Goal: Task Accomplishment & Management: Manage account settings

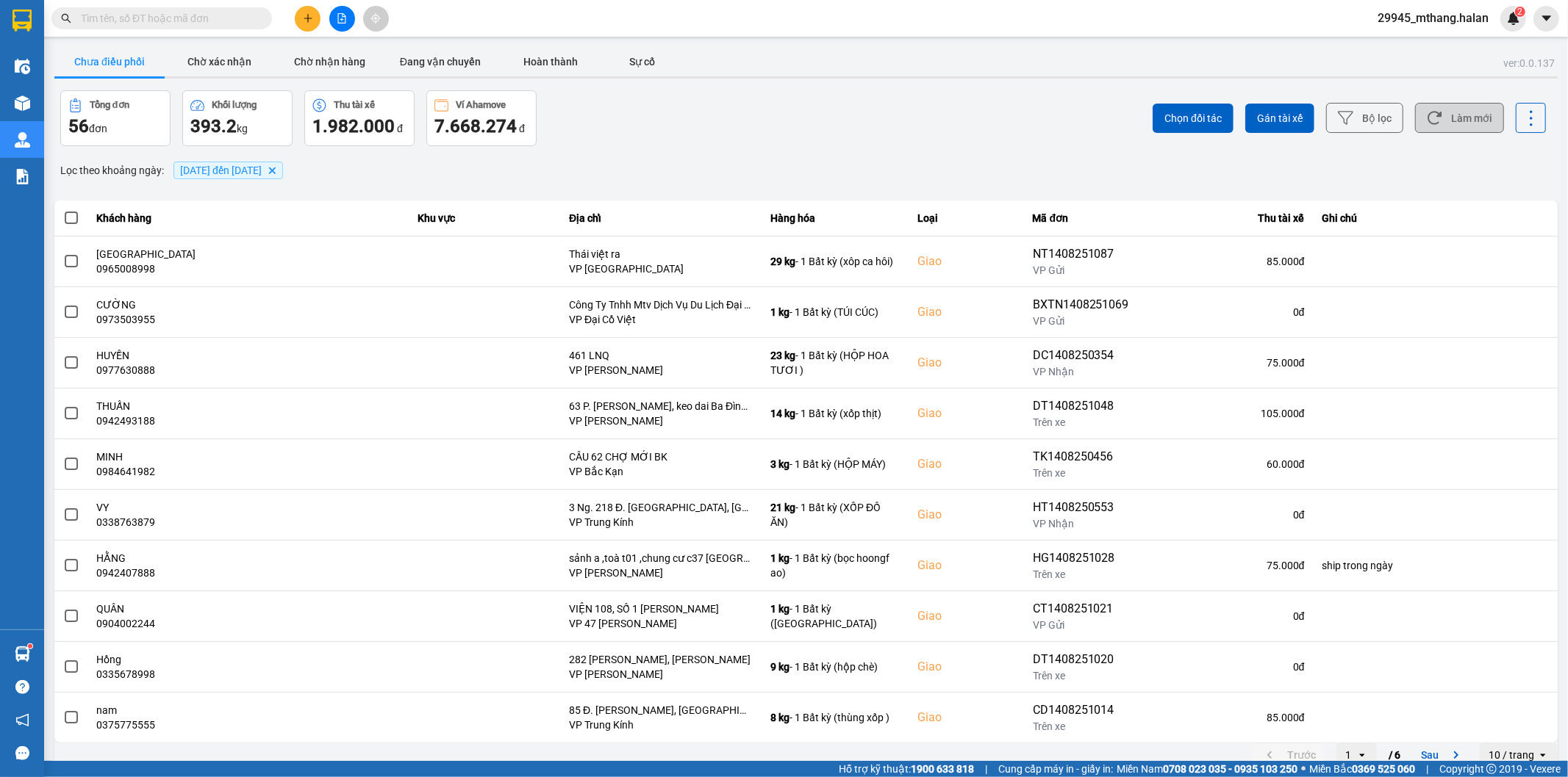
click at [1429, 124] on icon at bounding box center [1434, 118] width 15 height 15
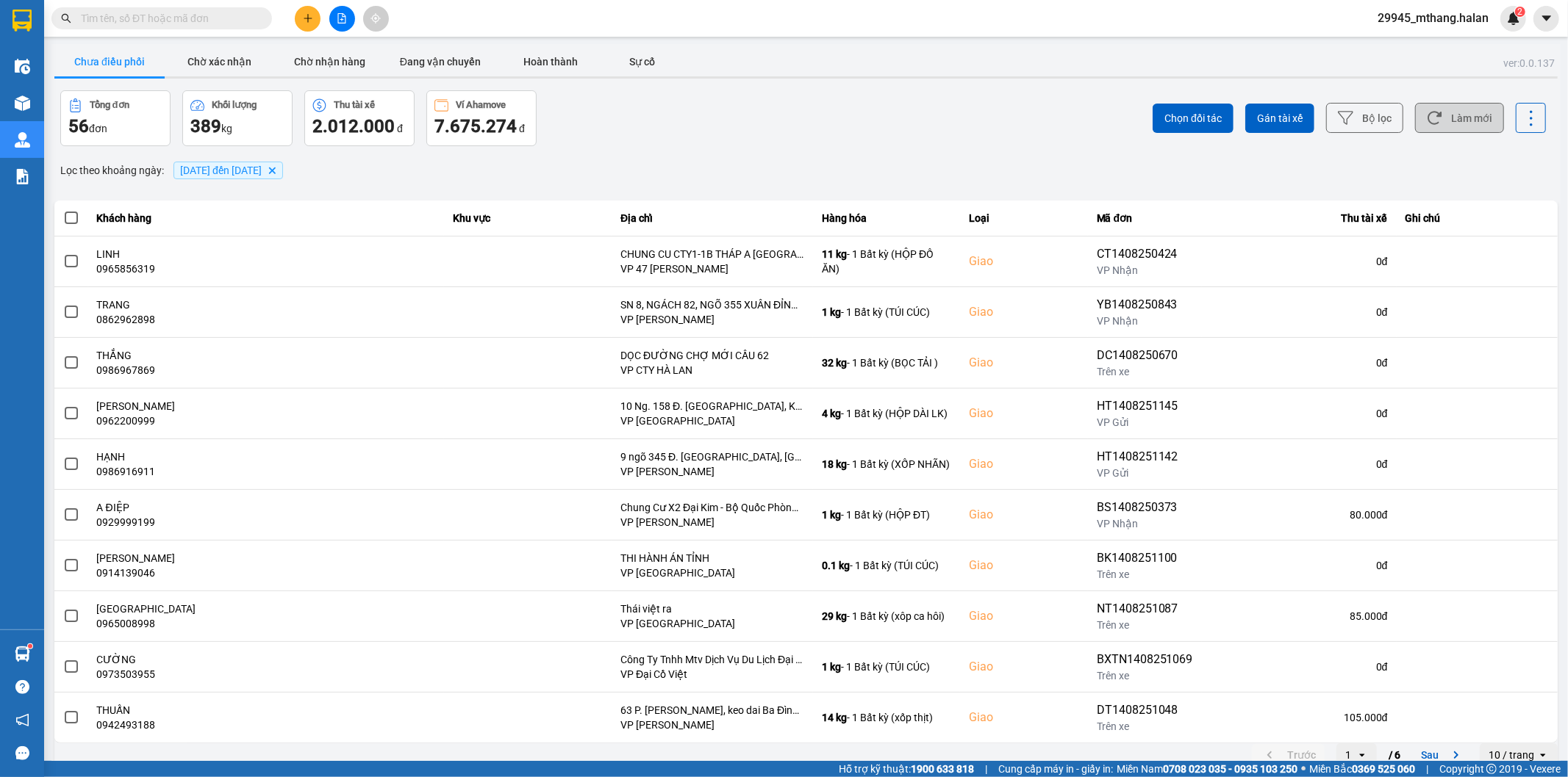
click at [1446, 128] on button "Làm mới" at bounding box center [1459, 118] width 89 height 30
click at [165, 19] on input "text" at bounding box center [168, 18] width 174 height 16
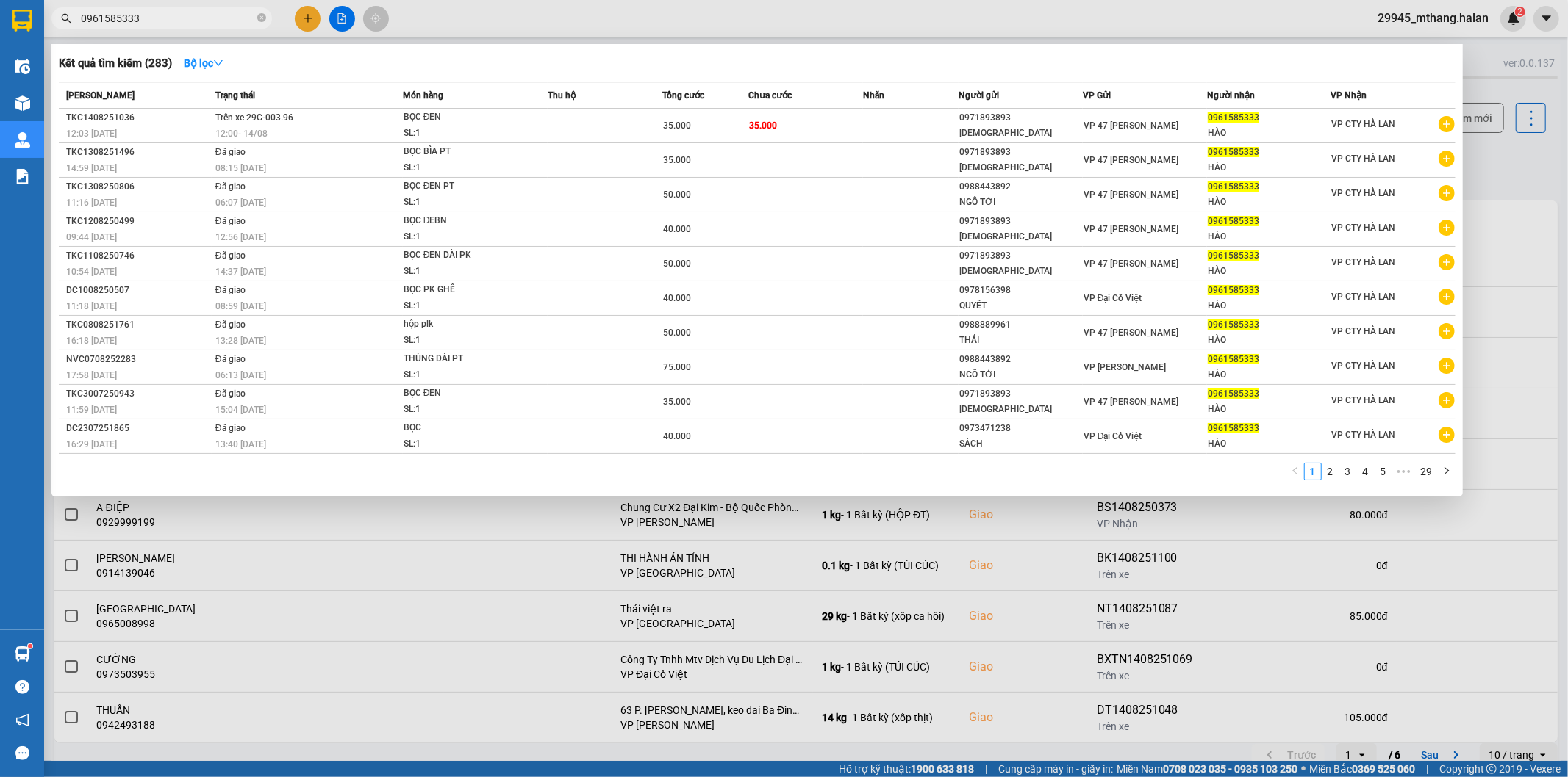
type input "0961585333"
click at [314, 125] on td "Trên xe 29G-003.96 12:00 [DATE]" at bounding box center [307, 125] width 191 height 34
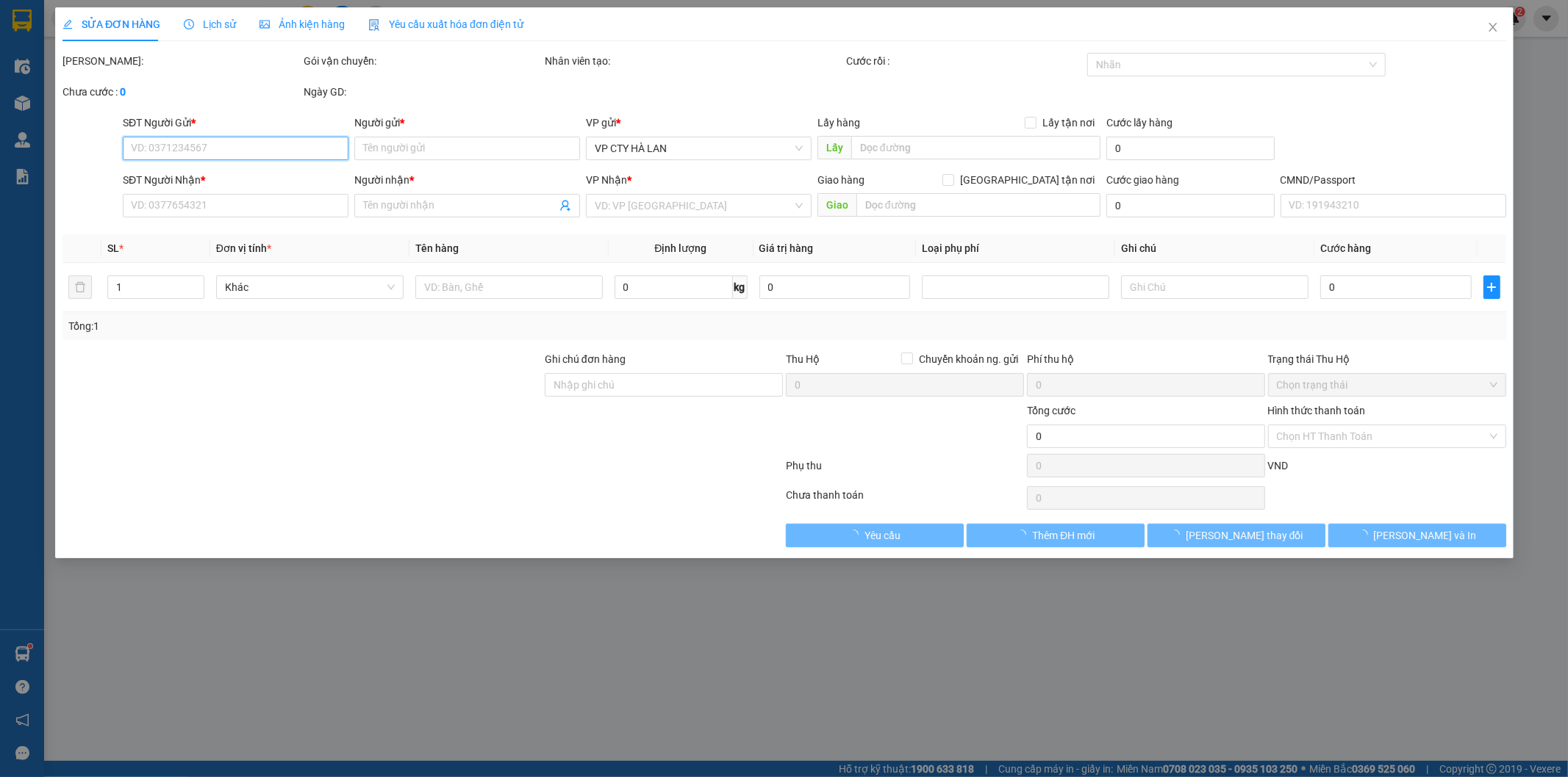
type input "0971893893"
type input "[DEMOGRAPHIC_DATA]"
type input "0961585333"
type input "HÀO"
type input "35.000"
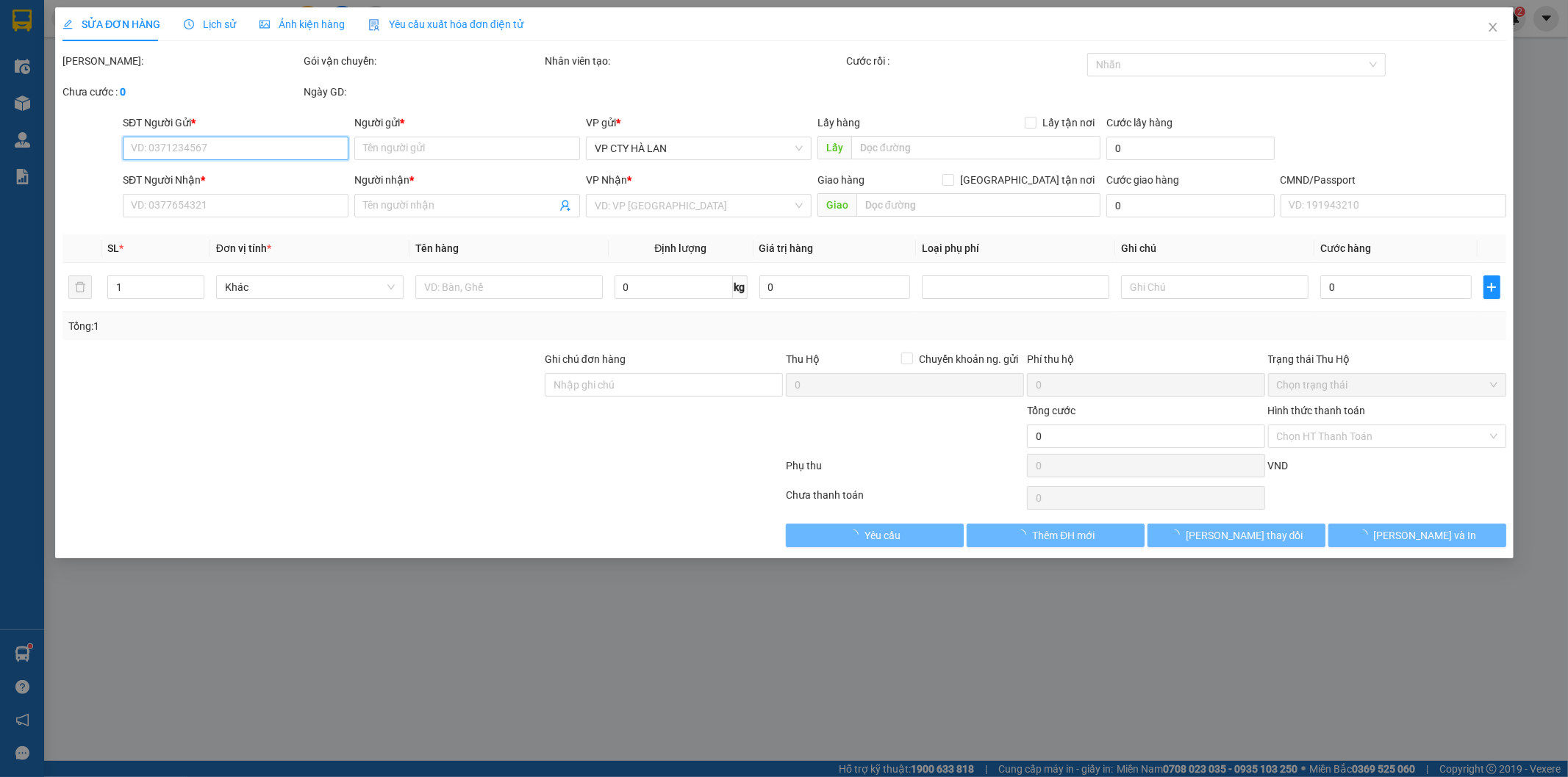
type input "35.000"
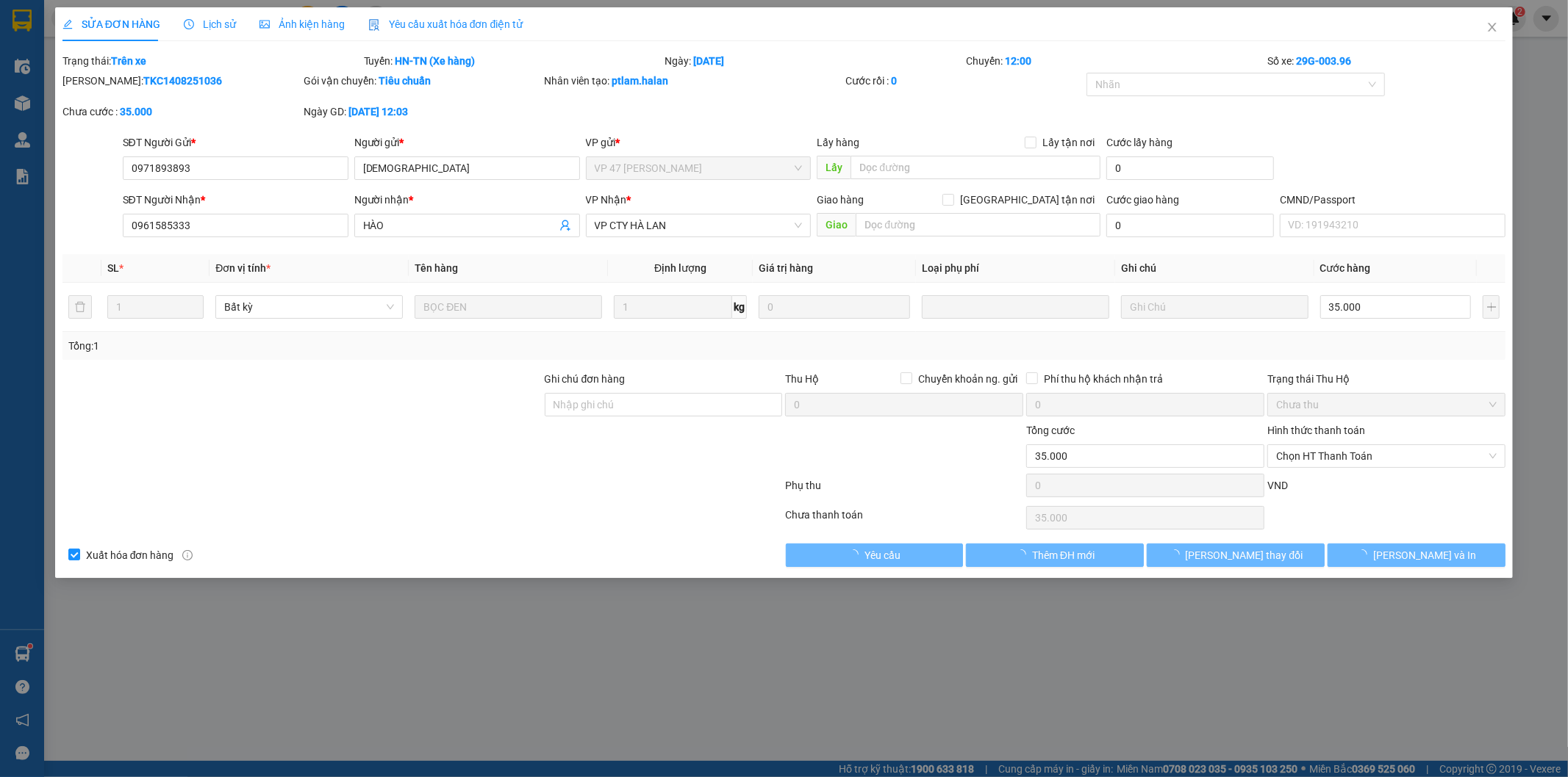
click at [215, 25] on span "Lịch sử" at bounding box center [210, 24] width 53 height 12
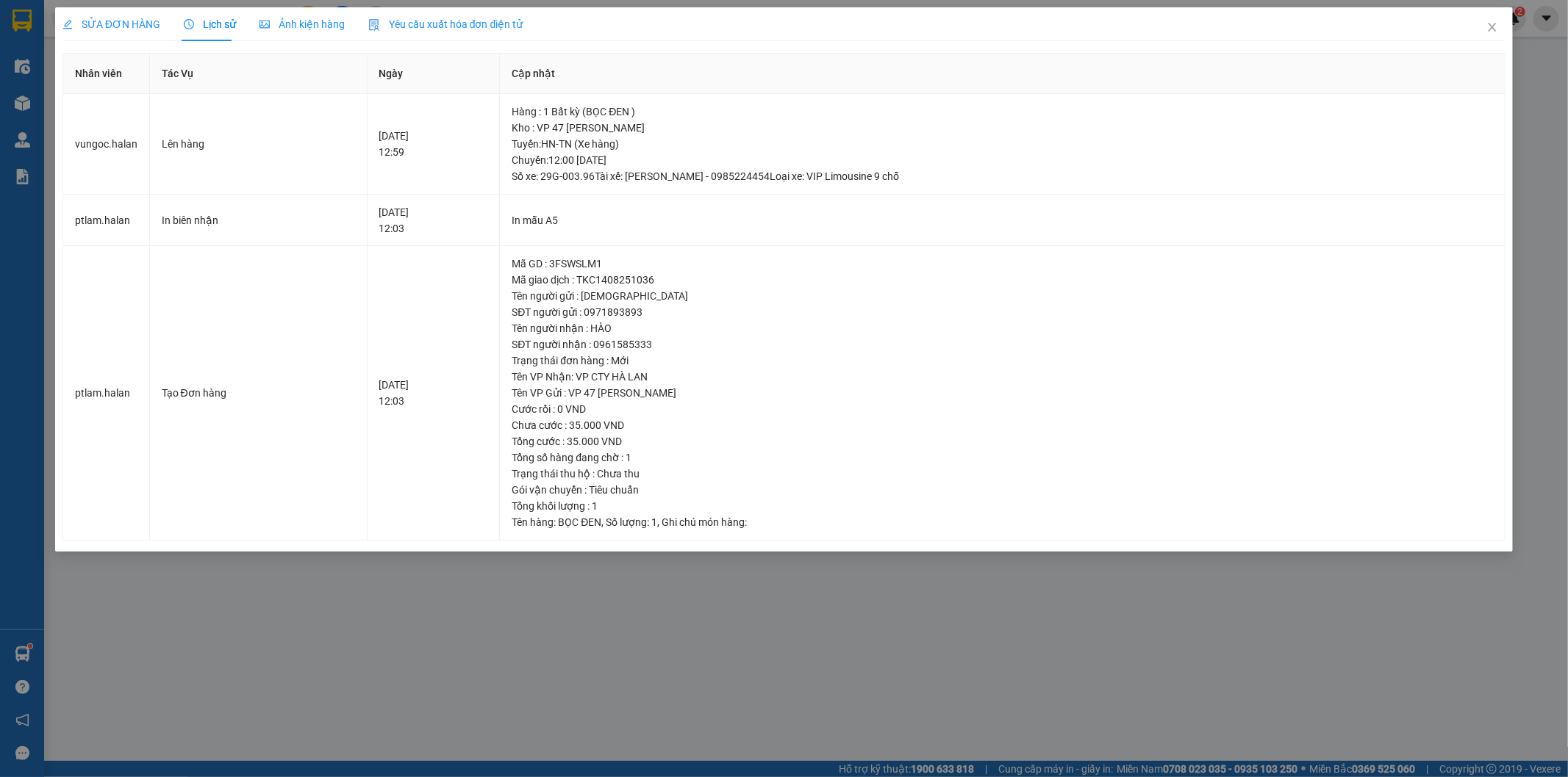
click at [93, 23] on span "SỬA ĐƠN HÀNG" at bounding box center [111, 24] width 98 height 12
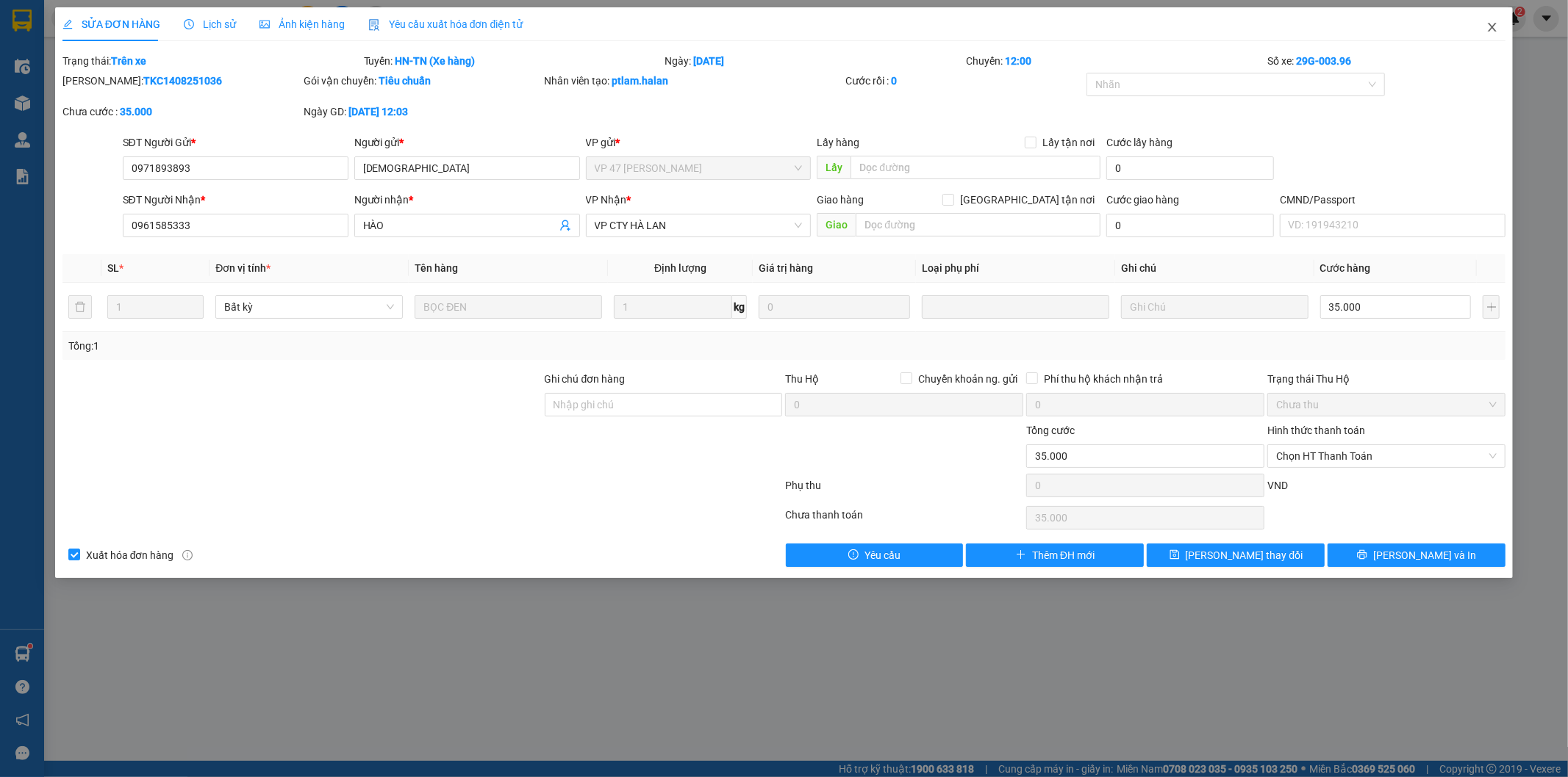
click at [1490, 28] on icon "close" at bounding box center [1492, 28] width 12 height 12
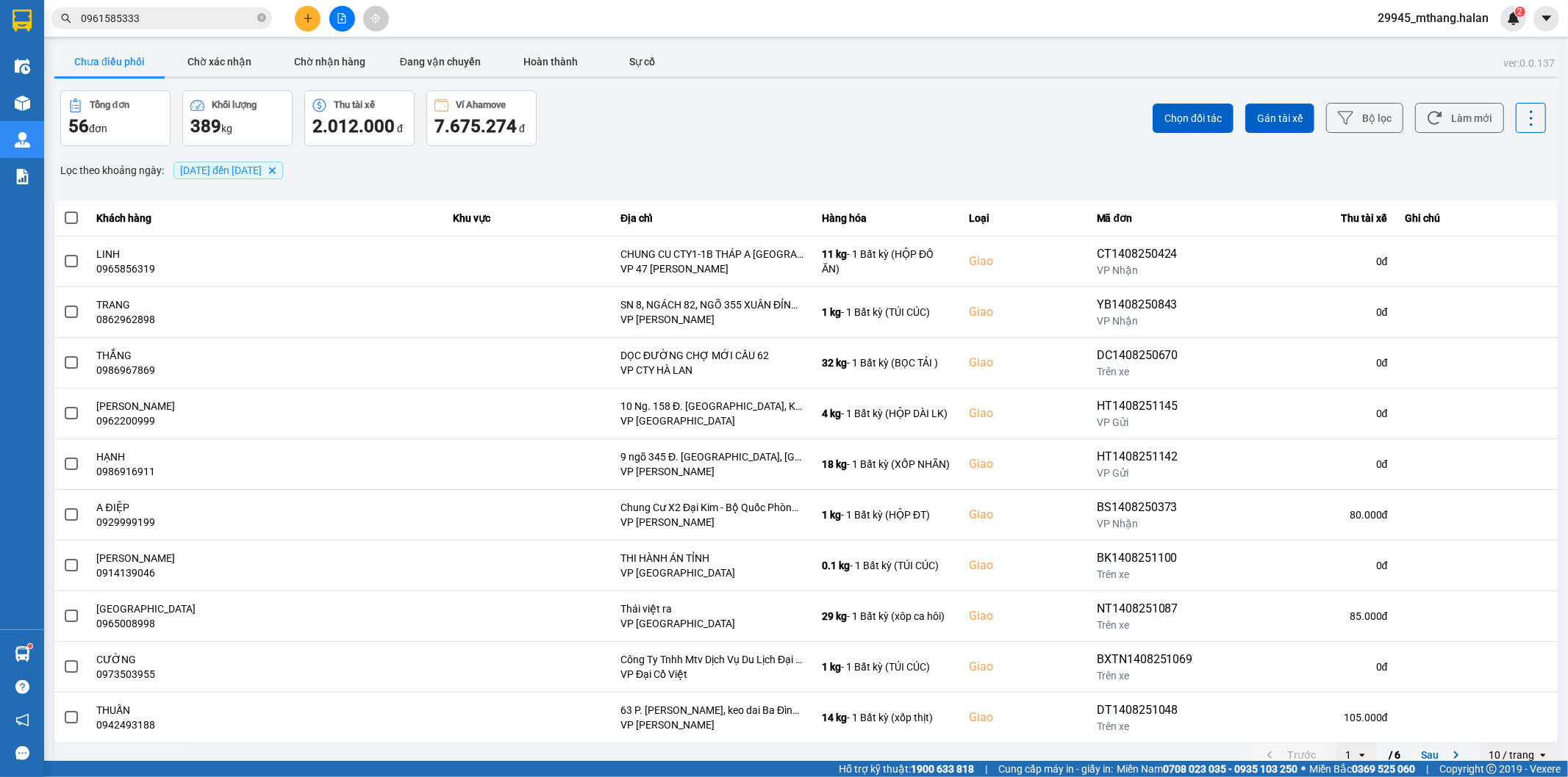
click at [196, 18] on input "0961585333" at bounding box center [168, 18] width 174 height 16
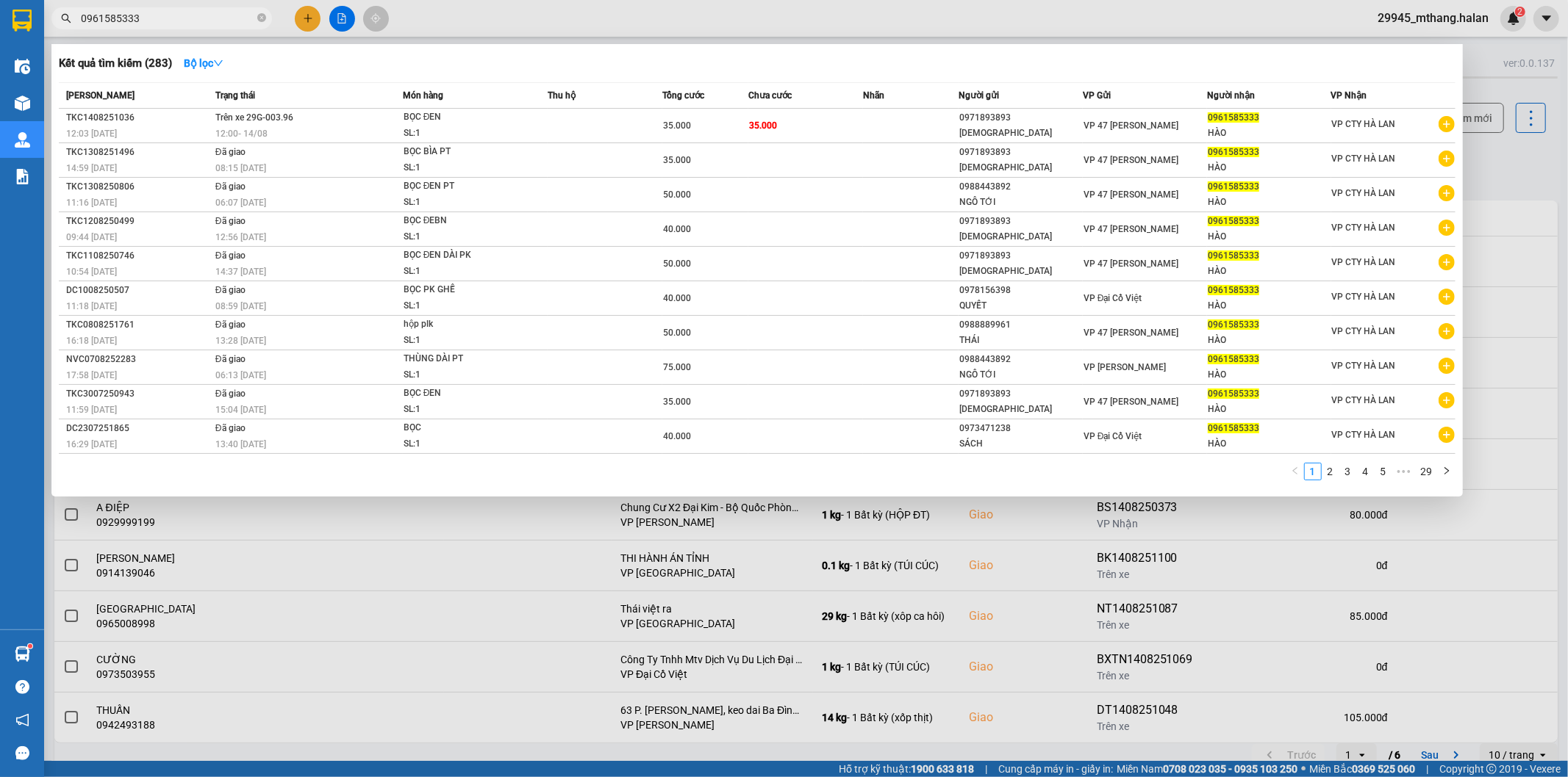
click at [195, 18] on input "0961585333" at bounding box center [168, 18] width 174 height 16
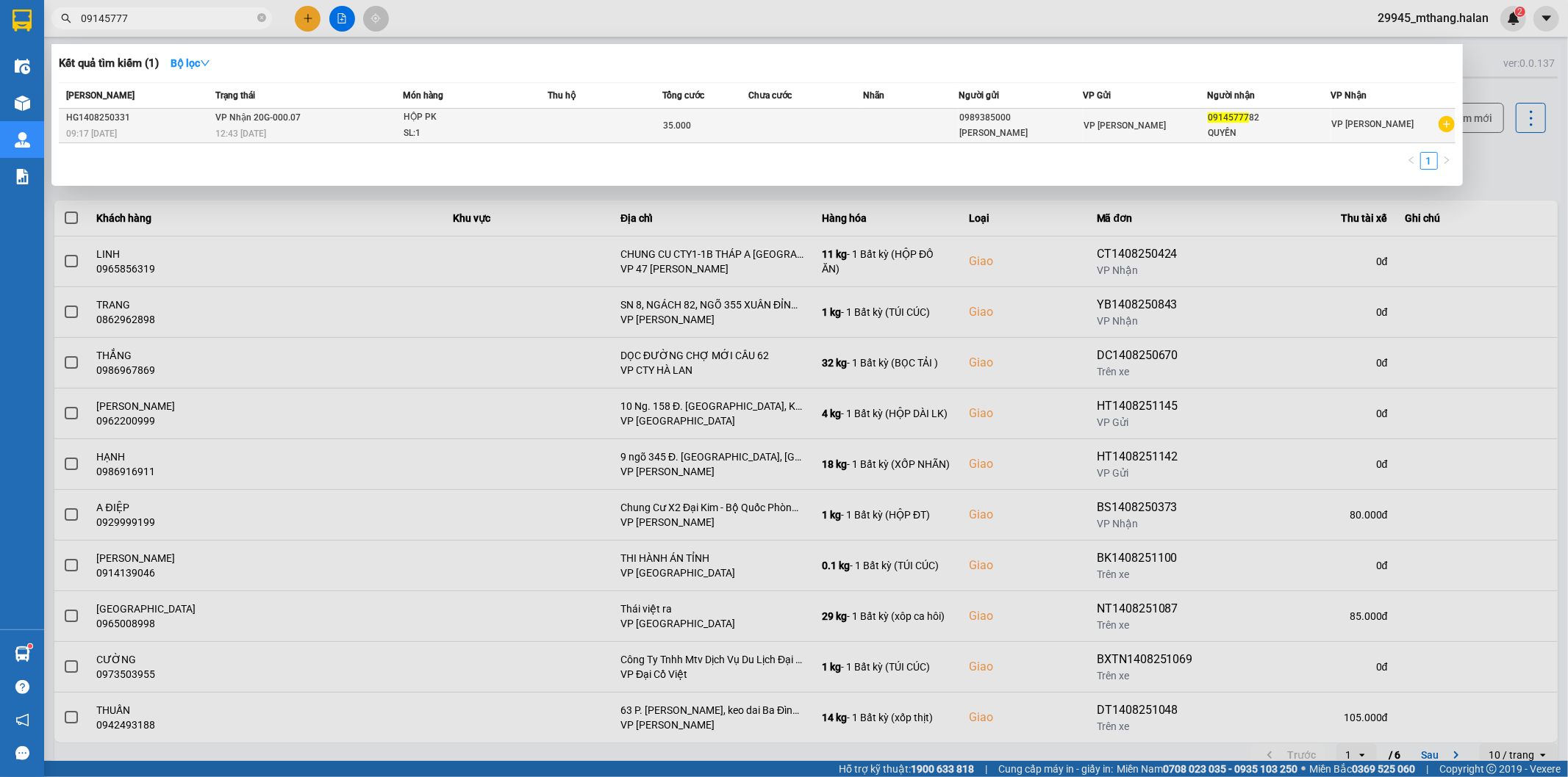
type input "09145777"
click at [850, 121] on td at bounding box center [805, 125] width 114 height 34
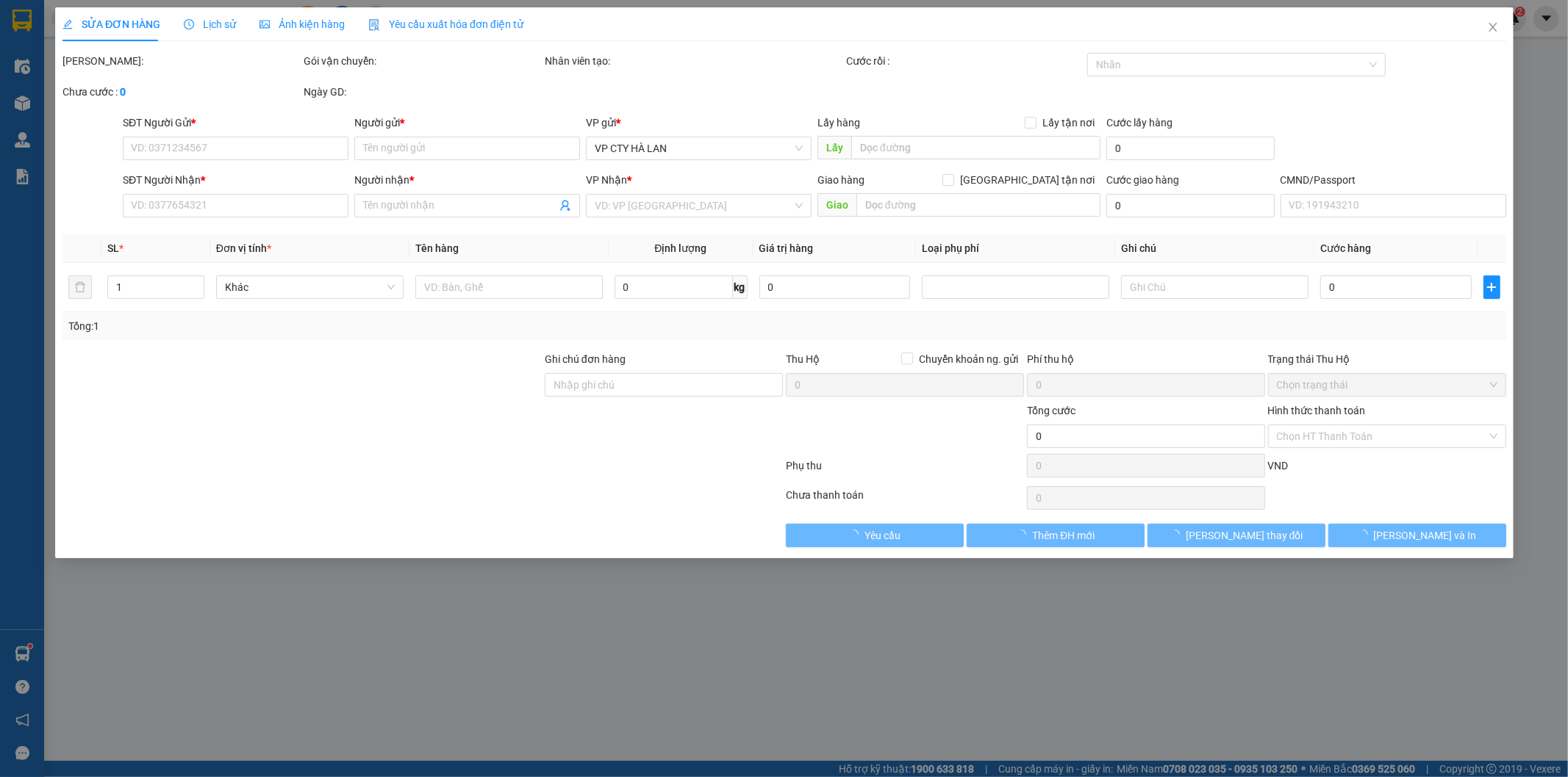
type input "0989385000"
type input "[PERSON_NAME]"
type input "0914577782"
type input "QUYỀN"
type input "35.000"
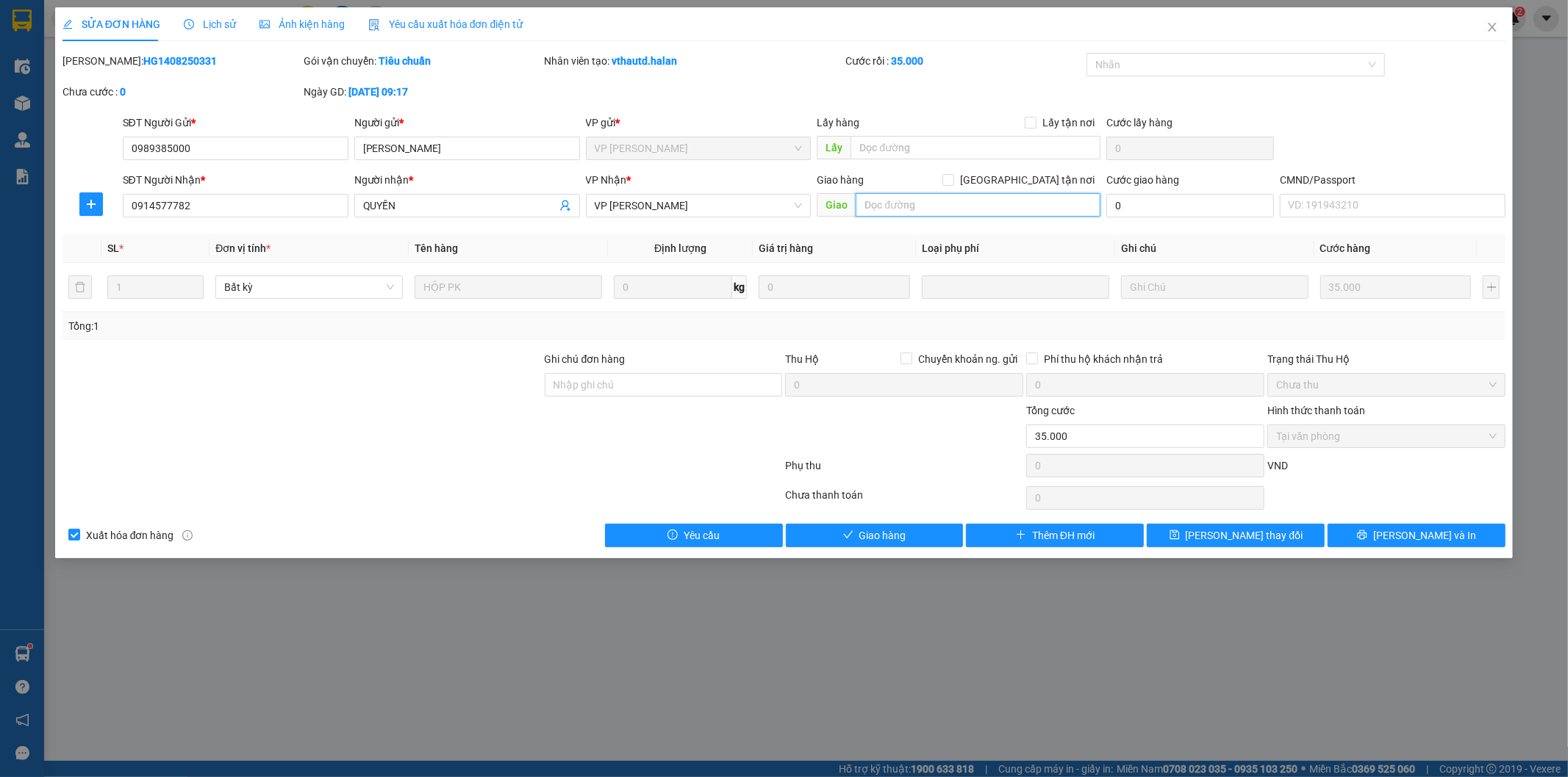
click at [924, 200] on input "text" at bounding box center [978, 205] width 245 height 23
drag, startPoint x: 954, startPoint y: 204, endPoint x: 836, endPoint y: 202, distance: 118.0
click at [836, 202] on span "Giao 103 [PERSON_NAME]" at bounding box center [959, 205] width 284 height 23
paste input "Đ. [PERSON_NAME], [PERSON_NAME], [GEOGRAPHIC_DATA], [GEOGRAPHIC_DATA], [GEOGRAP…"
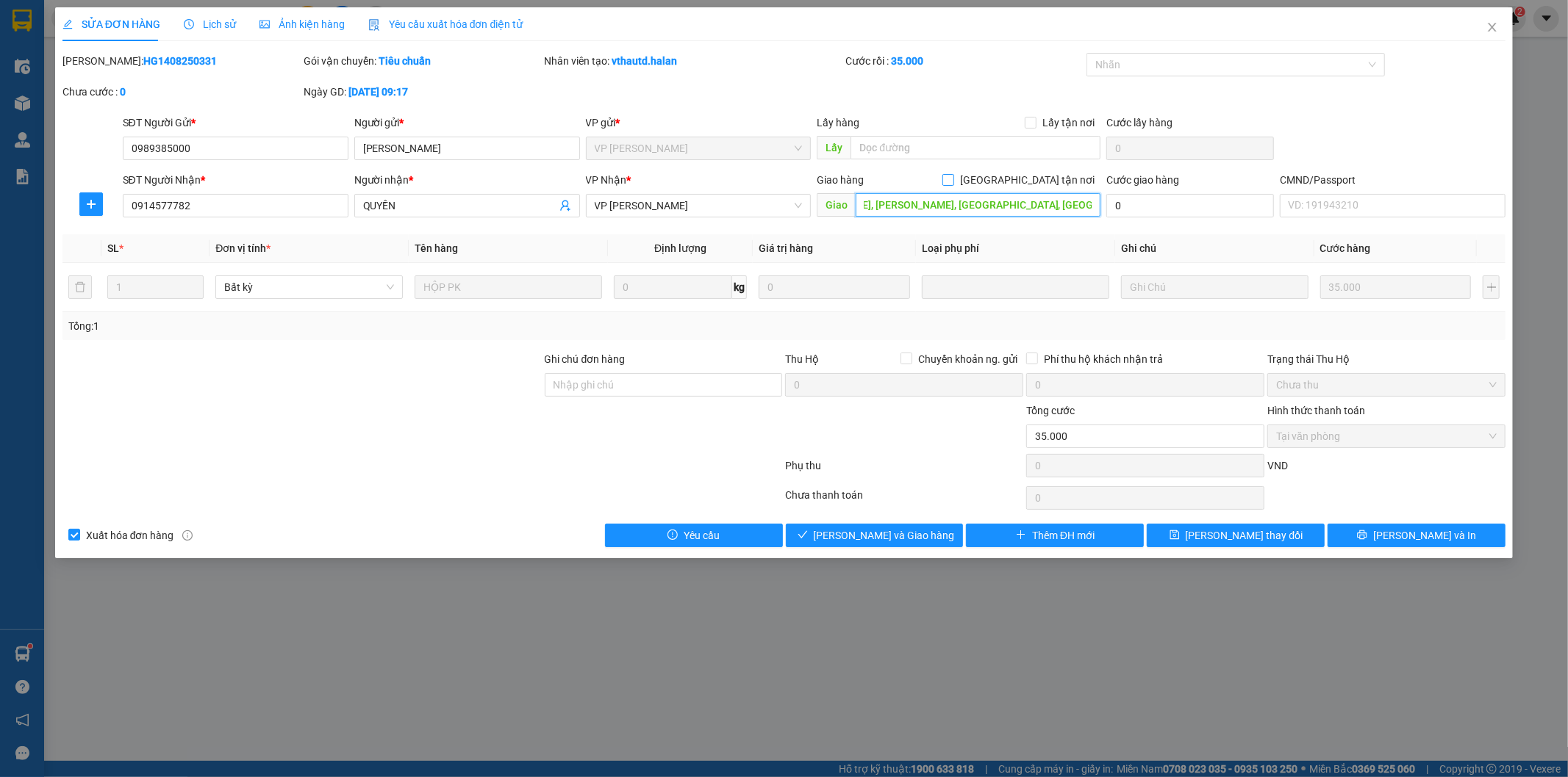
type input "103 Đ. [PERSON_NAME], [PERSON_NAME], [GEOGRAPHIC_DATA], [GEOGRAPHIC_DATA], [GEO…"
click at [953, 178] on input "[GEOGRAPHIC_DATA] tận nơi" at bounding box center [948, 179] width 10 height 10
checkbox input "true"
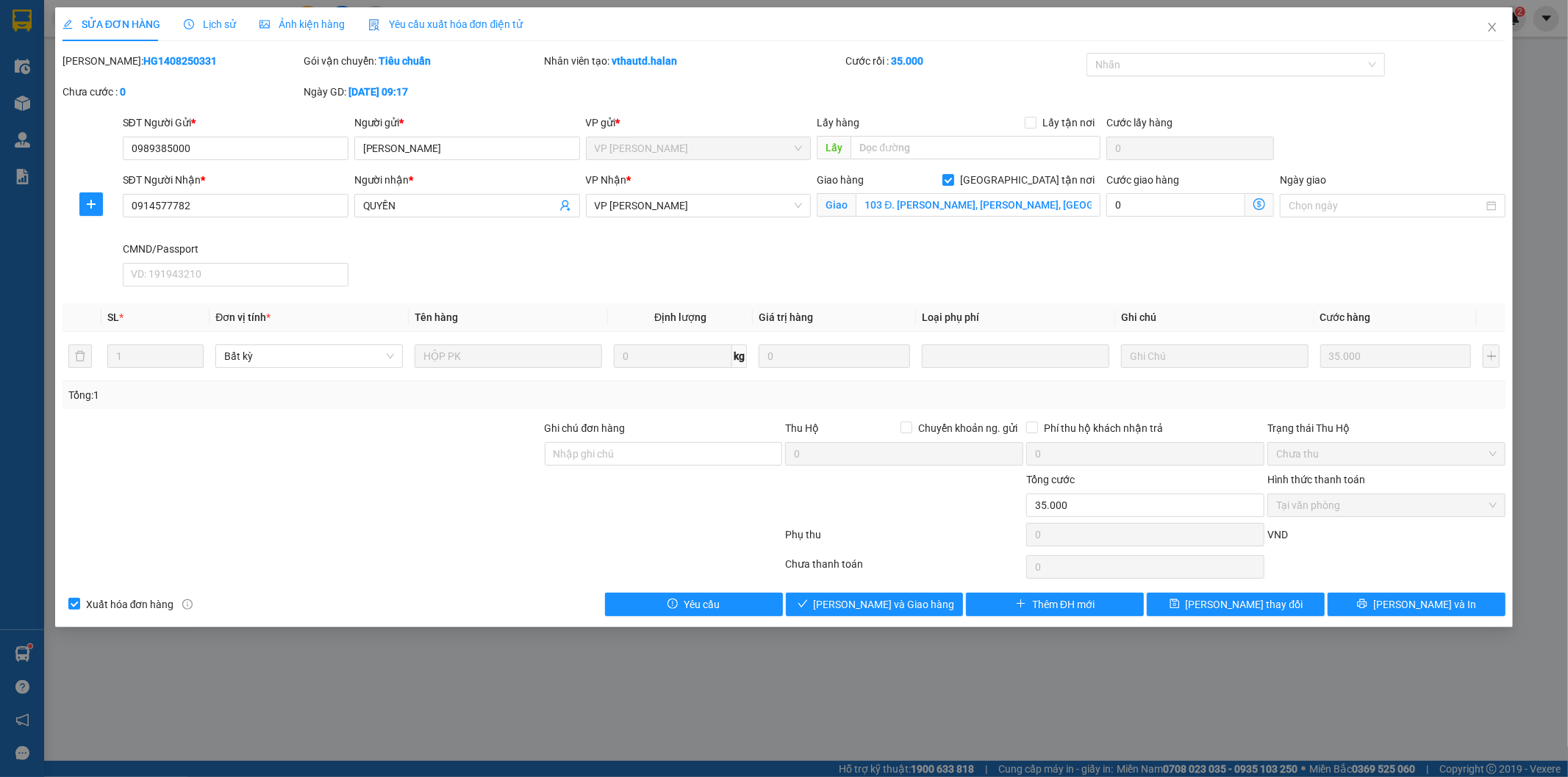
click at [1255, 204] on icon "dollar-circle" at bounding box center [1259, 204] width 12 height 12
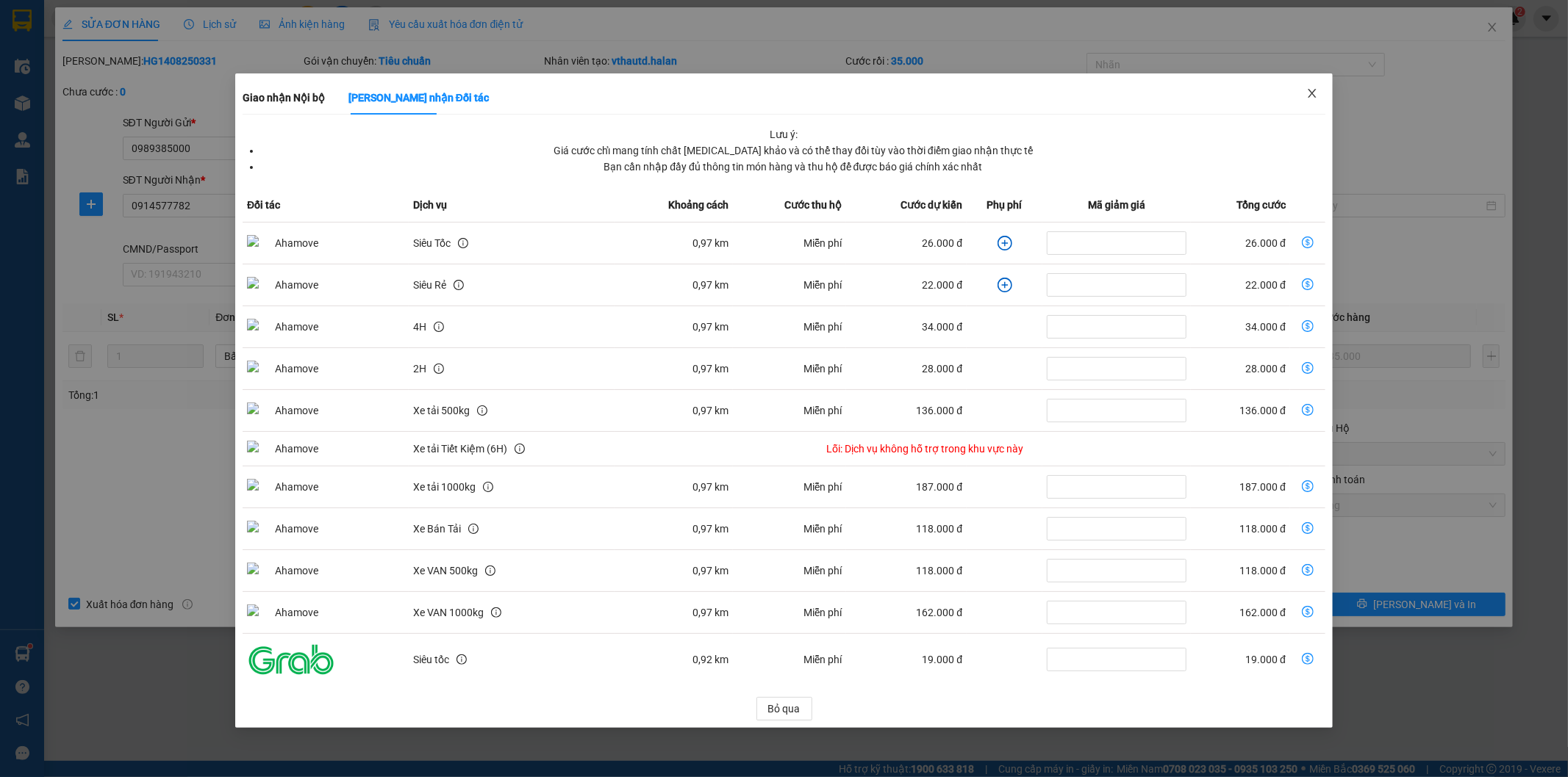
click at [1308, 90] on icon "close" at bounding box center [1312, 93] width 12 height 12
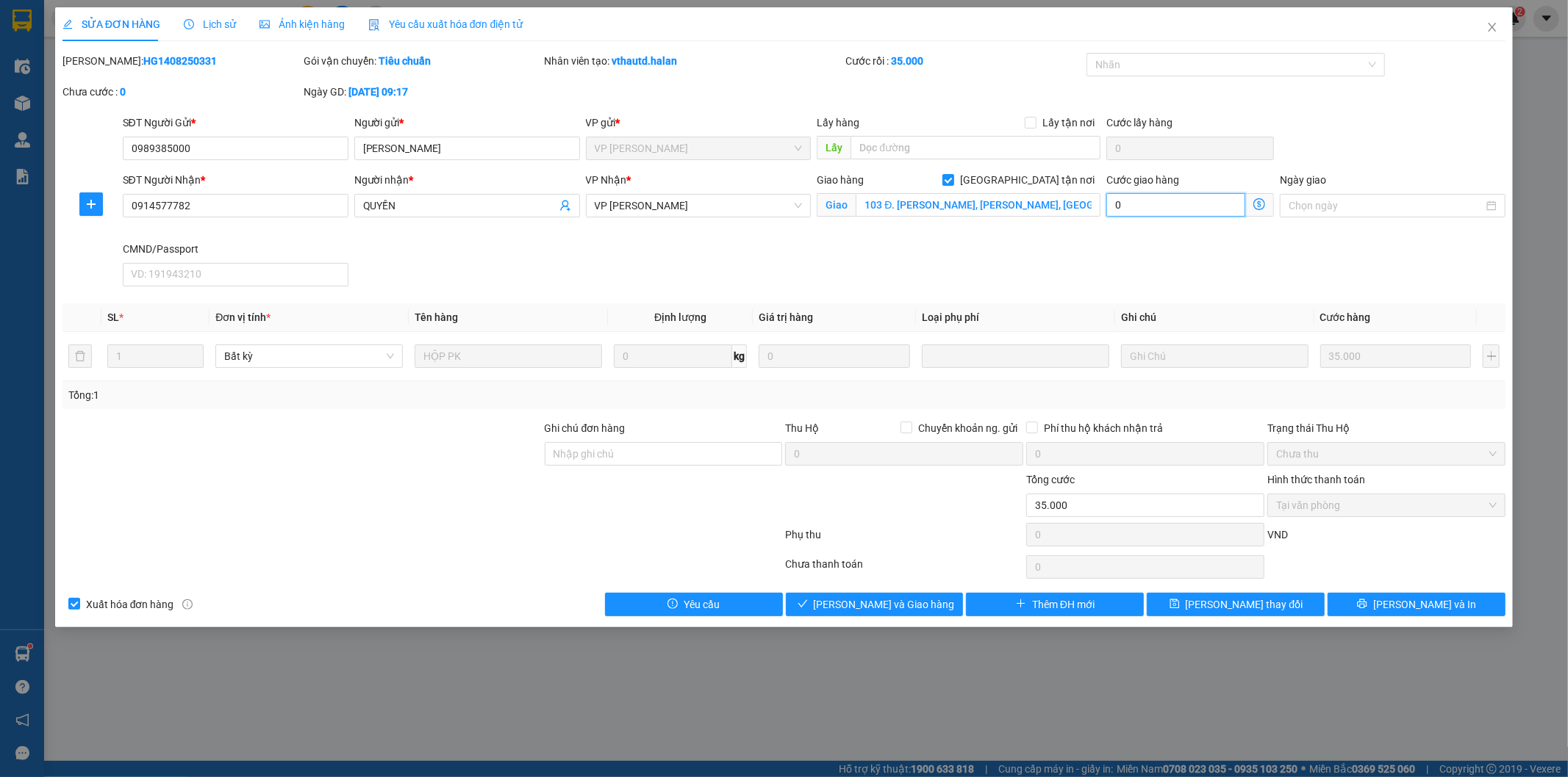
click at [1159, 216] on input "0" at bounding box center [1176, 205] width 139 height 23
type input "3"
type input "35.003"
type input "3"
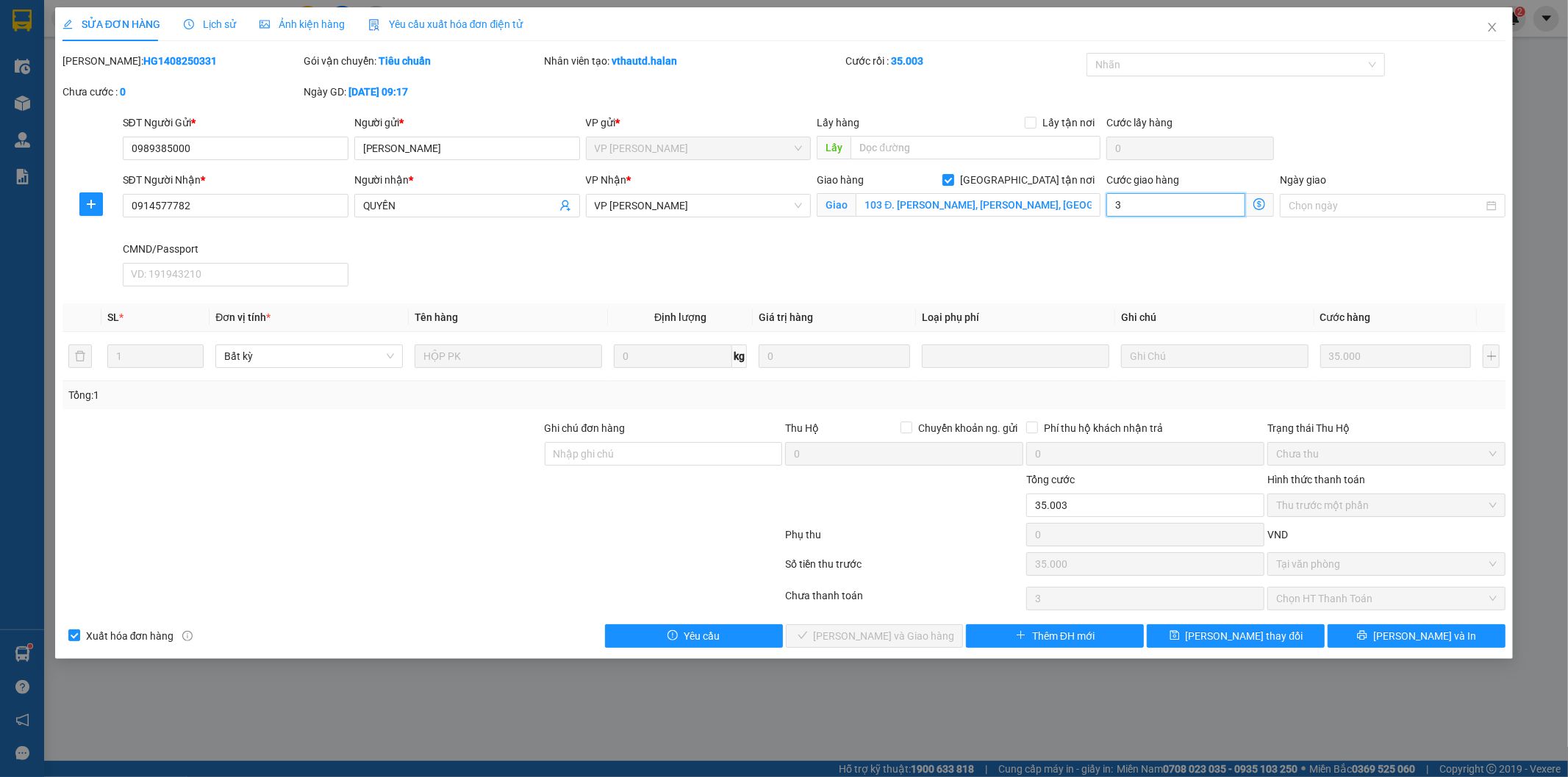
type input "35.035"
type input "35"
click at [1049, 236] on div "Giao hàng [GEOGRAPHIC_DATA] tận nơi Giao 103 Đ. [PERSON_NAME], [PERSON_NAME], […" at bounding box center [959, 206] width 290 height 69
type input "70.000"
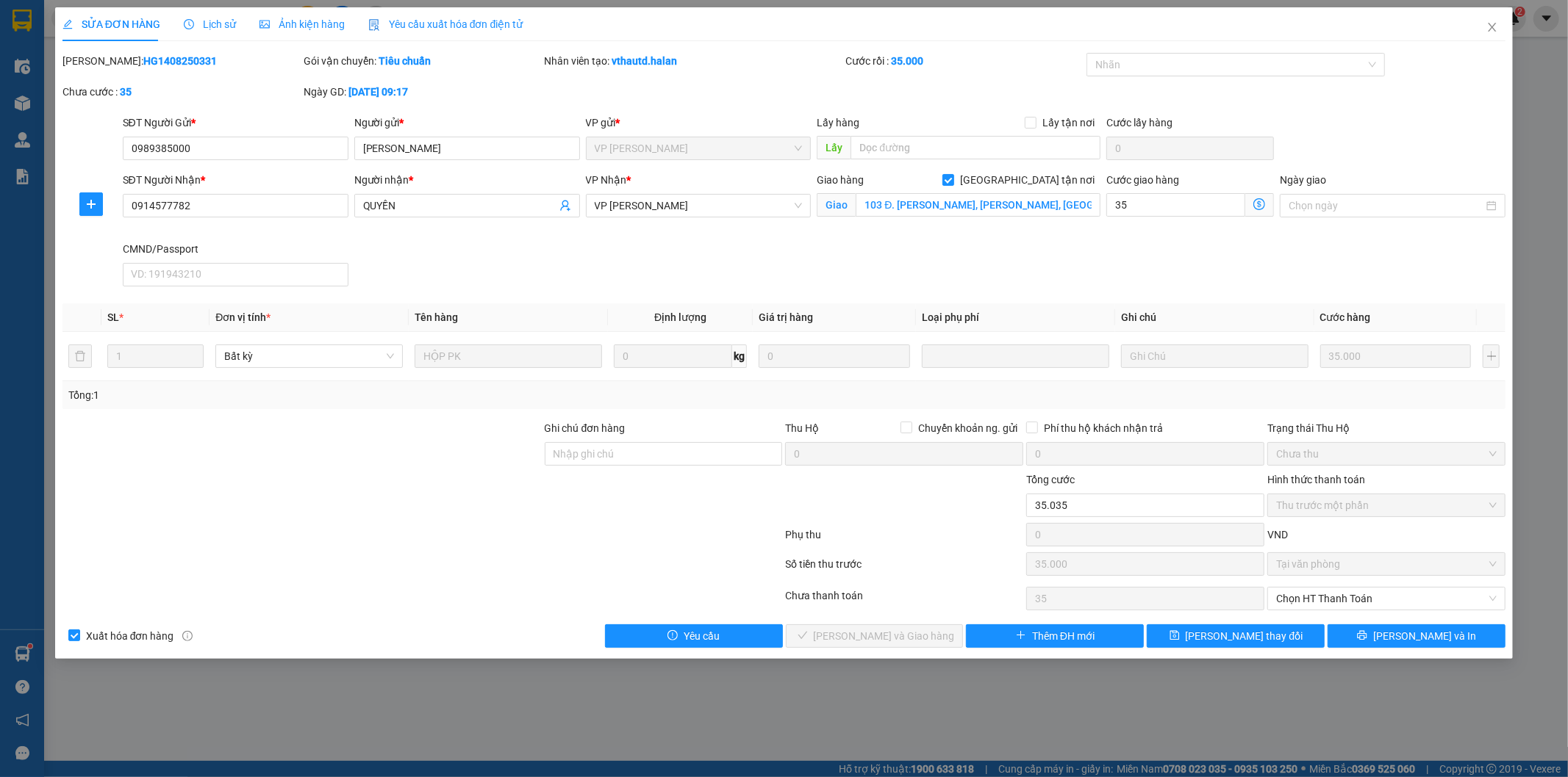
type input "35.000"
click at [1214, 634] on button "[PERSON_NAME] thay đổi" at bounding box center [1235, 636] width 178 height 23
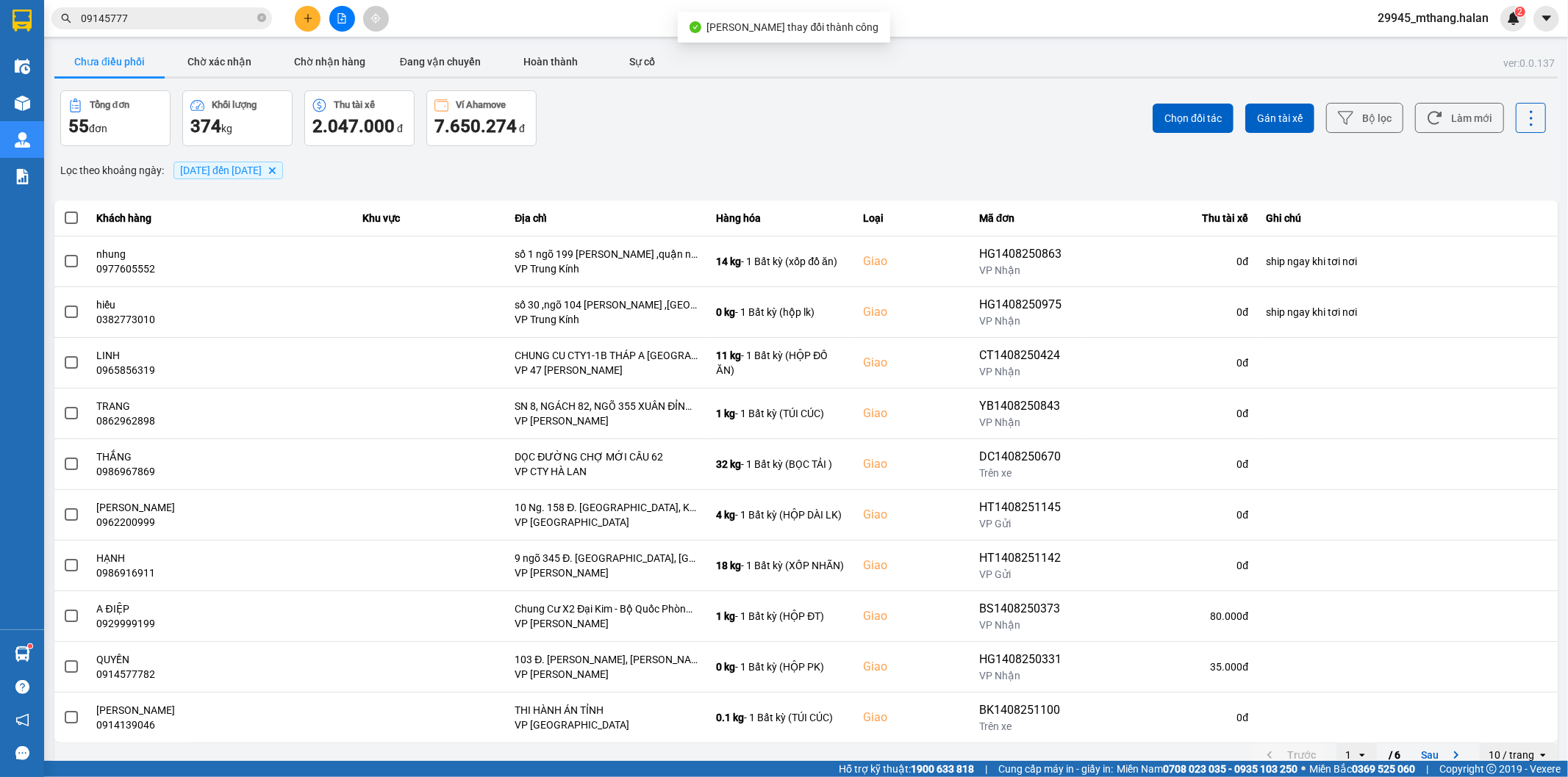
click at [177, 21] on input "09145777" at bounding box center [168, 18] width 174 height 16
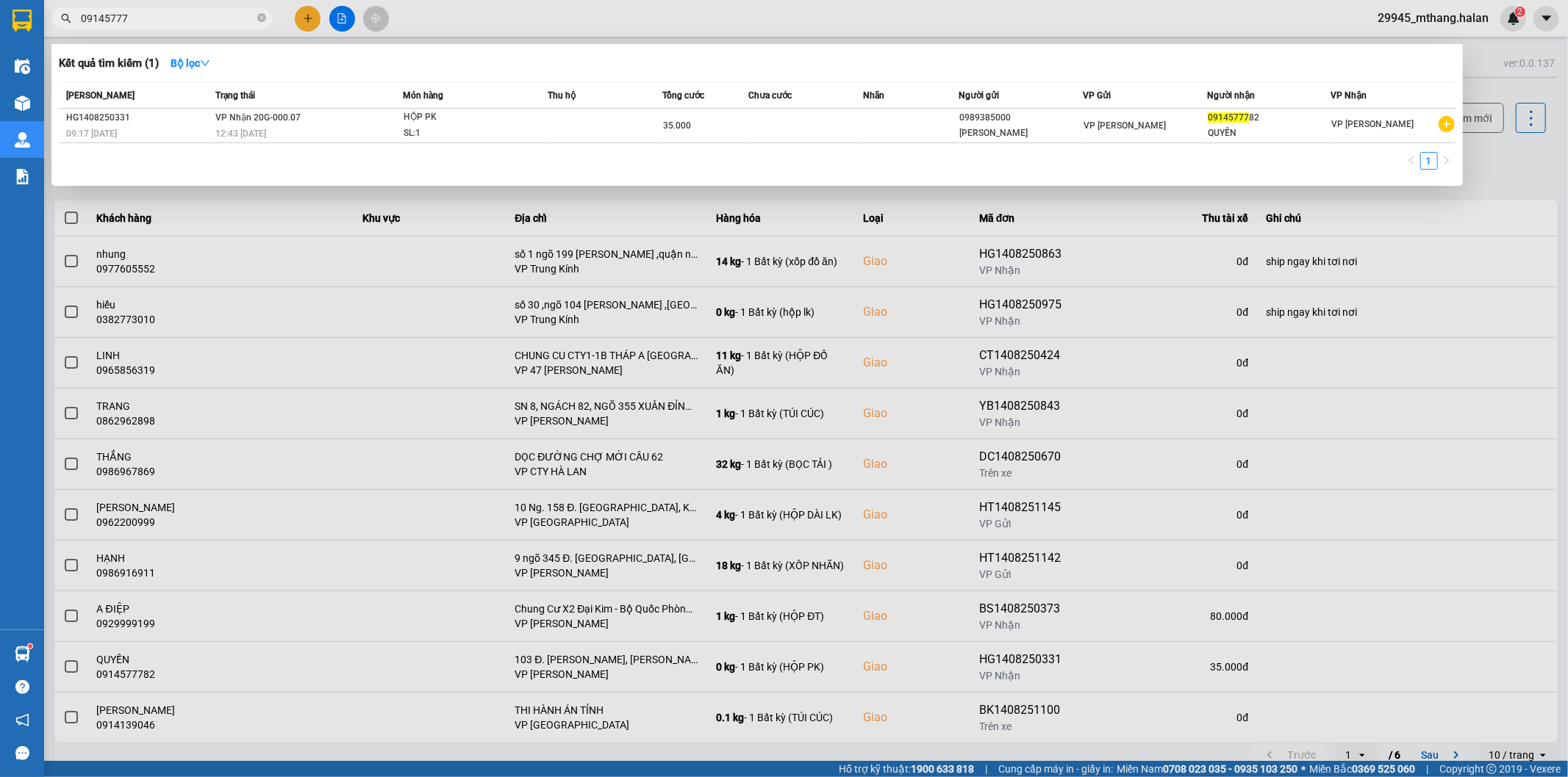
click at [1490, 143] on div at bounding box center [784, 388] width 1568 height 777
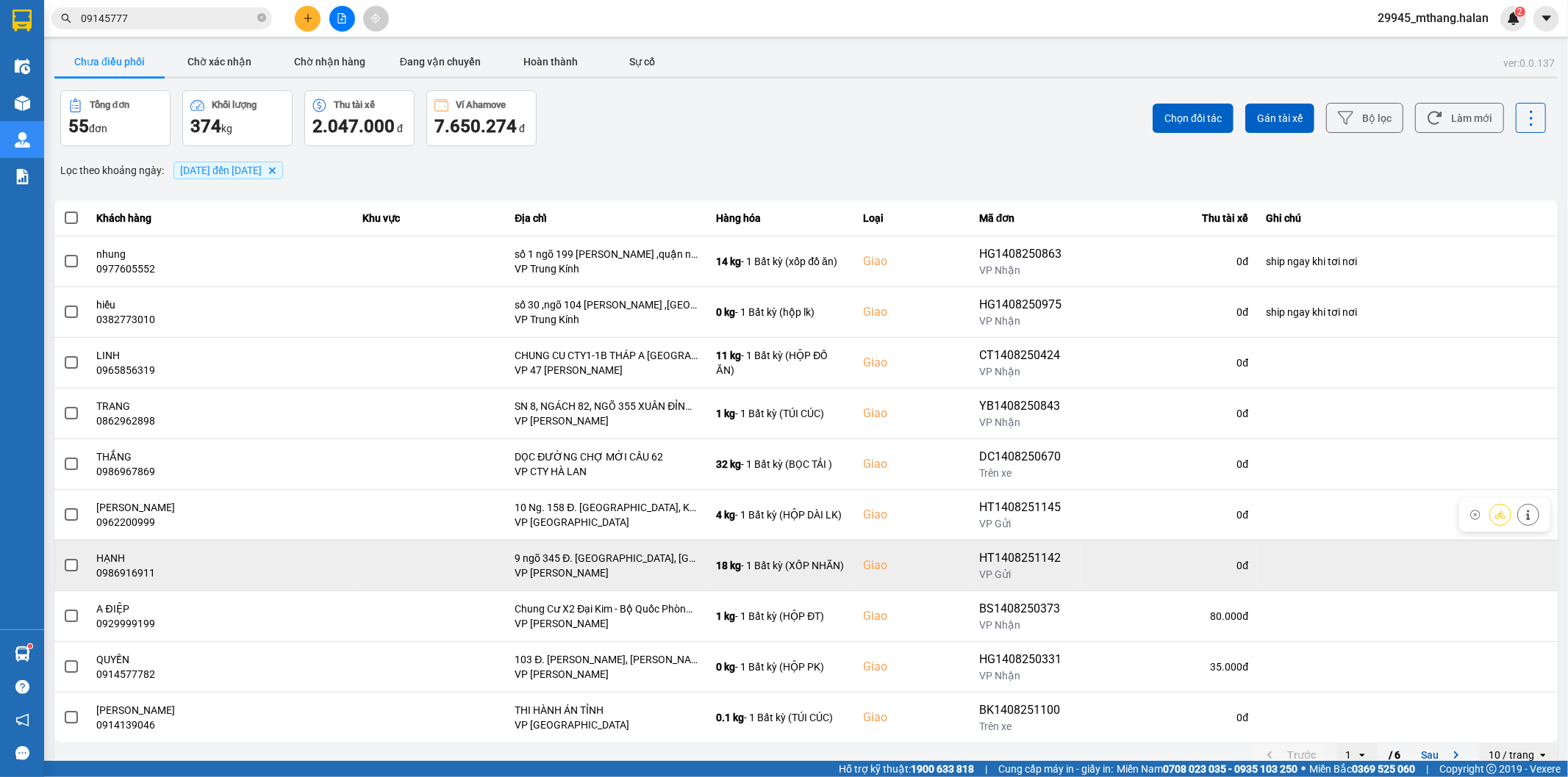
scroll to position [16, 0]
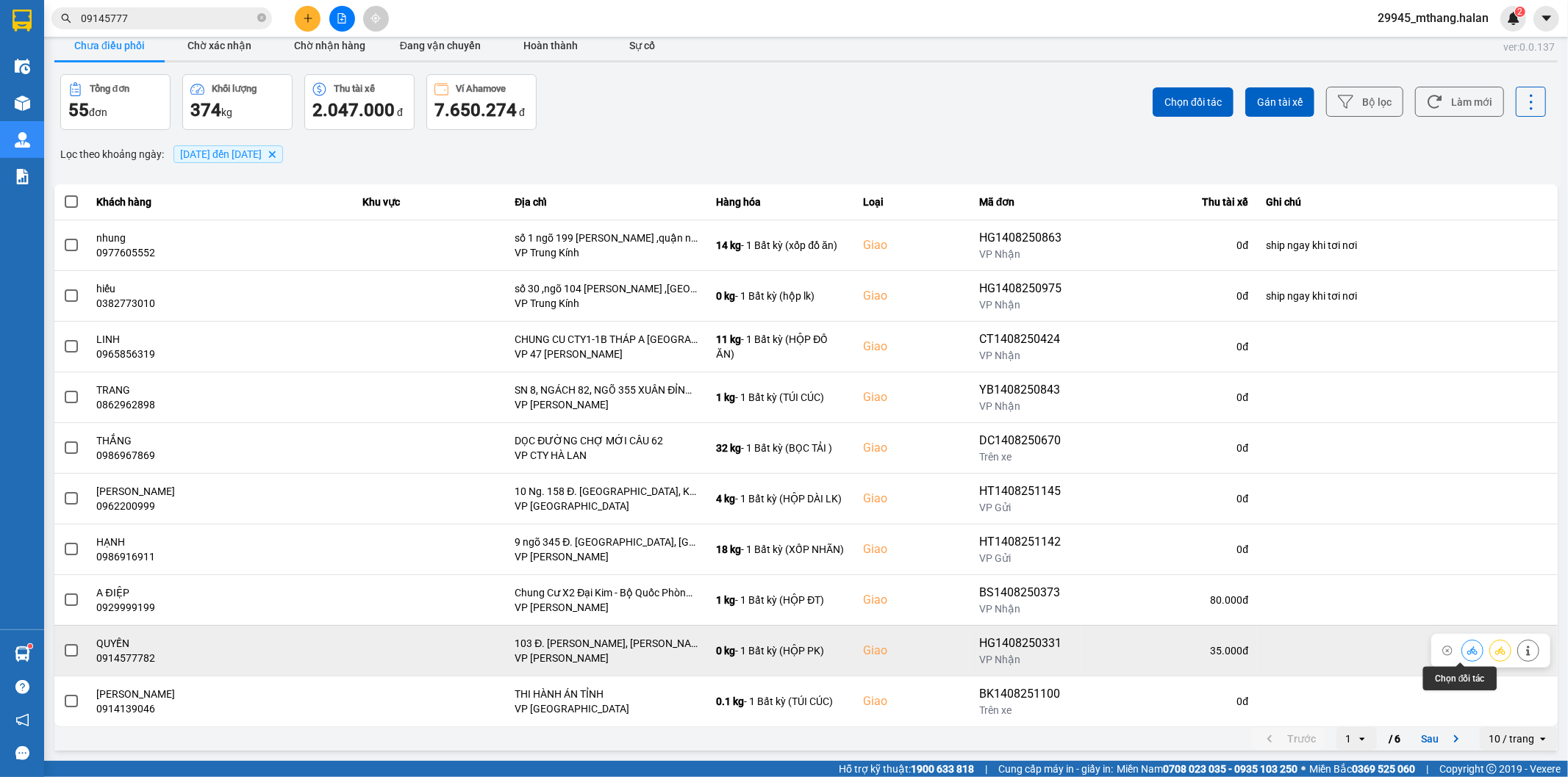
click at [1467, 653] on icon at bounding box center [1472, 651] width 10 height 8
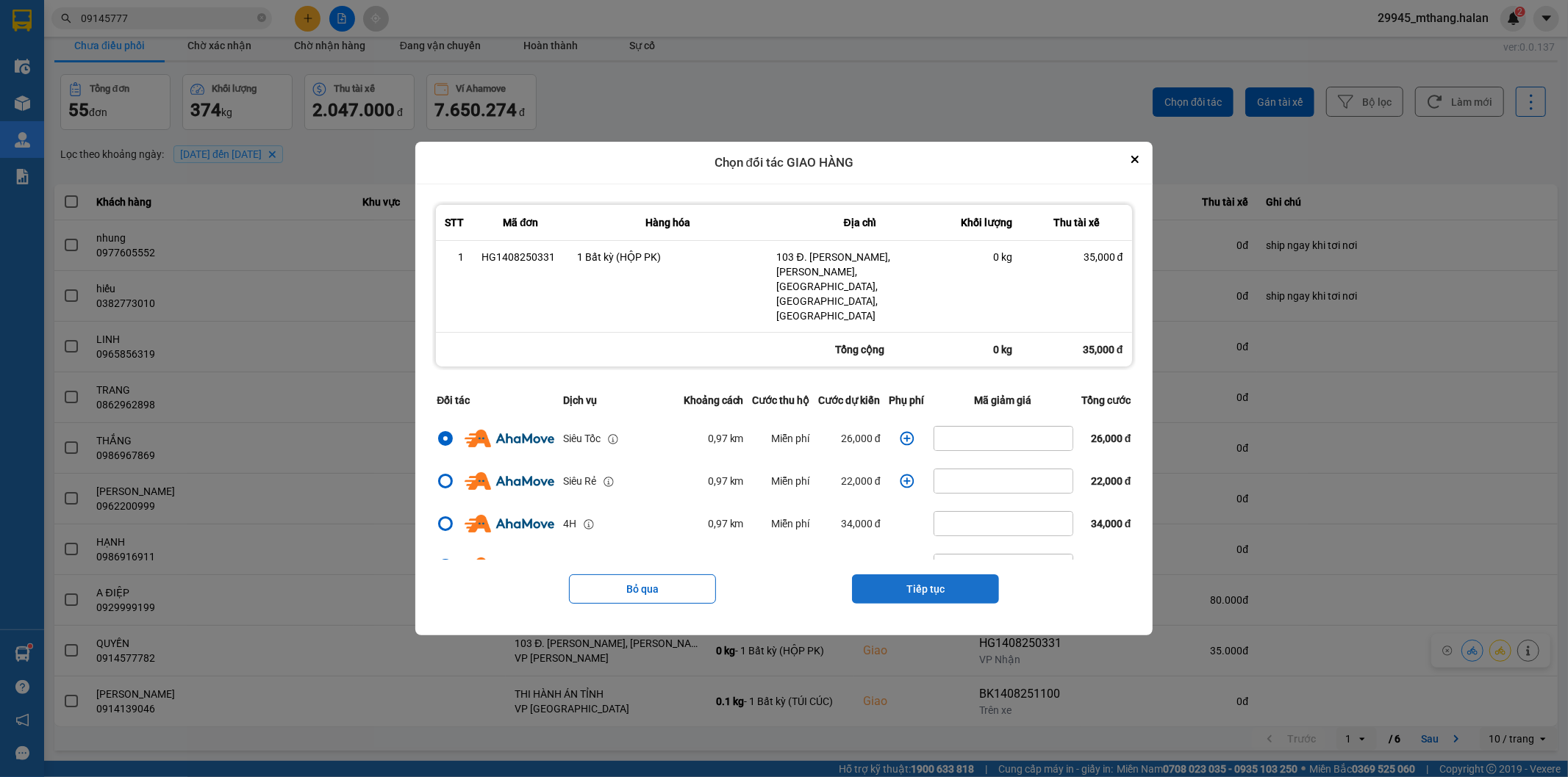
click at [908, 574] on button "Tiếp tục" at bounding box center [925, 588] width 147 height 29
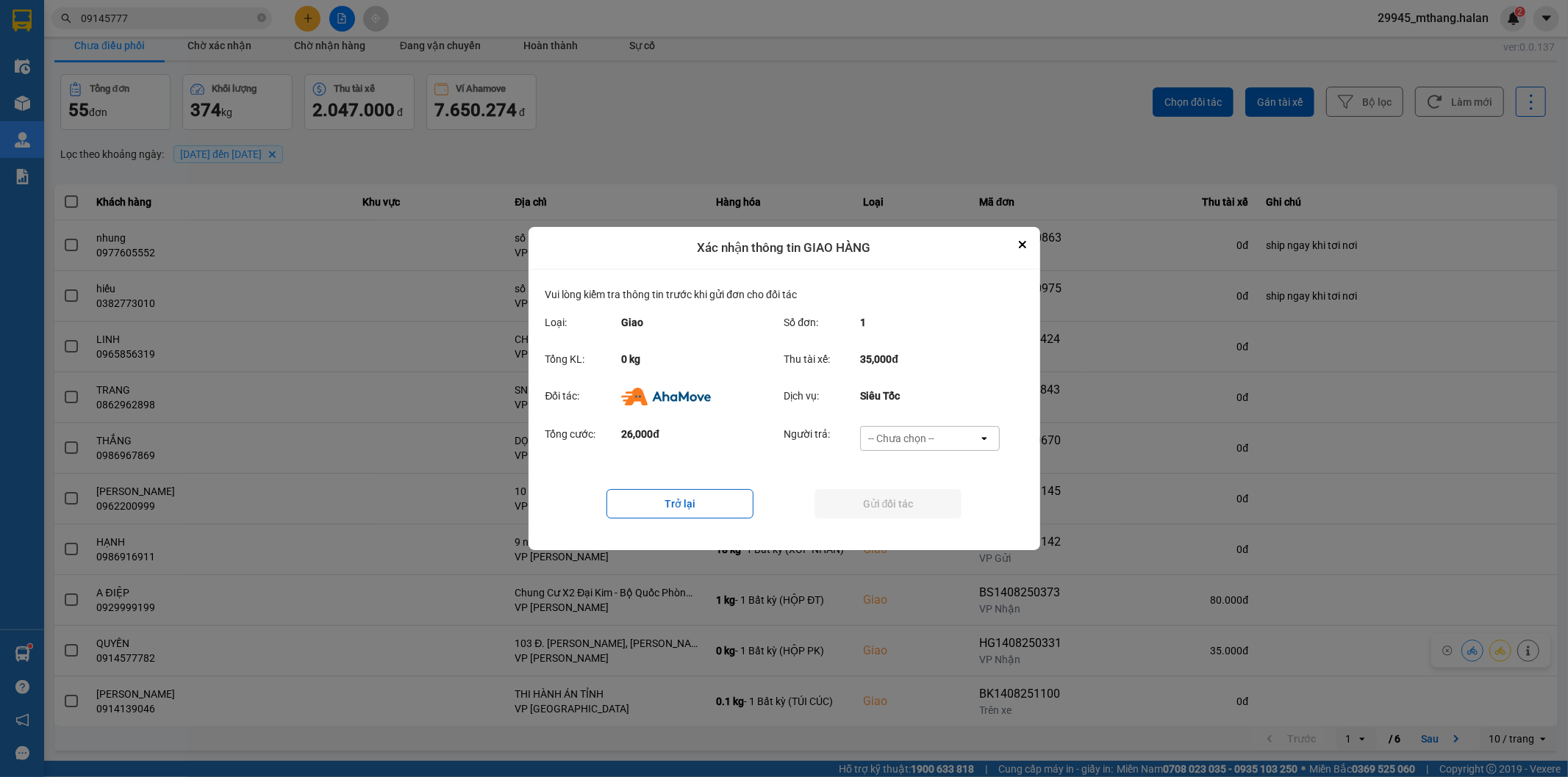
click at [928, 436] on div "-- Chưa chọn --" at bounding box center [901, 439] width 66 height 15
drag, startPoint x: 899, startPoint y: 527, endPoint x: 854, endPoint y: 517, distance: 46.1
click at [898, 527] on span "Ví Ahamove" at bounding box center [901, 524] width 59 height 15
click at [847, 517] on button "Gửi đối tác" at bounding box center [888, 503] width 147 height 29
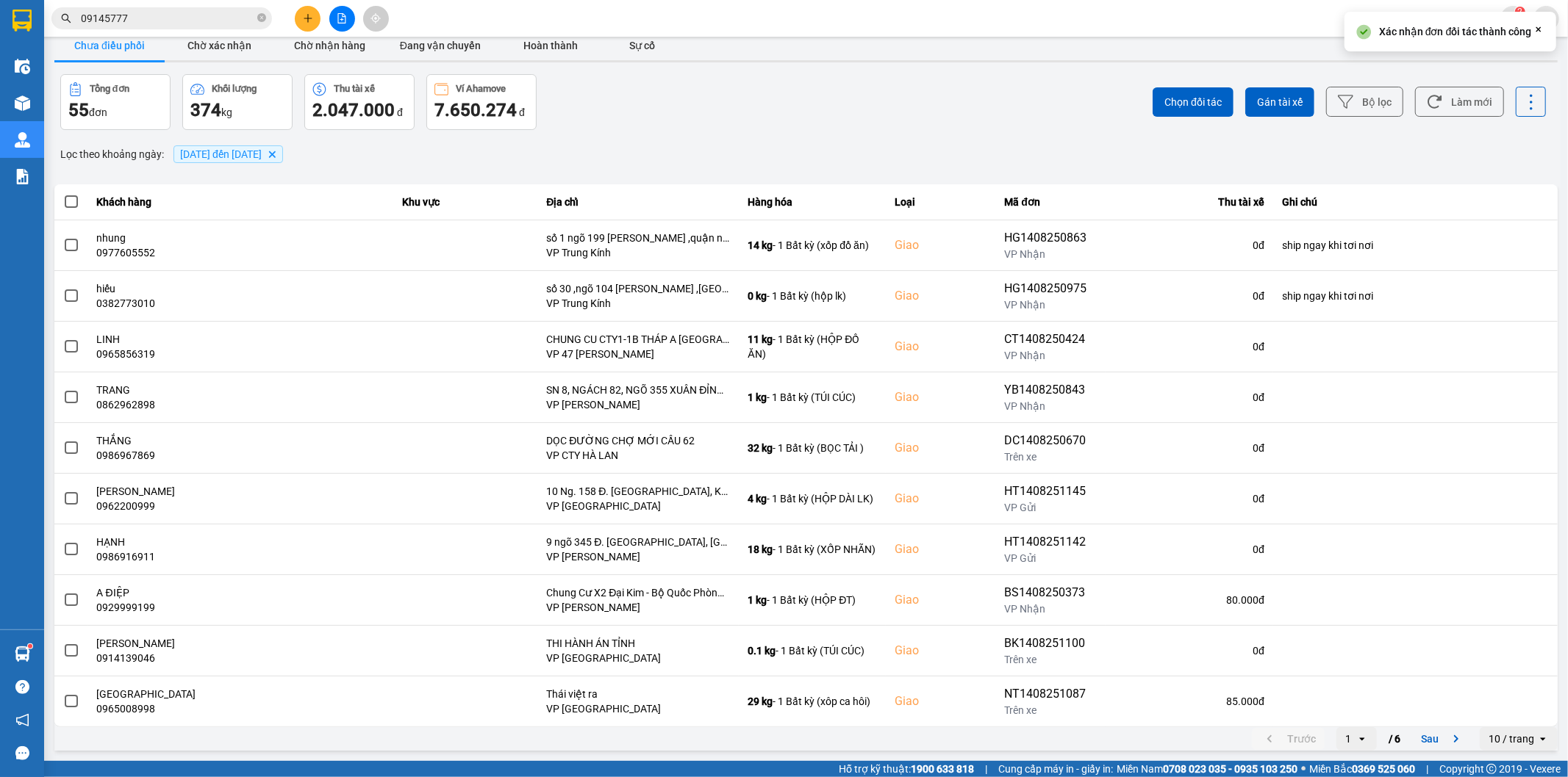
scroll to position [0, 0]
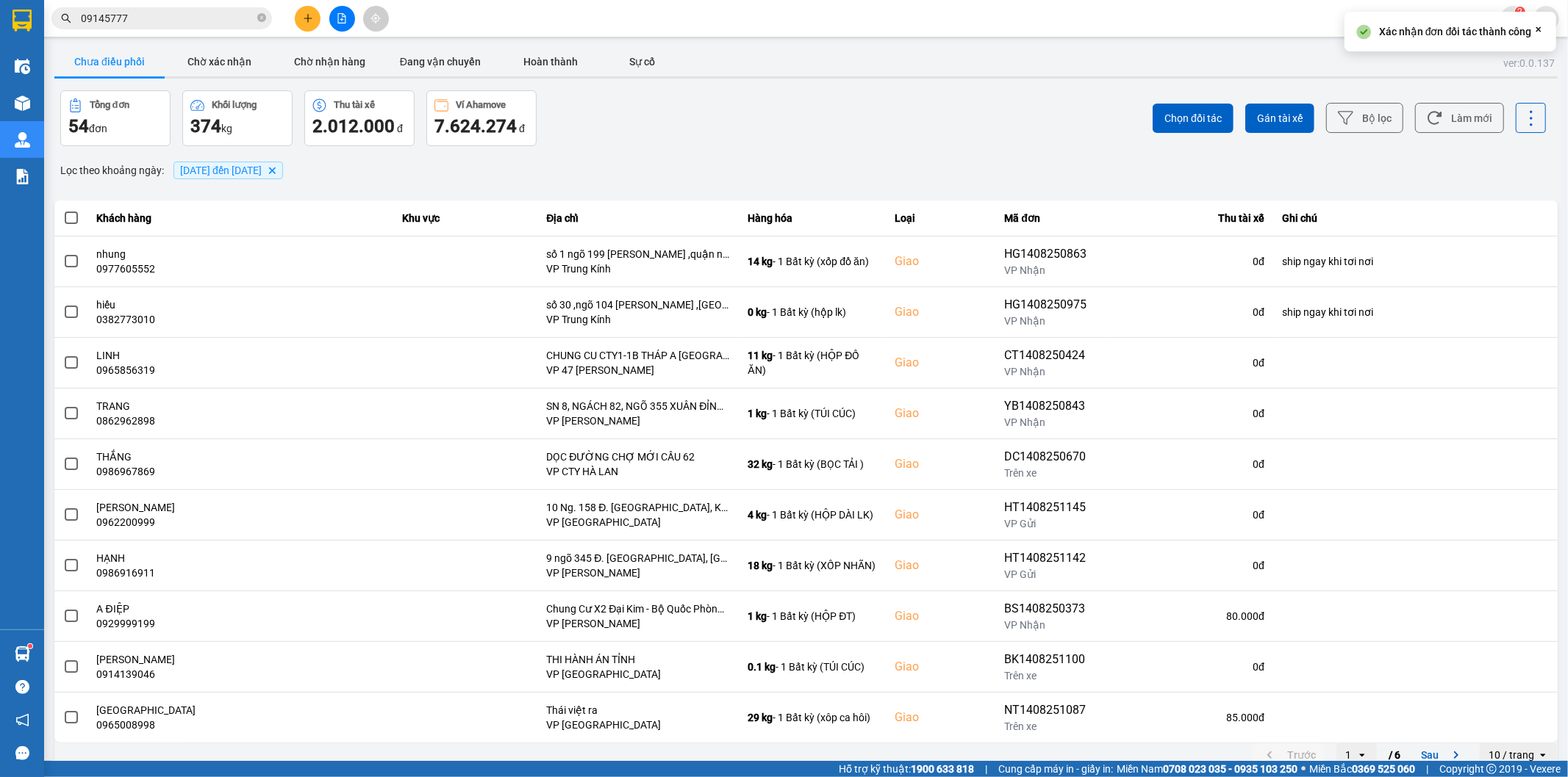
click at [1420, 136] on div "Chọn đối tác Gán tài xế Bộ lọc Làm mới" at bounding box center [1175, 118] width 743 height 56
click at [1432, 128] on button "Làm mới" at bounding box center [1459, 118] width 89 height 30
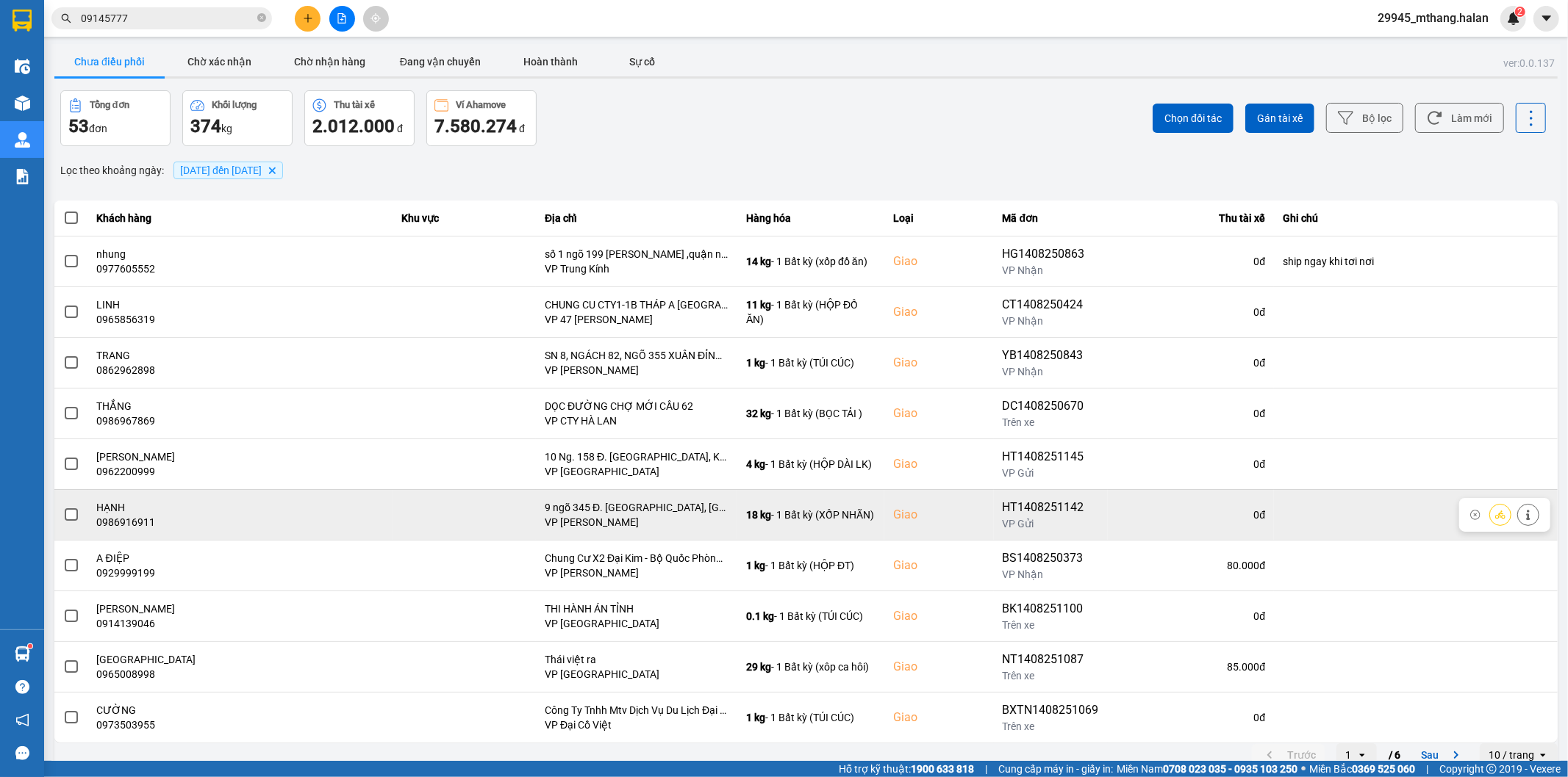
scroll to position [16, 0]
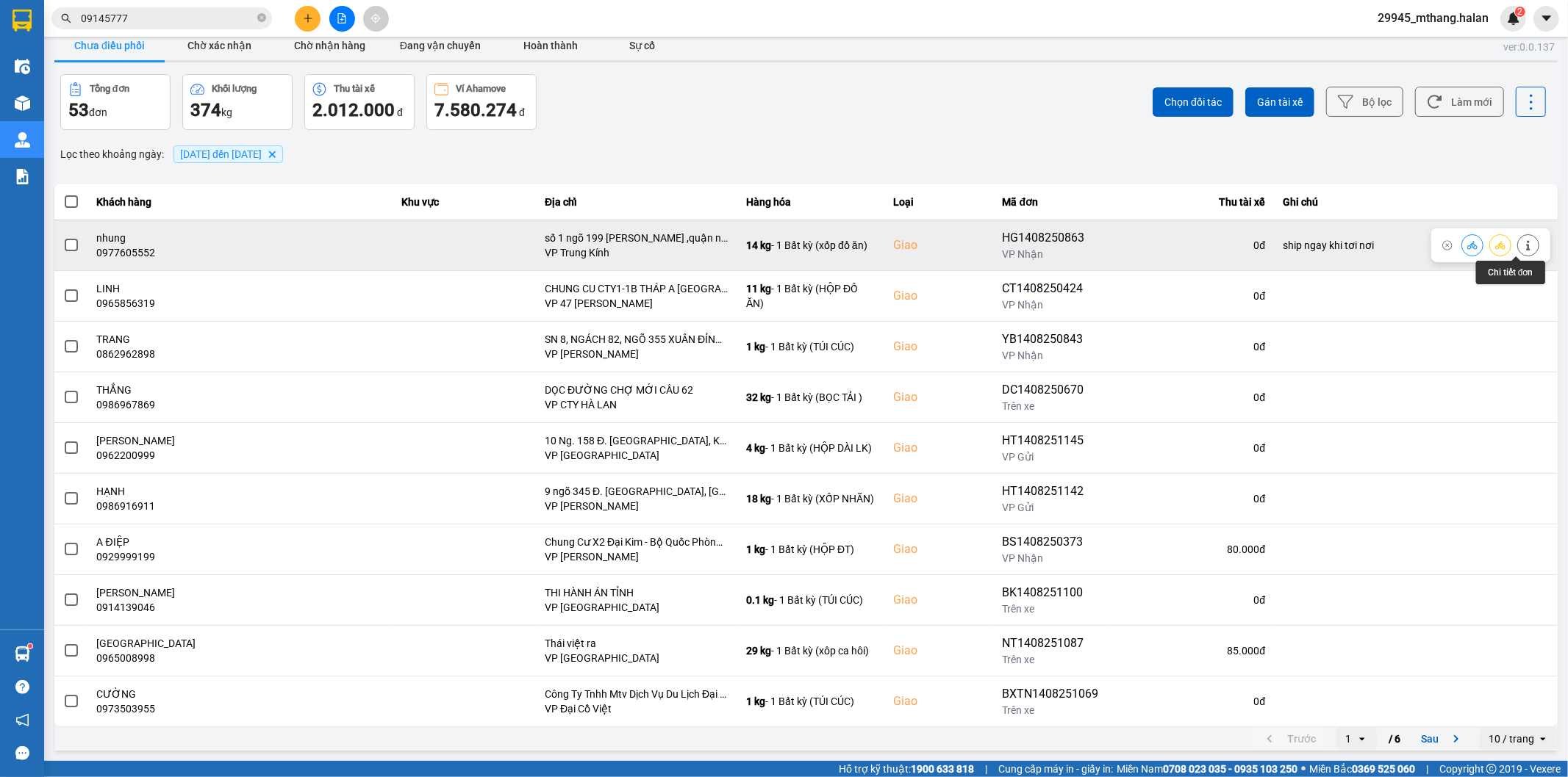
click at [1523, 243] on icon at bounding box center [1528, 245] width 10 height 10
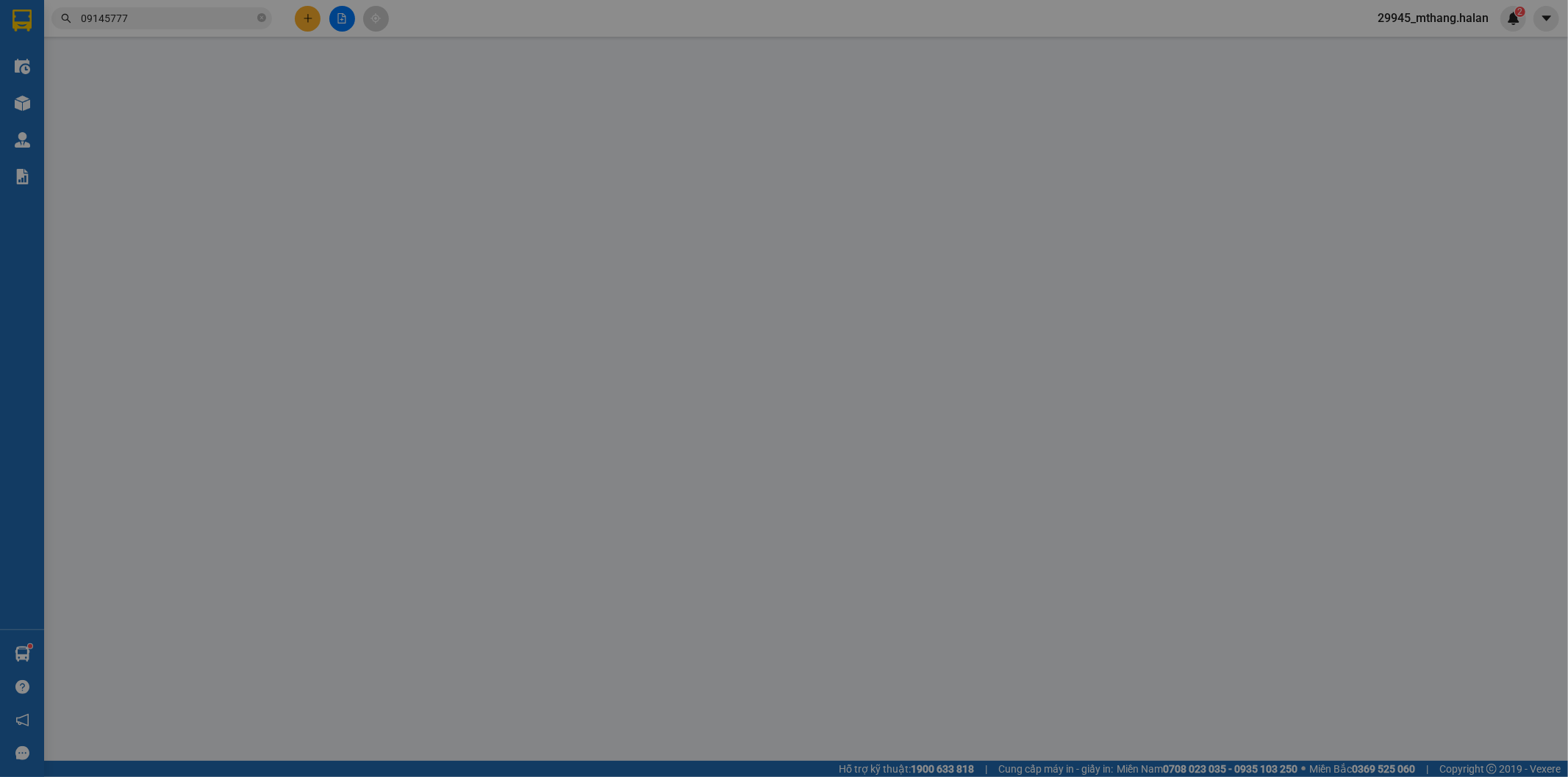
type input "0988585405"
type input "SƠN"
type input "0977605552"
type input "nhung"
checkbox input "true"
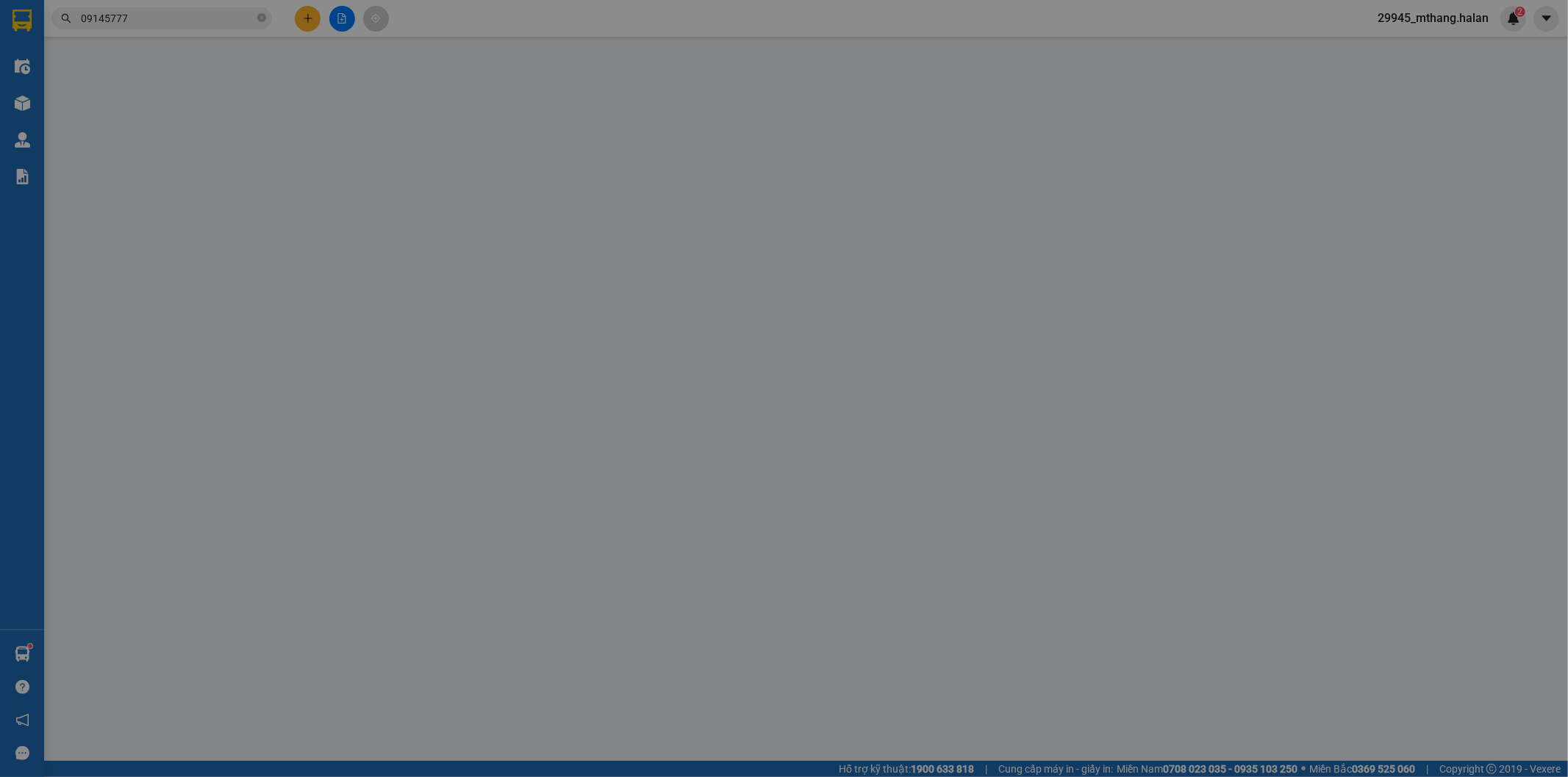
type input "số 1 ngõ 199 [PERSON_NAME] ,quận nam từ [GEOGRAPHIC_DATA]"
type input "ship ngay khi tơi nơi"
type input "105.000"
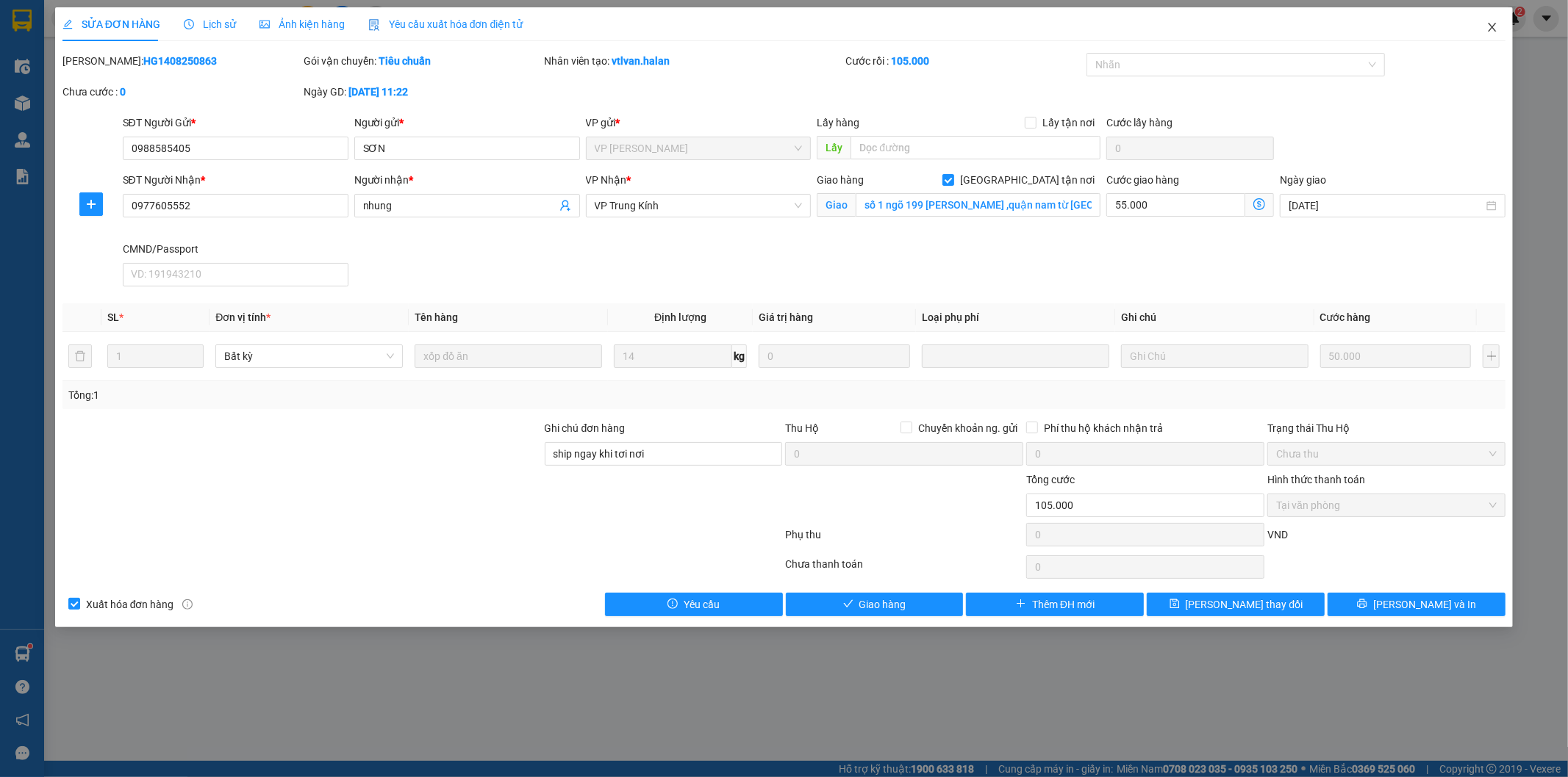
click at [1495, 27] on icon "close" at bounding box center [1492, 28] width 12 height 12
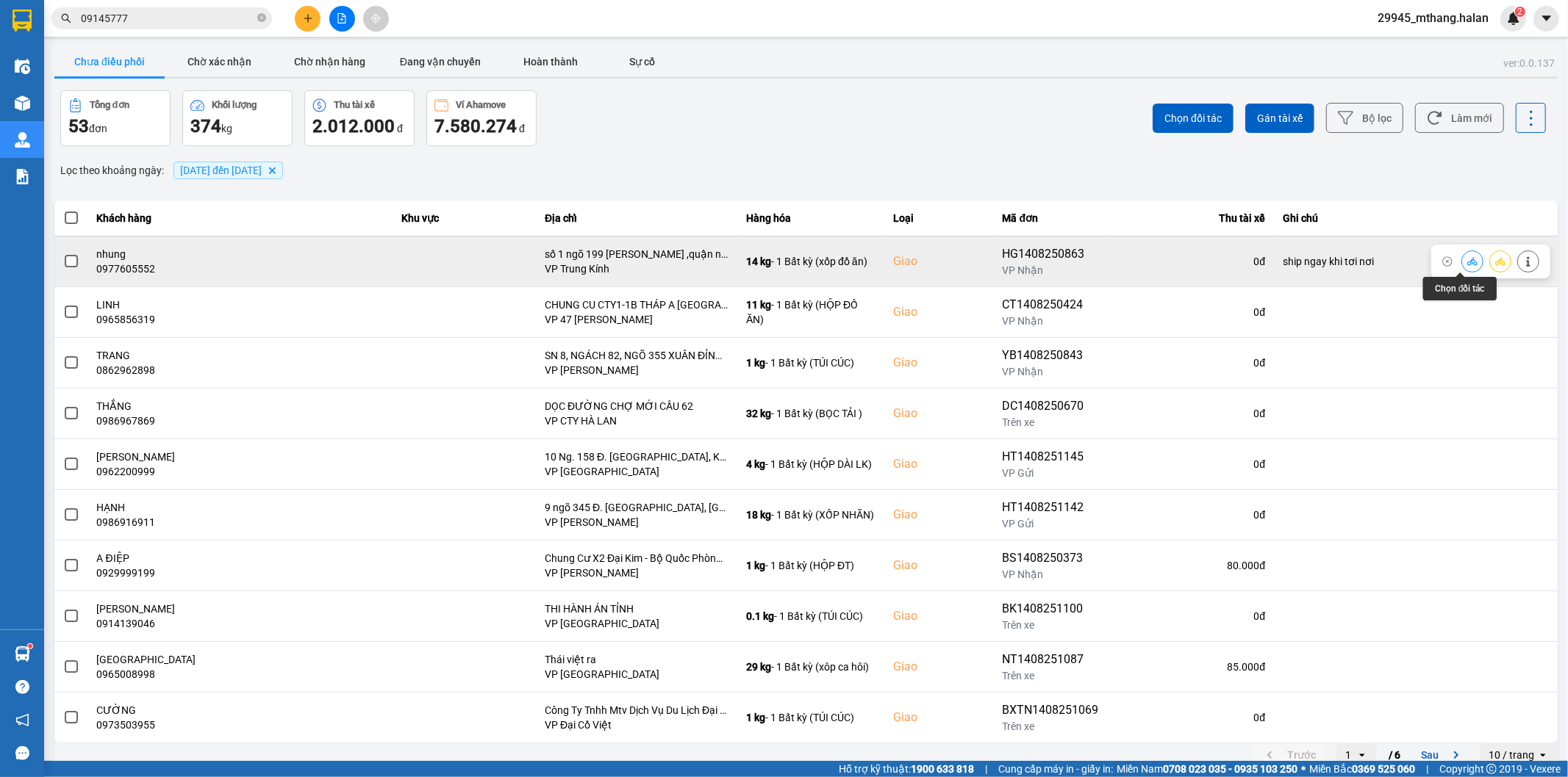
click at [1467, 265] on icon at bounding box center [1472, 261] width 10 height 10
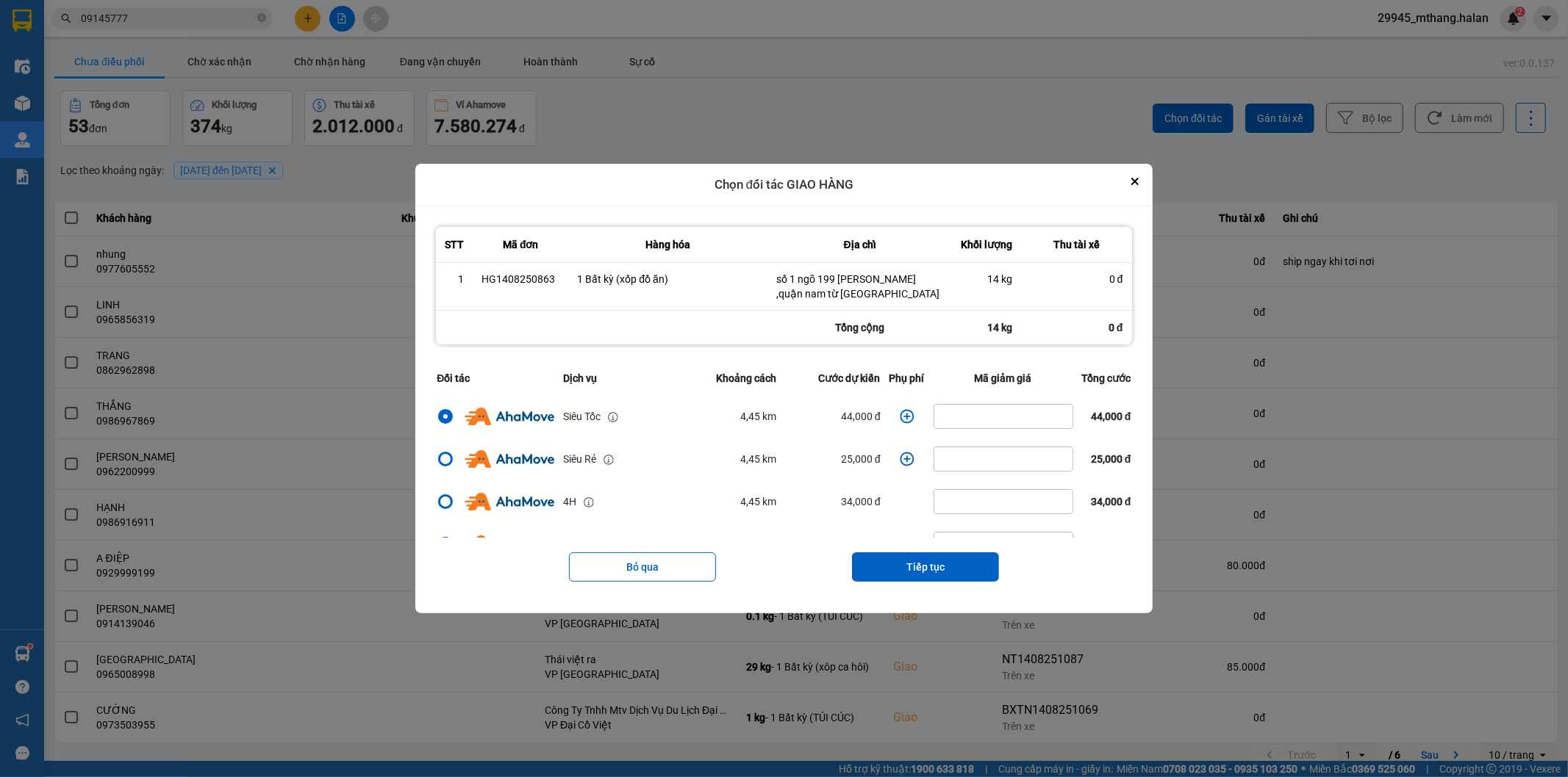
drag, startPoint x: 1143, startPoint y: 184, endPoint x: 1121, endPoint y: 194, distance: 24.2
click at [1139, 184] on icon "Close" at bounding box center [1135, 181] width 8 height 8
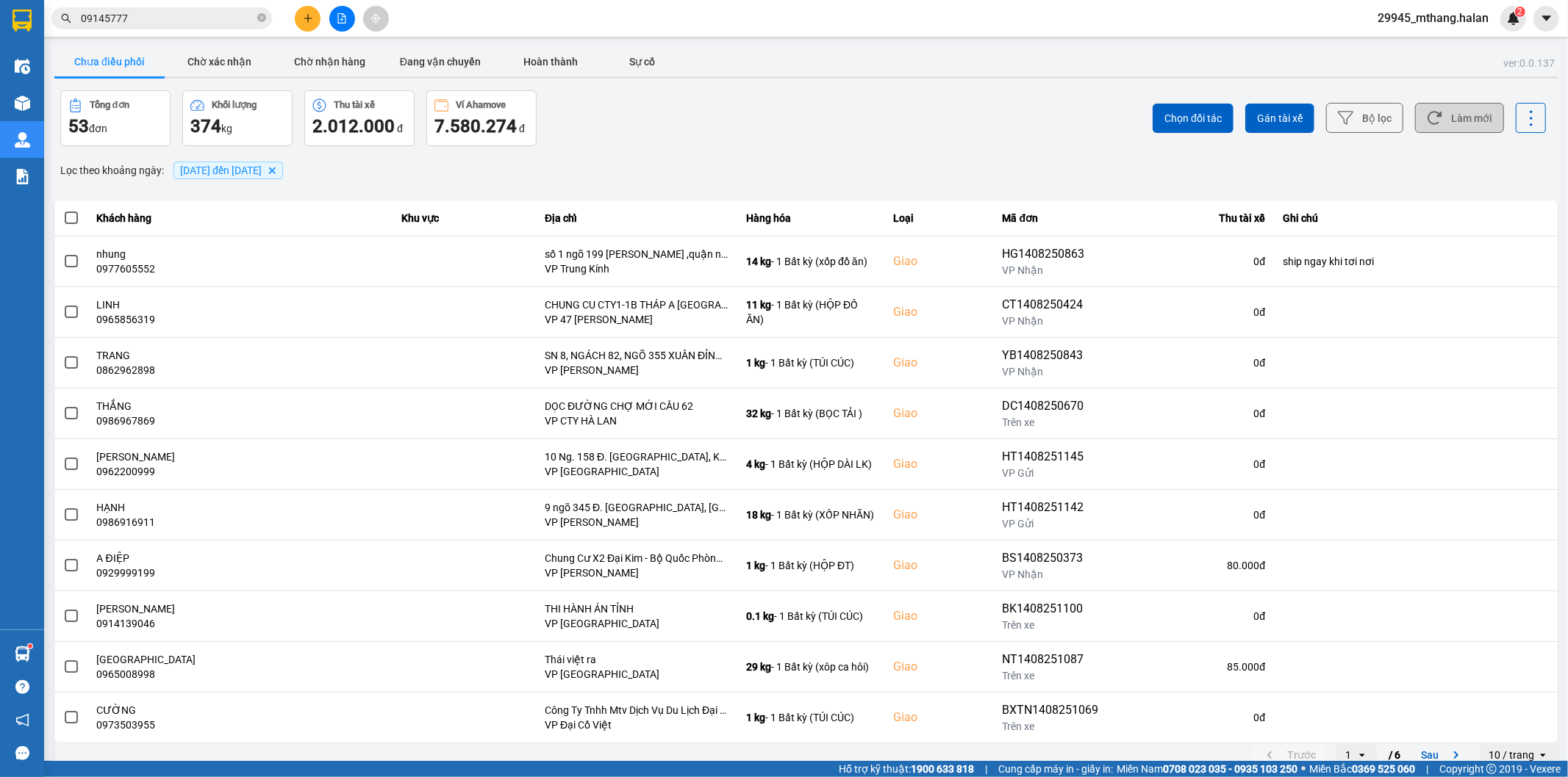
click at [1450, 116] on button "Làm mới" at bounding box center [1459, 118] width 89 height 30
click at [659, 145] on div "Tổng đơn 53 đơn Khối lượng 374 kg Thu tài xế 2.012.000 đ Ví Ahamove 7.580.274 đ" at bounding box center [432, 118] width 743 height 56
click at [173, 18] on input "09145777" at bounding box center [168, 18] width 174 height 16
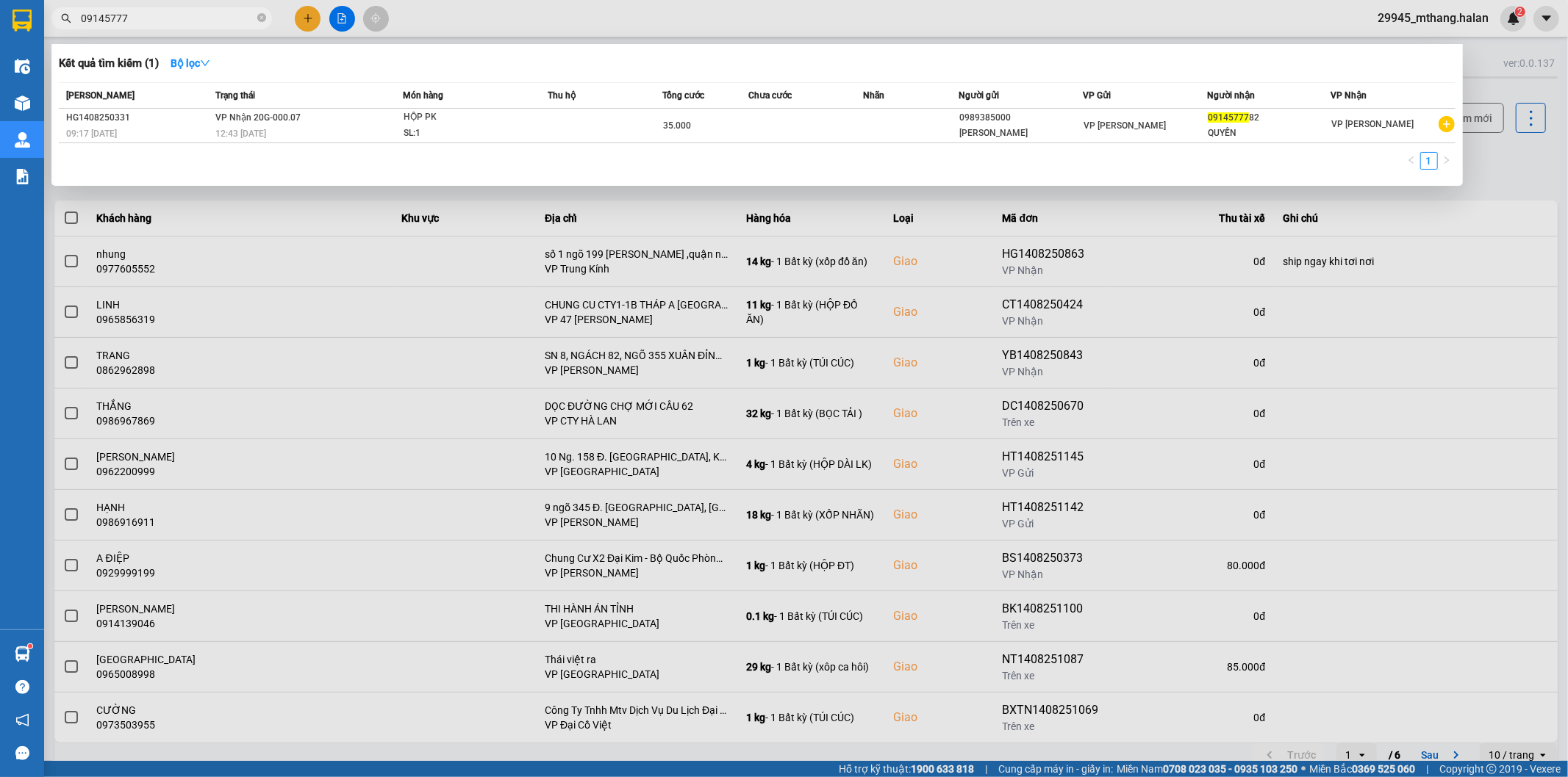
click at [173, 18] on input "09145777" at bounding box center [168, 18] width 174 height 16
click at [1515, 156] on div at bounding box center [784, 388] width 1568 height 777
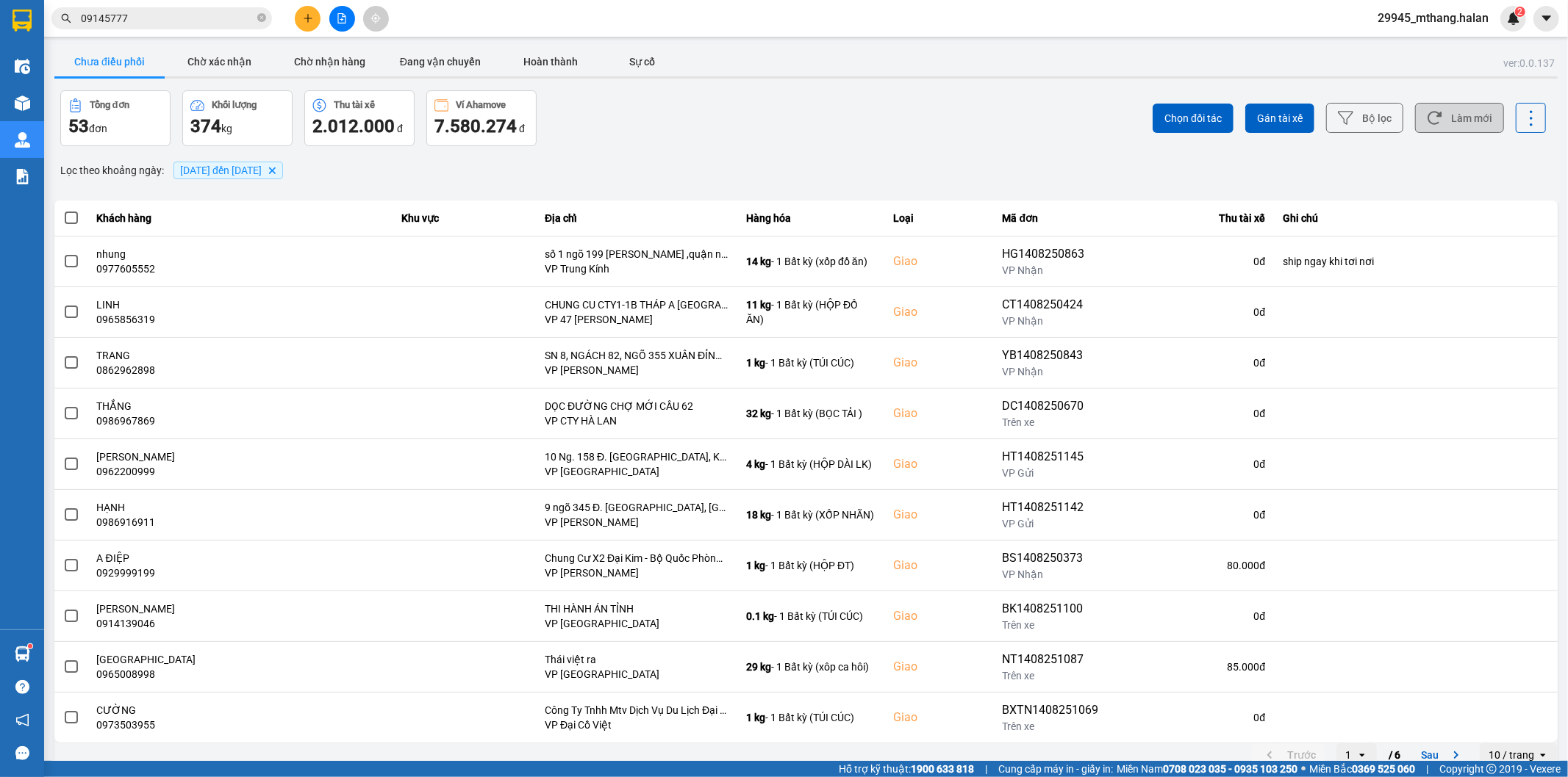
click at [1429, 121] on icon at bounding box center [1434, 118] width 15 height 15
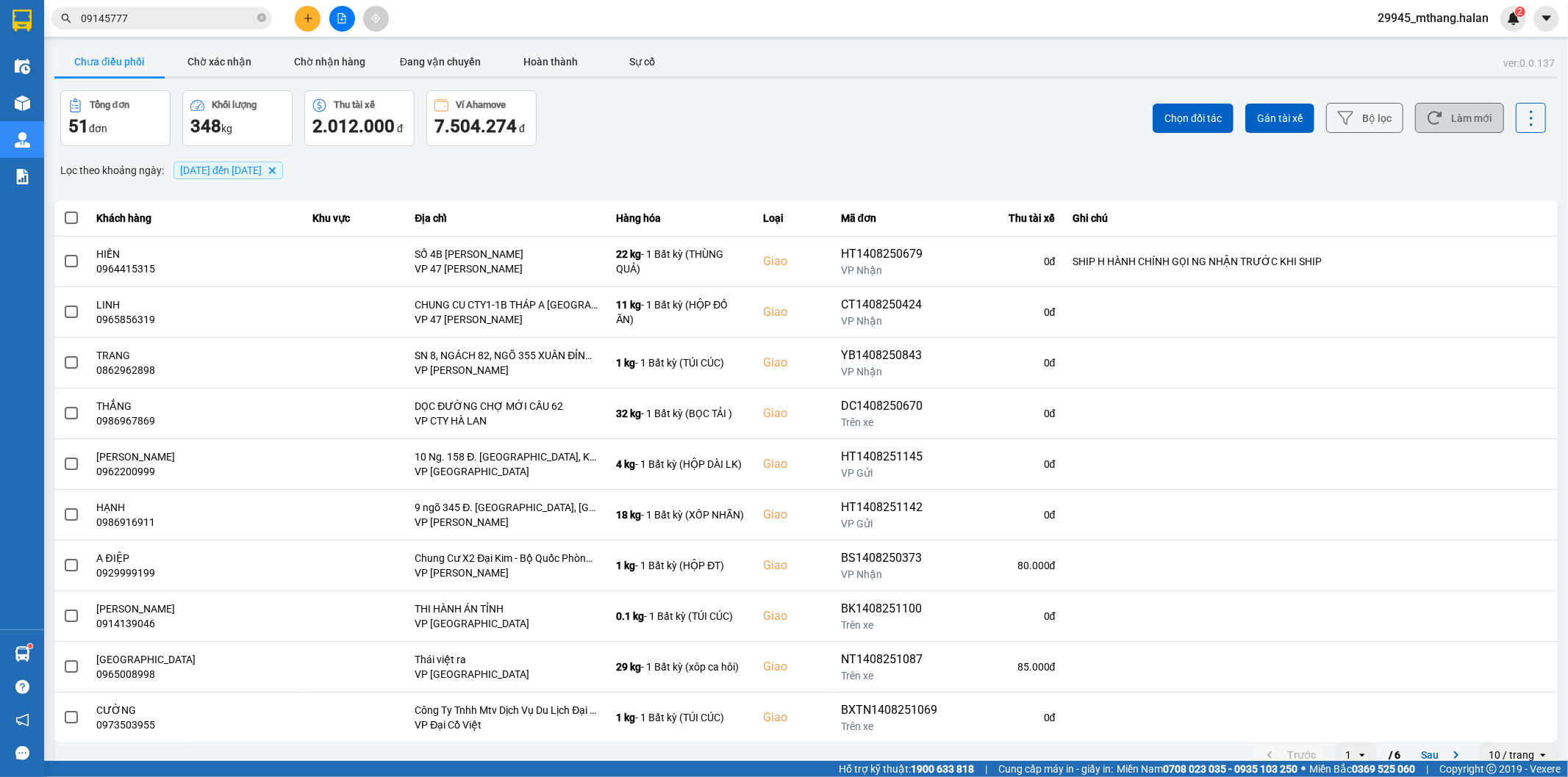
click at [1447, 112] on button "Làm mới" at bounding box center [1459, 118] width 89 height 30
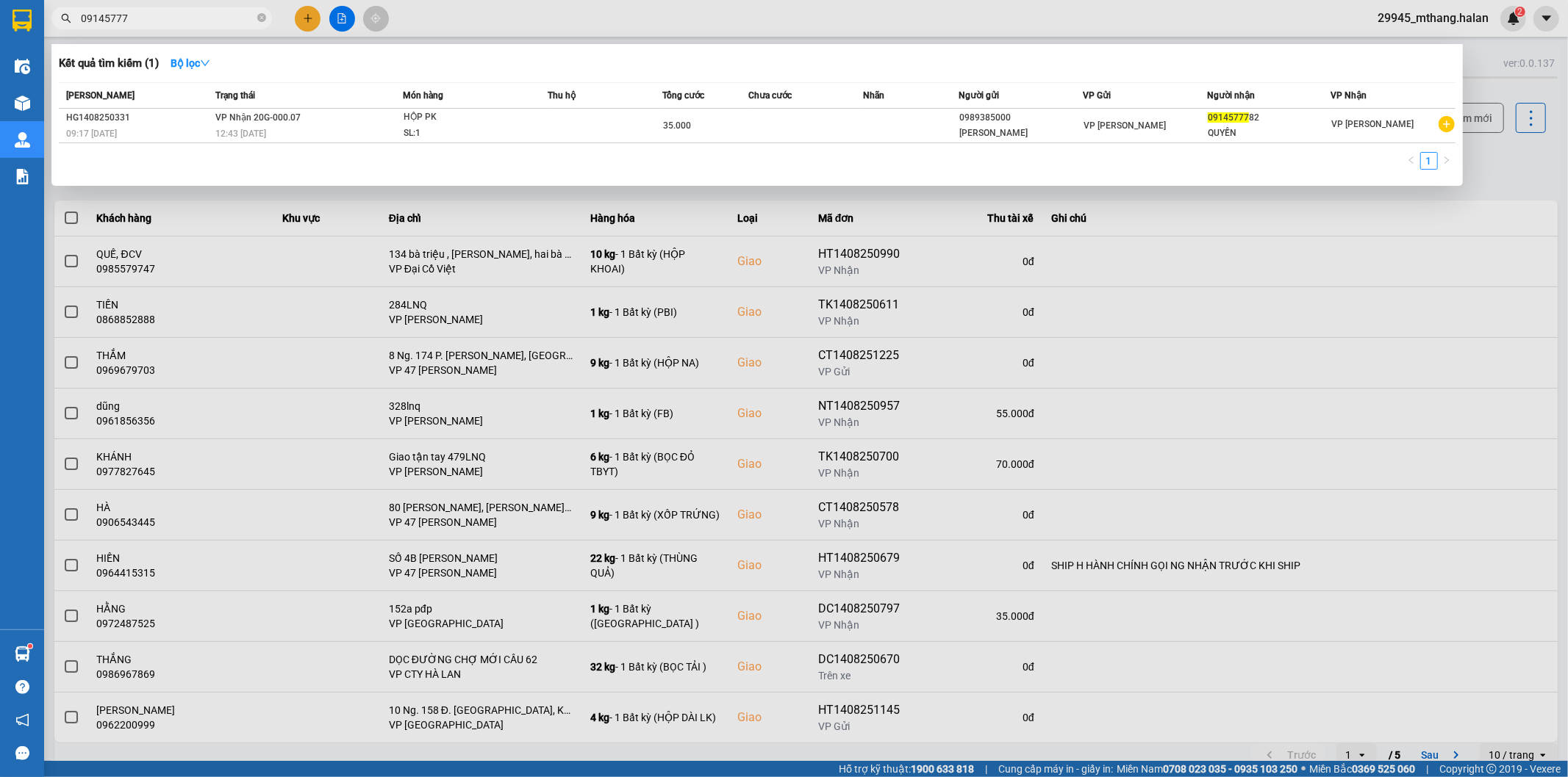
click at [165, 15] on input "09145777" at bounding box center [168, 18] width 174 height 16
click at [1513, 163] on div at bounding box center [784, 388] width 1568 height 777
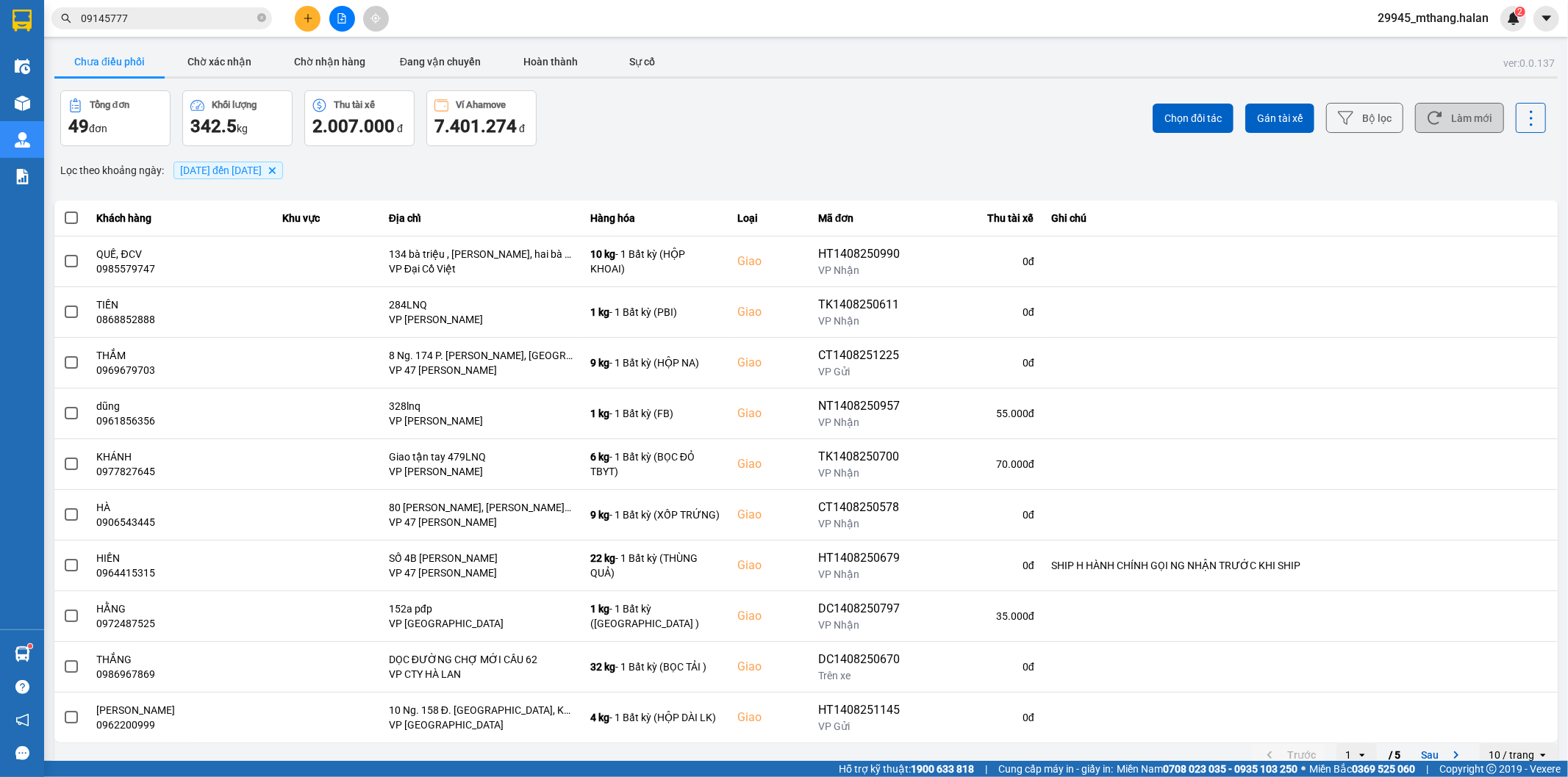
click at [1451, 122] on button "Làm mới" at bounding box center [1459, 118] width 89 height 30
click at [1459, 119] on button "Làm mới" at bounding box center [1459, 118] width 89 height 30
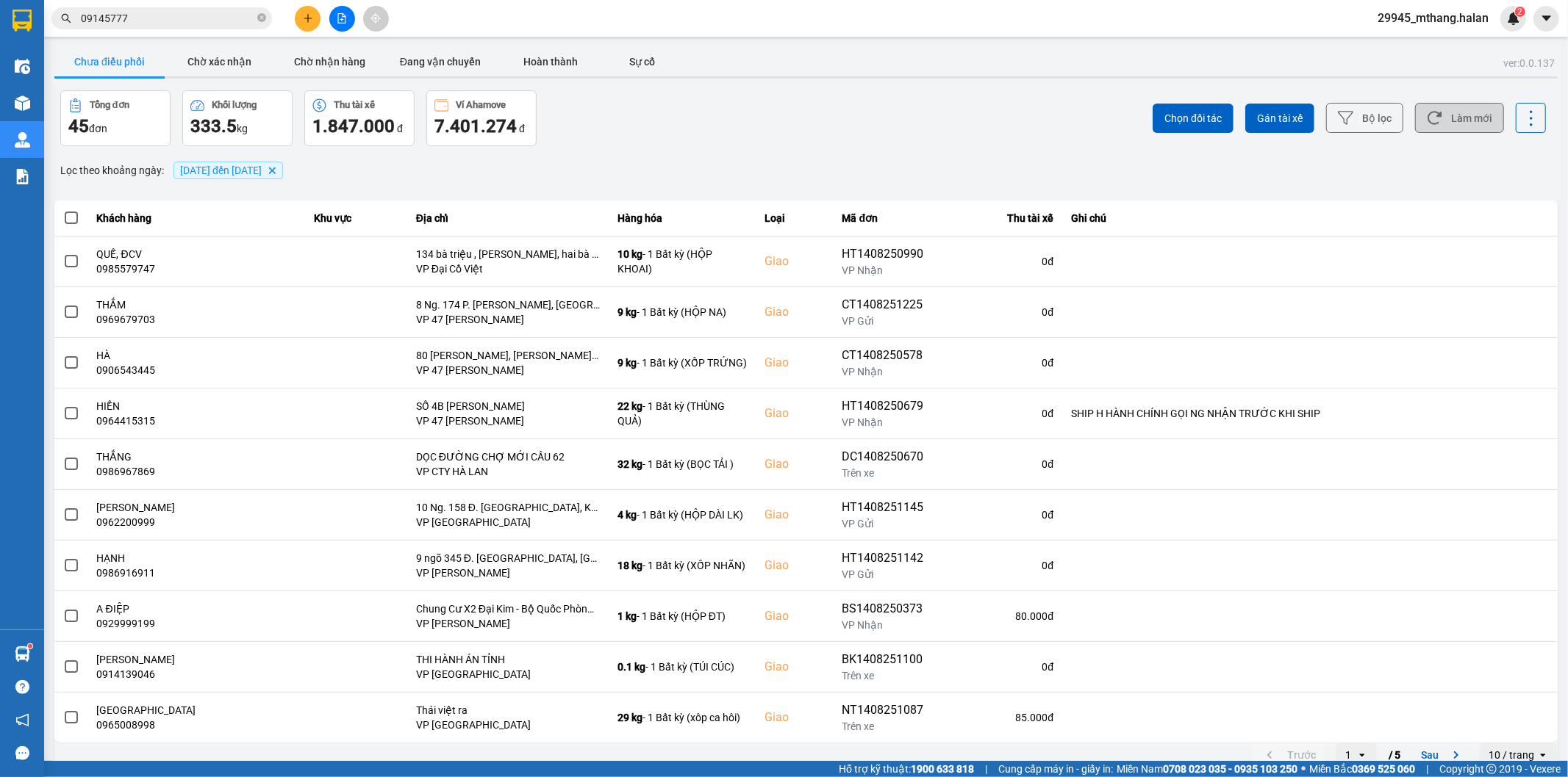
click at [1434, 122] on button "Làm mới" at bounding box center [1459, 118] width 89 height 30
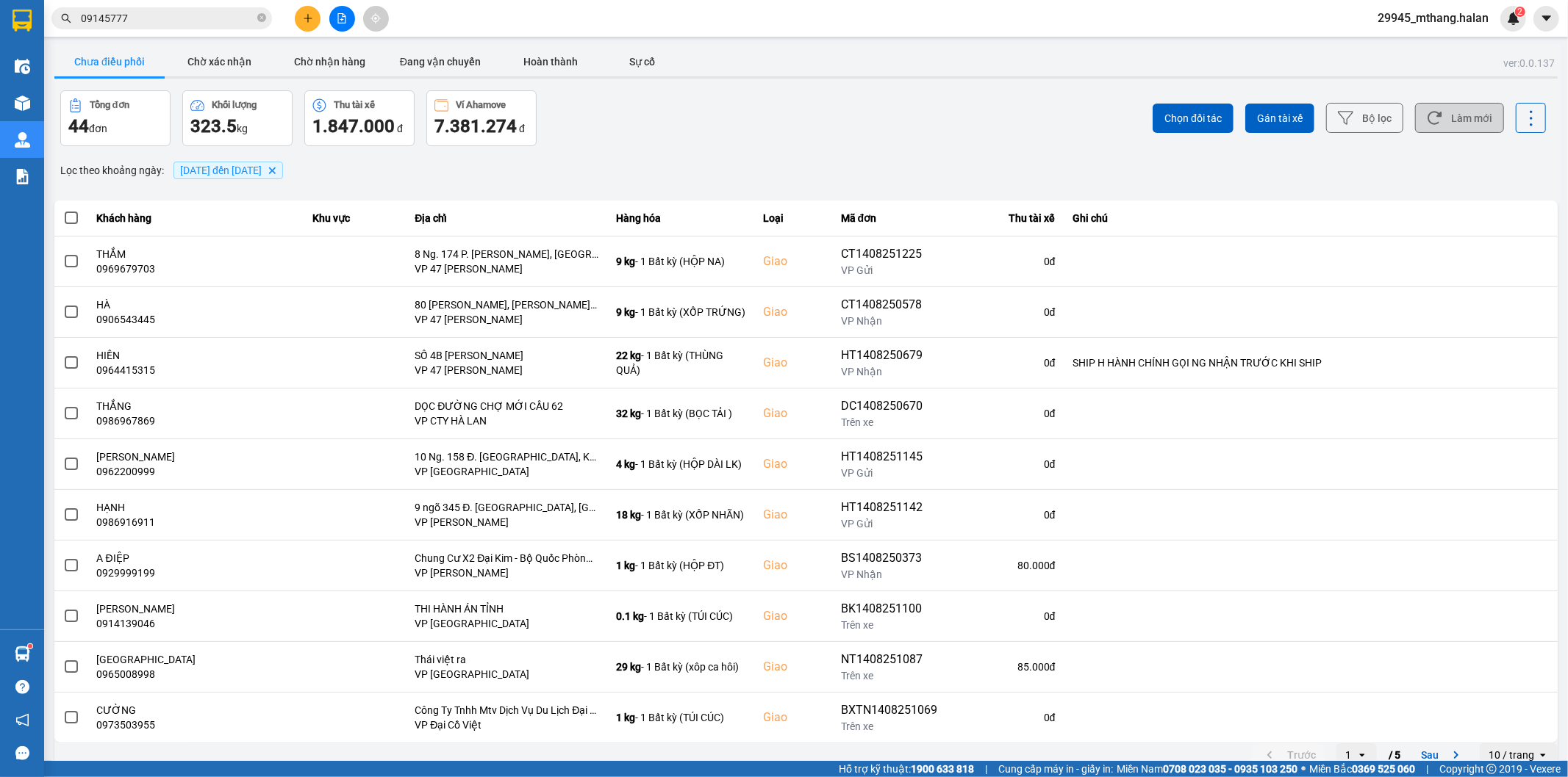
click at [1453, 118] on button "Làm mới" at bounding box center [1459, 118] width 89 height 30
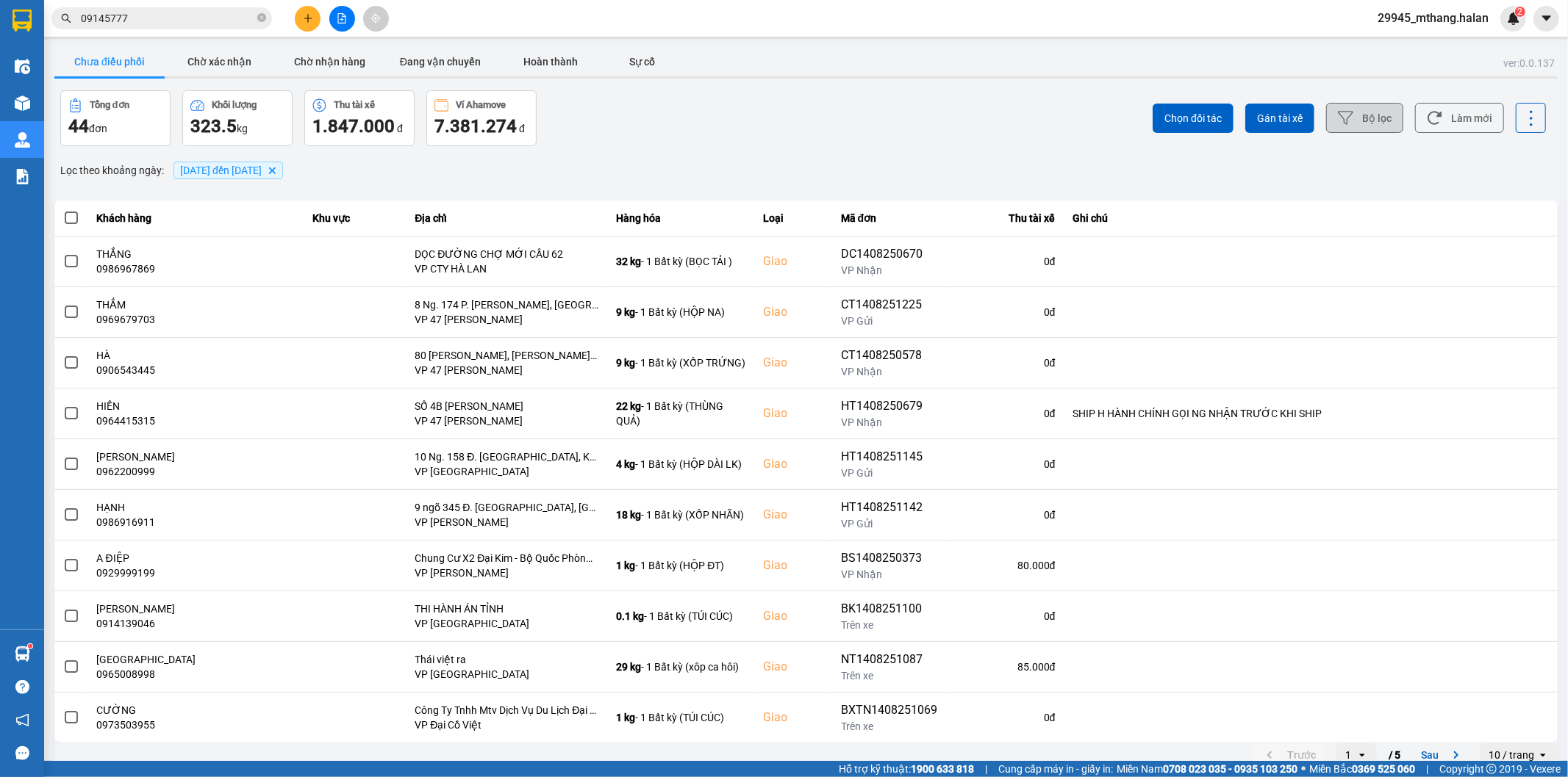
click at [1342, 122] on icon at bounding box center [1345, 118] width 15 height 15
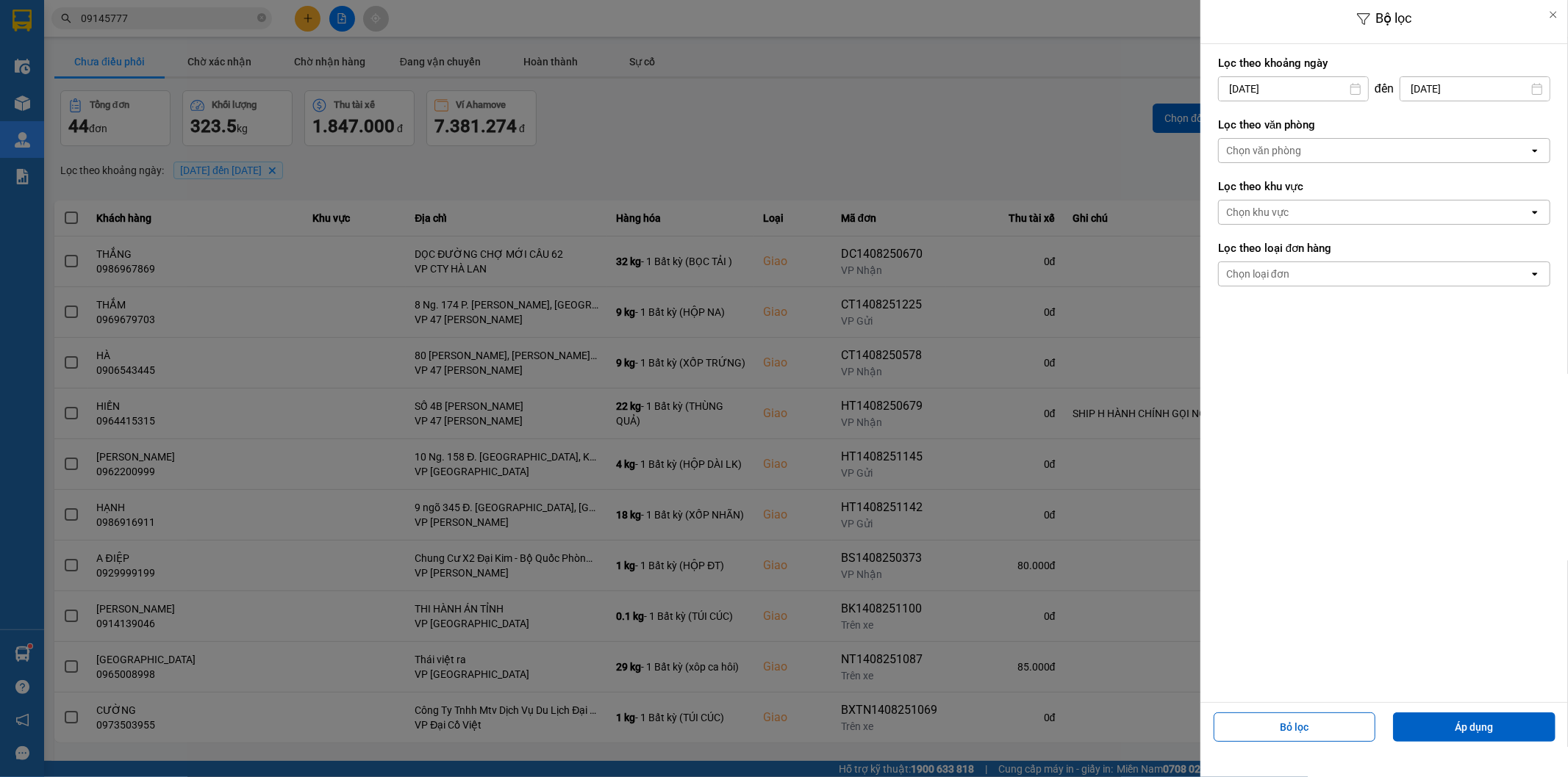
click at [1010, 107] on div at bounding box center [784, 388] width 1568 height 777
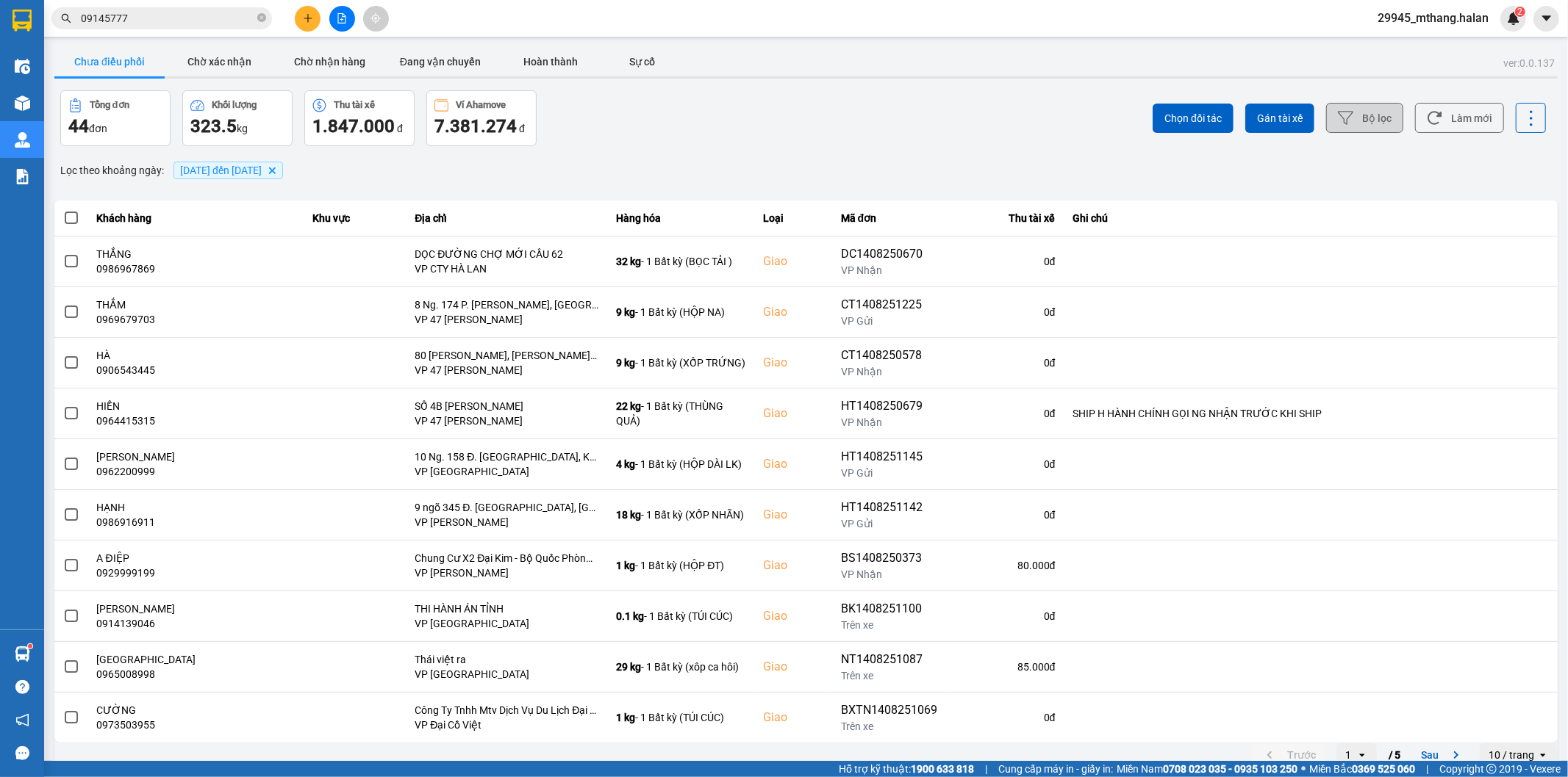
click at [164, 18] on input "09145777" at bounding box center [168, 18] width 174 height 16
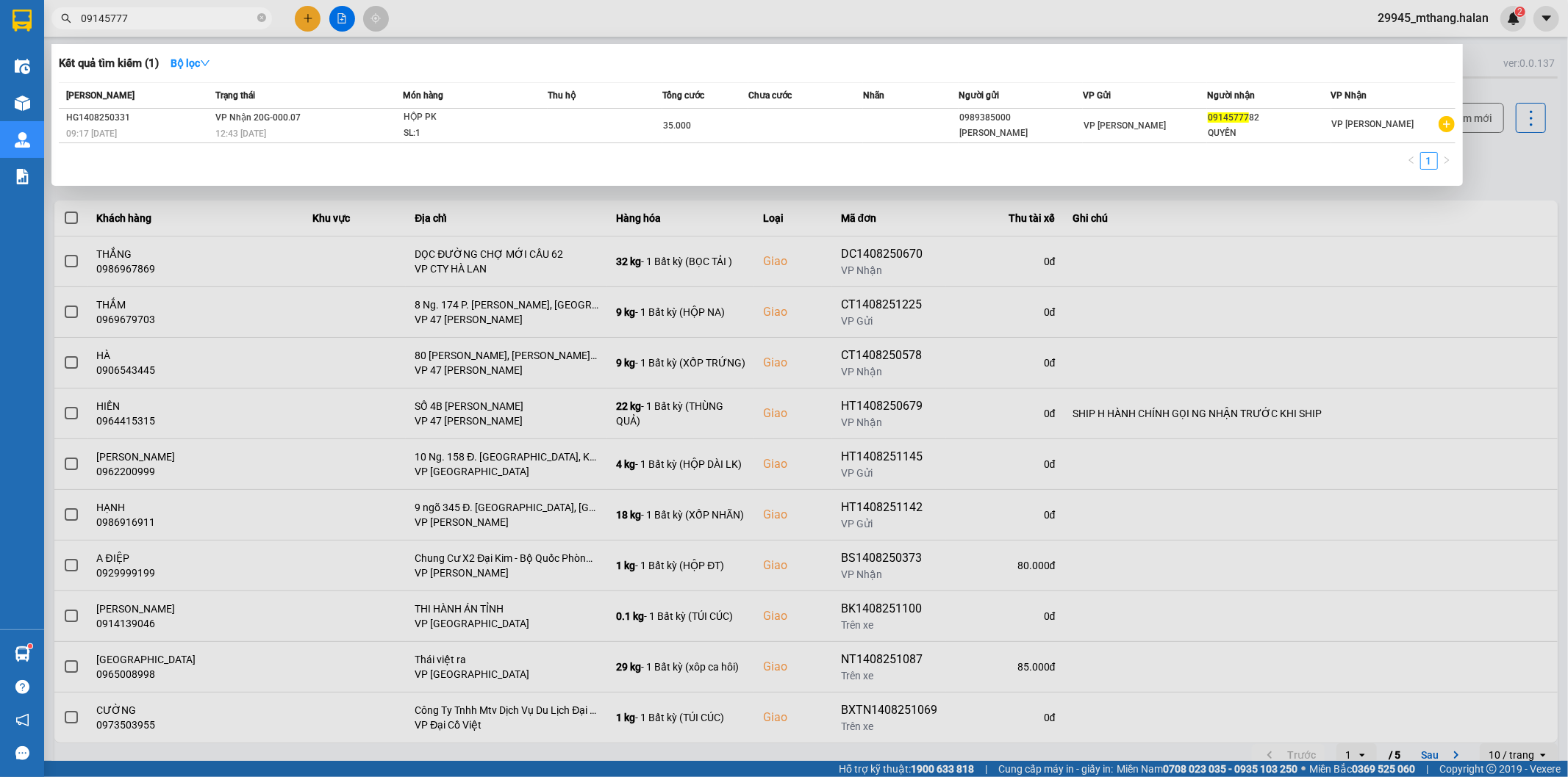
click at [164, 18] on input "09145777" at bounding box center [168, 18] width 174 height 16
click at [1525, 170] on div at bounding box center [784, 388] width 1568 height 777
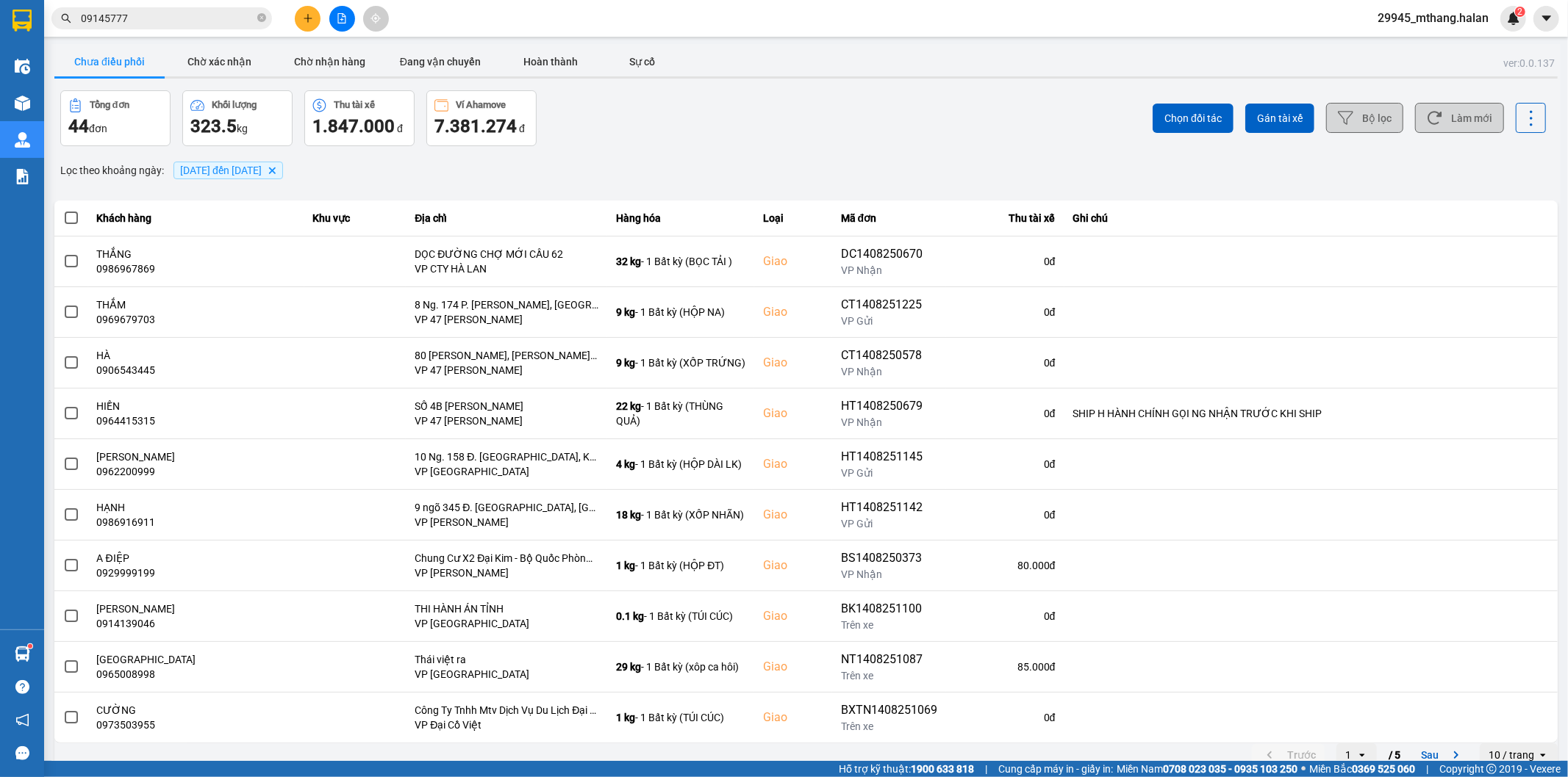
click at [1466, 125] on button "Làm mới" at bounding box center [1459, 118] width 89 height 30
click at [794, 133] on div "Tổng đơn 44 đơn Khối lượng 323.5 kg Thu tài xế 1.847.000 đ Ví Ahamove 7.381.274…" at bounding box center [432, 118] width 743 height 56
click at [1435, 119] on button "Làm mới" at bounding box center [1459, 118] width 89 height 30
click at [1464, 126] on button "Làm mới" at bounding box center [1459, 118] width 89 height 30
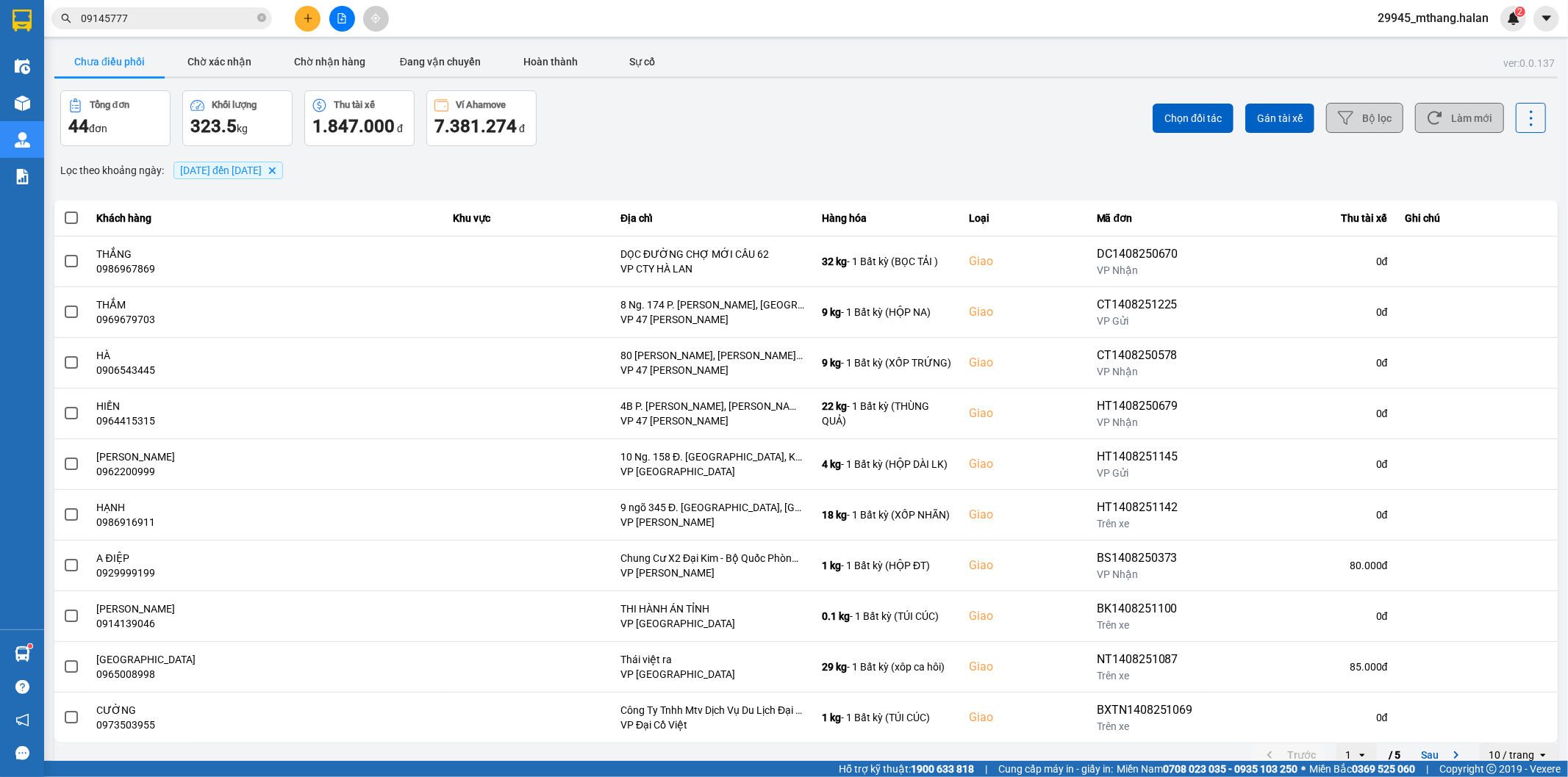
click at [1461, 114] on button "Làm mới" at bounding box center [1459, 118] width 89 height 30
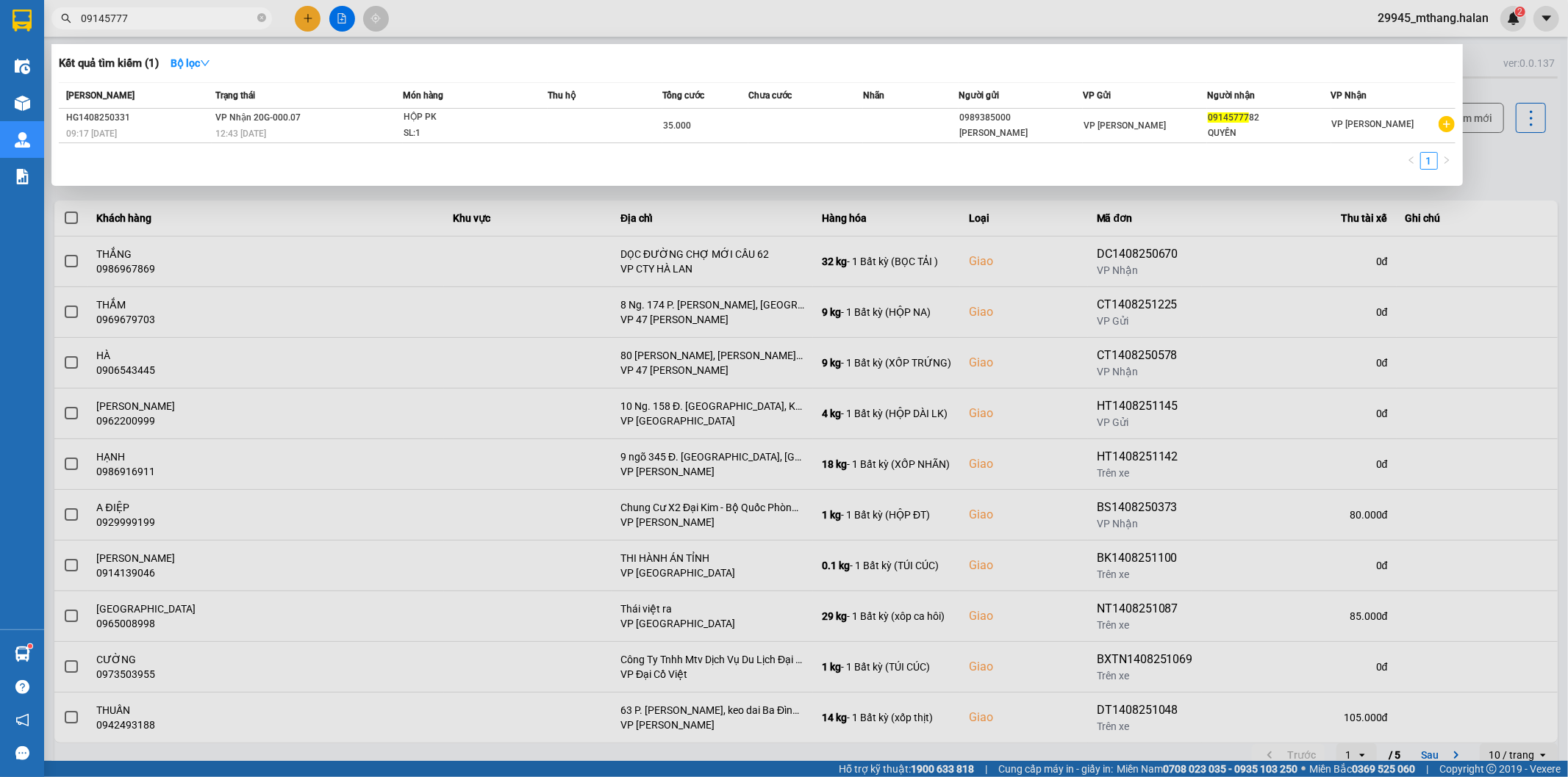
click at [180, 20] on input "09145777" at bounding box center [168, 18] width 174 height 16
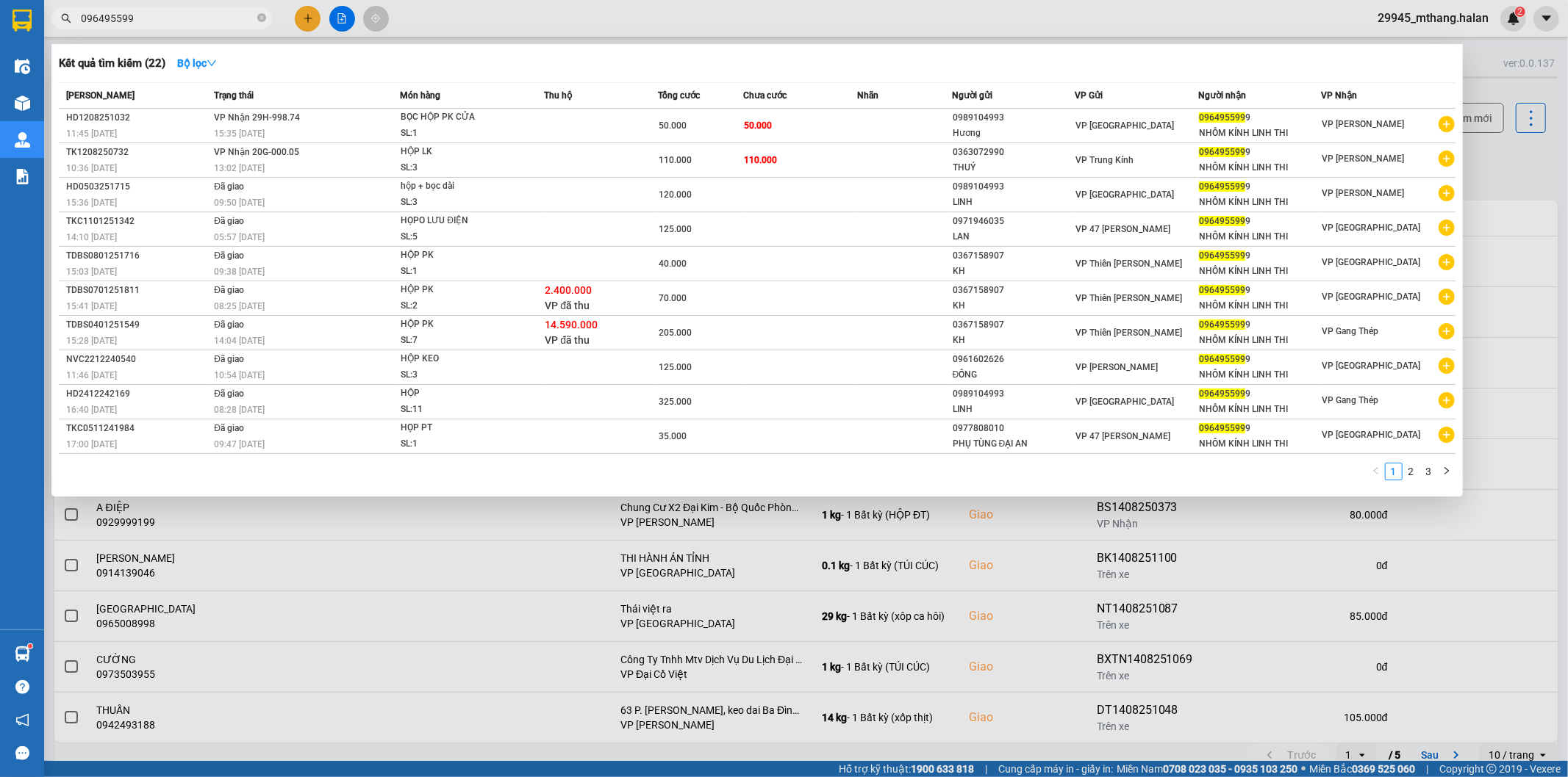
click at [149, 13] on input "096495599" at bounding box center [168, 18] width 174 height 16
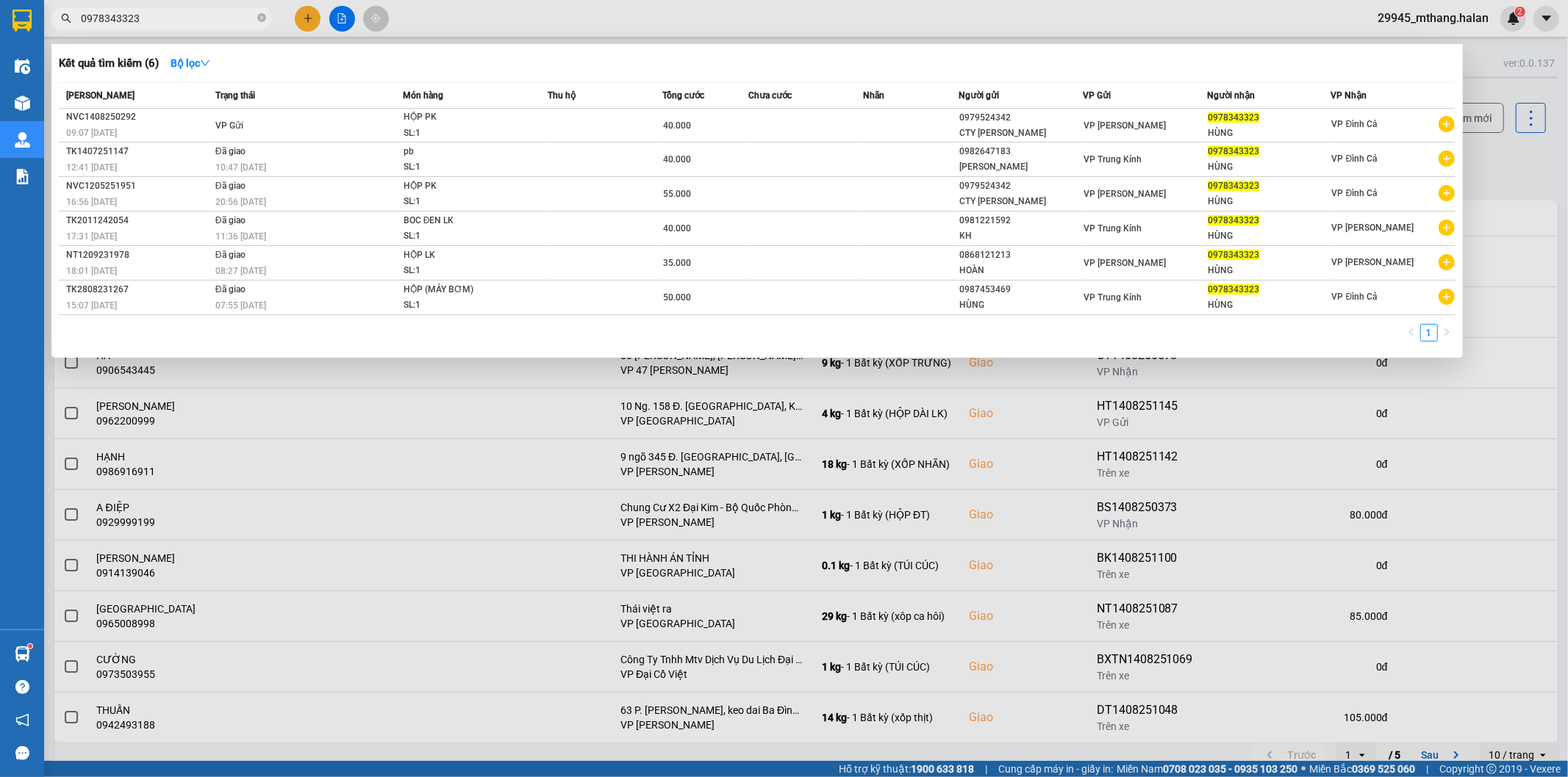
type input "0978343323"
click at [383, 124] on td "VP Gửi" at bounding box center [307, 125] width 191 height 33
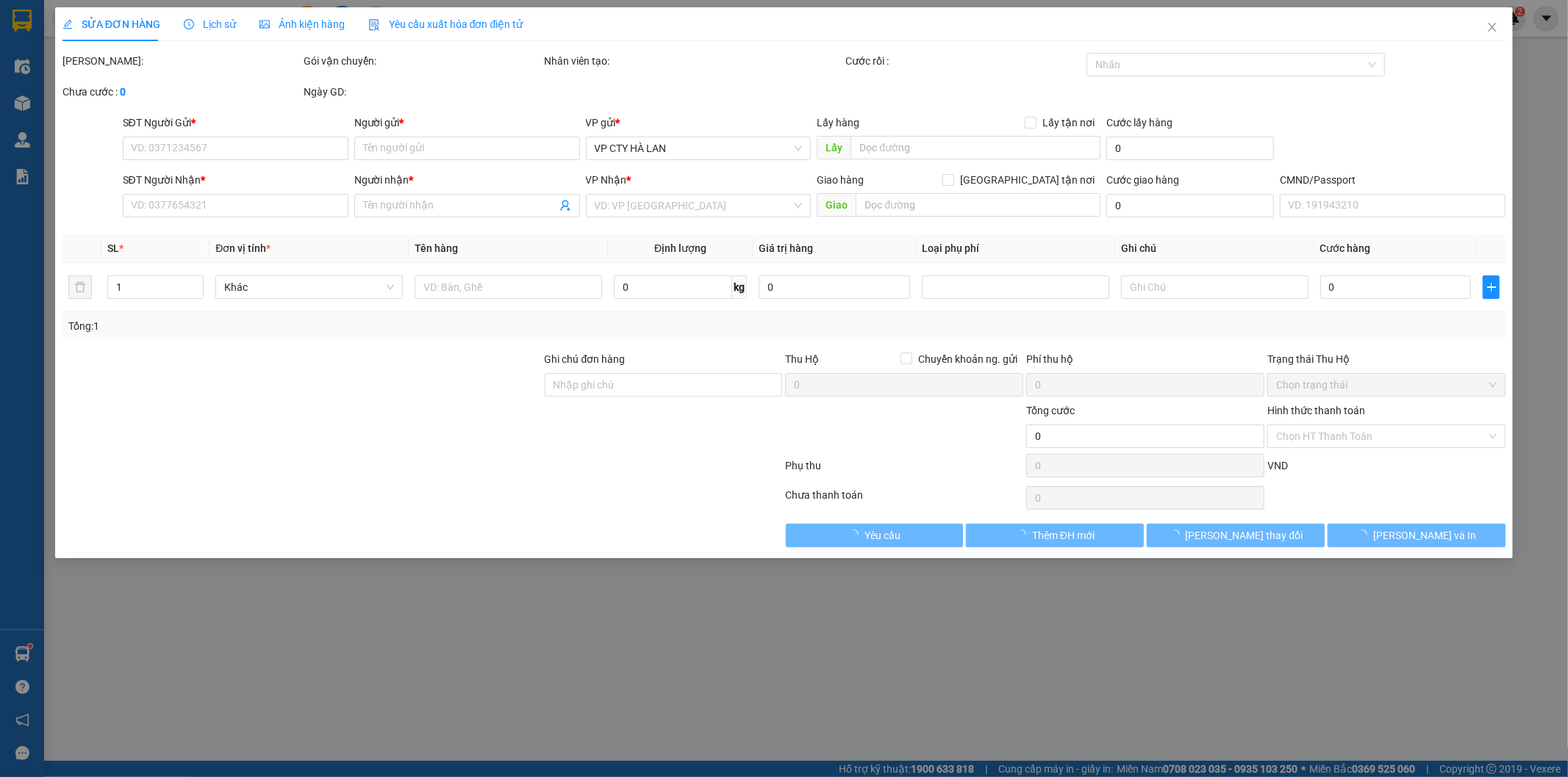
type input "0979524342"
type input "CTY [PERSON_NAME]"
type input "0978343323"
type input "HÙNG"
type input "40.000"
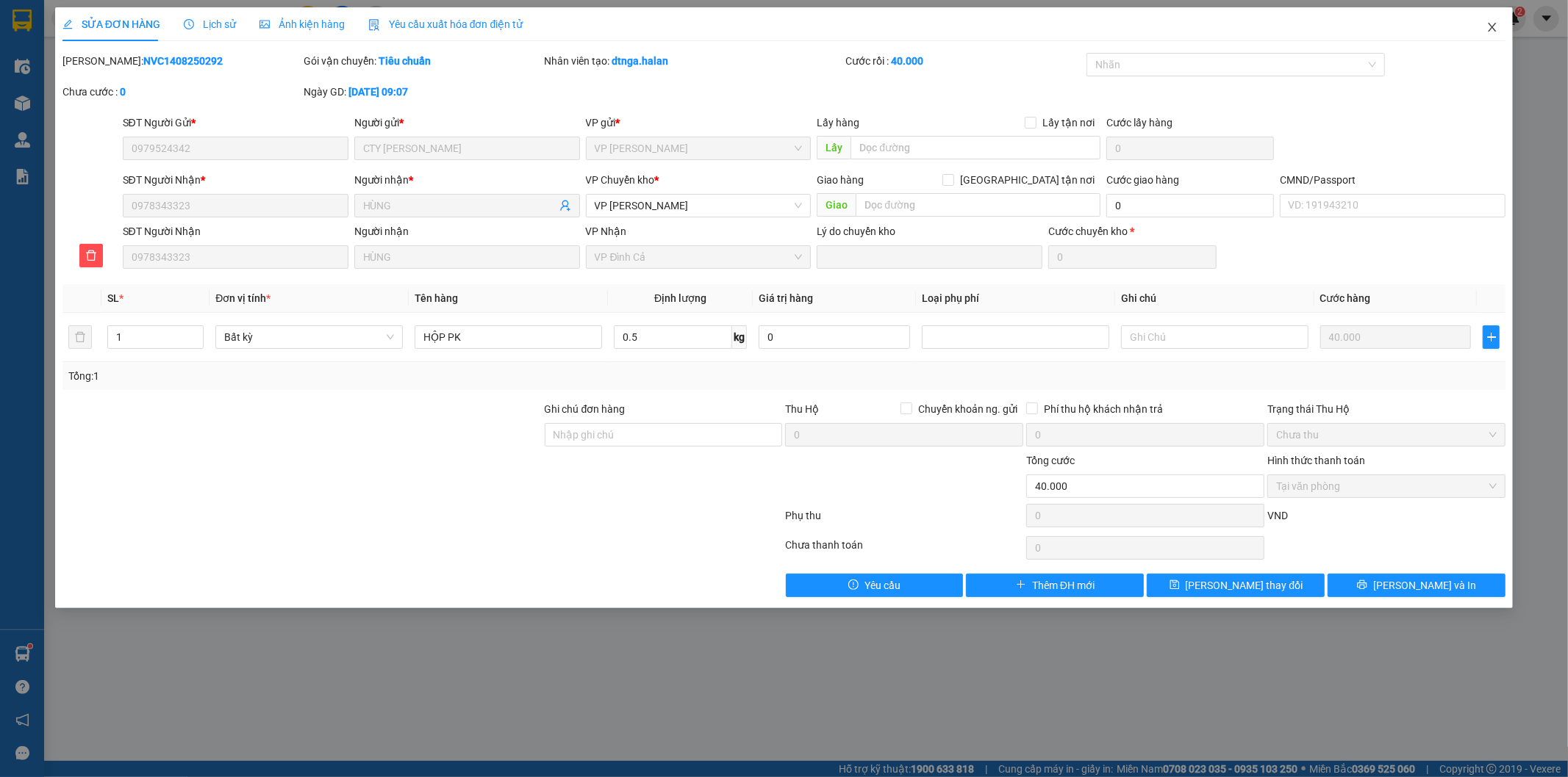
click at [1490, 28] on icon "close" at bounding box center [1492, 28] width 12 height 12
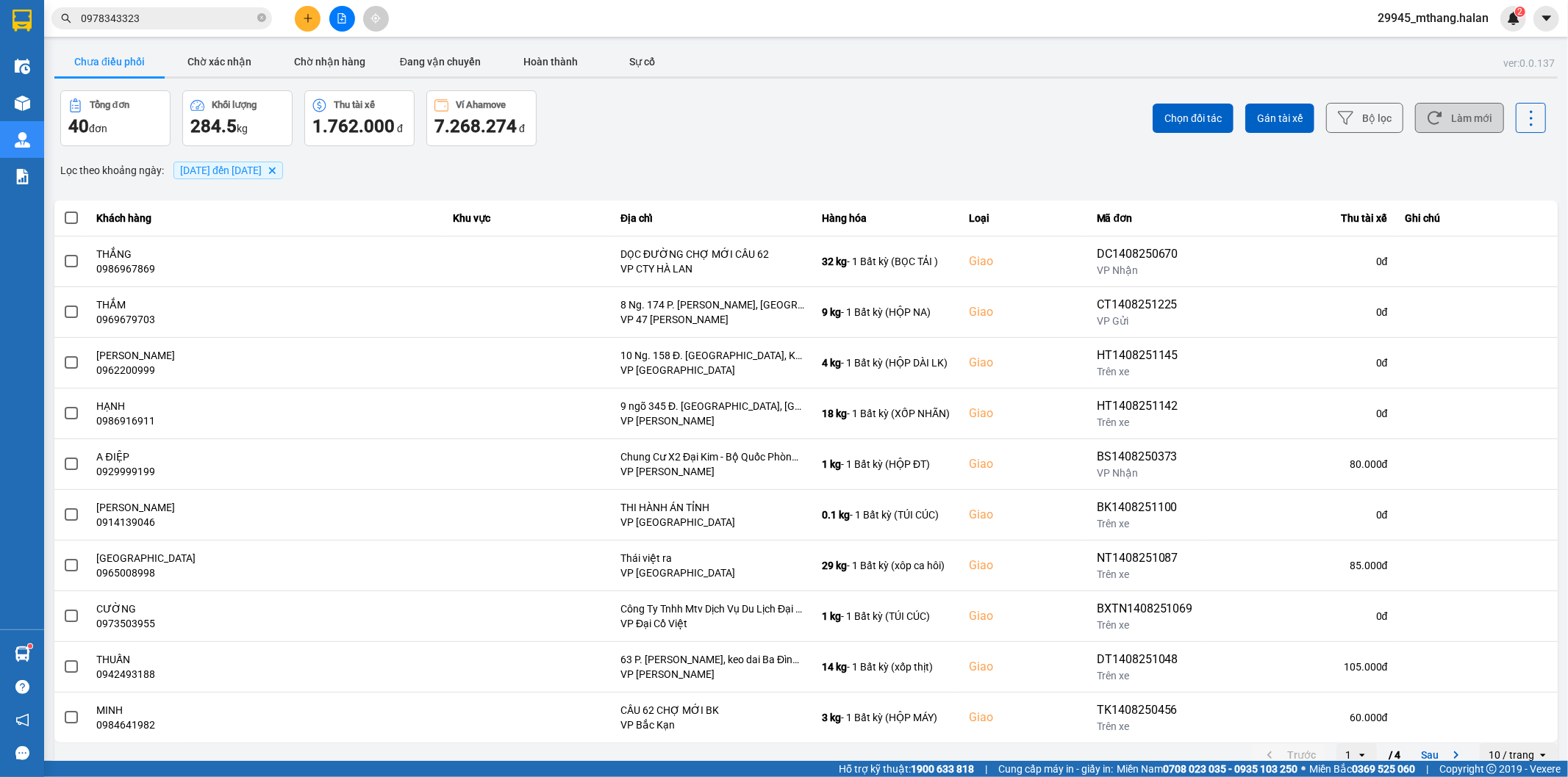
click at [1478, 114] on button "Làm mới" at bounding box center [1459, 118] width 89 height 30
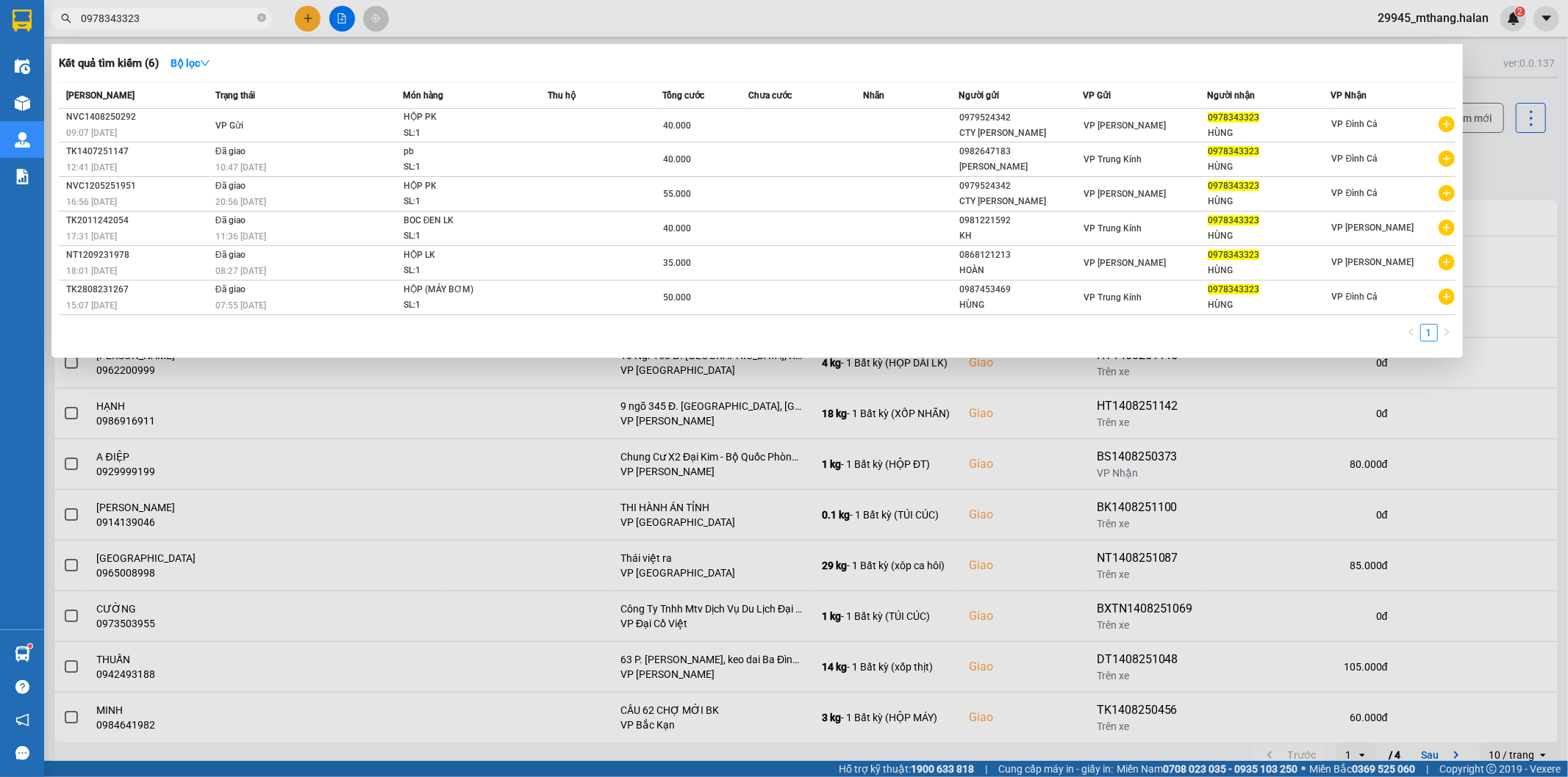
click at [186, 17] on input "0978343323" at bounding box center [168, 18] width 174 height 16
click at [1509, 171] on div at bounding box center [784, 388] width 1568 height 777
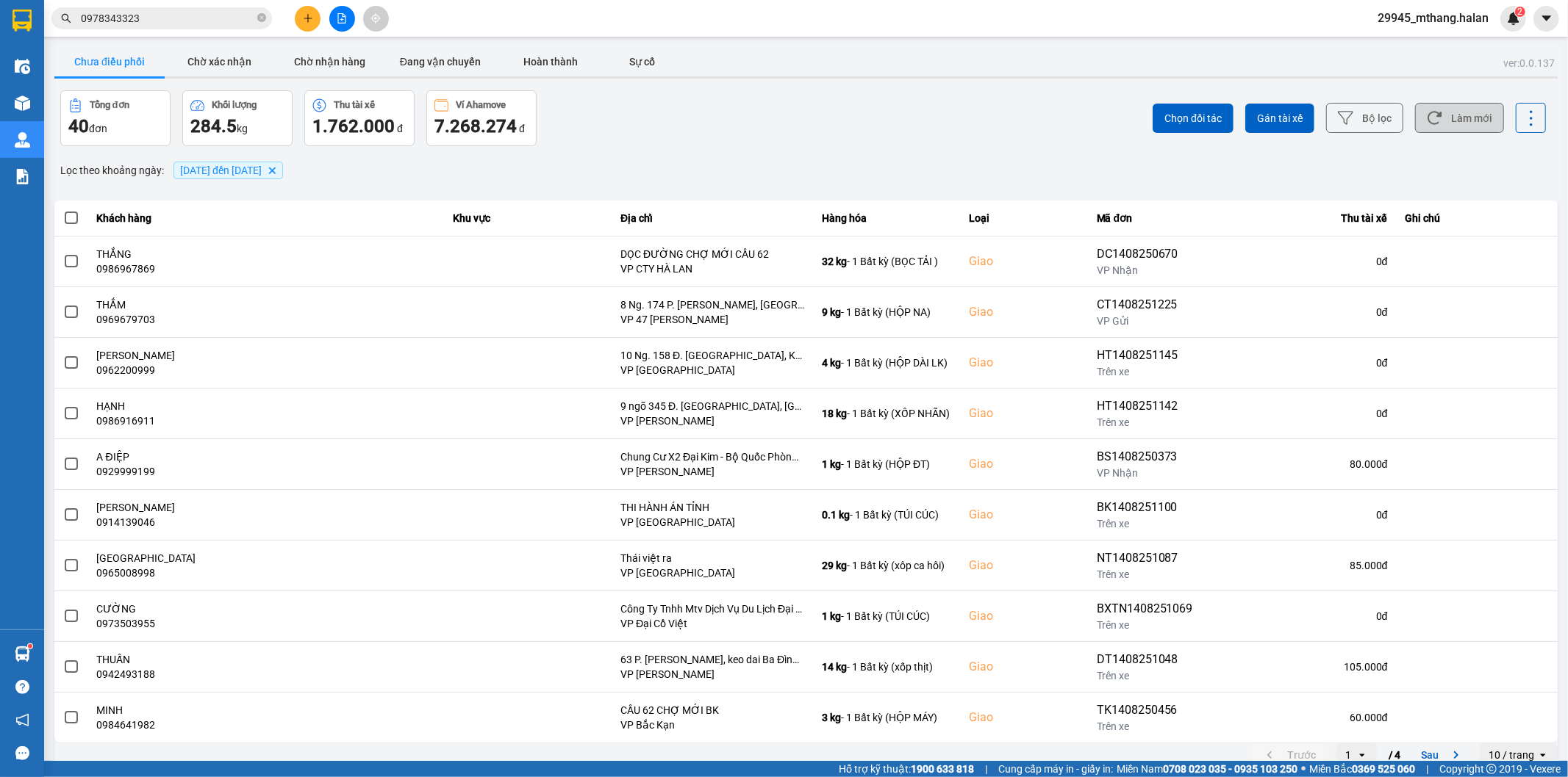
click at [1441, 114] on button "Làm mới" at bounding box center [1459, 118] width 89 height 30
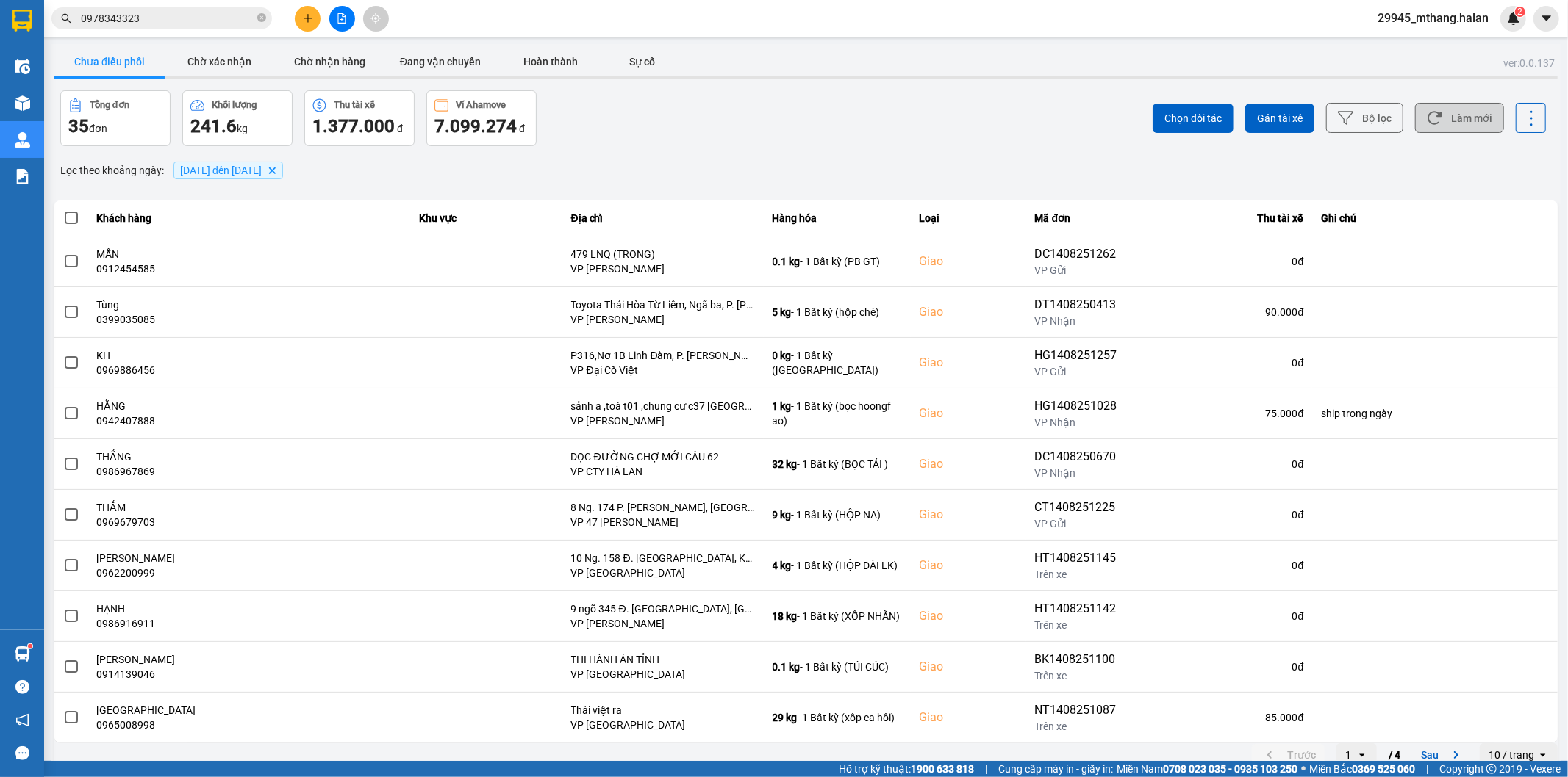
click at [1459, 112] on button "Làm mới" at bounding box center [1459, 118] width 89 height 30
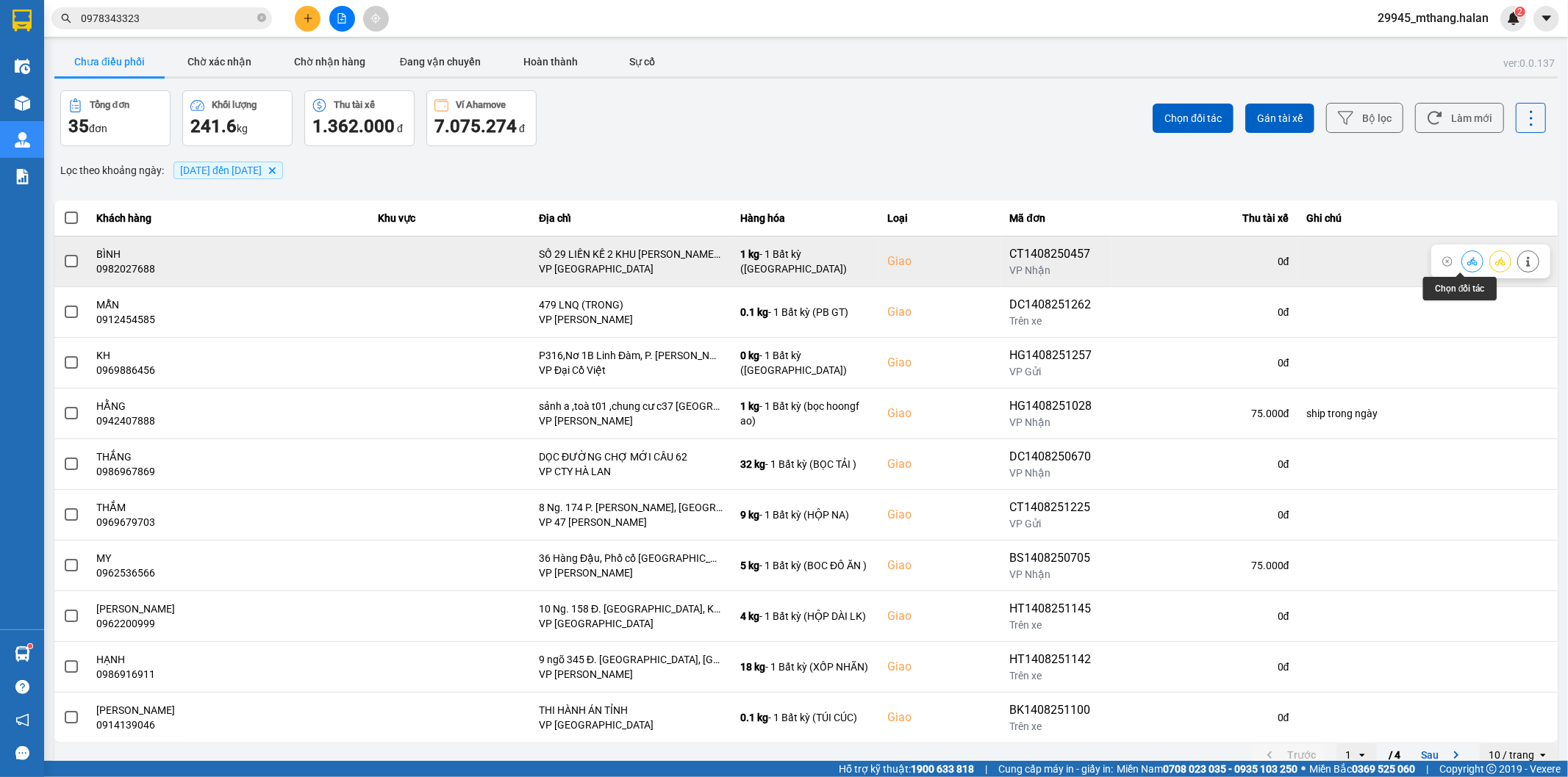
click at [1467, 265] on icon at bounding box center [1472, 261] width 10 height 8
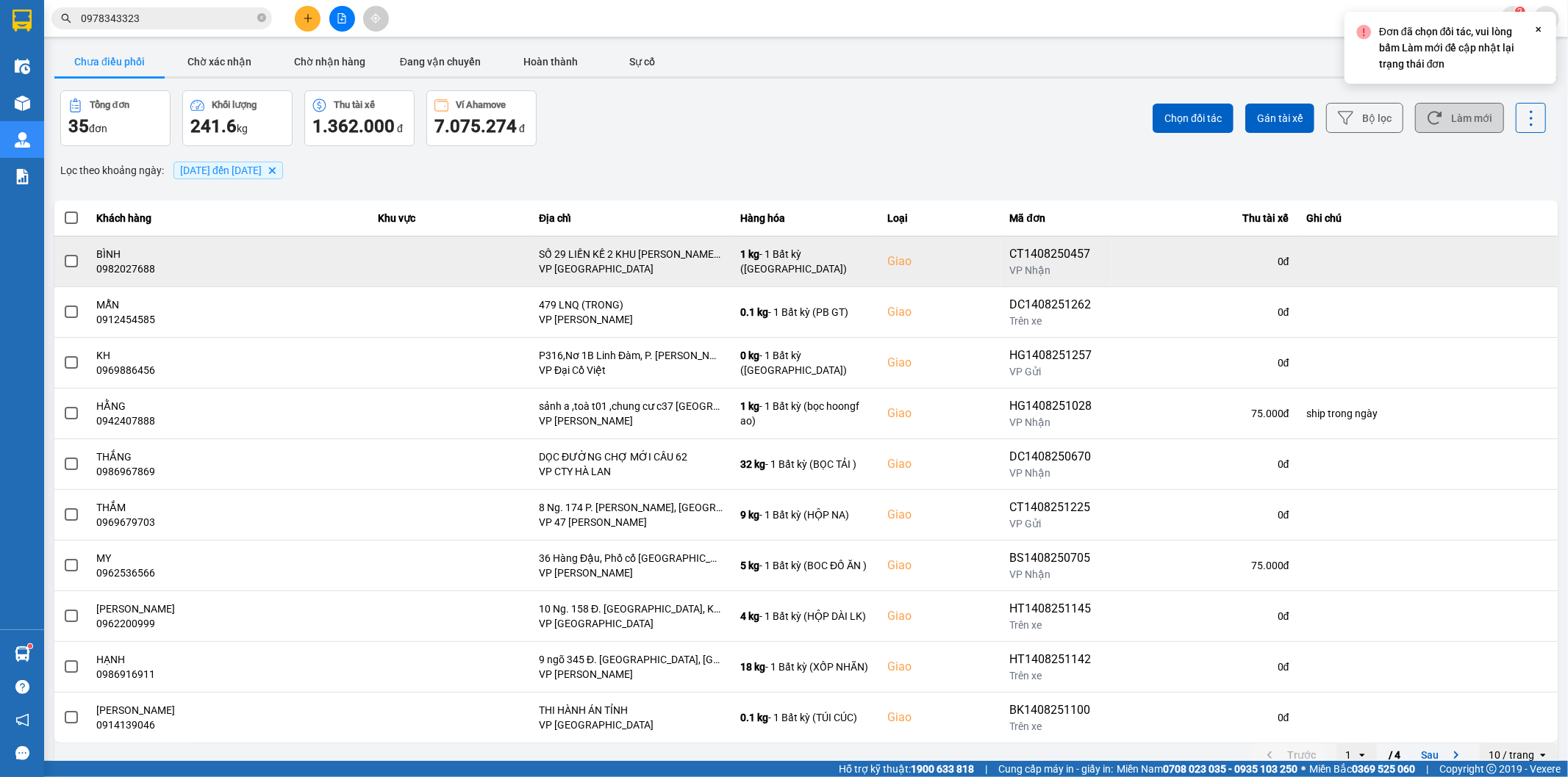
click at [1448, 129] on button "Làm mới" at bounding box center [1459, 118] width 89 height 30
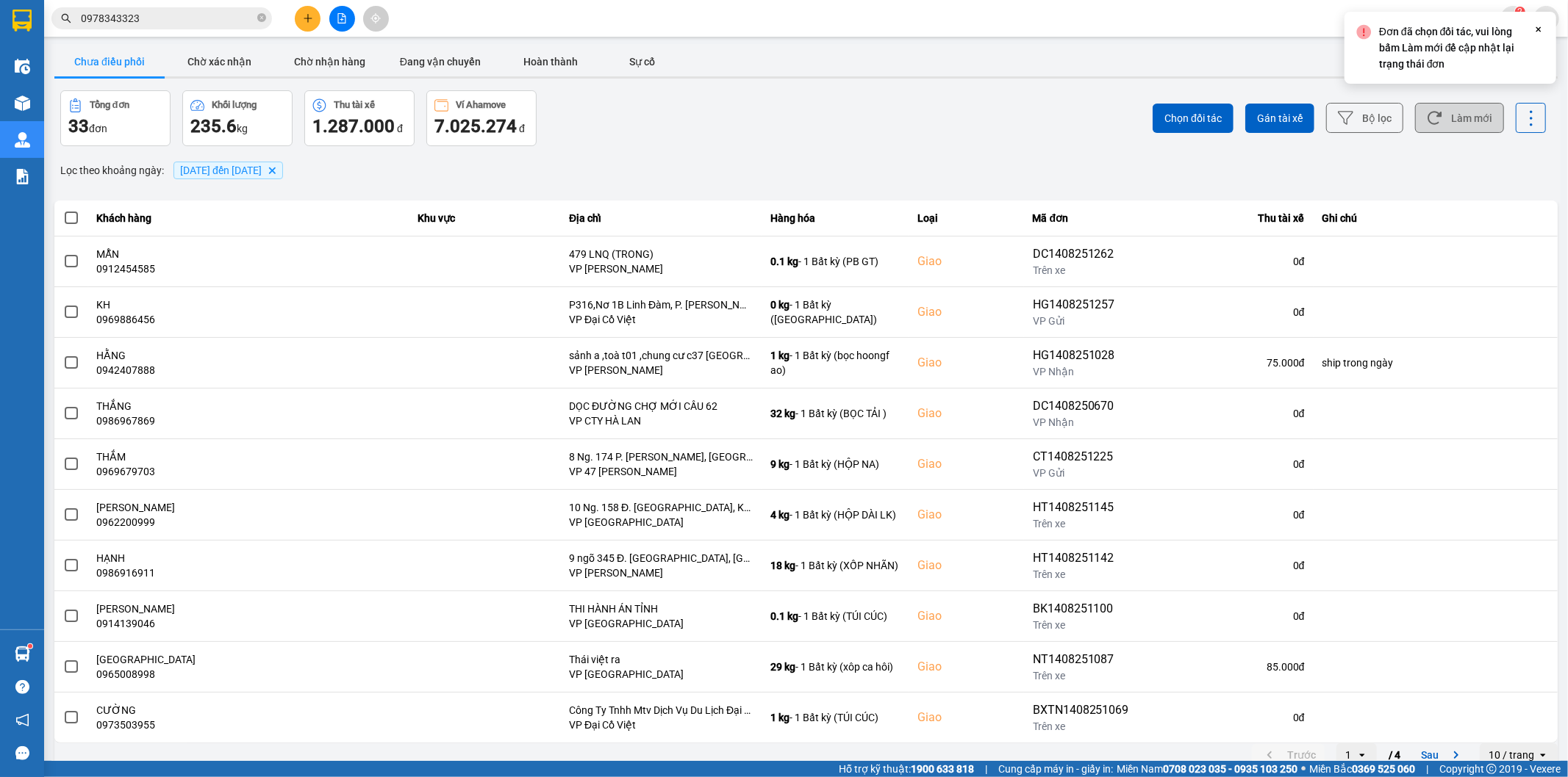
click at [1448, 129] on button "Làm mới" at bounding box center [1459, 118] width 89 height 30
click at [1472, 103] on button "Làm mới" at bounding box center [1459, 118] width 89 height 30
click at [1458, 119] on button "Làm mới" at bounding box center [1459, 118] width 89 height 30
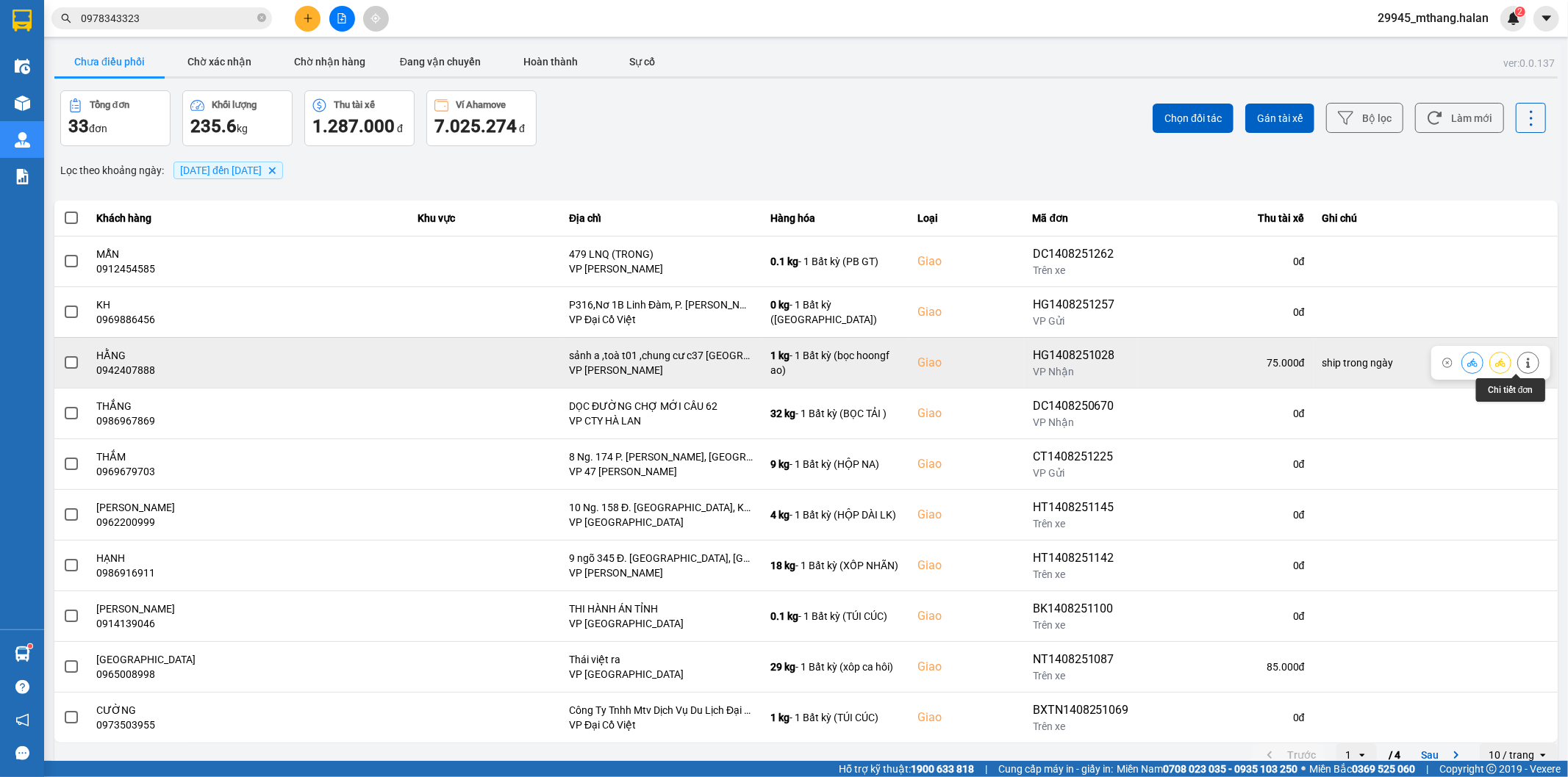
click at [1518, 371] on button at bounding box center [1528, 362] width 21 height 26
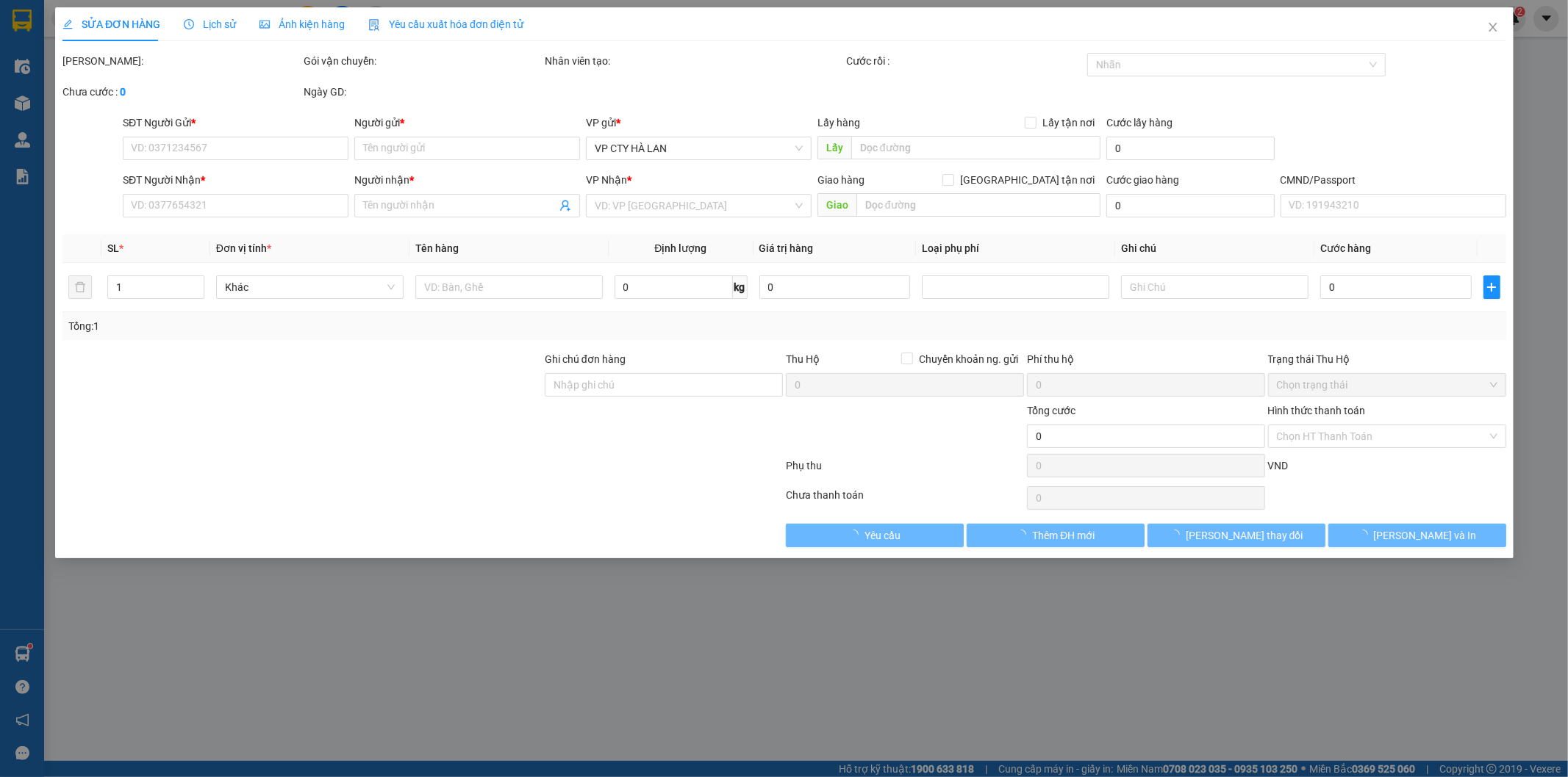
type input "0344288191"
type input "CẢNH"
type input "0942407888"
type input "HẰNG"
checkbox input "true"
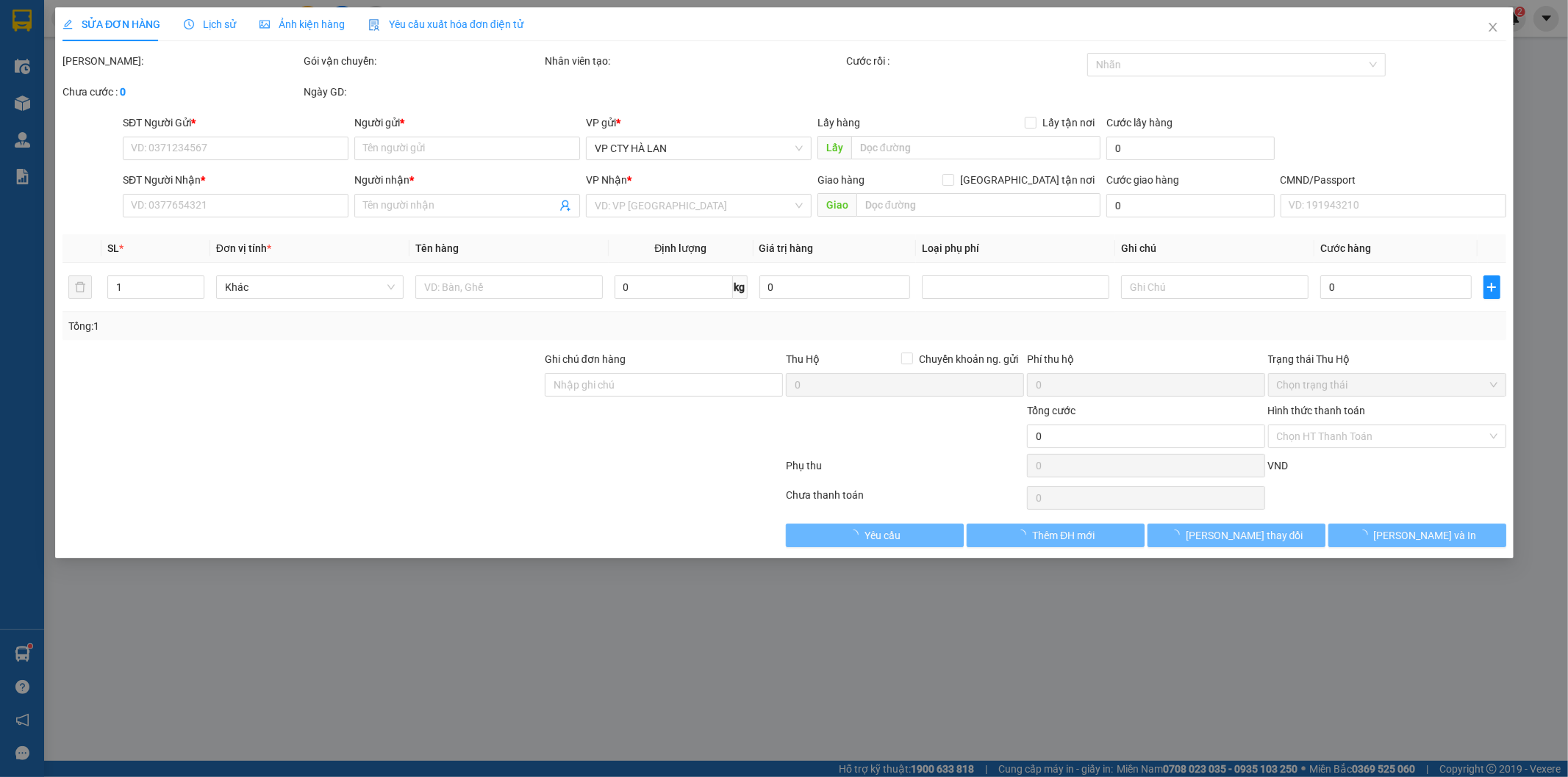
type input "sảnh a ,toà t01 ,chung cư c37 [GEOGRAPHIC_DATA] ,17 P. [GEOGRAPHIC_DATA], [GEOG…"
type input "ship trong ngày"
type input "75.000"
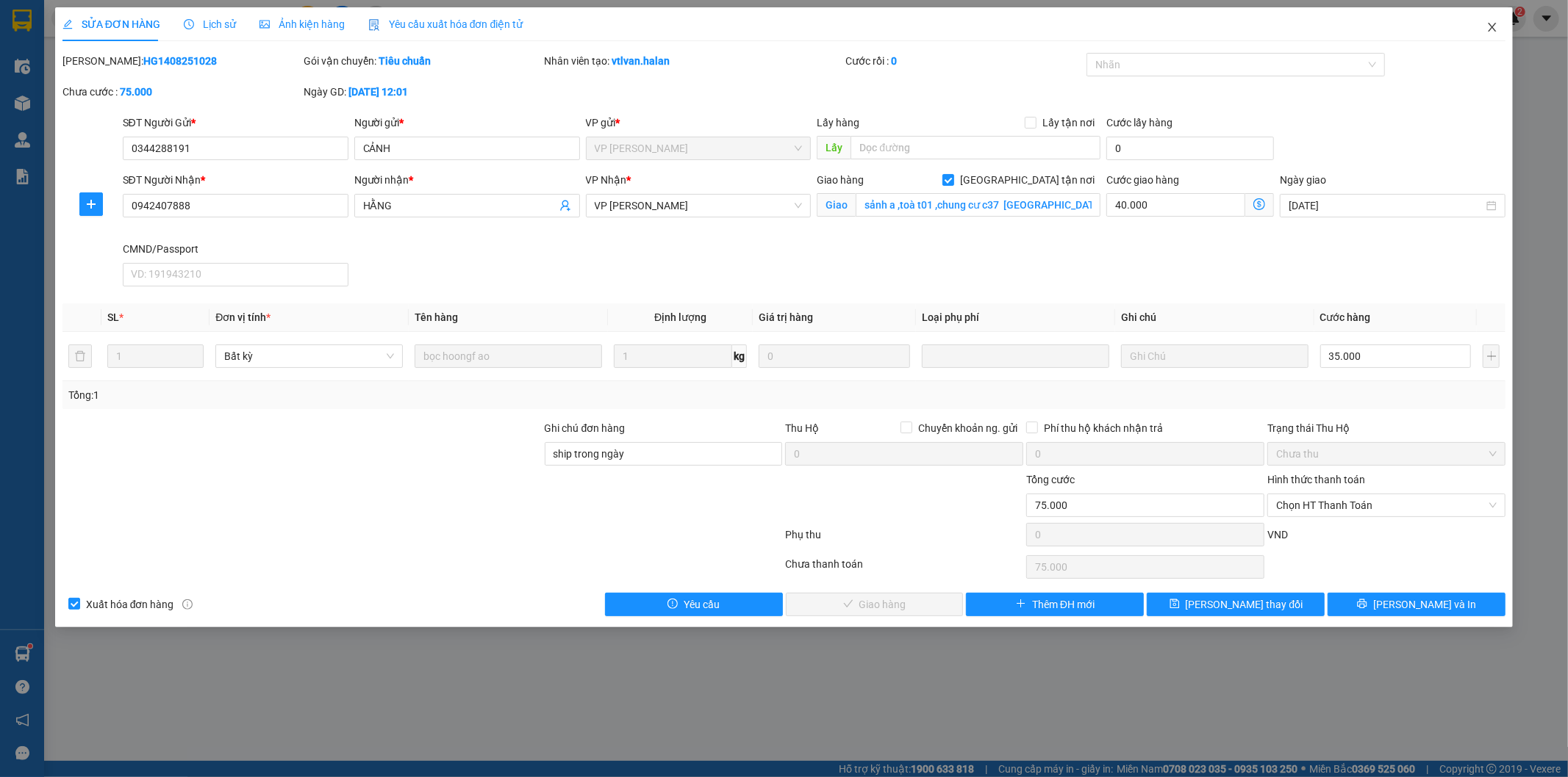
click at [1490, 28] on icon "close" at bounding box center [1492, 28] width 12 height 12
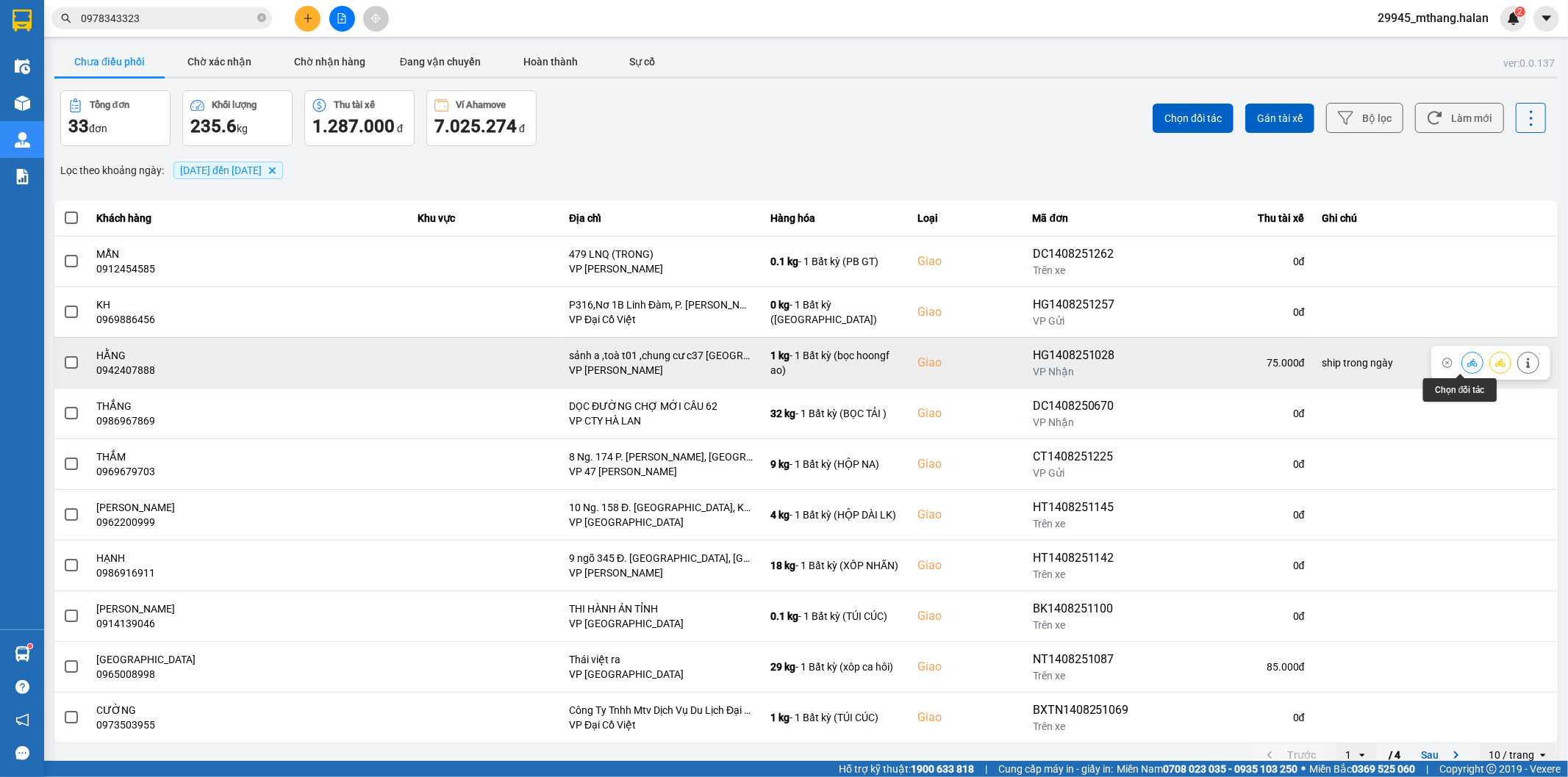
click at [1467, 366] on icon at bounding box center [1472, 363] width 10 height 10
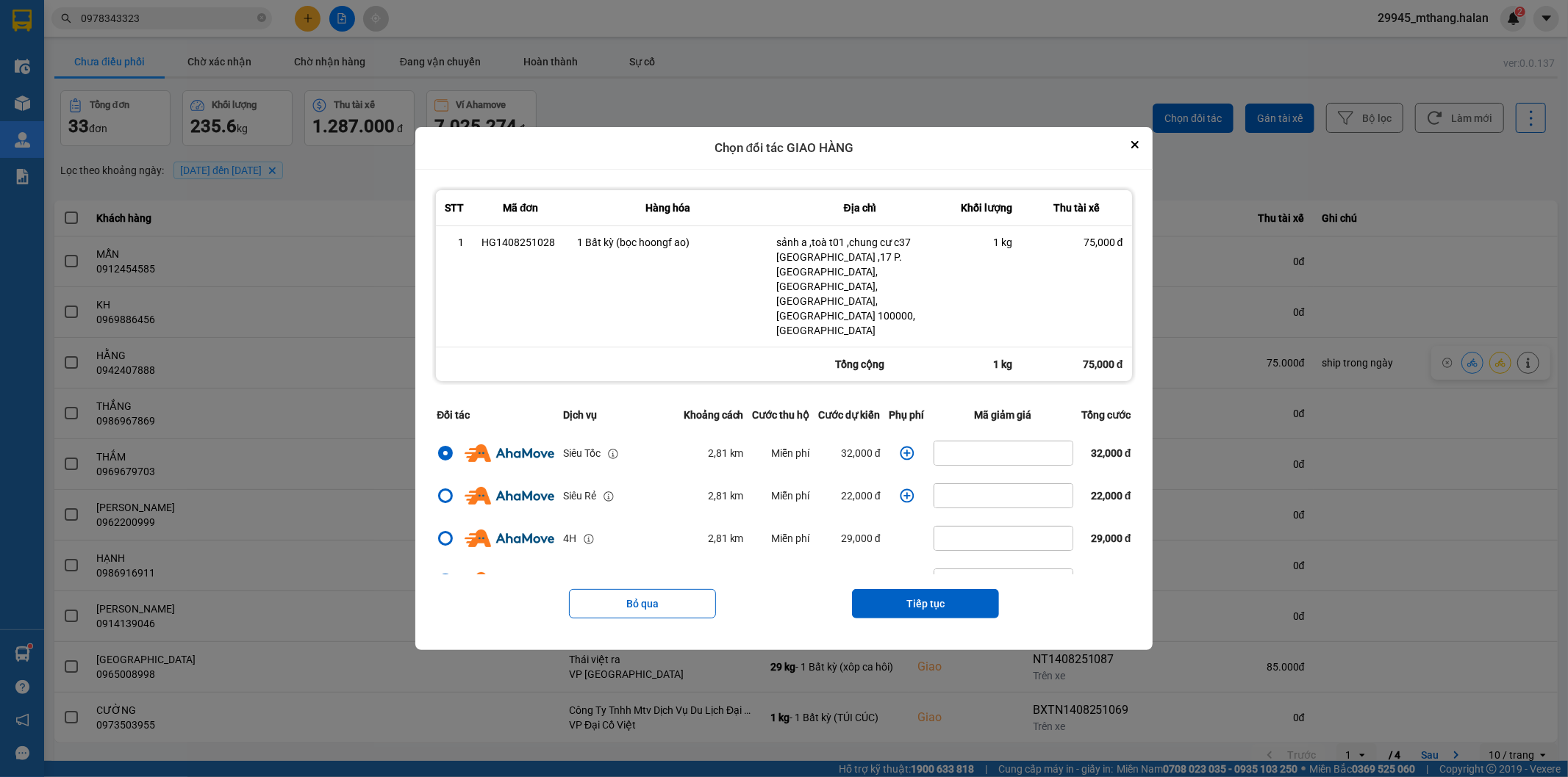
click at [907, 589] on button "Tiếp tục" at bounding box center [925, 603] width 147 height 29
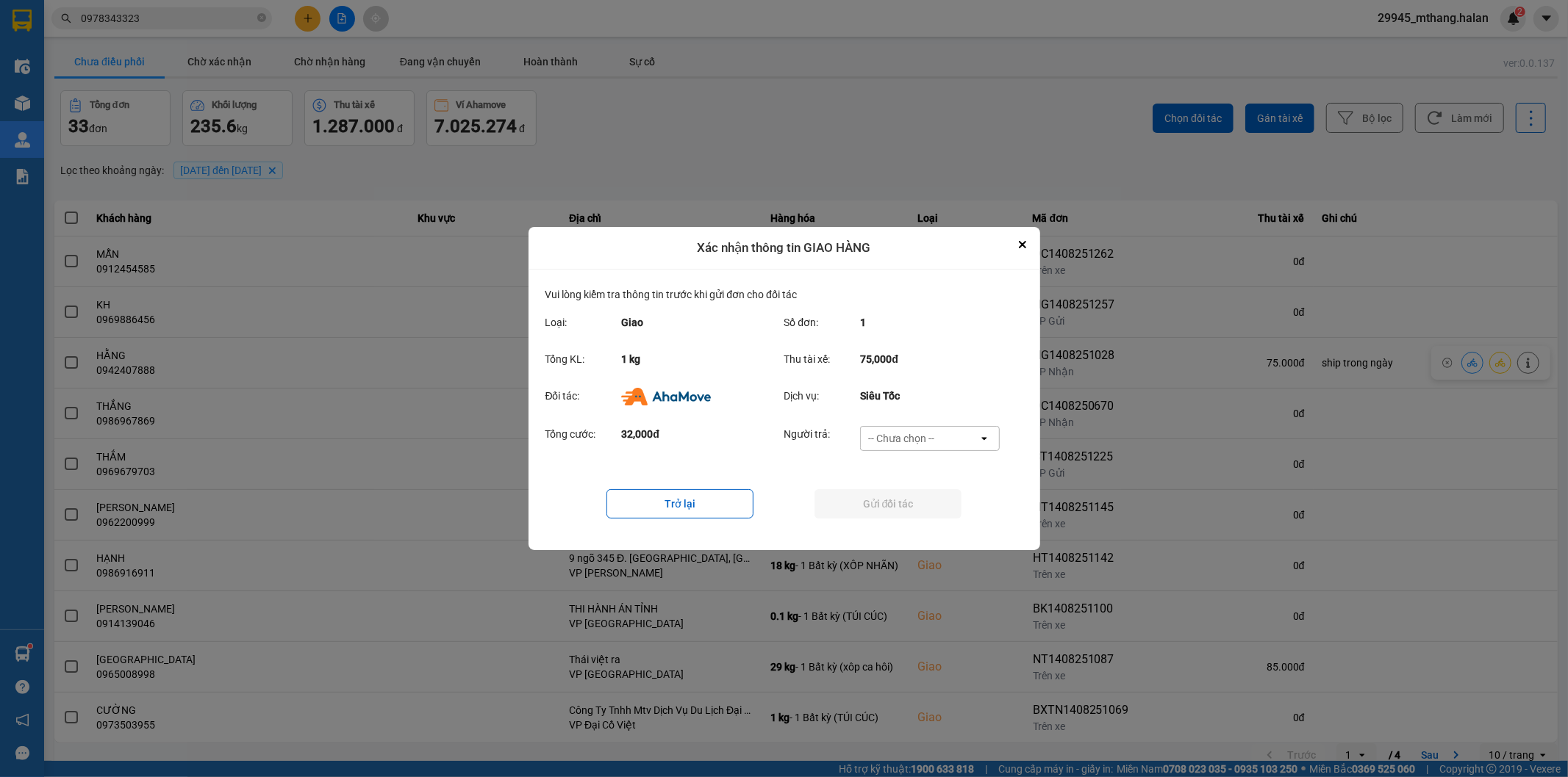
click at [919, 433] on div "-- Chưa chọn --" at bounding box center [901, 439] width 66 height 15
click at [916, 527] on span "Ví Ahamove" at bounding box center [901, 523] width 59 height 15
click at [881, 507] on button "Gửi đối tác" at bounding box center [888, 503] width 147 height 29
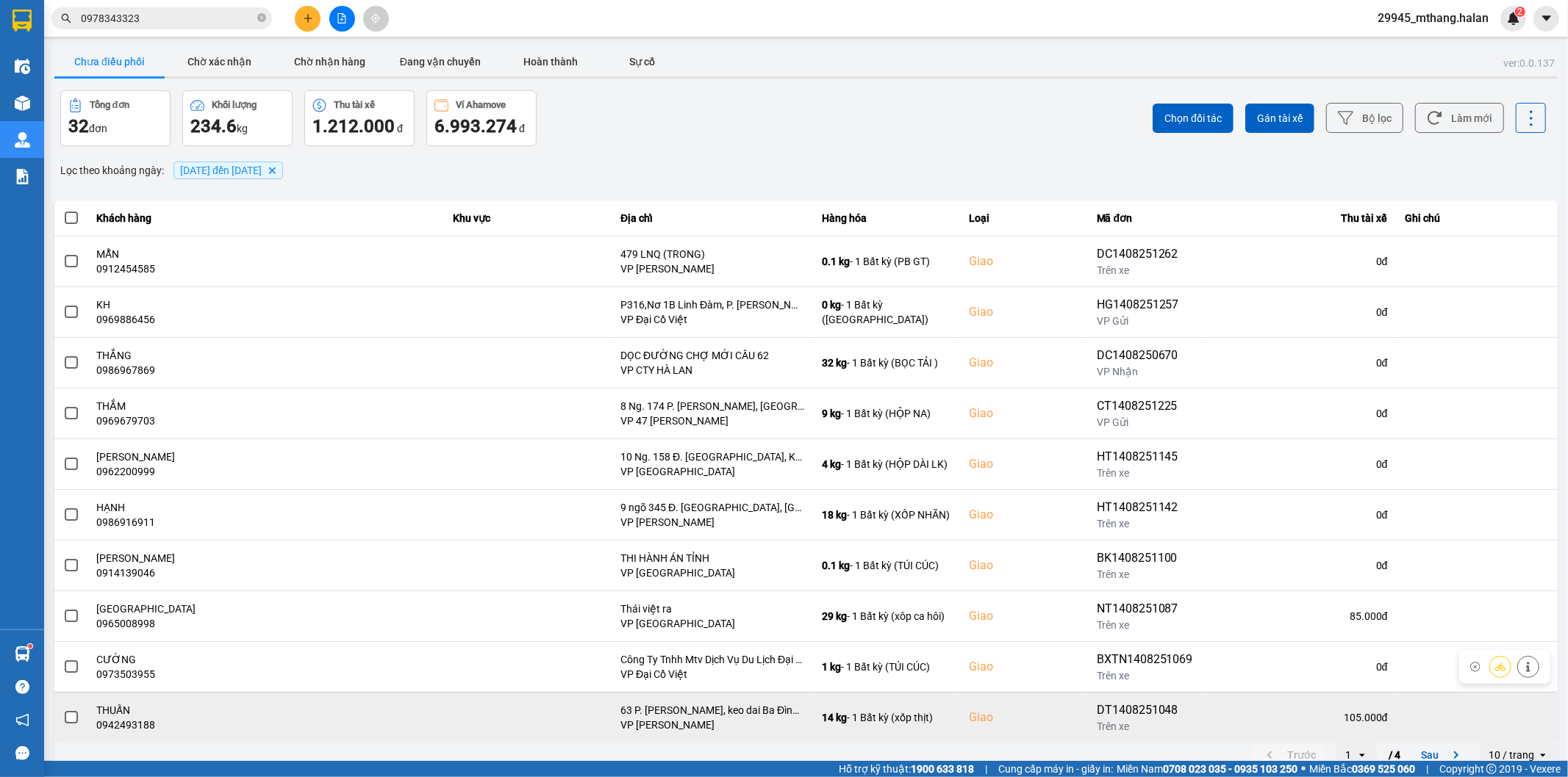
scroll to position [16, 0]
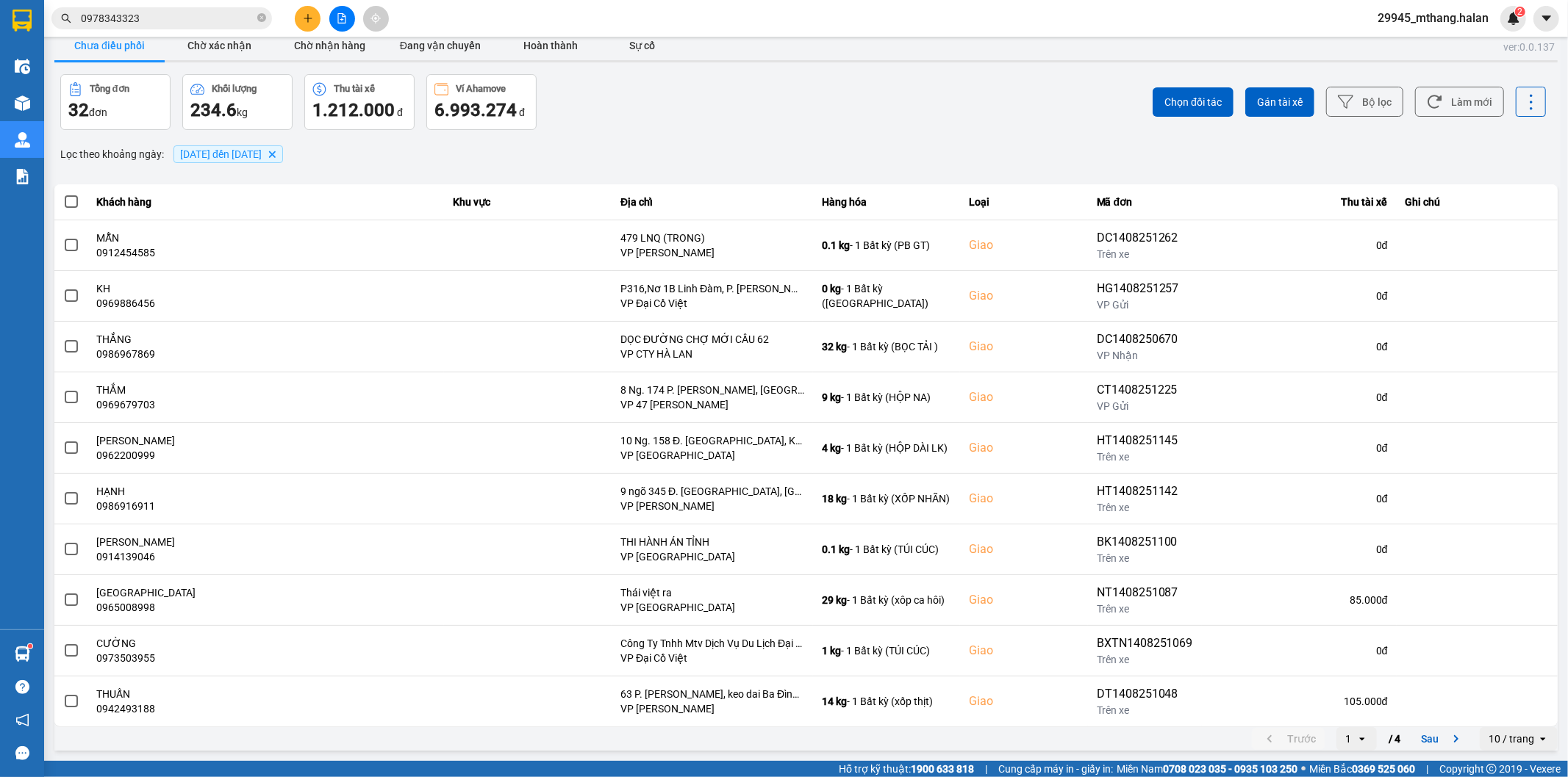
click at [1422, 736] on button "Sau" at bounding box center [1443, 739] width 62 height 22
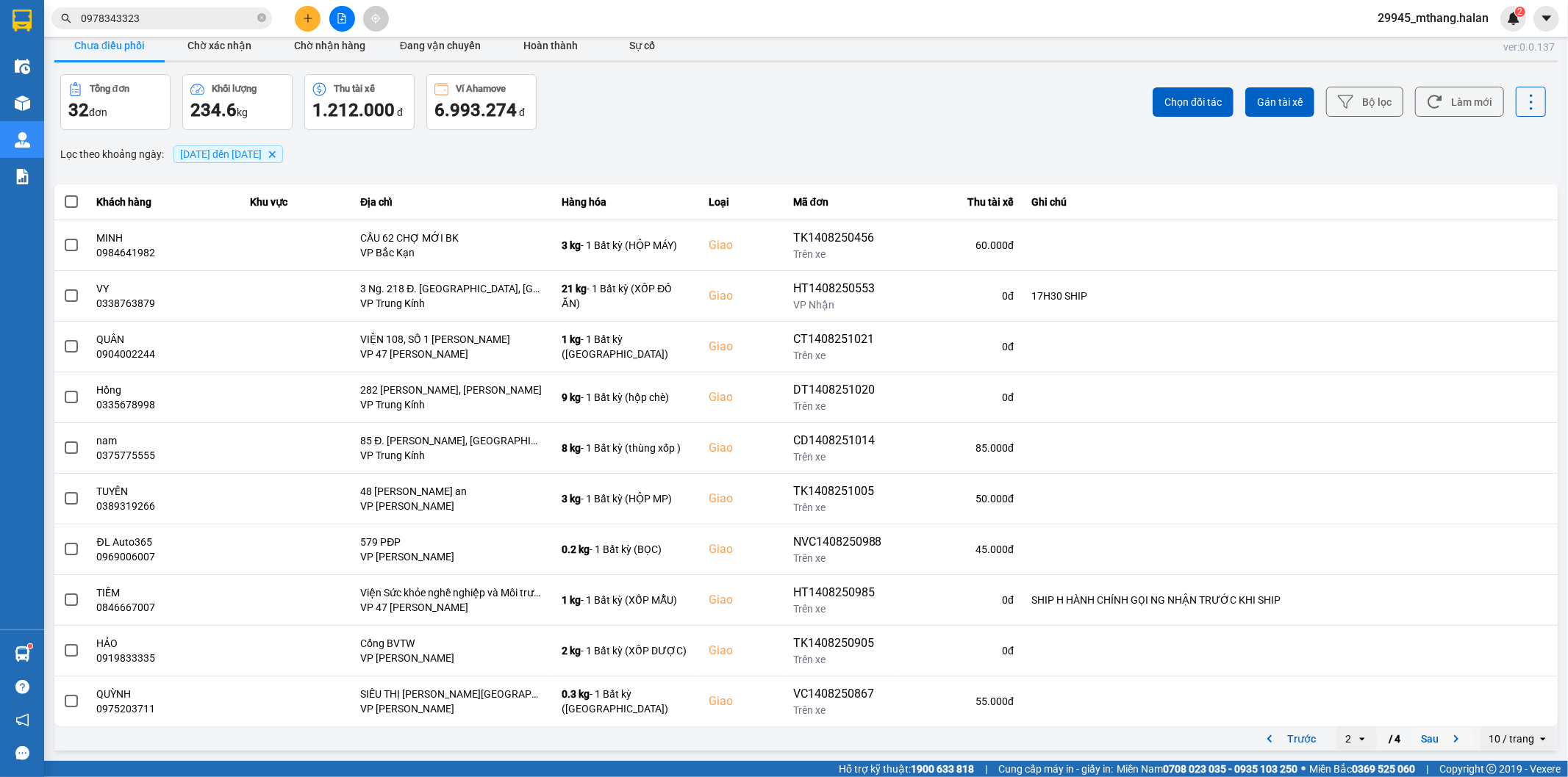
click at [1427, 738] on button "Sau" at bounding box center [1443, 739] width 62 height 22
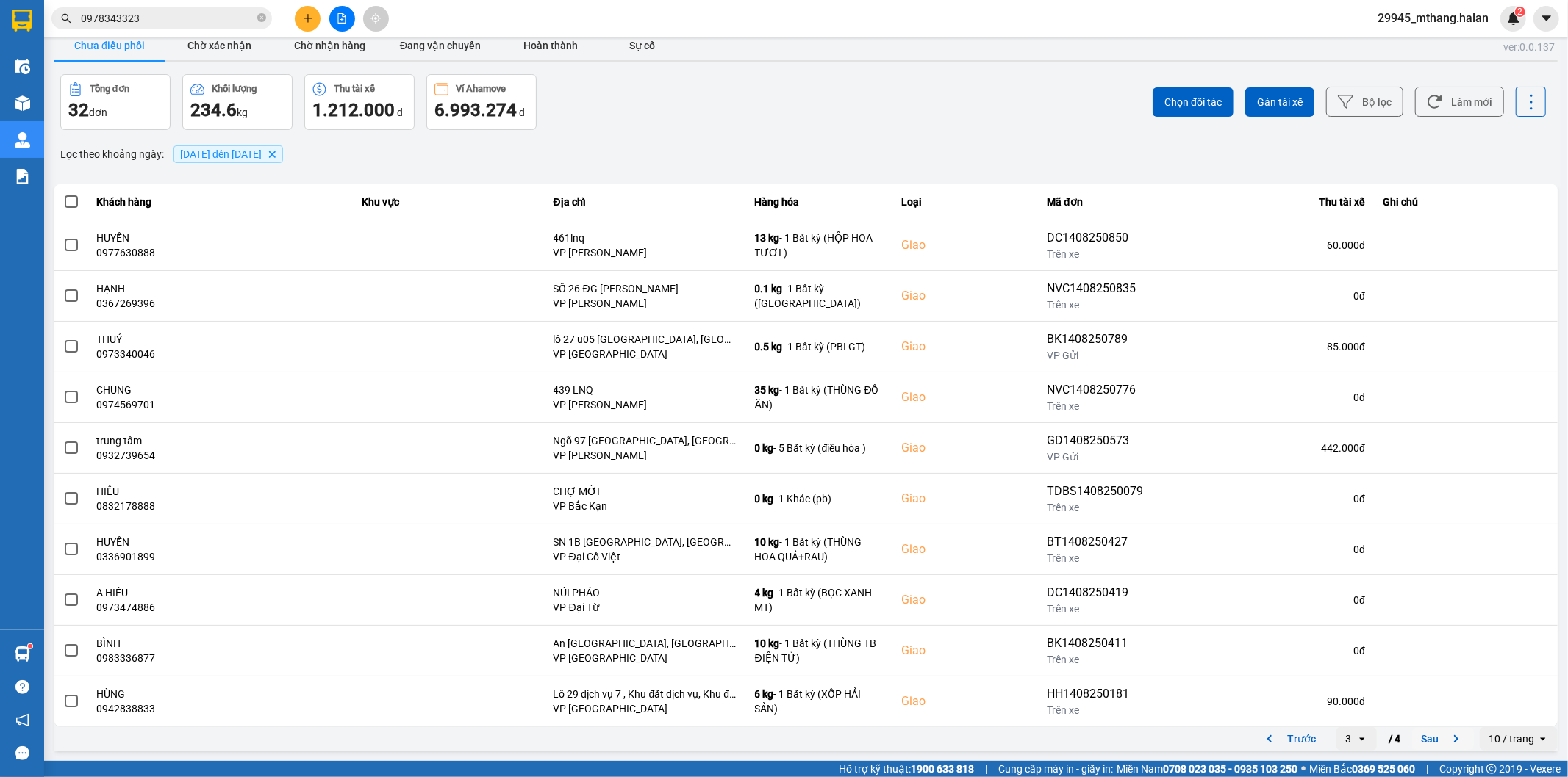
click at [1431, 744] on button "Sau" at bounding box center [1443, 739] width 62 height 22
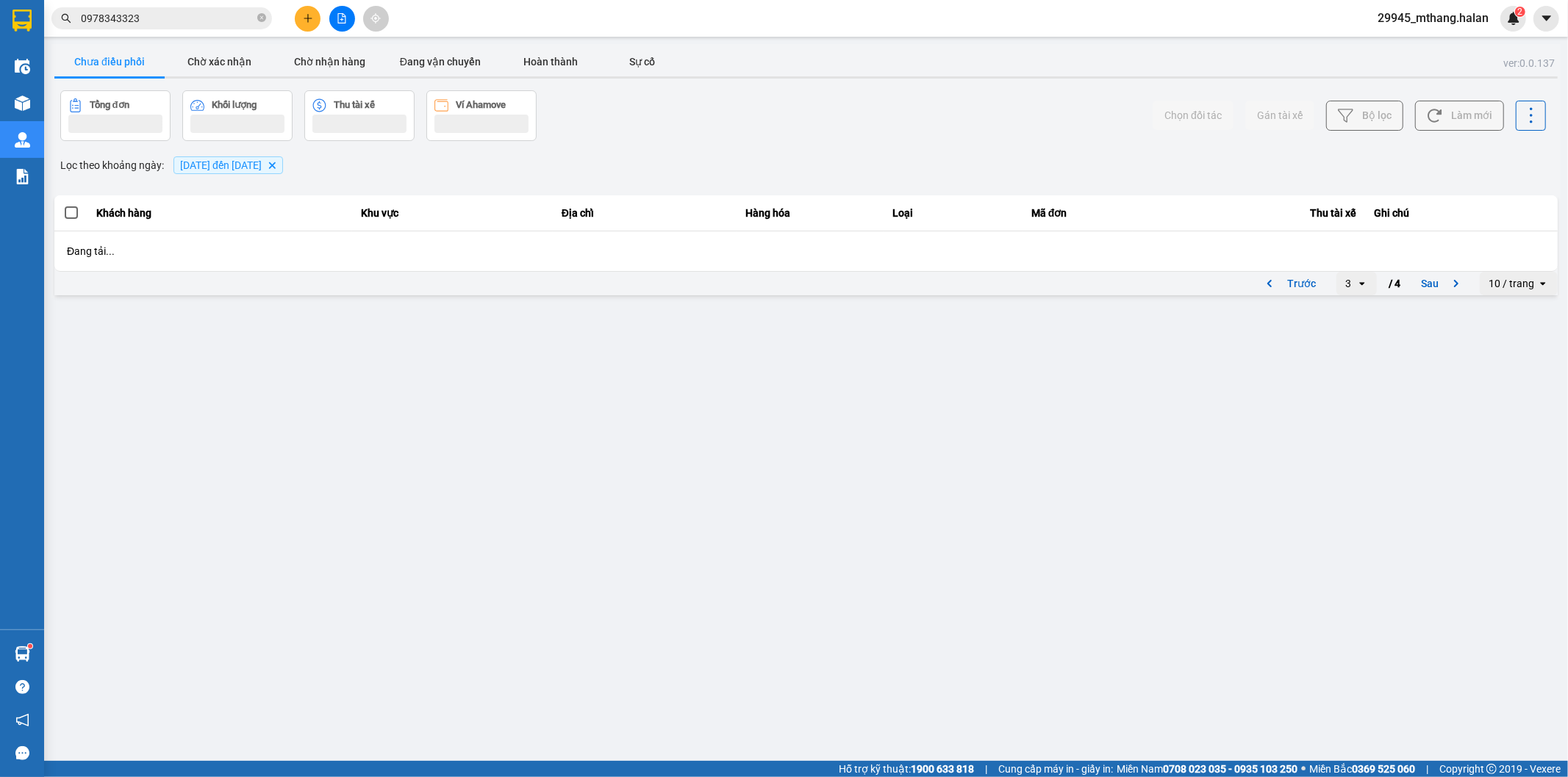
scroll to position [0, 0]
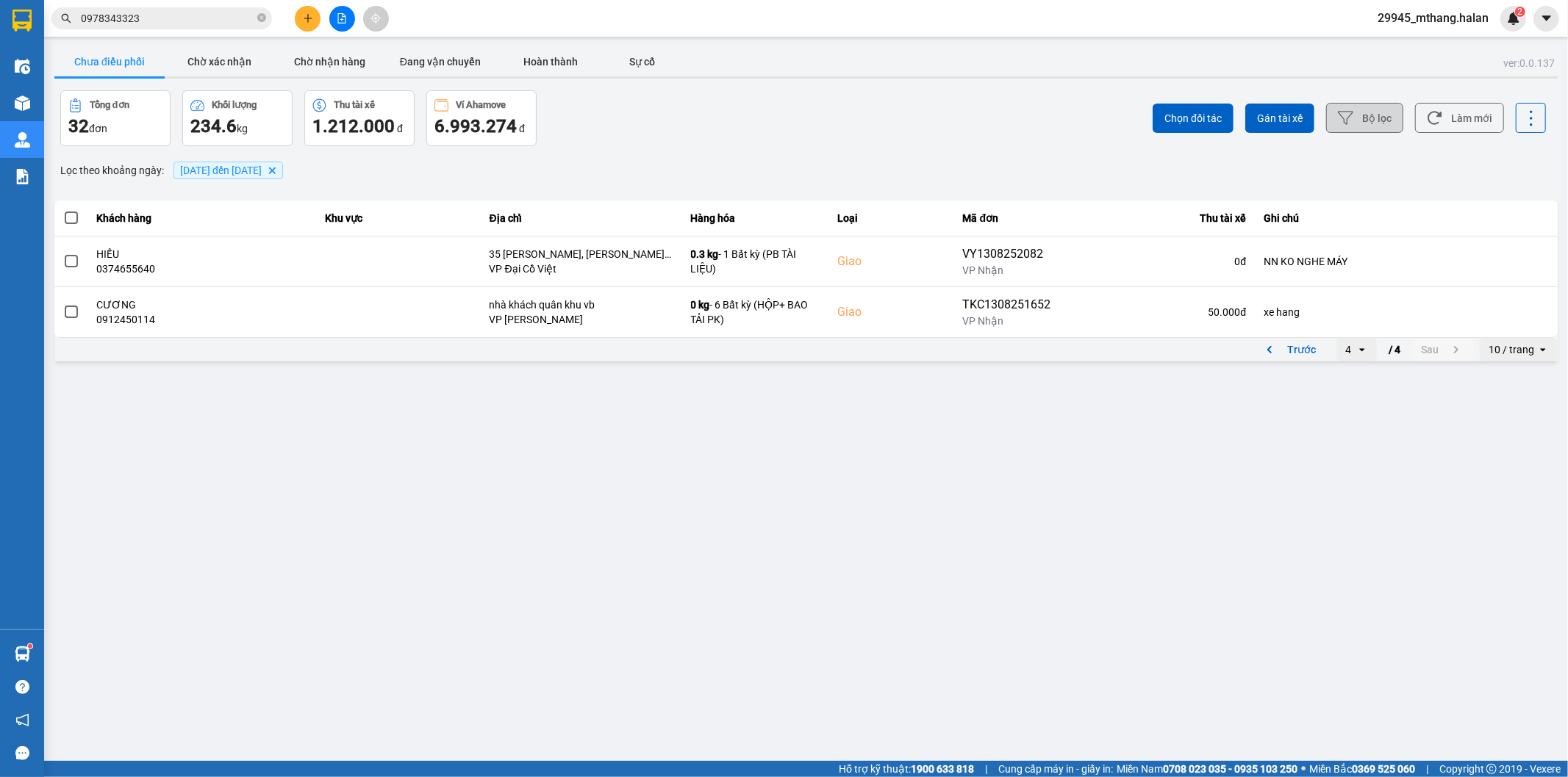
click at [1368, 111] on button "Bộ lọc" at bounding box center [1364, 118] width 77 height 30
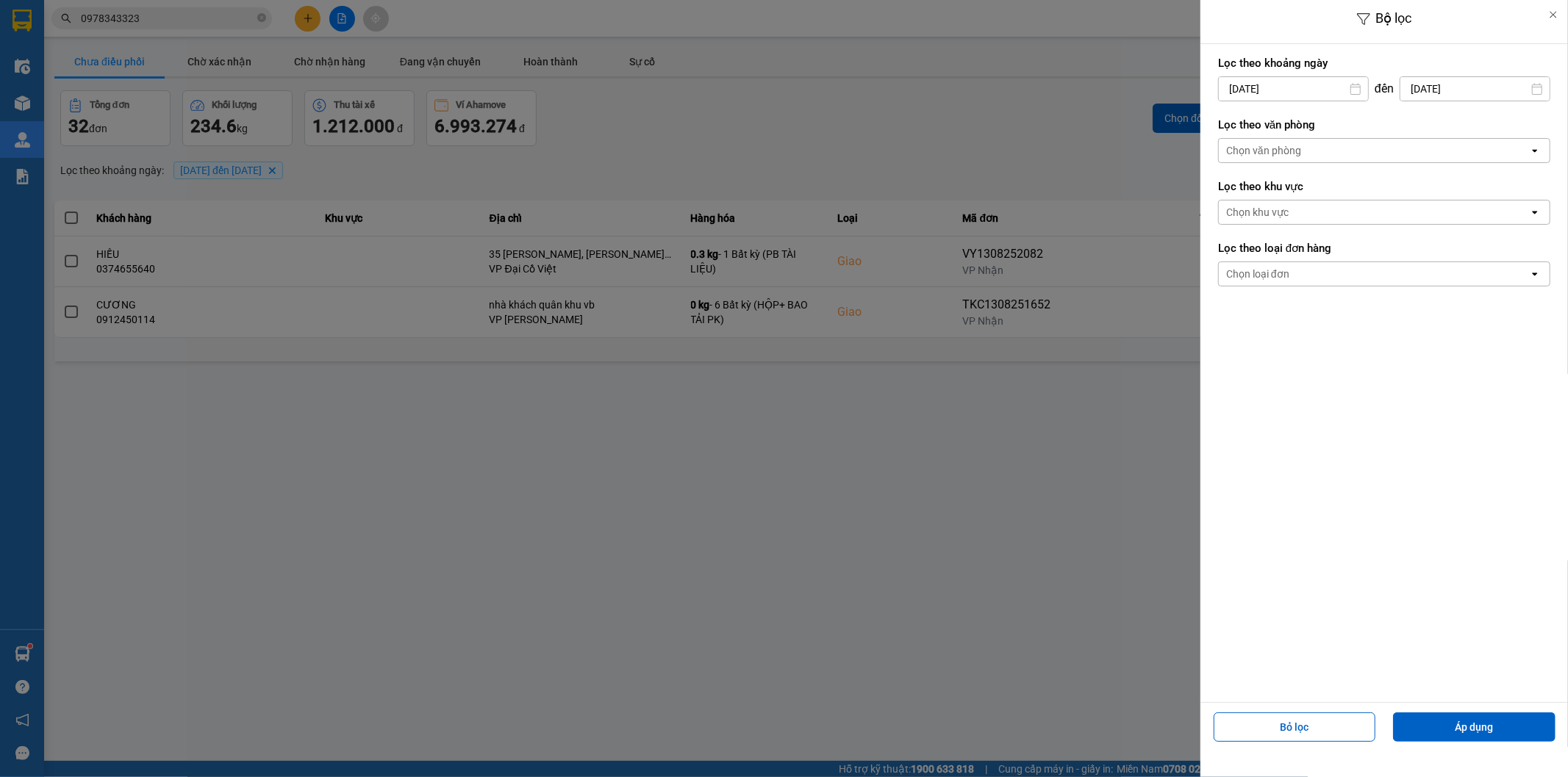
click at [1089, 116] on div at bounding box center [784, 388] width 1568 height 777
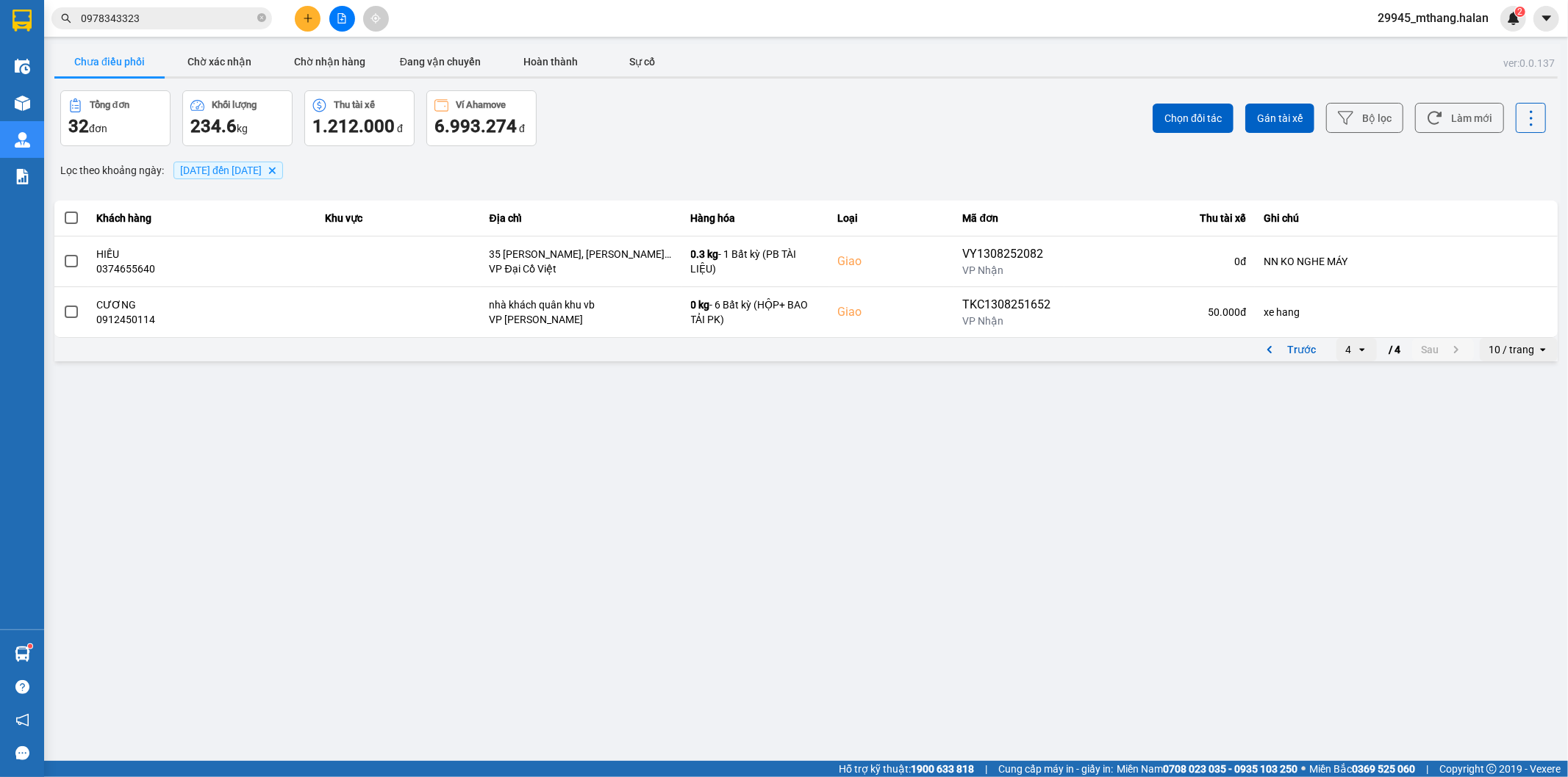
drag, startPoint x: 1368, startPoint y: 357, endPoint x: 1357, endPoint y: 360, distance: 11.4
click at [1368, 357] on div "open" at bounding box center [1366, 350] width 21 height 23
click at [1349, 378] on div "1" at bounding box center [1357, 381] width 17 height 15
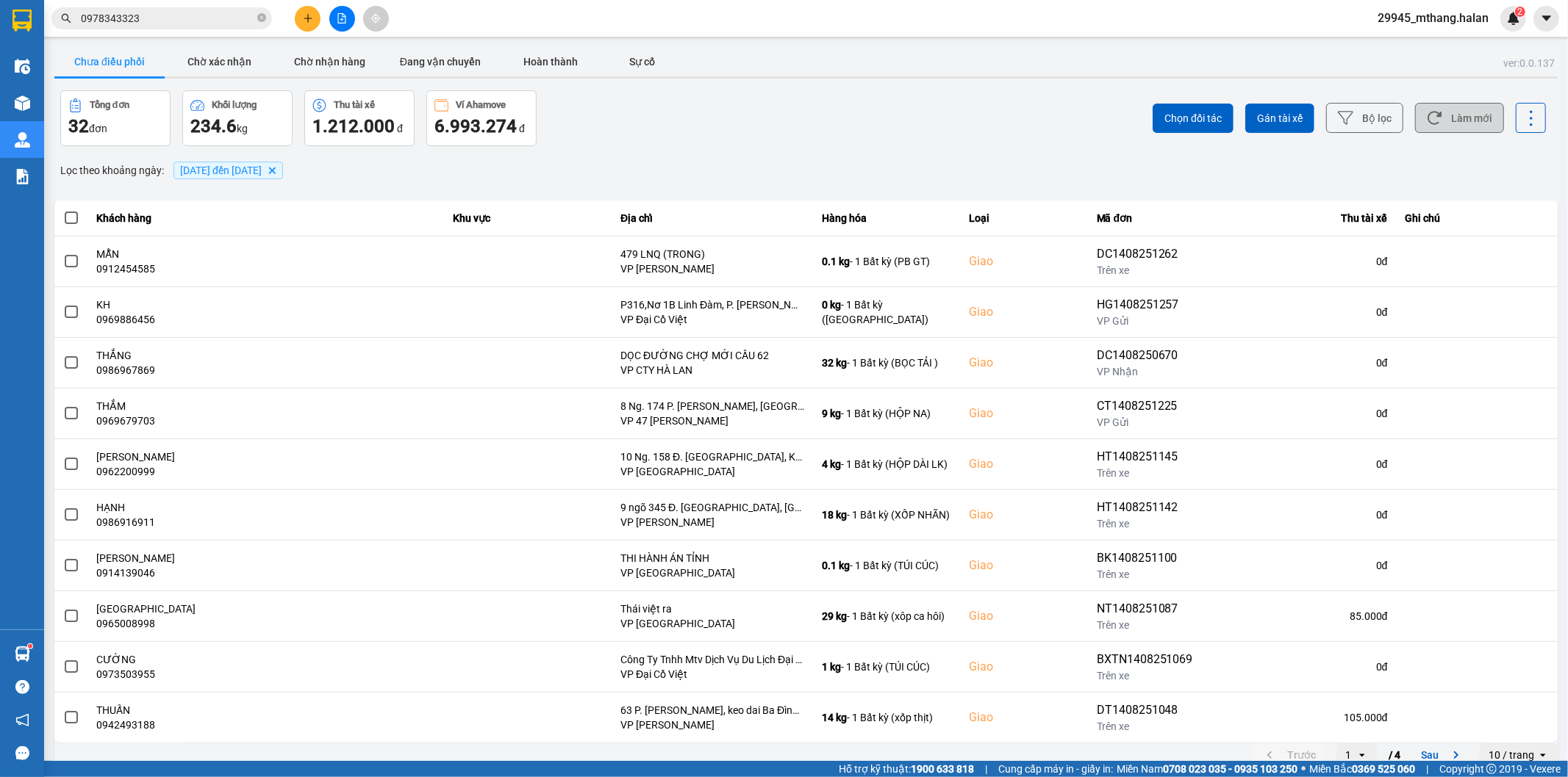
click at [1441, 116] on button "Làm mới" at bounding box center [1459, 118] width 89 height 30
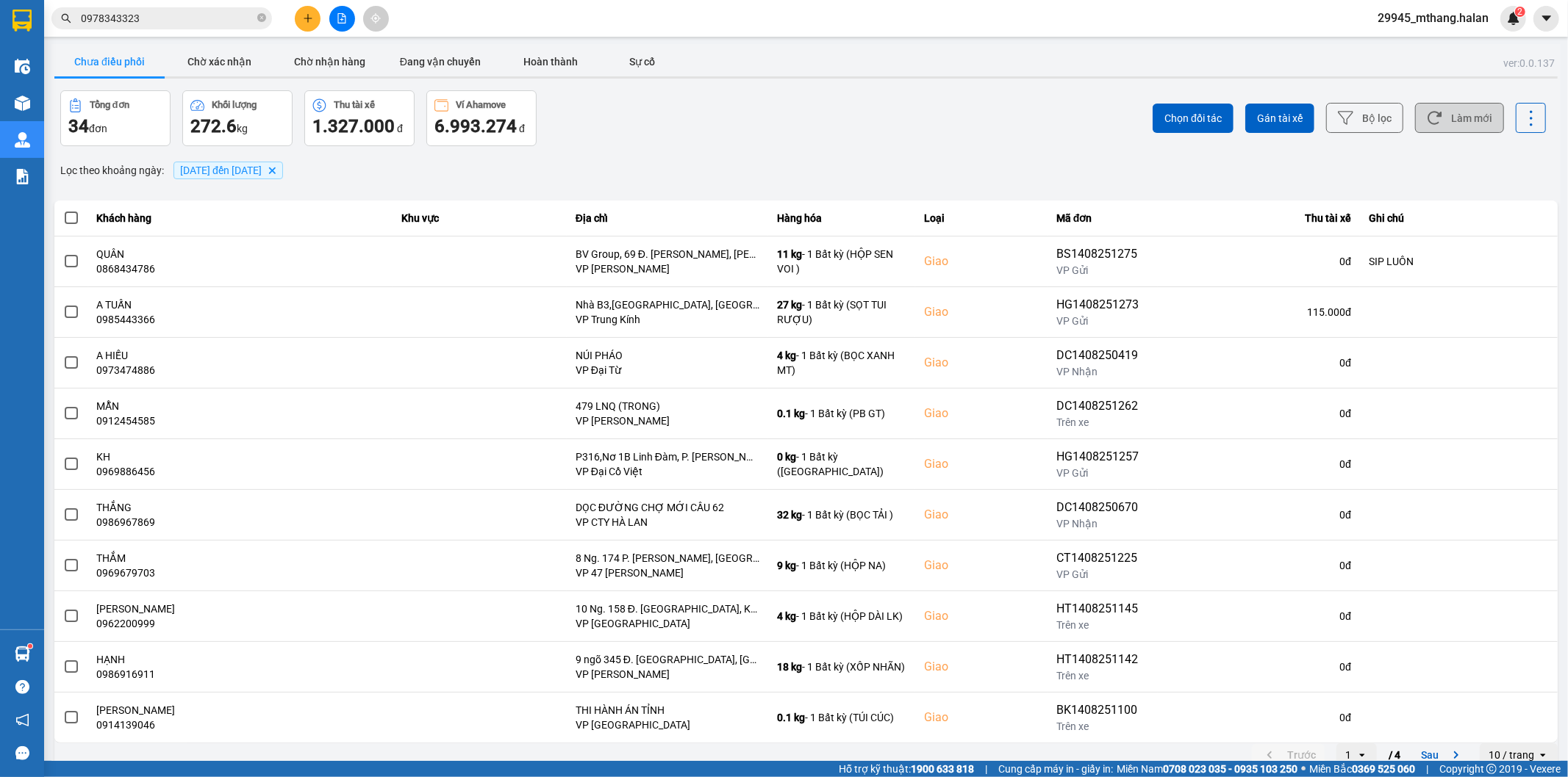
click at [1447, 116] on button "Làm mới" at bounding box center [1459, 118] width 89 height 30
click at [1435, 131] on button "Làm mới" at bounding box center [1459, 118] width 89 height 30
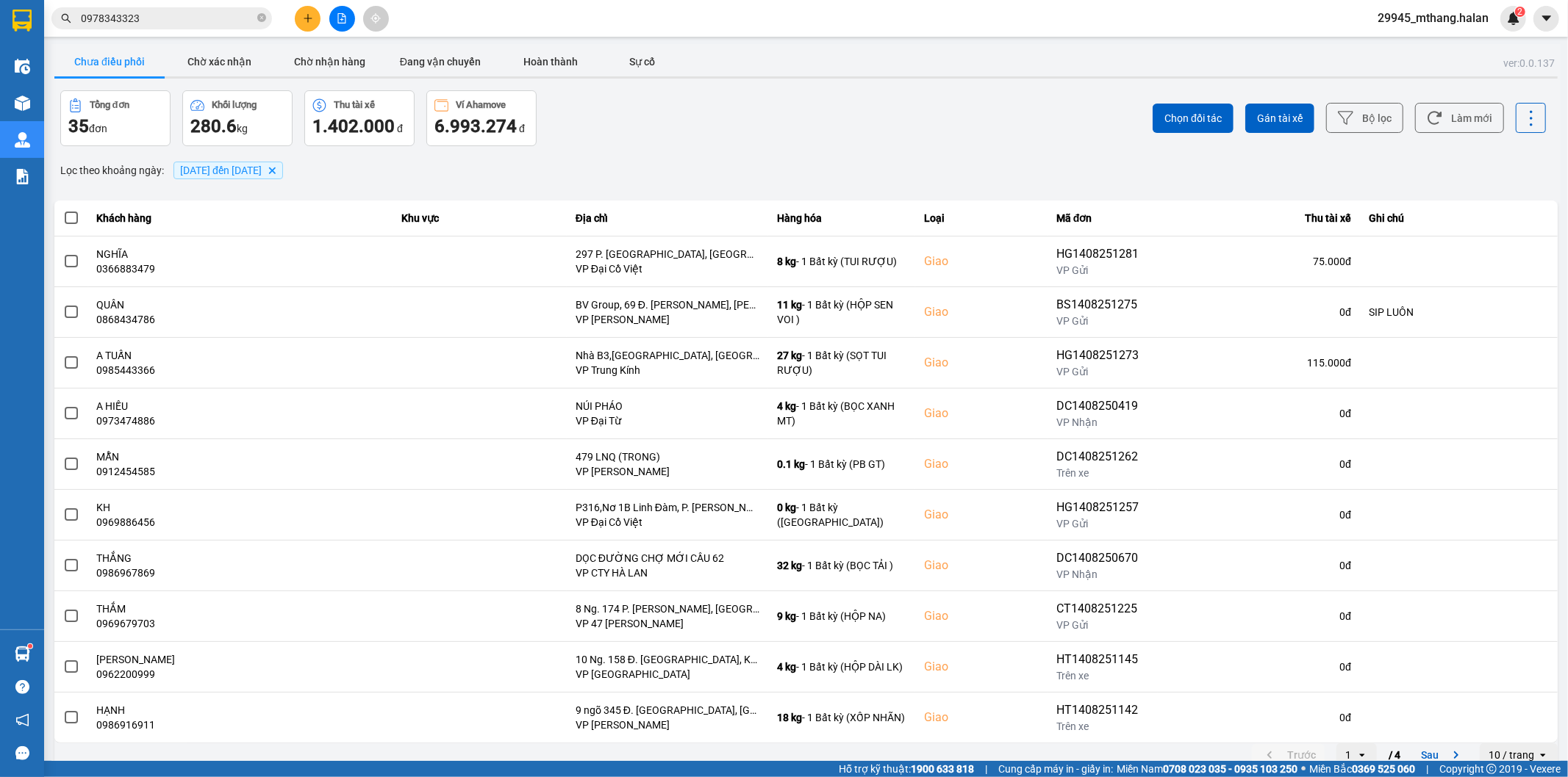
click at [214, 22] on input "0978343323" at bounding box center [168, 18] width 174 height 16
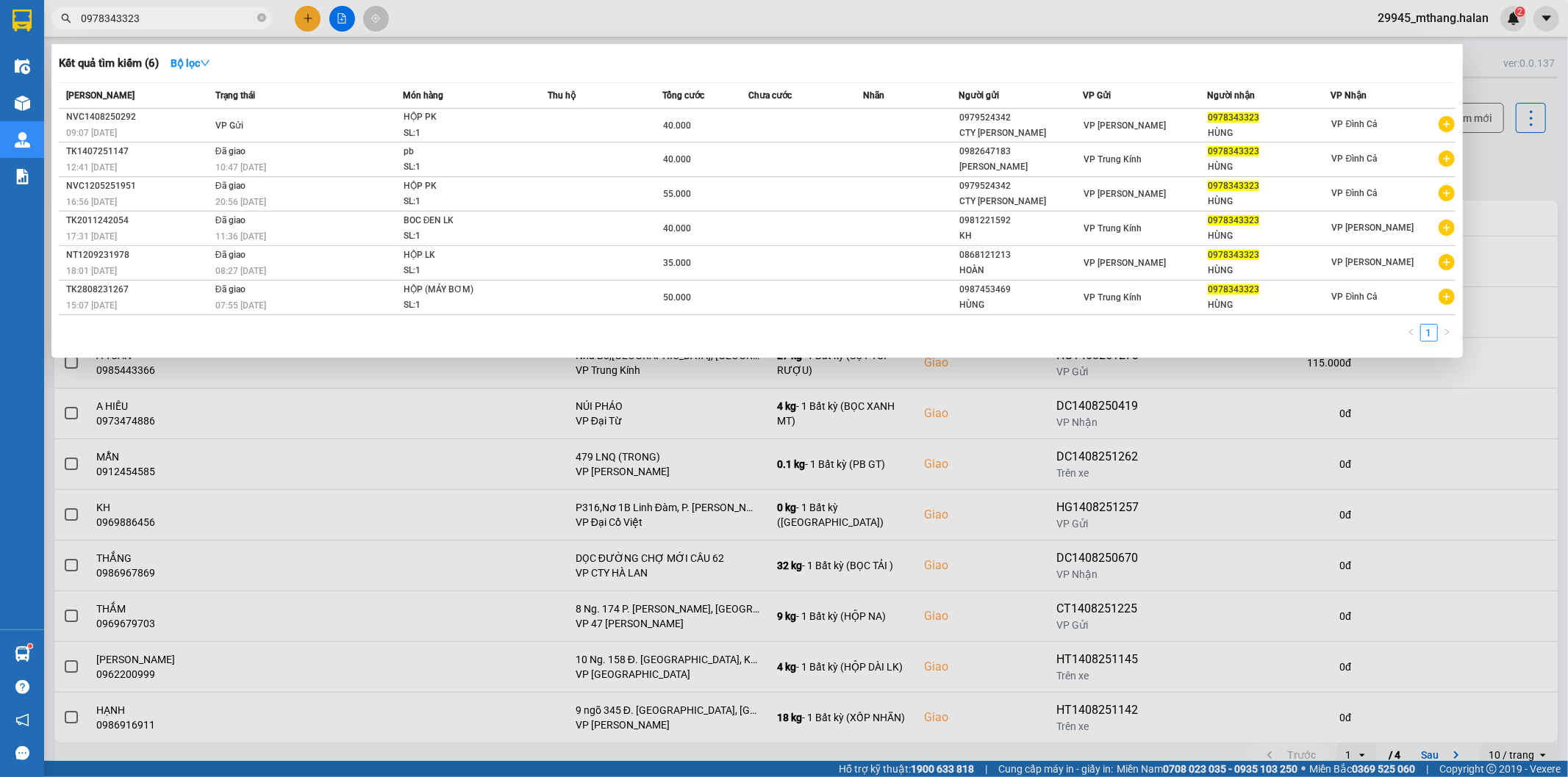
click at [214, 22] on input "0978343323" at bounding box center [168, 18] width 174 height 16
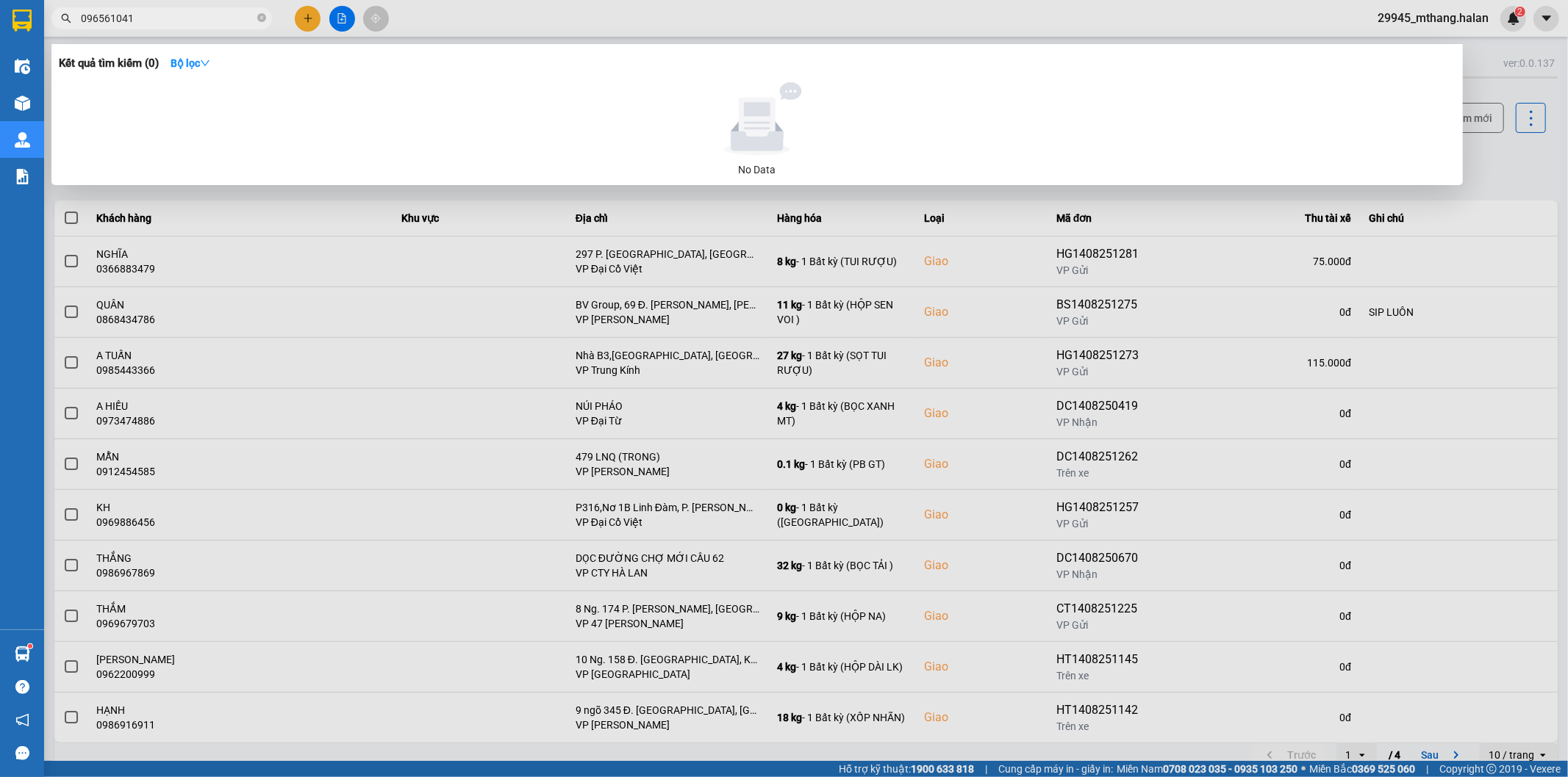
click at [214, 22] on input "096561041" at bounding box center [168, 18] width 174 height 16
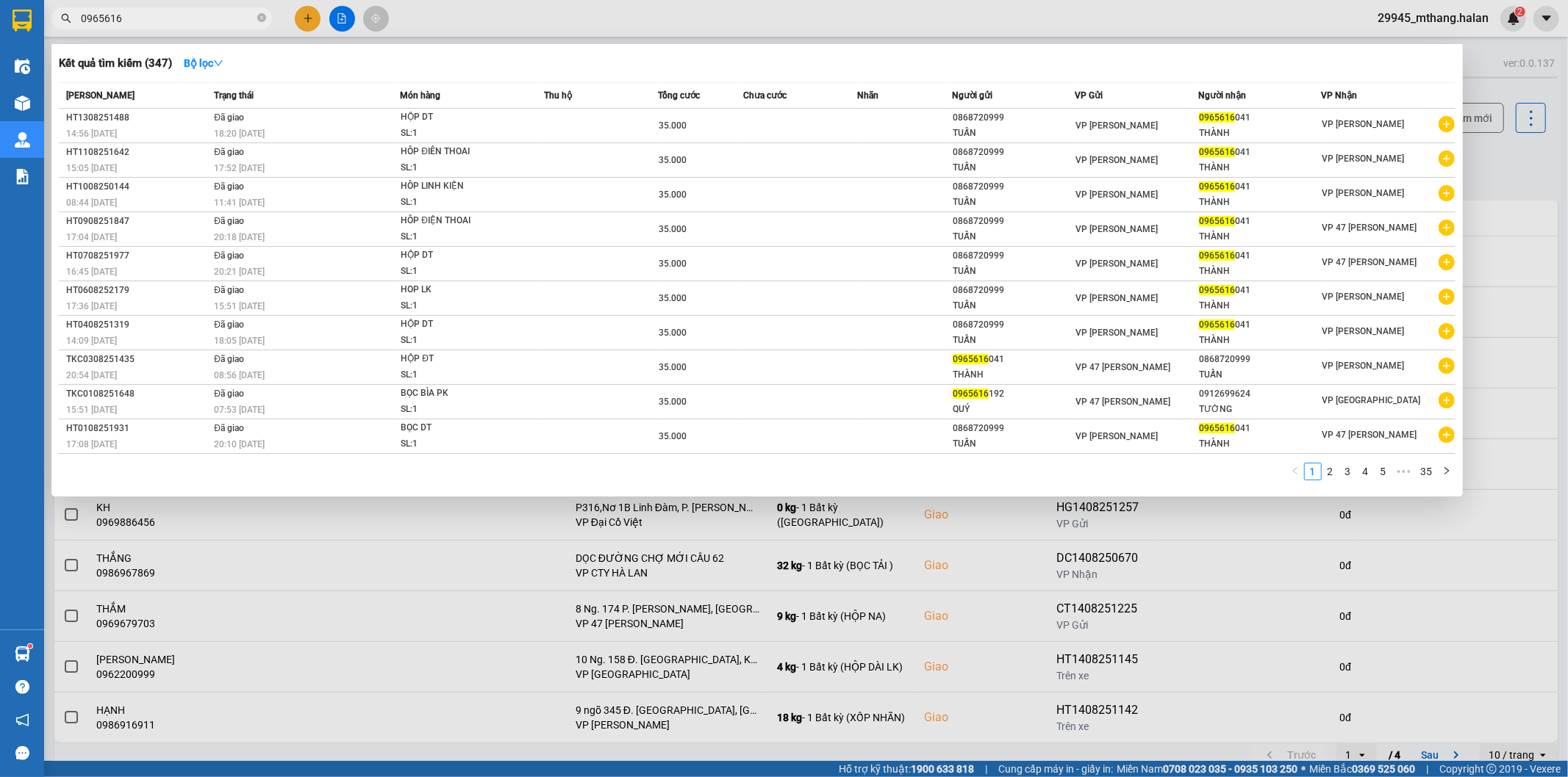
click at [1515, 174] on div at bounding box center [784, 388] width 1568 height 777
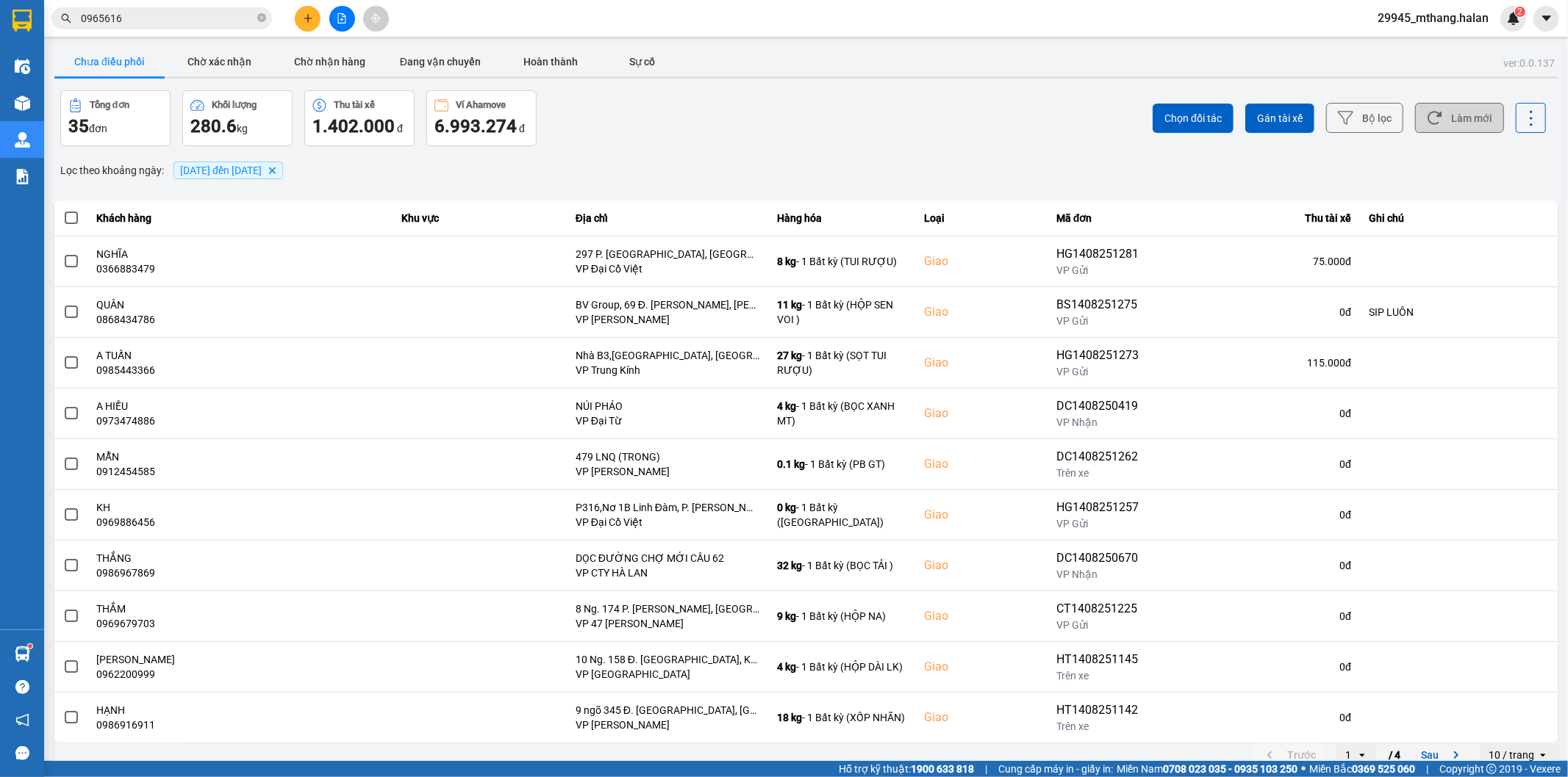
click at [1427, 122] on icon at bounding box center [1434, 118] width 15 height 15
click at [169, 20] on input "0965616" at bounding box center [168, 18] width 174 height 16
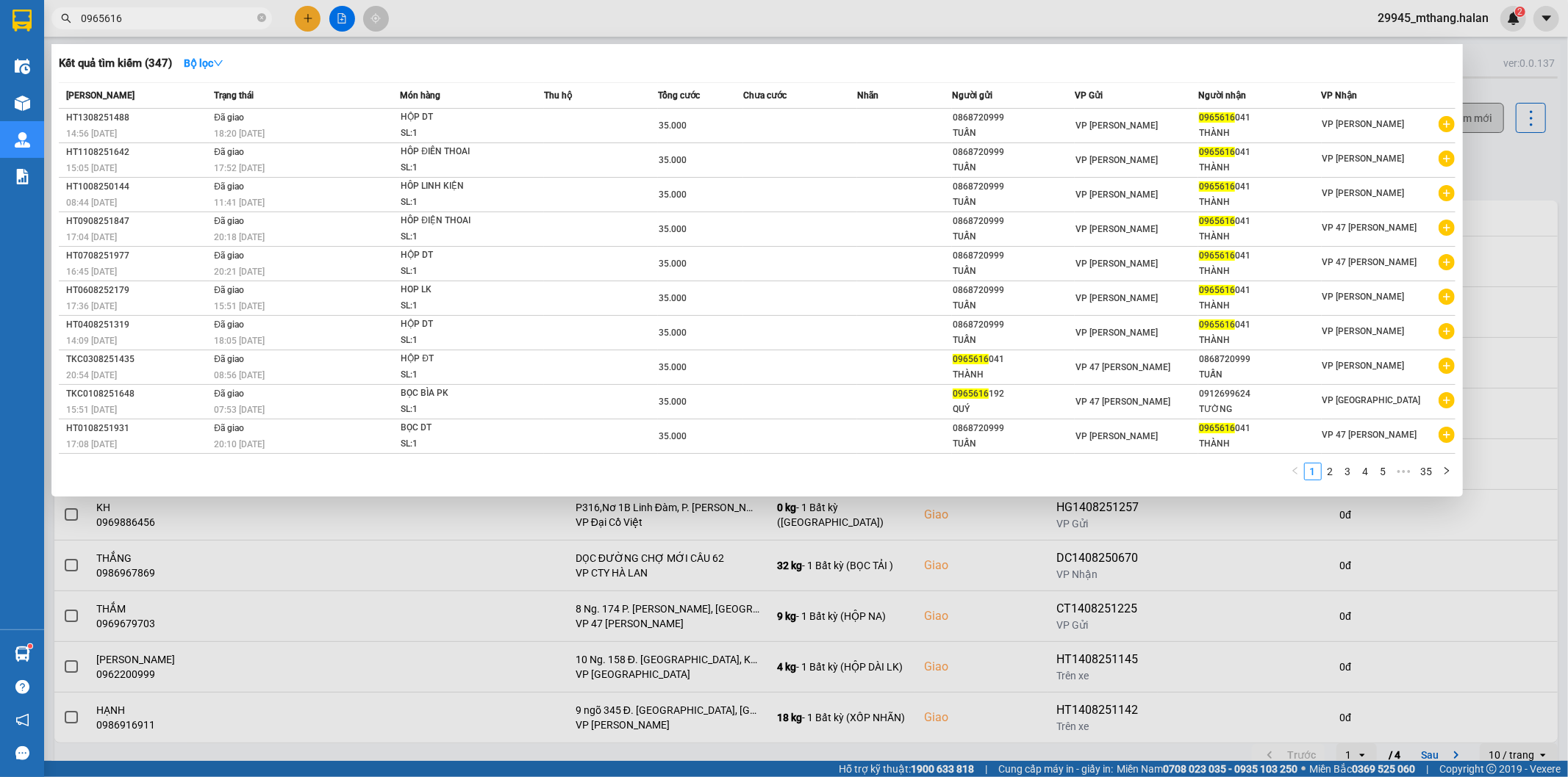
click at [169, 20] on input "0965616" at bounding box center [168, 18] width 174 height 16
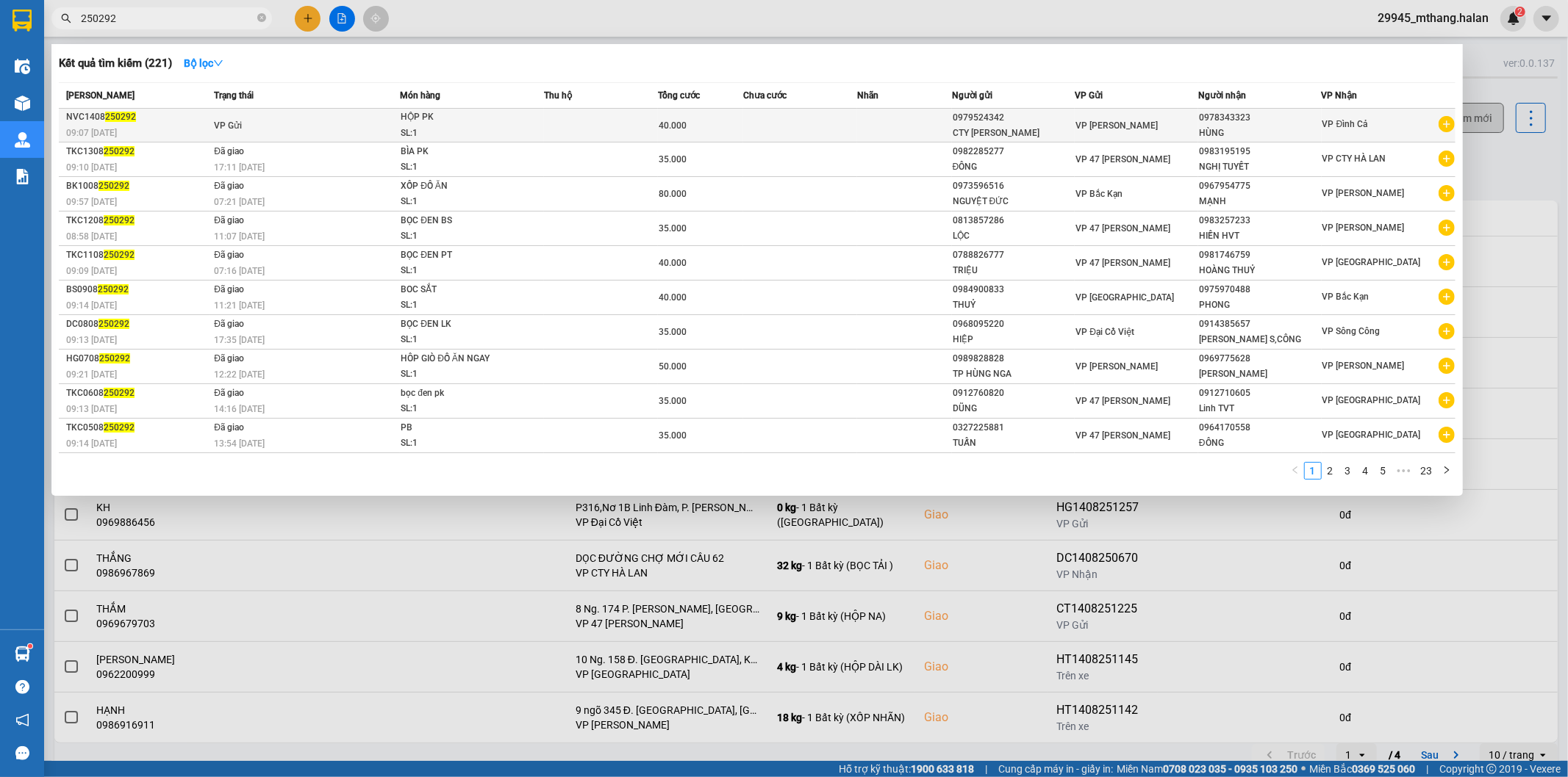
type input "250292"
click at [1223, 128] on div "HÙNG" at bounding box center [1260, 134] width 122 height 15
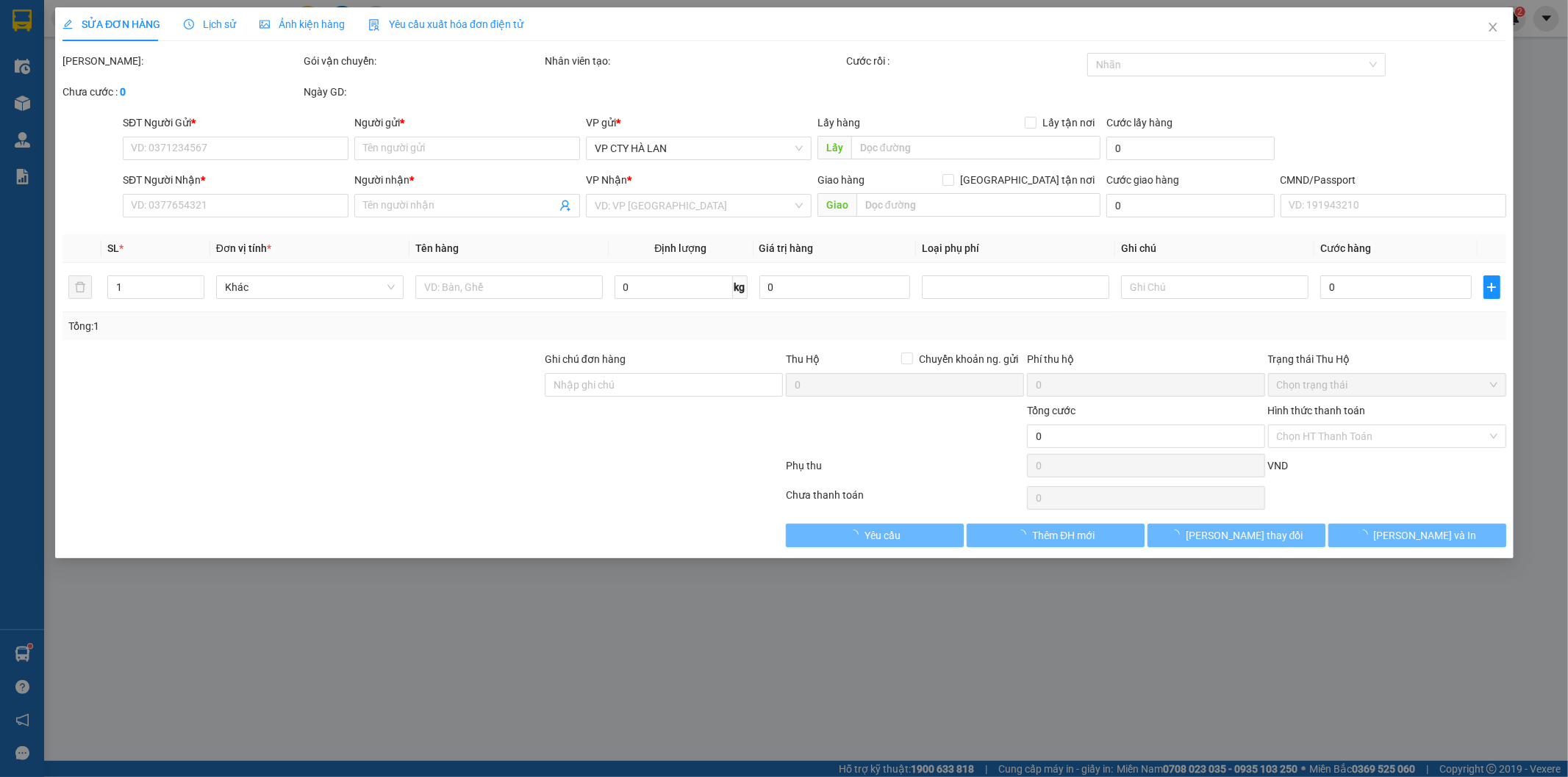
type input "0979524342"
type input "CTY [PERSON_NAME]"
type input "0978343323"
type input "HÙNG"
type input "40.000"
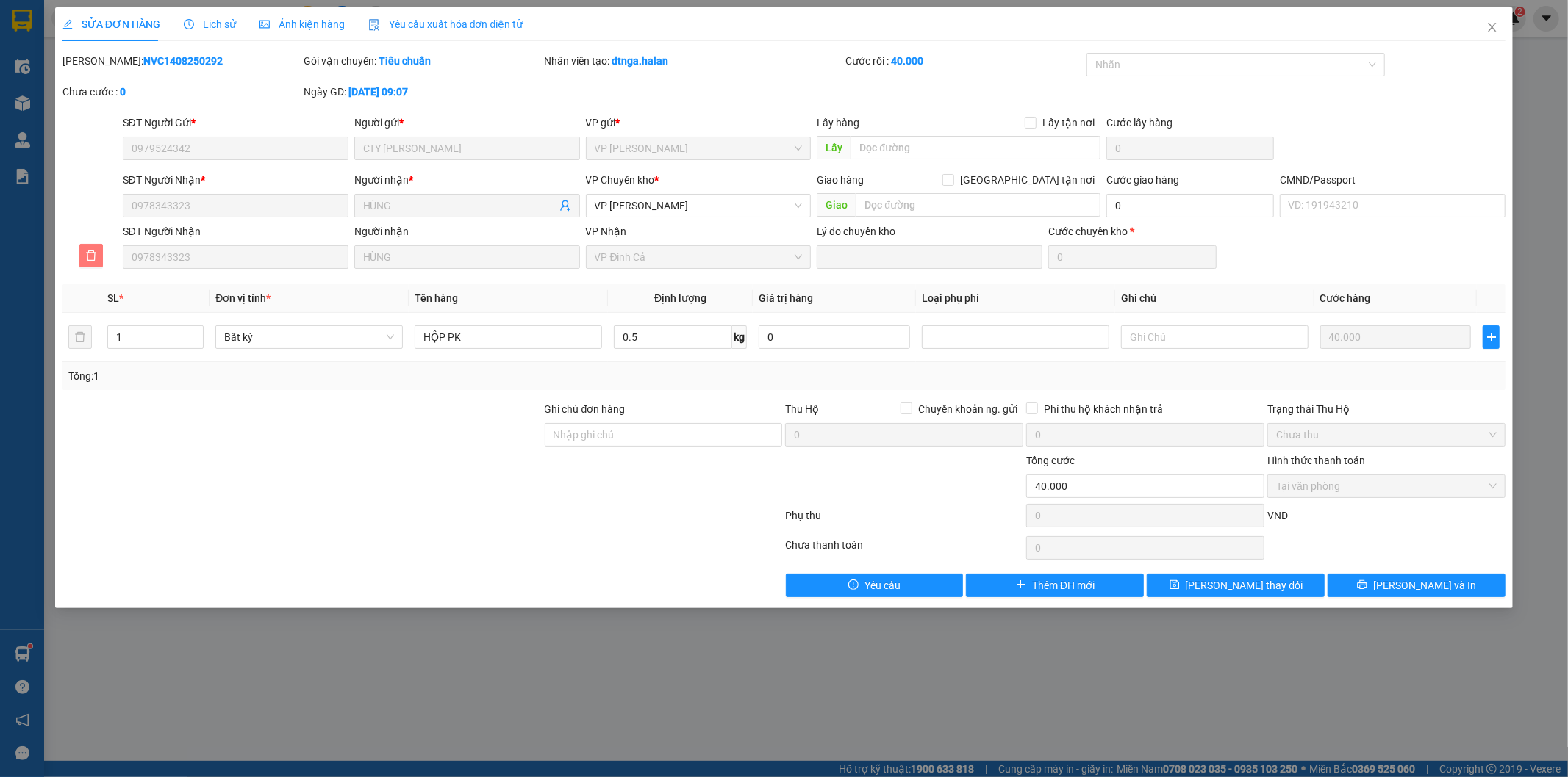
click at [89, 252] on icon "delete" at bounding box center [91, 255] width 10 height 10
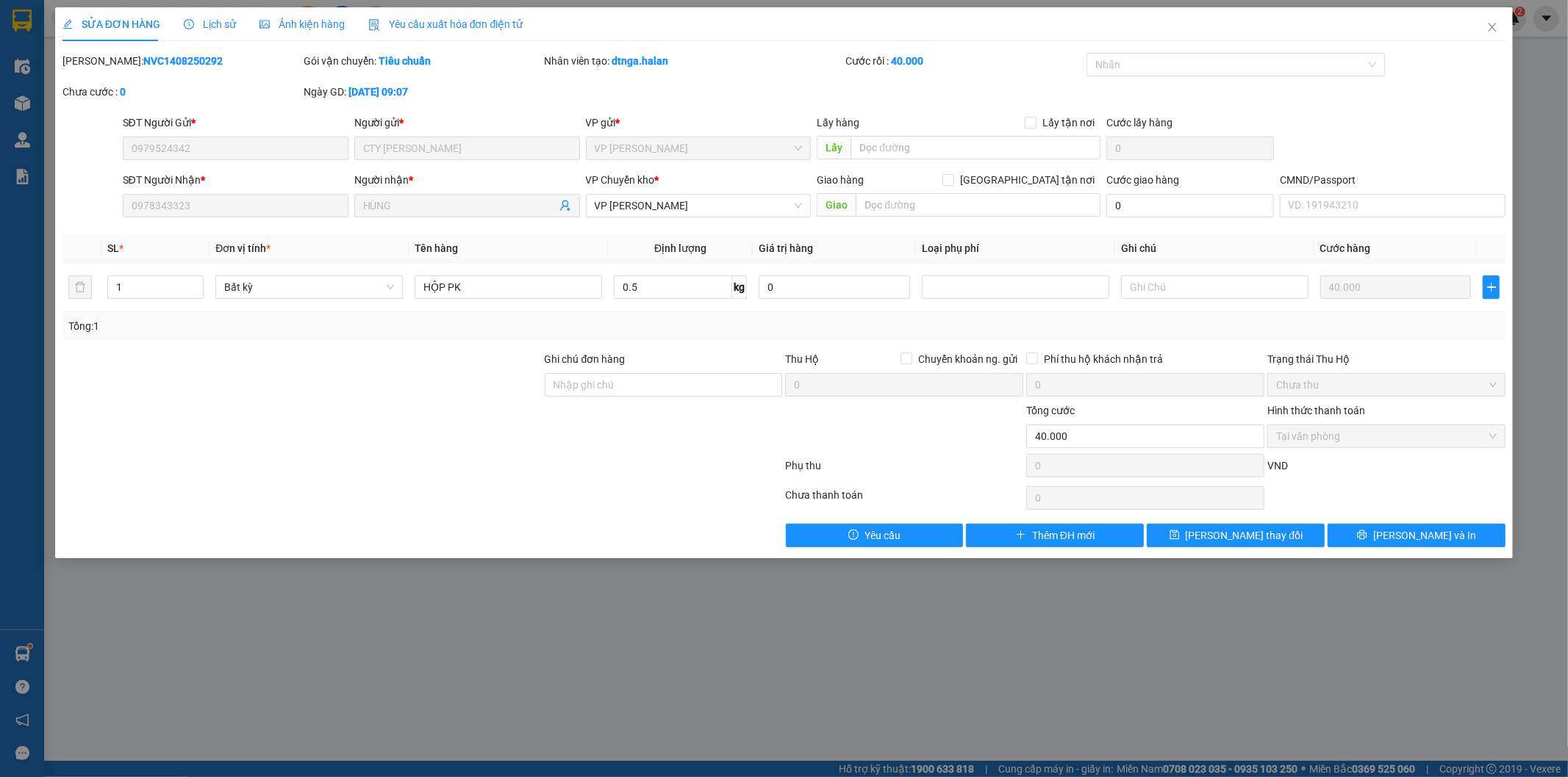
click at [1226, 551] on div "SỬA ĐƠN HÀNG Lịch sử Ảnh kiện hàng Yêu cầu xuất hóa đơn điện tử Total Paid Fee …" at bounding box center [784, 283] width 1459 height 551
click at [1226, 540] on span "[PERSON_NAME] thay đổi" at bounding box center [1244, 535] width 118 height 16
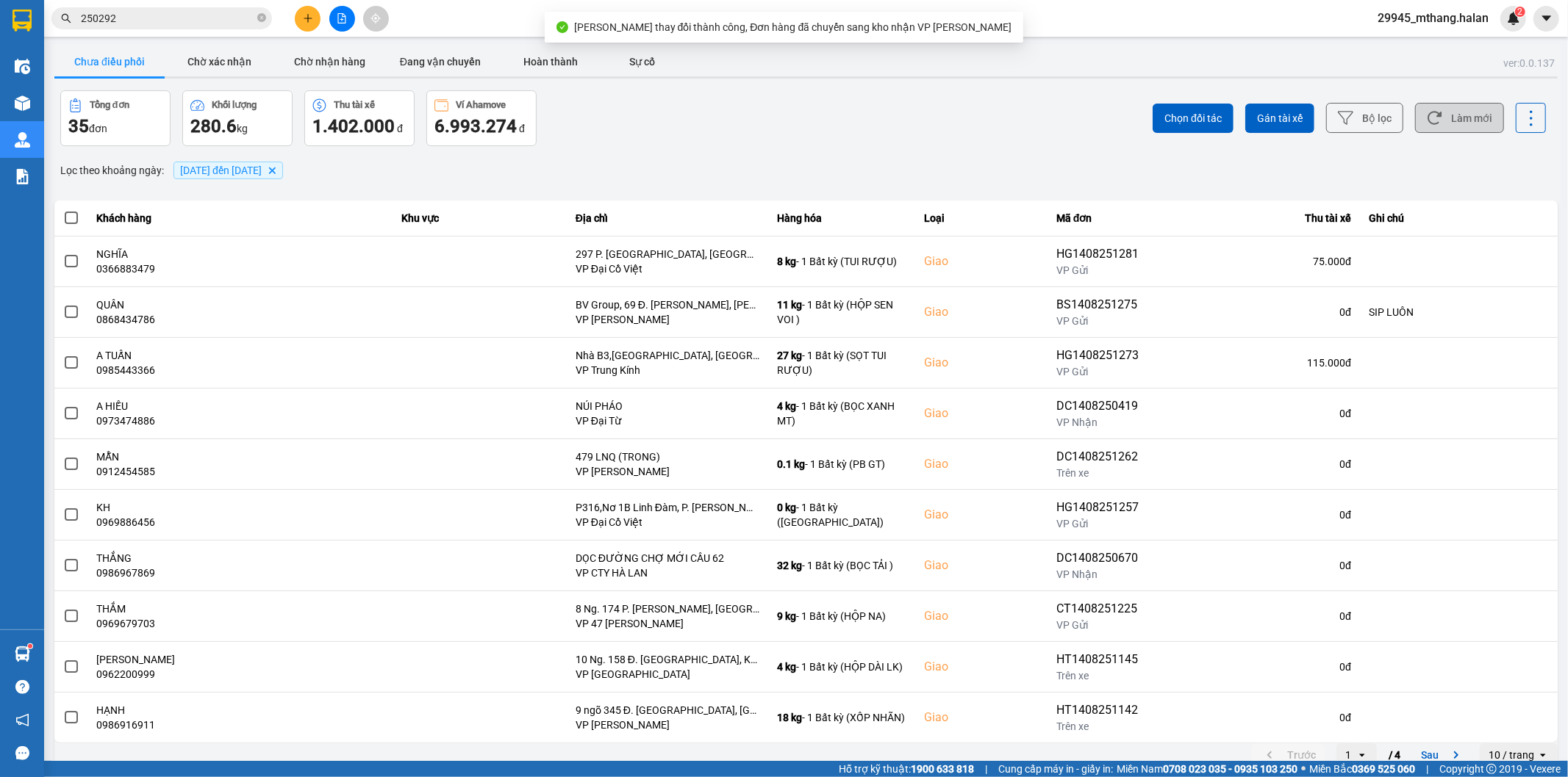
click at [1479, 120] on button "Làm mới" at bounding box center [1459, 118] width 89 height 30
click at [164, 21] on input "250292" at bounding box center [168, 18] width 174 height 16
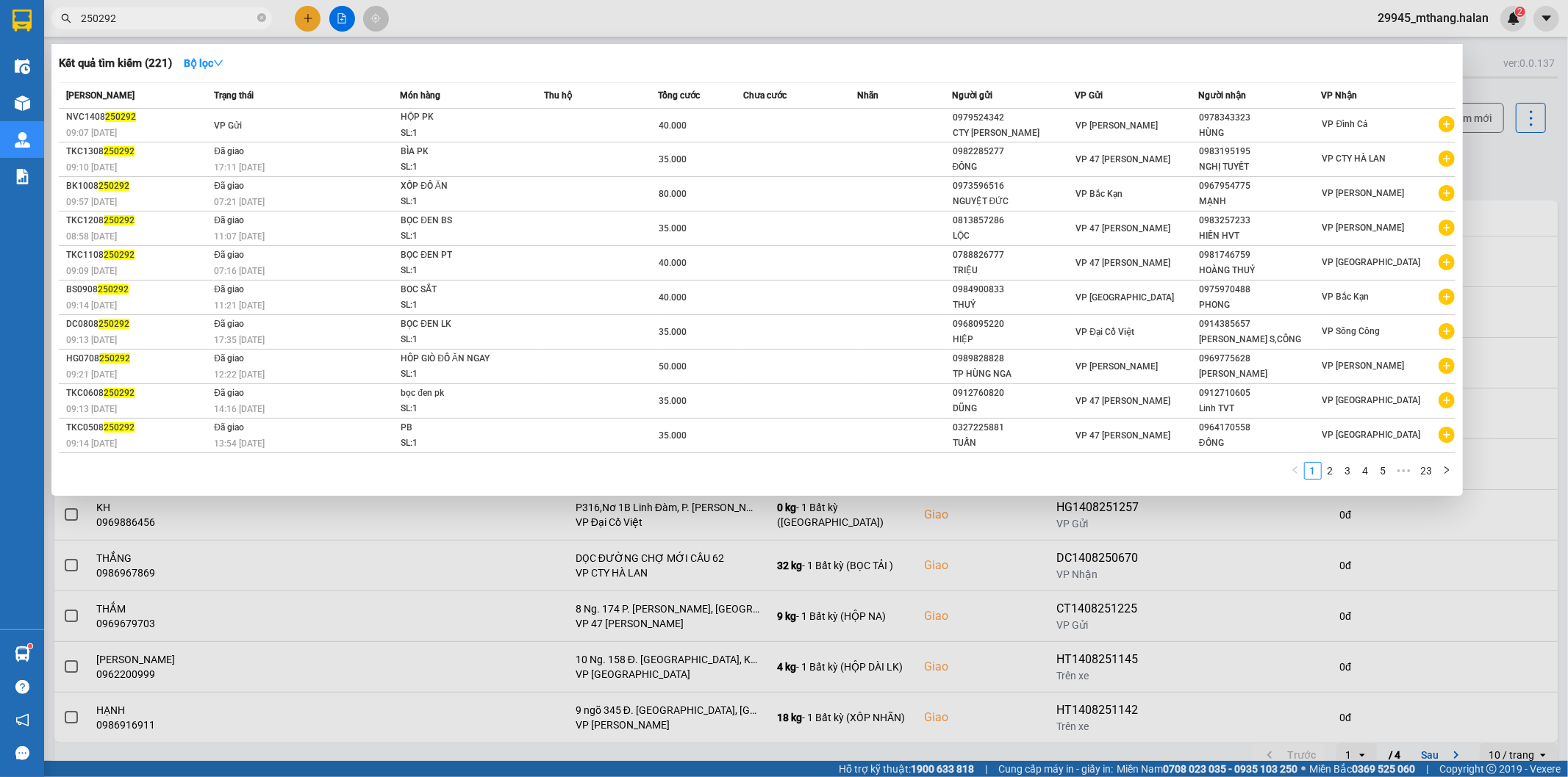
click at [164, 21] on input "250292" at bounding box center [168, 18] width 174 height 16
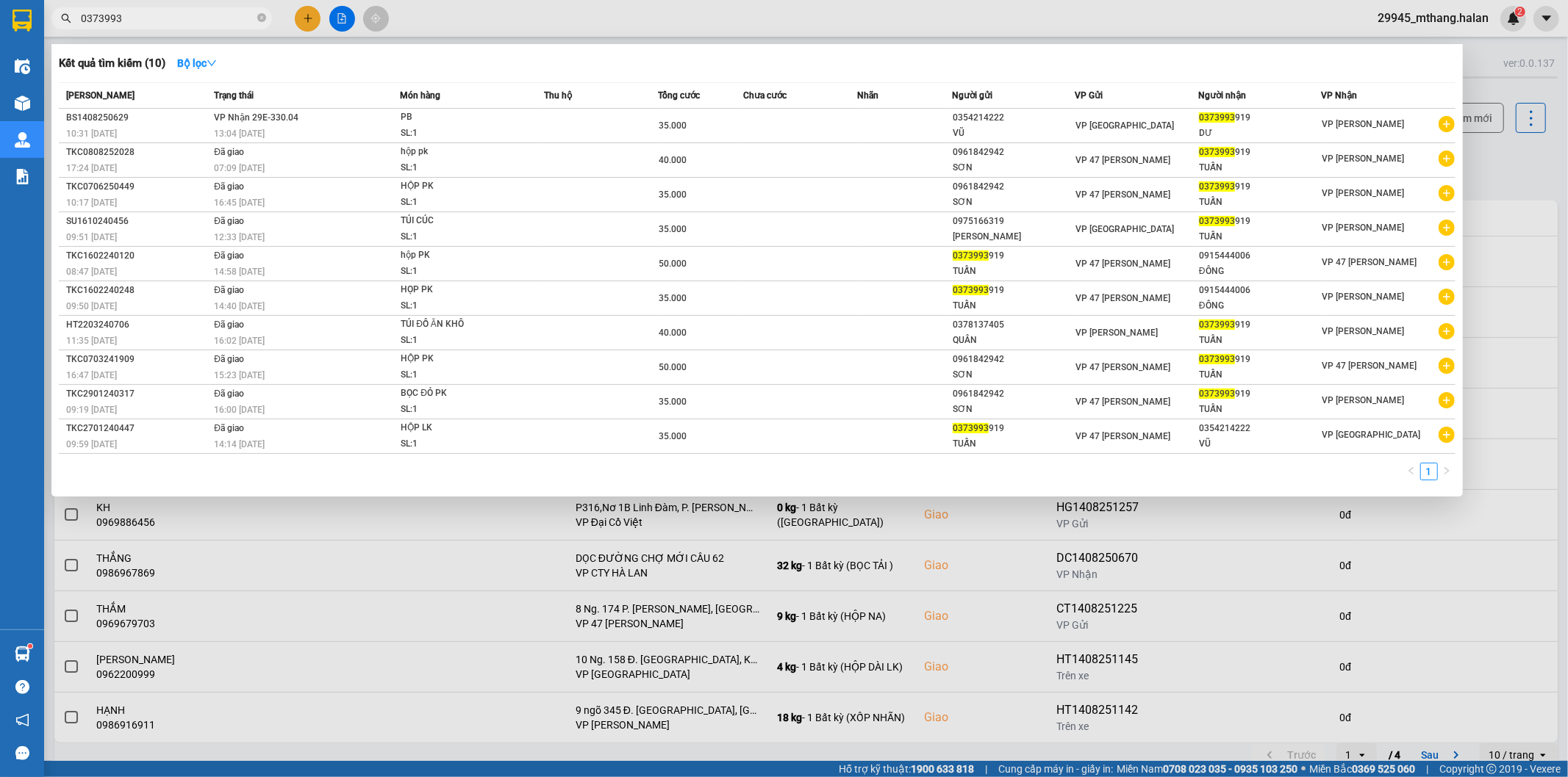
click at [202, 18] on input "0373993" at bounding box center [168, 18] width 174 height 16
click at [169, 26] on input "0373993" at bounding box center [168, 18] width 174 height 16
click at [1519, 164] on div at bounding box center [784, 388] width 1568 height 777
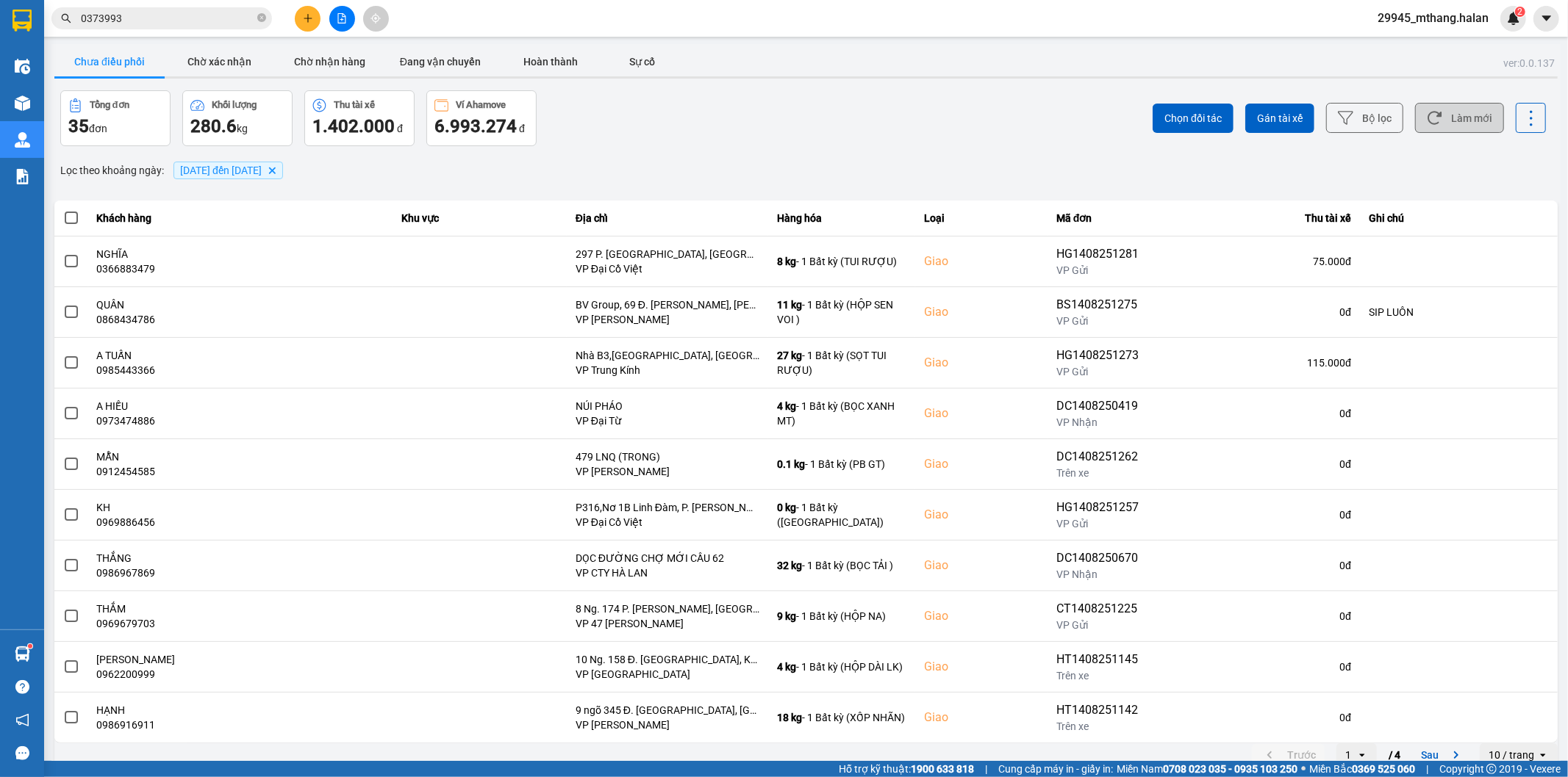
click at [1449, 119] on button "Làm mới" at bounding box center [1459, 118] width 89 height 30
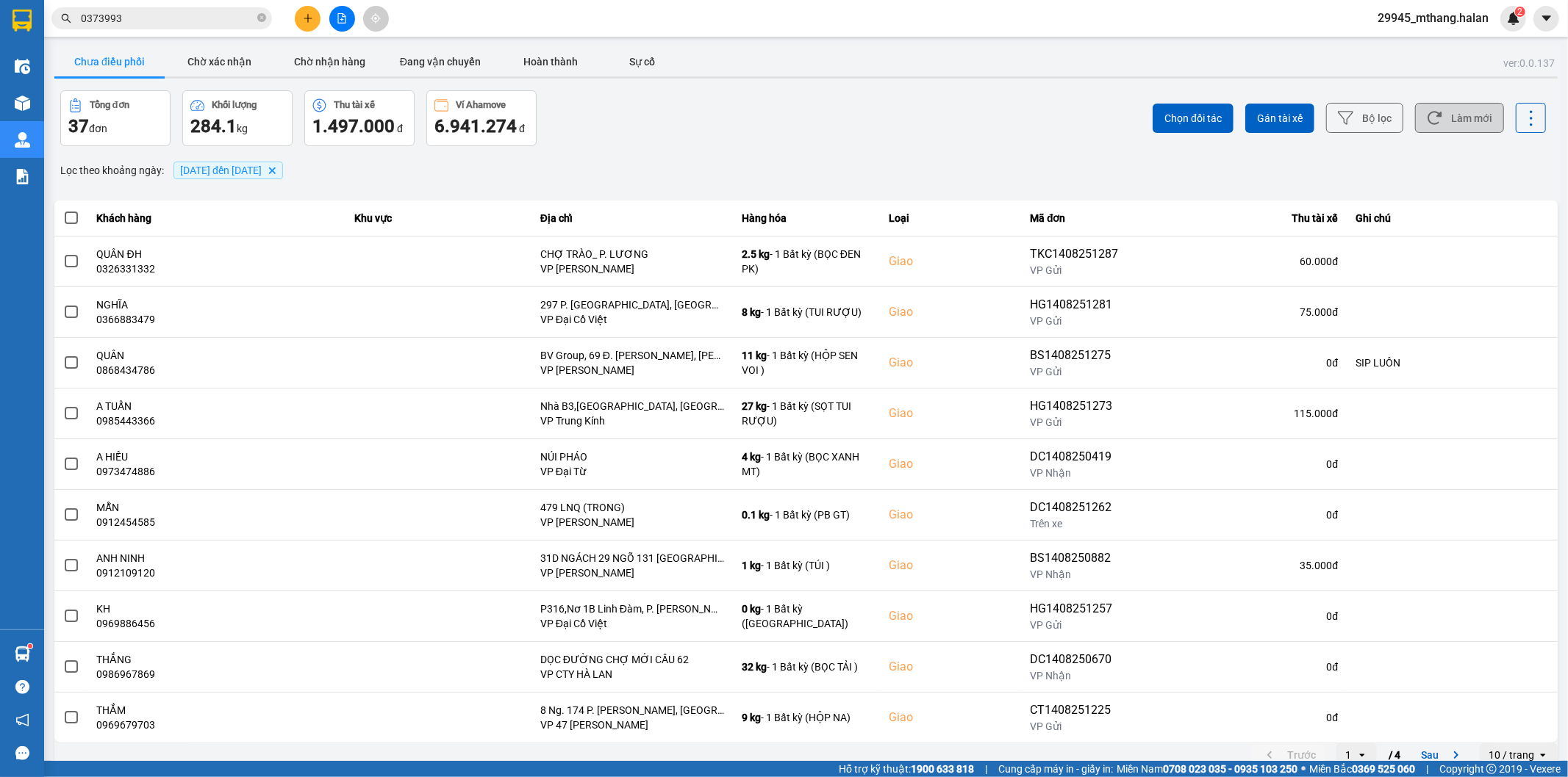
click at [1443, 122] on button "Làm mới" at bounding box center [1459, 118] width 89 height 30
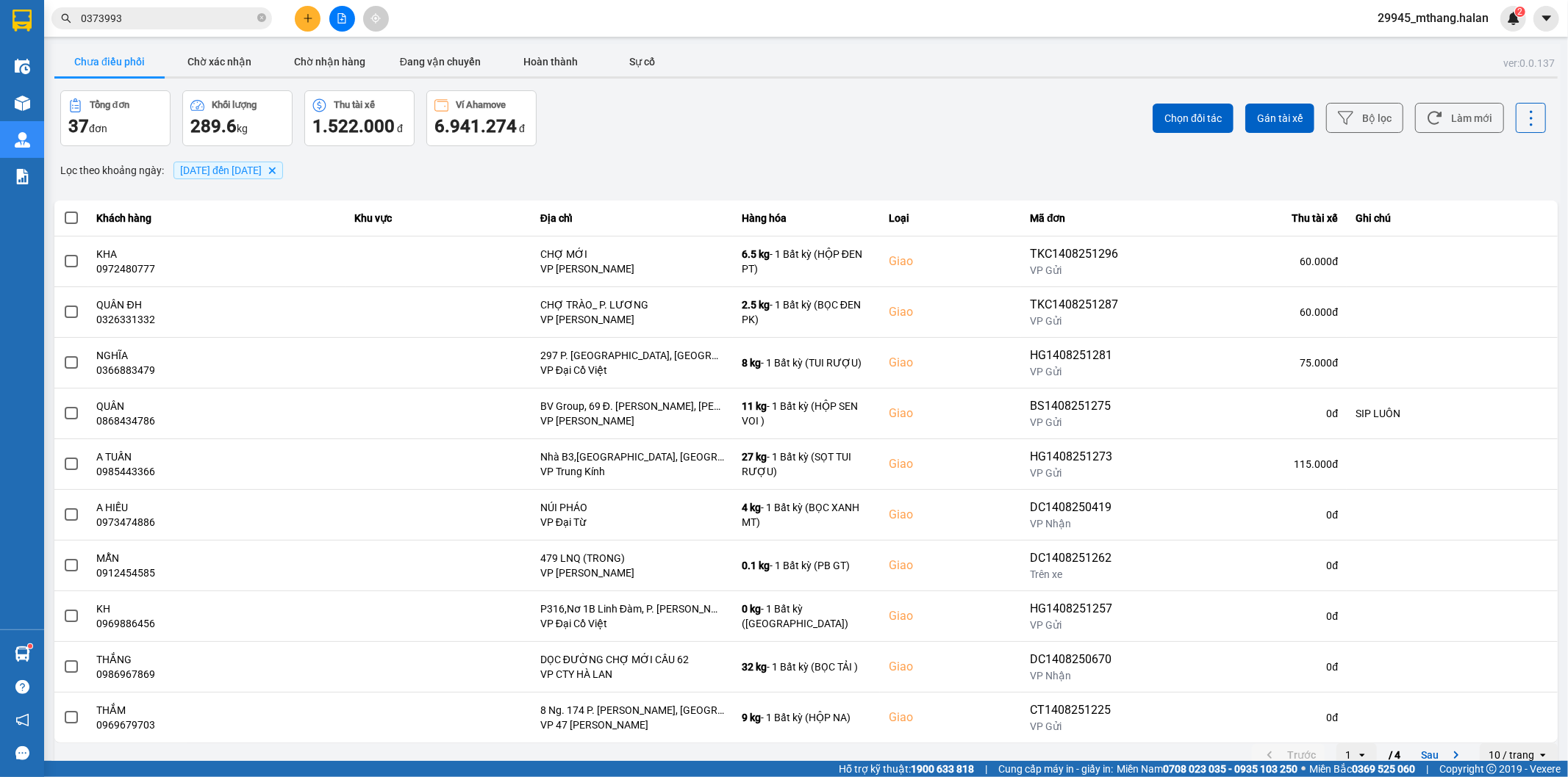
click at [207, 15] on input "0373993" at bounding box center [168, 18] width 174 height 16
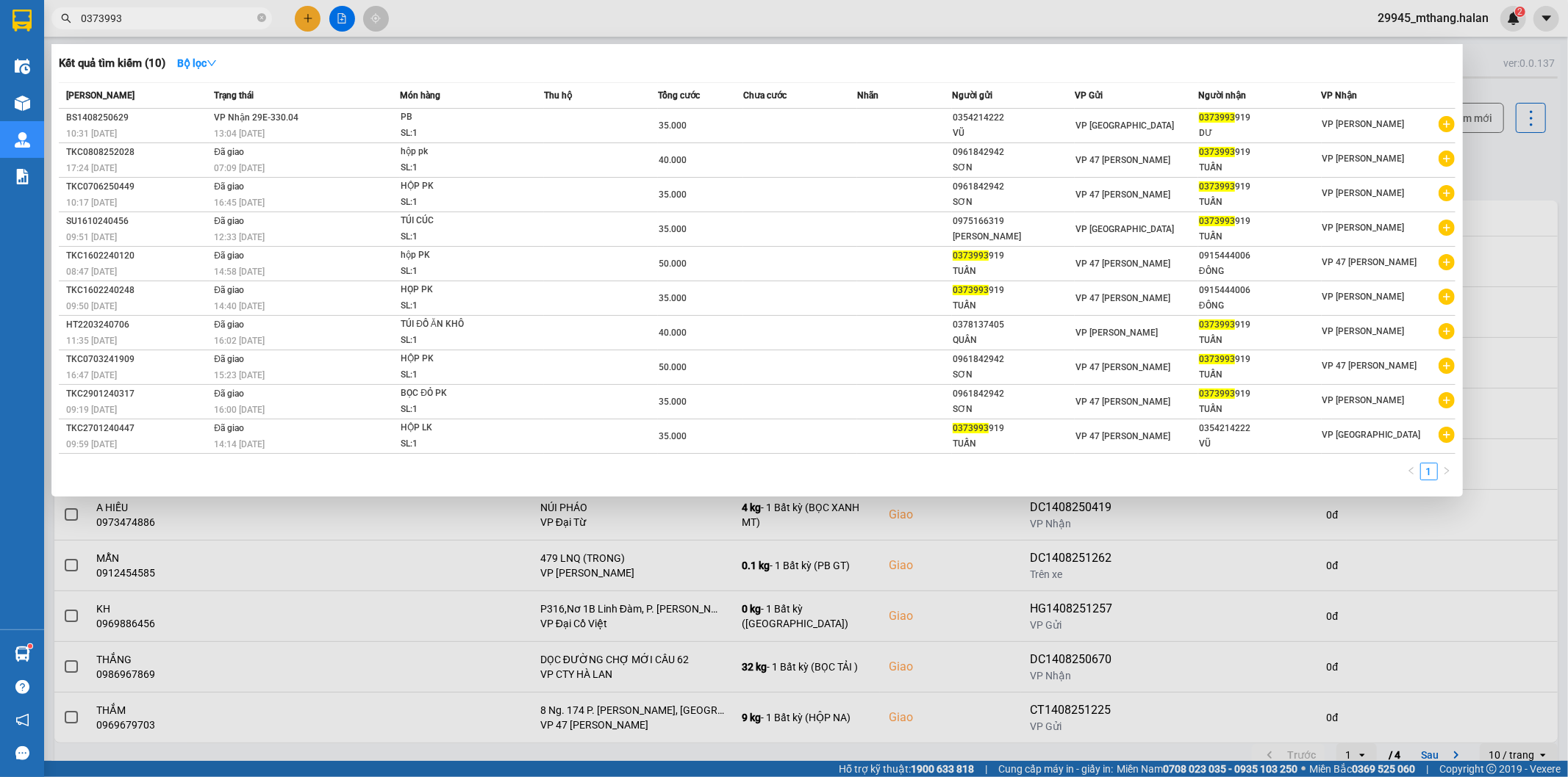
click at [207, 15] on input "0373993" at bounding box center [168, 18] width 174 height 16
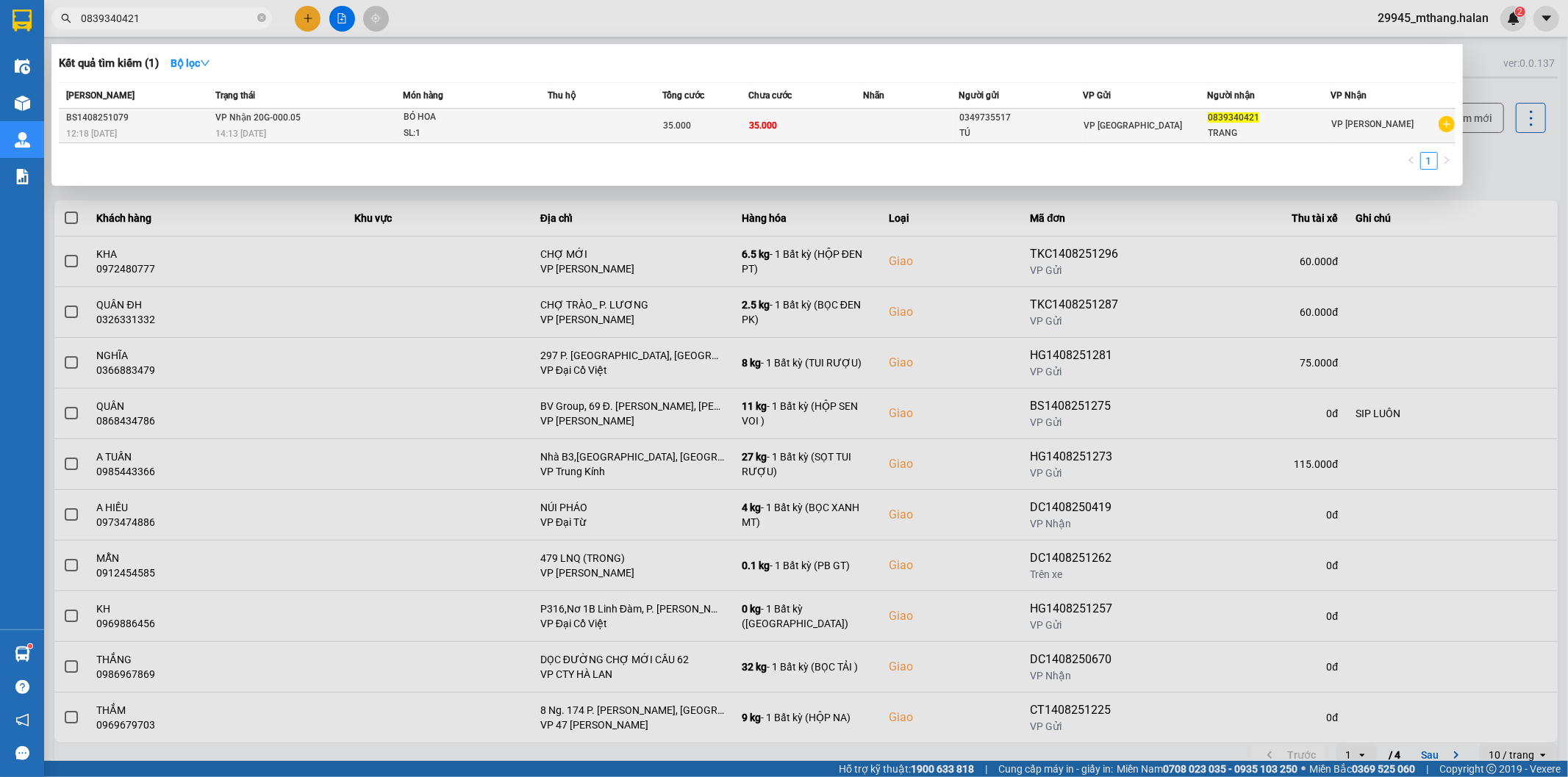
type input "0839340421"
click at [673, 130] on span "35.000" at bounding box center [676, 125] width 28 height 10
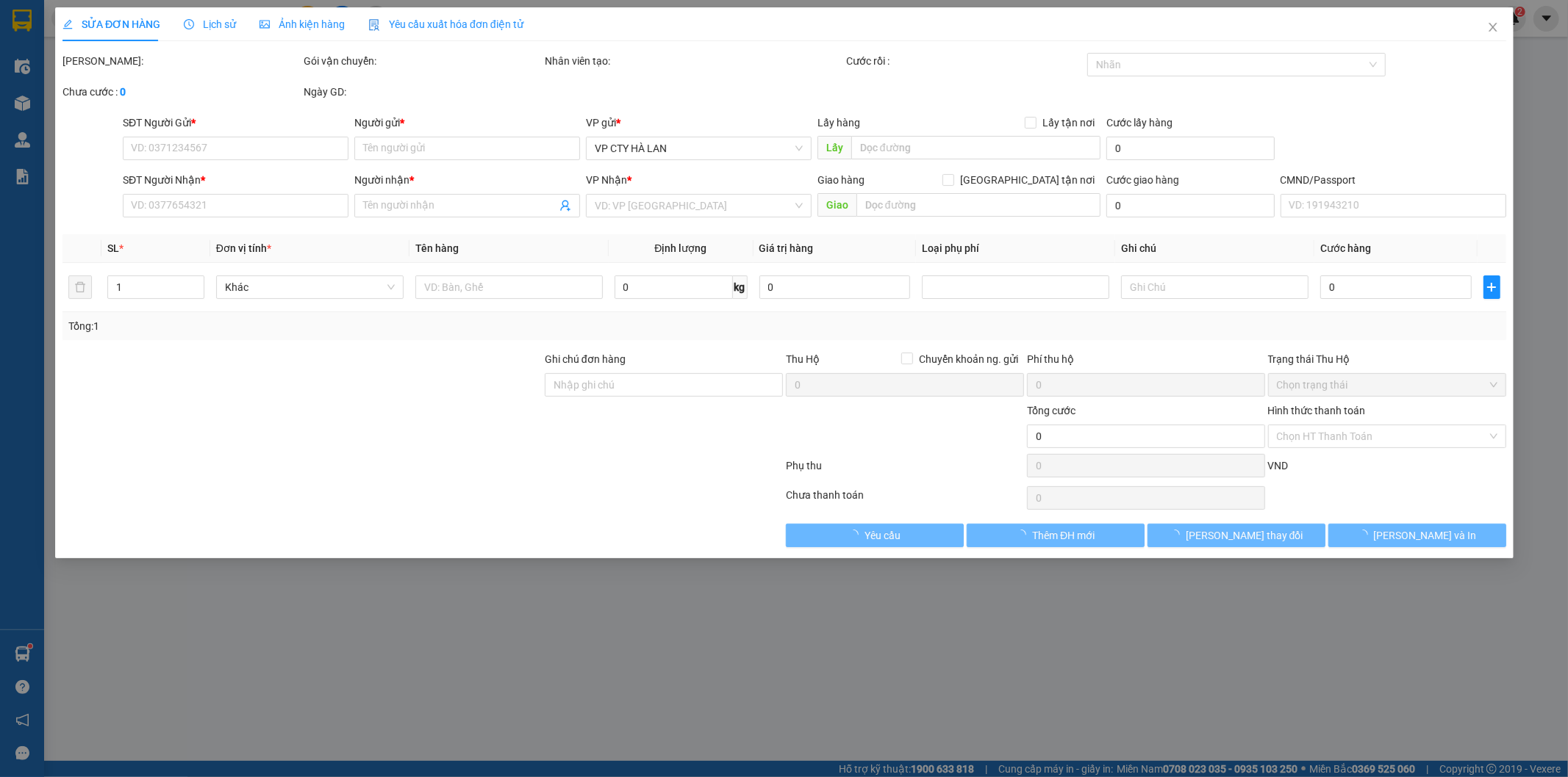
type input "0349735517"
type input "TÚ"
type input "0839340421"
type input "TRANG"
type input "35.000"
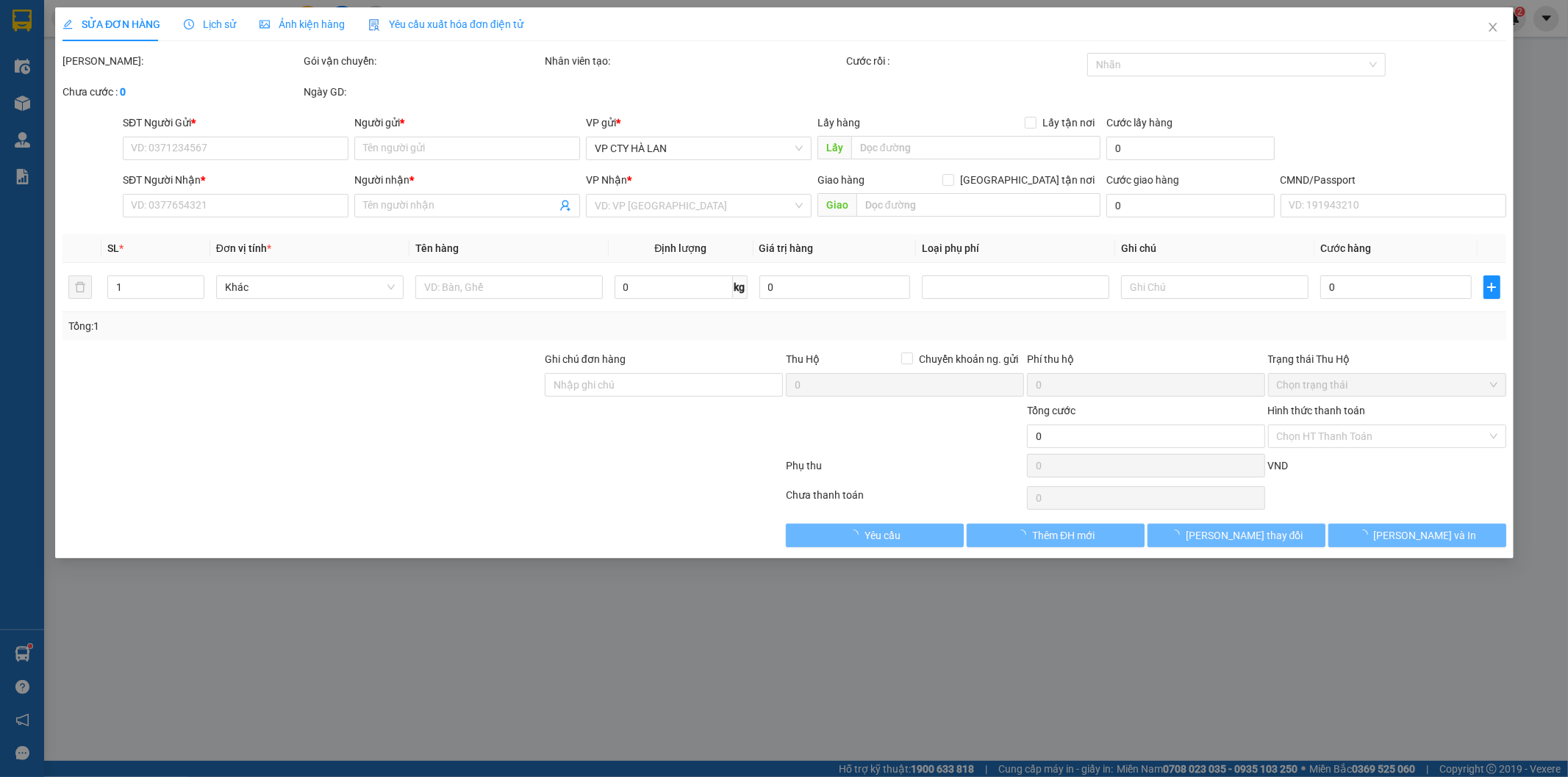
type input "35.000"
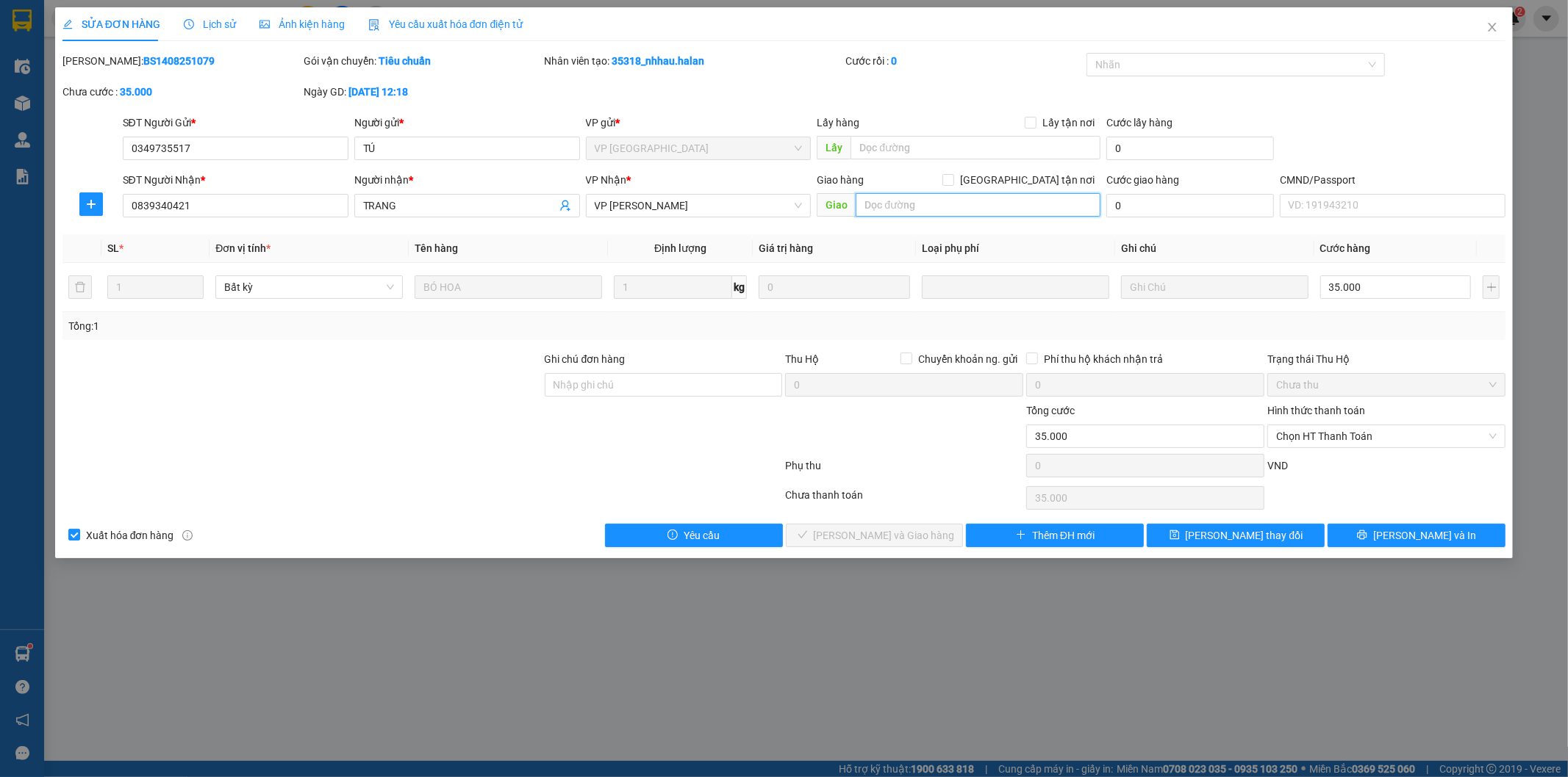
click at [915, 210] on input "text" at bounding box center [978, 205] width 245 height 23
paste input "Học Viện Tài Chính, 58 P. [PERSON_NAME], Đông Ngạc, [GEOGRAPHIC_DATA], [GEOGRAP…"
type input "Học Viện Tài Chính, 58 P. [PERSON_NAME], Đông Ngạc, [GEOGRAPHIC_DATA], [GEOGRAP…"
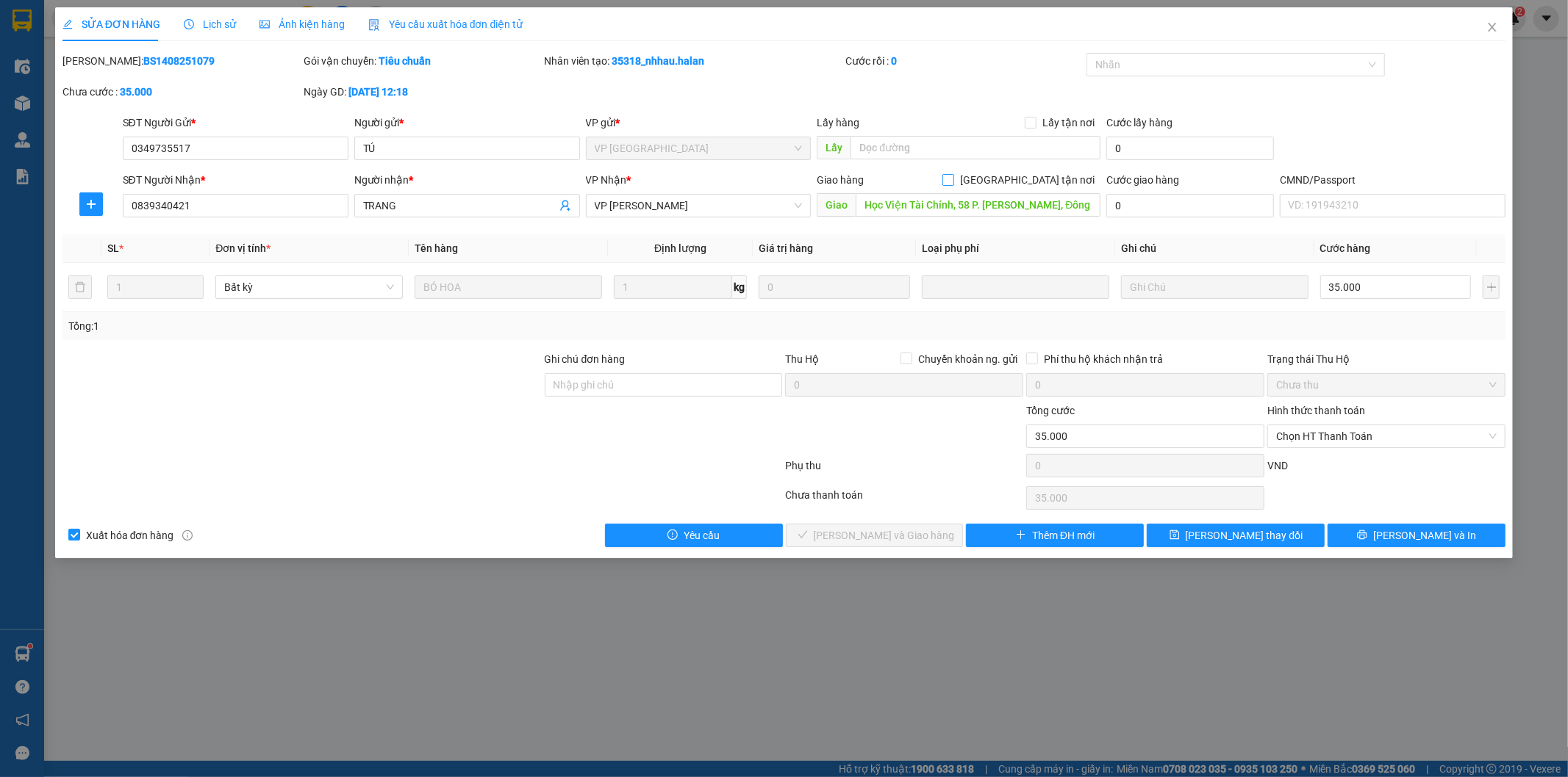
click at [1025, 186] on div "Giao hàng [GEOGRAPHIC_DATA] tận nơi" at bounding box center [959, 183] width 284 height 22
click at [954, 185] on span at bounding box center [948, 180] width 12 height 12
click at [953, 184] on input "[GEOGRAPHIC_DATA] tận nơi" at bounding box center [948, 179] width 10 height 10
checkbox input "true"
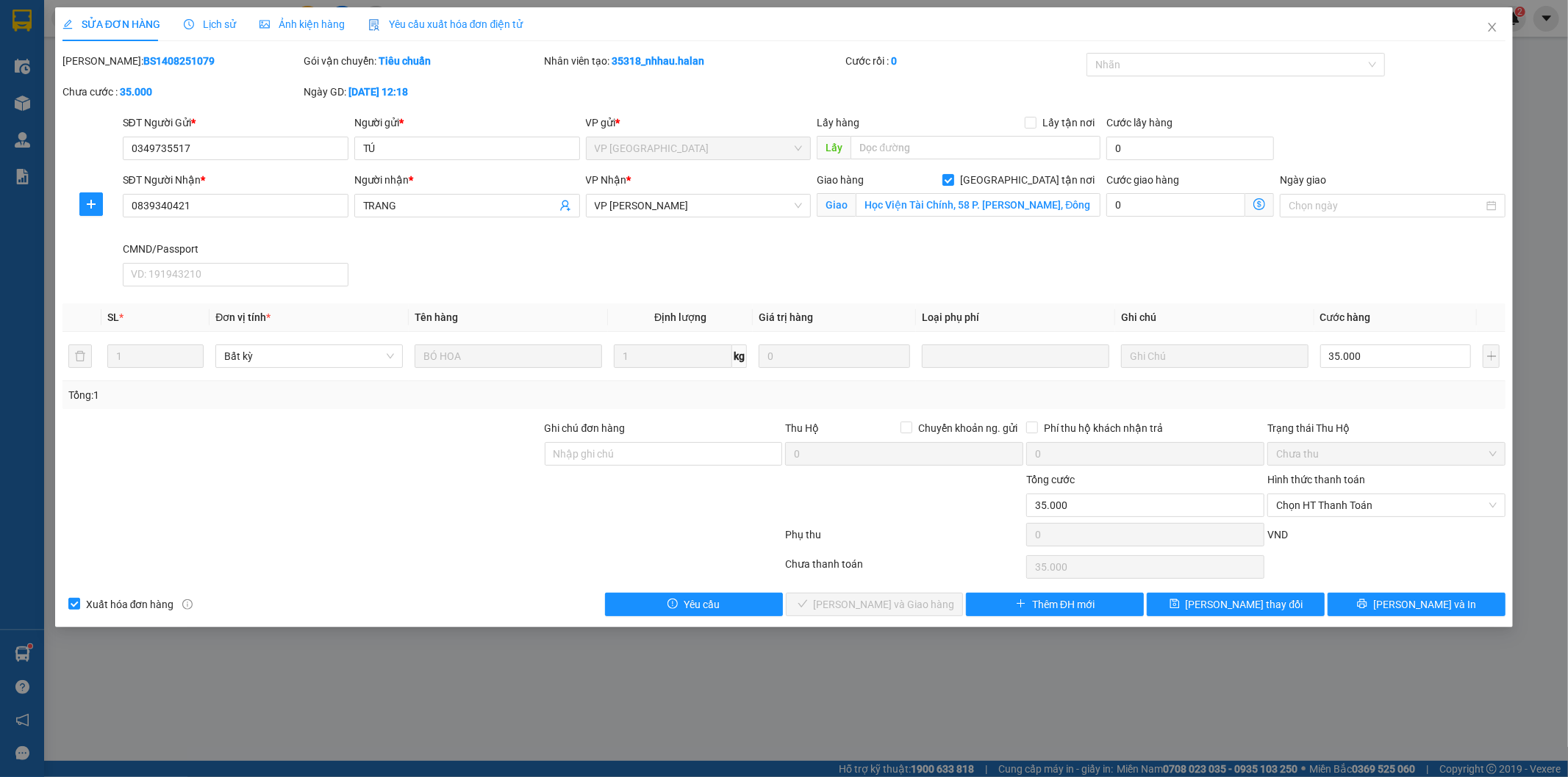
click at [1262, 196] on span at bounding box center [1259, 205] width 28 height 23
click at [1264, 199] on icon "dollar-circle" at bounding box center [1259, 204] width 12 height 12
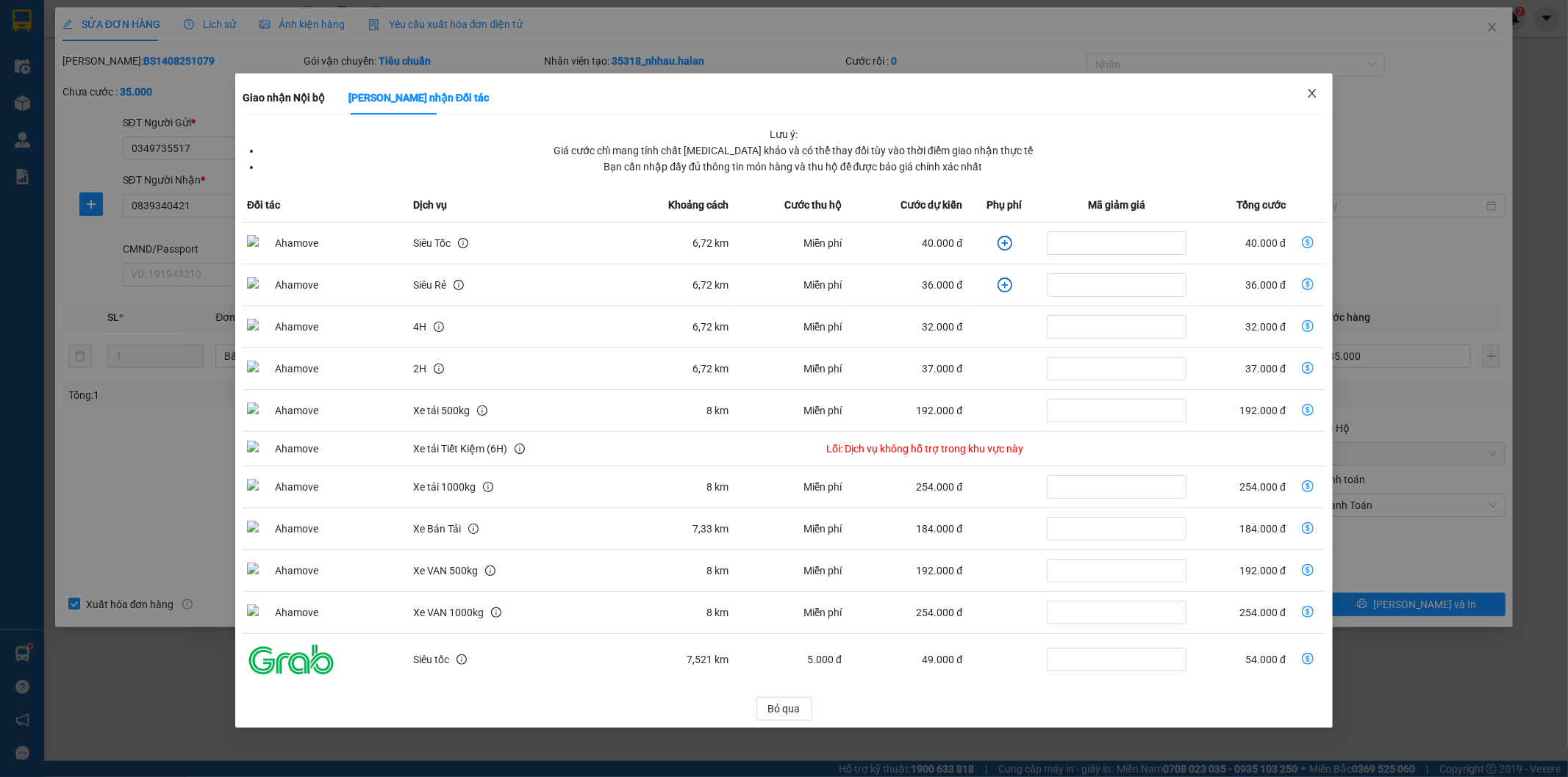
click at [1309, 91] on icon "close" at bounding box center [1312, 93] width 8 height 9
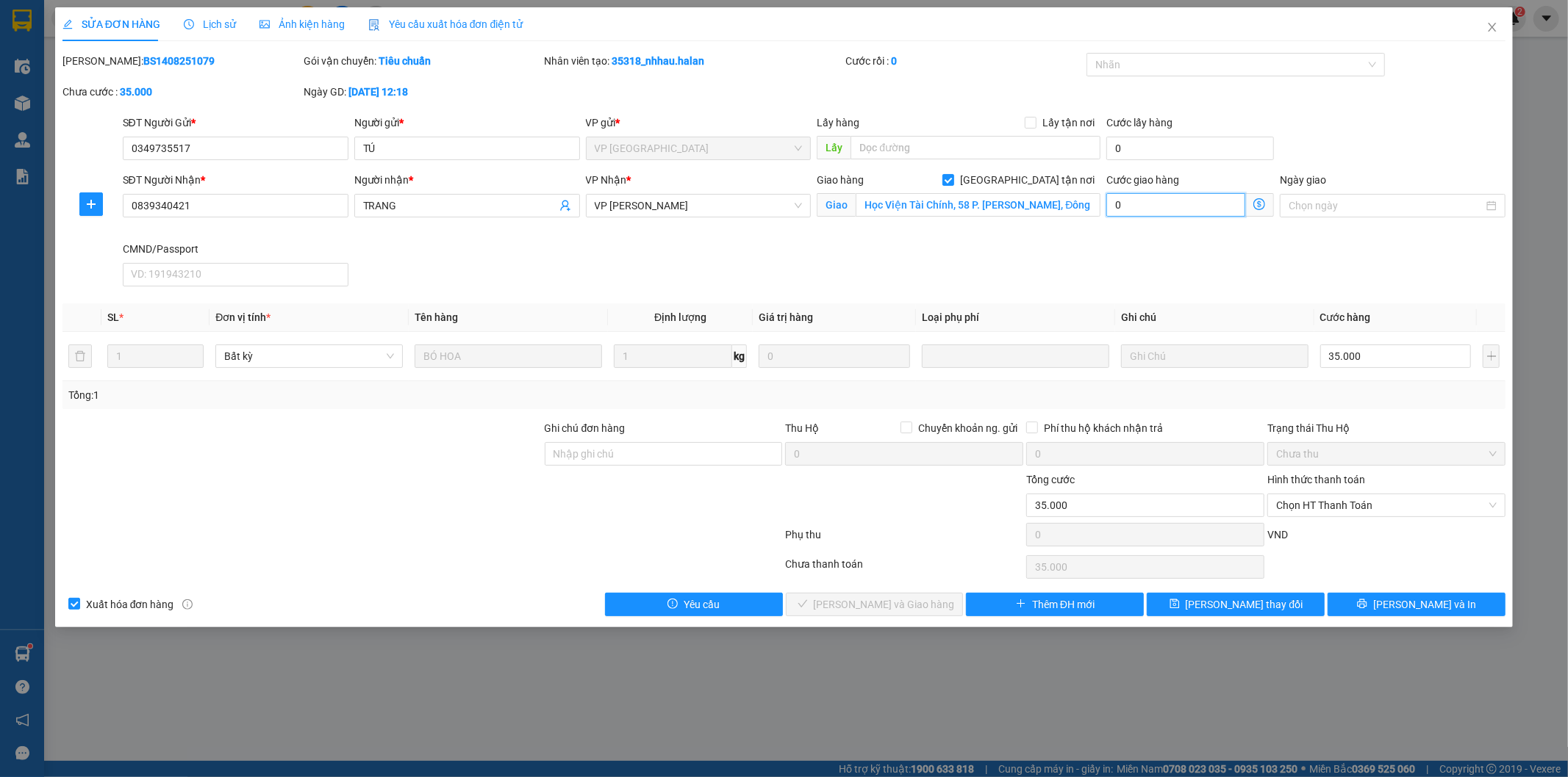
click at [1174, 206] on input "0" at bounding box center [1176, 205] width 139 height 23
type input "5"
type input "35.005"
type input "50"
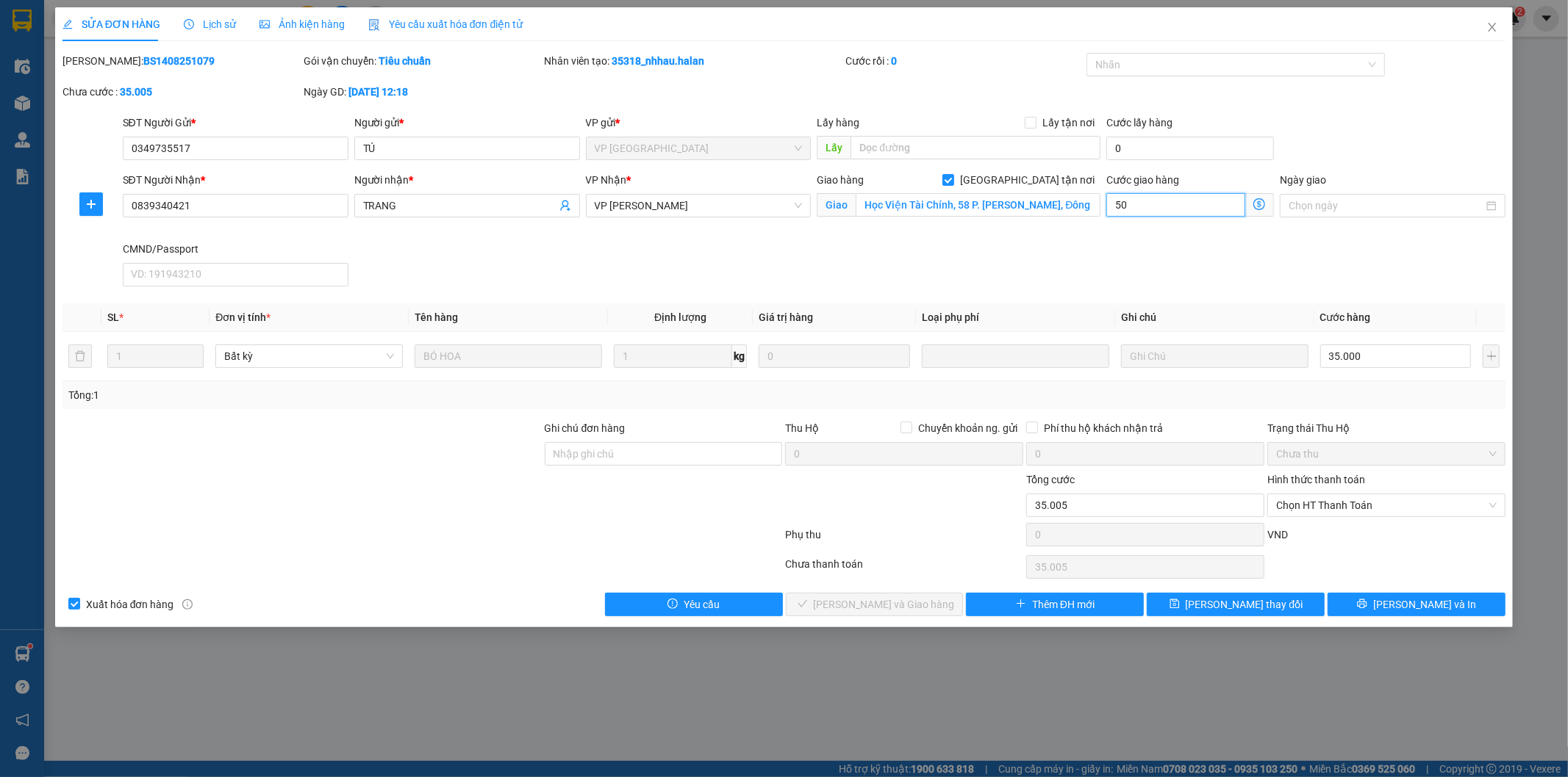
type input "35.050"
type input "50"
type input "85.000"
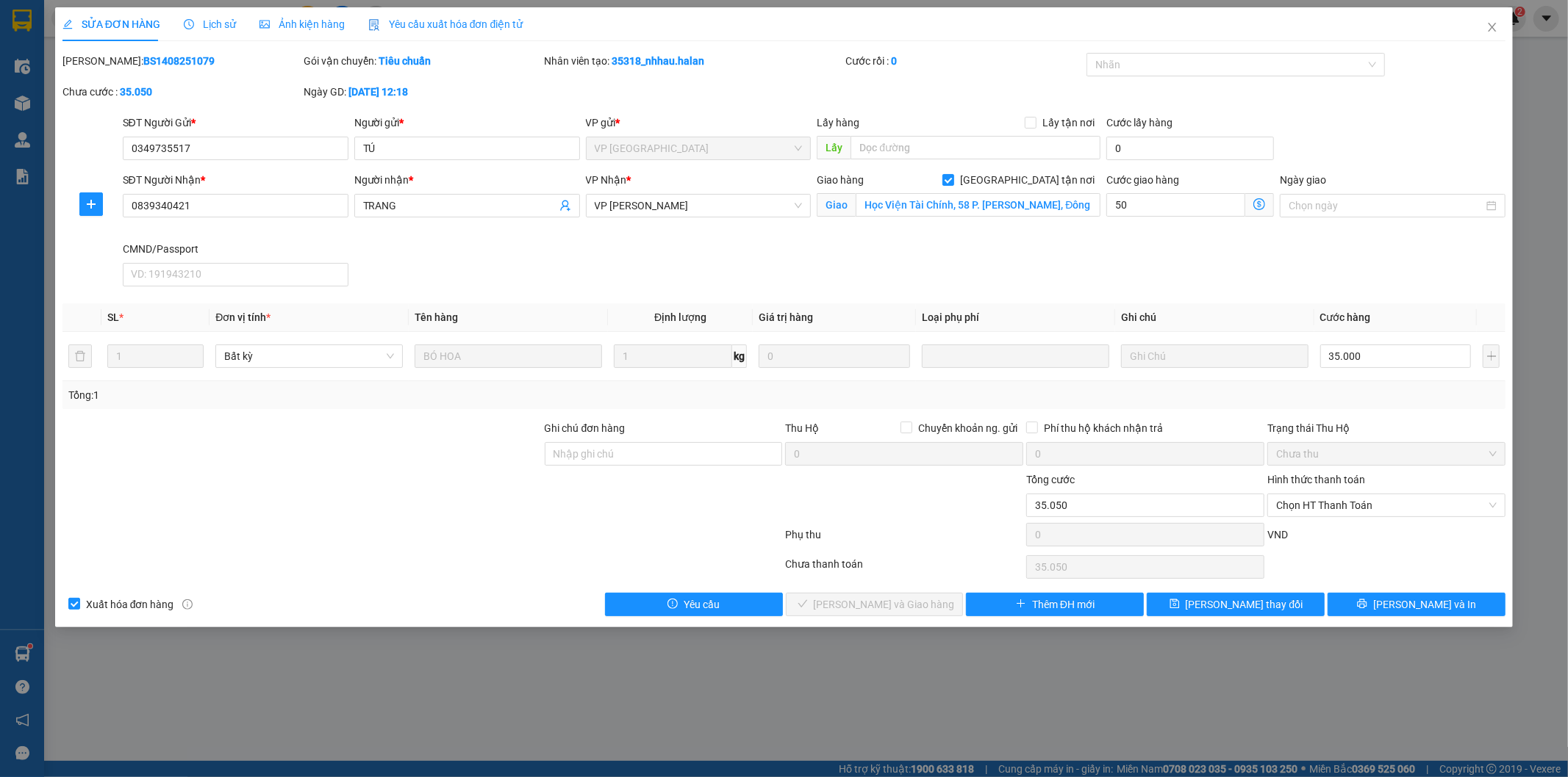
type input "50.000"
click at [1041, 238] on div "Giao hàng Giao tận nơi Giao Học Viện Tài Chính, 58 P. [PERSON_NAME], Đông Ngạc,…" at bounding box center [959, 206] width 290 height 69
click at [1233, 605] on span "[PERSON_NAME] thay đổi" at bounding box center [1244, 604] width 118 height 16
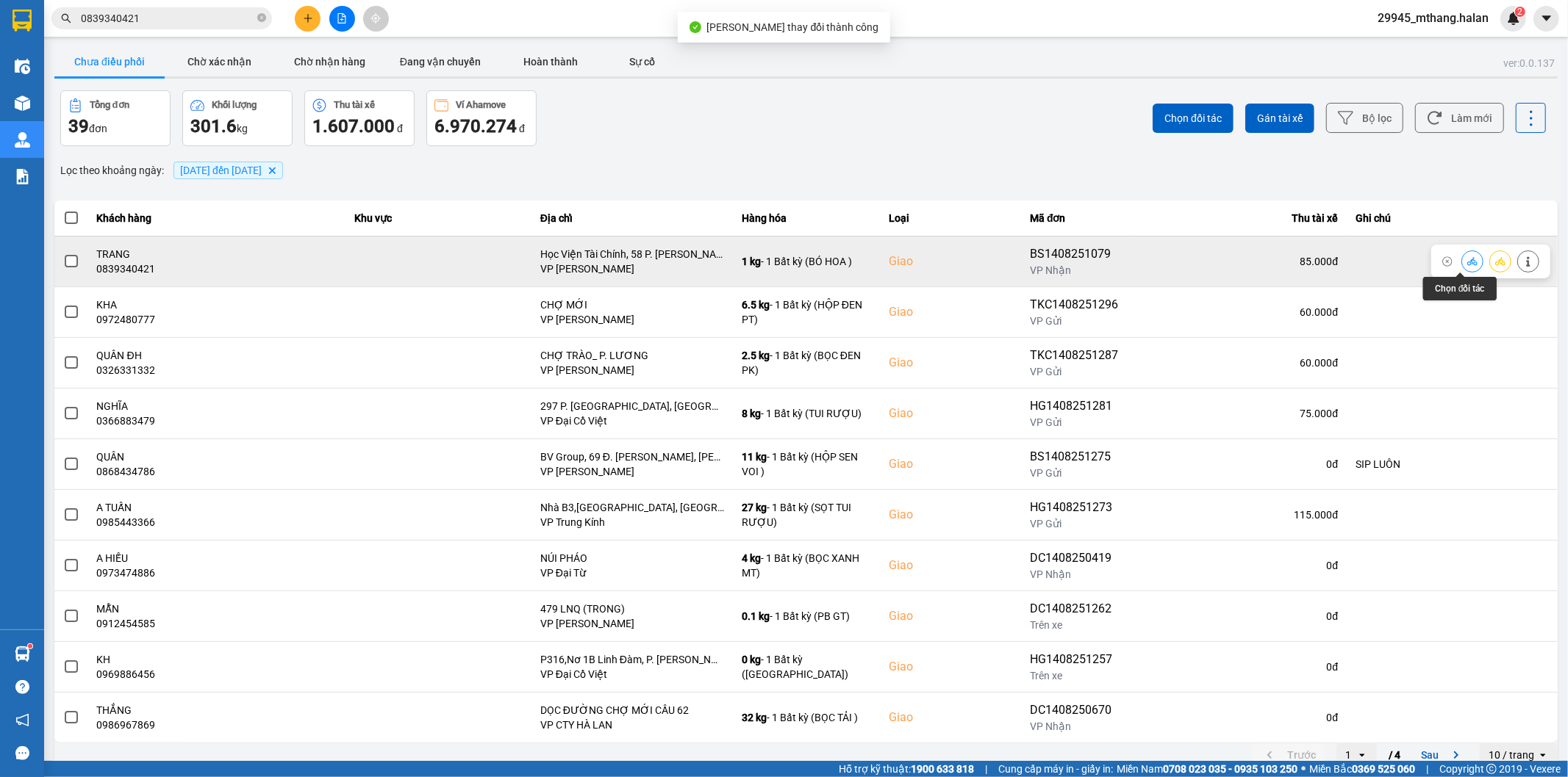
click at [1467, 262] on icon at bounding box center [1472, 261] width 10 height 8
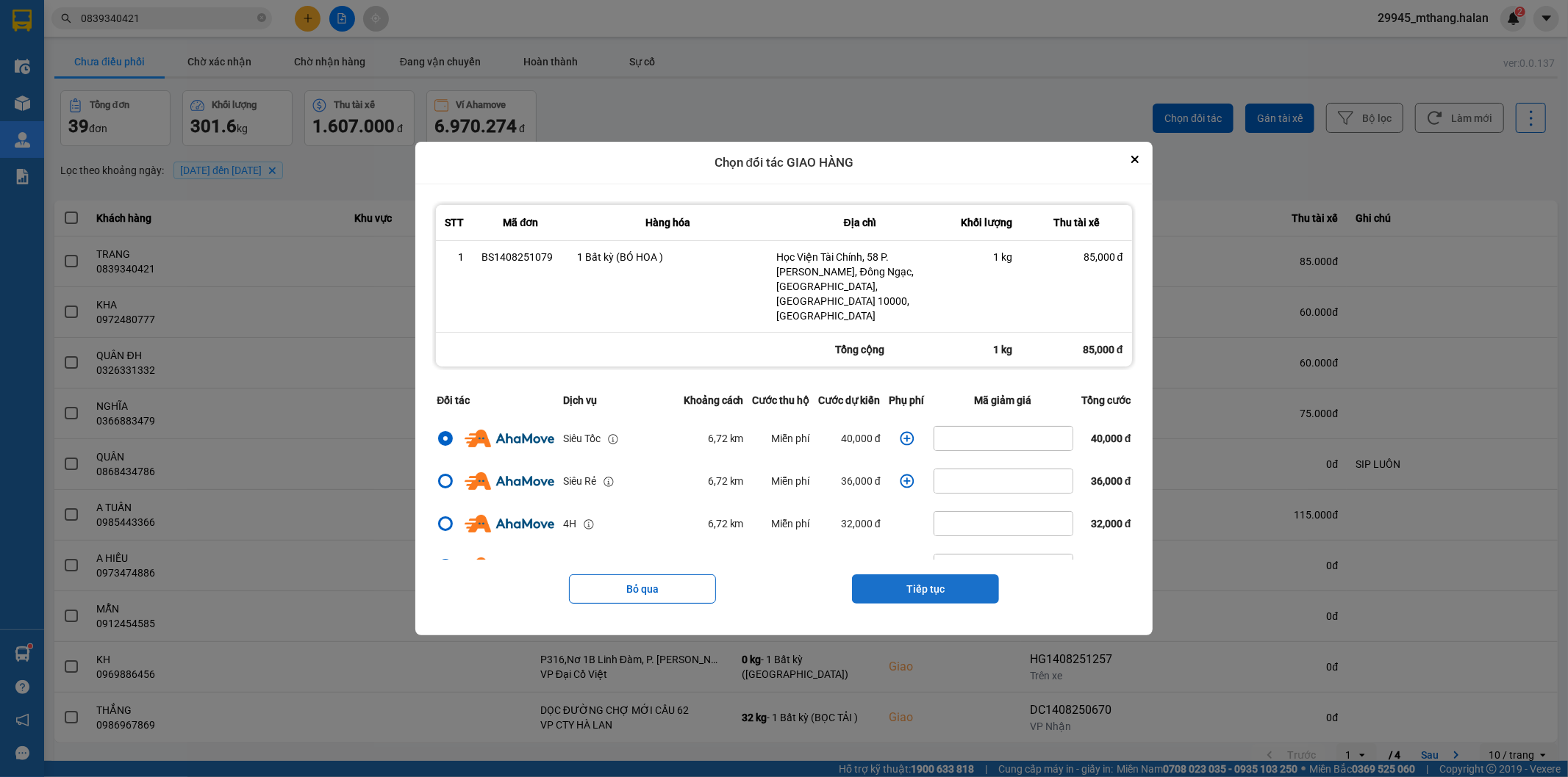
drag, startPoint x: 918, startPoint y: 579, endPoint x: 918, endPoint y: 571, distance: 8.0
click at [918, 578] on button "Tiếp tục" at bounding box center [925, 588] width 147 height 29
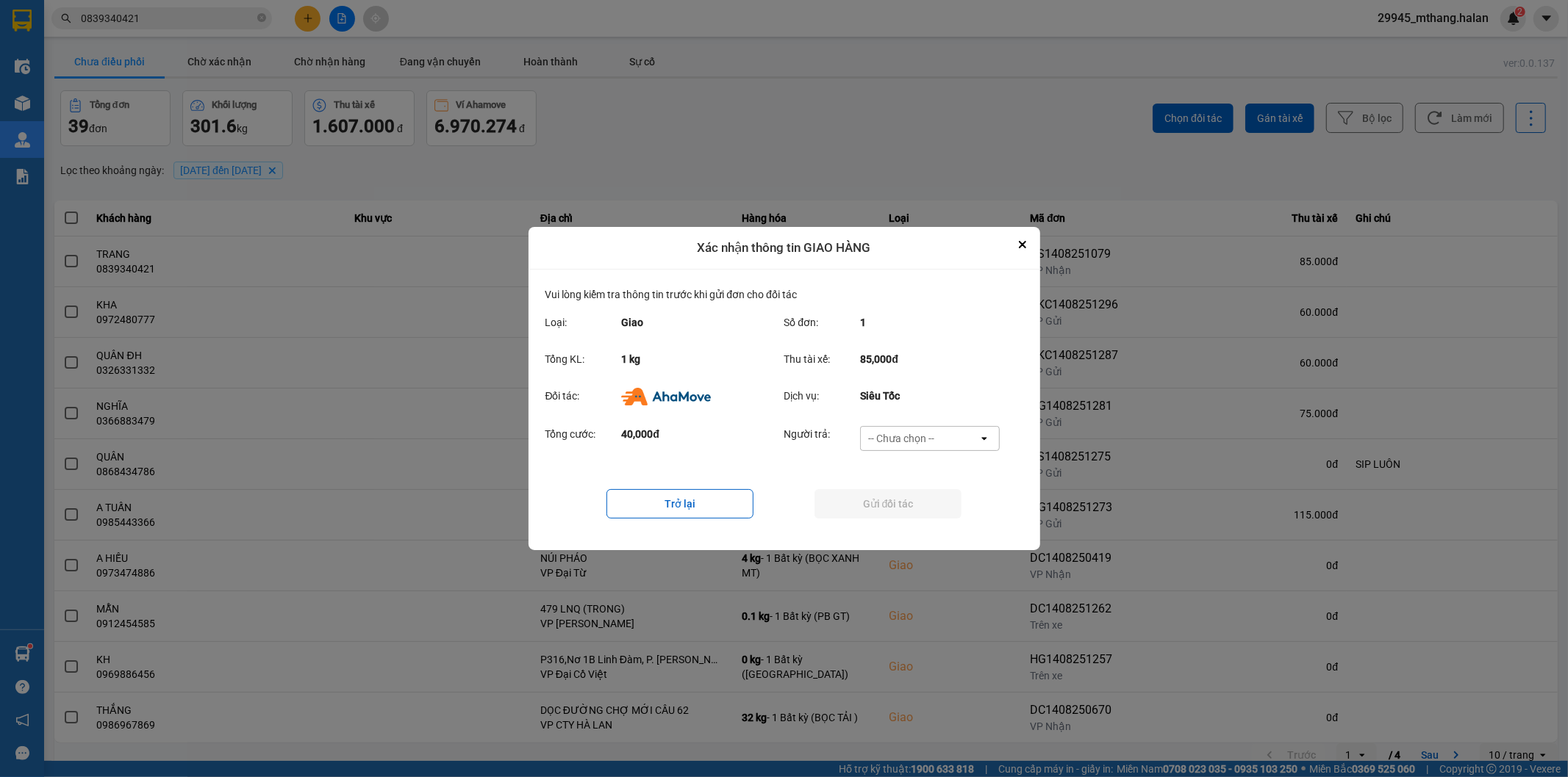
drag, startPoint x: 912, startPoint y: 436, endPoint x: 908, endPoint y: 450, distance: 14.6
click at [910, 436] on div "-- Chưa chọn --" at bounding box center [901, 439] width 66 height 15
drag, startPoint x: 908, startPoint y: 450, endPoint x: 848, endPoint y: 505, distance: 81.4
click at [893, 520] on span "Ví Ahamove" at bounding box center [901, 523] width 59 height 15
click at [848, 505] on button "Gửi đối tác" at bounding box center [888, 503] width 147 height 29
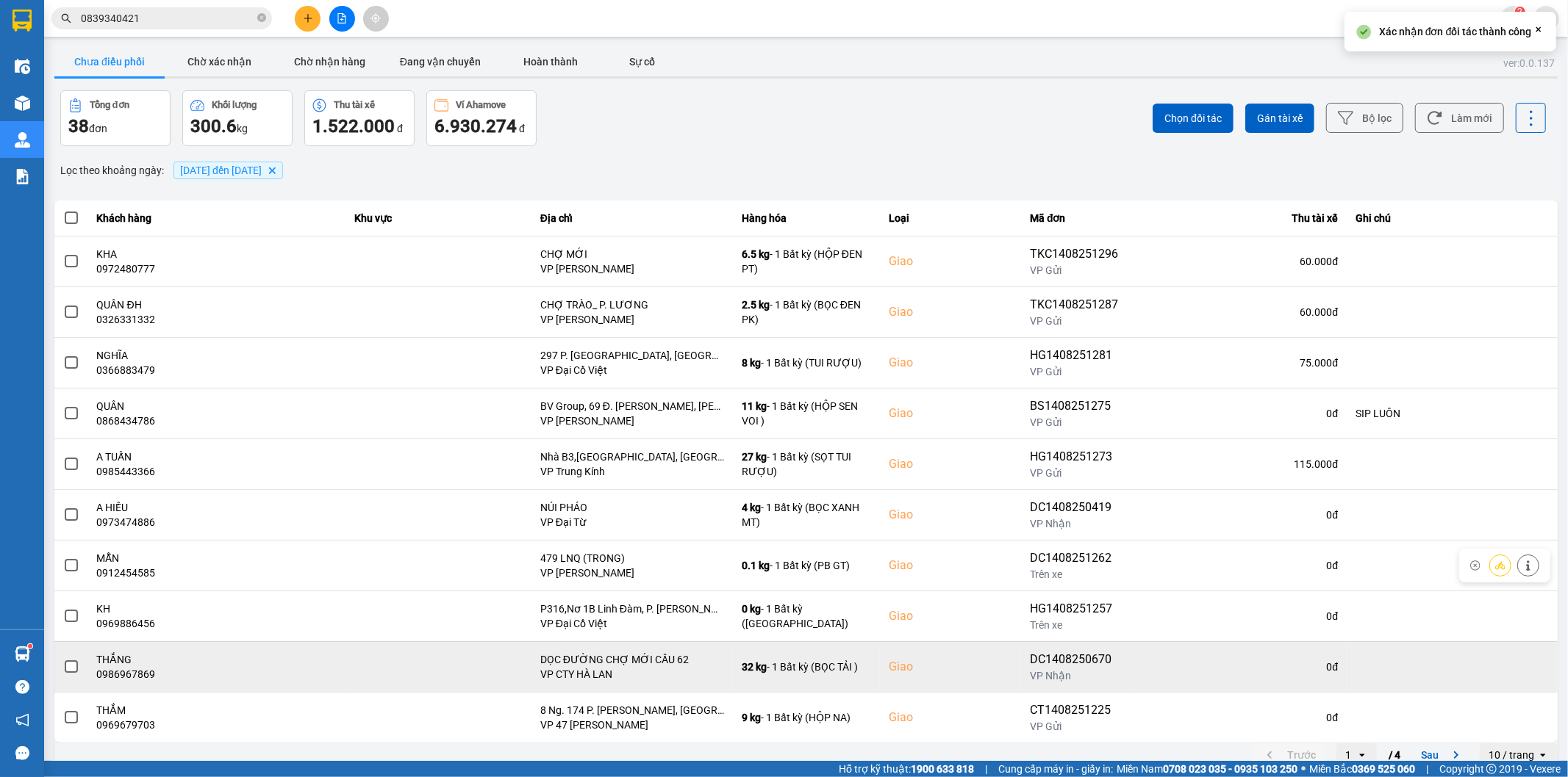
scroll to position [16, 0]
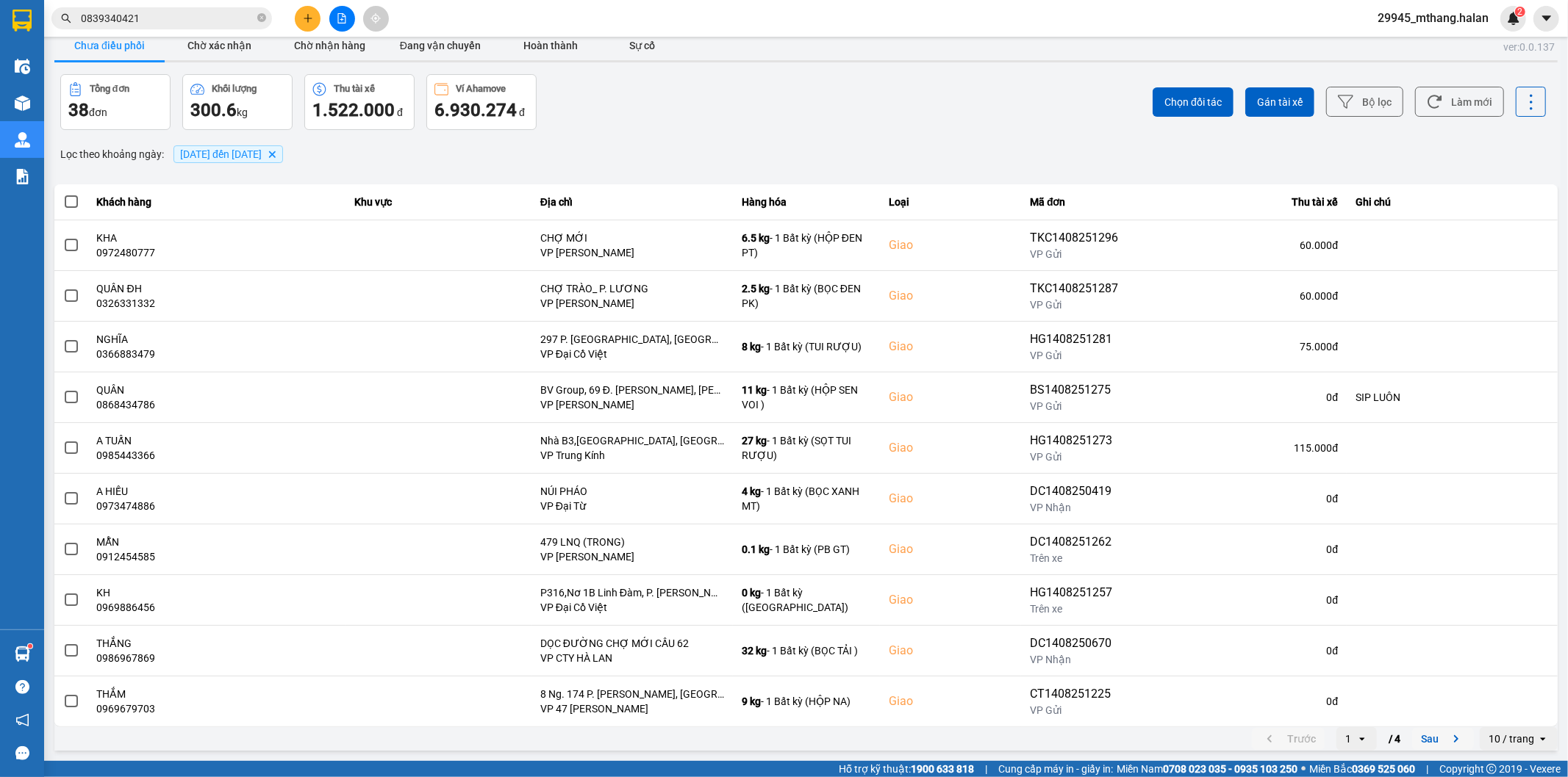
click at [1417, 740] on button "Sau" at bounding box center [1443, 739] width 62 height 22
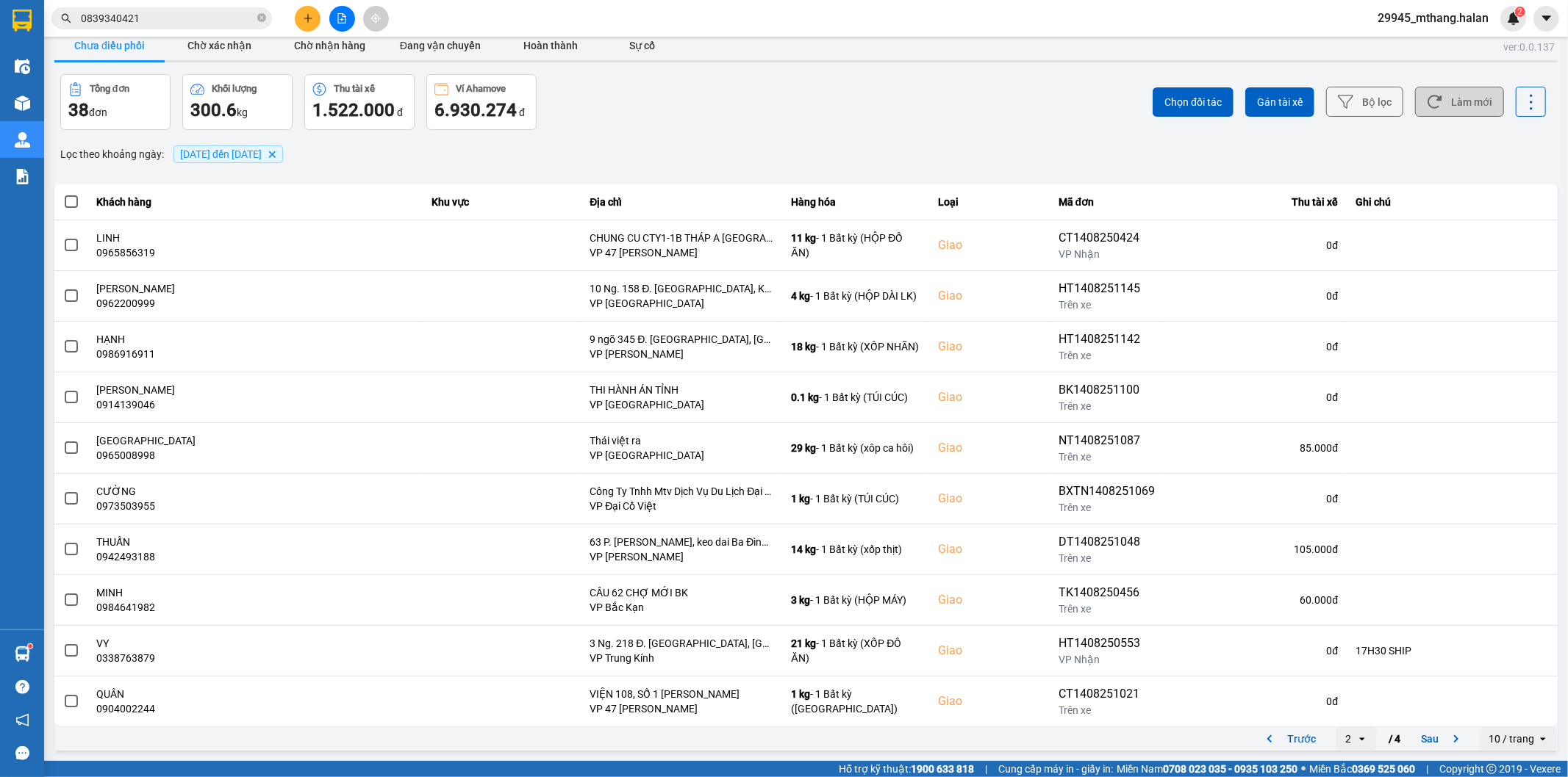
click at [1470, 112] on button "Làm mới" at bounding box center [1459, 102] width 89 height 30
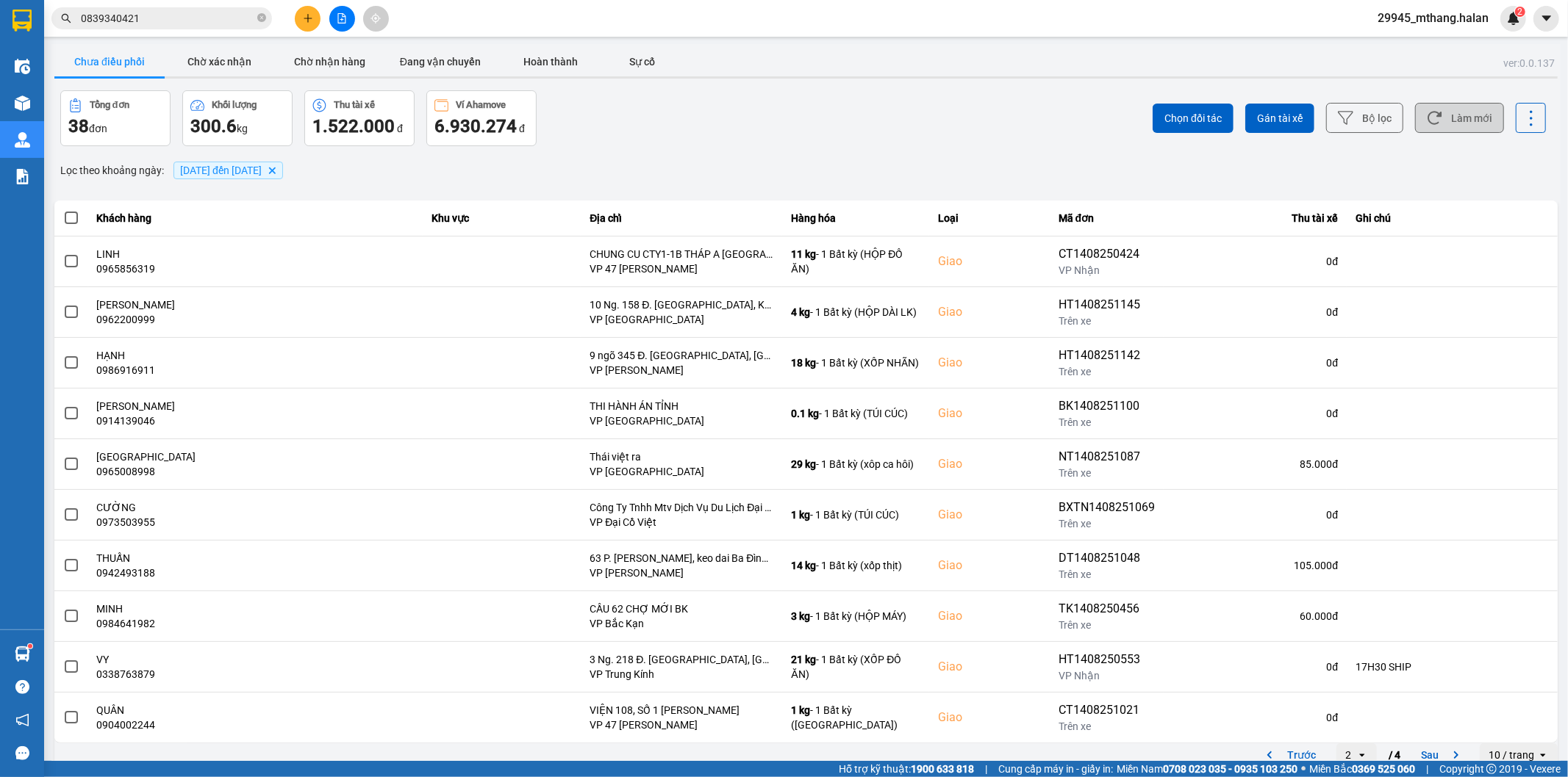
click at [1427, 119] on icon at bounding box center [1434, 118] width 15 height 15
click at [1361, 112] on button "Bộ lọc" at bounding box center [1364, 118] width 77 height 30
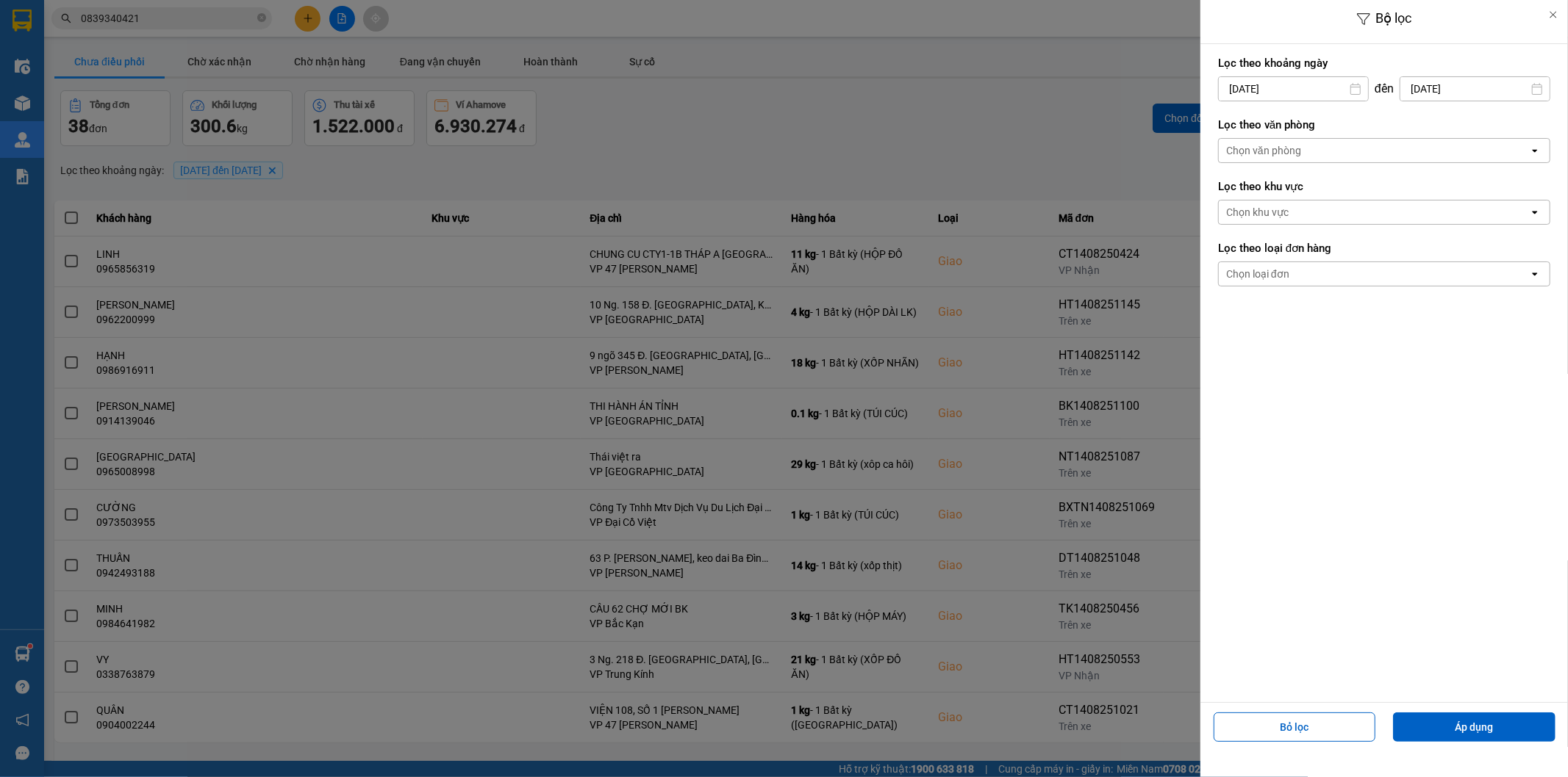
click at [1015, 98] on div at bounding box center [784, 388] width 1568 height 777
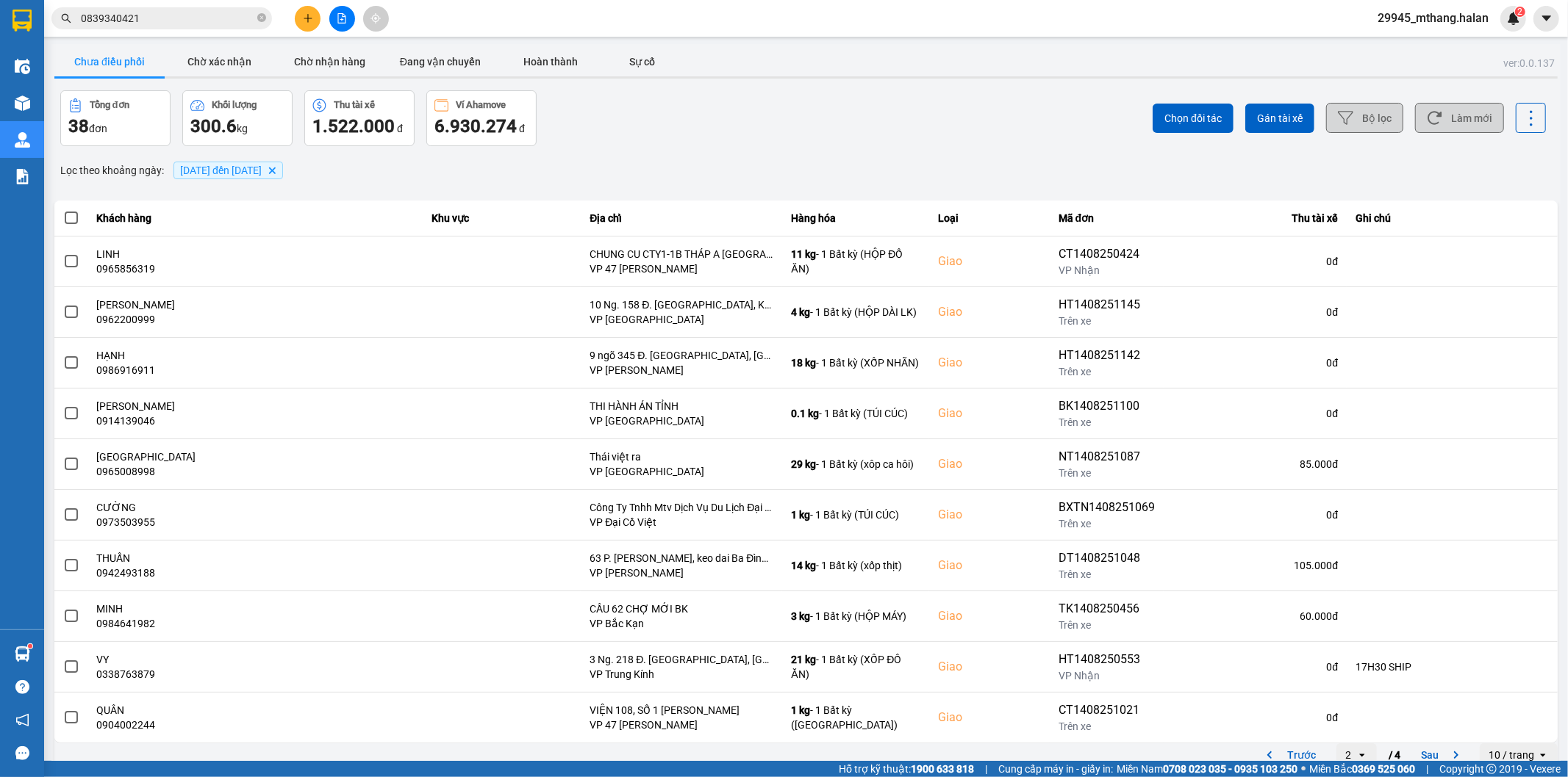
click at [1338, 114] on icon at bounding box center [1345, 118] width 15 height 15
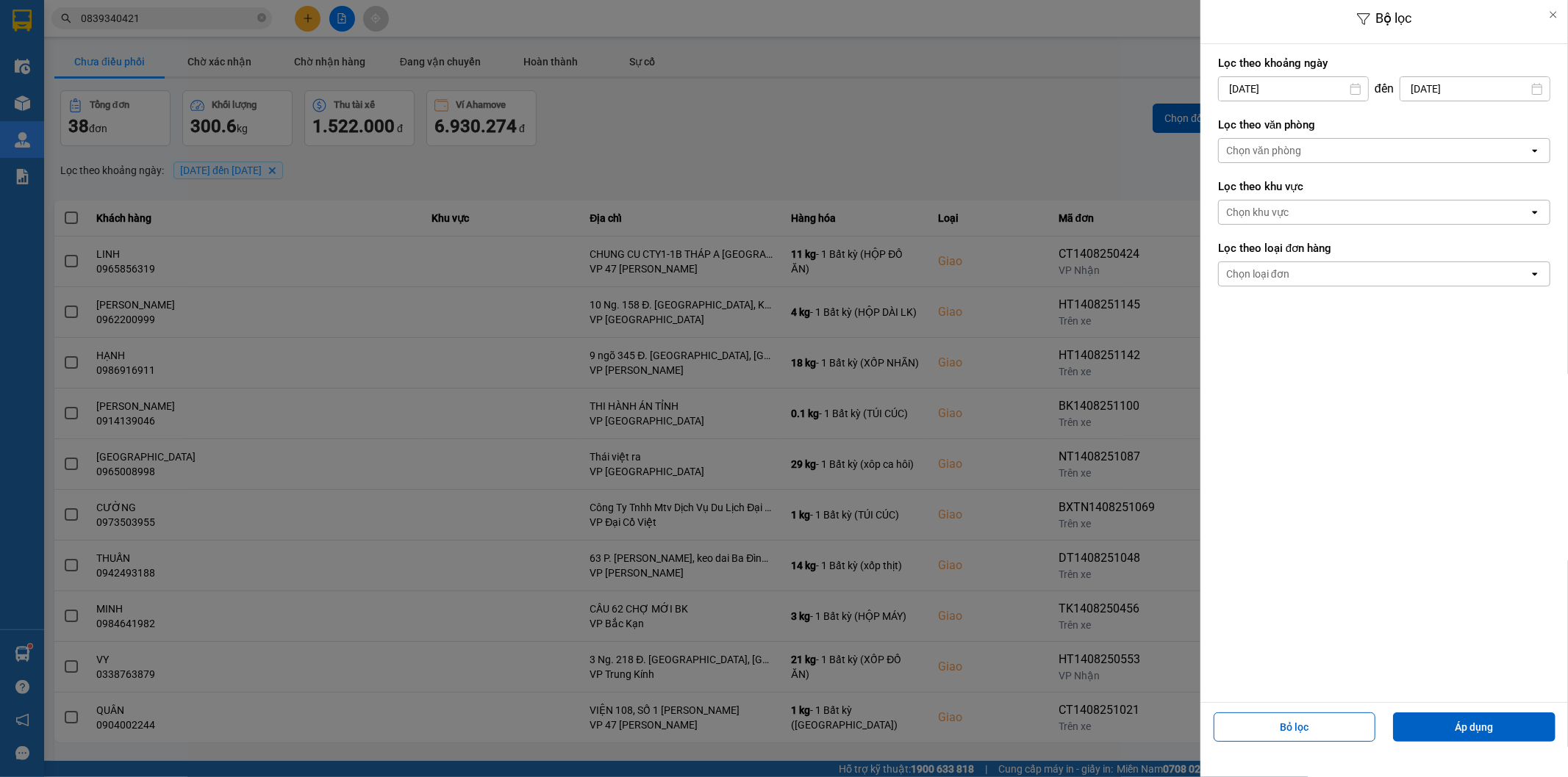
click at [913, 140] on div at bounding box center [784, 388] width 1568 height 777
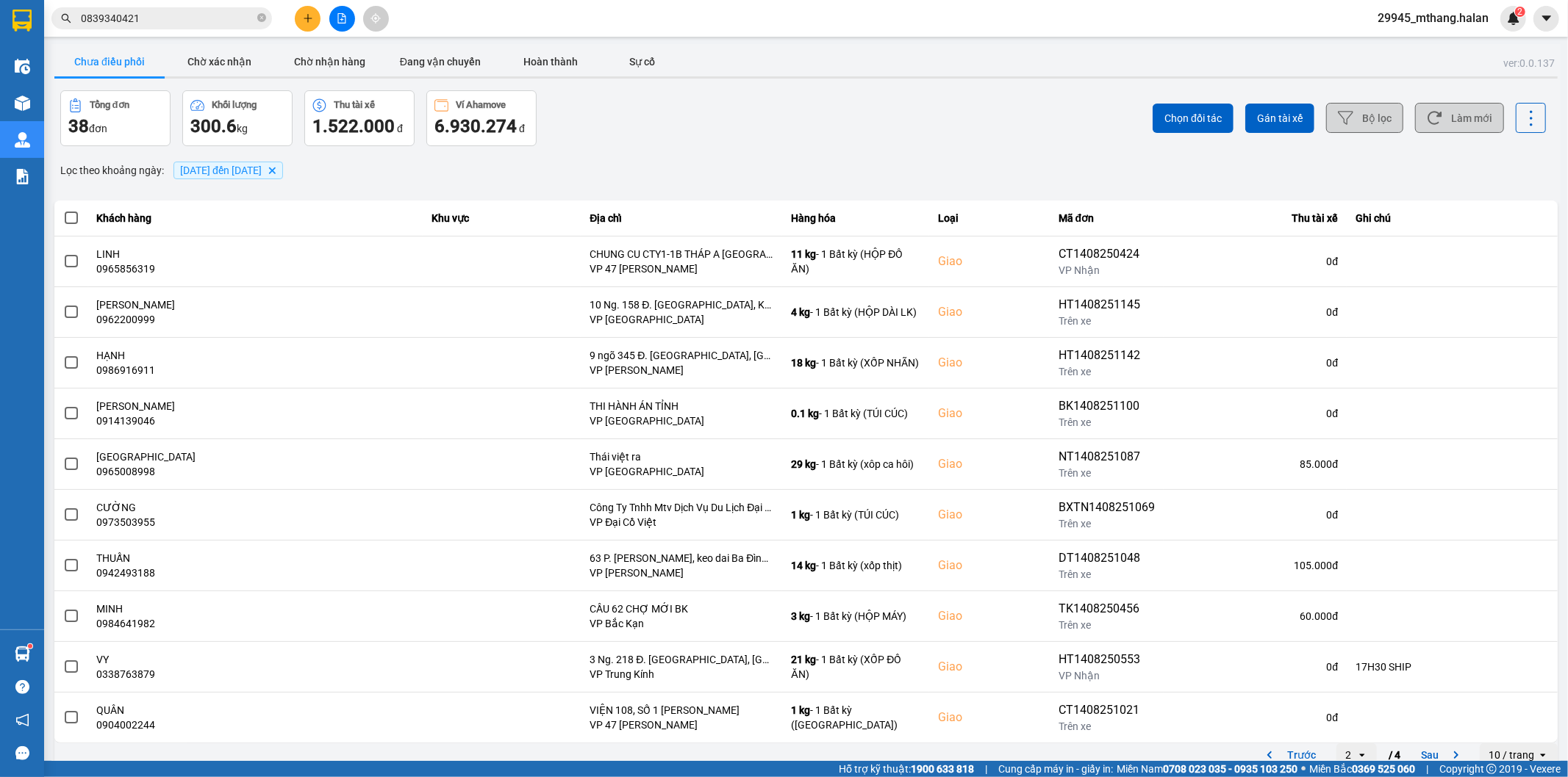
click at [1470, 132] on button "Làm mới" at bounding box center [1459, 118] width 89 height 30
click at [1375, 123] on button "Bộ lọc" at bounding box center [1364, 118] width 77 height 30
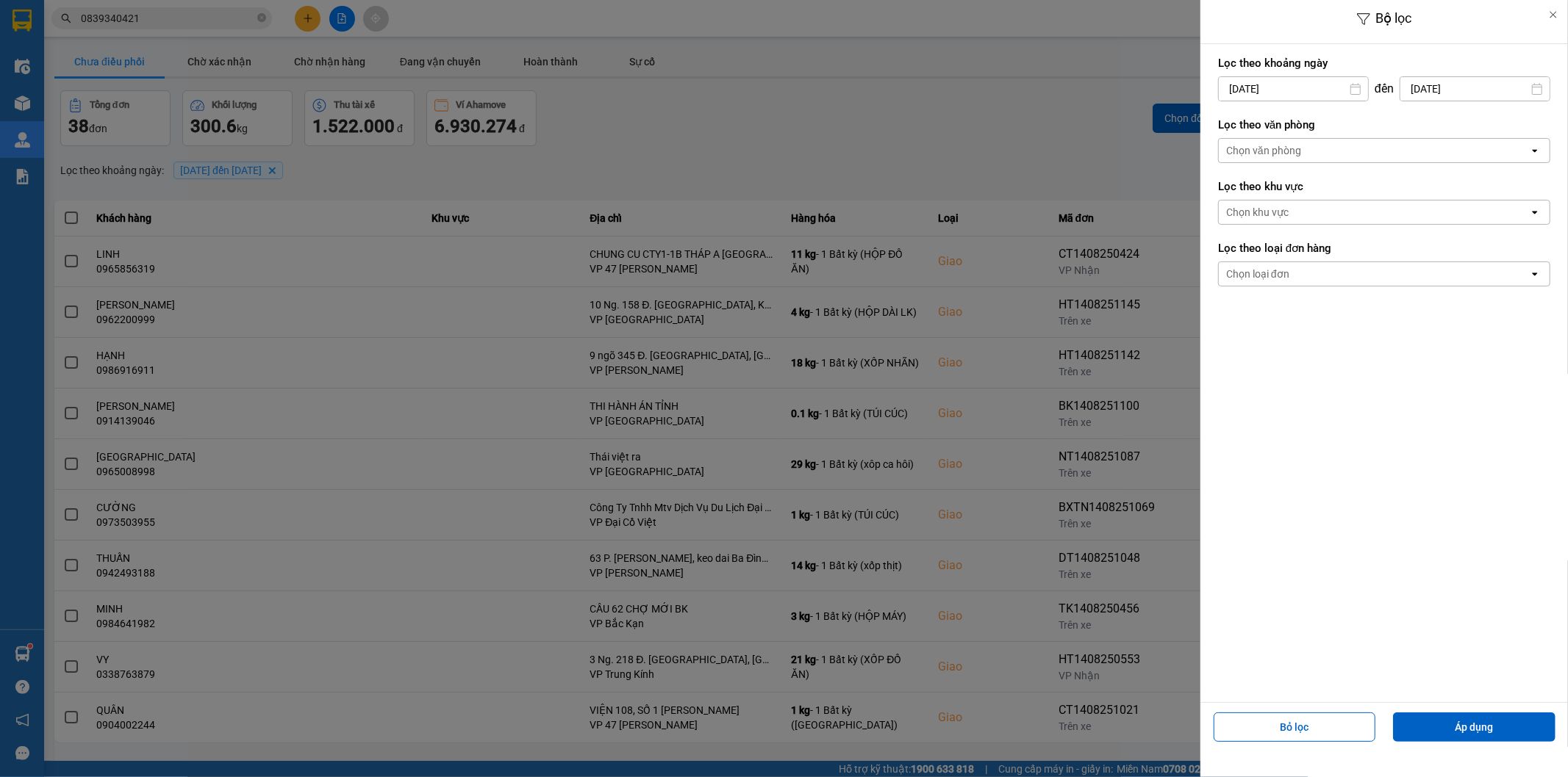
click at [1118, 106] on div at bounding box center [784, 388] width 1568 height 777
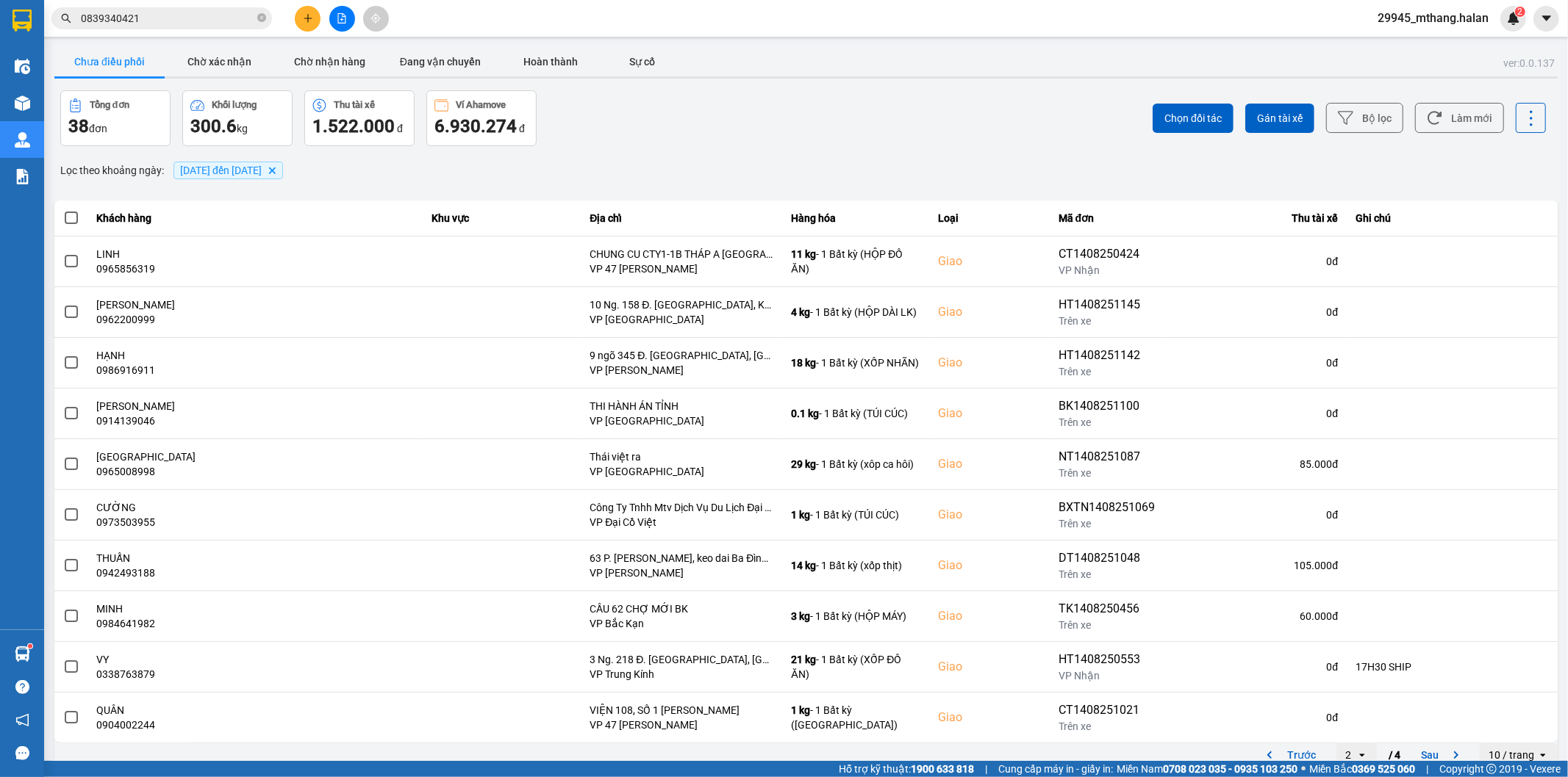
click at [628, 159] on div "Lọc theo khoảng ngày : [DATE] đến [DATE] [GEOGRAPHIC_DATA]" at bounding box center [806, 170] width 1503 height 25
drag, startPoint x: 1472, startPoint y: 115, endPoint x: 1410, endPoint y: 133, distance: 64.6
click at [1472, 115] on button "Làm mới" at bounding box center [1459, 118] width 89 height 30
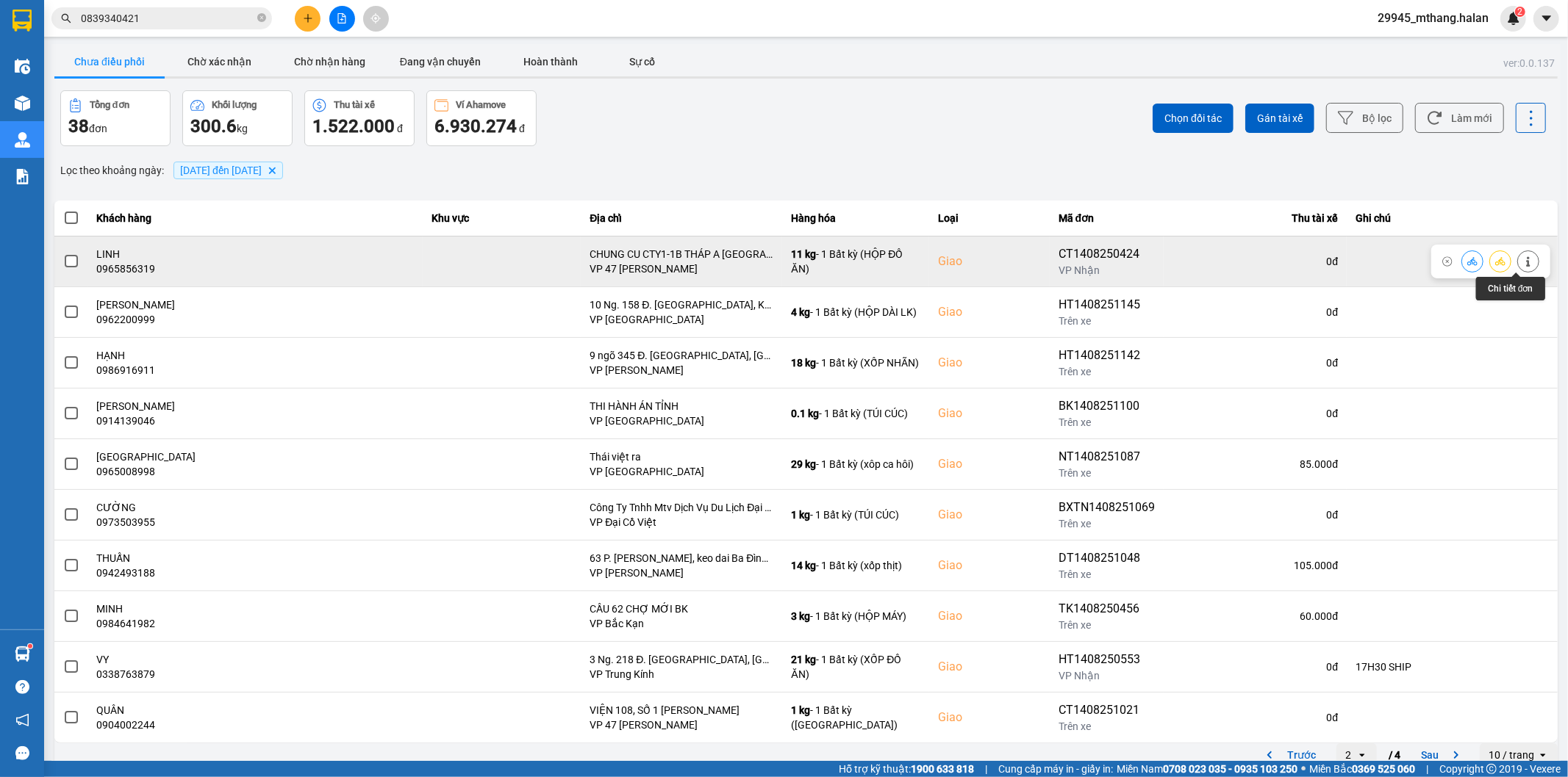
click at [1523, 261] on icon at bounding box center [1528, 261] width 10 height 10
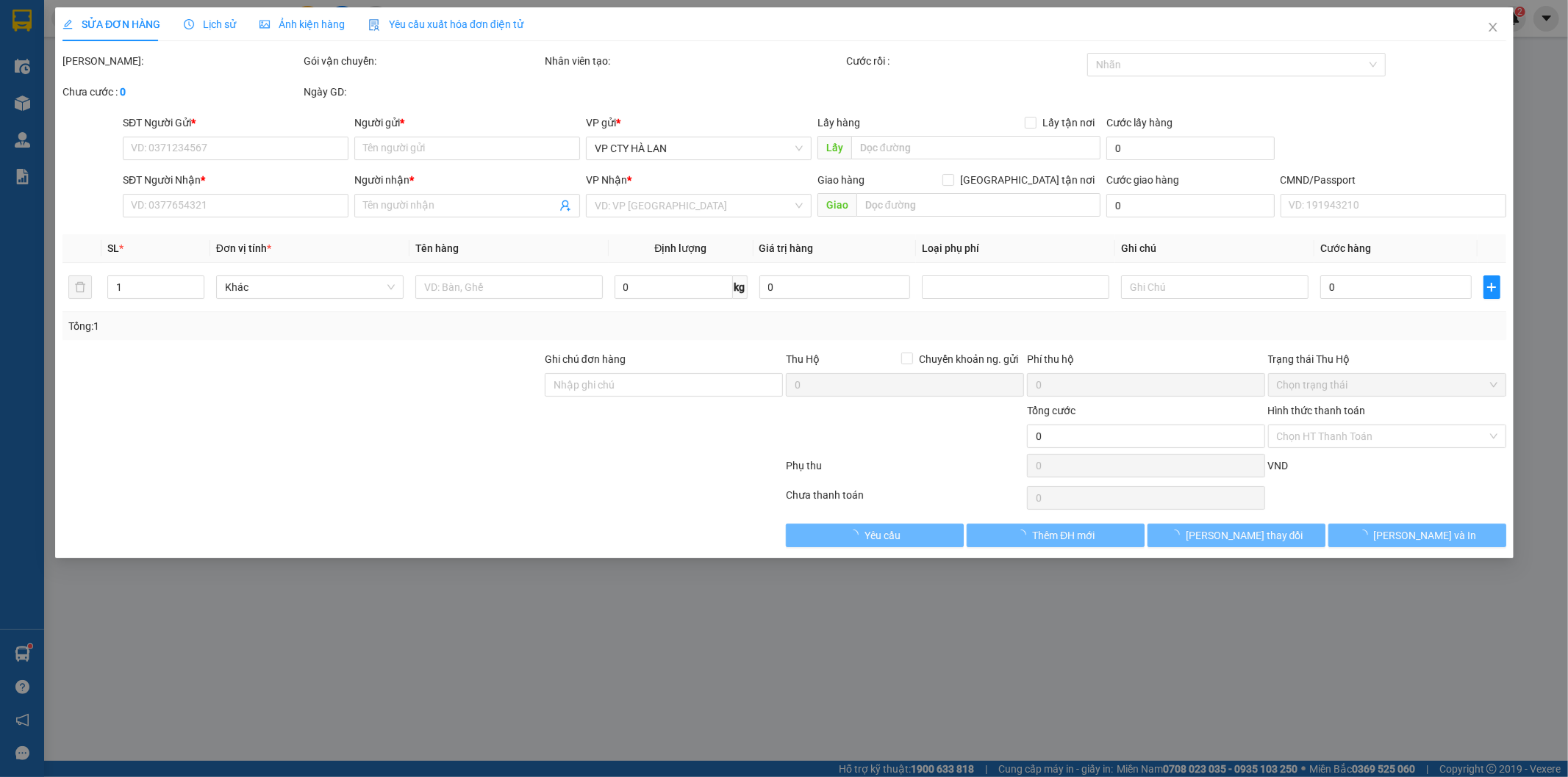
type input "0913229108"
type input "MY"
type input "0965856319"
type input "LINH"
checkbox input "true"
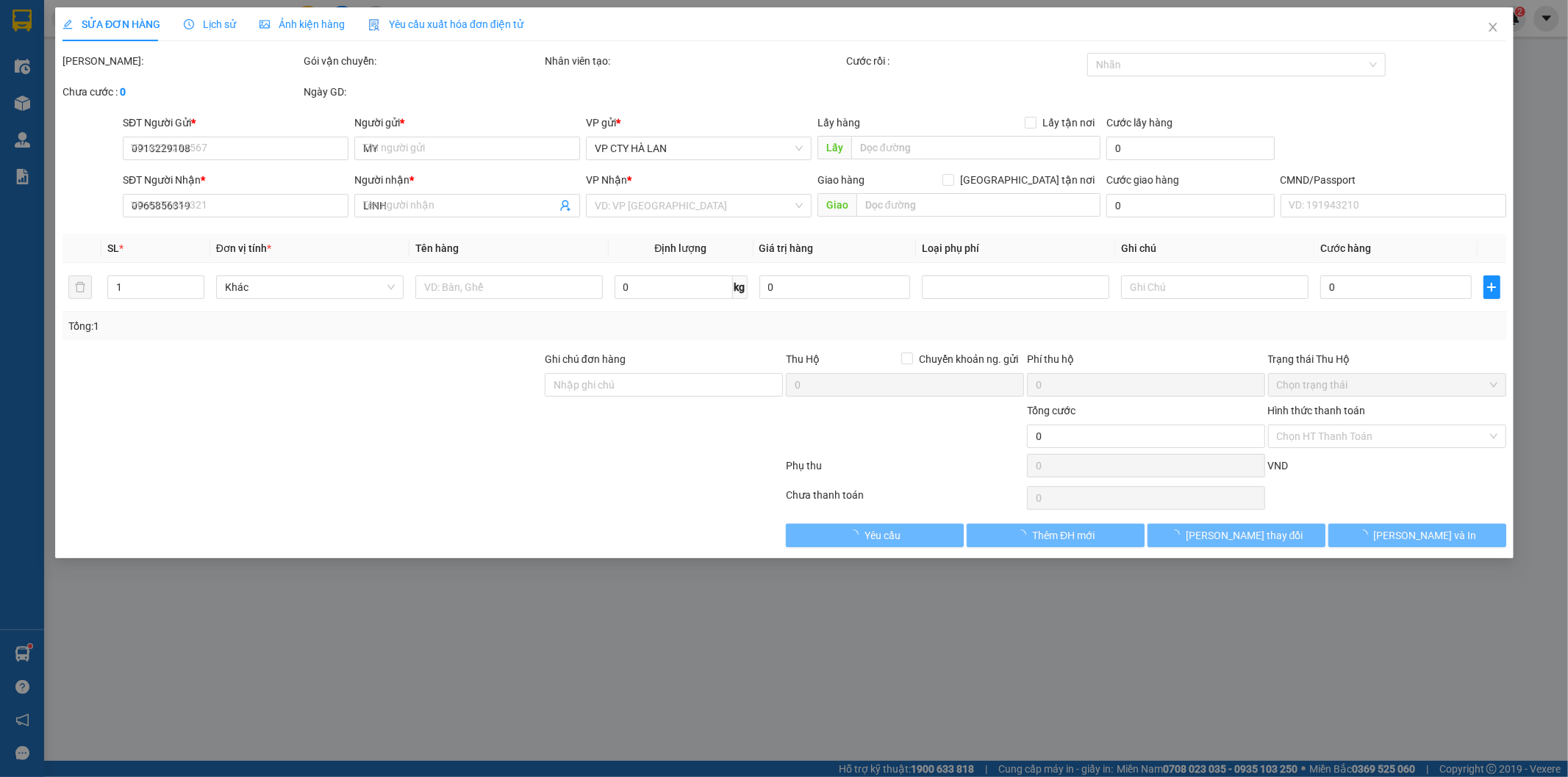
type input "CHUNG CU CTY1-1B THÁP A [GEOGRAPHIC_DATA][PERSON_NAME] ,[GEOGRAPHIC_DATA]"
type input "85.000"
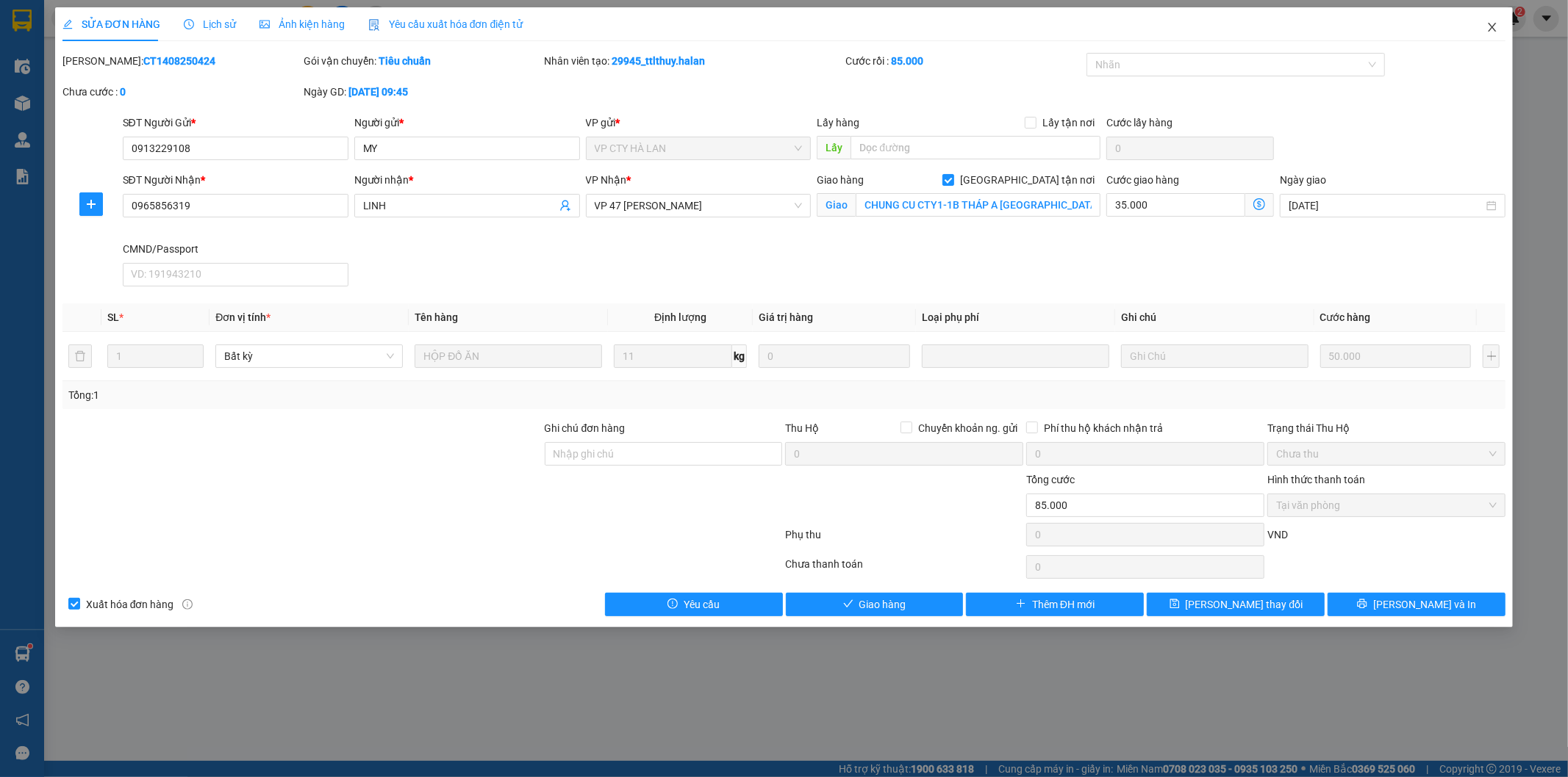
click at [1486, 23] on icon "close" at bounding box center [1492, 28] width 12 height 12
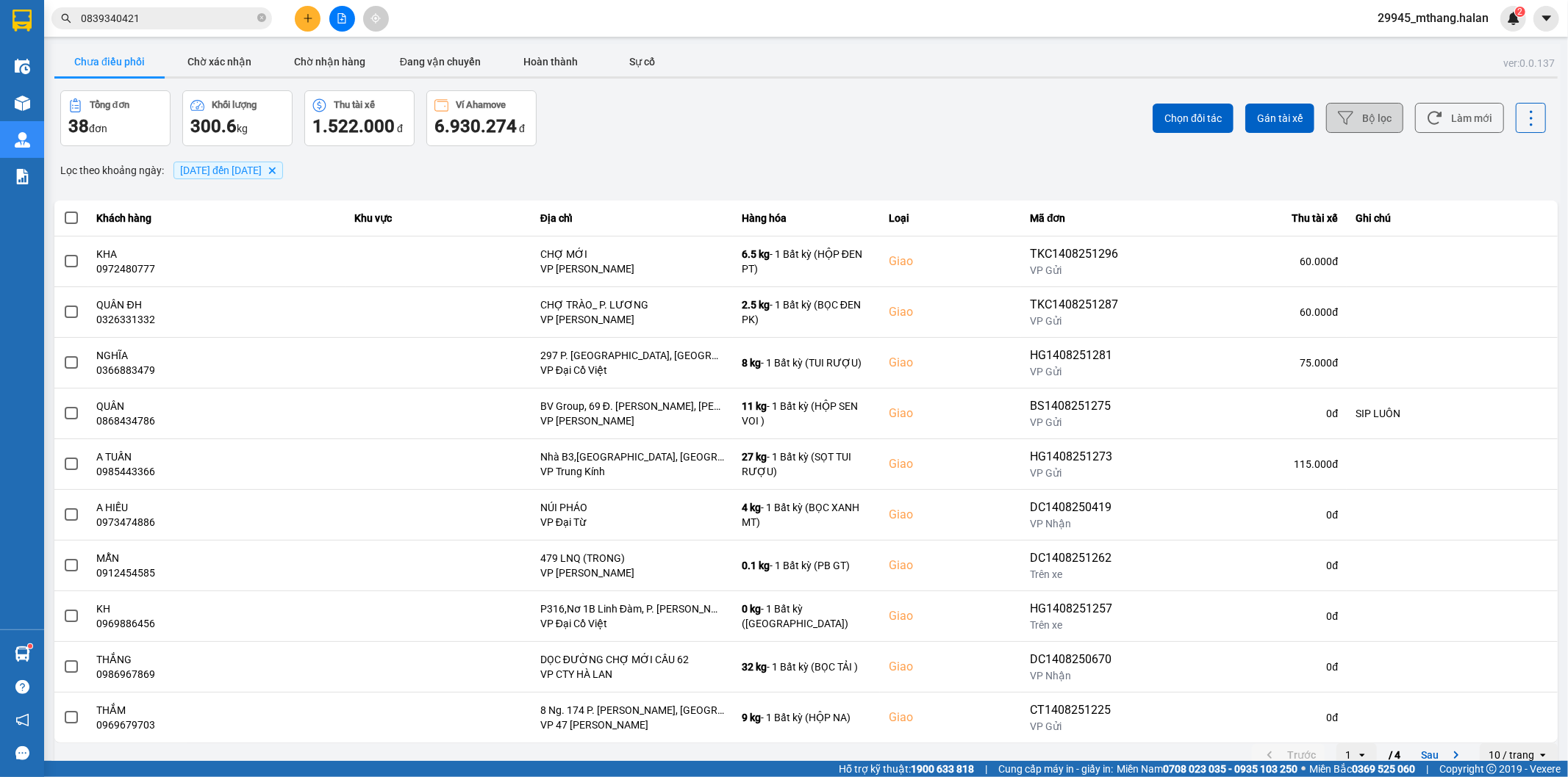
click at [1343, 126] on button "Bộ lọc" at bounding box center [1364, 118] width 77 height 30
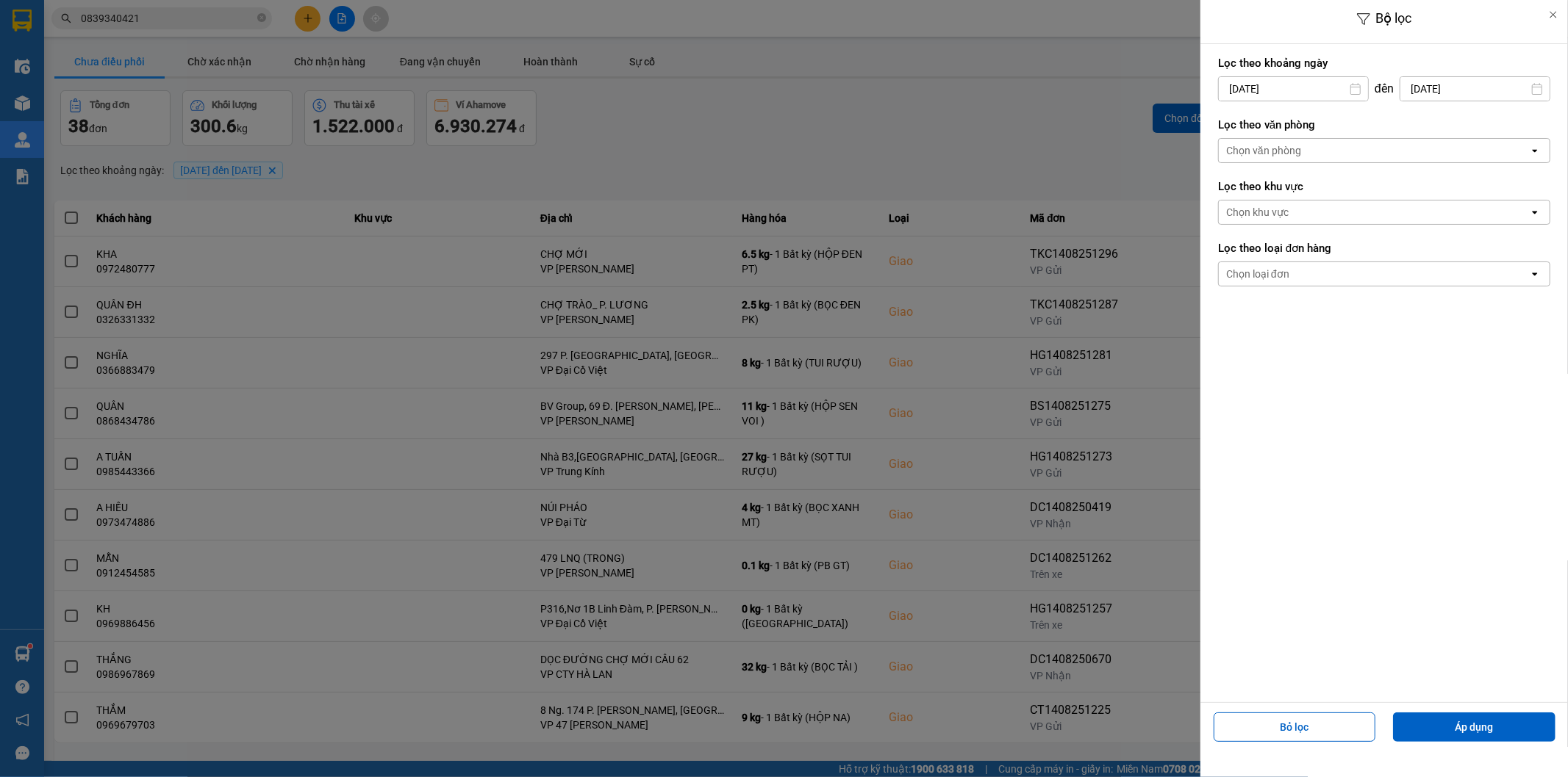
click at [909, 139] on div at bounding box center [784, 388] width 1568 height 777
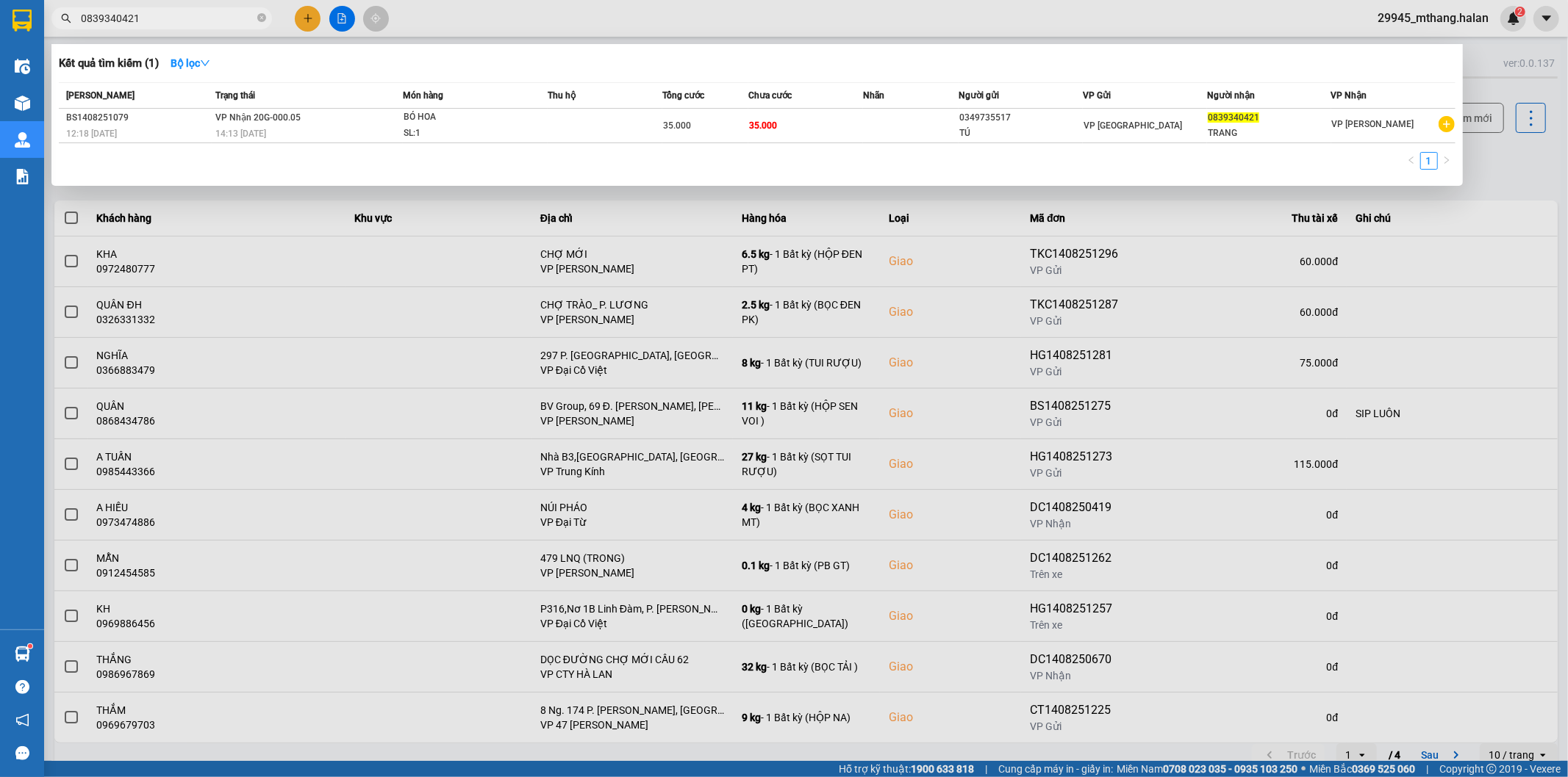
click at [175, 15] on input "0839340421" at bounding box center [168, 18] width 174 height 16
click at [174, 15] on input "0839340421" at bounding box center [168, 18] width 174 height 16
click at [1500, 169] on div at bounding box center [784, 388] width 1568 height 777
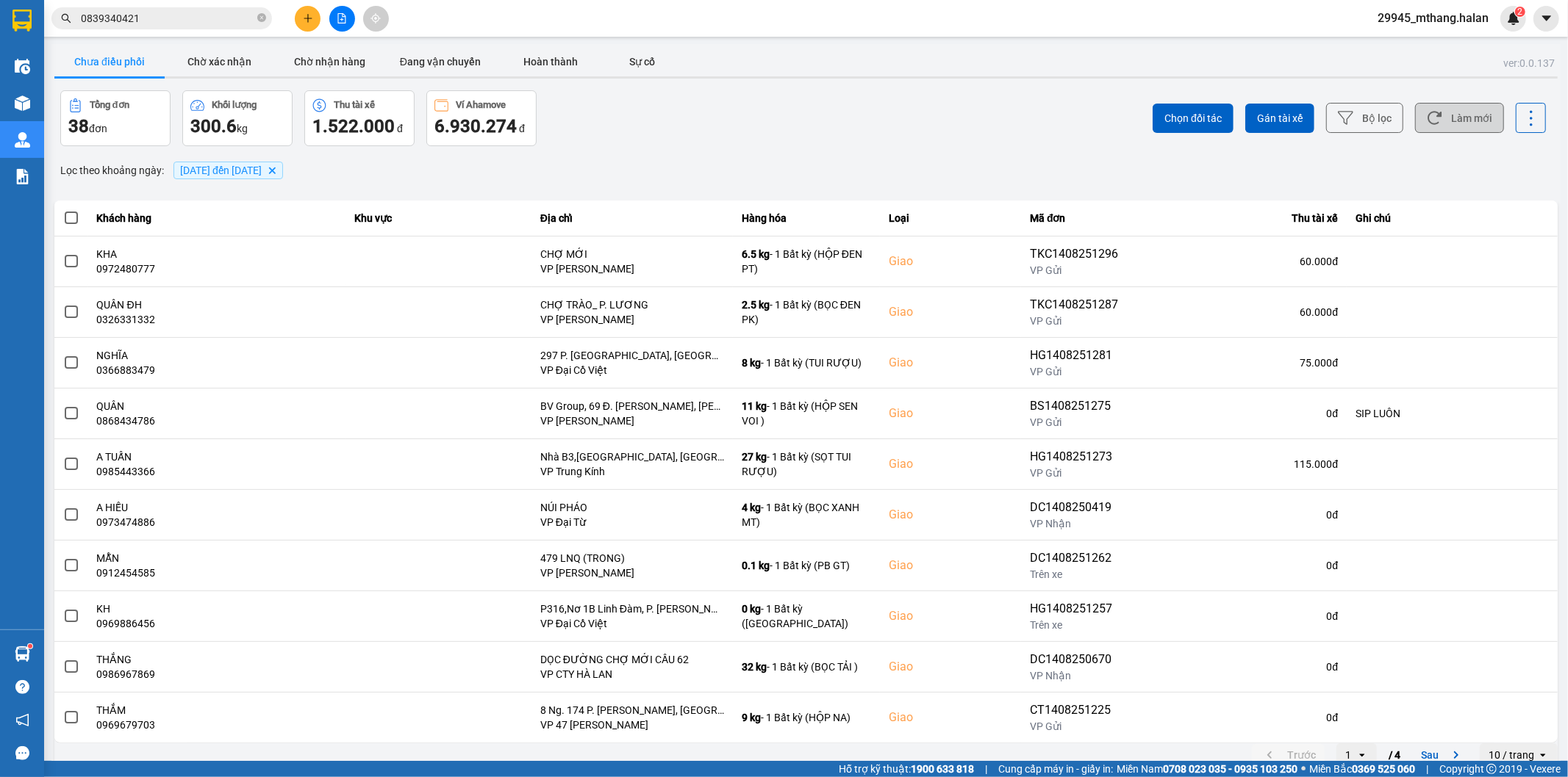
click at [1466, 108] on button "Làm mới" at bounding box center [1459, 118] width 89 height 30
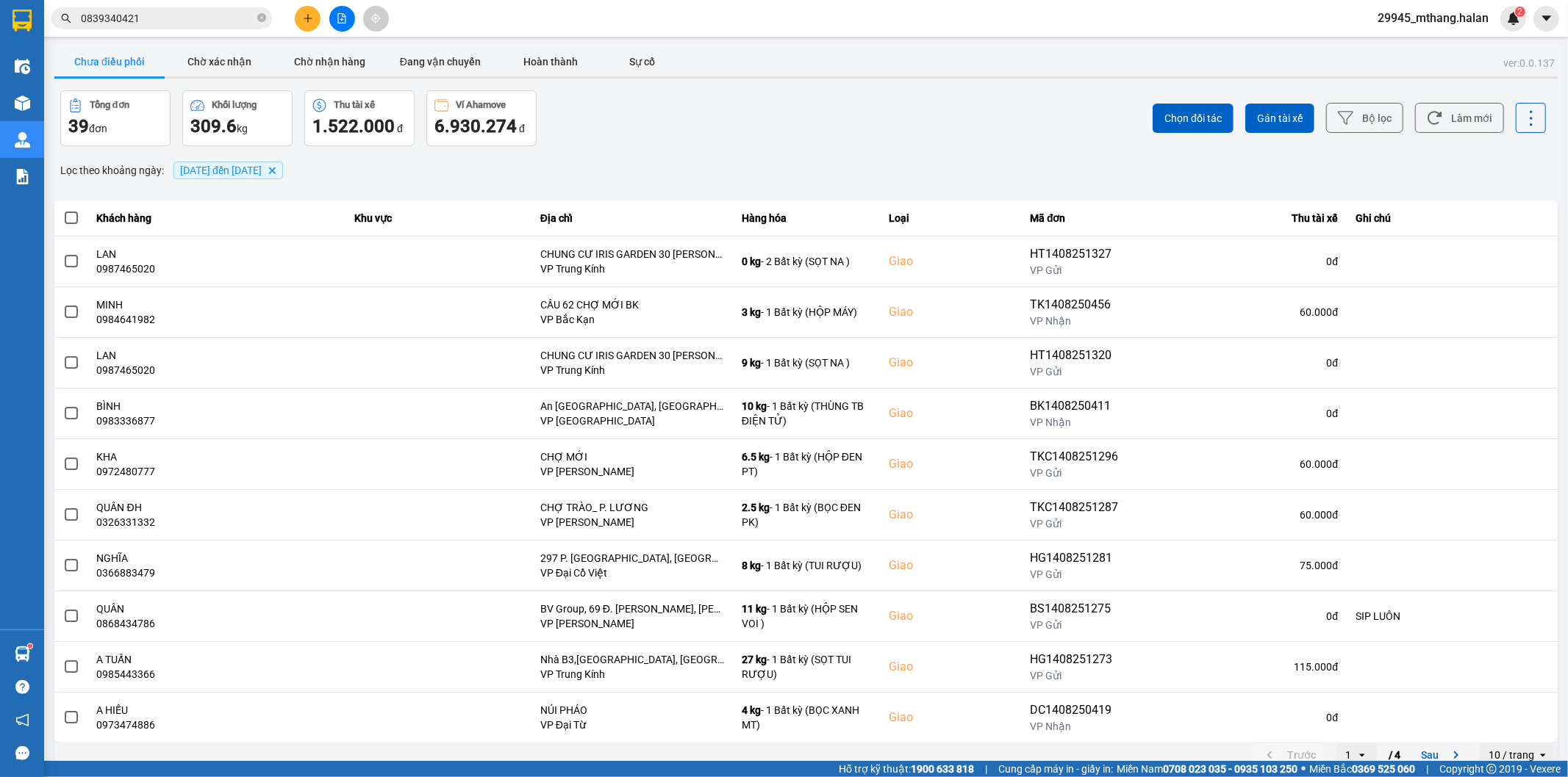
click at [672, 114] on div "Tổng đơn 39 đơn Khối lượng 309.6 kg Thu tài xế 1.522.000 đ Ví Ahamove 6.930.274…" at bounding box center [432, 118] width 743 height 56
drag, startPoint x: 620, startPoint y: 136, endPoint x: 620, endPoint y: 145, distance: 9.0
click at [620, 136] on div "Tổng đơn 39 đơn Khối lượng 309.6 kg Thu tài xế 1.522.000 đ Ví Ahamove 6.930.274…" at bounding box center [432, 118] width 743 height 56
click at [893, 150] on div "ver: 0.0.137 Chưa điều phối Chờ xác nhận Chờ nhận hàng Đang vận chuyển Hoàn thà…" at bounding box center [806, 407] width 1509 height 726
click at [213, 23] on input "0839340421" at bounding box center [168, 18] width 174 height 16
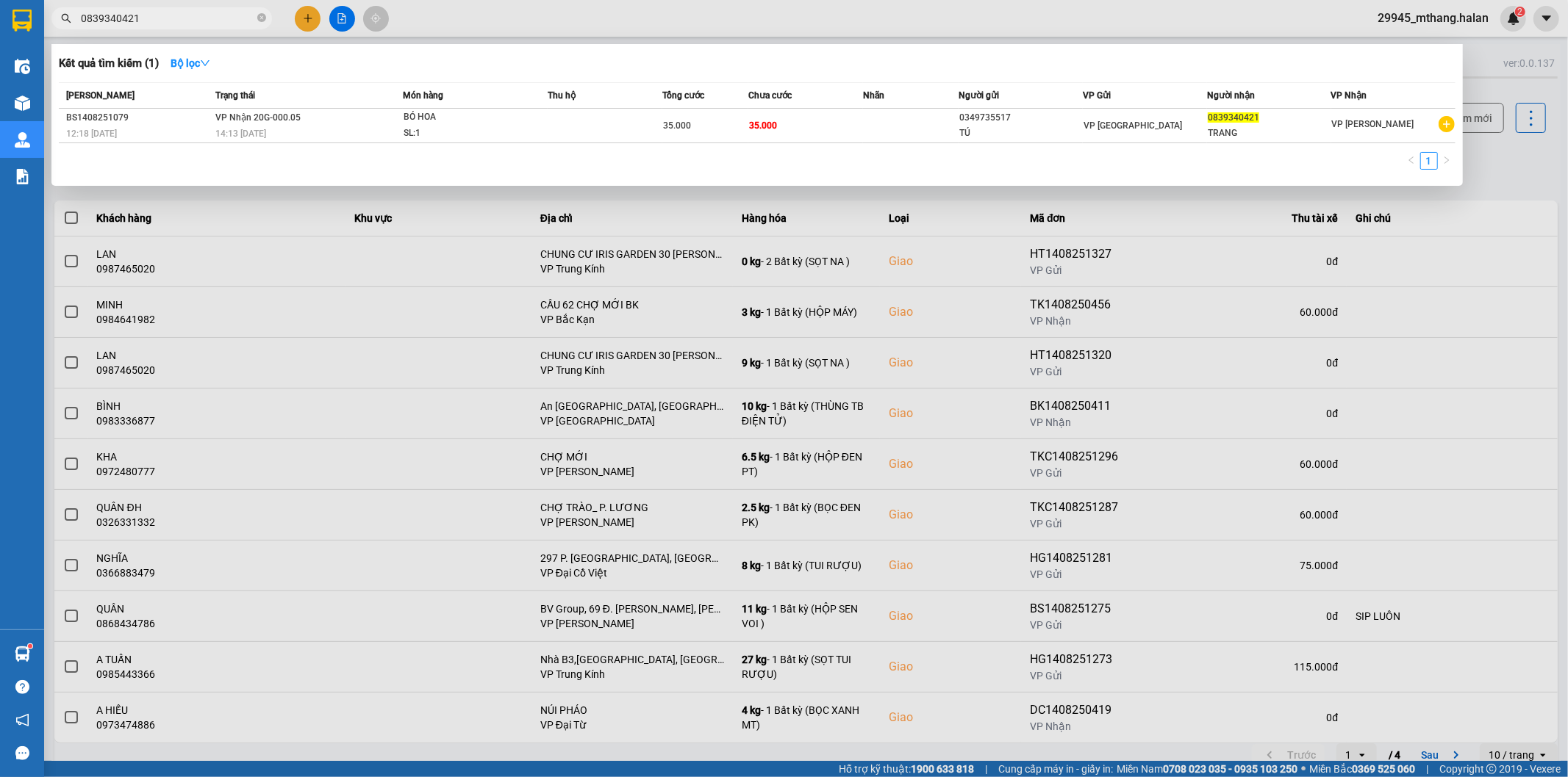
click at [206, 23] on input "0839340421" at bounding box center [168, 18] width 174 height 16
click at [169, 18] on input "0839340421" at bounding box center [168, 18] width 174 height 16
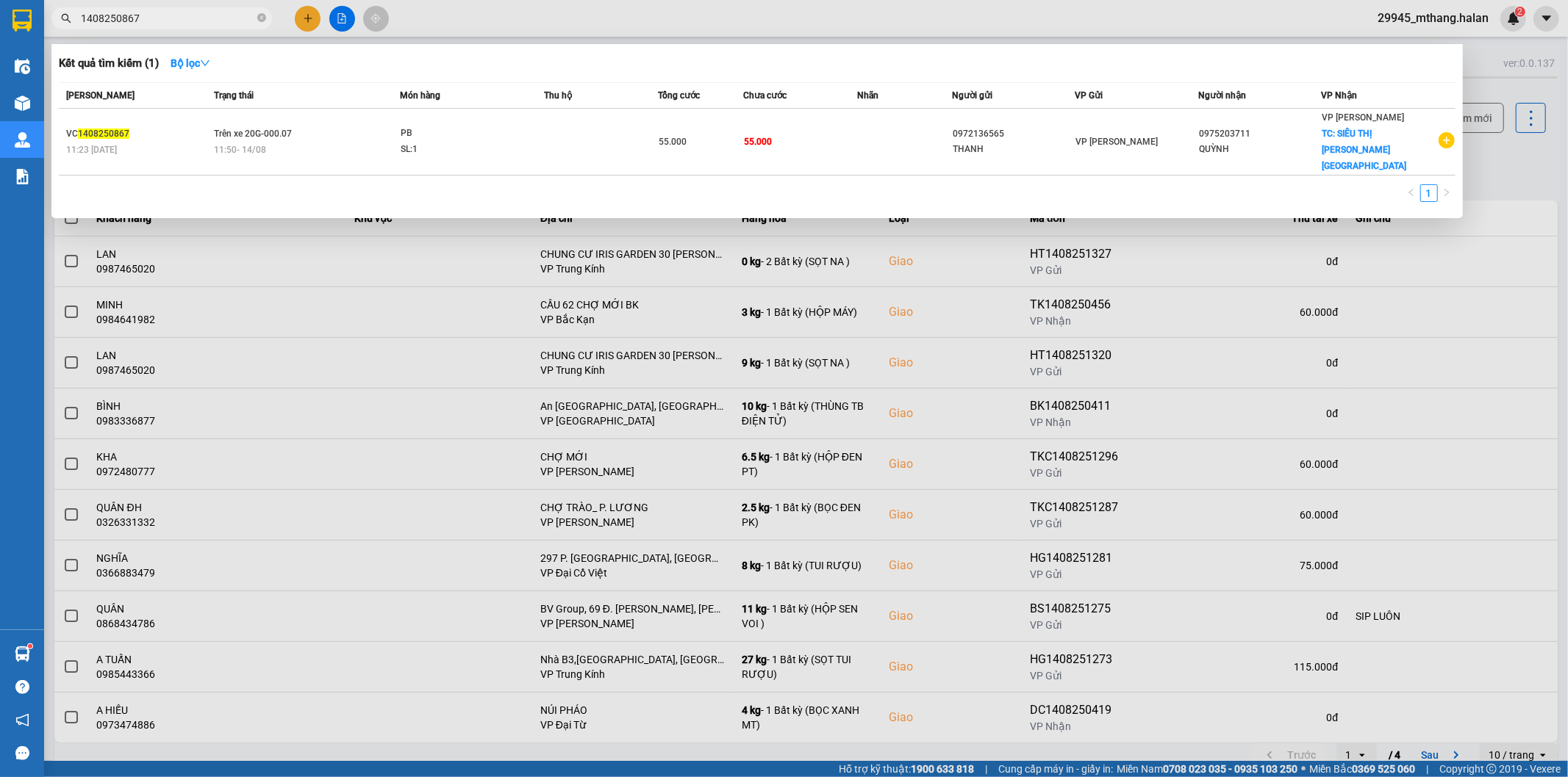
type input "1408250867"
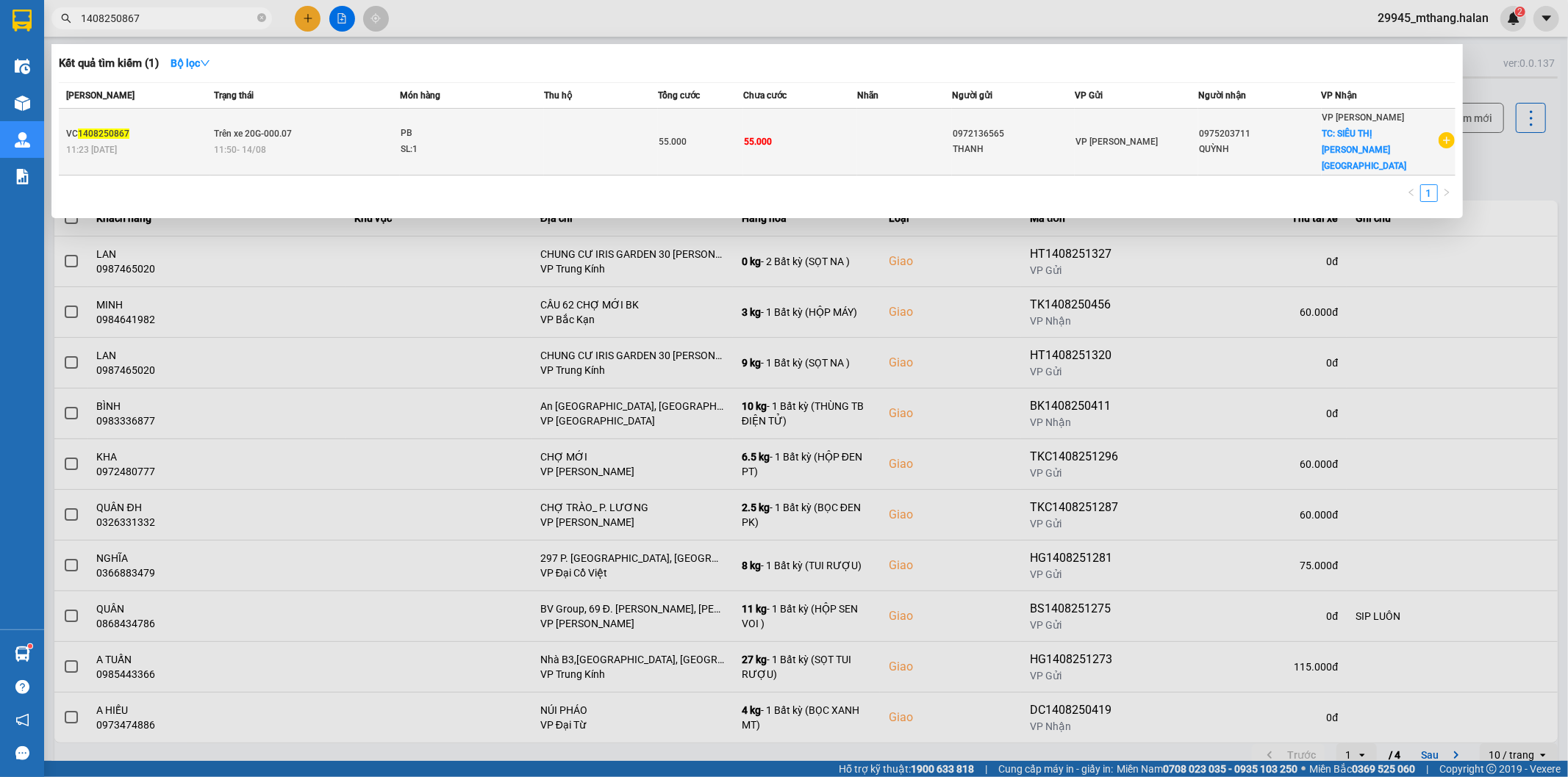
click at [839, 144] on td "55.000" at bounding box center [800, 142] width 114 height 67
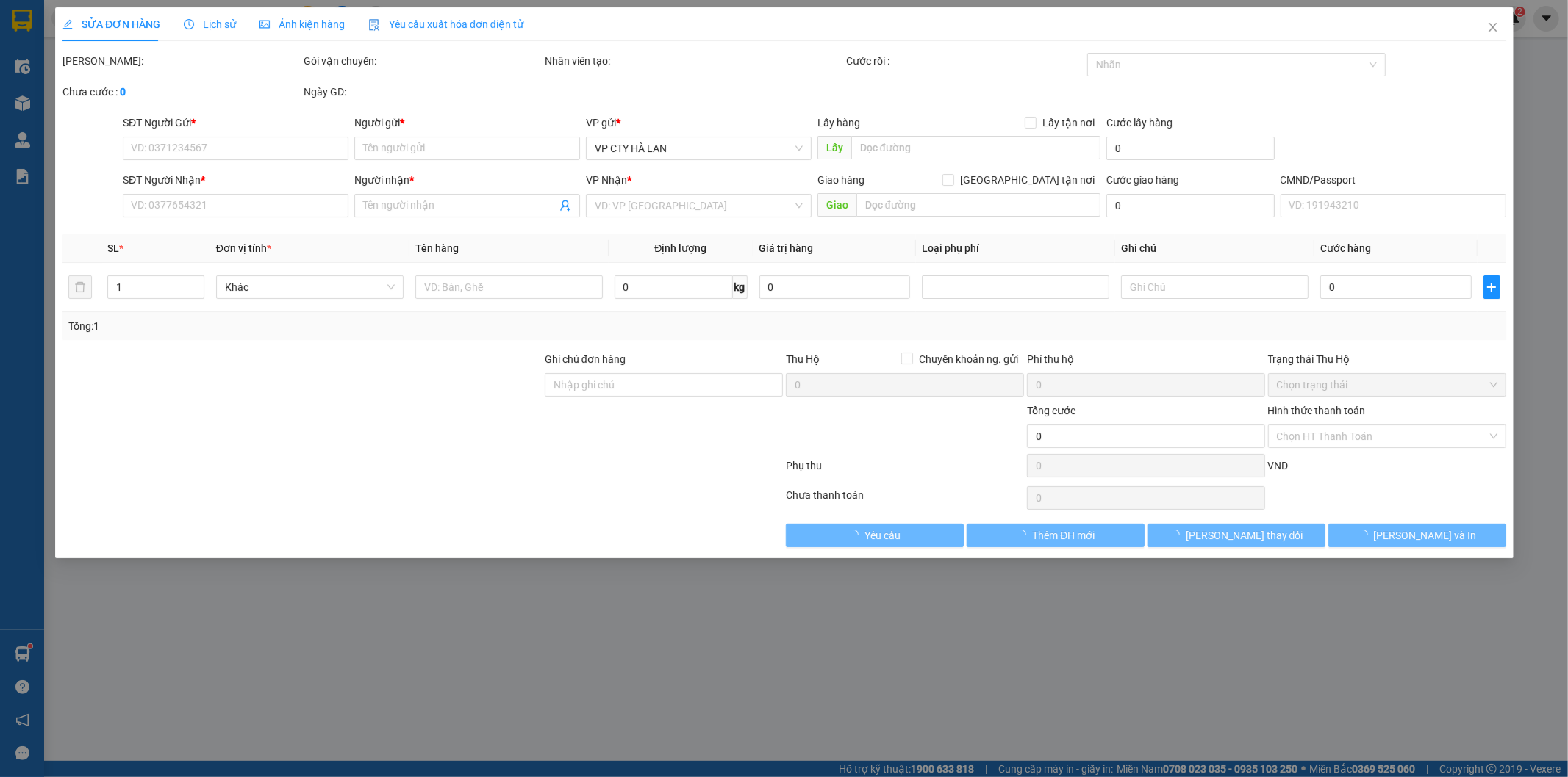
type input "0972136565"
type input "THANH"
type input "0975203711"
type input "QUỲNH"
checkbox input "true"
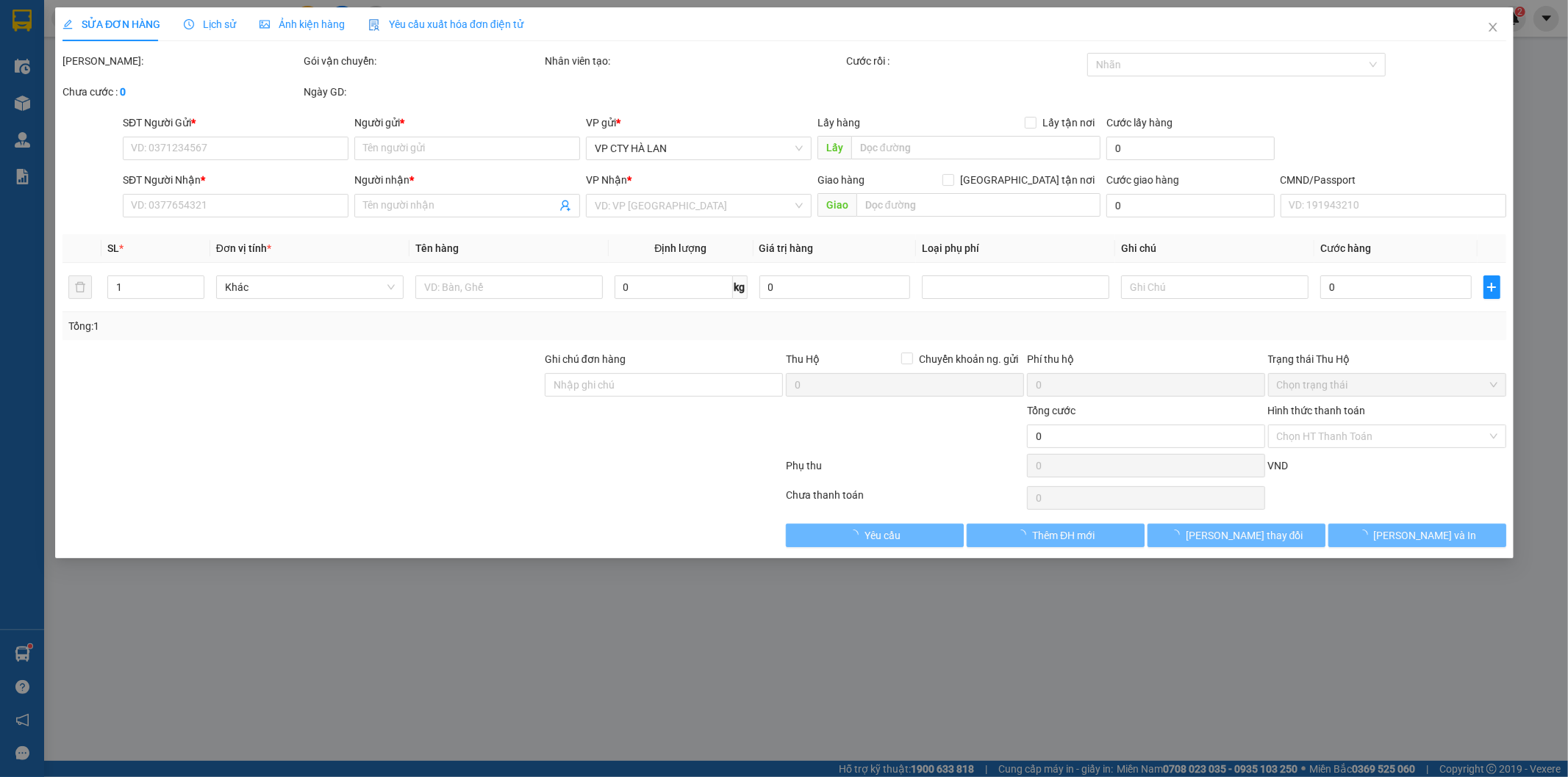
type input "SIÊU THỊ [PERSON_NAME][GEOGRAPHIC_DATA]"
type input "55.000"
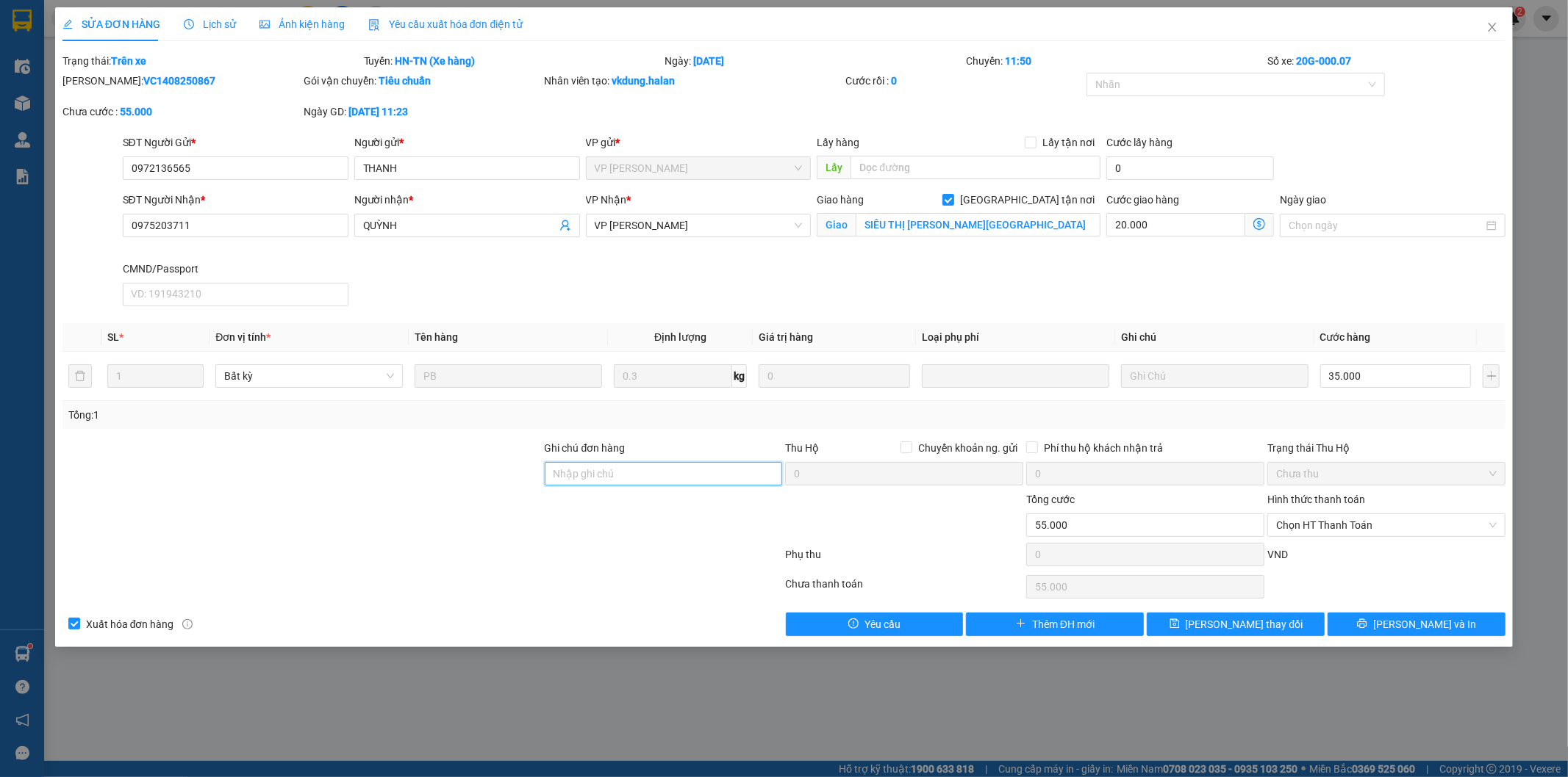
click at [622, 483] on input "Ghi chú đơn hàng" at bounding box center [663, 474] width 238 height 23
type input "SHIP"
click at [748, 445] on div "Ghi chú đơn hàng" at bounding box center [663, 451] width 238 height 22
drag, startPoint x: 596, startPoint y: 474, endPoint x: 524, endPoint y: 471, distance: 72.1
click at [524, 471] on div "Ghi chú đơn hàng SHIP Thu Hộ Chuyển khoản ng. gửi 0 Phí thu hộ khách nhận trả 0…" at bounding box center [784, 466] width 1447 height 52
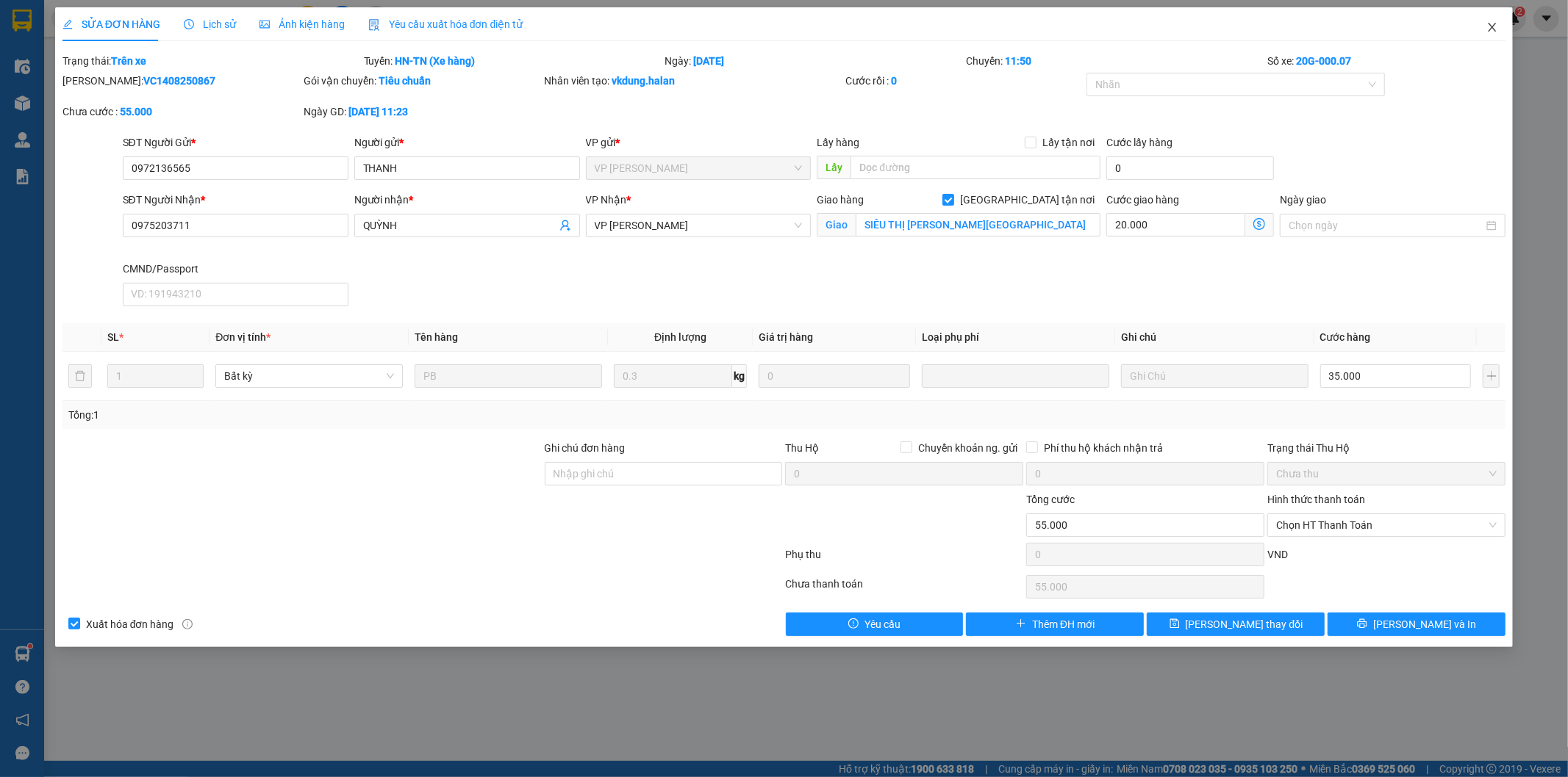
click at [1492, 28] on icon "close" at bounding box center [1493, 27] width 8 height 9
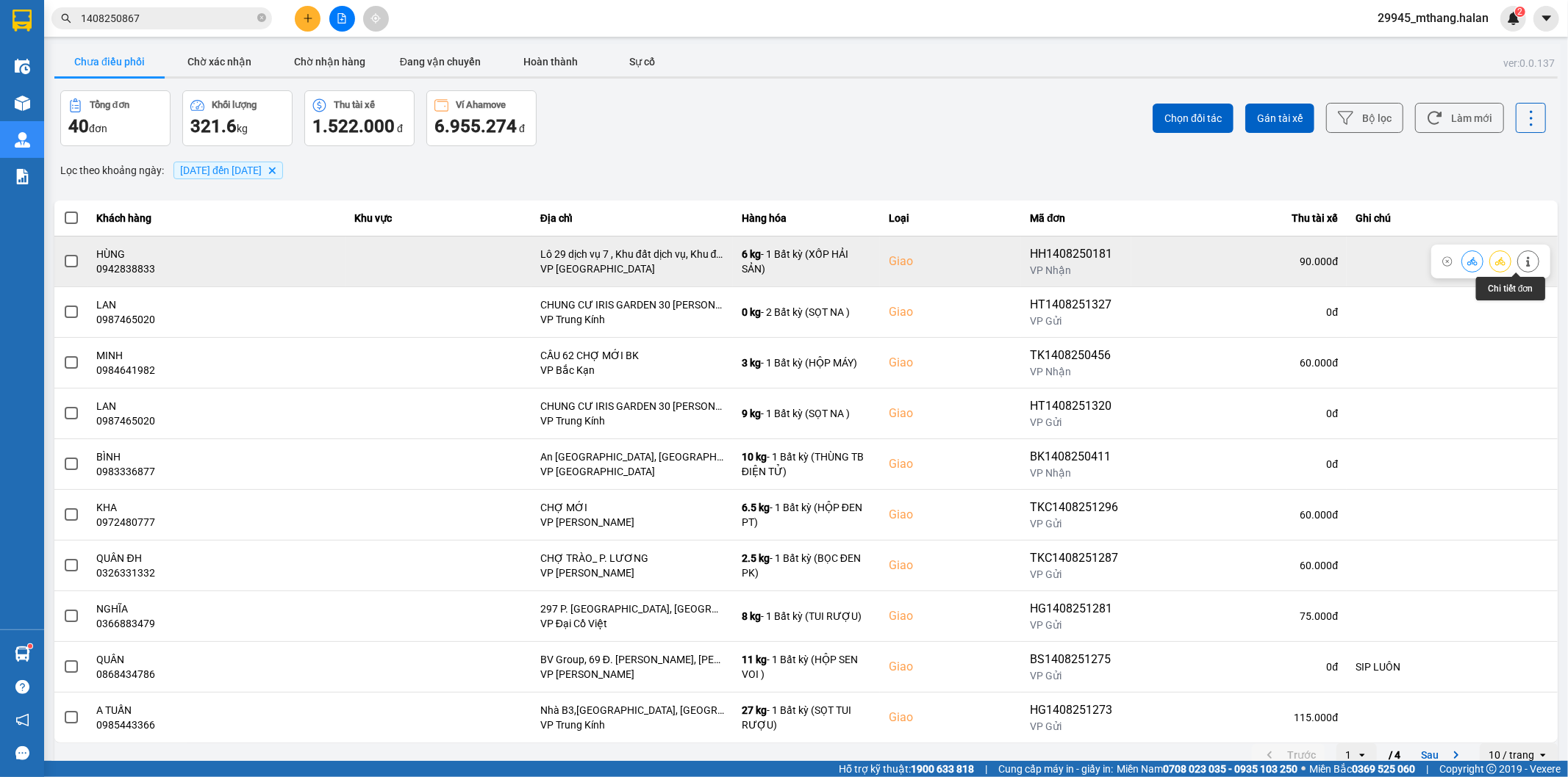
click at [1523, 267] on icon at bounding box center [1528, 261] width 10 height 10
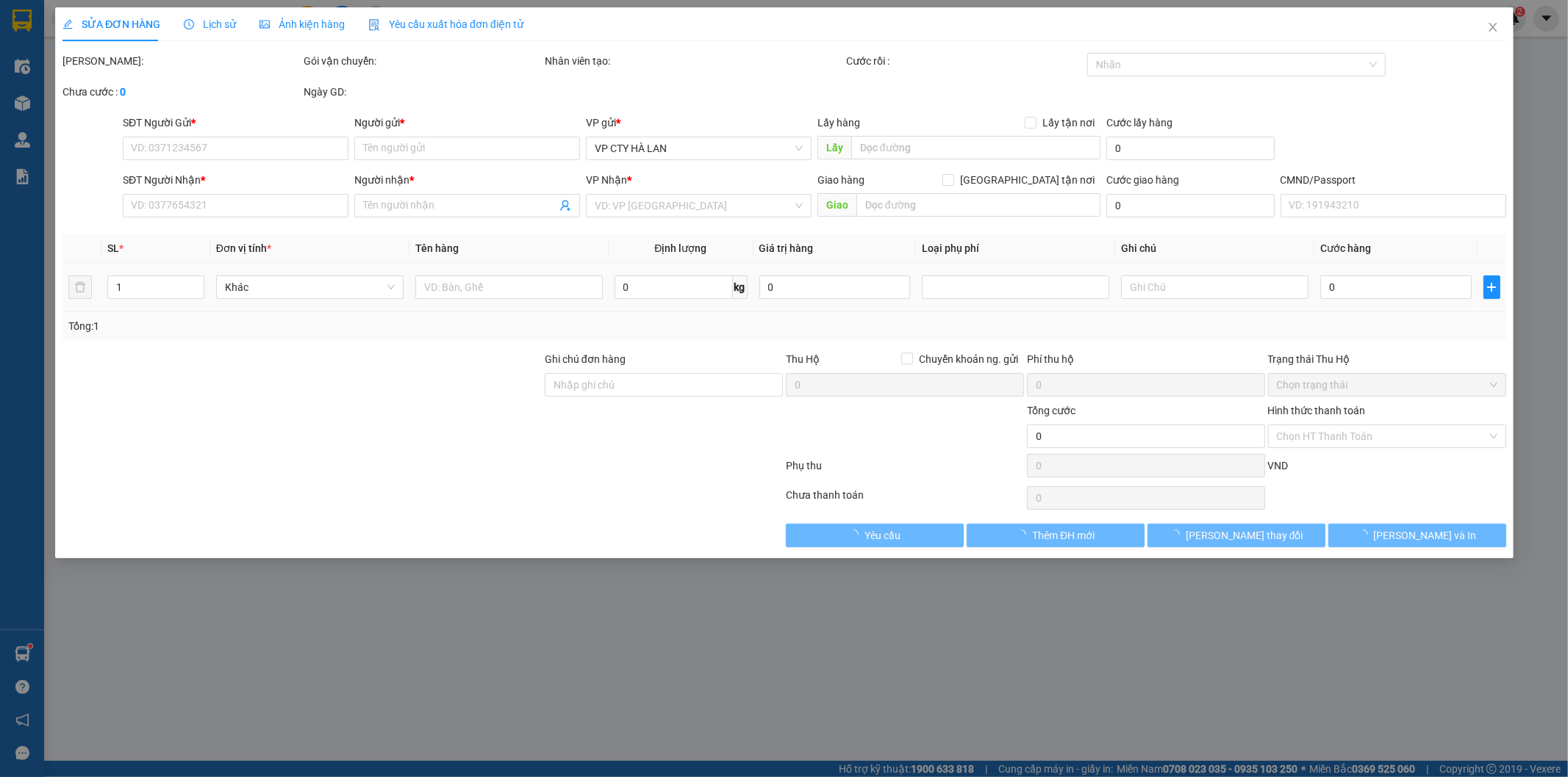
type input "0904666575"
type input "phượng"
type input "0942838833"
type input "HÙNG"
checkbox input "true"
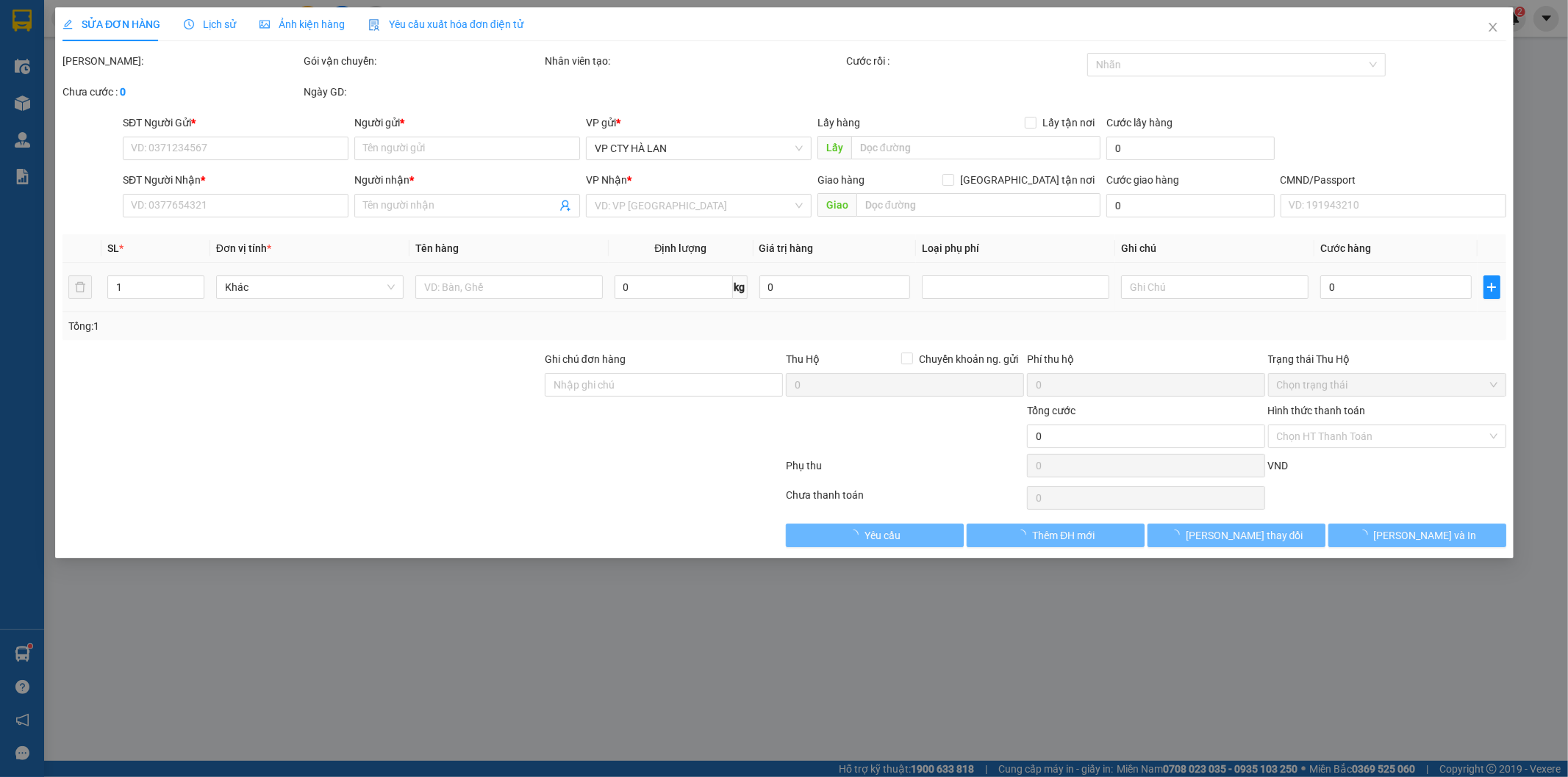
type input "Lô 29 dịch vụ 7 , Khu đất dịch vụ, Khu đô thị [GEOGRAPHIC_DATA], [GEOGRAPHIC_DA…"
type input "90.000"
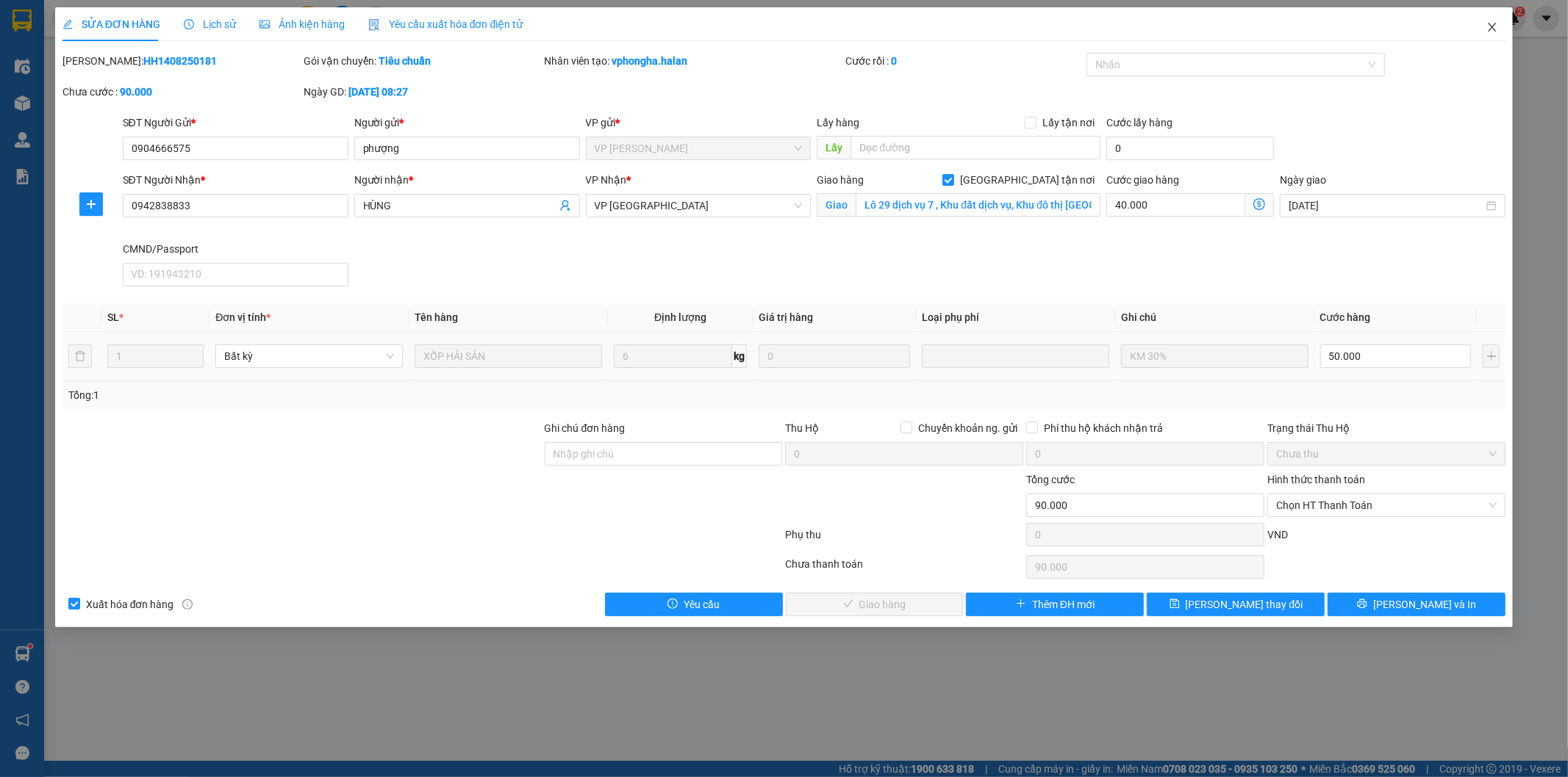
click at [1486, 27] on icon "close" at bounding box center [1492, 28] width 12 height 12
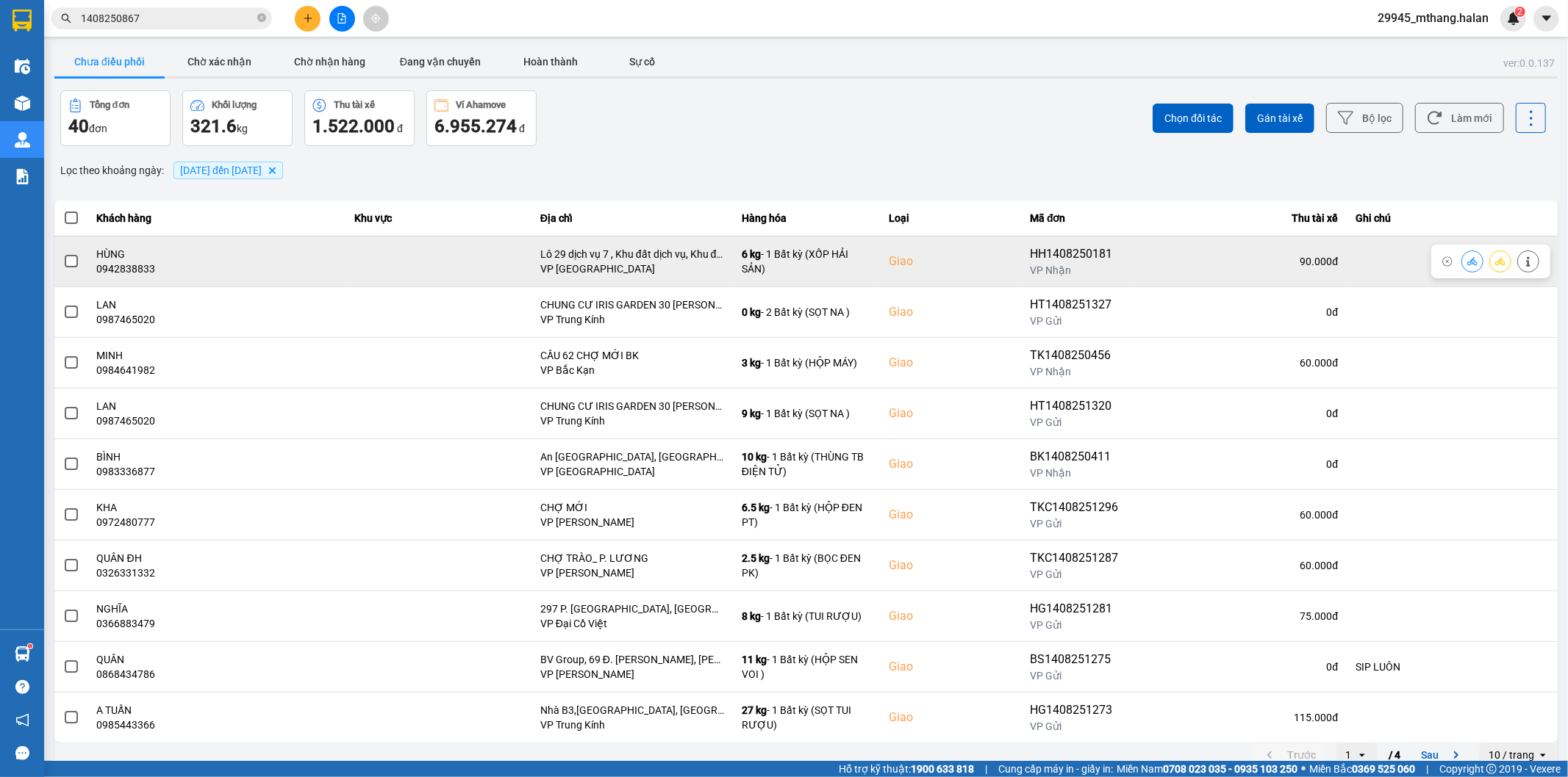
click at [1467, 263] on icon at bounding box center [1472, 261] width 10 height 10
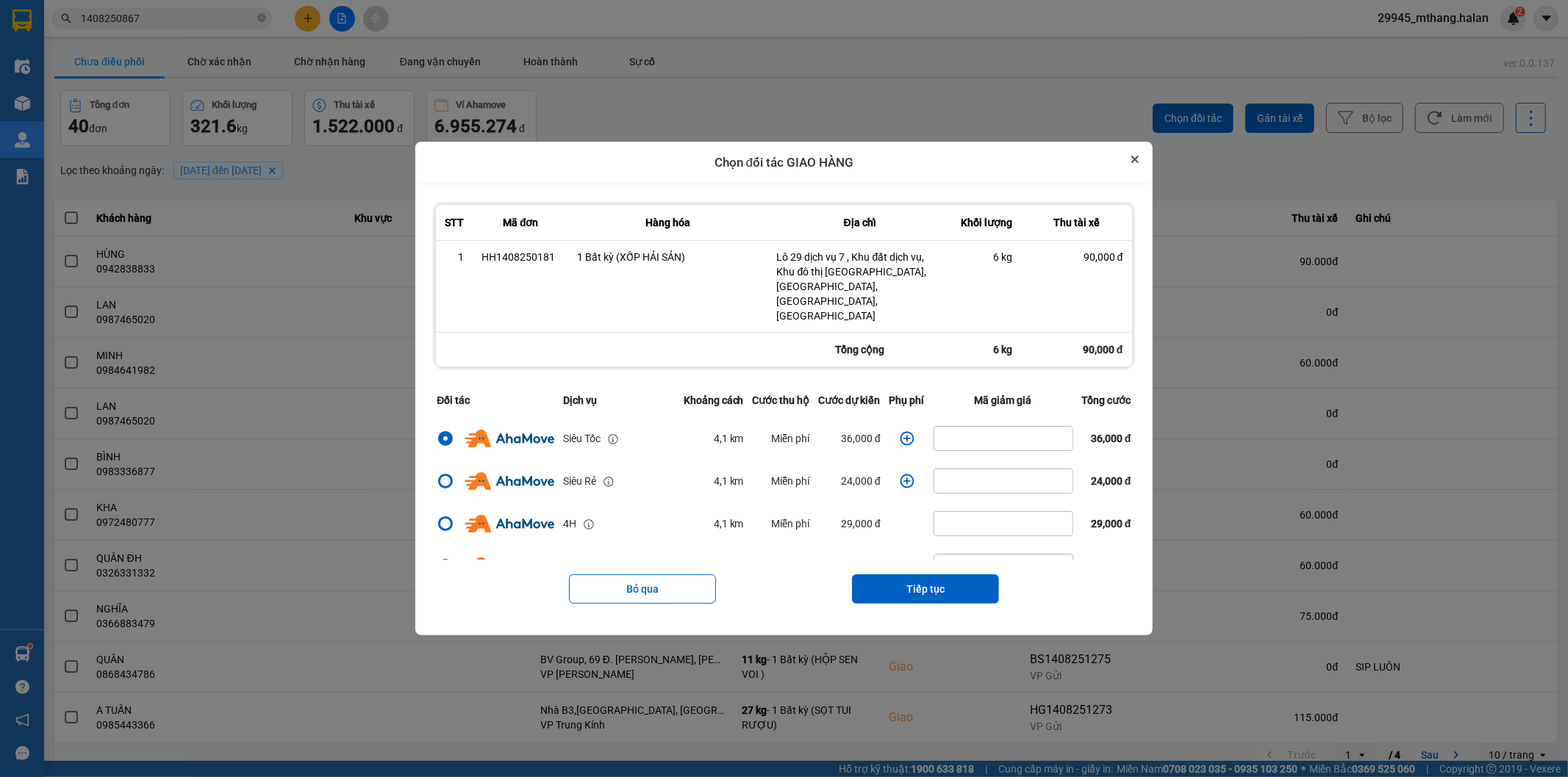
click at [1138, 163] on icon "Close" at bounding box center [1135, 159] width 6 height 6
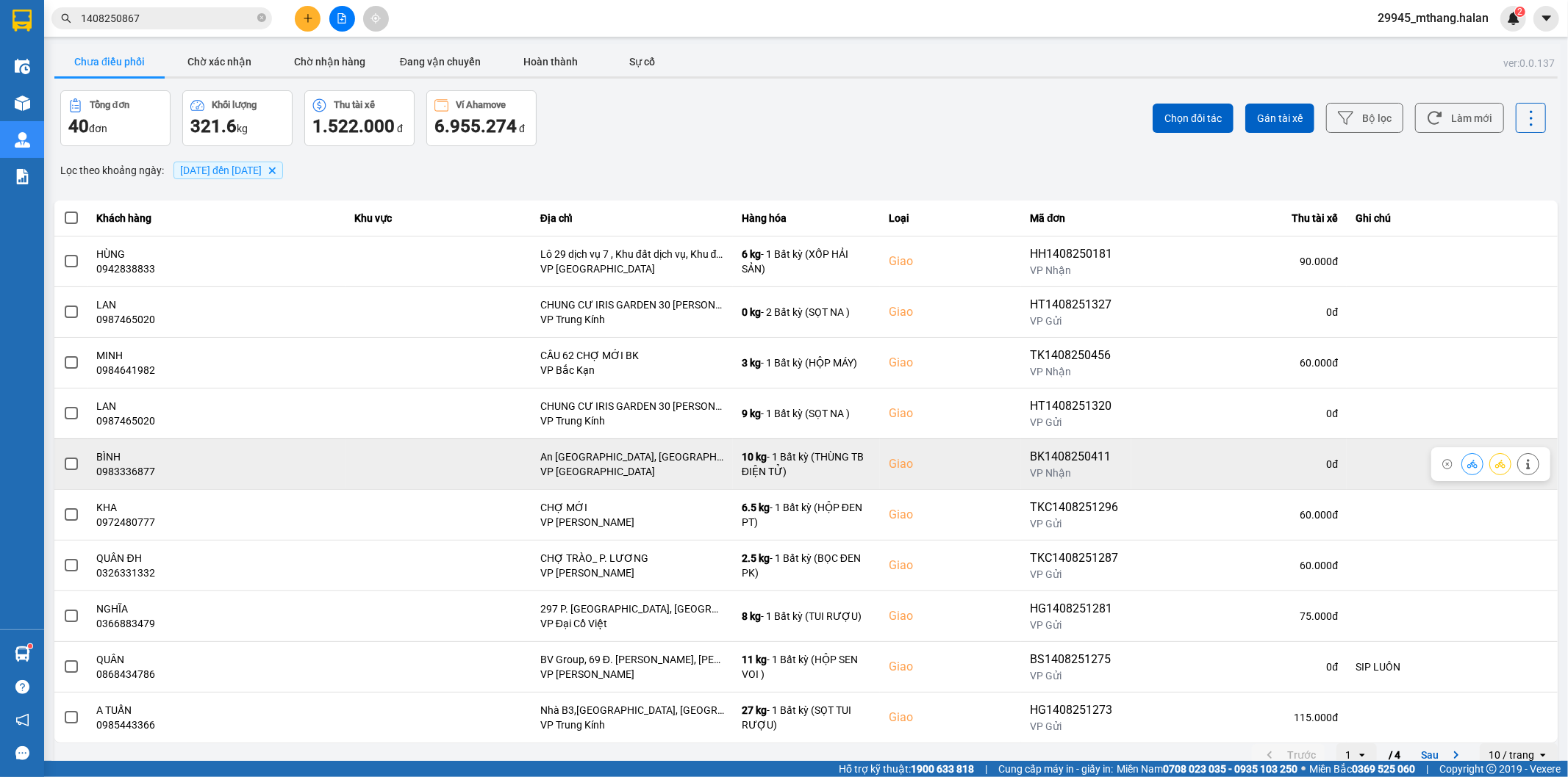
click at [1526, 465] on icon at bounding box center [1528, 464] width 3 height 10
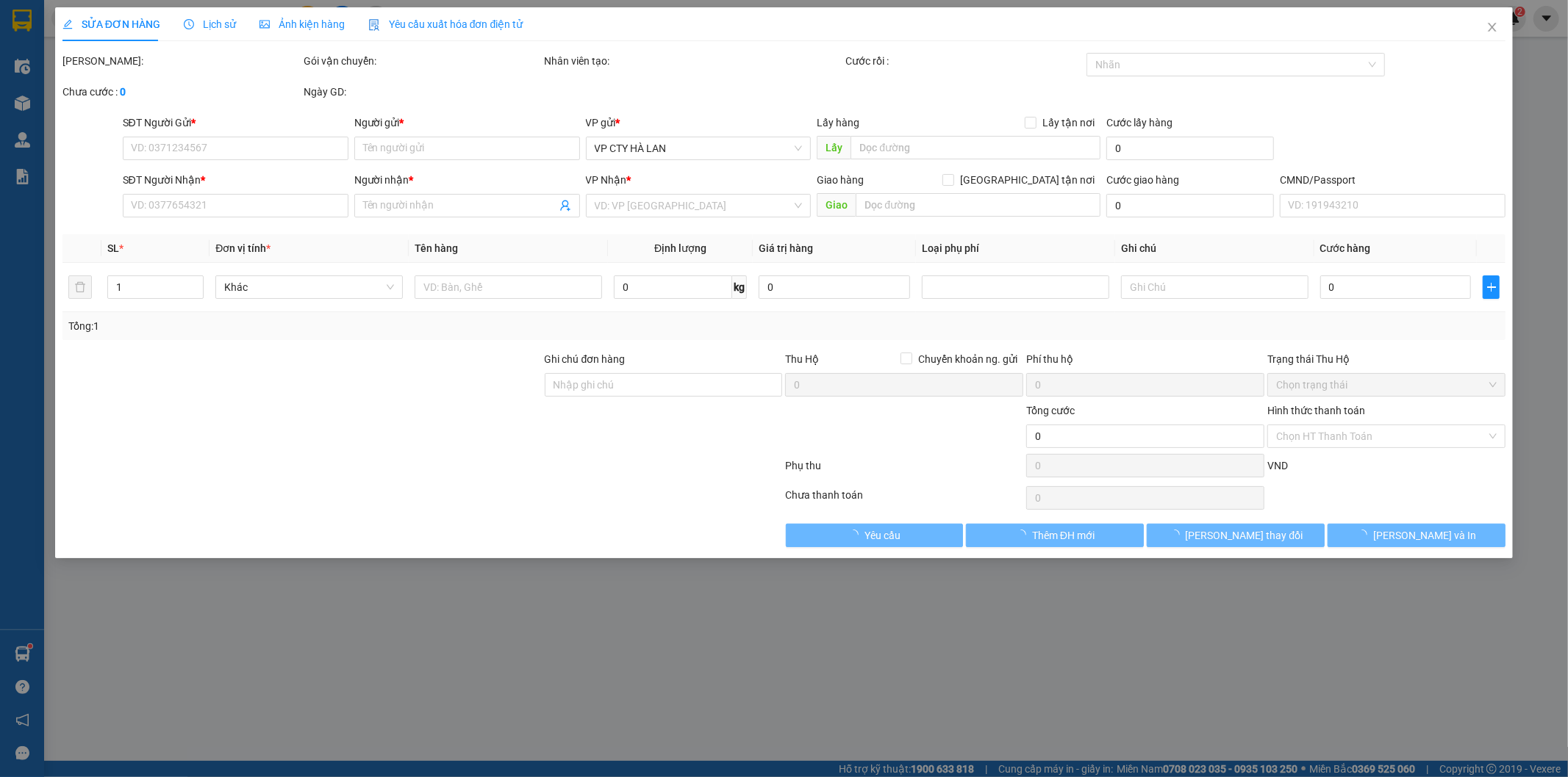
type input "0799108961"
type input "VĨ"
type input "0983336877"
type input "BÌNH"
checkbox input "true"
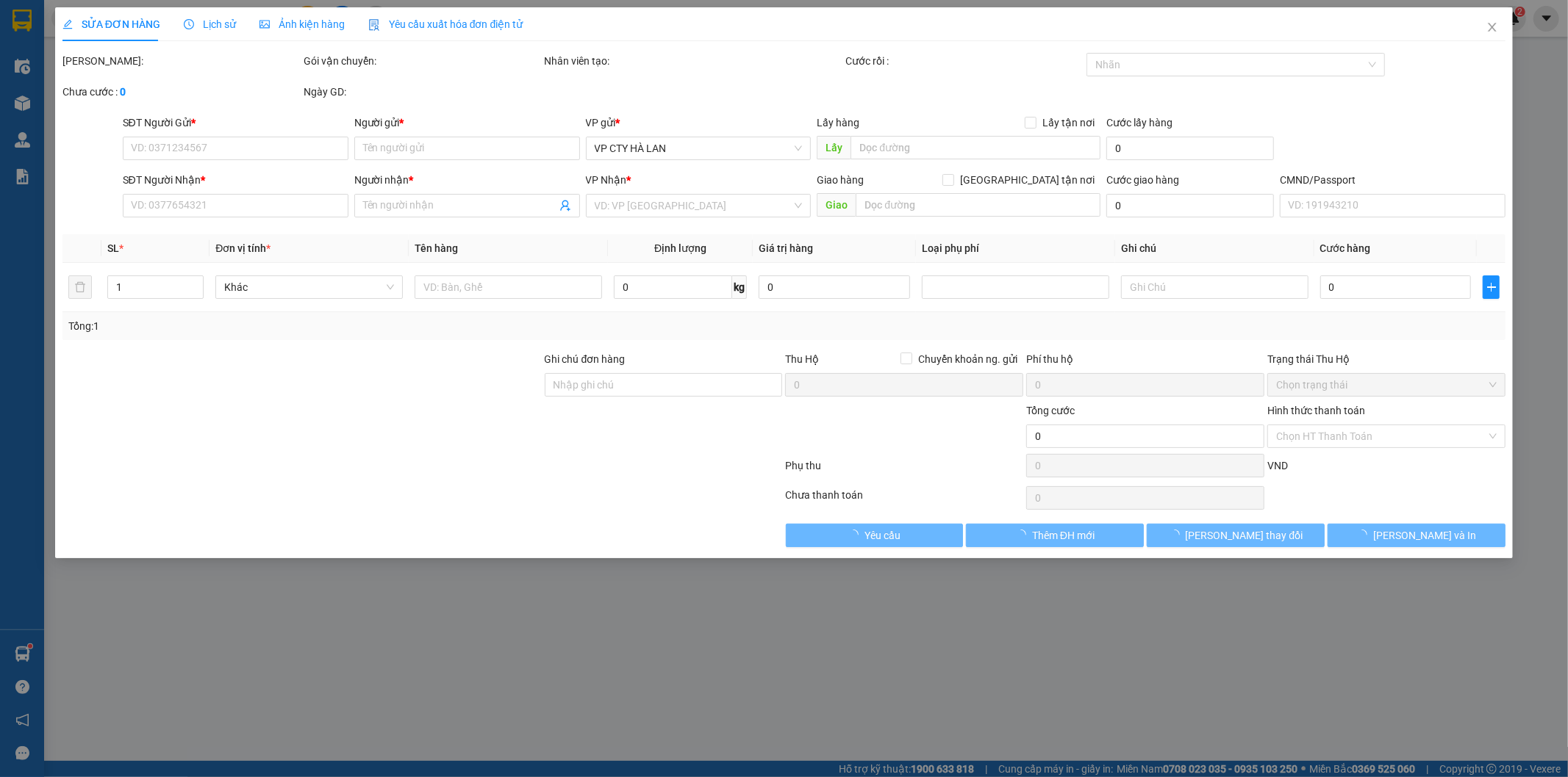
type input "An [GEOGRAPHIC_DATA], [GEOGRAPHIC_DATA], [GEOGRAPHIC_DATA], [GEOGRAPHIC_DATA], …"
type input "85.000"
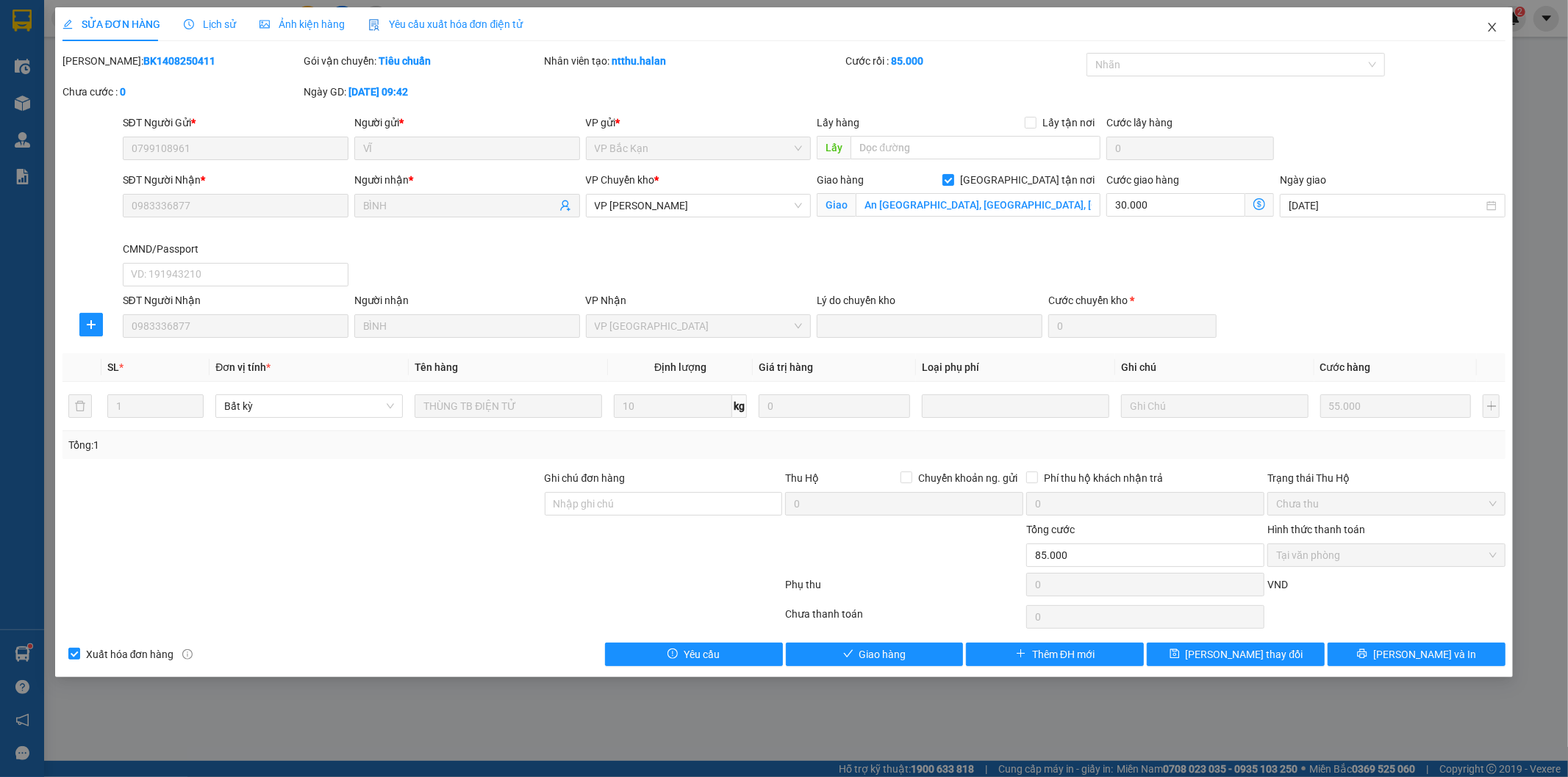
click at [1490, 29] on icon "close" at bounding box center [1492, 28] width 12 height 12
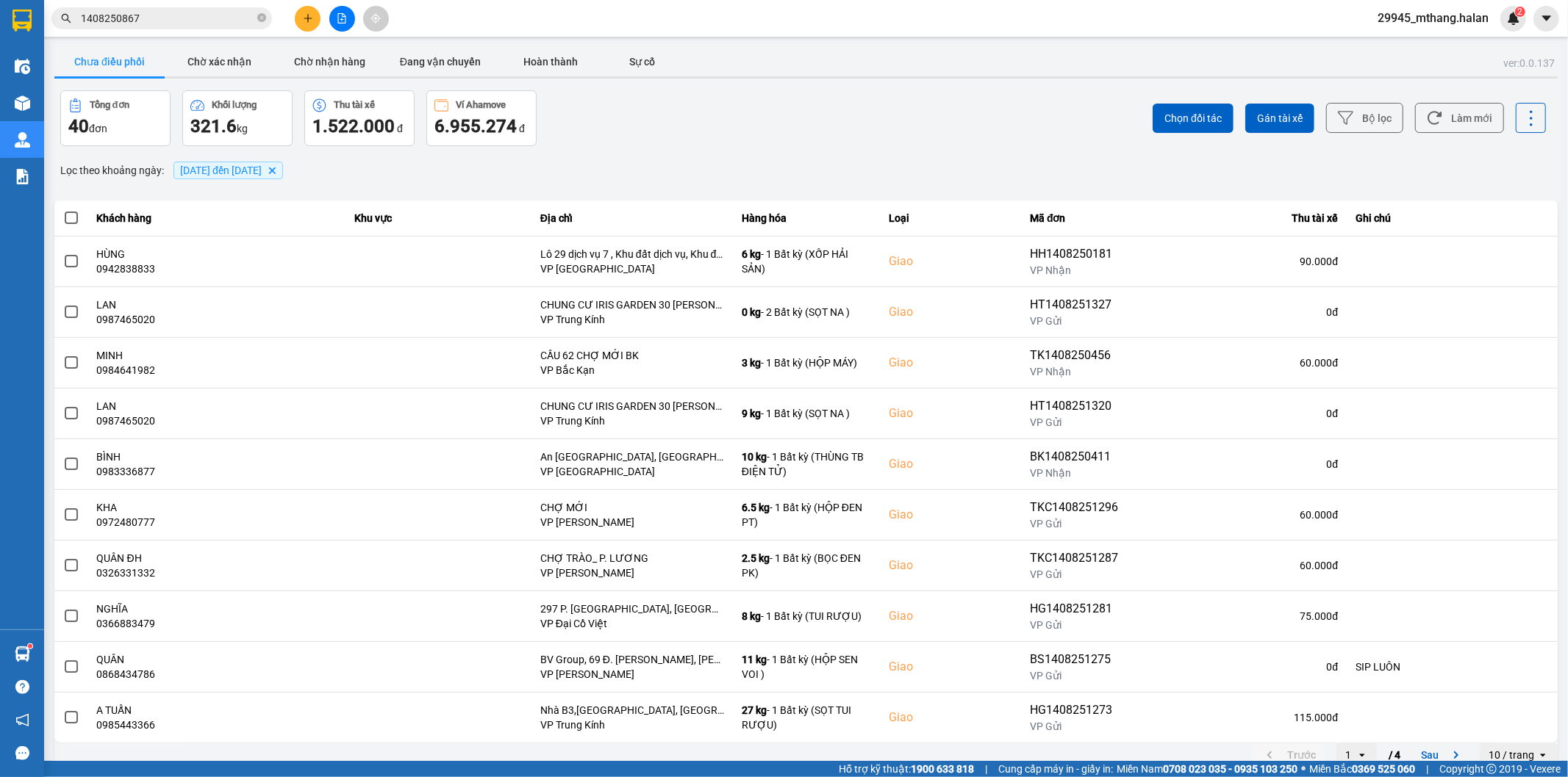
click at [710, 179] on div "Lọc theo khoảng ngày : [DATE] đến [DATE] [GEOGRAPHIC_DATA]" at bounding box center [806, 170] width 1503 height 25
drag, startPoint x: 1435, startPoint y: 125, endPoint x: 1368, endPoint y: 124, distance: 67.0
click at [1435, 124] on button "Làm mới" at bounding box center [1459, 118] width 89 height 30
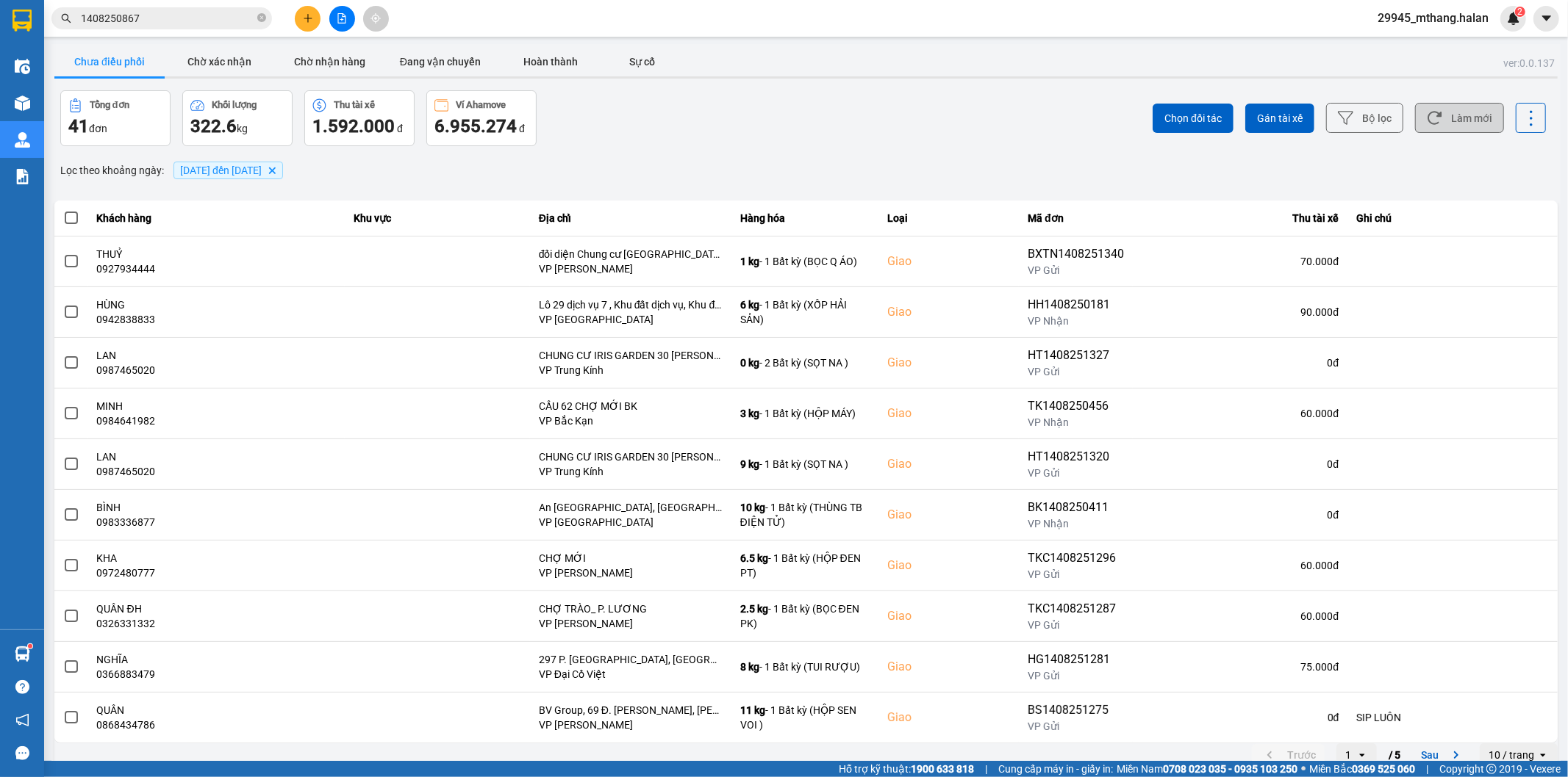
click at [1454, 132] on button "Làm mới" at bounding box center [1459, 118] width 89 height 30
click at [838, 93] on div "Chọn đối tác Gán tài xế Bộ lọc Làm mới" at bounding box center [1175, 118] width 743 height 56
click at [1435, 122] on button "Làm mới" at bounding box center [1459, 118] width 89 height 30
click at [1482, 108] on button "Làm mới" at bounding box center [1459, 118] width 89 height 30
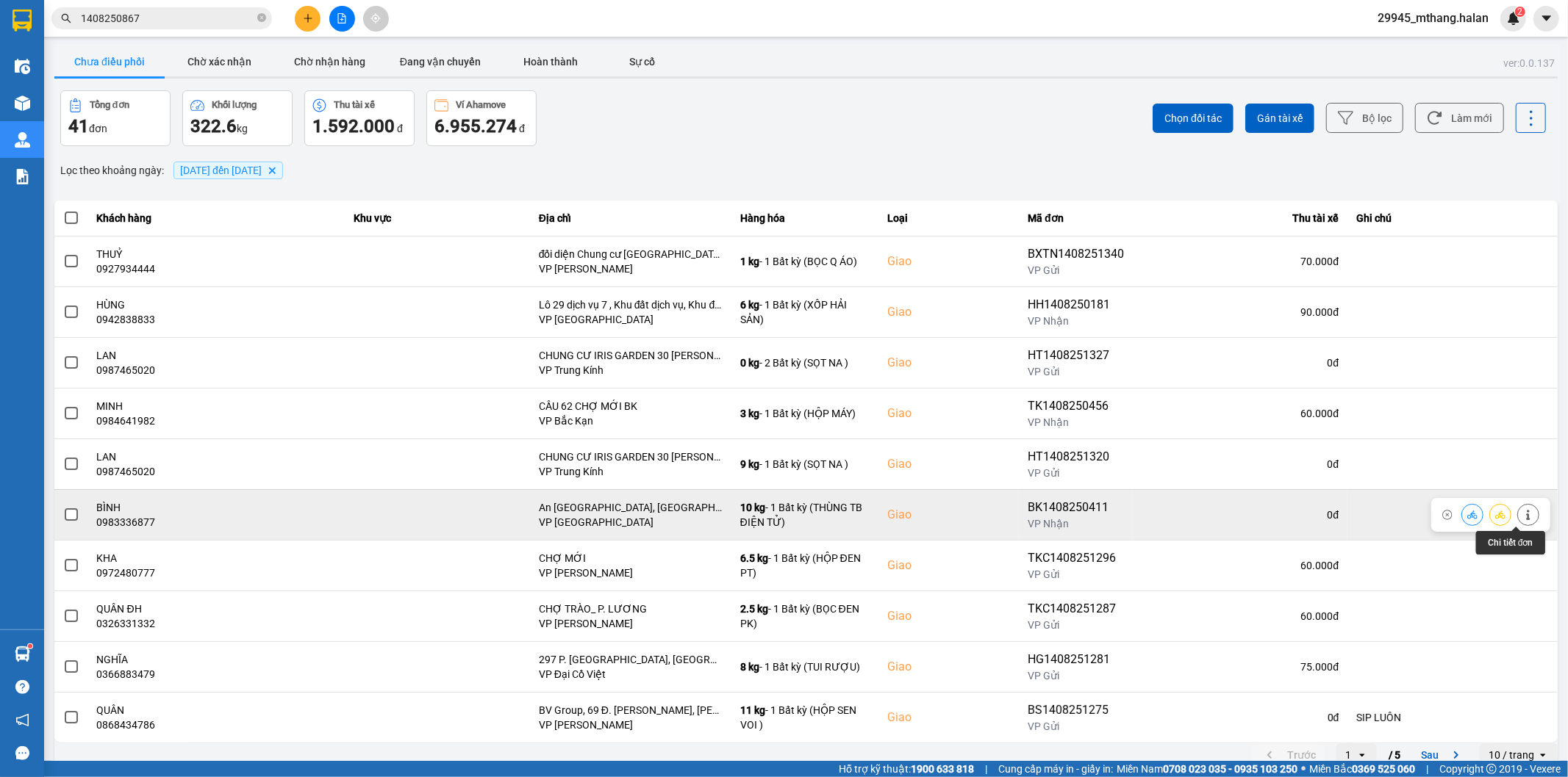
click at [1523, 516] on icon at bounding box center [1528, 515] width 10 height 10
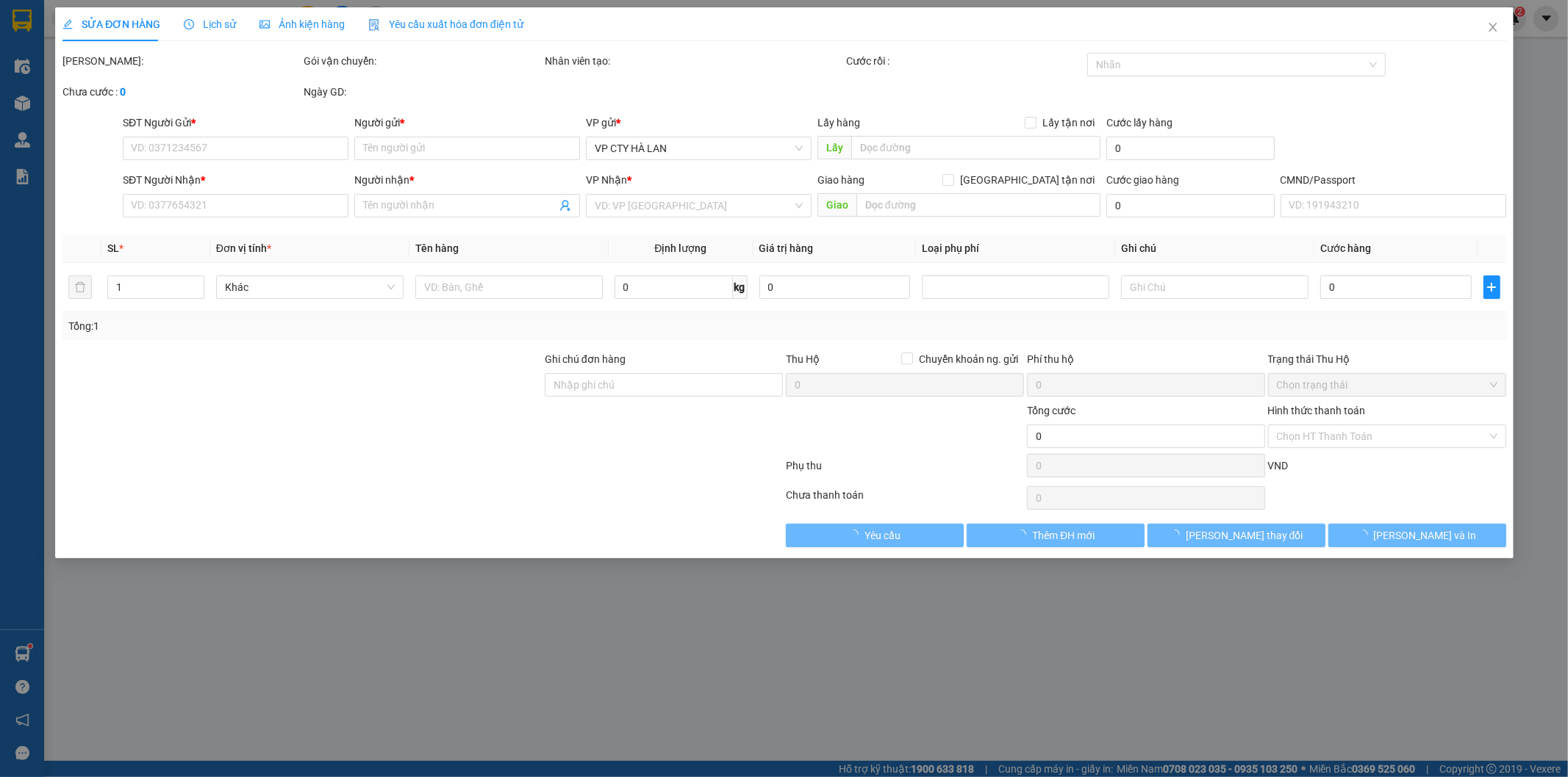
type input "0799108961"
type input "VĨ"
type input "0983336877"
type input "BÌNH"
checkbox input "true"
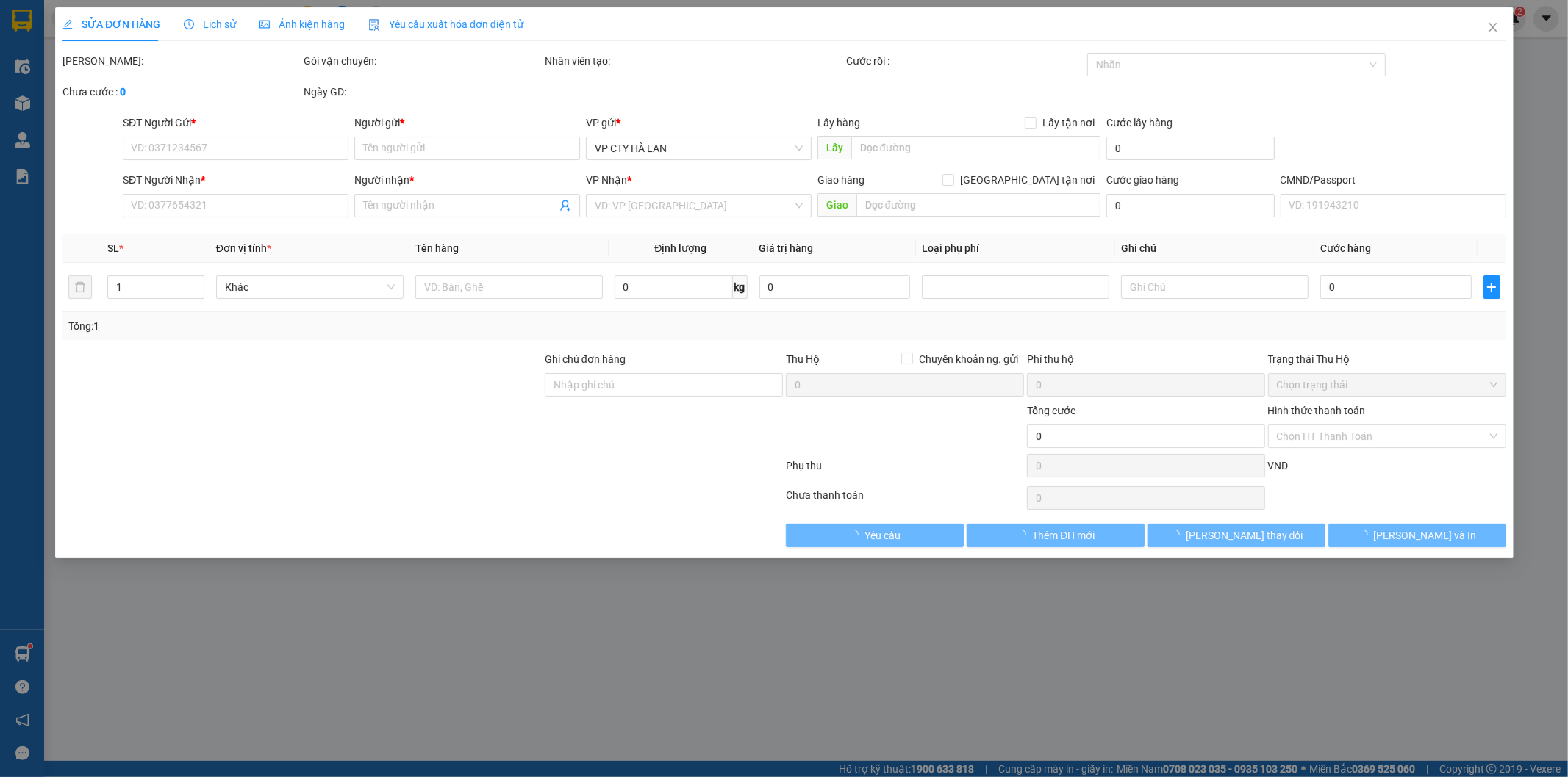
type input "An [GEOGRAPHIC_DATA], [GEOGRAPHIC_DATA], [GEOGRAPHIC_DATA], [GEOGRAPHIC_DATA], …"
type input "85.000"
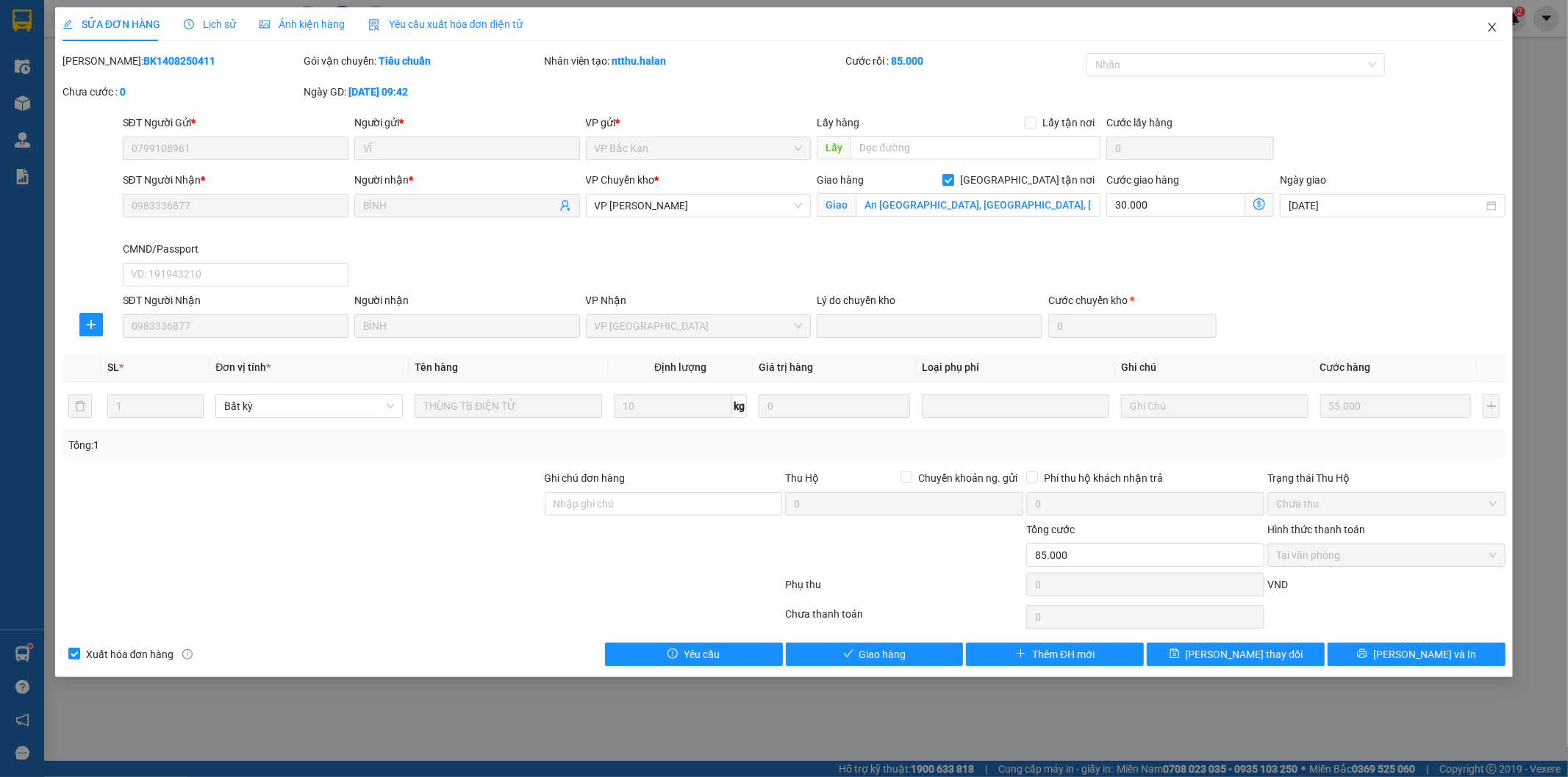
click at [1497, 19] on span "Close" at bounding box center [1492, 28] width 41 height 41
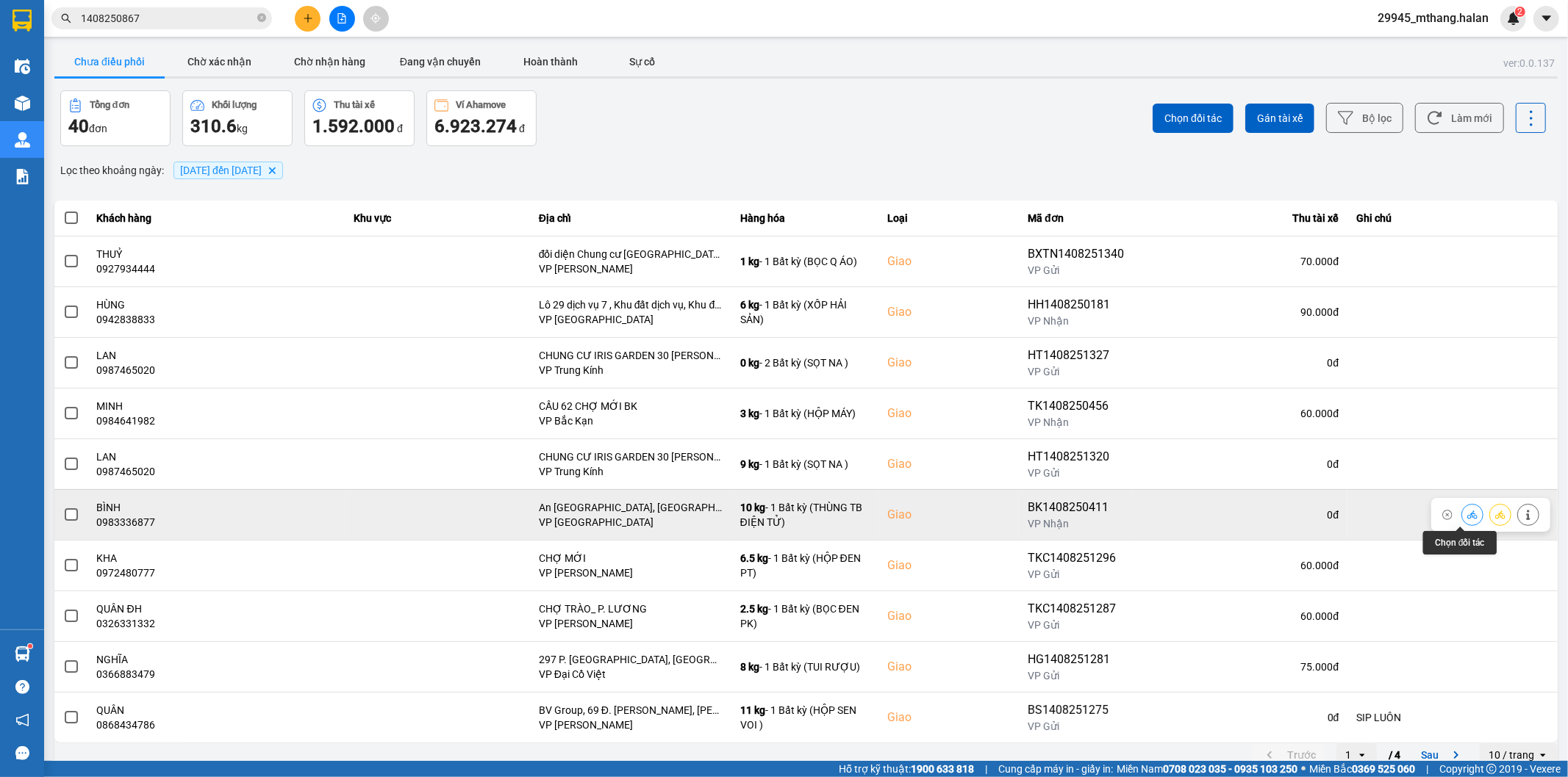
click at [1467, 510] on icon at bounding box center [1472, 515] width 10 height 10
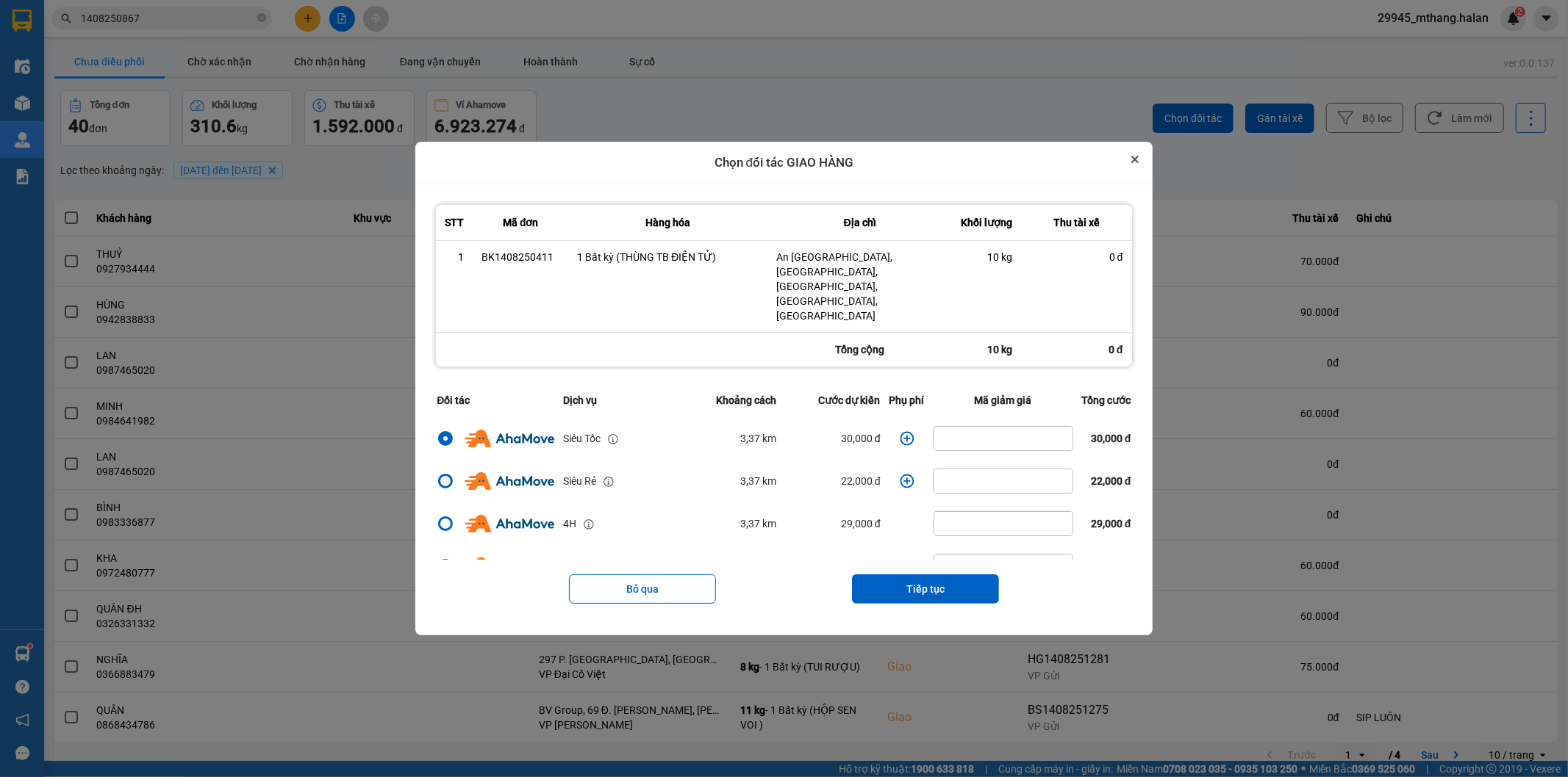
click at [1143, 169] on button "Close" at bounding box center [1135, 159] width 18 height 18
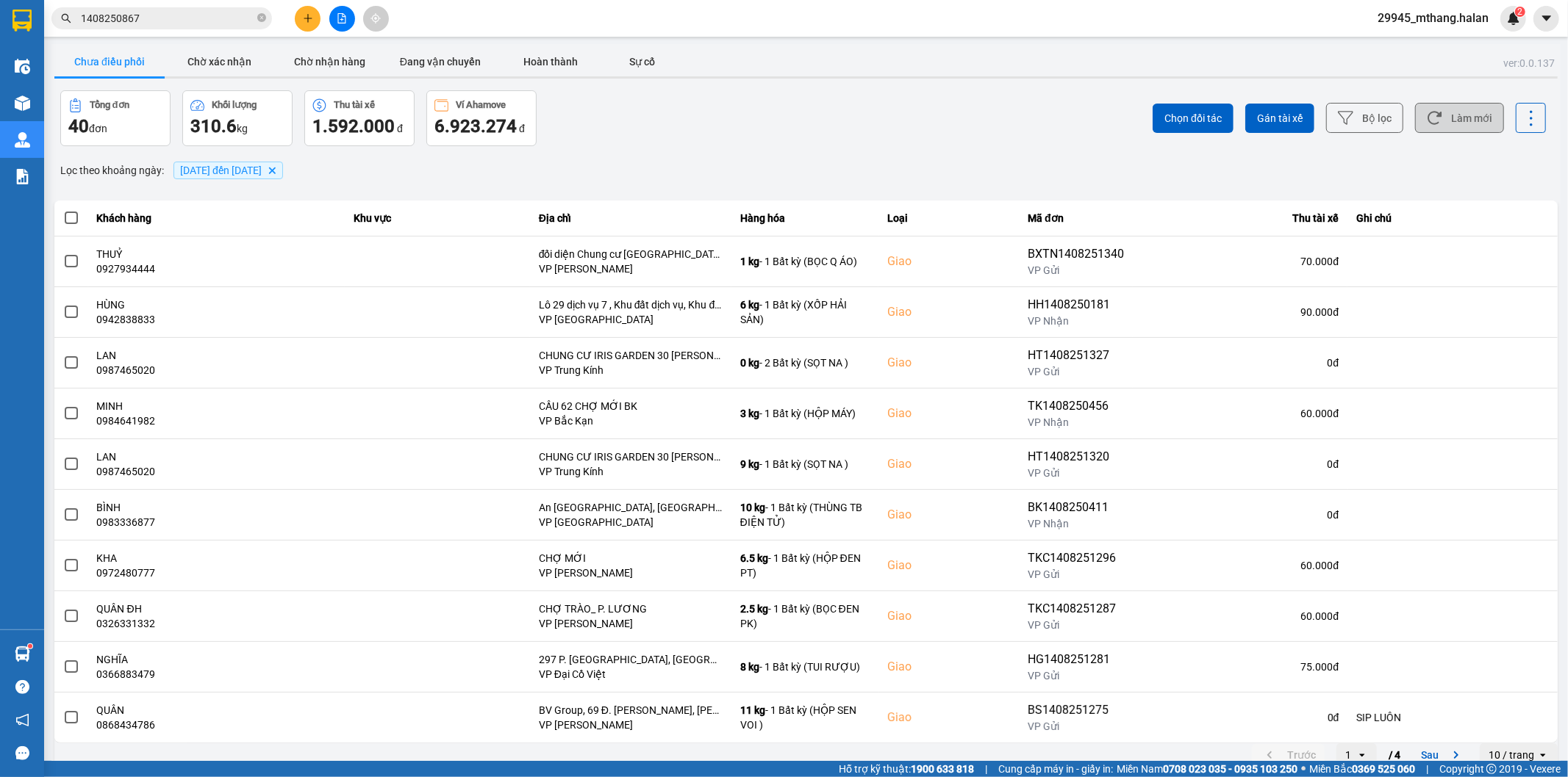
click at [1454, 108] on button "Làm mới" at bounding box center [1459, 118] width 89 height 30
click at [186, 15] on input "1408250867" at bounding box center [168, 18] width 174 height 16
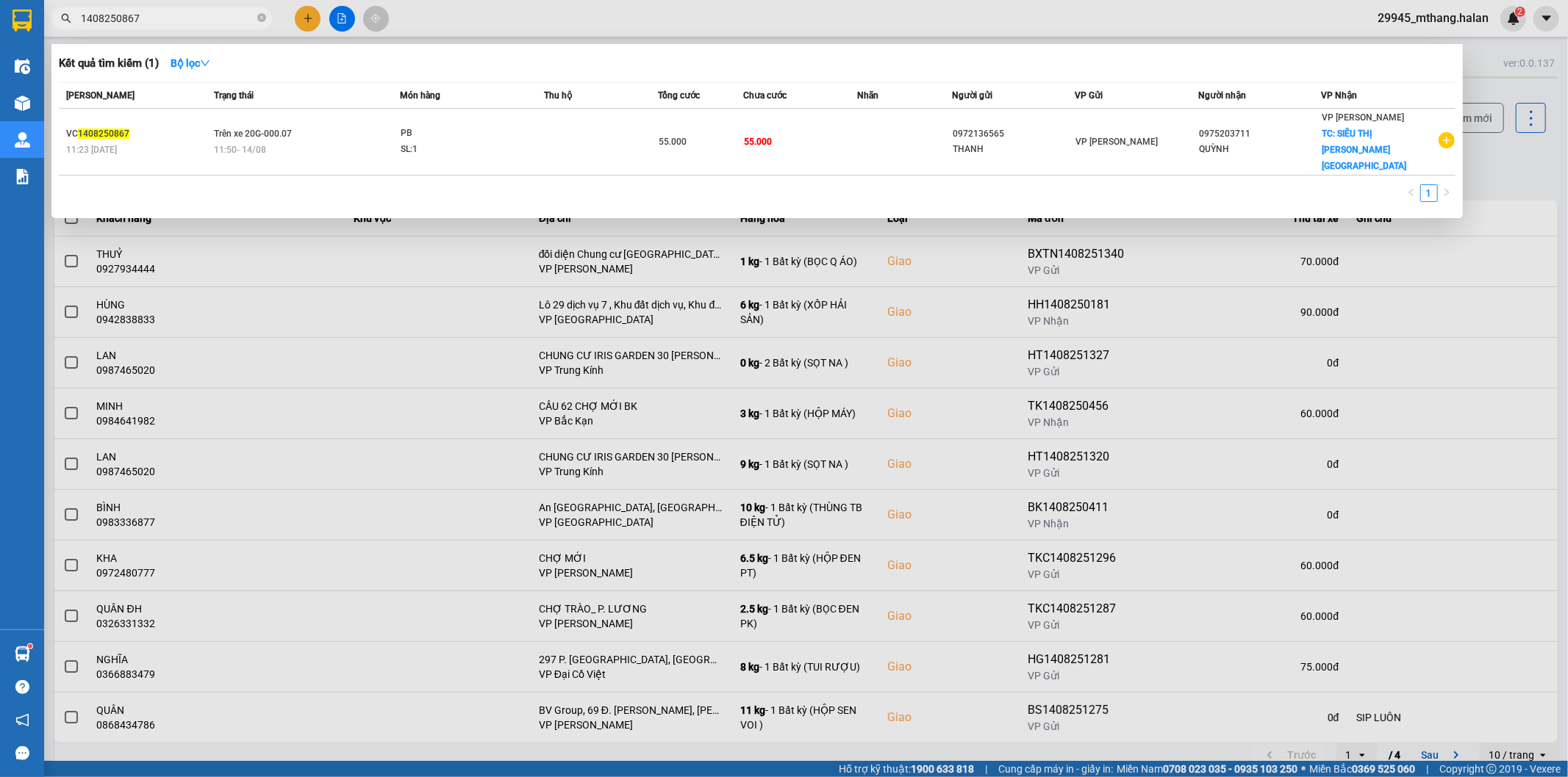
click at [185, 15] on input "1408250867" at bounding box center [168, 18] width 174 height 16
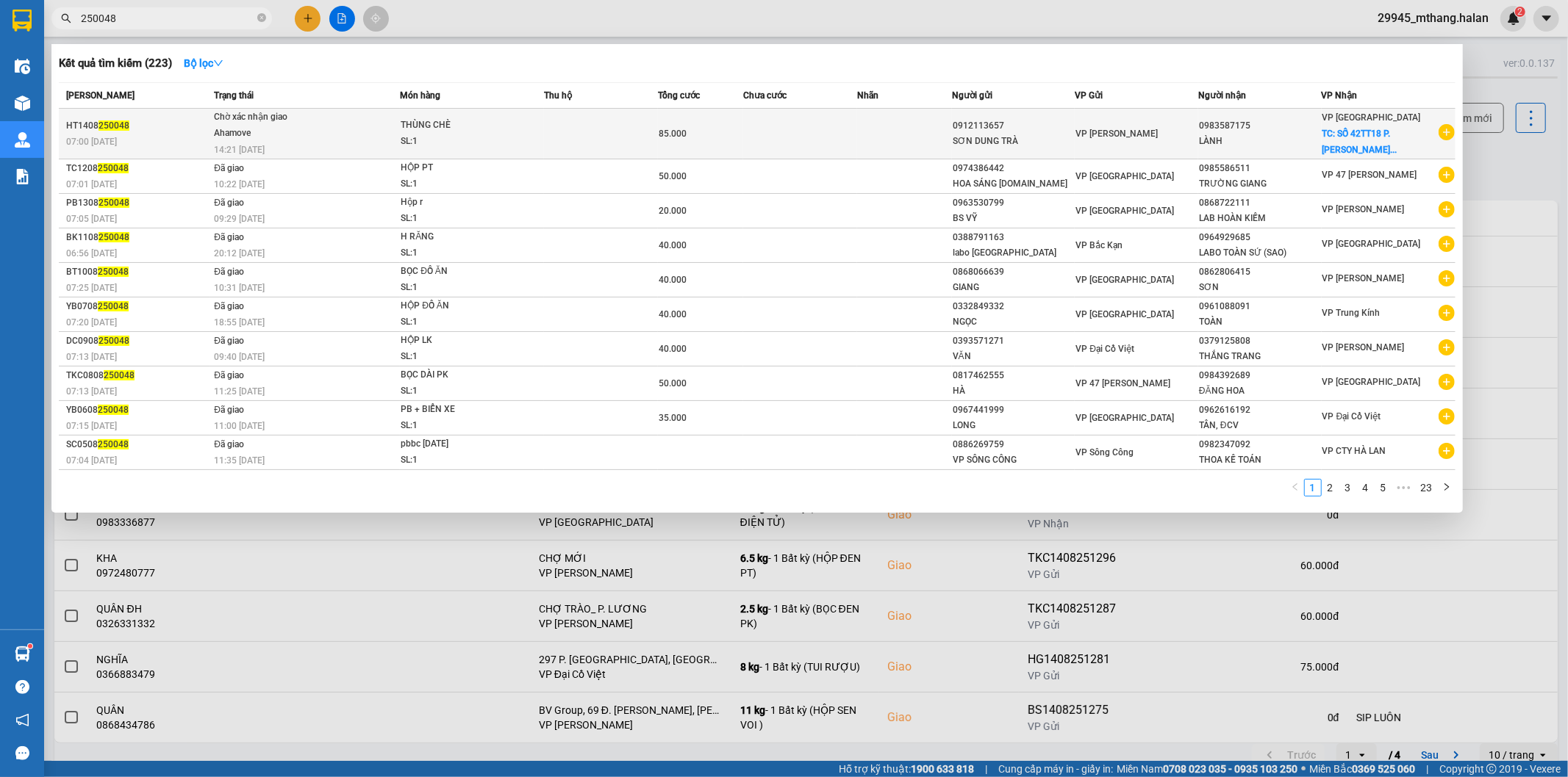
type input "250048"
click at [918, 131] on td at bounding box center [905, 134] width 95 height 51
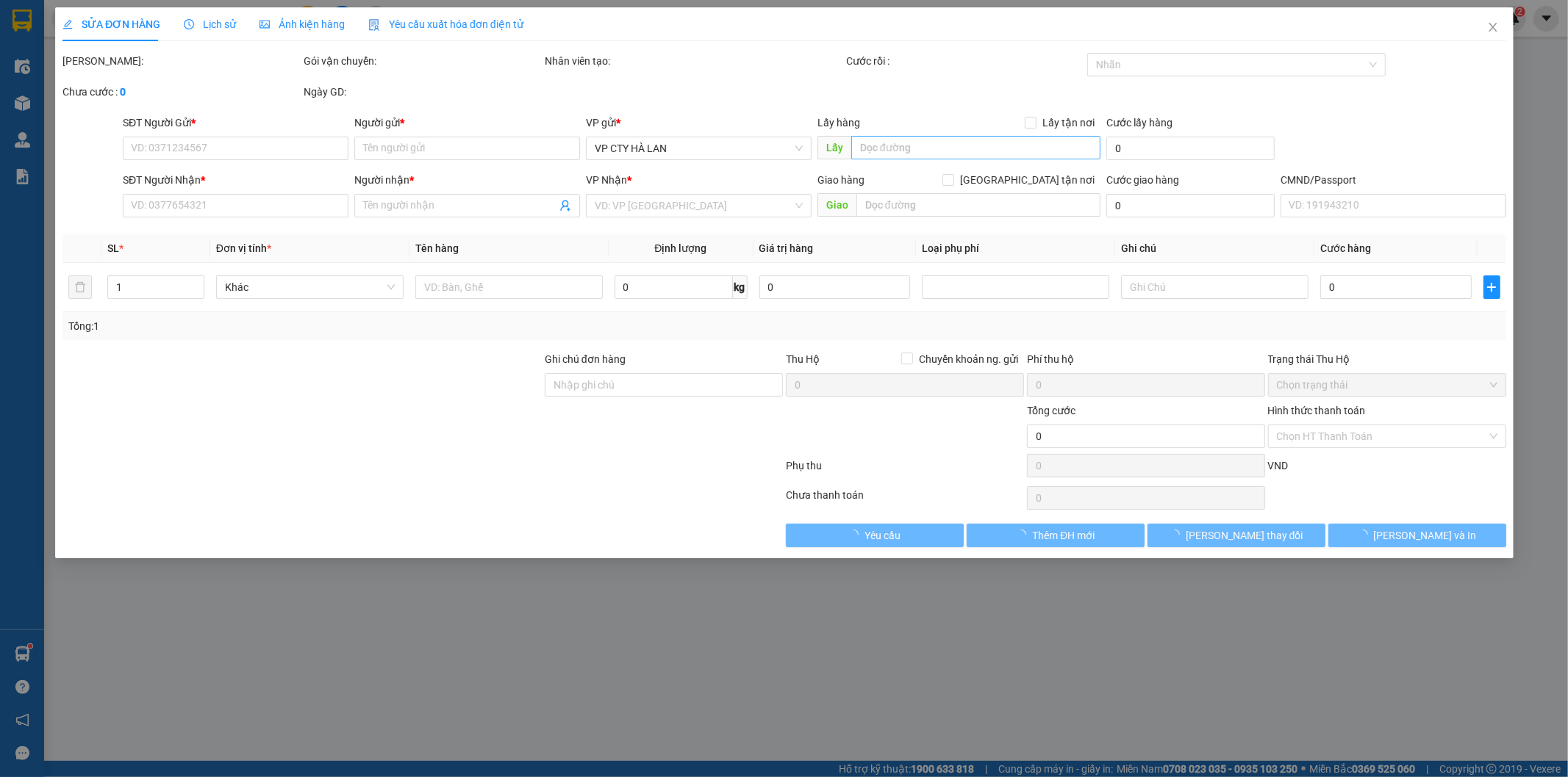
type input "0912113657"
type input "SƠN DUNG TRÀ"
type input "0983587175"
type input "LÀNH"
checkbox input "true"
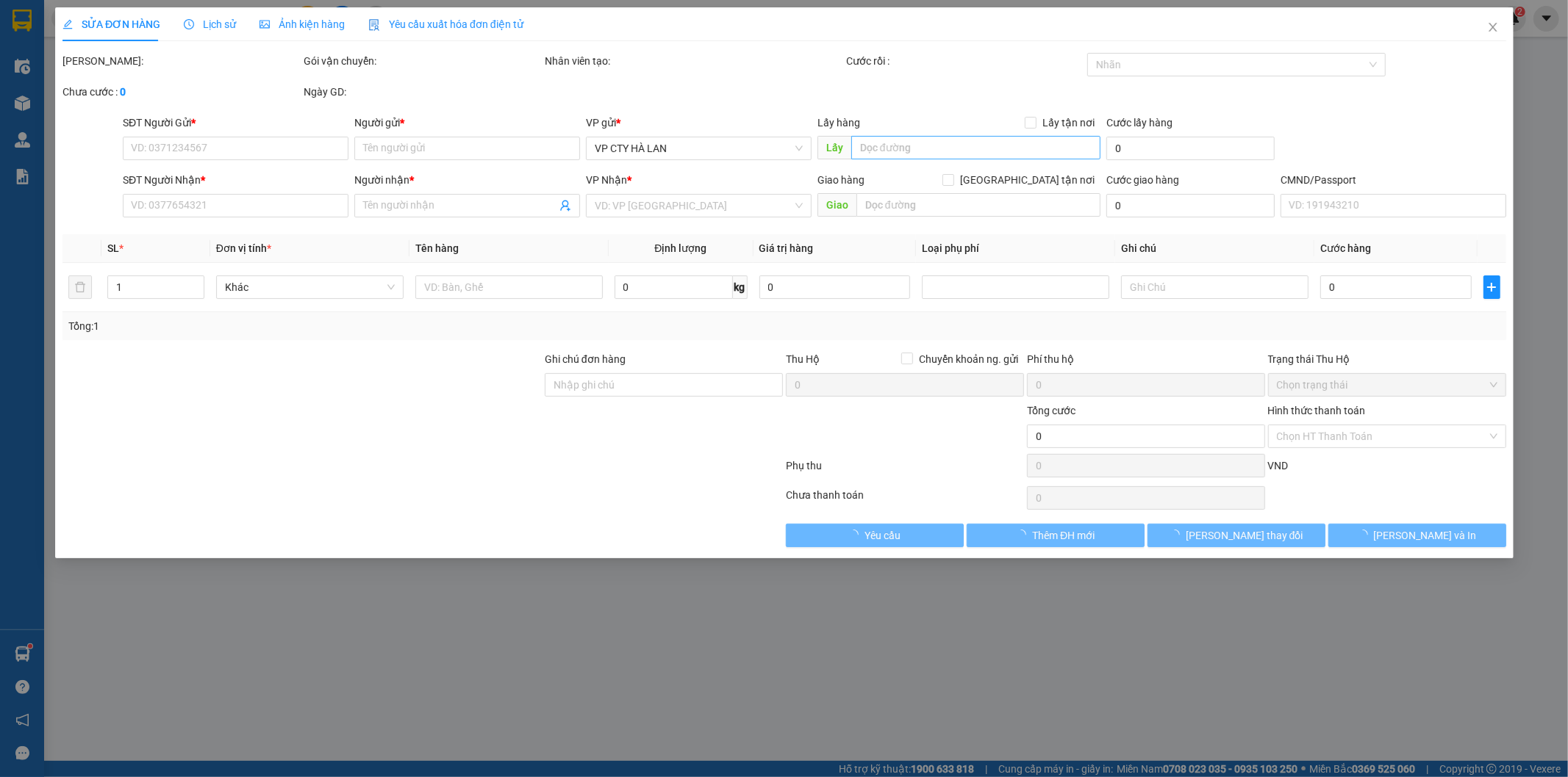
type input "SỐ 42TT18 P. [PERSON_NAME], [GEOGRAPHIC_DATA], [GEOGRAPHIC_DATA], [GEOGRAPHIC_D…"
type input "85.000"
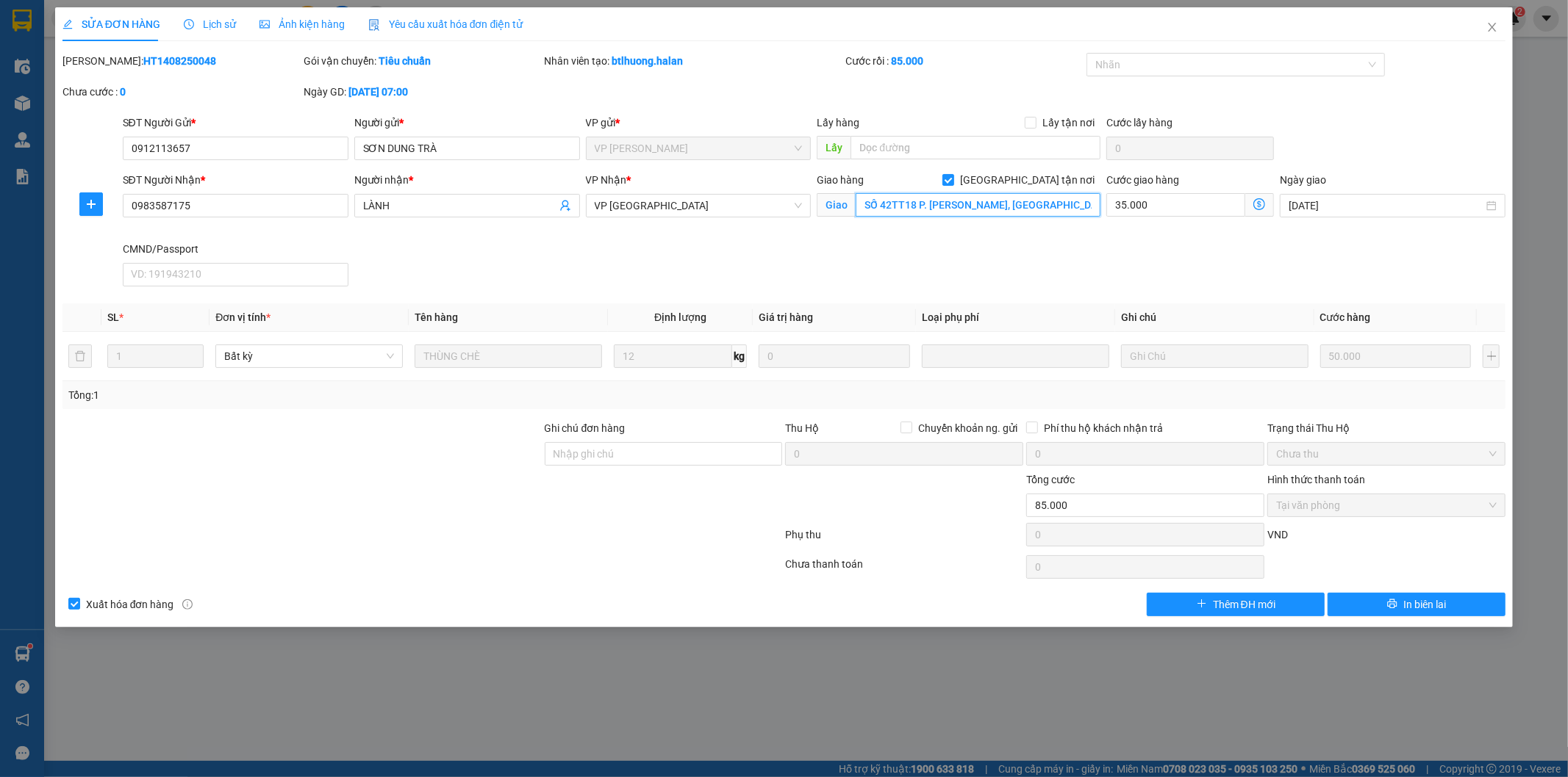
click at [923, 200] on input "SỐ 42TT18 P. [PERSON_NAME], [GEOGRAPHIC_DATA], [GEOGRAPHIC_DATA], [GEOGRAPHIC_D…" at bounding box center [978, 205] width 245 height 23
click at [1495, 28] on icon "close" at bounding box center [1492, 28] width 12 height 12
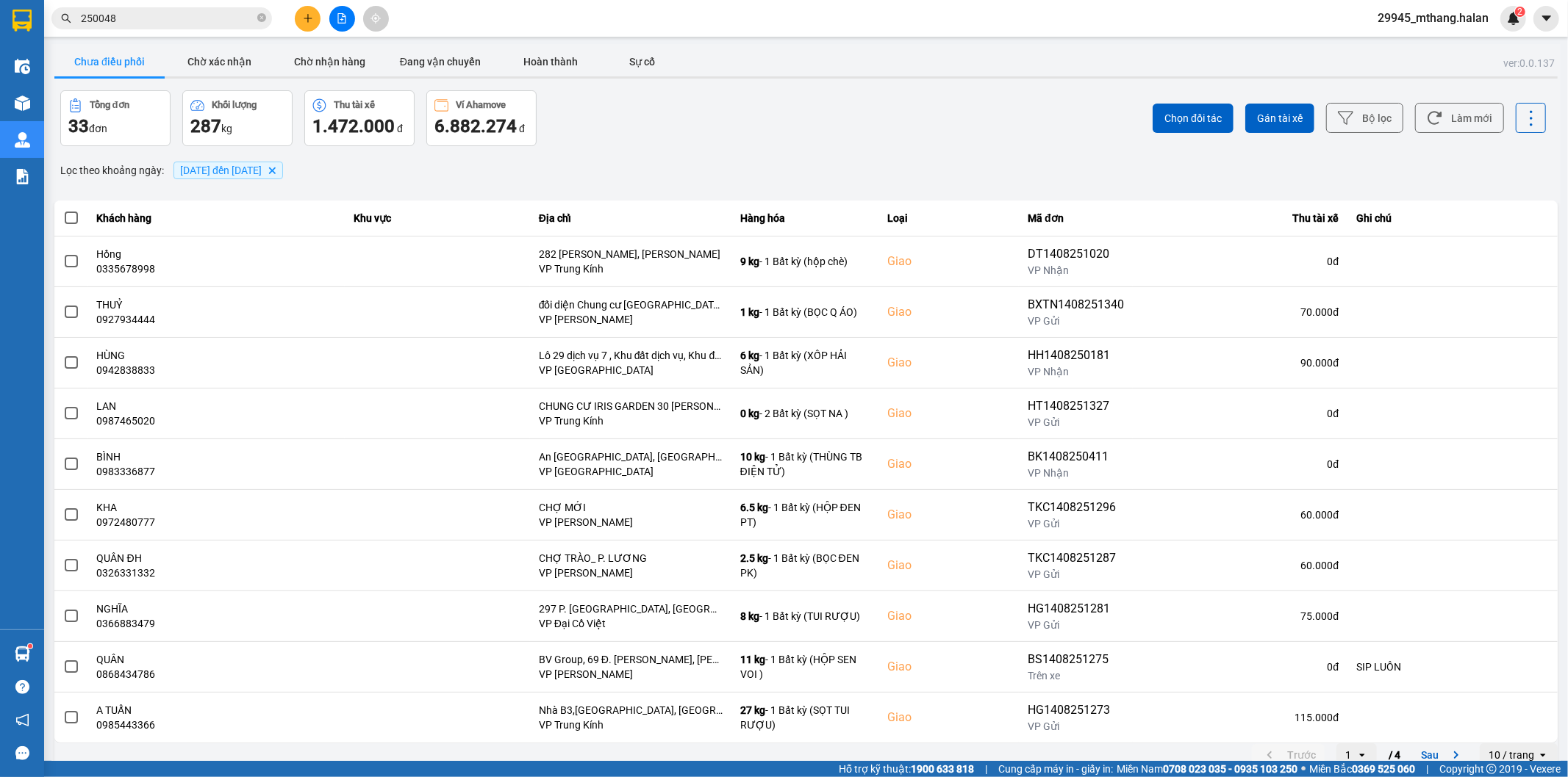
click at [139, 32] on div "Kết quả tìm kiếm ( 223 ) Bộ lọc Mã ĐH Trạng thái Món hàng Thu hộ Tổng cước Chưa…" at bounding box center [784, 18] width 1568 height 37
click at [139, 28] on div "Kết quả tìm kiếm ( 223 ) Bộ lọc Mã ĐH Trạng thái Món hàng Thu hộ Tổng cước Chưa…" at bounding box center [143, 18] width 286 height 26
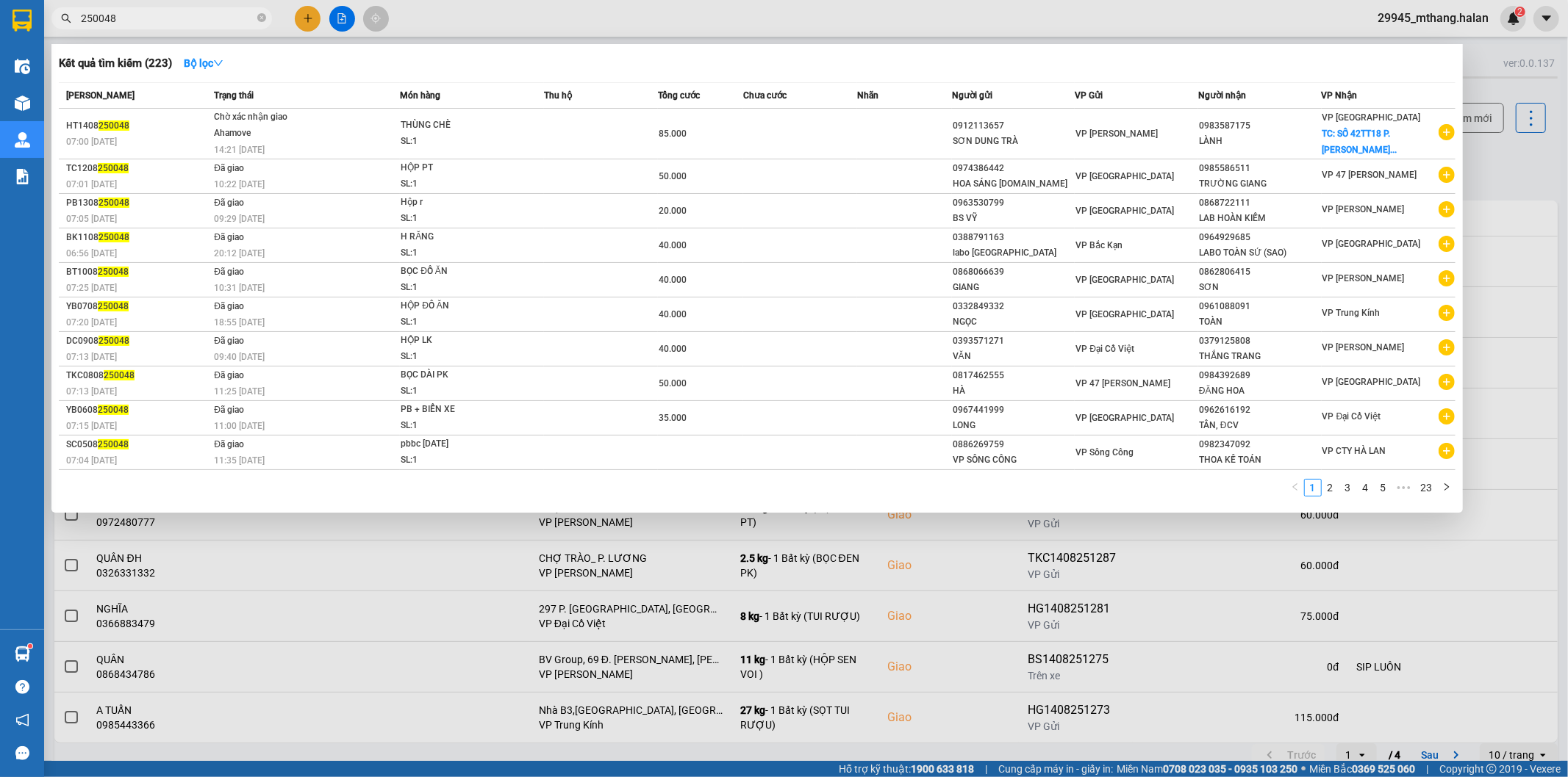
click at [200, 19] on input "250048" at bounding box center [168, 18] width 174 height 16
click at [172, 11] on input "250048" at bounding box center [168, 18] width 174 height 16
paste input "0379602826"
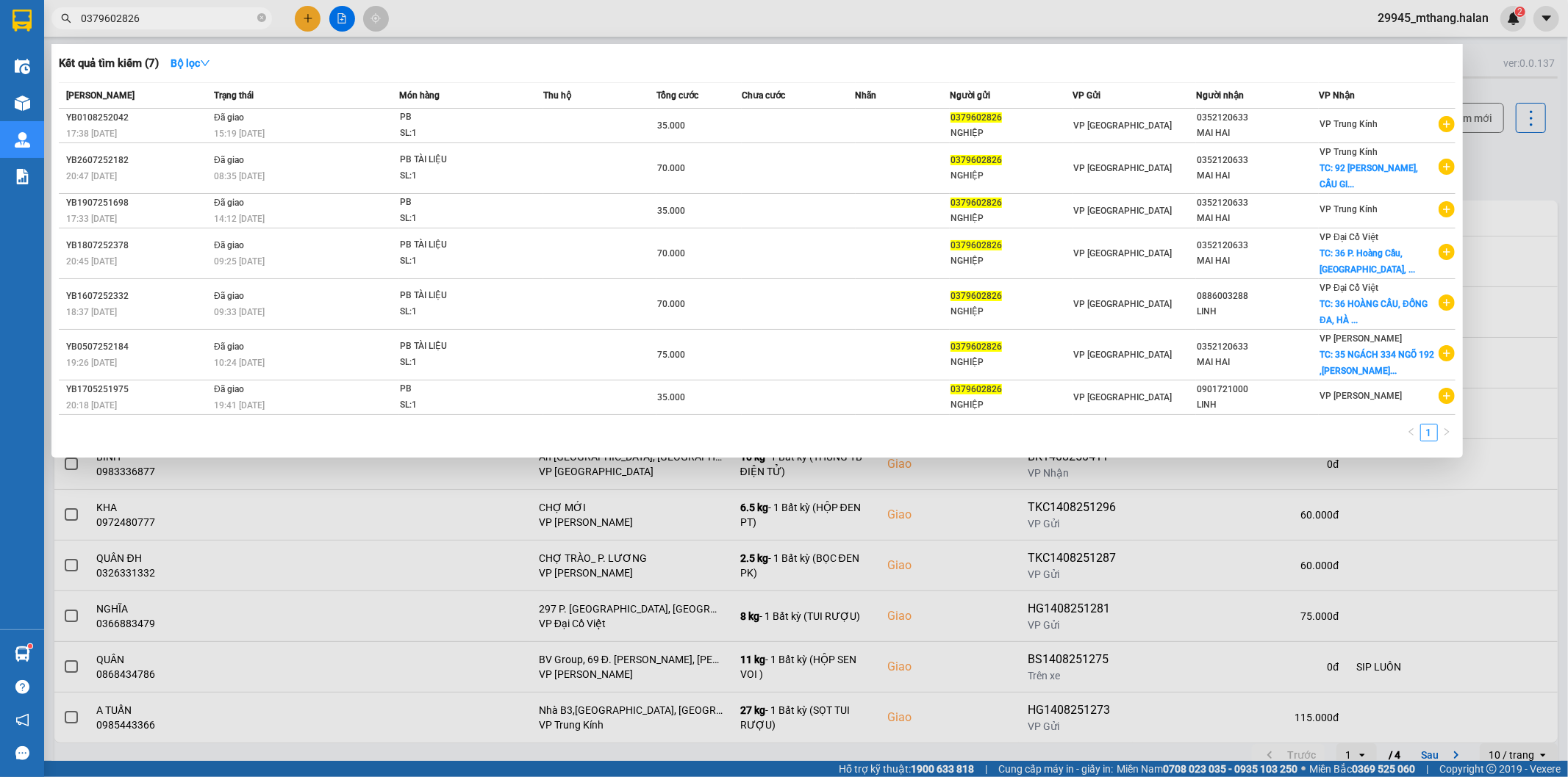
click at [1512, 169] on div at bounding box center [784, 388] width 1568 height 777
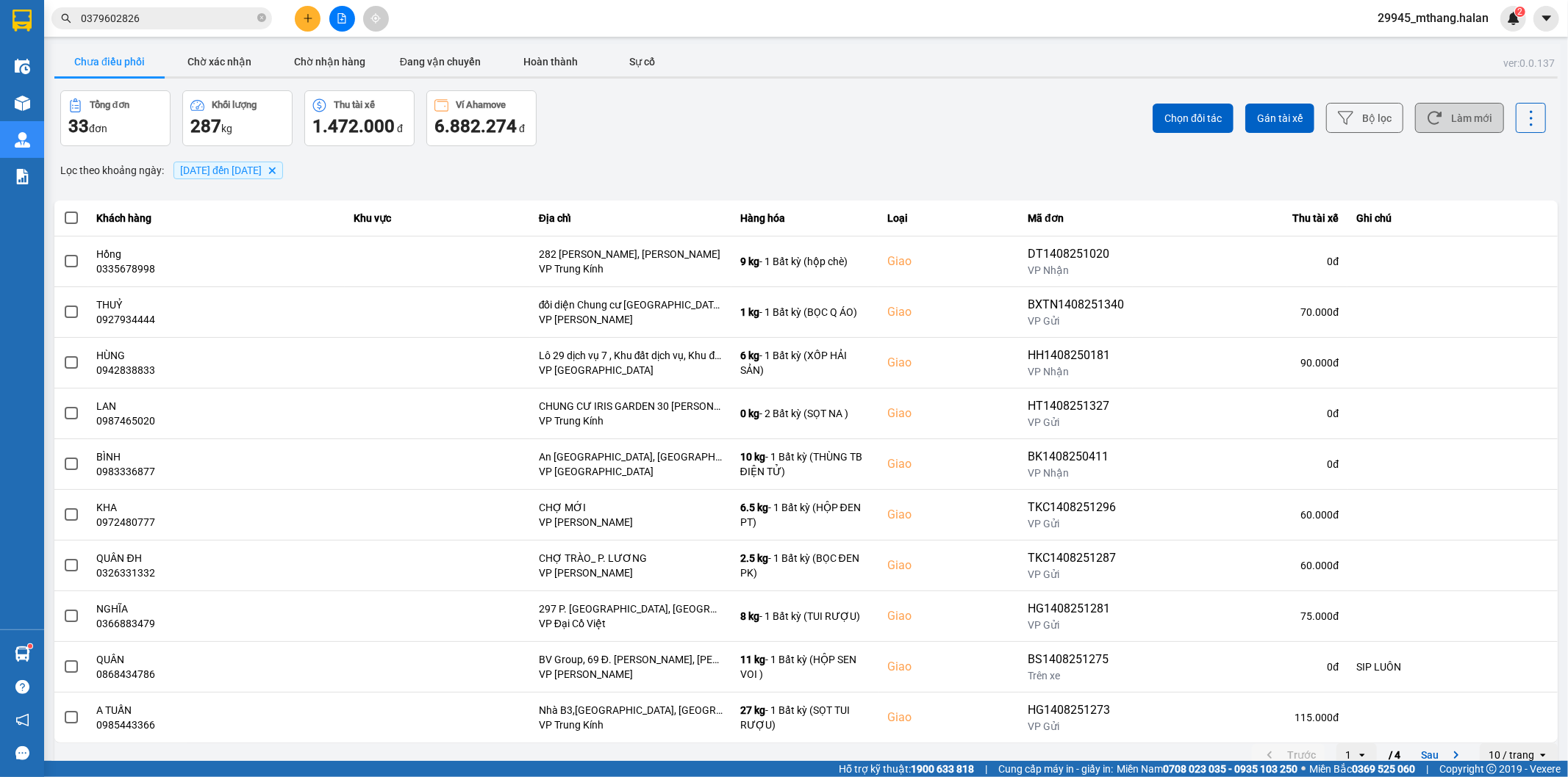
click at [1441, 114] on button "Làm mới" at bounding box center [1459, 118] width 89 height 30
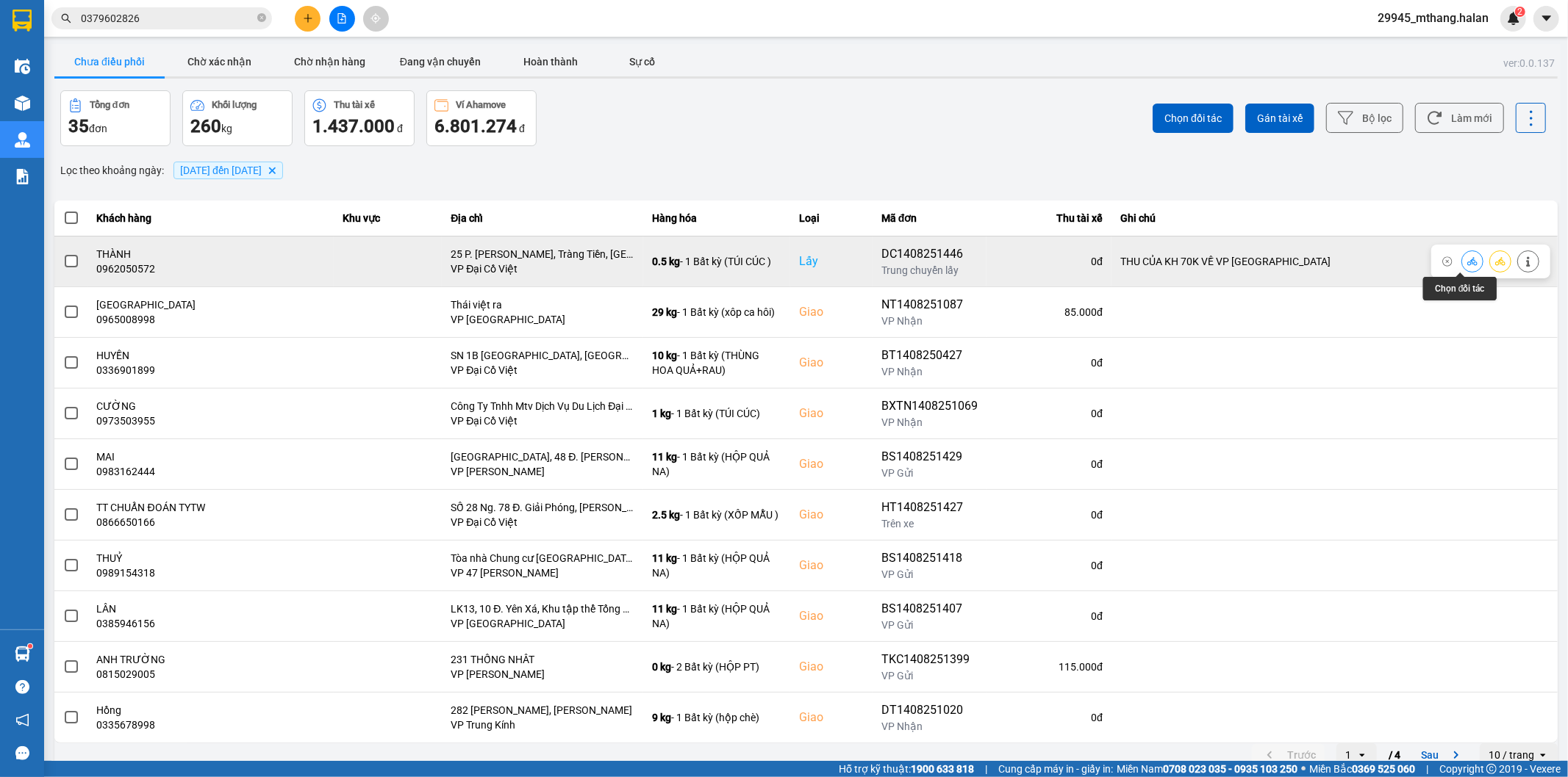
click at [1467, 260] on icon at bounding box center [1472, 261] width 10 height 10
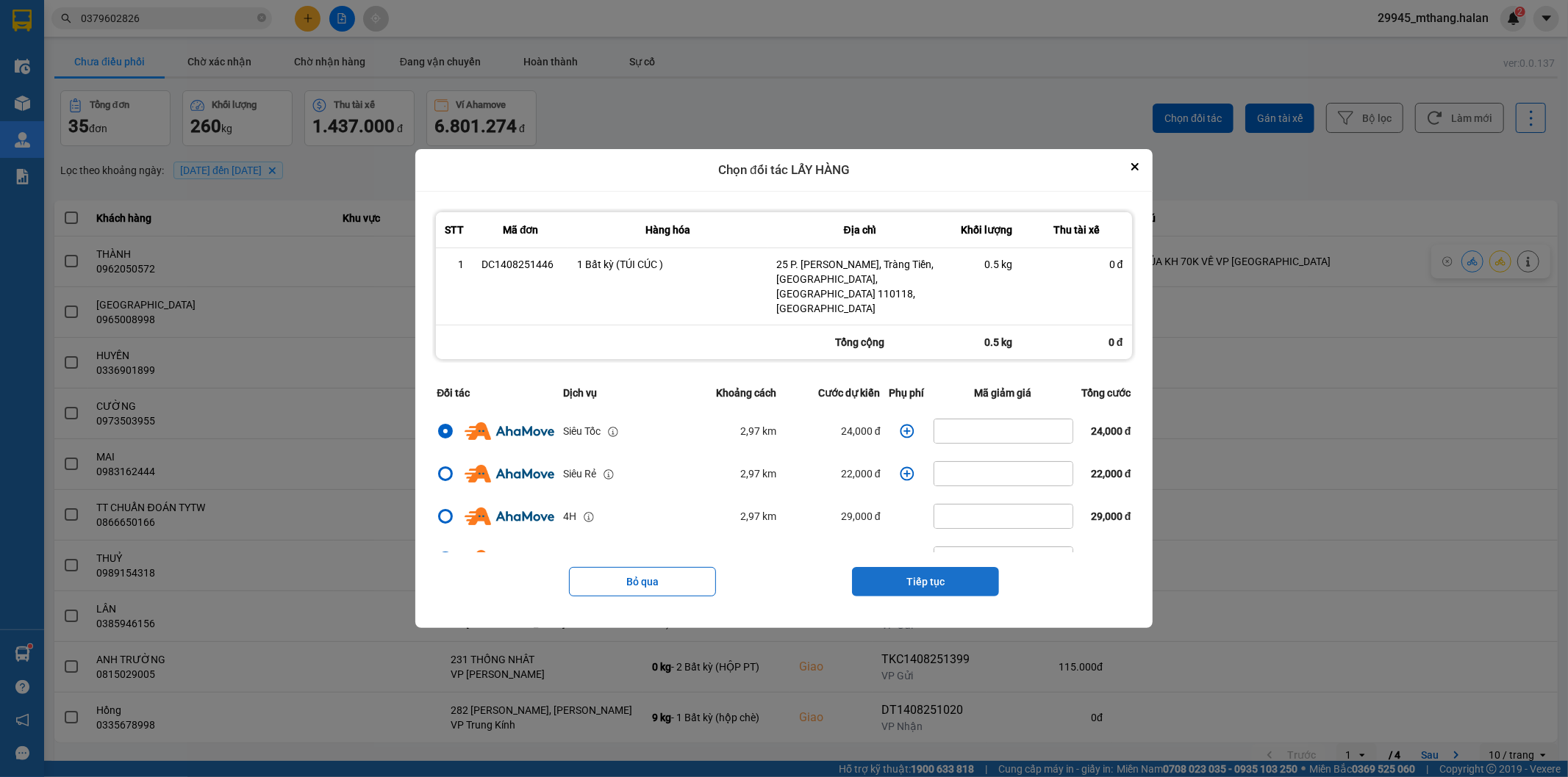
drag, startPoint x: 892, startPoint y: 574, endPoint x: 898, endPoint y: 563, distance: 12.5
click at [898, 568] on button "Tiếp tục" at bounding box center [925, 582] width 147 height 29
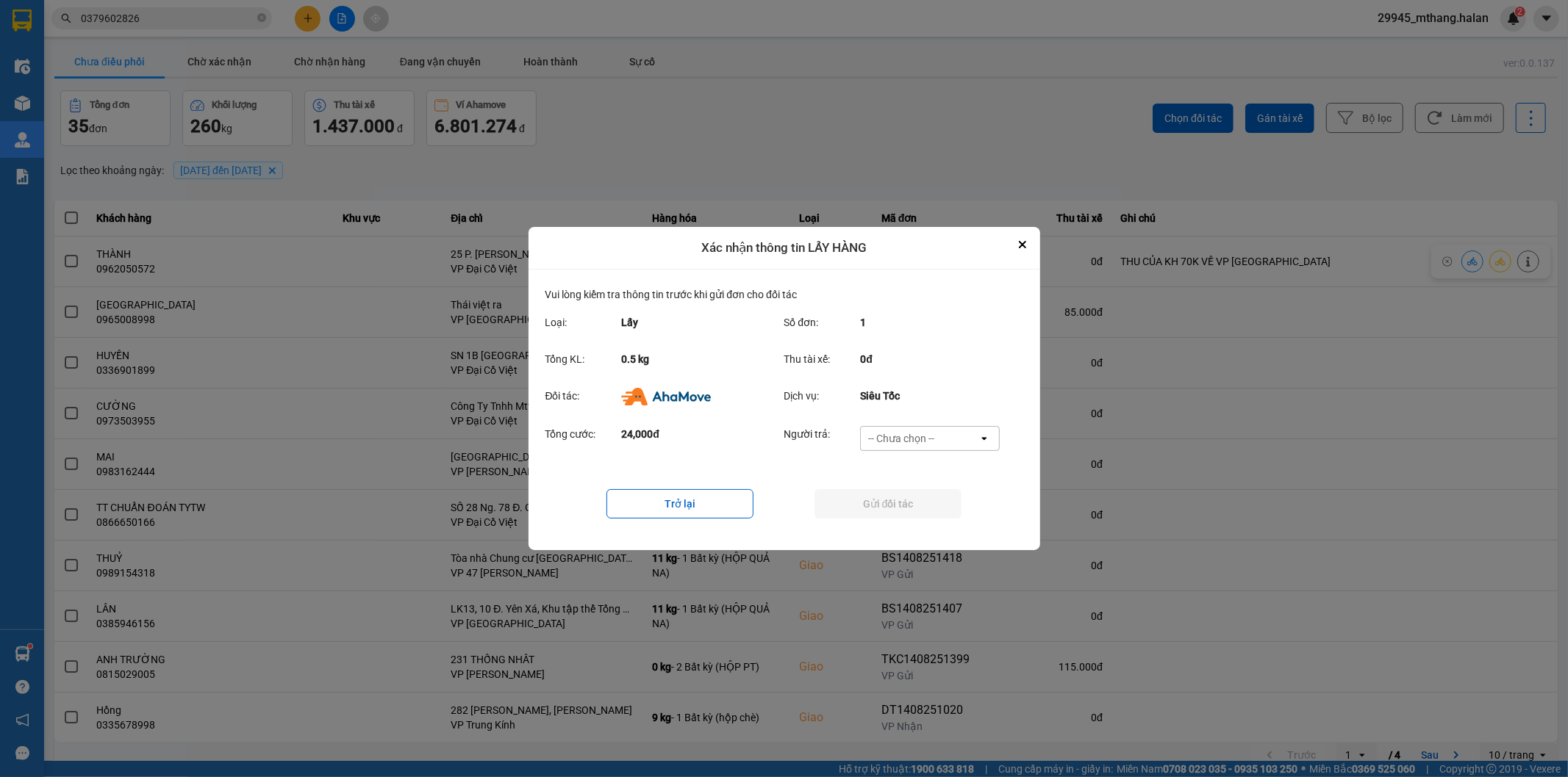
click at [898, 430] on div "-- Chưa chọn --" at bounding box center [919, 439] width 118 height 23
click at [876, 527] on span "Ví Ahamove" at bounding box center [901, 523] width 59 height 15
click at [823, 497] on button "Gửi đối tác" at bounding box center [888, 503] width 147 height 29
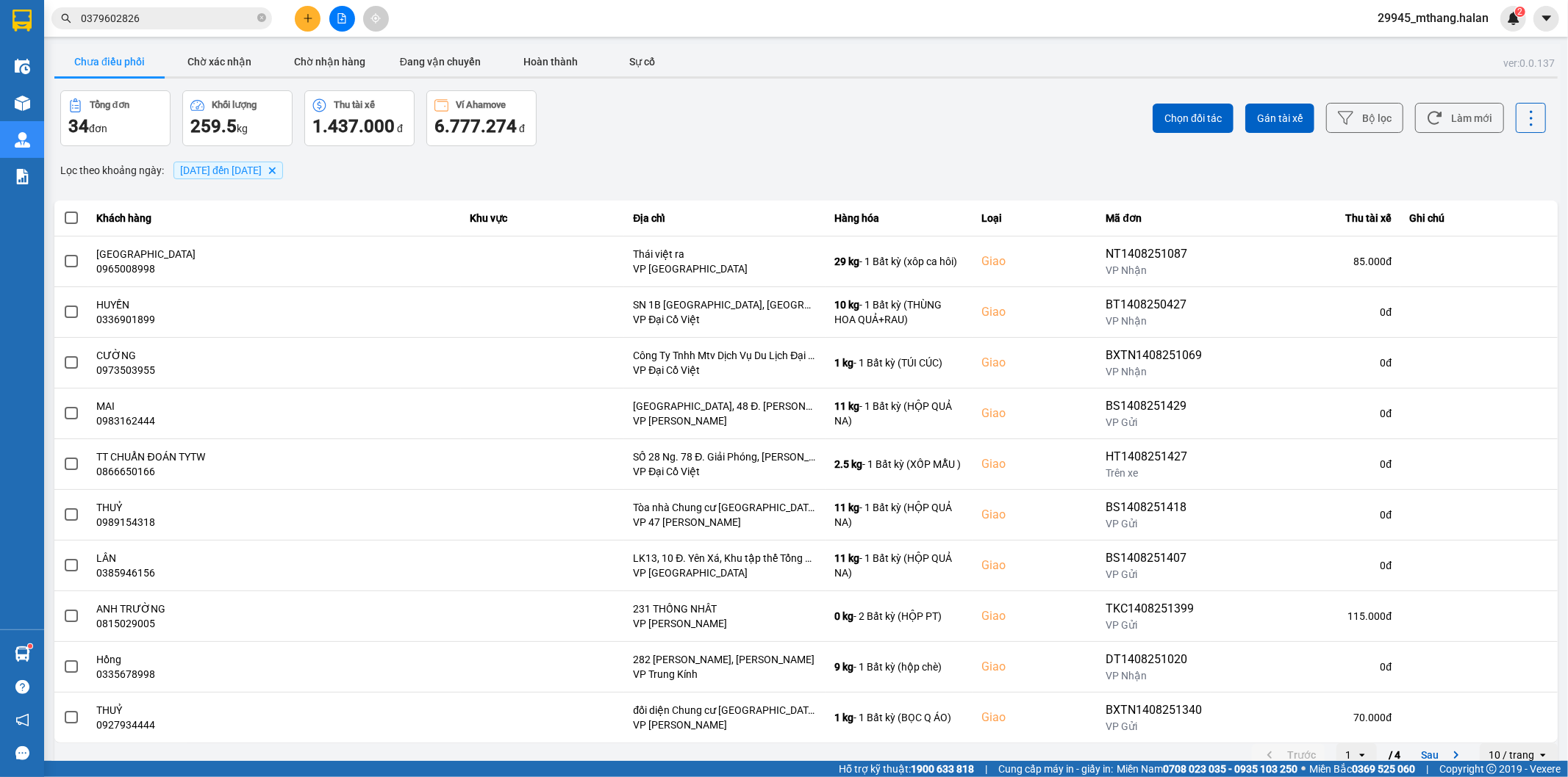
click at [178, 19] on input "0379602826" at bounding box center [168, 18] width 174 height 16
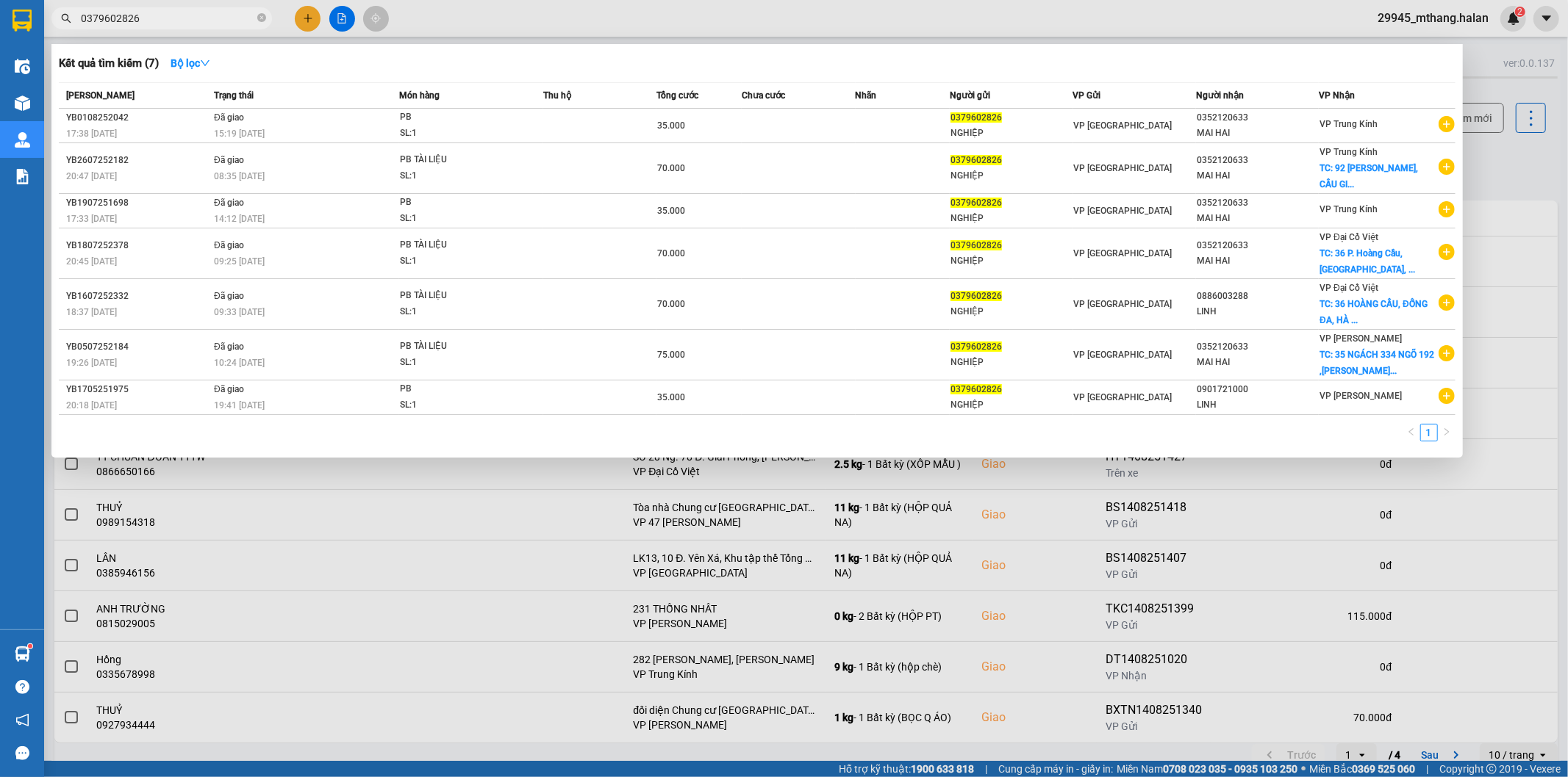
click at [163, 26] on input "0379602826" at bounding box center [168, 18] width 174 height 16
click at [162, 23] on input "0379602826" at bounding box center [168, 18] width 174 height 16
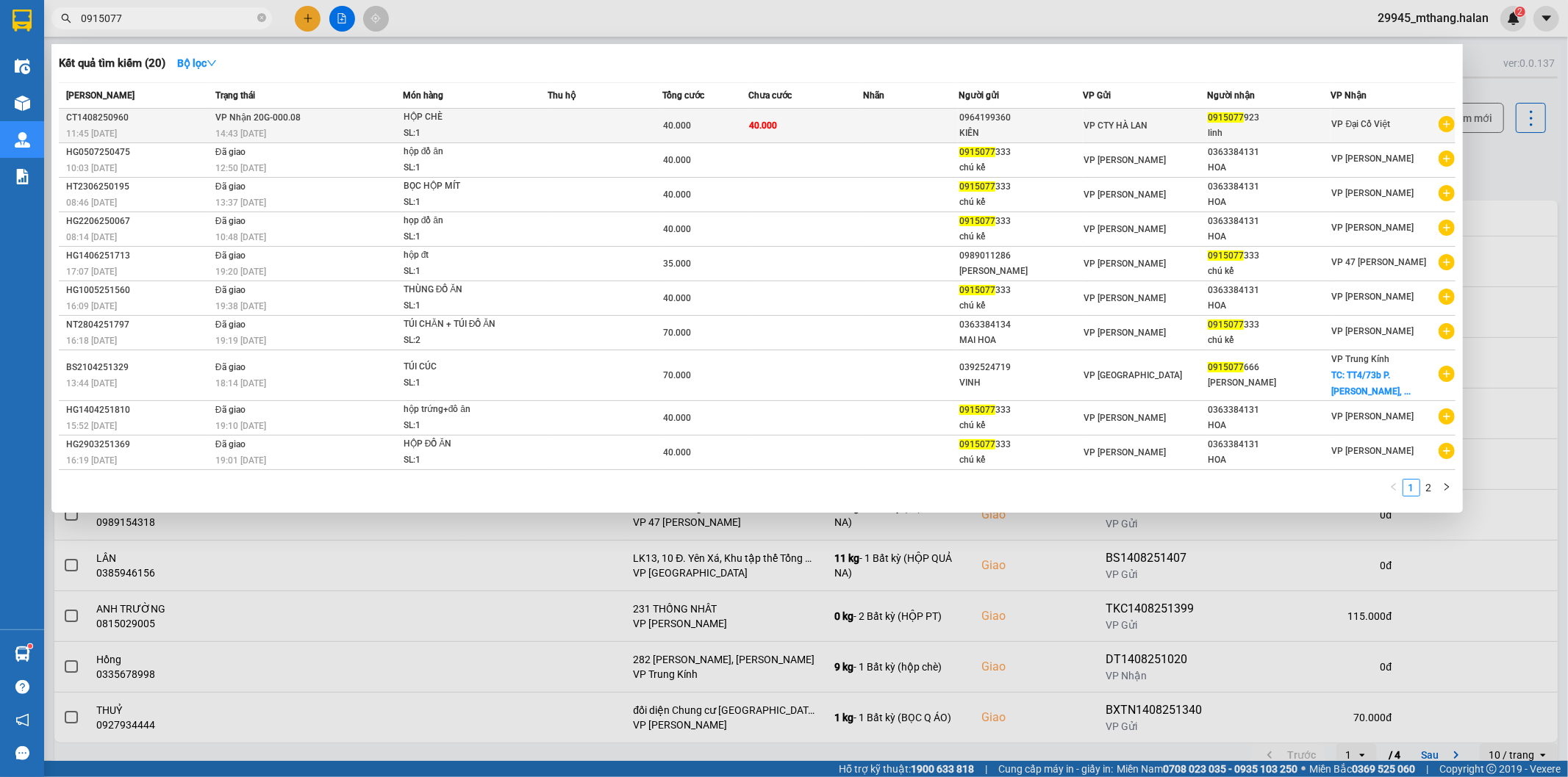
type input "0915077"
click at [604, 126] on td at bounding box center [604, 125] width 114 height 34
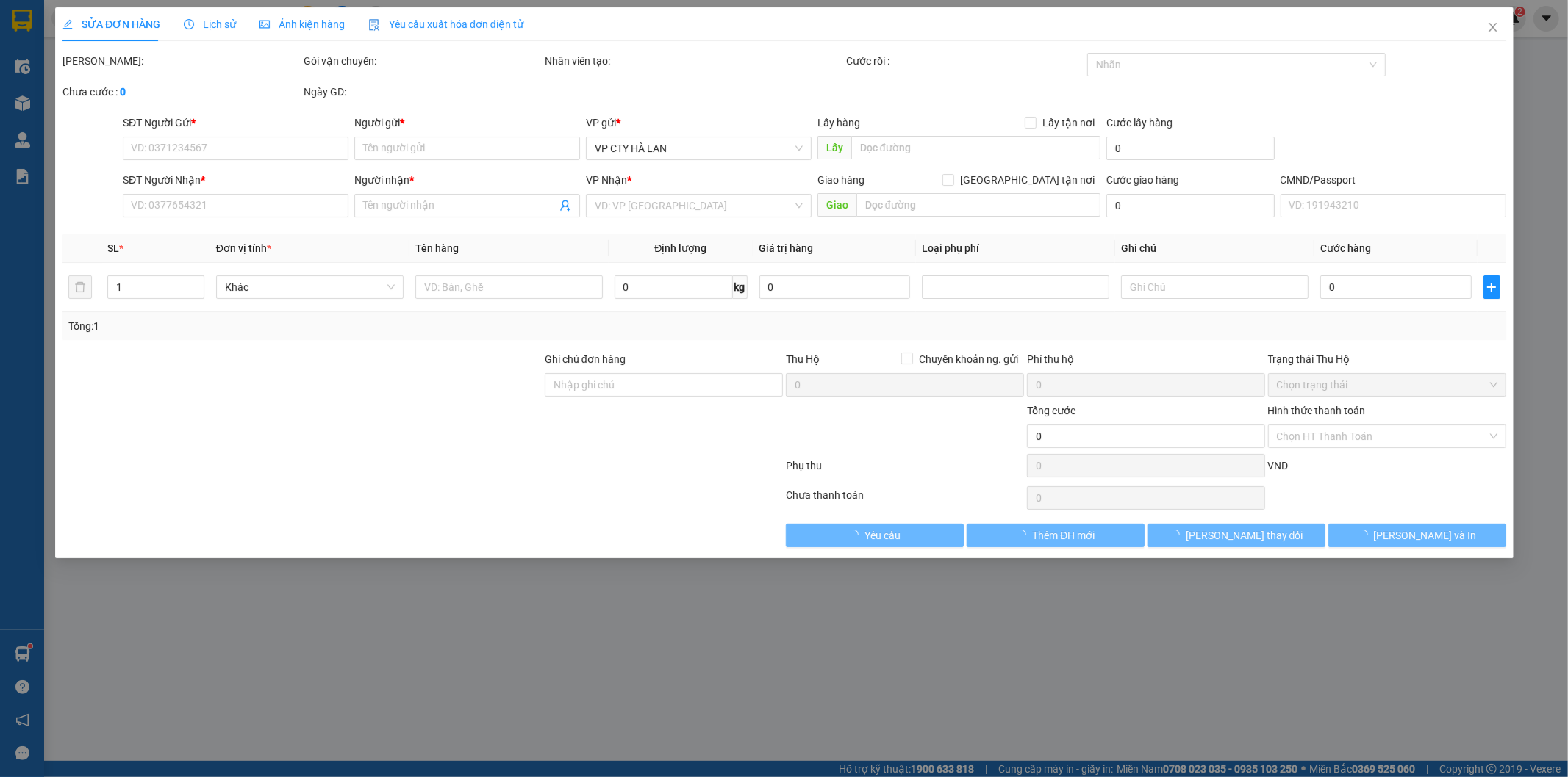
type input "0964199360"
type input "KIÊN"
type input "0915077923"
type input "linh"
type input "40.000"
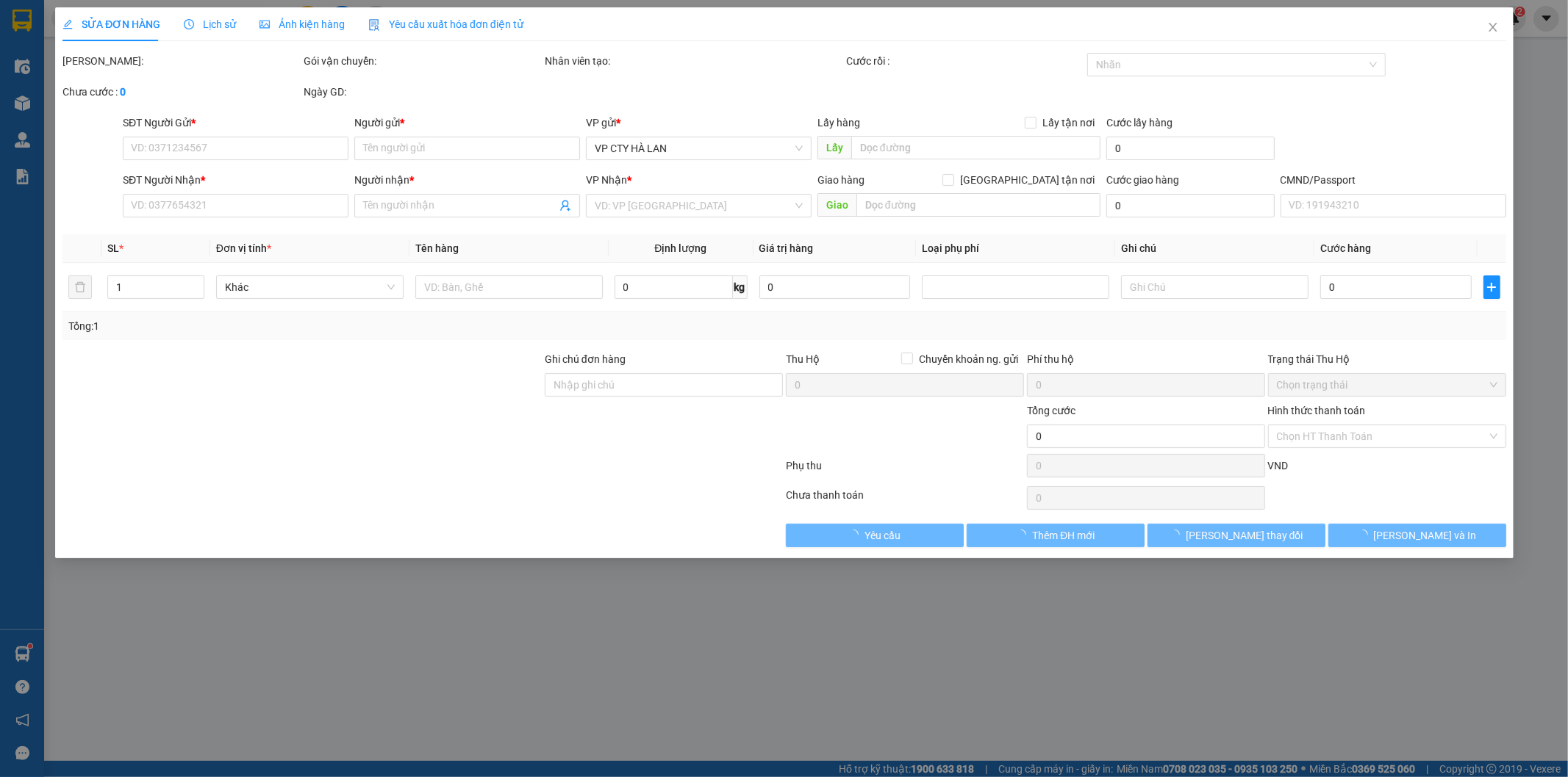
type input "40.000"
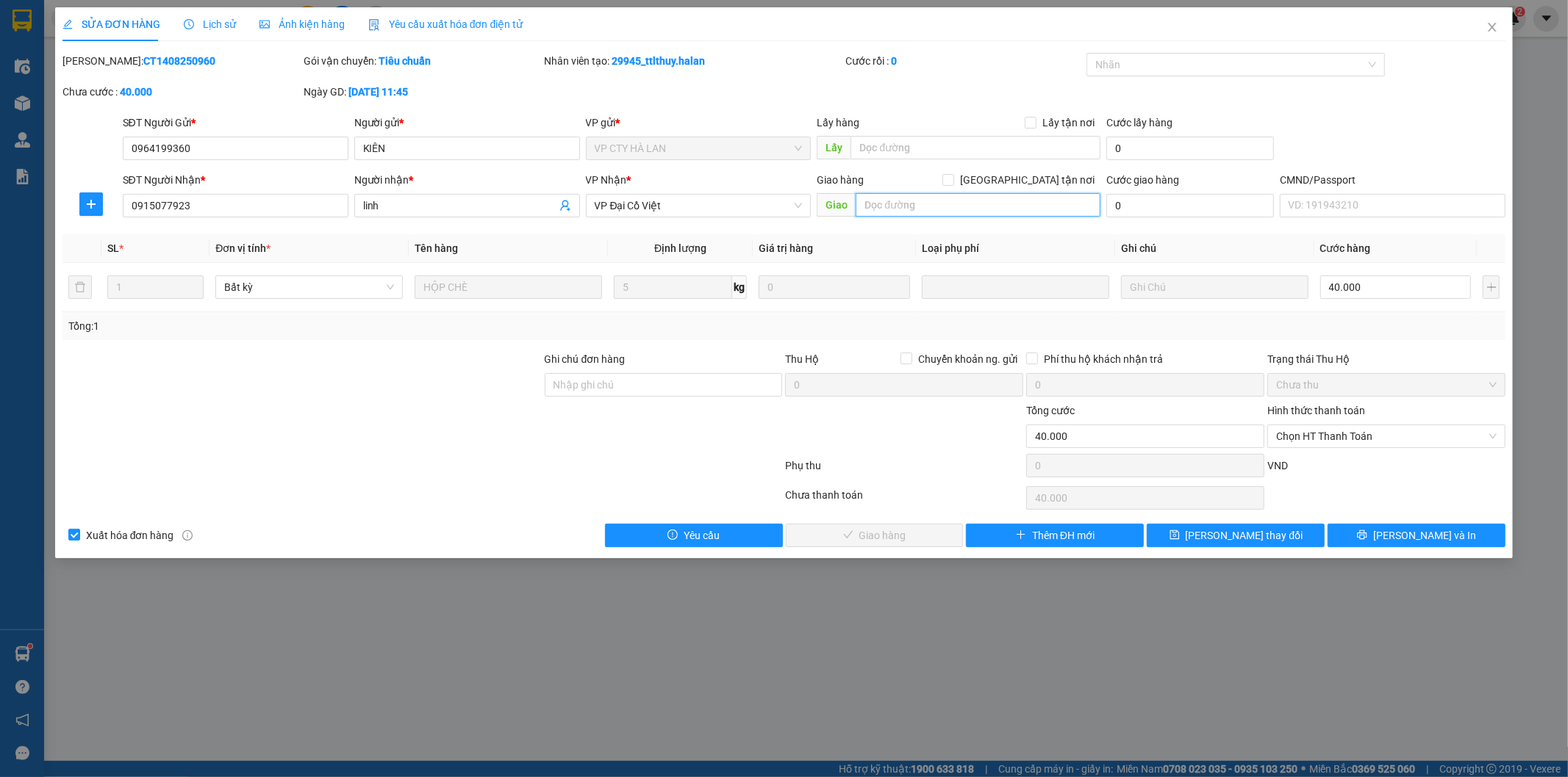
click at [929, 213] on input "text" at bounding box center [978, 205] width 245 height 23
click at [943, 209] on input "text" at bounding box center [978, 205] width 245 height 23
paste input "Chợ Đầu Mối Phía Nam, [PERSON_NAME], [GEOGRAPHIC_DATA], [GEOGRAPHIC_DATA], [GEO…"
type input "Chợ Đầu Mối Phía Nam, [PERSON_NAME], [GEOGRAPHIC_DATA], [GEOGRAPHIC_DATA], [GEO…"
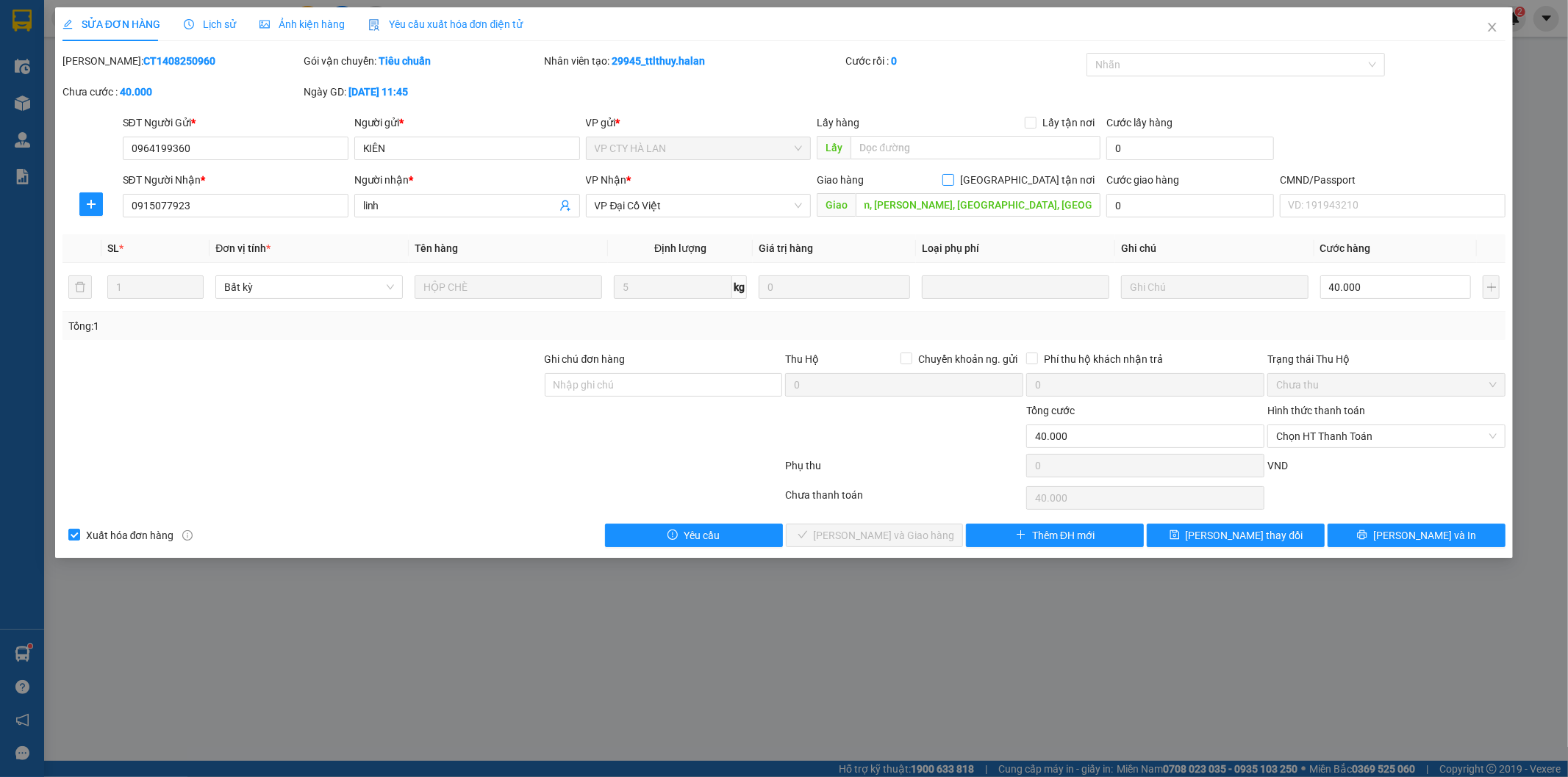
drag, startPoint x: 1026, startPoint y: 177, endPoint x: 968, endPoint y: 214, distance: 68.8
click at [953, 177] on input "[GEOGRAPHIC_DATA] tận nơi" at bounding box center [948, 179] width 10 height 10
checkbox input "true"
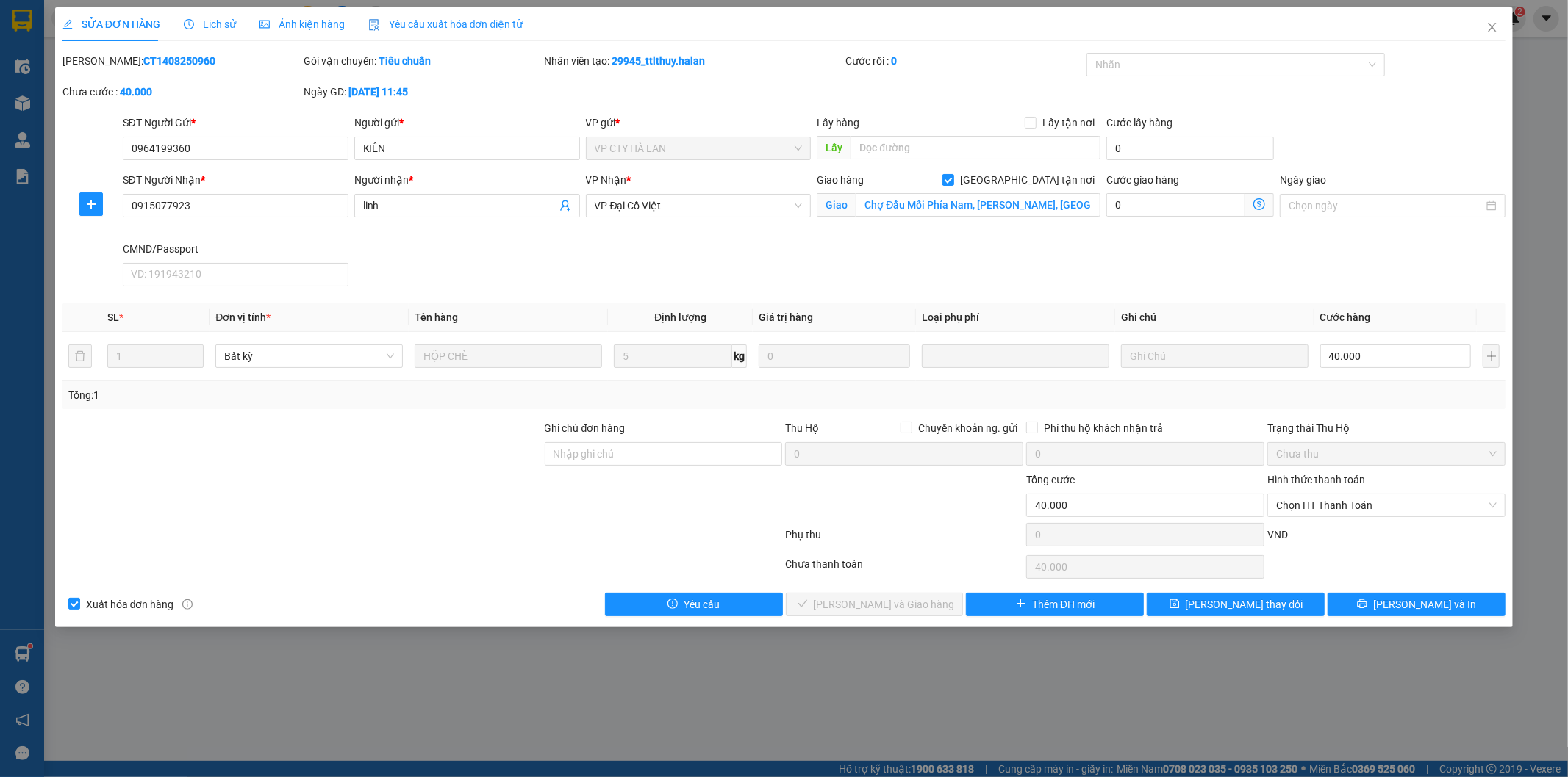
click at [1261, 204] on icon "dollar-circle" at bounding box center [1259, 204] width 12 height 12
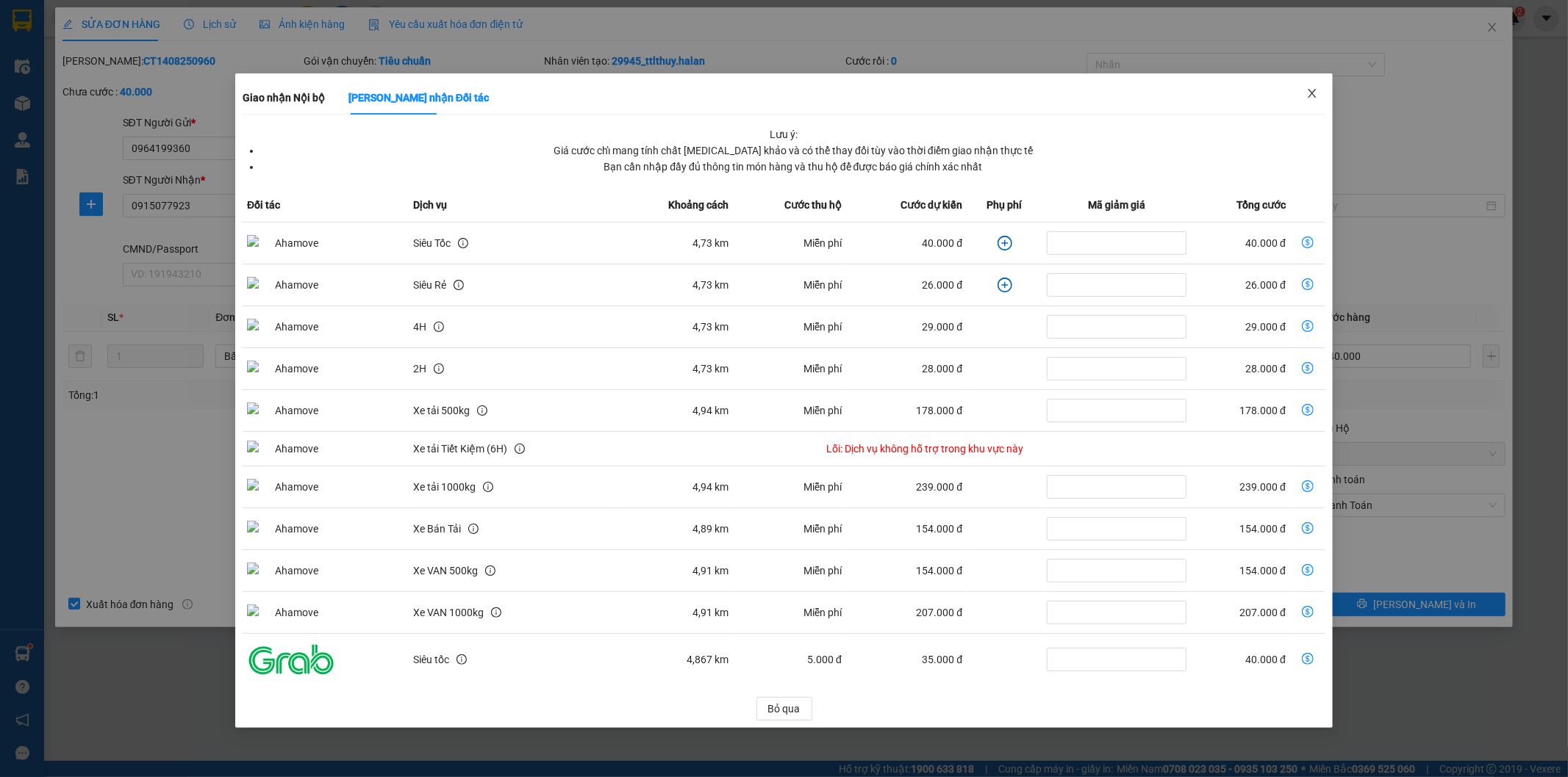
drag, startPoint x: 1325, startPoint y: 89, endPoint x: 1299, endPoint y: 101, distance: 28.6
click at [1327, 89] on span "Close" at bounding box center [1312, 93] width 41 height 41
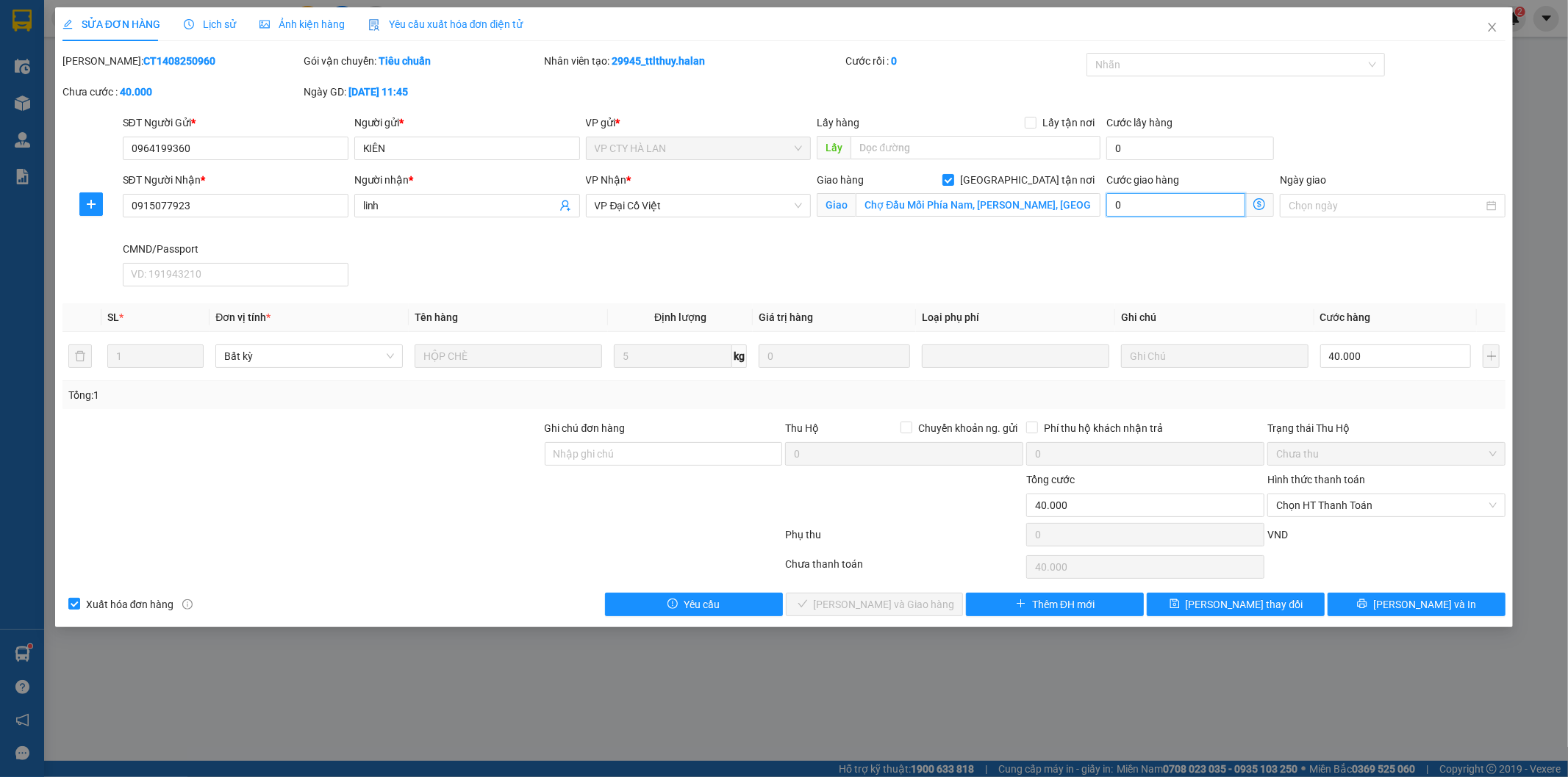
click at [1167, 202] on input "0" at bounding box center [1176, 205] width 139 height 23
type input "5"
type input "40.005"
type input "40.050"
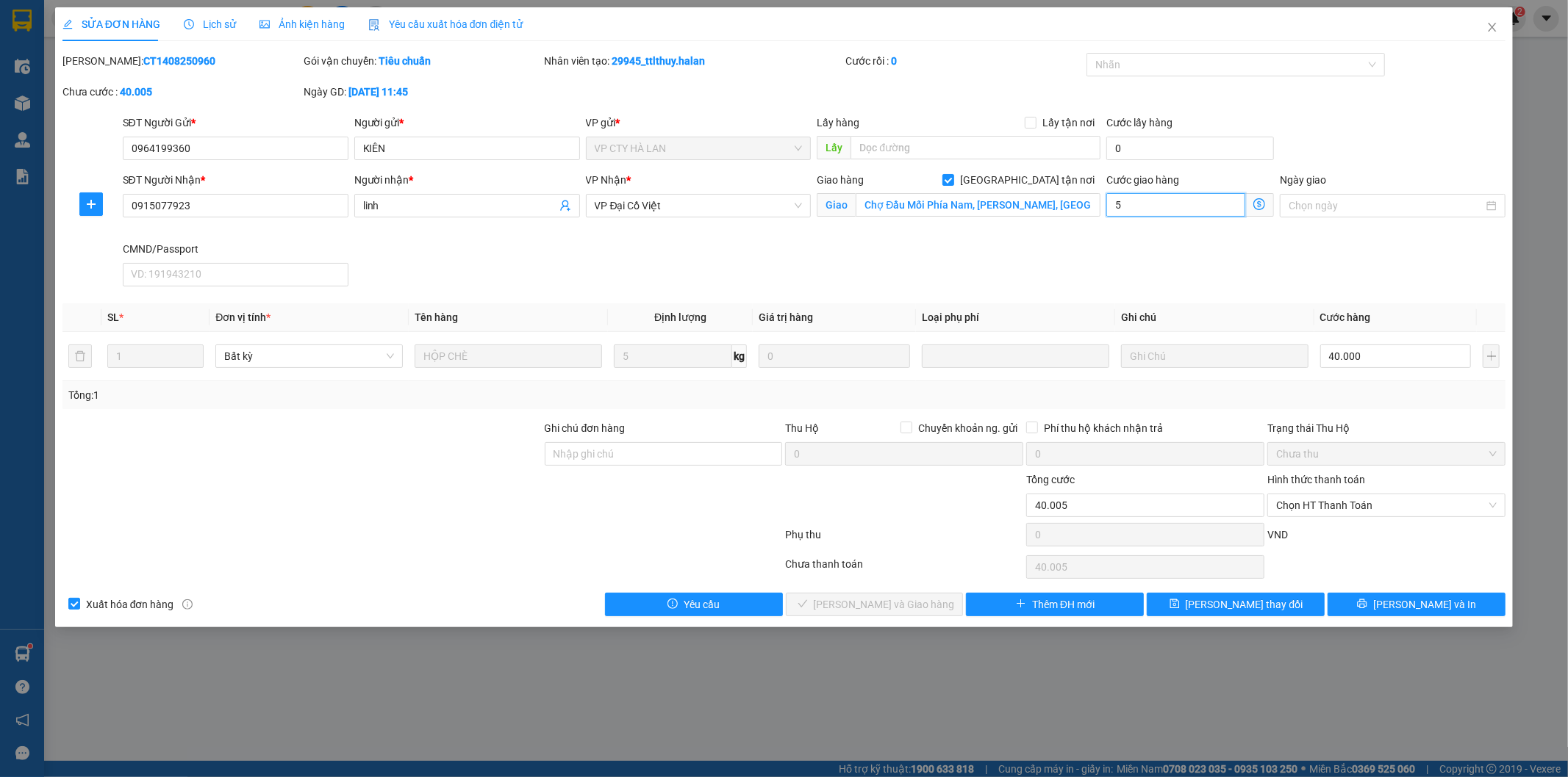
type input "40.050"
type input "50"
click at [1049, 238] on div "Giao hàng [GEOGRAPHIC_DATA] tận nơi Giao Chợ Đầu Mối Phía Nam, [PERSON_NAME], […" at bounding box center [959, 206] width 290 height 69
type input "90.000"
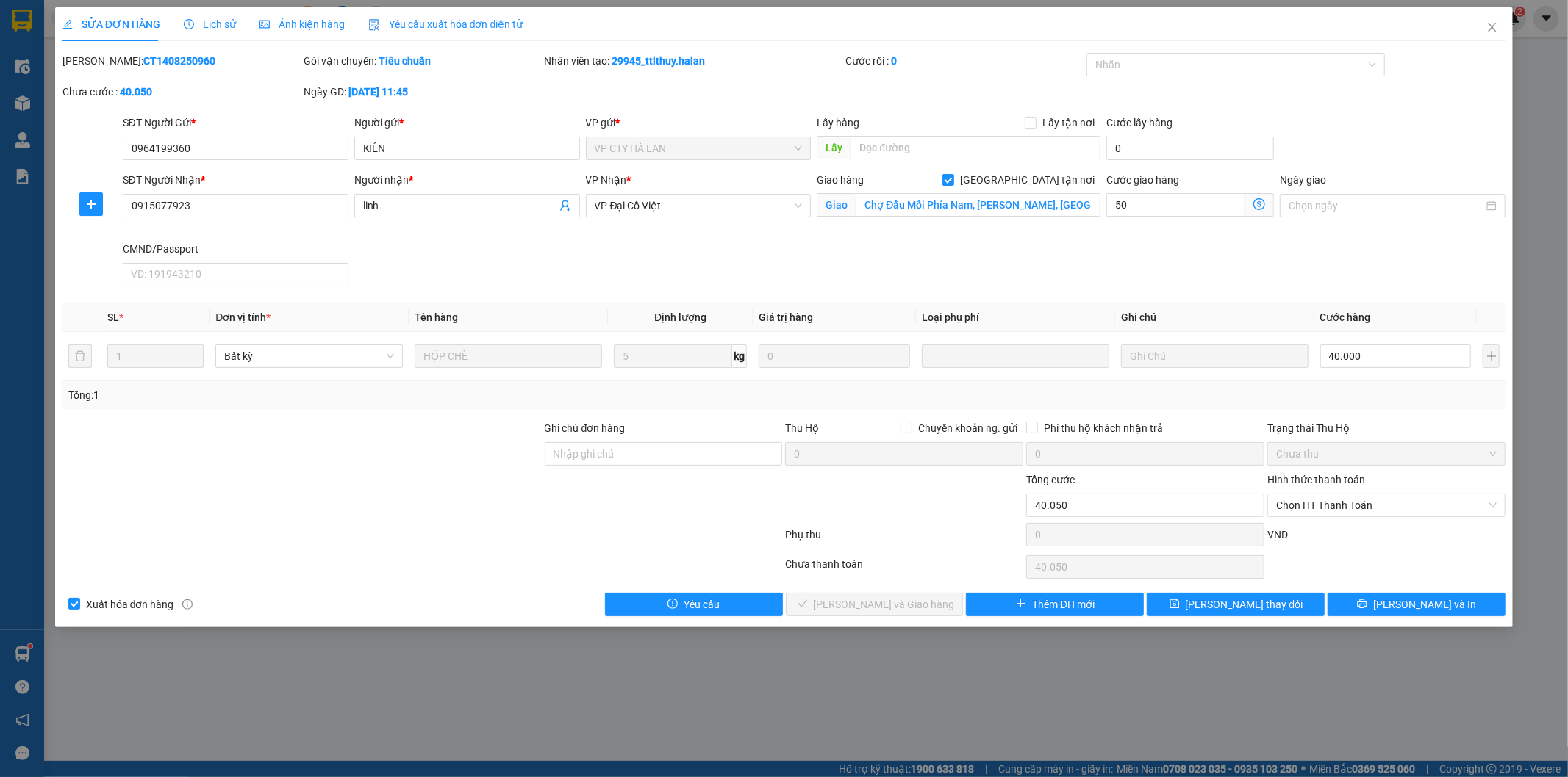
type input "50.000"
click at [1180, 603] on icon "save" at bounding box center [1175, 604] width 10 height 10
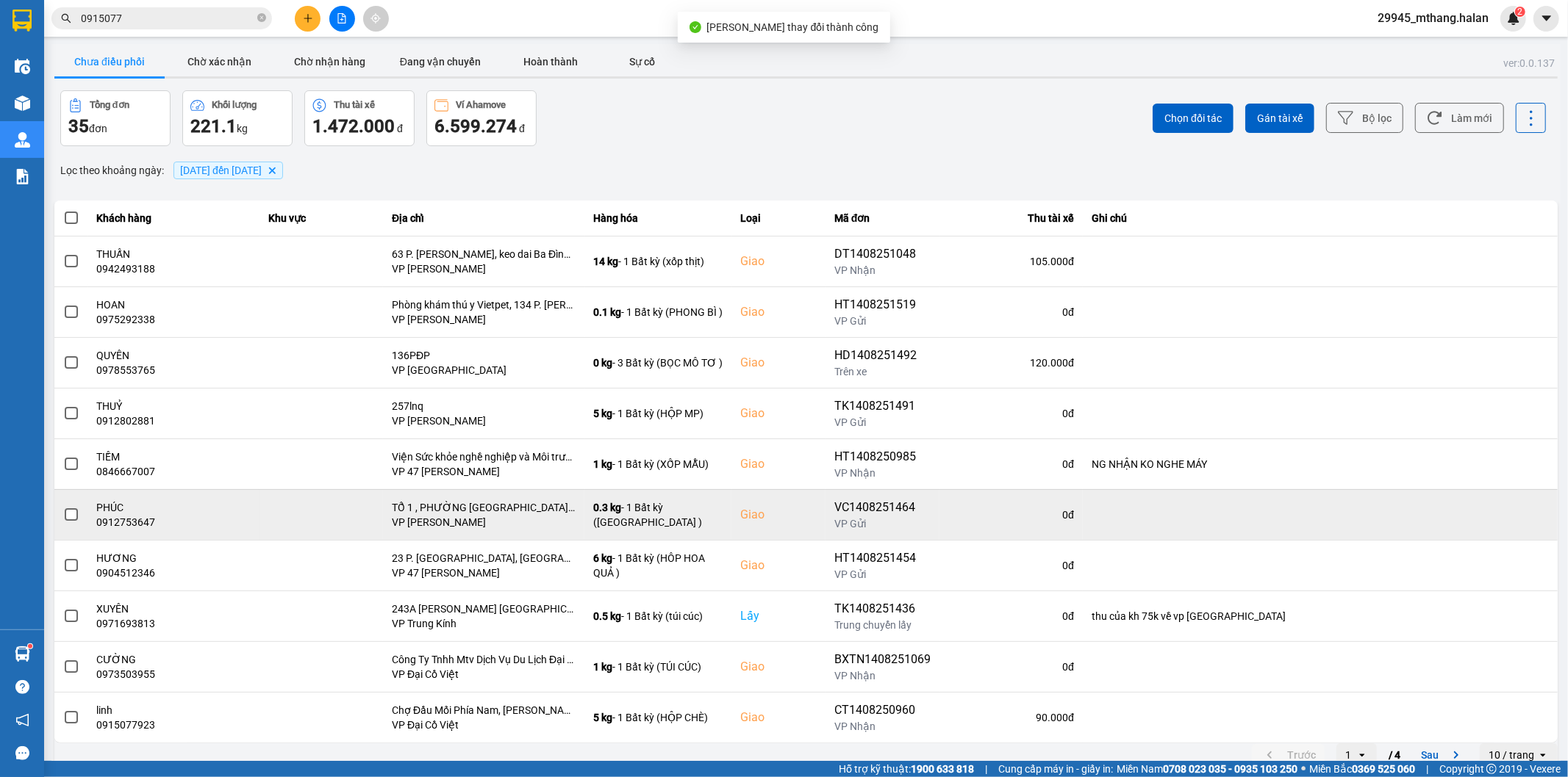
scroll to position [16, 0]
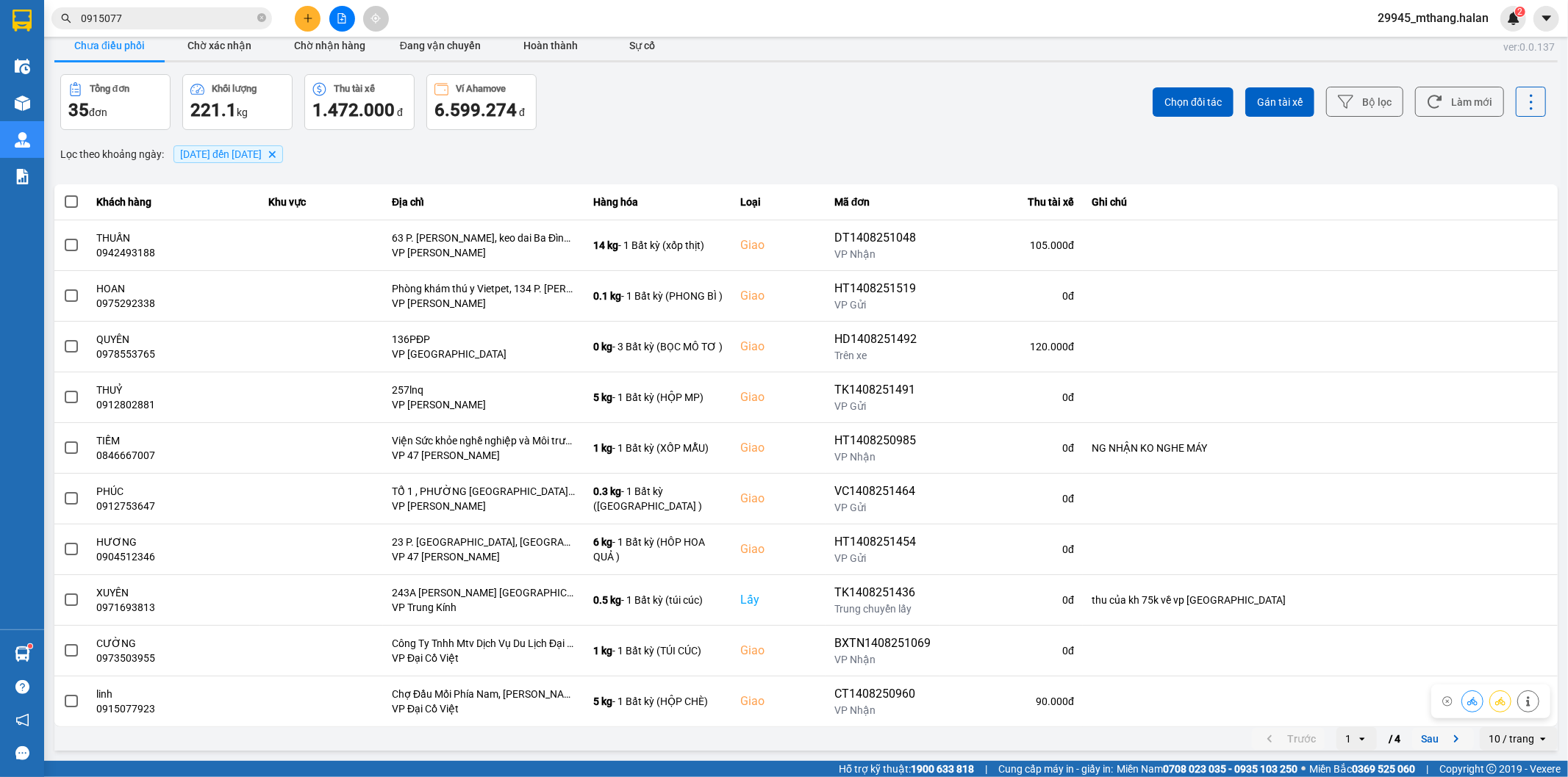
click at [1412, 732] on button "Sau" at bounding box center [1443, 739] width 62 height 22
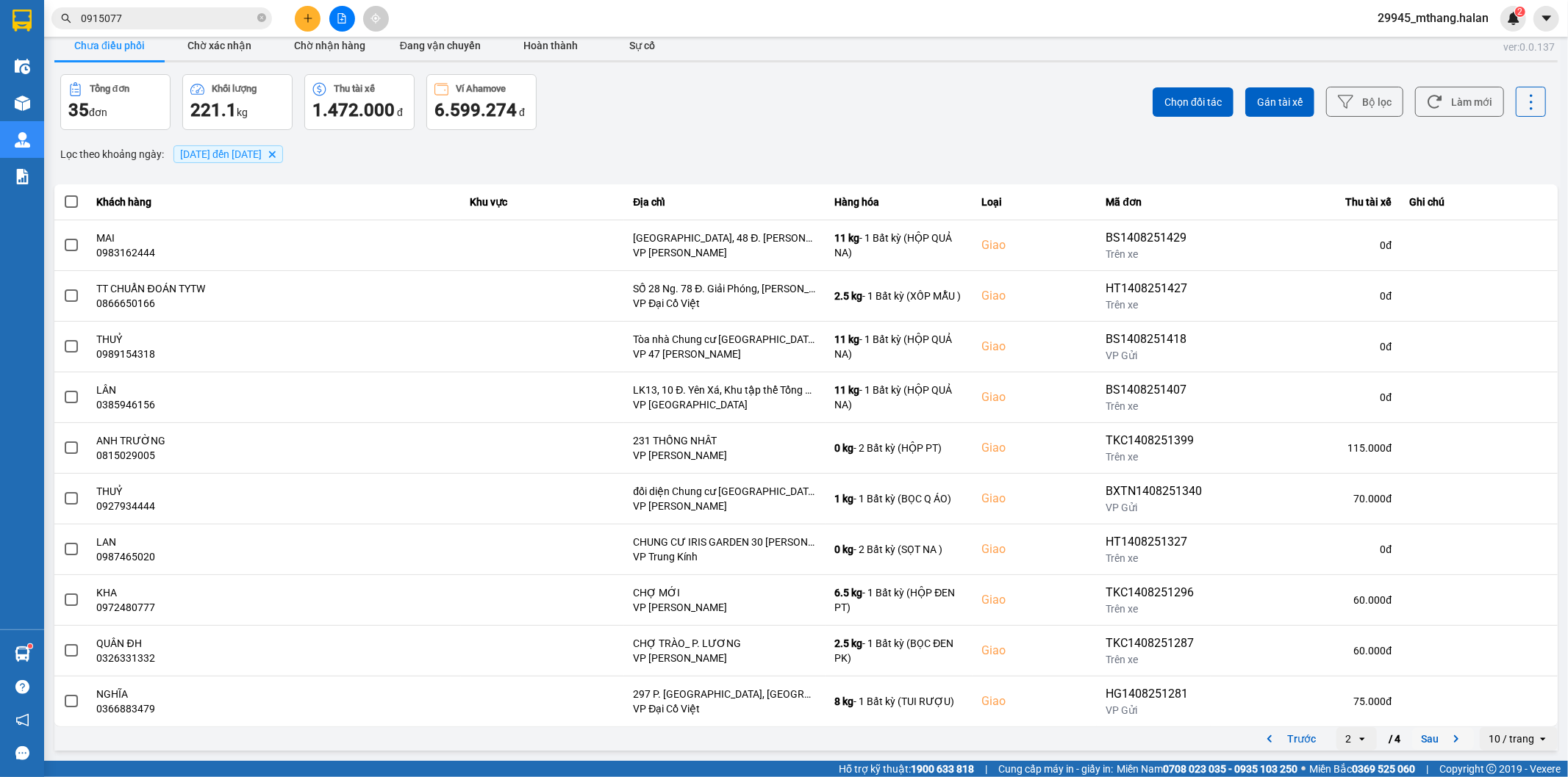
click at [1417, 740] on button "Sau" at bounding box center [1443, 739] width 62 height 22
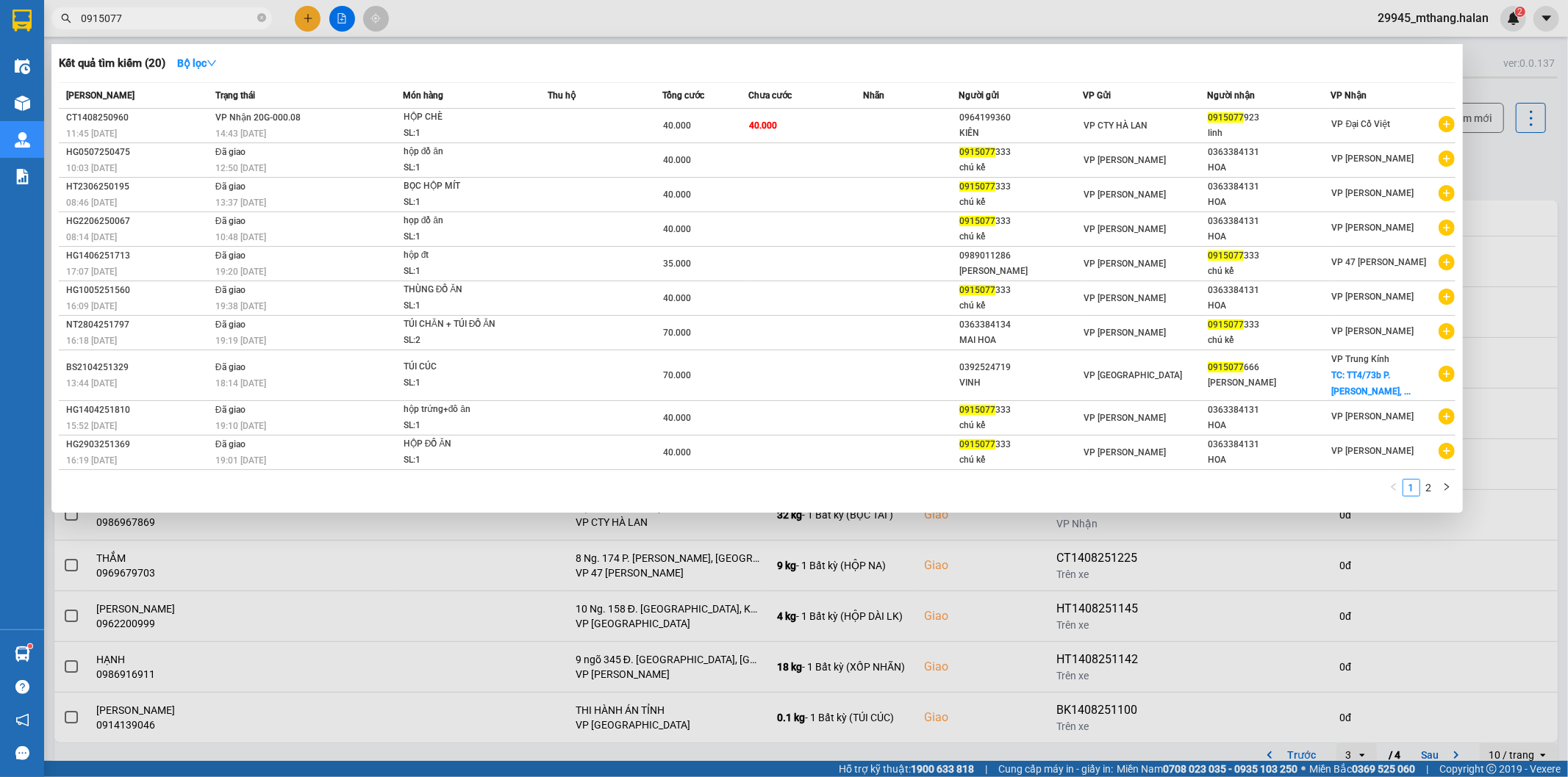
click at [148, 9] on span "0915077" at bounding box center [162, 18] width 220 height 22
click at [1531, 175] on div at bounding box center [784, 388] width 1568 height 777
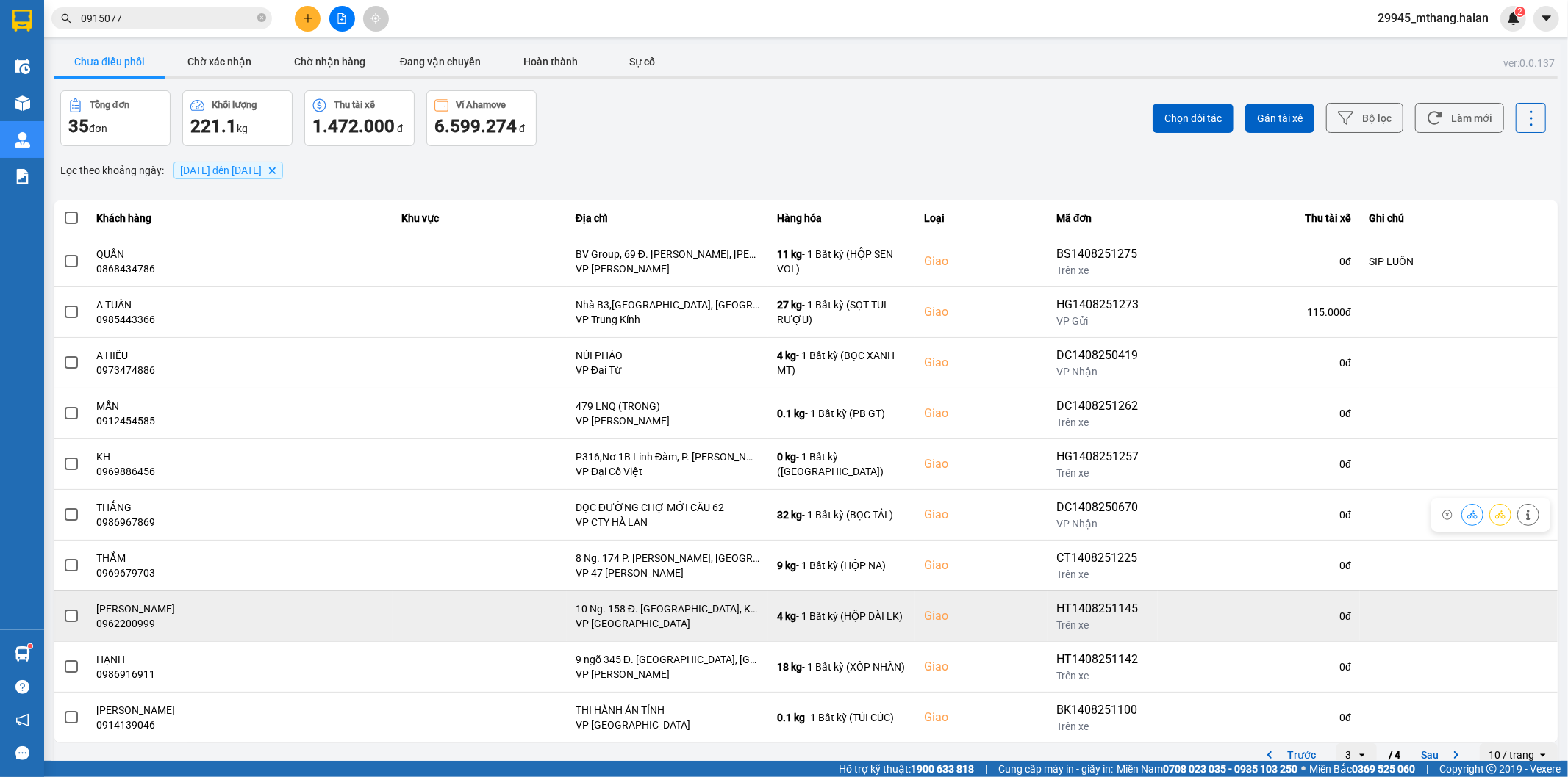
scroll to position [16, 0]
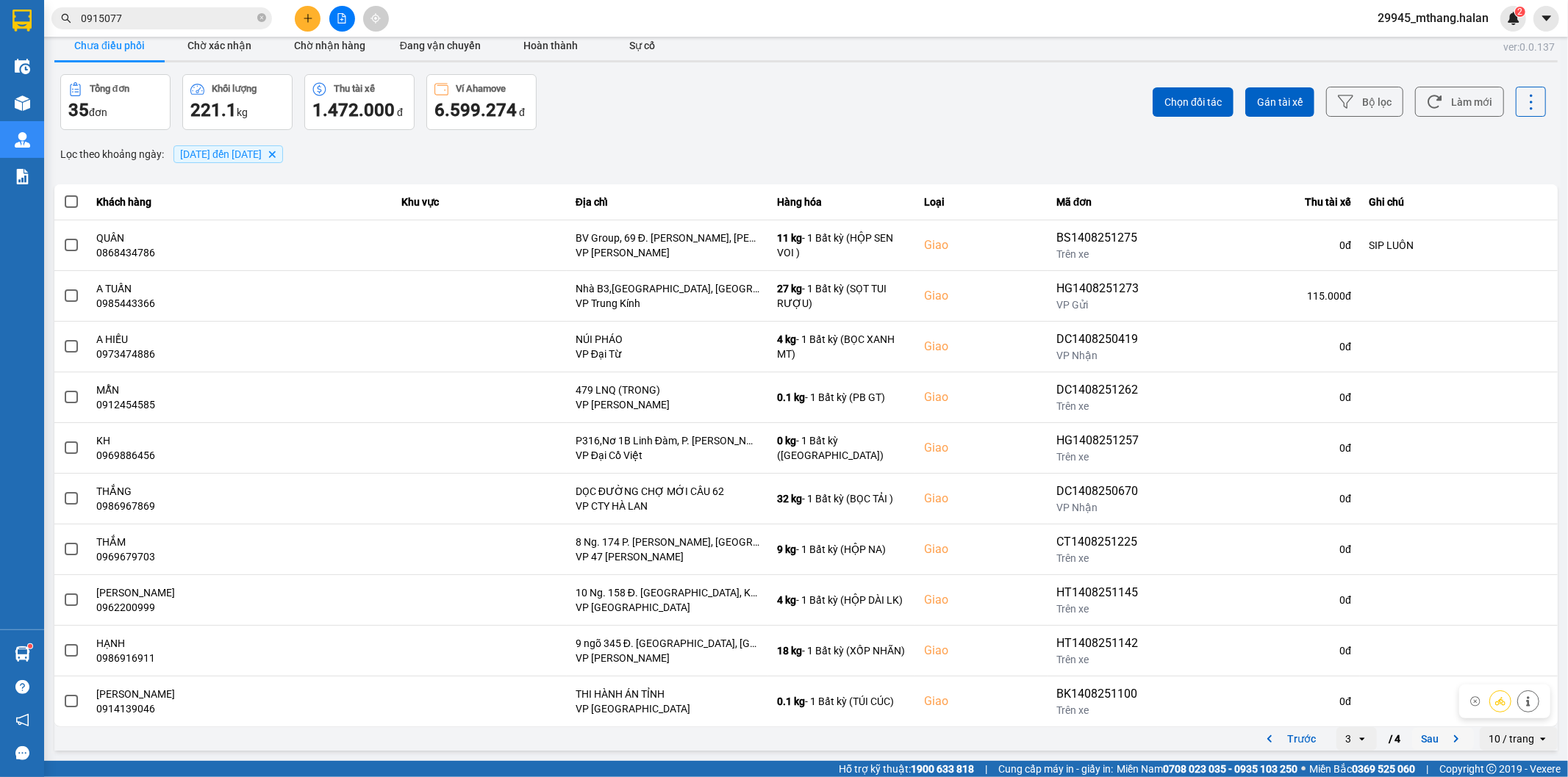
click at [1448, 743] on icon "next page. current page 3 / 4" at bounding box center [1456, 739] width 18 height 18
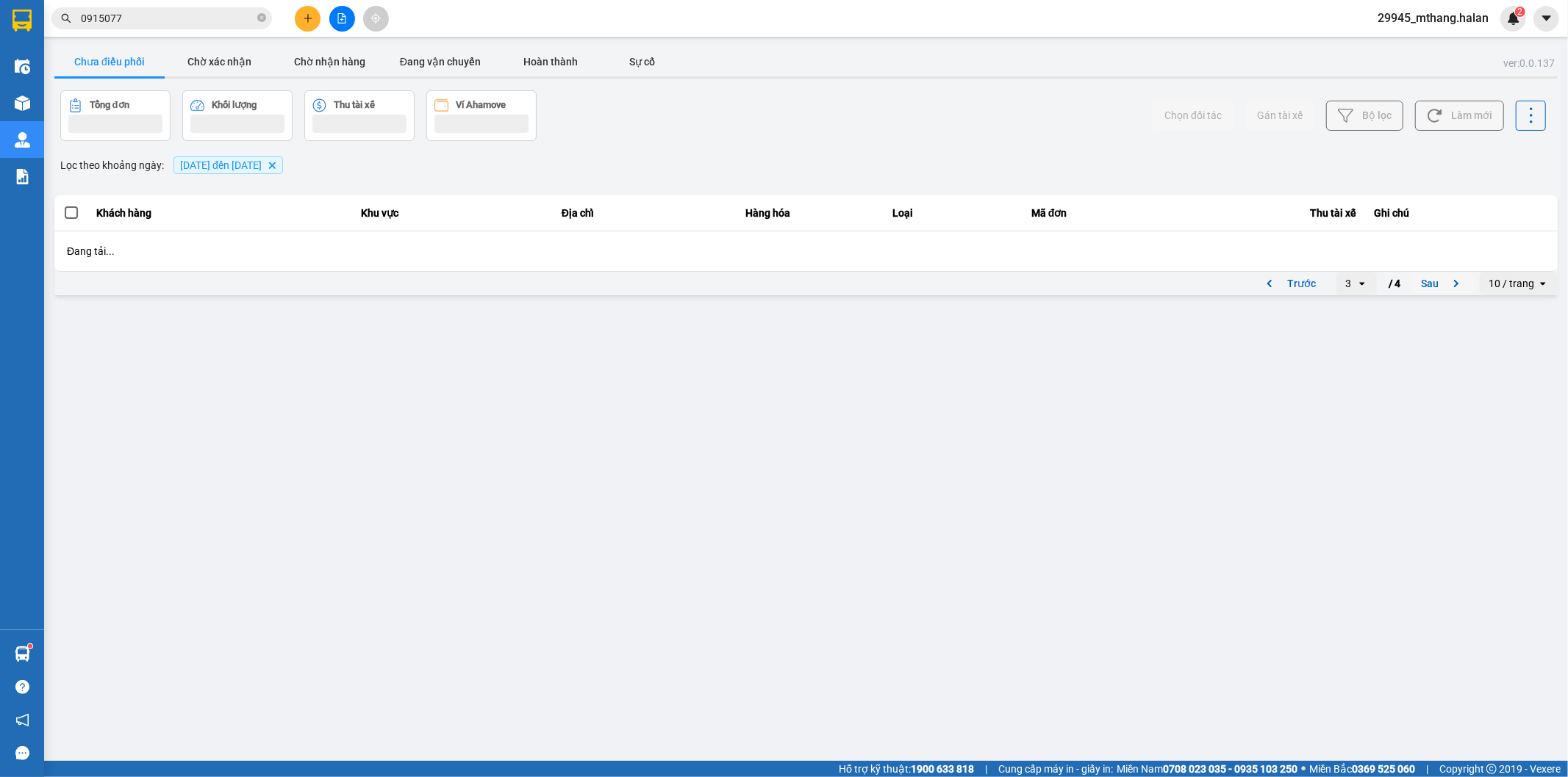
scroll to position [0, 0]
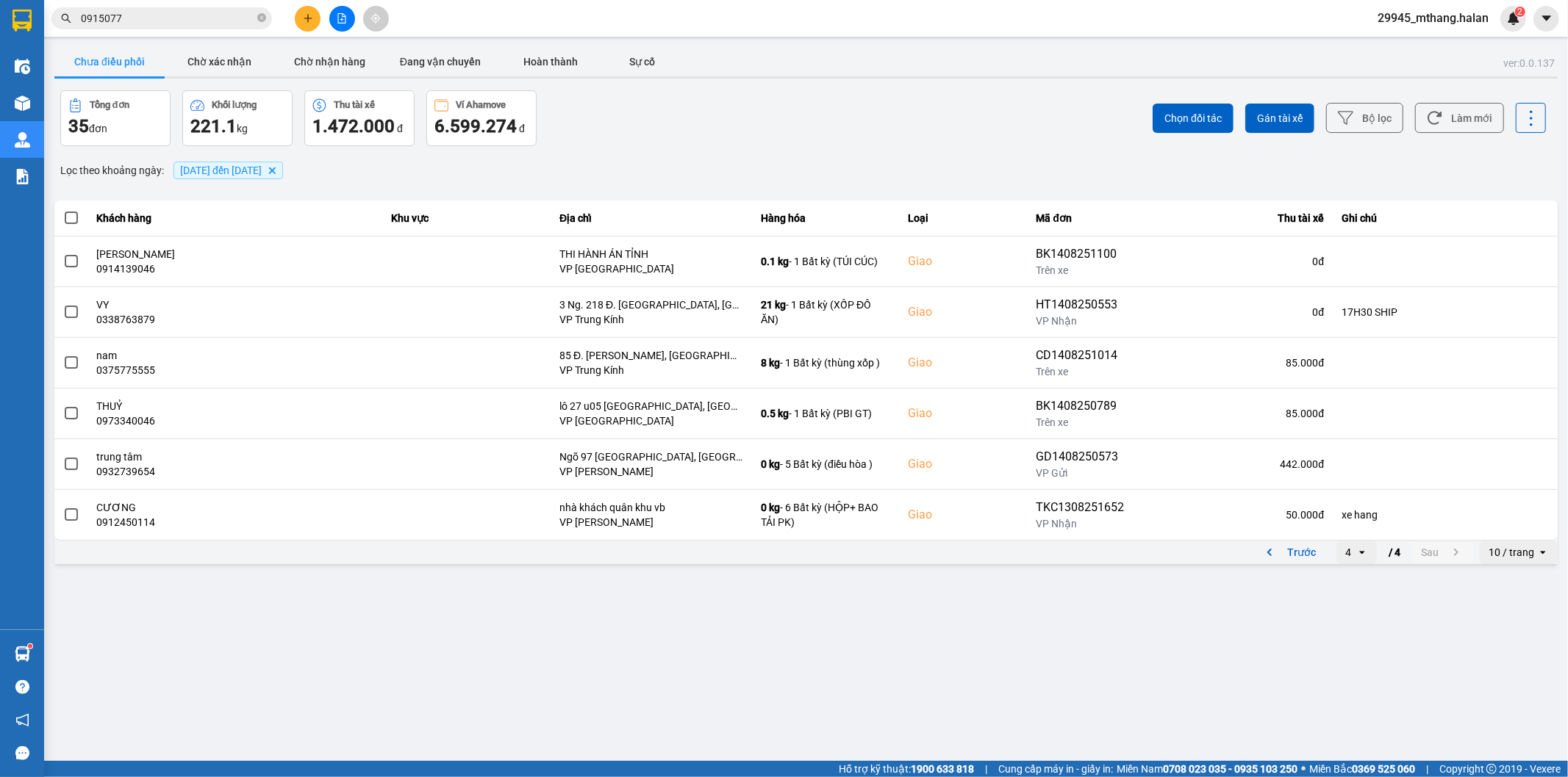
click at [163, 16] on input "0915077" at bounding box center [168, 18] width 174 height 16
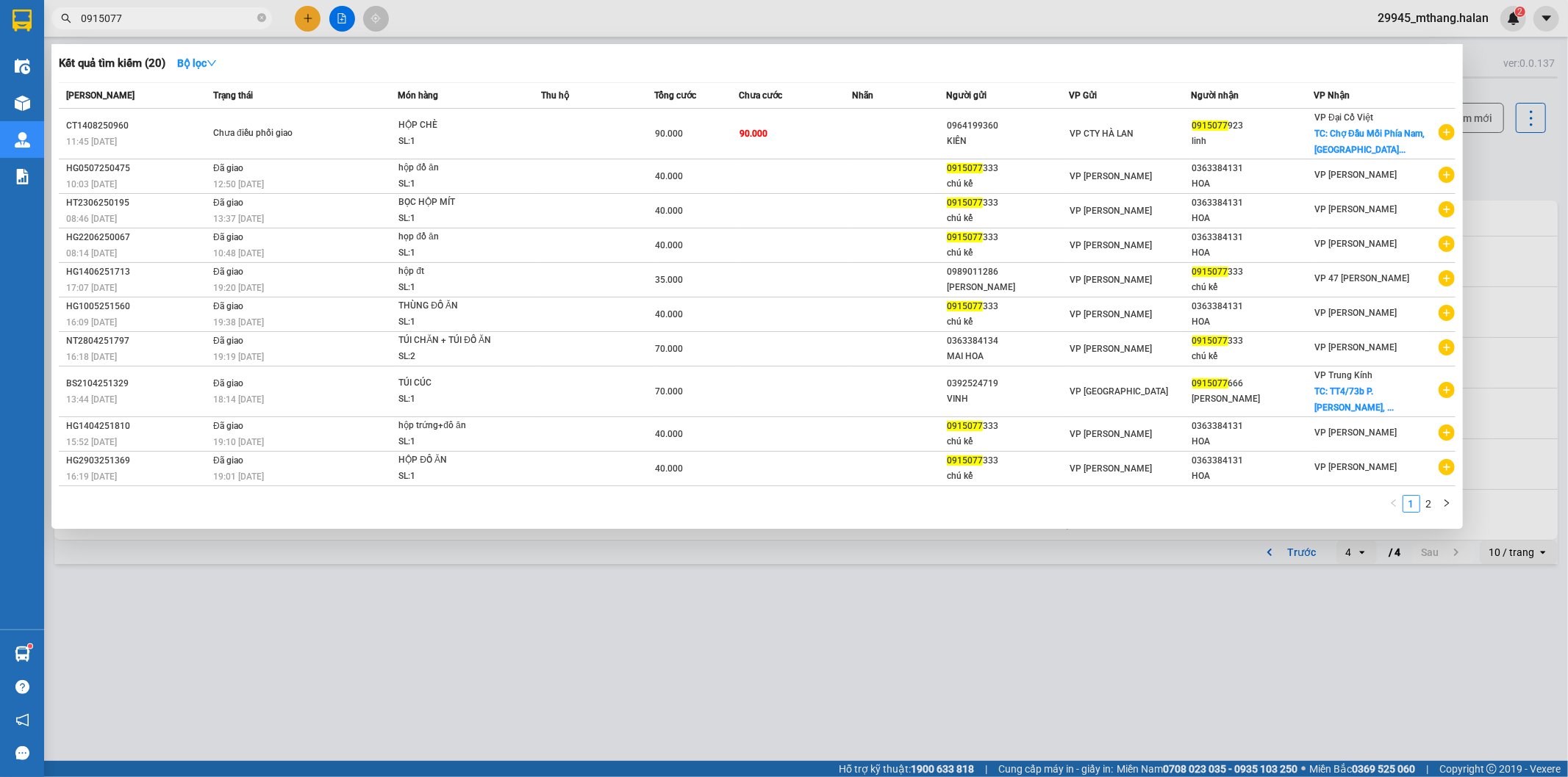
click at [619, 630] on div at bounding box center [784, 388] width 1568 height 777
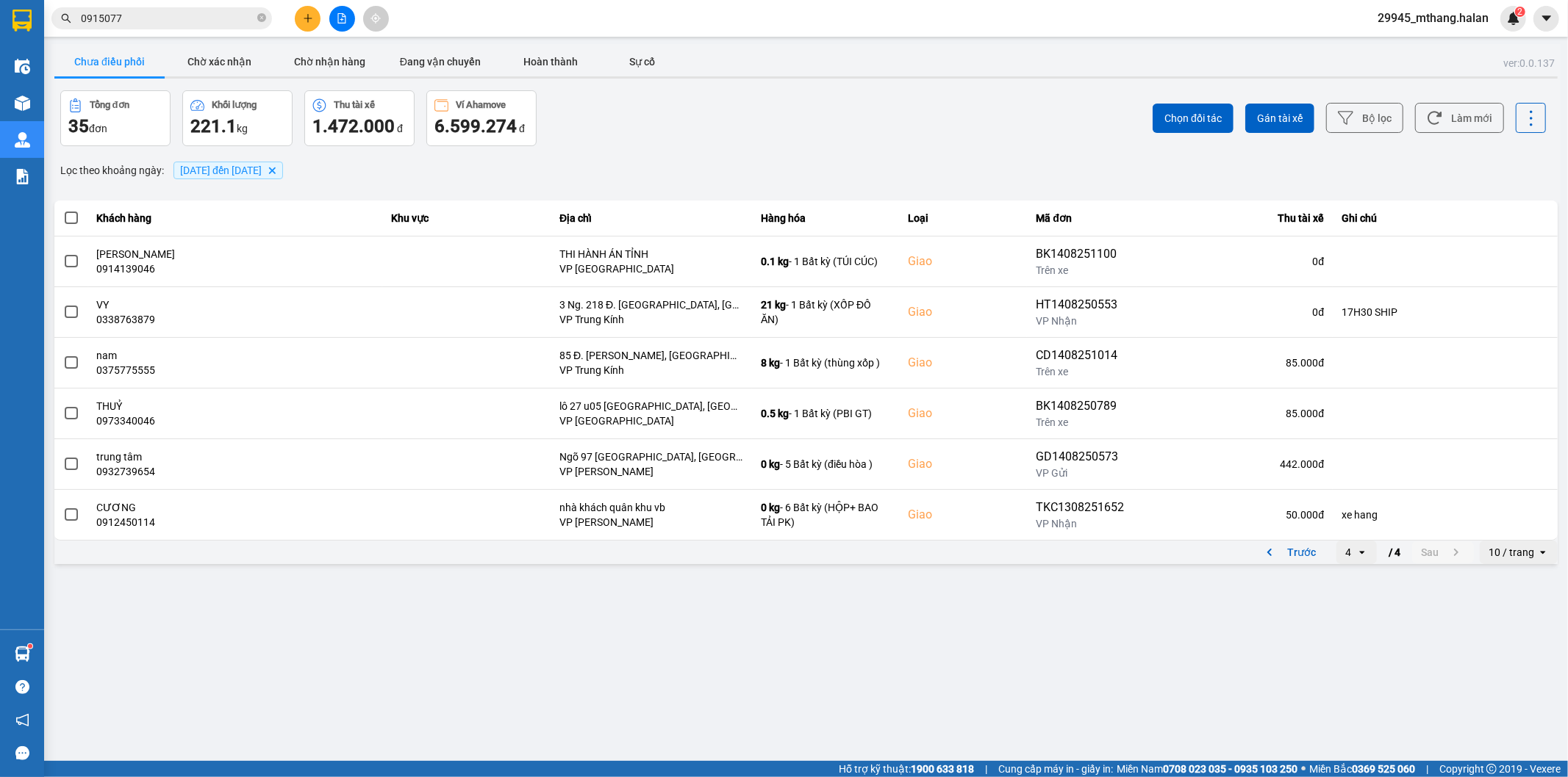
drag, startPoint x: 1350, startPoint y: 559, endPoint x: 1341, endPoint y: 563, distance: 9.8
click at [1350, 560] on div "4" at bounding box center [1348, 552] width 6 height 15
click at [1354, 583] on div "1" at bounding box center [1357, 583] width 17 height 15
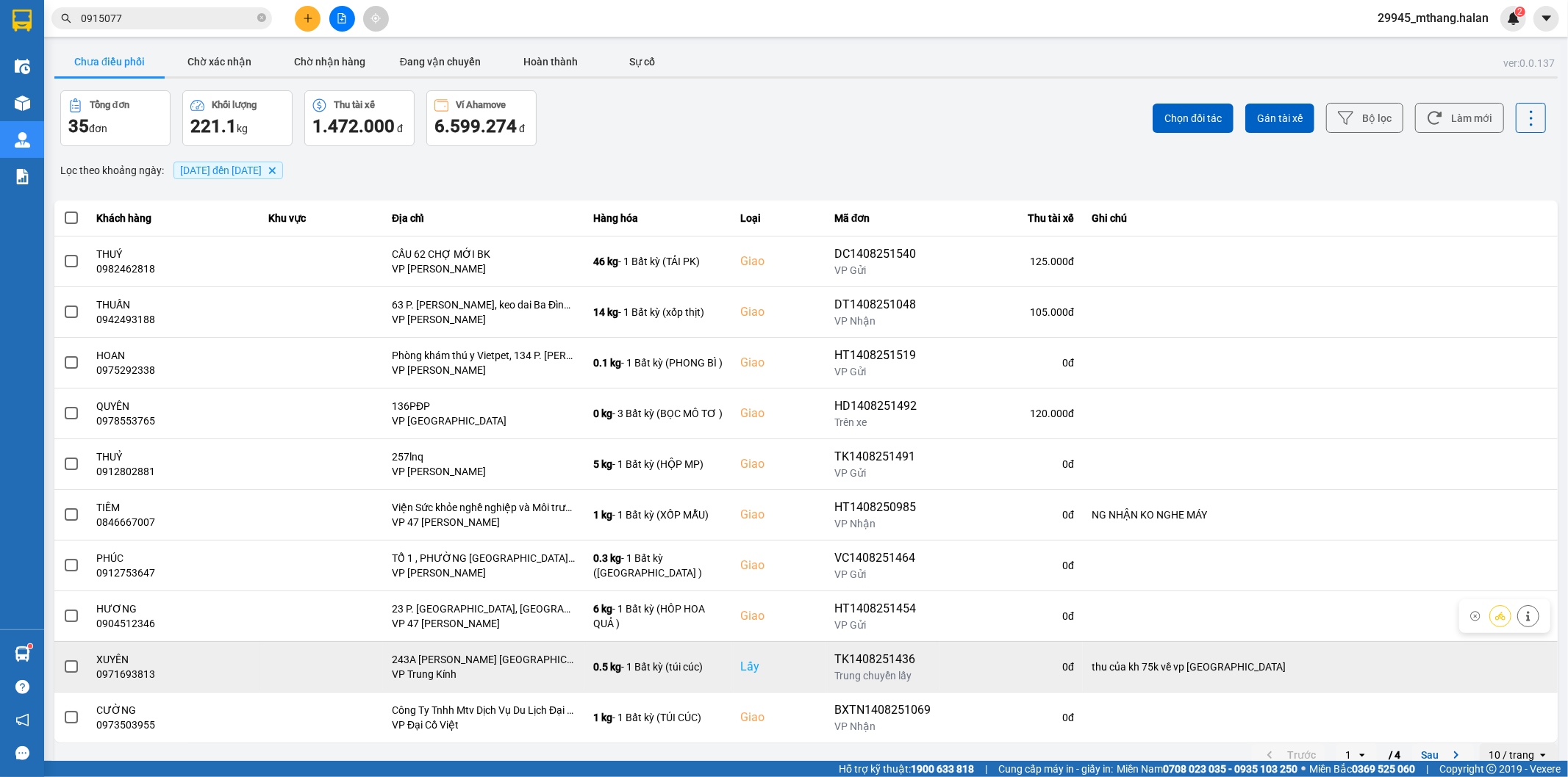
scroll to position [16, 0]
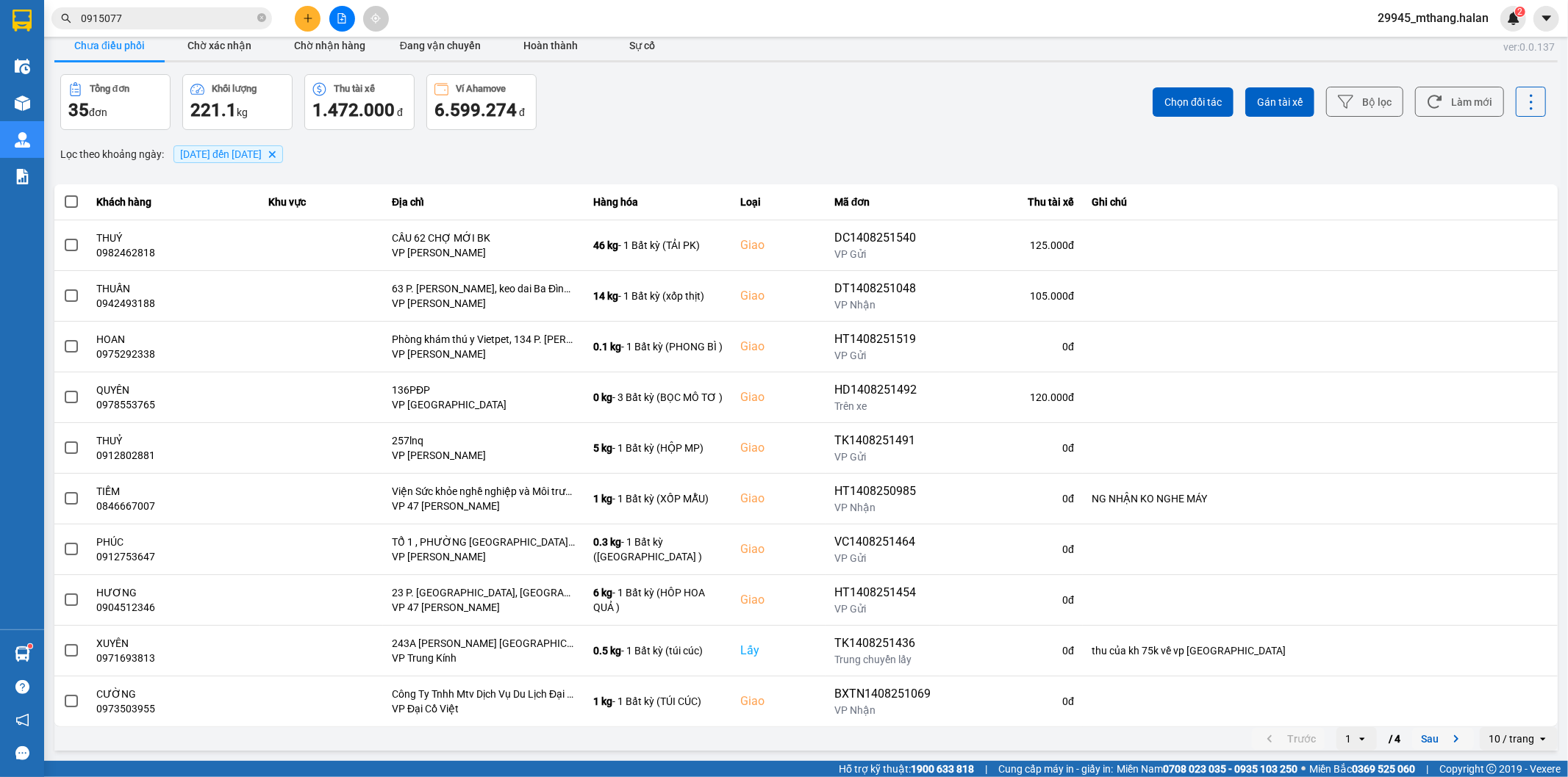
click at [1412, 739] on button "Sau" at bounding box center [1443, 739] width 62 height 22
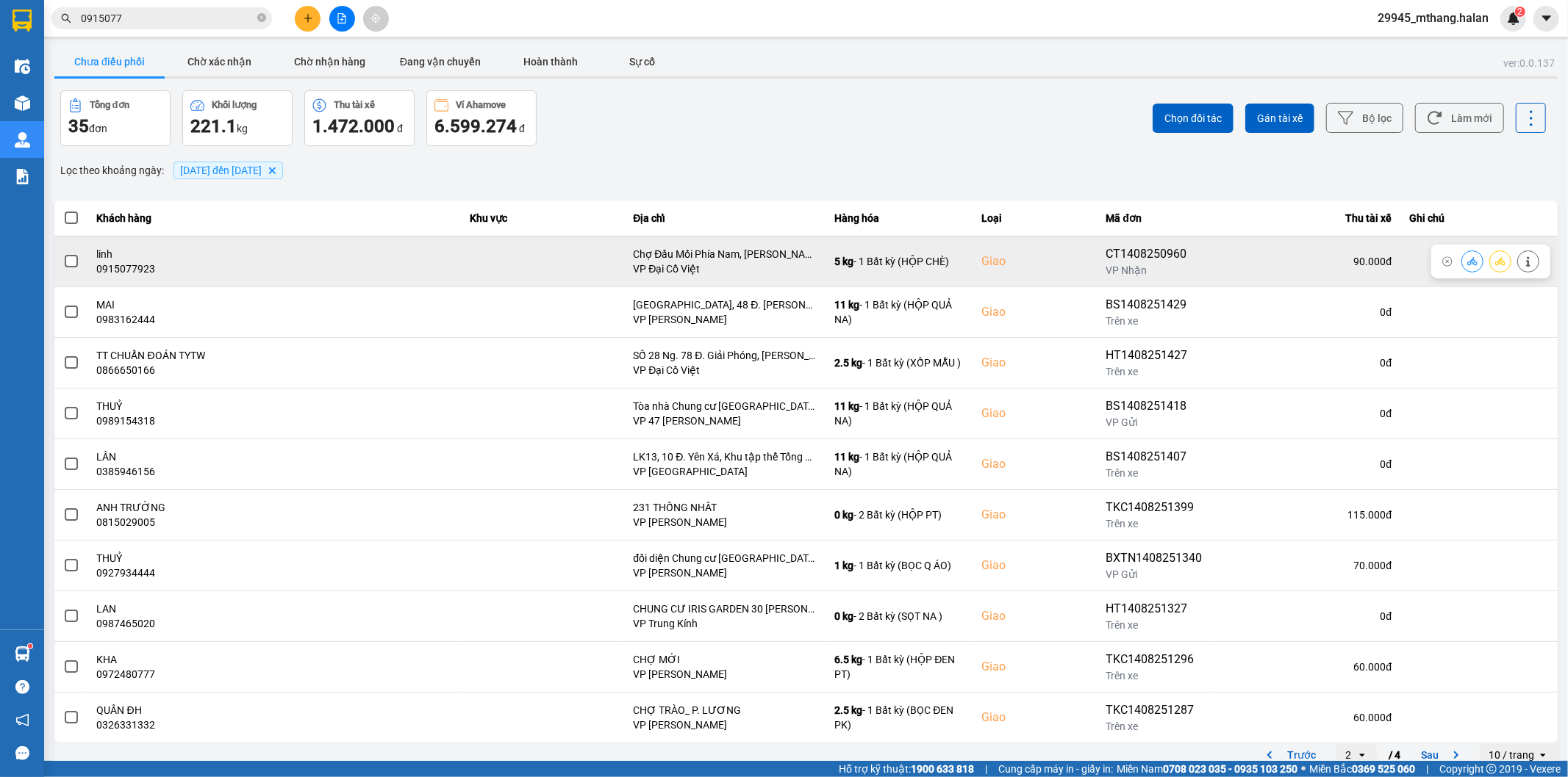
click at [1467, 261] on icon at bounding box center [1472, 261] width 10 height 10
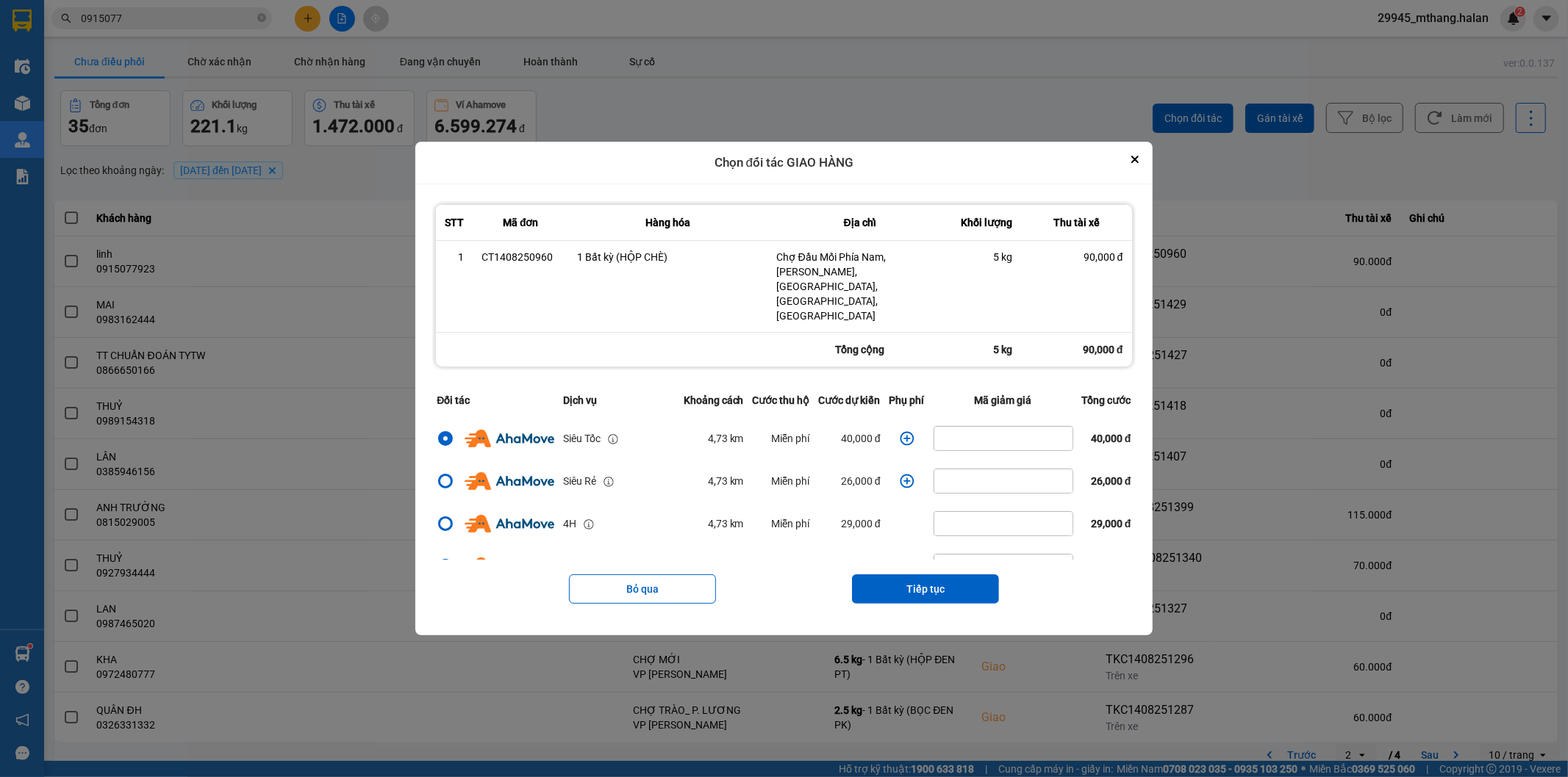
drag, startPoint x: 919, startPoint y: 570, endPoint x: 919, endPoint y: 544, distance: 26.0
click at [921, 574] on button "Tiếp tục" at bounding box center [925, 588] width 147 height 29
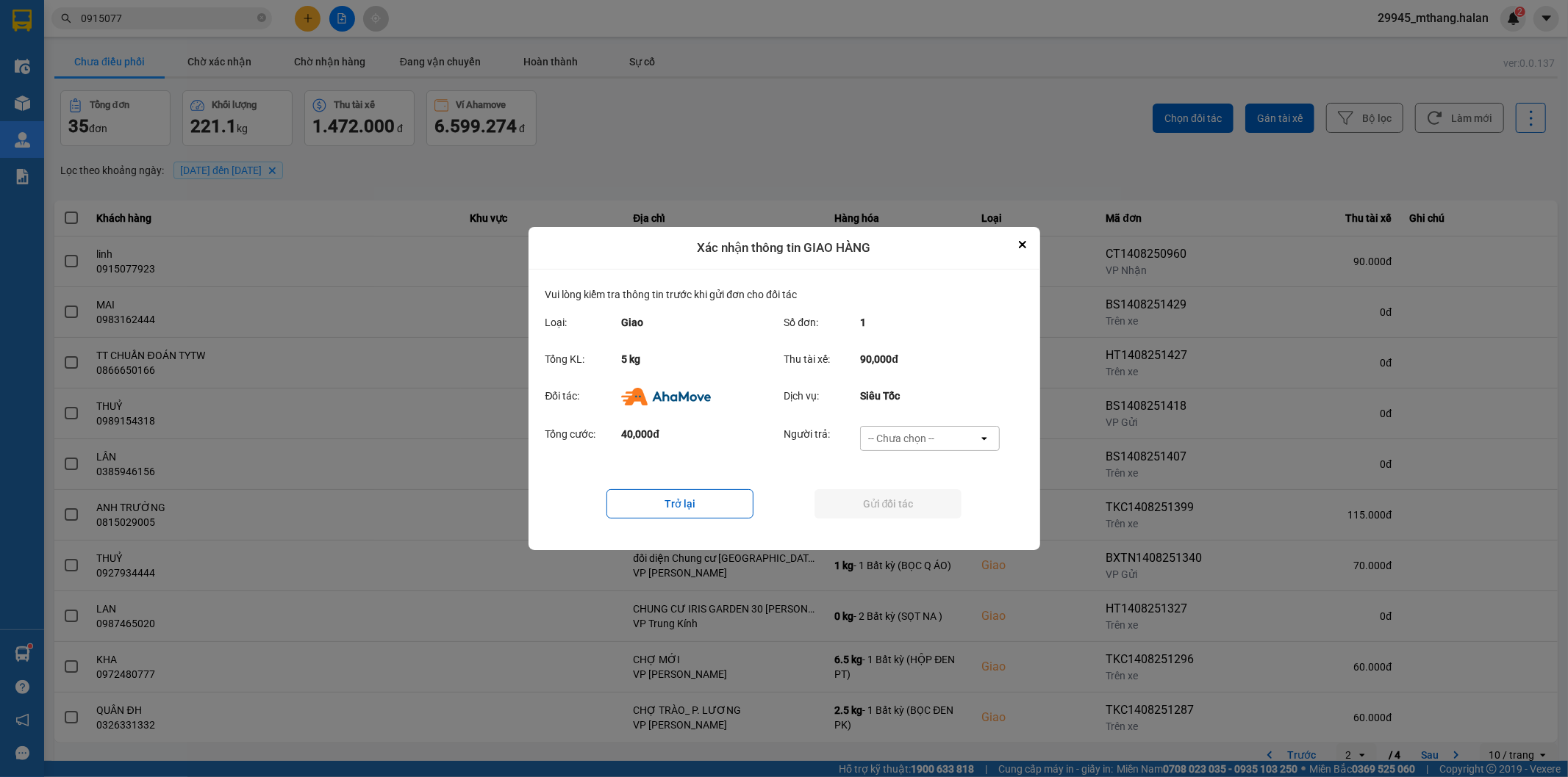
drag, startPoint x: 888, startPoint y: 429, endPoint x: 893, endPoint y: 443, distance: 14.9
click at [888, 429] on div "-- Chưa chọn --" at bounding box center [919, 439] width 118 height 23
drag, startPoint x: 888, startPoint y: 517, endPoint x: 877, endPoint y: 507, distance: 14.9
click at [888, 516] on span "Ví Ahamove" at bounding box center [901, 523] width 59 height 15
click at [846, 496] on button "Gửi đối tác" at bounding box center [888, 503] width 147 height 29
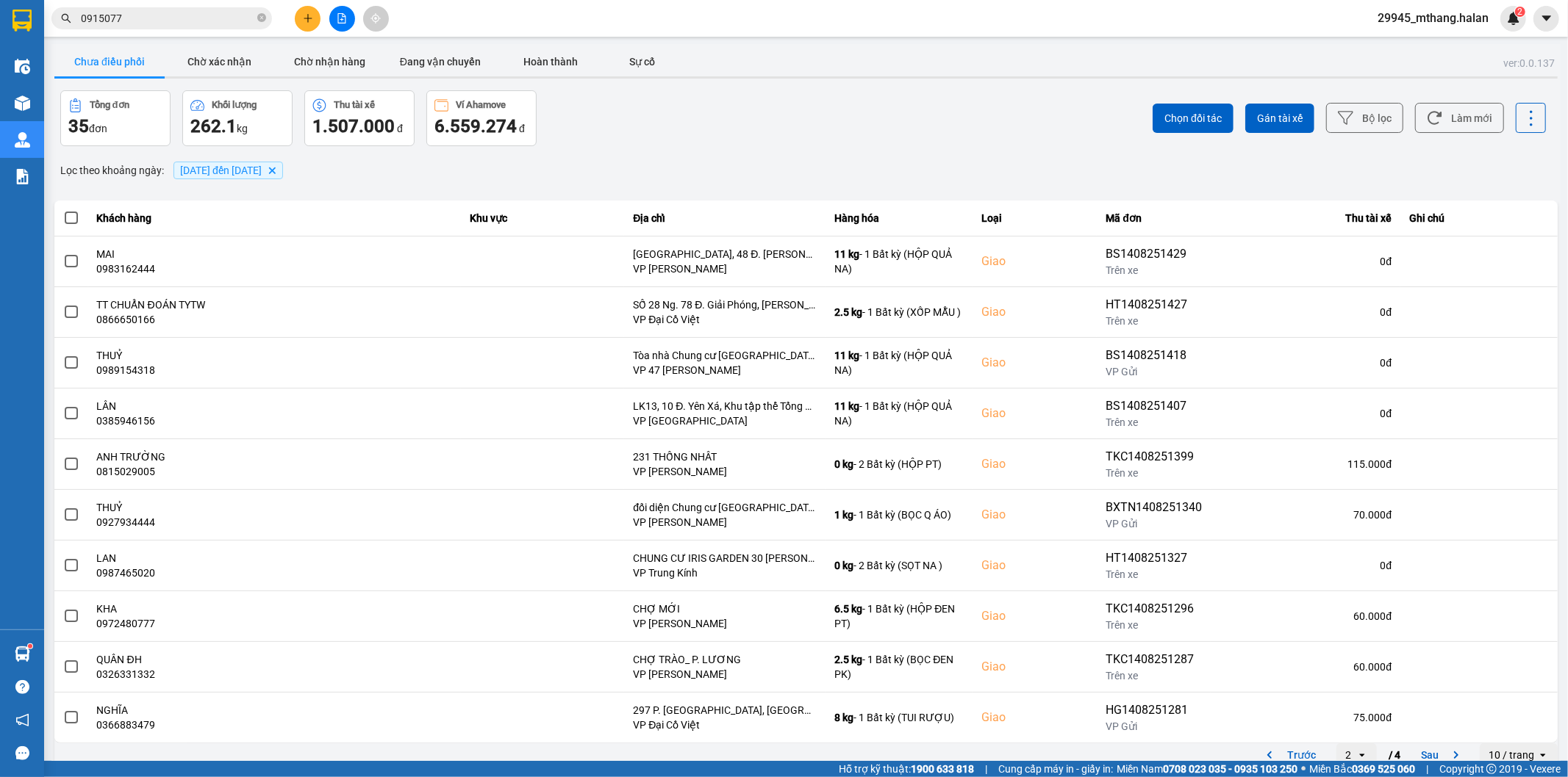
click at [182, 19] on input "0915077" at bounding box center [168, 18] width 174 height 16
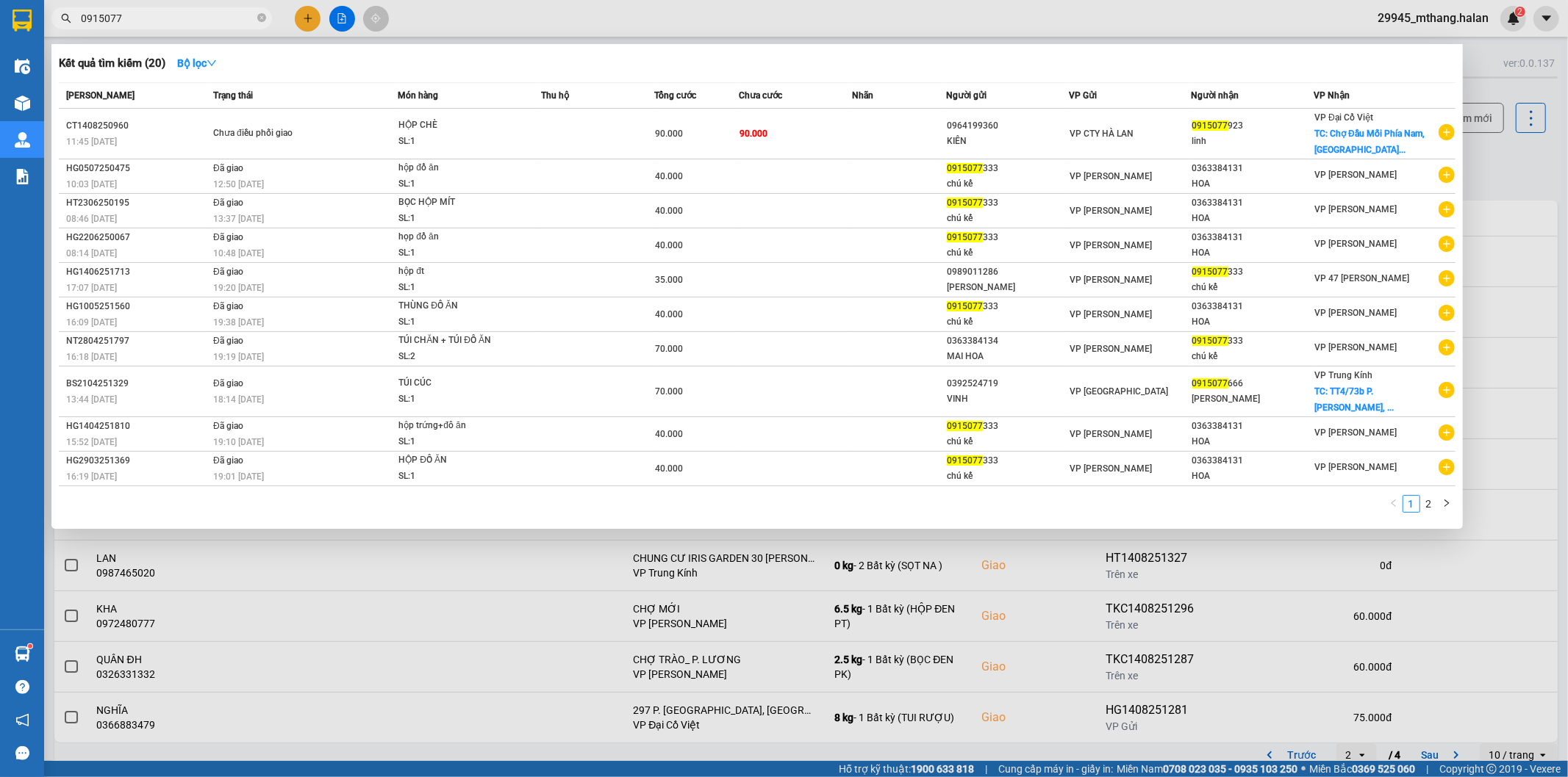
click at [182, 19] on input "0915077" at bounding box center [168, 18] width 174 height 16
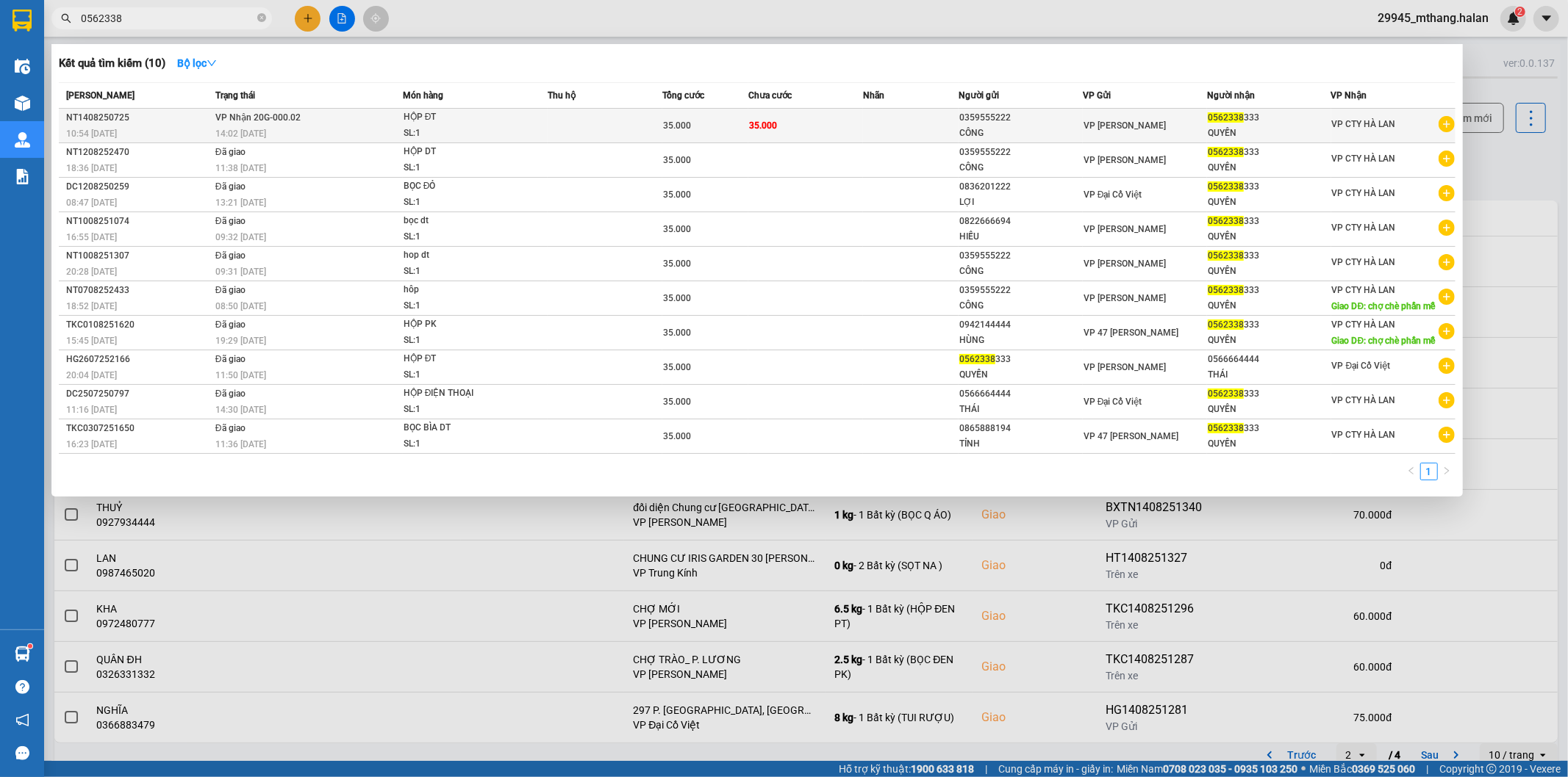
type input "0562338"
click at [1241, 134] on div "QUYỀN" at bounding box center [1269, 134] width 123 height 15
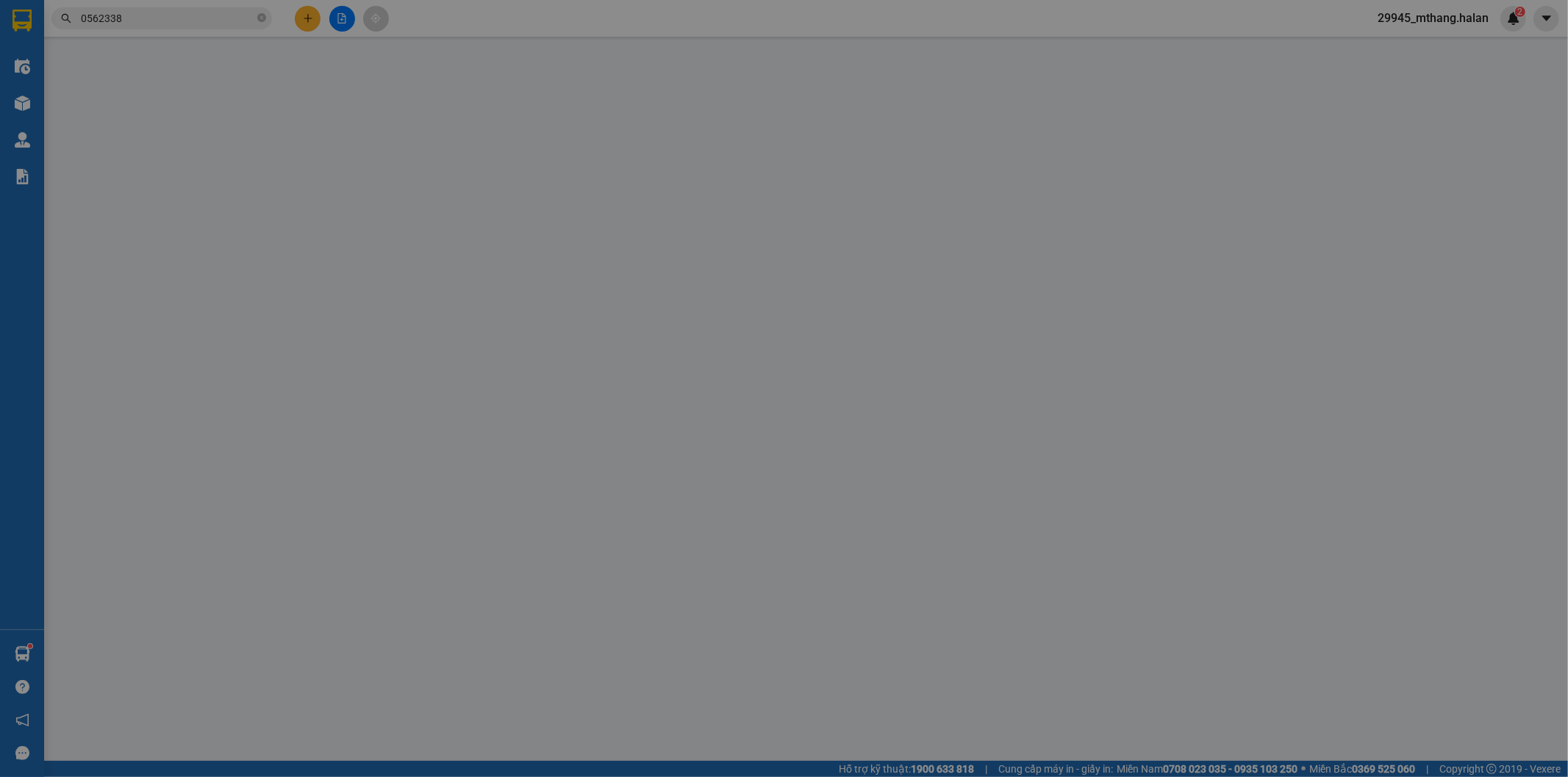
type input "0359555222"
type input "CÔNG"
type input "0562338333"
type input "QUYỀN"
type input "35.000"
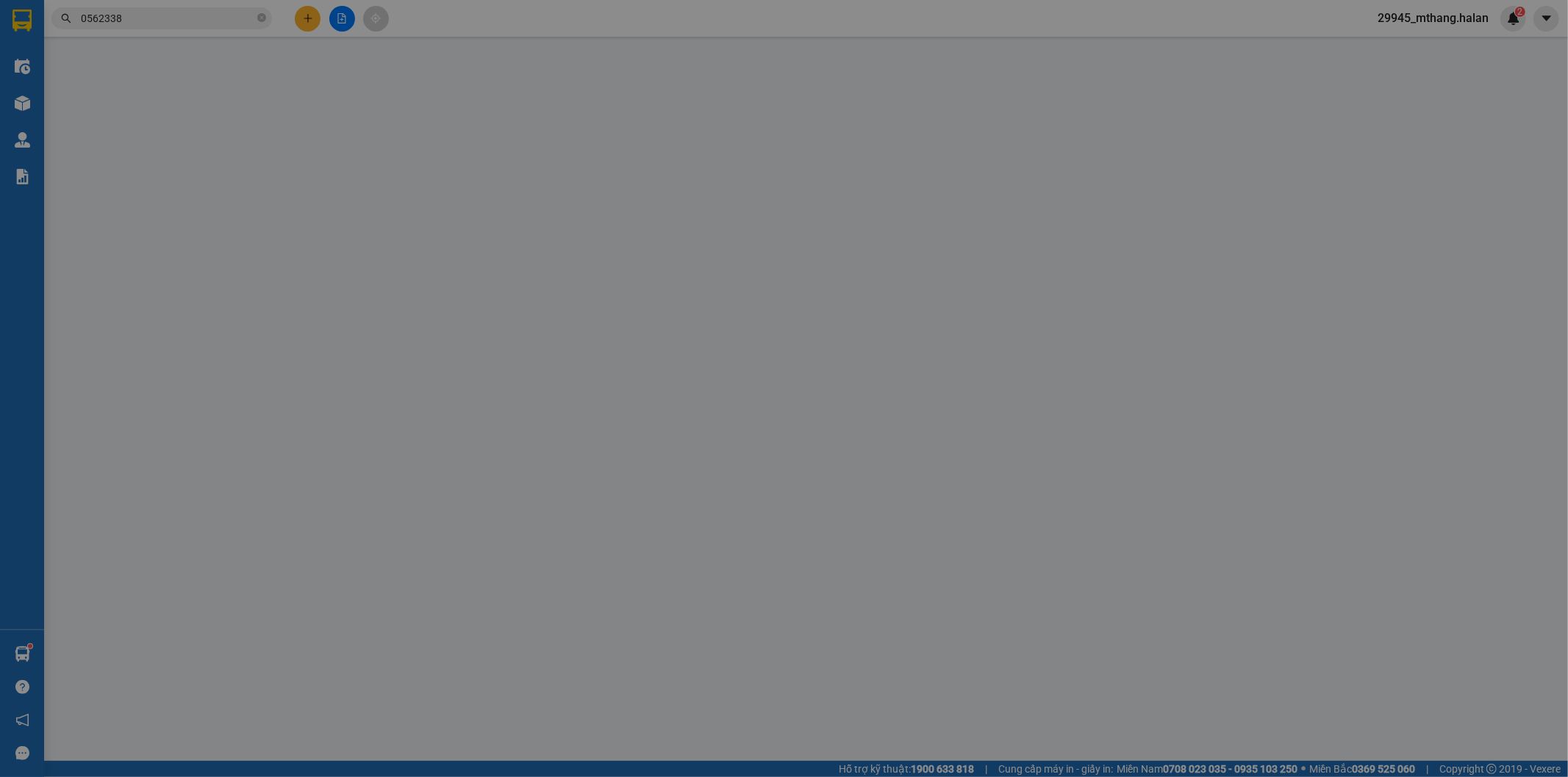
type input "35.000"
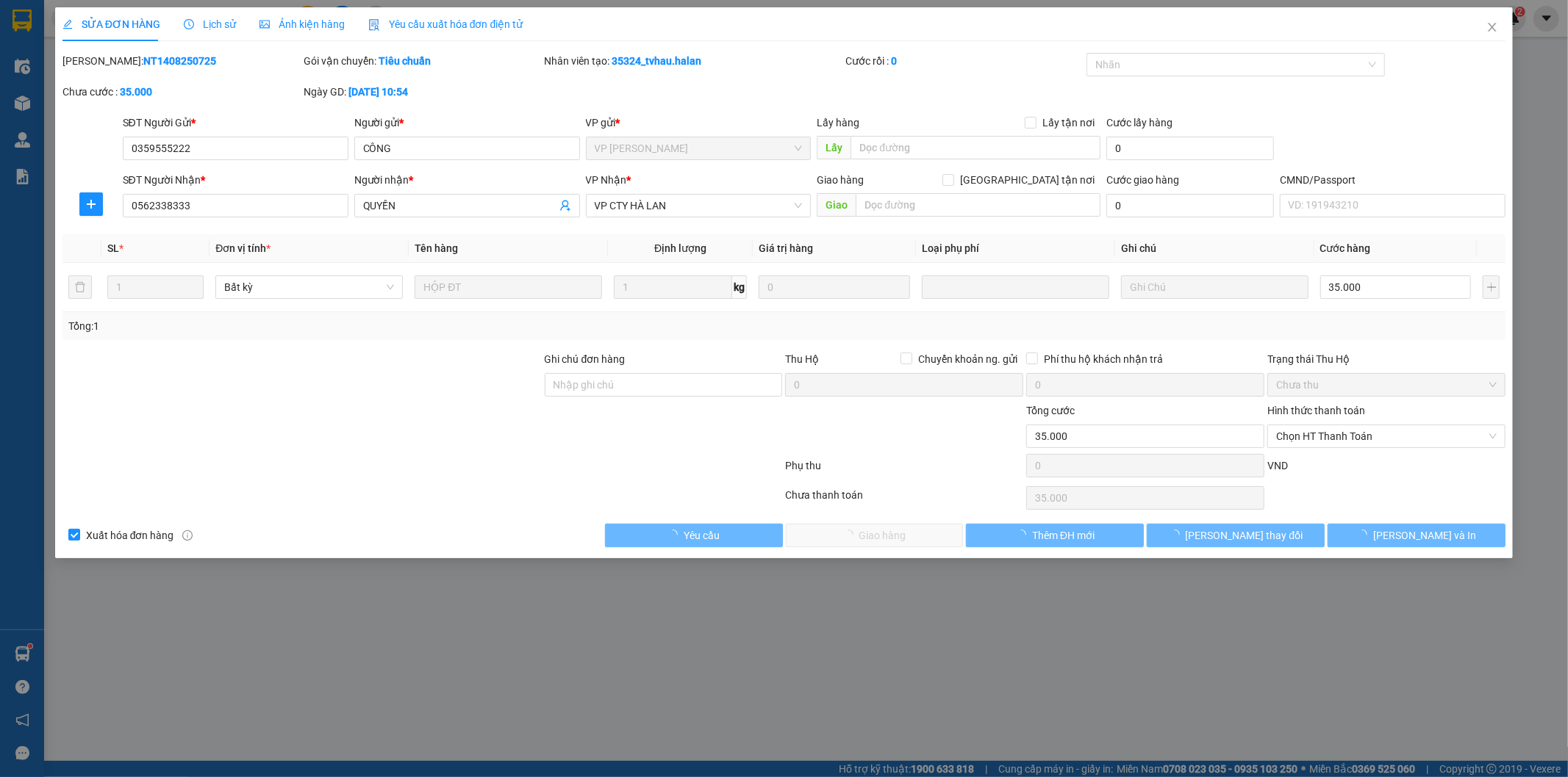
drag, startPoint x: 94, startPoint y: 57, endPoint x: 215, endPoint y: 57, distance: 121.0
click at [215, 57] on div "[PERSON_NAME]: NT1408250725" at bounding box center [181, 60] width 238 height 16
copy div ": NT1408250725"
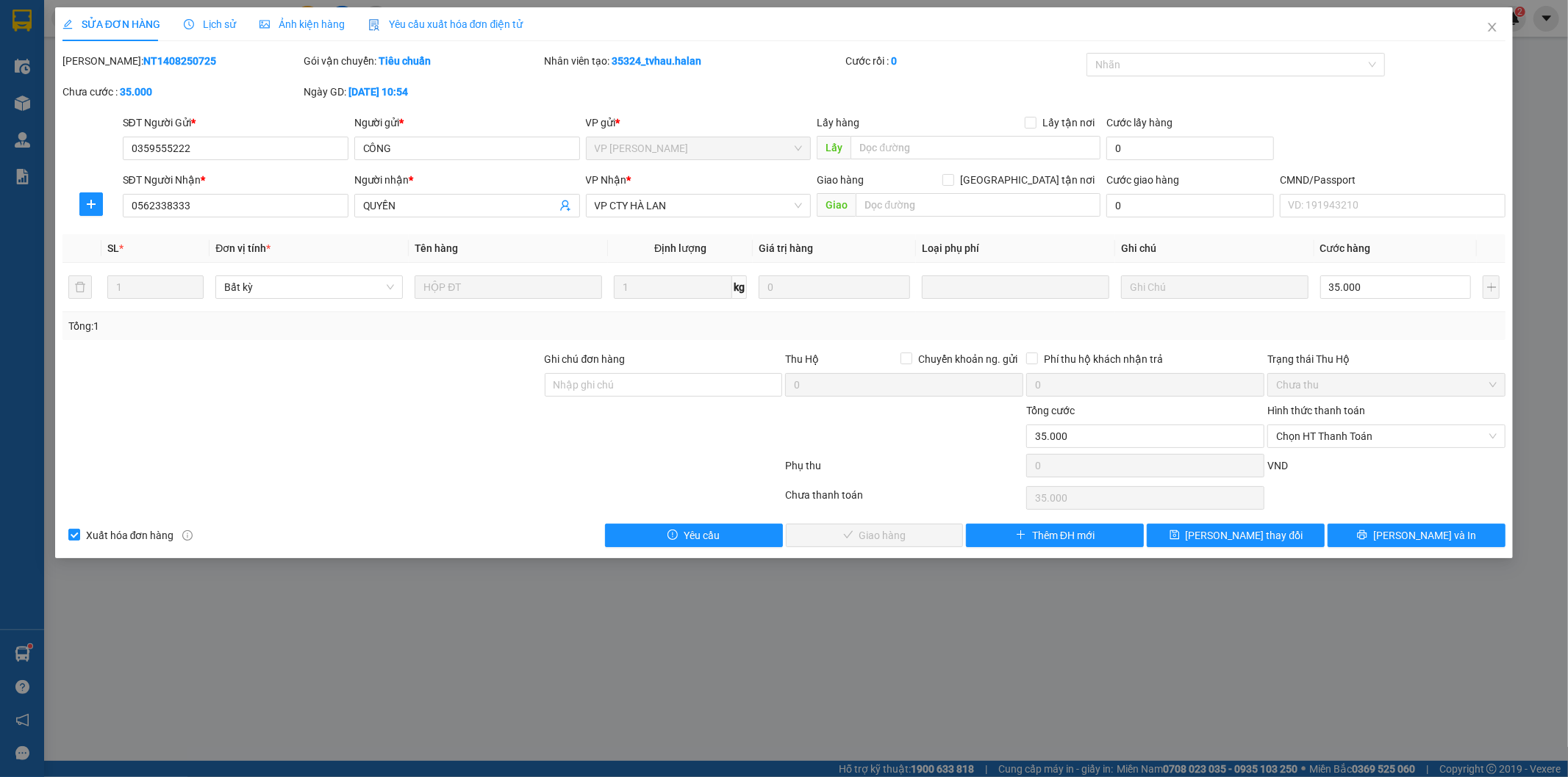
click at [381, 462] on div at bounding box center [422, 468] width 723 height 29
click at [1488, 20] on span "Close" at bounding box center [1492, 28] width 41 height 41
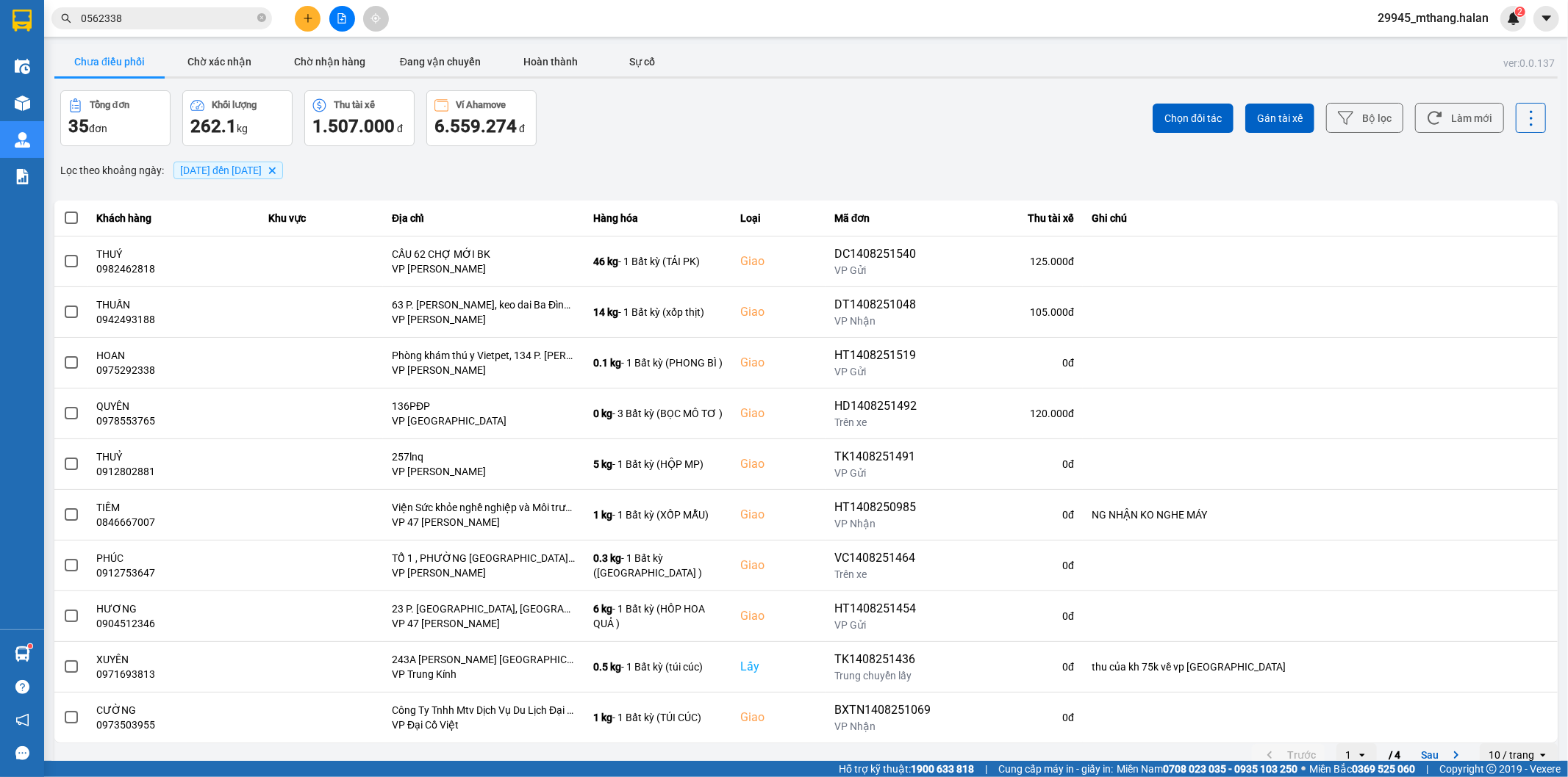
click at [169, 13] on input "0562338" at bounding box center [168, 18] width 174 height 16
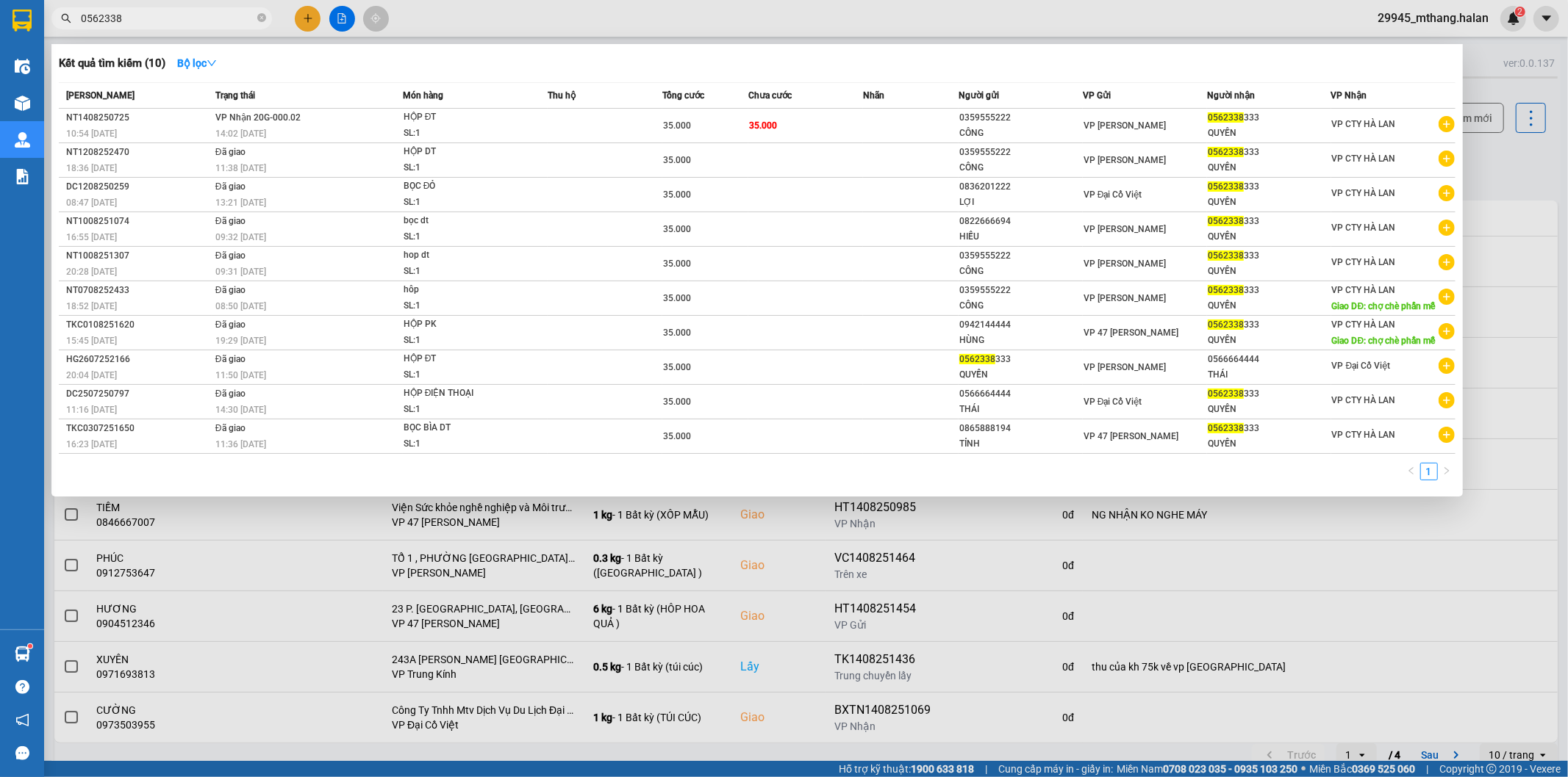
click at [186, 18] on input "0562338" at bounding box center [168, 18] width 174 height 16
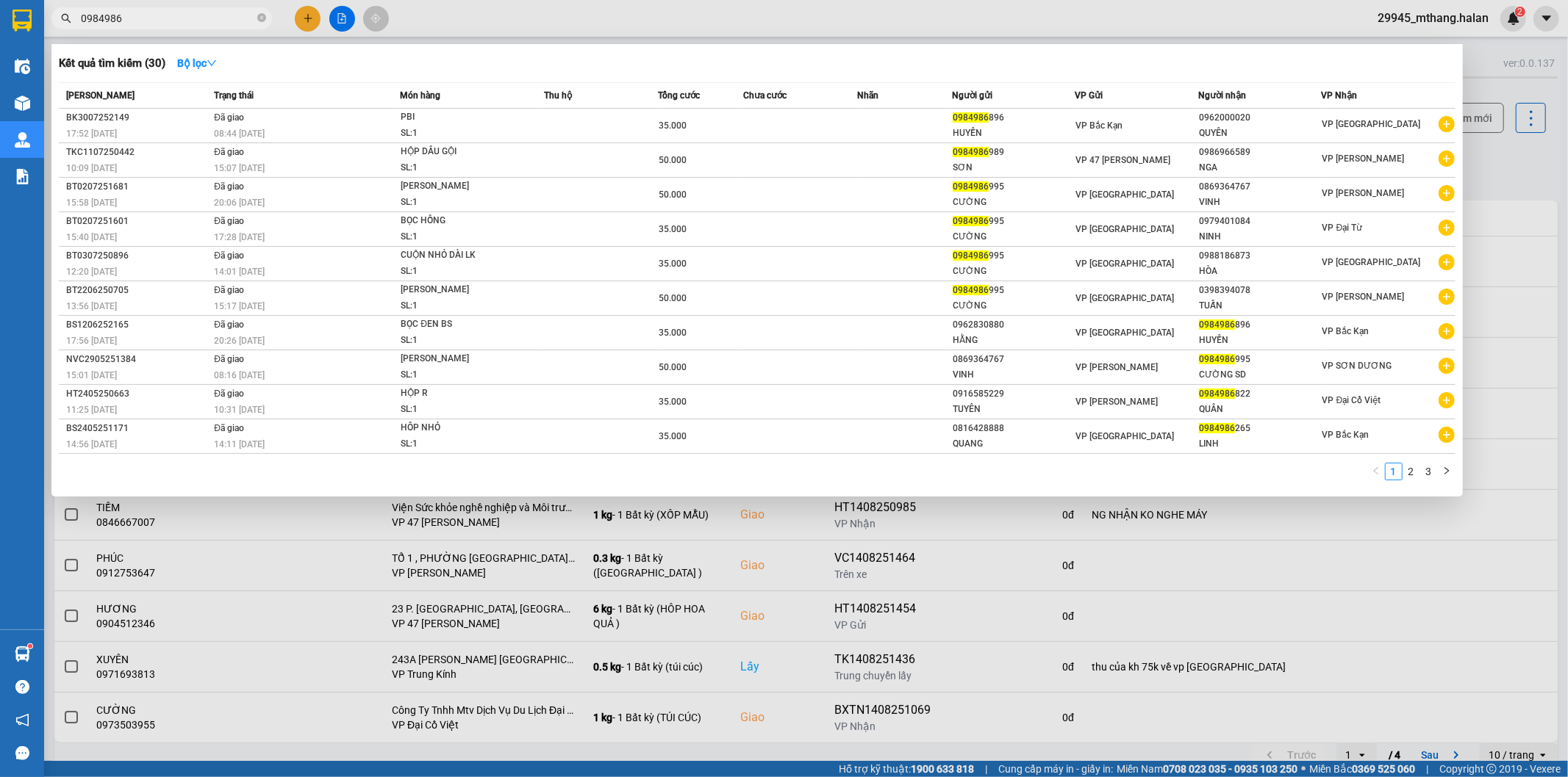
click at [1497, 179] on div at bounding box center [784, 388] width 1568 height 777
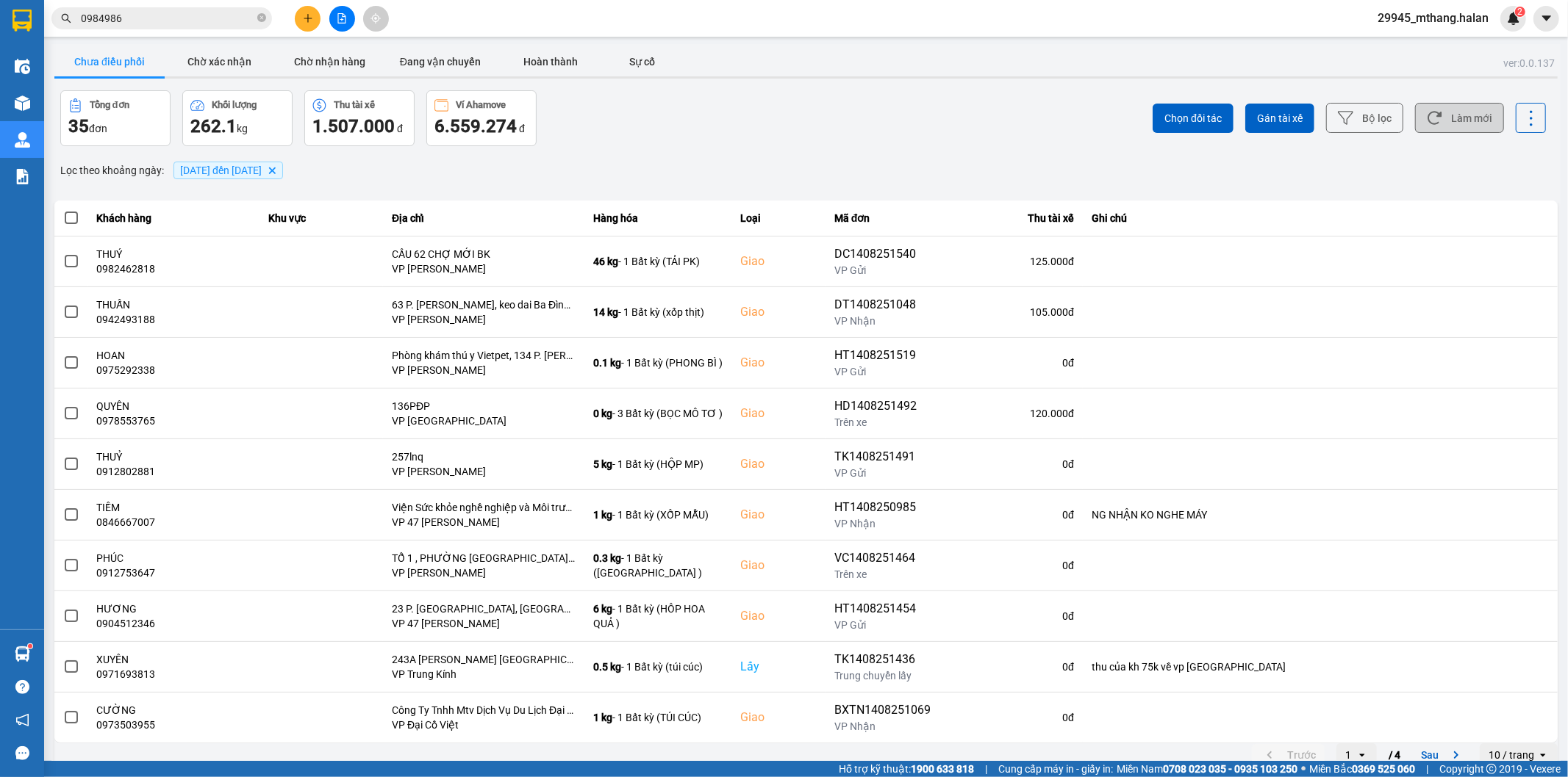
click at [1481, 119] on button "Làm mới" at bounding box center [1459, 118] width 89 height 30
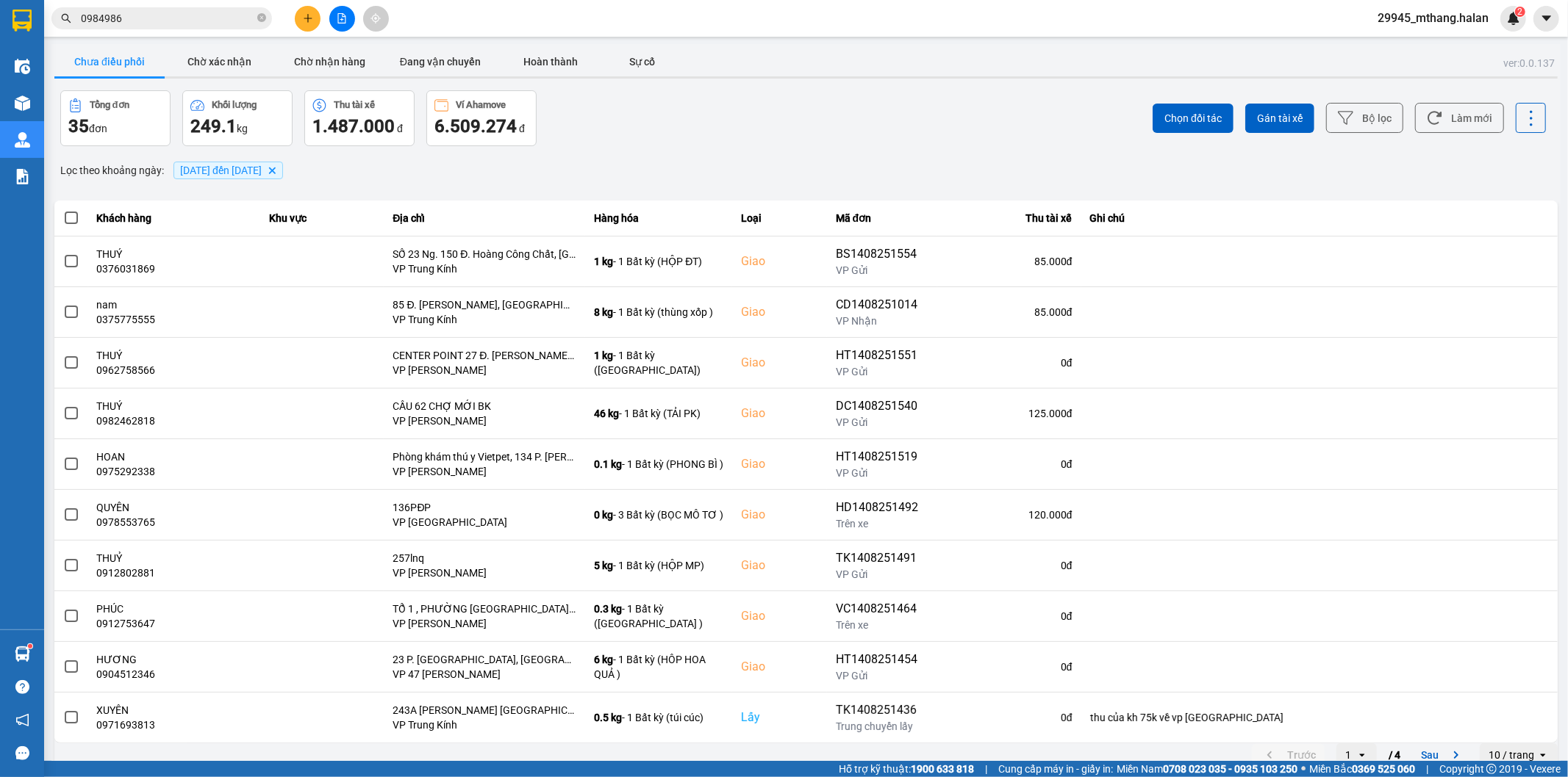
click at [164, 20] on input "0984986" at bounding box center [168, 18] width 174 height 16
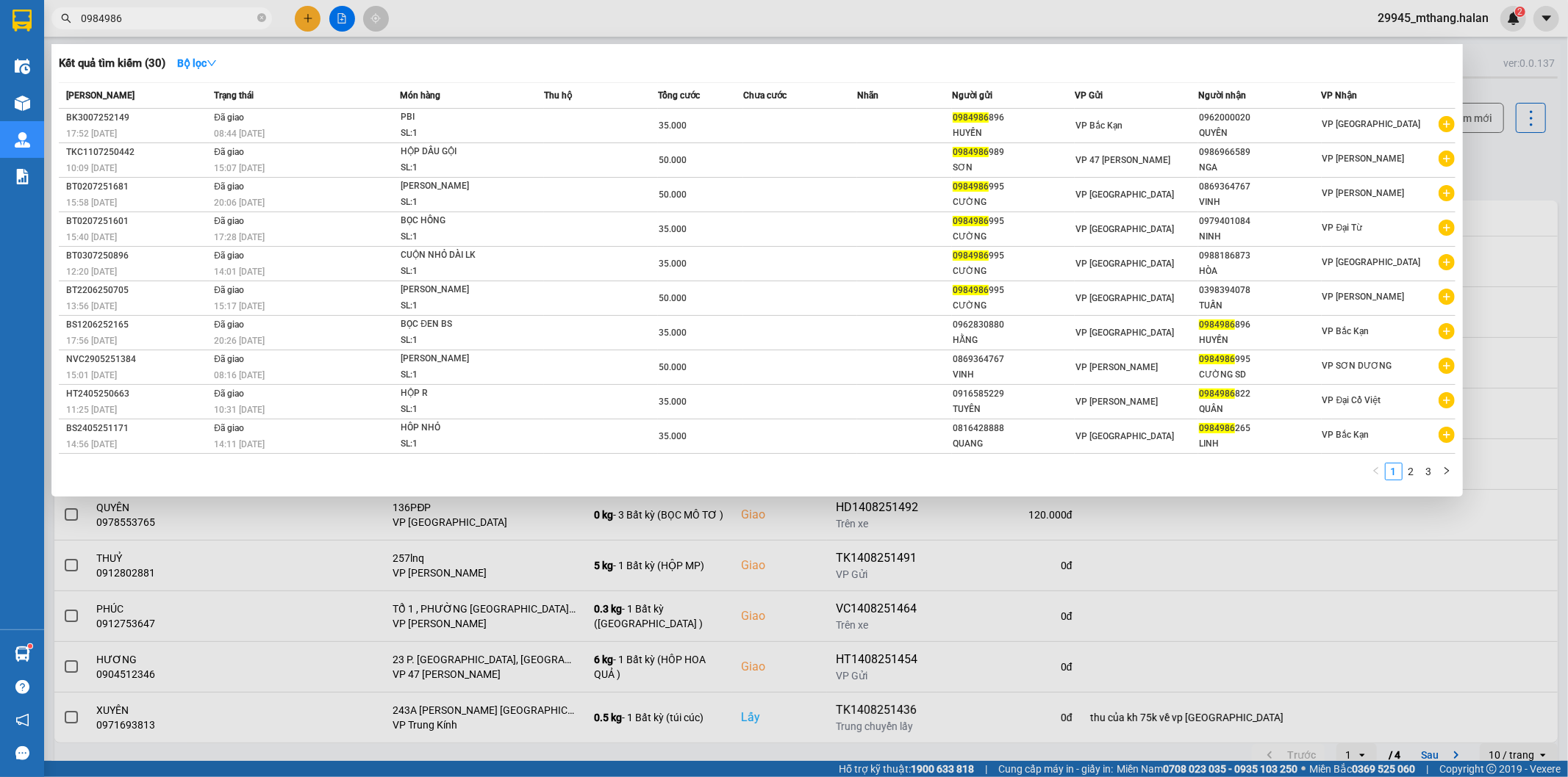
click at [164, 20] on input "0984986" at bounding box center [168, 18] width 174 height 16
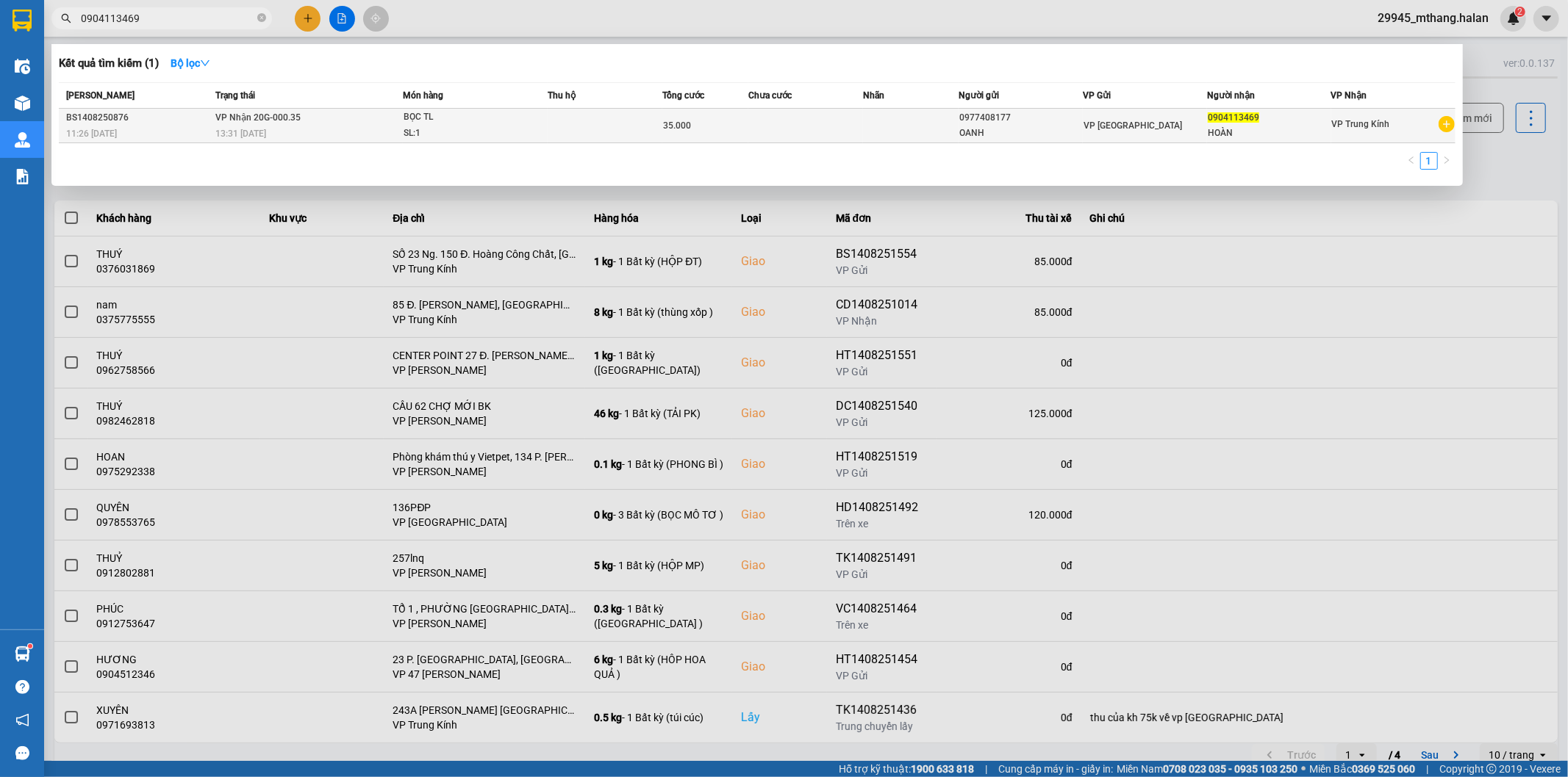
type input "0904113469"
click at [638, 129] on td at bounding box center [604, 125] width 114 height 34
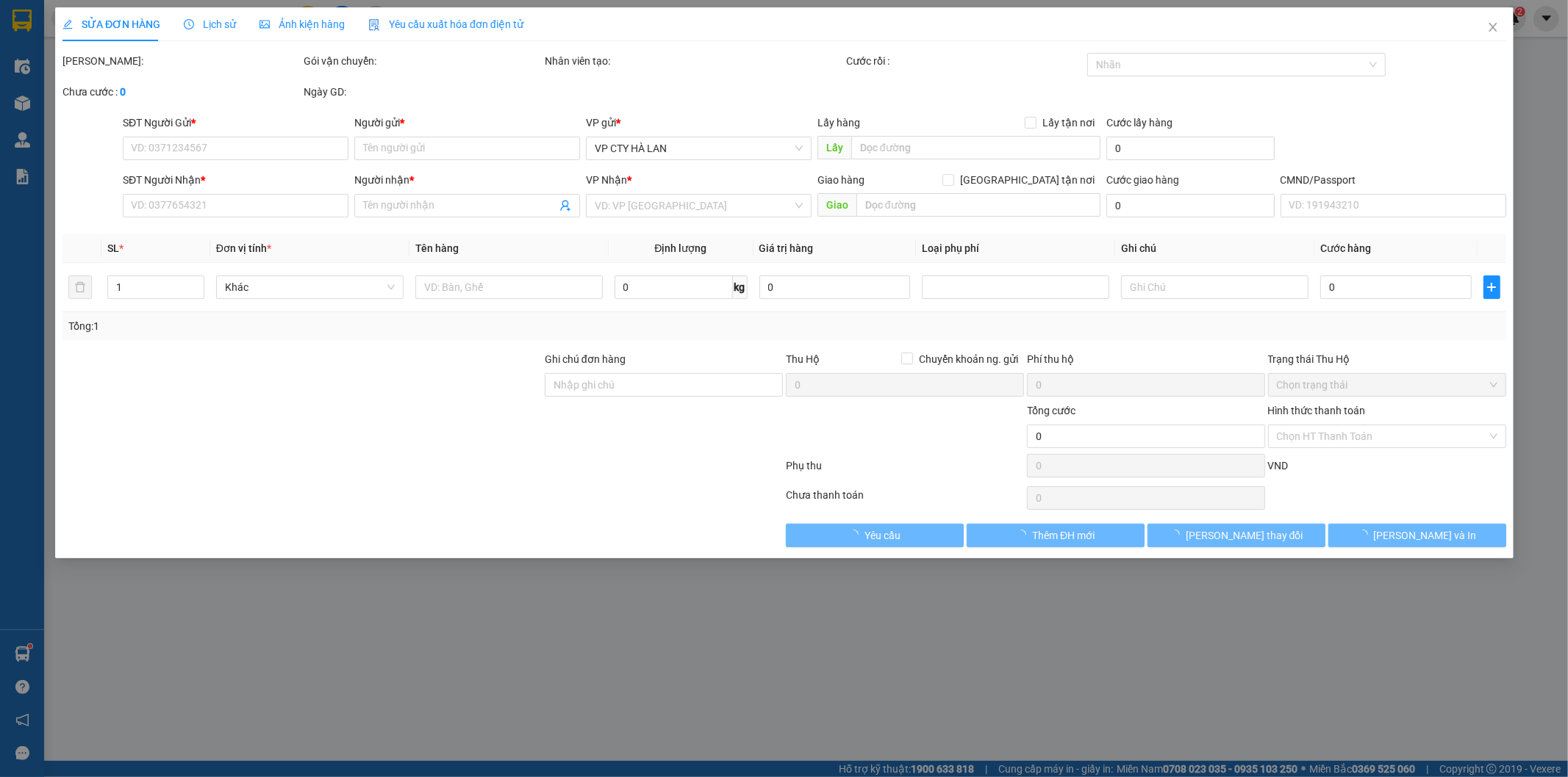
type input "0977408177"
type input "OANH"
type input "0904113469"
type input "HOÀN"
type input "35.000"
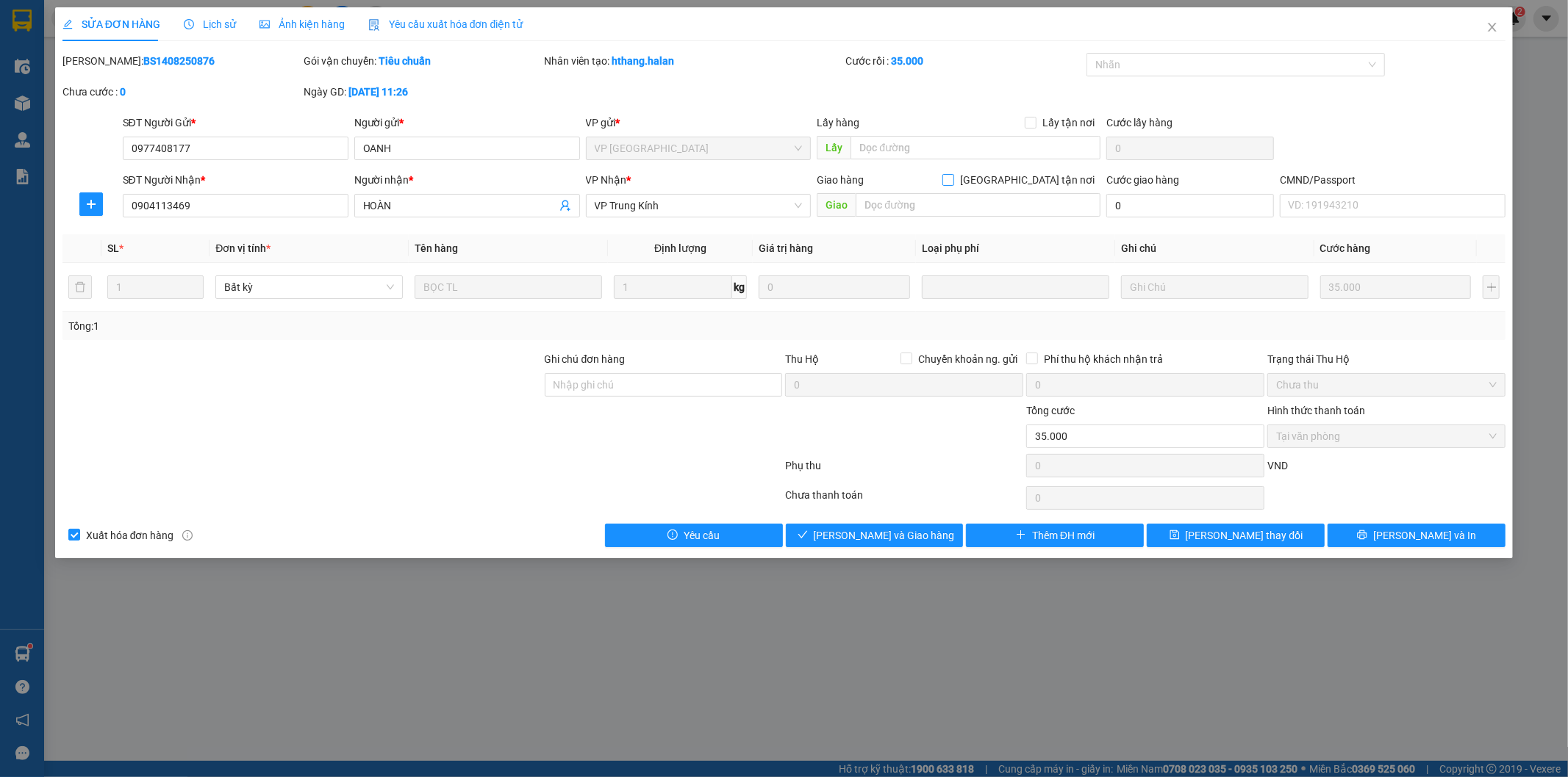
click at [953, 179] on input "[GEOGRAPHIC_DATA] tận nơi" at bounding box center [948, 179] width 10 height 10
checkbox input "true"
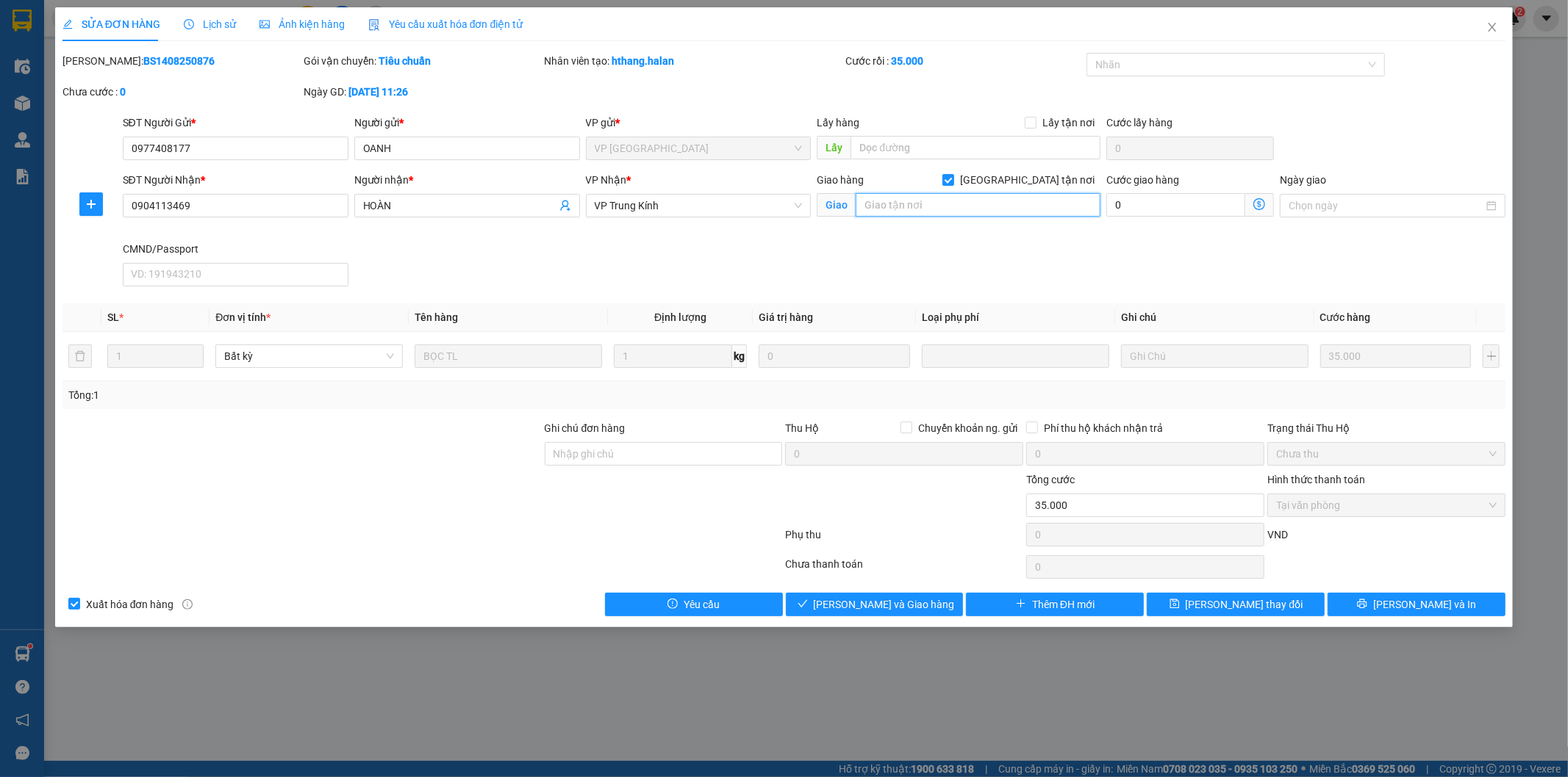
click at [919, 204] on input "text" at bounding box center [978, 205] width 245 height 23
paste input "8 Ng. 207 Đ. [PERSON_NAME], [PERSON_NAME], [GEOGRAPHIC_DATA], [GEOGRAPHIC_DATA]…"
drag, startPoint x: 919, startPoint y: 204, endPoint x: 814, endPoint y: 202, distance: 105.0
click at [814, 202] on div "Giao hàng [GEOGRAPHIC_DATA] tận nơi Giao 8 Ng. 207 Đ. [PERSON_NAME], [PERSON_NA…" at bounding box center [959, 206] width 290 height 69
click at [926, 202] on input "8 Ng. 207 Đ. [PERSON_NAME], [PERSON_NAME], [GEOGRAPHIC_DATA], [GEOGRAPHIC_DATA]…" at bounding box center [978, 205] width 245 height 23
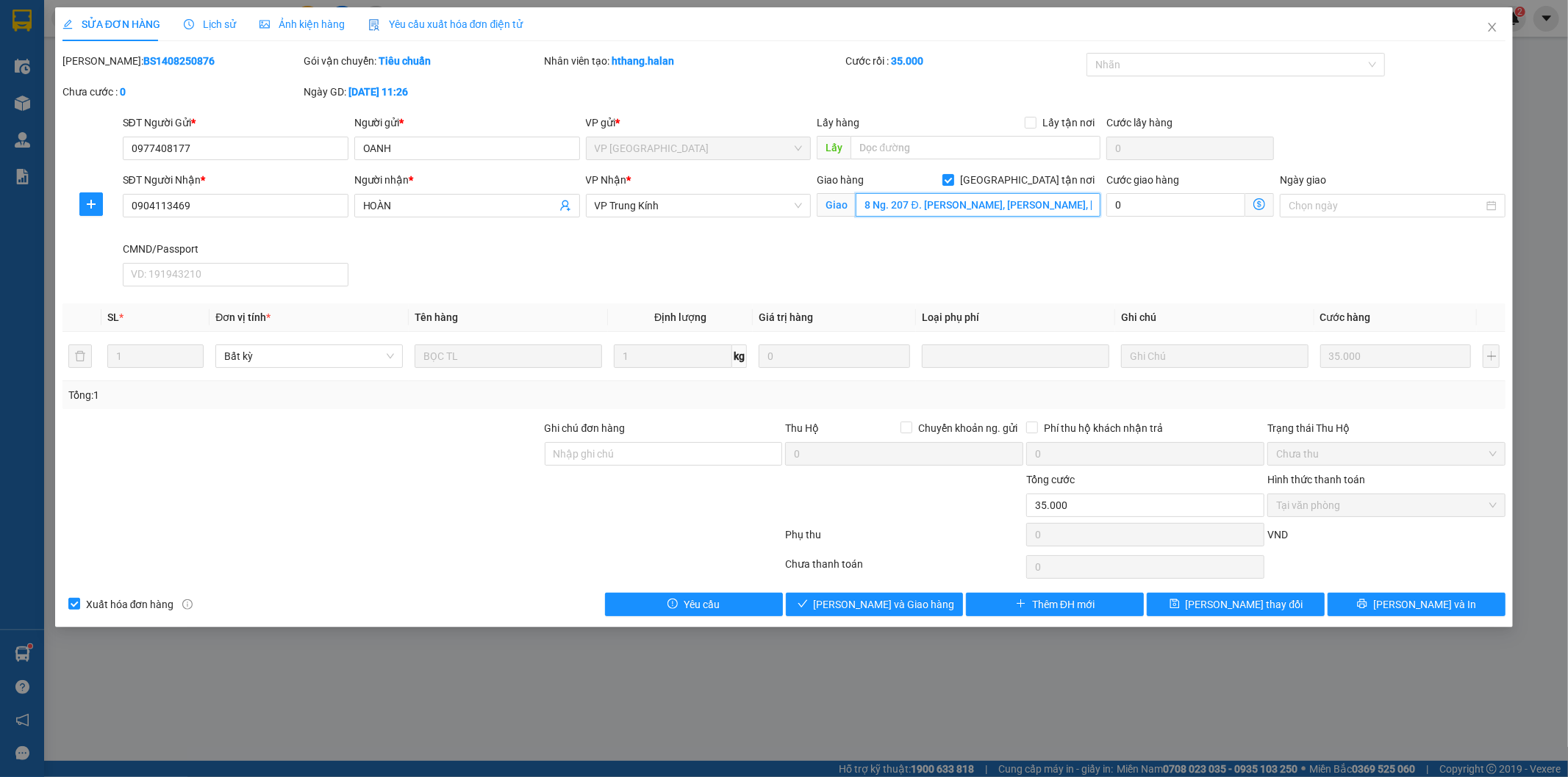
click at [871, 201] on input "8 Ng. 207 Đ. [PERSON_NAME], [PERSON_NAME], [GEOGRAPHIC_DATA], [GEOGRAPHIC_DATA]…" at bounding box center [978, 205] width 245 height 23
type input "8 NGÁCH 33 Ng. 207 Đ. [PERSON_NAME], [PERSON_NAME], [GEOGRAPHIC_DATA], [GEOGRAP…"
click at [1262, 204] on icon "dollar-circle" at bounding box center [1259, 204] width 12 height 12
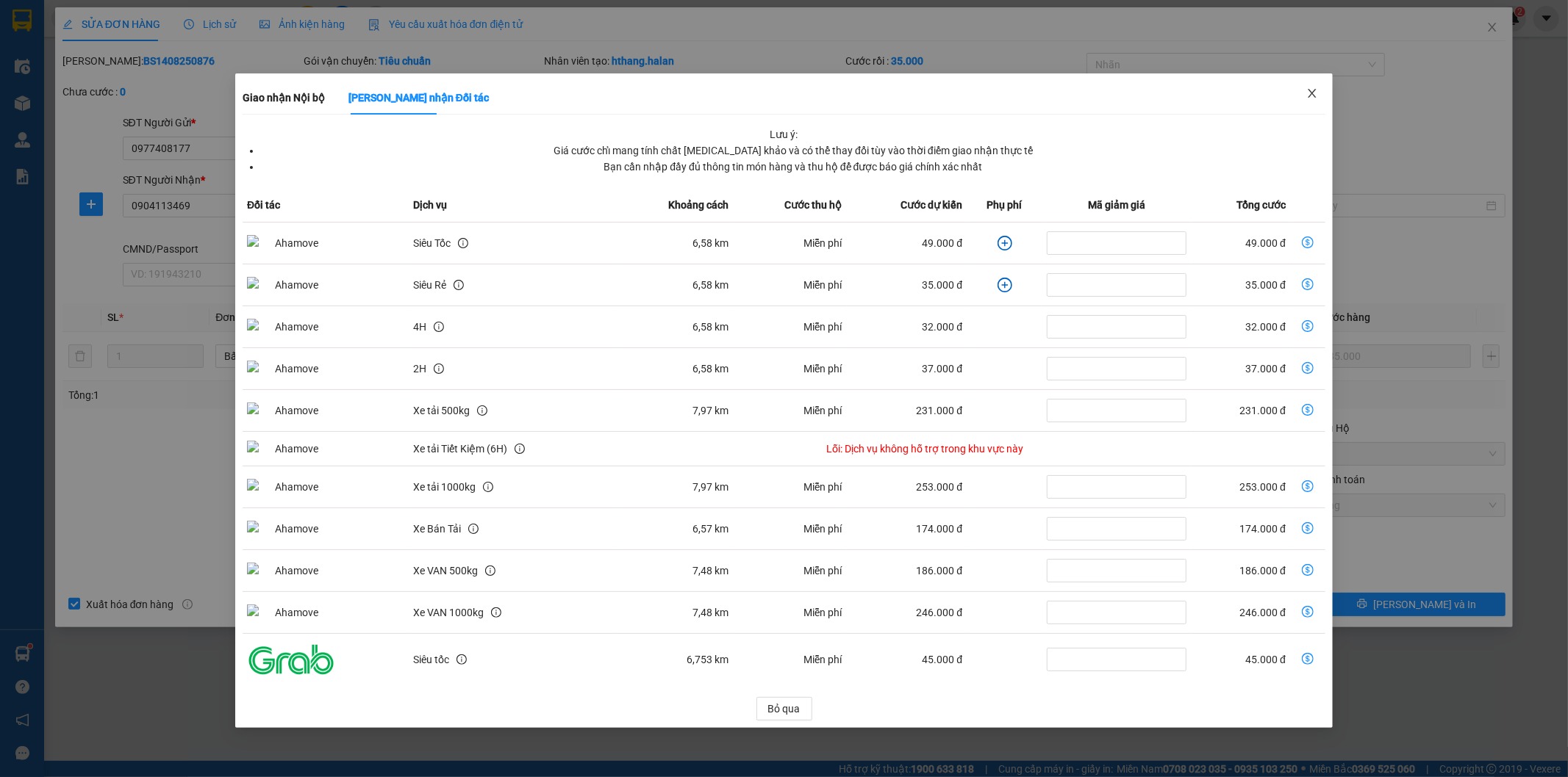
click at [1313, 93] on icon "close" at bounding box center [1312, 93] width 12 height 12
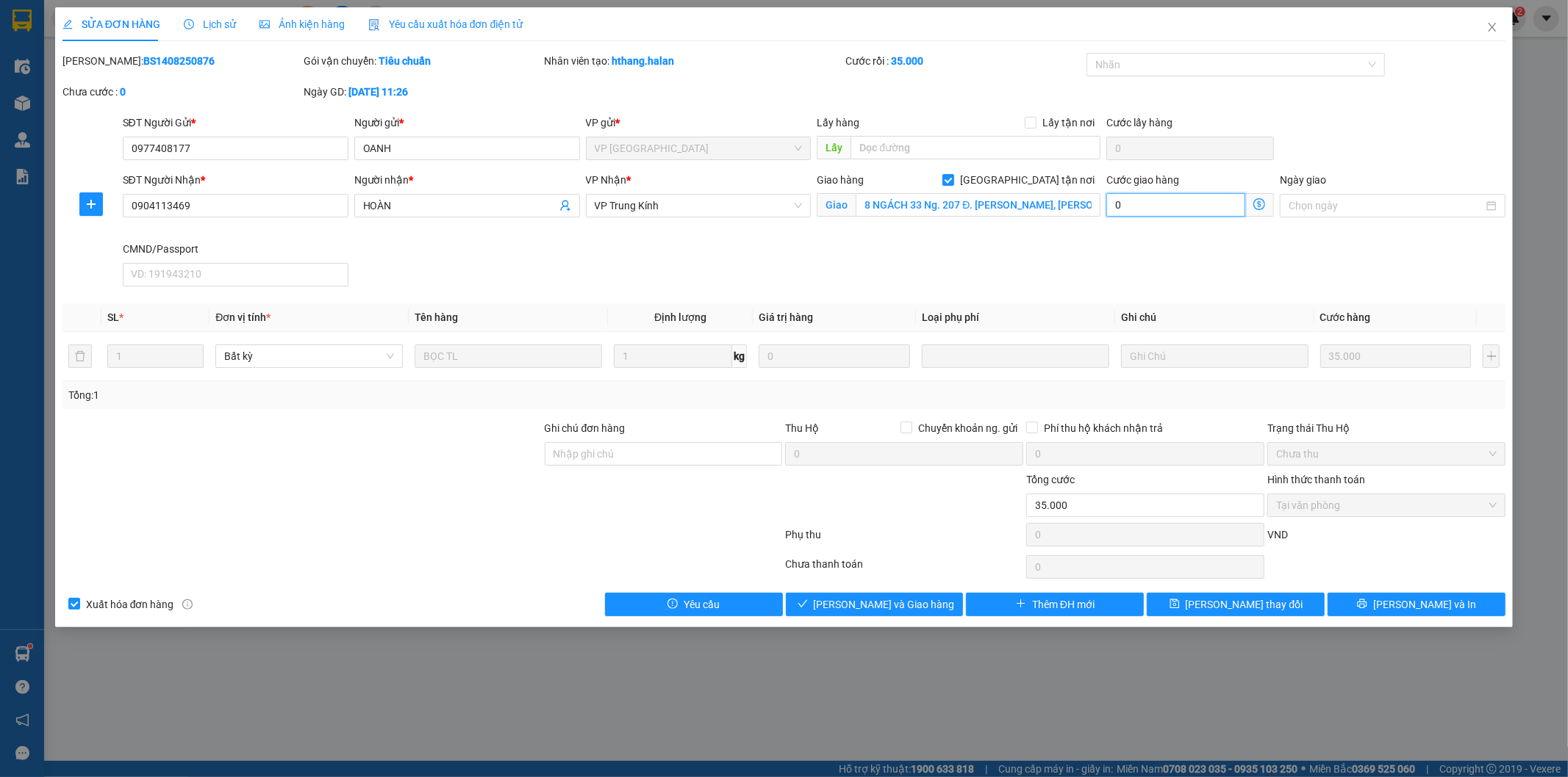
click at [1155, 202] on input "0" at bounding box center [1176, 205] width 139 height 23
type input "35.006"
type input "6"
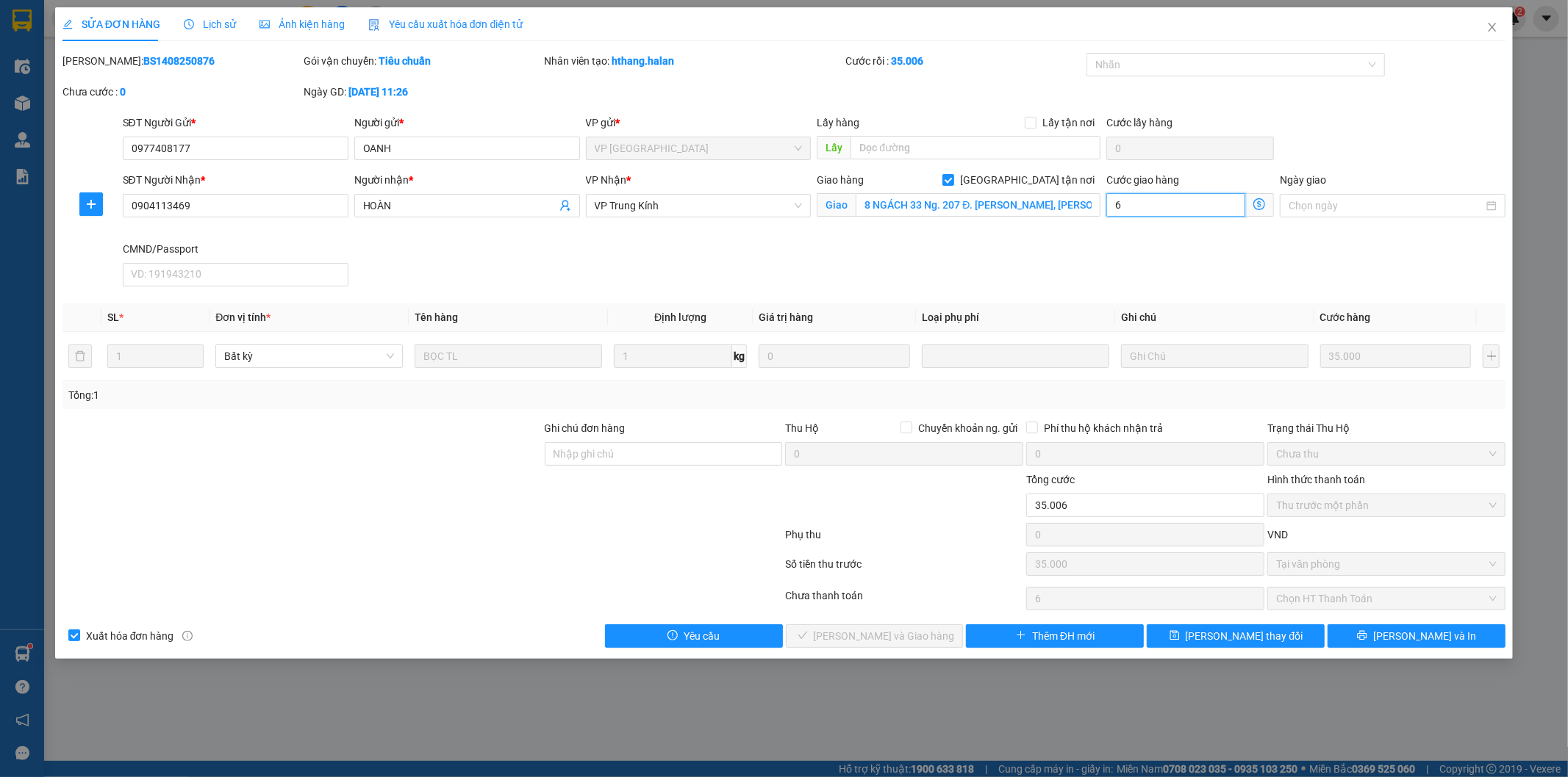
type input "35.060"
type input "60"
click at [603, 456] on input "Ghi chú đơn hàng" at bounding box center [663, 454] width 238 height 23
type input "95.000"
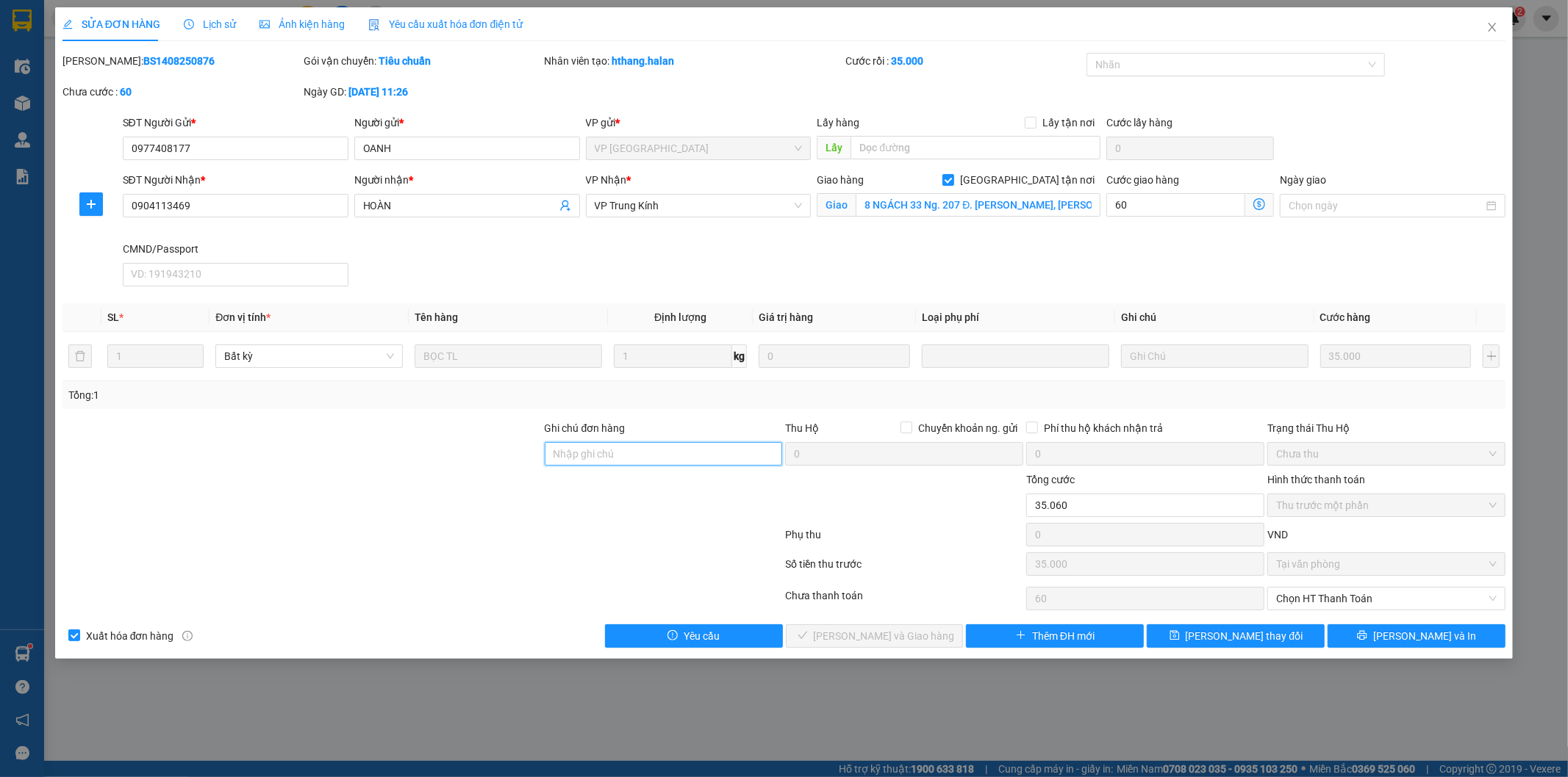
type input "60.000"
click at [878, 206] on input "8 NGÁCH 33 Ng. 207 Đ. [PERSON_NAME], [PERSON_NAME], [GEOGRAPHIC_DATA], [GEOGRAP…" at bounding box center [978, 205] width 245 height 23
click at [928, 212] on input "8 NGÁCH 33 Ng. 207 Đ. [PERSON_NAME], [PERSON_NAME], [GEOGRAPHIC_DATA], [GEOGRAP…" at bounding box center [978, 205] width 245 height 23
click at [978, 206] on input "8 NGÁCH 33 Ng. 207 Đ. [PERSON_NAME], [PERSON_NAME], [GEOGRAPHIC_DATA], [GEOGRAP…" at bounding box center [978, 205] width 245 height 23
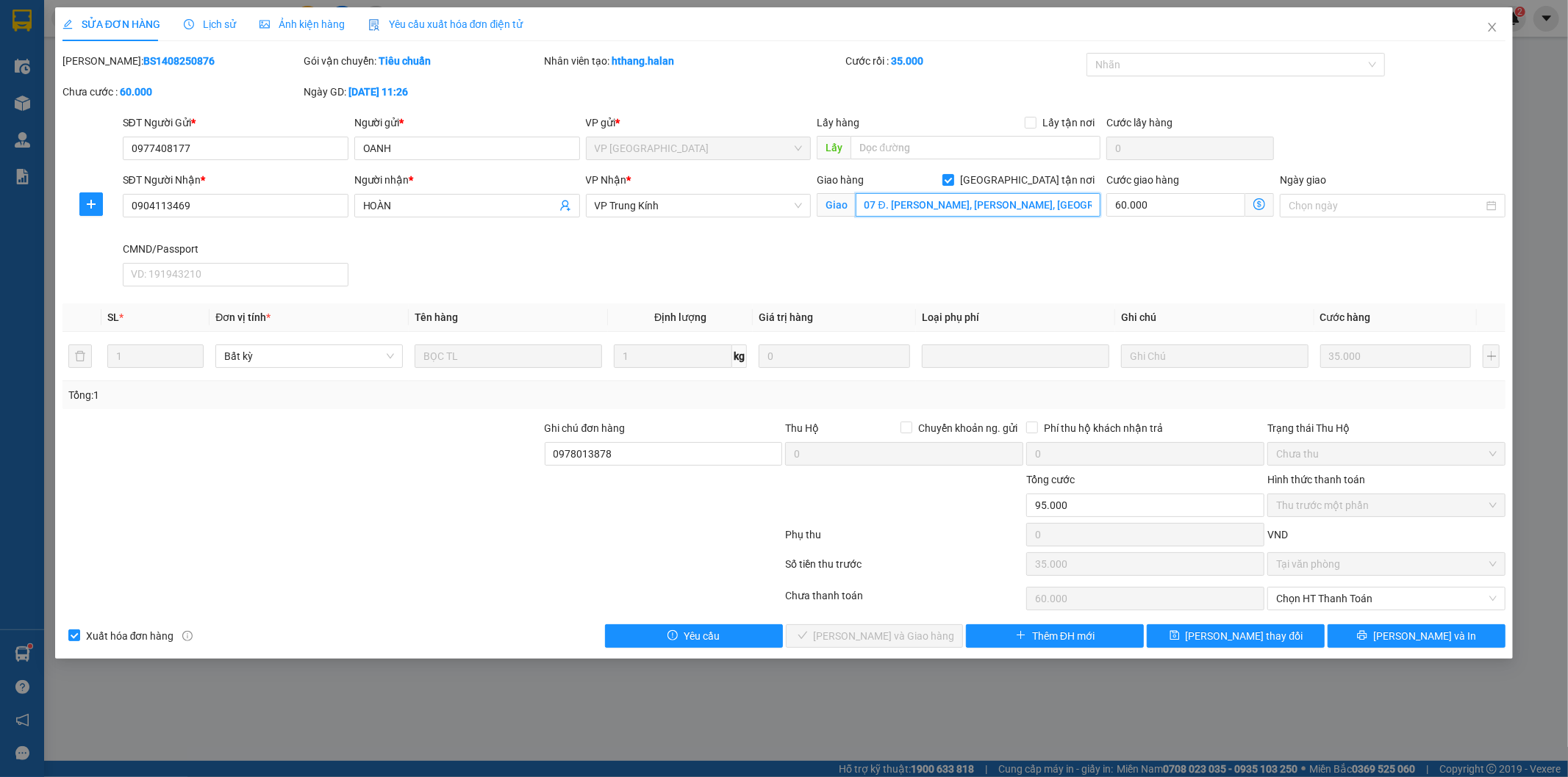
scroll to position [0, 137]
drag, startPoint x: 1011, startPoint y: 204, endPoint x: 1088, endPoint y: 200, distance: 77.1
click at [1088, 200] on input "8 NGÁCH 33 Ng. 207 Đ. [PERSON_NAME], [PERSON_NAME], [GEOGRAPHIC_DATA], [GEOGRAP…" at bounding box center [978, 205] width 245 height 23
click at [821, 267] on div "SĐT Người Nhận * 0904113469 Người nhận * HOÀN VP Nhận * VP Trung Kính Giao hàng…" at bounding box center [815, 232] width 1389 height 120
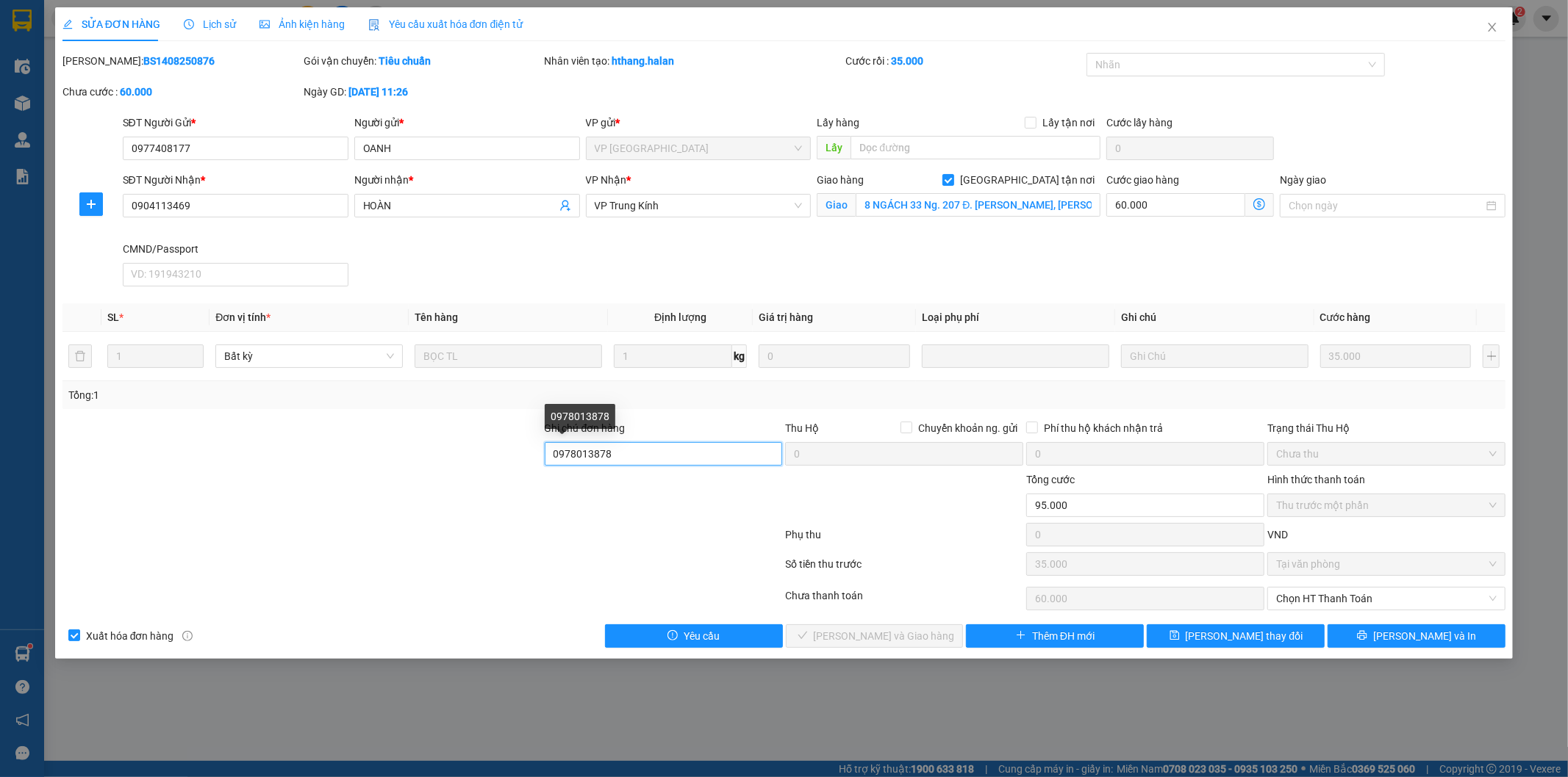
click at [550, 452] on input "0978013878" at bounding box center [663, 454] width 238 height 23
type input "LH SĐT 0978013878"
click at [1227, 627] on button "[PERSON_NAME] thay đổi" at bounding box center [1235, 636] width 178 height 23
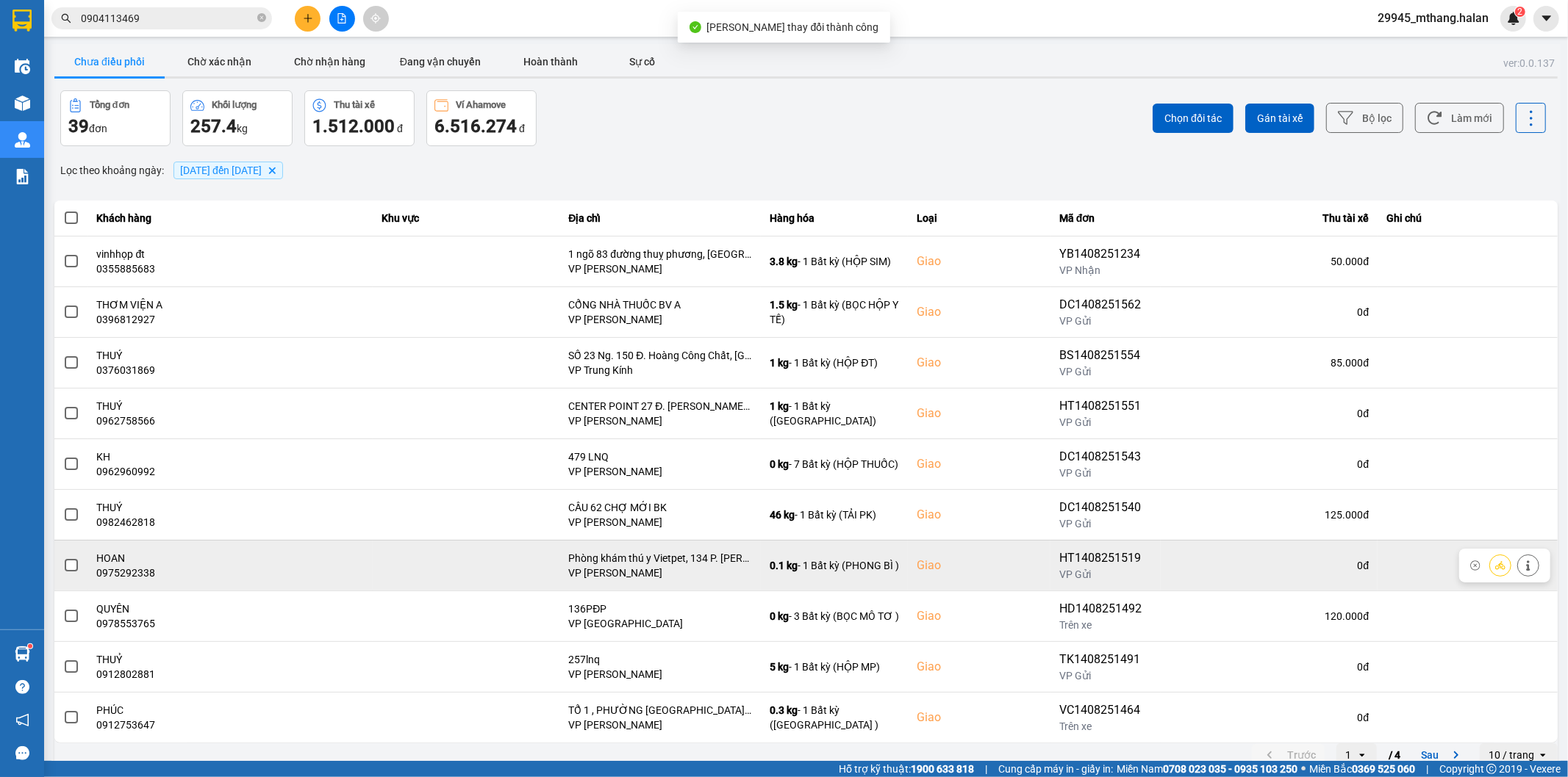
scroll to position [16, 0]
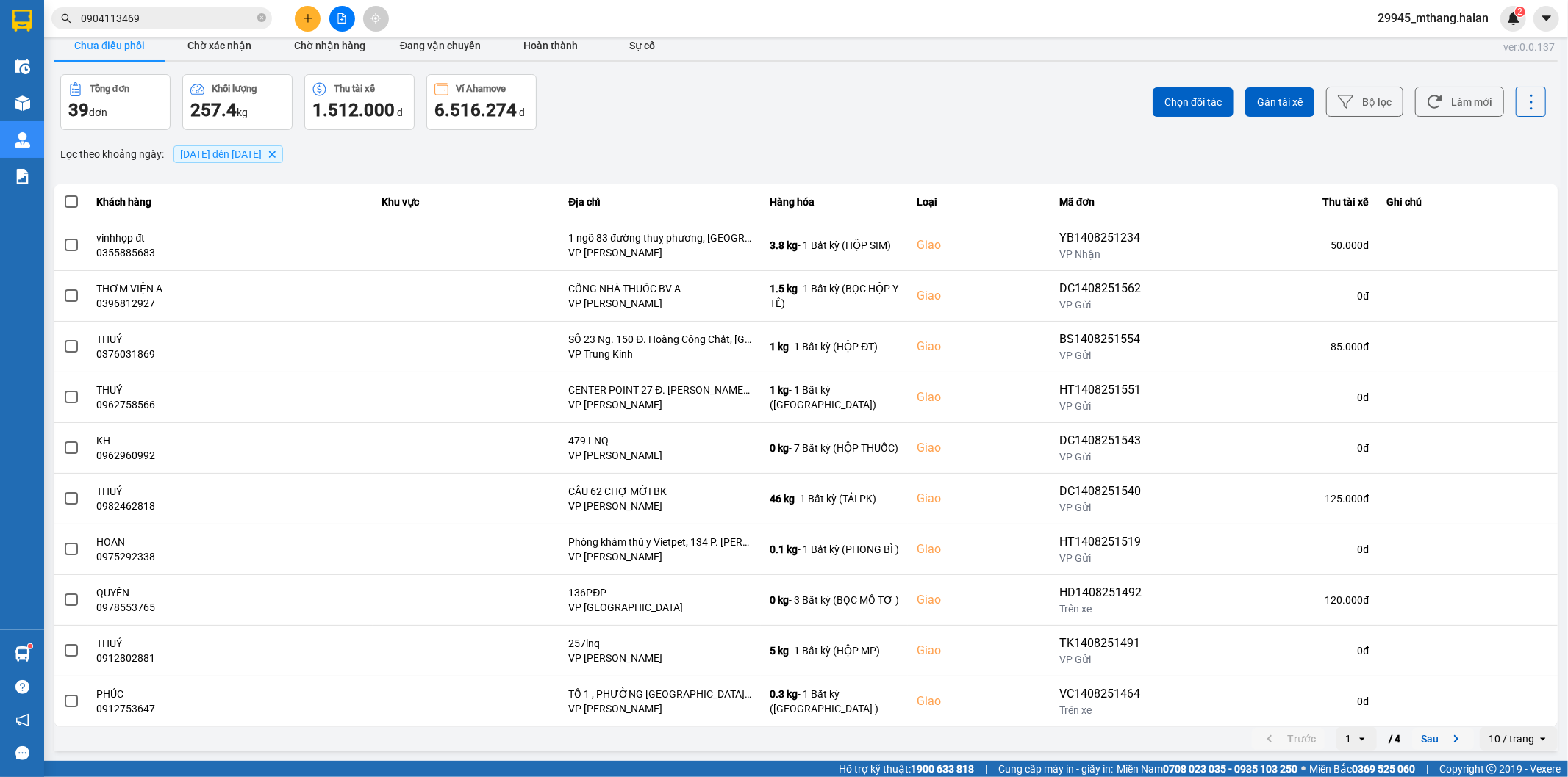
click at [1432, 740] on button "Sau" at bounding box center [1443, 739] width 62 height 22
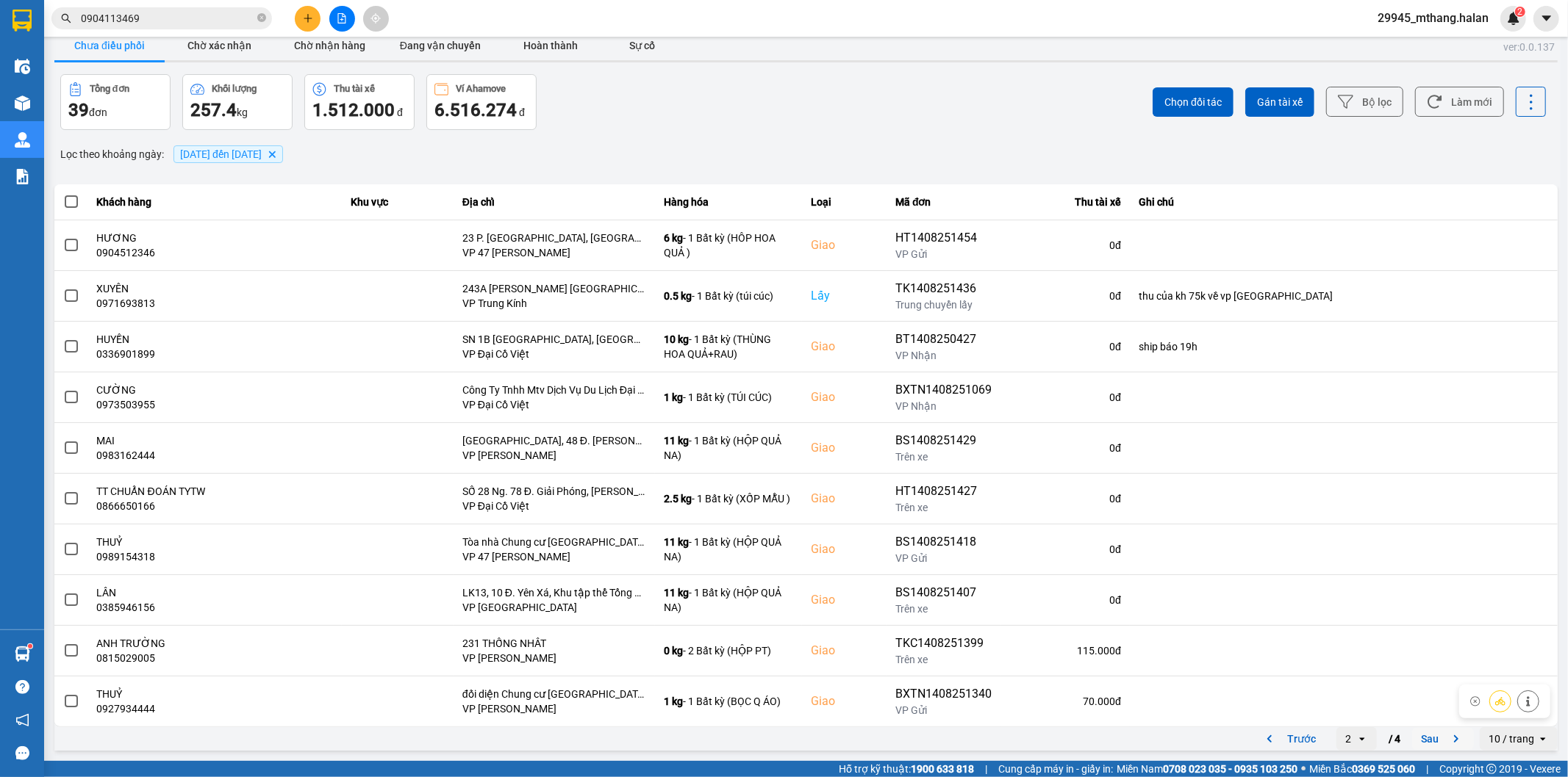
click at [1412, 734] on button "Sau" at bounding box center [1443, 739] width 62 height 22
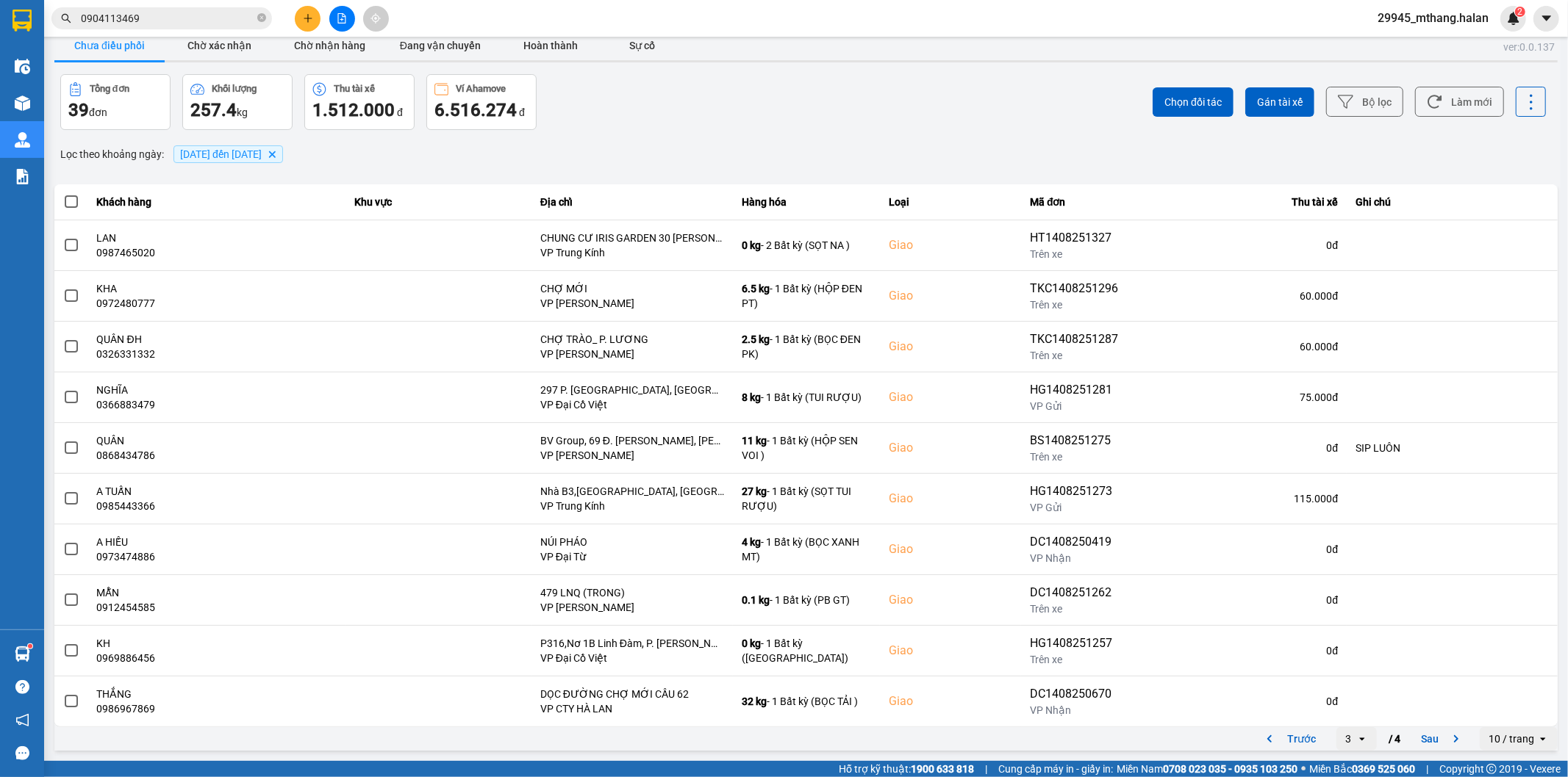
drag, startPoint x: 1414, startPoint y: 737, endPoint x: 1354, endPoint y: 710, distance: 65.8
click at [1412, 737] on button "Sau" at bounding box center [1443, 739] width 62 height 22
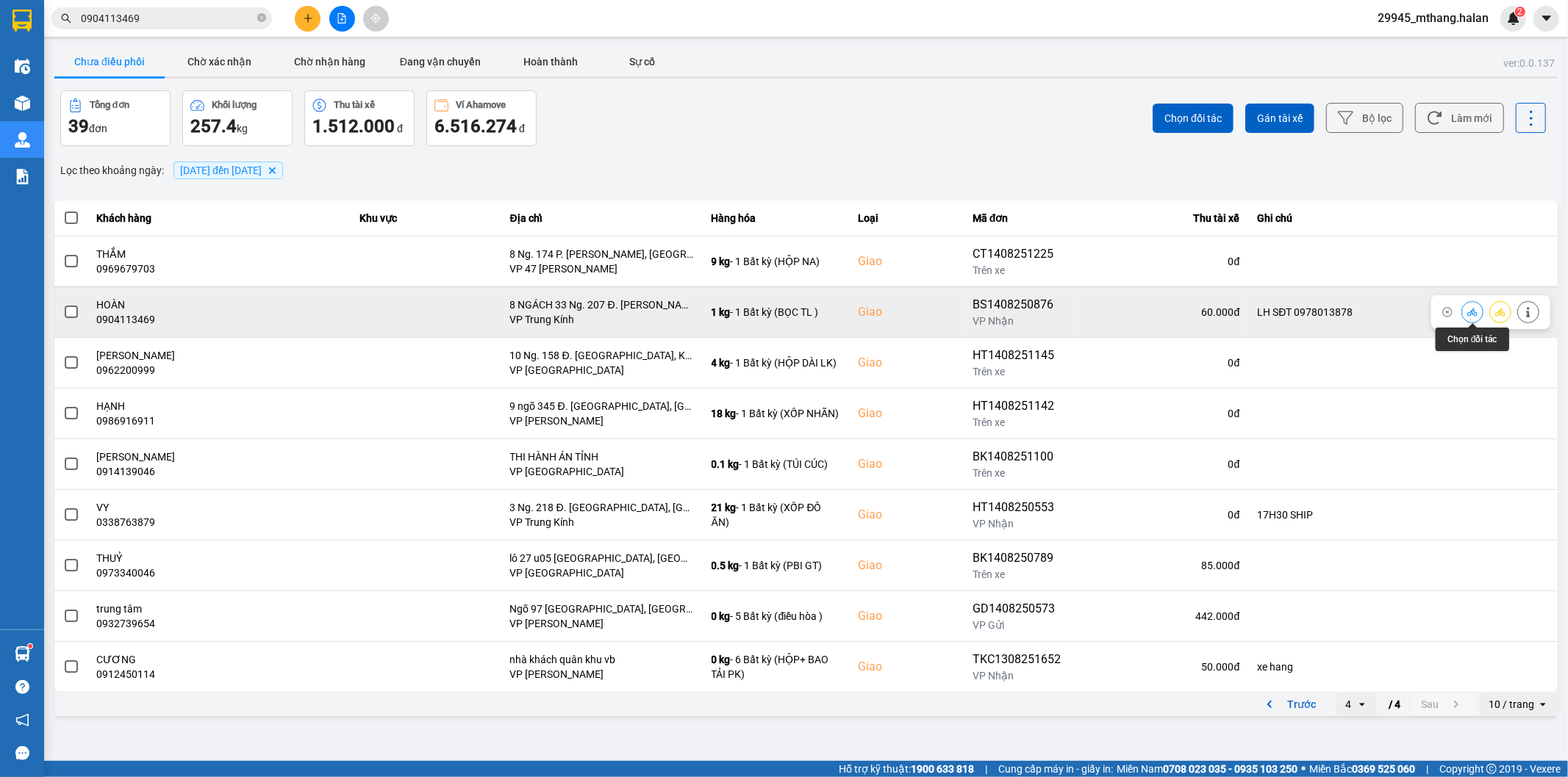
click at [1472, 309] on icon at bounding box center [1472, 312] width 10 height 10
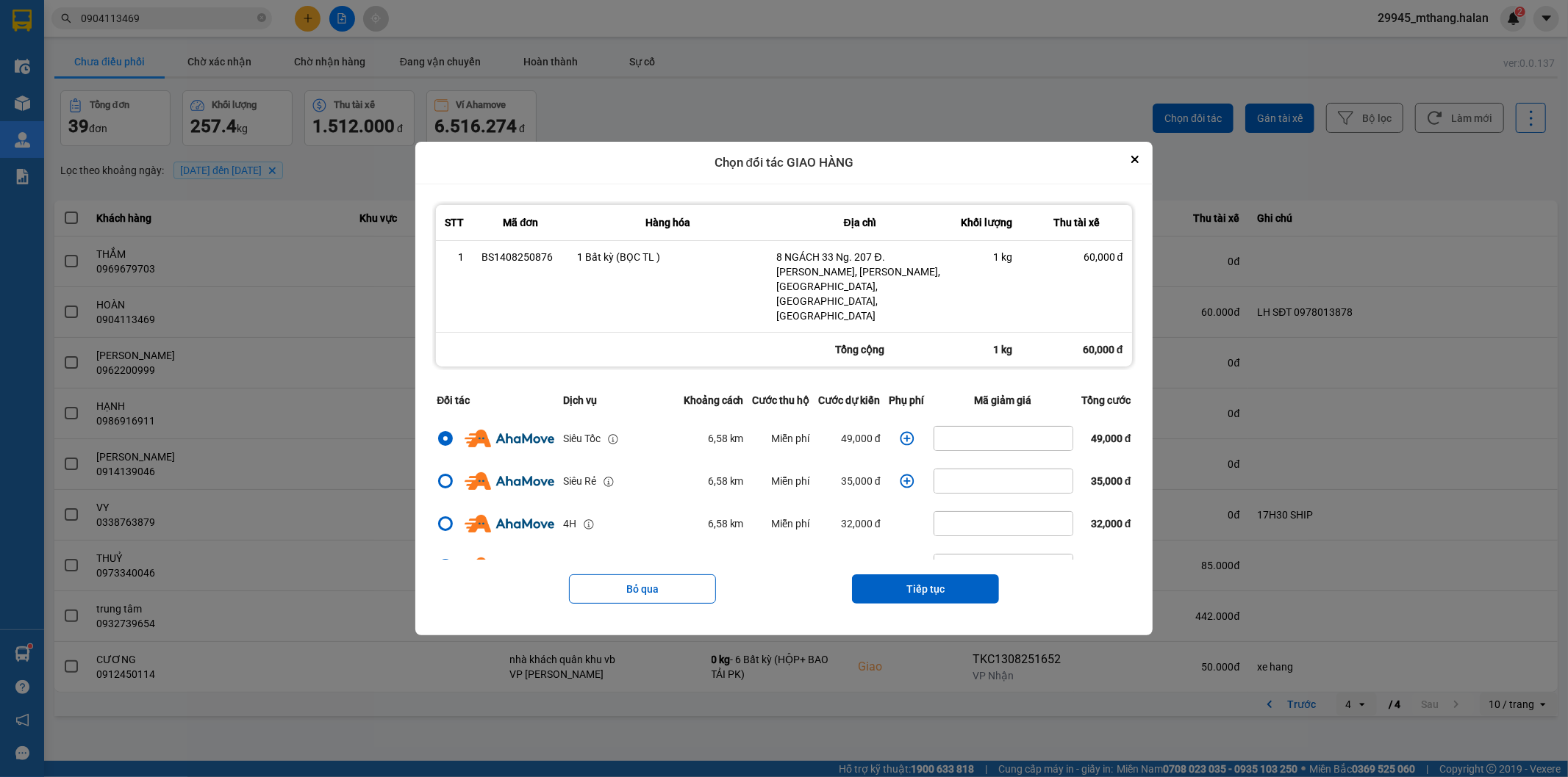
click at [938, 574] on button "Tiếp tục" at bounding box center [925, 588] width 147 height 29
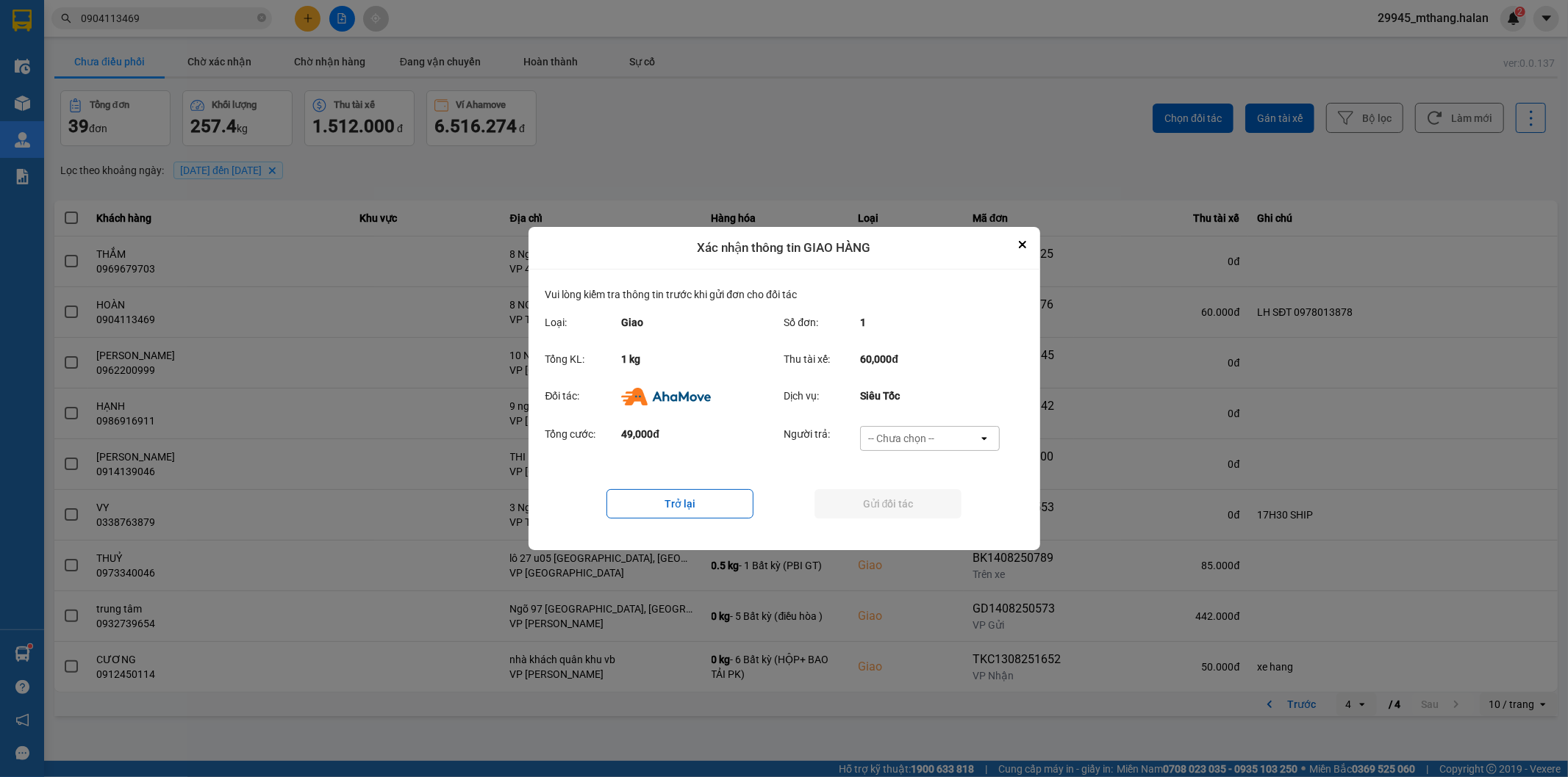
drag, startPoint x: 882, startPoint y: 439, endPoint x: 883, endPoint y: 447, distance: 8.1
click at [883, 439] on div "-- Chưa chọn --" at bounding box center [901, 439] width 66 height 15
click at [883, 520] on span "Ví Ahamove" at bounding box center [901, 523] width 59 height 15
click at [858, 504] on button "Gửi đối tác" at bounding box center [888, 503] width 147 height 29
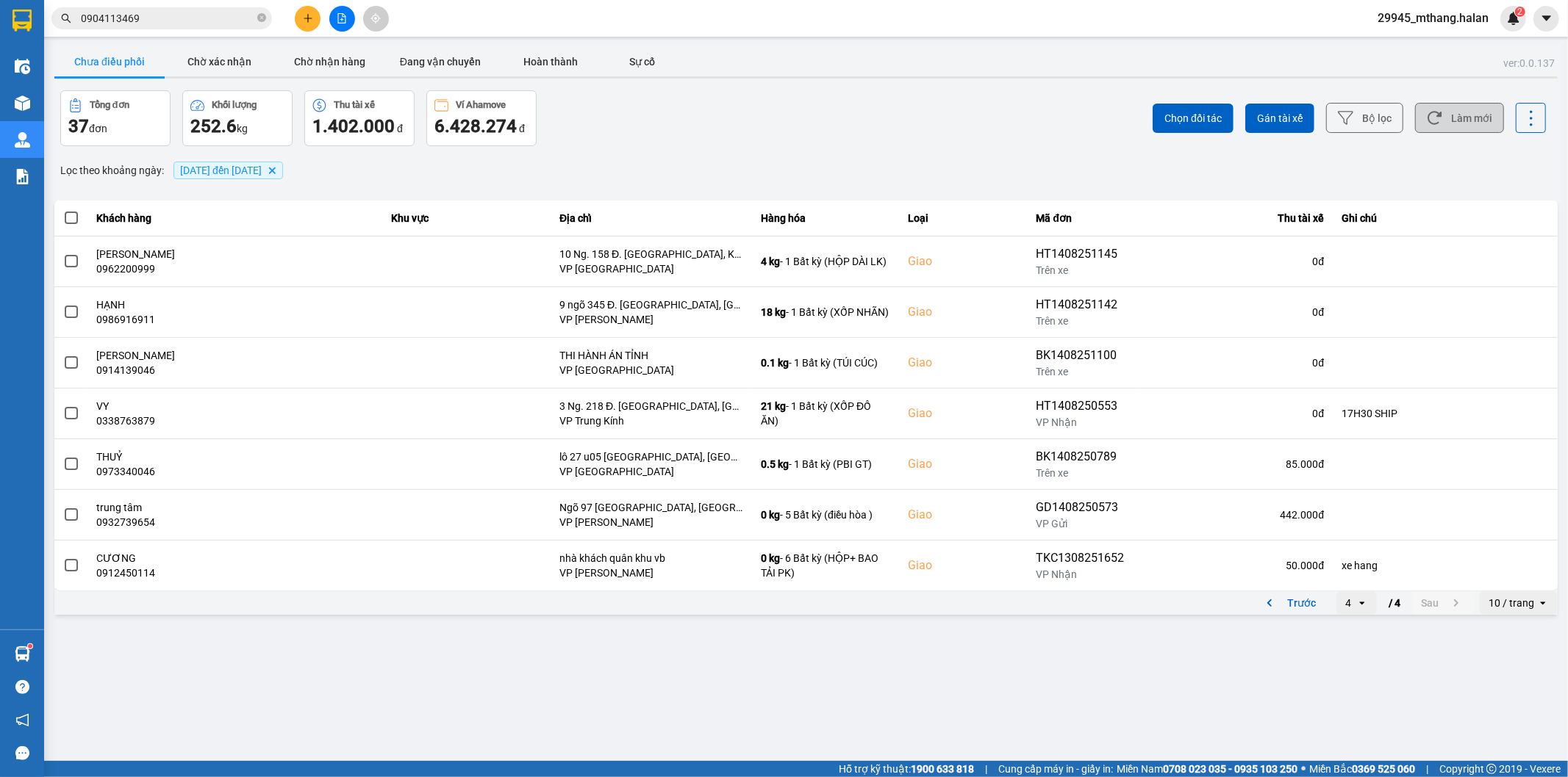
click at [1481, 116] on button "Làm mới" at bounding box center [1459, 118] width 89 height 30
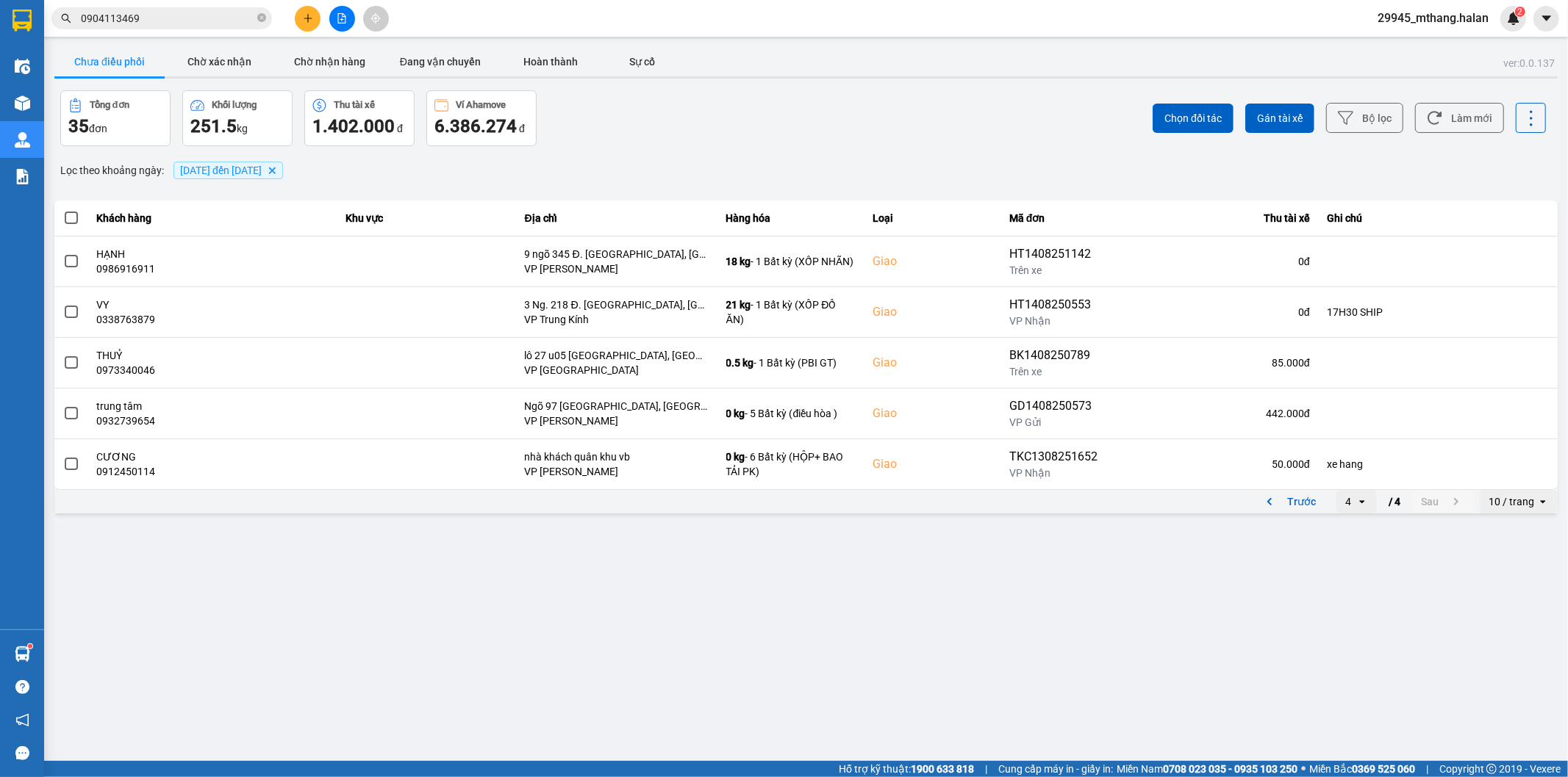
click at [175, 10] on input "0904113469" at bounding box center [168, 18] width 174 height 16
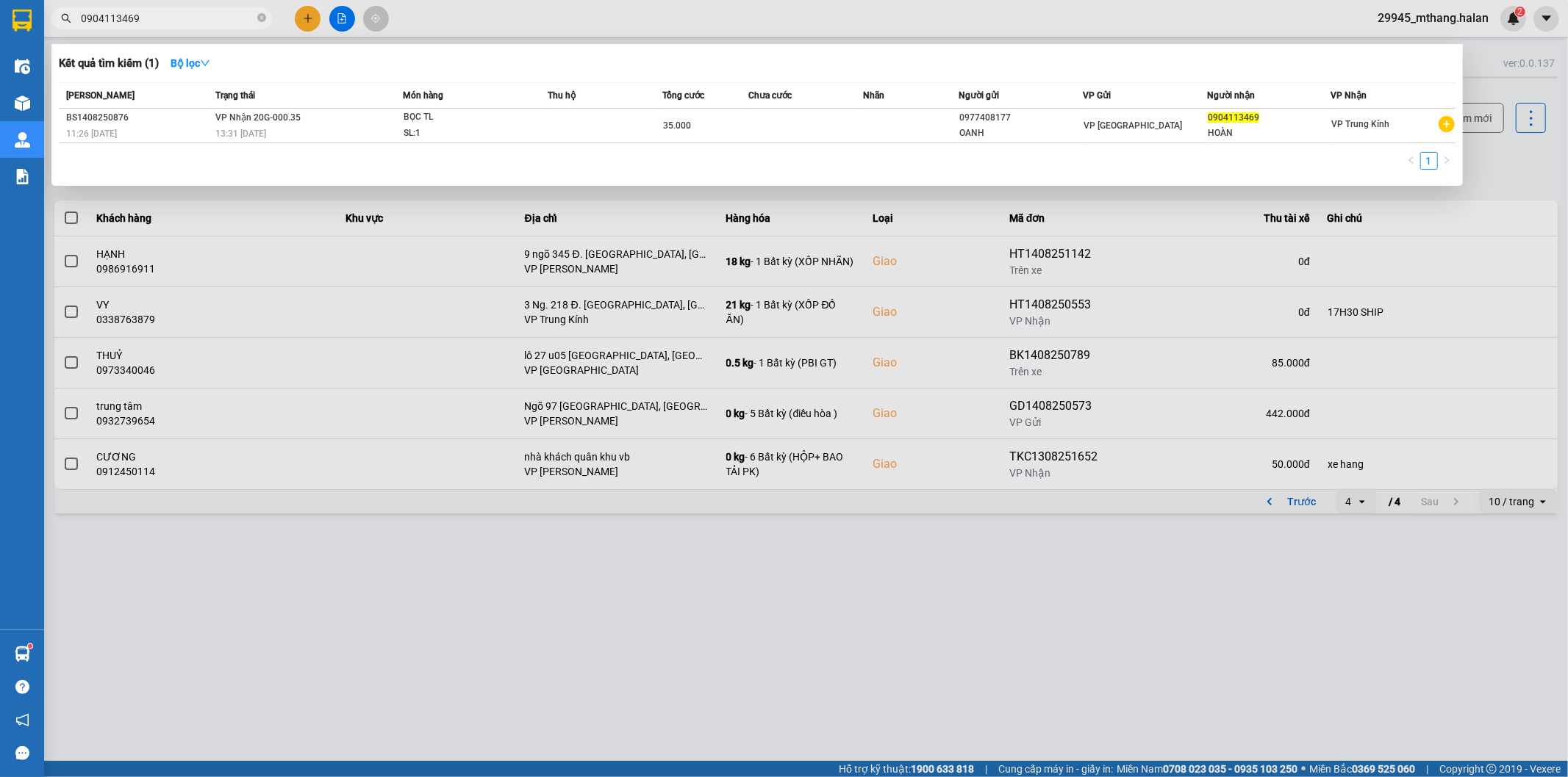
click at [173, 12] on input "0904113469" at bounding box center [168, 18] width 174 height 16
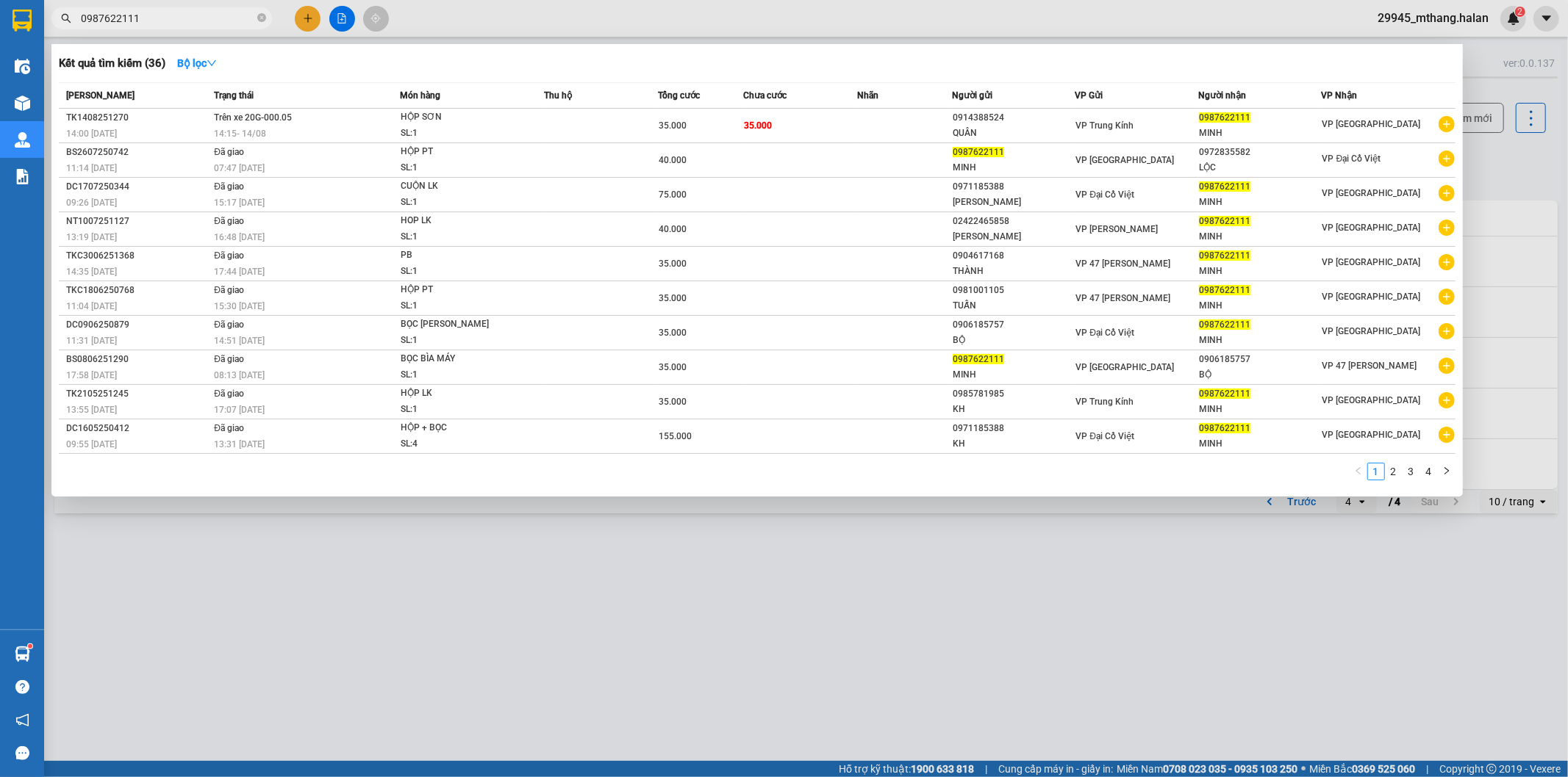
type input "0987622111"
click at [272, 120] on span "Trên xe 20G-000.05" at bounding box center [252, 118] width 78 height 10
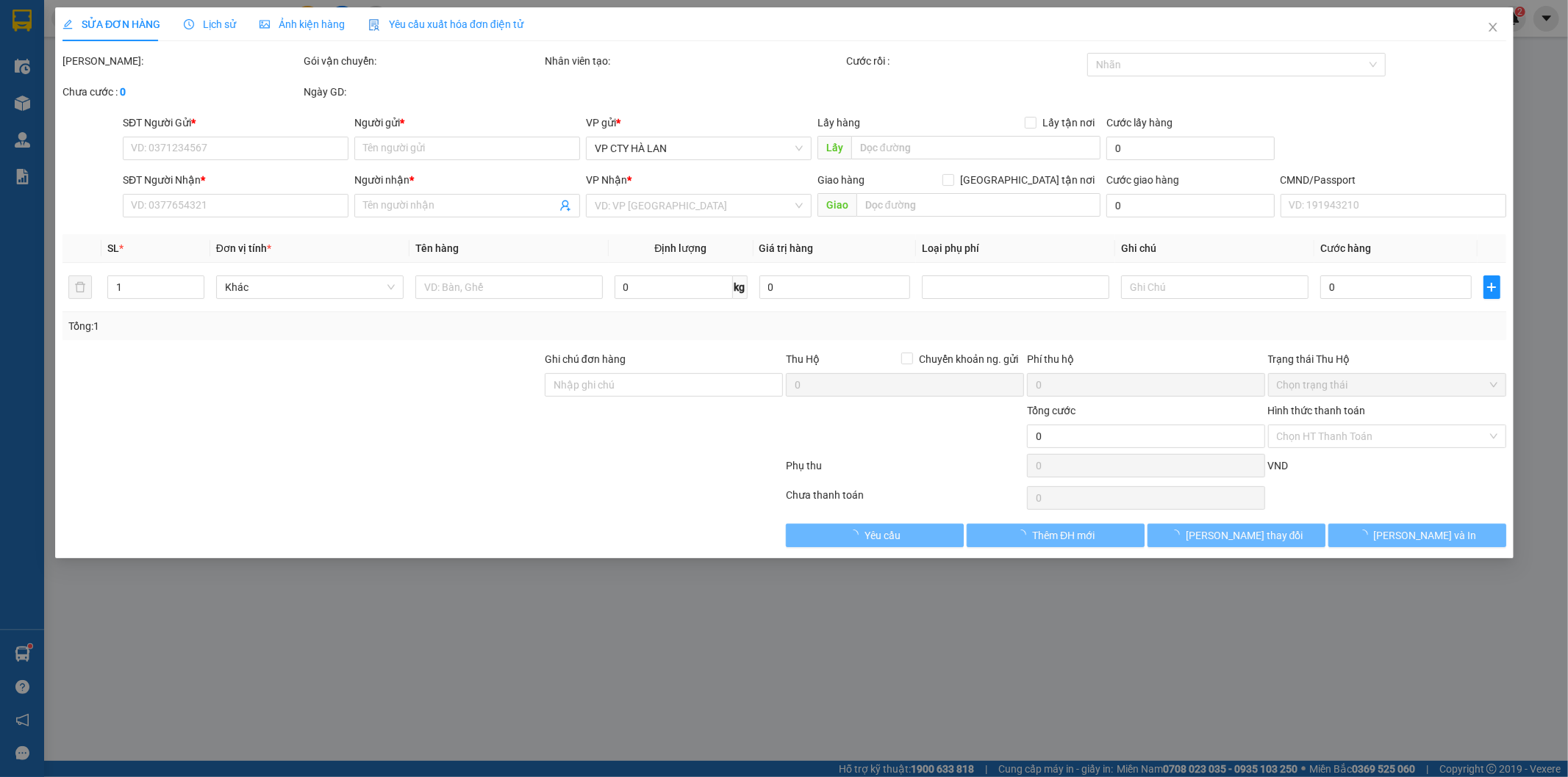
type input "0914388524"
type input "QUÂN"
type input "0987622111"
type input "MINH"
type input "35.000"
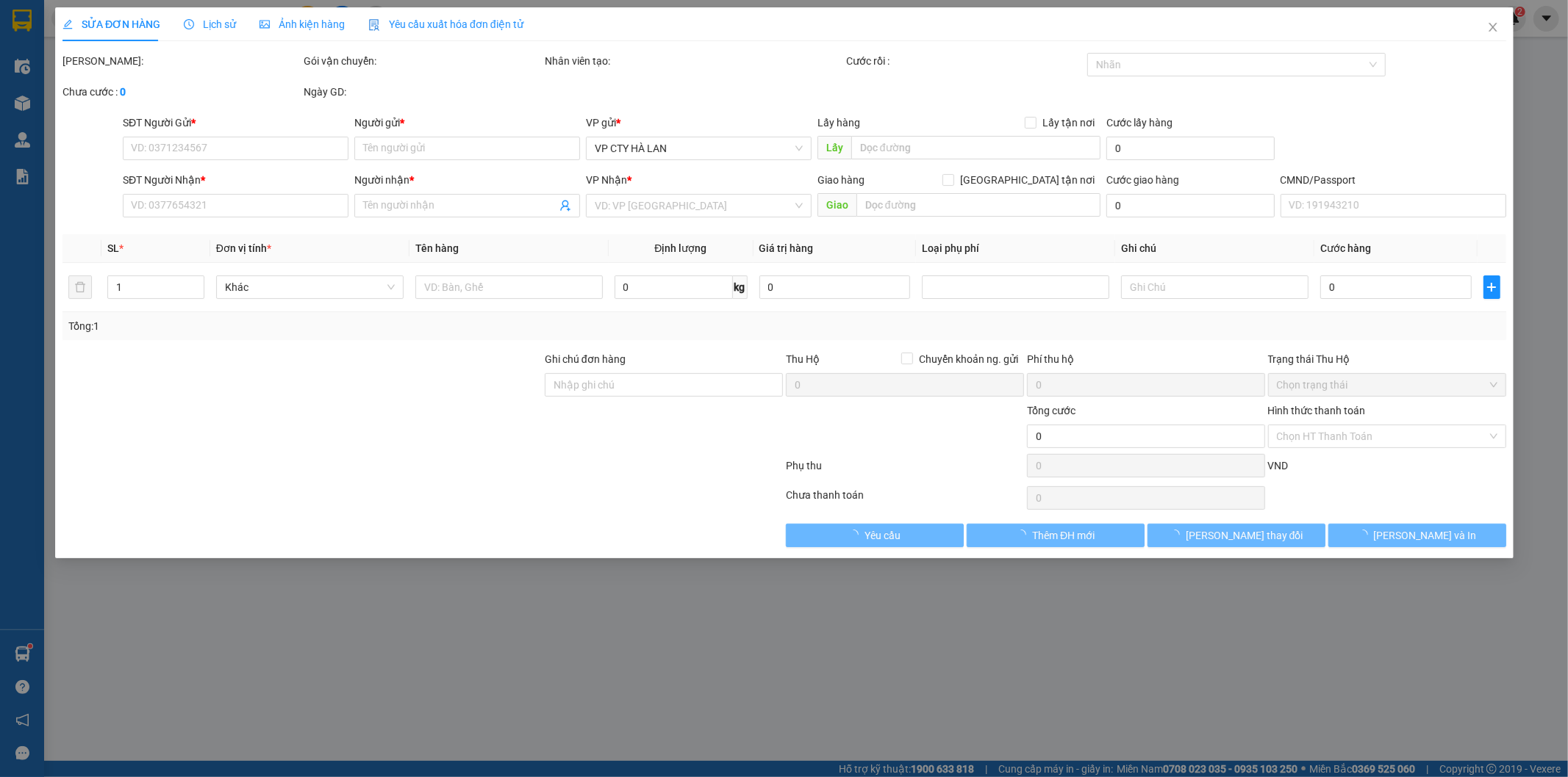
type input "35.000"
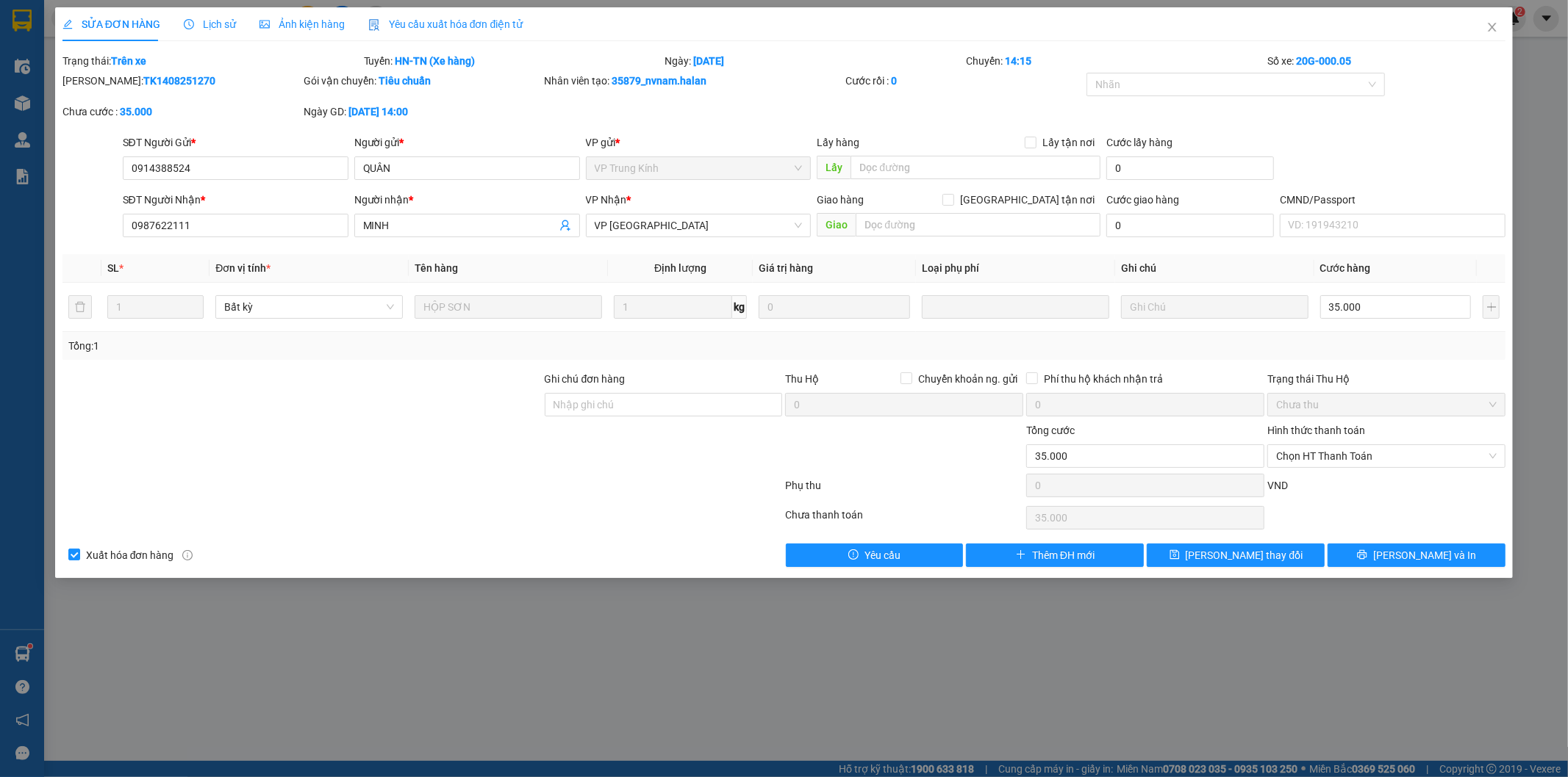
click at [202, 21] on span "Lịch sử" at bounding box center [210, 24] width 53 height 12
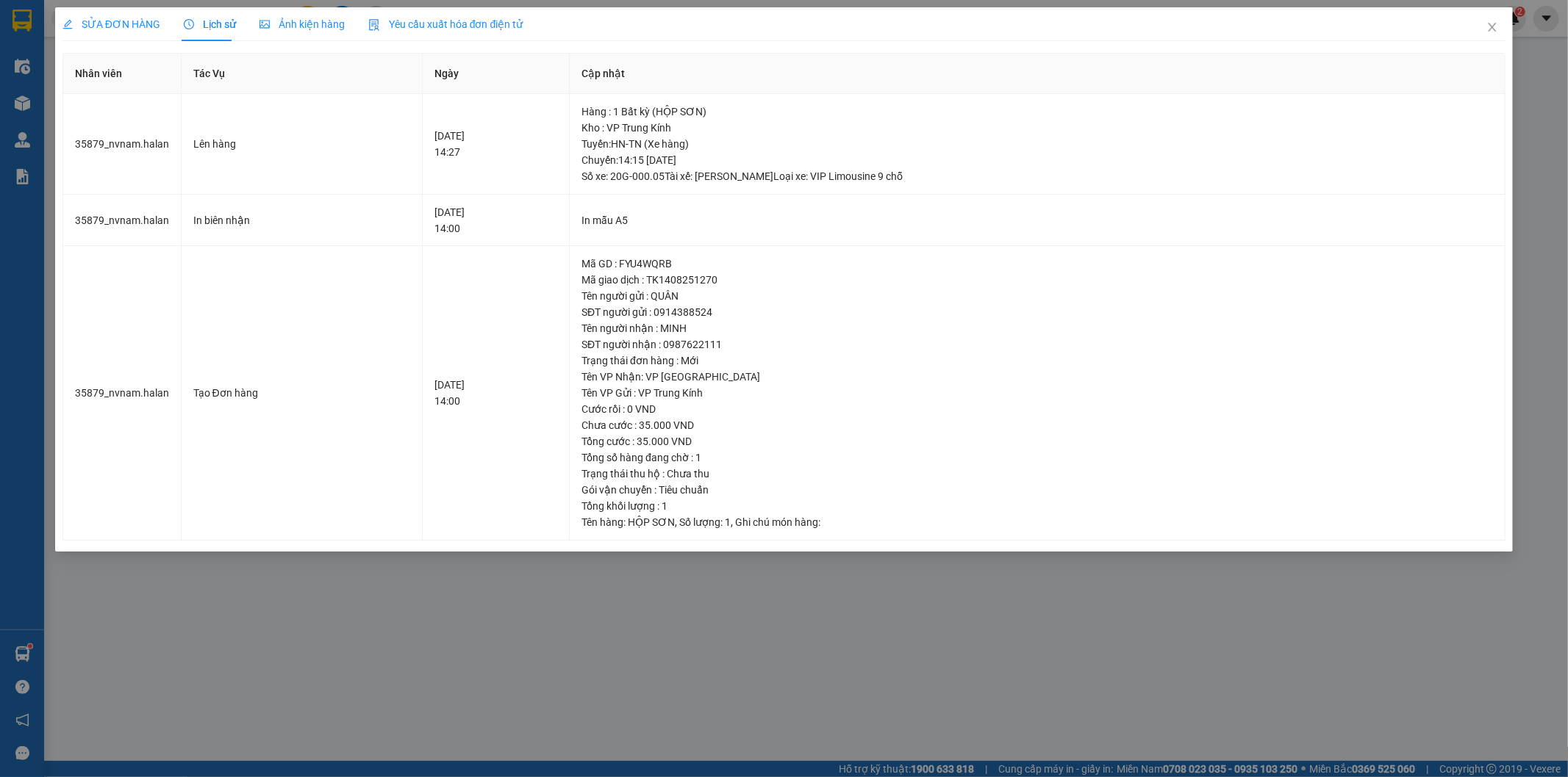
click at [111, 23] on span "SỬA ĐƠN HÀNG" at bounding box center [111, 24] width 98 height 12
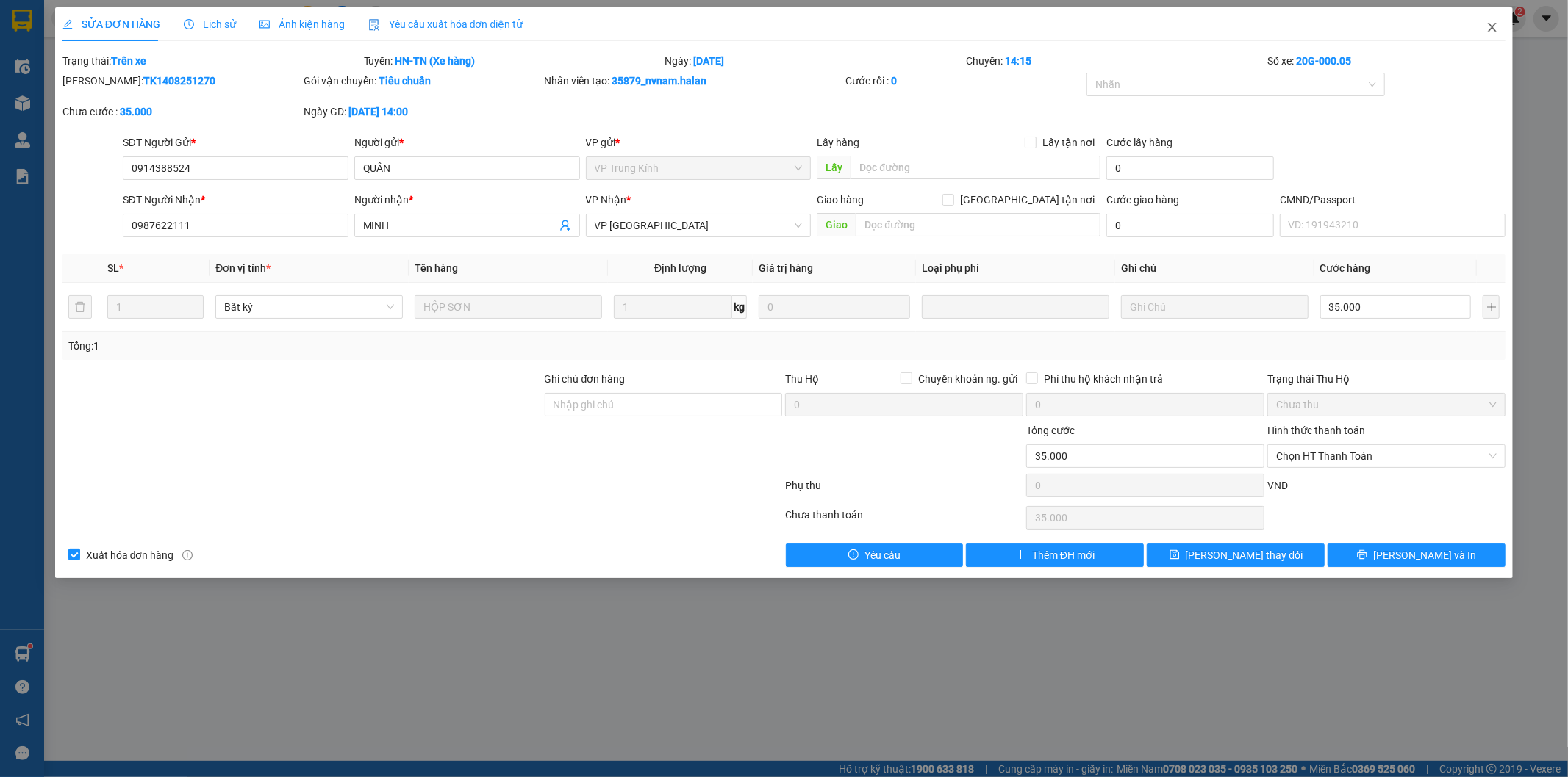
click at [1490, 29] on icon "close" at bounding box center [1492, 28] width 12 height 12
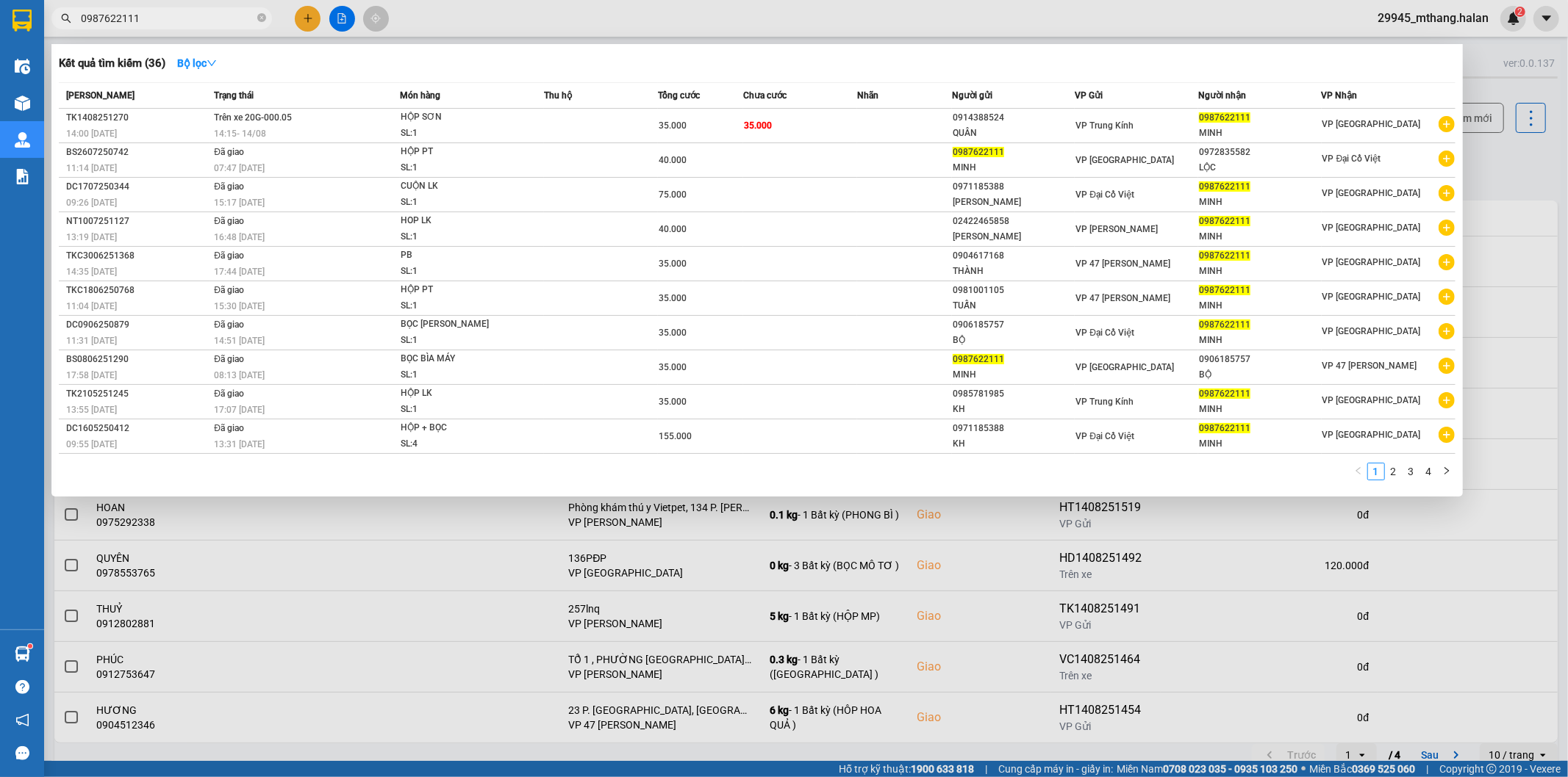
click at [188, 23] on input "0987622111" at bounding box center [168, 18] width 174 height 16
click at [276, 120] on span "Trên xe 20G-000.05" at bounding box center [252, 118] width 78 height 10
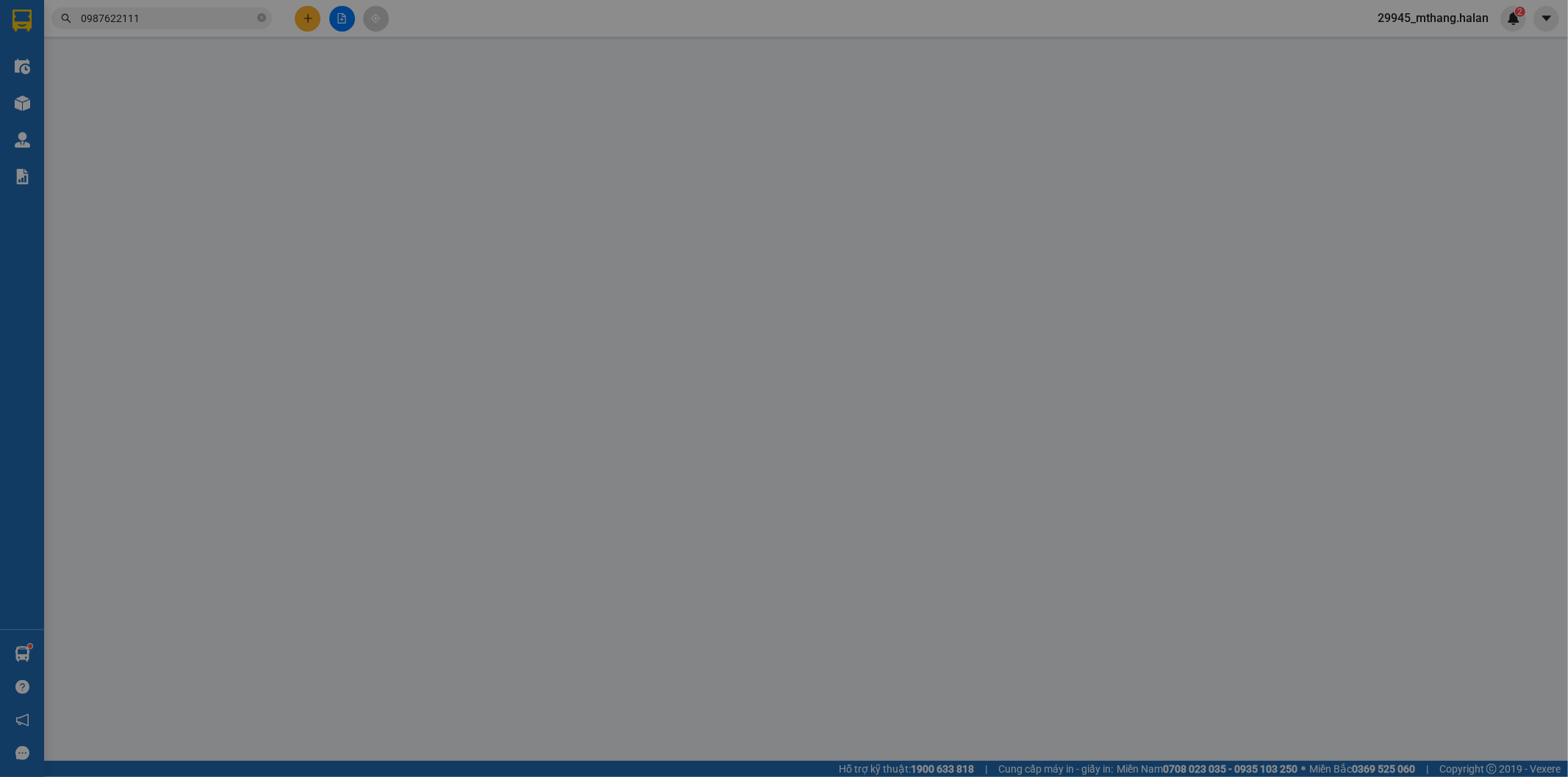
type input "0914388524"
type input "QUÂN"
type input "0987622111"
type input "MINH"
type input "35.000"
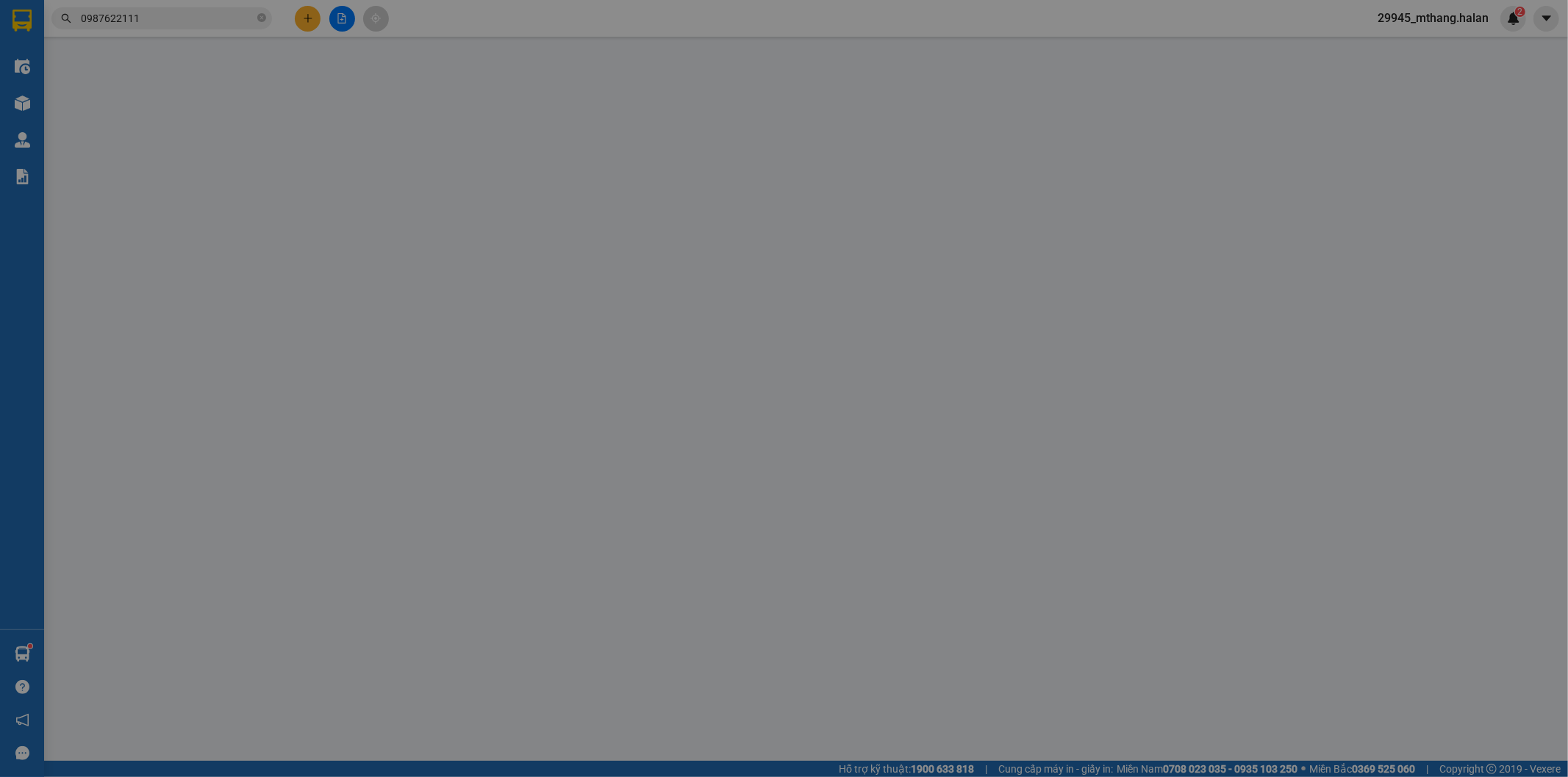
type input "35.000"
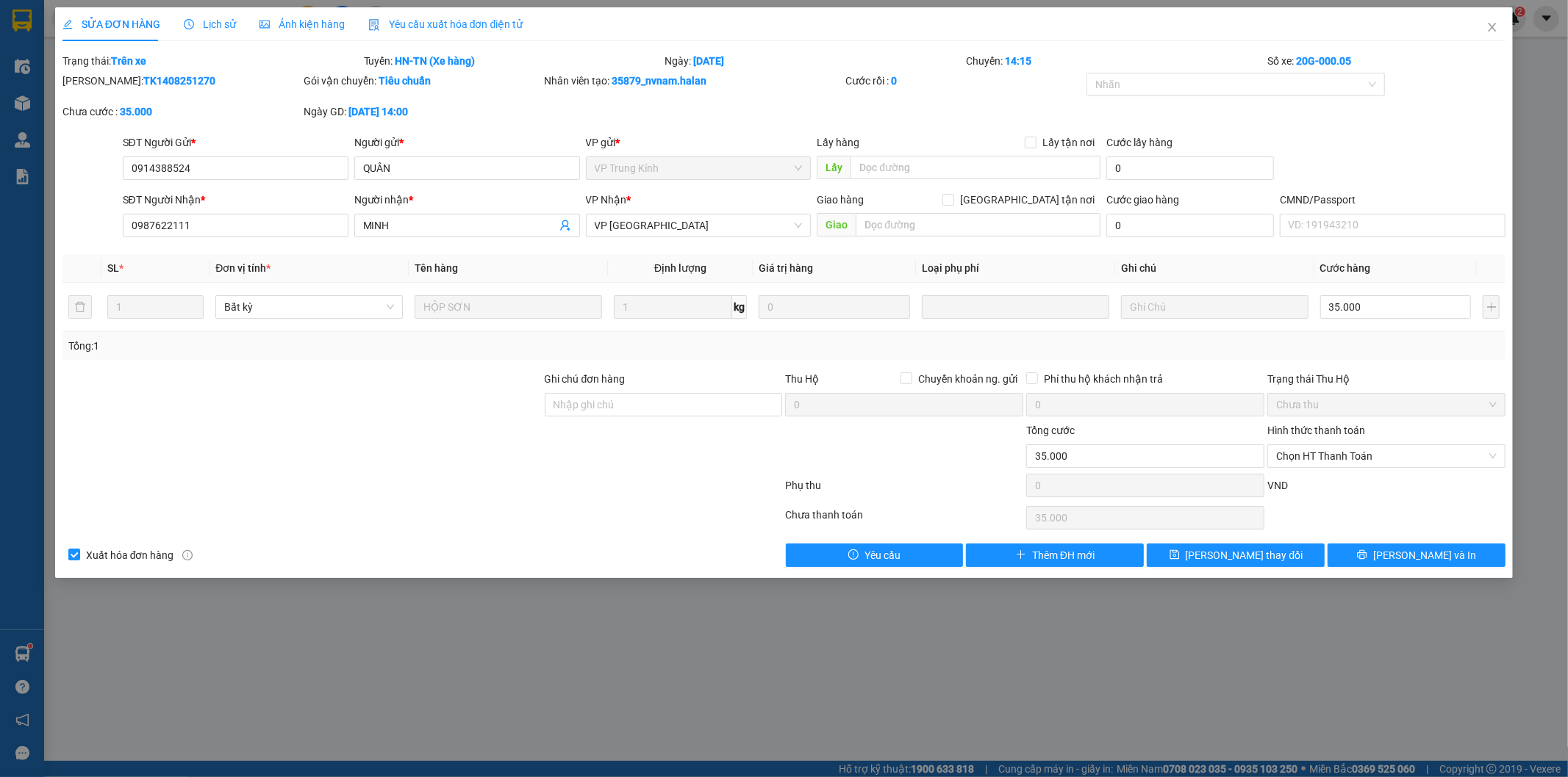
click at [209, 26] on span "Lịch sử" at bounding box center [210, 24] width 53 height 12
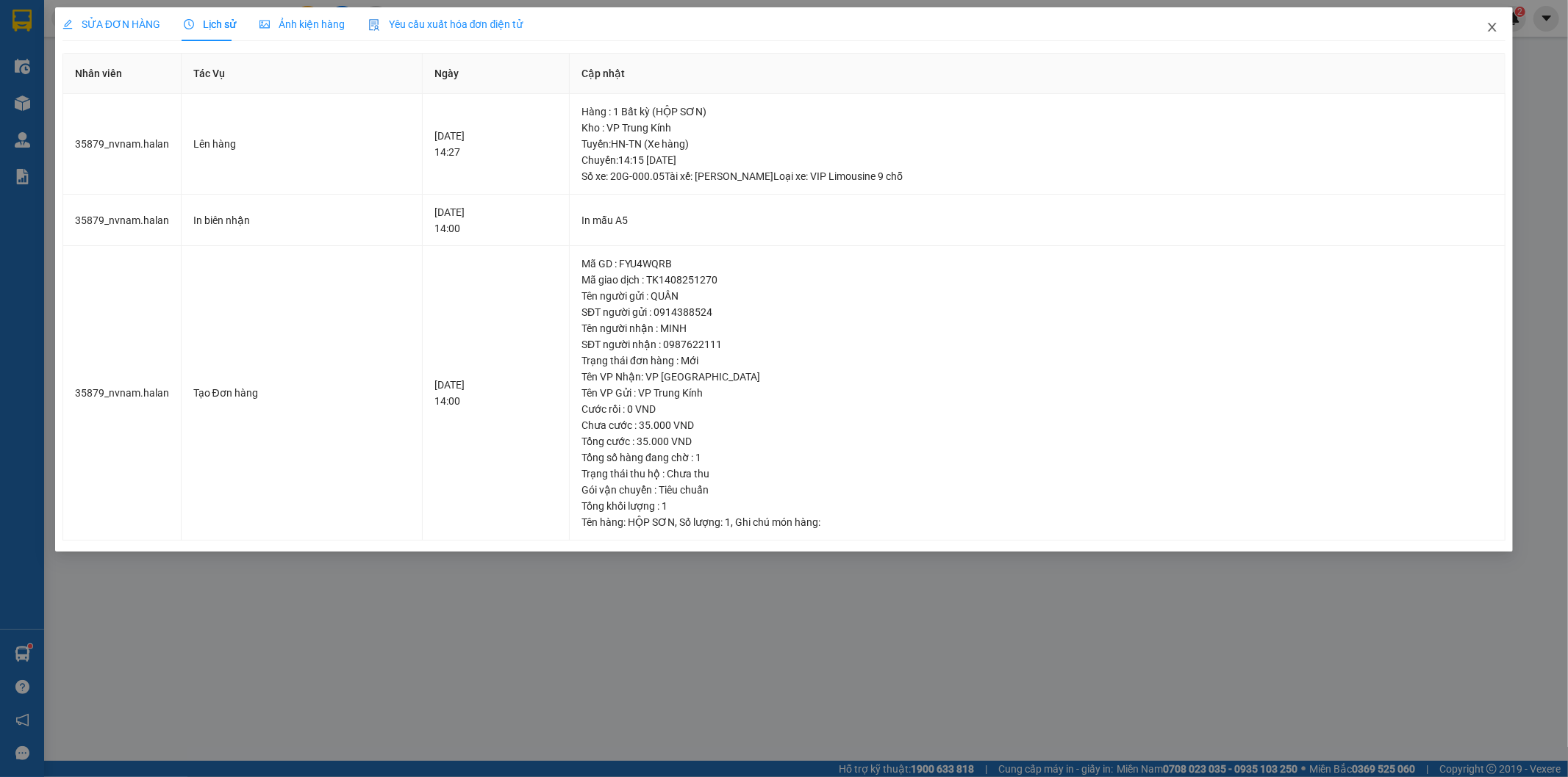
click at [1490, 31] on icon "close" at bounding box center [1493, 27] width 8 height 9
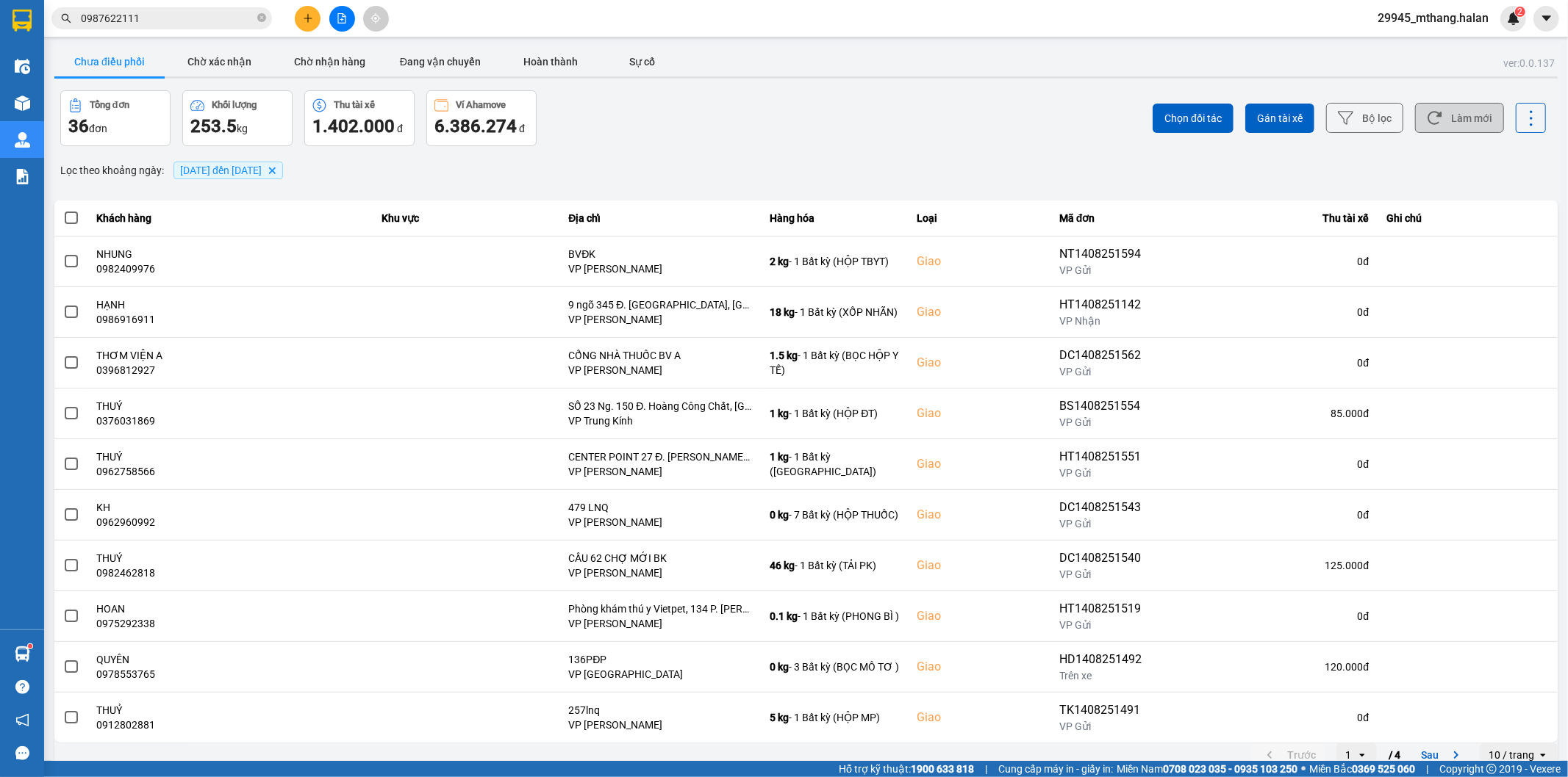
click at [1435, 119] on button "Làm mới" at bounding box center [1459, 118] width 89 height 30
click at [170, 18] on input "0987622111" at bounding box center [168, 18] width 174 height 16
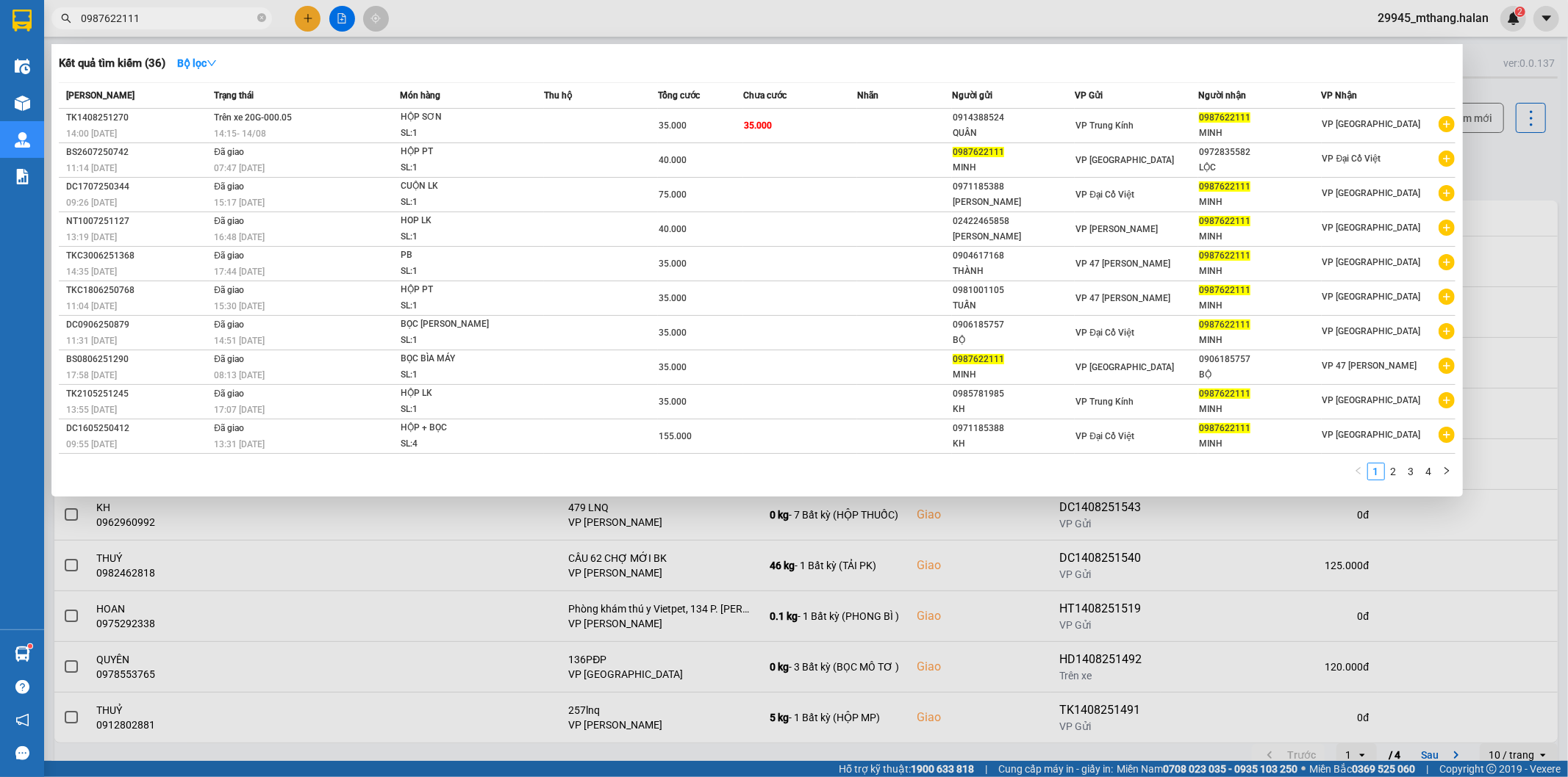
click at [170, 18] on input "0987622111" at bounding box center [168, 18] width 174 height 16
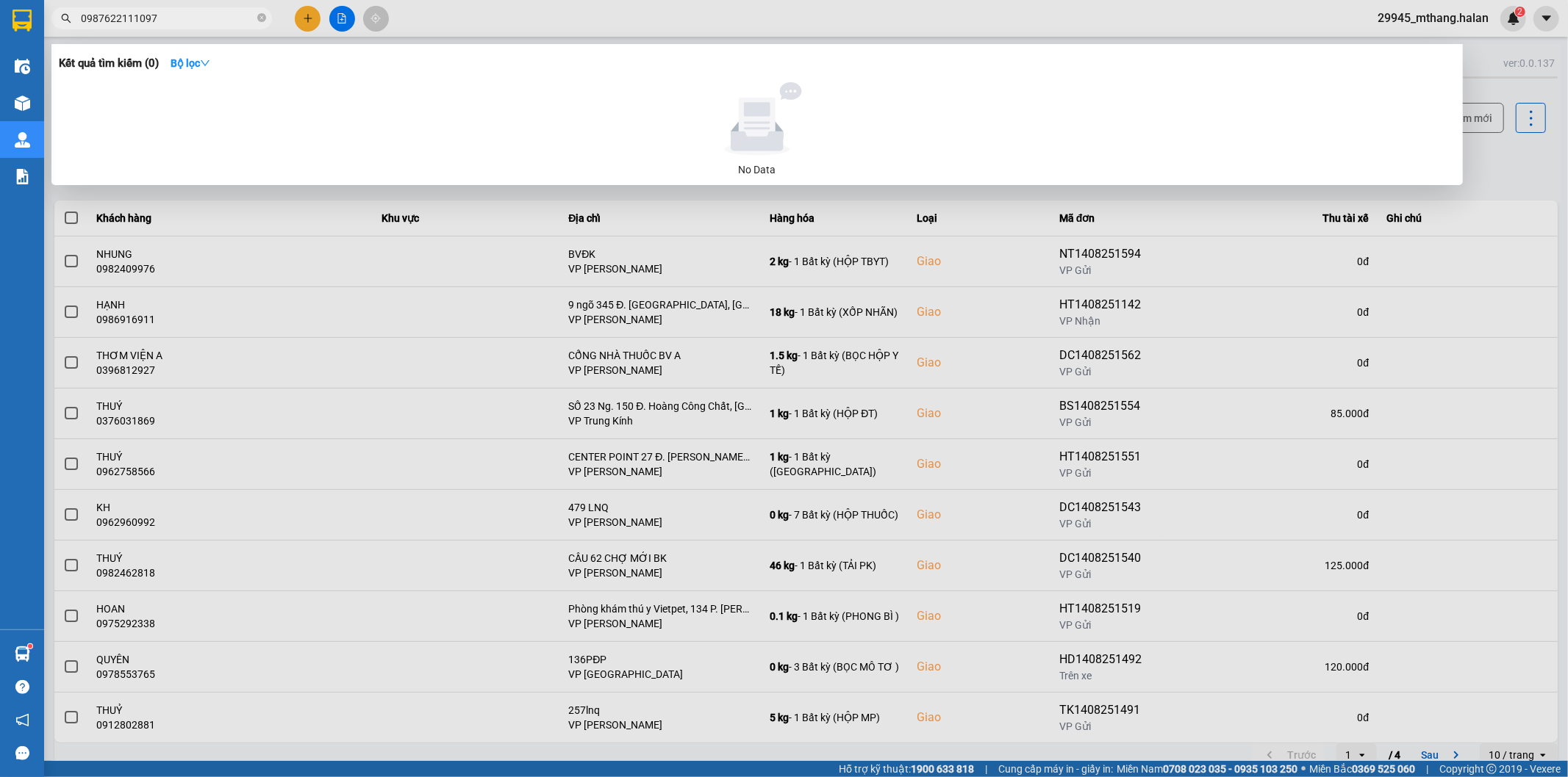
click at [154, 17] on input "0987622111097" at bounding box center [168, 18] width 174 height 16
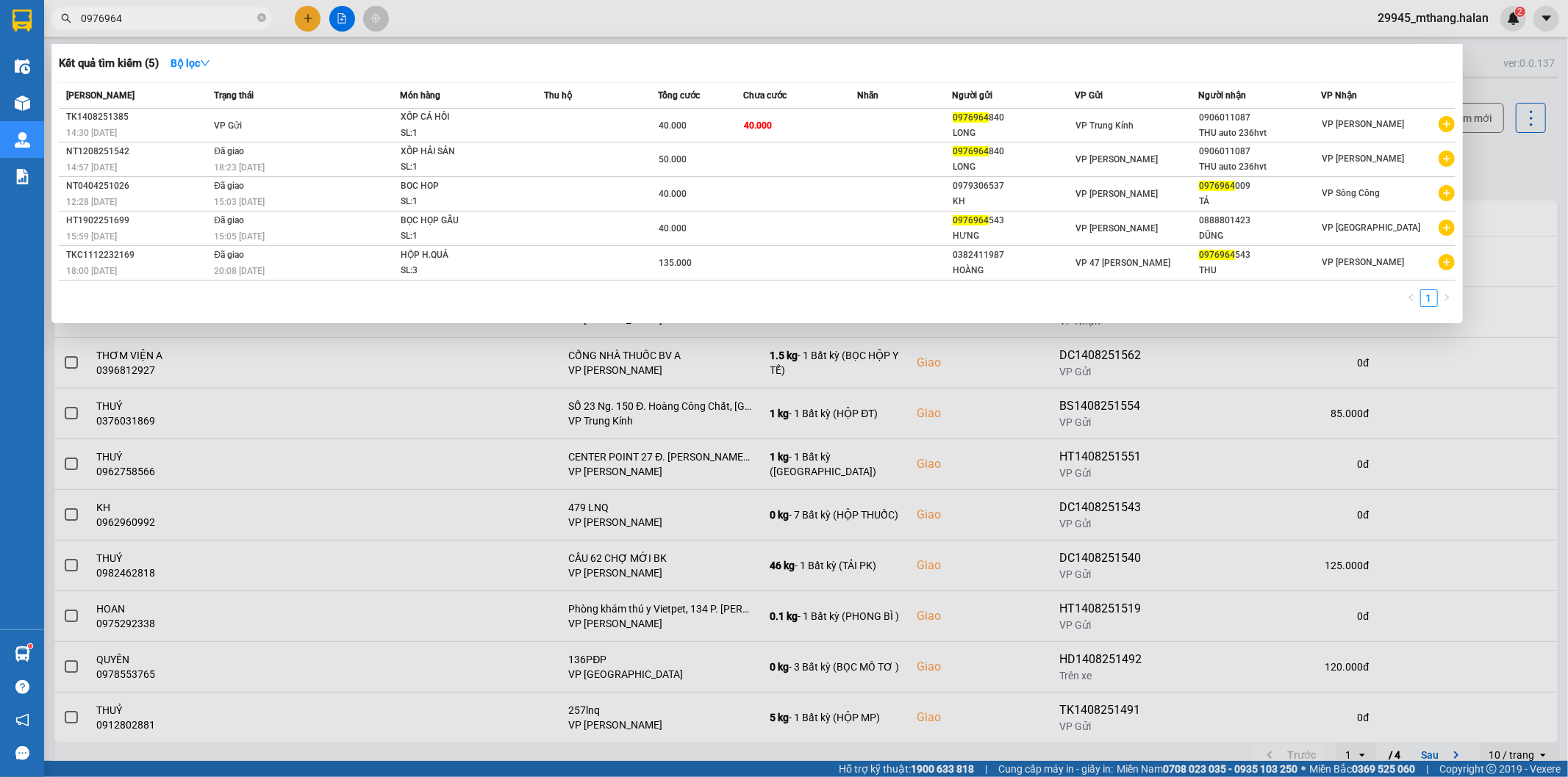
drag, startPoint x: 1482, startPoint y: 173, endPoint x: 1450, endPoint y: 141, distance: 45.3
click at [1479, 170] on div at bounding box center [784, 388] width 1568 height 777
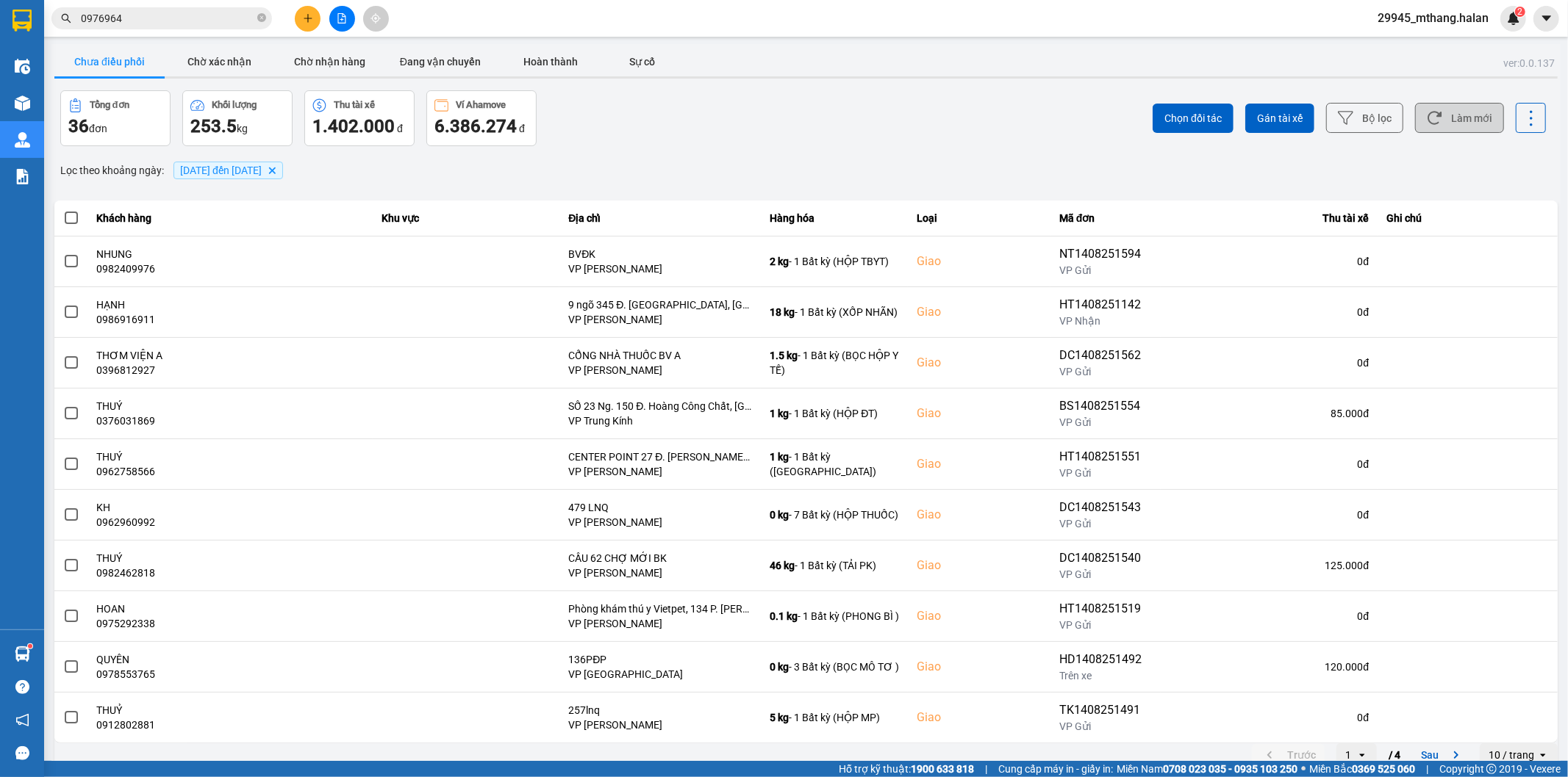
click at [1451, 120] on button "Làm mới" at bounding box center [1459, 118] width 89 height 30
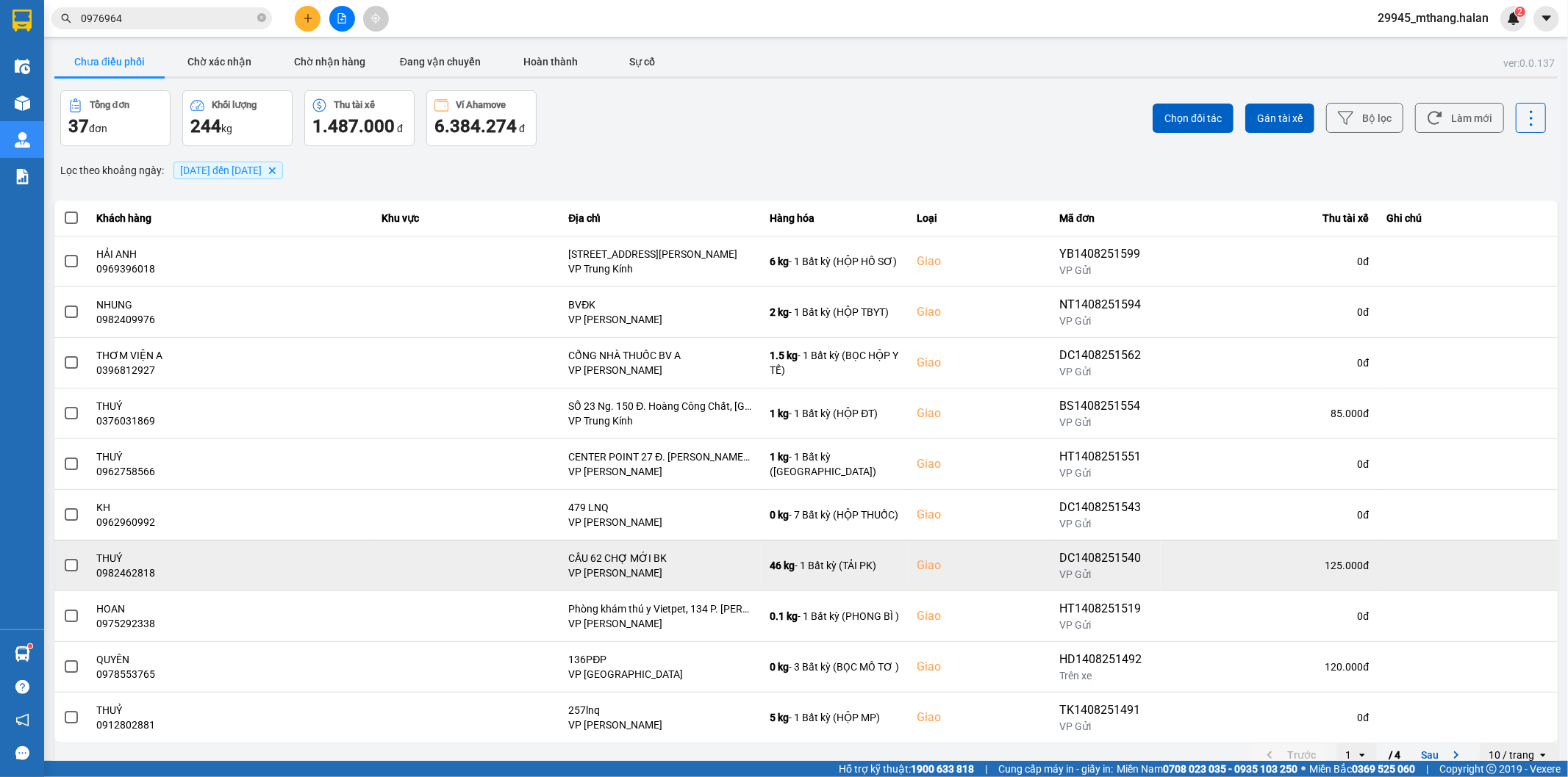
scroll to position [16, 0]
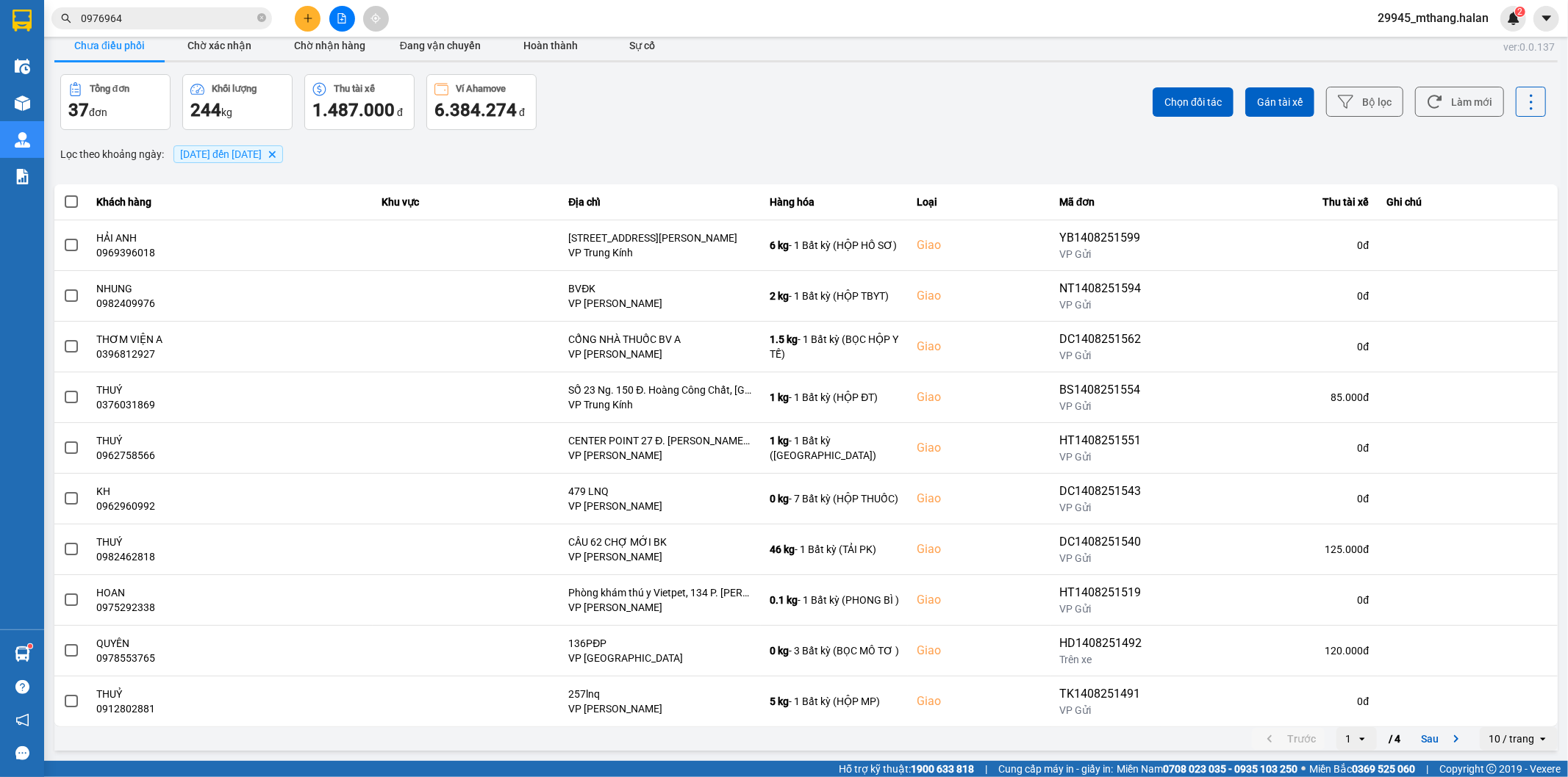
click at [211, 13] on input "0976964" at bounding box center [168, 18] width 174 height 16
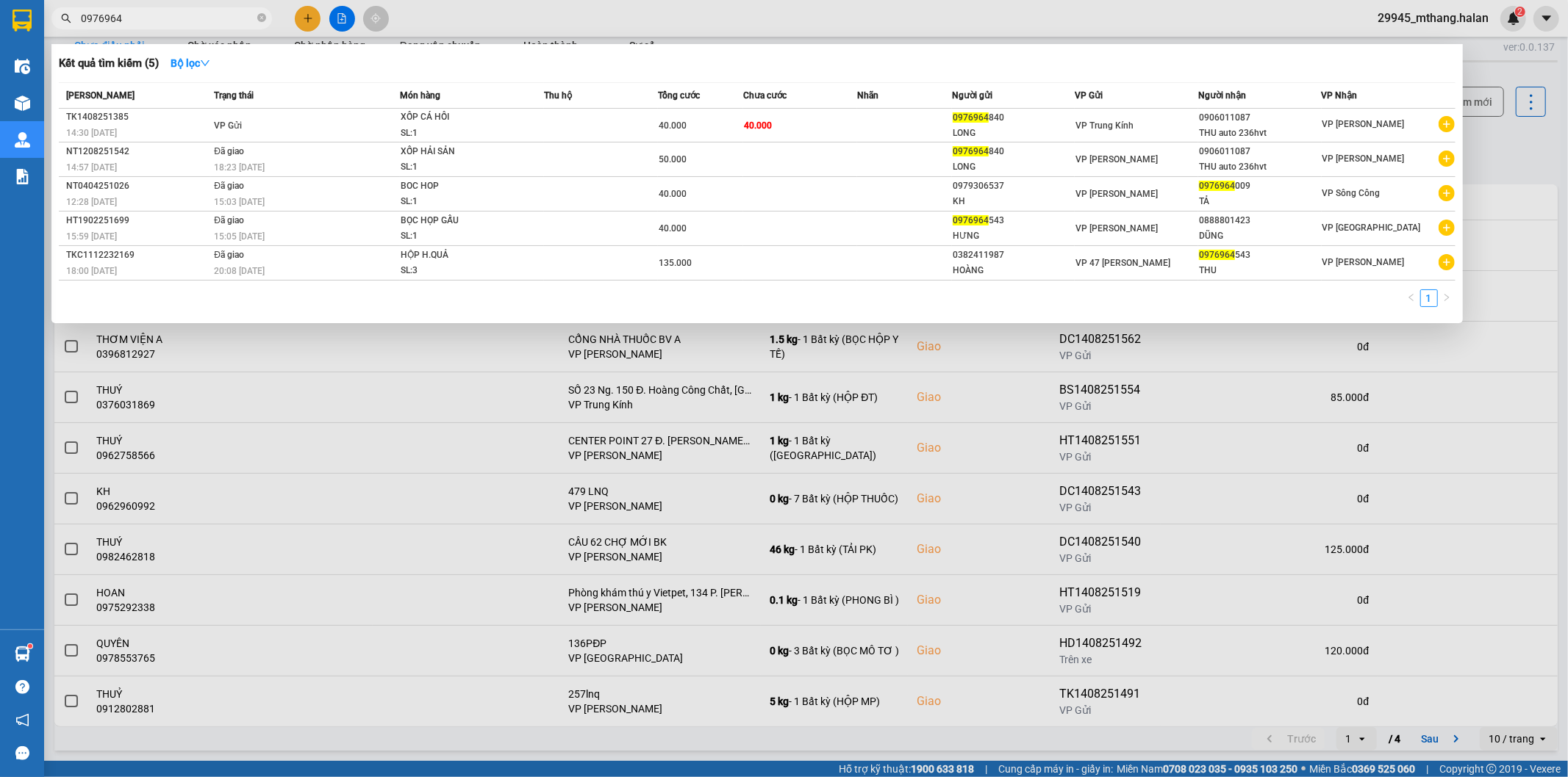
click at [211, 13] on input "0976964" at bounding box center [168, 18] width 174 height 16
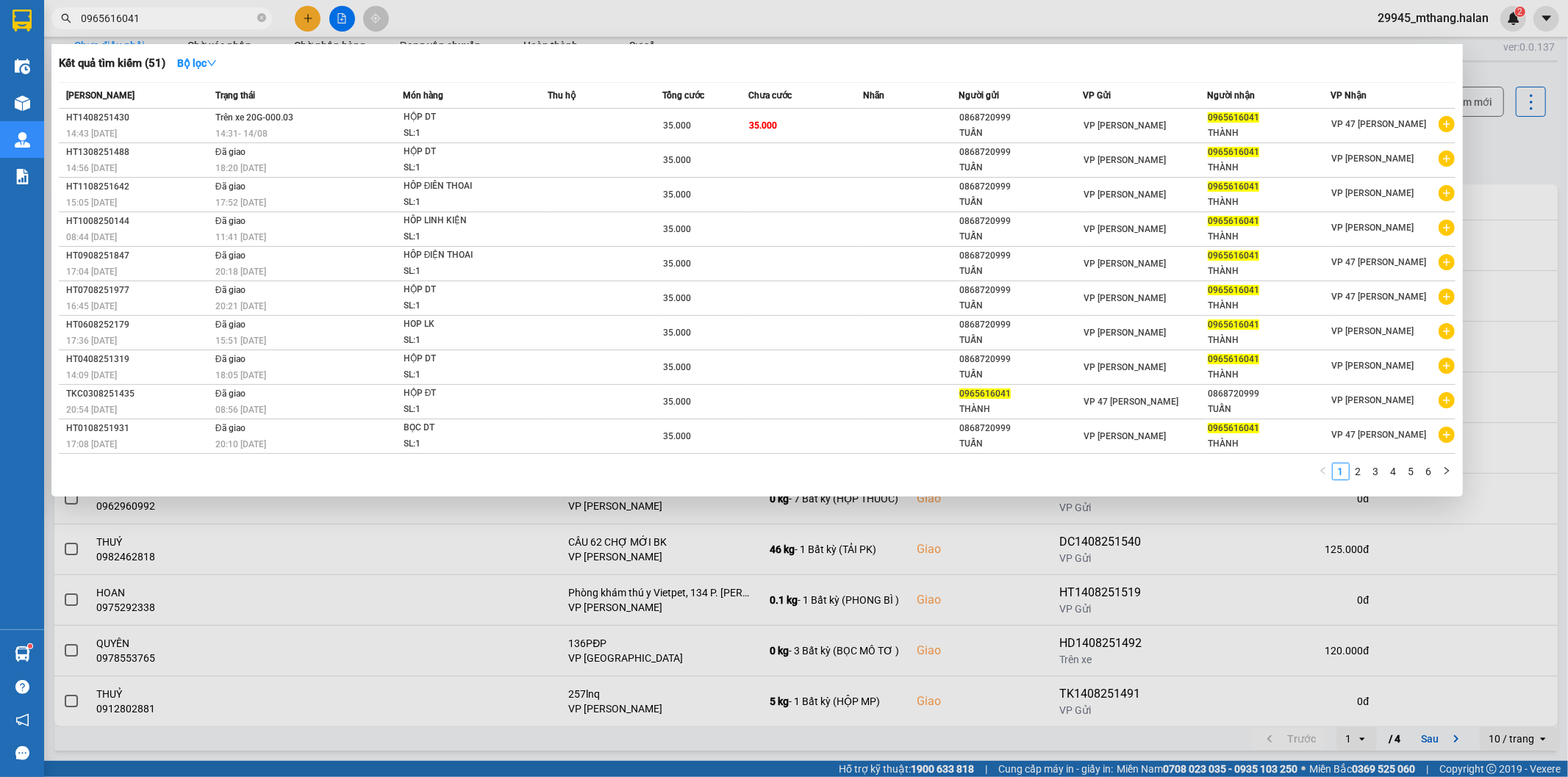
click at [158, 16] on input "0965616041" at bounding box center [168, 18] width 174 height 16
drag, startPoint x: 158, startPoint y: 16, endPoint x: 972, endPoint y: 28, distance: 814.1
click at [195, 23] on input "0965616041" at bounding box center [168, 18] width 174 height 16
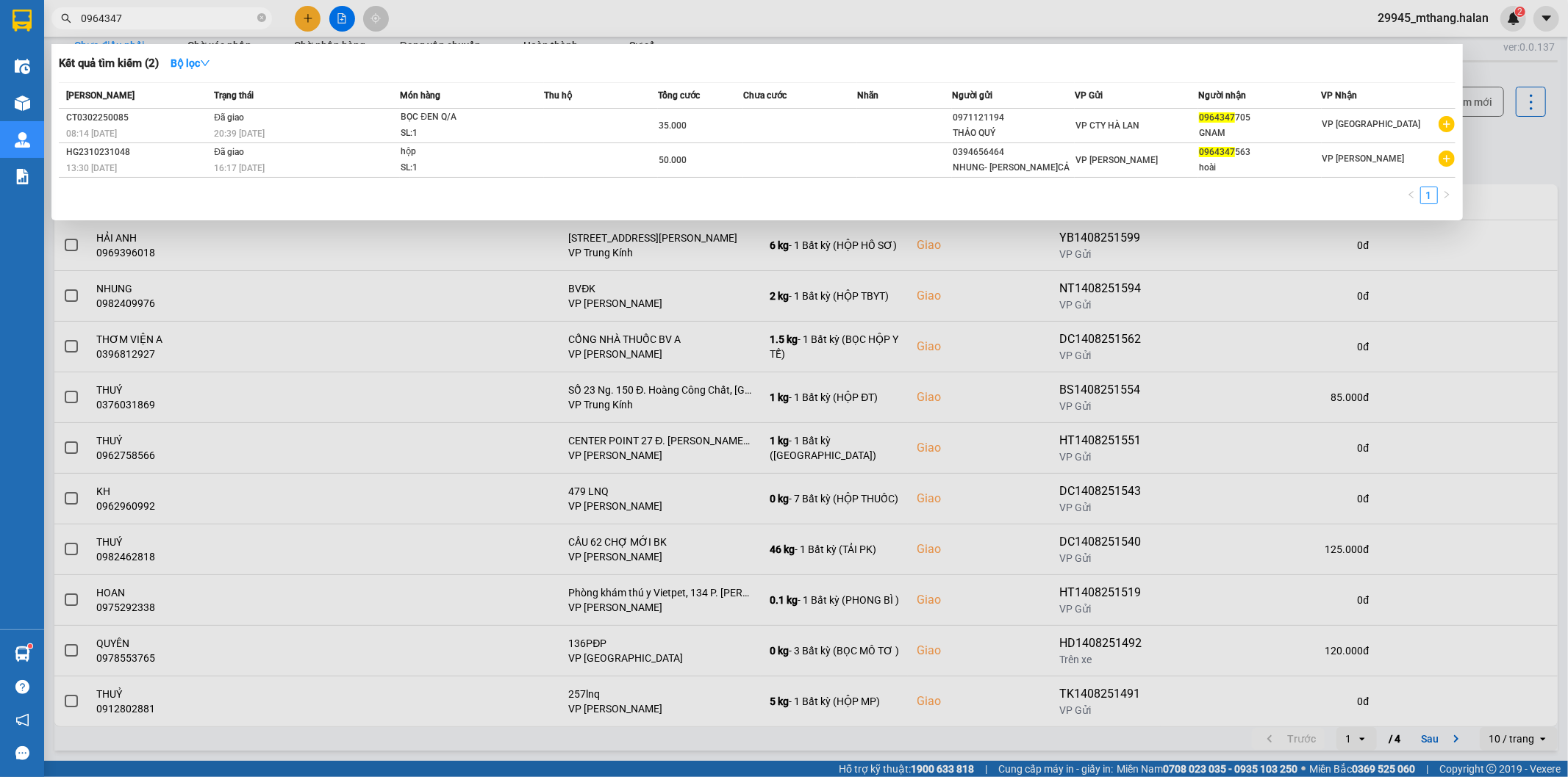
click at [190, 23] on input "0964347" at bounding box center [168, 18] width 174 height 16
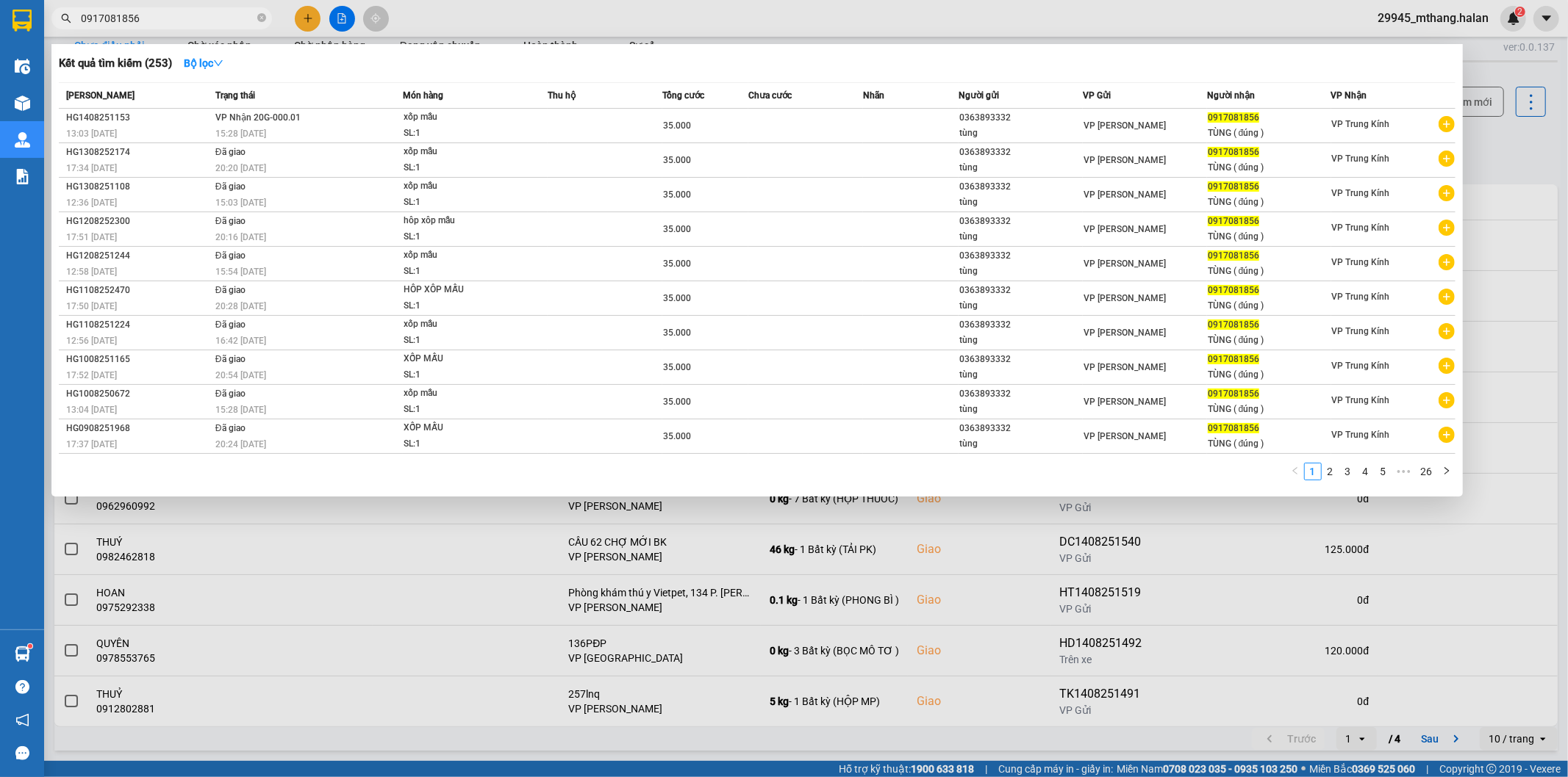
click at [217, 20] on input "0917081856" at bounding box center [168, 18] width 174 height 16
click at [216, 21] on input "0917081856" at bounding box center [168, 18] width 174 height 16
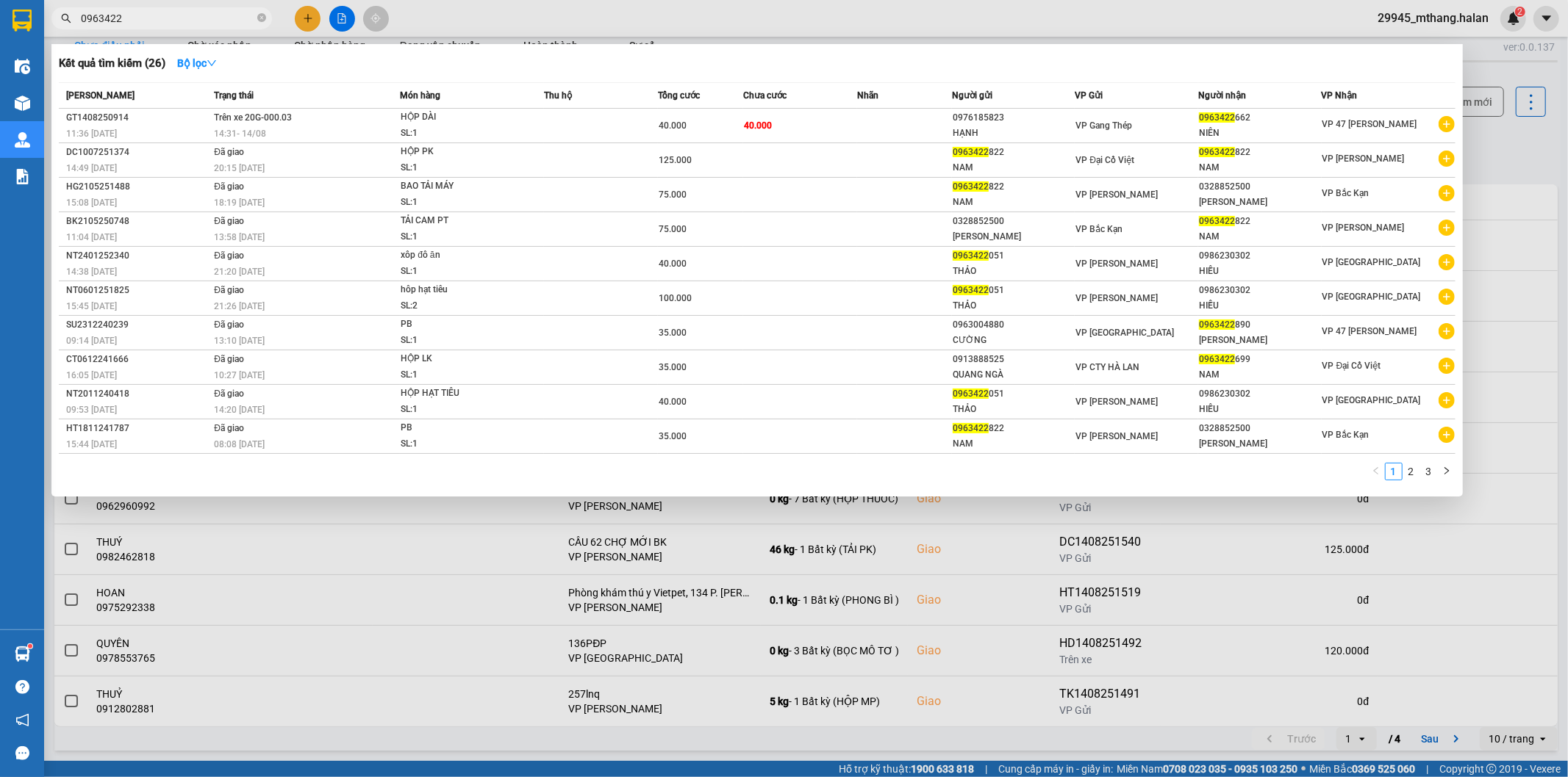
click at [200, 20] on input "0963422" at bounding box center [168, 18] width 174 height 16
drag, startPoint x: 191, startPoint y: 30, endPoint x: 191, endPoint y: 22, distance: 8.0
click at [191, 29] on div at bounding box center [784, 388] width 1568 height 777
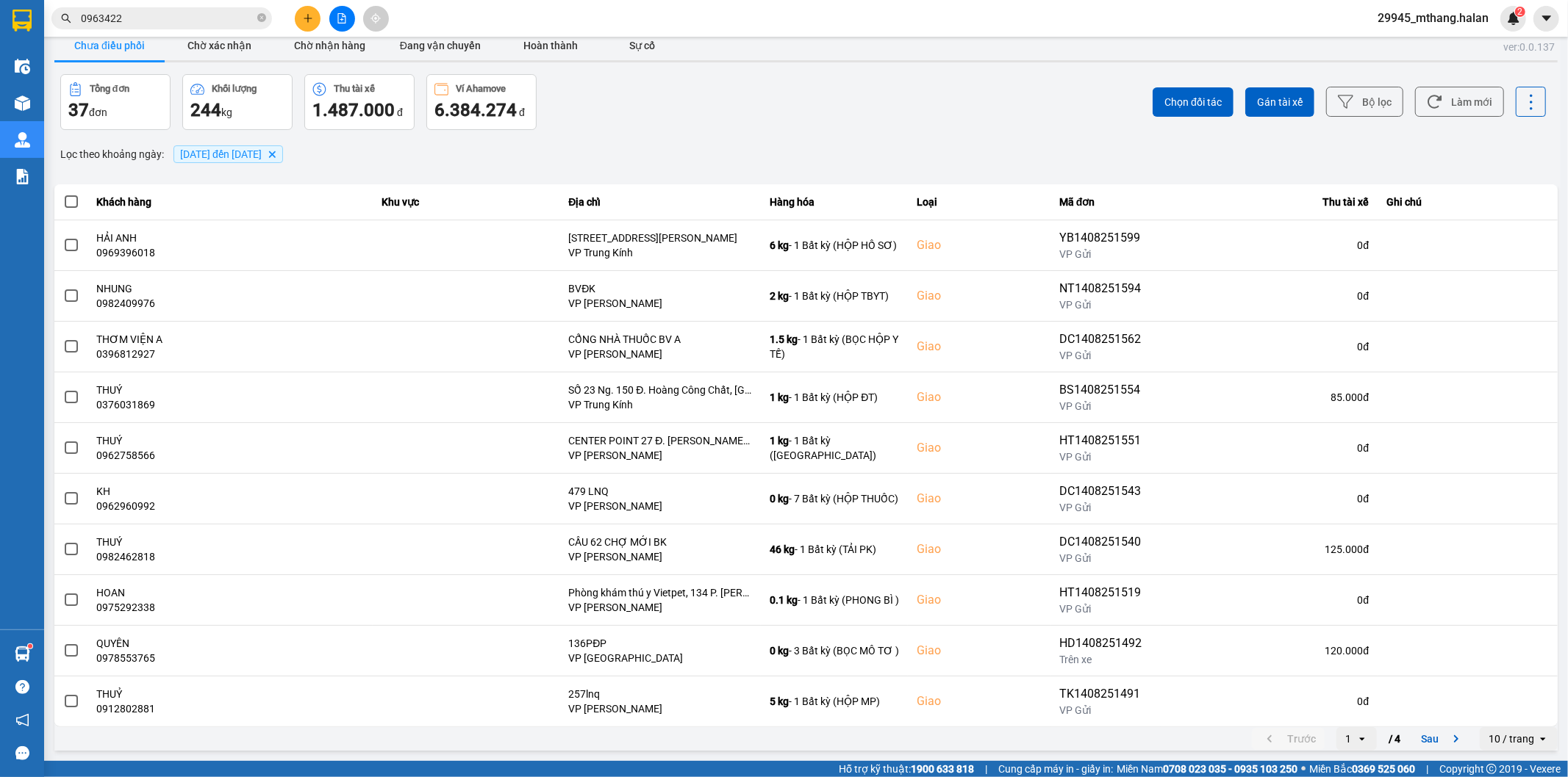
click at [191, 22] on input "0963422" at bounding box center [168, 18] width 174 height 16
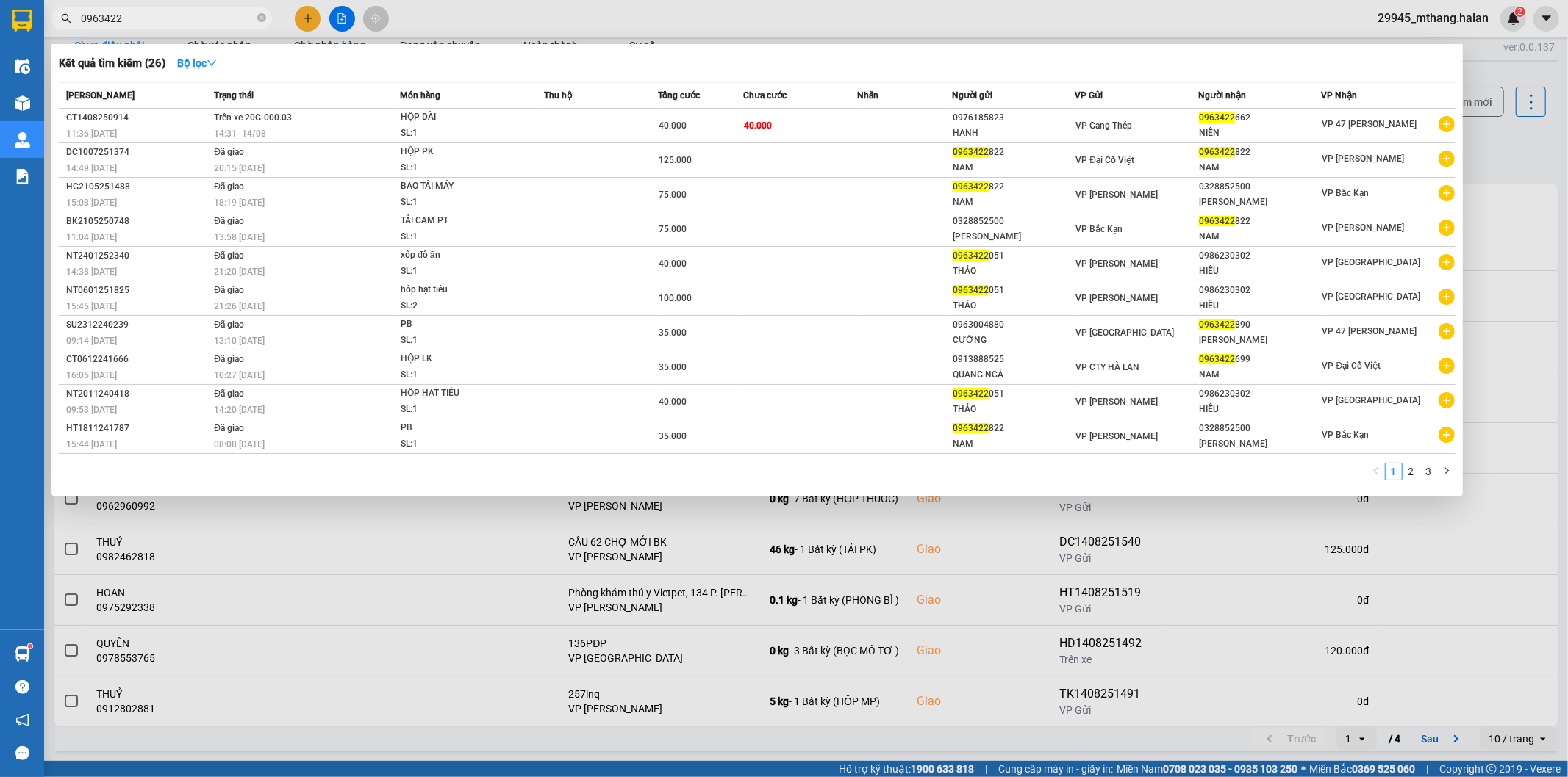
click at [191, 22] on input "0963422" at bounding box center [168, 18] width 174 height 16
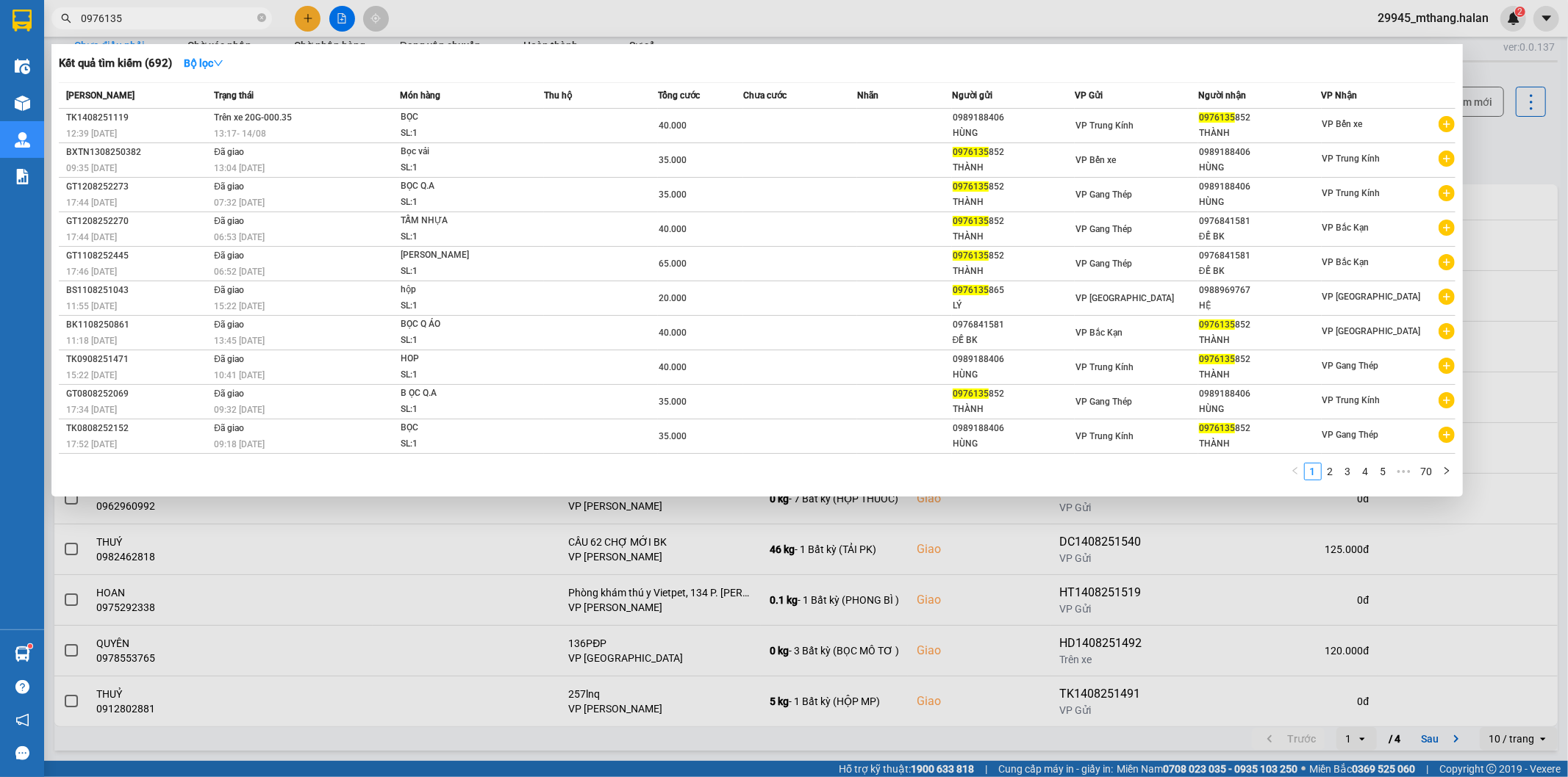
click at [180, 18] on input "0976135" at bounding box center [168, 18] width 174 height 16
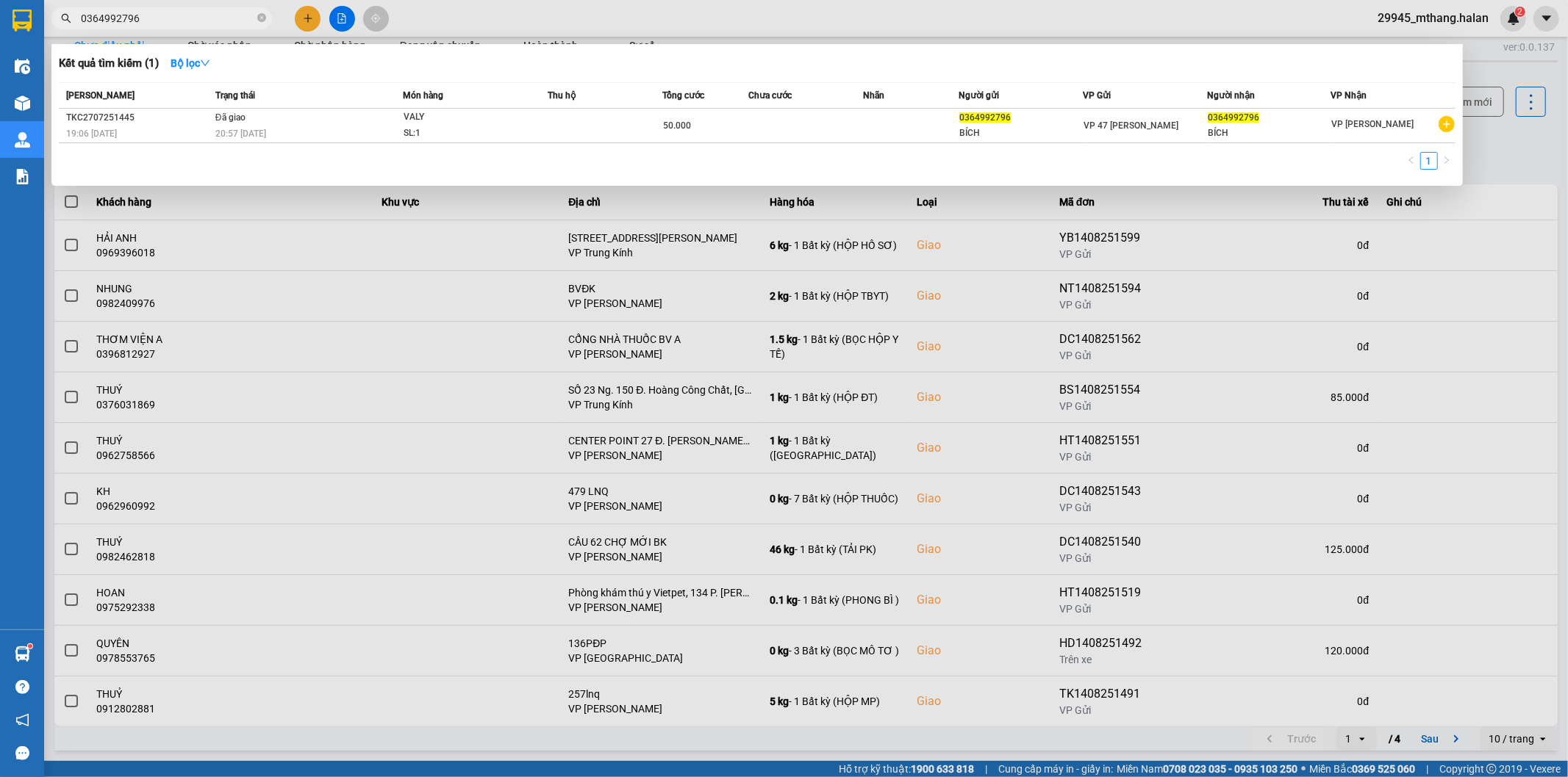
click at [1545, 142] on div at bounding box center [784, 388] width 1568 height 777
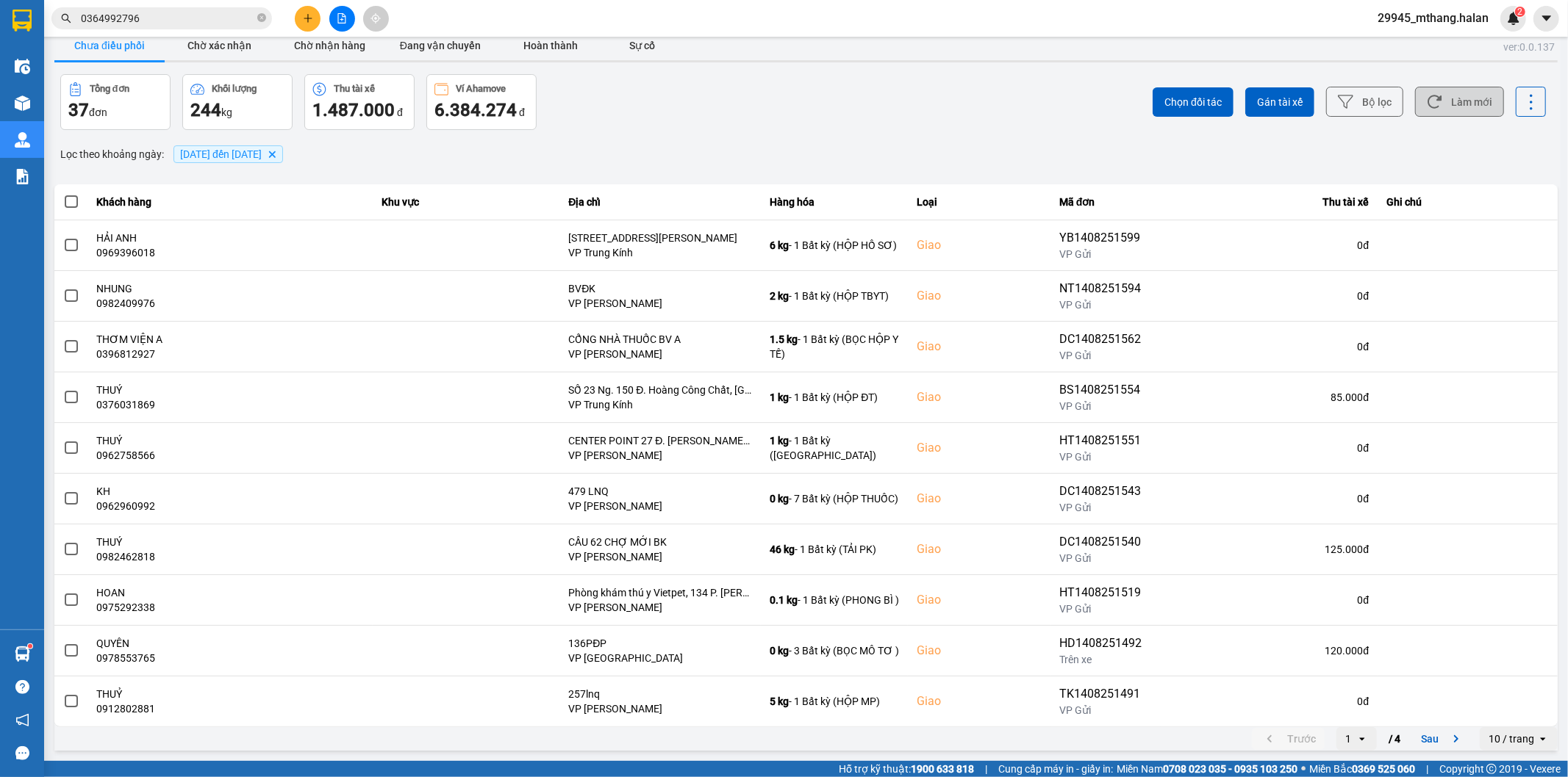
click at [1442, 98] on button "Làm mới" at bounding box center [1459, 102] width 89 height 30
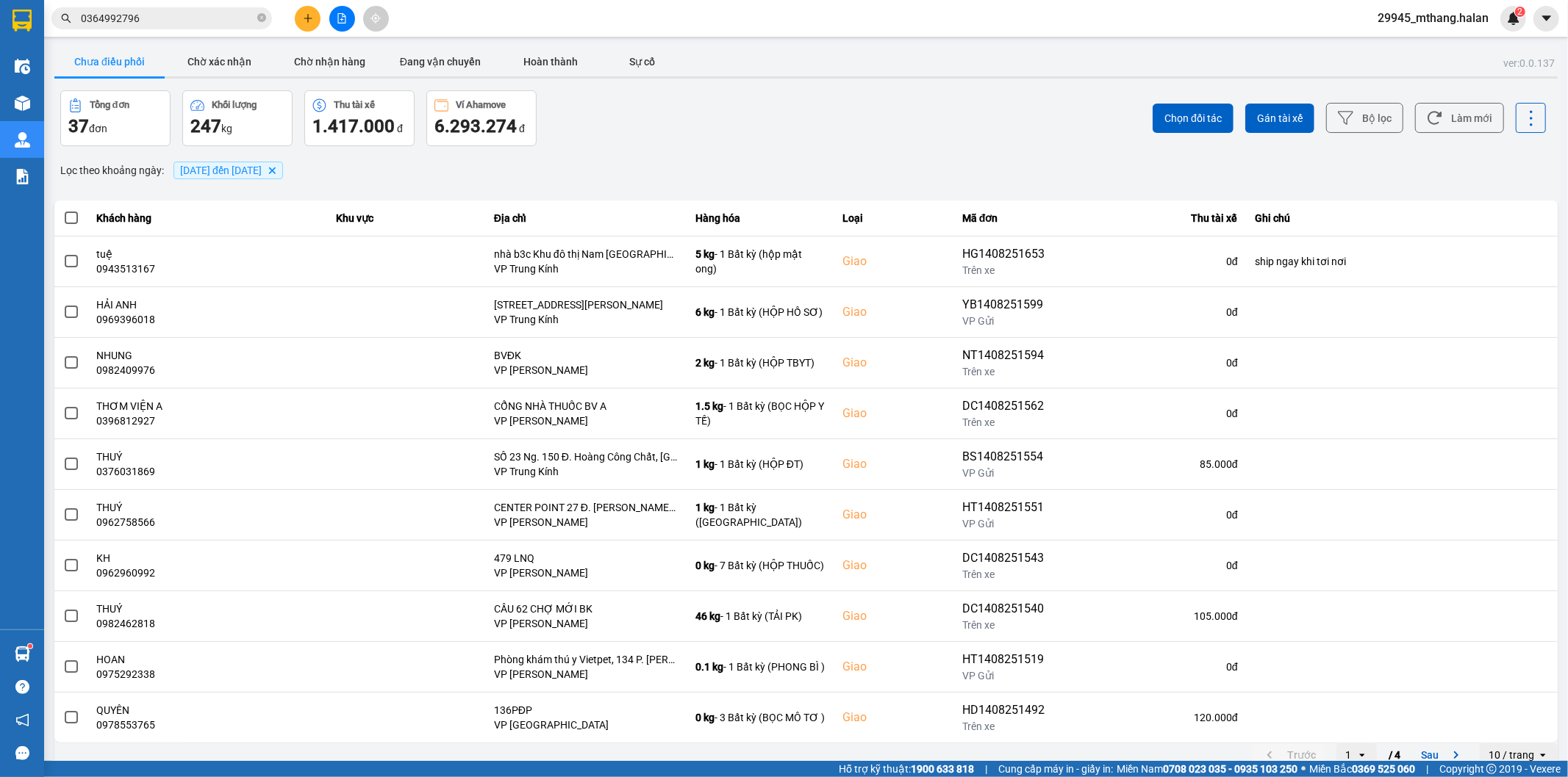
click at [895, 88] on div "ver: 0.0.137 Chưa điều phối Chờ xác nhận Chờ nhận hàng Đang vận chuyển Hoàn thà…" at bounding box center [806, 407] width 1509 height 726
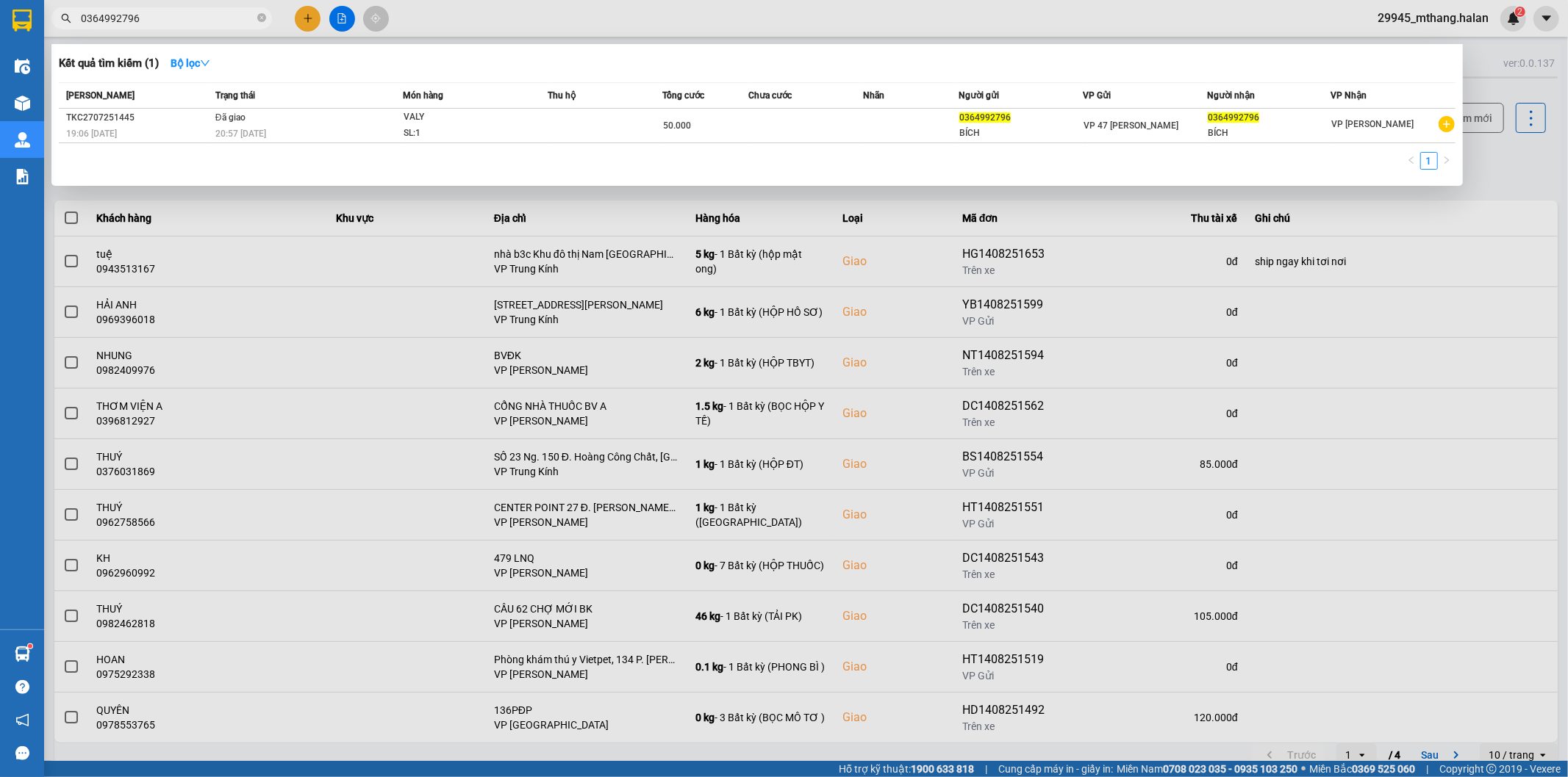
click at [206, 18] on input "0364992796" at bounding box center [168, 18] width 174 height 16
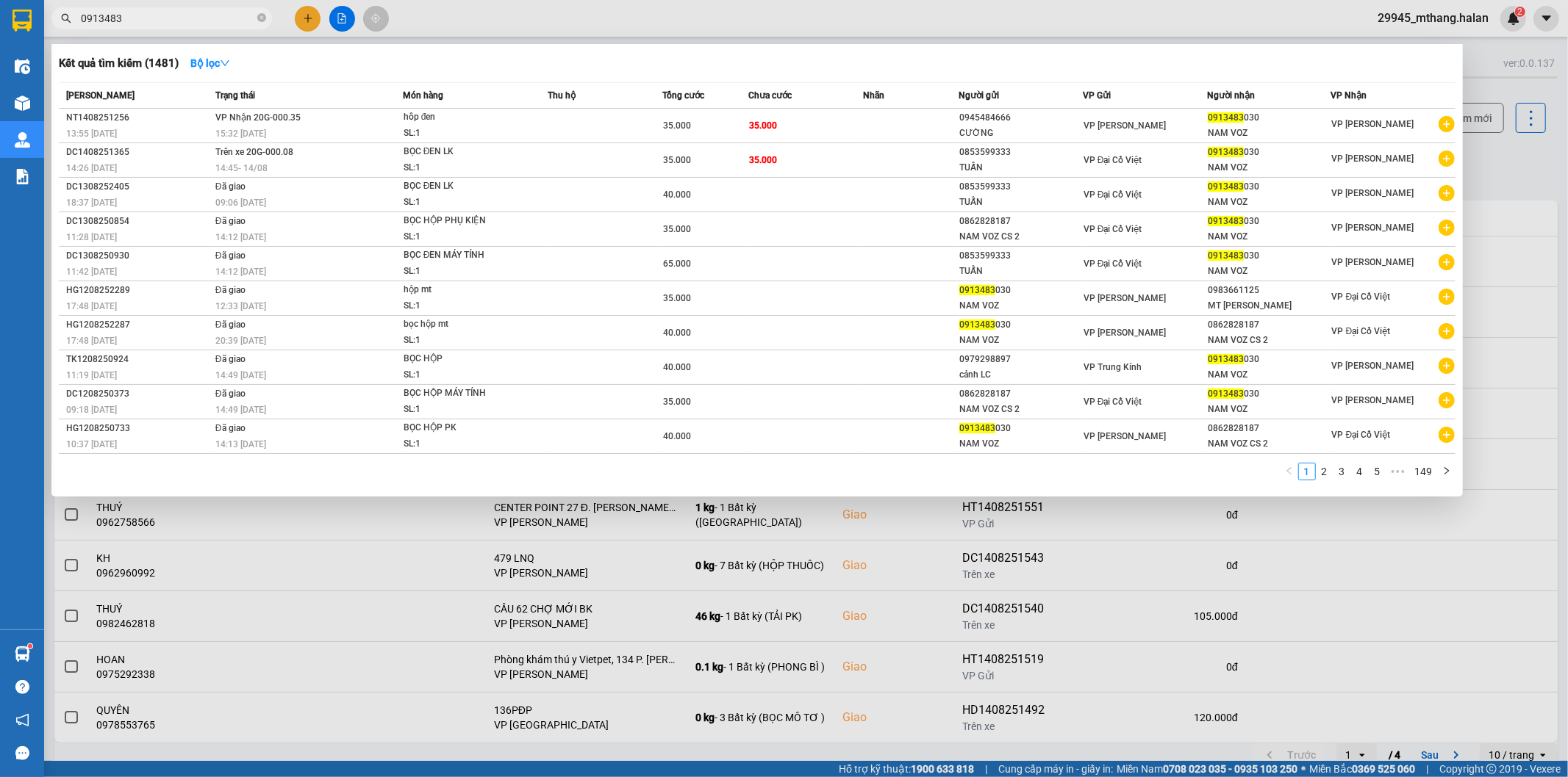
type input "0913483"
click at [1483, 180] on div at bounding box center [784, 388] width 1568 height 777
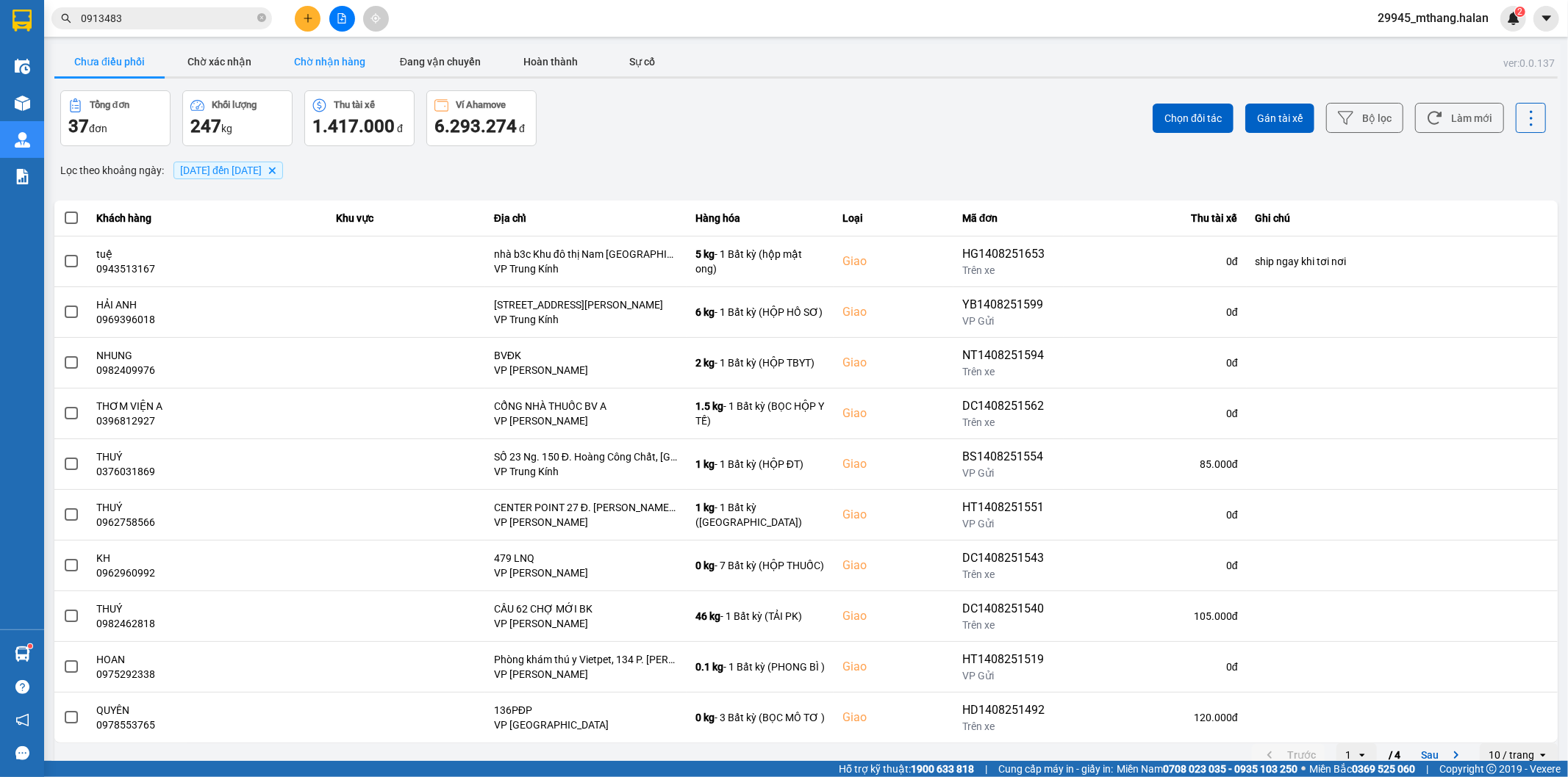
click at [314, 63] on button "Chờ nhận hàng" at bounding box center [330, 61] width 110 height 29
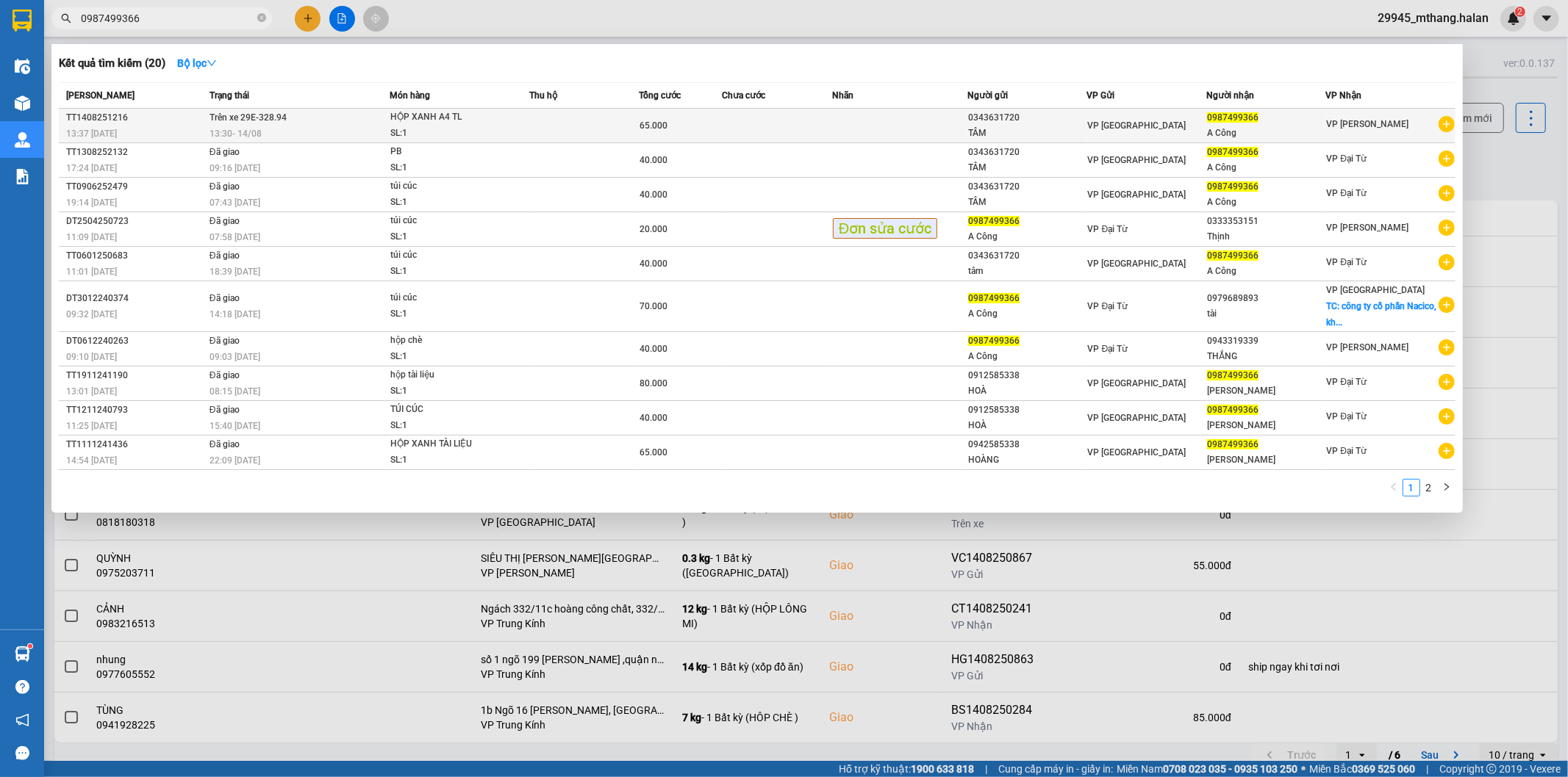
click at [524, 139] on span "HỘP XANH A4 TL SL: 1" at bounding box center [459, 125] width 139 height 32
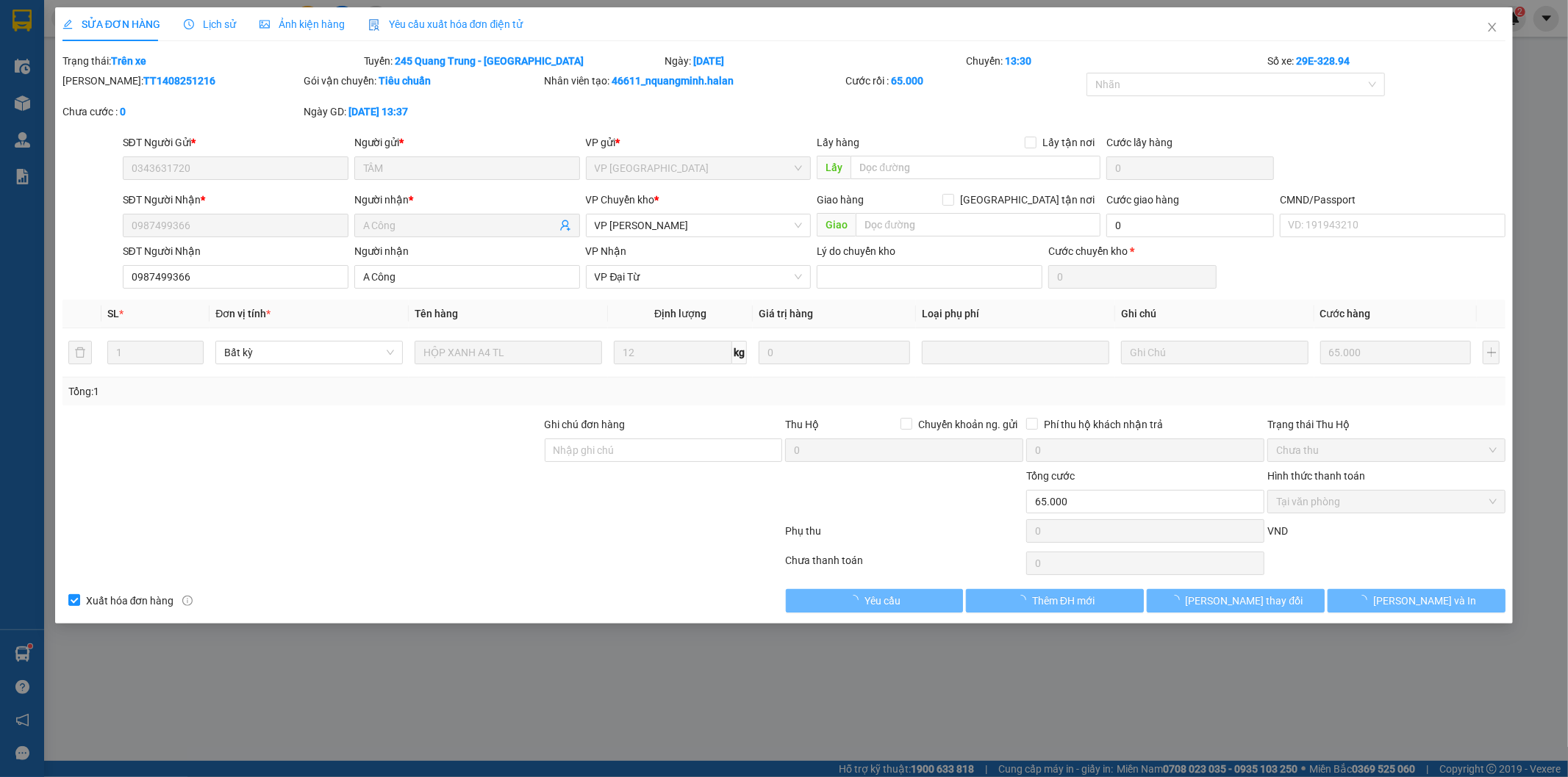
click at [207, 24] on span "Lịch sử" at bounding box center [210, 24] width 53 height 12
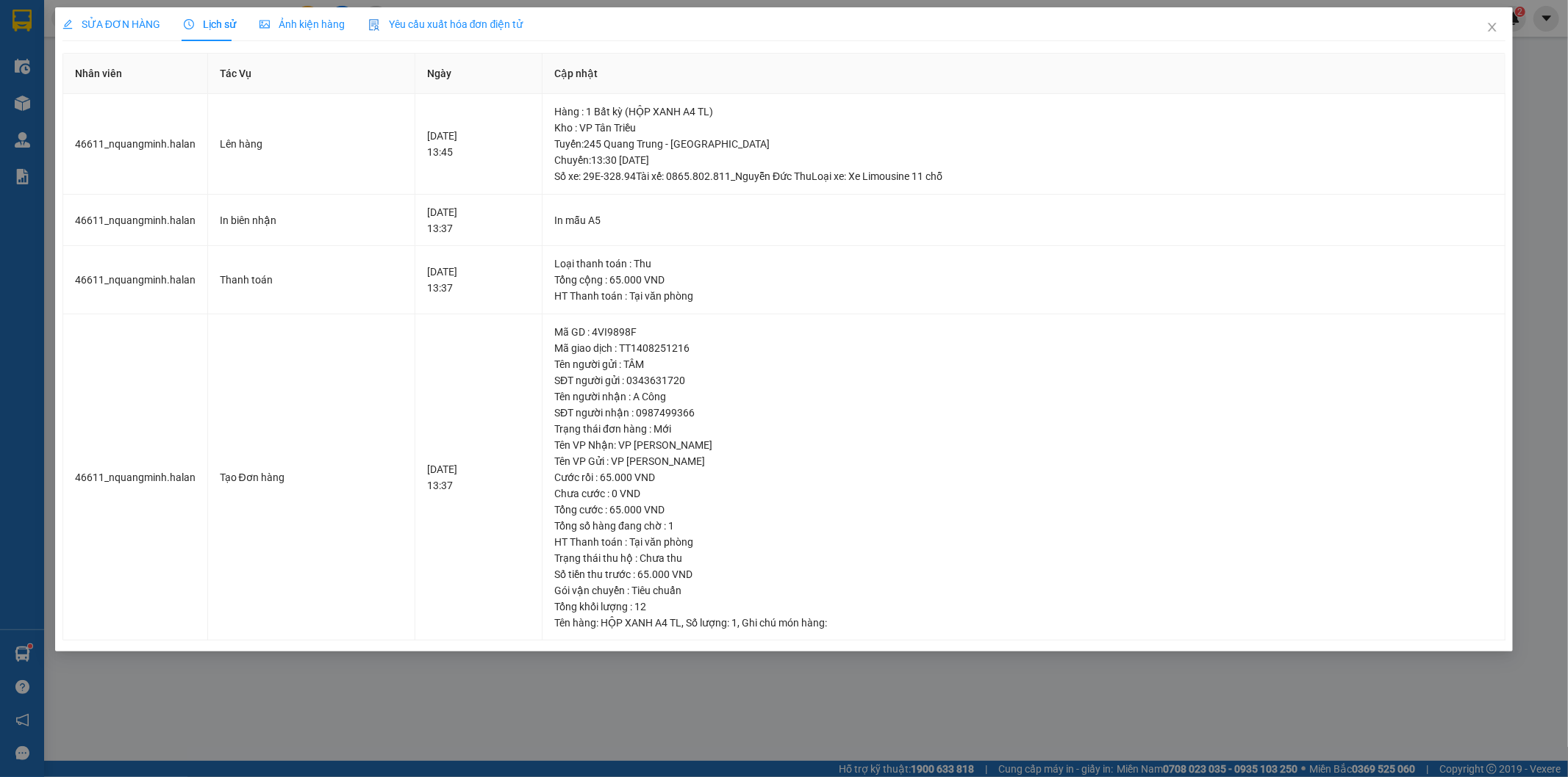
click at [130, 24] on span "SỬA ĐƠN HÀNG" at bounding box center [111, 24] width 98 height 12
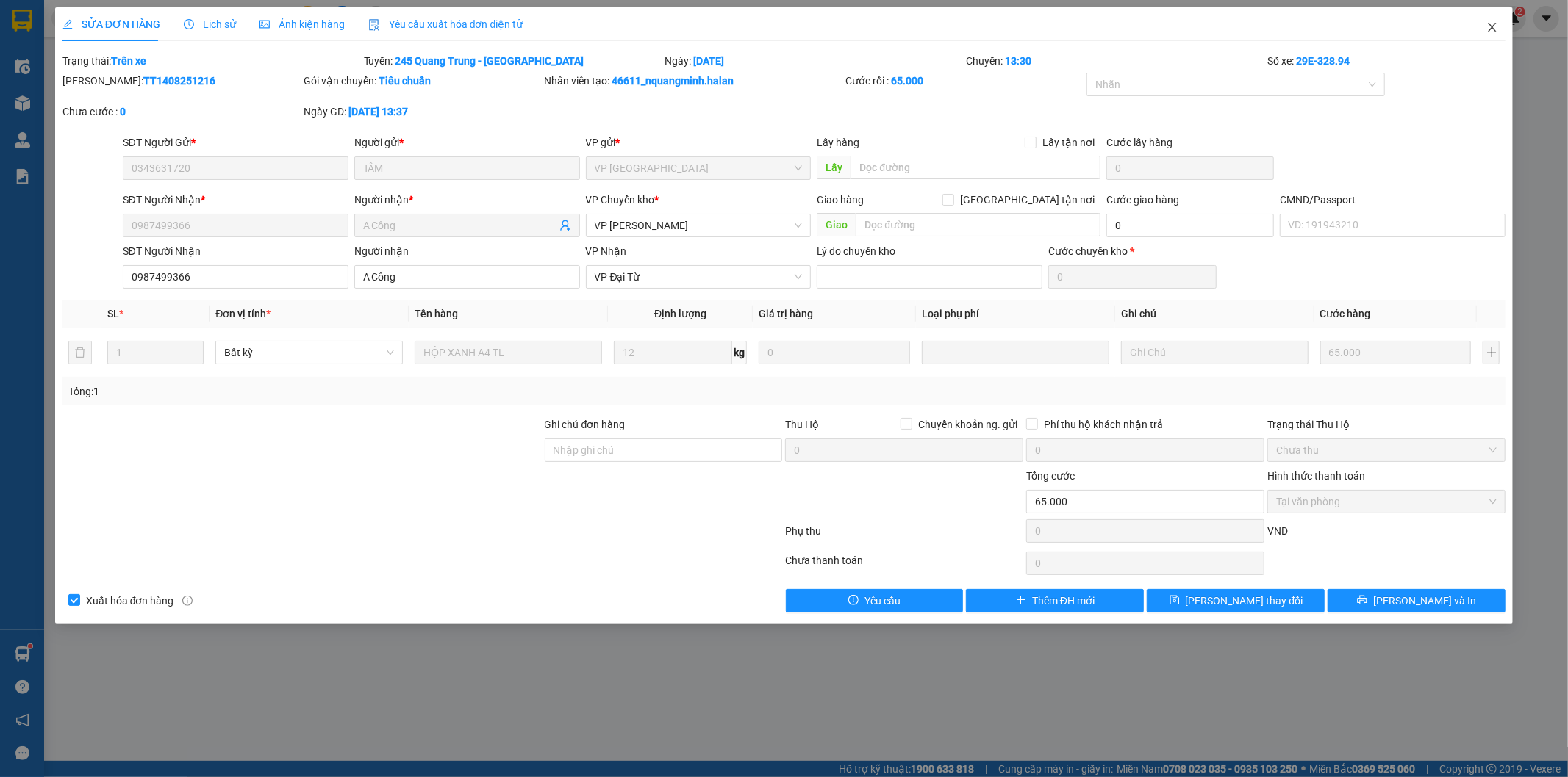
click at [1490, 23] on icon "close" at bounding box center [1492, 28] width 12 height 12
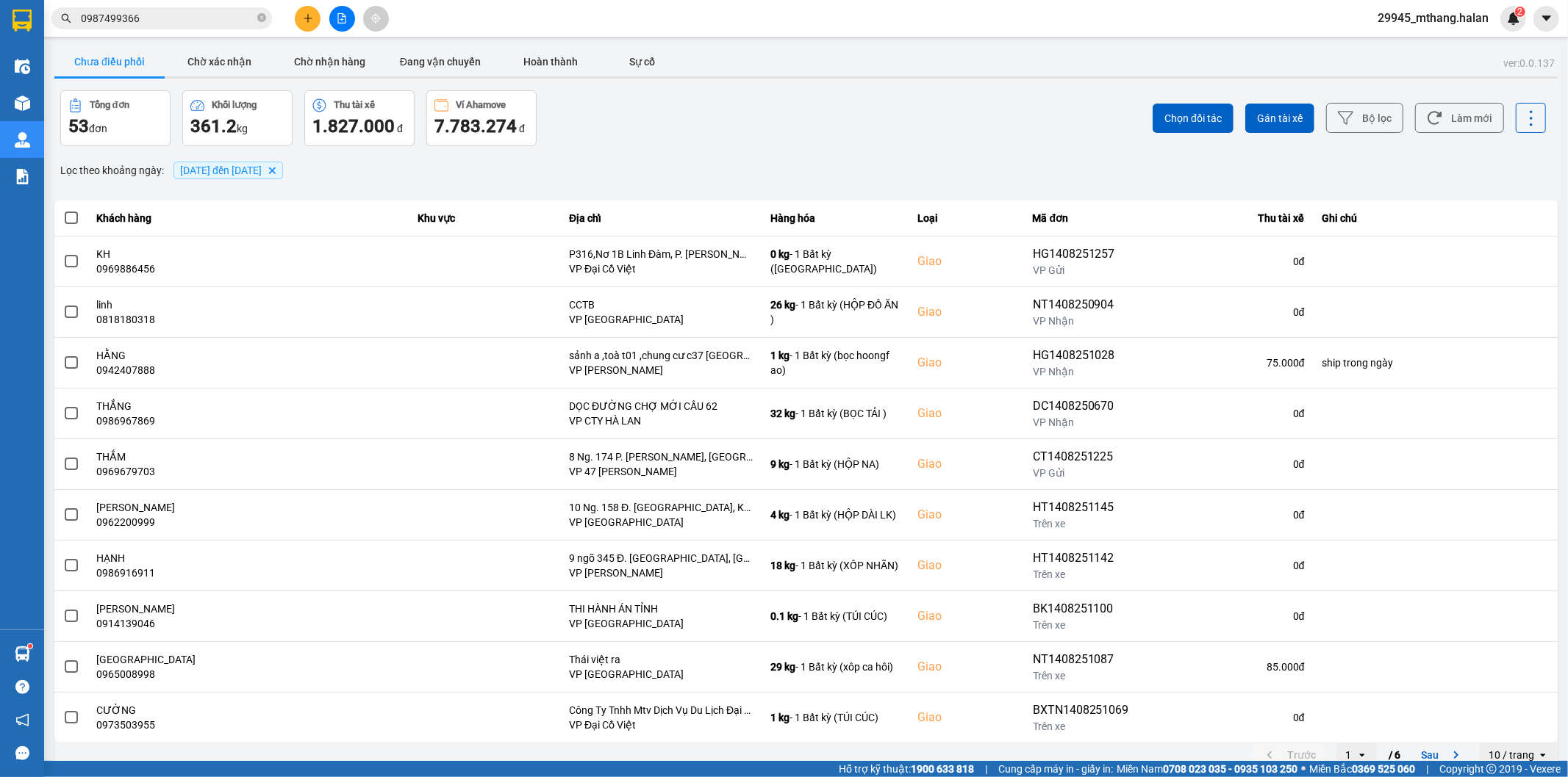
click at [188, 20] on input "0987499366" at bounding box center [168, 18] width 174 height 16
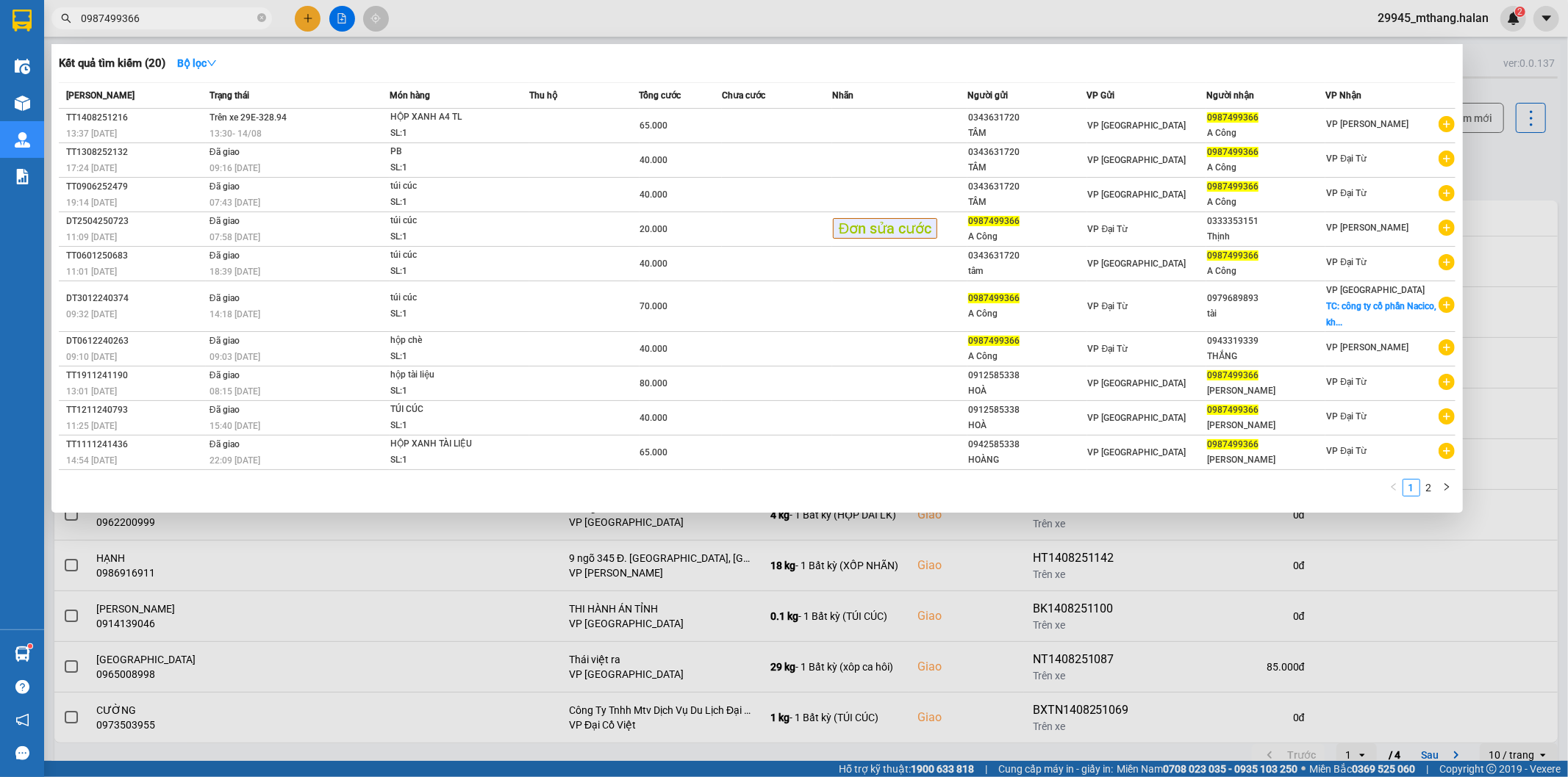
click at [188, 20] on input "0987499366" at bounding box center [168, 18] width 174 height 16
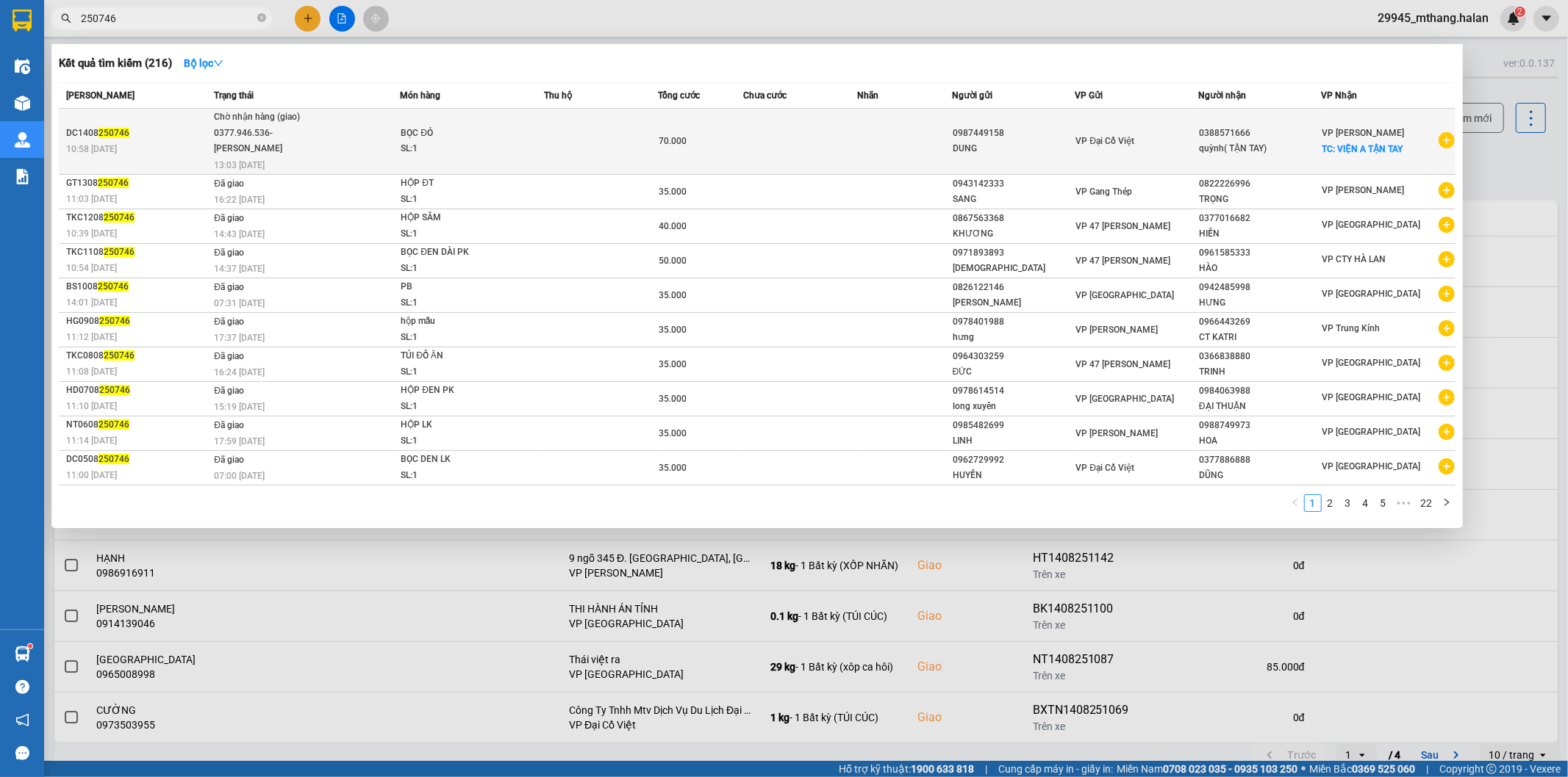
type input "250746"
click at [1254, 155] on div "quỳnh( TẬN TAY)" at bounding box center [1260, 149] width 122 height 15
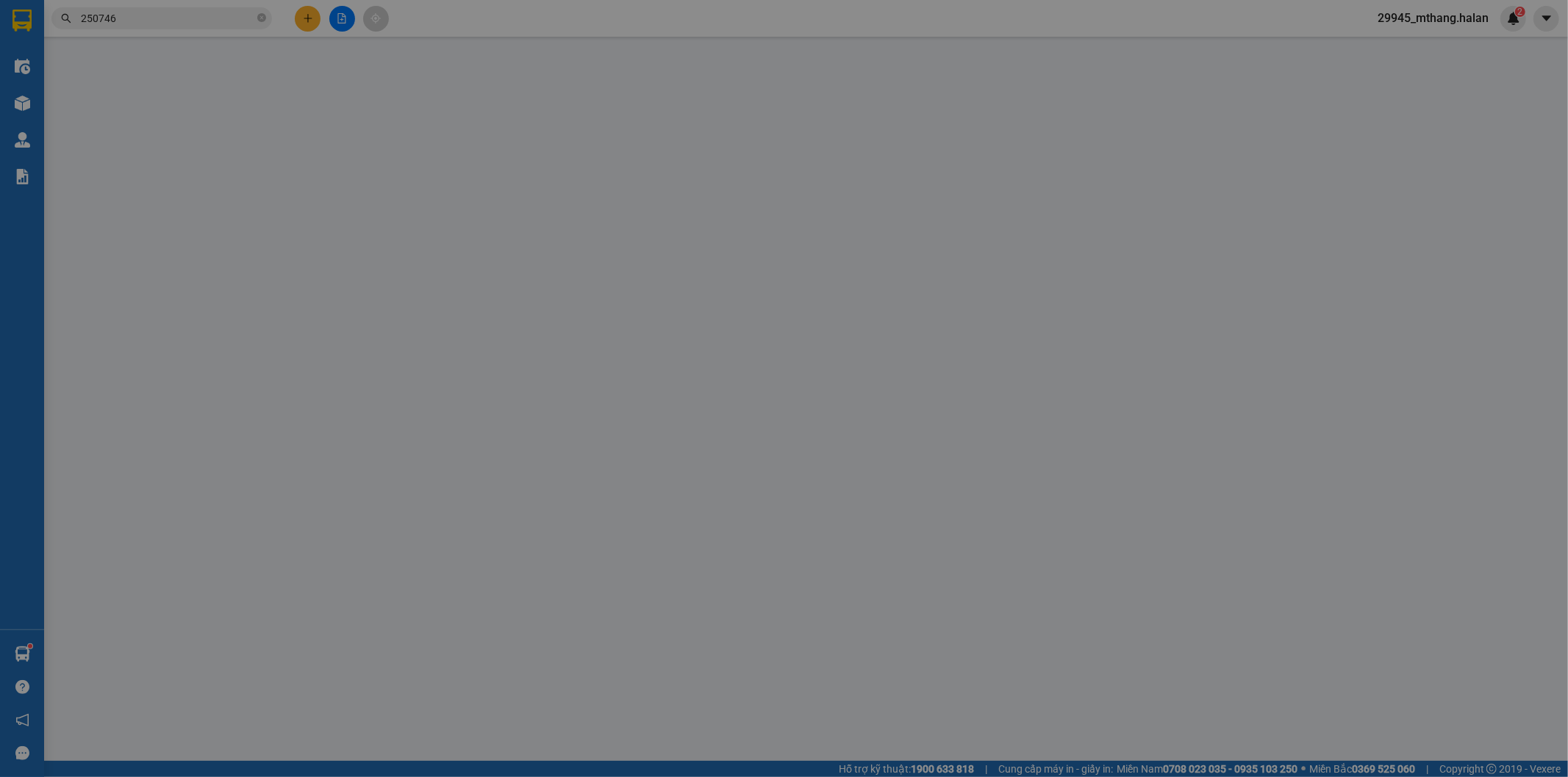
type input "0987449158"
type input "DUNG"
type input "0388571666"
type input "quỳnh( TẬN TAY)"
checkbox input "true"
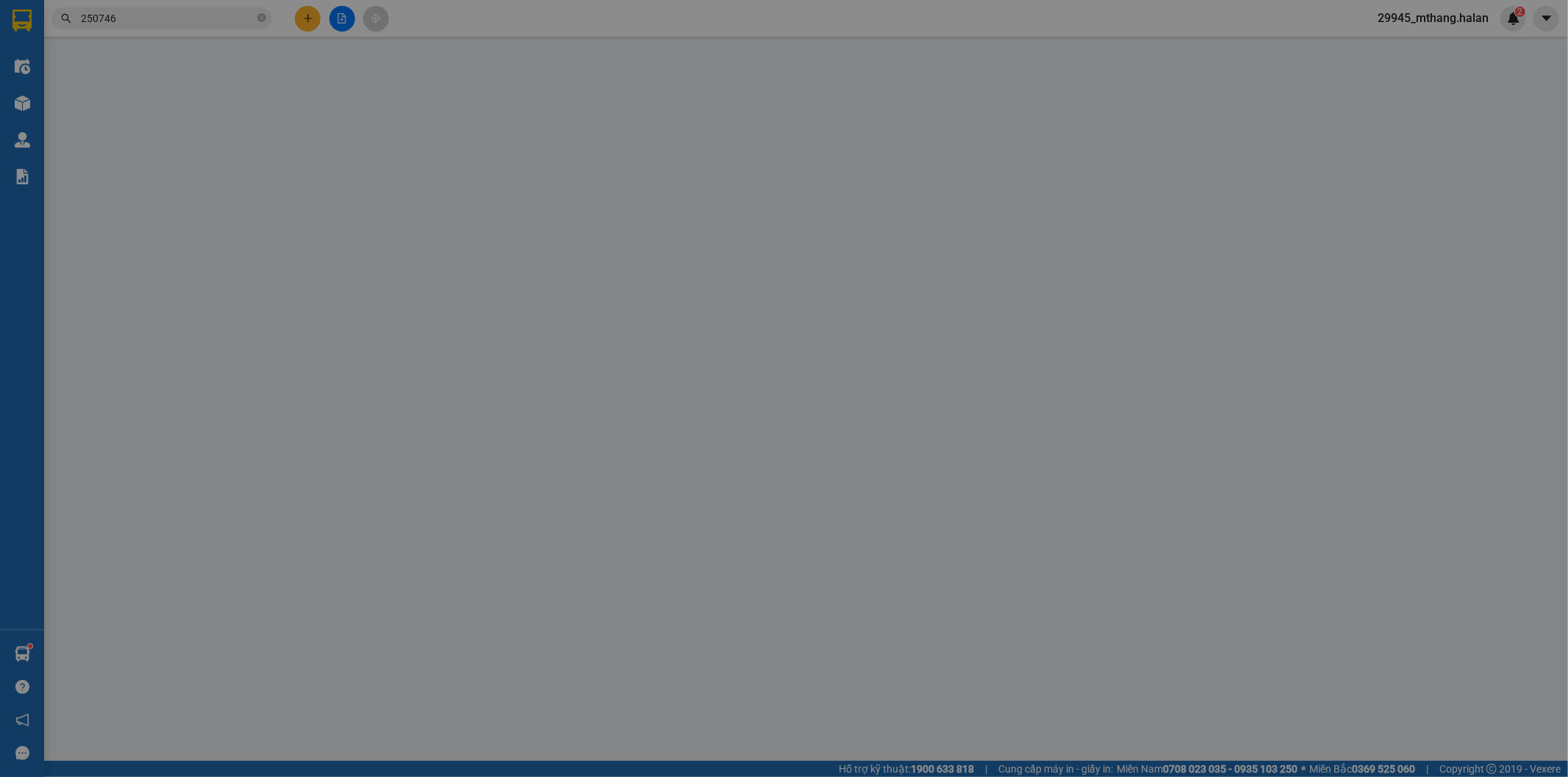
type input "VIỆN A TẬN TAY"
type input "70.000"
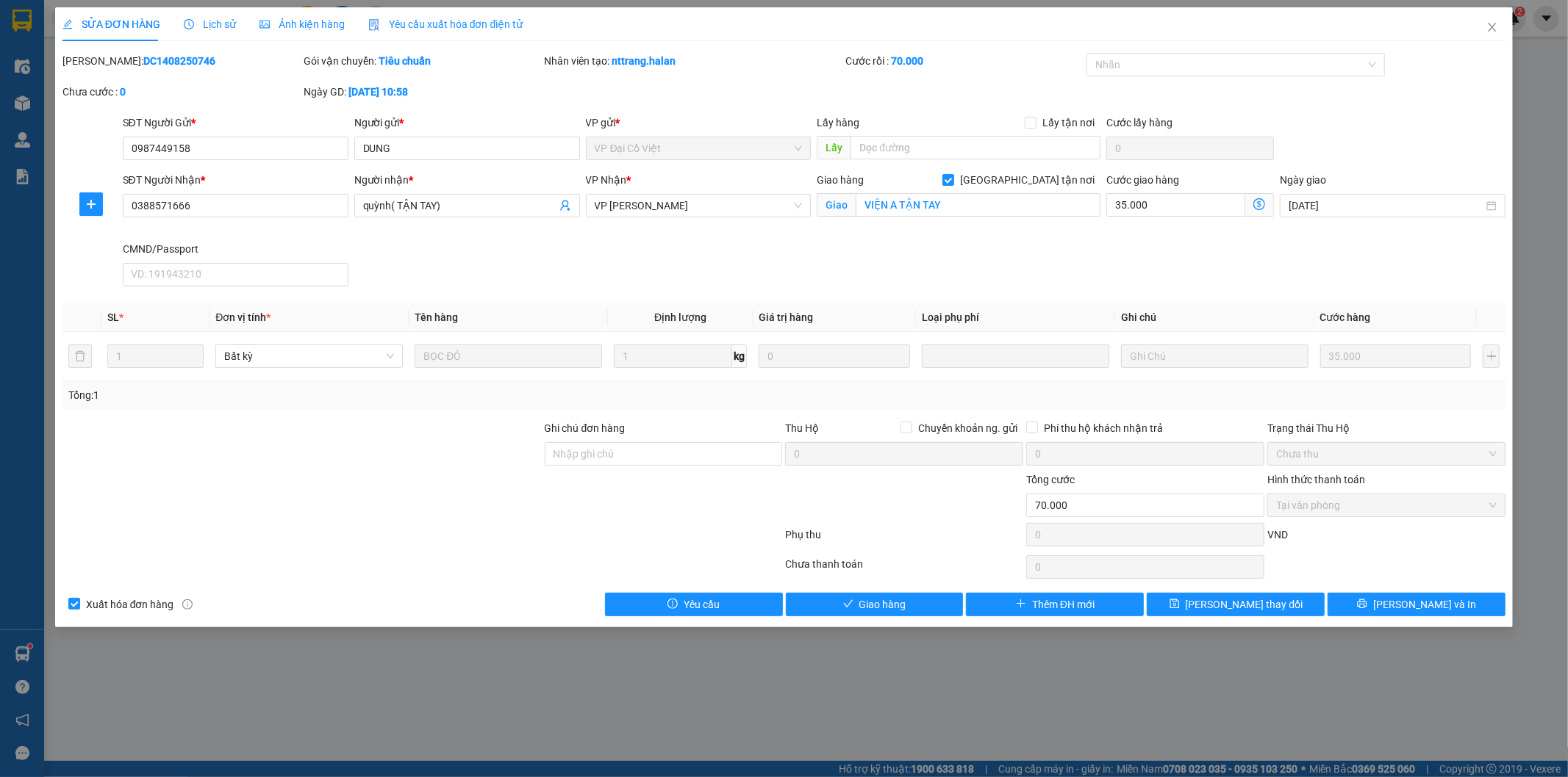
drag, startPoint x: 1027, startPoint y: 181, endPoint x: 1185, endPoint y: 188, distance: 158.2
click at [1034, 181] on label "[GEOGRAPHIC_DATA] tận nơi" at bounding box center [1021, 179] width 158 height 16
click at [953, 181] on input "[GEOGRAPHIC_DATA] tận nơi" at bounding box center [948, 179] width 10 height 10
checkbox input "false"
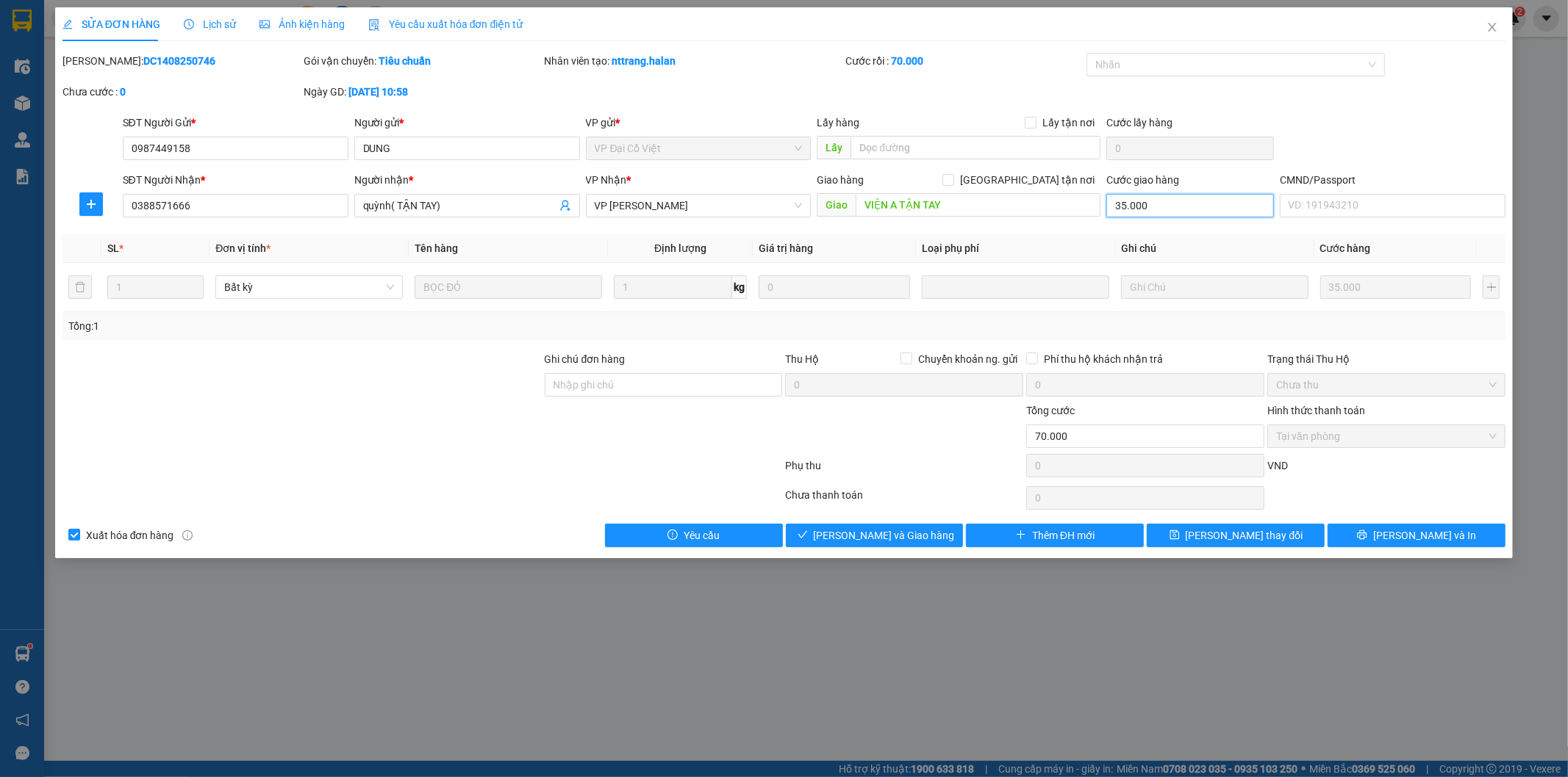
click at [1163, 199] on input "35.000" at bounding box center [1190, 205] width 168 height 23
click at [1216, 537] on span "[PERSON_NAME] thay đổi" at bounding box center [1244, 535] width 118 height 16
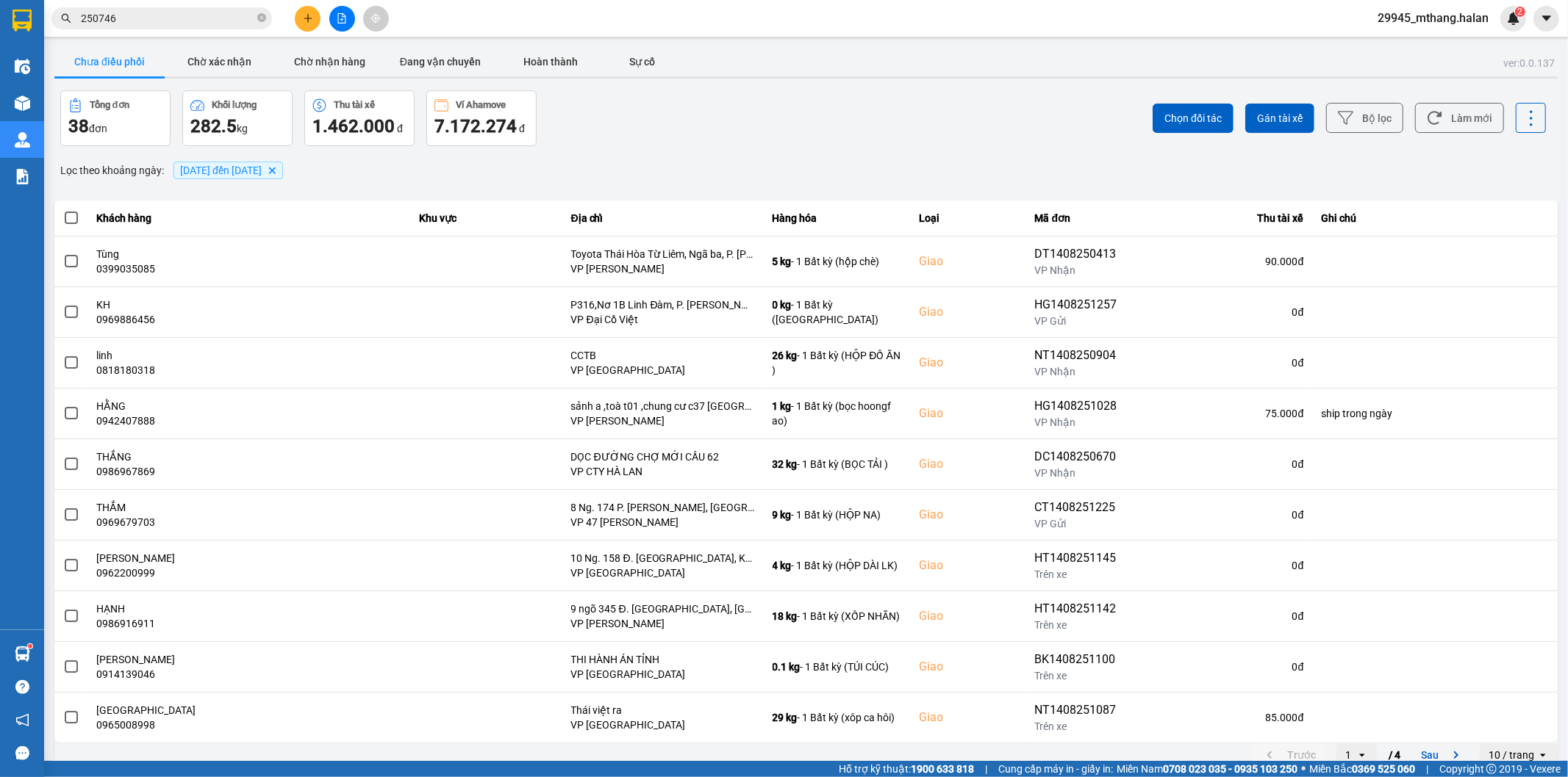
click at [193, 15] on input "250746" at bounding box center [168, 18] width 174 height 16
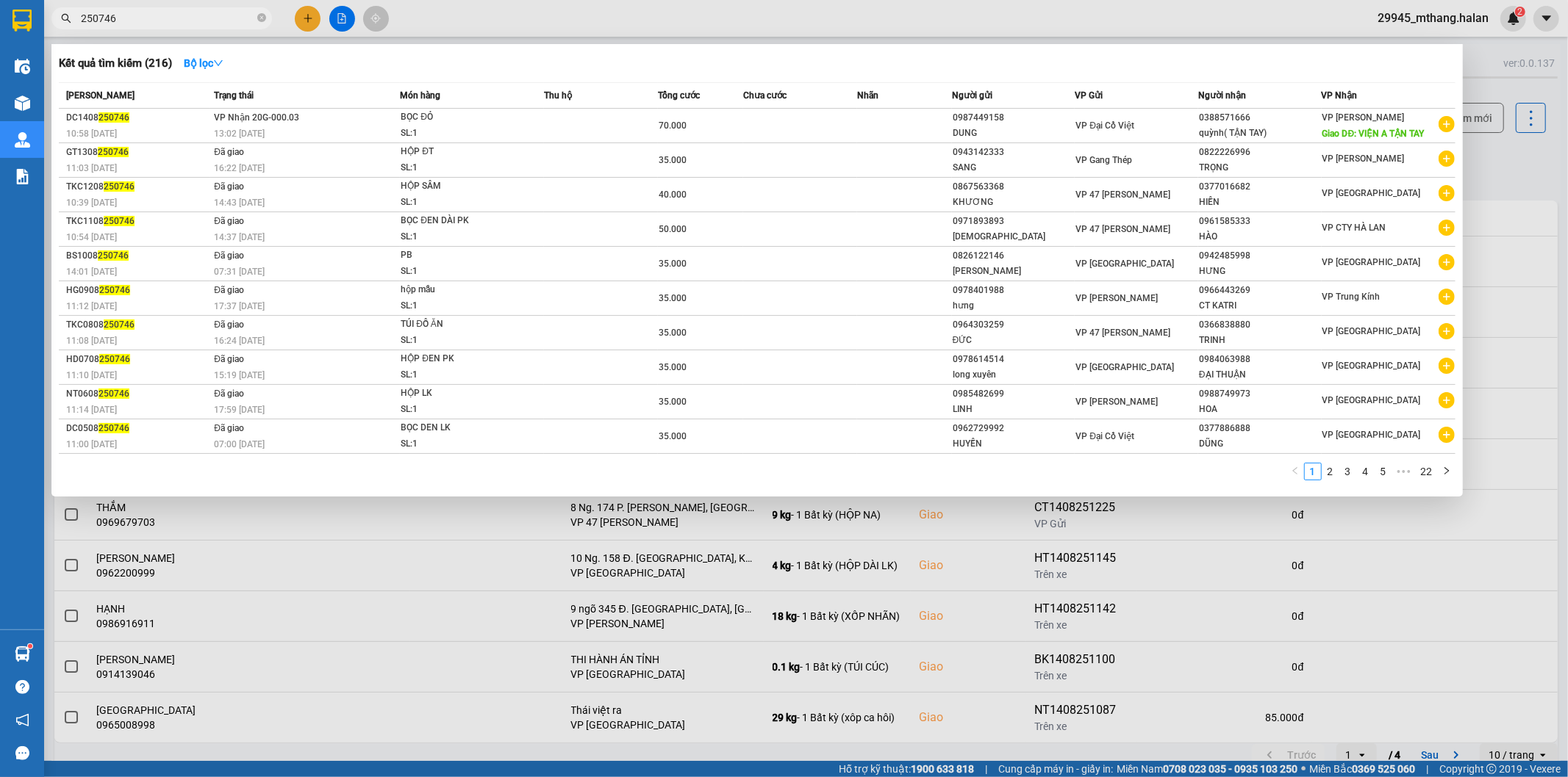
click at [1510, 177] on div at bounding box center [784, 388] width 1568 height 777
click at [149, 23] on input "250746" at bounding box center [168, 18] width 174 height 16
click at [1532, 173] on div at bounding box center [784, 388] width 1568 height 777
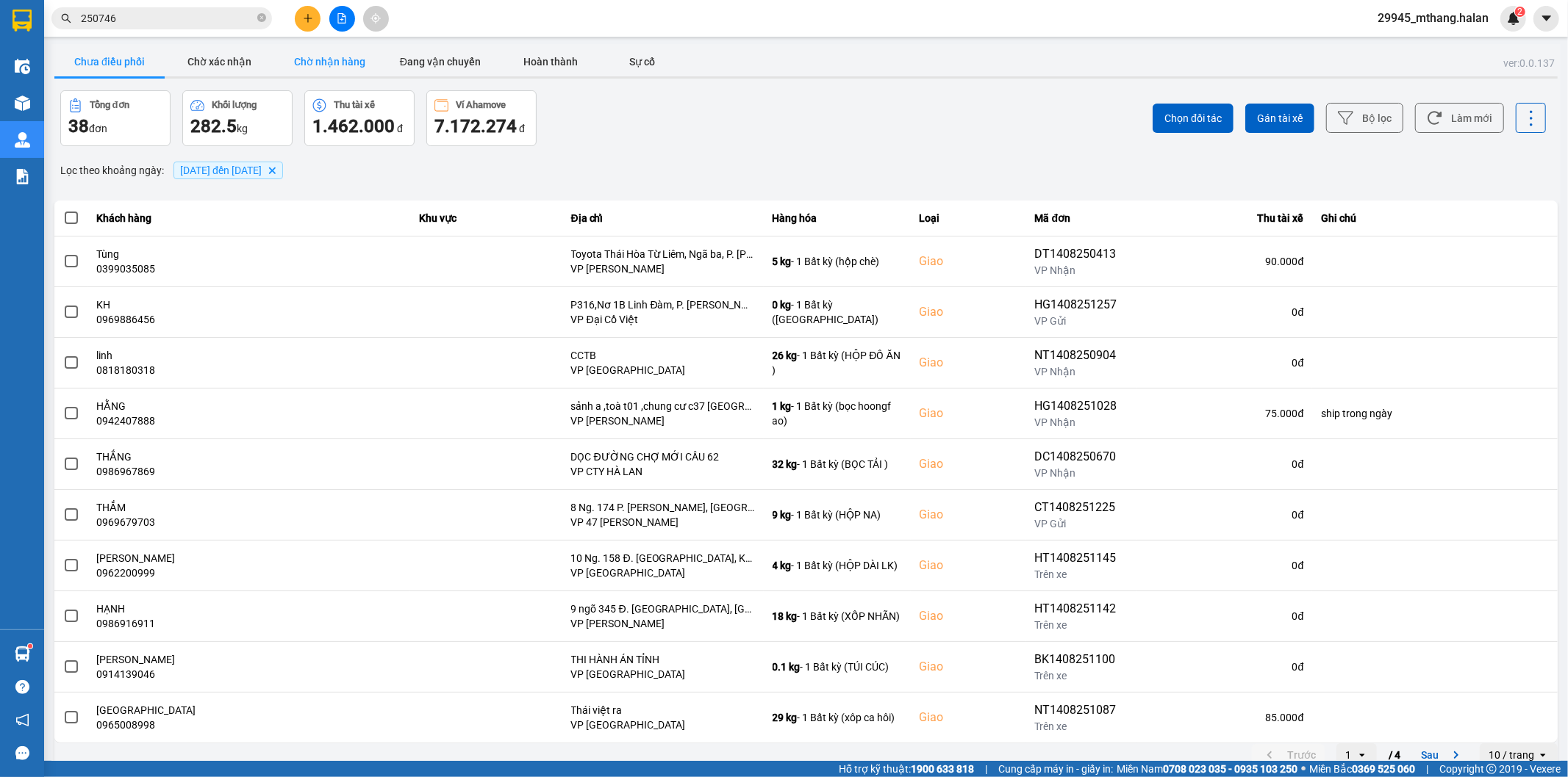
click at [303, 53] on button "Chờ nhận hàng" at bounding box center [330, 61] width 110 height 29
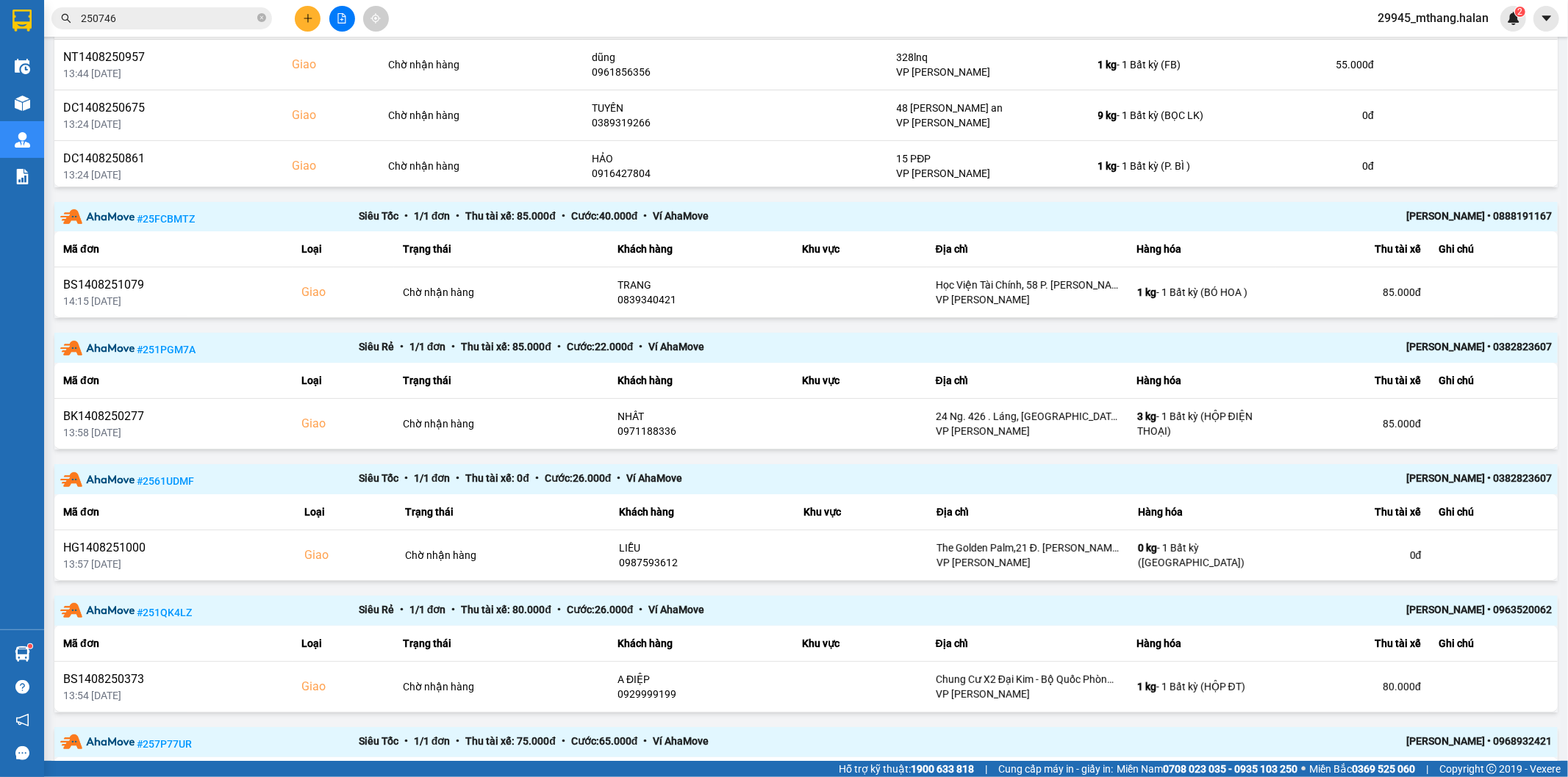
scroll to position [464, 0]
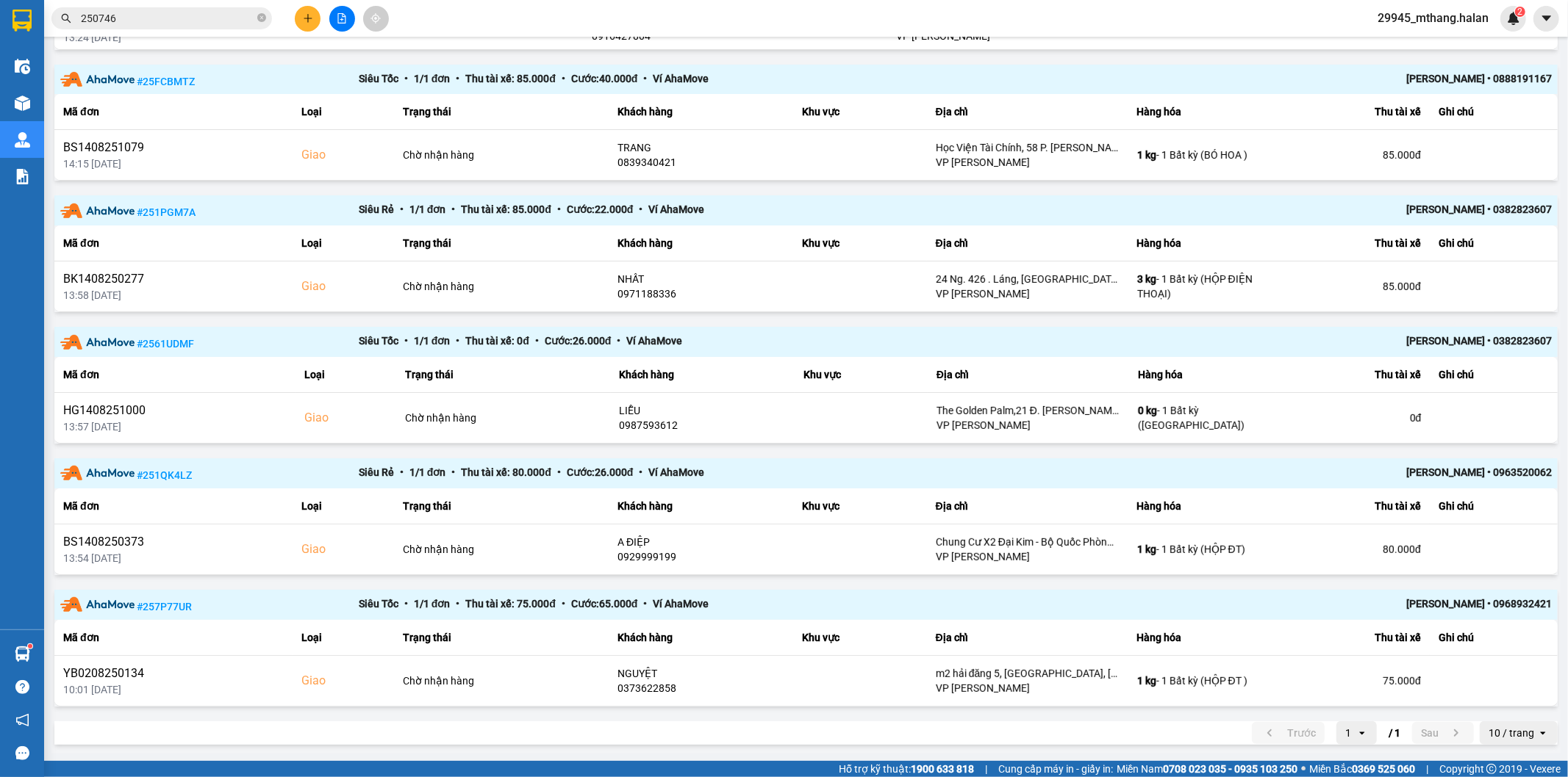
click at [190, 23] on input "250746" at bounding box center [168, 18] width 174 height 16
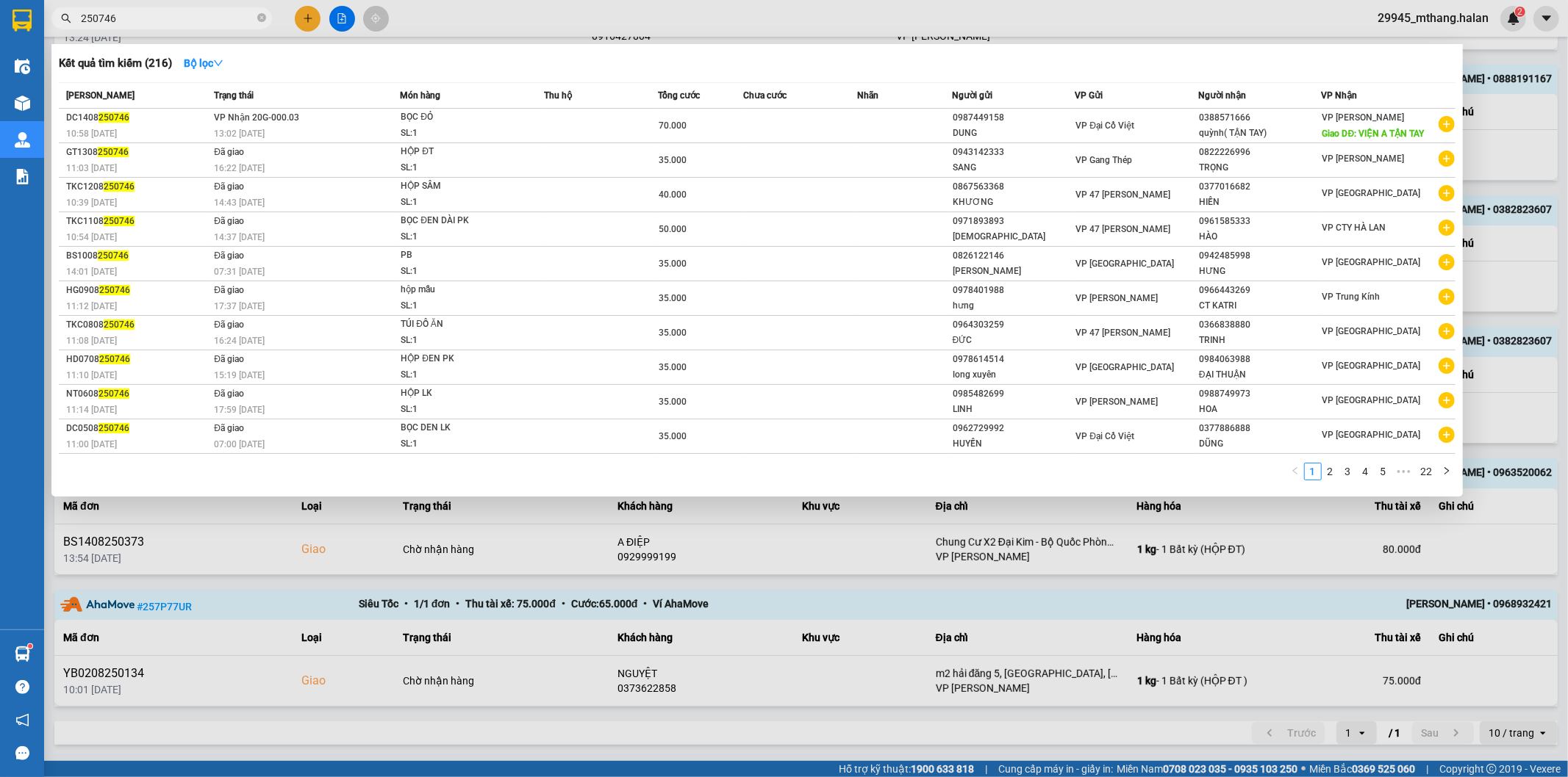
click at [188, 23] on input "250746" at bounding box center [168, 18] width 174 height 16
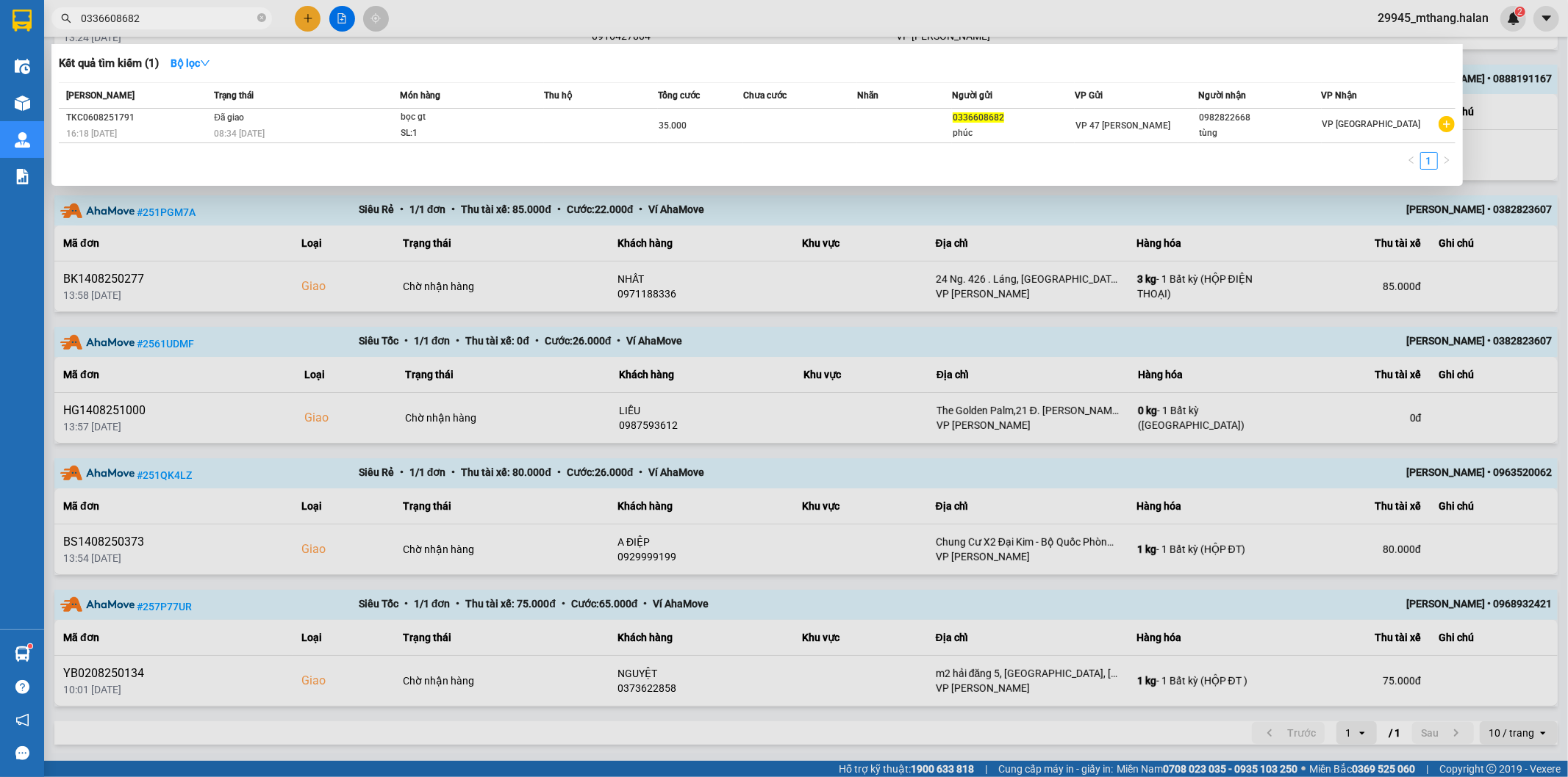
click at [175, 16] on input "0336608682" at bounding box center [168, 18] width 174 height 16
click at [175, 15] on input "0336608682" at bounding box center [168, 18] width 174 height 16
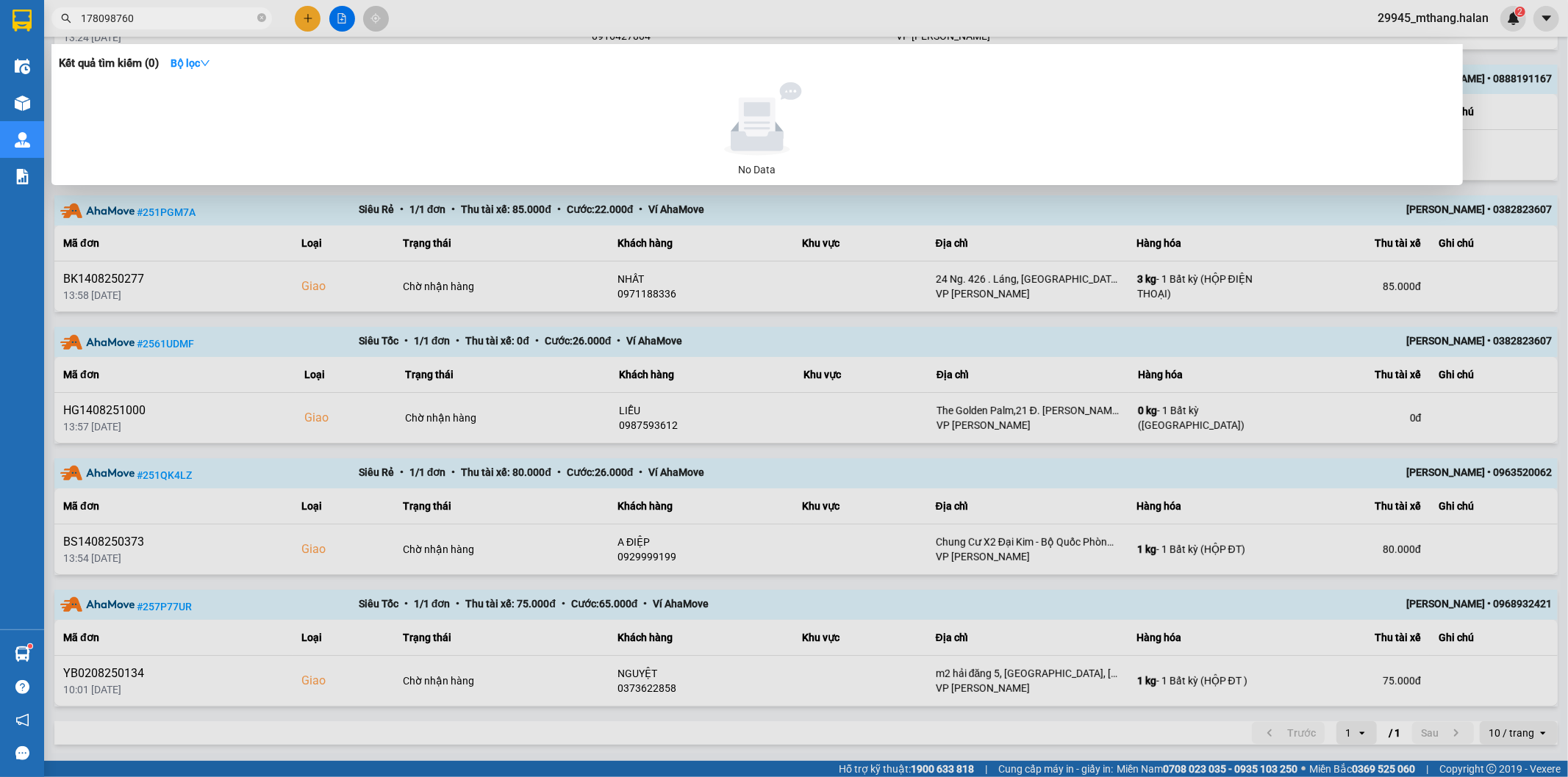
click at [167, 15] on input "178098760" at bounding box center [168, 18] width 174 height 16
click at [189, 13] on input "178098760" at bounding box center [168, 18] width 174 height 16
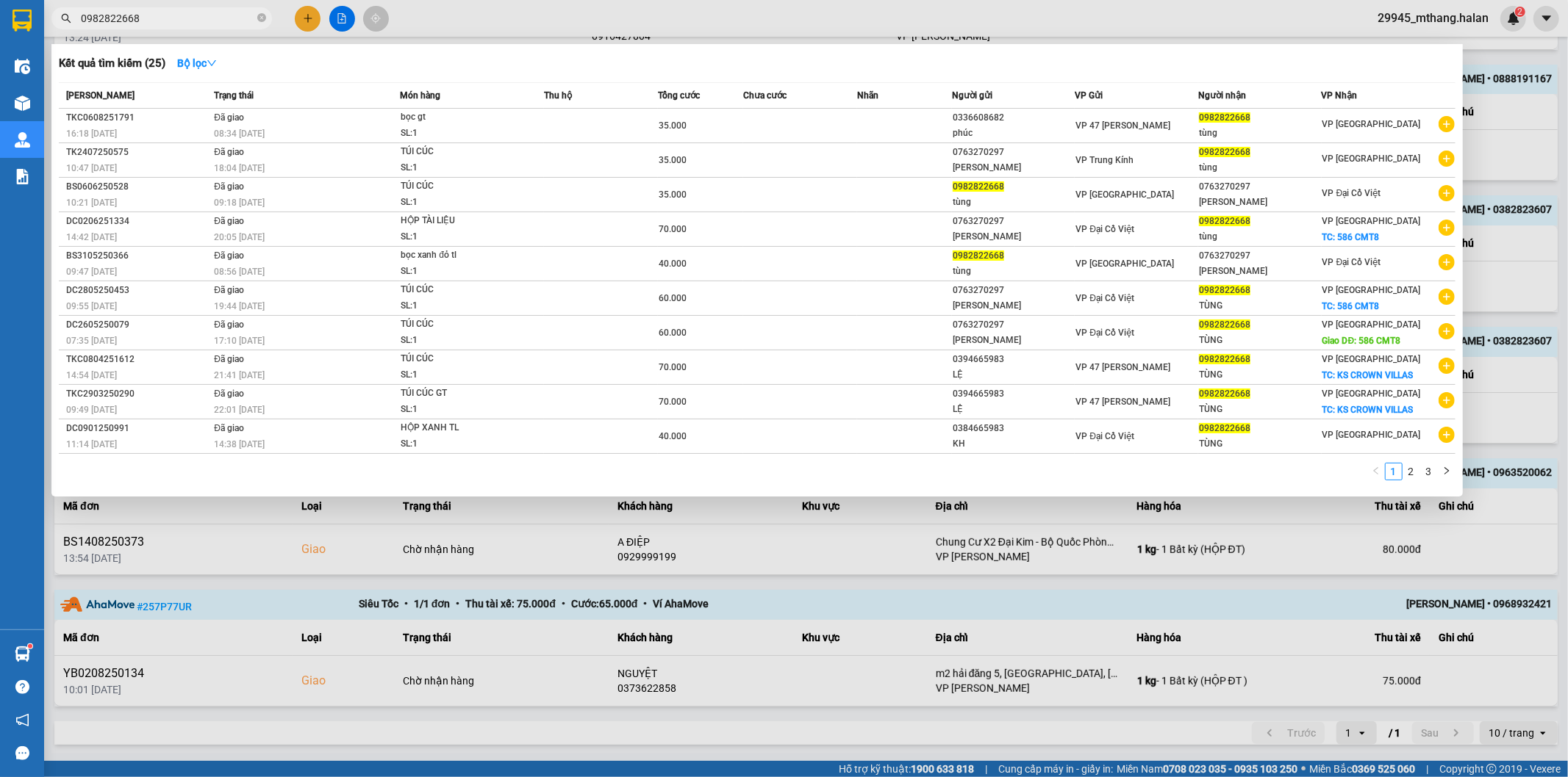
click at [1509, 194] on div at bounding box center [784, 388] width 1568 height 777
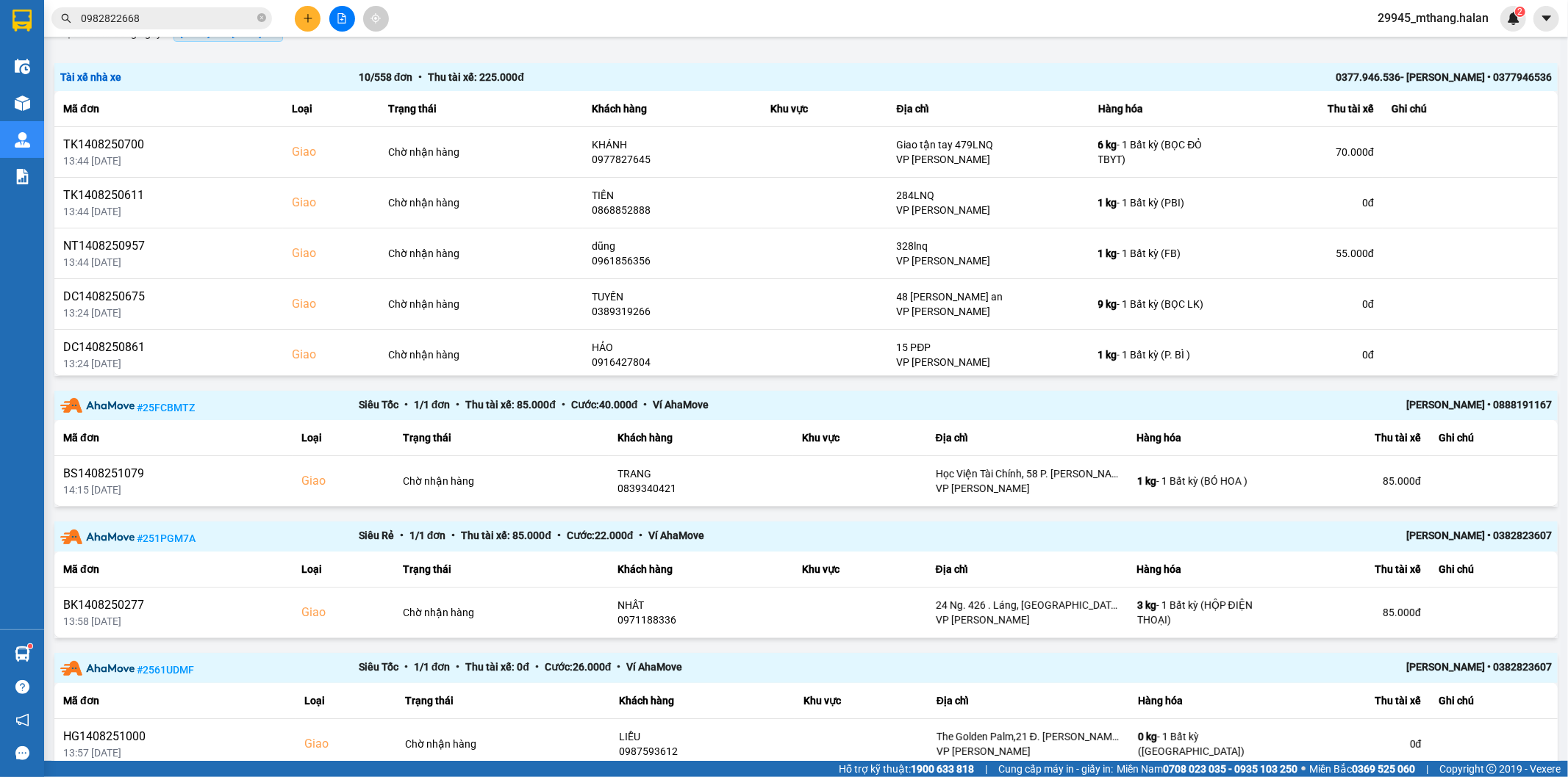
scroll to position [0, 0]
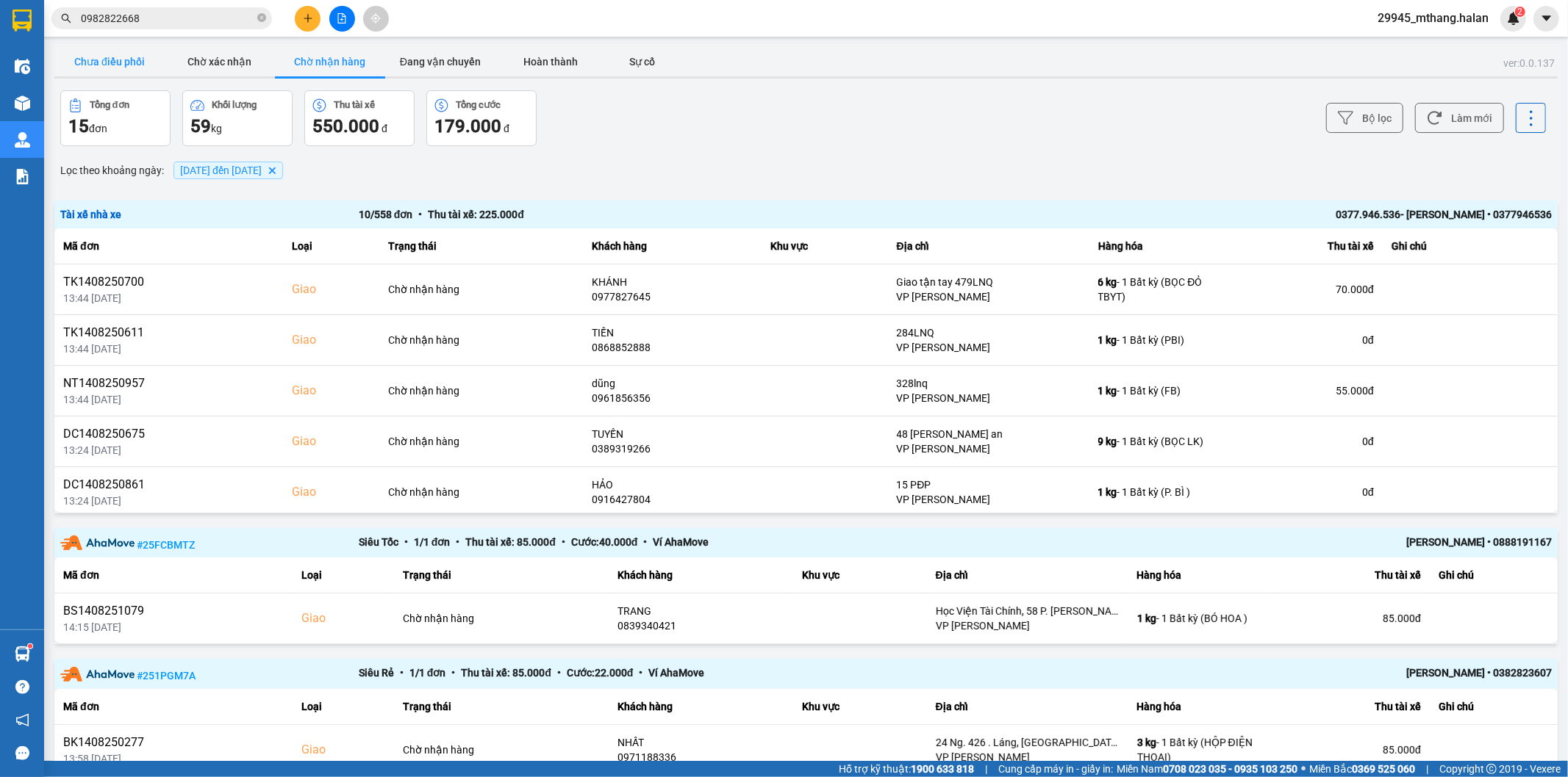
click at [85, 57] on button "Chưa điều phối" at bounding box center [109, 61] width 110 height 29
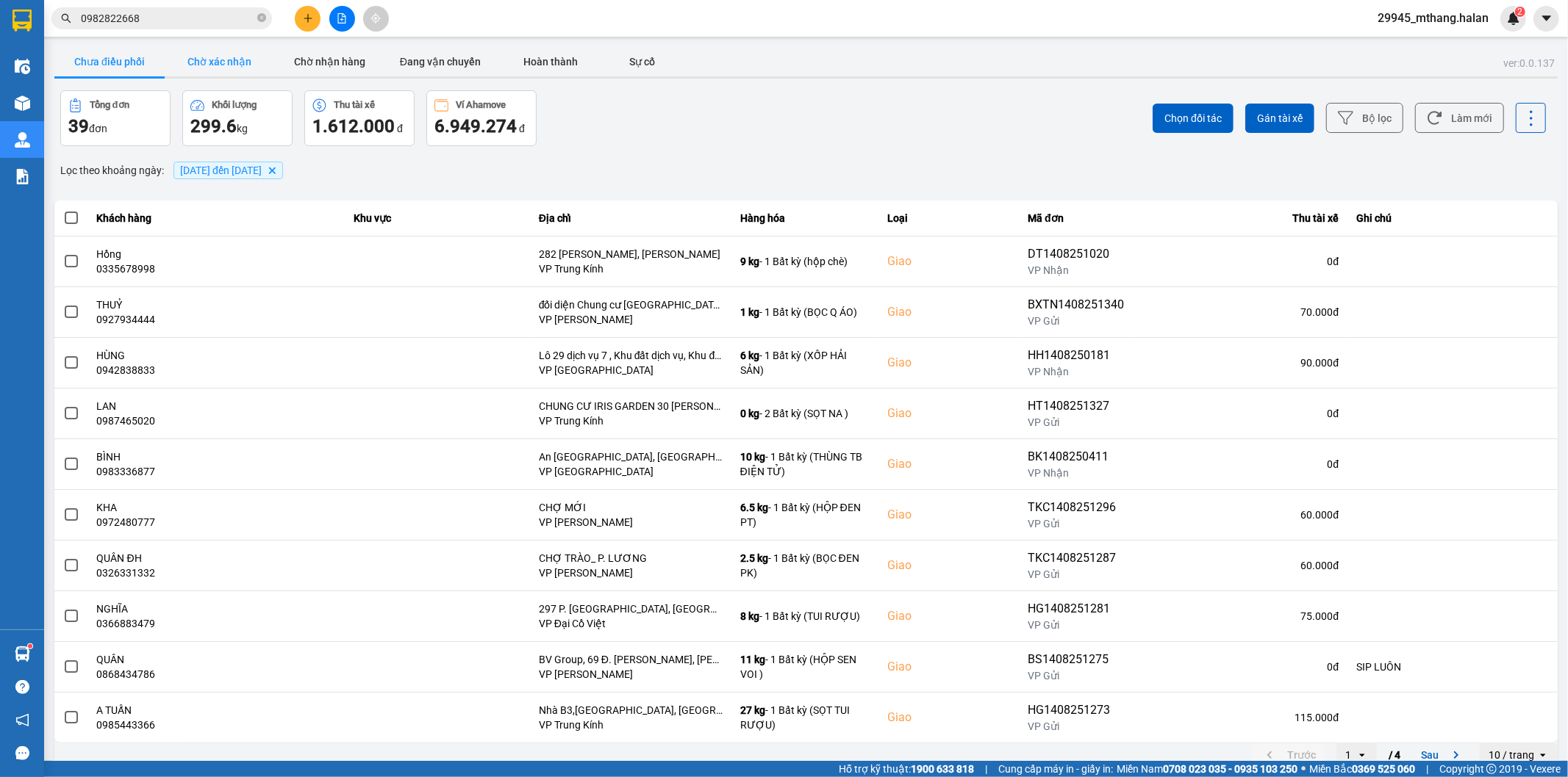
click at [188, 61] on button "Chờ xác nhận" at bounding box center [220, 61] width 110 height 29
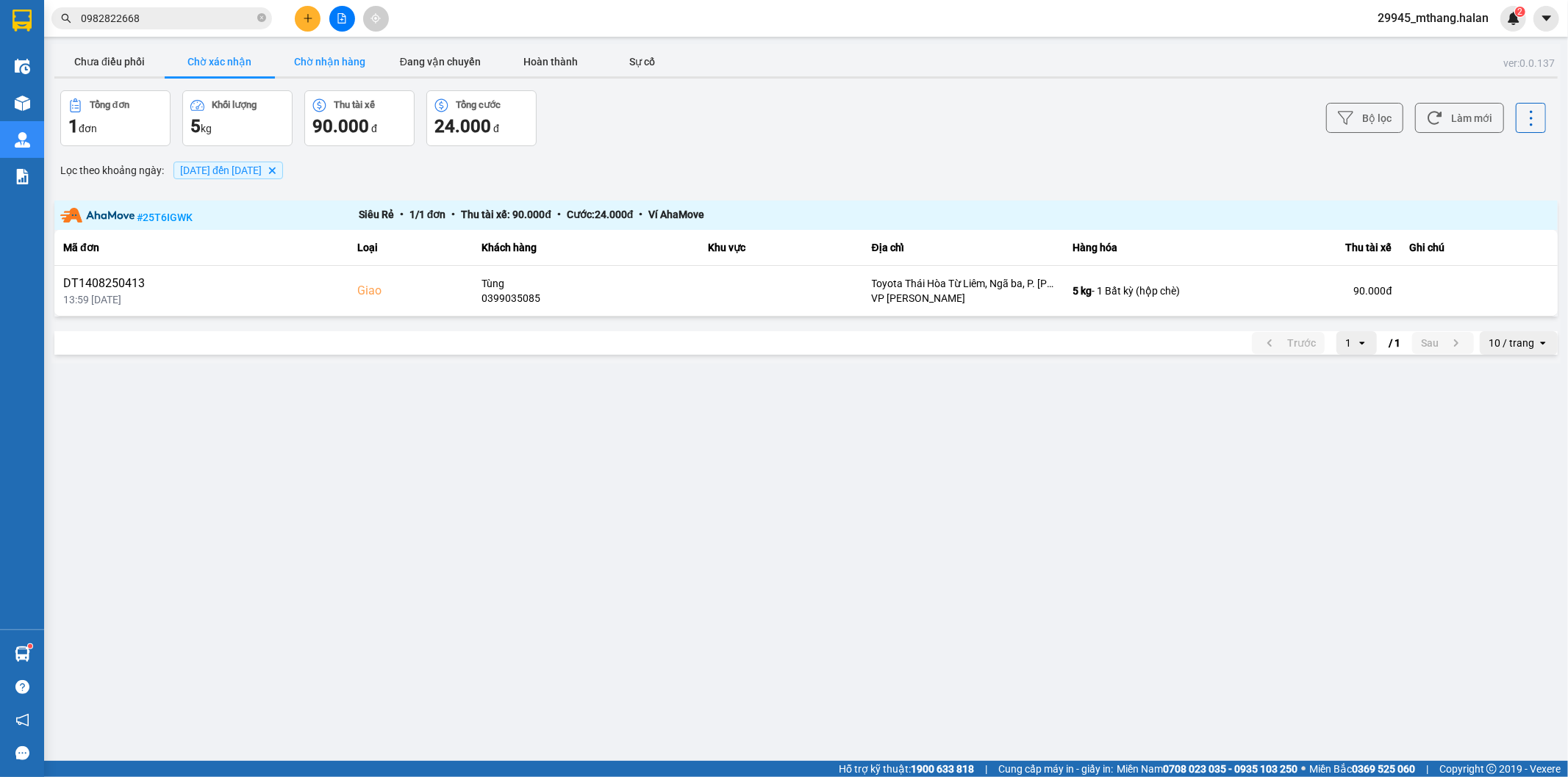
click at [313, 60] on button "Chờ nhận hàng" at bounding box center [330, 61] width 110 height 29
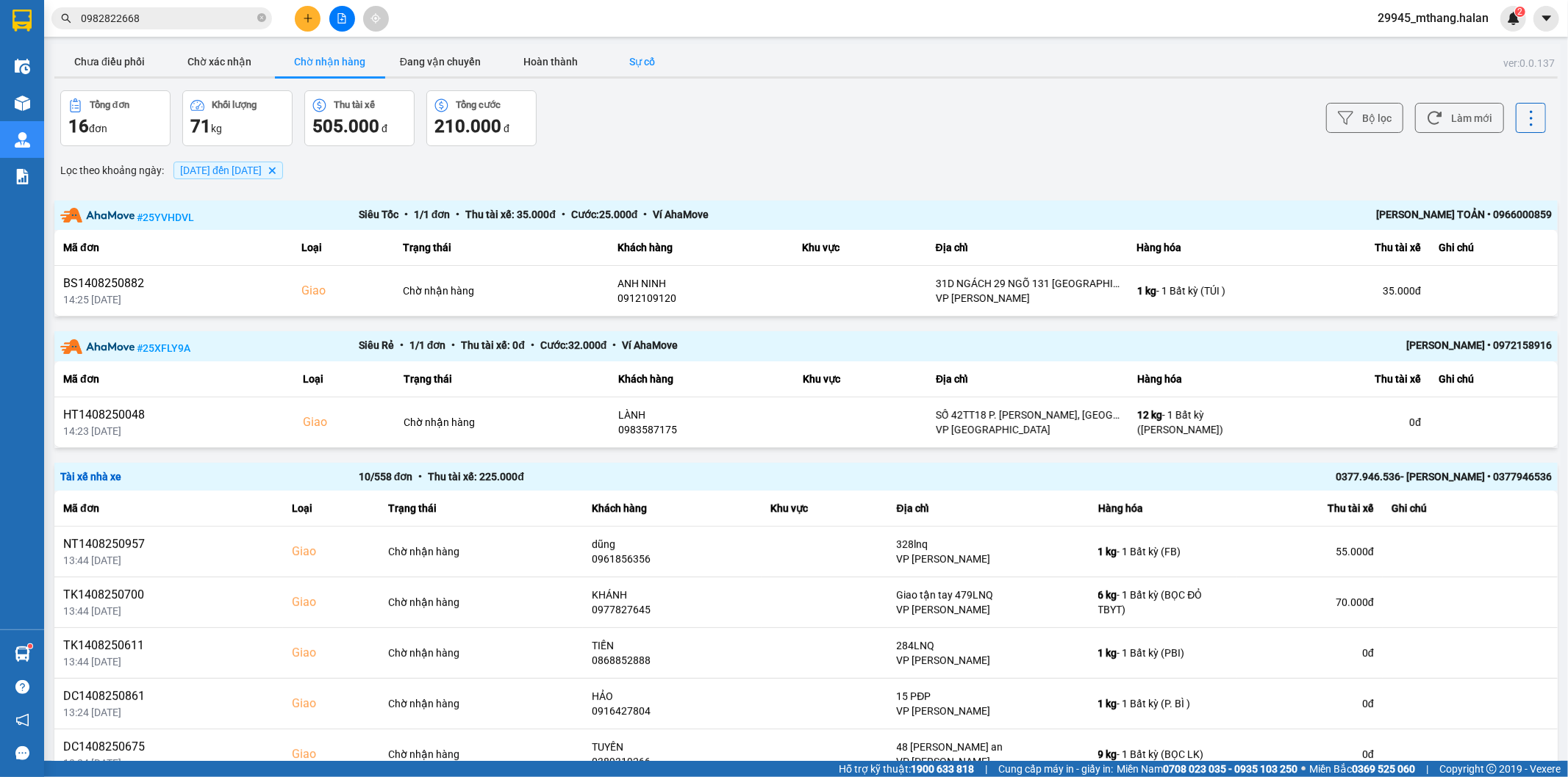
click at [645, 62] on button "Sự cố" at bounding box center [642, 61] width 73 height 29
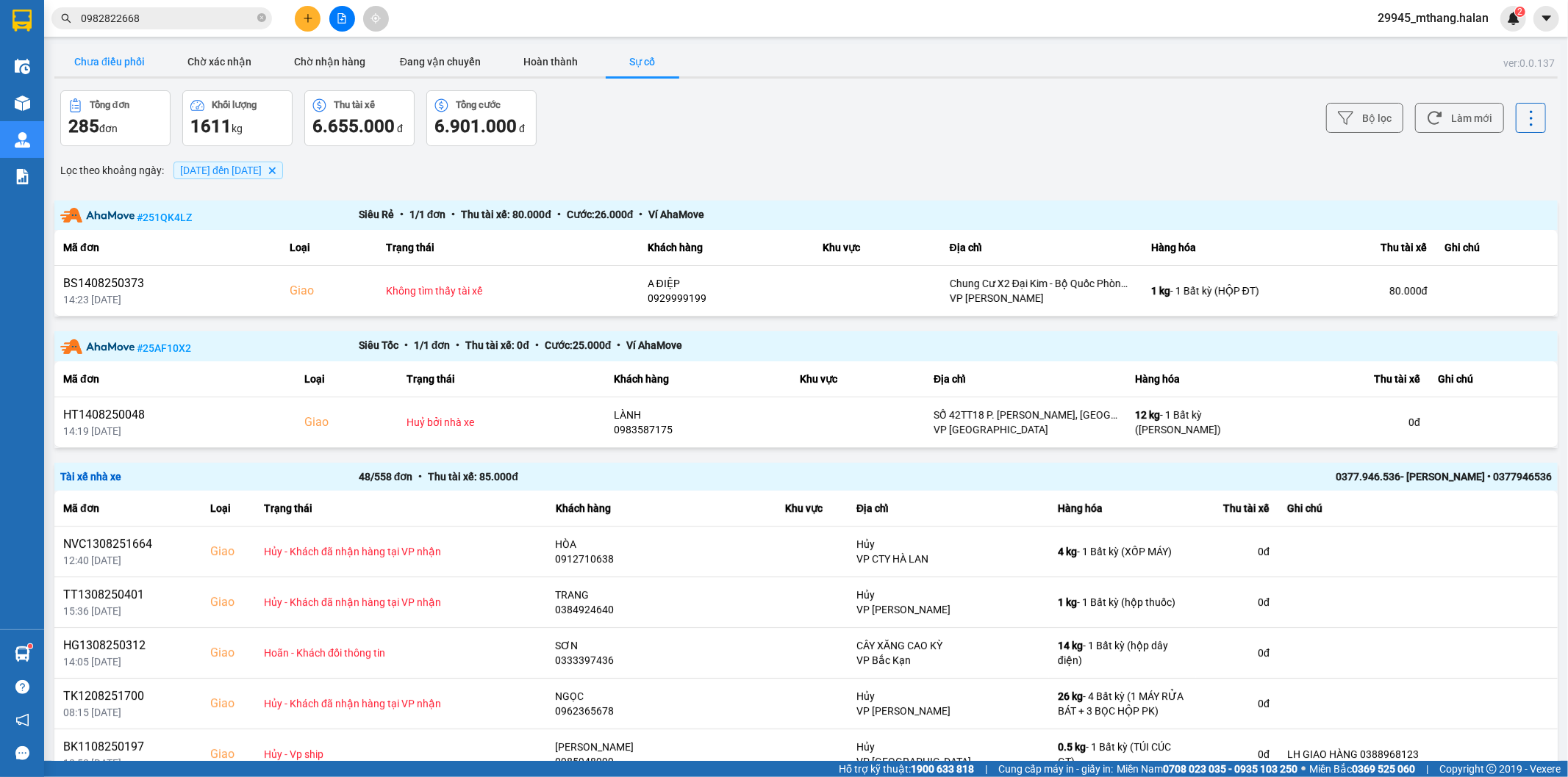
click at [121, 53] on button "Chưa điều phối" at bounding box center [109, 61] width 110 height 29
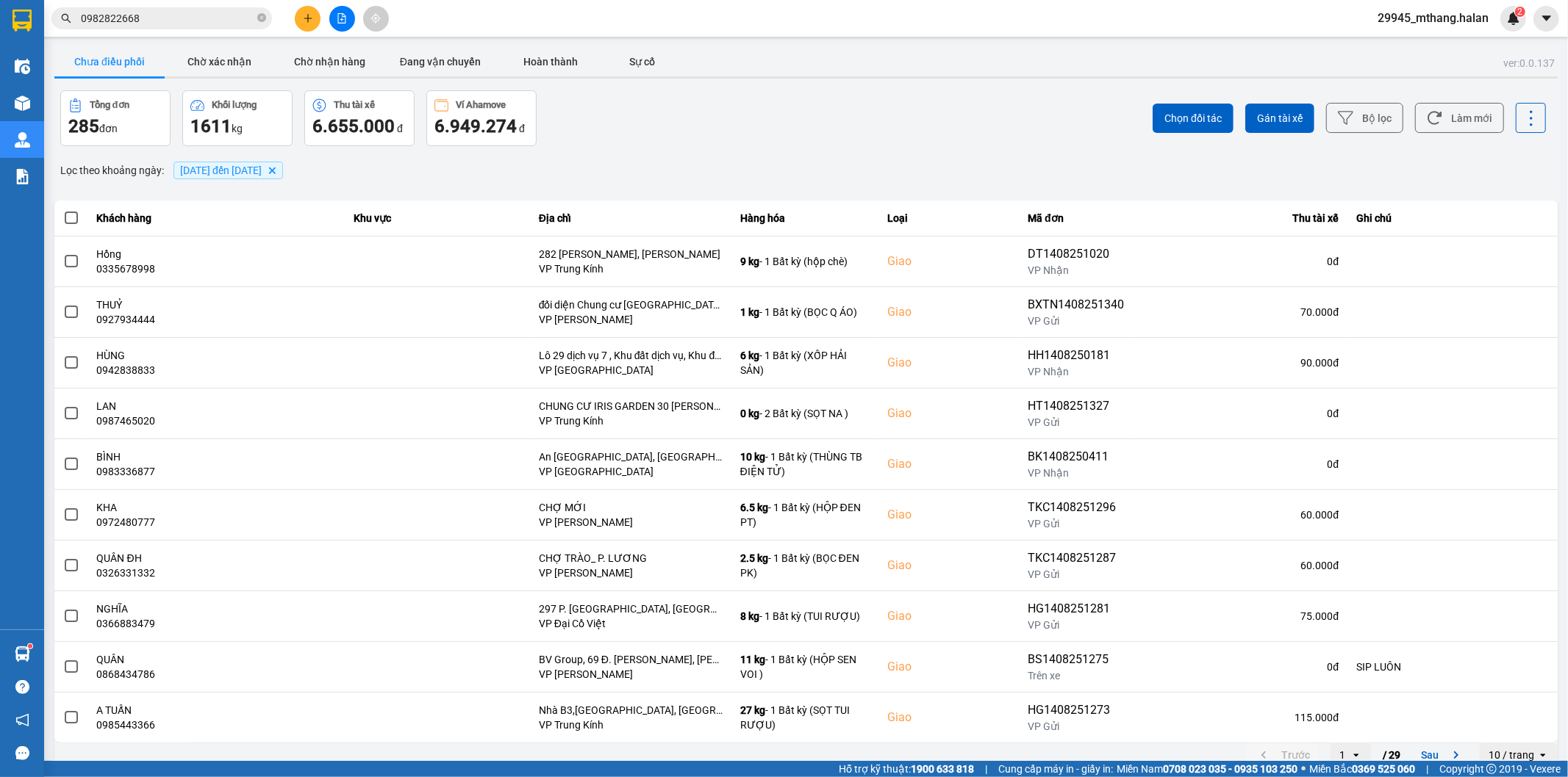
click at [180, 23] on input "0982822668" at bounding box center [168, 18] width 174 height 16
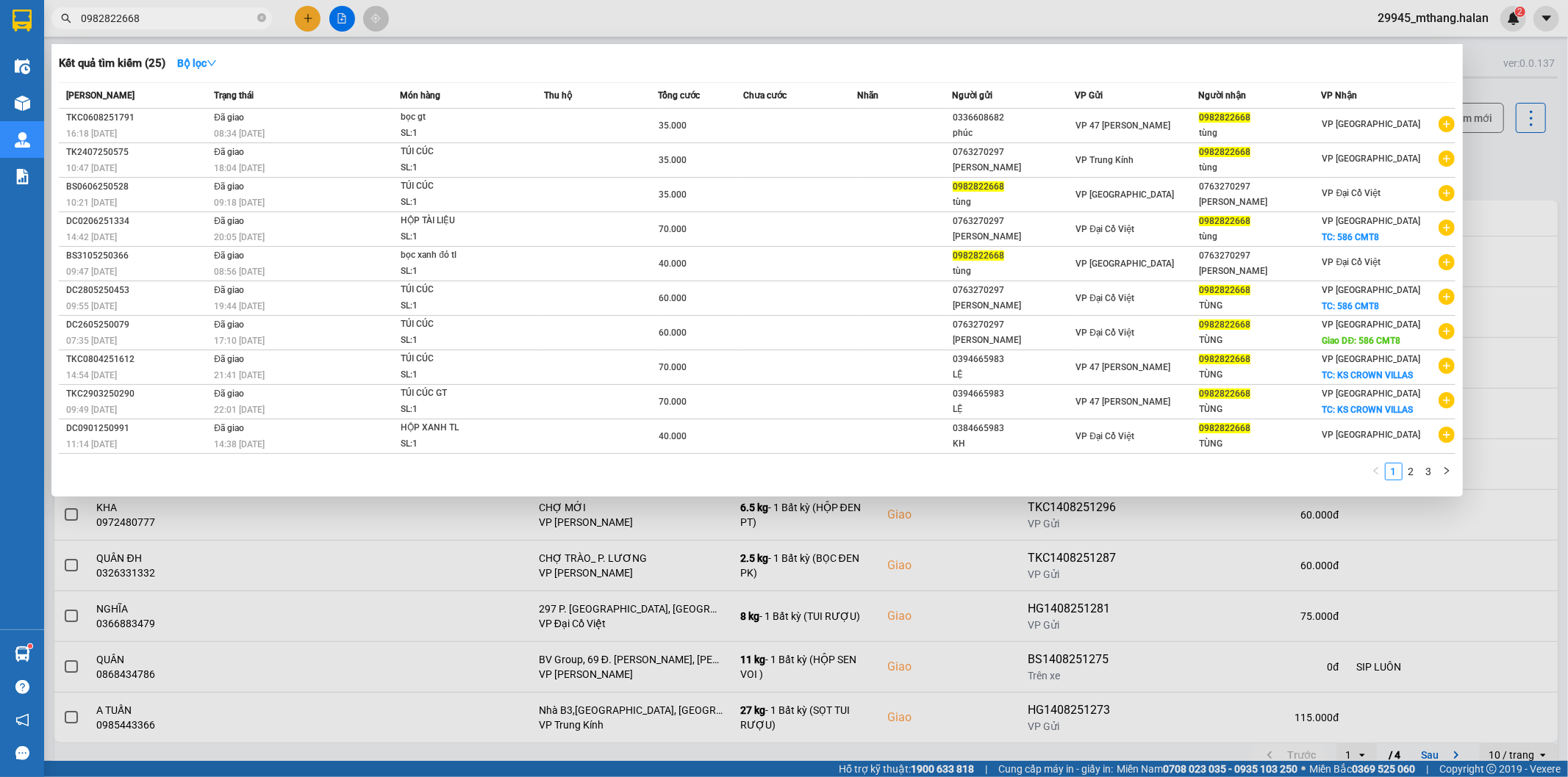
click at [180, 23] on input "0982822668" at bounding box center [168, 18] width 174 height 16
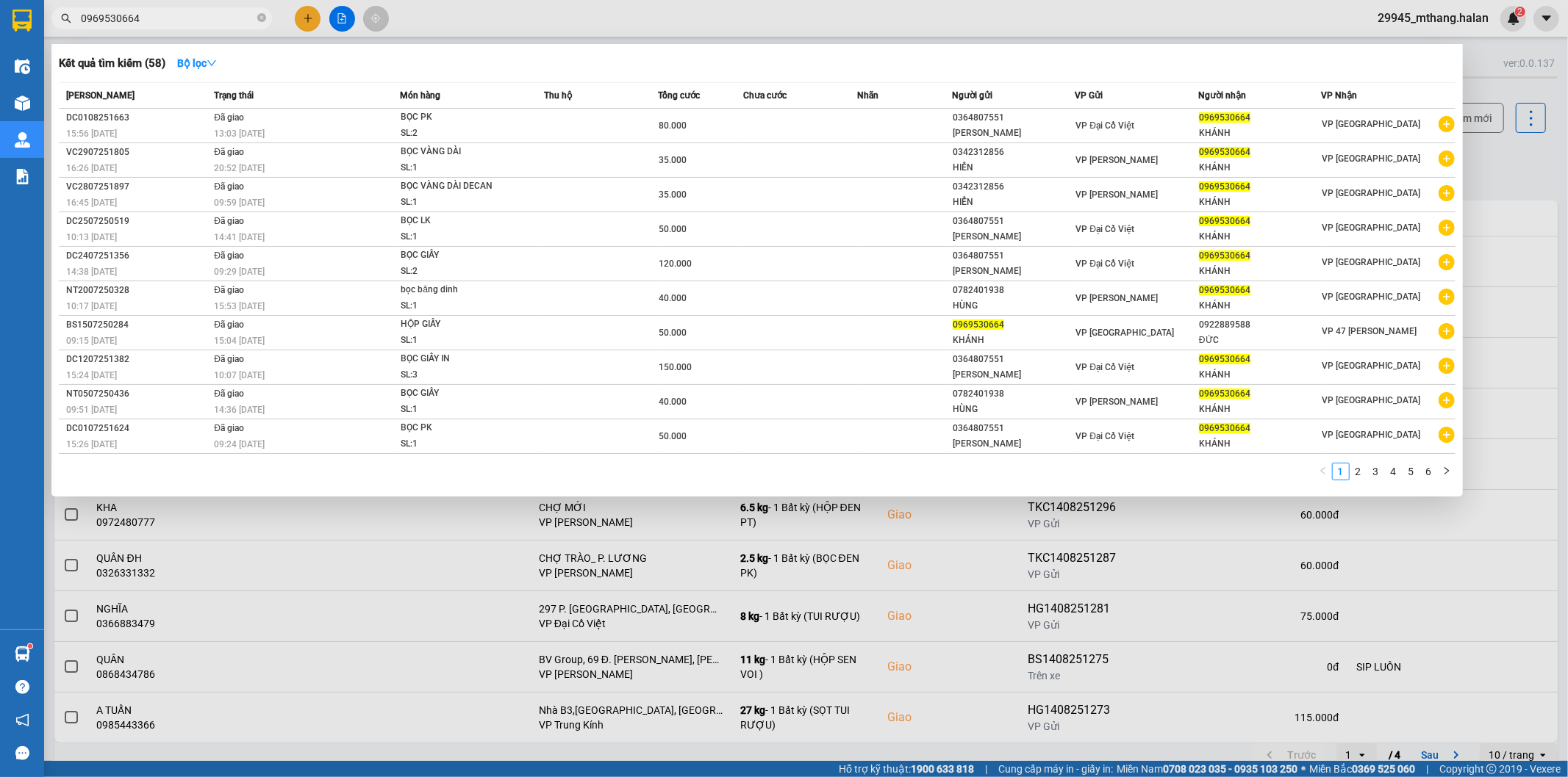
click at [1500, 188] on div at bounding box center [784, 388] width 1568 height 777
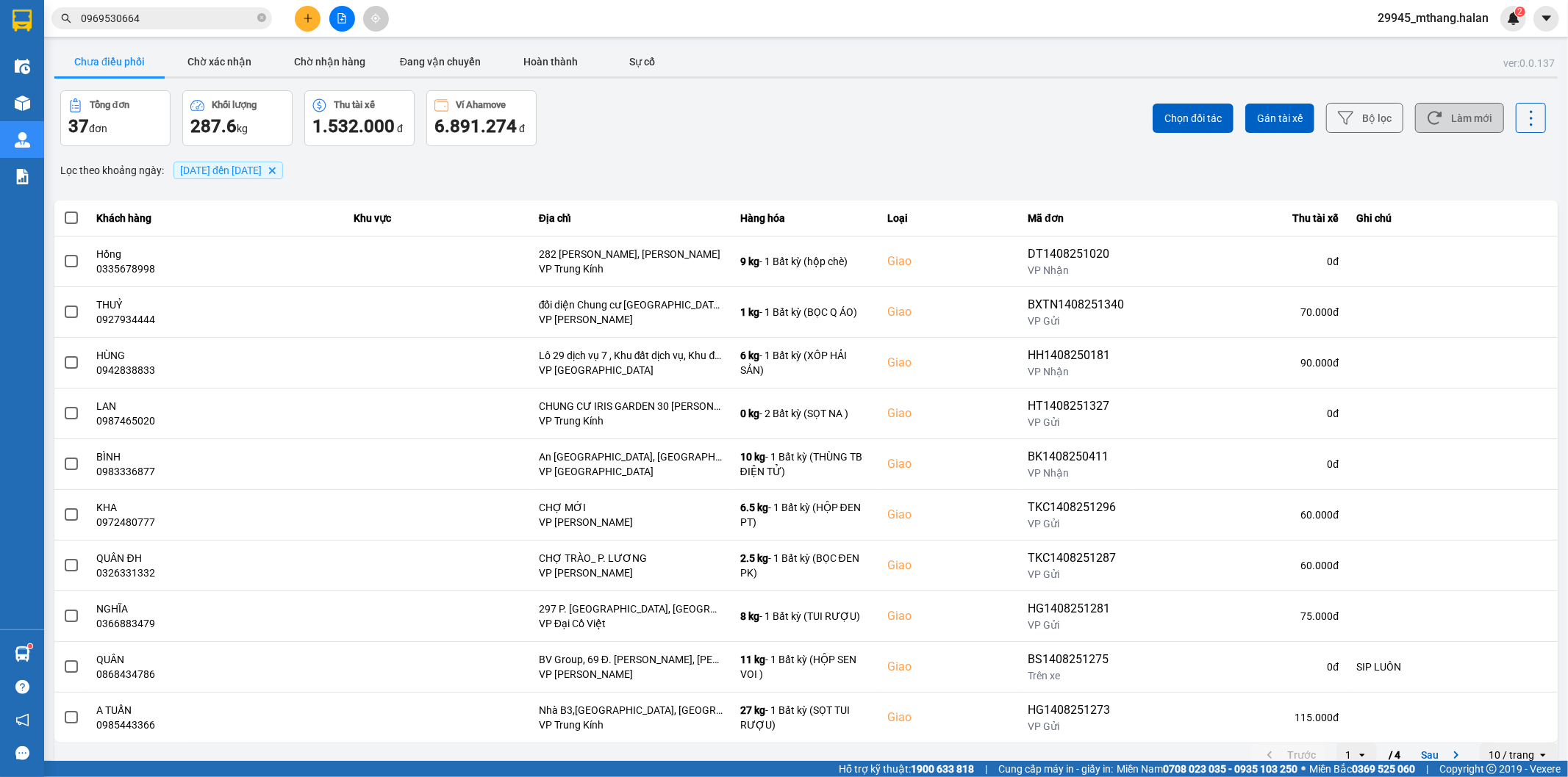
click at [1448, 132] on button "Làm mới" at bounding box center [1459, 118] width 89 height 30
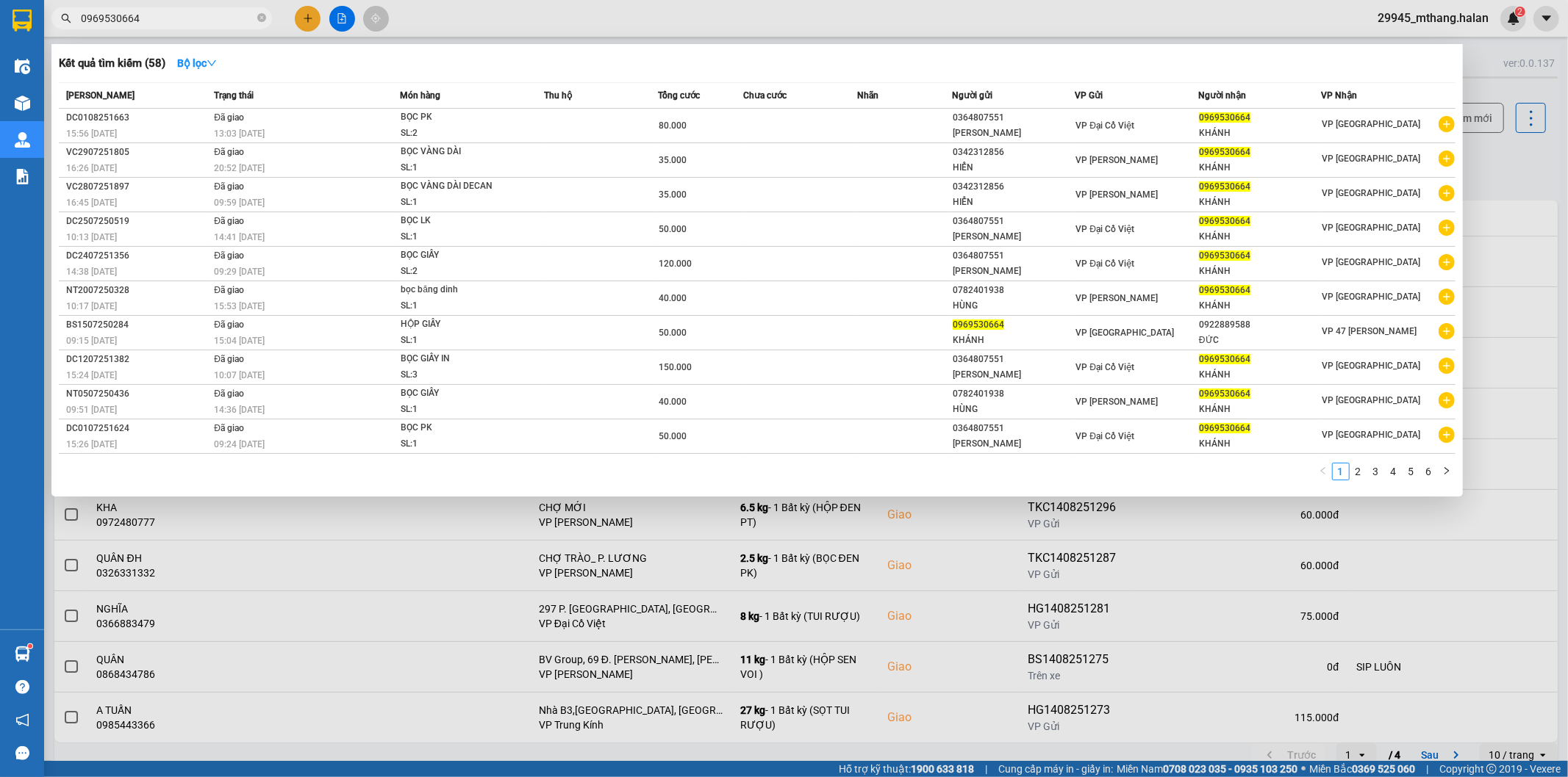
click at [172, 19] on input "0969530664" at bounding box center [168, 18] width 174 height 16
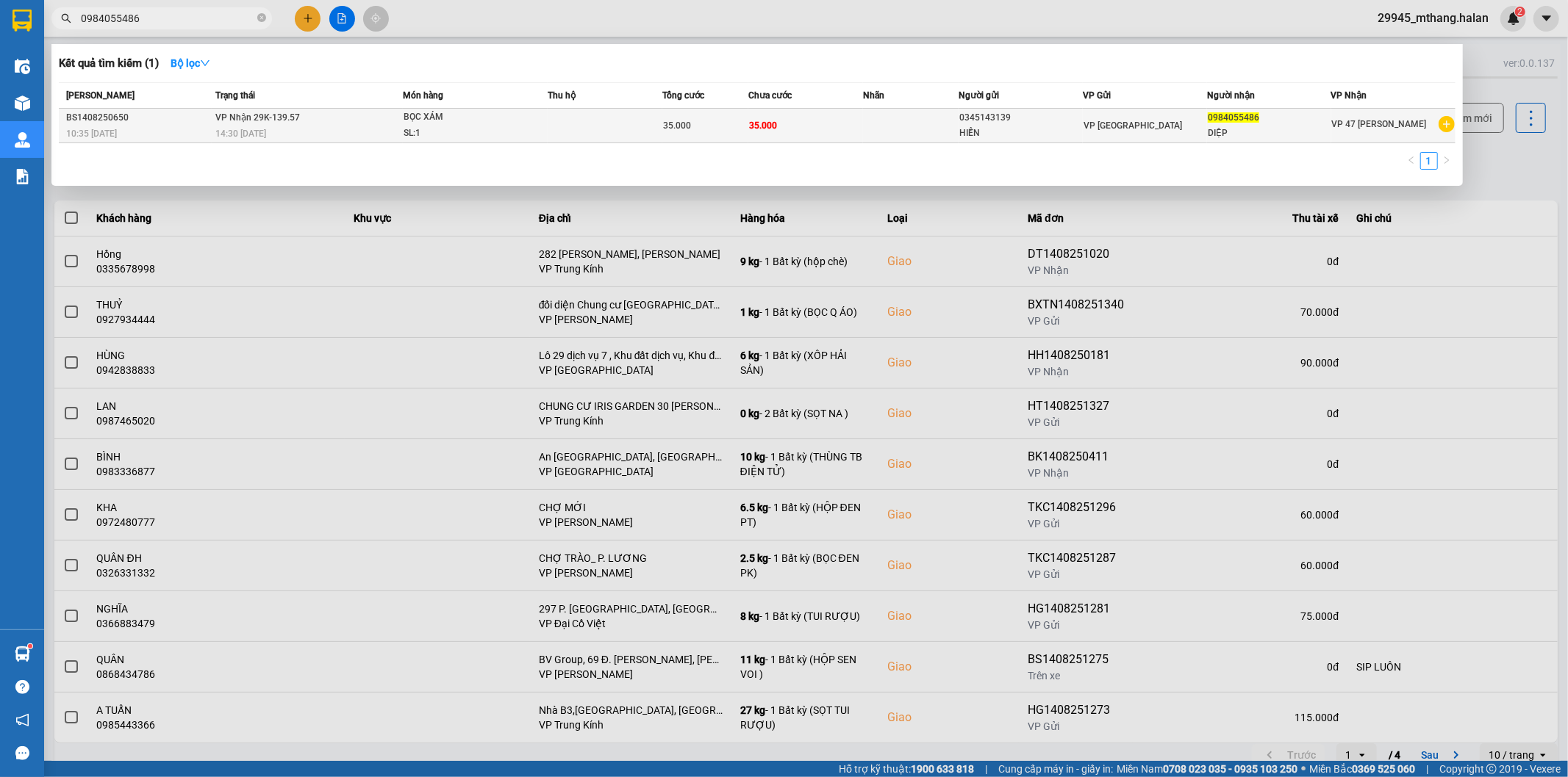
type input "0984055486"
click at [679, 118] on div "35.000" at bounding box center [705, 125] width 84 height 16
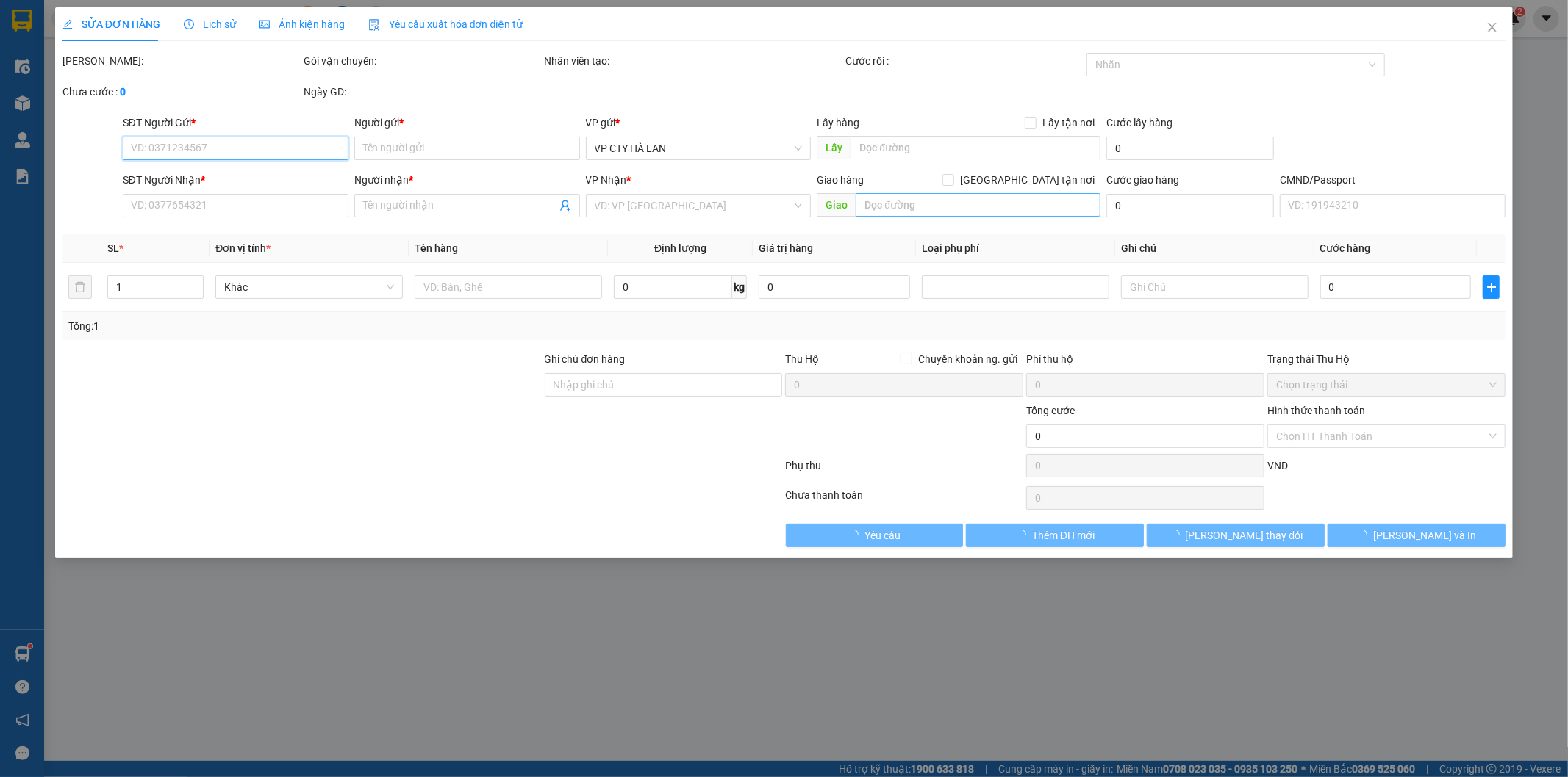
type input "0345143139"
type input "HIỀN"
type input "0984055486"
type input "DIỆP"
type input "35.000"
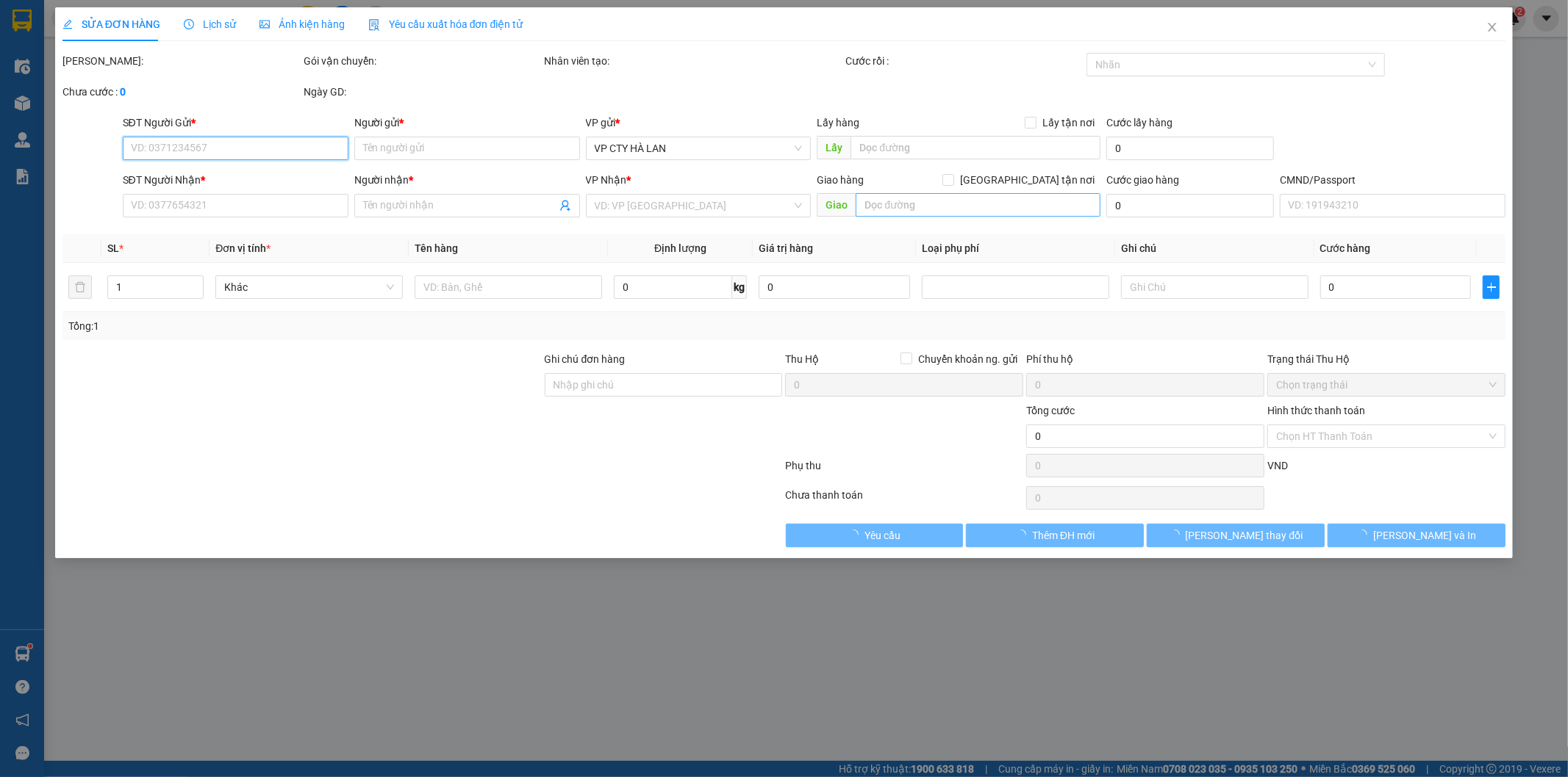
type input "35.000"
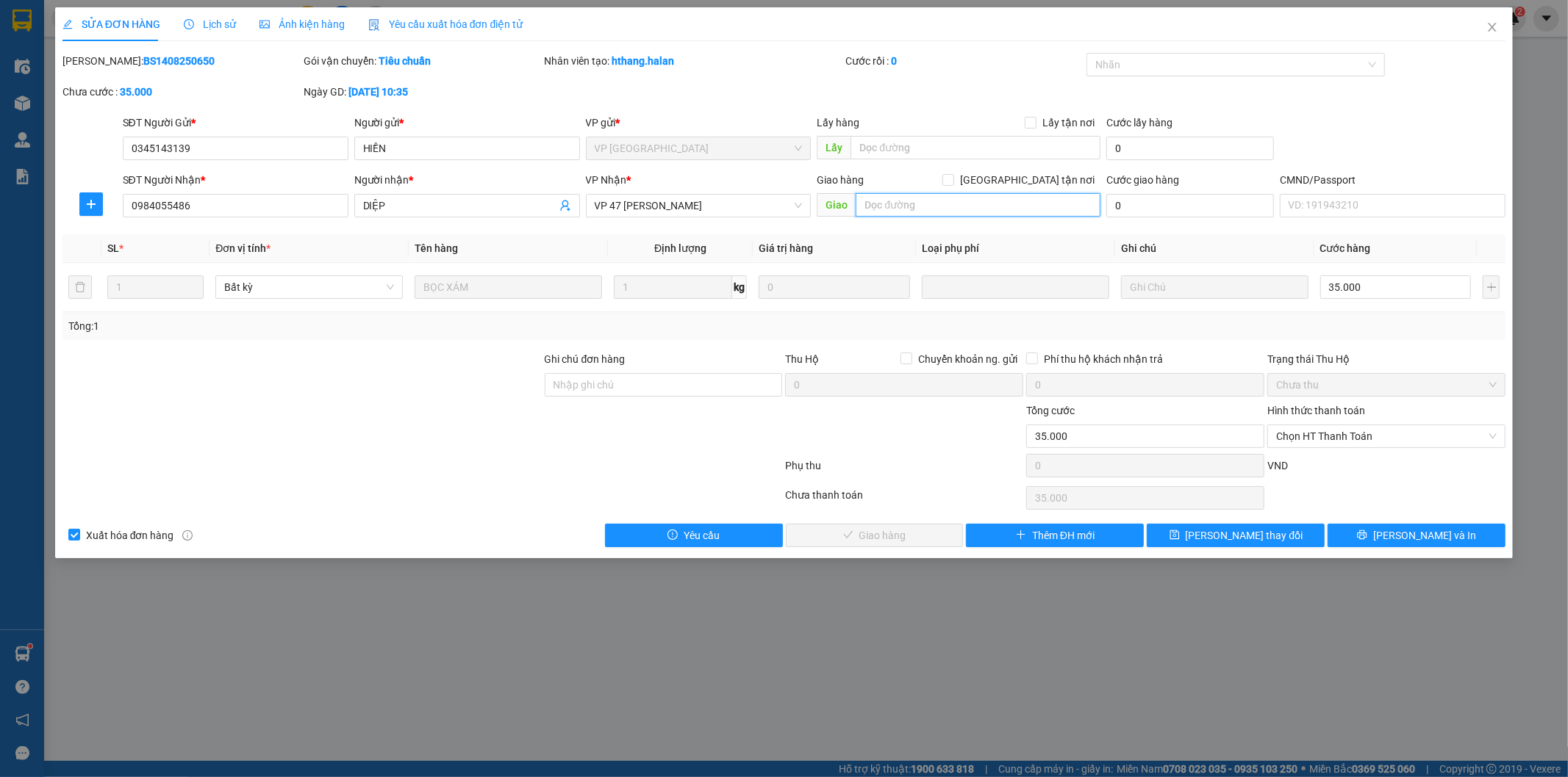
click at [907, 206] on input "text" at bounding box center [978, 205] width 245 height 23
click at [953, 179] on input "[GEOGRAPHIC_DATA] tận nơi" at bounding box center [948, 179] width 10 height 10
checkbox input "true"
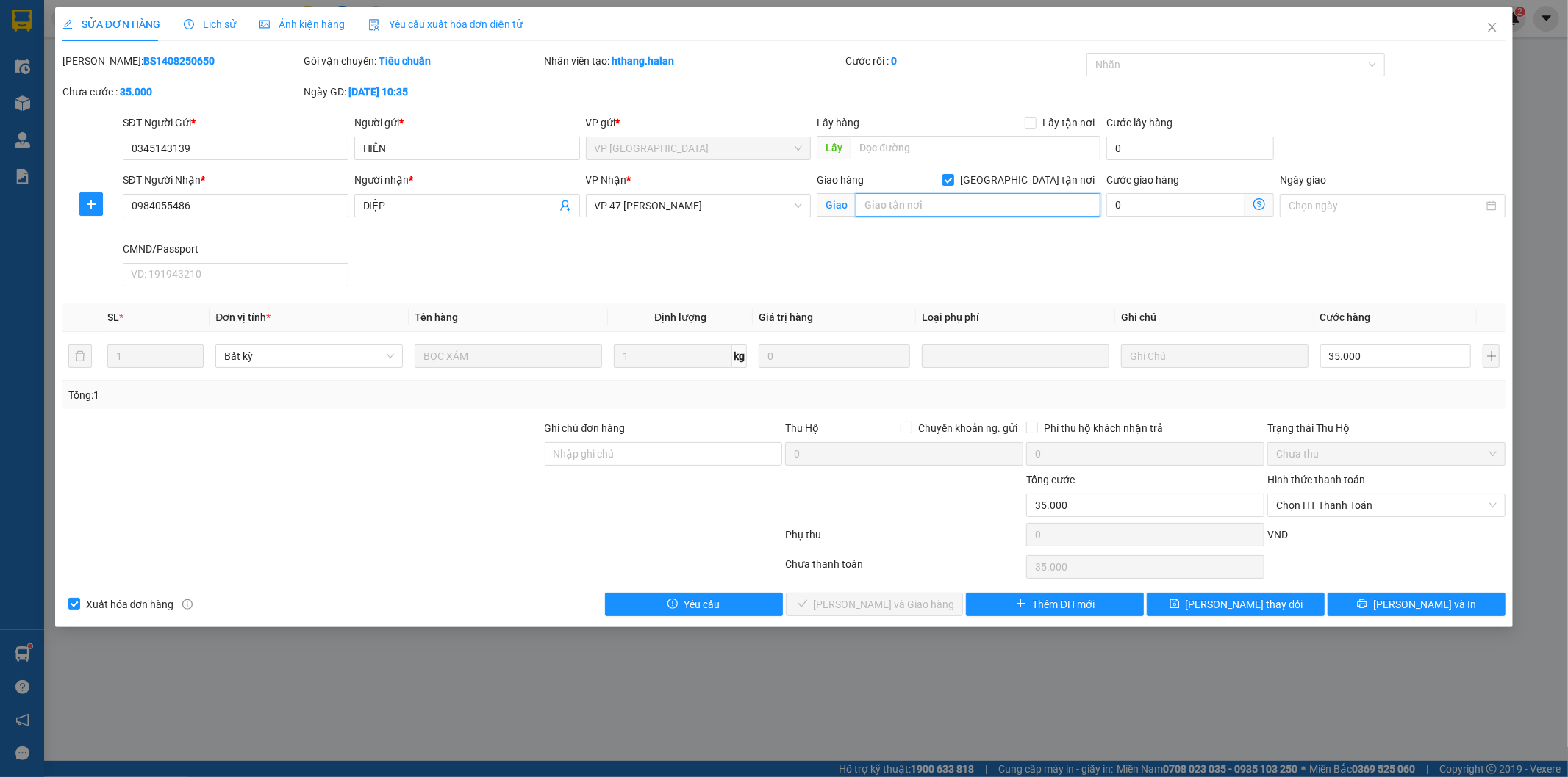
click at [915, 209] on input "text" at bounding box center [978, 205] width 245 height 23
click at [969, 212] on input "14 NGÕ 175 HỒNG HÀ" at bounding box center [978, 205] width 245 height 23
click at [969, 209] on input "14 NGÕ 175 HỒNG HÀ" at bounding box center [978, 205] width 245 height 23
drag, startPoint x: 979, startPoint y: 206, endPoint x: 809, endPoint y: 197, distance: 170.2
click at [809, 197] on div "SĐT Người Nhận * 0984055486 Người nhận * DIỆP VP Nhận * VP 47 Trần Khát Chân Gi…" at bounding box center [815, 232] width 1389 height 120
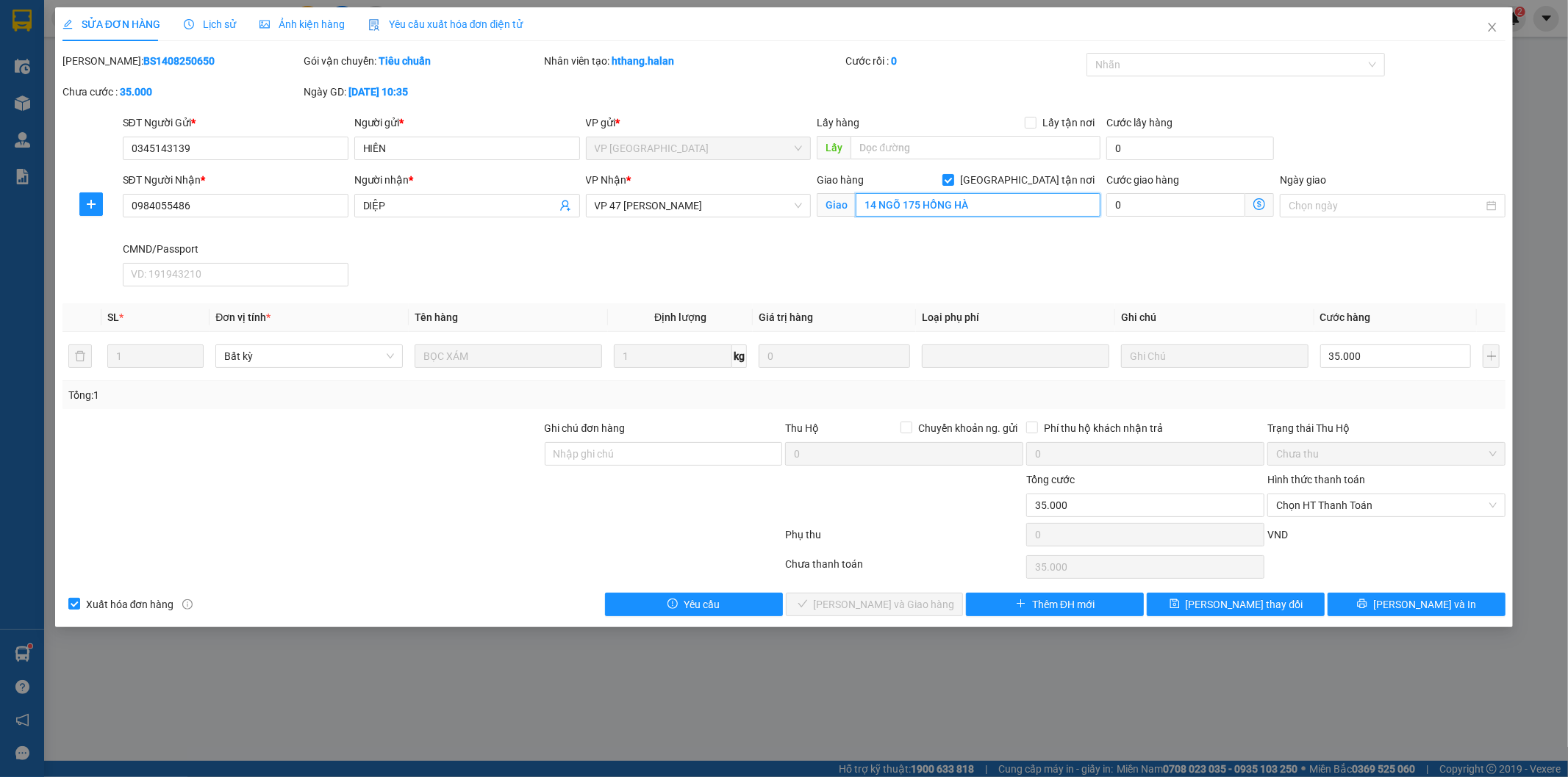
paste input "g. 175 Đ. Hồng Hà, Phúc xá, Ba Đình, Hà Nội, Việt Nam"
type input "14 Ng. 175 Đ. Hồng Hà, Phúc xá, Ba Đình, Hà Nội, Việt Nam"
click at [1258, 203] on icon "dollar-circle" at bounding box center [1259, 204] width 12 height 12
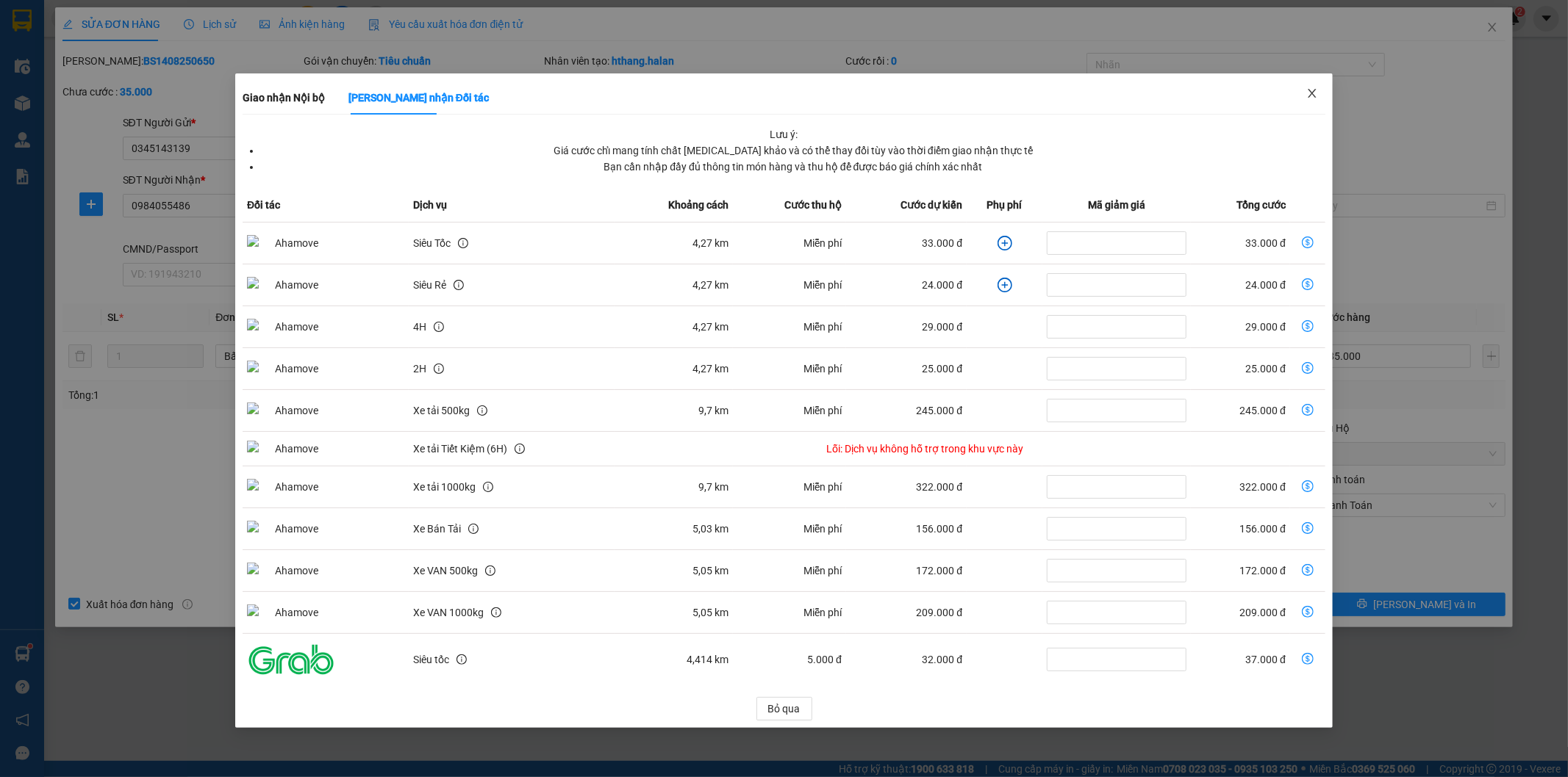
click at [1316, 94] on icon "close" at bounding box center [1312, 93] width 12 height 12
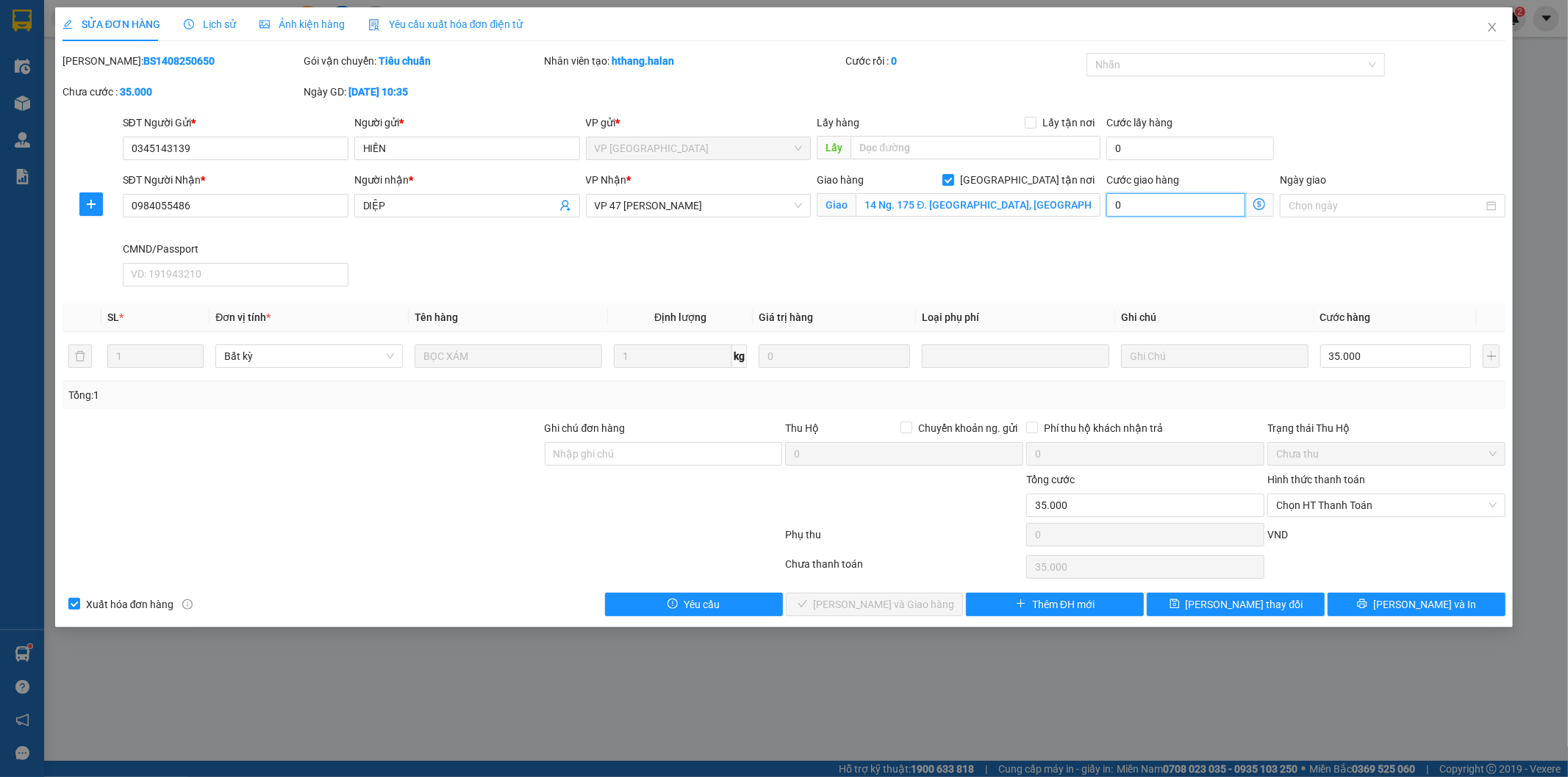
click at [1201, 207] on input "0" at bounding box center [1176, 205] width 139 height 23
type input "35.004"
type input "45"
type input "35.045"
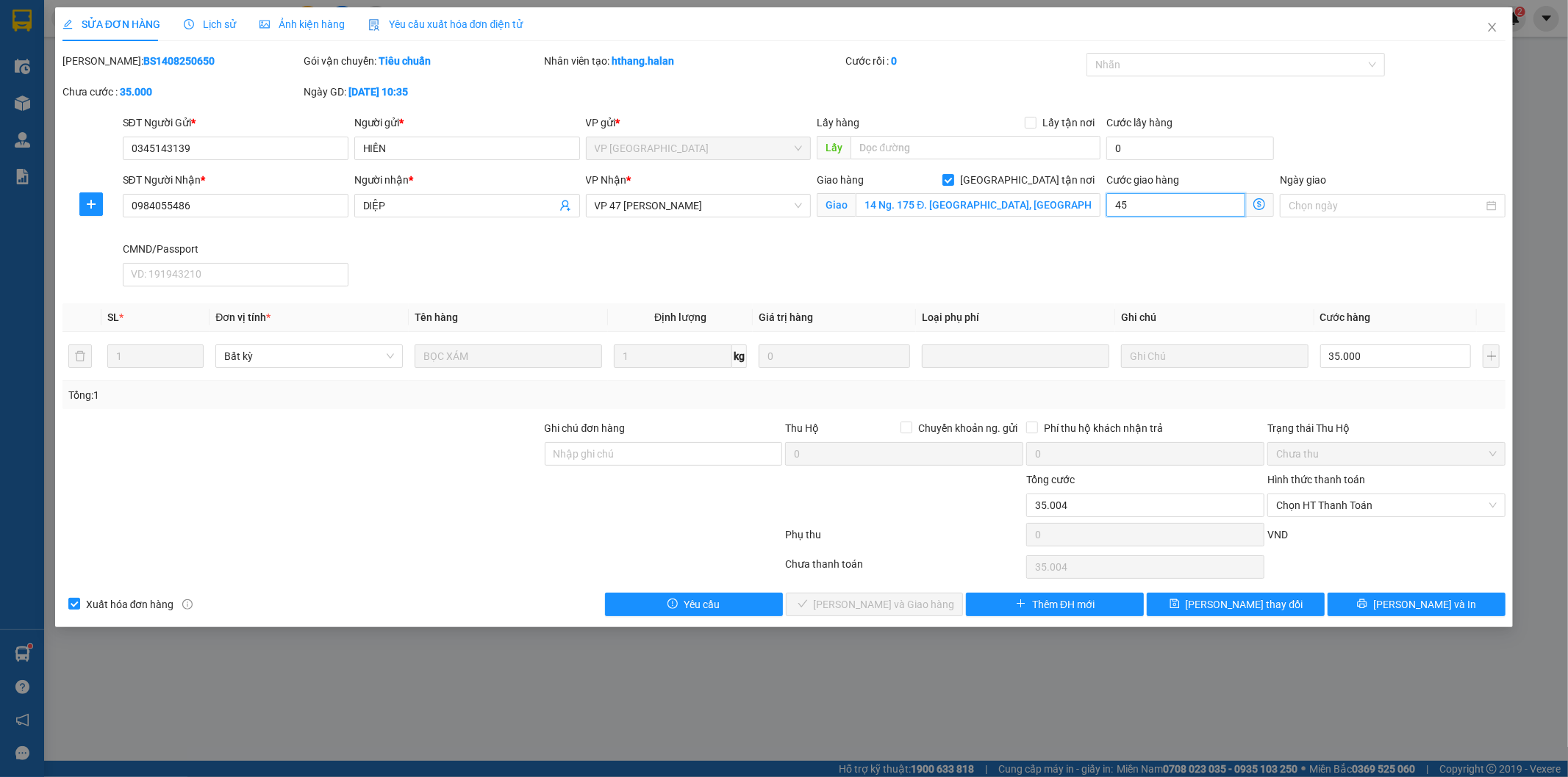
type input "35.045"
type input "45"
type input "80.000"
type input "45.000"
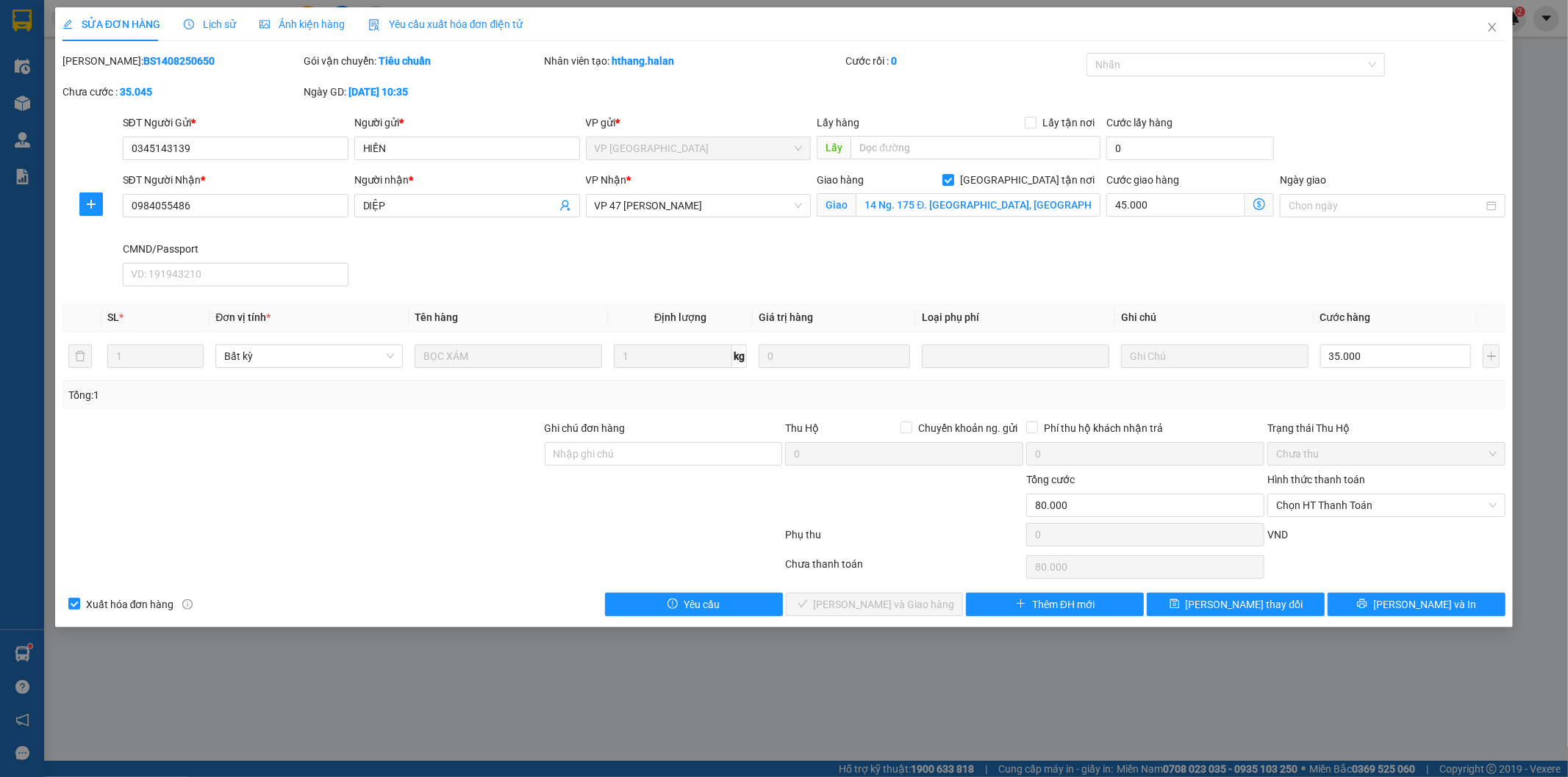
click at [1074, 243] on div "SĐT Người Nhận * 0984055486 Người nhận * DIỆP VP Nhận * VP 47 Trần Khát Chân Gi…" at bounding box center [815, 232] width 1389 height 120
drag, startPoint x: 1203, startPoint y: 608, endPoint x: 1232, endPoint y: 593, distance: 32.6
click at [1180, 605] on icon "save" at bounding box center [1175, 604] width 10 height 10
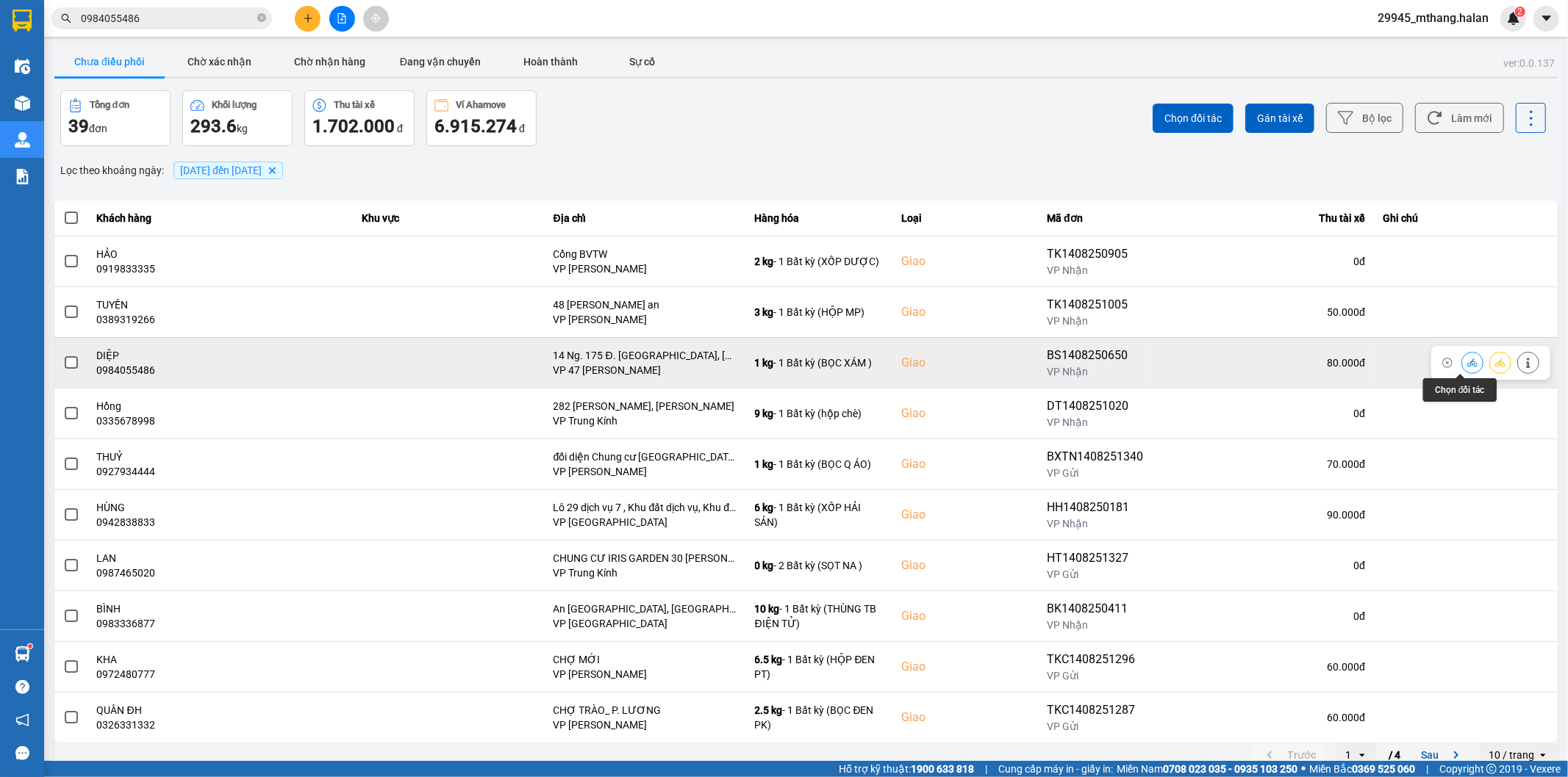
drag, startPoint x: 1458, startPoint y: 361, endPoint x: 1431, endPoint y: 341, distance: 33.6
click at [1467, 361] on icon at bounding box center [1472, 363] width 10 height 10
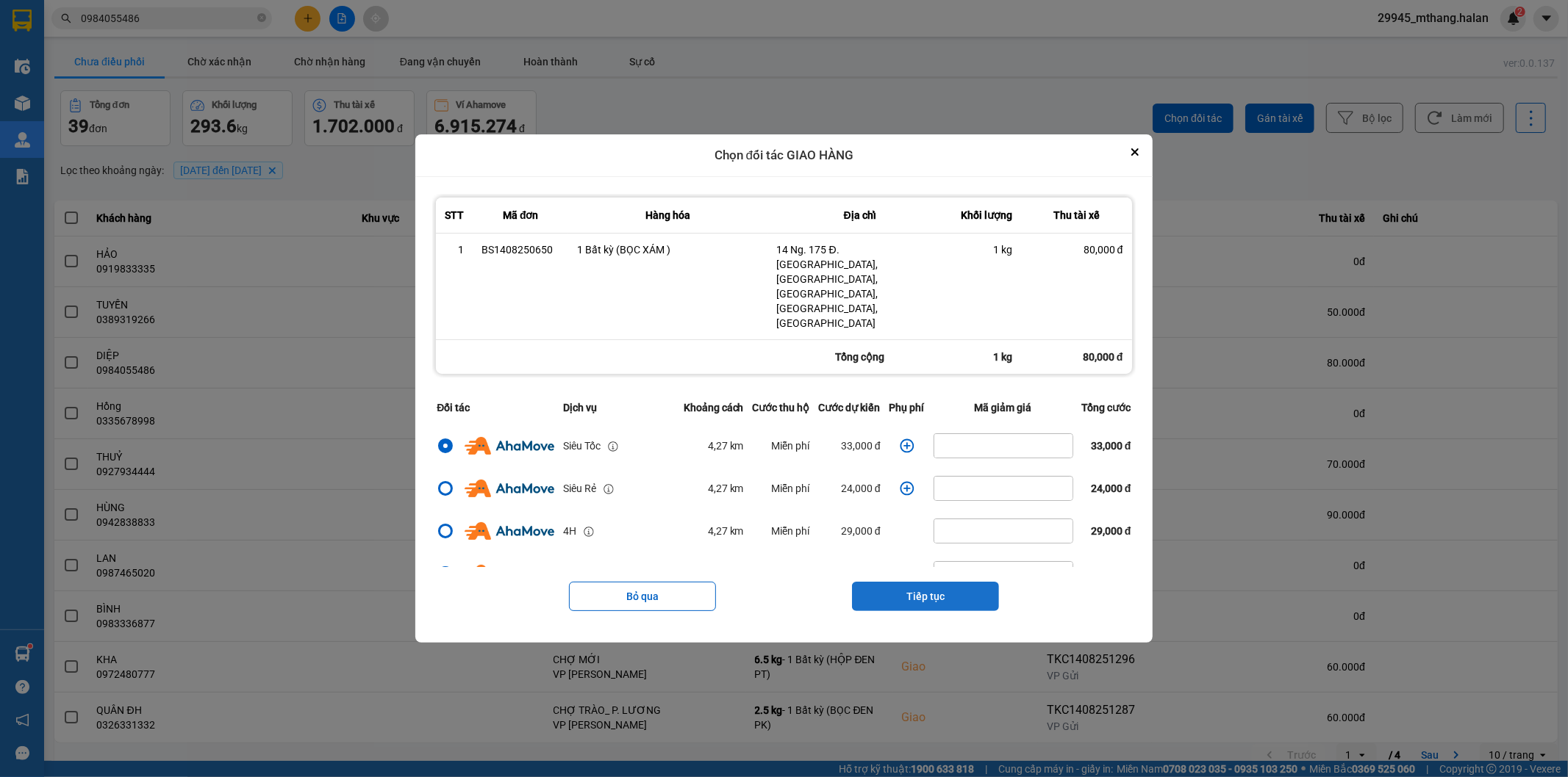
click at [926, 582] on button "Tiếp tục" at bounding box center [925, 596] width 147 height 29
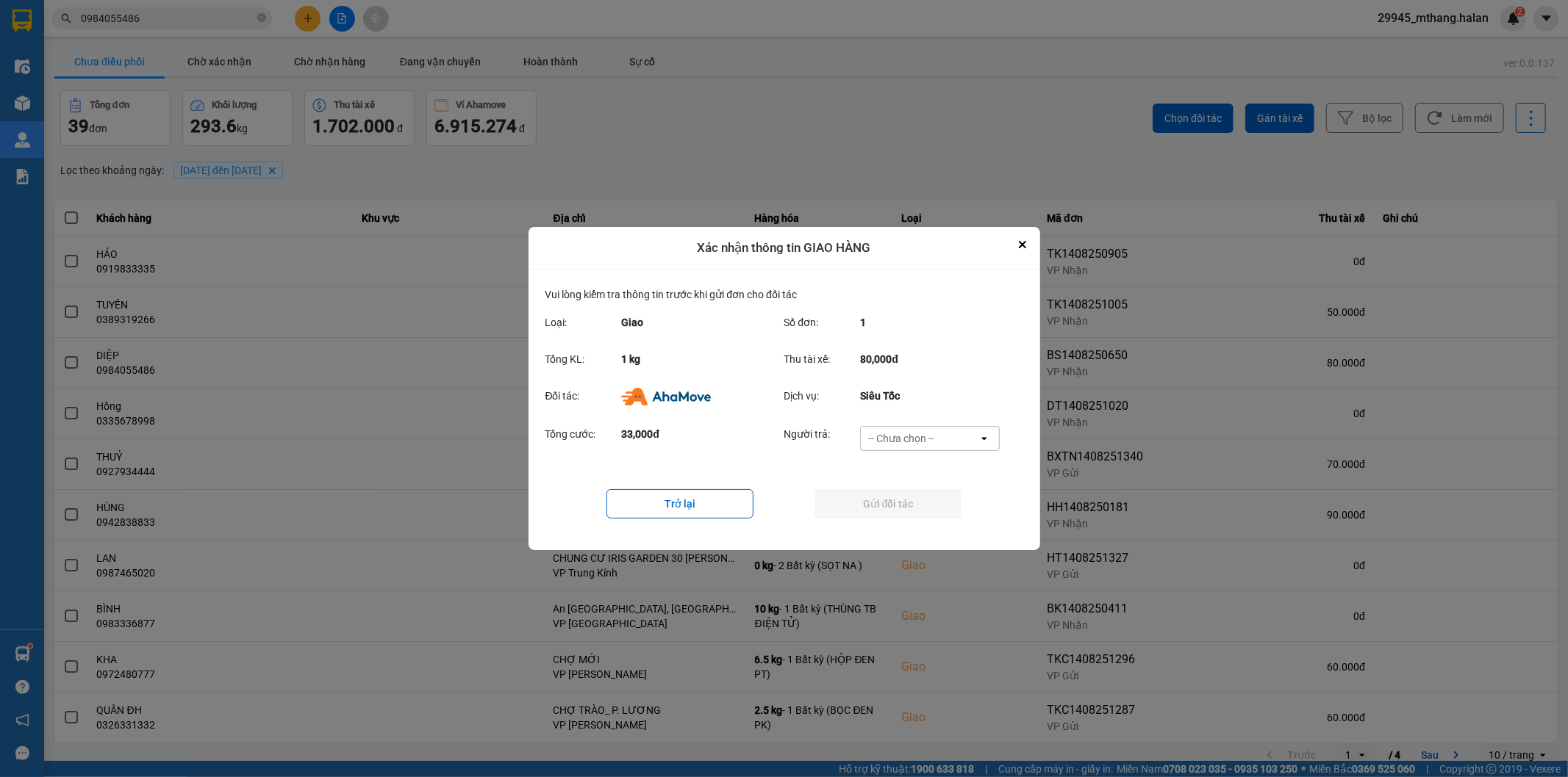
click at [909, 437] on div "-- Chưa chọn --" at bounding box center [901, 439] width 66 height 15
click at [901, 533] on div "Ví Ahamove" at bounding box center [929, 523] width 139 height 27
click at [848, 502] on button "Gửi đối tác" at bounding box center [888, 503] width 147 height 29
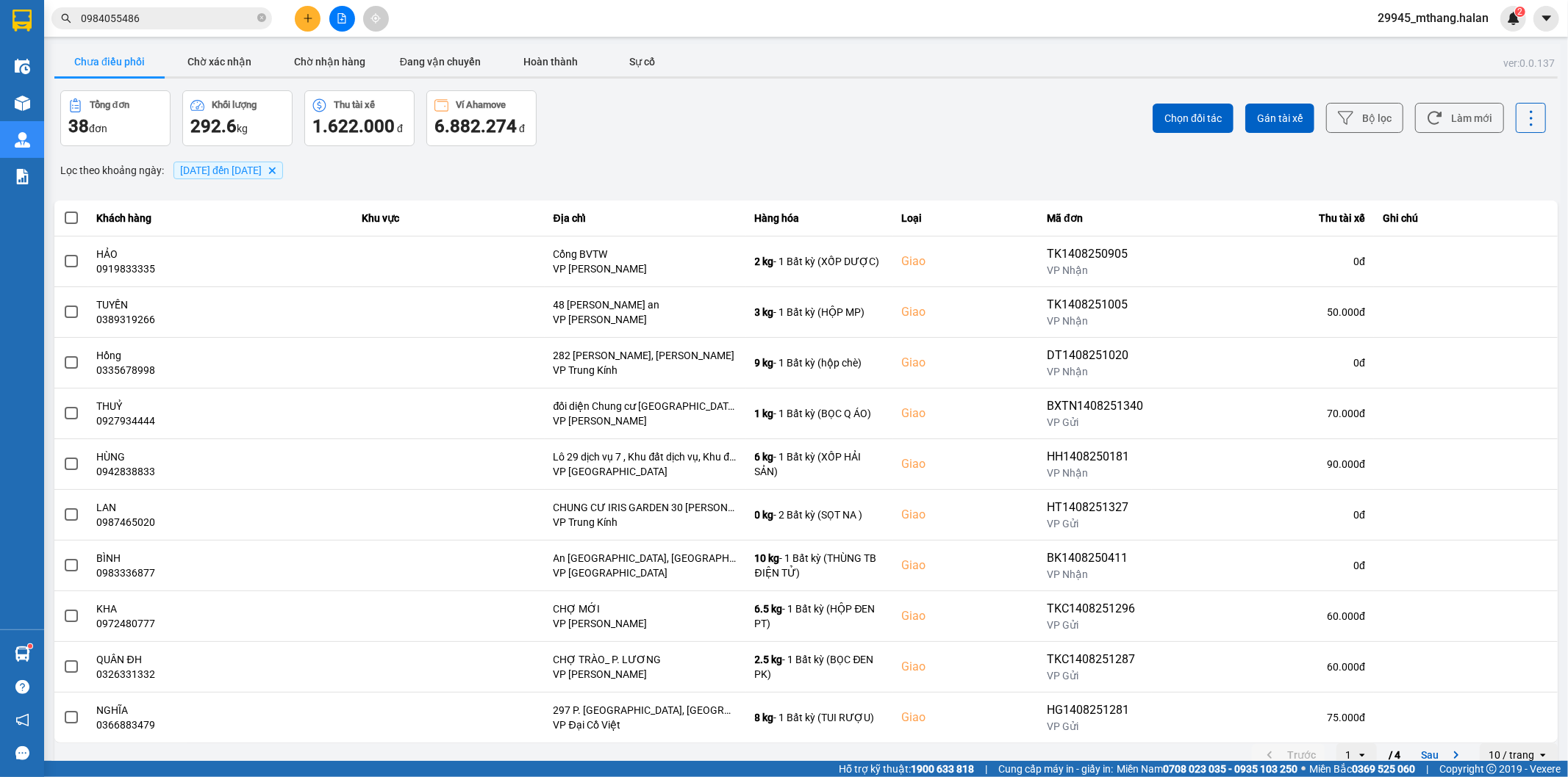
click at [708, 152] on div "ver: 0.0.137 Chưa điều phối Chờ xác nhận Chờ nhận hàng Đang vận chuyển Hoàn thà…" at bounding box center [806, 407] width 1509 height 726
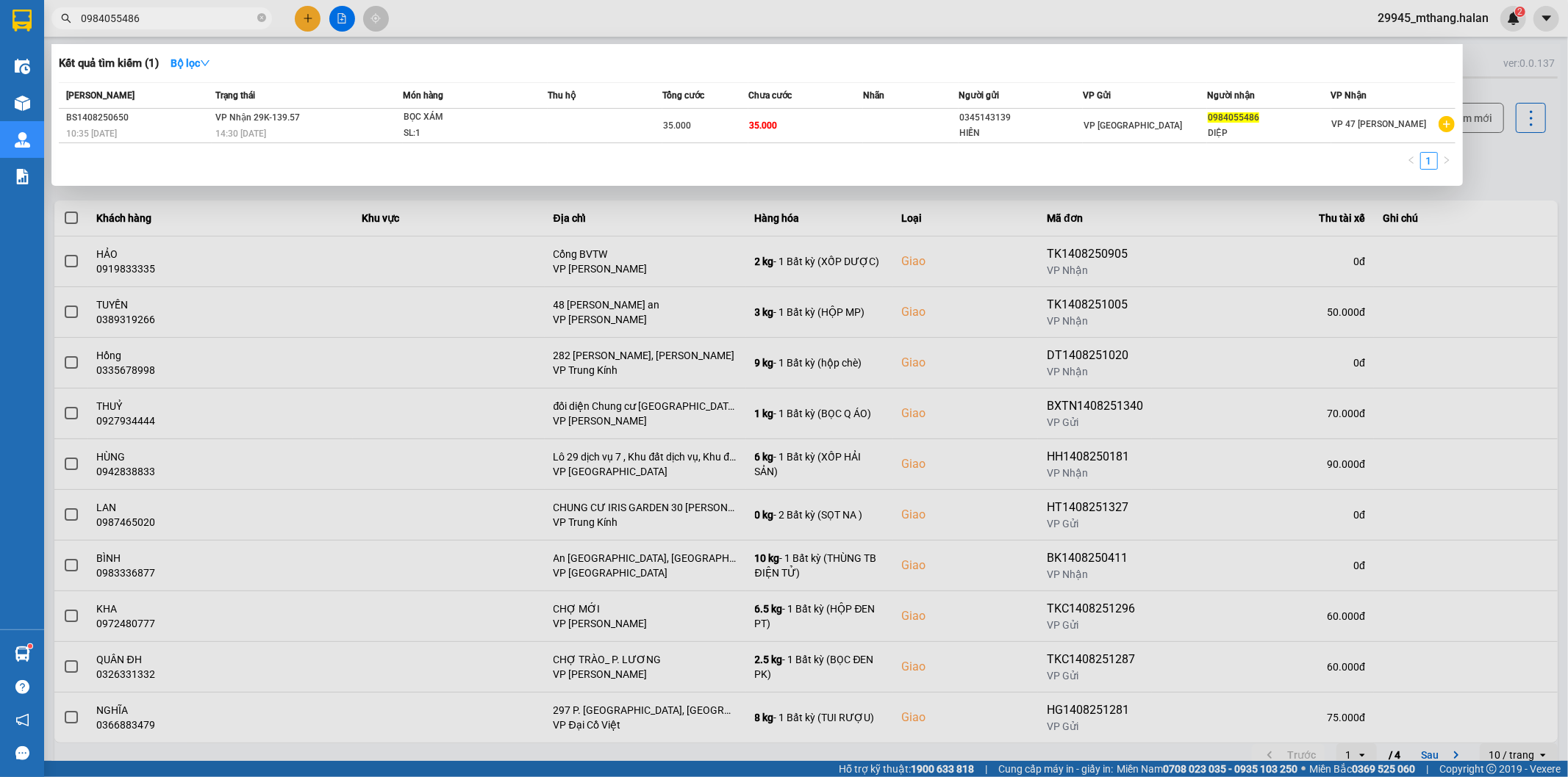
click at [208, 23] on input "0984055486" at bounding box center [168, 18] width 174 height 16
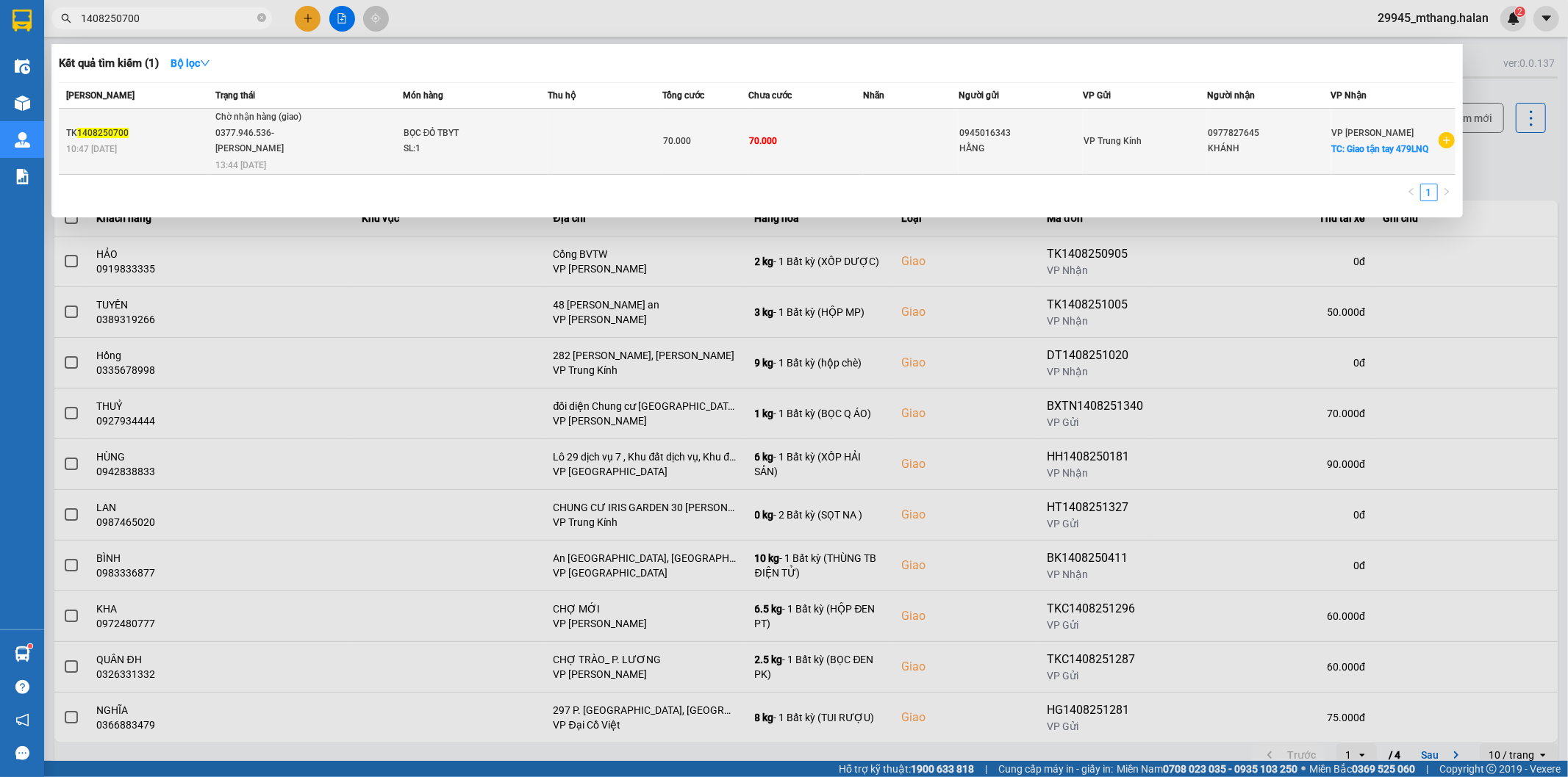
type input "1408250700"
click at [1166, 139] on div "VP Trung Kính" at bounding box center [1145, 140] width 123 height 16
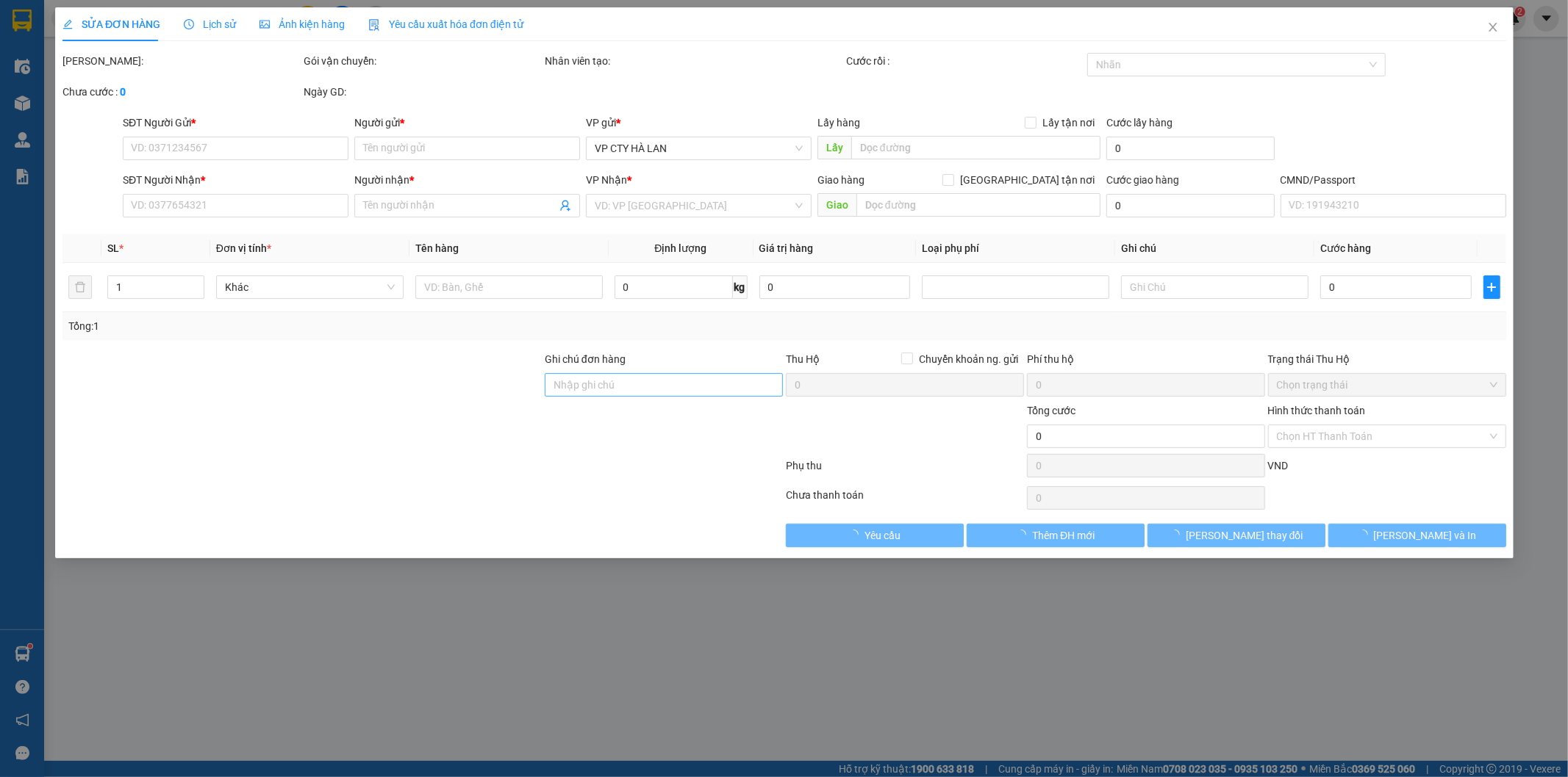
type input "0945016343"
type input "HẰNG"
type input "0977827645"
type input "KHÁNH"
checkbox input "true"
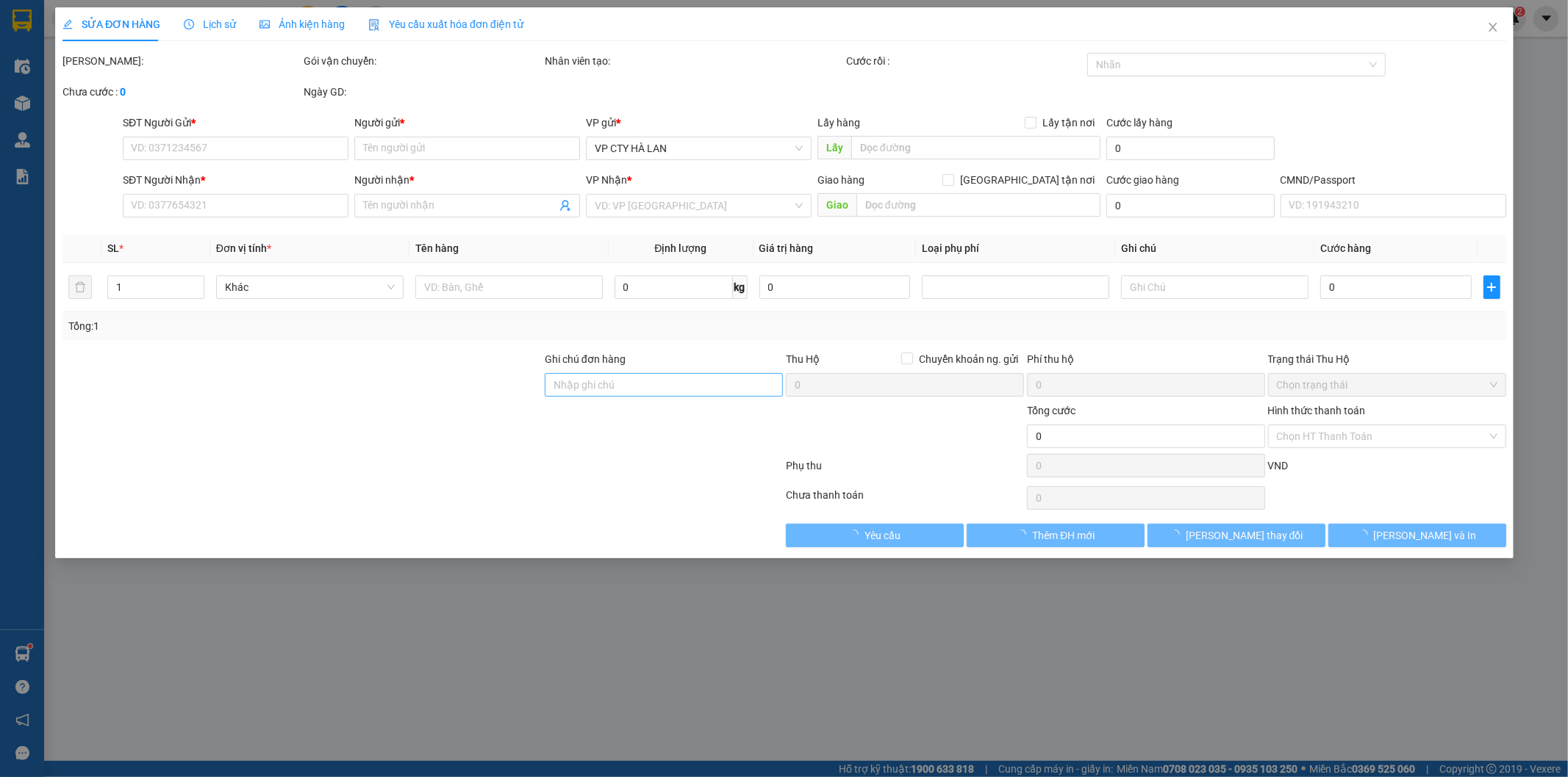
type input "Giao tận tay 479LNQ"
type input "70.000"
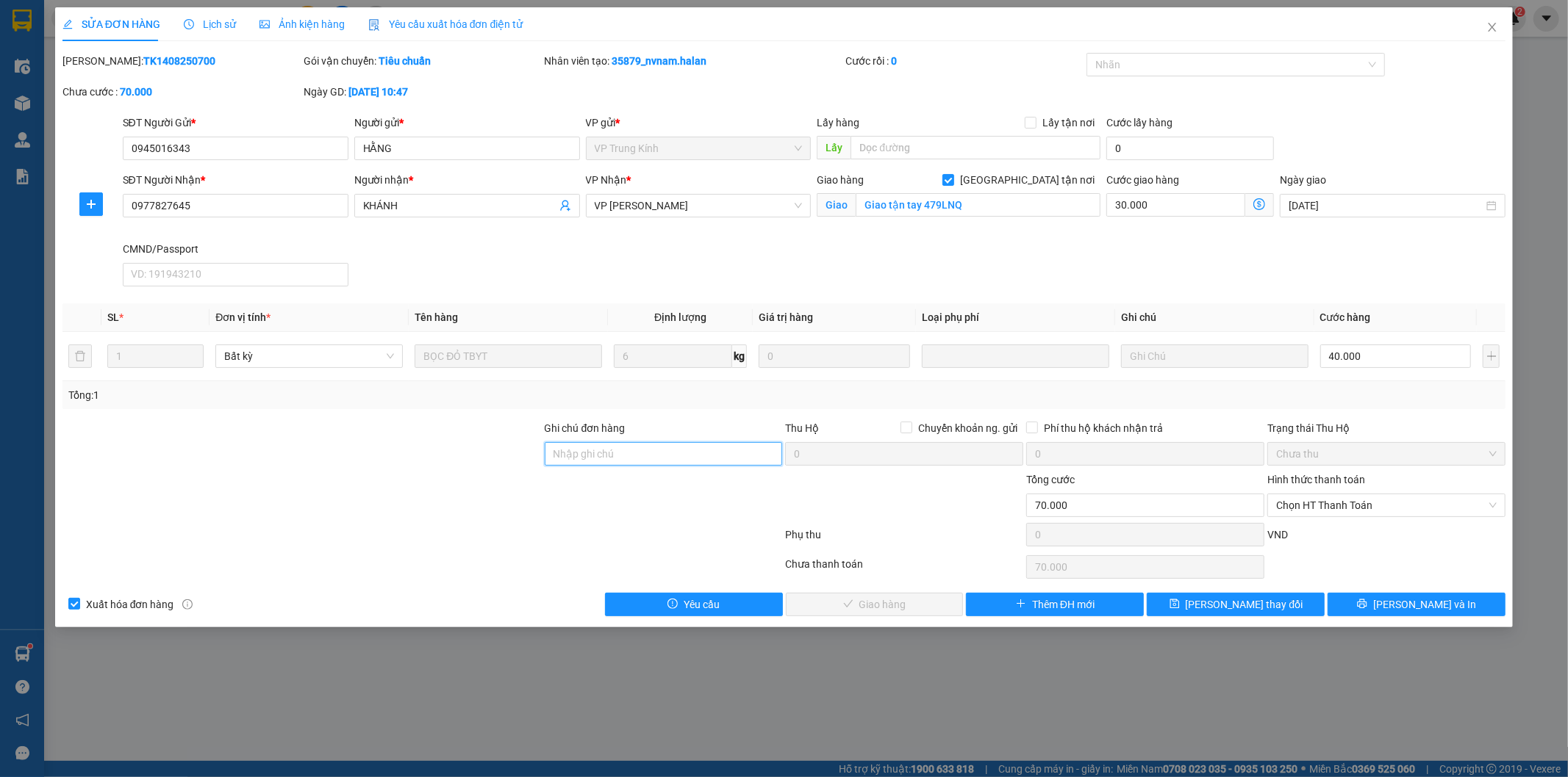
click at [609, 461] on input "Ghi chú đơn hàng" at bounding box center [663, 454] width 238 height 23
type input "SHIP GẤP"
click at [1224, 600] on span "[PERSON_NAME] thay đổi" at bounding box center [1244, 604] width 118 height 16
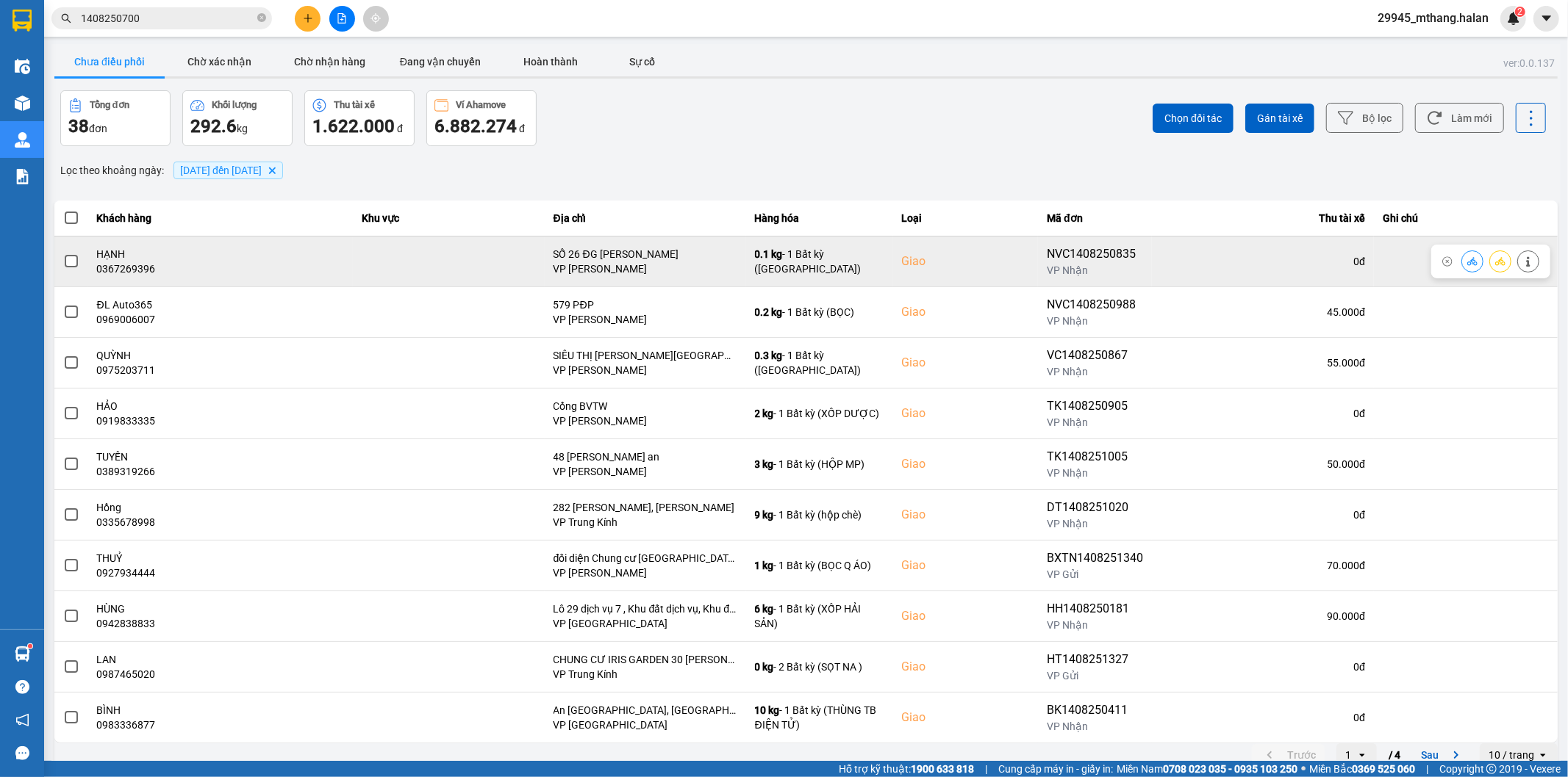
click at [71, 258] on span at bounding box center [71, 262] width 13 height 13
click at [63, 254] on input "checkbox" at bounding box center [63, 254] width 0 height 0
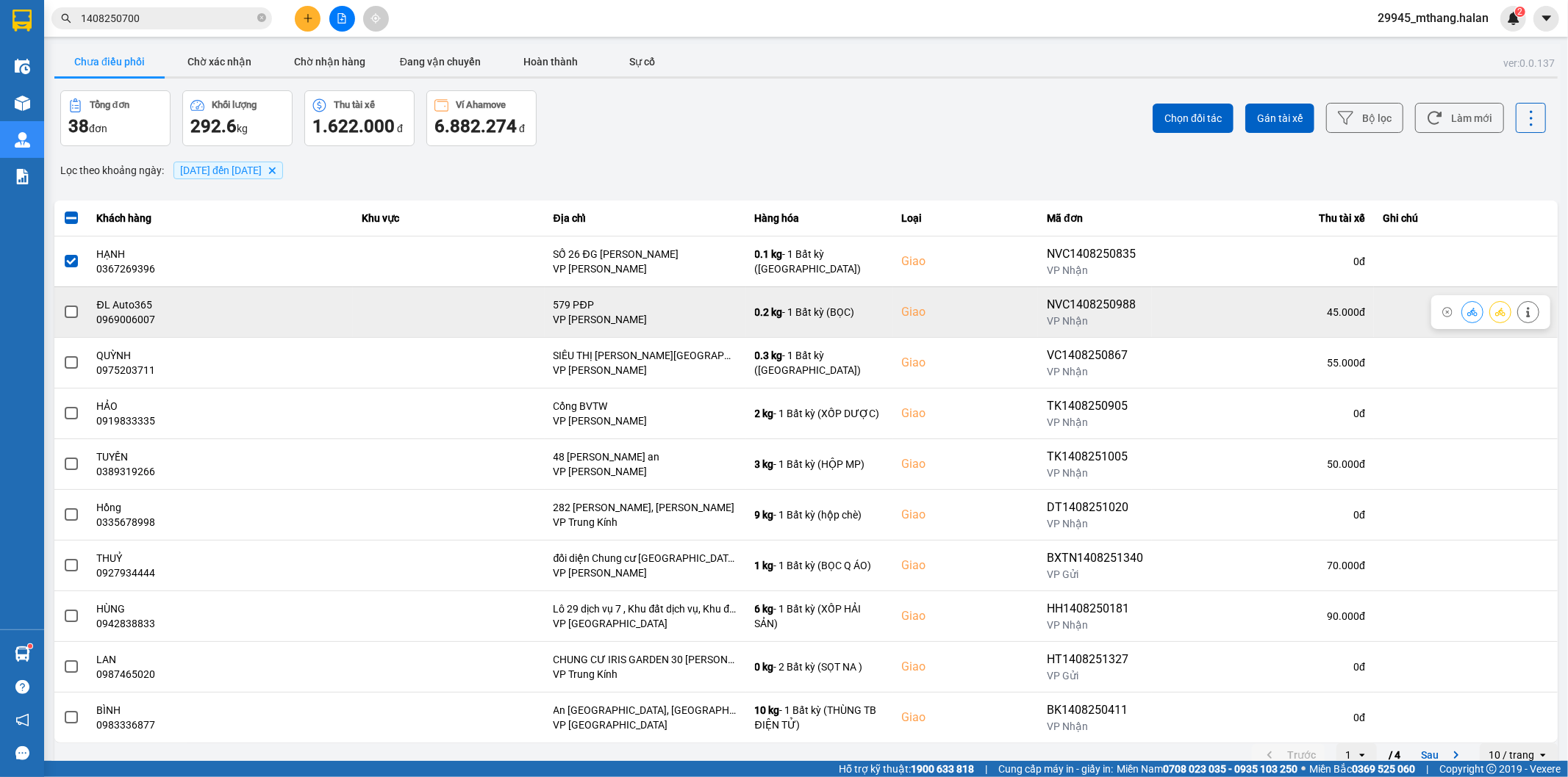
click at [69, 314] on span at bounding box center [71, 312] width 13 height 13
click at [63, 304] on input "checkbox" at bounding box center [63, 304] width 0 height 0
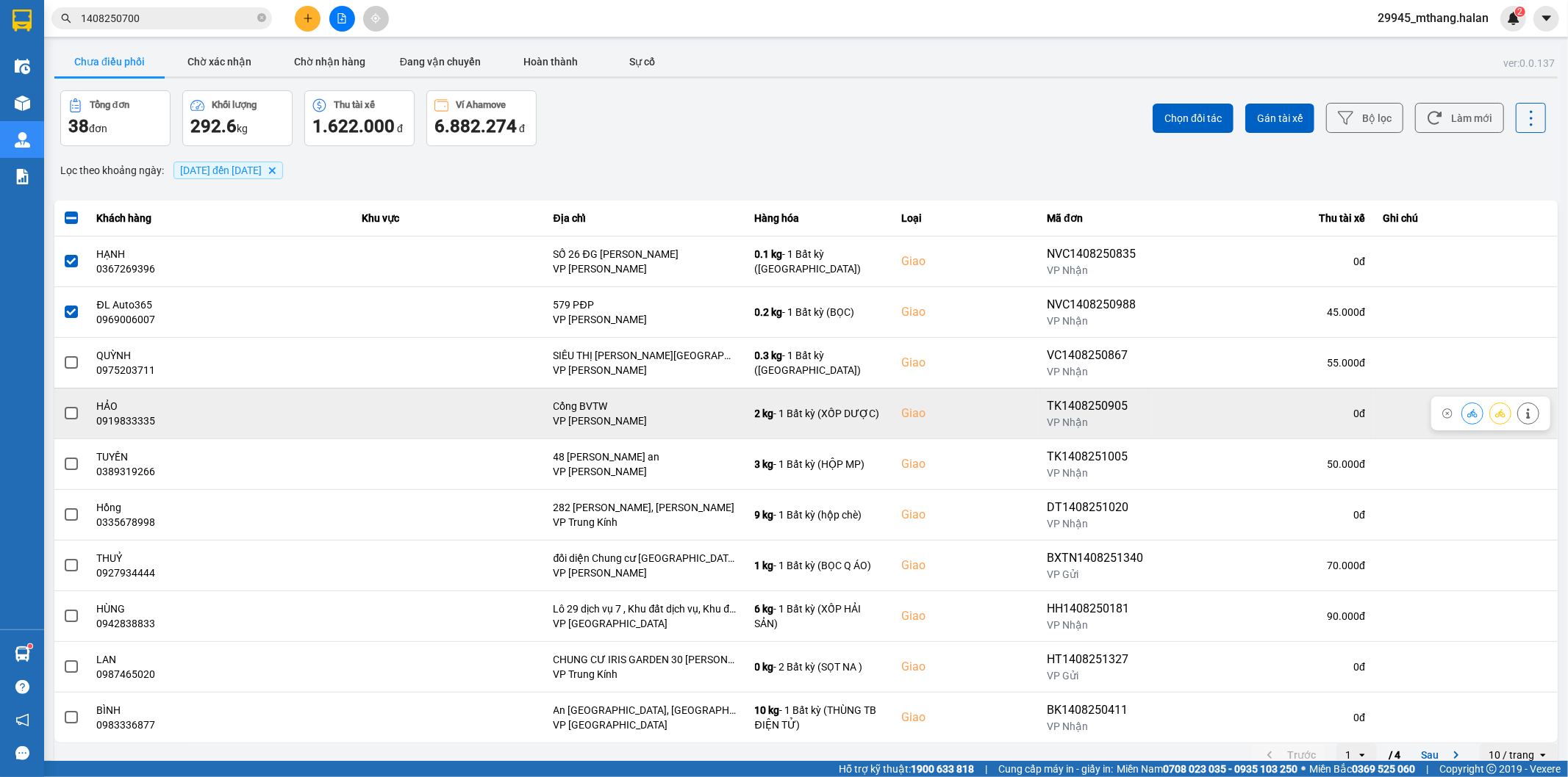
click at [68, 416] on span at bounding box center [71, 414] width 13 height 13
click at [63, 406] on input "checkbox" at bounding box center [63, 406] width 0 height 0
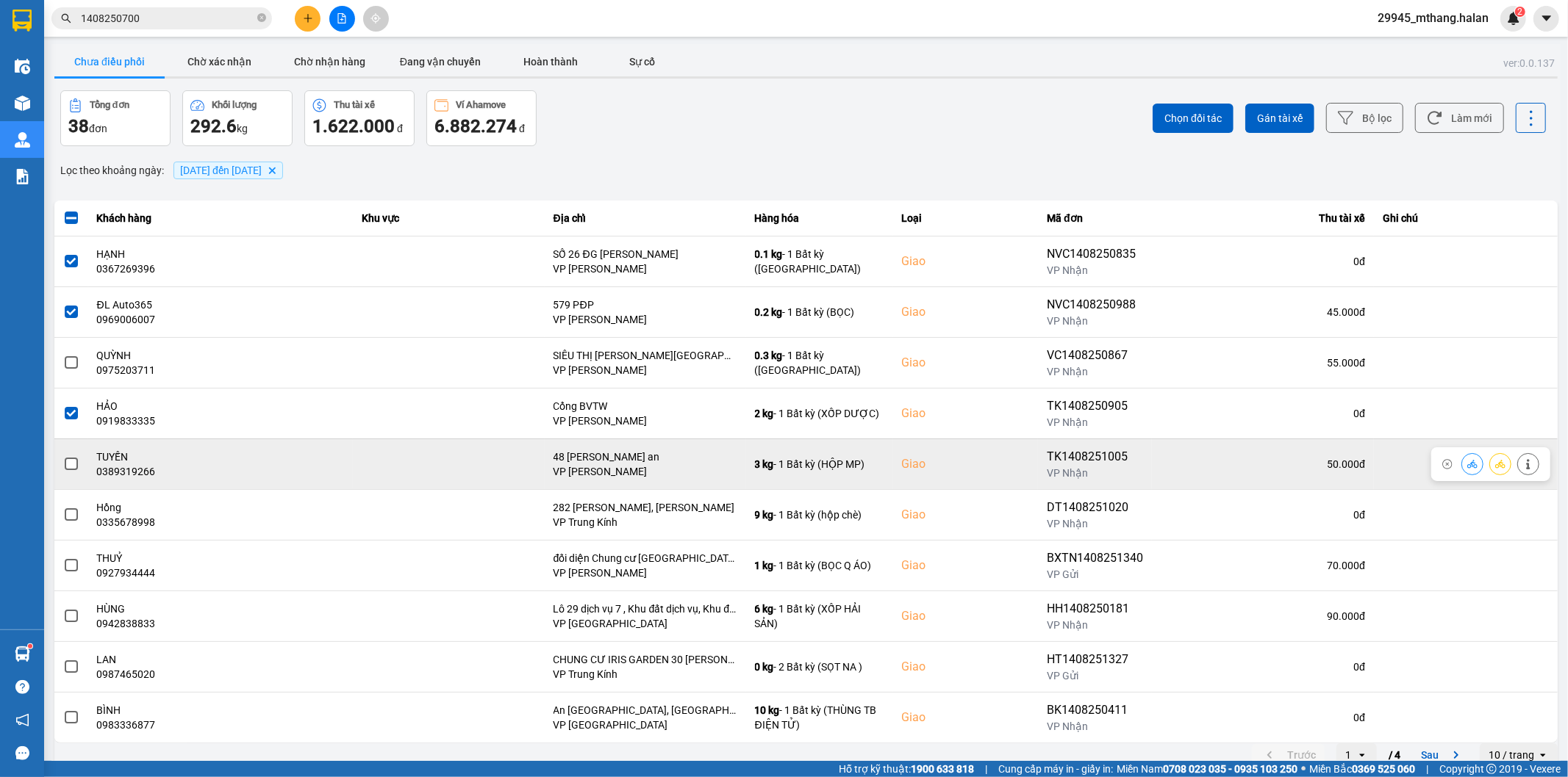
click at [70, 467] on span at bounding box center [71, 464] width 13 height 13
click at [63, 457] on input "checkbox" at bounding box center [63, 457] width 0 height 0
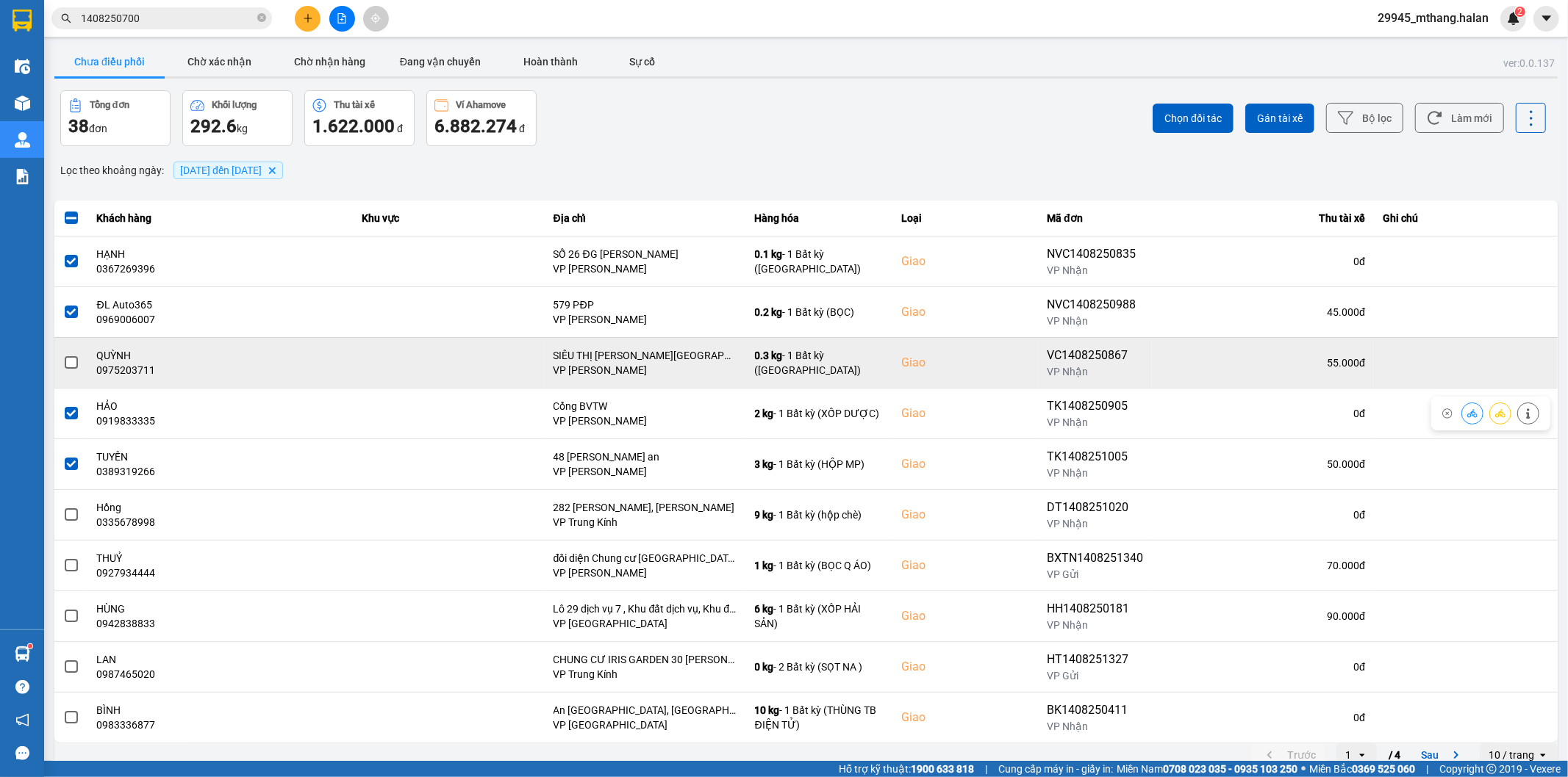
click at [66, 364] on span at bounding box center [71, 363] width 13 height 13
click at [63, 355] on input "checkbox" at bounding box center [63, 355] width 0 height 0
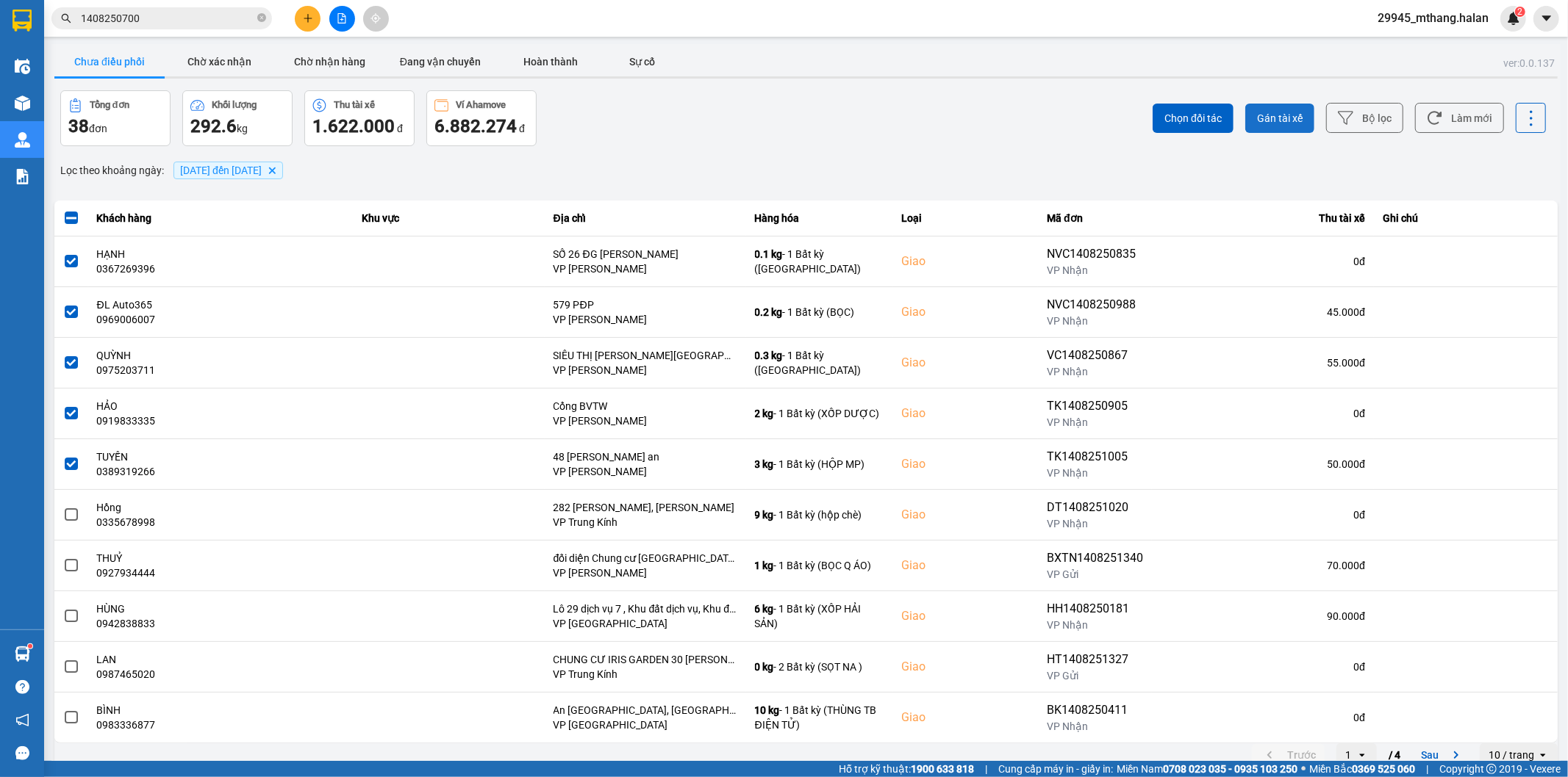
click at [1245, 127] on button "Gán tài xế" at bounding box center [1279, 118] width 69 height 29
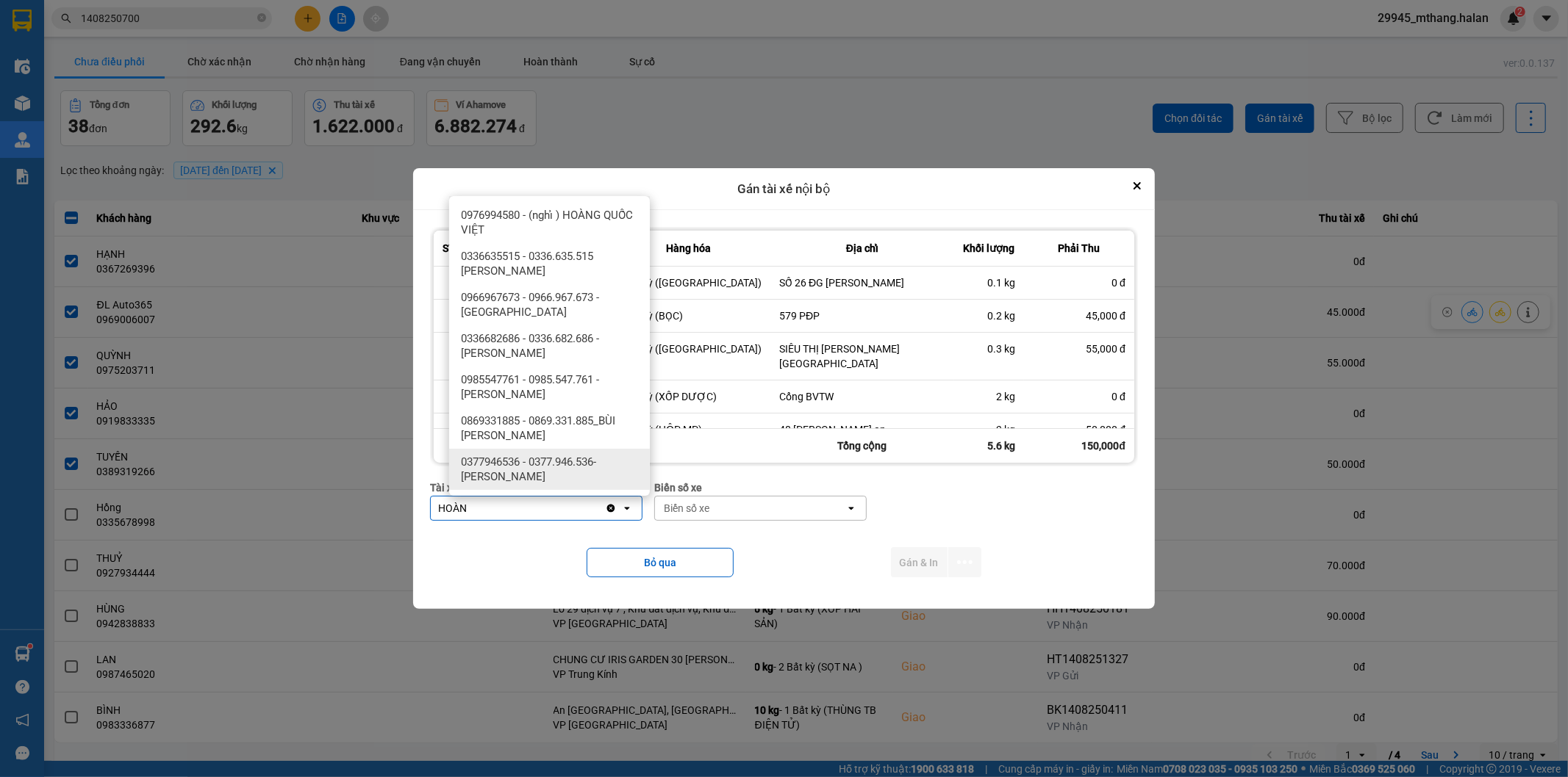
type input "HOÀN"
click at [519, 458] on span "0377946536 - 0377.946.536- Đào Duy Hoàn" at bounding box center [552, 469] width 183 height 29
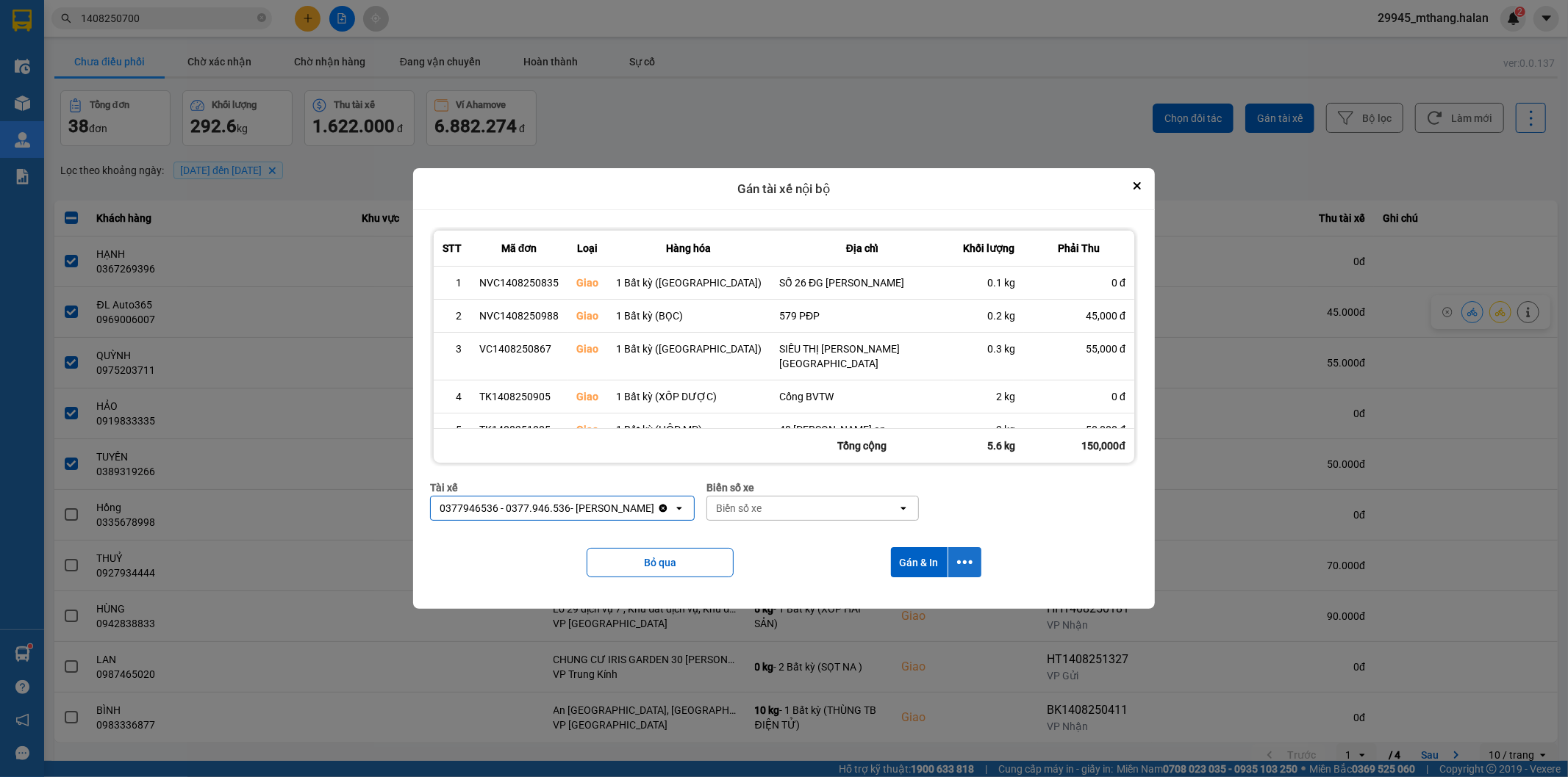
click at [960, 563] on icon "dialog" at bounding box center [964, 563] width 15 height 15
click at [923, 600] on span "Chỉ gán tài" at bounding box center [900, 603] width 48 height 15
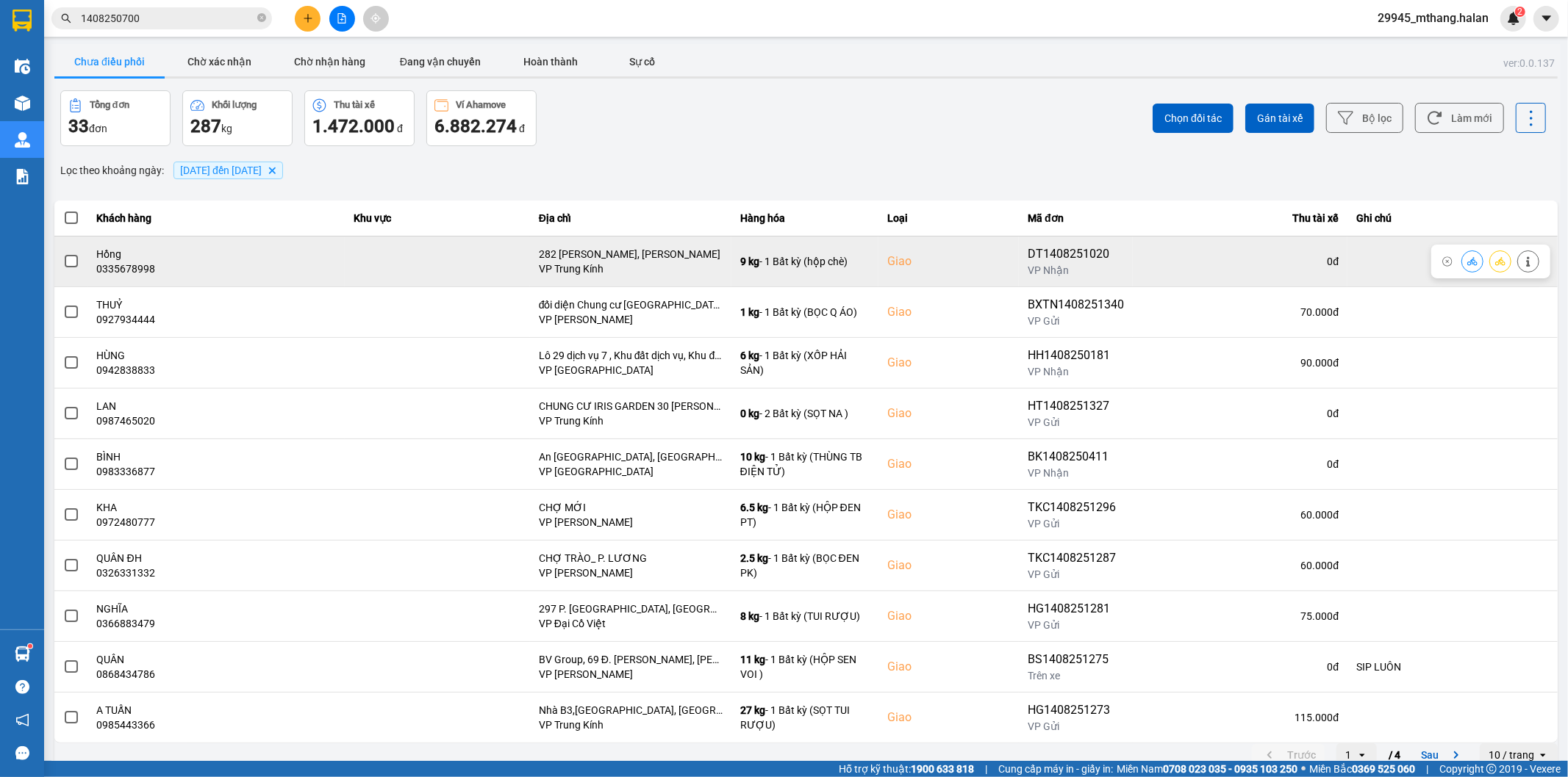
click at [1518, 261] on button at bounding box center [1528, 261] width 21 height 26
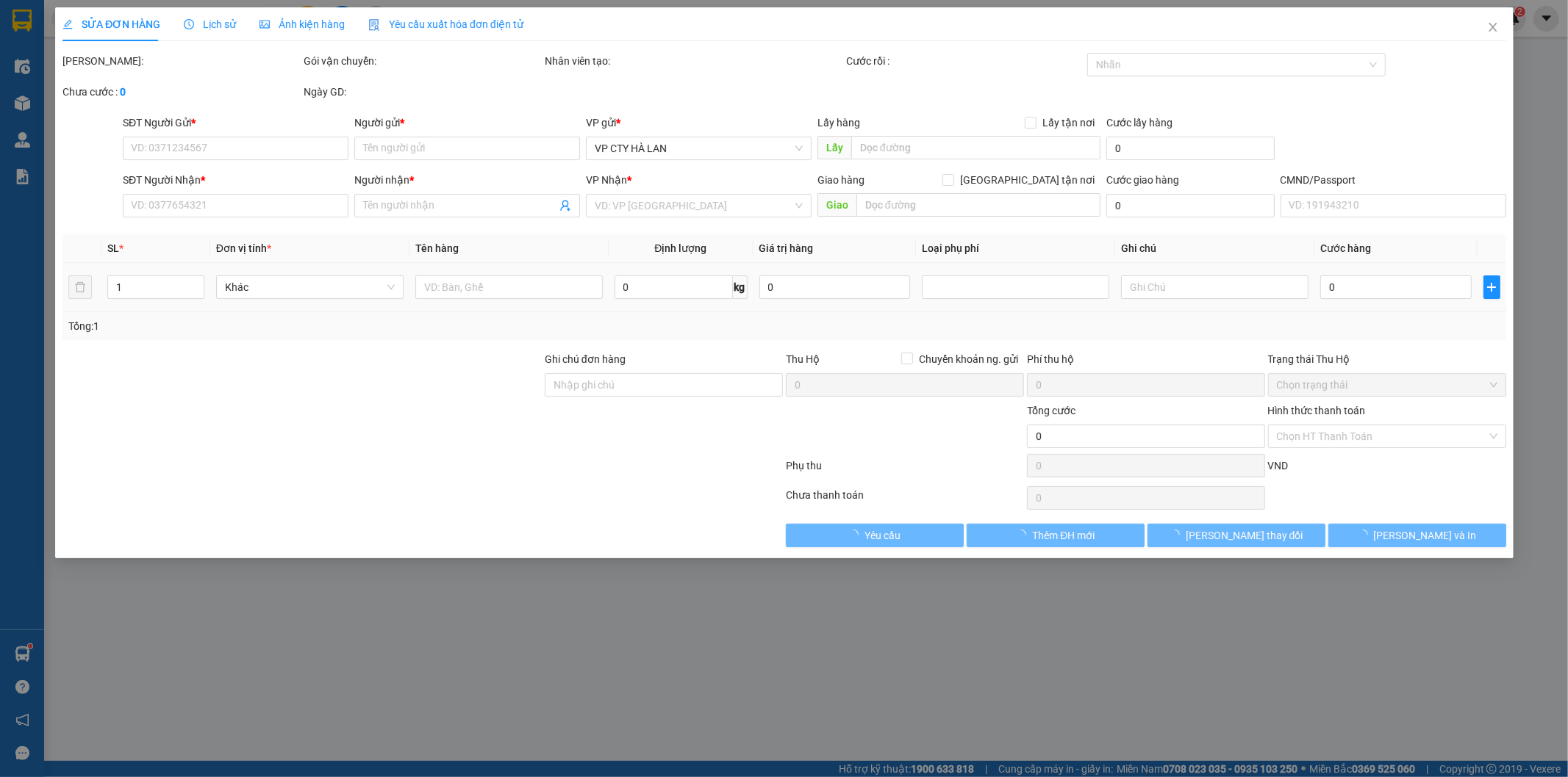
type input "0835919186"
type input "THủy"
type input "0335678998"
type input "Hồng"
checkbox input "true"
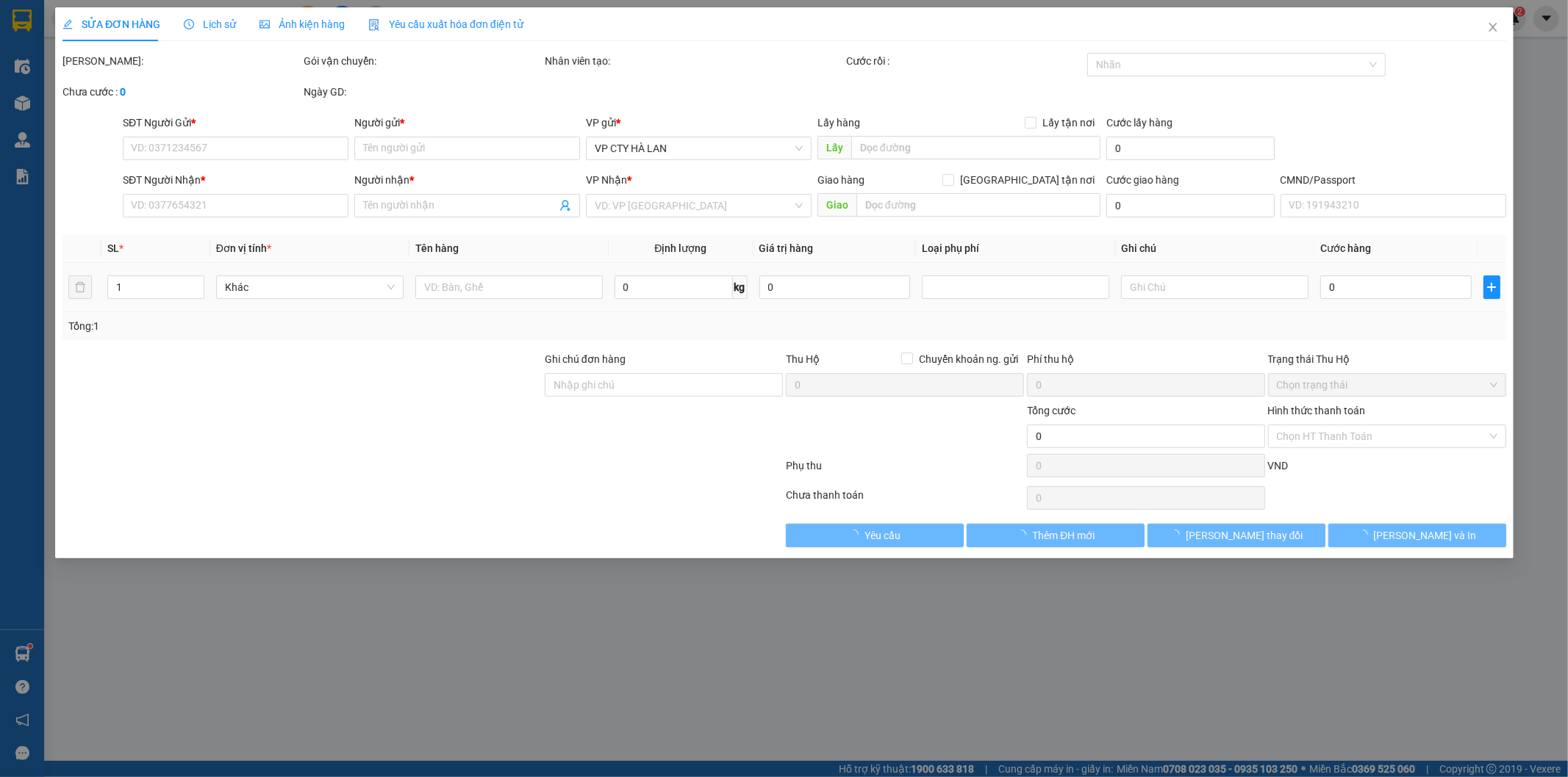
type input "282 [PERSON_NAME], [PERSON_NAME]"
type input "95.000"
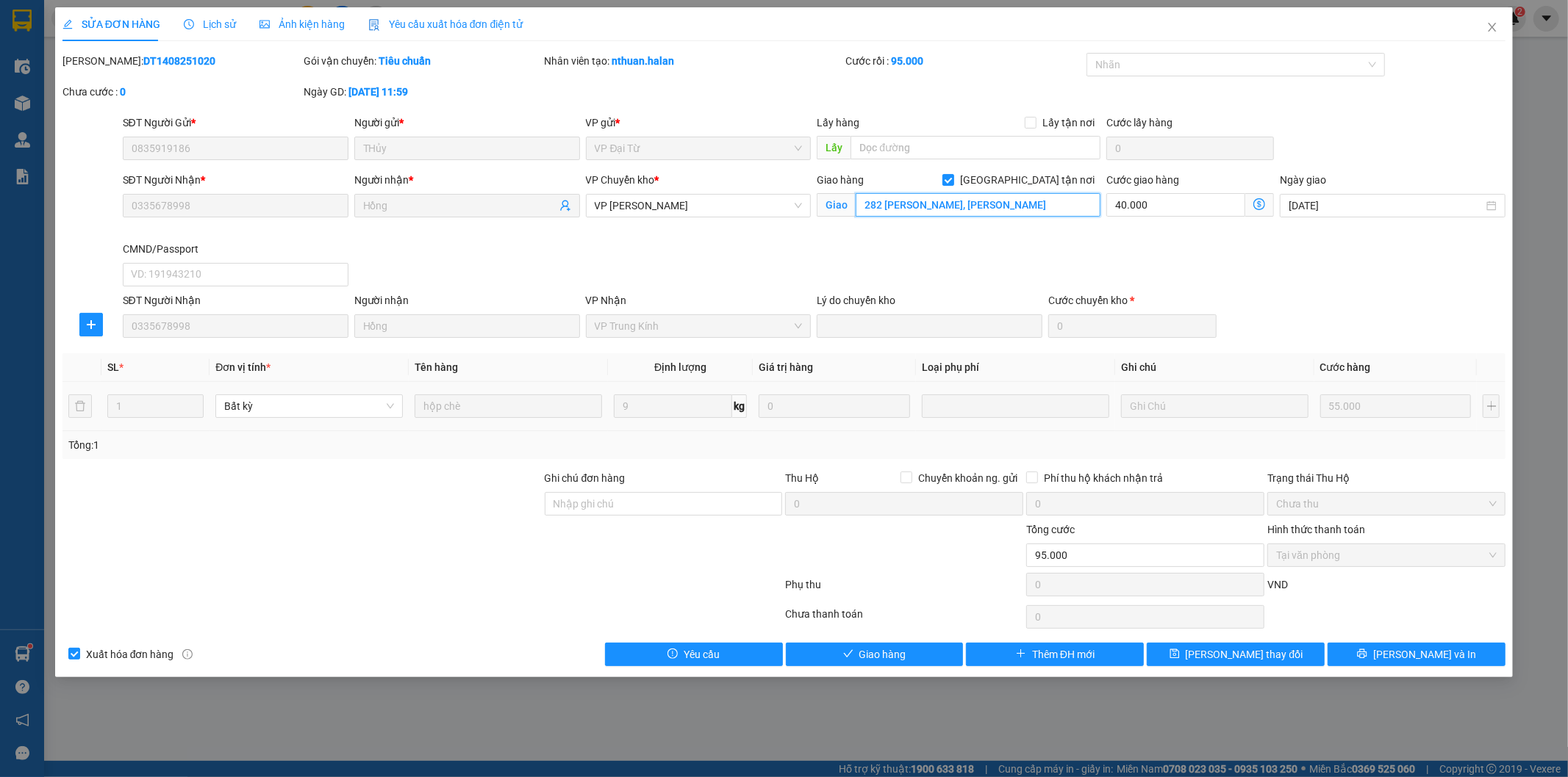
click at [964, 194] on input "282 [PERSON_NAME], [PERSON_NAME]" at bounding box center [978, 205] width 245 height 23
click at [1253, 206] on icon "dollar-circle" at bounding box center [1259, 204] width 12 height 12
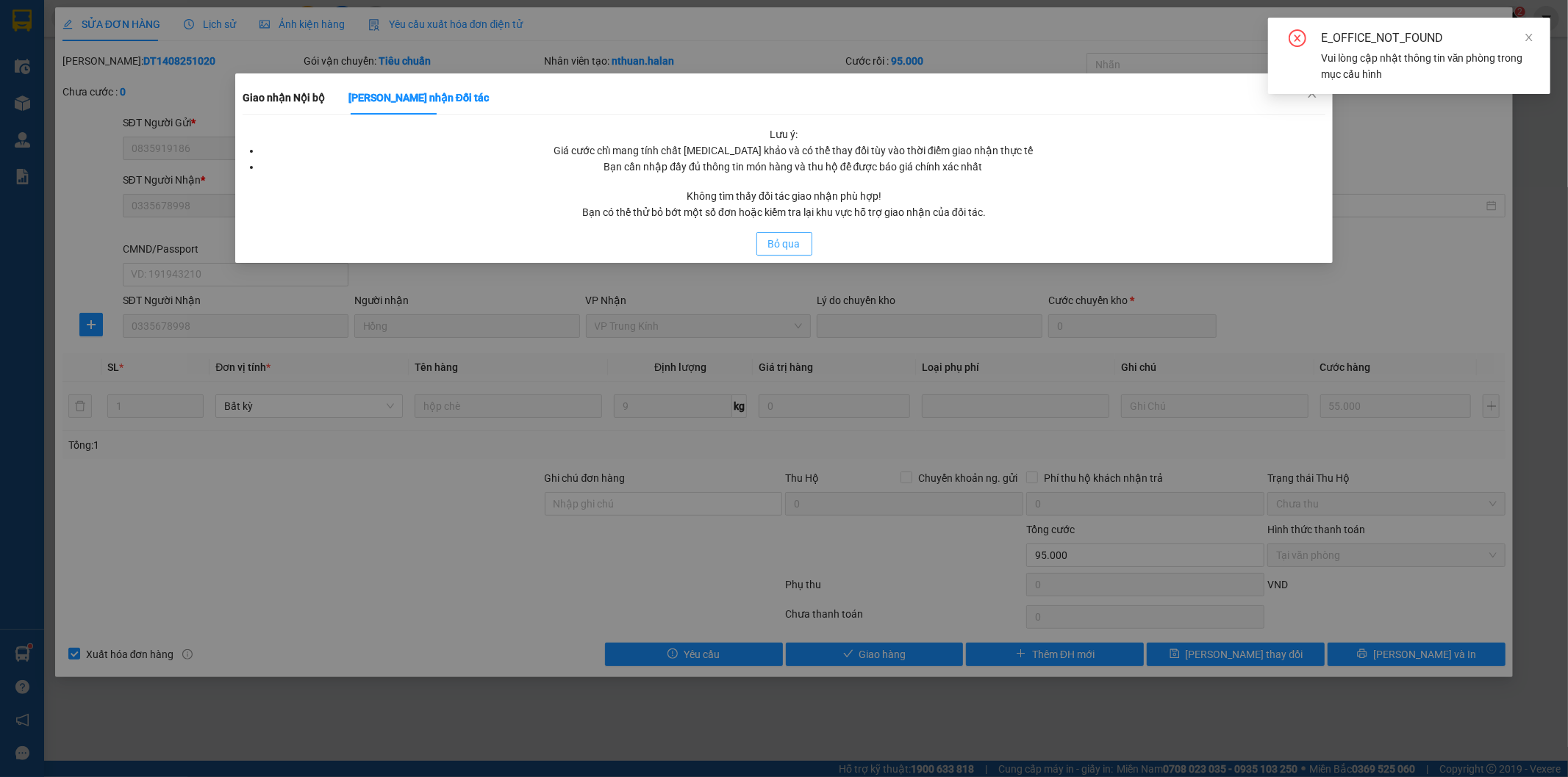
click at [796, 241] on span "Bỏ qua" at bounding box center [784, 244] width 33 height 16
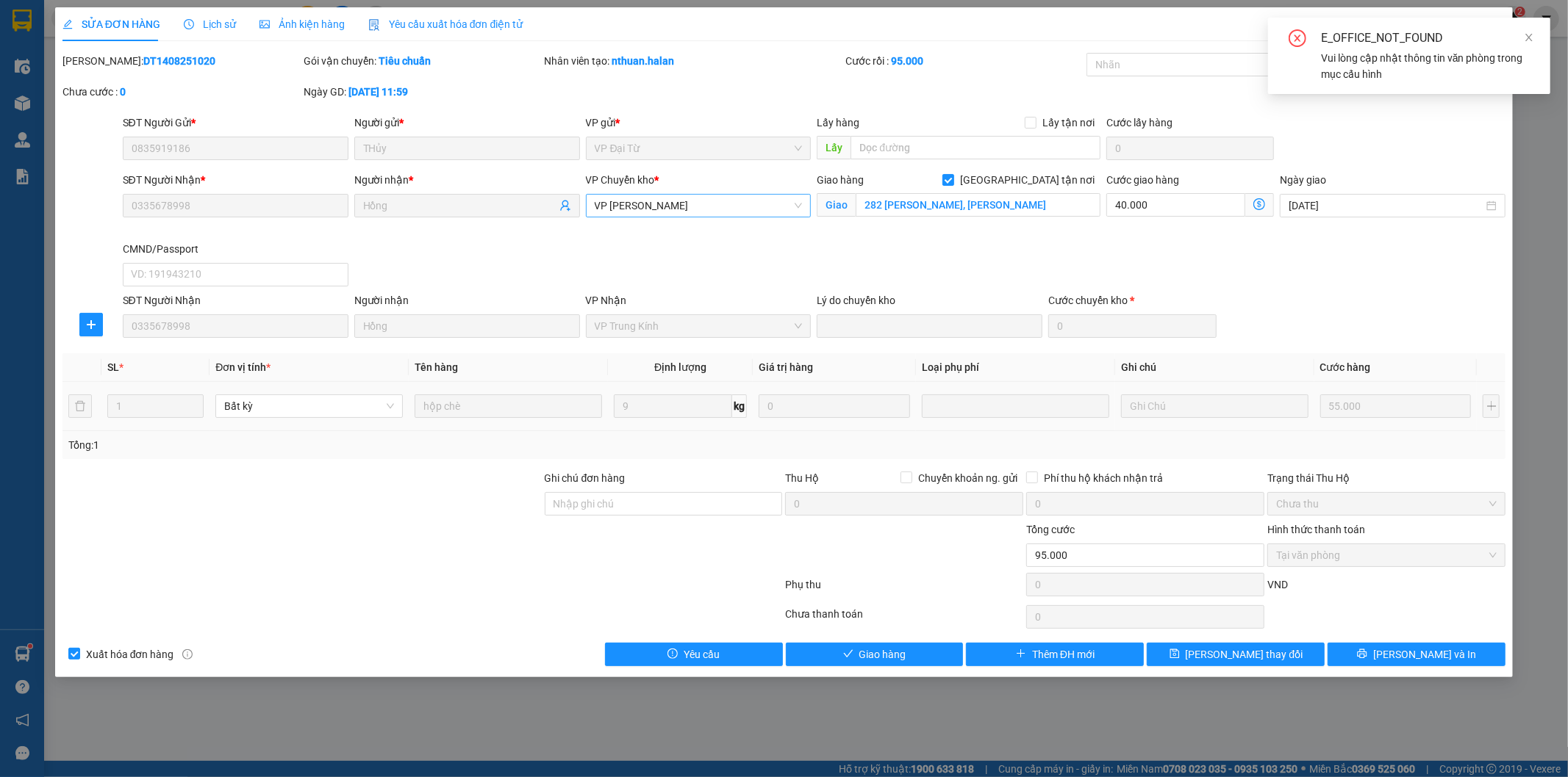
click at [691, 209] on span "VP [PERSON_NAME]" at bounding box center [698, 205] width 208 height 22
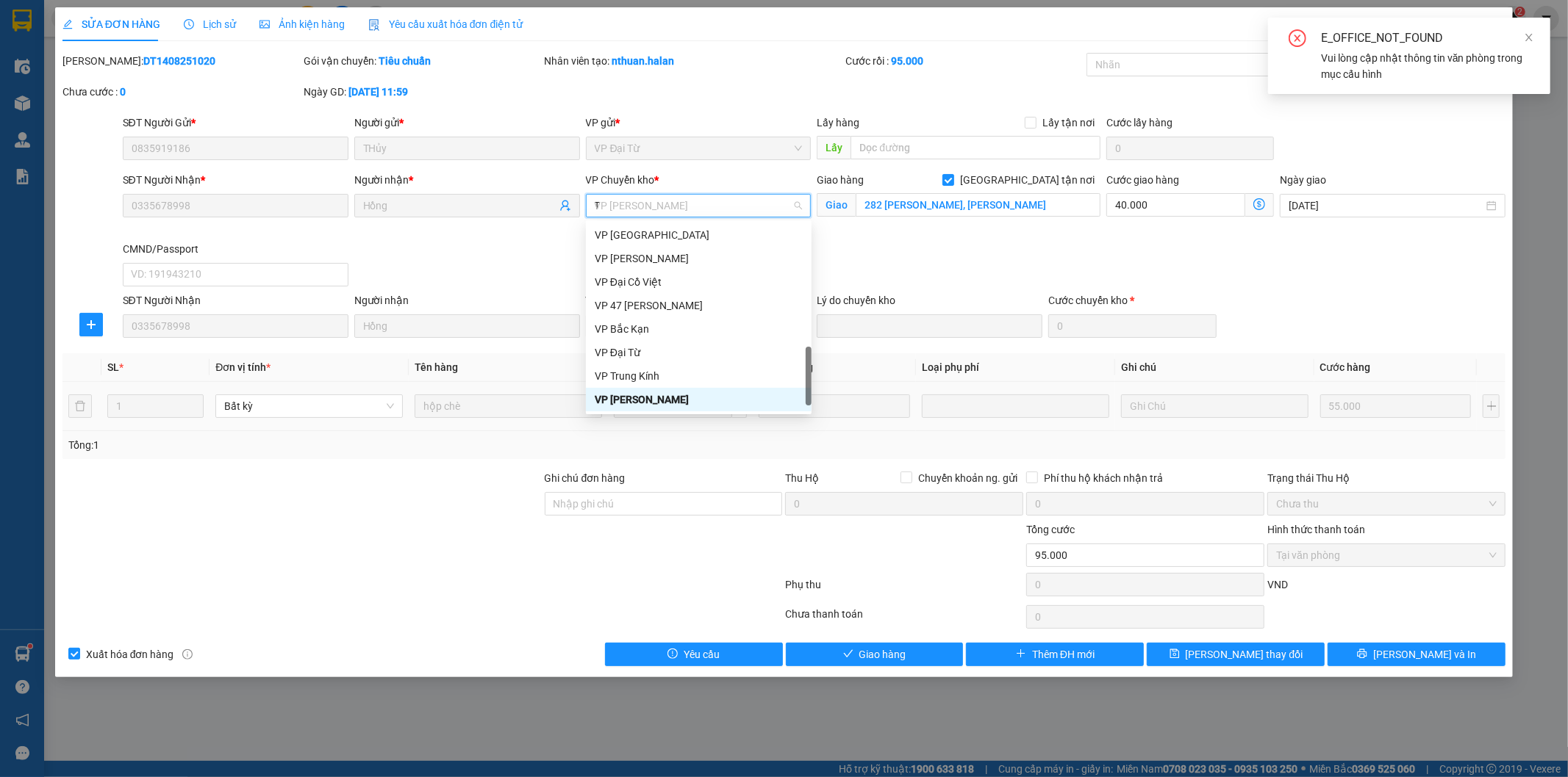
scroll to position [147, 0]
type input "TK"
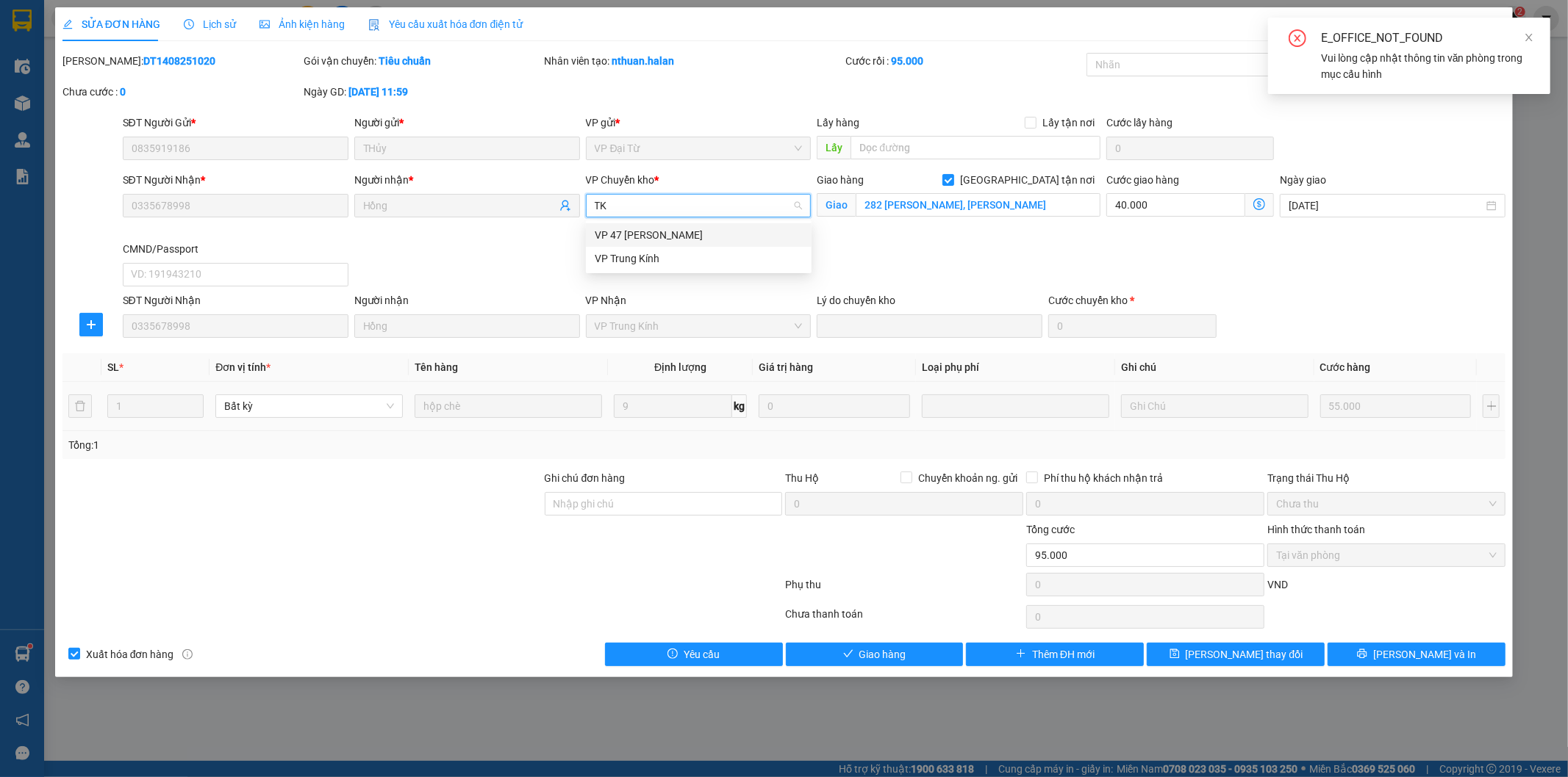
scroll to position [0, 0]
click at [670, 257] on div "VP Trung Kính" at bounding box center [698, 258] width 208 height 16
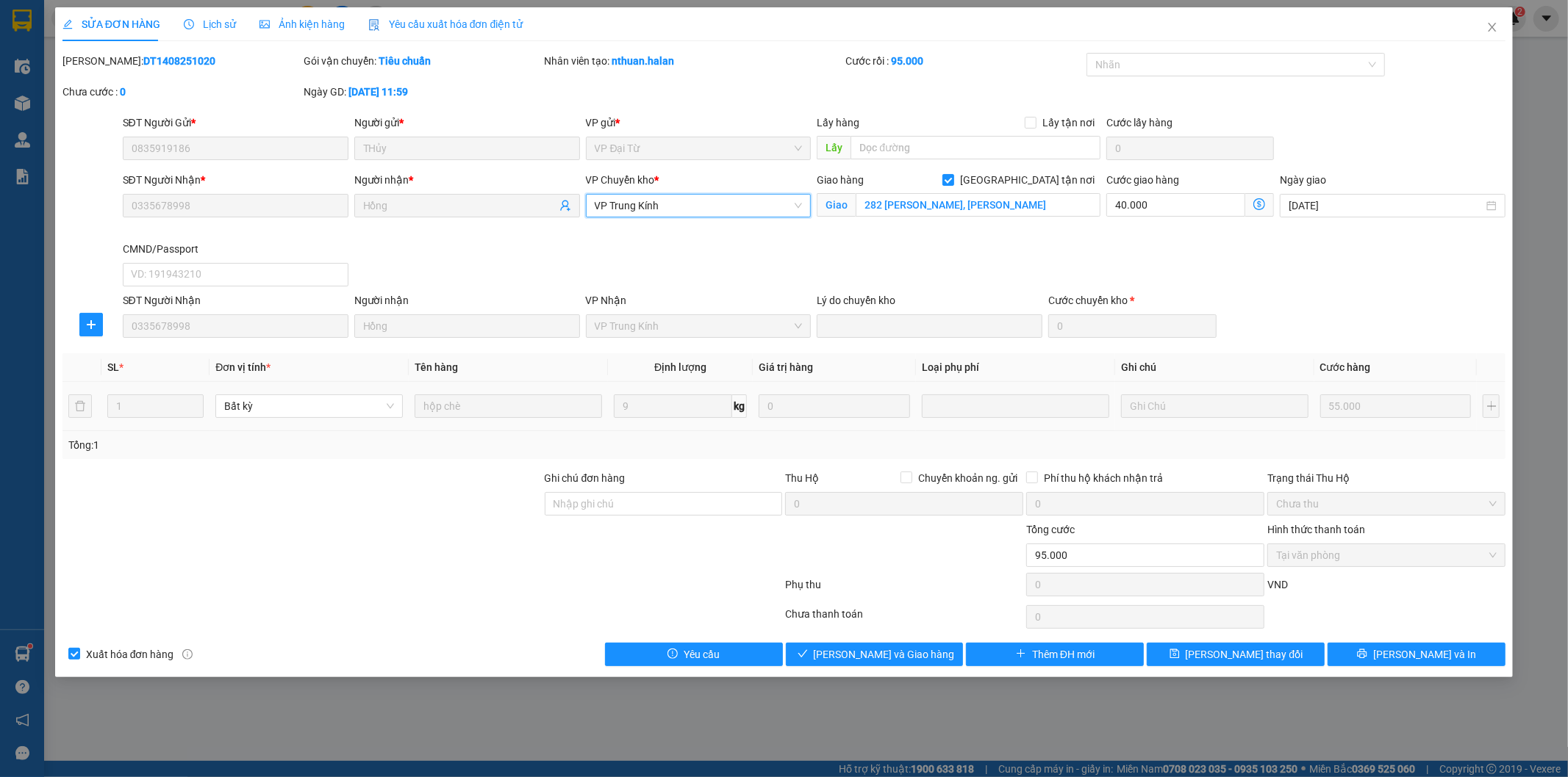
click at [1253, 207] on icon "dollar-circle" at bounding box center [1259, 204] width 12 height 12
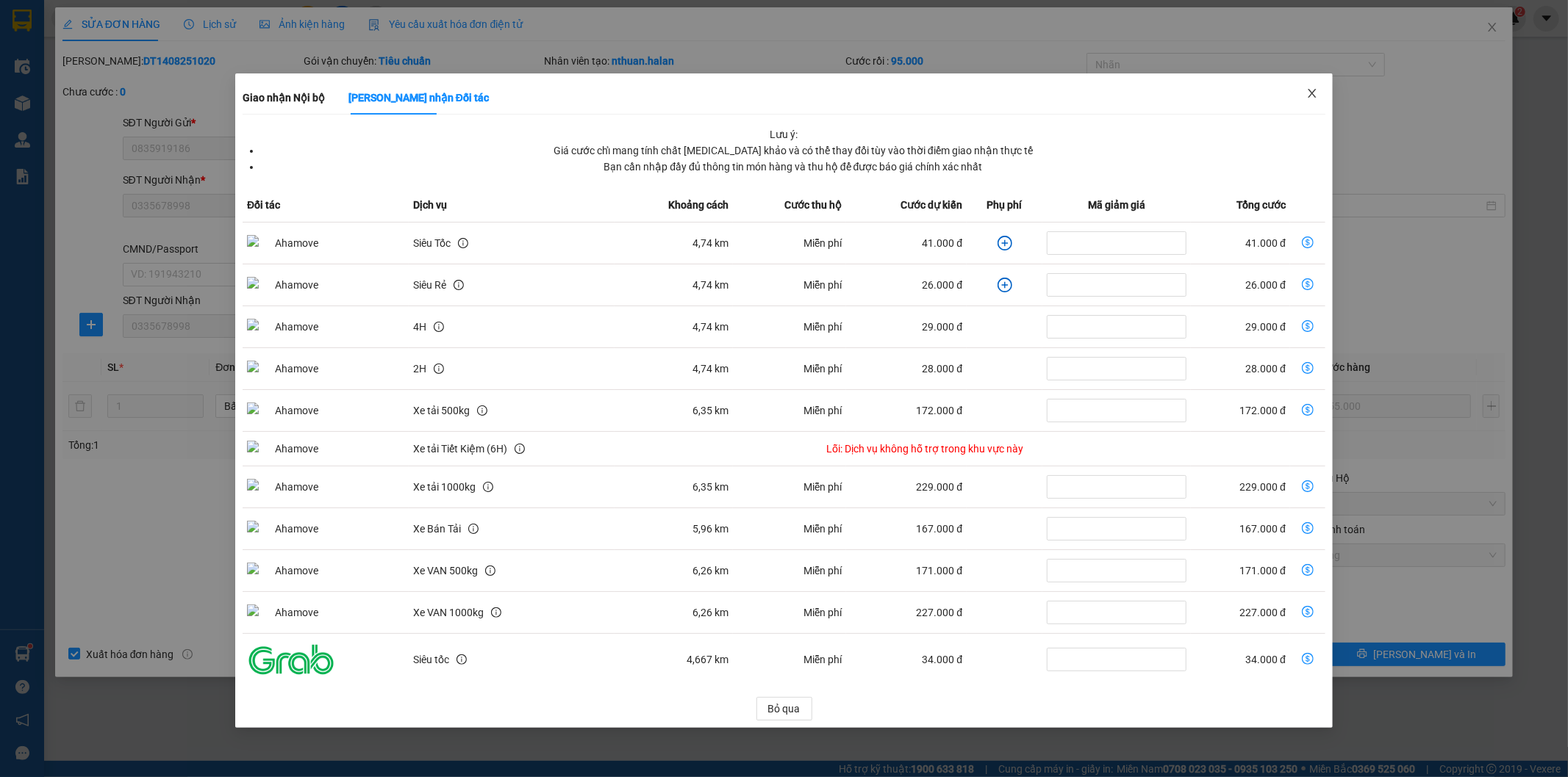
click at [1310, 88] on icon "close" at bounding box center [1312, 93] width 12 height 12
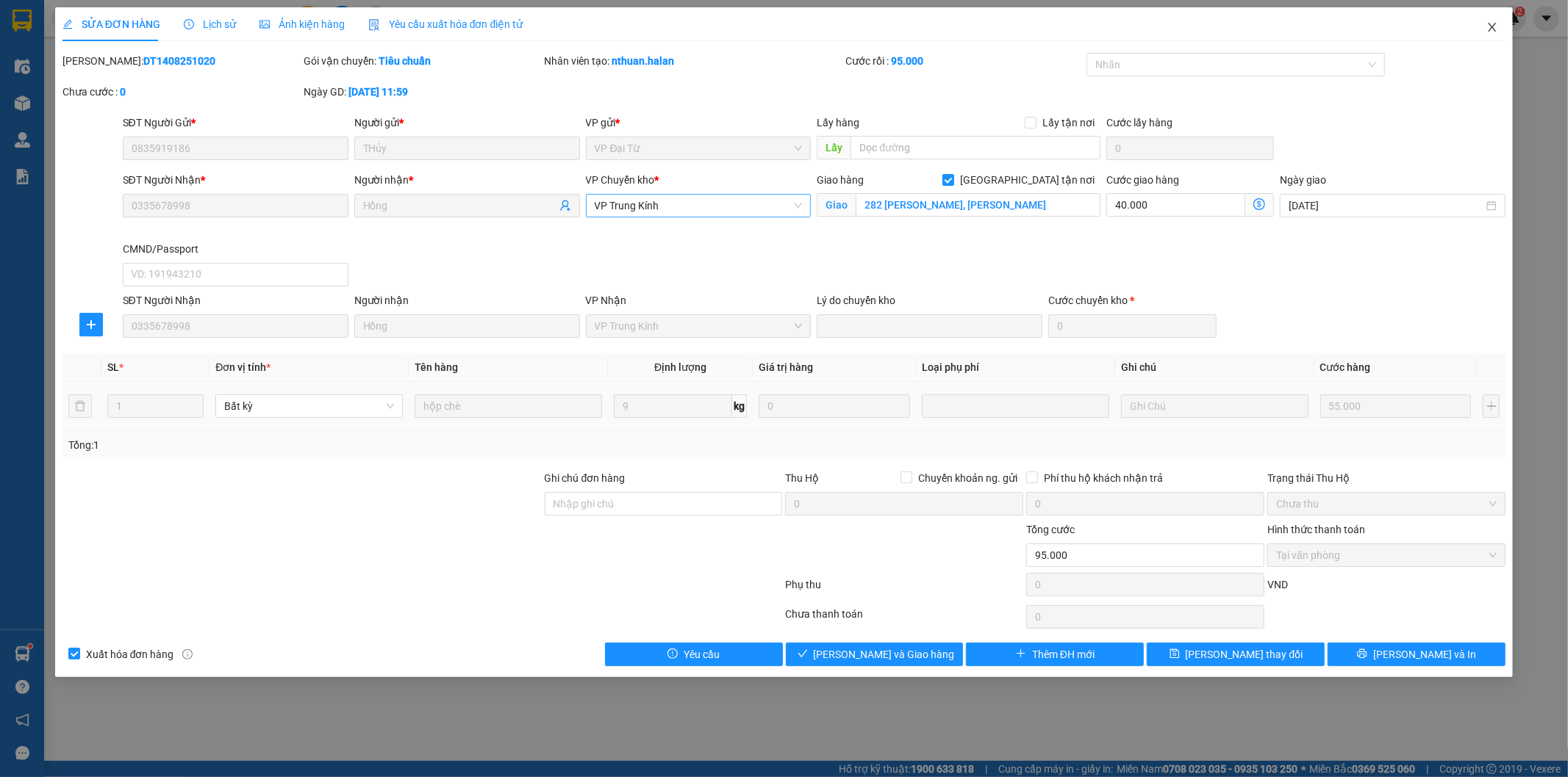
click at [1490, 28] on icon "close" at bounding box center [1492, 28] width 12 height 12
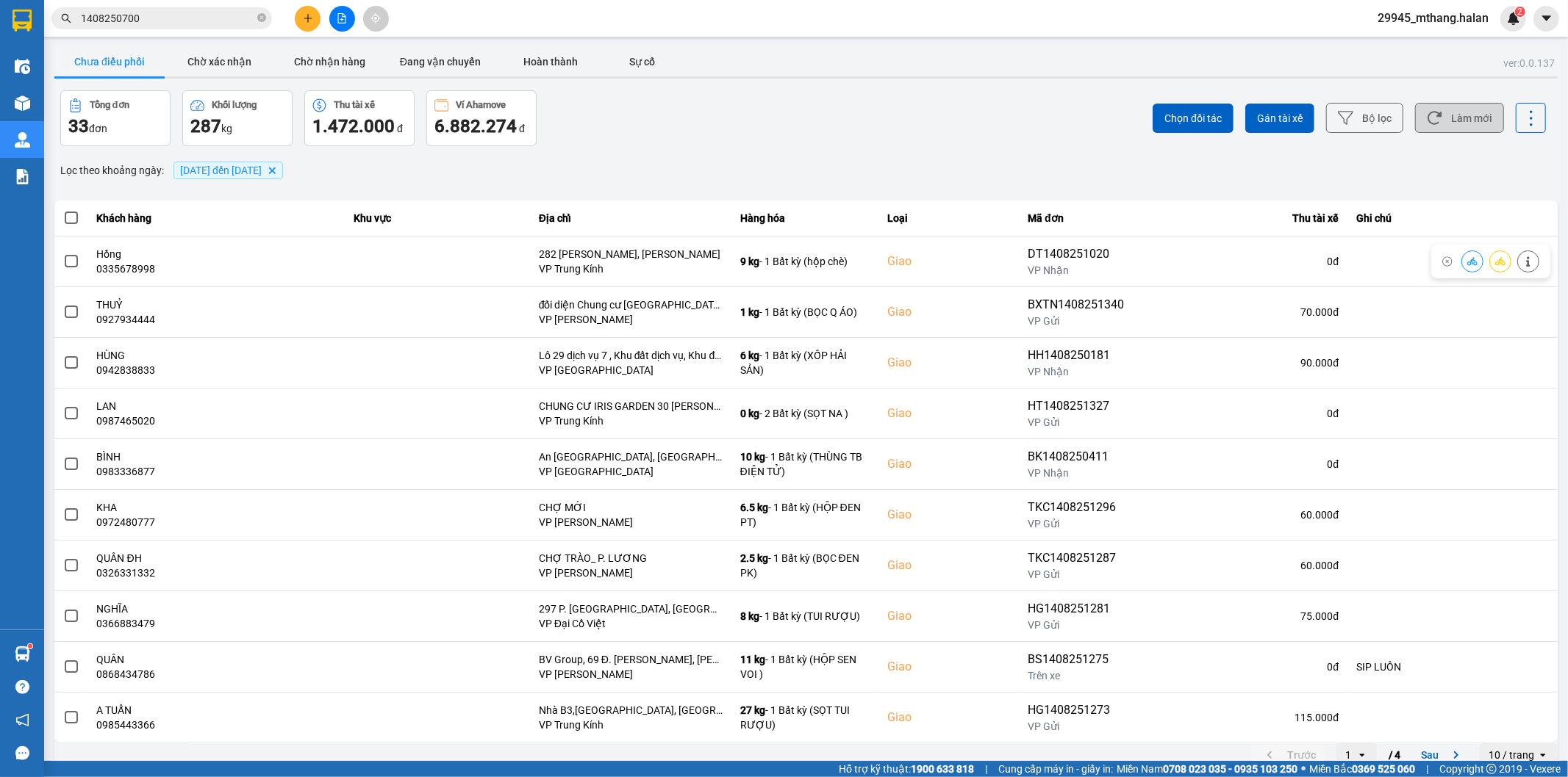
click at [1481, 116] on button "Làm mới" at bounding box center [1459, 118] width 89 height 30
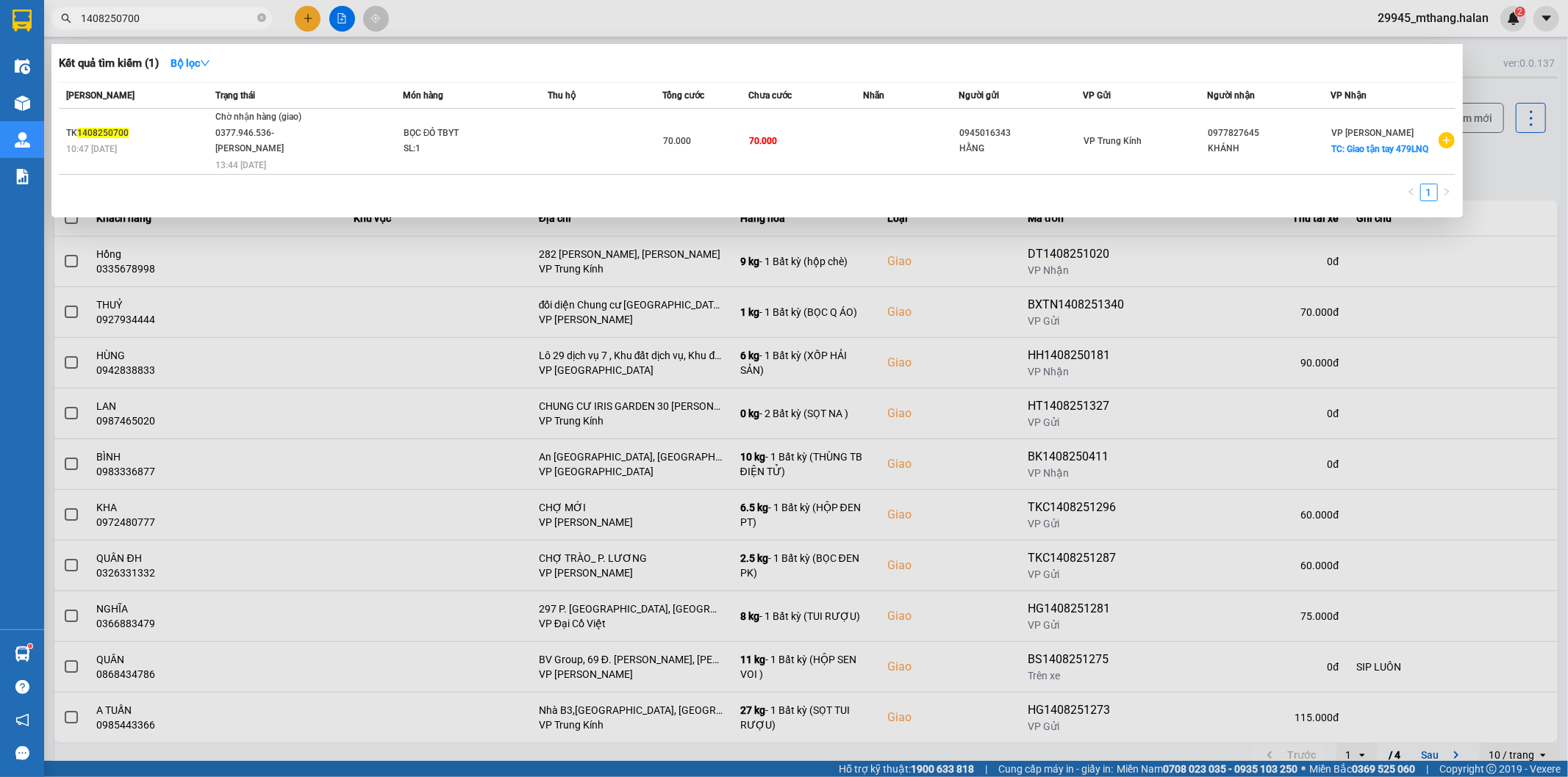
click at [188, 15] on input "1408250700" at bounding box center [168, 18] width 174 height 16
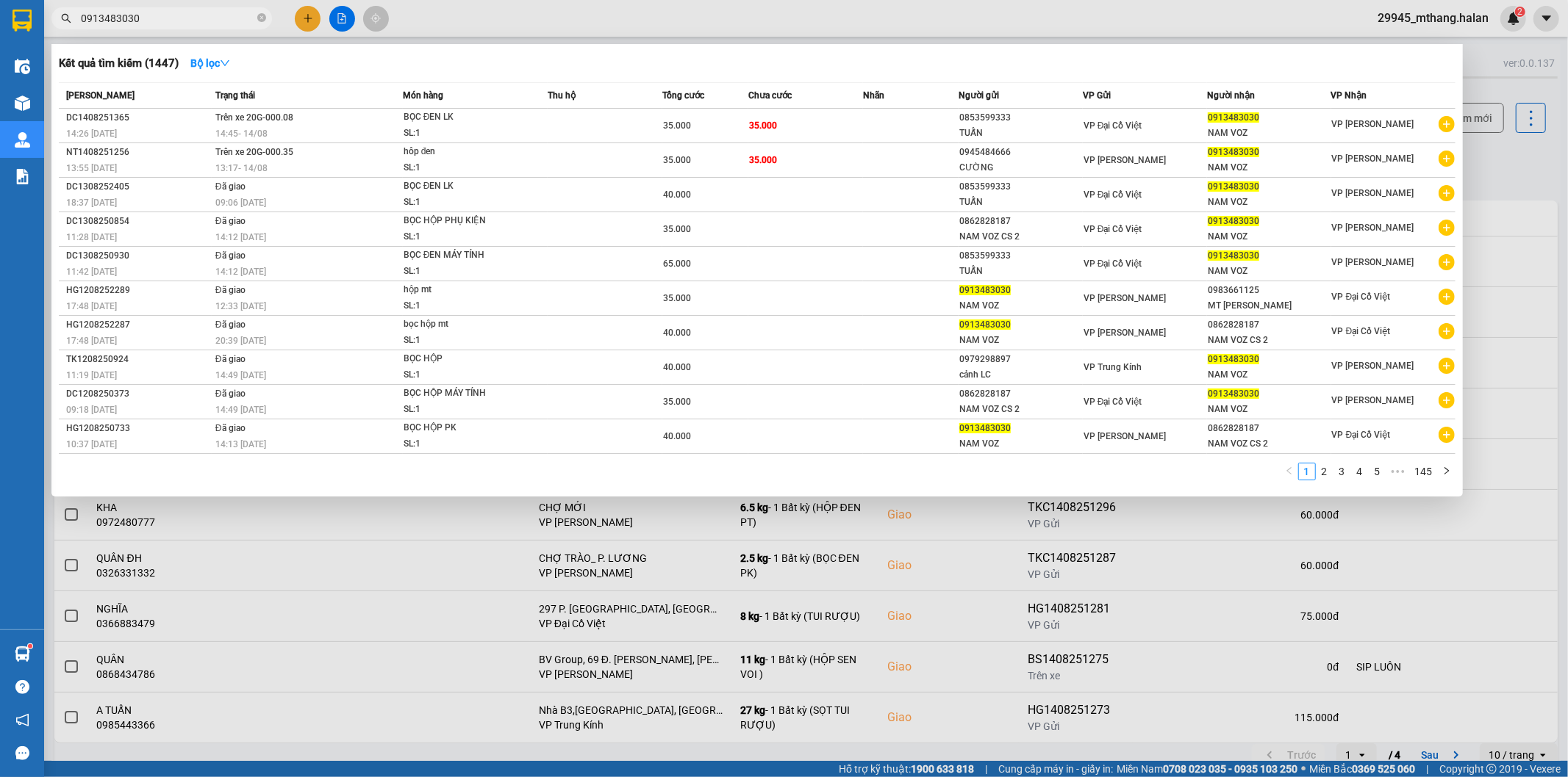
click at [181, 18] on input "0913483030" at bounding box center [168, 18] width 174 height 16
click at [180, 16] on input "0913483030" at bounding box center [168, 18] width 174 height 16
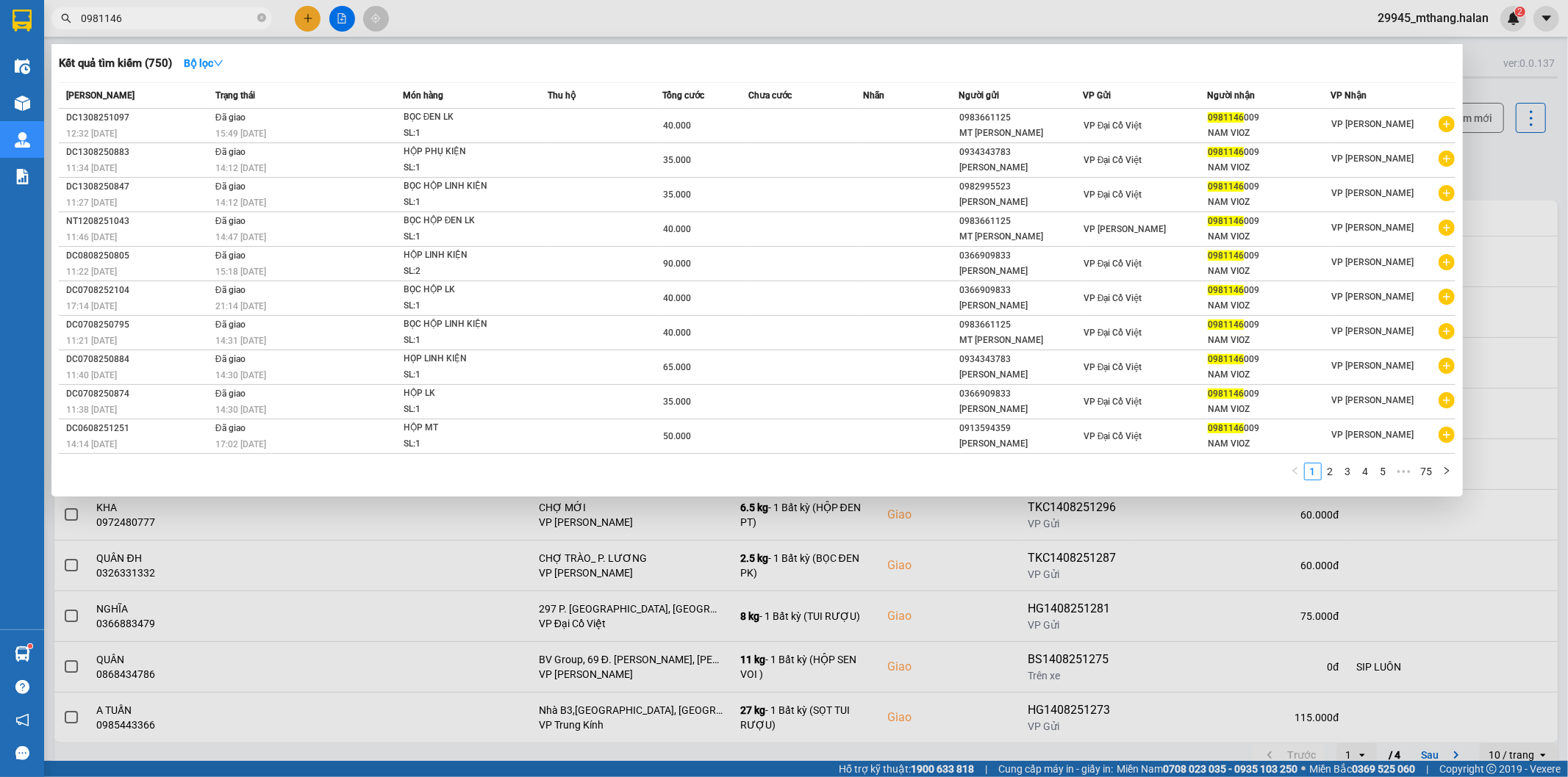
click at [1512, 163] on div at bounding box center [784, 388] width 1568 height 777
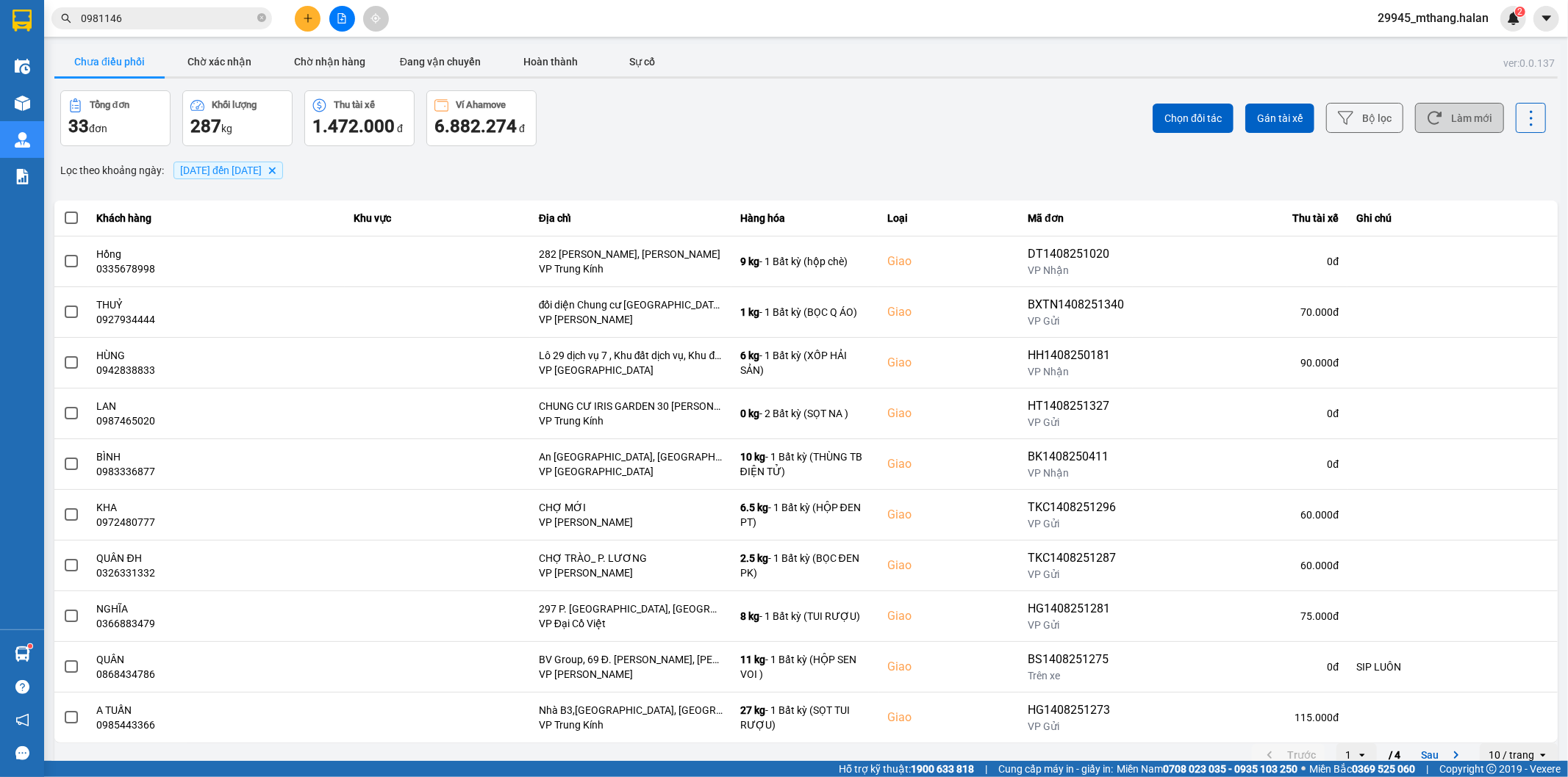
click at [1430, 123] on icon at bounding box center [1434, 118] width 15 height 15
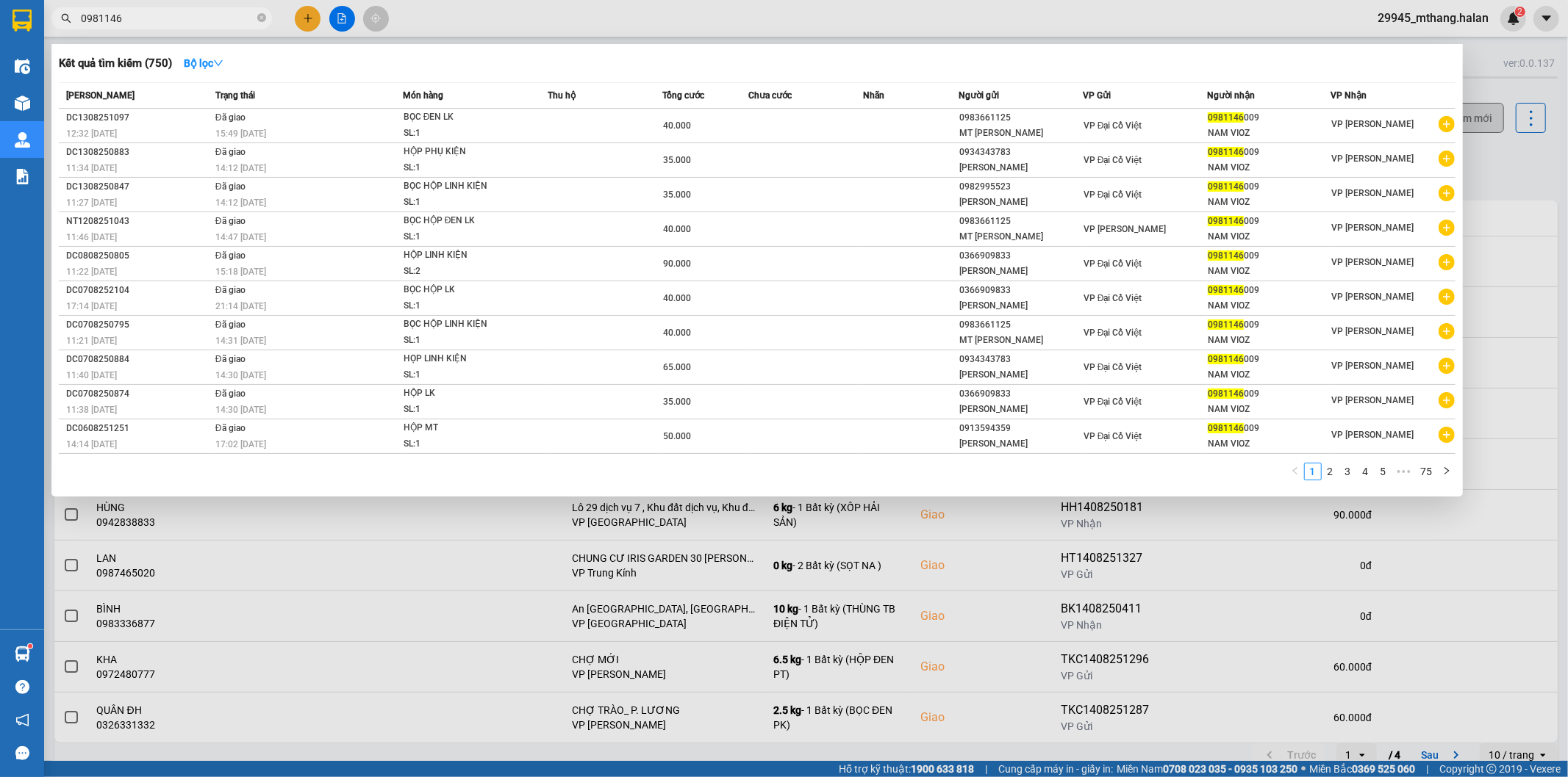
click at [200, 17] on input "0981146" at bounding box center [168, 18] width 174 height 16
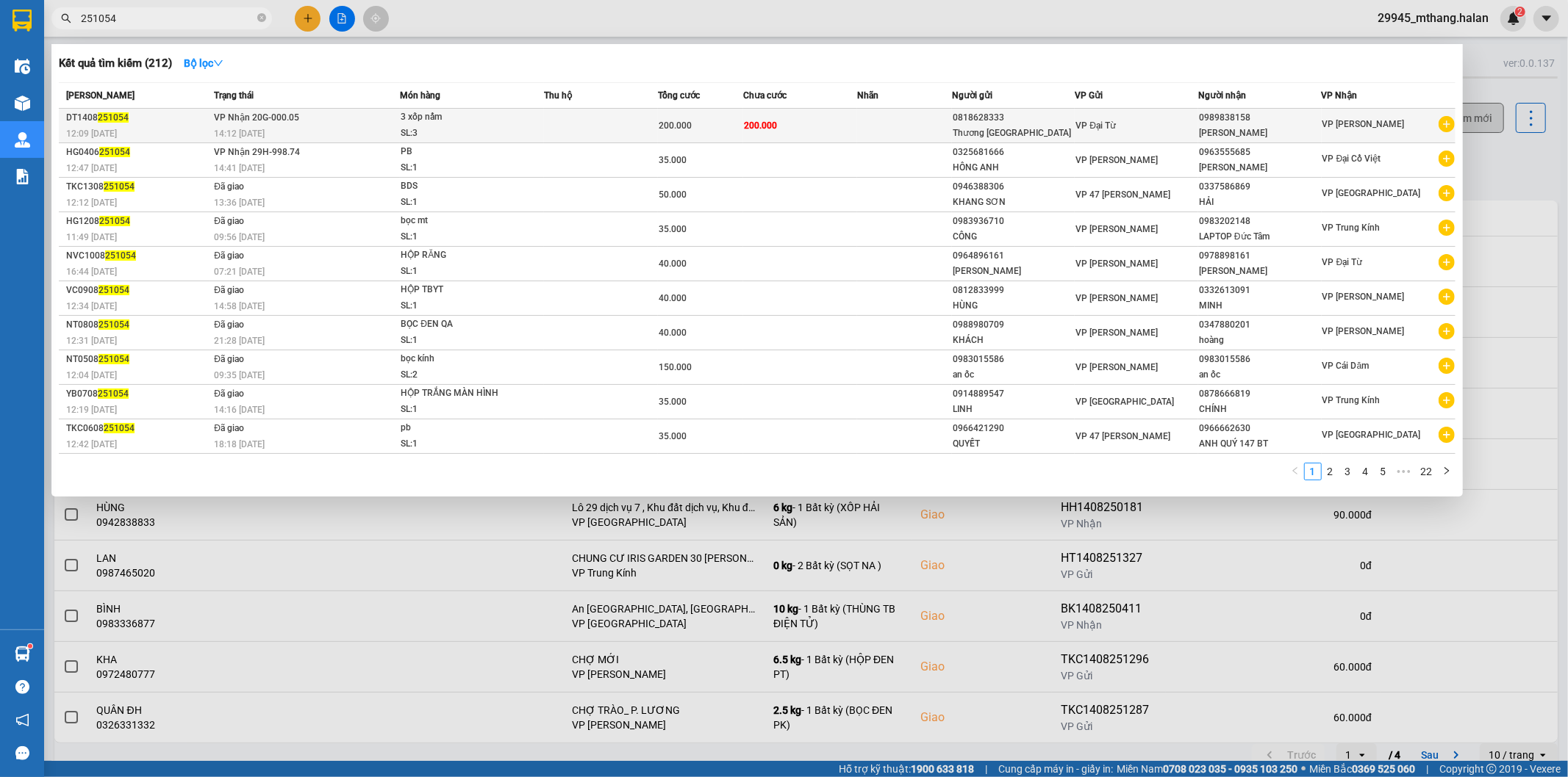
type input "251054"
click at [532, 126] on span "3 xốp nấm SL: 3" at bounding box center [472, 125] width 143 height 32
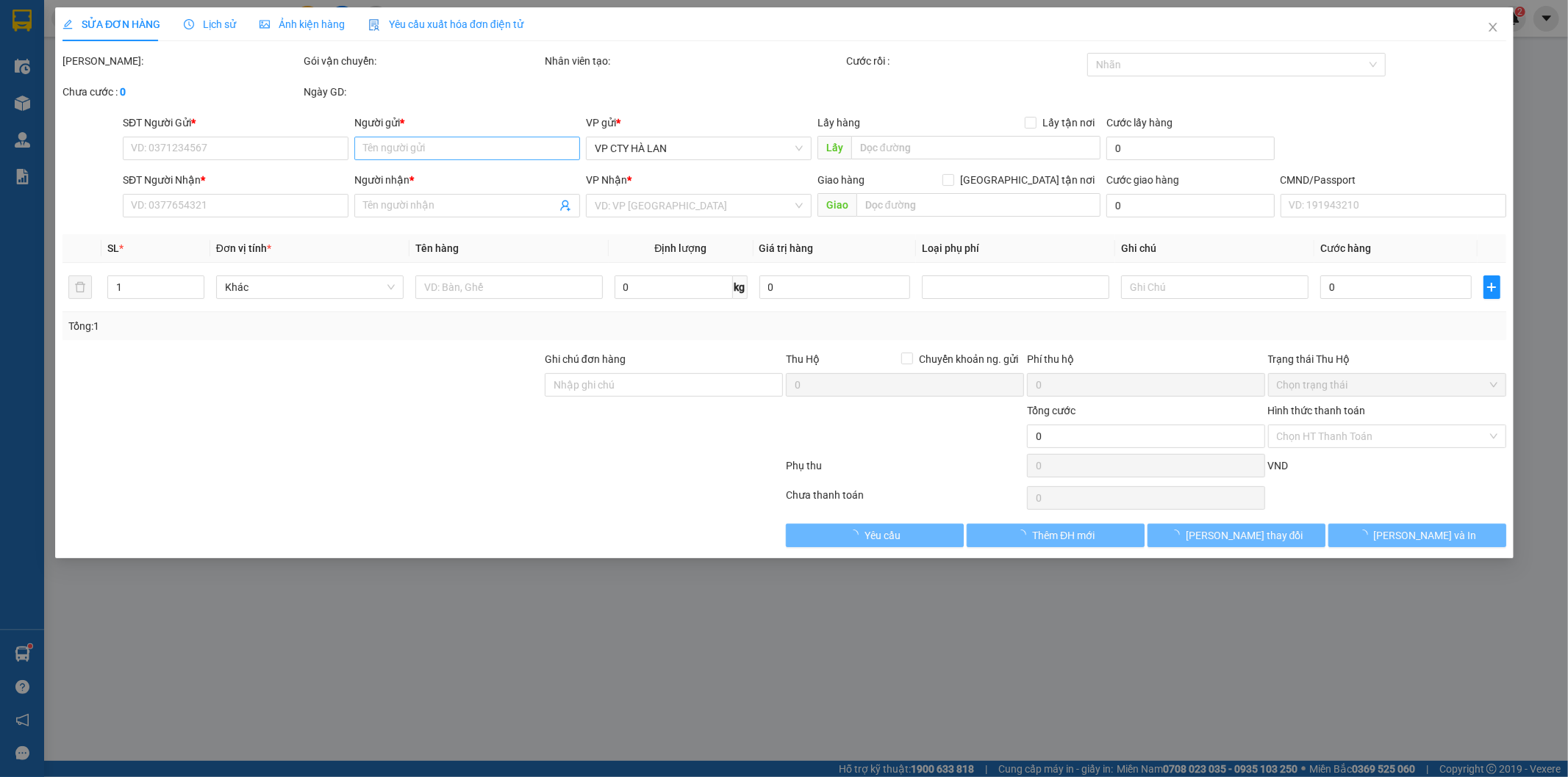
type input "0818628333"
type input "Thương [GEOGRAPHIC_DATA]"
type input "0989838158"
type input "Chay Thanh Tâm"
type input "200.000"
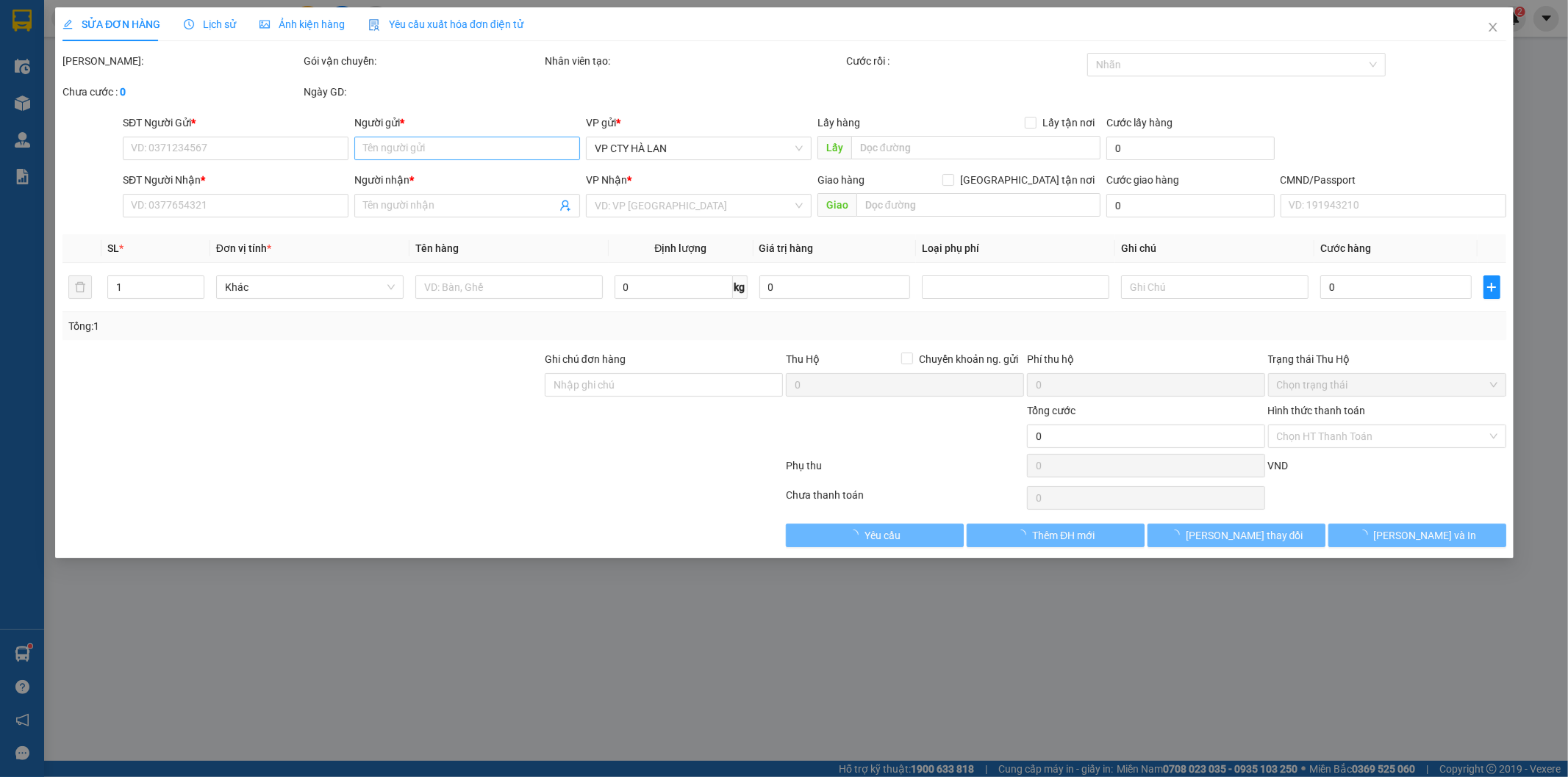
type input "200.000"
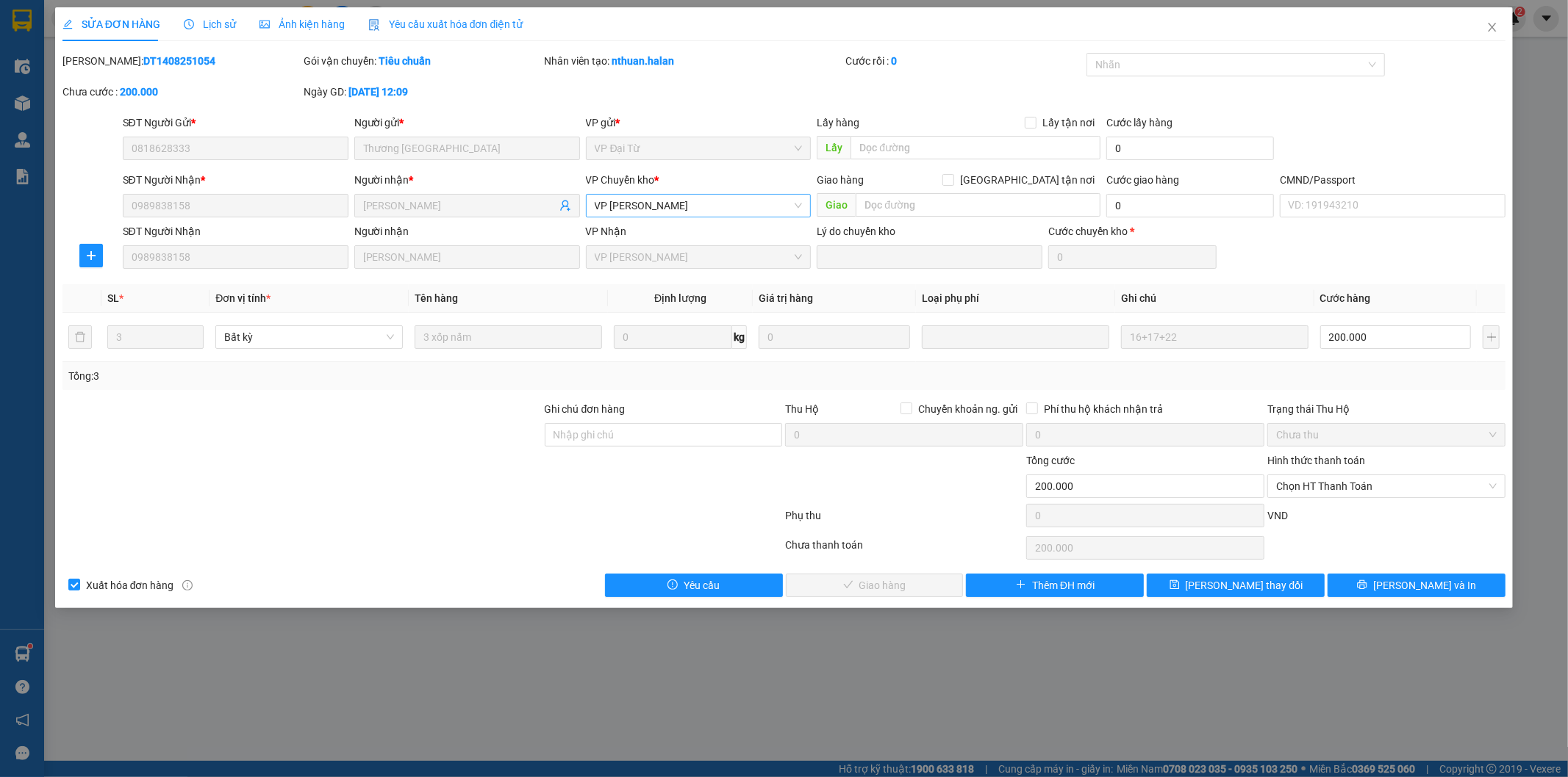
click at [681, 212] on span "VP [PERSON_NAME]" at bounding box center [698, 205] width 208 height 22
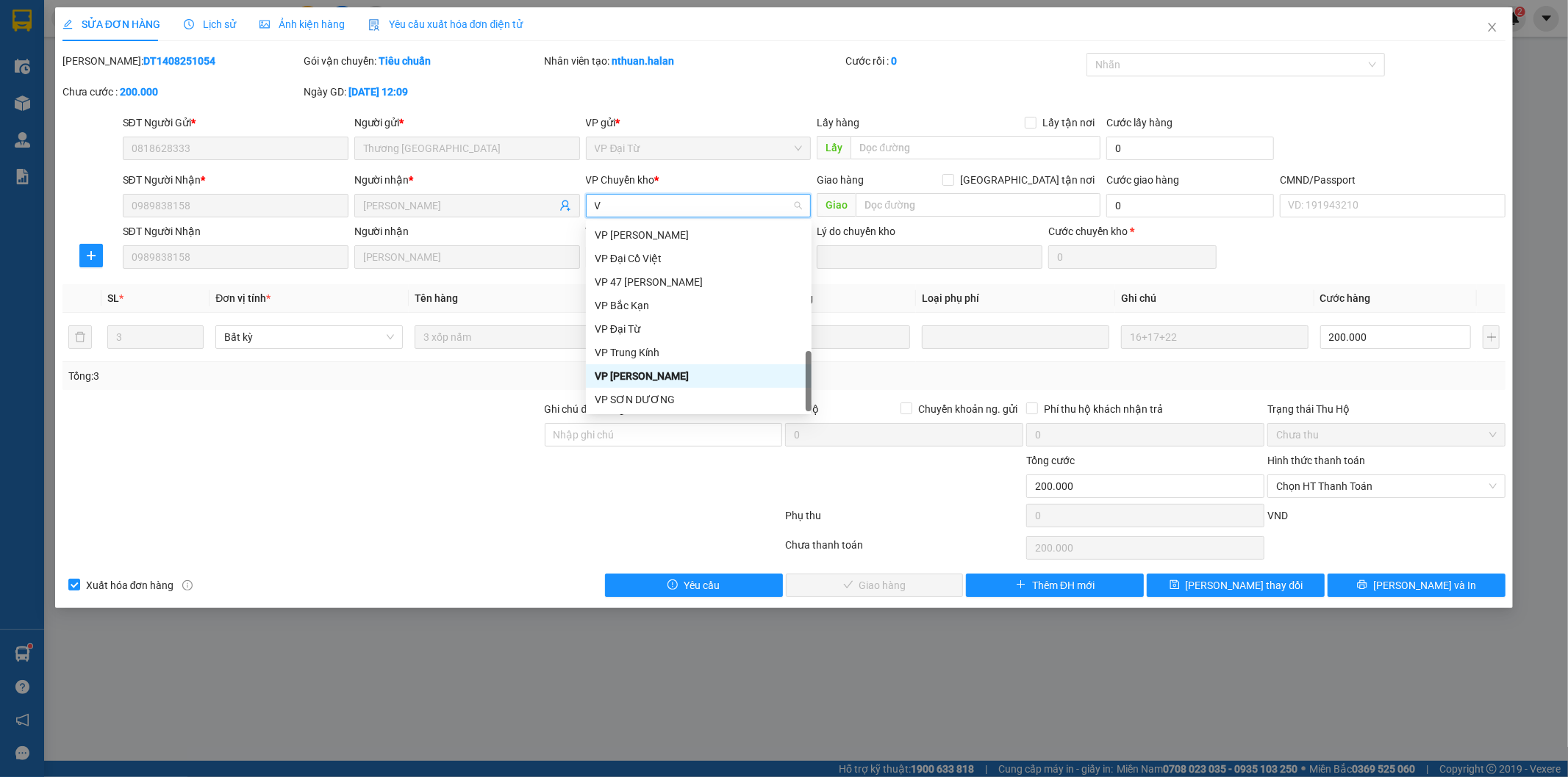
type input "VC"
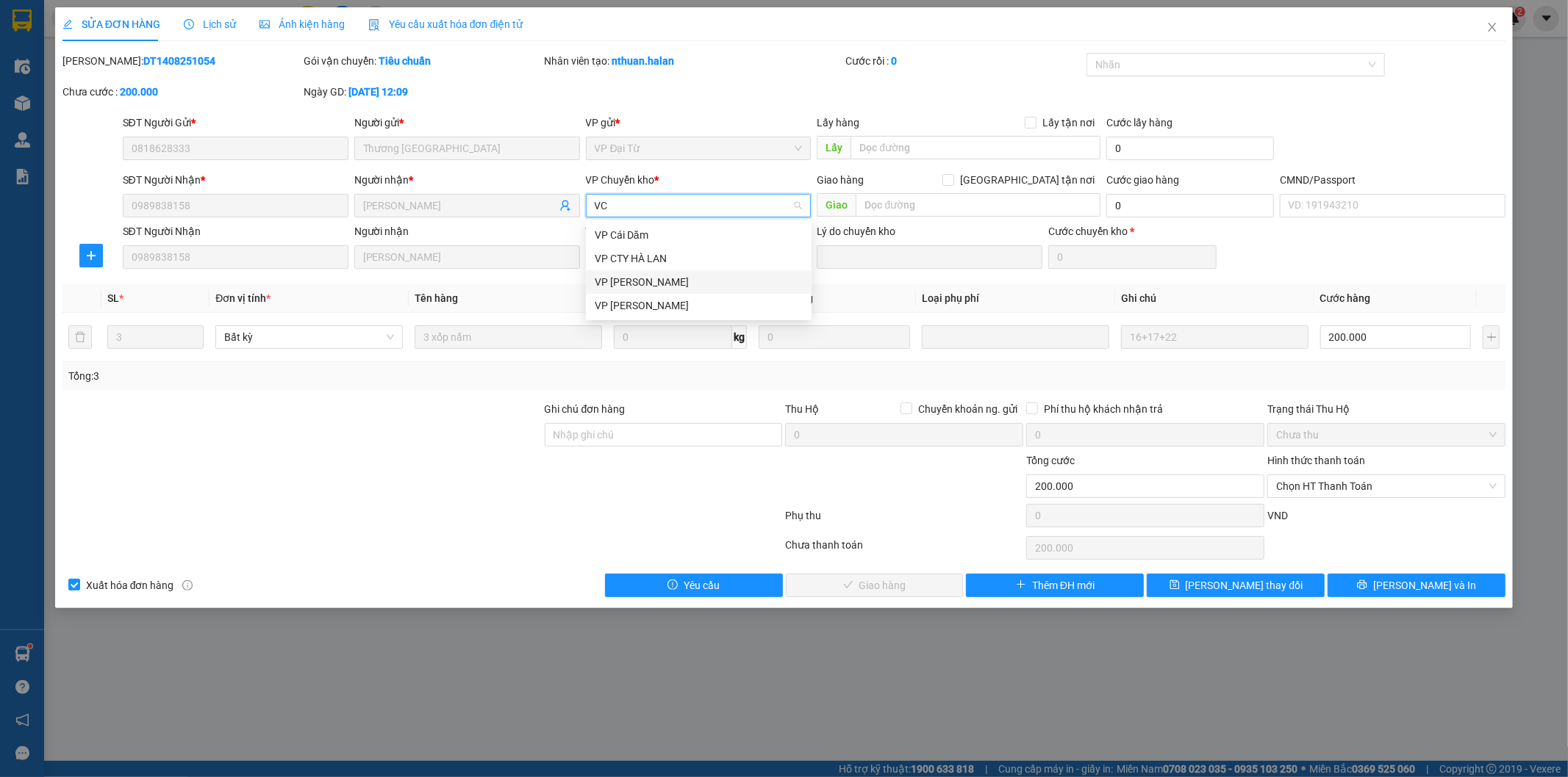
click at [647, 285] on div "VP [PERSON_NAME]" at bounding box center [698, 281] width 208 height 16
click at [959, 210] on input "text" at bounding box center [978, 205] width 245 height 23
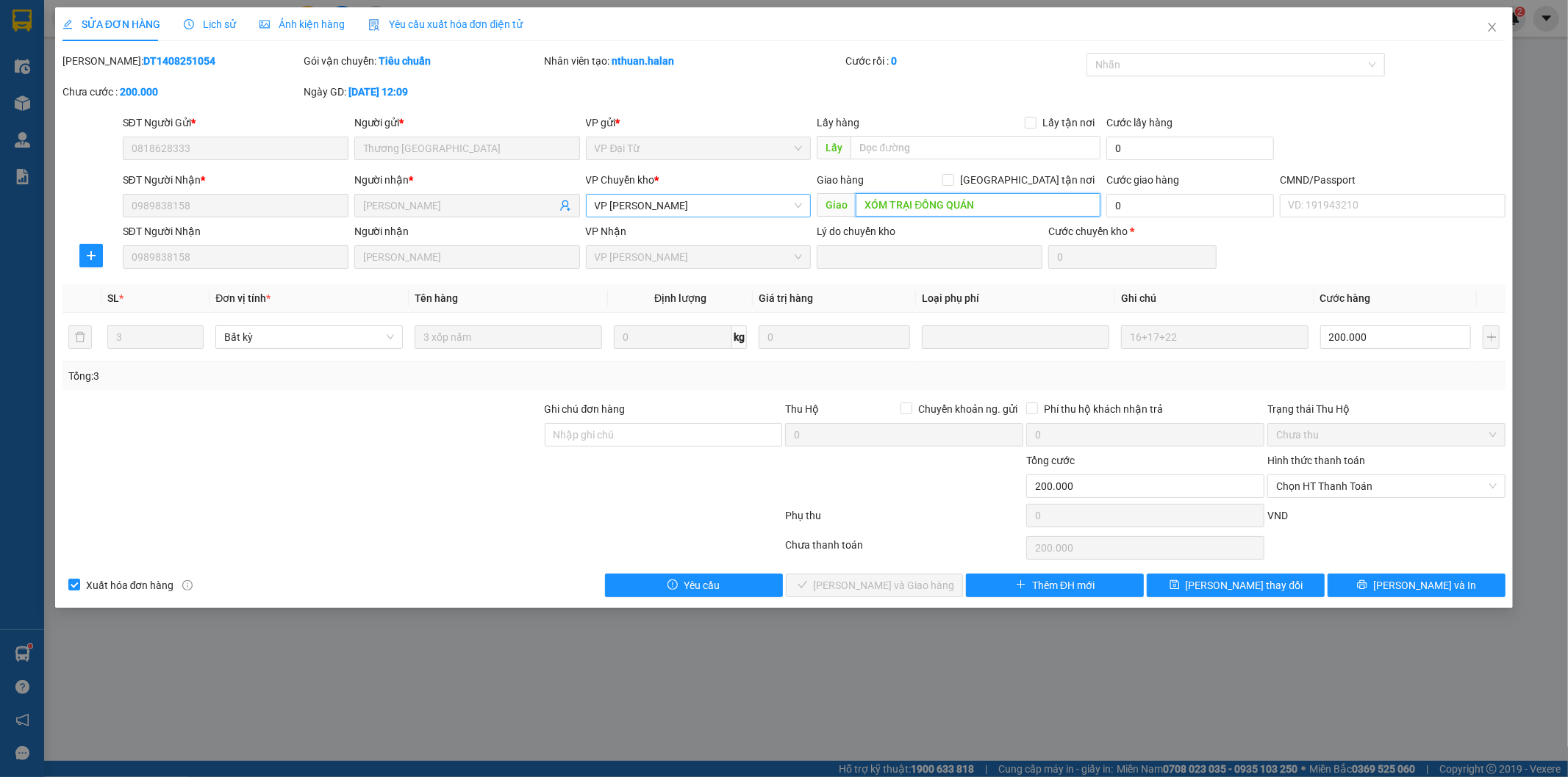
drag, startPoint x: 982, startPoint y: 204, endPoint x: 832, endPoint y: 204, distance: 150.0
click at [832, 204] on span "Giao XÓM TRẠI ĐỒNG QUÁN" at bounding box center [959, 205] width 284 height 23
type input "XÓM TRẠI ĐỒNG QUÁN"
click at [1490, 28] on icon "close" at bounding box center [1492, 28] width 12 height 12
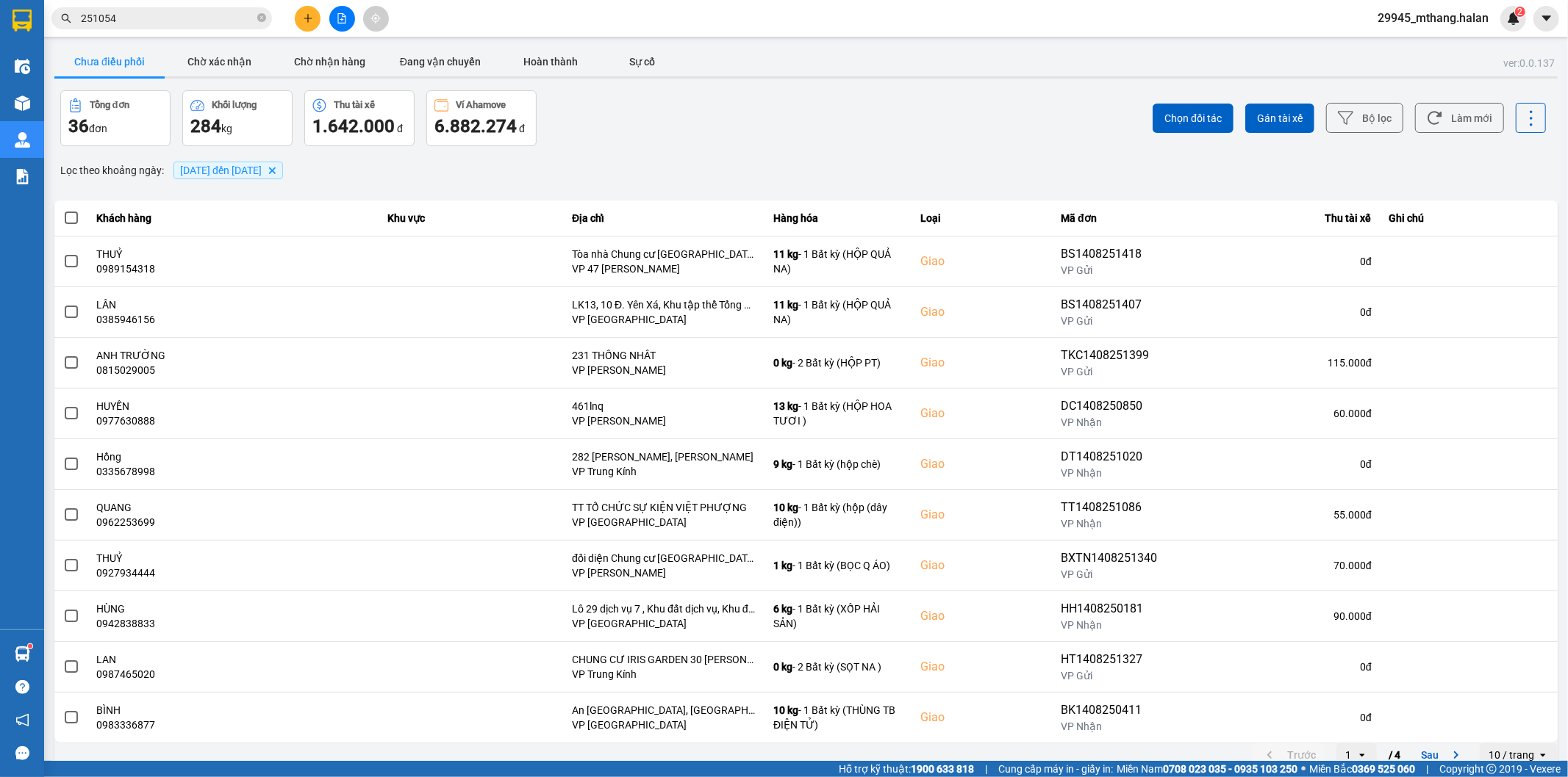
click at [205, 19] on input "251054" at bounding box center [168, 18] width 174 height 16
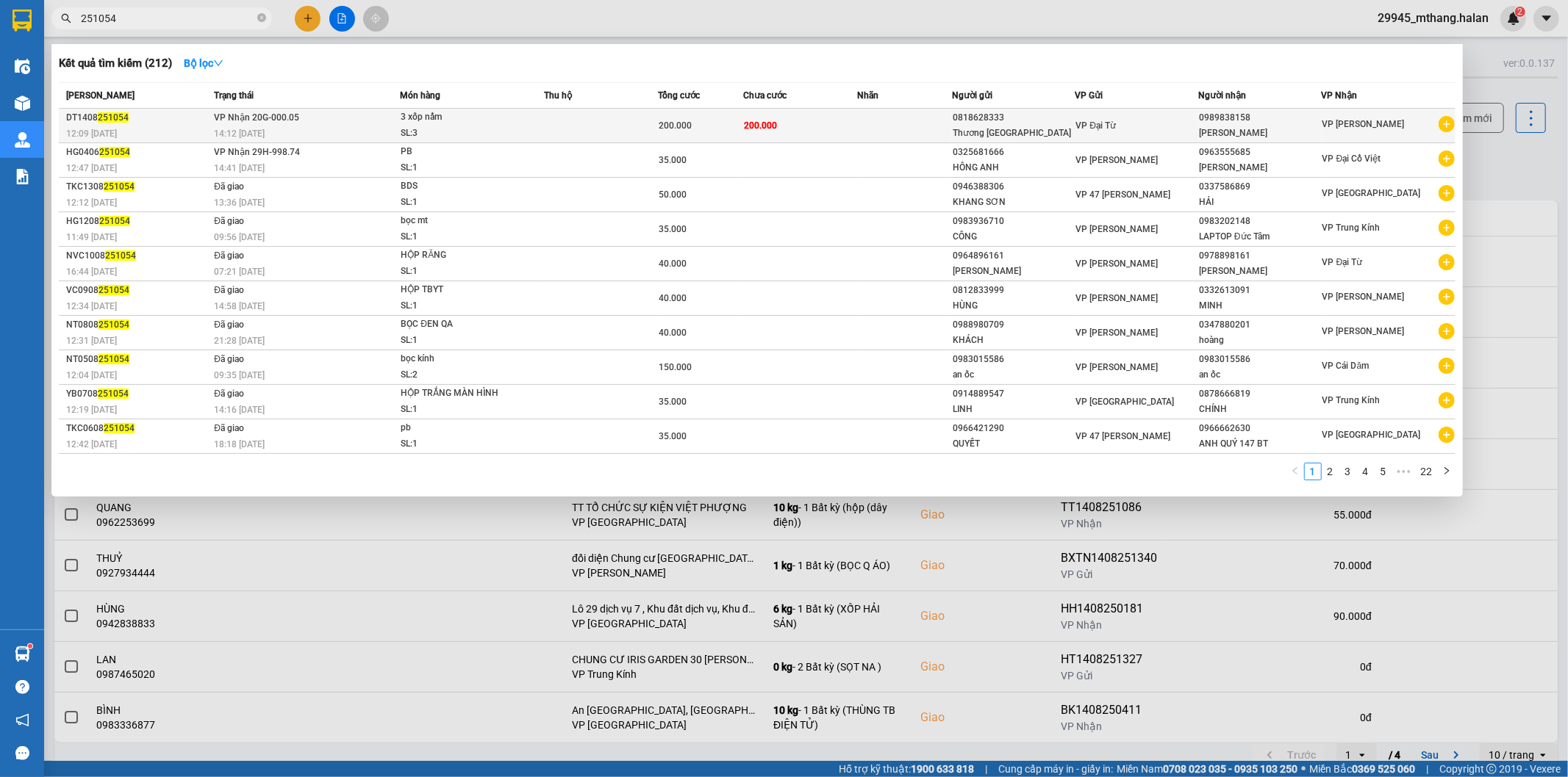
click at [500, 126] on div "SL: 3" at bounding box center [456, 134] width 110 height 16
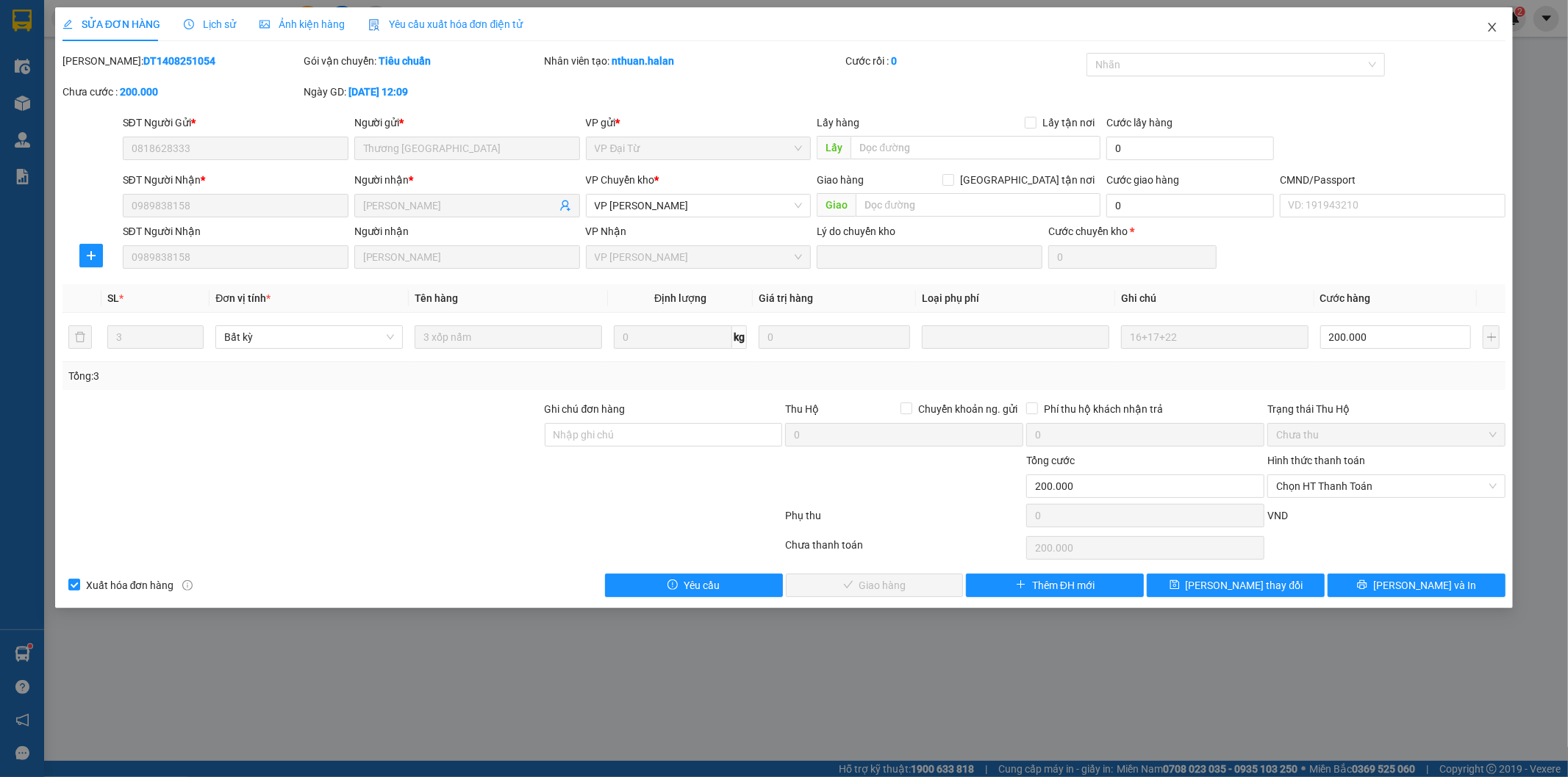
drag, startPoint x: 1494, startPoint y: 29, endPoint x: 1434, endPoint y: 15, distance: 61.6
click at [1494, 30] on icon "close" at bounding box center [1493, 27] width 8 height 9
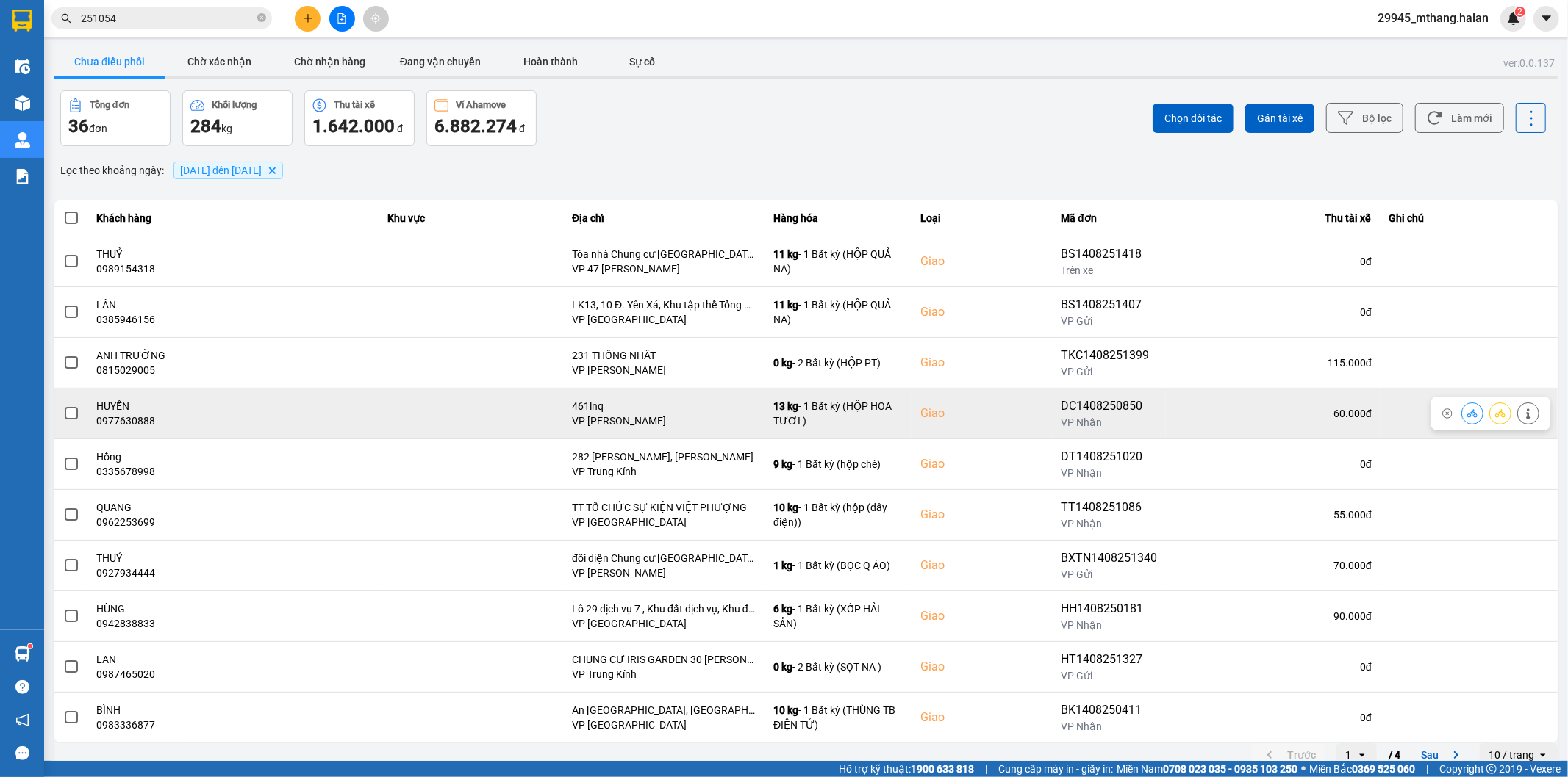
click at [72, 415] on span at bounding box center [71, 414] width 13 height 13
click at [63, 406] on input "checkbox" at bounding box center [63, 406] width 0 height 0
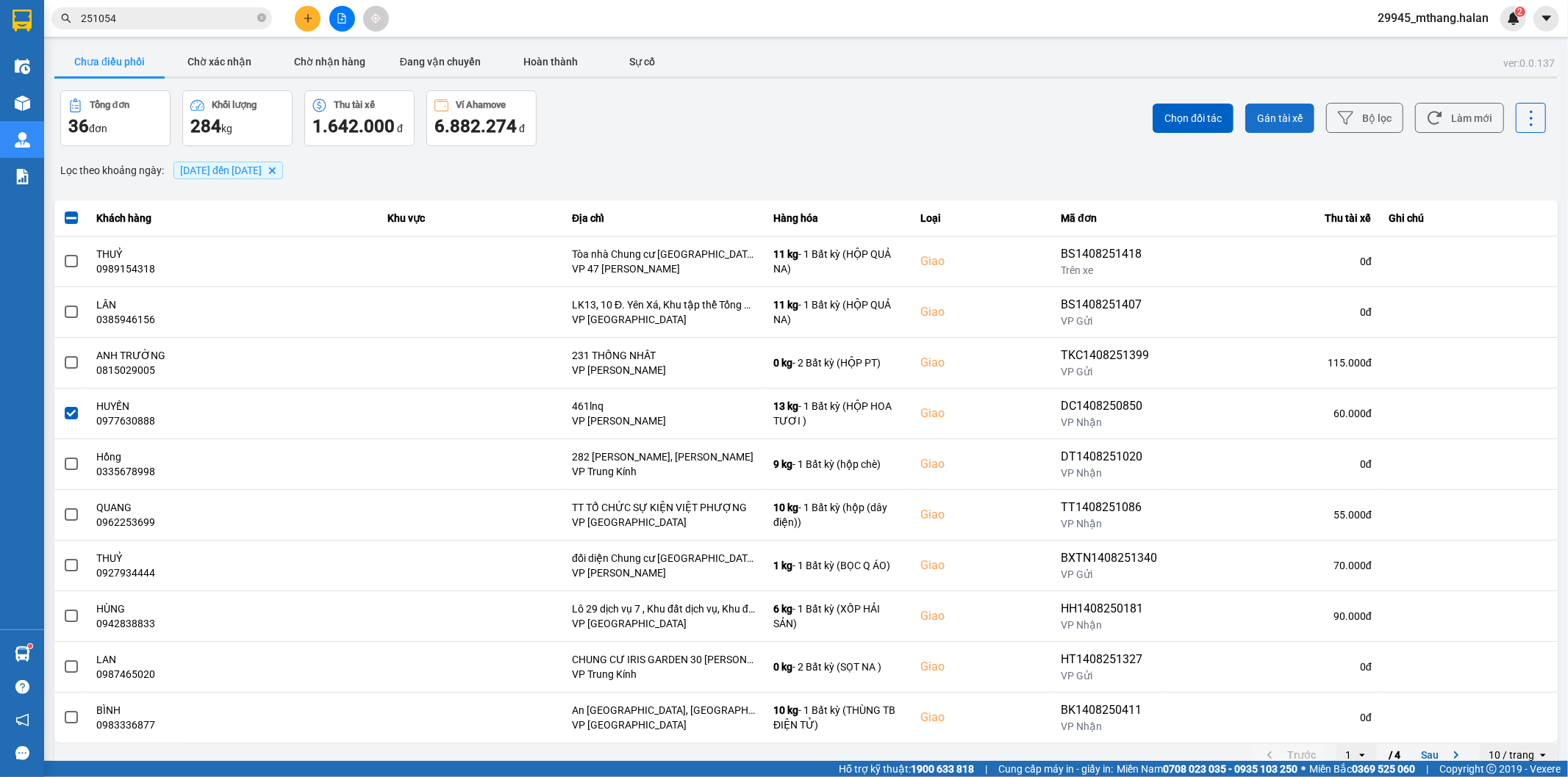
click at [1287, 115] on span "Gán tài xế" at bounding box center [1279, 119] width 46 height 15
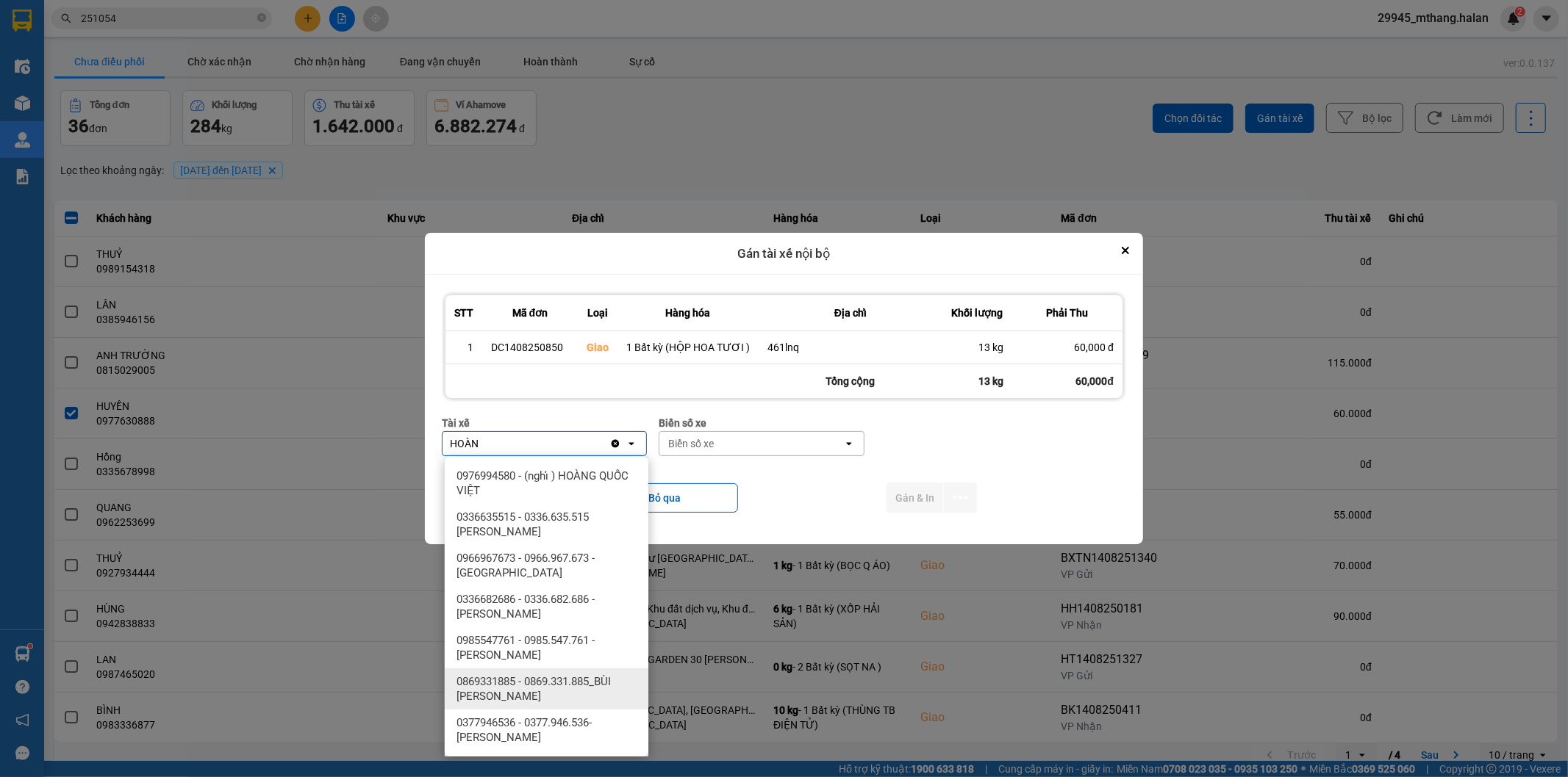
type input "HOÀN"
click at [583, 726] on span "0377946536 - 0377.946.536- Đào Duy Hoàn" at bounding box center [549, 730] width 186 height 29
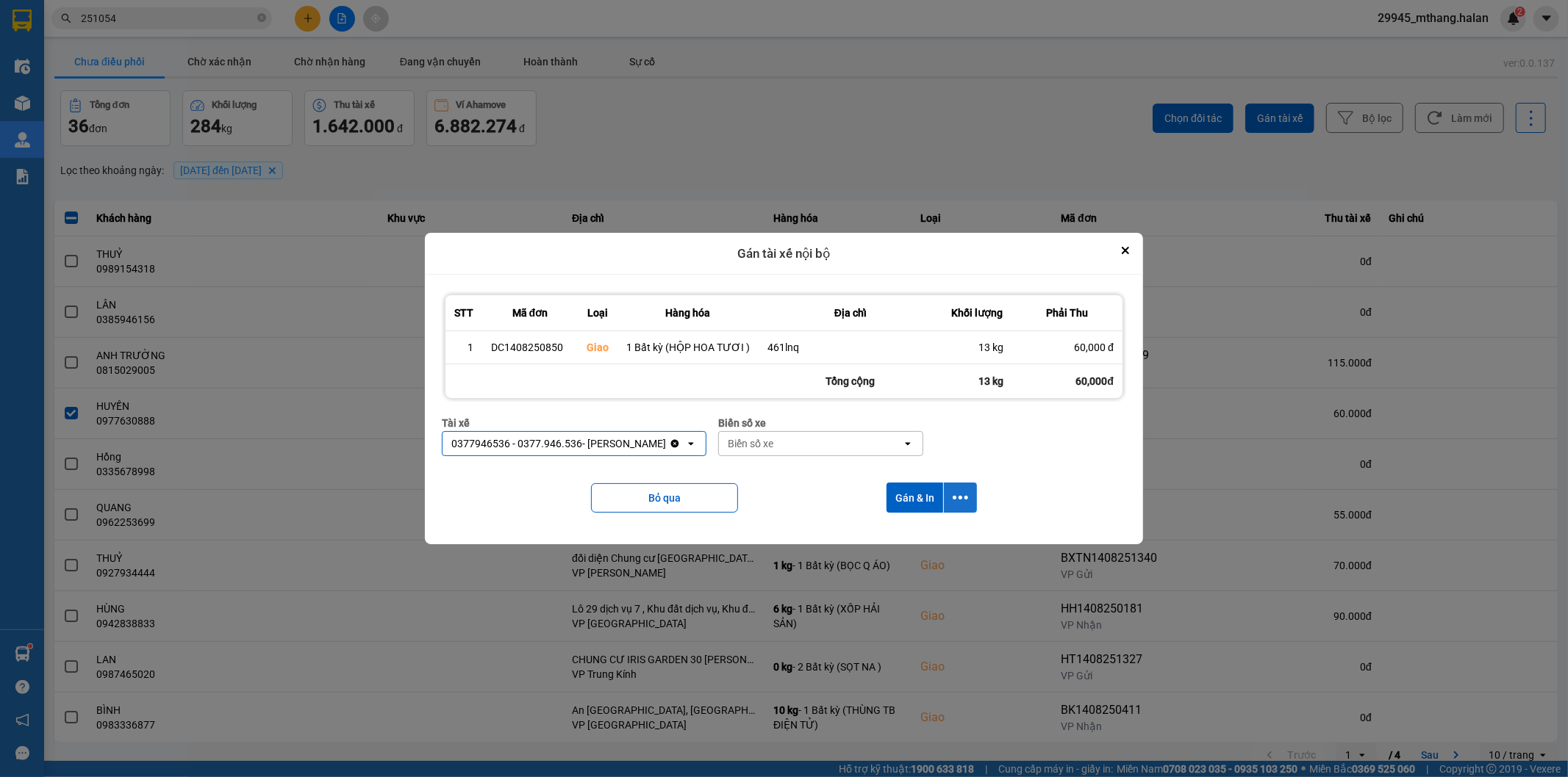
click at [970, 497] on button "dialog" at bounding box center [960, 497] width 33 height 30
click at [898, 539] on span "Chỉ gán tài" at bounding box center [901, 539] width 48 height 15
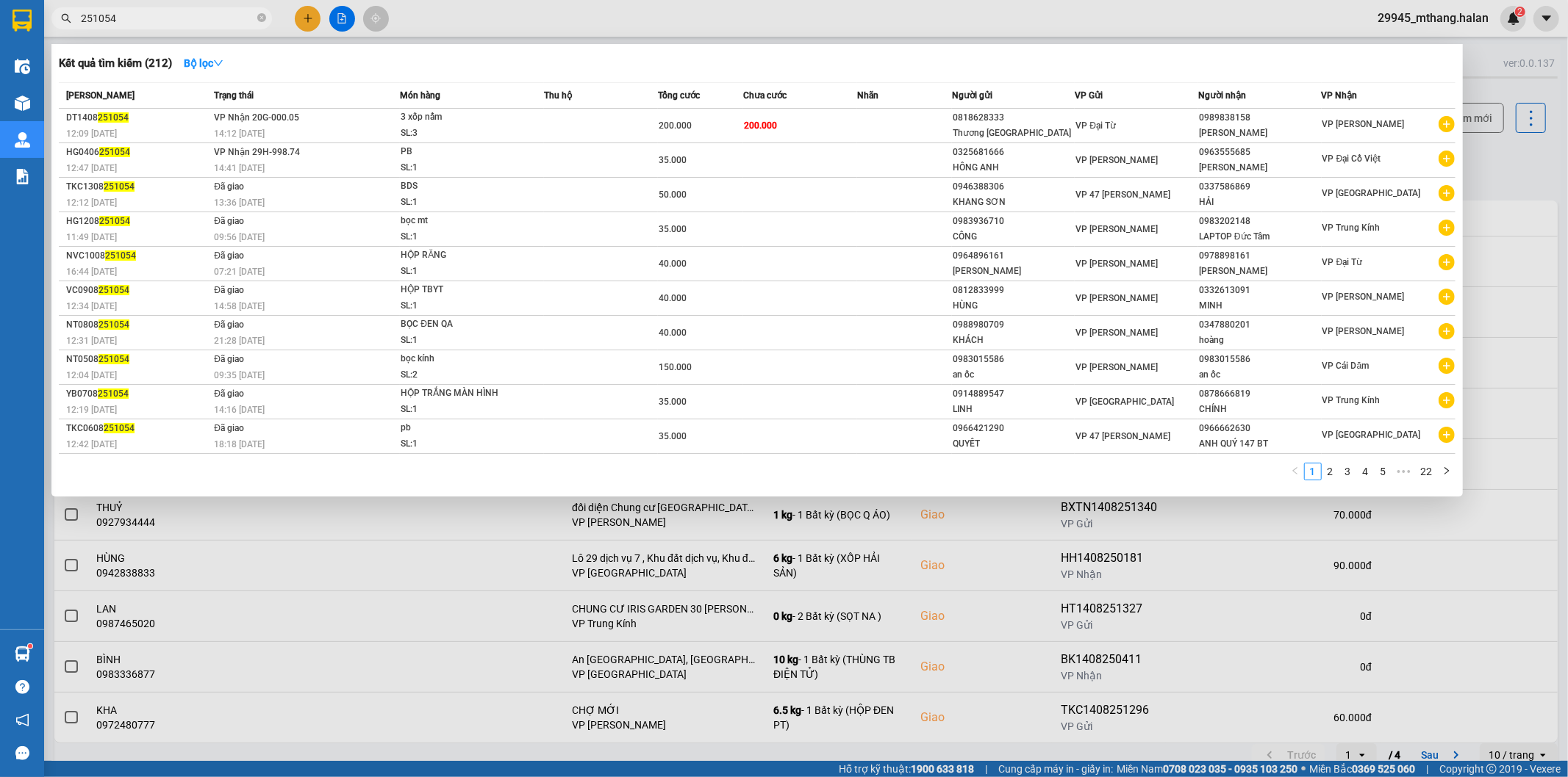
click at [195, 20] on input "251054" at bounding box center [168, 18] width 174 height 16
click at [190, 18] on input "251054" at bounding box center [168, 18] width 174 height 16
click at [180, 21] on input "251054" at bounding box center [168, 18] width 174 height 16
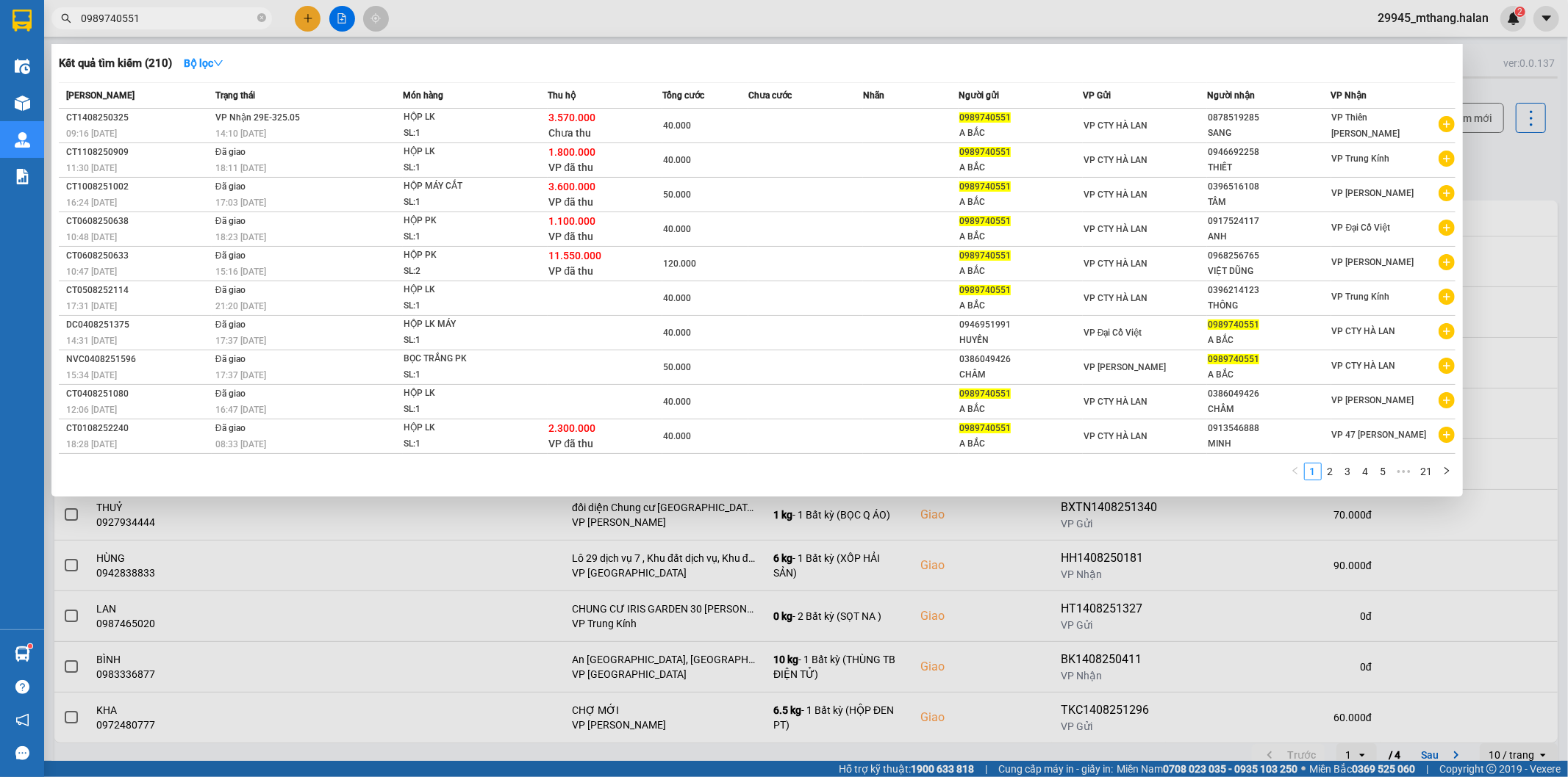
click at [1534, 164] on div at bounding box center [784, 388] width 1568 height 777
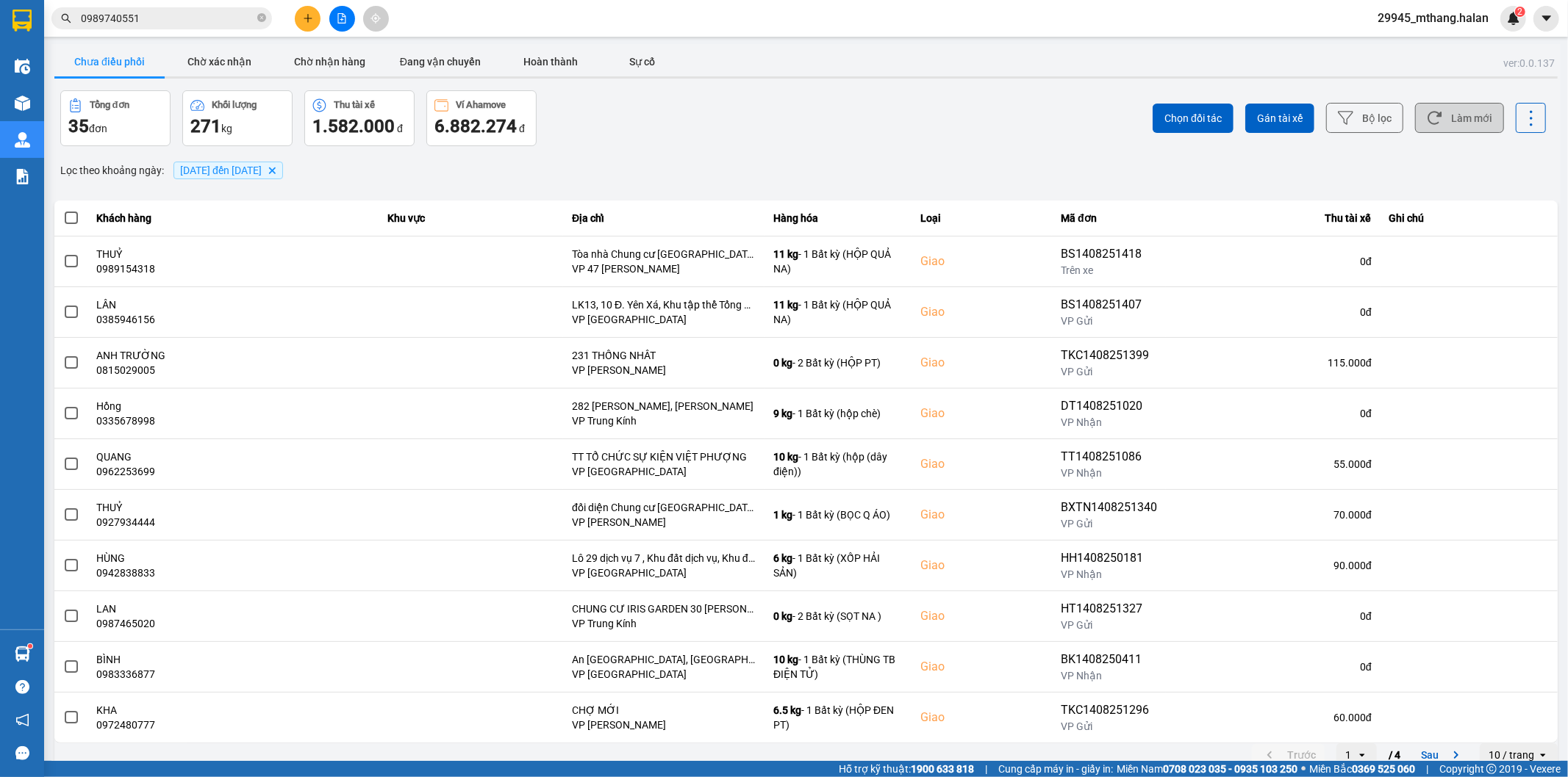
click at [1454, 125] on button "Làm mới" at bounding box center [1459, 118] width 89 height 30
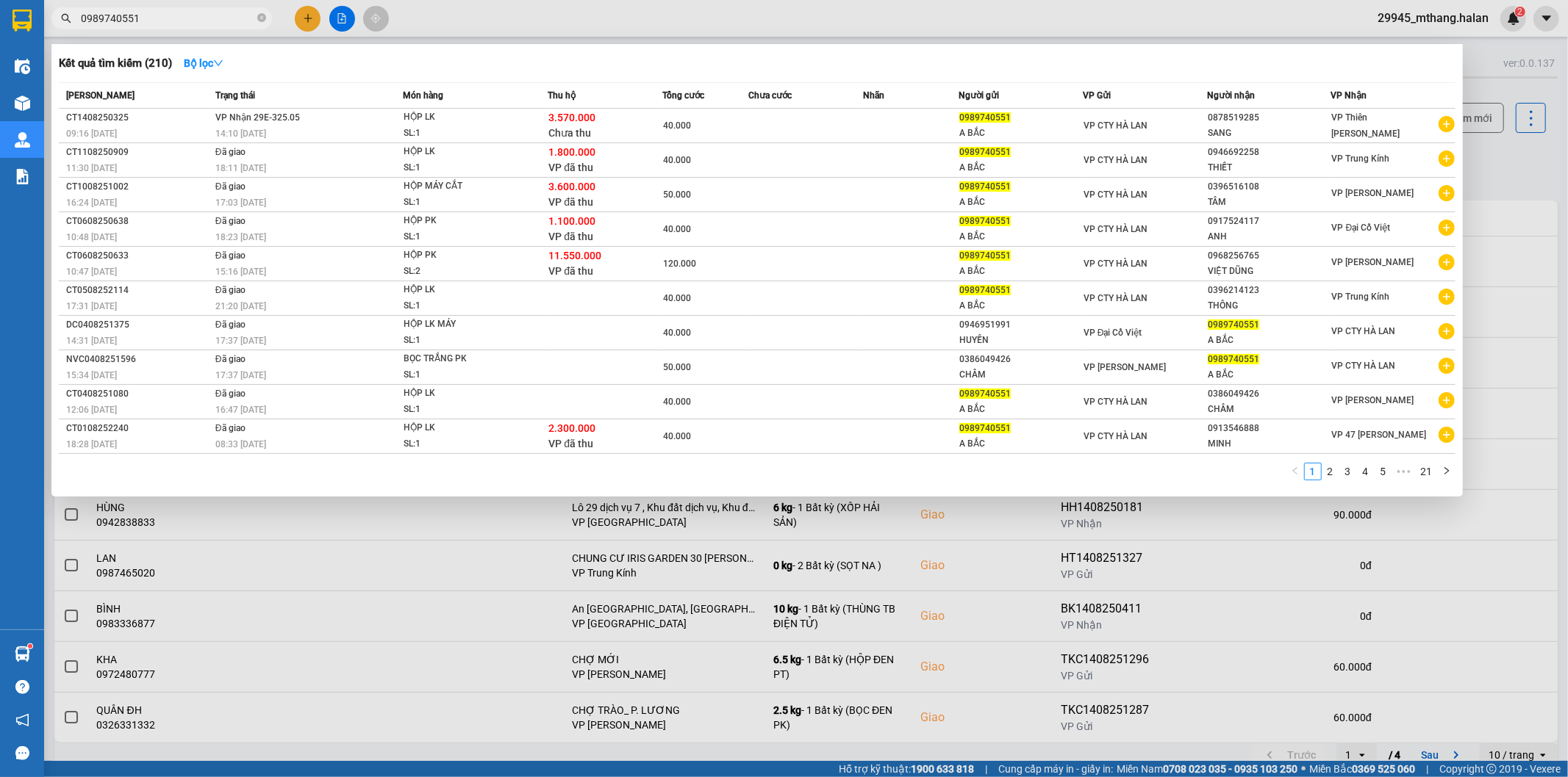
click at [214, 19] on input "0989740551" at bounding box center [168, 18] width 174 height 16
click at [199, 22] on input "0989740551" at bounding box center [168, 18] width 174 height 16
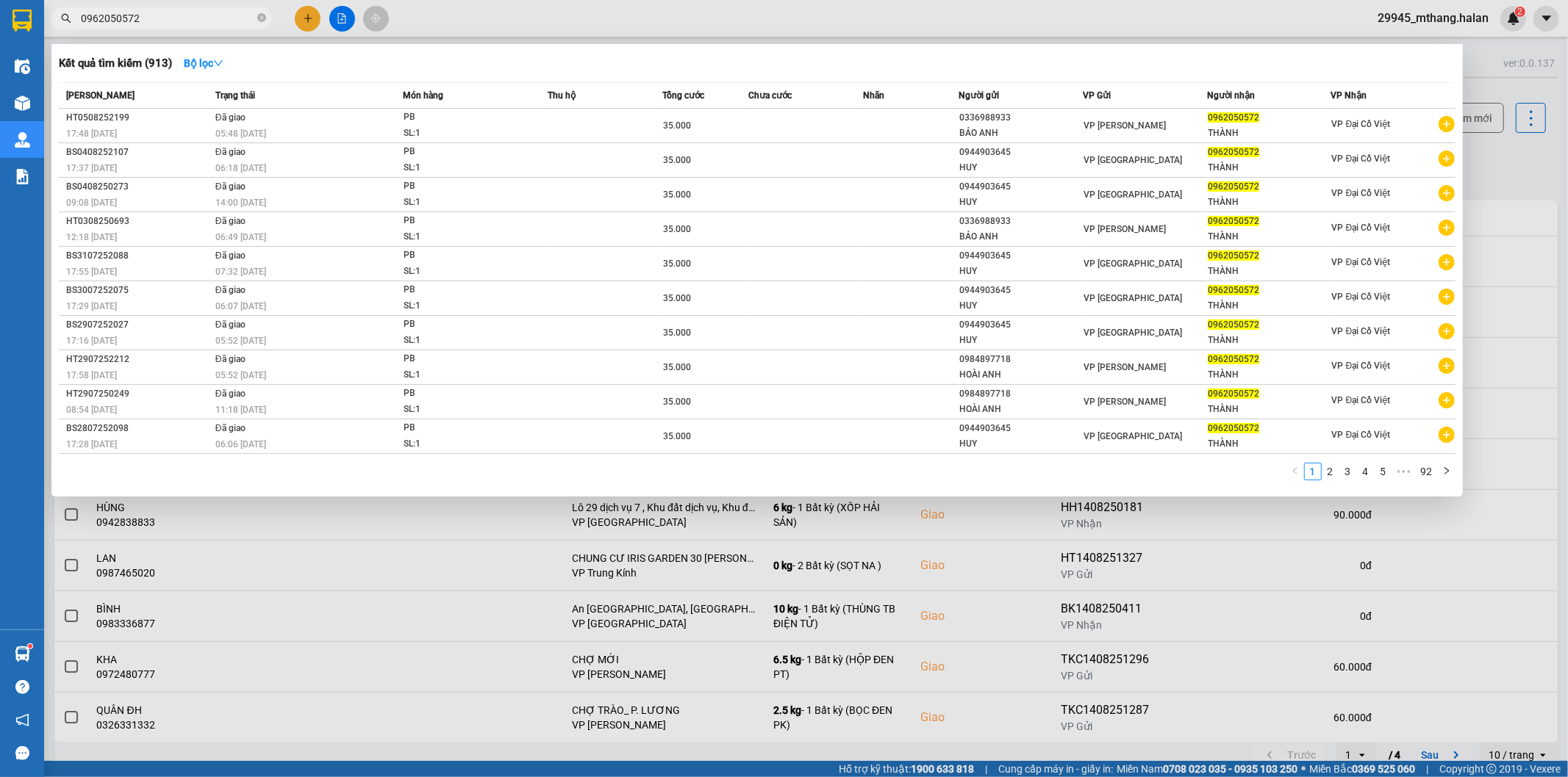
click at [178, 18] on input "0962050572" at bounding box center [168, 18] width 174 height 16
type input "0962050572"
click at [306, 18] on div at bounding box center [784, 388] width 1568 height 777
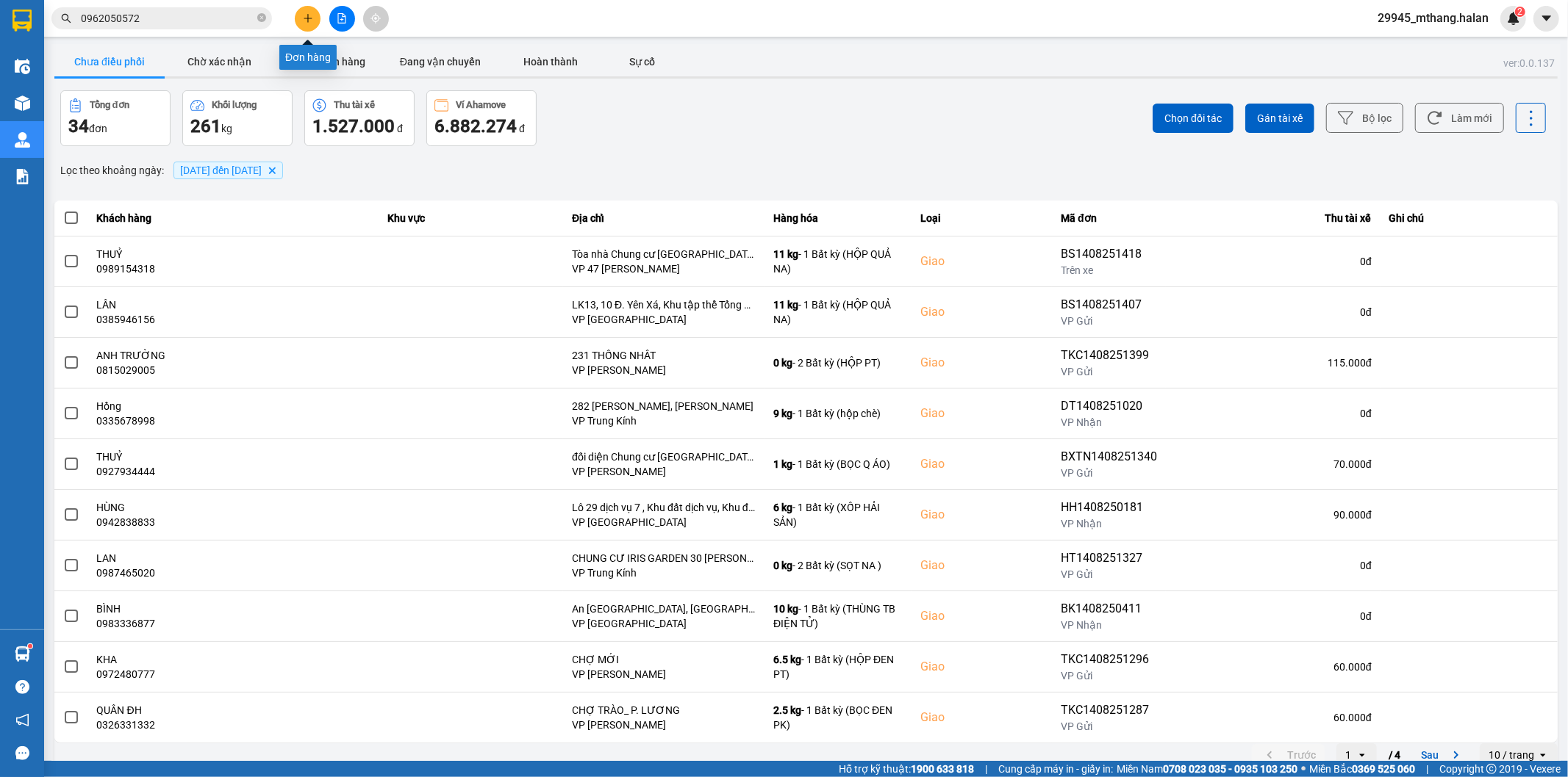
click at [310, 27] on button at bounding box center [307, 18] width 26 height 26
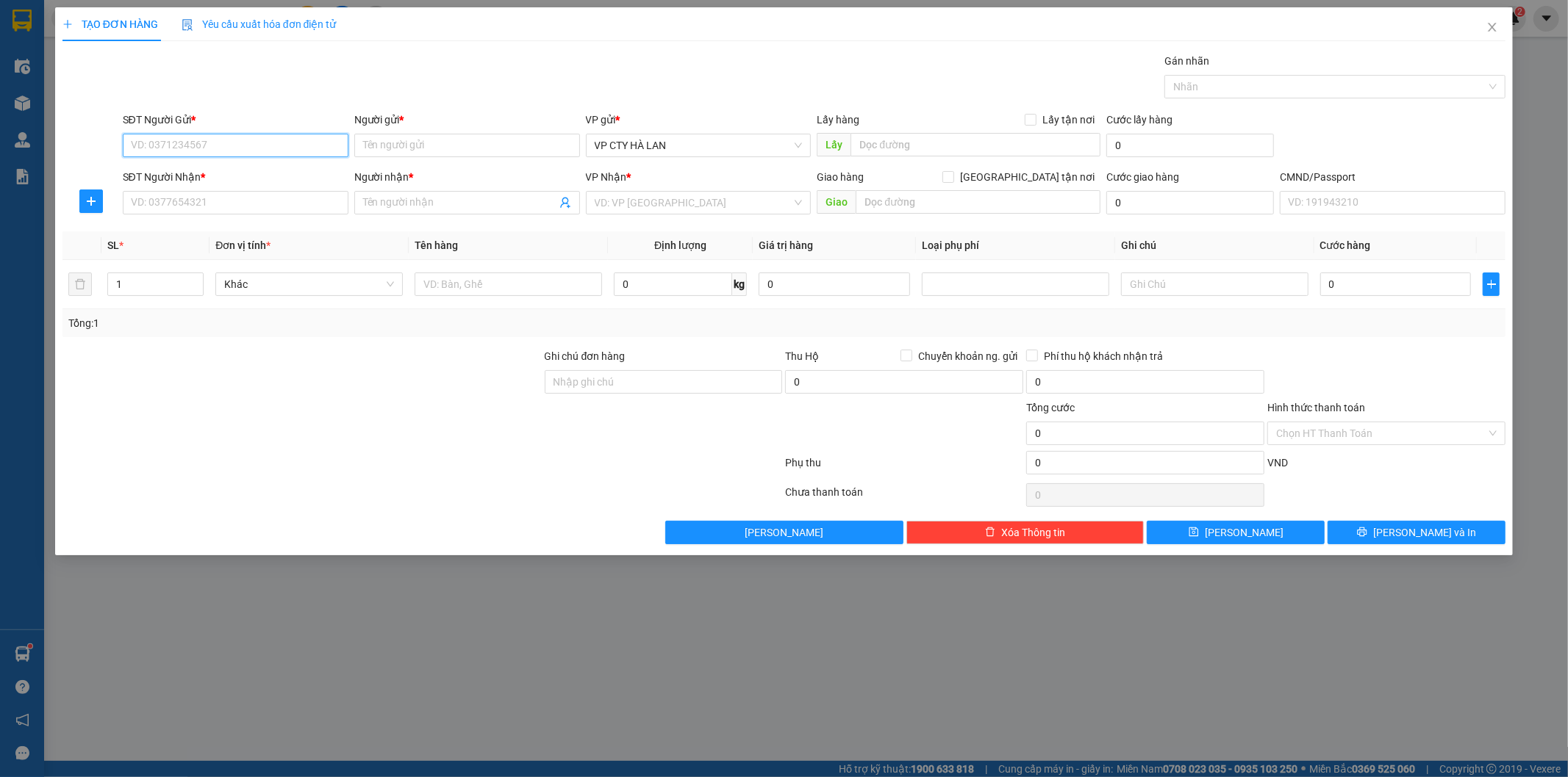
paste input "0962050572"
click at [218, 144] on input "0962050572" at bounding box center [235, 145] width 225 height 23
drag, startPoint x: 215, startPoint y: 149, endPoint x: 498, endPoint y: 120, distance: 284.5
click at [215, 148] on input "0962050572" at bounding box center [235, 145] width 225 height 23
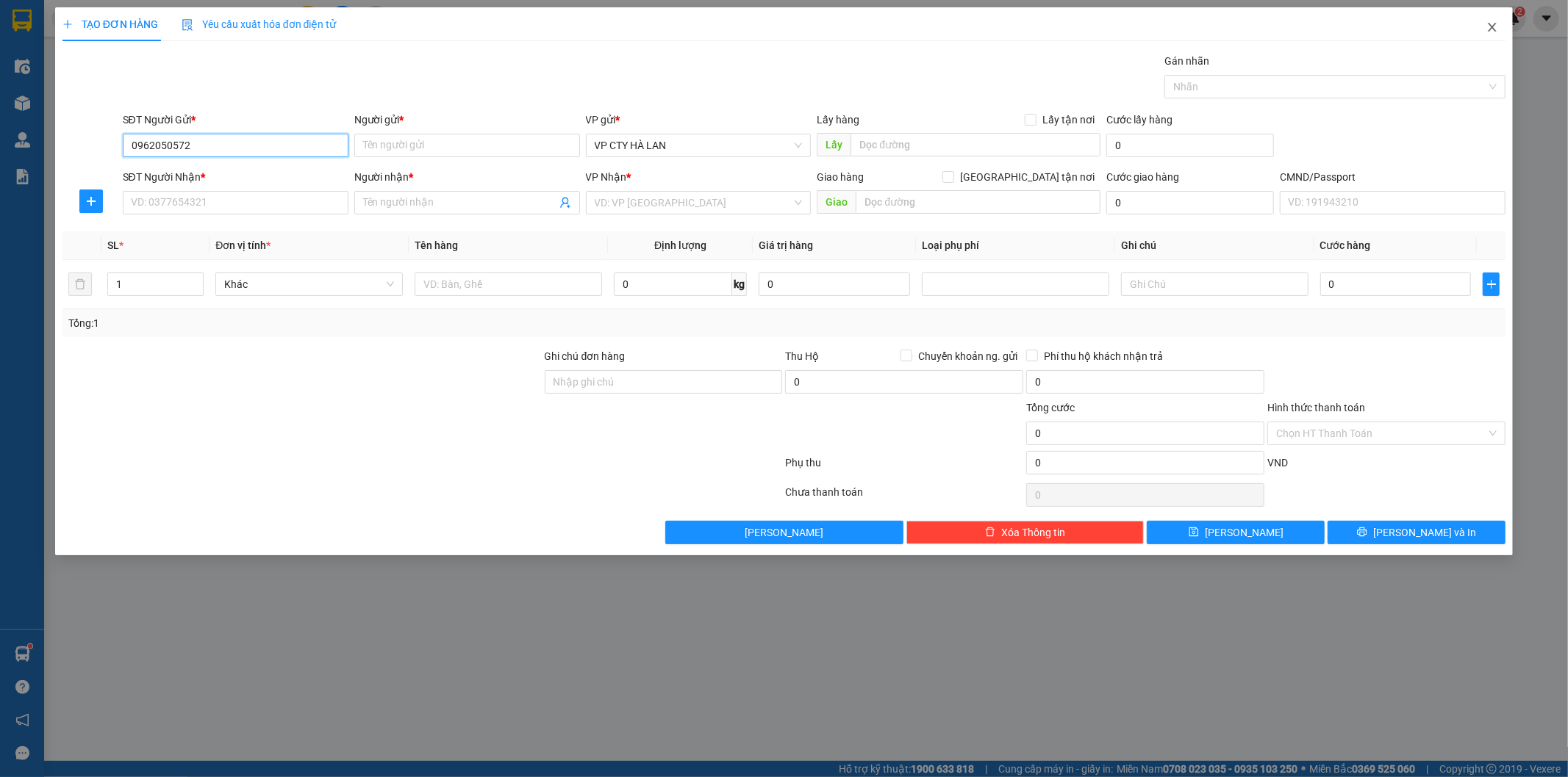
type input "0962050572"
click at [1490, 28] on icon "close" at bounding box center [1492, 28] width 12 height 12
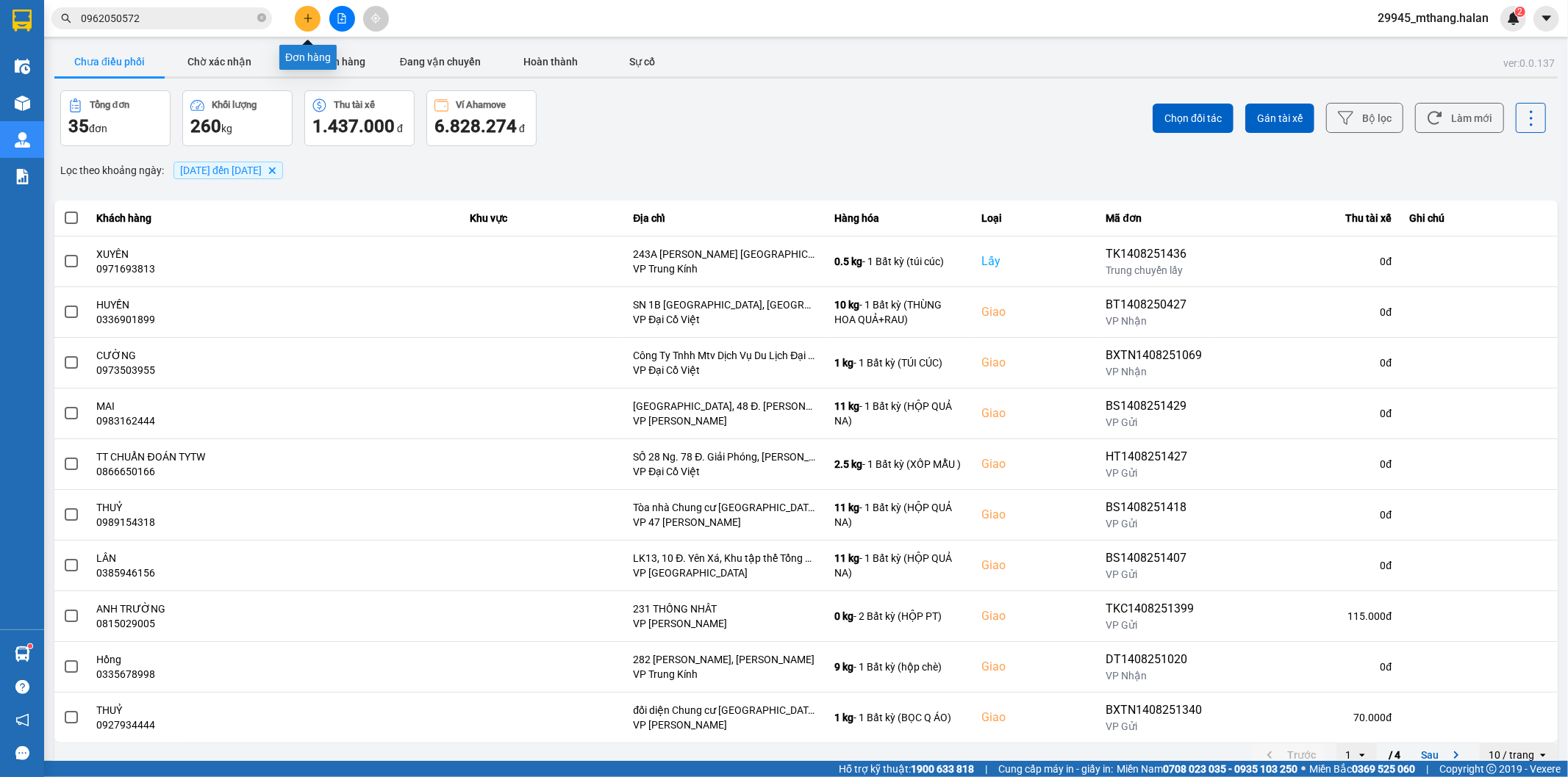
click at [309, 20] on icon "plus" at bounding box center [308, 18] width 10 height 10
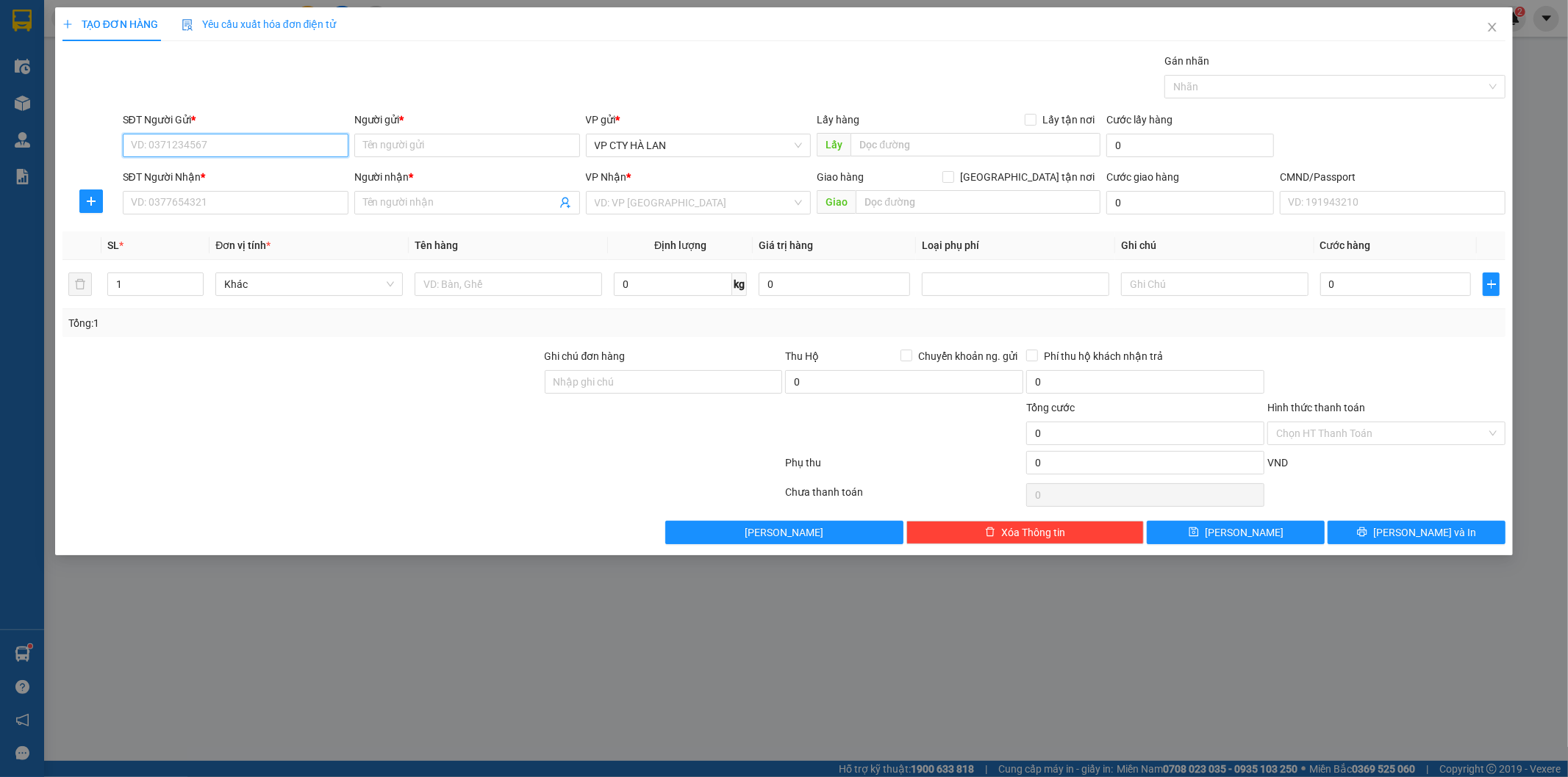
paste input "0962050572"
click at [679, 143] on span "VP CTY HÀ LAN" at bounding box center [698, 145] width 208 height 22
type input "0962050572"
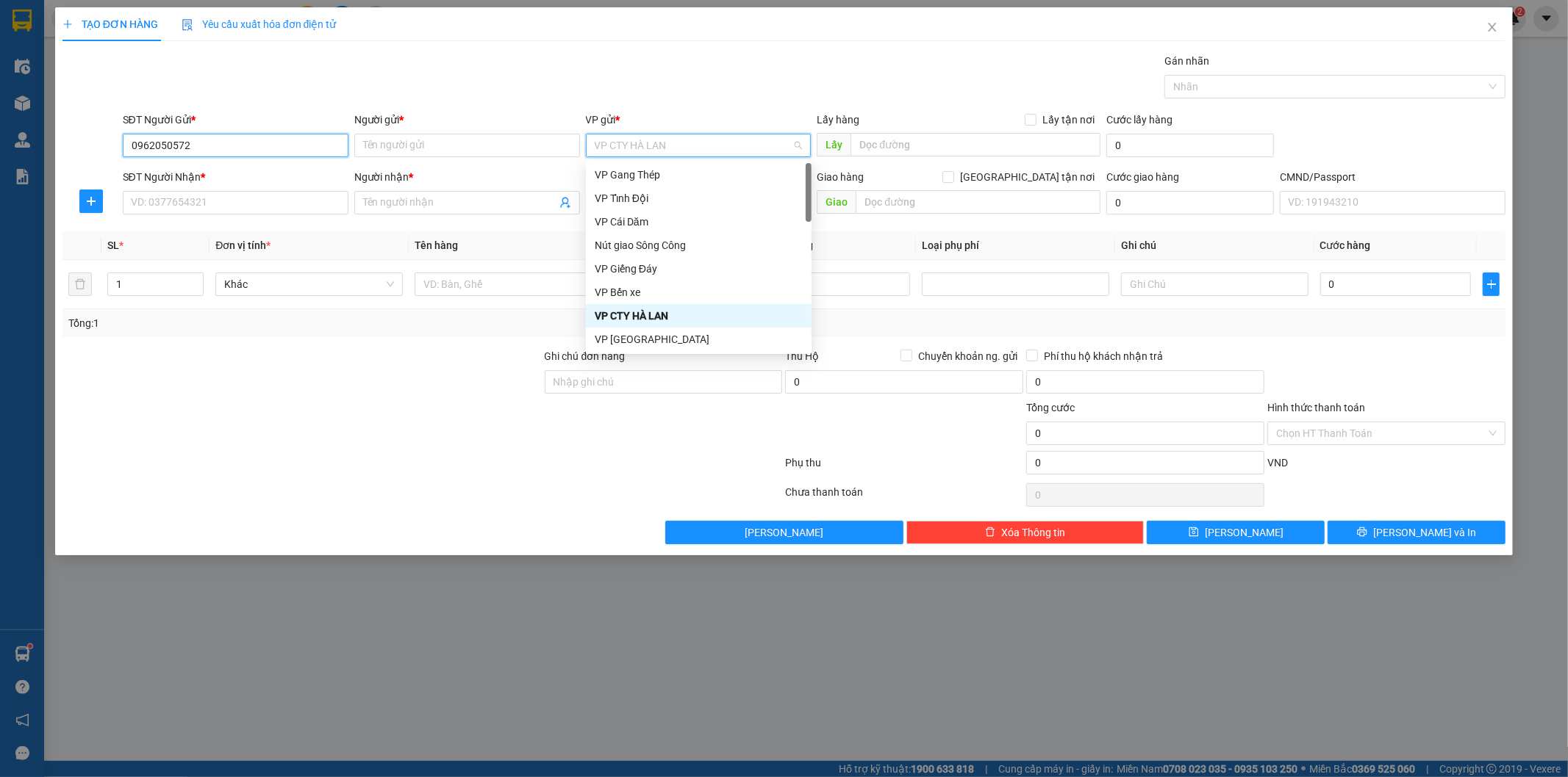
click at [255, 141] on input "0962050572" at bounding box center [235, 145] width 225 height 23
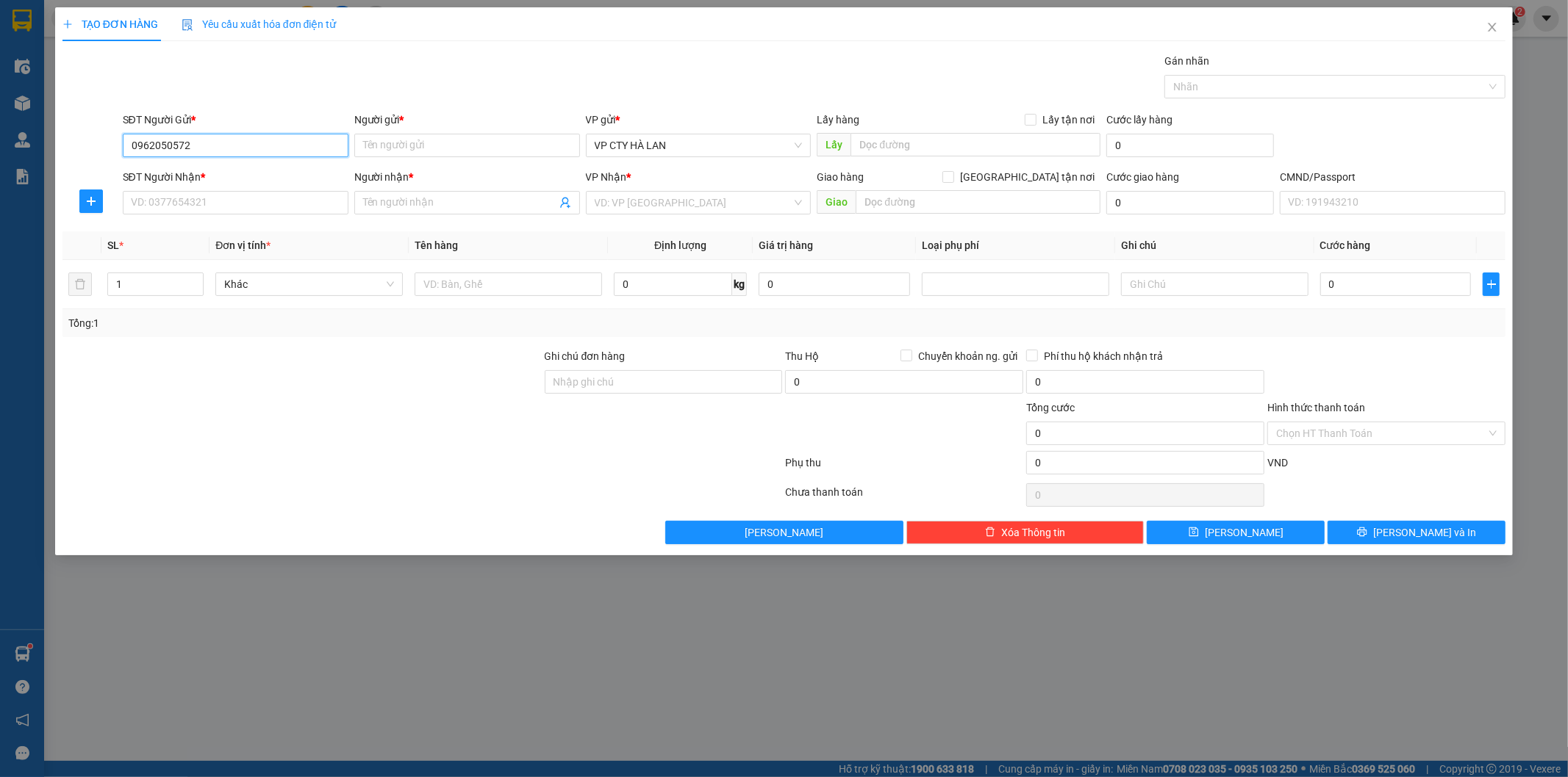
click at [255, 141] on input "0962050572" at bounding box center [235, 145] width 225 height 23
click at [890, 150] on input "text" at bounding box center [975, 144] width 250 height 23
type input "25 NGỖ QUYÈN"
click at [252, 148] on input "0962050572" at bounding box center [235, 145] width 225 height 23
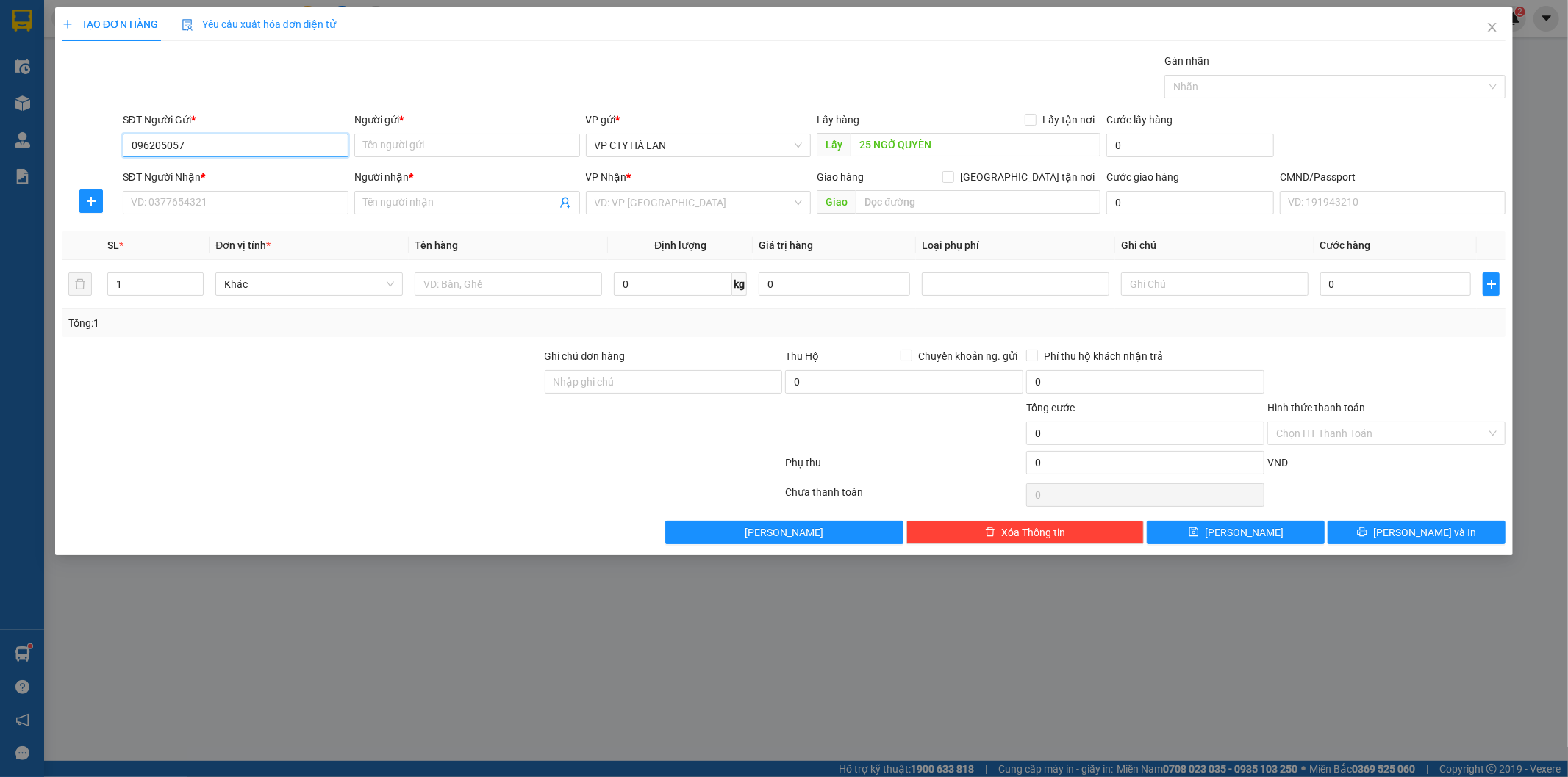
type input "0962050572"
click at [441, 148] on input "Người gửi *" at bounding box center [467, 145] width 225 height 23
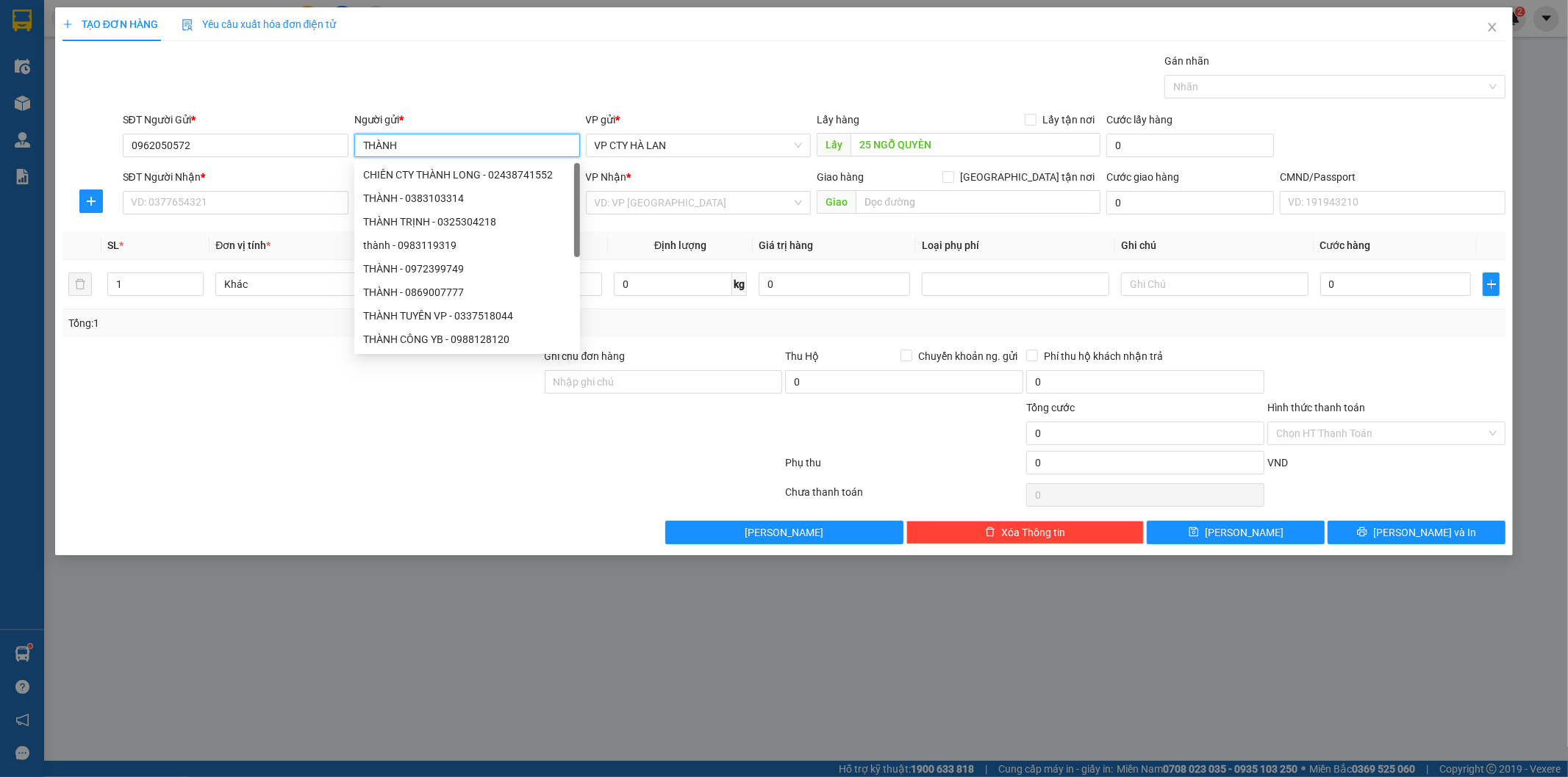
type input "THÀNH"
click at [765, 163] on div "VP gửi * VP CTY HÀ LAN" at bounding box center [698, 138] width 231 height 52
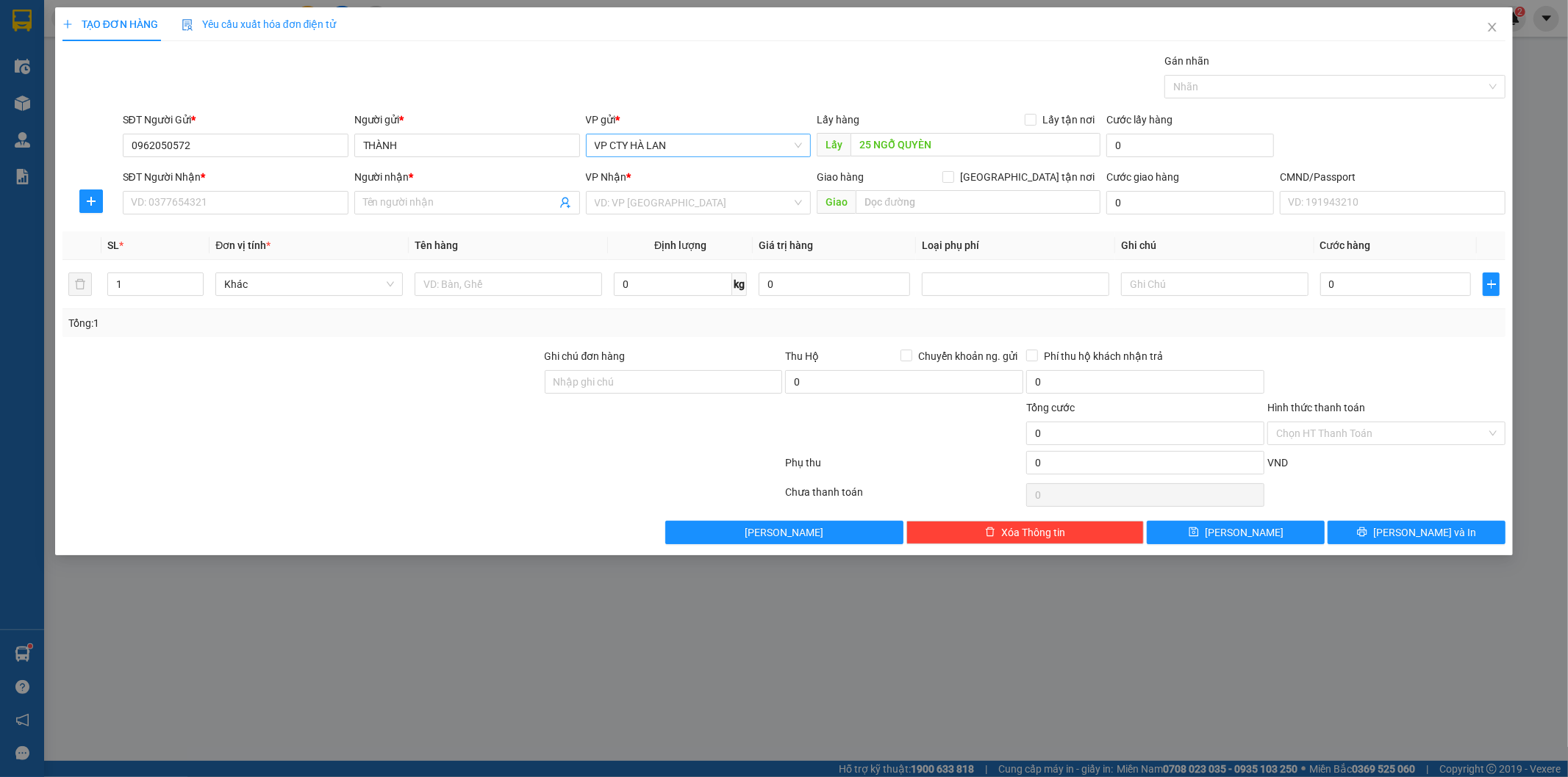
click at [734, 149] on span "VP CTY HÀ LAN" at bounding box center [698, 145] width 208 height 22
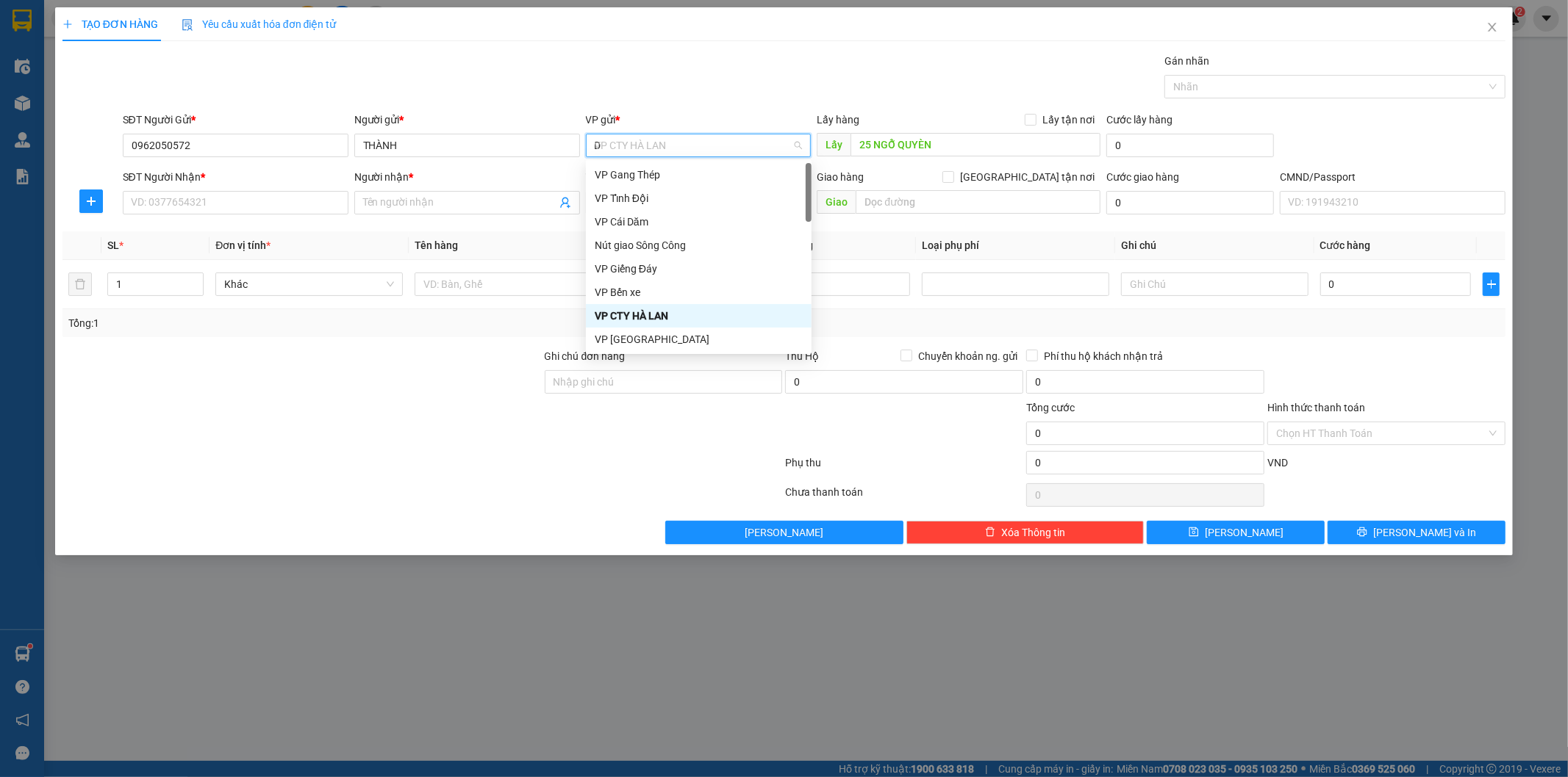
type input "D"
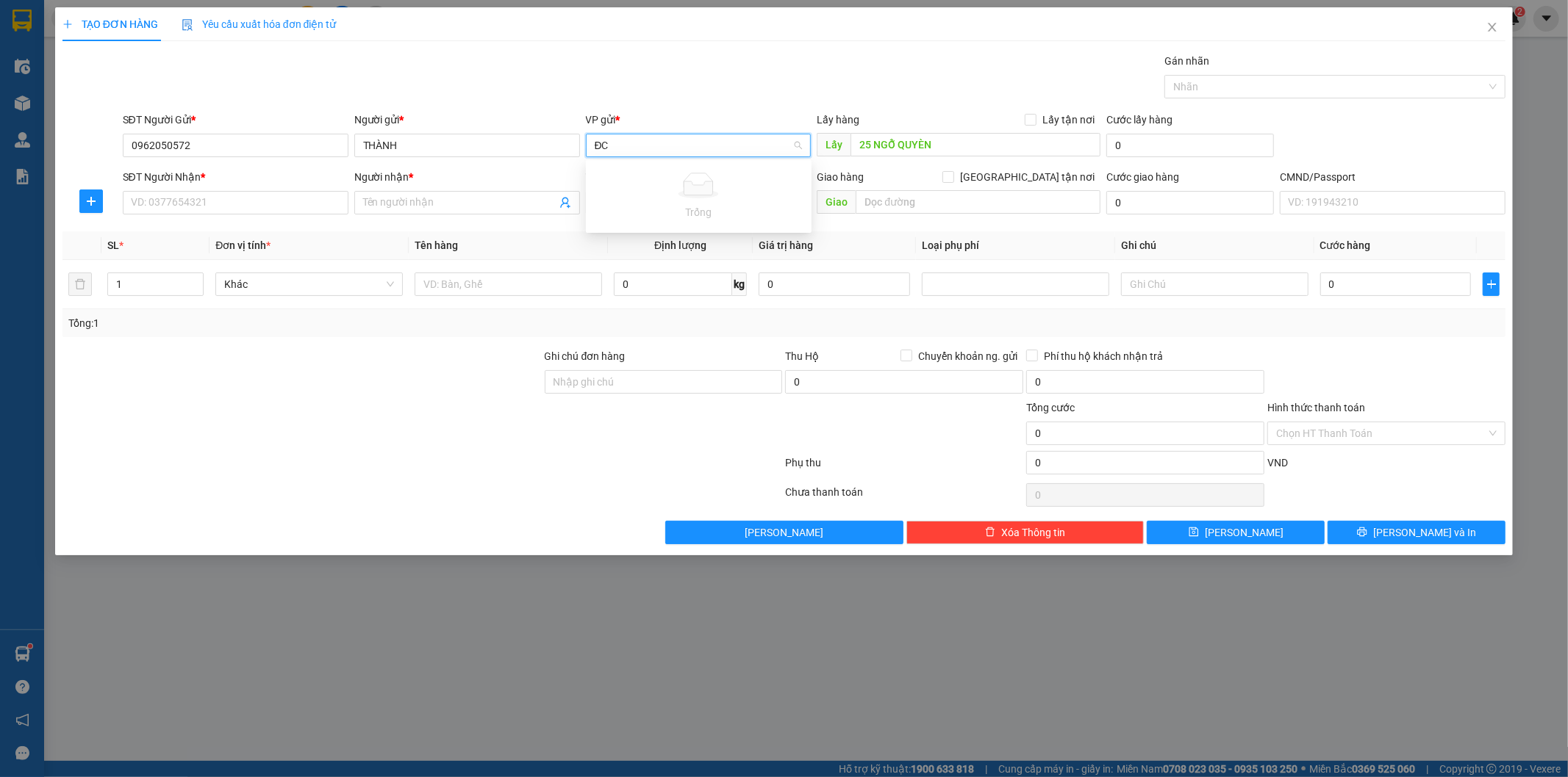
type input "Đ"
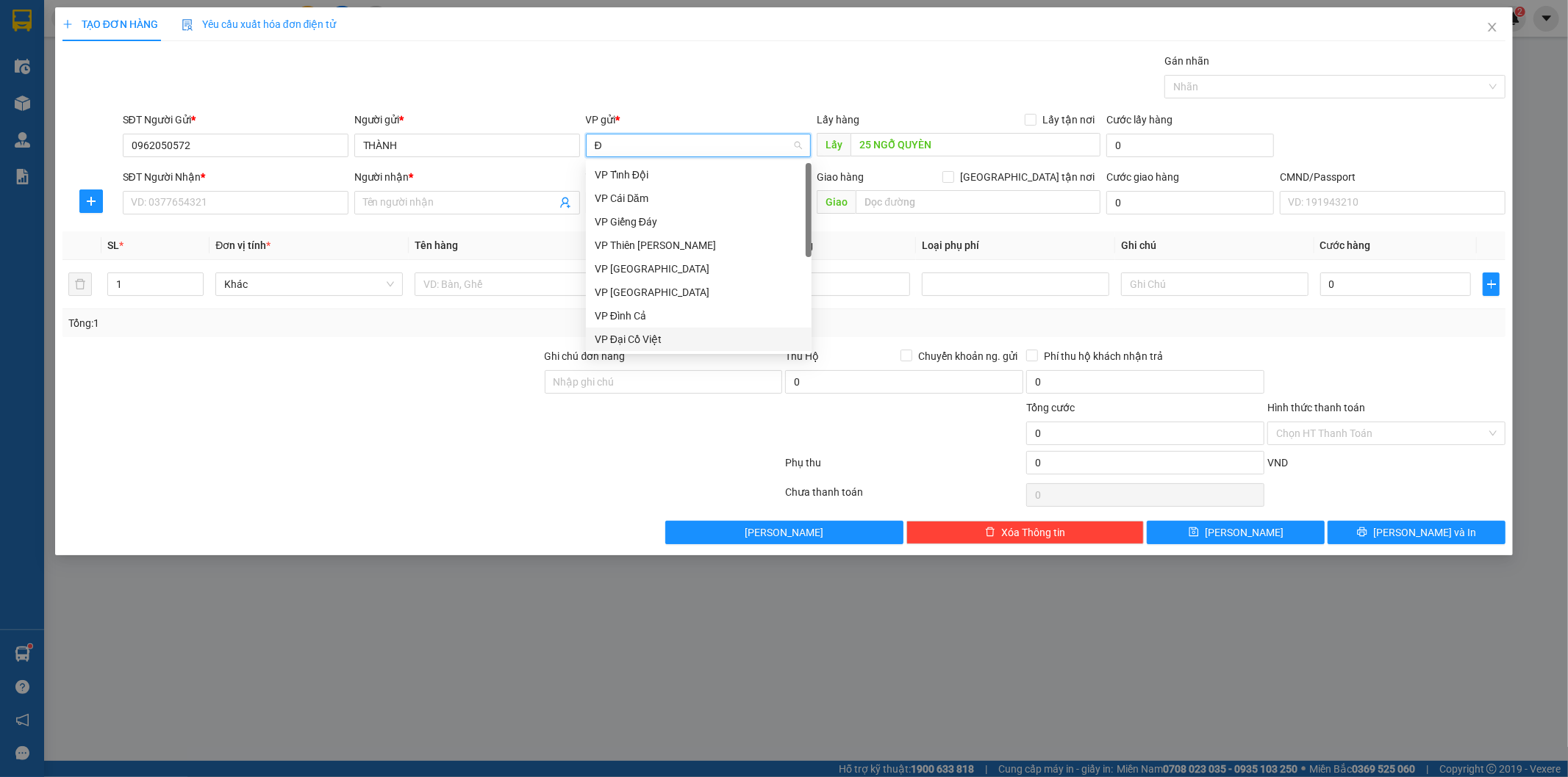
click at [655, 336] on div "VP Đại Cồ Việt" at bounding box center [698, 339] width 208 height 16
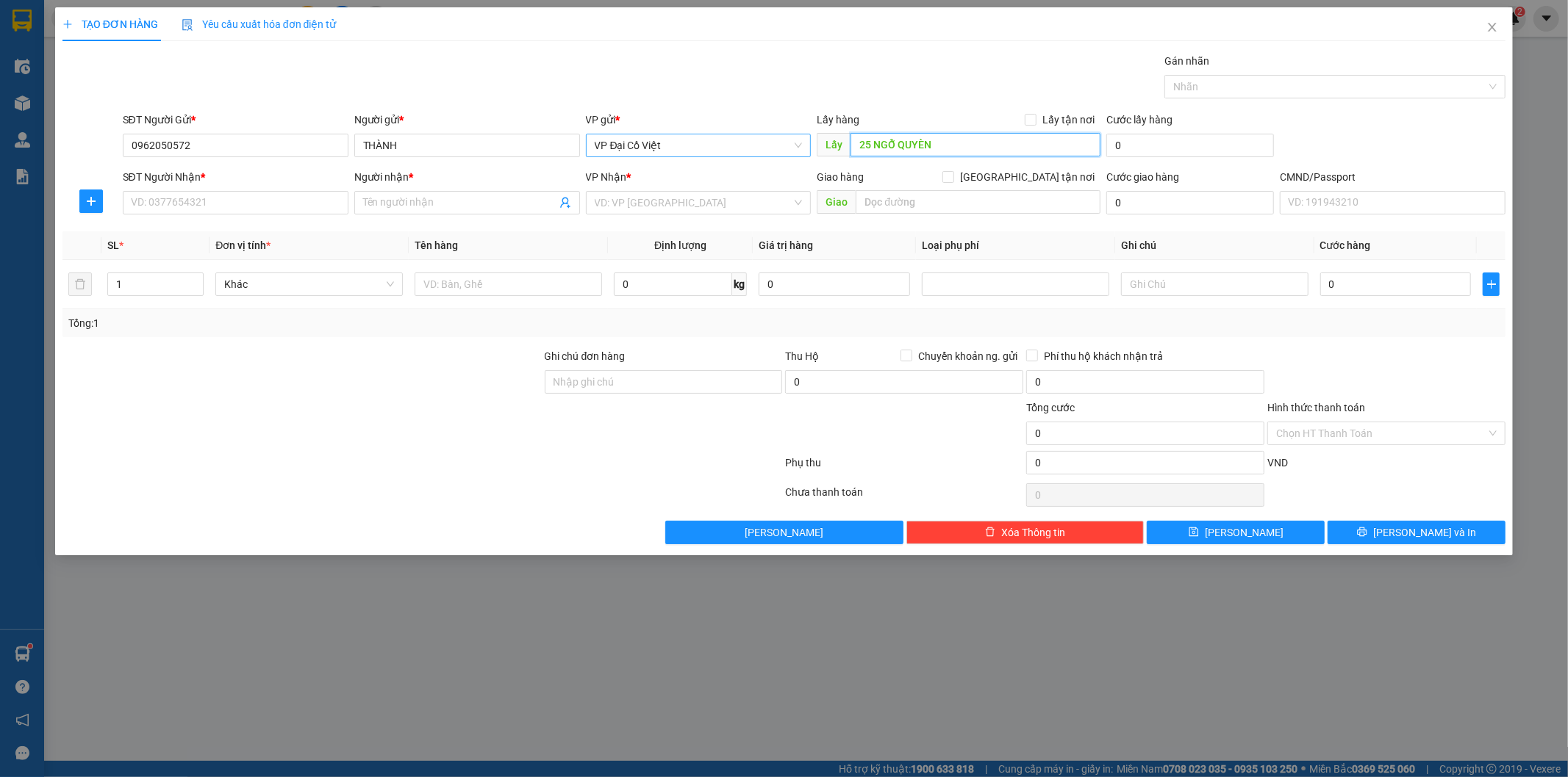
click at [938, 141] on input "25 NGỖ QUYÈN" at bounding box center [975, 144] width 250 height 23
click at [976, 141] on input "25 NGỖ QUYÈN" at bounding box center [975, 144] width 250 height 23
paste input "P. Ngô Quyền, Tràng Tiền, Hoàn Kiếm, Hà Nội 110118, Việt Nam"
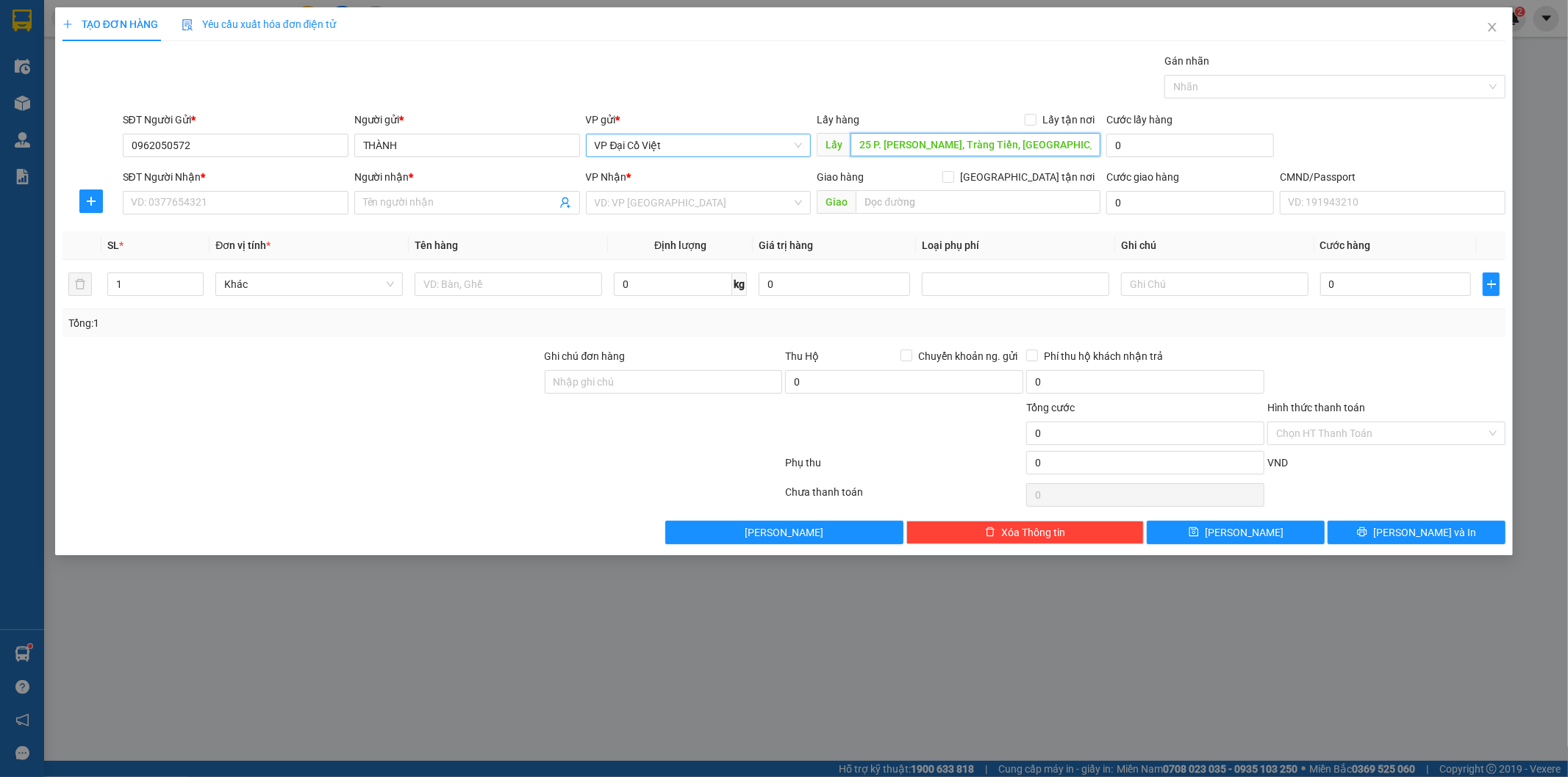
scroll to position [0, 78]
type input "25 P. [PERSON_NAME], Tràng Tiền, [GEOGRAPHIC_DATA], [GEOGRAPHIC_DATA] 110118, […"
click at [1030, 120] on input "Lấy tận nơi" at bounding box center [1029, 119] width 10 height 10
checkbox input "true"
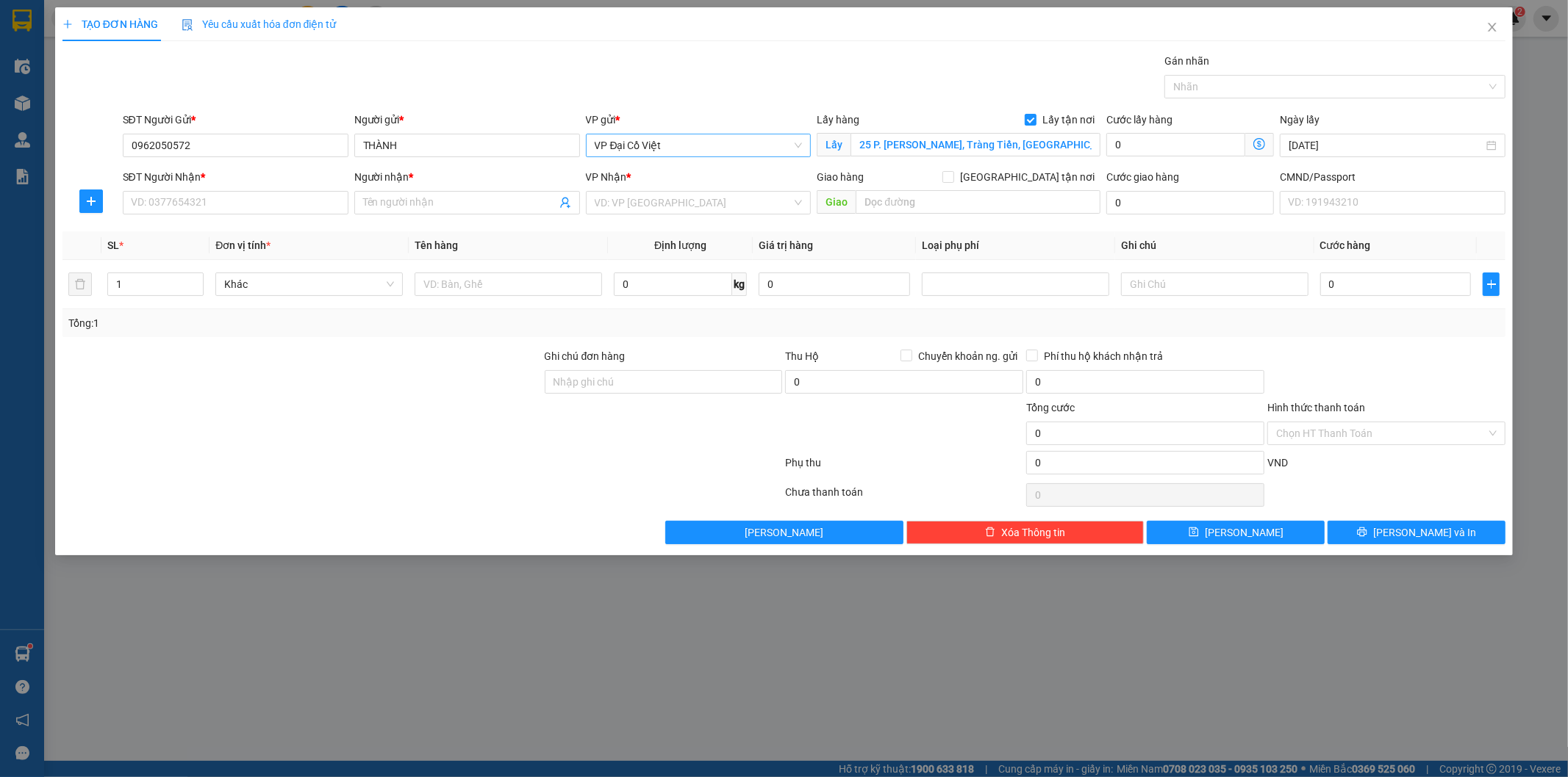
click at [1262, 143] on icon "dollar-circle" at bounding box center [1259, 144] width 12 height 12
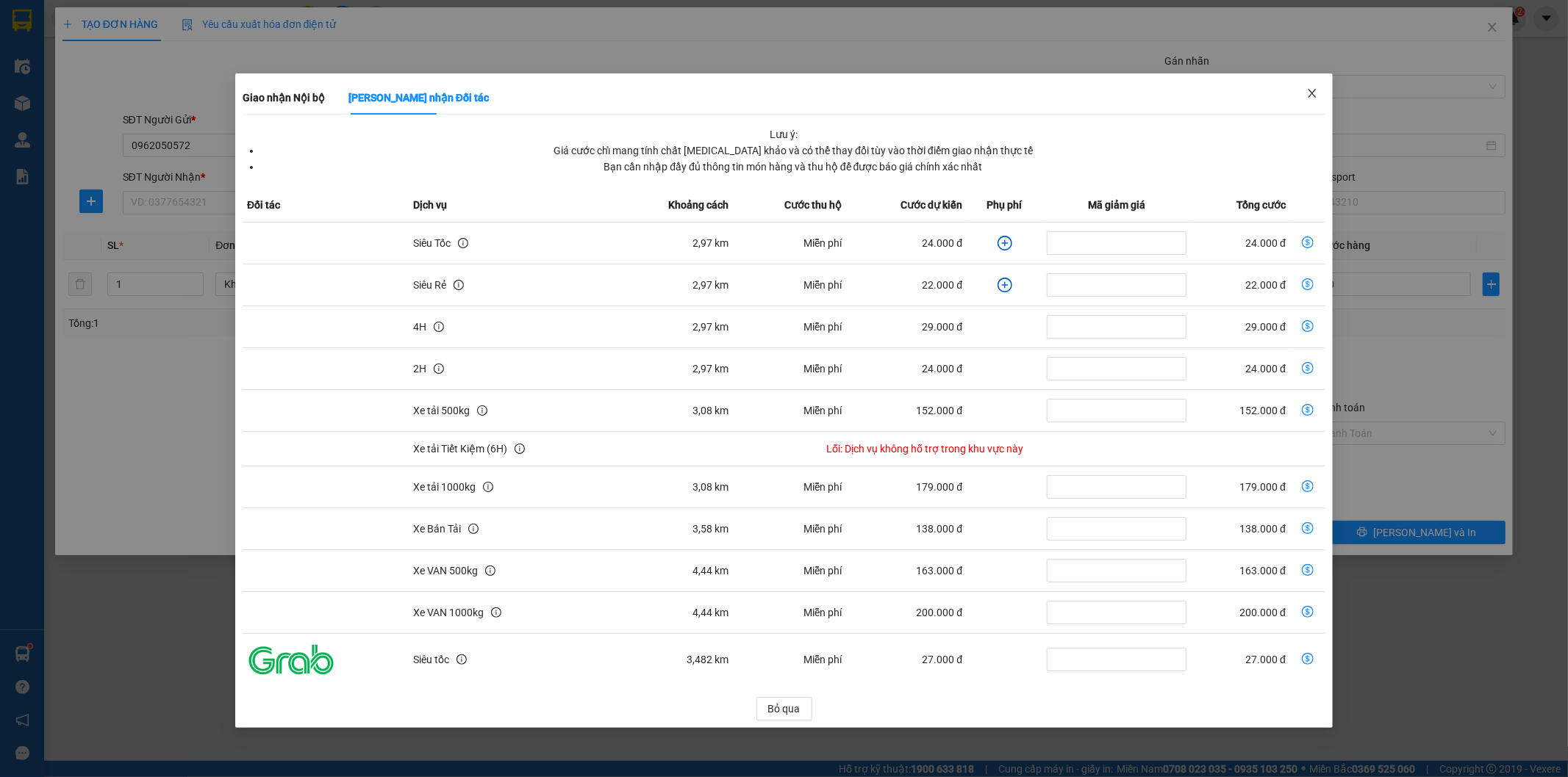
click at [1312, 95] on icon "close" at bounding box center [1312, 93] width 8 height 9
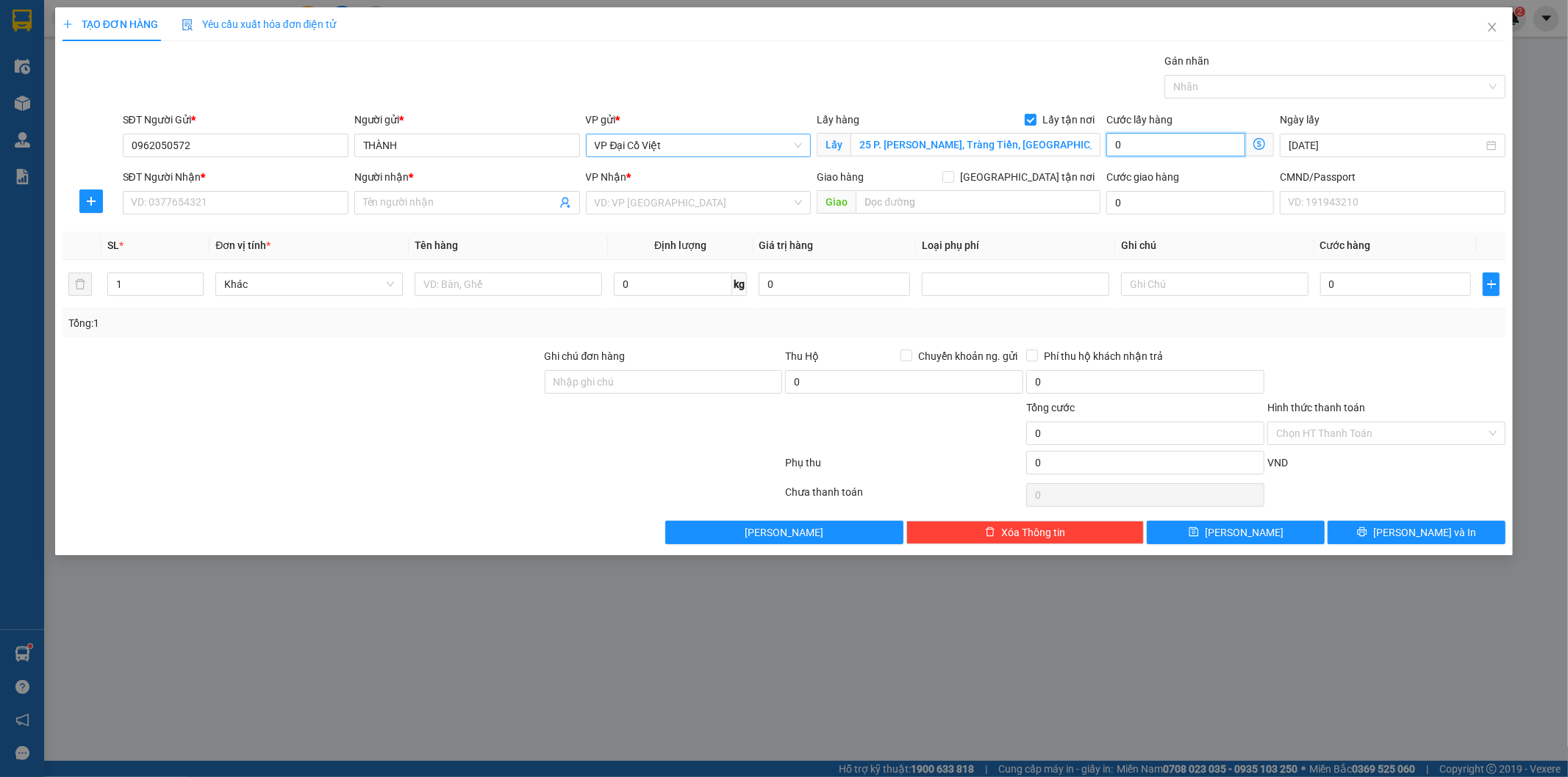
click at [1163, 138] on input "0" at bounding box center [1176, 144] width 139 height 23
type input "3"
type input "35"
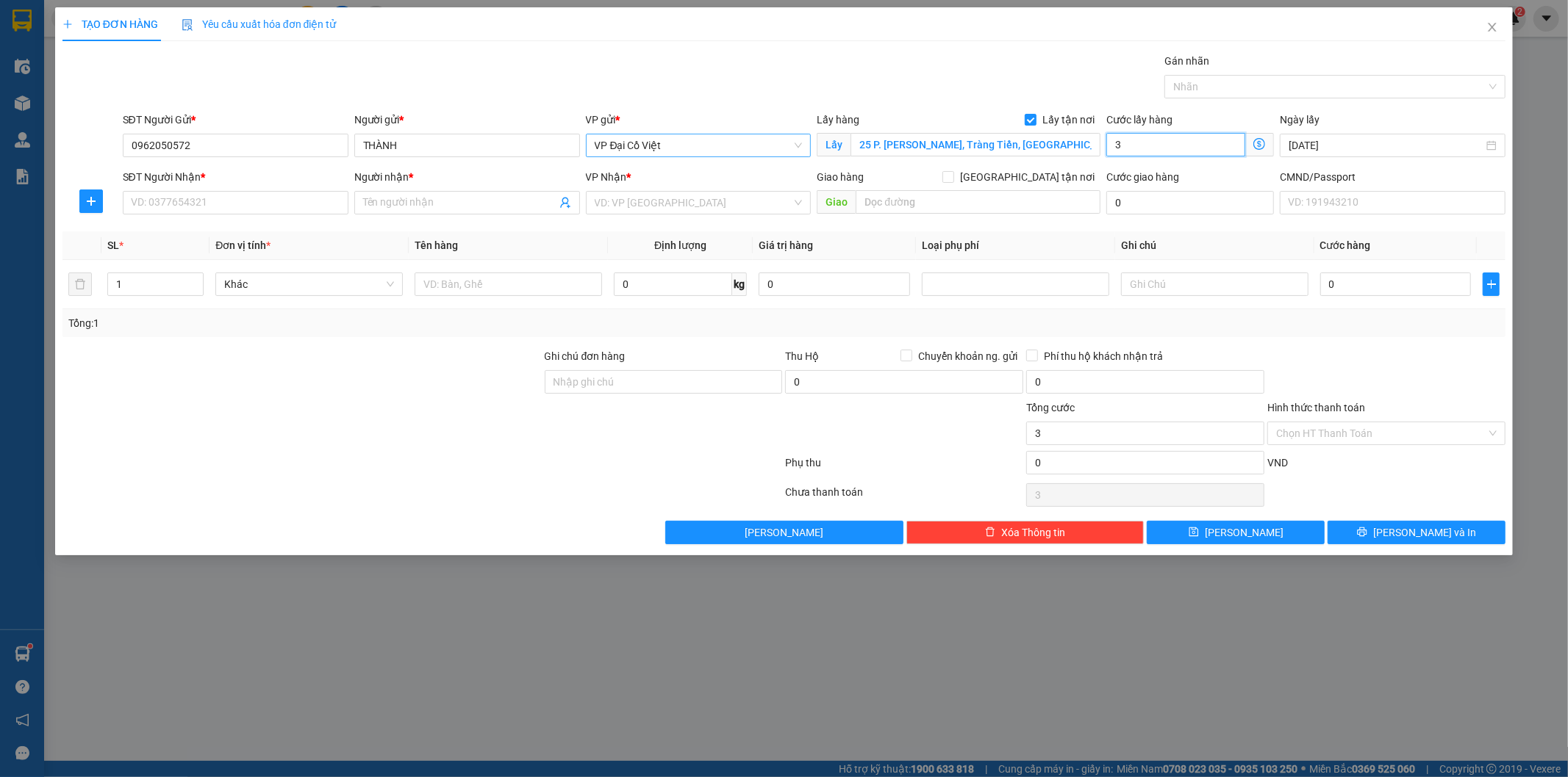
type input "35"
click at [243, 201] on input "SĐT Người Nhận *" at bounding box center [235, 203] width 225 height 23
type input "35.000"
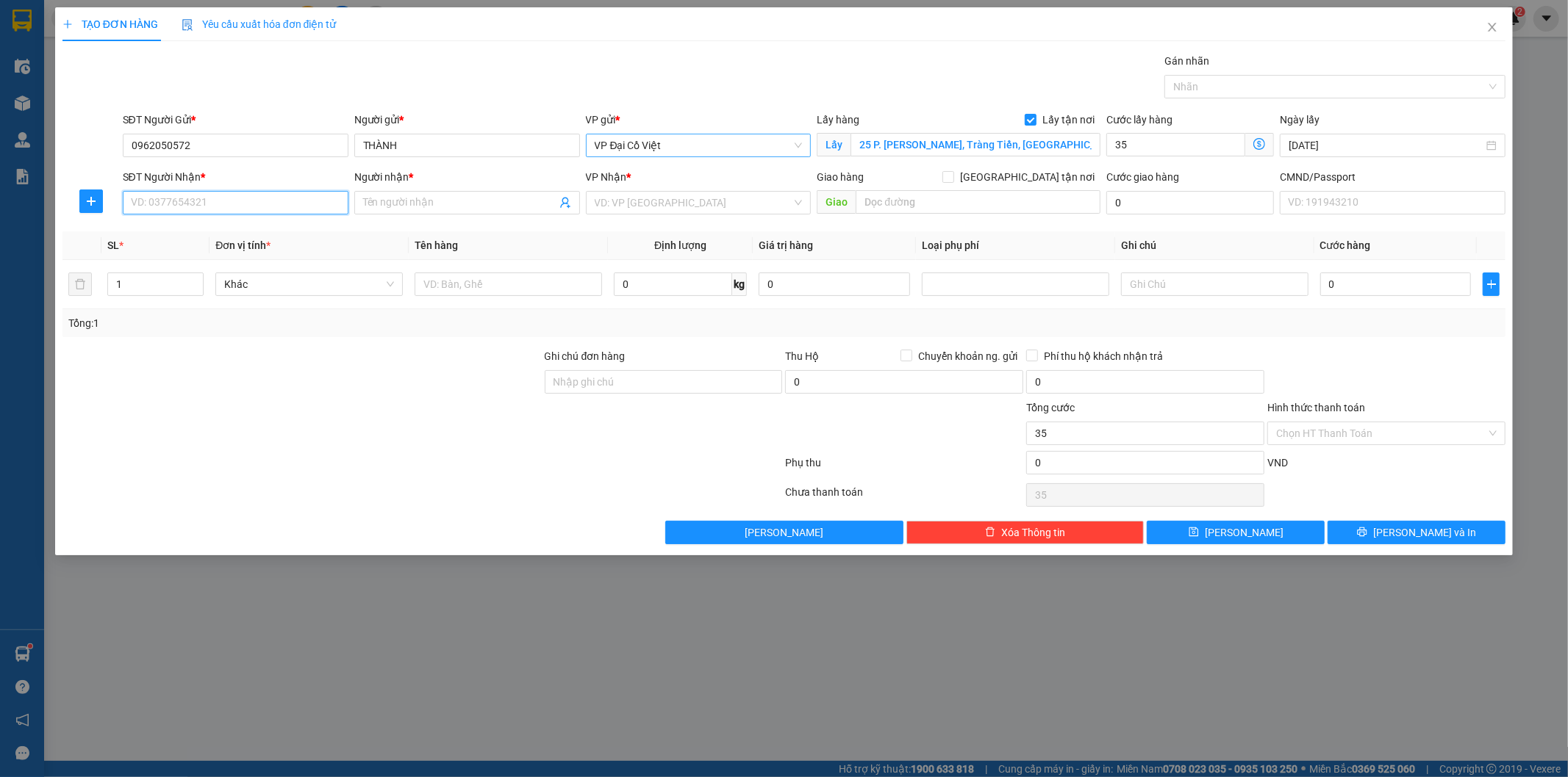
type input "35.000"
type input "0379602826"
click at [402, 199] on input "Người nhận *" at bounding box center [460, 202] width 194 height 16
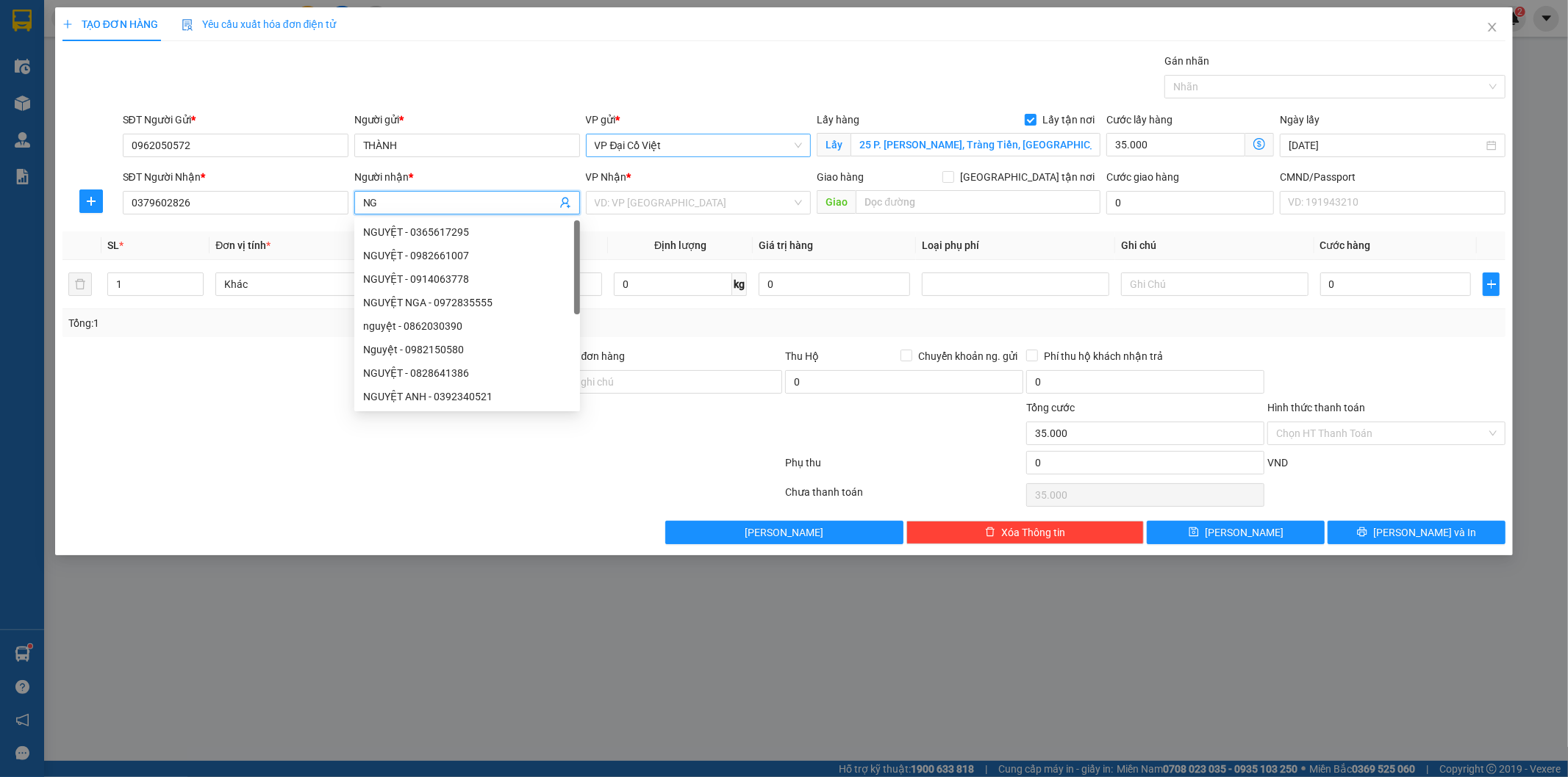
type input "N"
type input "Y"
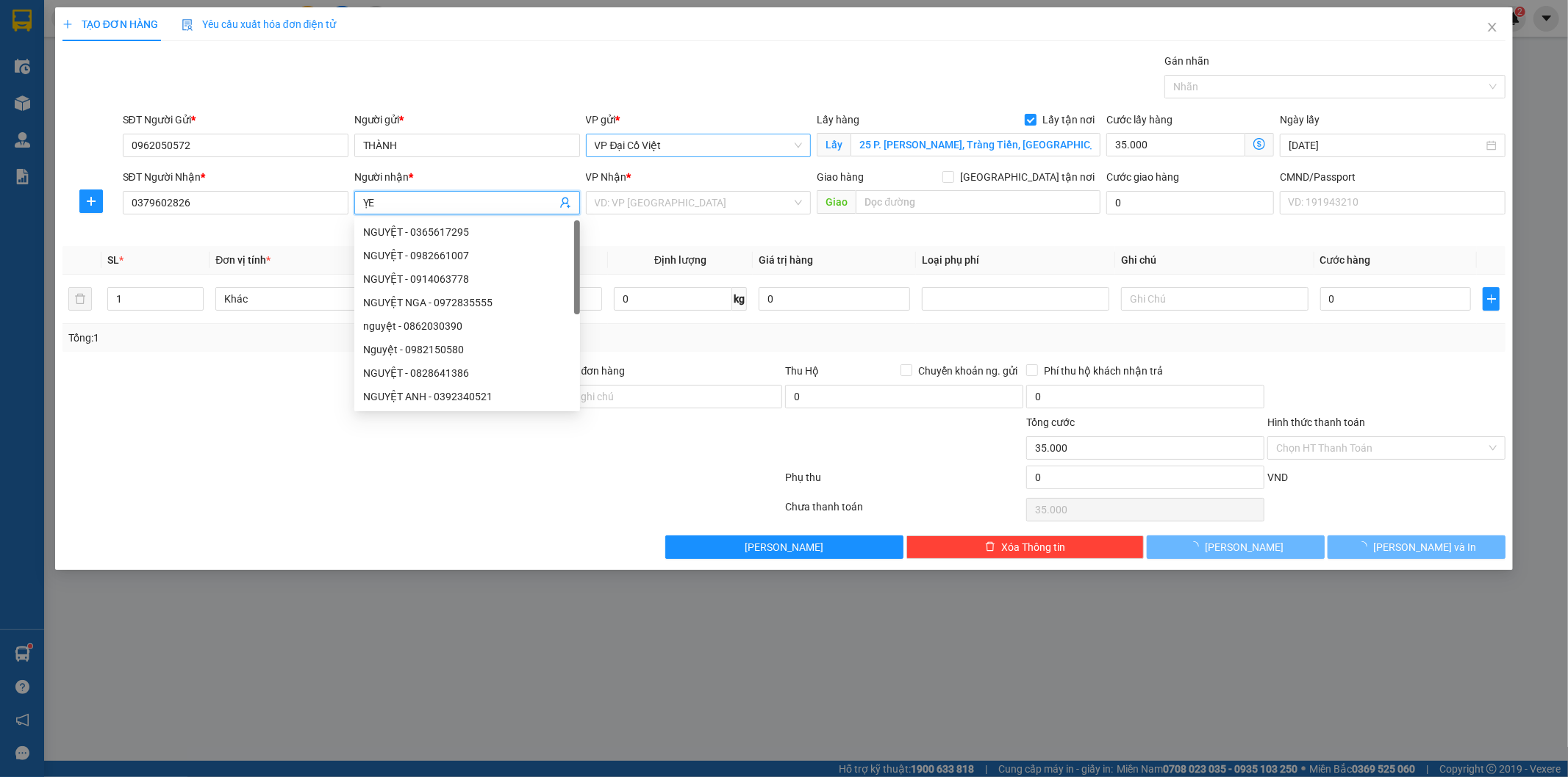
type input "Ỵ"
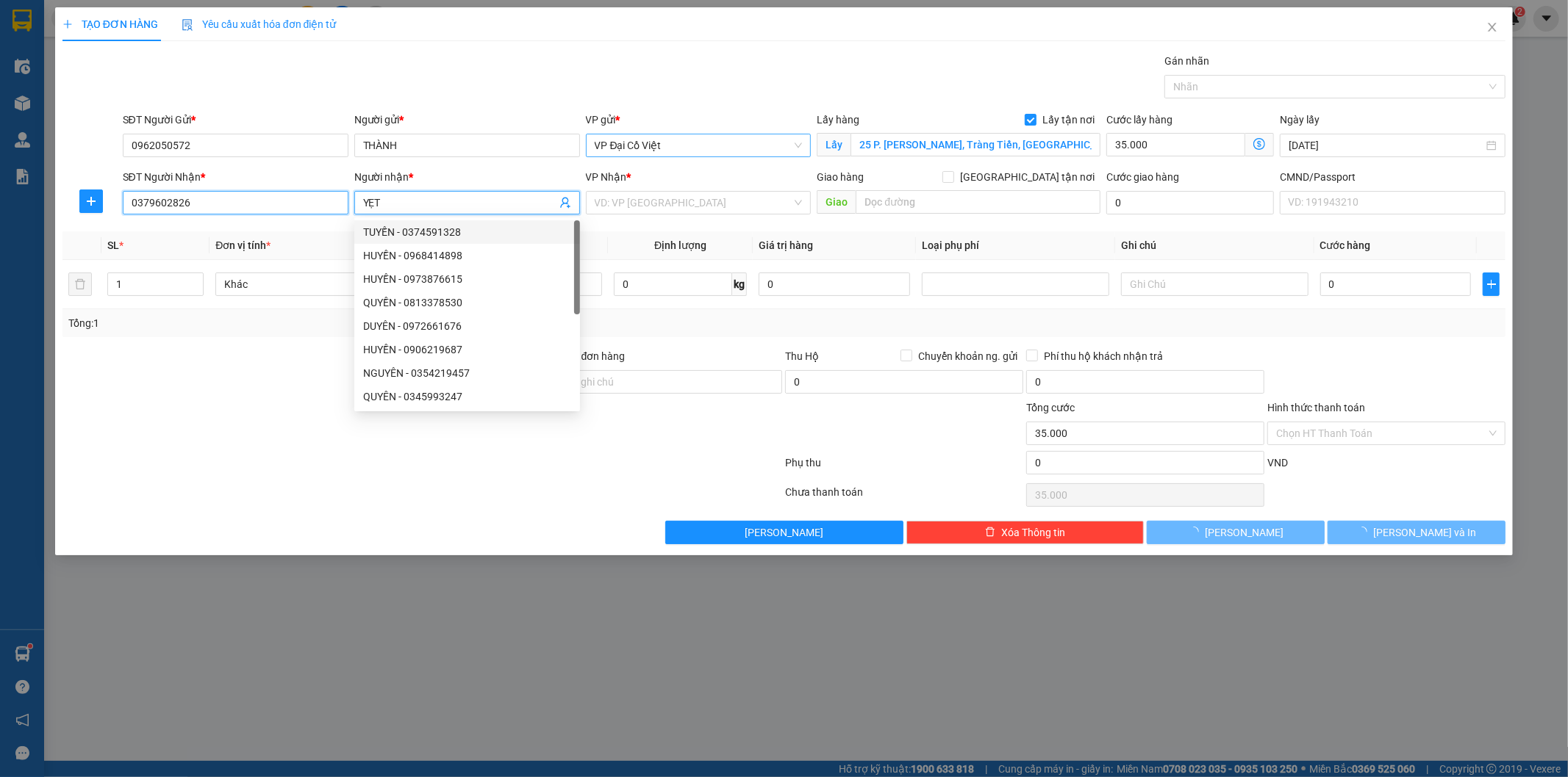
click at [225, 204] on input "0379602826" at bounding box center [235, 203] width 225 height 23
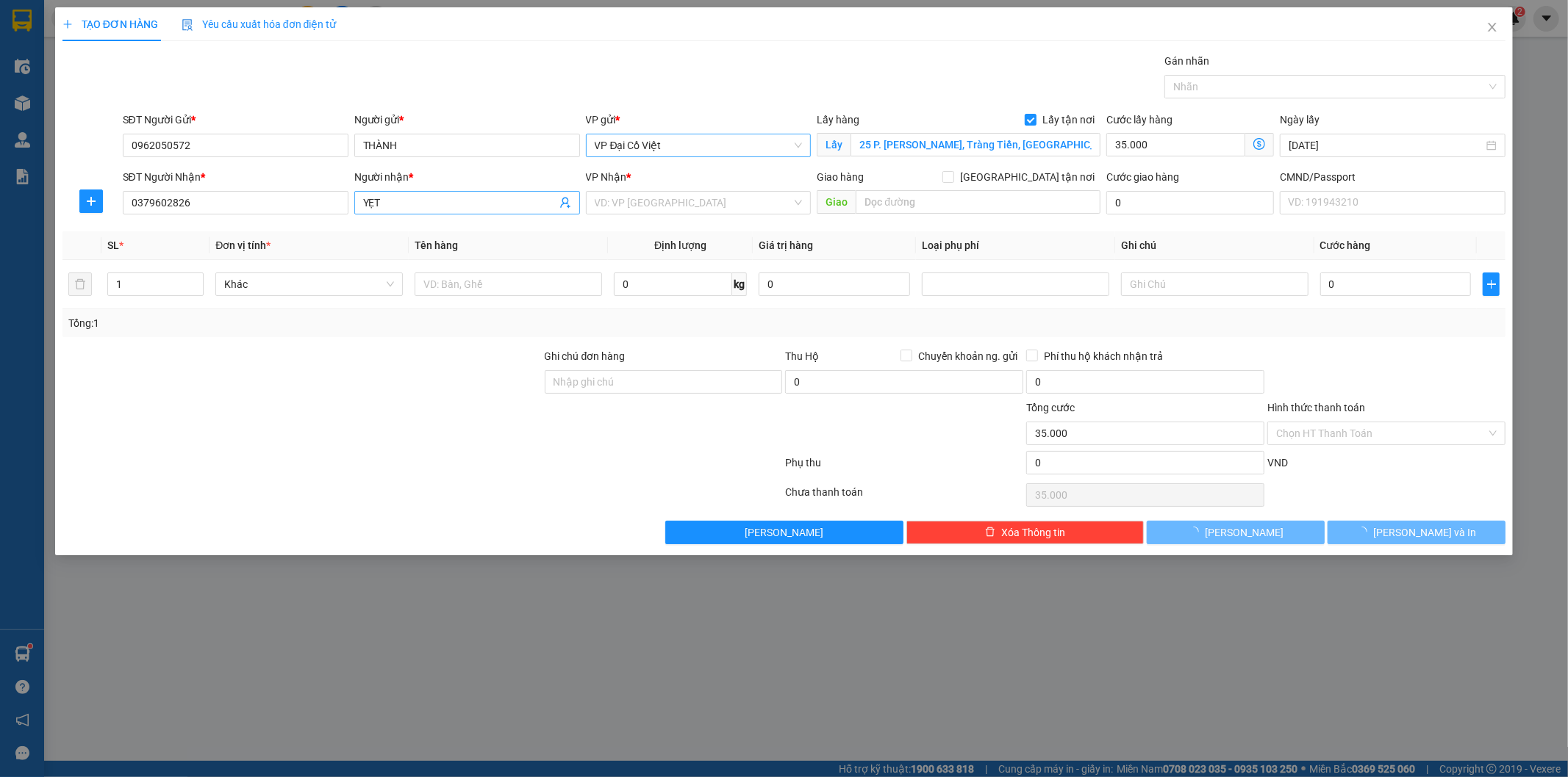
click at [407, 201] on input "YẸT" at bounding box center [460, 202] width 194 height 16
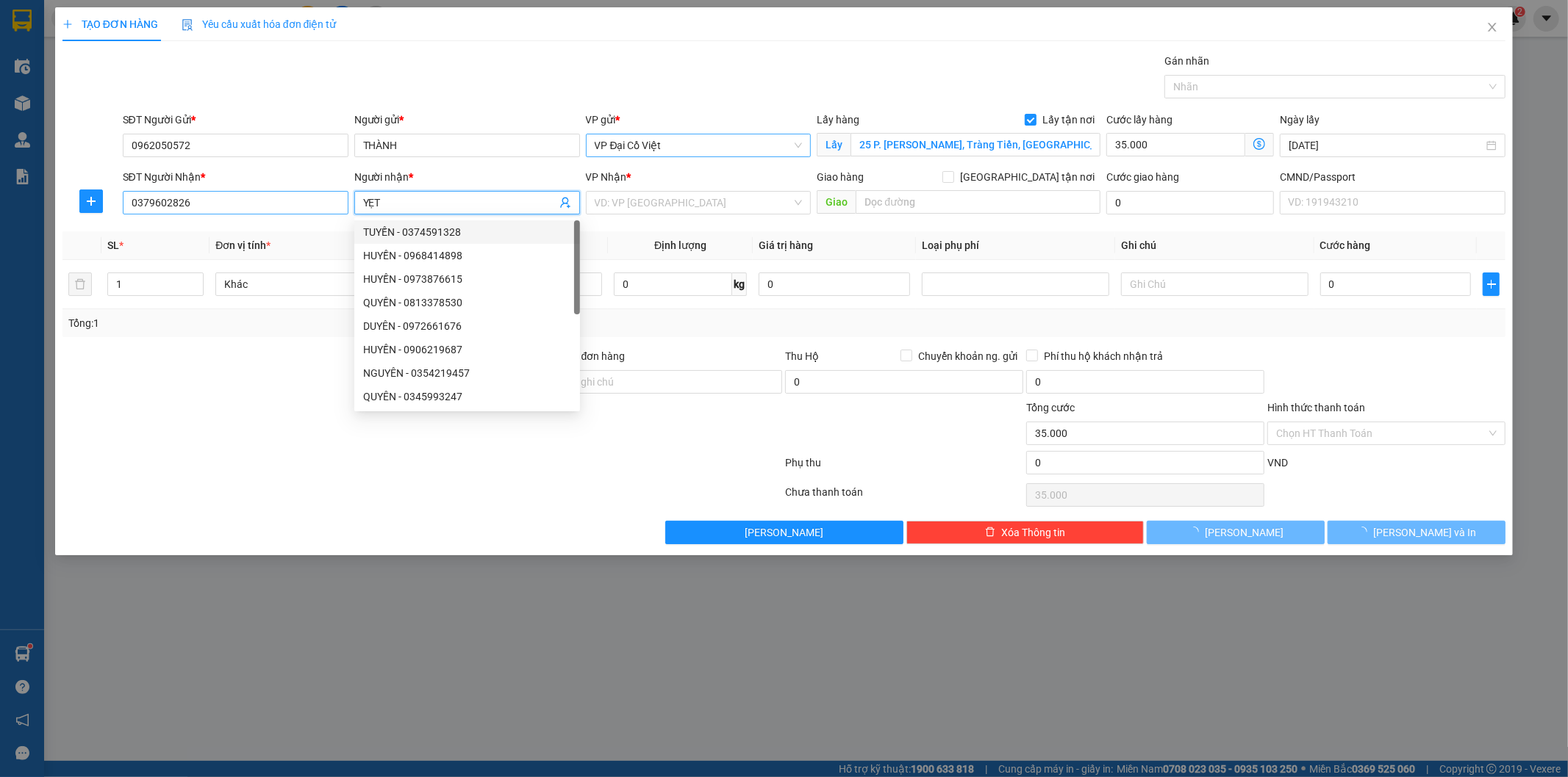
drag, startPoint x: 402, startPoint y: 202, endPoint x: 335, endPoint y: 201, distance: 67.0
click at [335, 201] on div "SĐT Người Nhận * 0379602826 Người nhận * YẸT VP Nhận * VD: VP Sài Gòn Giao hàng…" at bounding box center [815, 194] width 1389 height 52
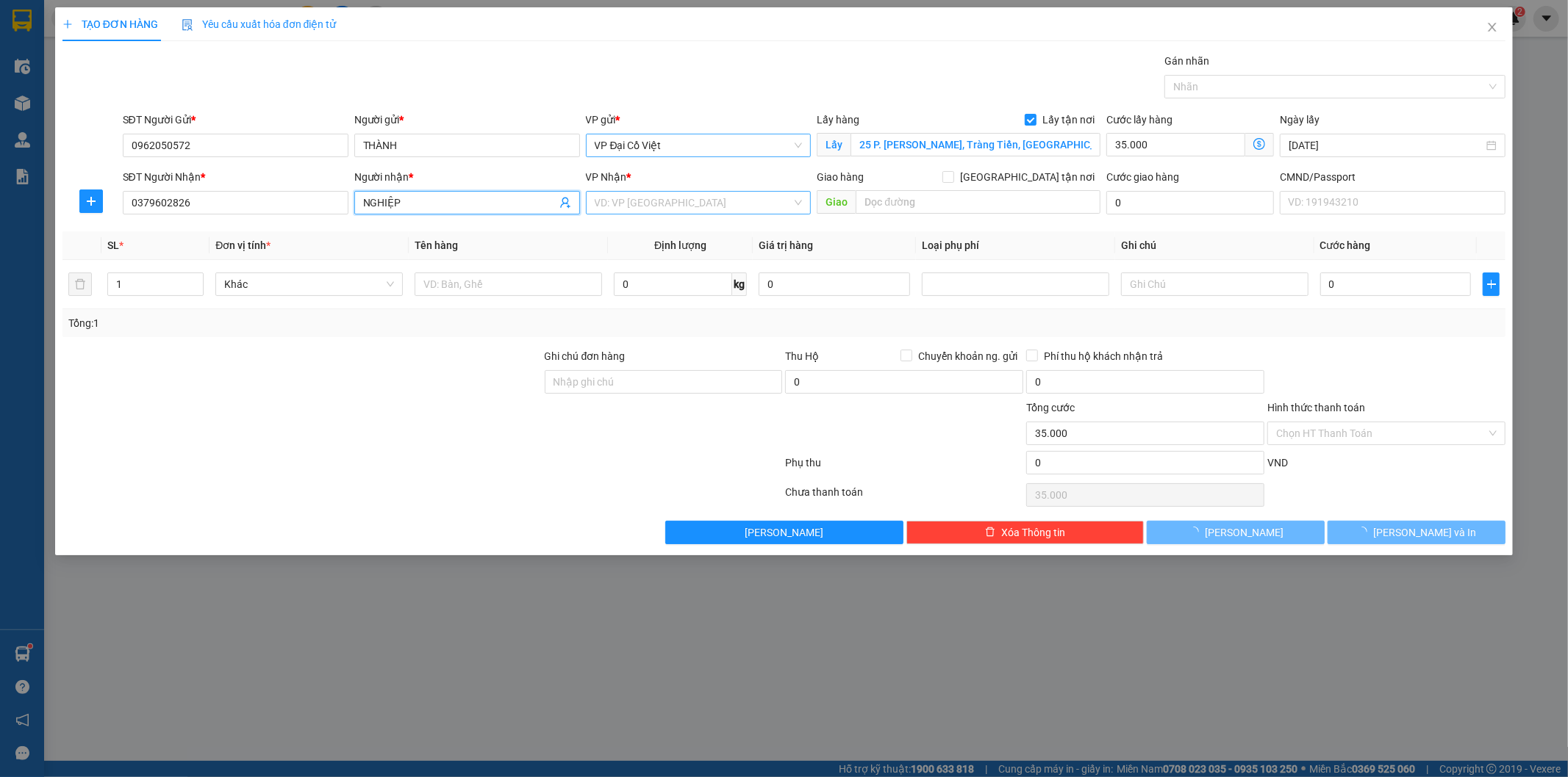
type input "NGHIỆP"
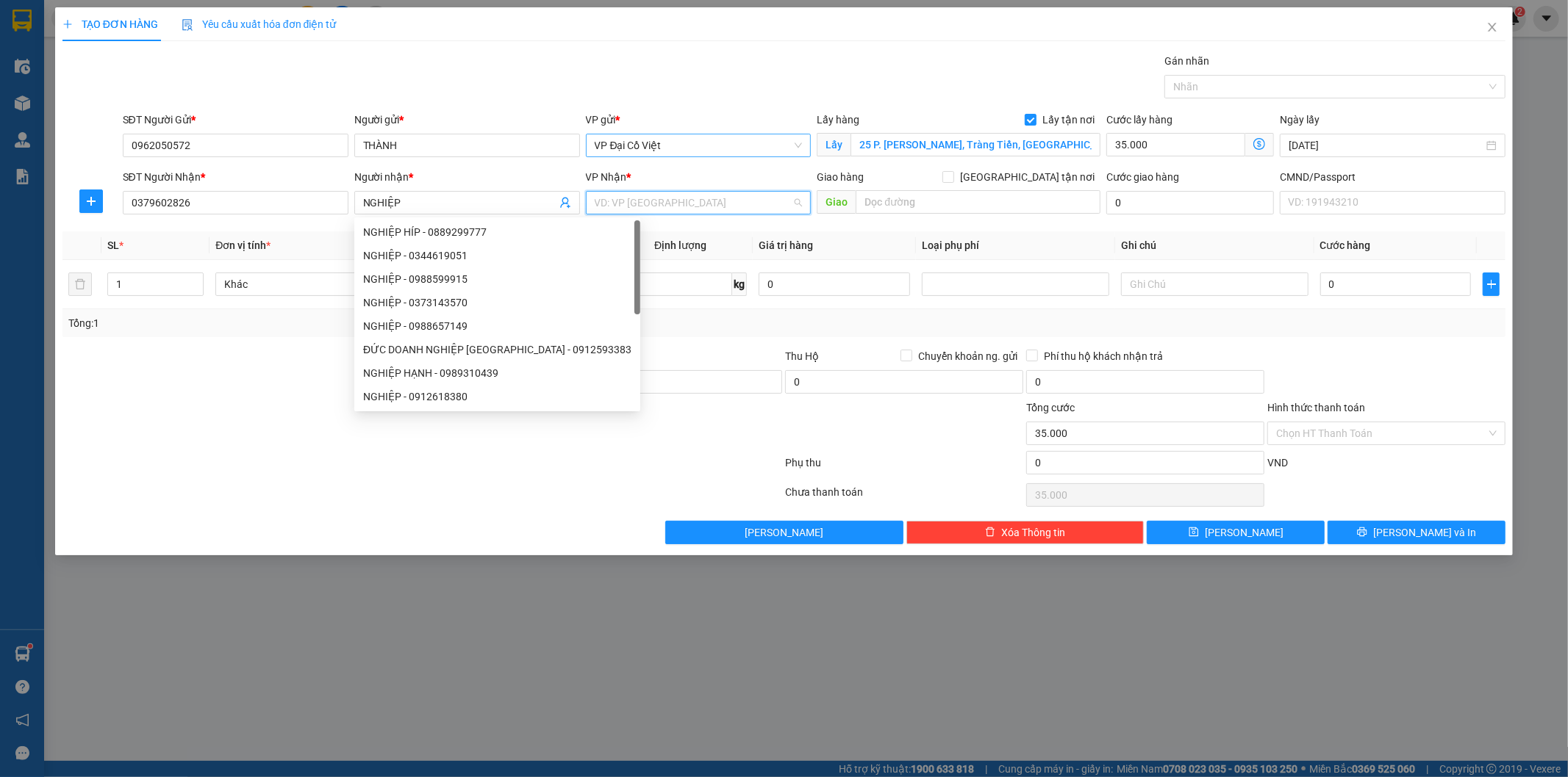
click at [695, 204] on input "search" at bounding box center [693, 203] width 198 height 22
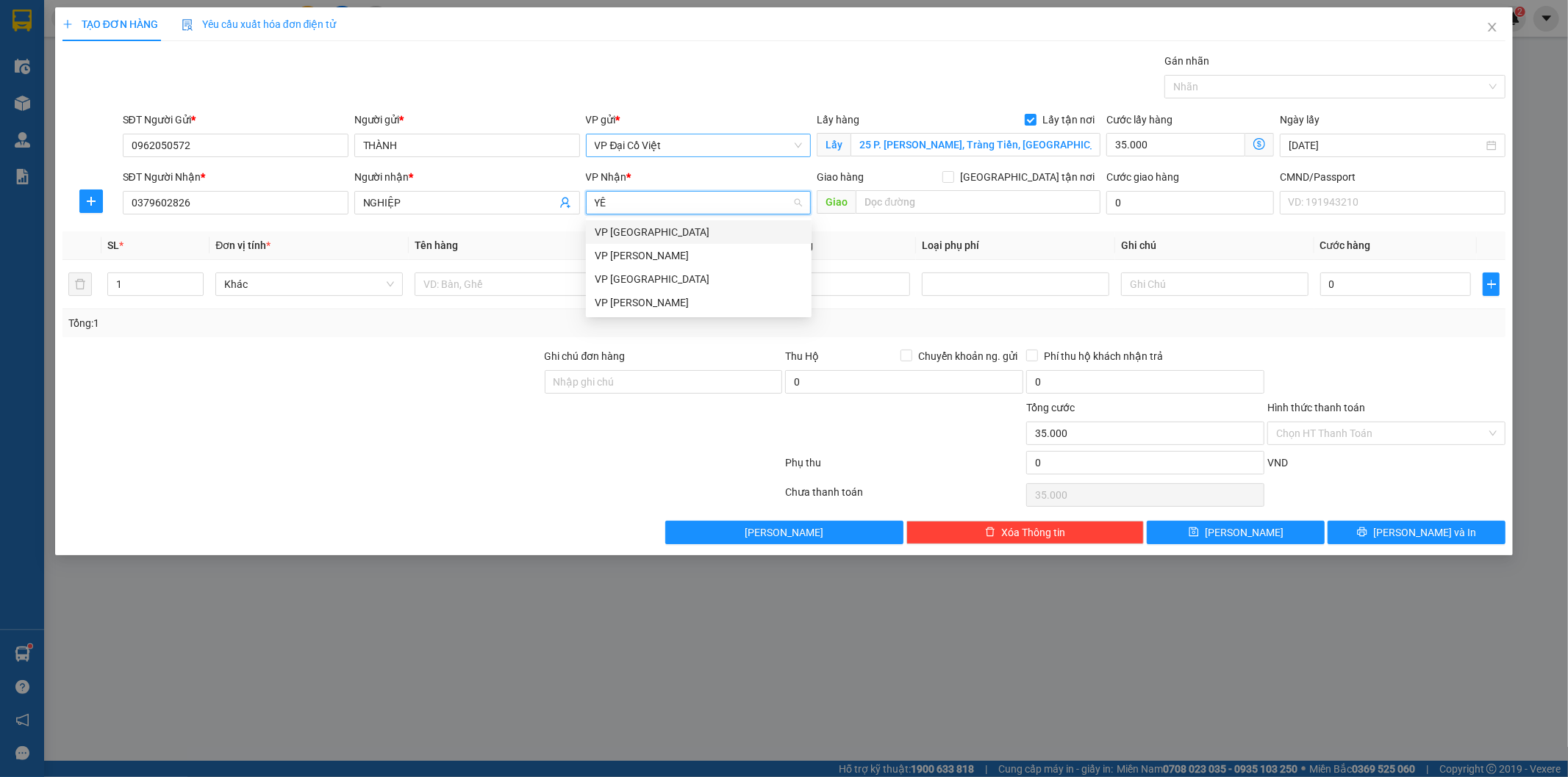
type input "YÊN"
click at [655, 232] on div "VP [GEOGRAPHIC_DATA]" at bounding box center [698, 232] width 208 height 16
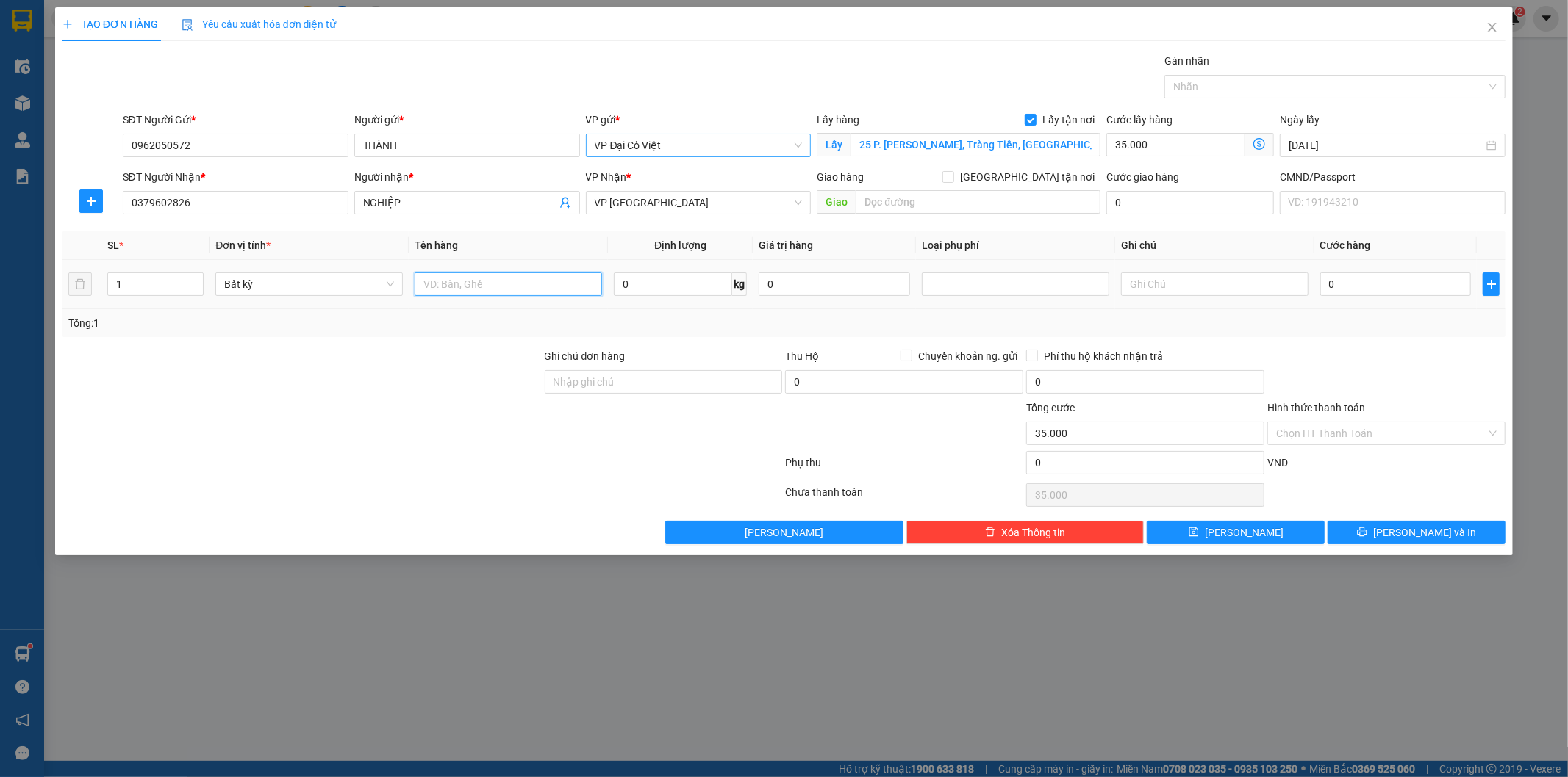
click at [513, 292] on input "text" at bounding box center [508, 285] width 188 height 23
type input "TÚI CÚC"
click at [642, 287] on input "0" at bounding box center [673, 285] width 119 height 23
type input "0.5"
click at [1358, 298] on div "0" at bounding box center [1395, 284] width 151 height 29
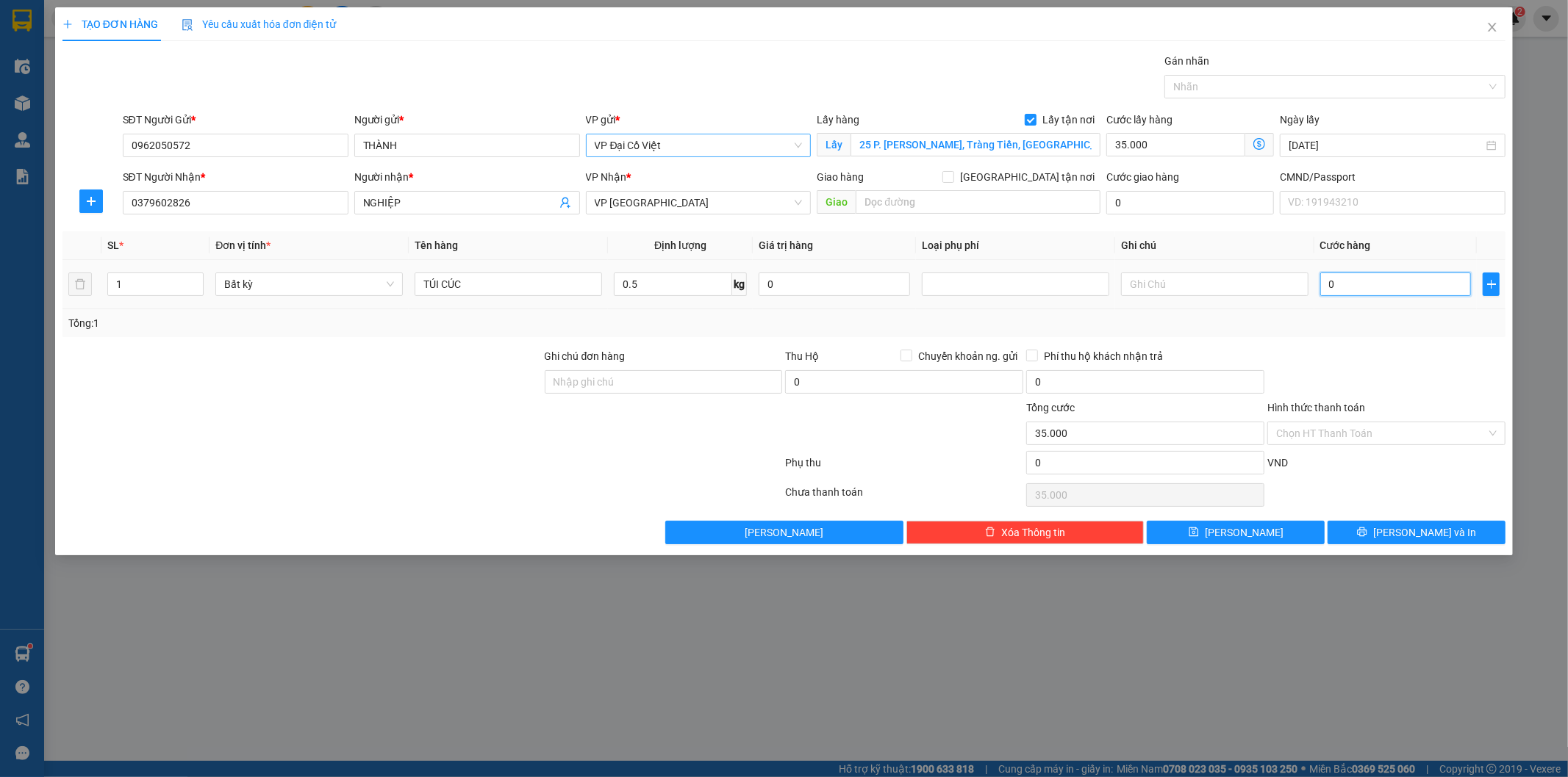
click at [1358, 292] on input "0" at bounding box center [1395, 285] width 151 height 23
type input "35.000"
type input "70.000"
click at [1308, 291] on tr "1 Bất kỳ TÚI CÚC 0.5 kg 0 35.000" at bounding box center [784, 285] width 1444 height 49
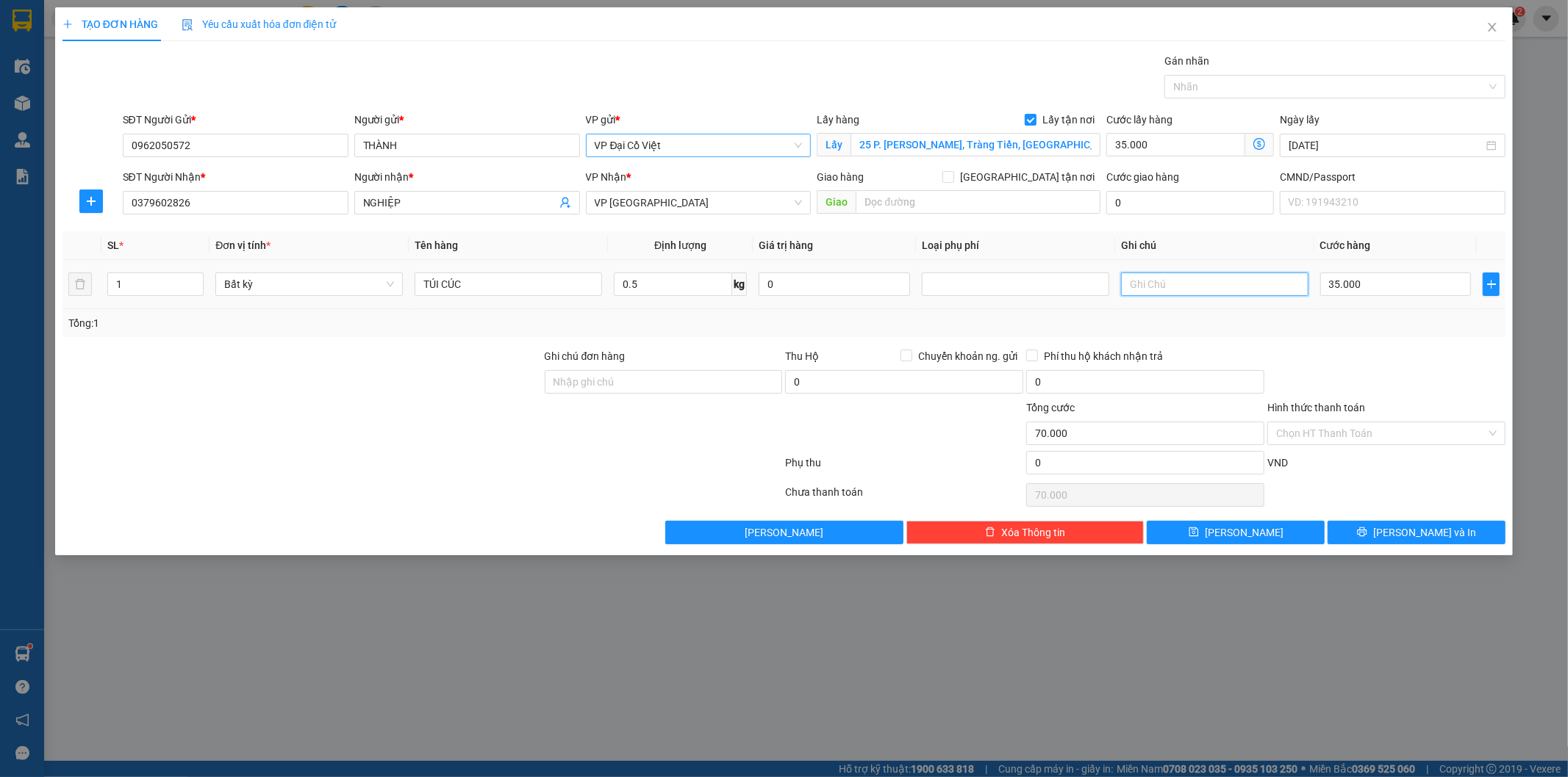
click at [1229, 292] on input "text" at bounding box center [1215, 285] width 188 height 23
click at [1354, 285] on input "35.000" at bounding box center [1395, 285] width 151 height 23
click at [1339, 348] on div at bounding box center [1386, 374] width 241 height 52
click at [638, 380] on input "Ghi chú đơn hàng" at bounding box center [663, 382] width 238 height 23
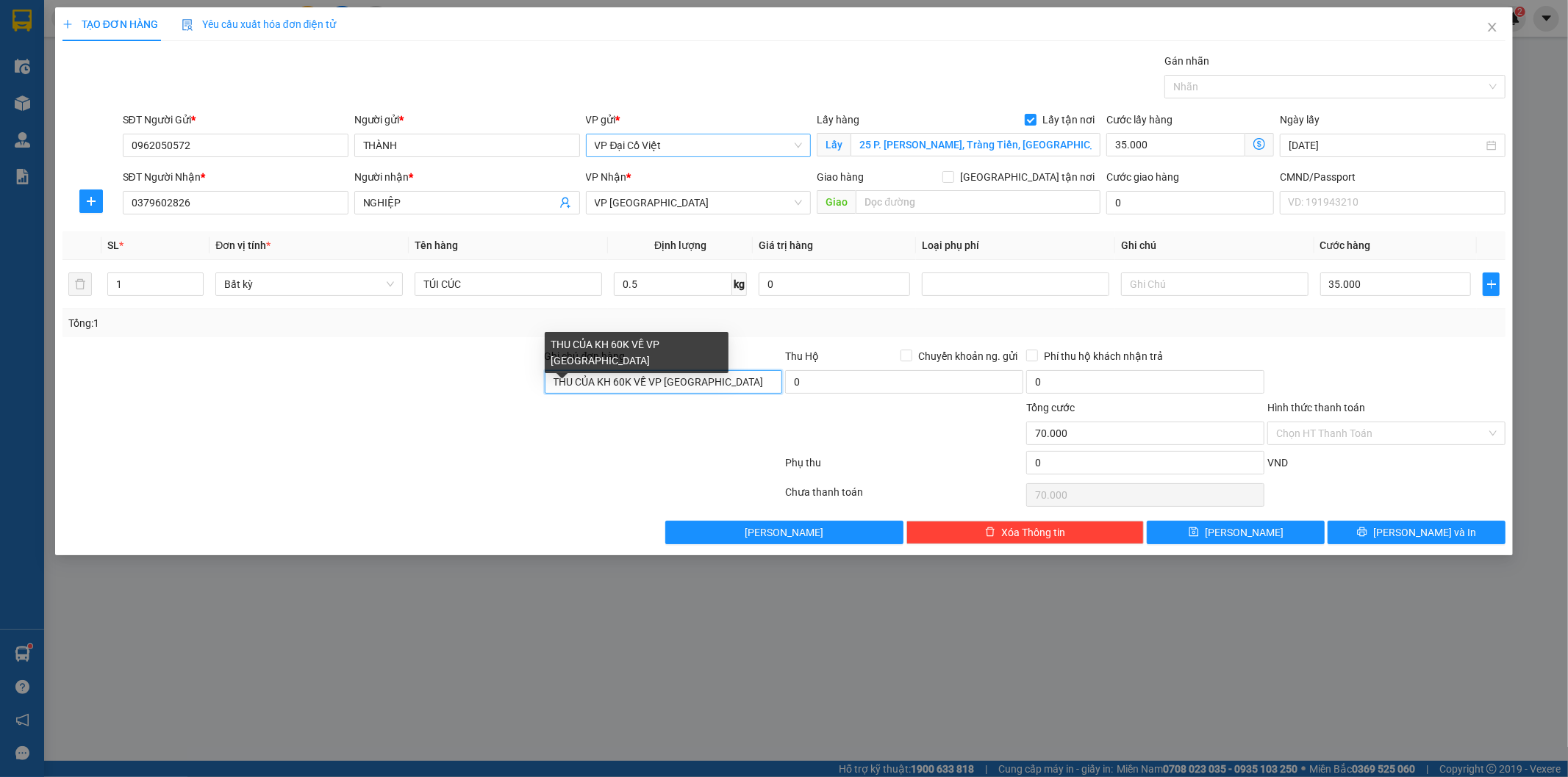
drag, startPoint x: 620, startPoint y: 381, endPoint x: 718, endPoint y: 380, distance: 98.0
click at [620, 381] on input "THU CỦA KH 60K VỀ VP HÀ LAN" at bounding box center [663, 382] width 238 height 23
type input "THU CỦA KH 70K VỀ VP [GEOGRAPHIC_DATA]"
click at [710, 437] on div at bounding box center [664, 426] width 241 height 52
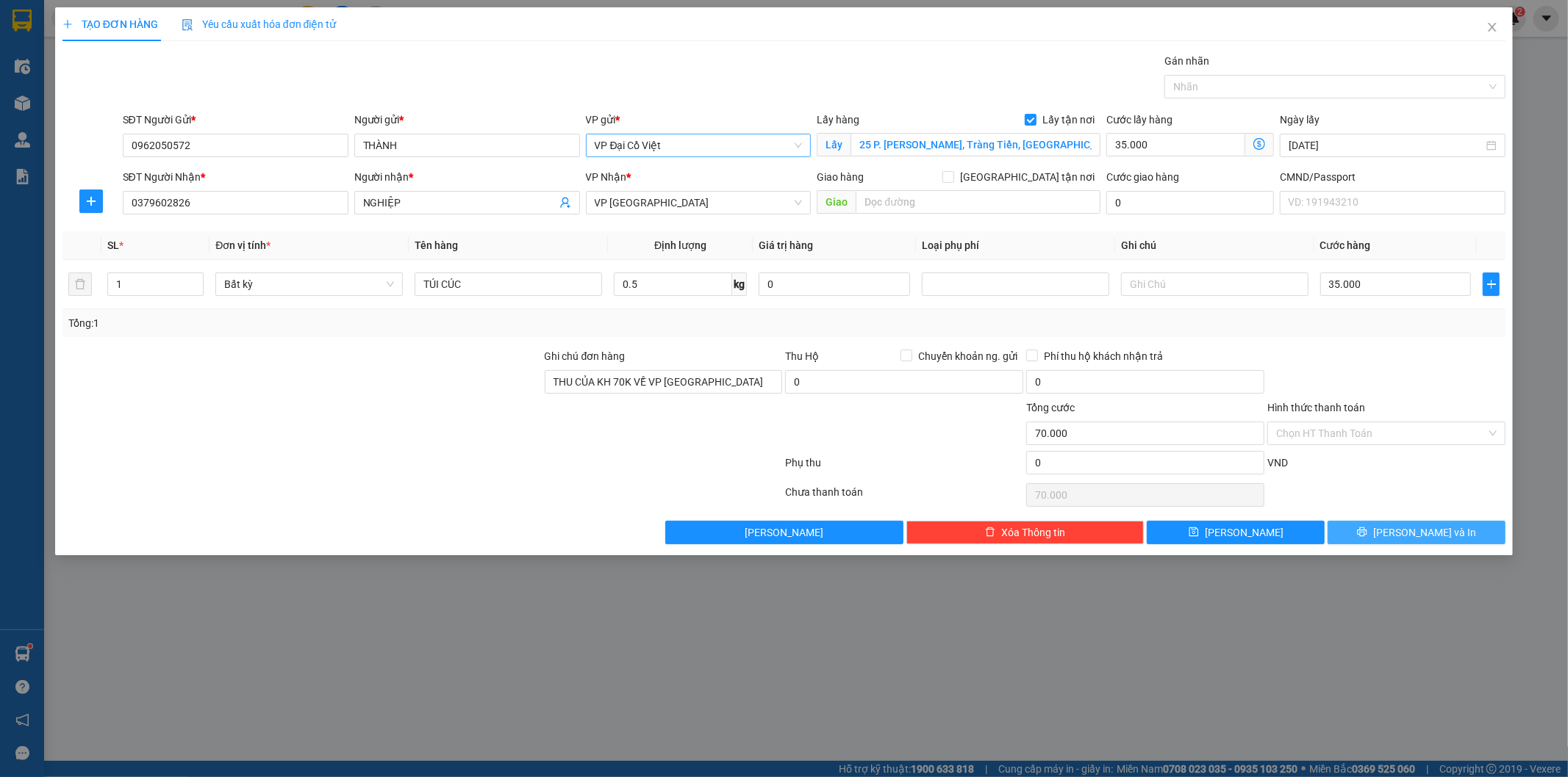
click at [1368, 530] on icon "printer" at bounding box center [1362, 532] width 10 height 10
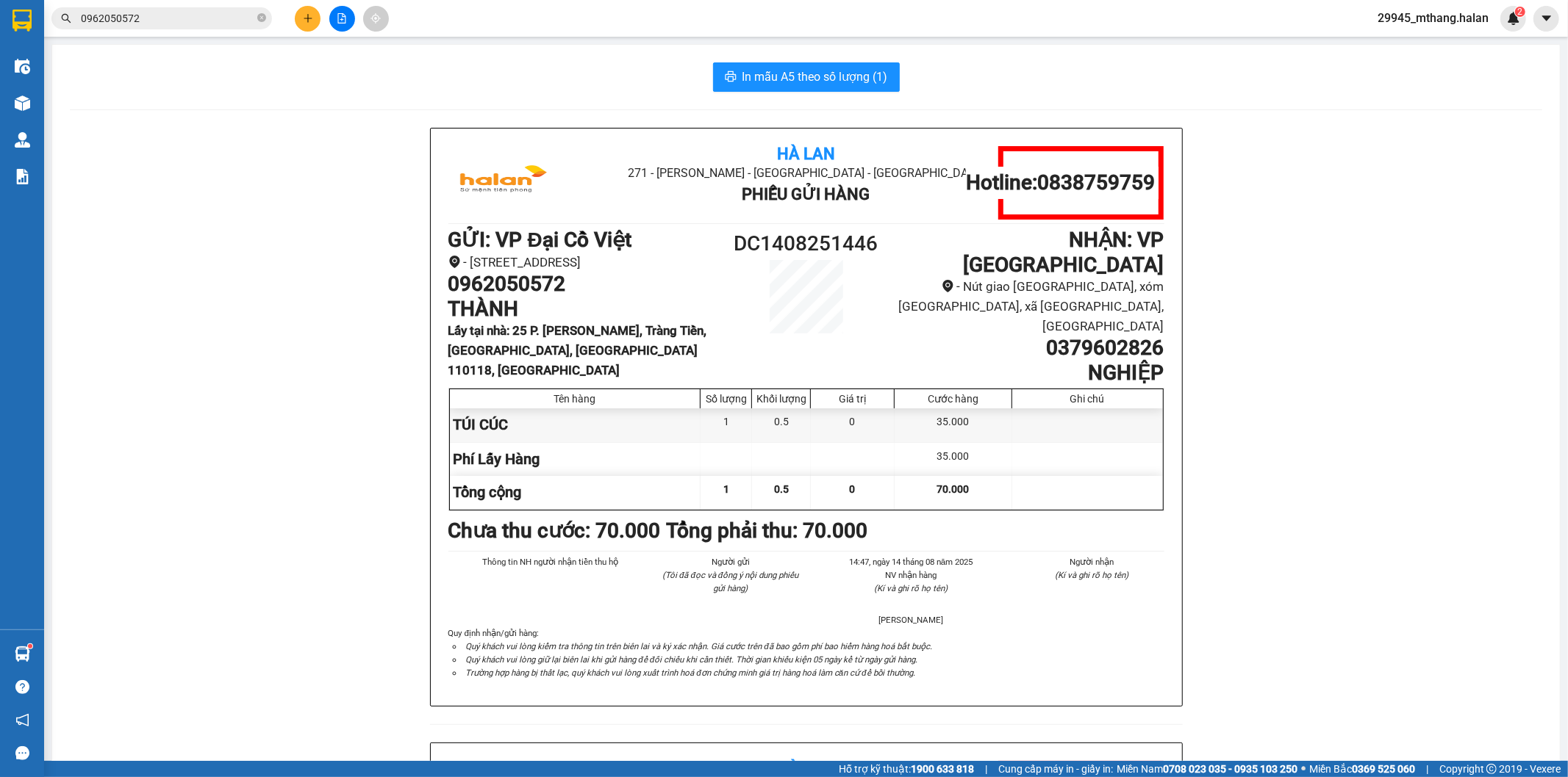
drag, startPoint x: 302, startPoint y: 419, endPoint x: 362, endPoint y: 413, distance: 60.3
click at [302, 419] on div "Hà Lan 271 - Dương Tự Minh - Phường Tân Long - Thái Nguyên Phiếu Gửi Hàng Hotli…" at bounding box center [806, 743] width 1472 height 1230
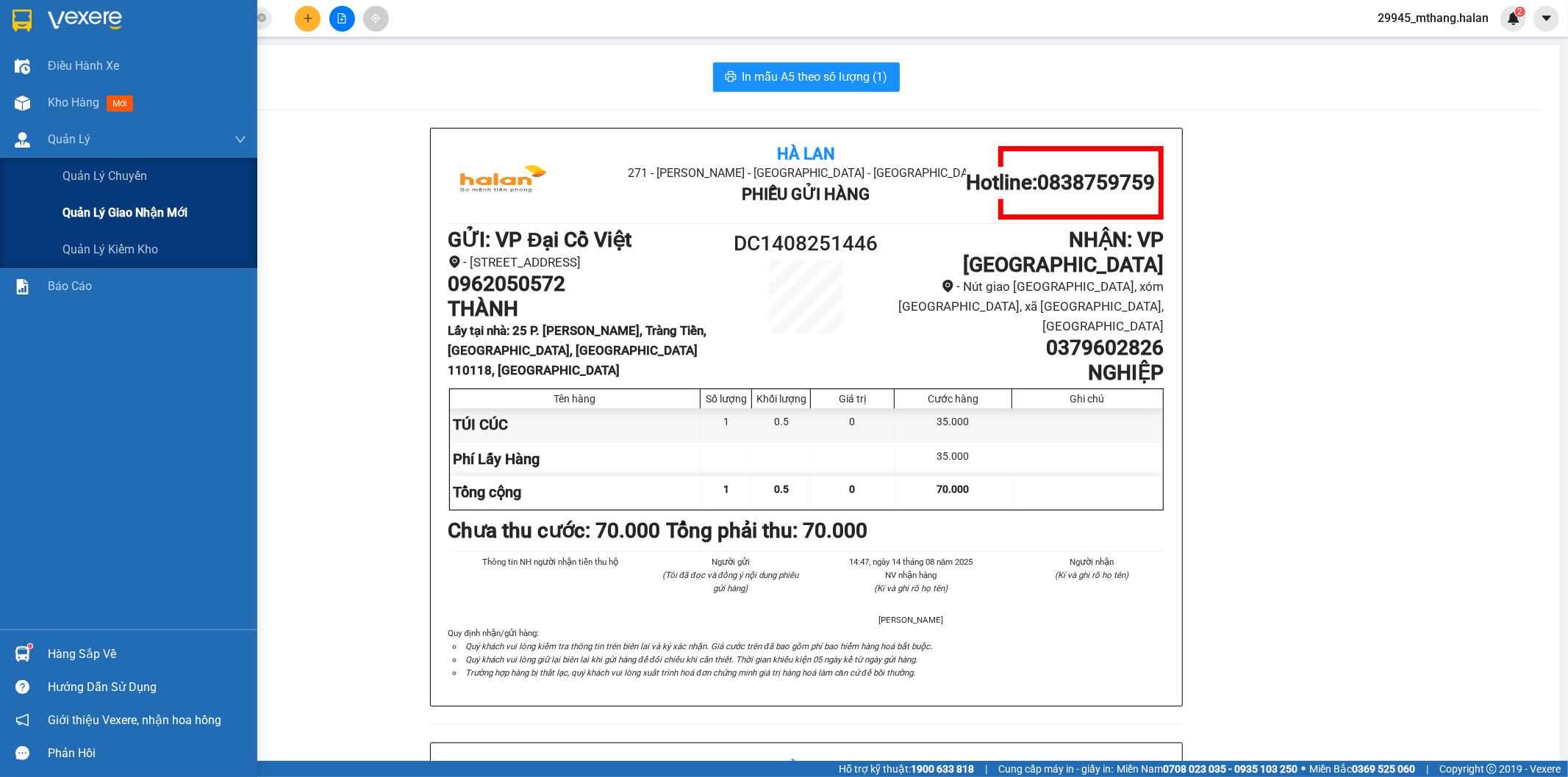
click at [56, 218] on div "Quản lý giao nhận mới" at bounding box center [129, 213] width 257 height 37
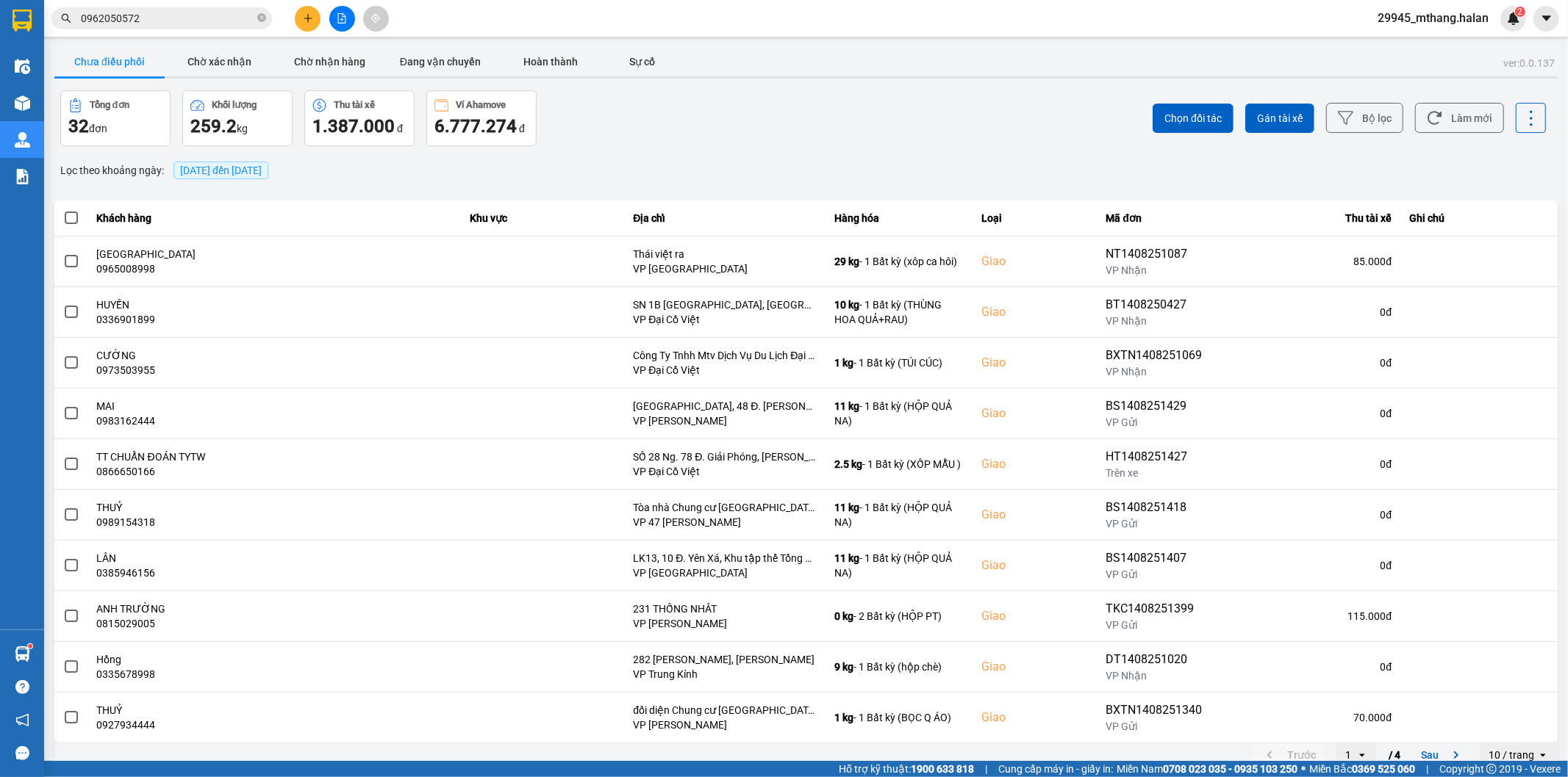
click at [175, 18] on input "0962050572" at bounding box center [168, 18] width 174 height 16
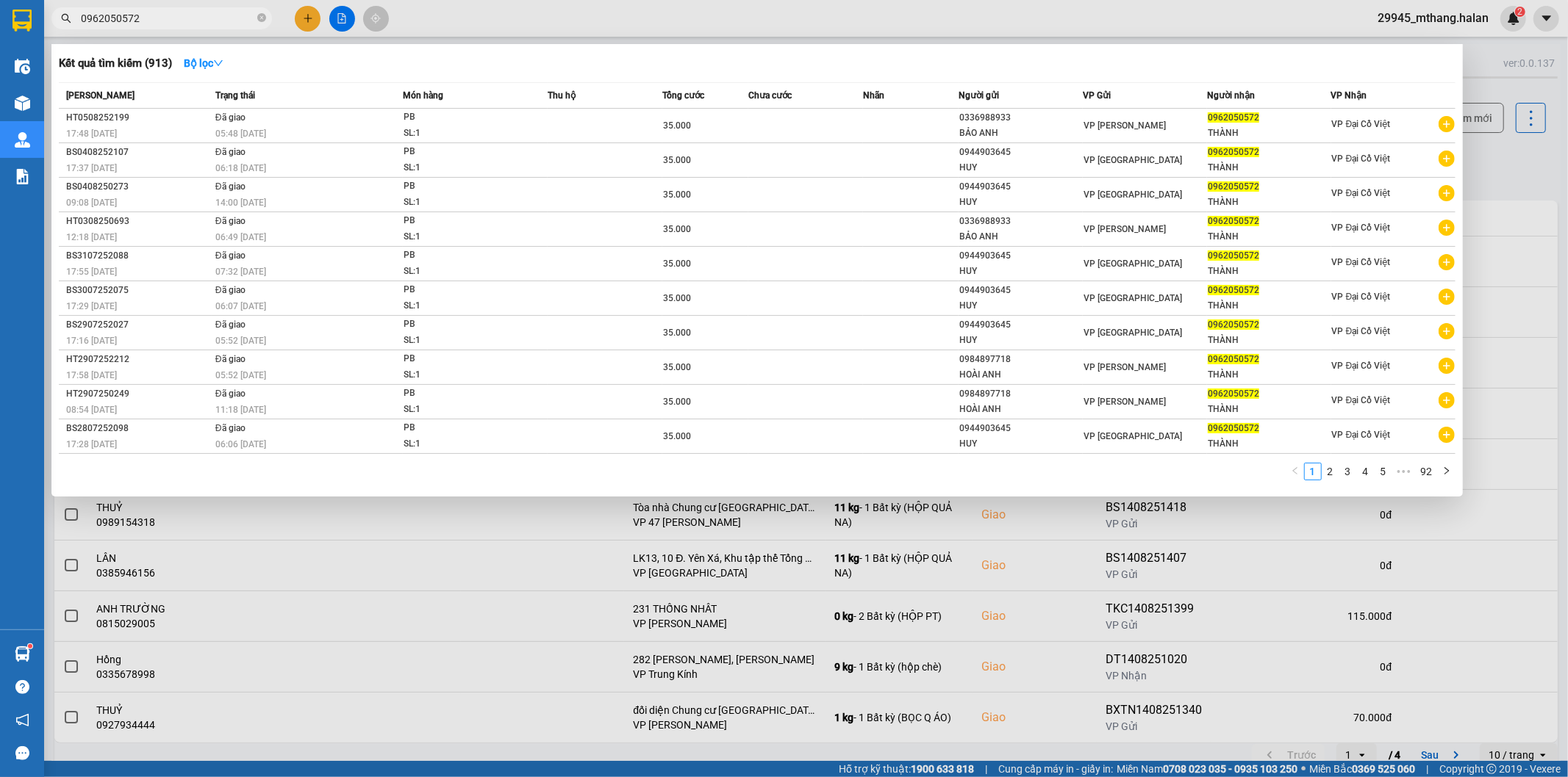
click at [175, 18] on input "0962050572" at bounding box center [168, 18] width 174 height 16
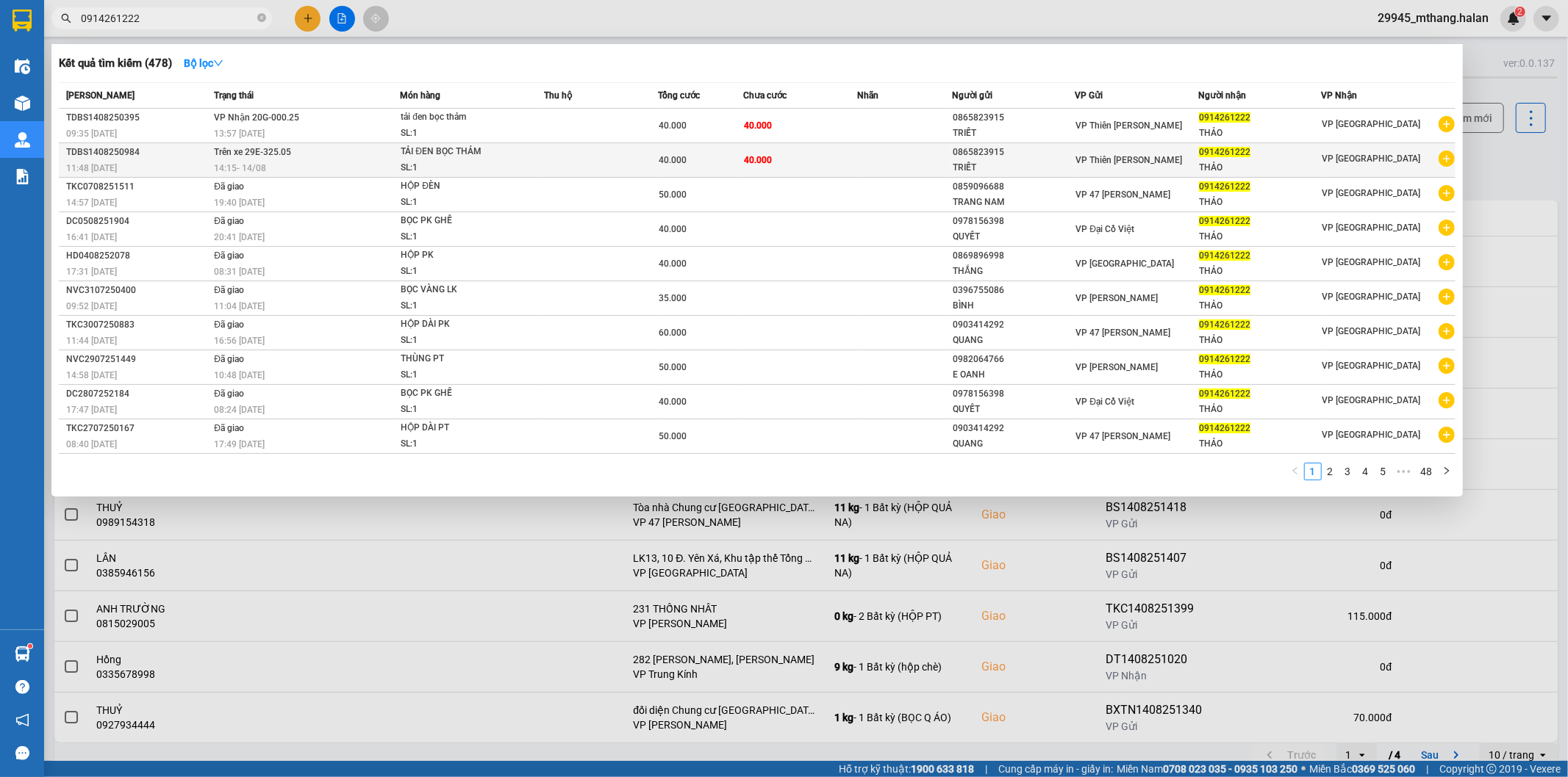
type input "0914261222"
click at [343, 163] on div "14:15 - 14/08" at bounding box center [306, 168] width 185 height 16
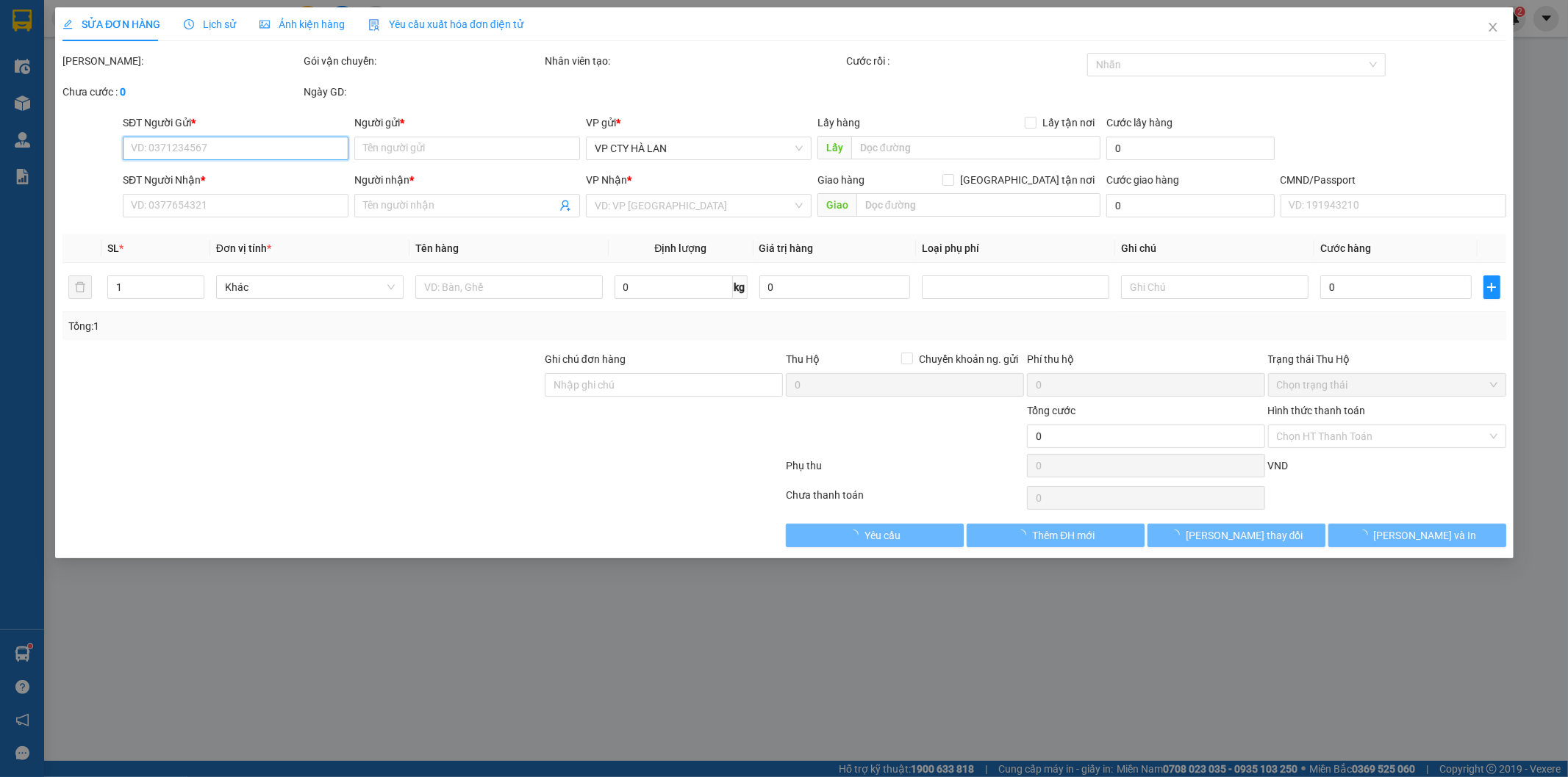
type input "0865823915"
type input "TRIẾT"
type input "0914261222"
type input "THẢO"
type input "40.000"
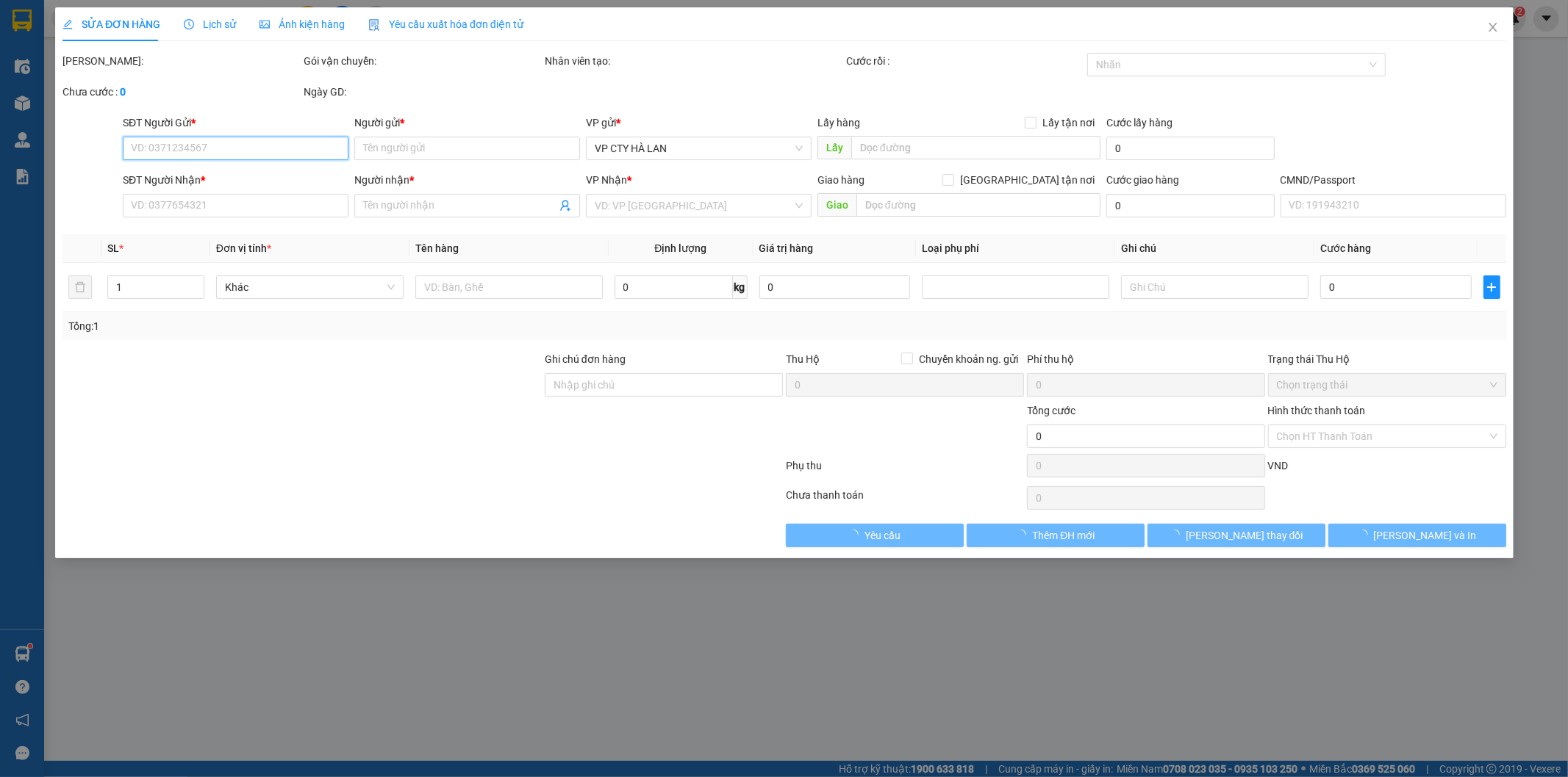
type input "40.000"
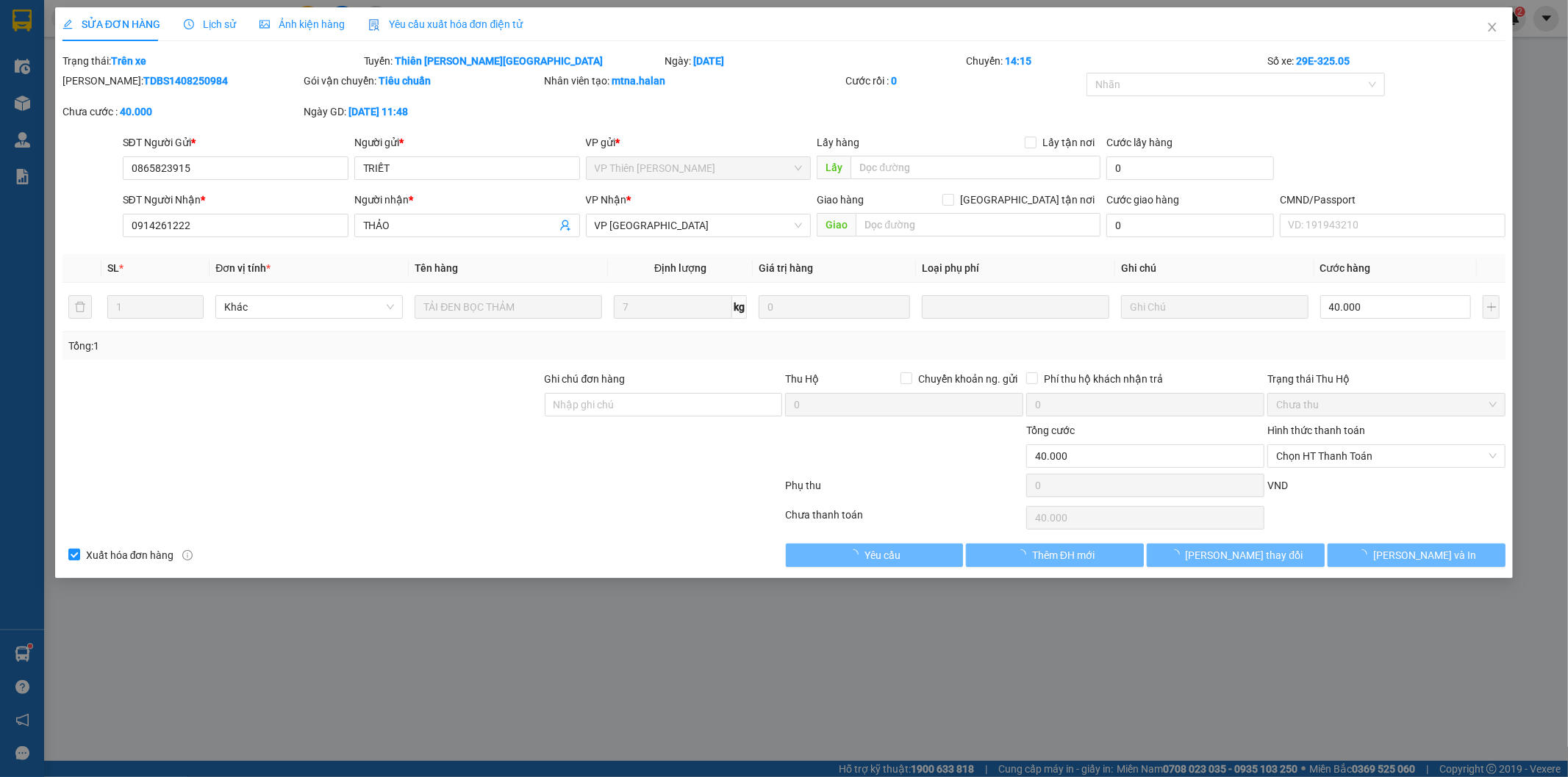
click at [217, 28] on span "Lịch sử" at bounding box center [210, 24] width 53 height 12
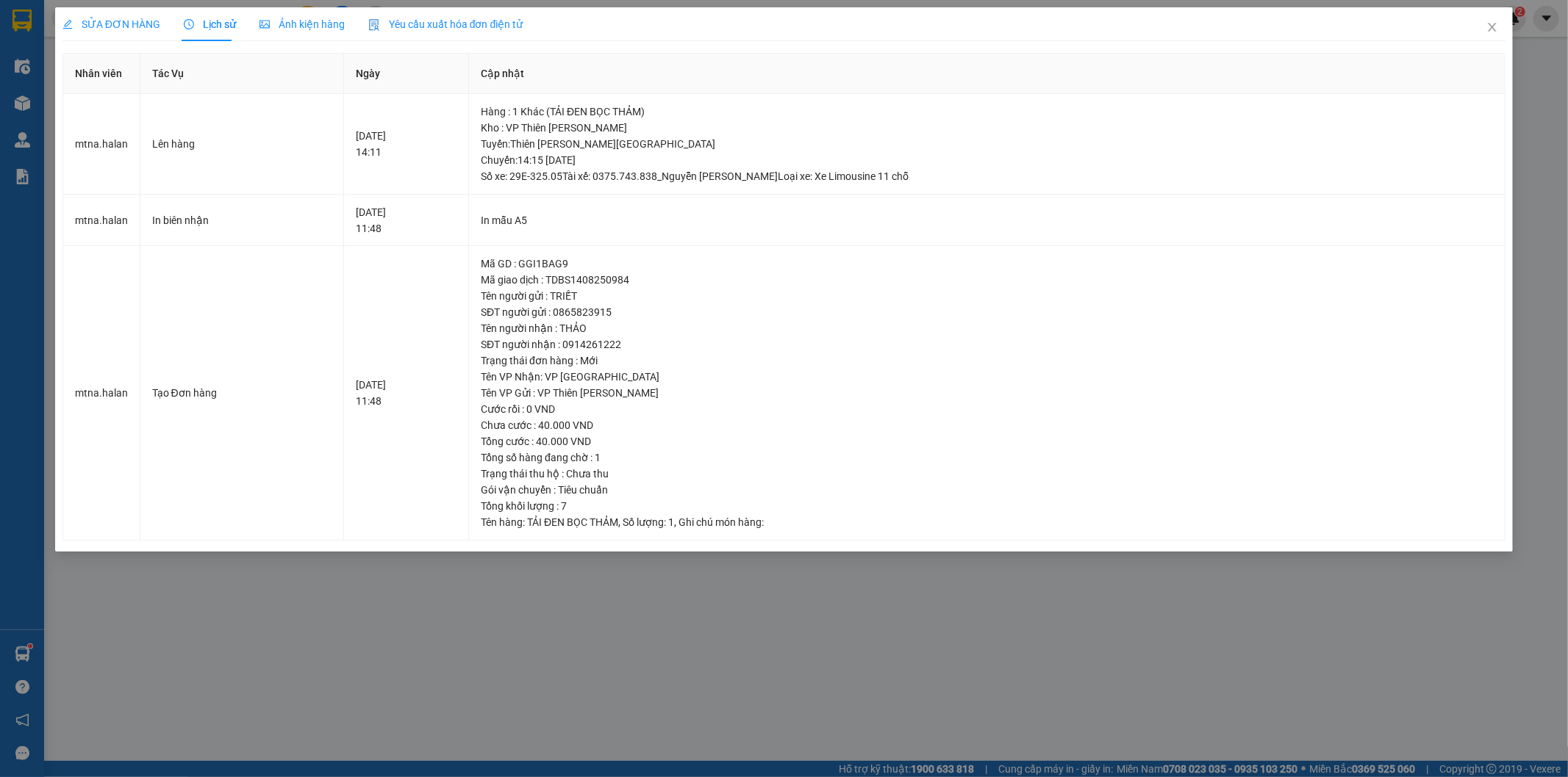
click at [119, 25] on span "SỬA ĐƠN HÀNG" at bounding box center [111, 24] width 98 height 12
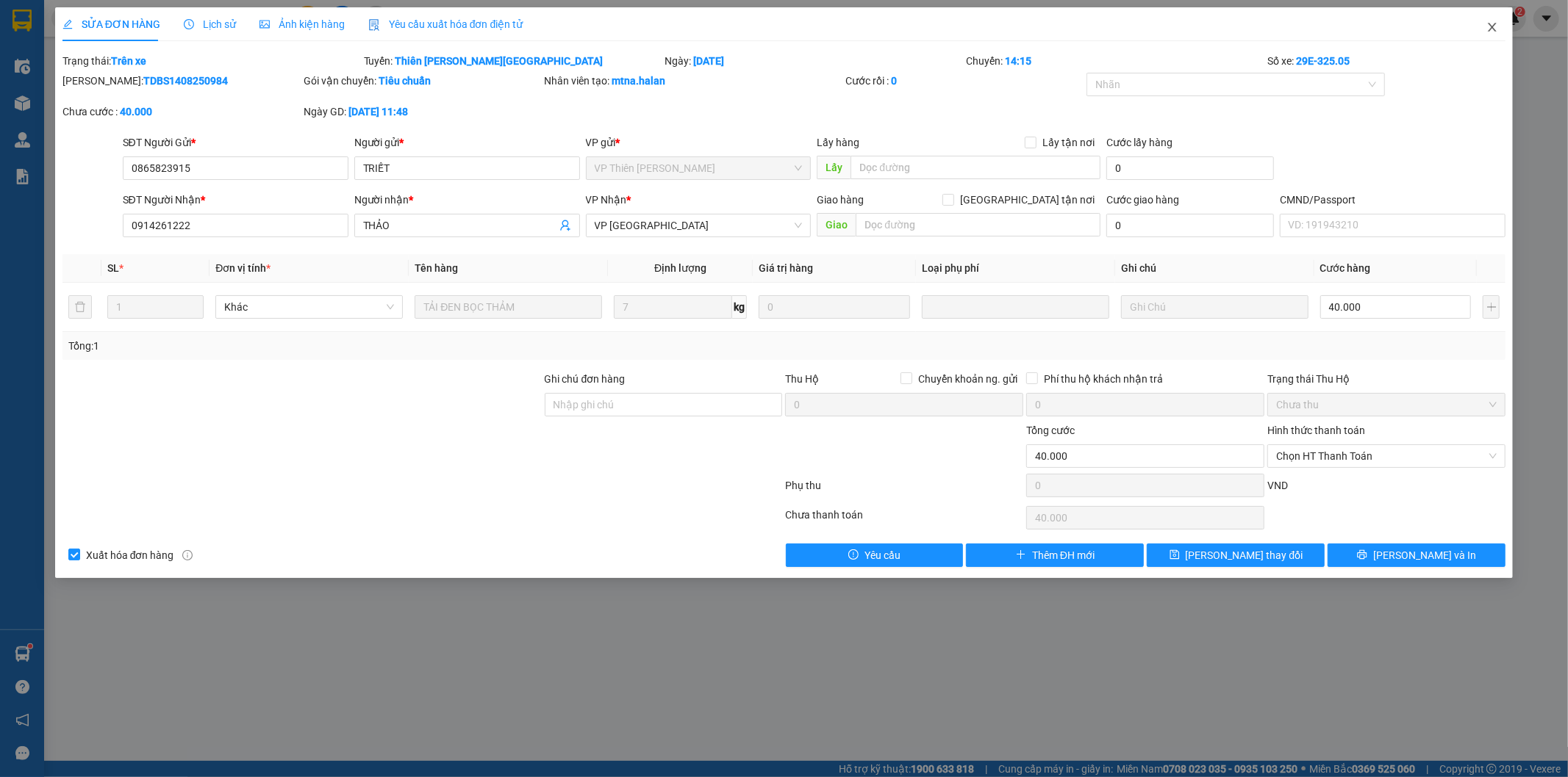
drag, startPoint x: 1490, startPoint y: 25, endPoint x: 1427, endPoint y: 38, distance: 64.3
click at [1488, 25] on icon "close" at bounding box center [1492, 28] width 12 height 12
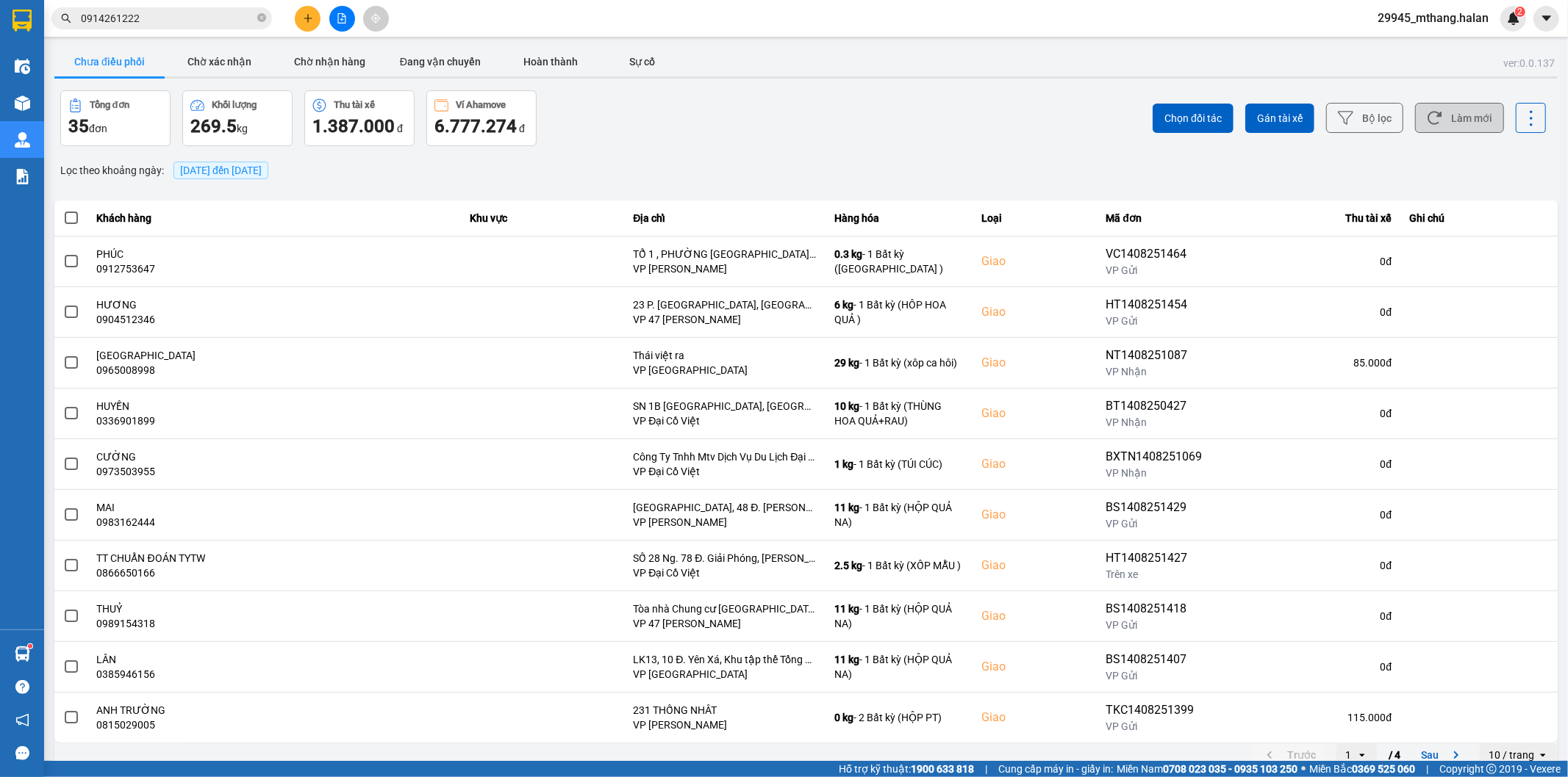
click at [1451, 120] on button "Làm mới" at bounding box center [1459, 118] width 89 height 30
click at [318, 61] on button "Chờ nhận hàng" at bounding box center [330, 61] width 110 height 29
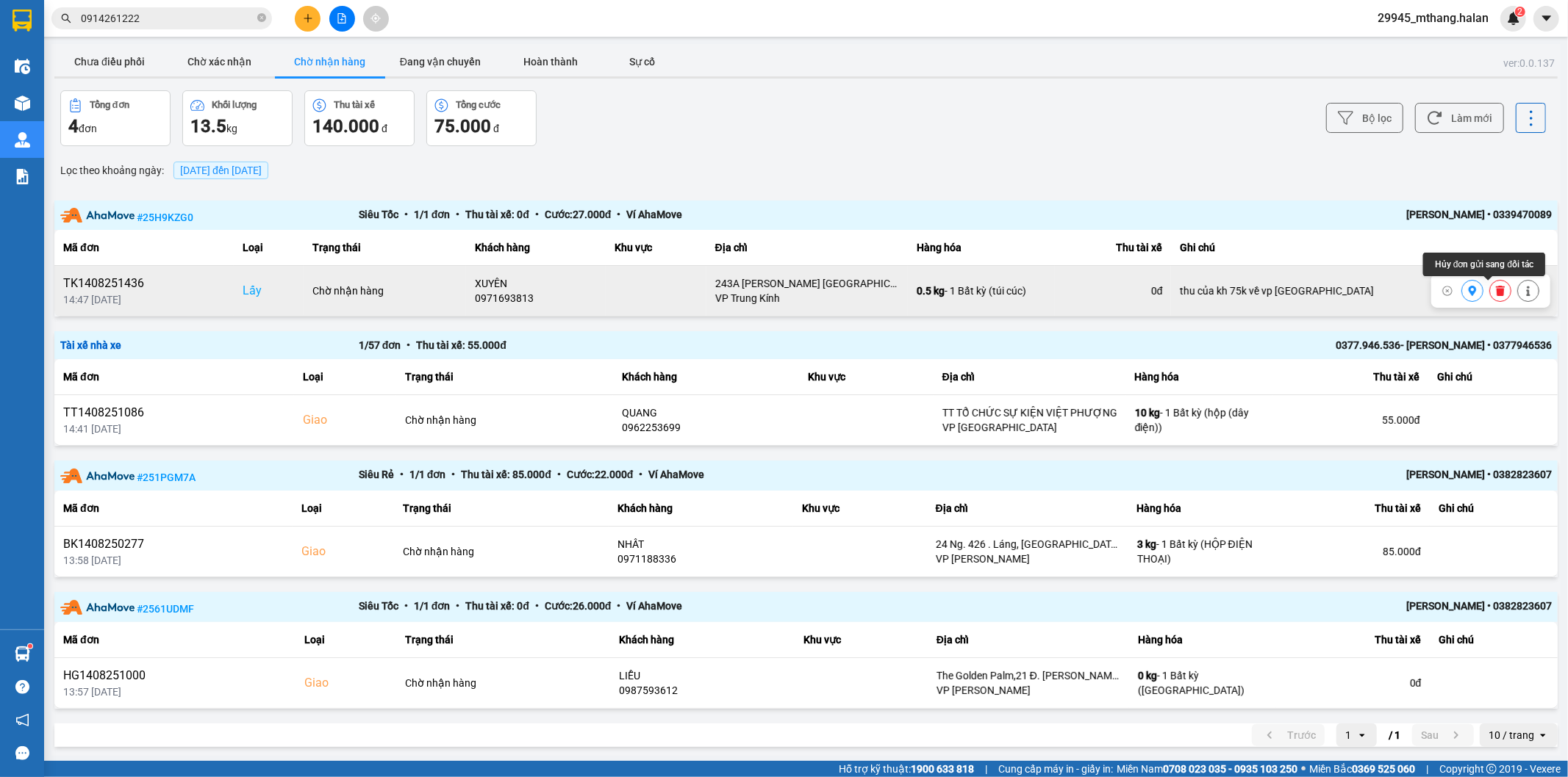
click at [1496, 291] on icon at bounding box center [1500, 290] width 9 height 10
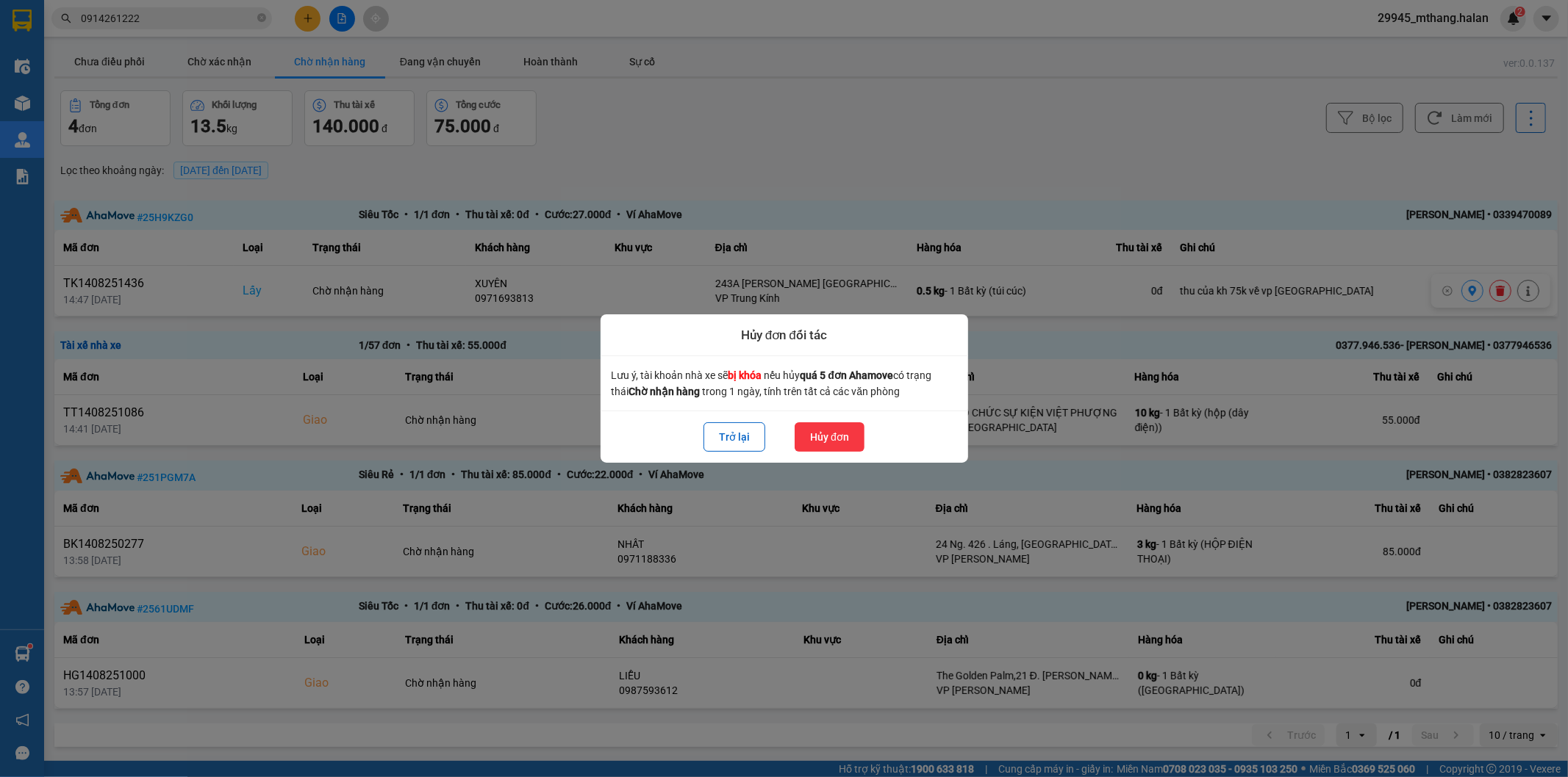
click at [832, 433] on button "Hủy đơn" at bounding box center [830, 436] width 70 height 29
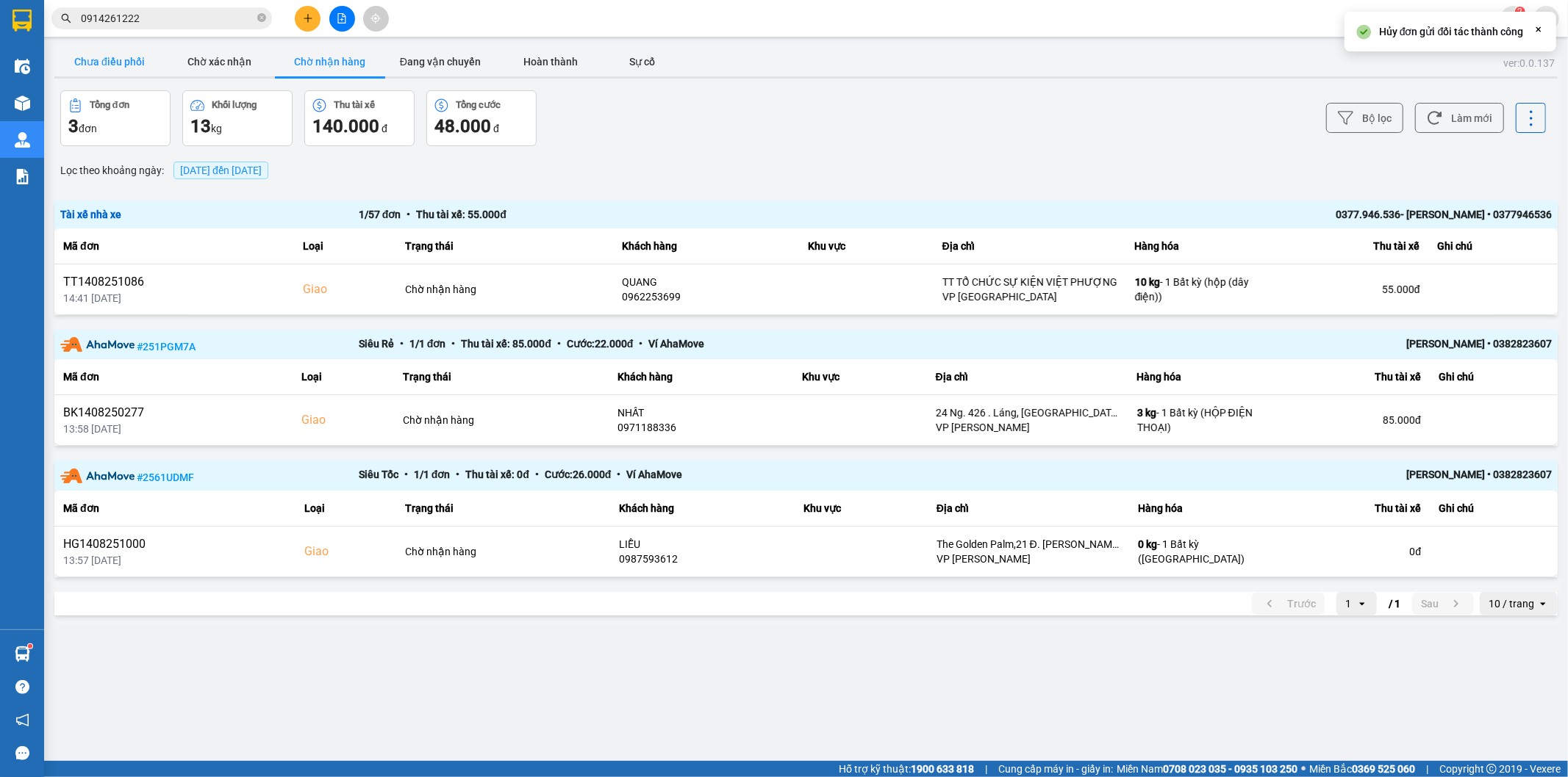
click at [99, 66] on button "Chưa điều phối" at bounding box center [109, 61] width 110 height 29
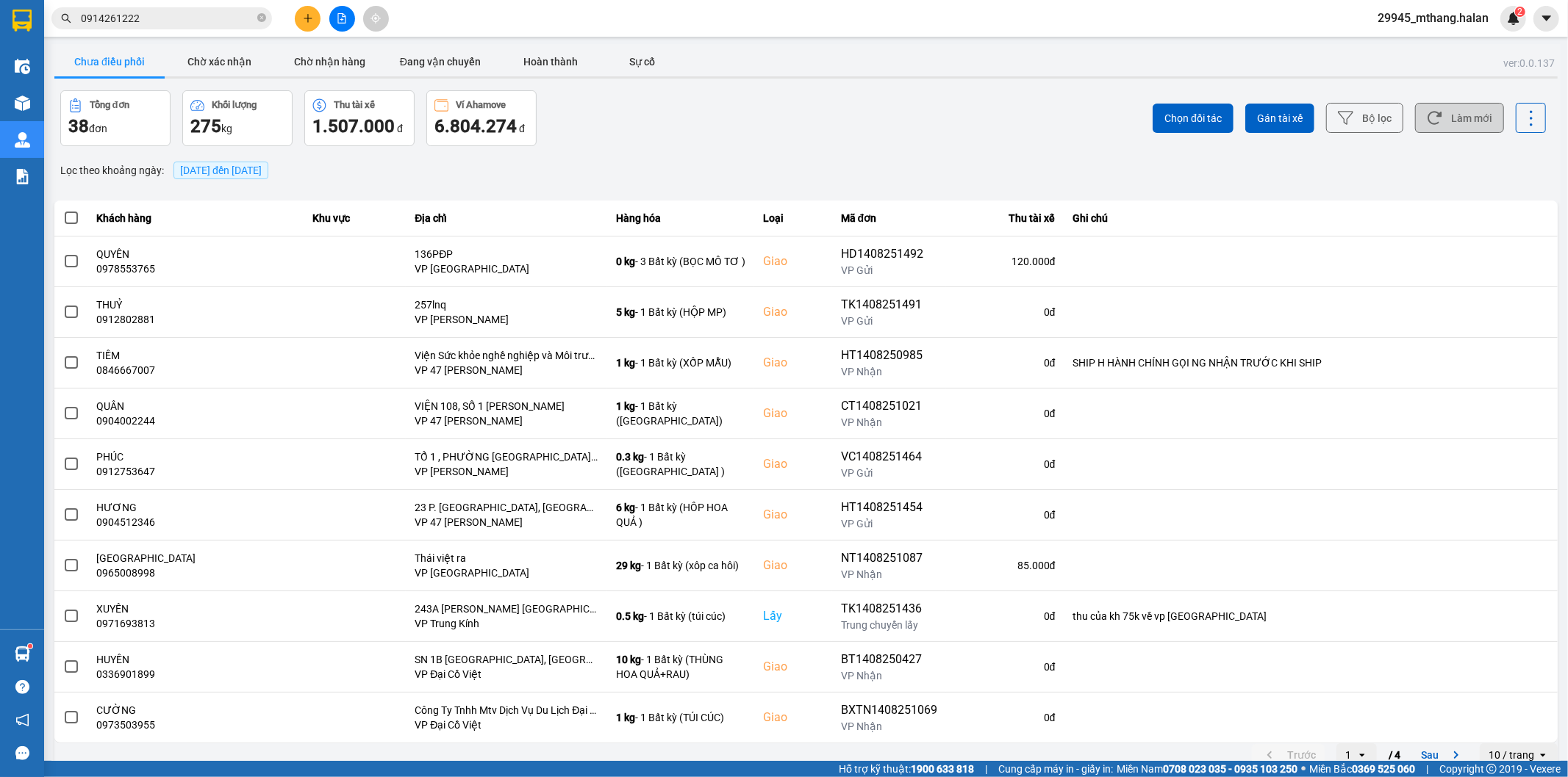
click at [1475, 120] on button "Làm mới" at bounding box center [1459, 118] width 89 height 30
click at [158, 22] on input "0914261222" at bounding box center [168, 18] width 174 height 16
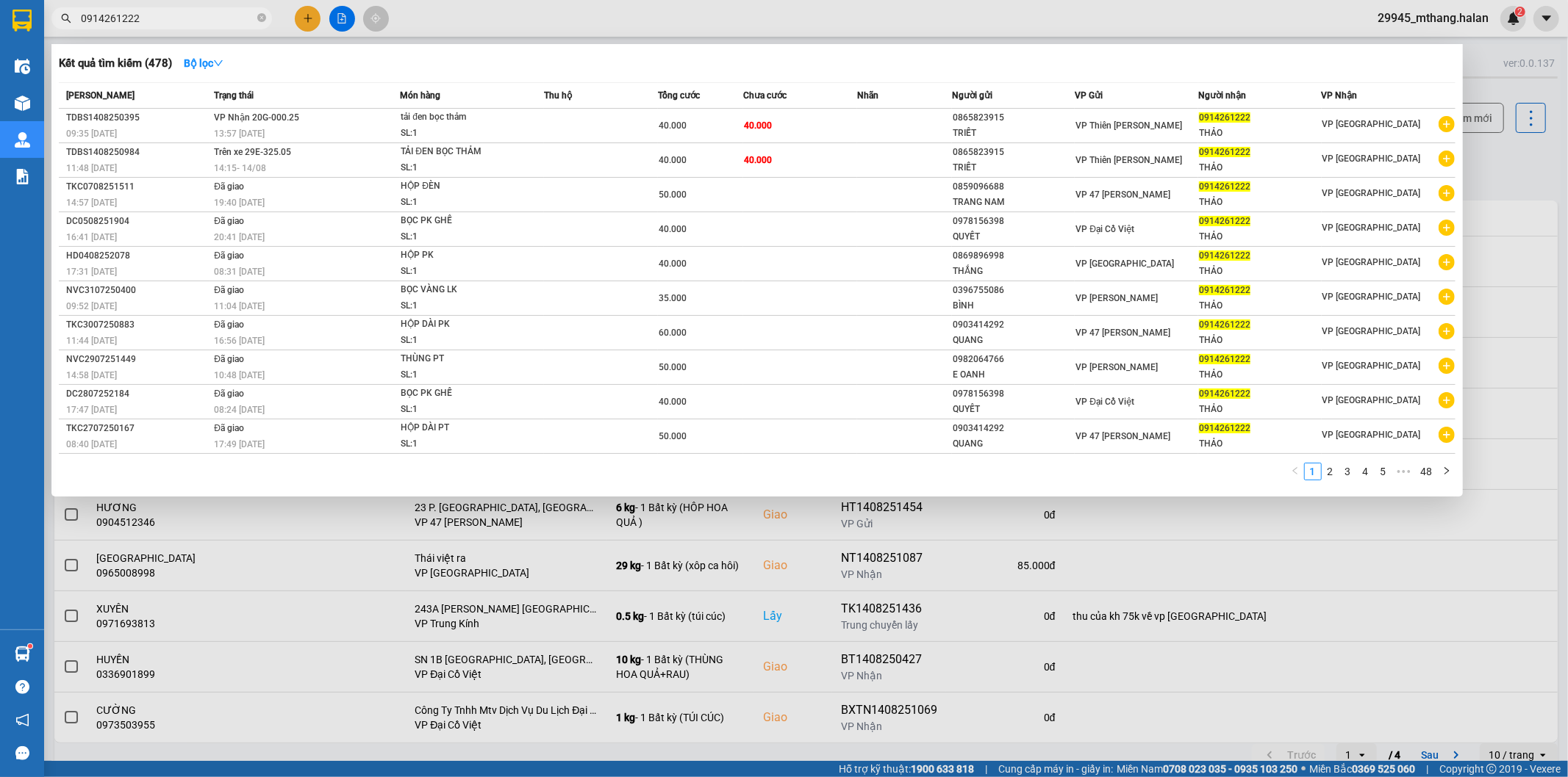
click at [158, 22] on input "0914261222" at bounding box center [168, 18] width 174 height 16
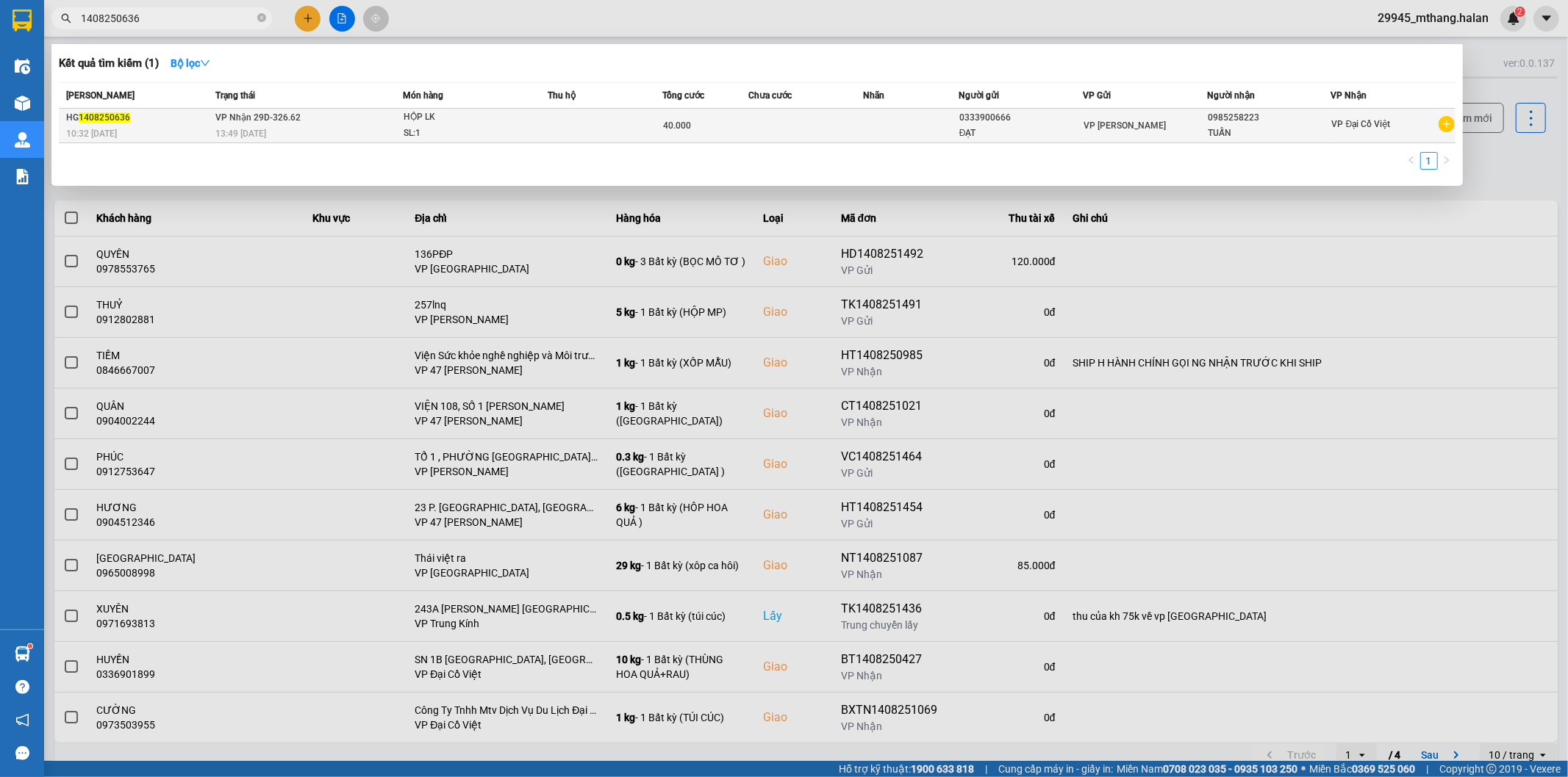
type input "1408250636"
click at [862, 119] on td at bounding box center [805, 125] width 114 height 34
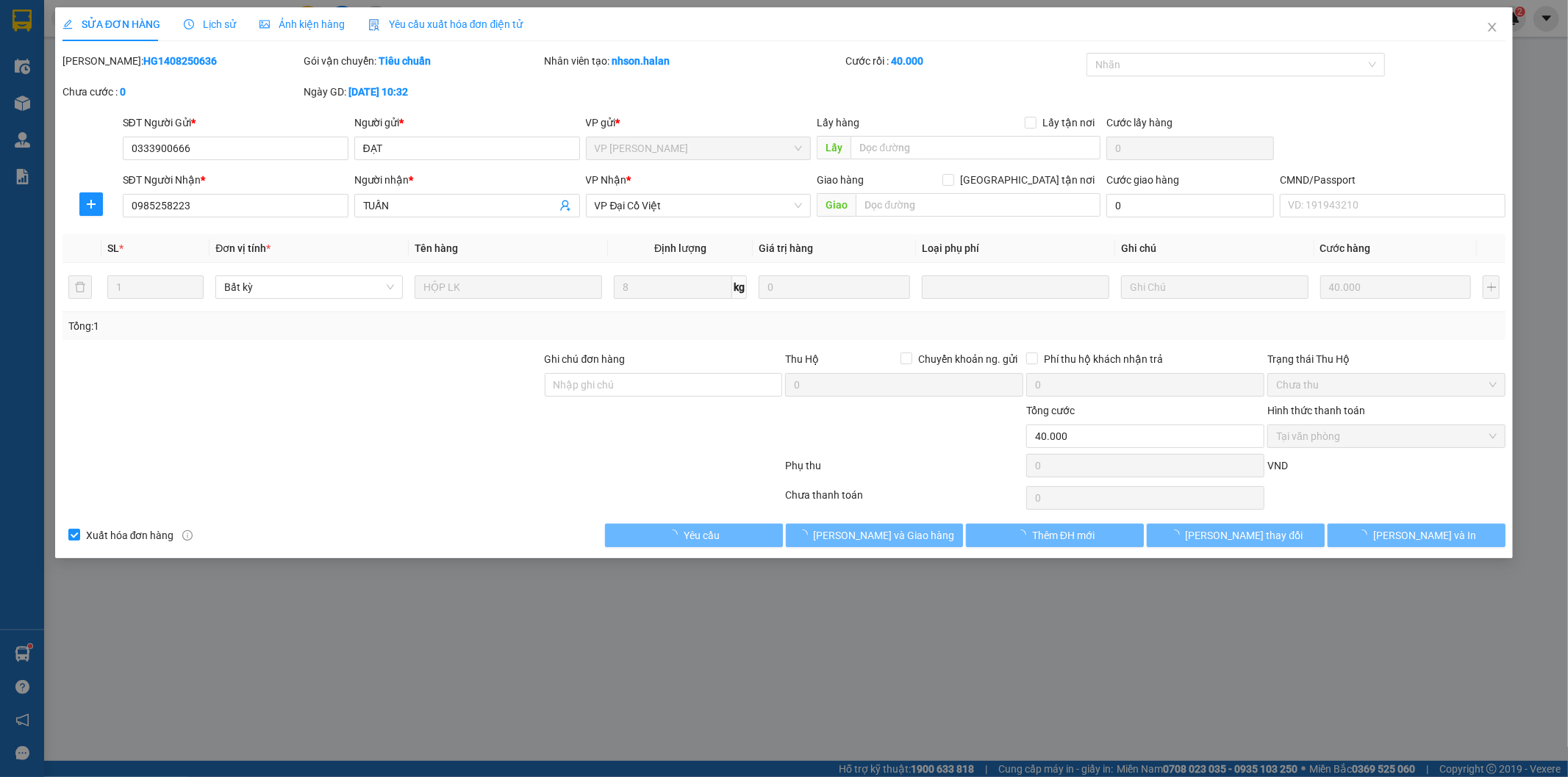
type input "0333900666"
type input "ĐẠT"
type input "0985258223"
type input "TUẤN"
type input "40.000"
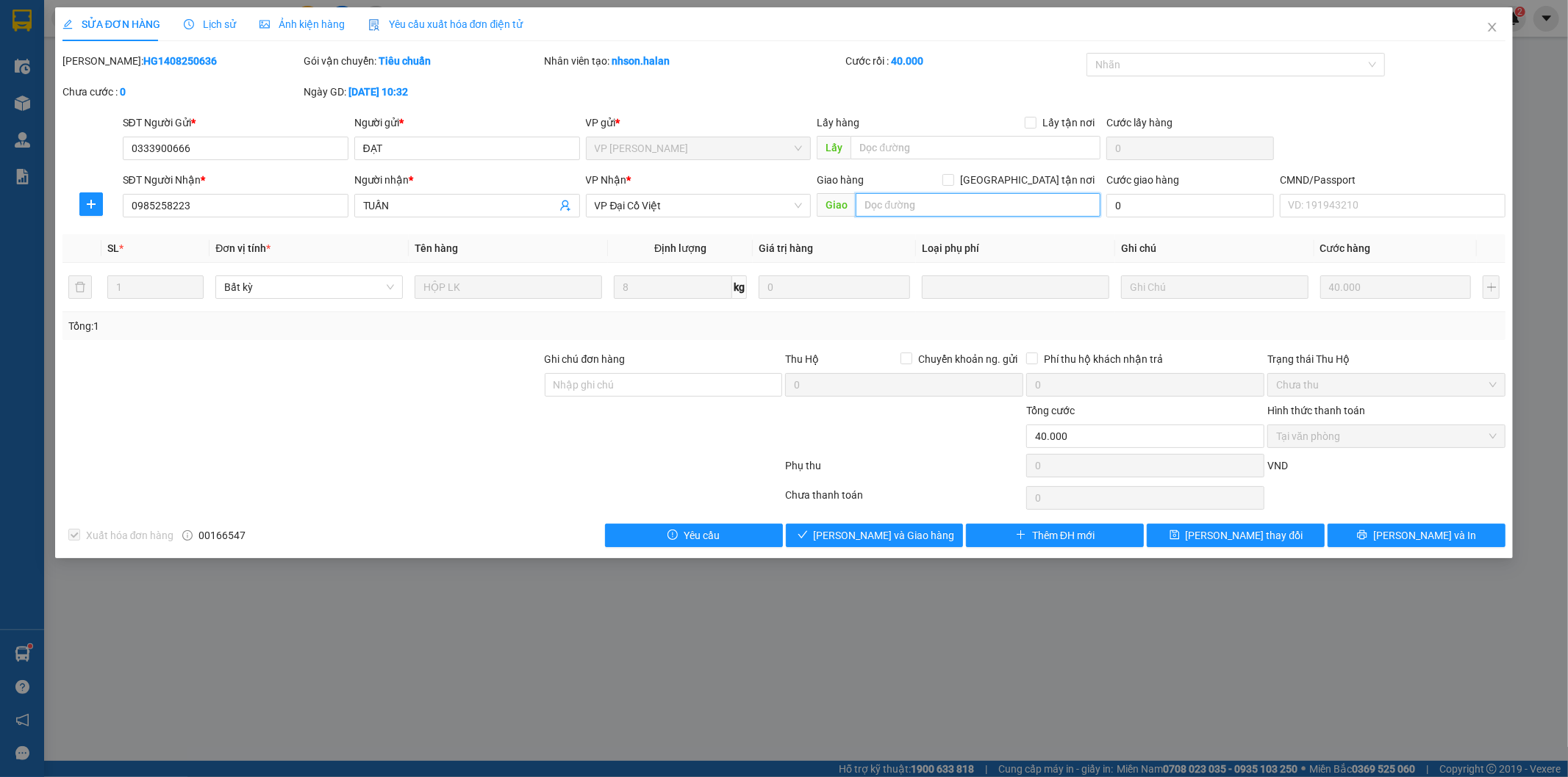
click at [959, 211] on input "text" at bounding box center [978, 205] width 245 height 23
drag, startPoint x: 944, startPoint y: 204, endPoint x: 827, endPoint y: 203, distance: 117.0
click at [827, 203] on span "Giao 145 AN THÁCH" at bounding box center [959, 205] width 284 height 23
paste input "Phố An Trạch, Ô Chợ Dừa, Đống Đa, Hà Nội"
type input "145 Phố An Trạch, Ô Chợ Dừa, Đống Đa, Hà Nội"
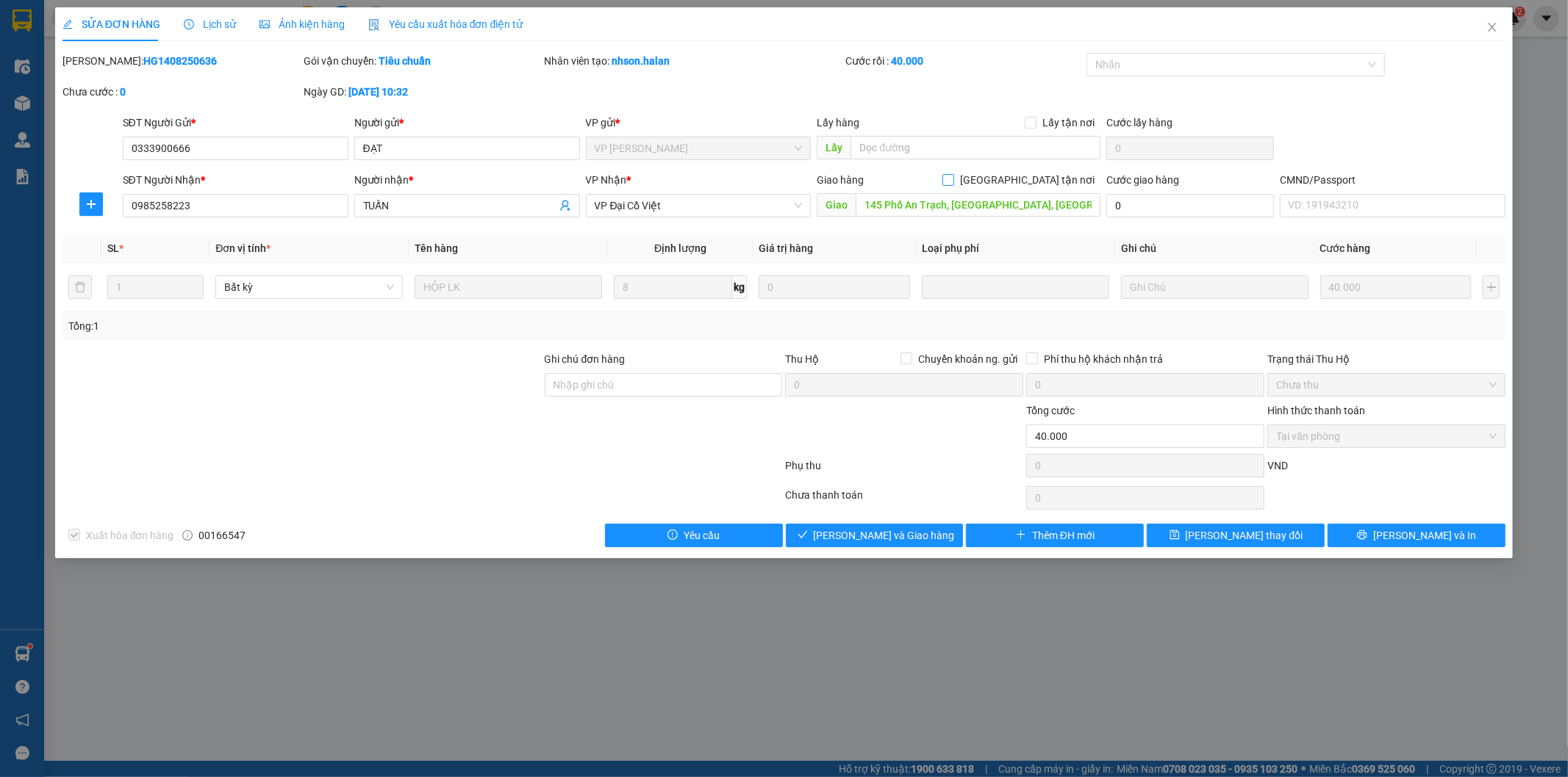
click at [953, 176] on input "[GEOGRAPHIC_DATA] tận nơi" at bounding box center [948, 179] width 10 height 10
checkbox input "true"
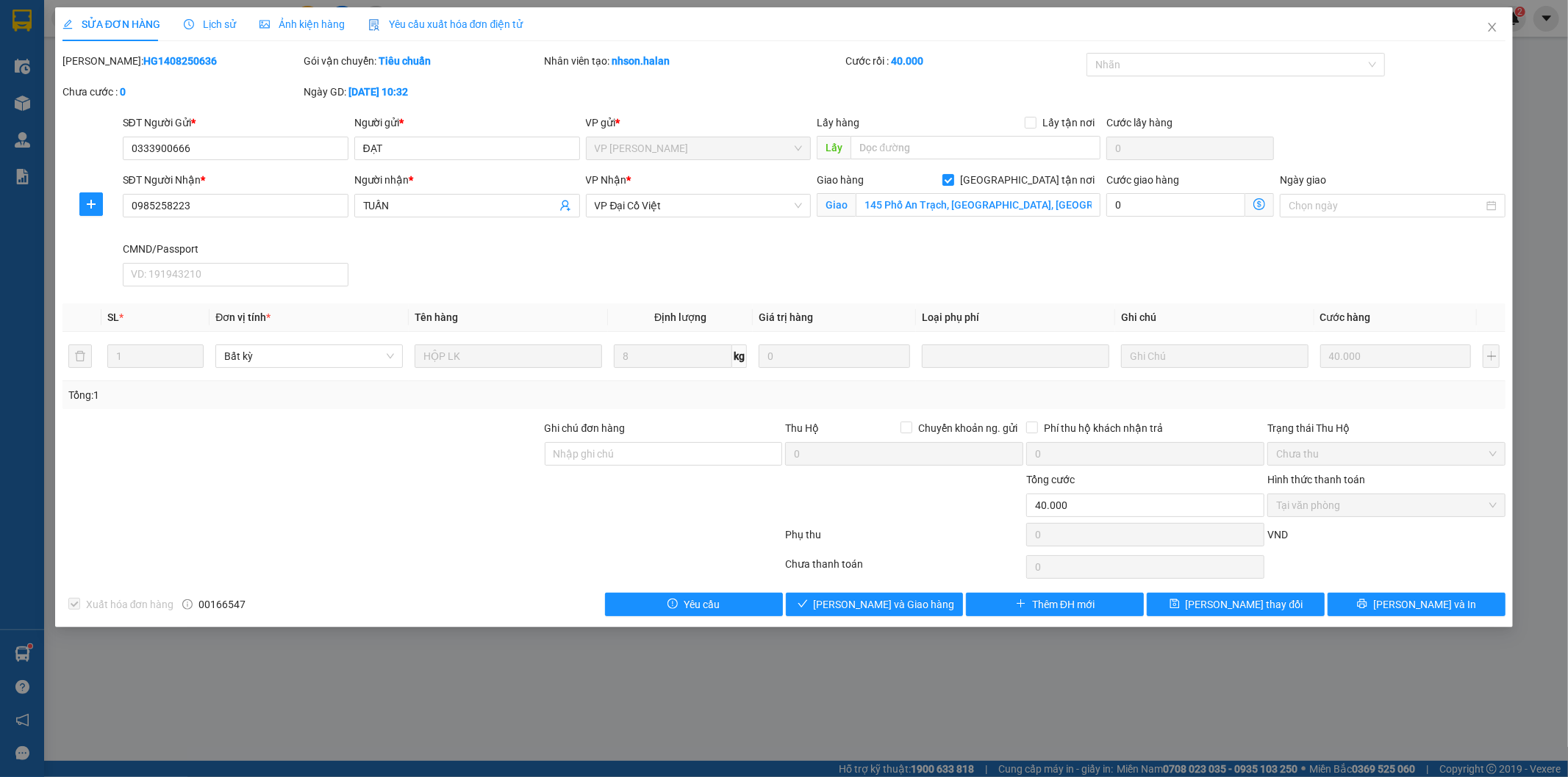
click at [1260, 203] on icon "dollar-circle" at bounding box center [1259, 204] width 12 height 12
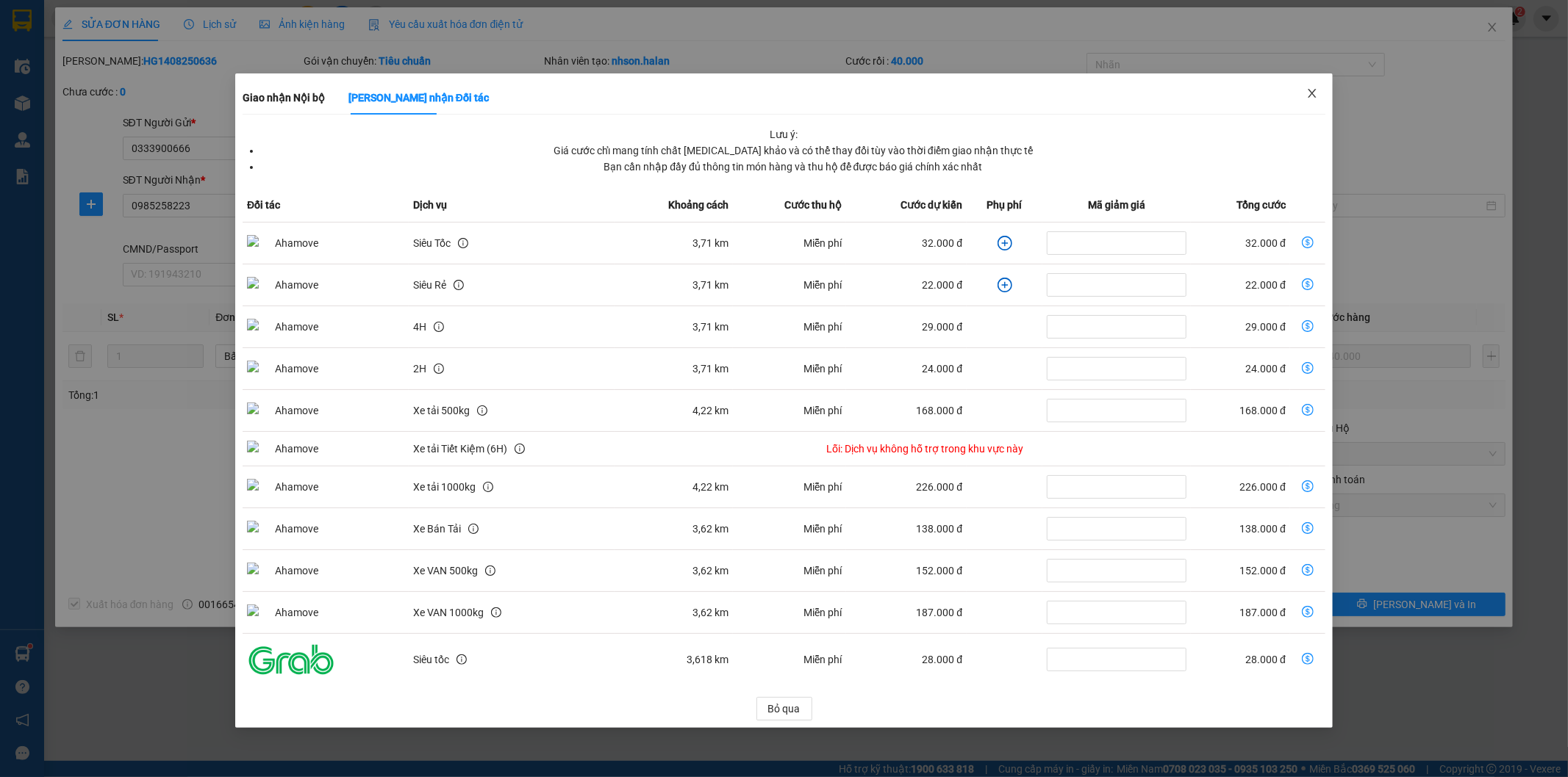
click at [1310, 92] on icon "close" at bounding box center [1312, 93] width 8 height 9
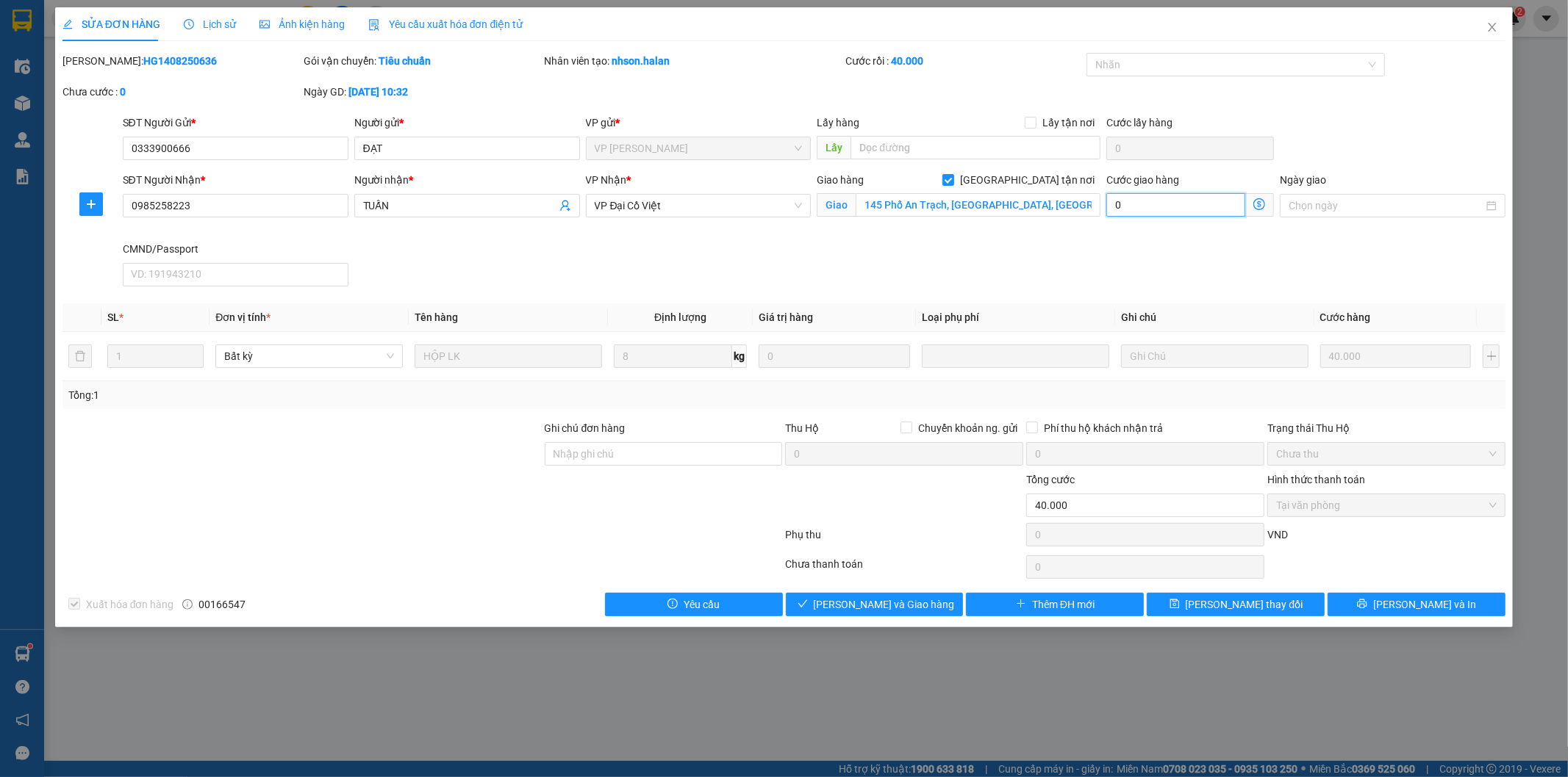
click at [1144, 202] on input "0" at bounding box center [1176, 205] width 139 height 23
type input "40.004"
type input "4"
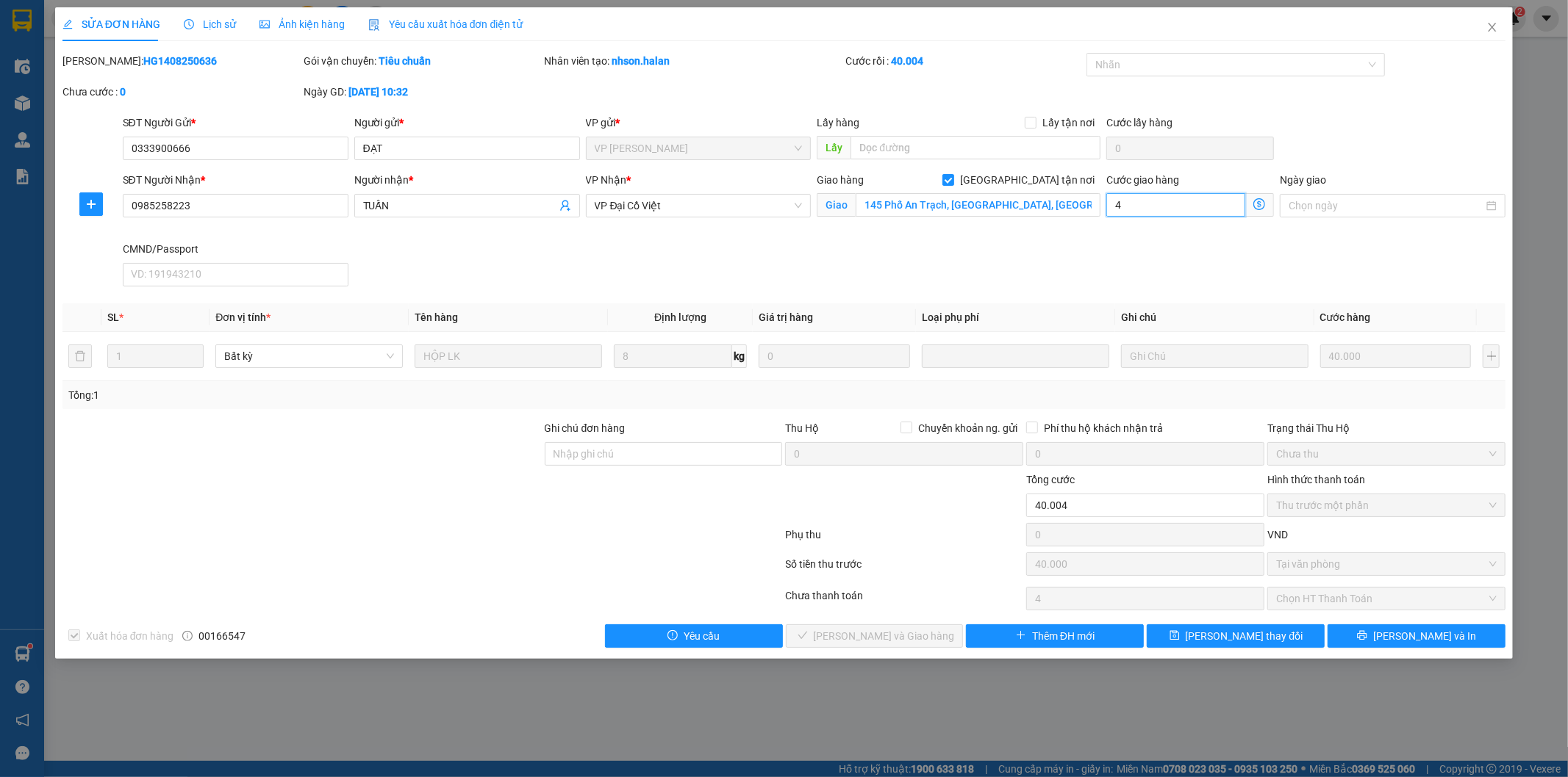
type input "40"
type input "40.040"
type input "40"
click at [870, 272] on div "SĐT Người Nhận * 0985258223 Người nhận * TUẤN VP Nhận * VP Đại Cồ Việt Giao hàn…" at bounding box center [815, 232] width 1389 height 120
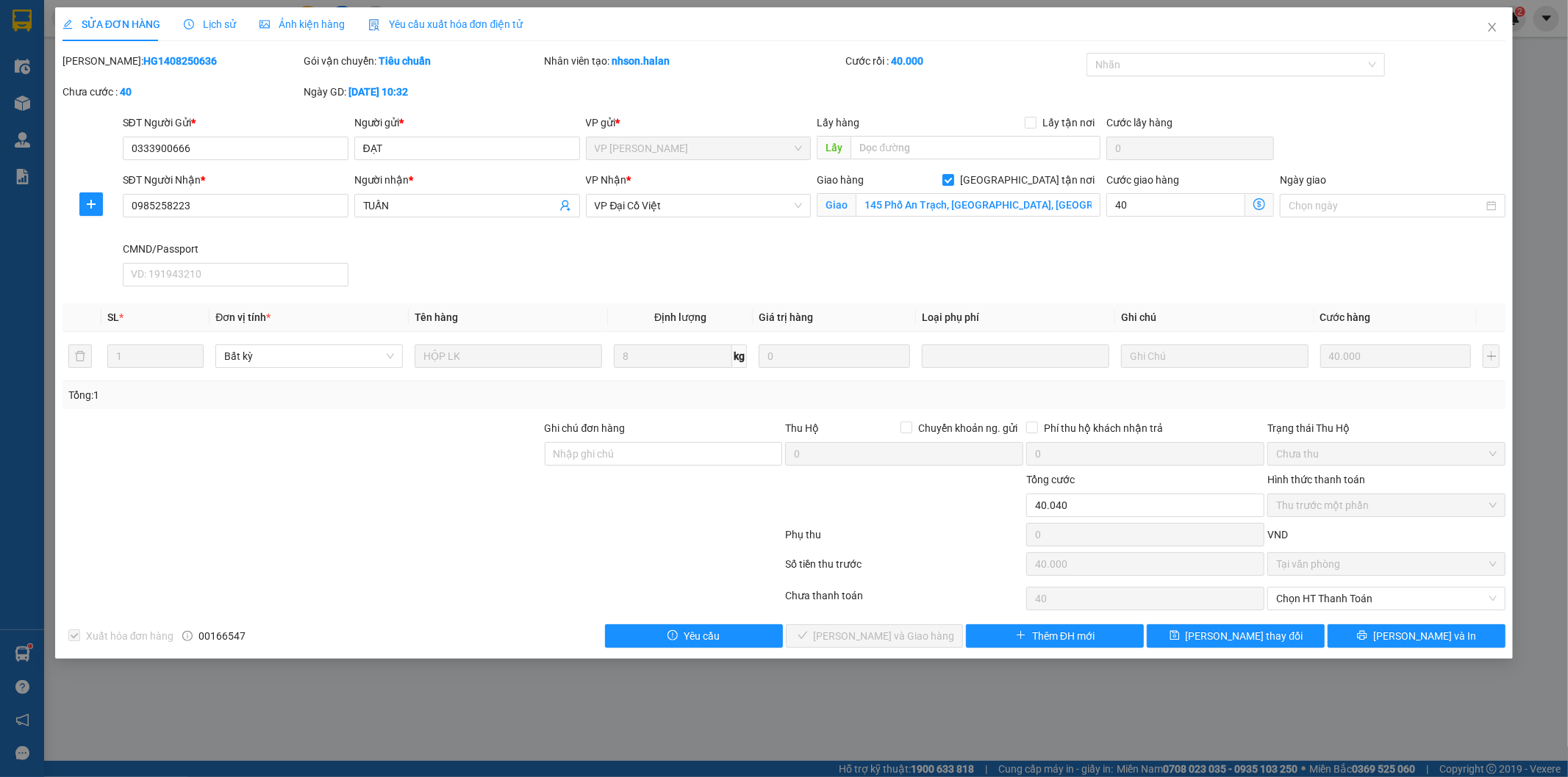
type input "80.000"
type input "40.000"
click at [938, 209] on input "145 Phố An Trạch, Ô Chợ Dừa, Đống Đa, Hà Nội" at bounding box center [978, 205] width 245 height 23
click at [909, 203] on input "145 Phố An Trạch, Ô Chợ Dừa, Đống Đa, Hà Nội" at bounding box center [978, 205] width 245 height 23
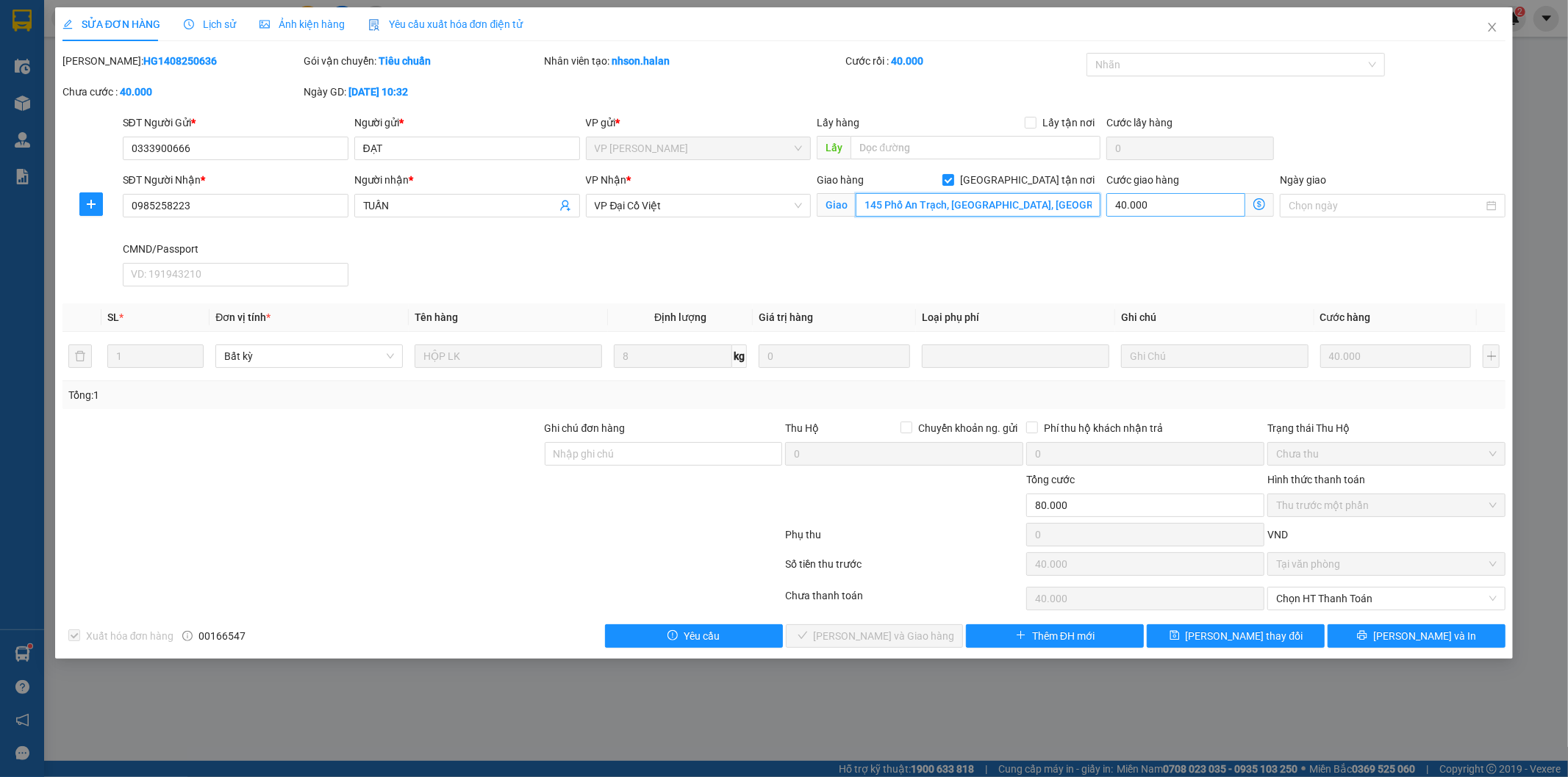
drag, startPoint x: 862, startPoint y: 204, endPoint x: 1183, endPoint y: 204, distance: 321.0
click at [1183, 204] on div "SĐT Người Nhận * 0985258223 Người nhận * TUẤN VP Nhận * VP Đại Cồ Việt Giao hàn…" at bounding box center [815, 232] width 1389 height 120
click at [981, 208] on input "145 Phố An Trạch, Ô Chợ Dừa, Đống Đa, Hà Nội" at bounding box center [978, 205] width 245 height 23
drag, startPoint x: 983, startPoint y: 204, endPoint x: 826, endPoint y: 206, distance: 157.0
click at [826, 206] on span "Giao 145 Phố An Trạch, Ô Chợ Dừa, Đống Đa, Hà Nội" at bounding box center [959, 205] width 284 height 23
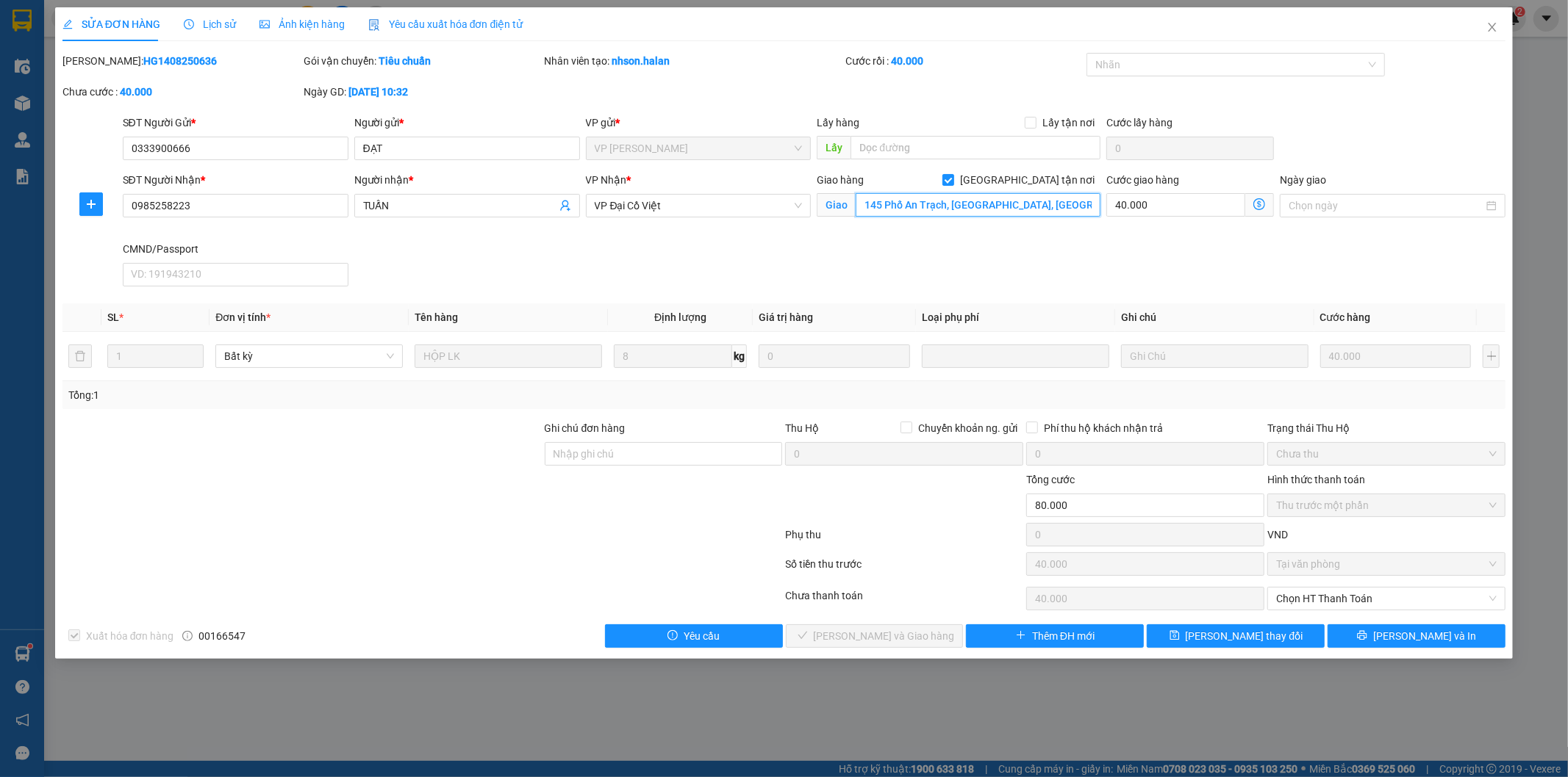
click at [943, 204] on input "145 Phố An Trạch, Ô Chợ Dừa, Đống Đa, Hà Nội" at bounding box center [978, 205] width 245 height 23
click at [1003, 214] on input "145 Phố An Trạch, Ô Chợ Dừa, Đống Đa, Hà Nội" at bounding box center [978, 205] width 245 height 23
drag, startPoint x: 974, startPoint y: 208, endPoint x: 796, endPoint y: 204, distance: 178.0
click at [796, 204] on div "SĐT Người Nhận * 0985258223 Người nhận * TUẤN VP Nhận * VP Đại Cồ Việt Giao hàn…" at bounding box center [815, 232] width 1389 height 120
click at [939, 204] on input "145 Phố An Trạch, Ô Chợ Dừa, Đống Đa, Hà Nội" at bounding box center [978, 205] width 245 height 23
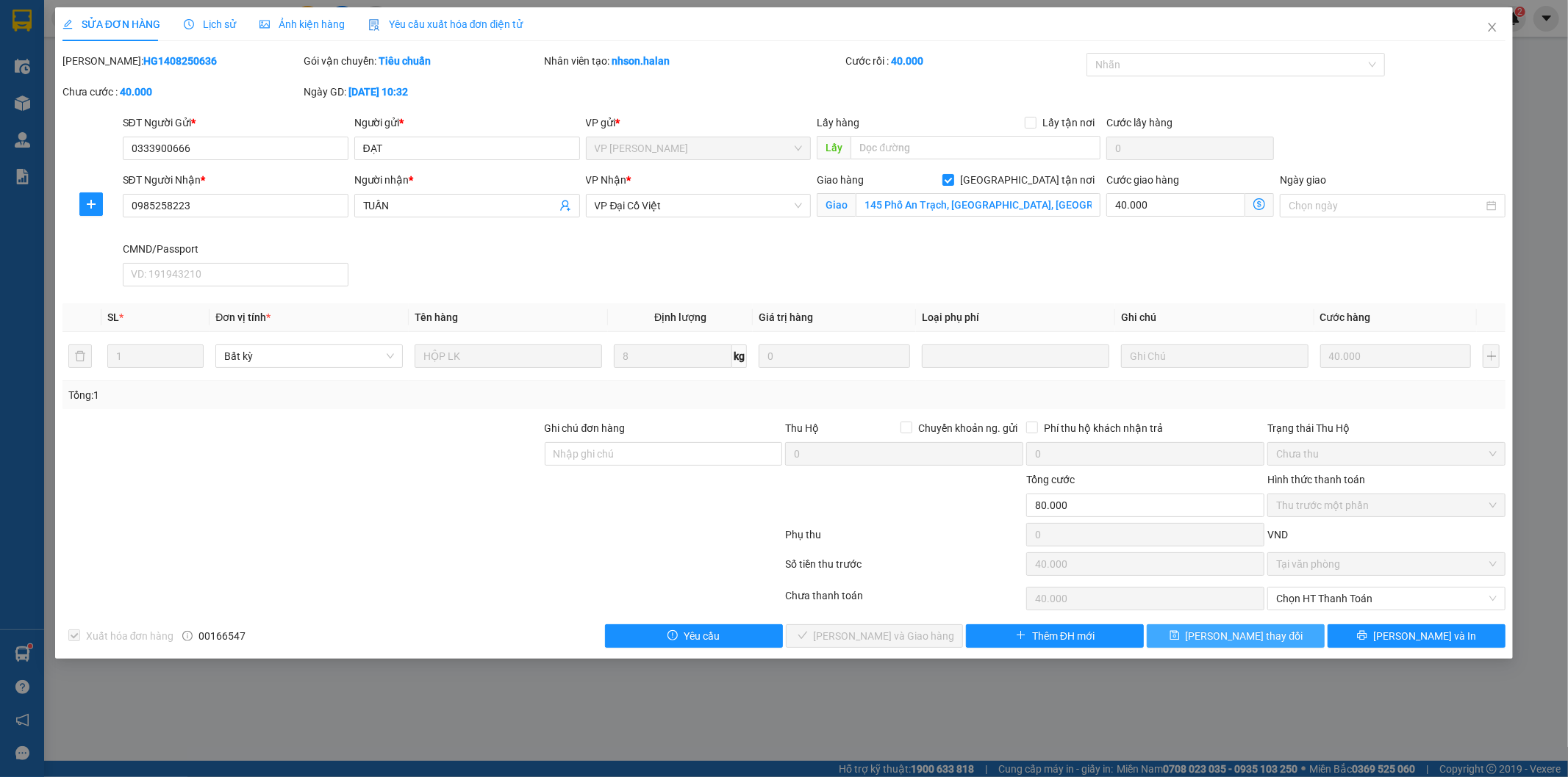
click at [1210, 636] on button "[PERSON_NAME] thay đổi" at bounding box center [1235, 636] width 178 height 23
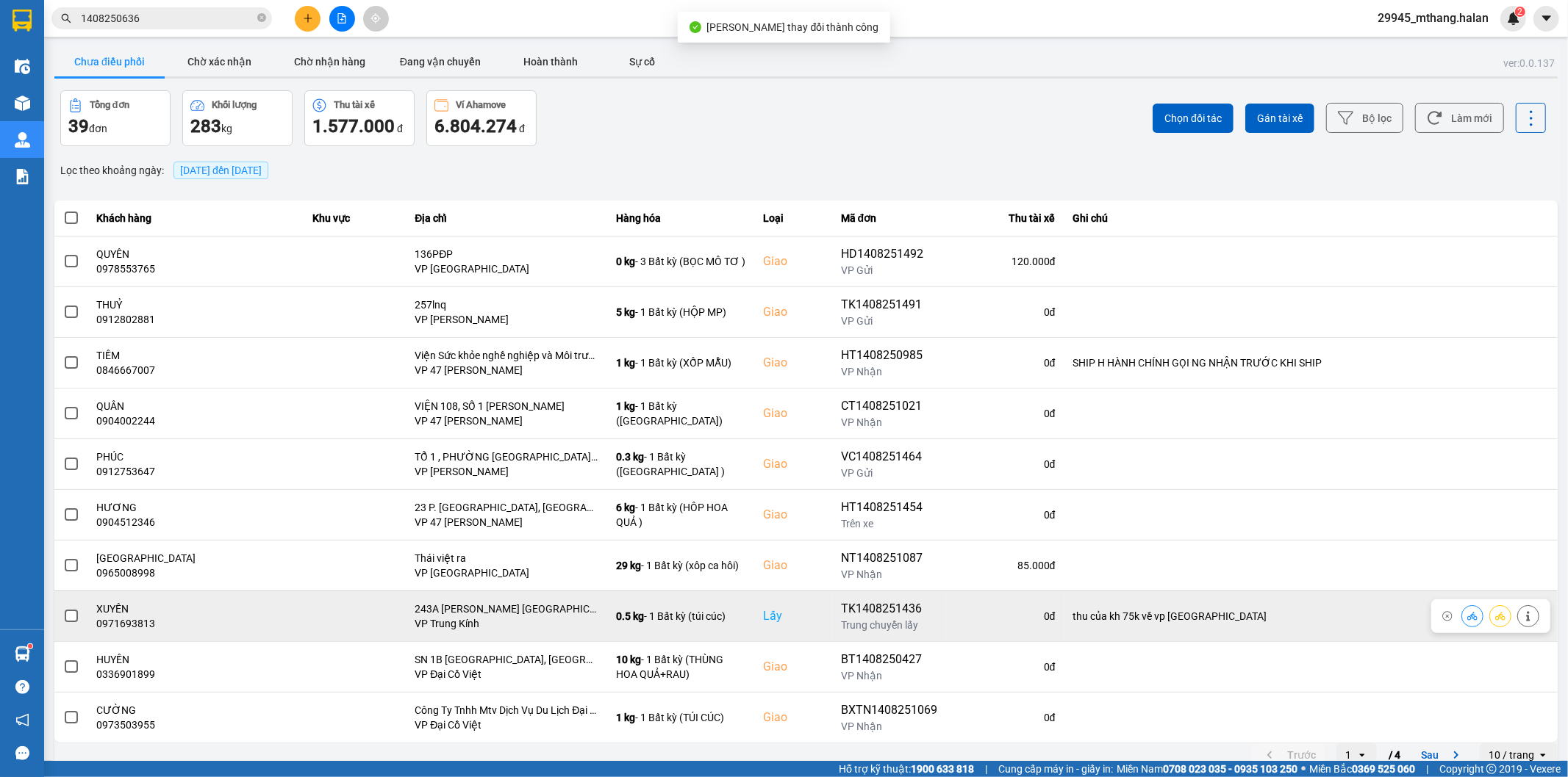
scroll to position [16, 0]
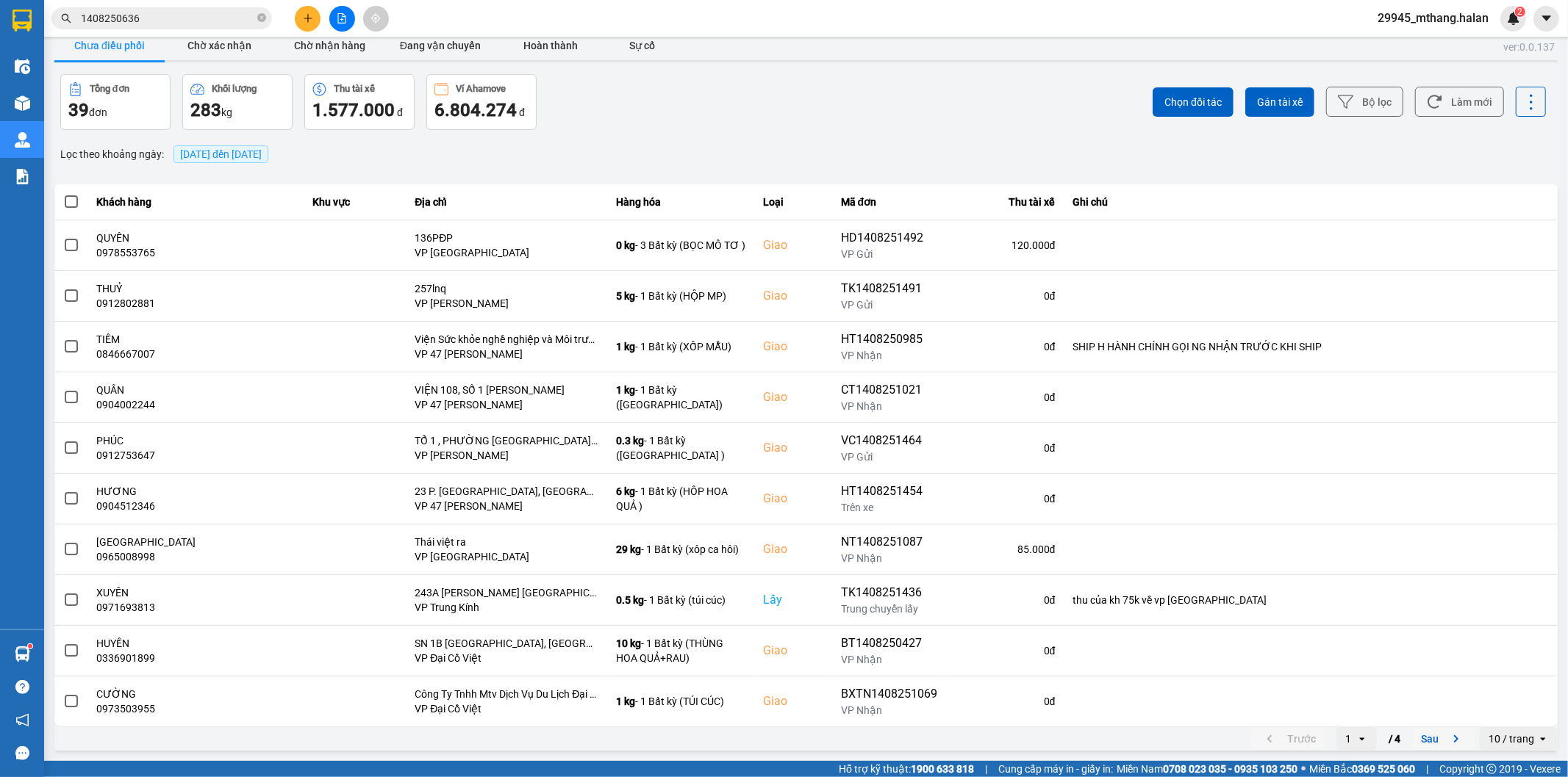
click at [1412, 732] on button "Sau" at bounding box center [1443, 739] width 62 height 22
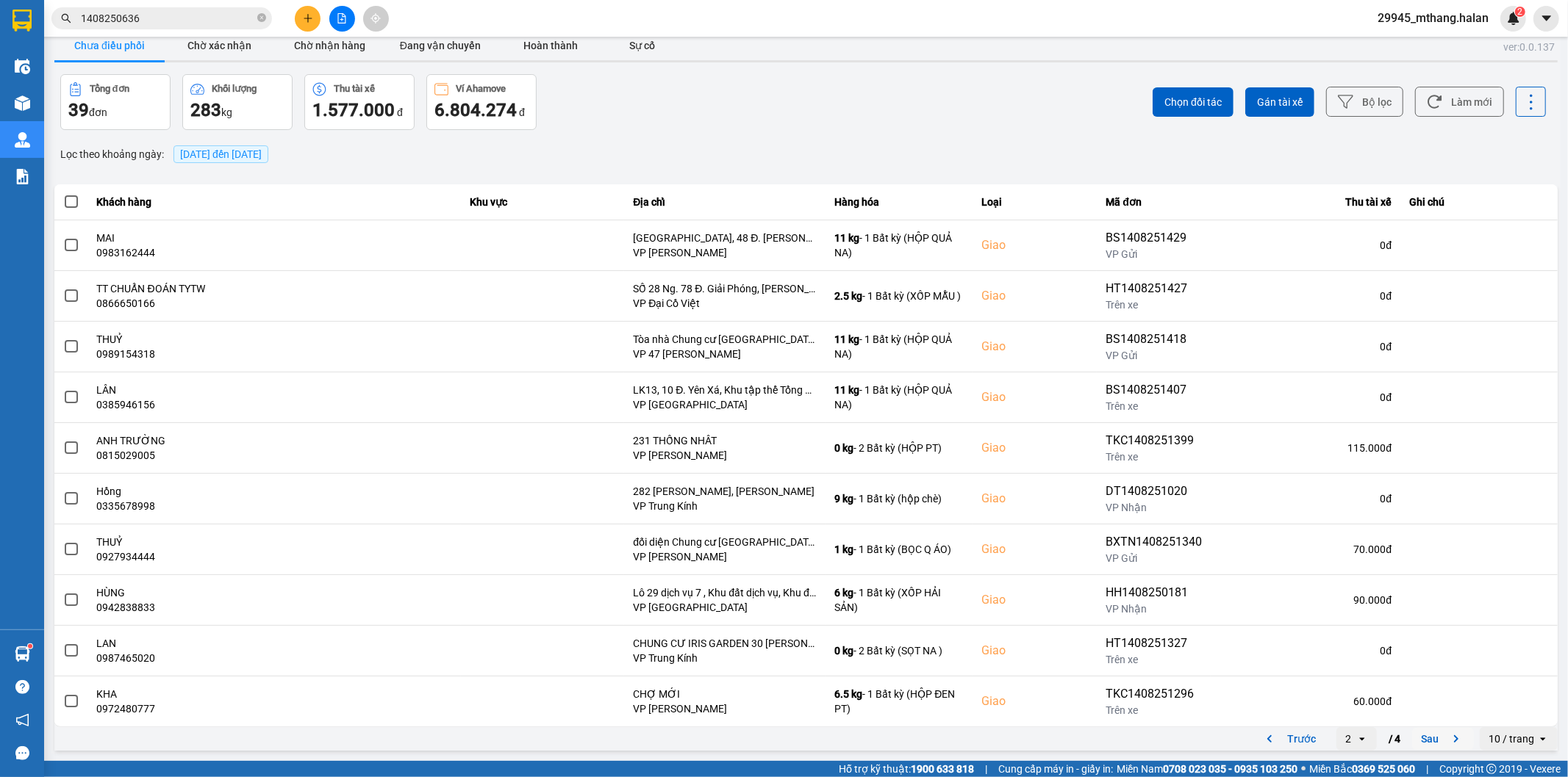
click at [1417, 743] on button "Sau" at bounding box center [1443, 739] width 62 height 22
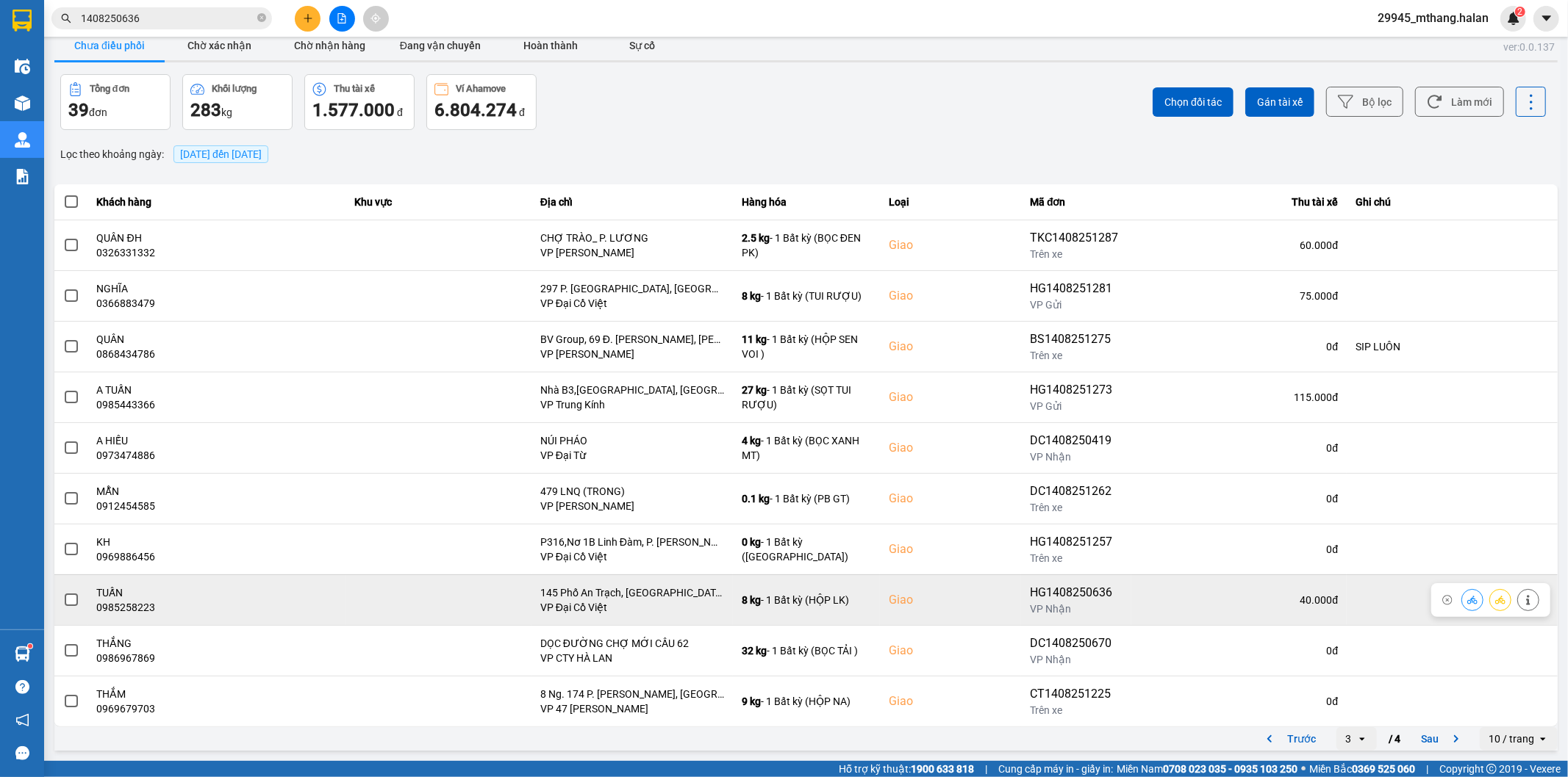
click at [1467, 601] on icon at bounding box center [1472, 600] width 10 height 8
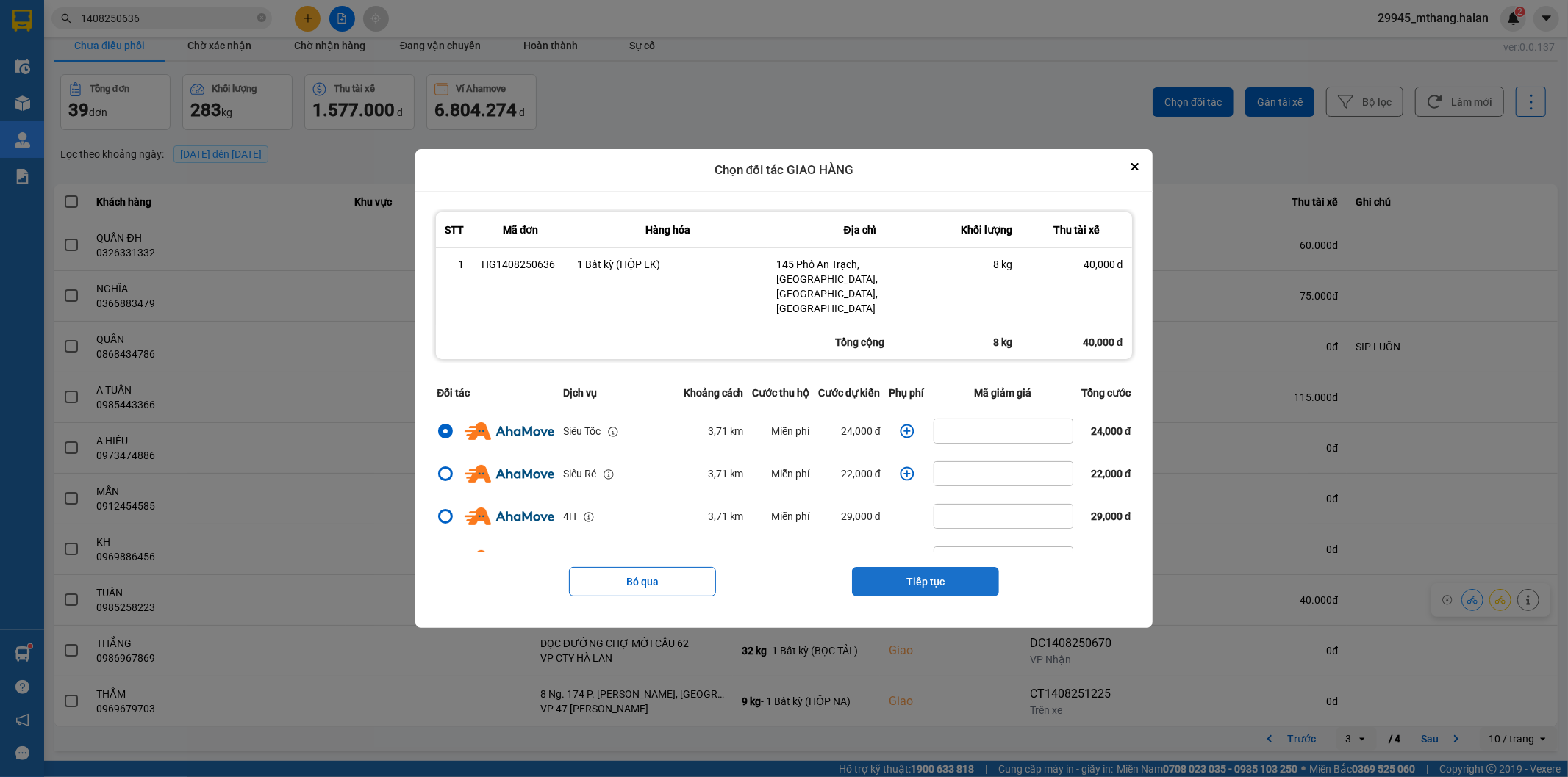
click at [924, 569] on button "Tiếp tục" at bounding box center [925, 582] width 147 height 29
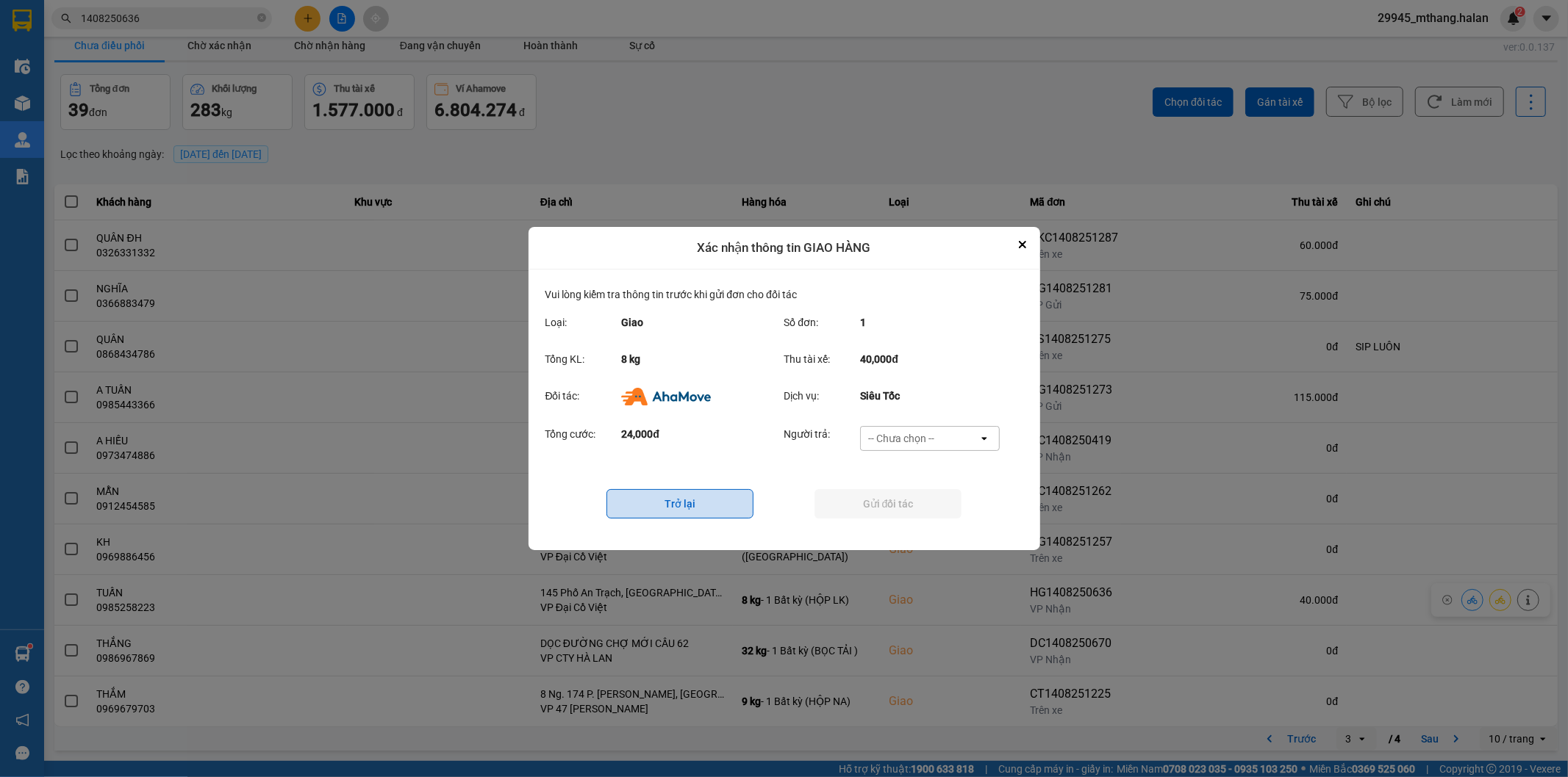
click at [656, 501] on button "Trở lại" at bounding box center [680, 503] width 147 height 29
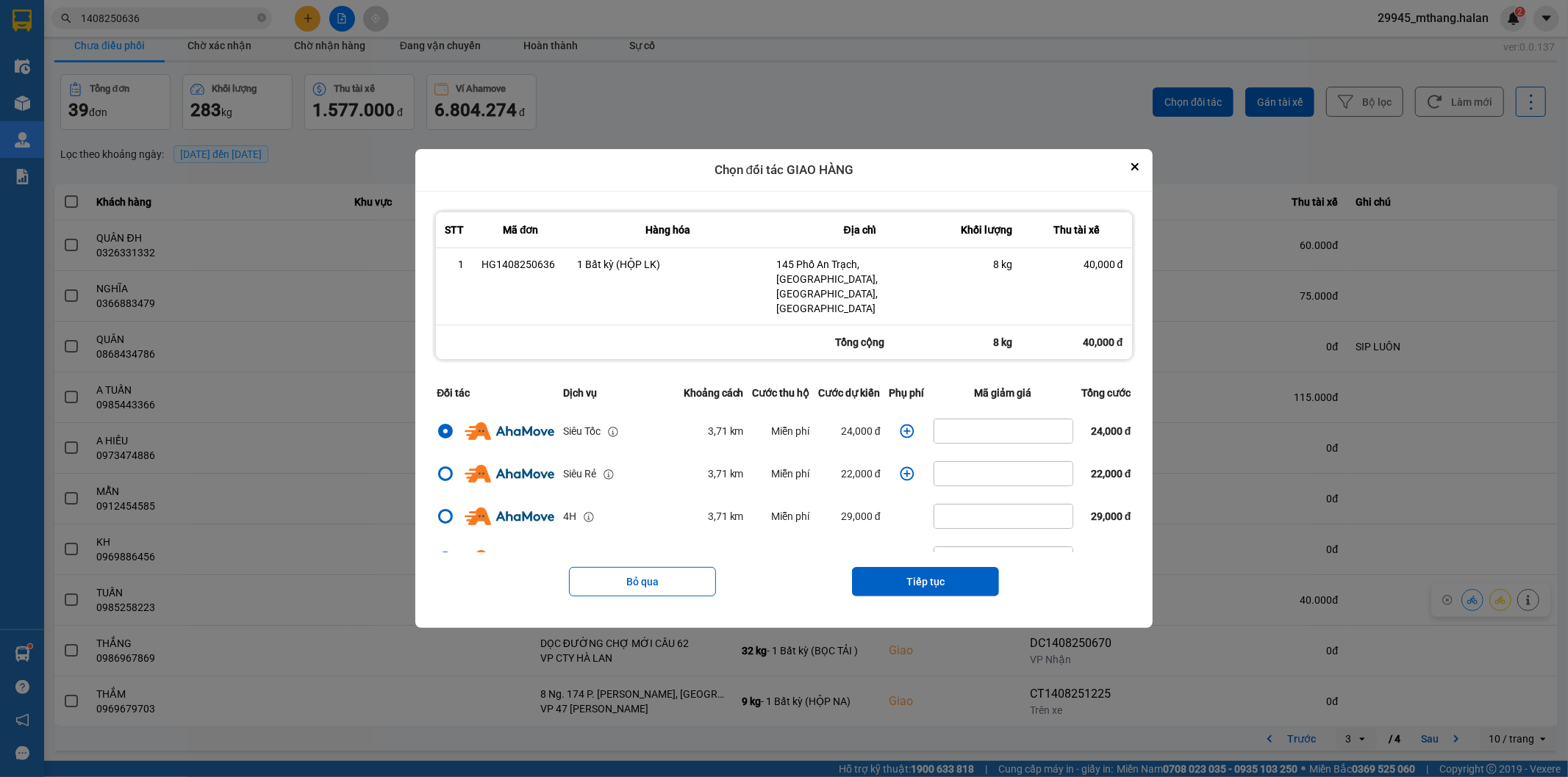
click at [900, 424] on icon "dialog" at bounding box center [907, 431] width 14 height 14
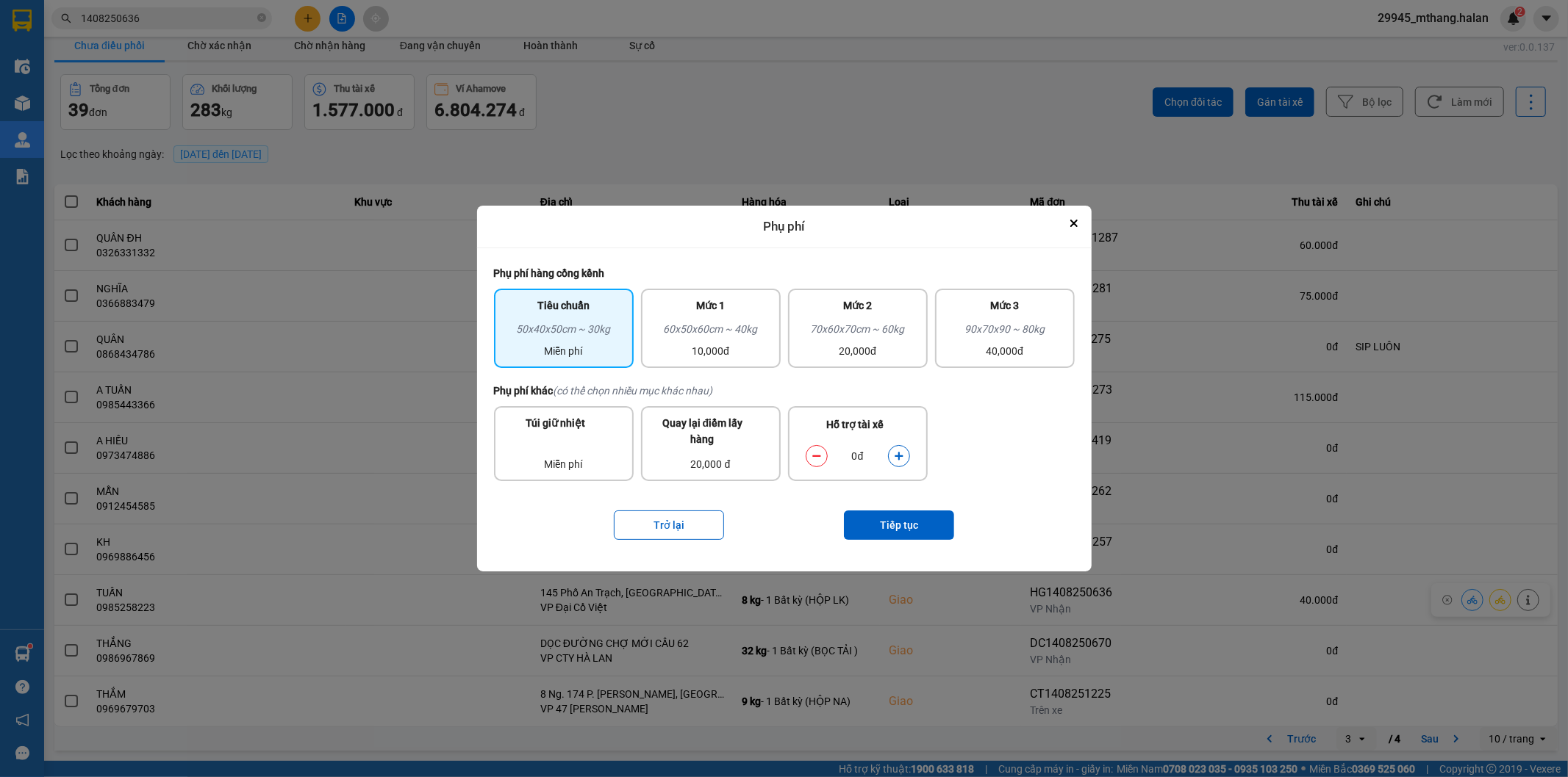
drag, startPoint x: 903, startPoint y: 453, endPoint x: 902, endPoint y: 467, distance: 14.0
click at [903, 454] on icon "dialog" at bounding box center [899, 457] width 10 height 10
click at [910, 526] on button "Tiếp tục" at bounding box center [899, 525] width 110 height 29
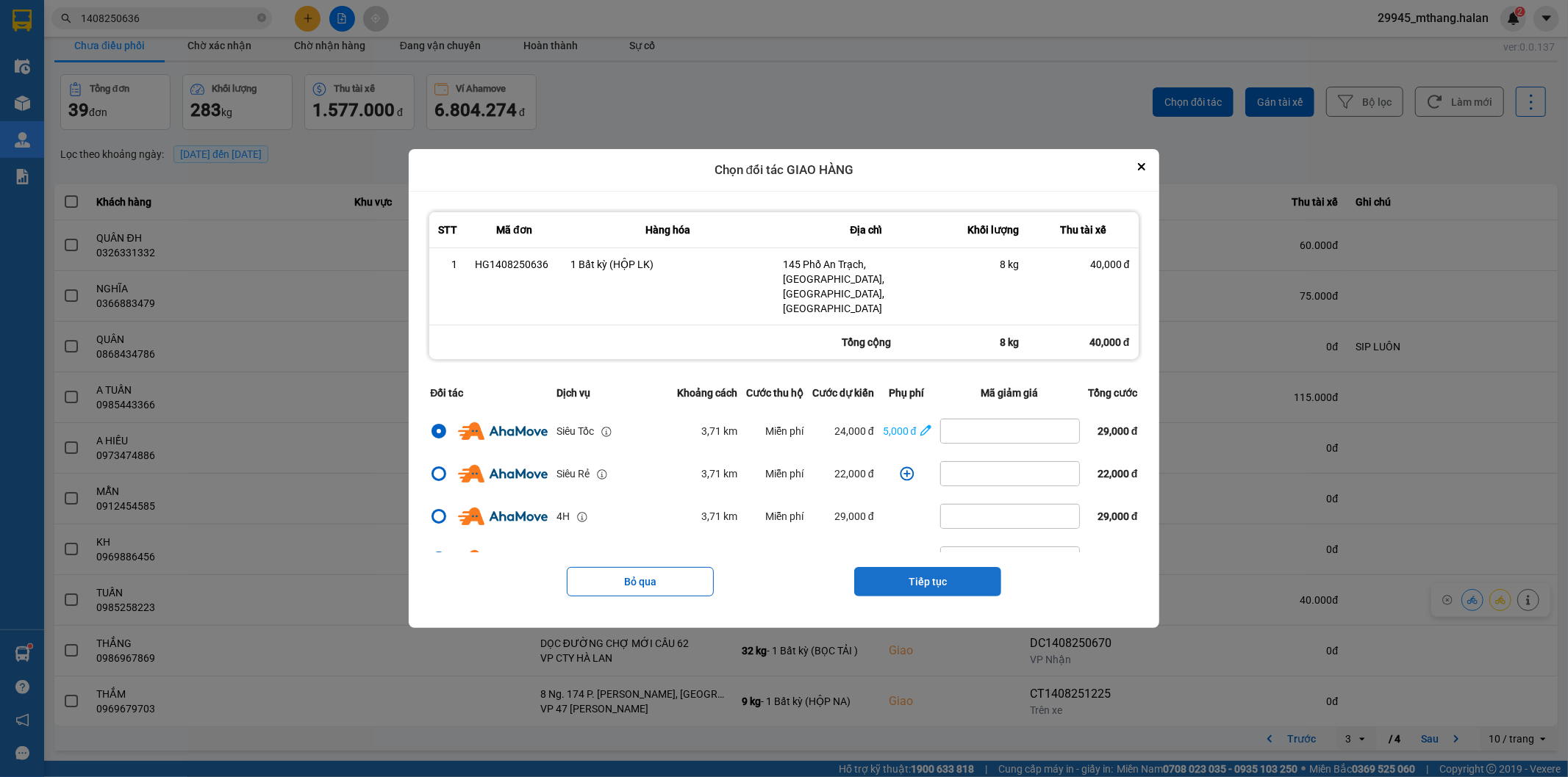
click at [943, 568] on button "Tiếp tục" at bounding box center [928, 582] width 147 height 29
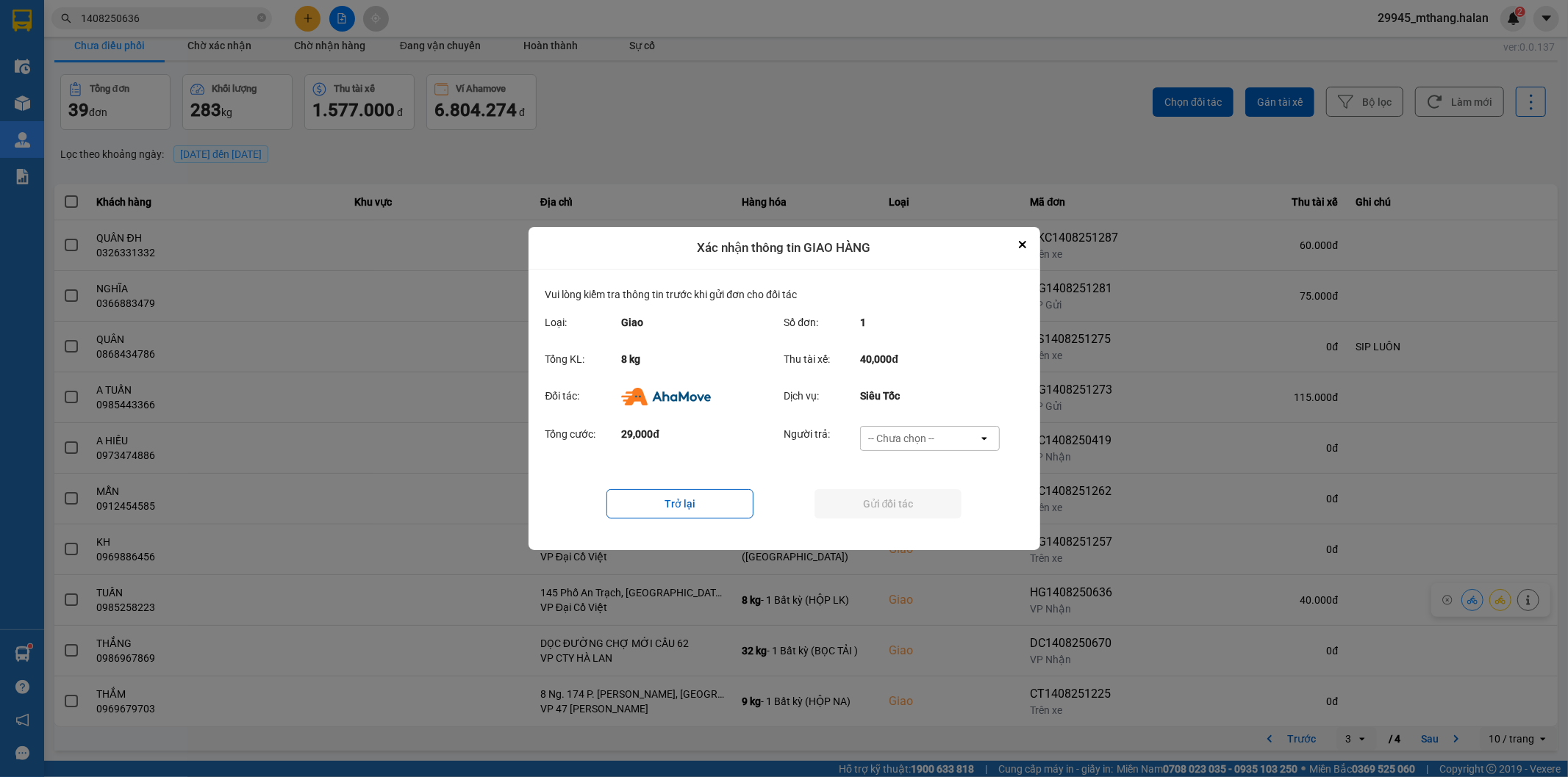
click at [913, 437] on div "-- Chưa chọn --" at bounding box center [901, 439] width 66 height 15
click at [913, 525] on span "Ví Ahamove" at bounding box center [901, 524] width 59 height 15
click at [867, 497] on button "Gửi đối tác" at bounding box center [888, 503] width 147 height 29
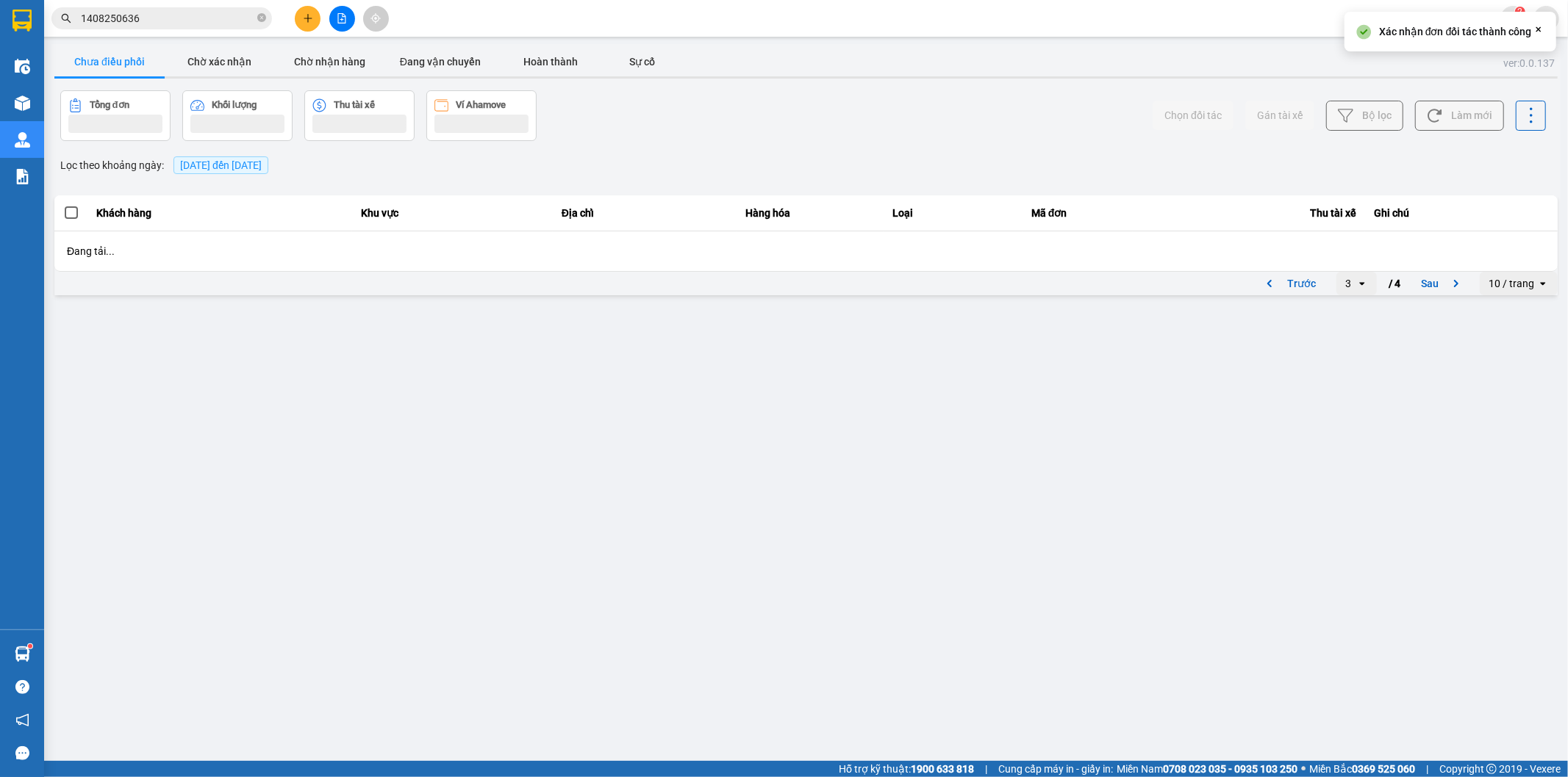
scroll to position [0, 0]
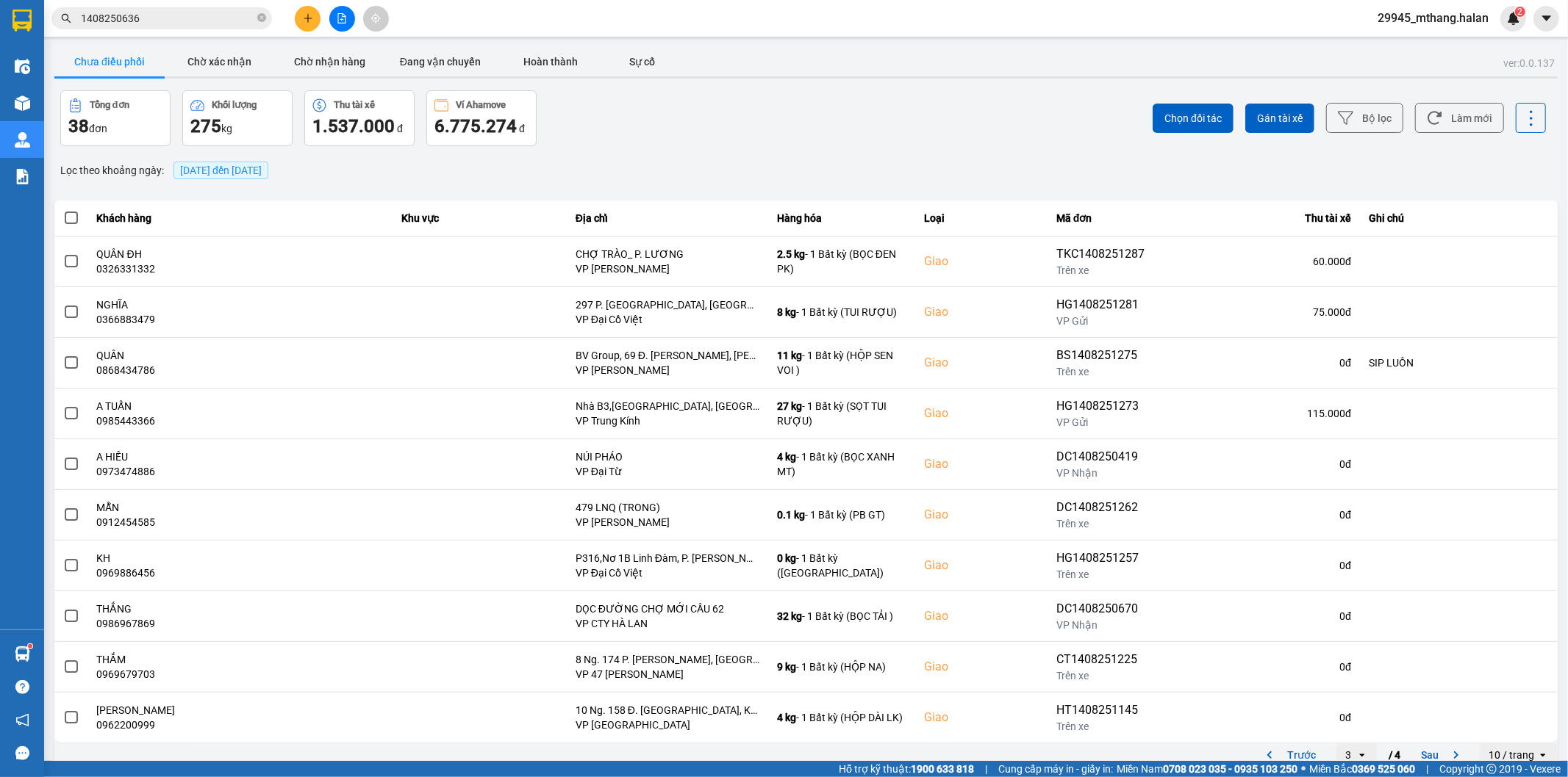
click at [169, 24] on input "1408250636" at bounding box center [168, 18] width 174 height 16
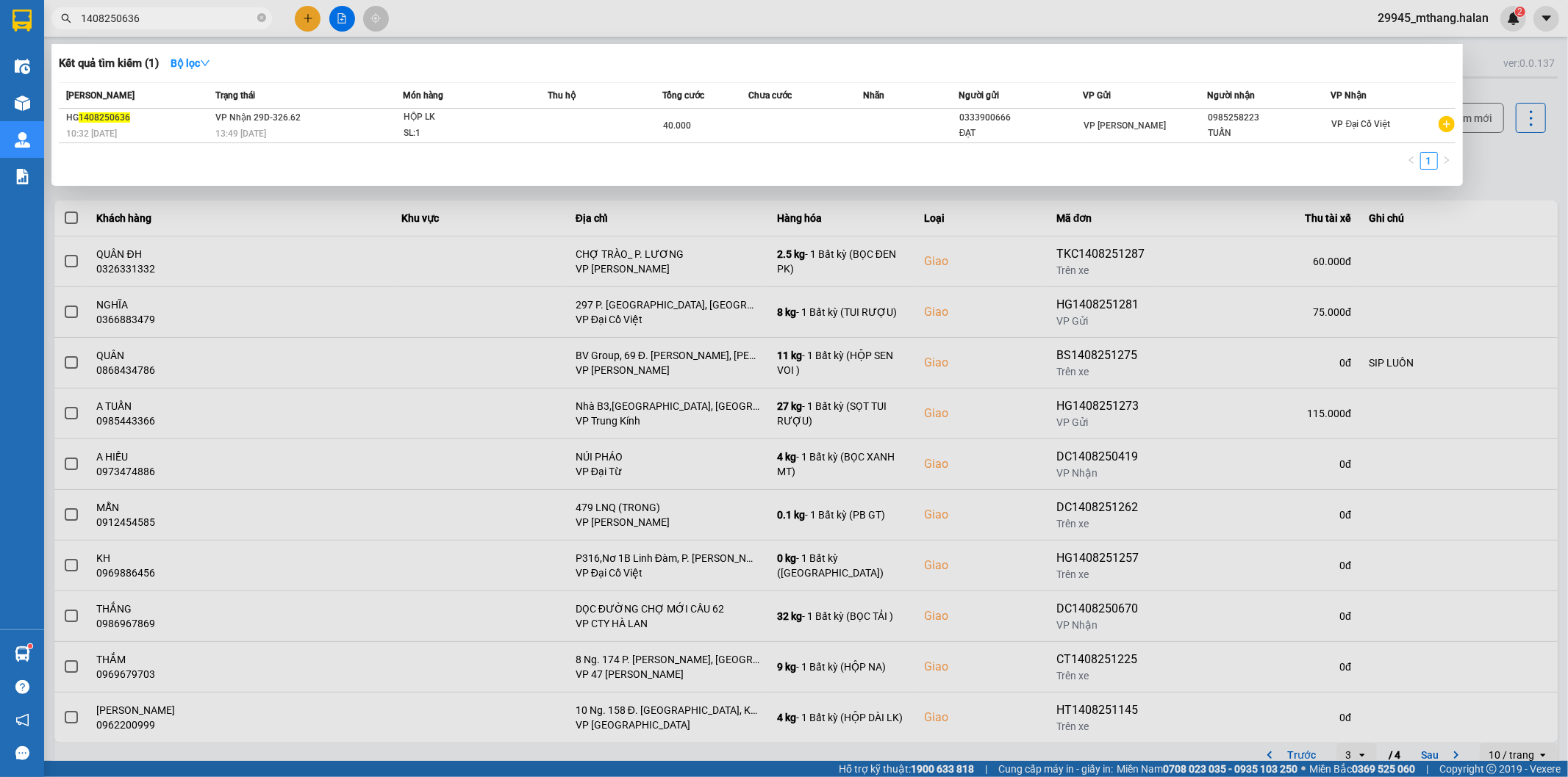
click at [169, 24] on input "1408250636" at bounding box center [168, 18] width 174 height 16
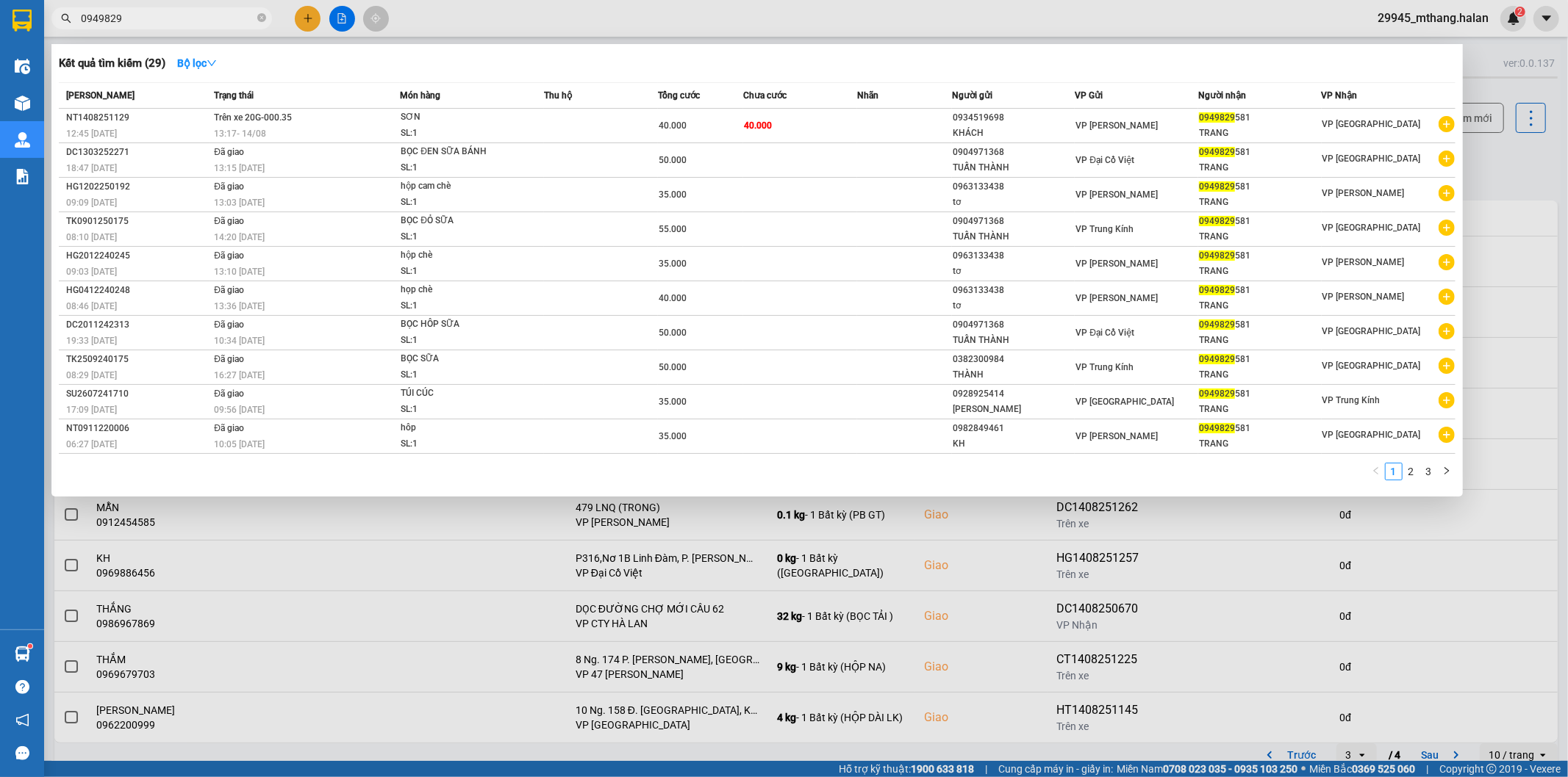
click at [153, 13] on input "0949829" at bounding box center [168, 18] width 174 height 16
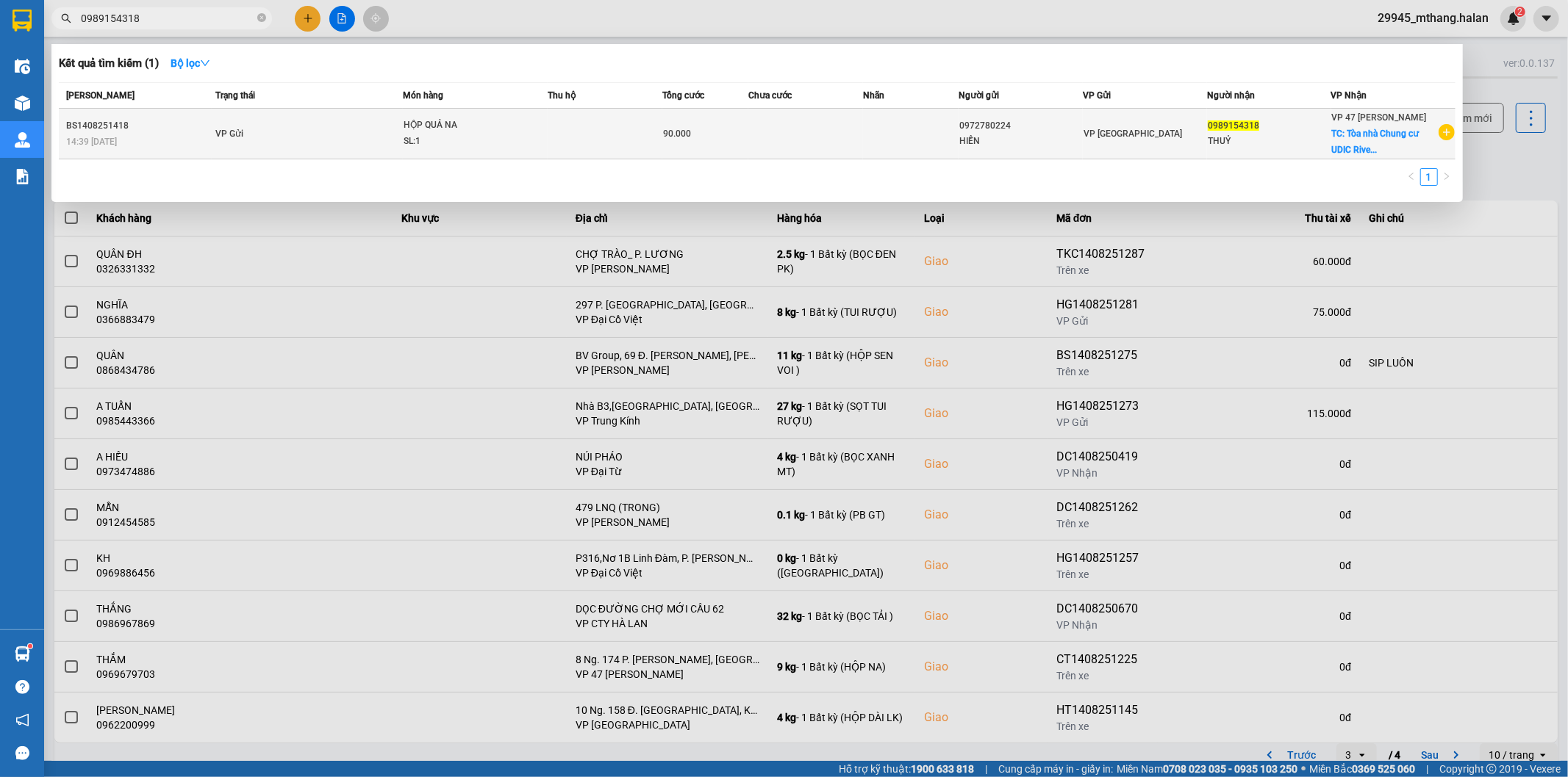
type input "0989154318"
click at [1029, 142] on div "HIỀN" at bounding box center [1020, 141] width 123 height 15
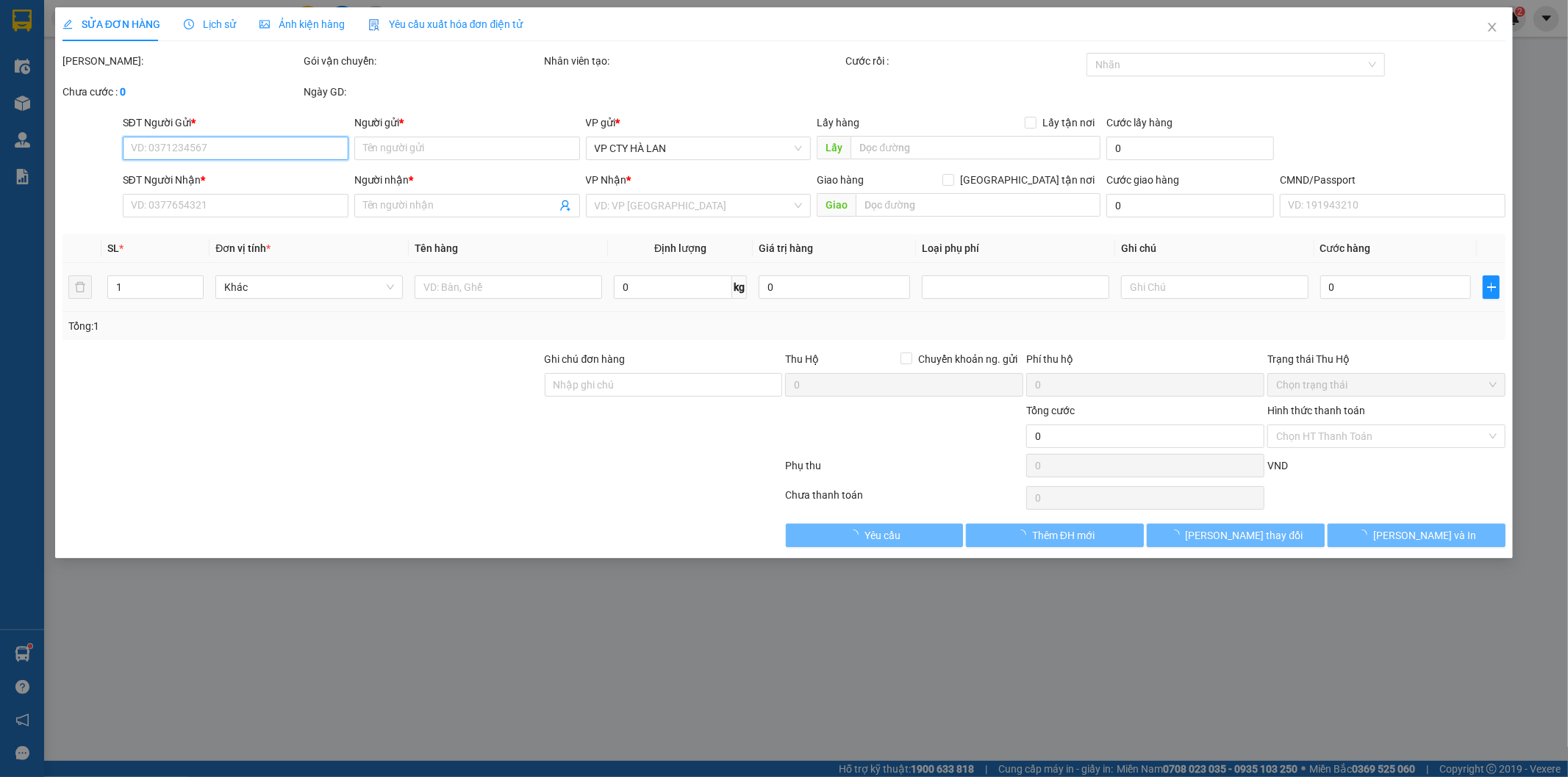
type input "0972780224"
type input "HIỀN"
type input "0989154318"
type input "THUỶ"
checkbox input "true"
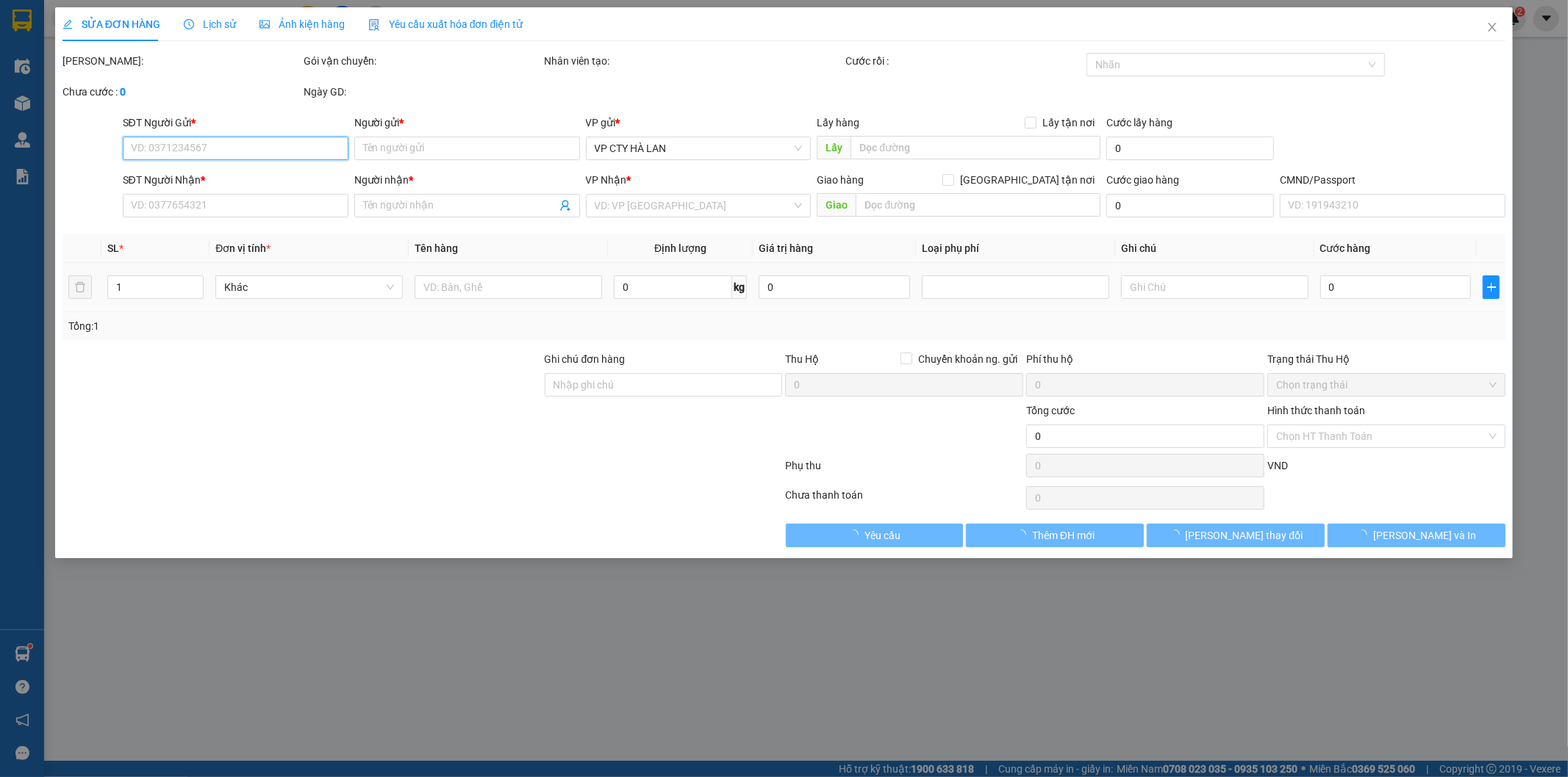
type input "Tòa nhà Chung cư [GEOGRAPHIC_DATA] 1, [GEOGRAPHIC_DATA], [GEOGRAPHIC_DATA], [GE…"
type input "90.000"
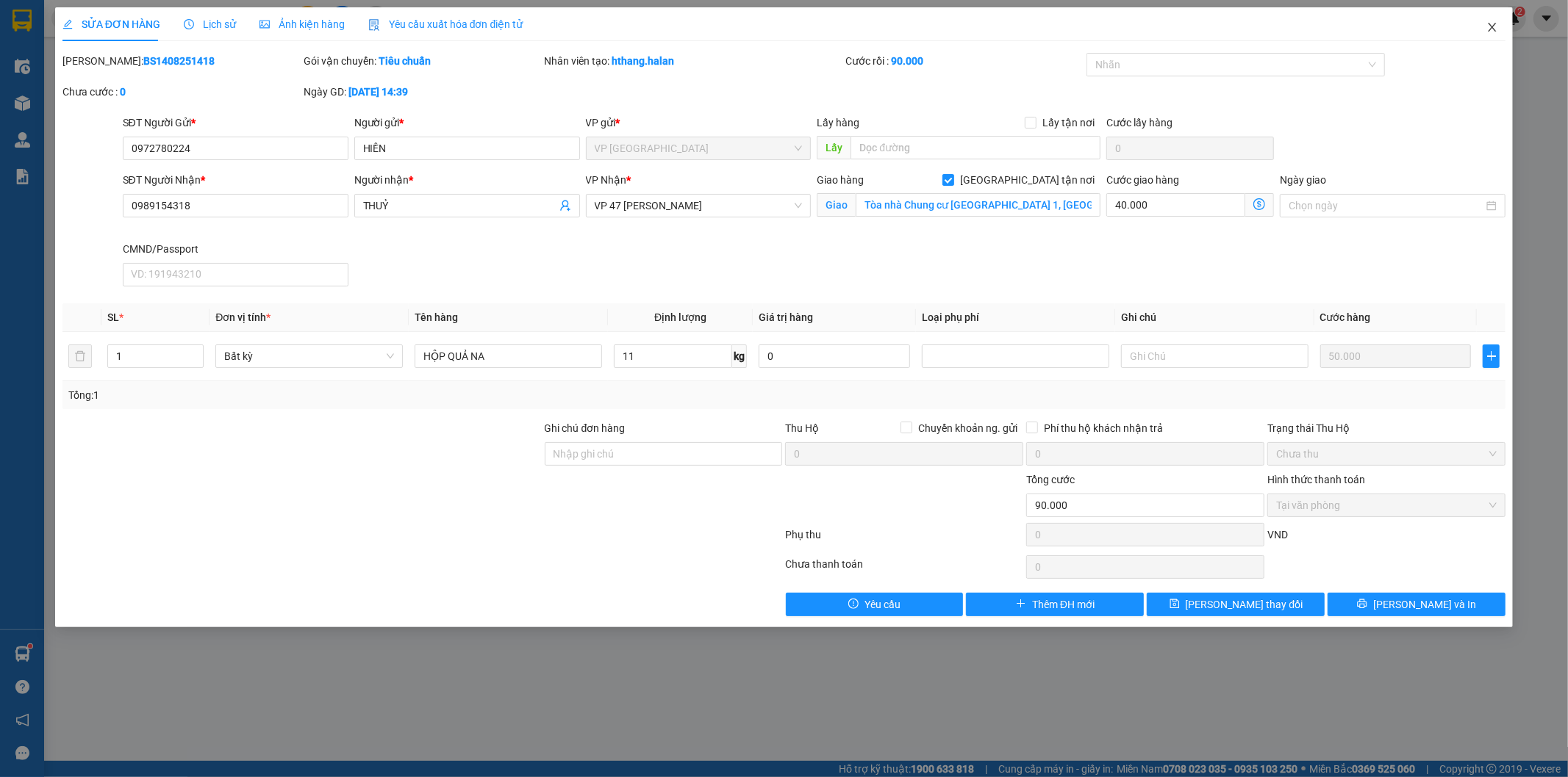
click at [1485, 25] on span "Close" at bounding box center [1492, 28] width 41 height 41
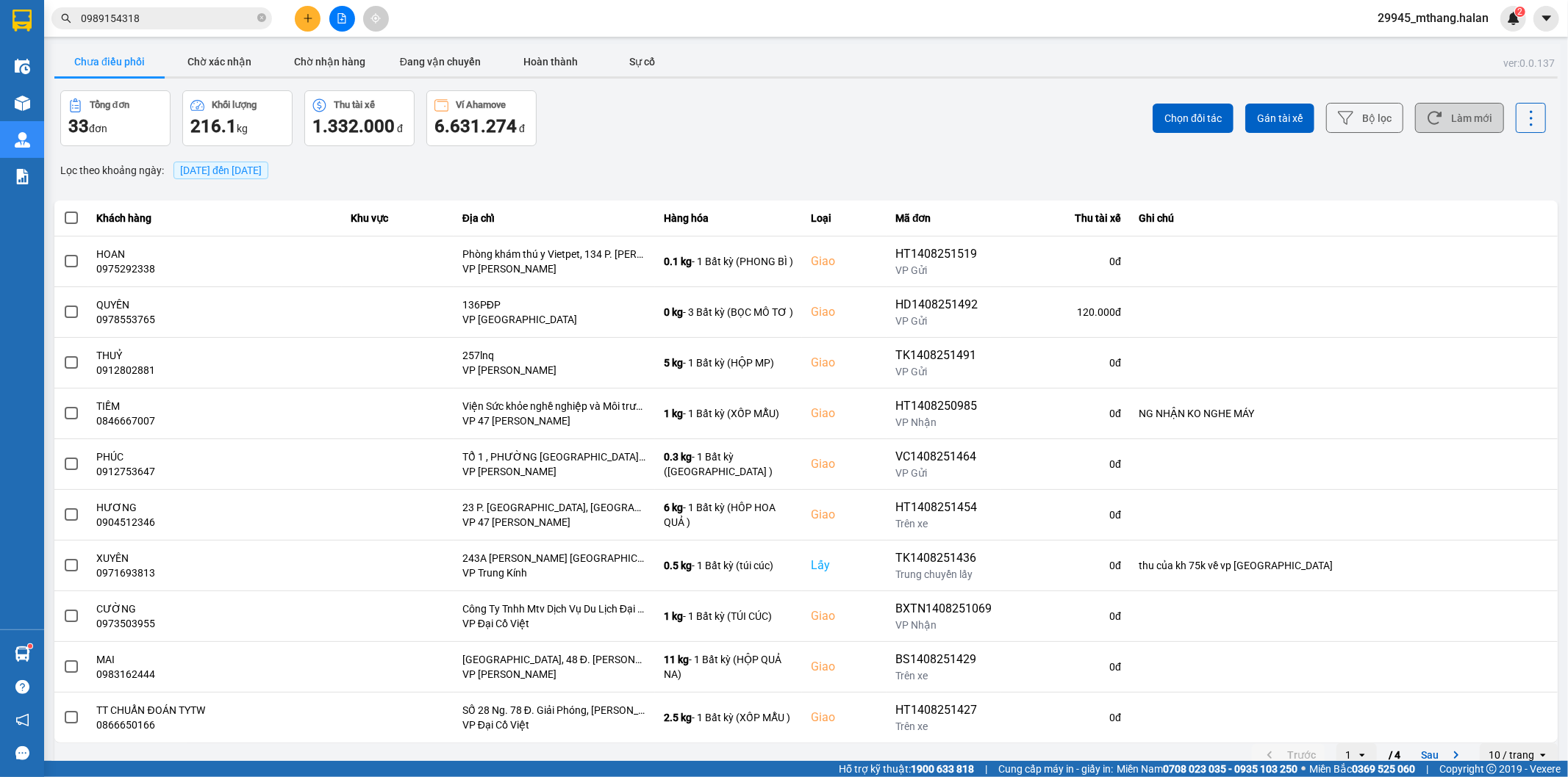
click at [1453, 111] on button "Làm mới" at bounding box center [1459, 118] width 89 height 30
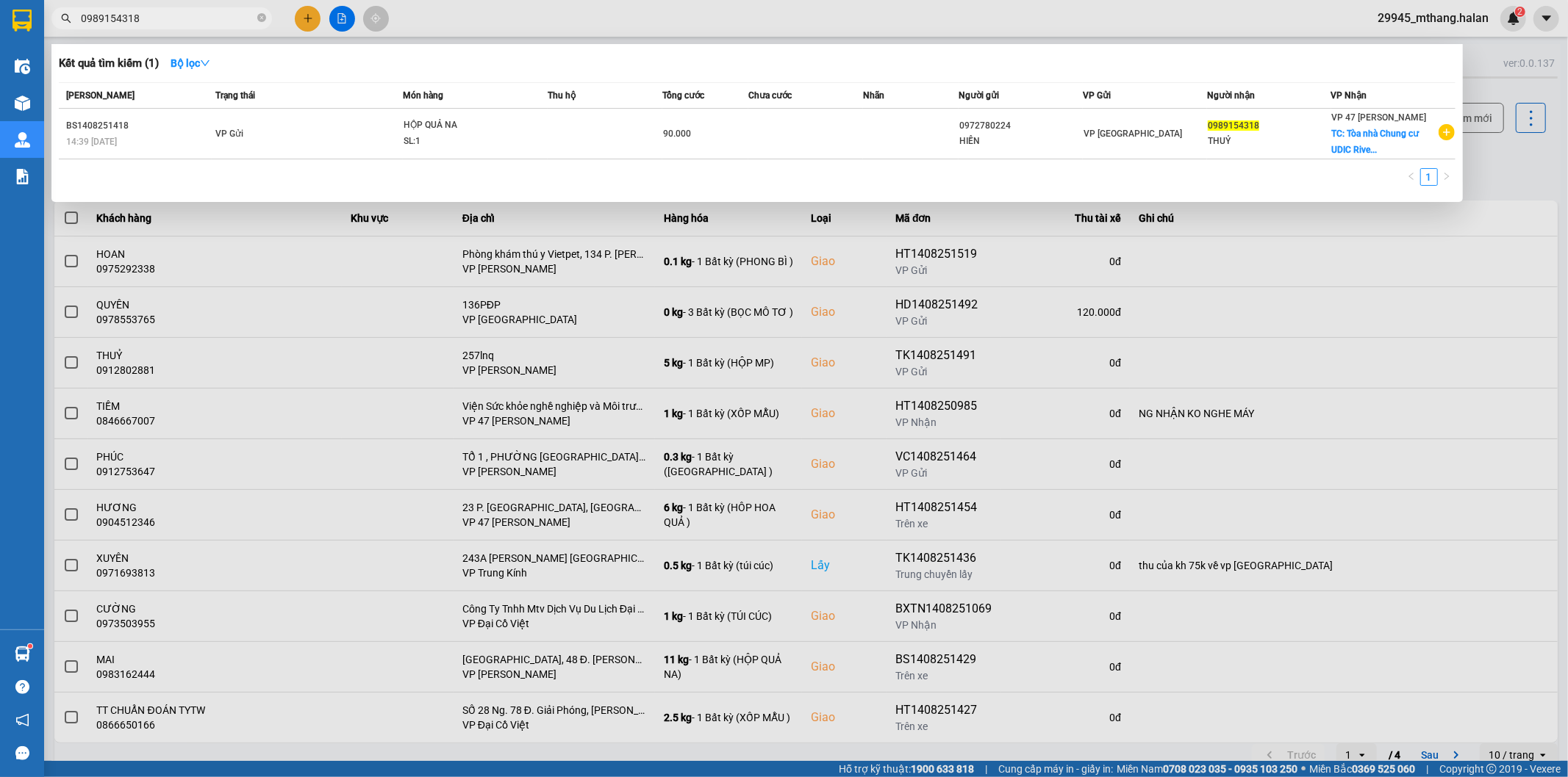
click at [157, 16] on input "0989154318" at bounding box center [168, 18] width 174 height 16
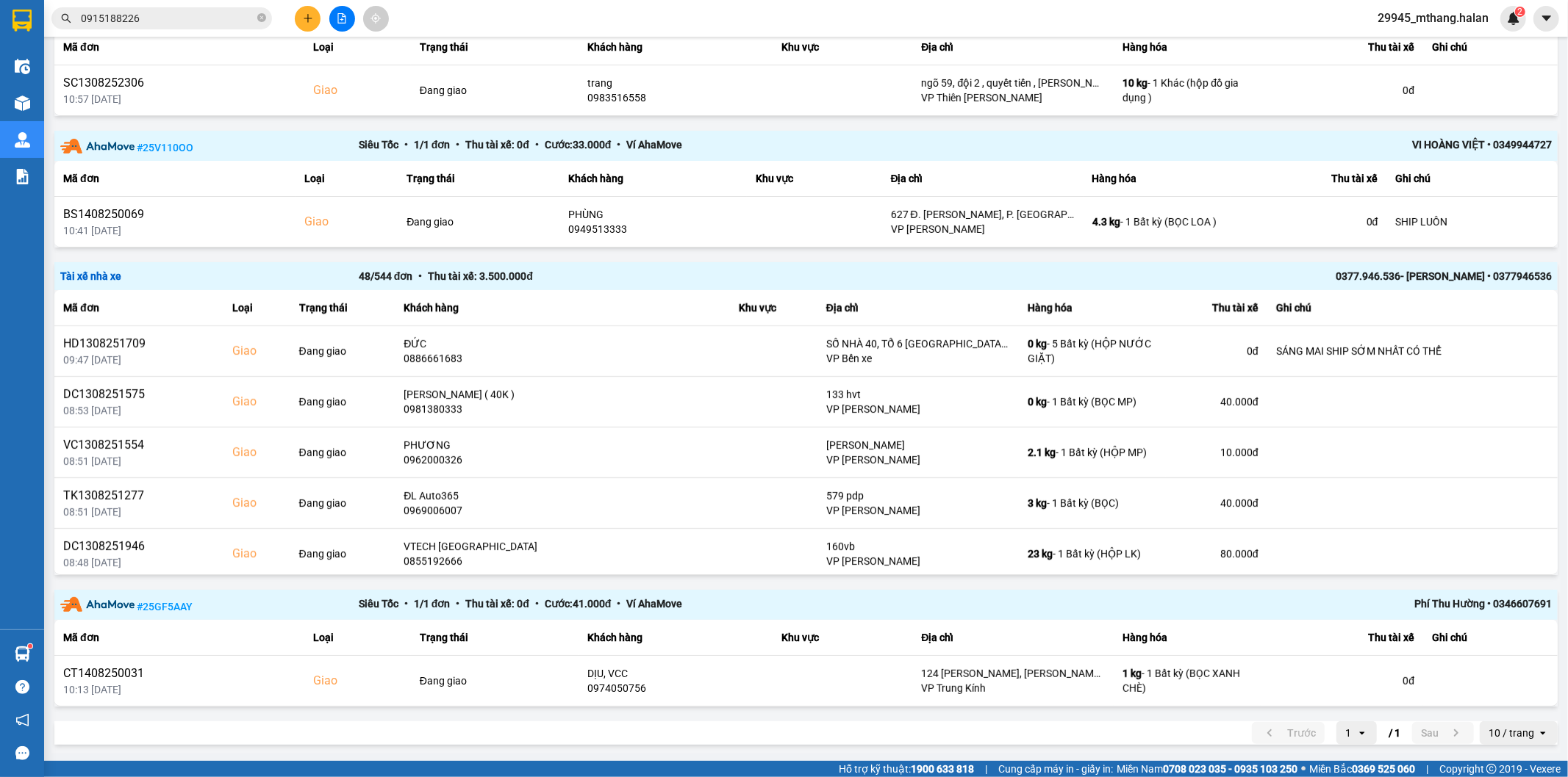
scroll to position [6, 0]
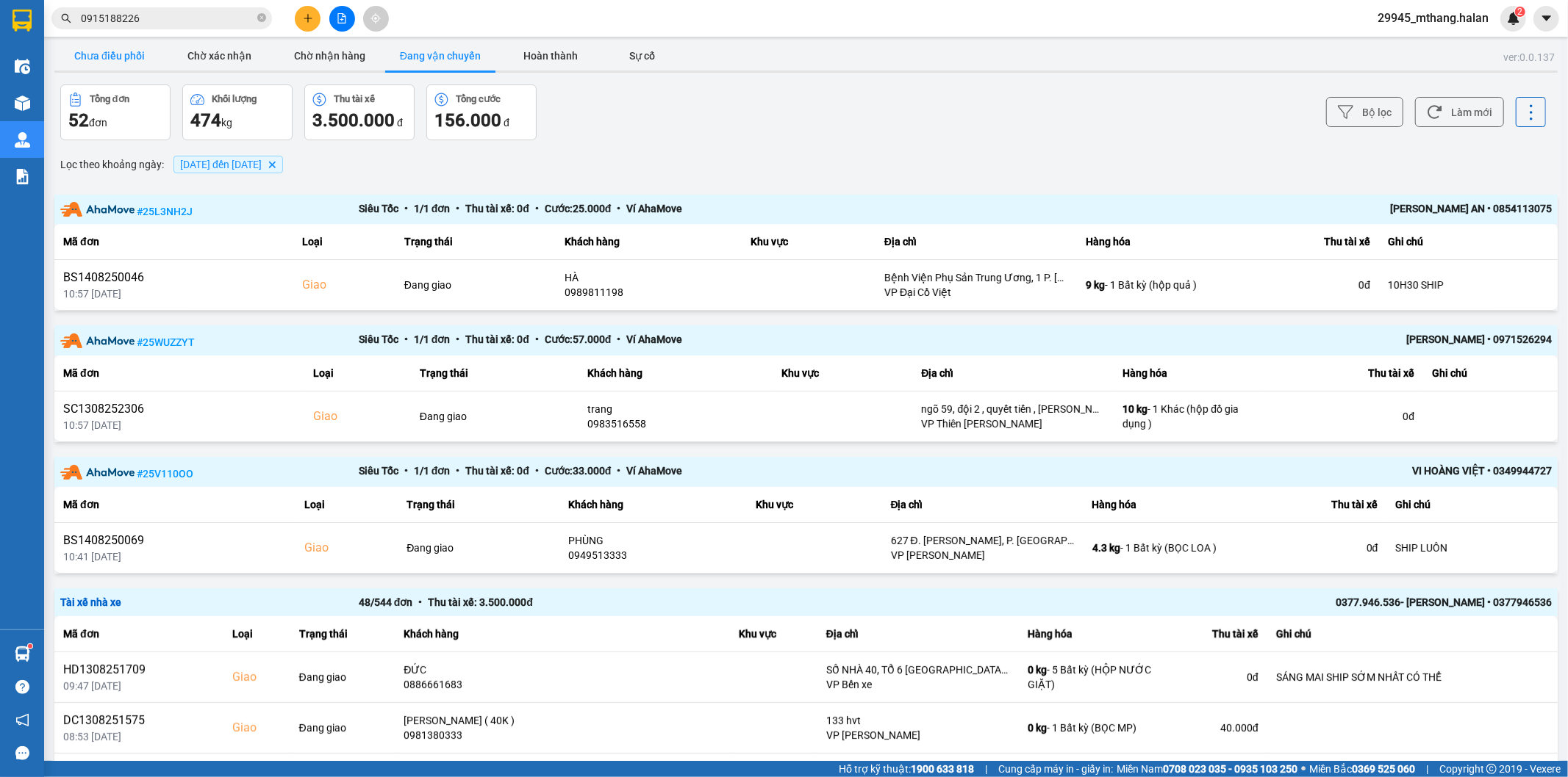
click at [86, 58] on button "Chưa điều phối" at bounding box center [109, 55] width 110 height 29
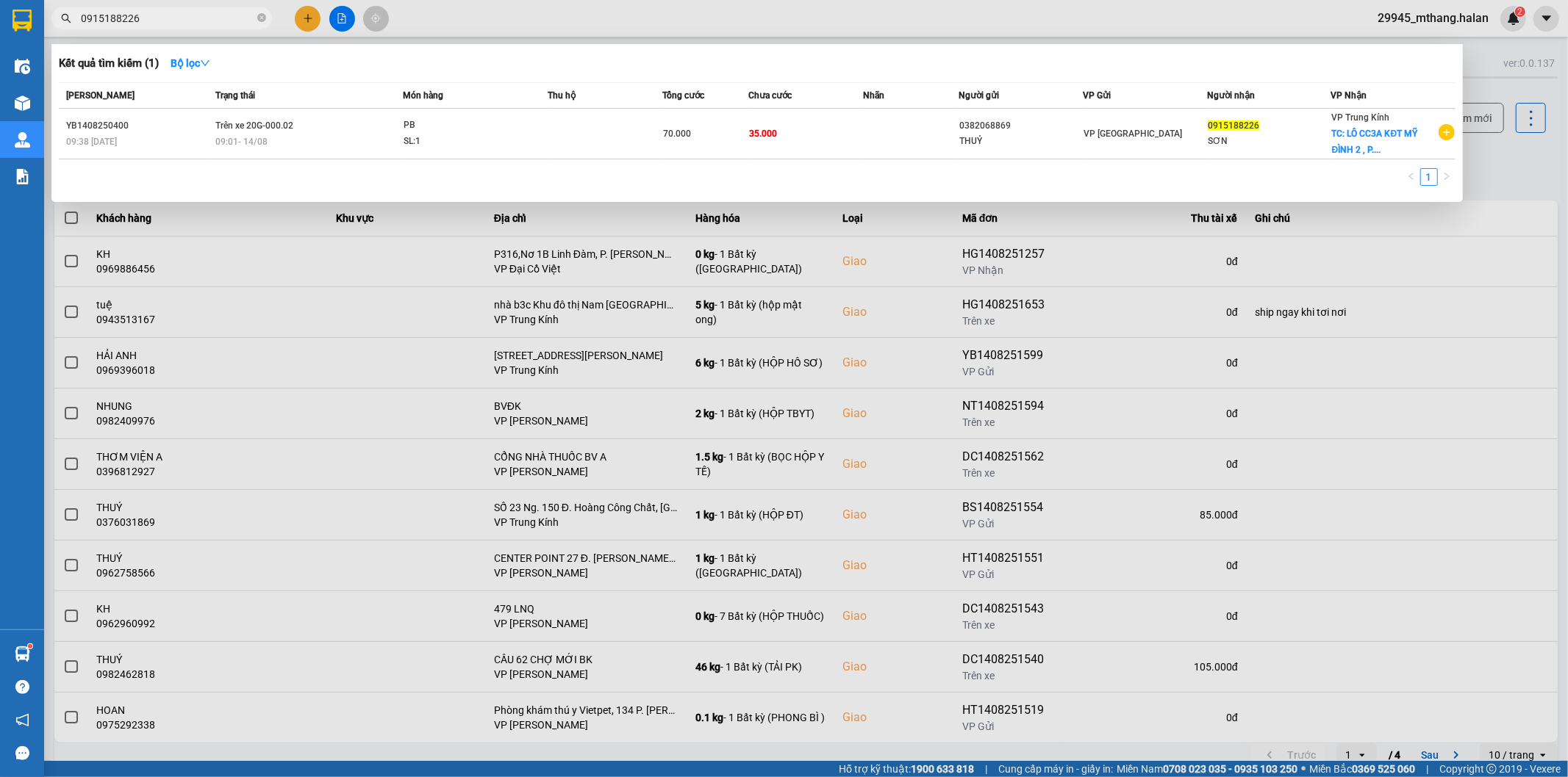
click at [174, 18] on input "0915188226" at bounding box center [168, 18] width 174 height 16
click at [169, 21] on input "0915188226" at bounding box center [168, 18] width 174 height 16
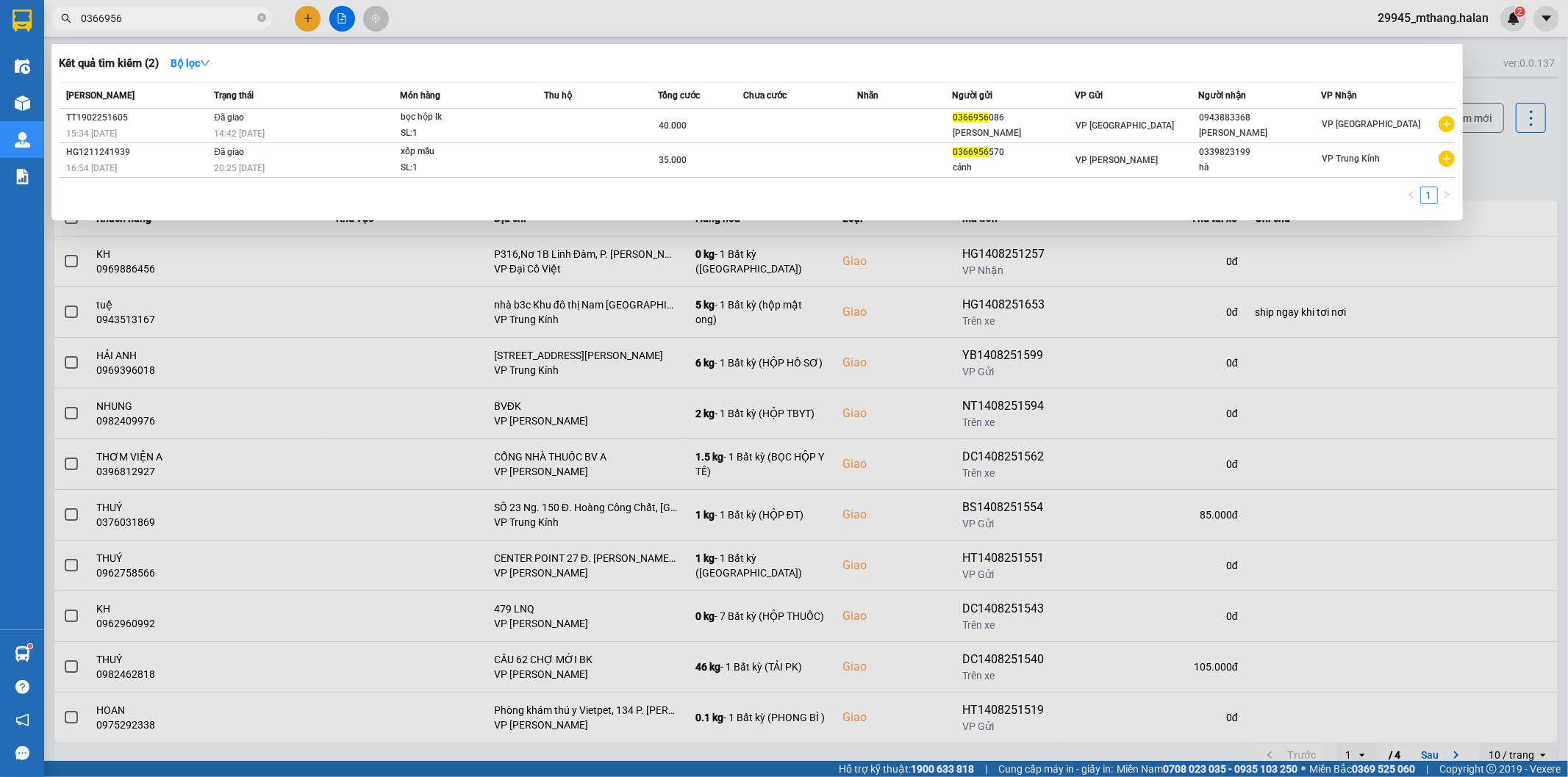
click at [169, 21] on input "0366956" at bounding box center [168, 18] width 174 height 16
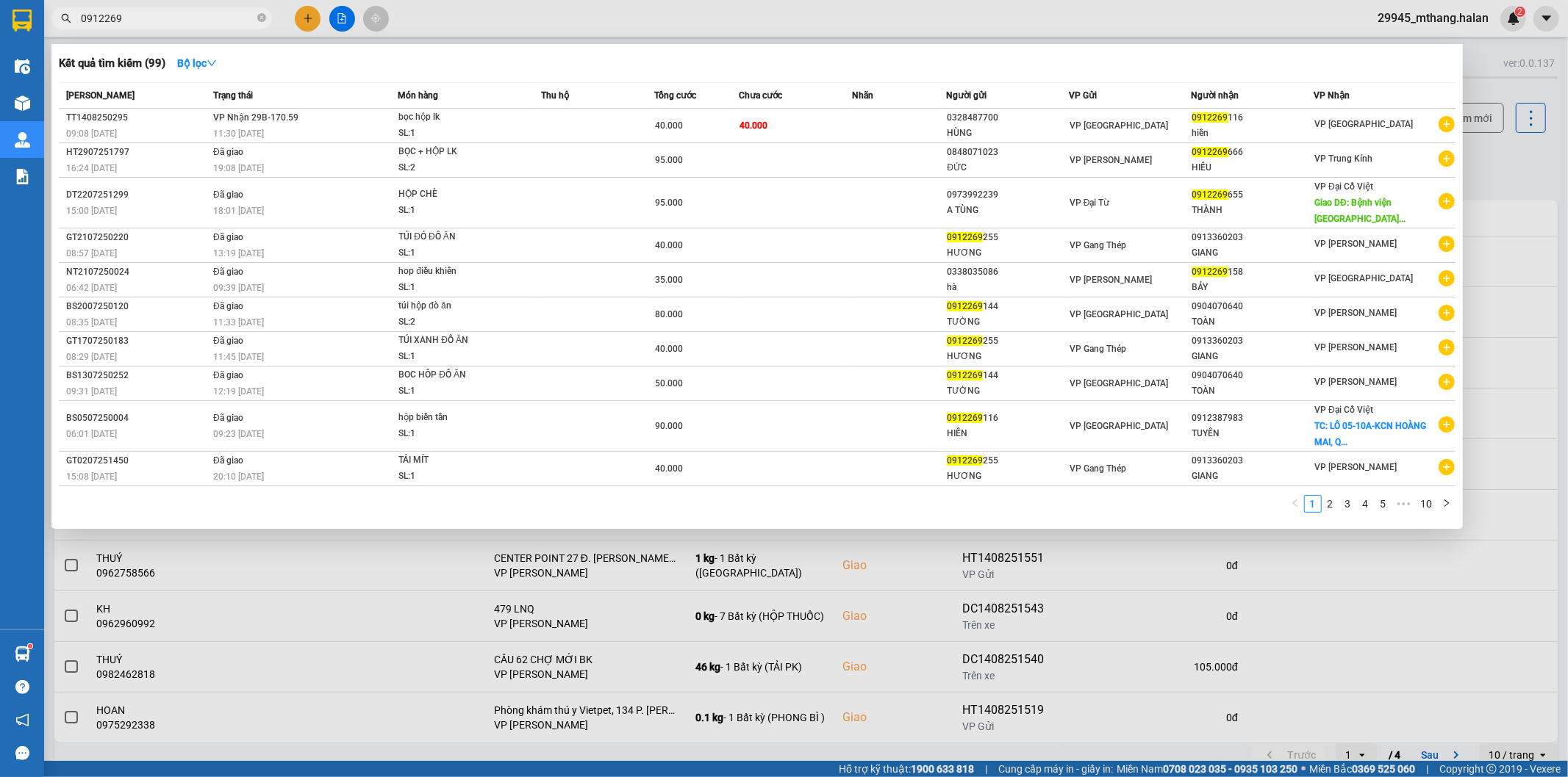
click at [1498, 151] on div at bounding box center [784, 388] width 1568 height 777
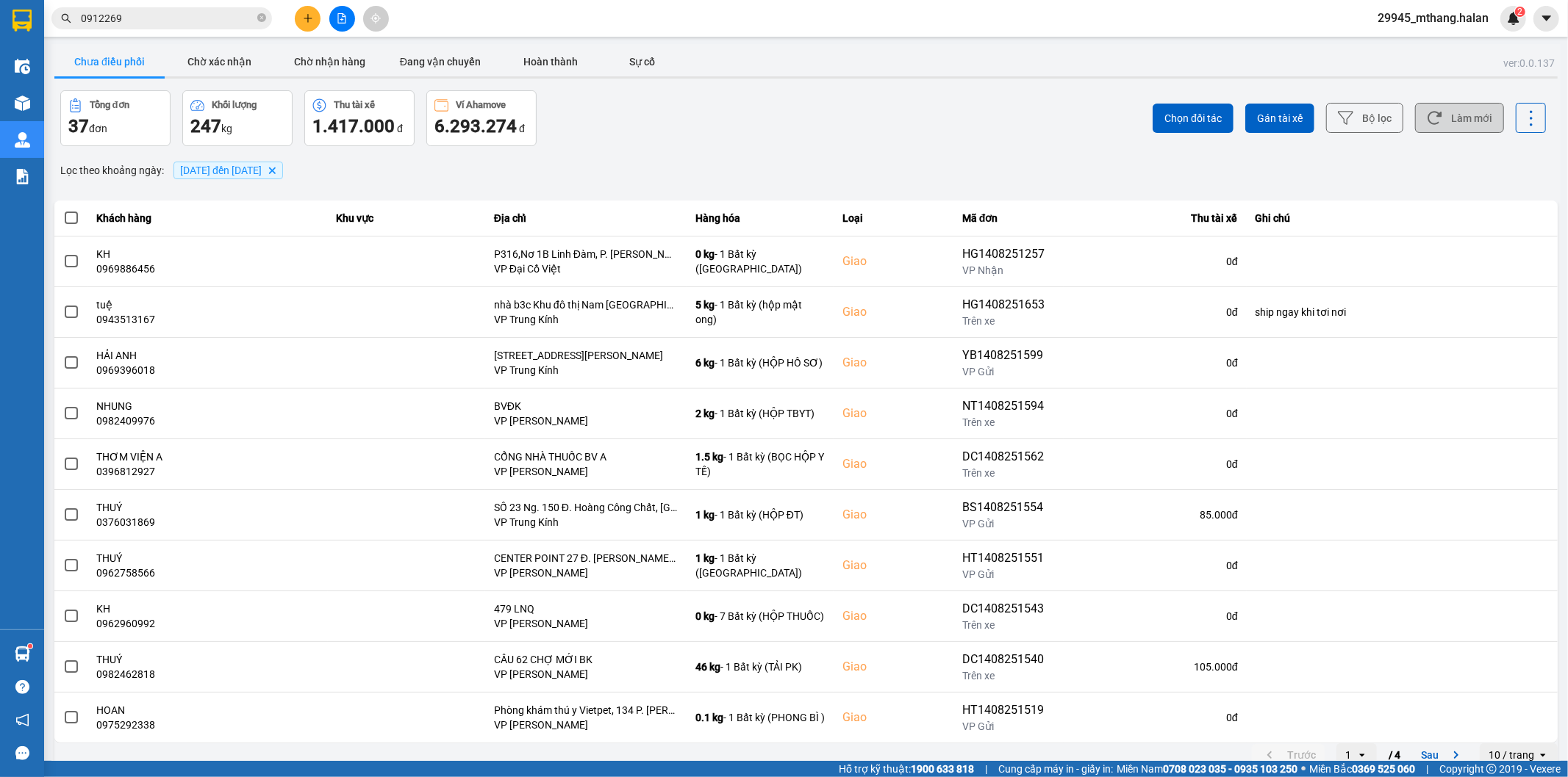
click at [1457, 127] on button "Làm mới" at bounding box center [1459, 118] width 89 height 30
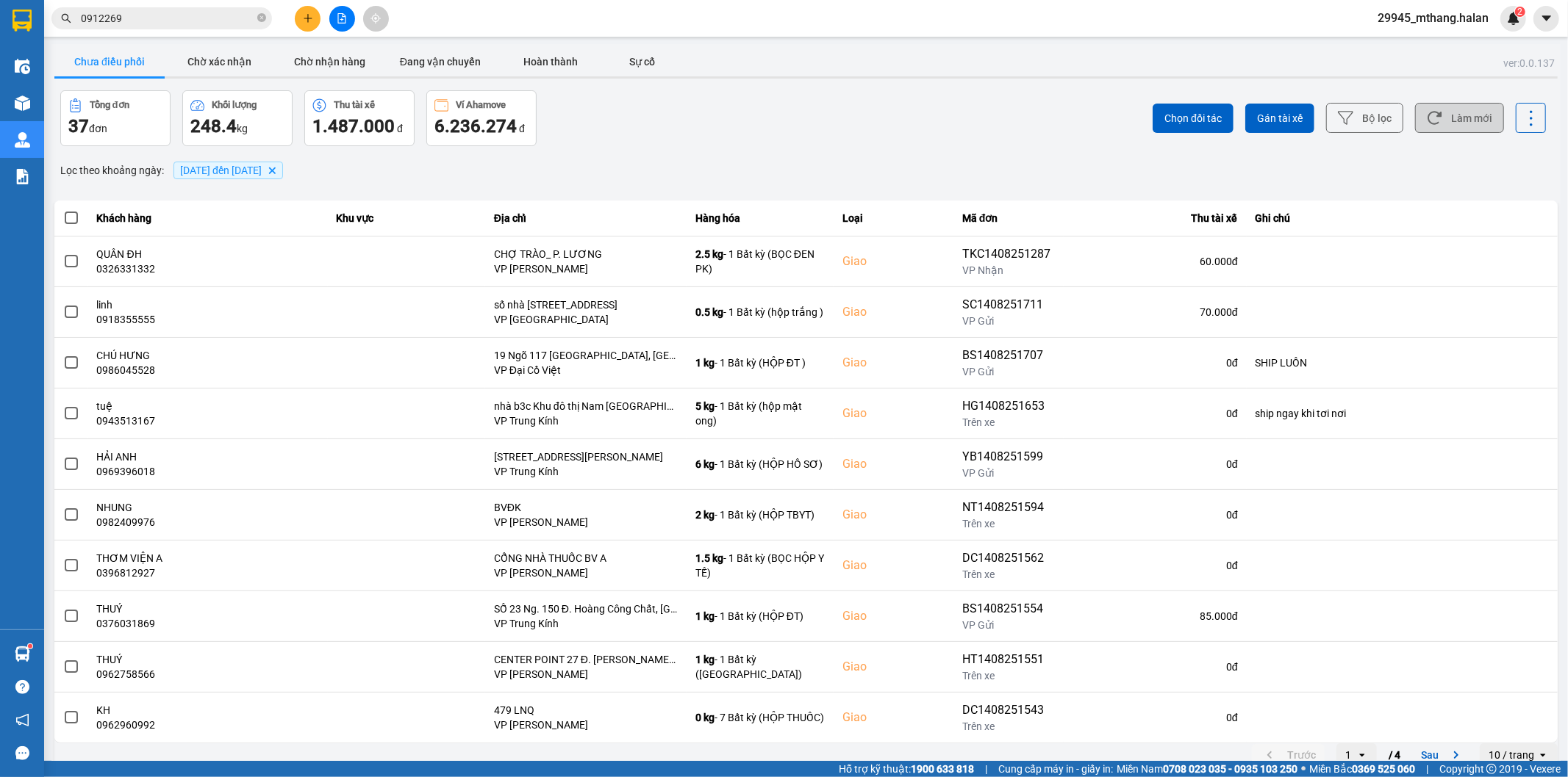
click at [1461, 120] on button "Làm mới" at bounding box center [1459, 118] width 89 height 30
click at [1459, 127] on button "Làm mới" at bounding box center [1459, 118] width 89 height 30
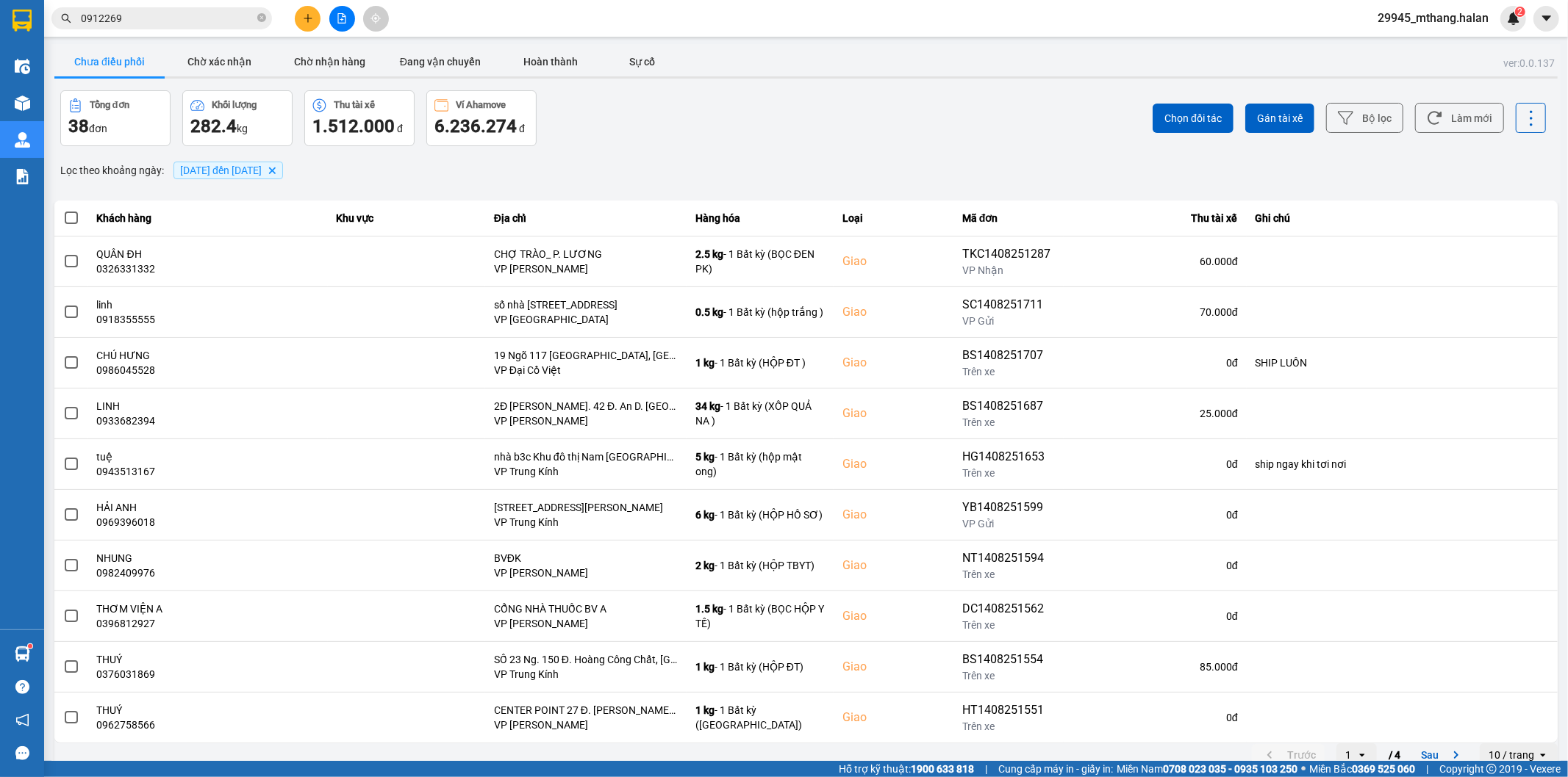
click at [661, 99] on div "Tổng đơn 38 đơn Khối lượng 282.4 kg Thu tài xế 1.512.000 đ Ví Ahamove 6.236.274…" at bounding box center [432, 118] width 743 height 56
click at [1454, 116] on button "Làm mới" at bounding box center [1459, 118] width 89 height 30
click at [1464, 125] on button "Làm mới" at bounding box center [1459, 118] width 89 height 30
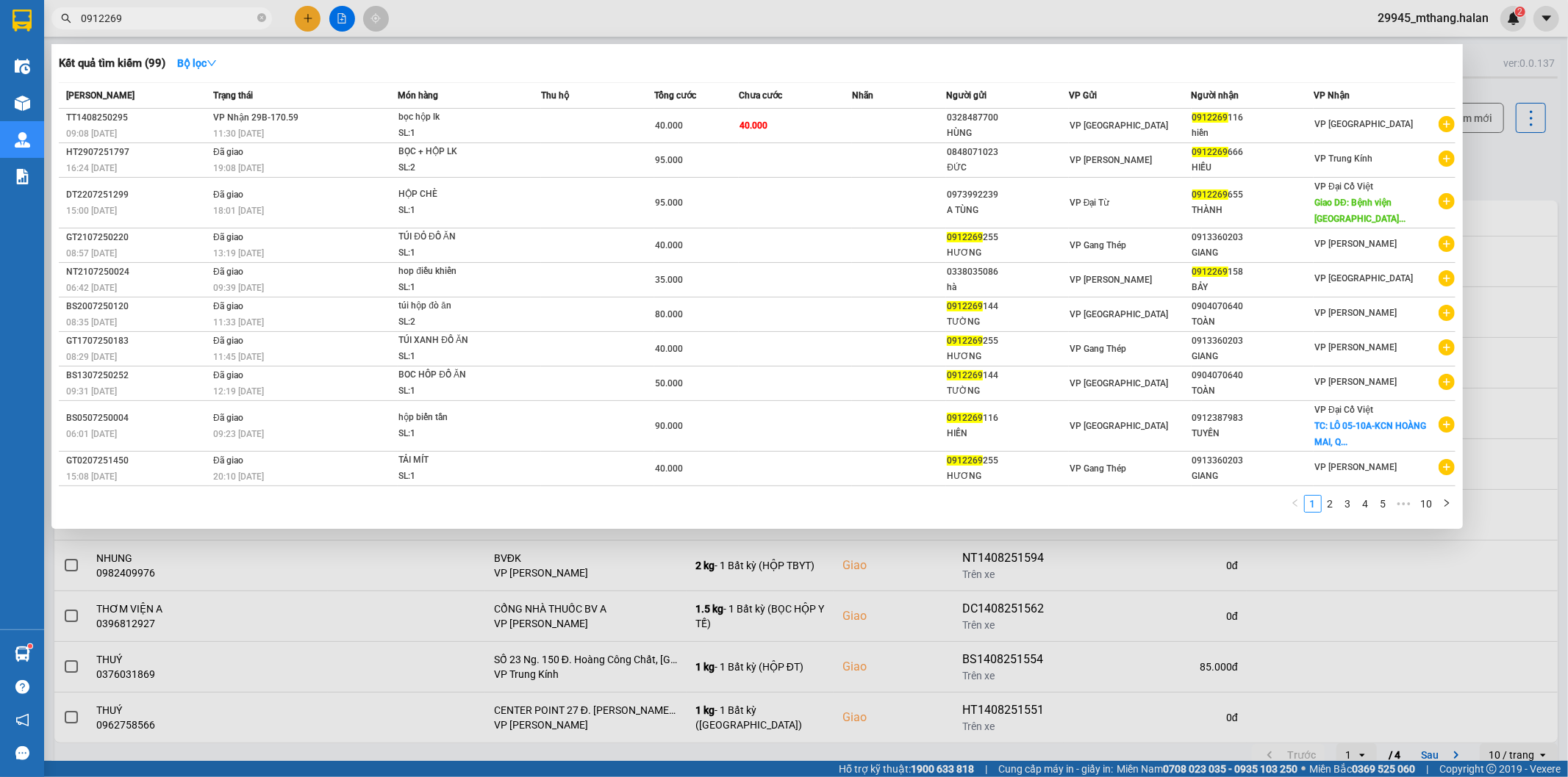
click at [159, 18] on input "0912269" at bounding box center [168, 18] width 174 height 16
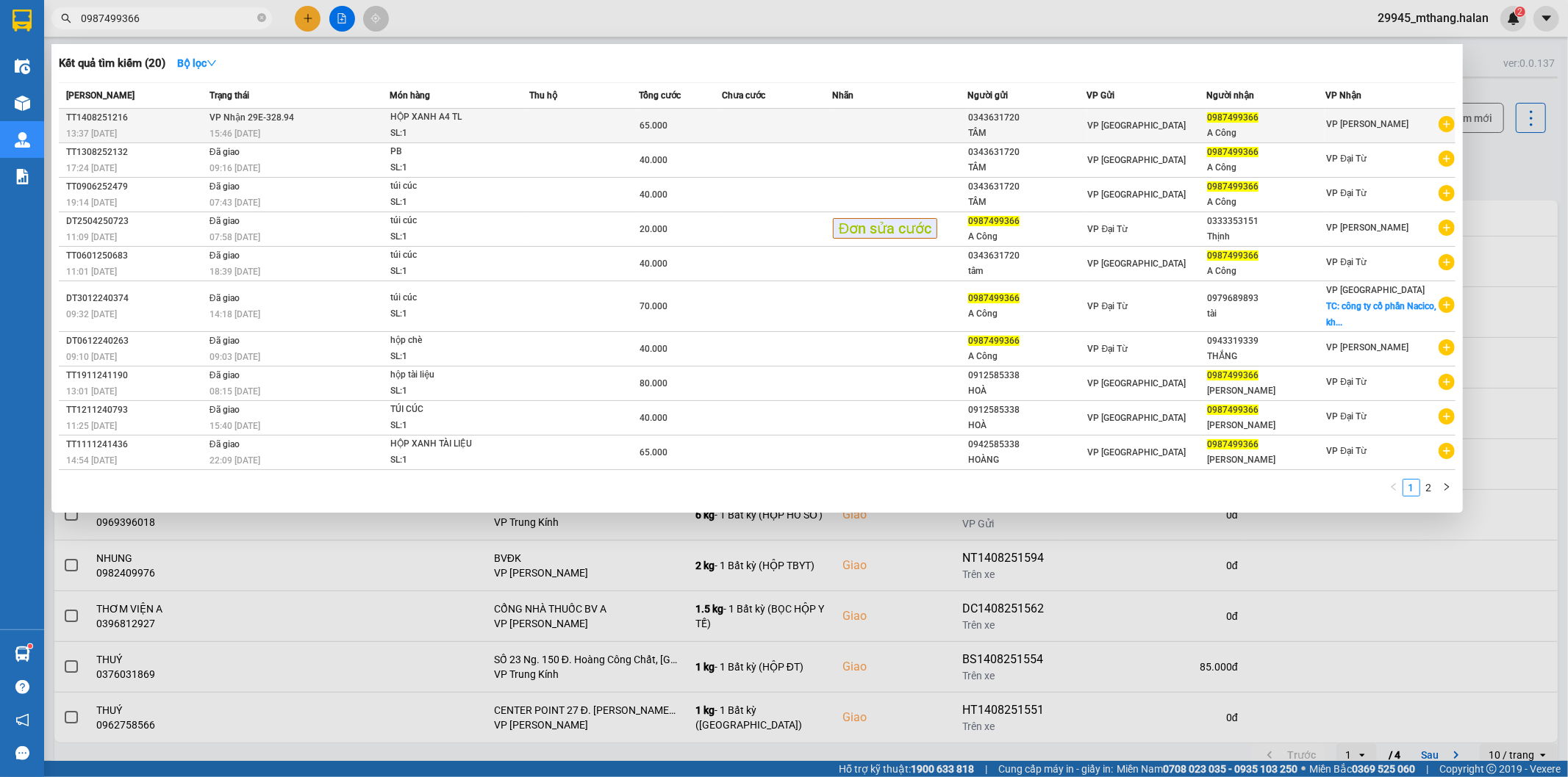
type input "0987499366"
click at [460, 133] on div "SL: 1" at bounding box center [445, 134] width 110 height 16
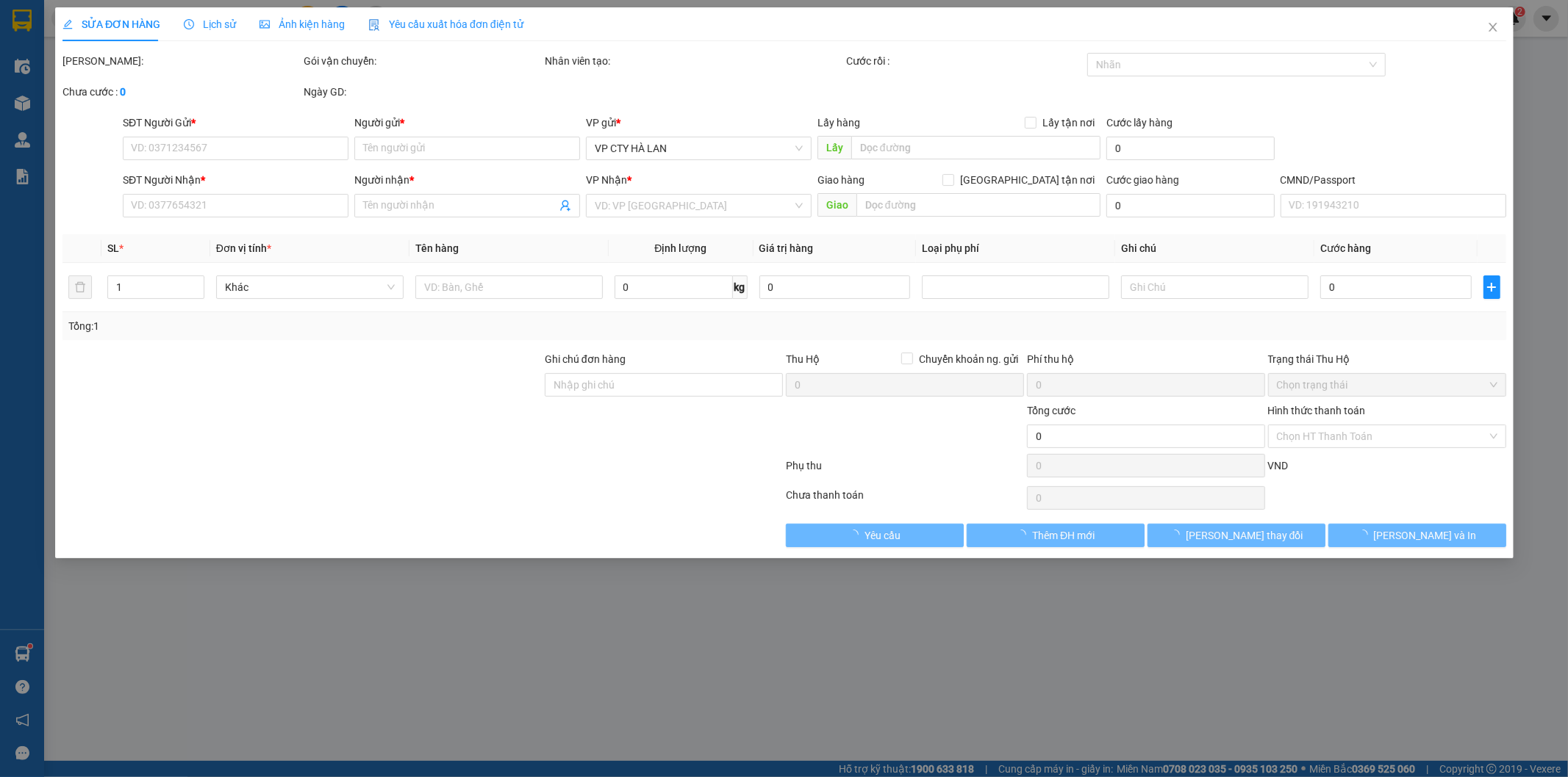
type input "0343631720"
type input "TÂM"
type input "0987499366"
type input "A Công"
type input "65.000"
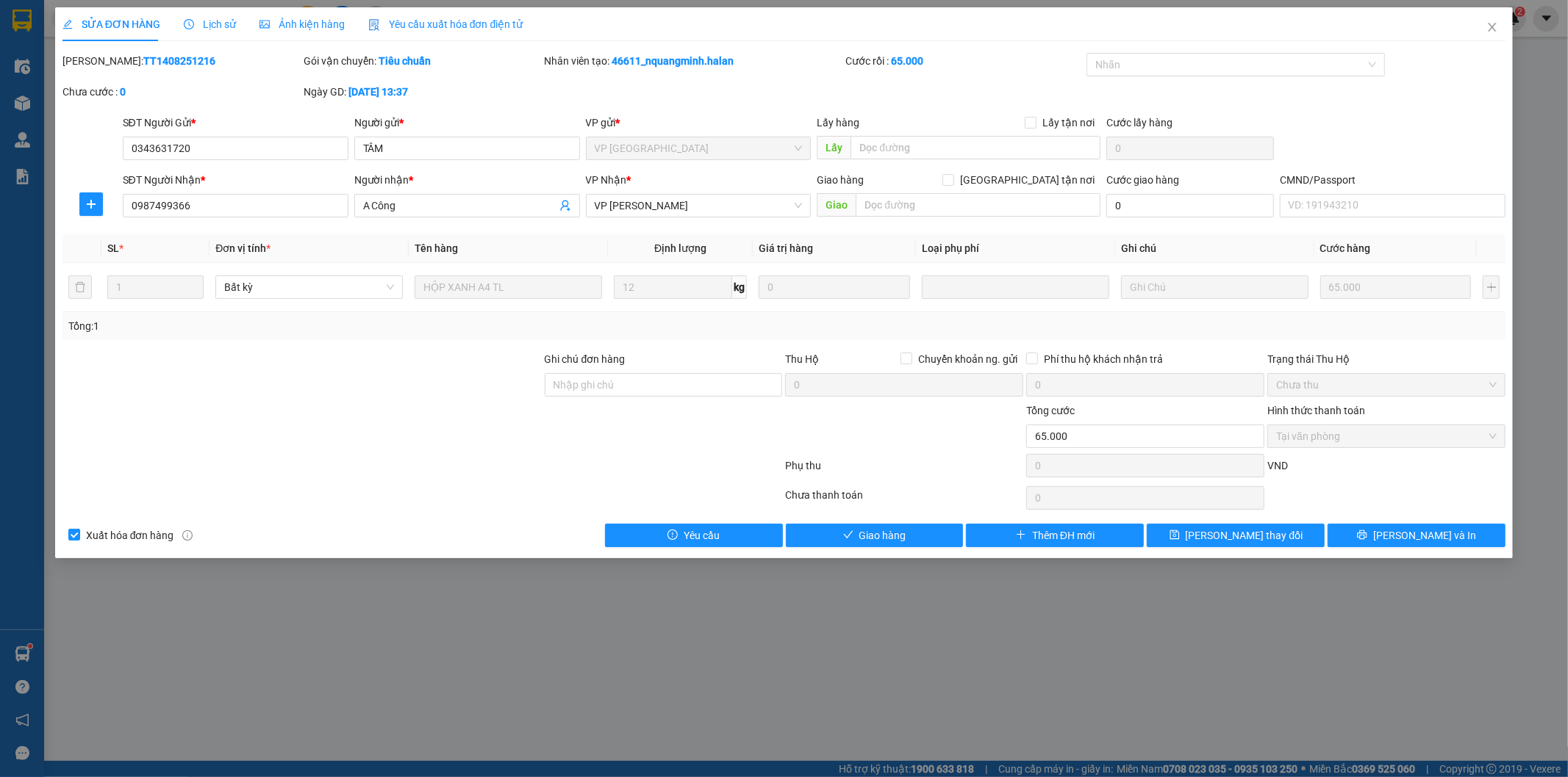
click at [205, 24] on span "Lịch sử" at bounding box center [210, 24] width 53 height 12
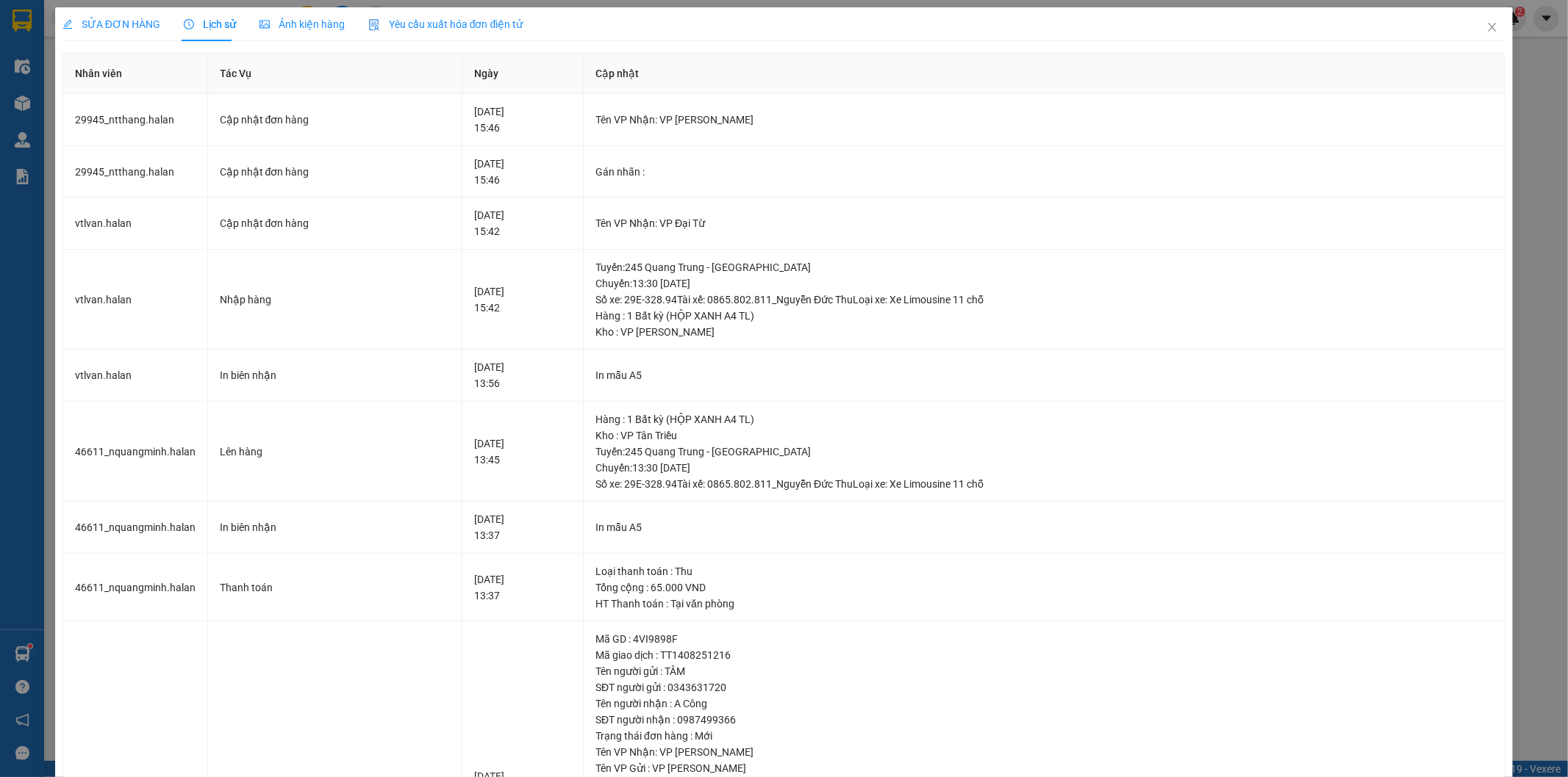
click at [99, 18] on span "SỬA ĐƠN HÀNG" at bounding box center [111, 24] width 98 height 12
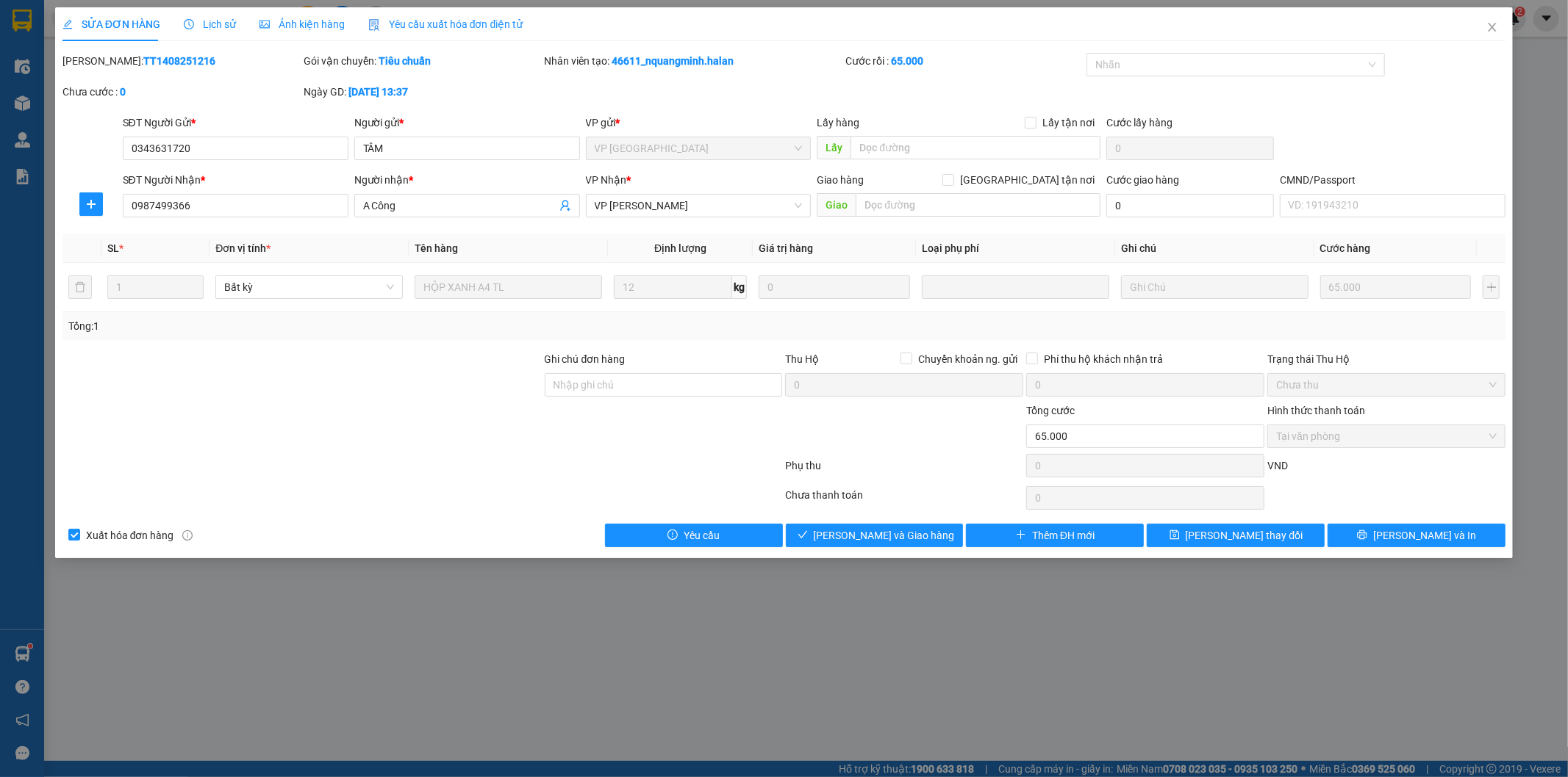
click at [239, 16] on div "SỬA ĐƠN HÀNG Lịch sử Ảnh kiện hàng Yêu cầu xuất hóa đơn điện tử" at bounding box center [293, 24] width 461 height 33
click at [214, 22] on span "Lịch sử" at bounding box center [210, 24] width 53 height 12
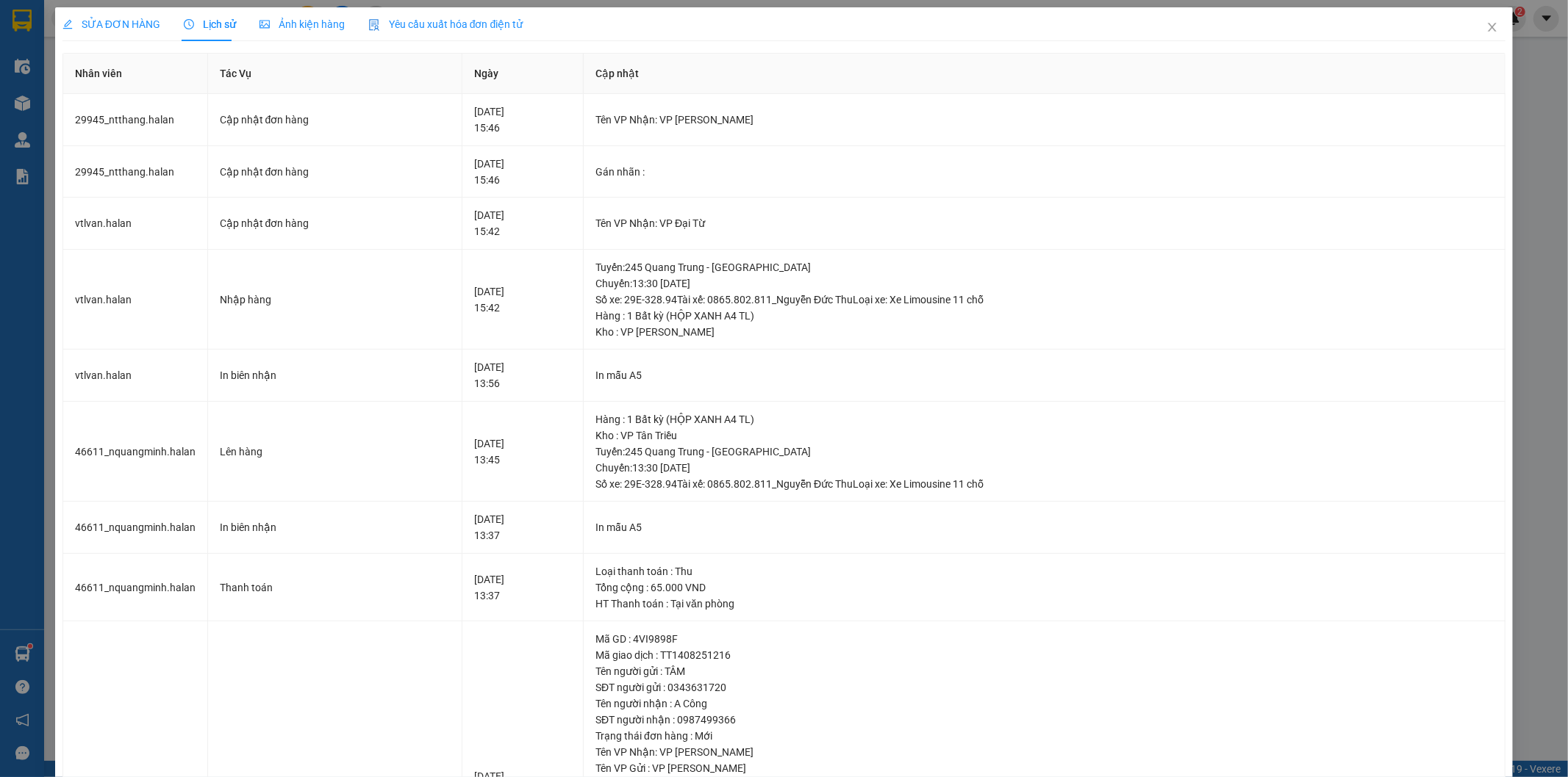
click at [129, 30] on span "SỬA ĐƠN HÀNG" at bounding box center [111, 24] width 98 height 12
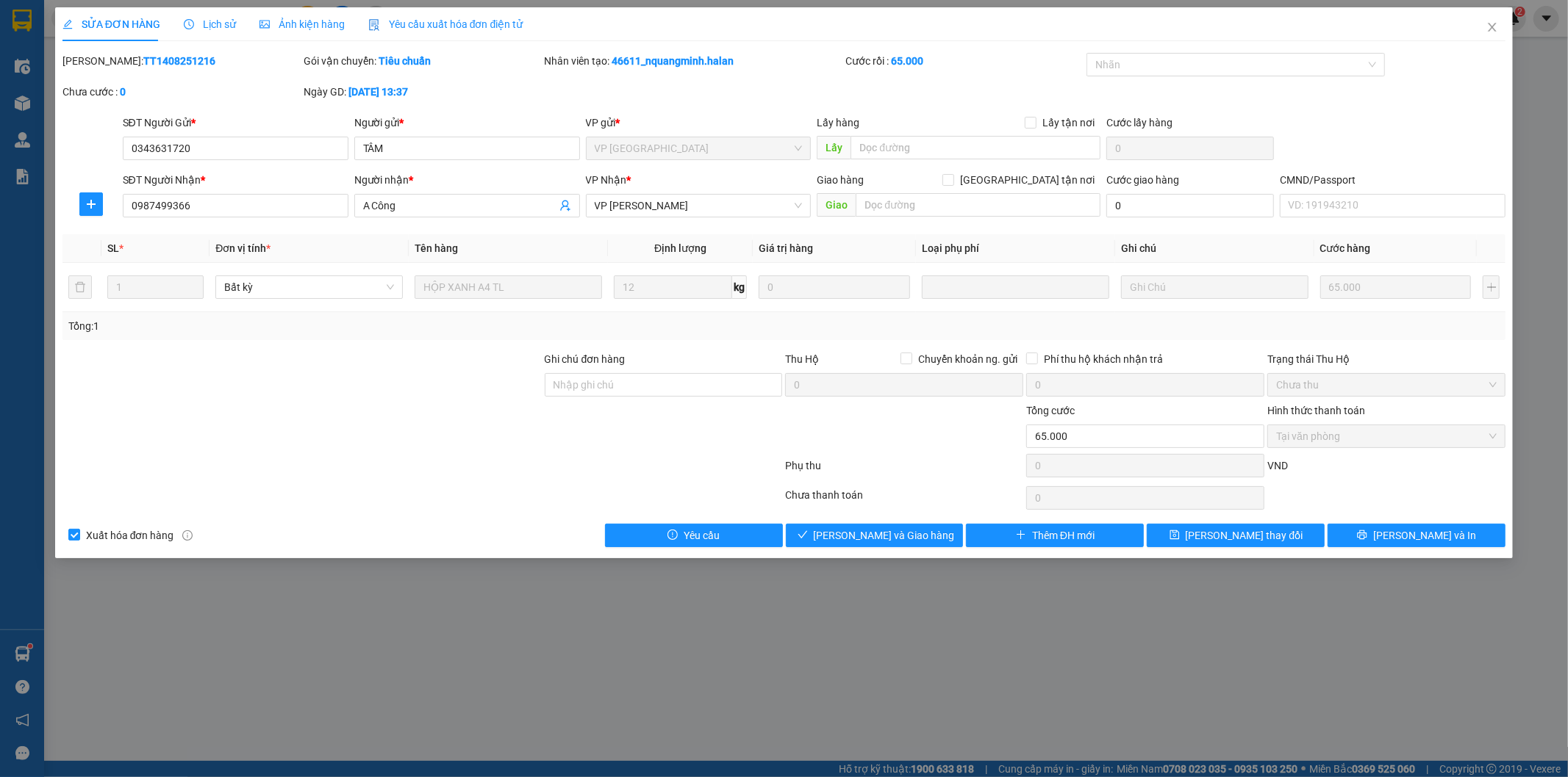
click at [193, 27] on span "Lịch sử" at bounding box center [210, 24] width 53 height 12
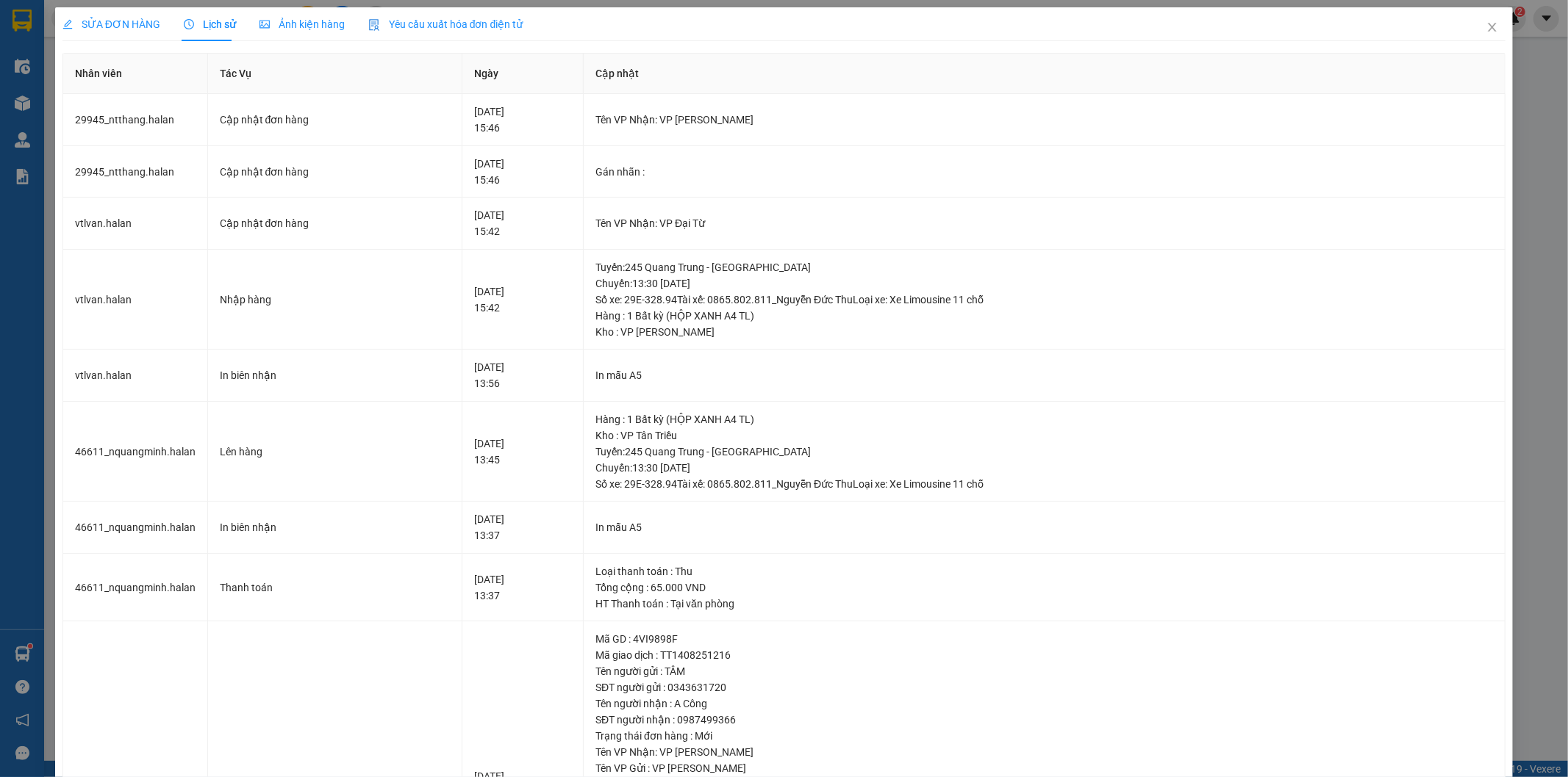
click at [111, 23] on span "SỬA ĐƠN HÀNG" at bounding box center [111, 24] width 98 height 12
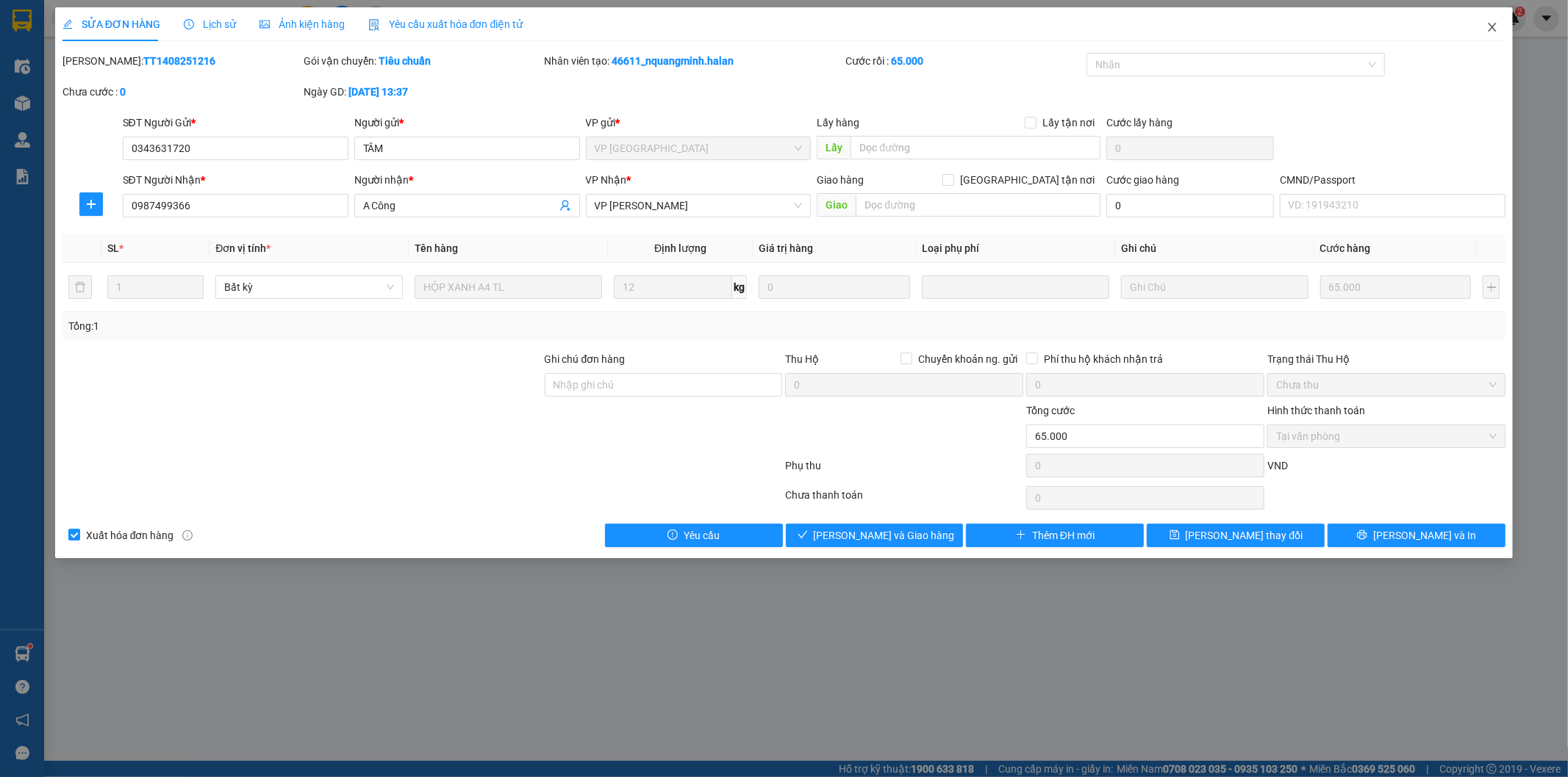
click at [1479, 33] on span "Close" at bounding box center [1492, 28] width 41 height 41
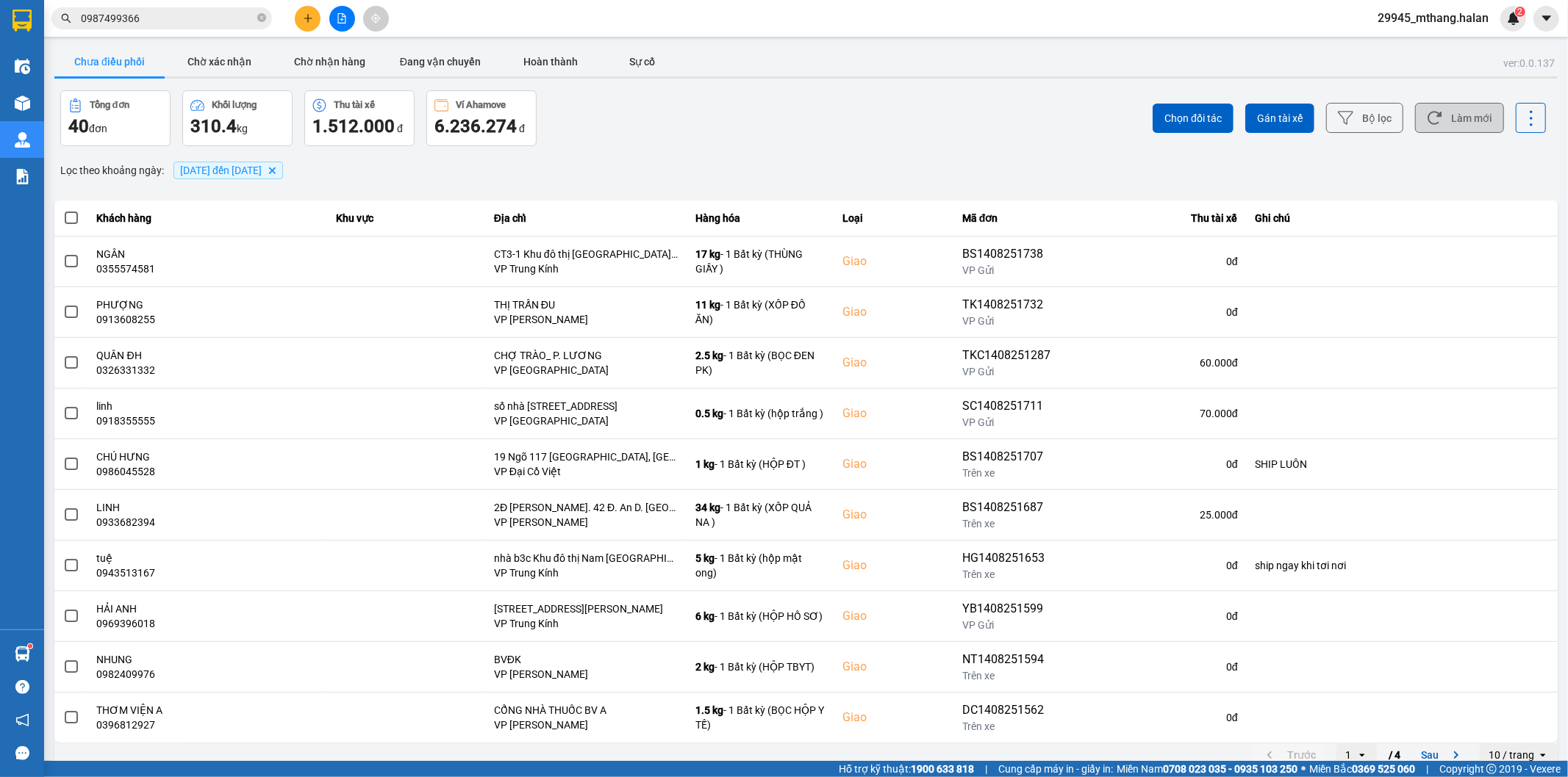
click at [1435, 118] on button "Làm mới" at bounding box center [1459, 118] width 89 height 30
click at [1444, 114] on button "Làm mới" at bounding box center [1459, 118] width 89 height 30
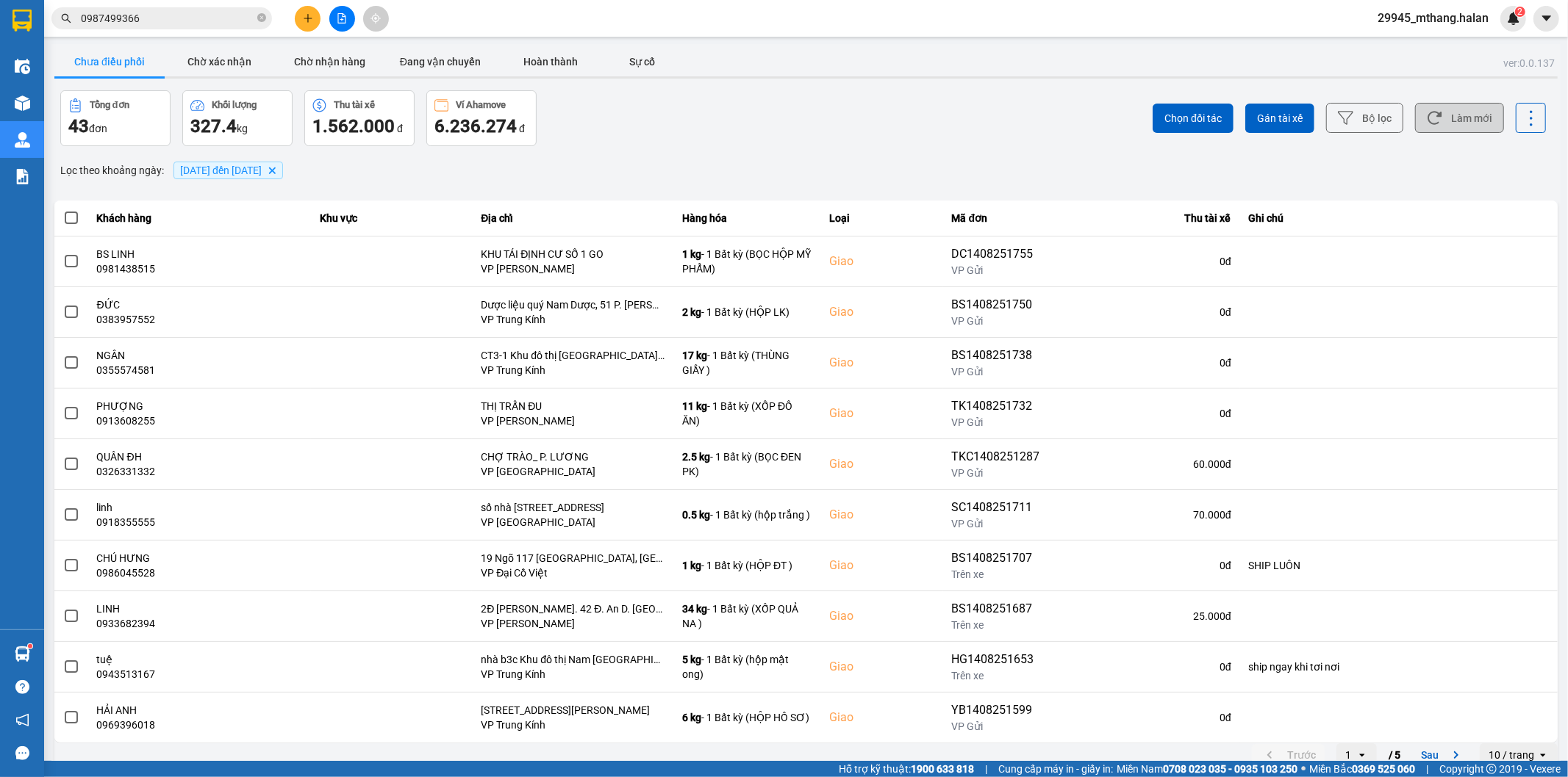
click at [1478, 122] on button "Làm mới" at bounding box center [1459, 118] width 89 height 30
drag, startPoint x: 217, startPoint y: 12, endPoint x: 192, endPoint y: 13, distance: 25.0
click at [215, 12] on input "0987499366" at bounding box center [168, 18] width 174 height 16
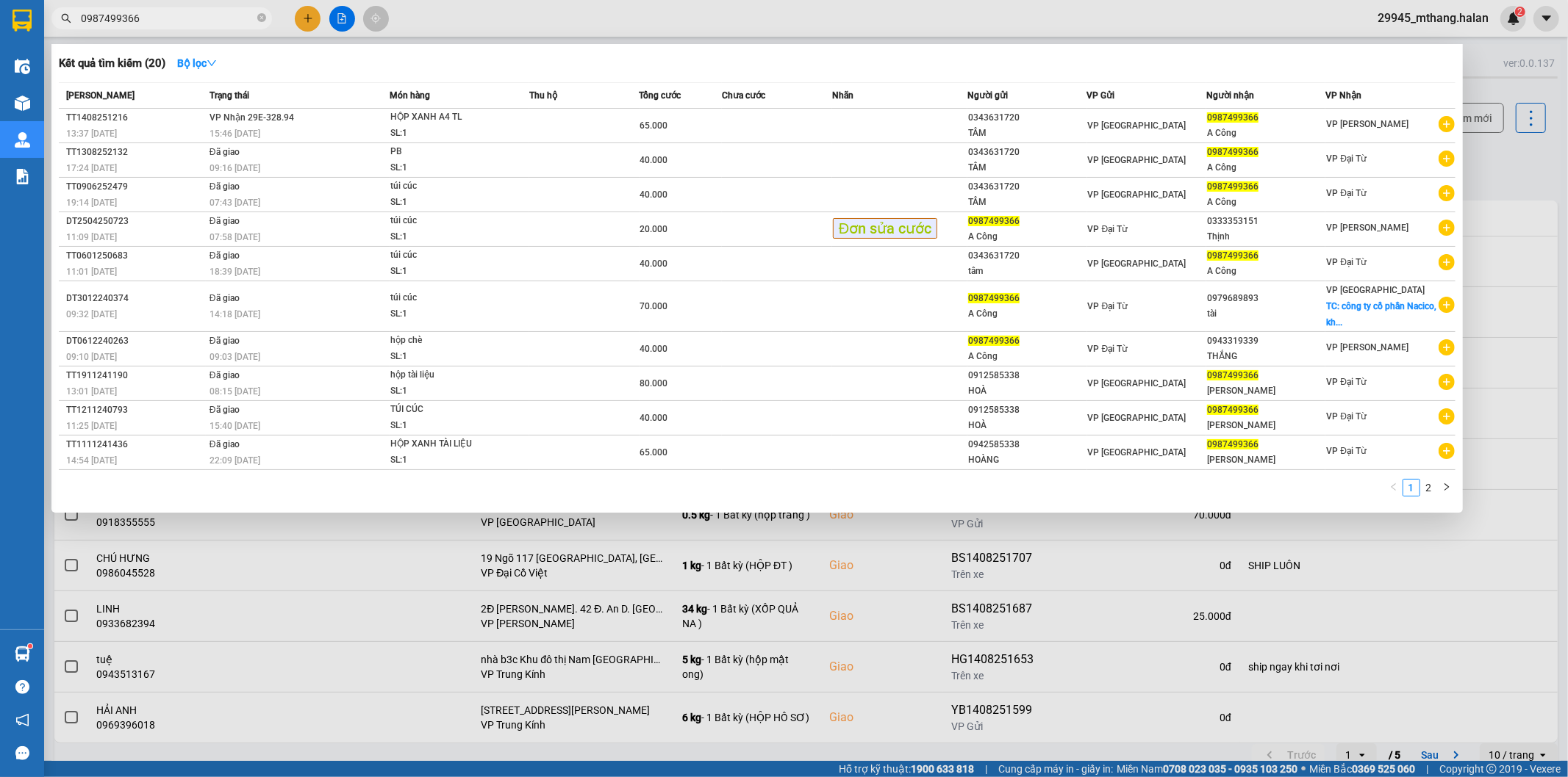
click at [192, 13] on input "0987499366" at bounding box center [168, 18] width 174 height 16
click at [173, 11] on input "0987499366" at bounding box center [168, 18] width 174 height 16
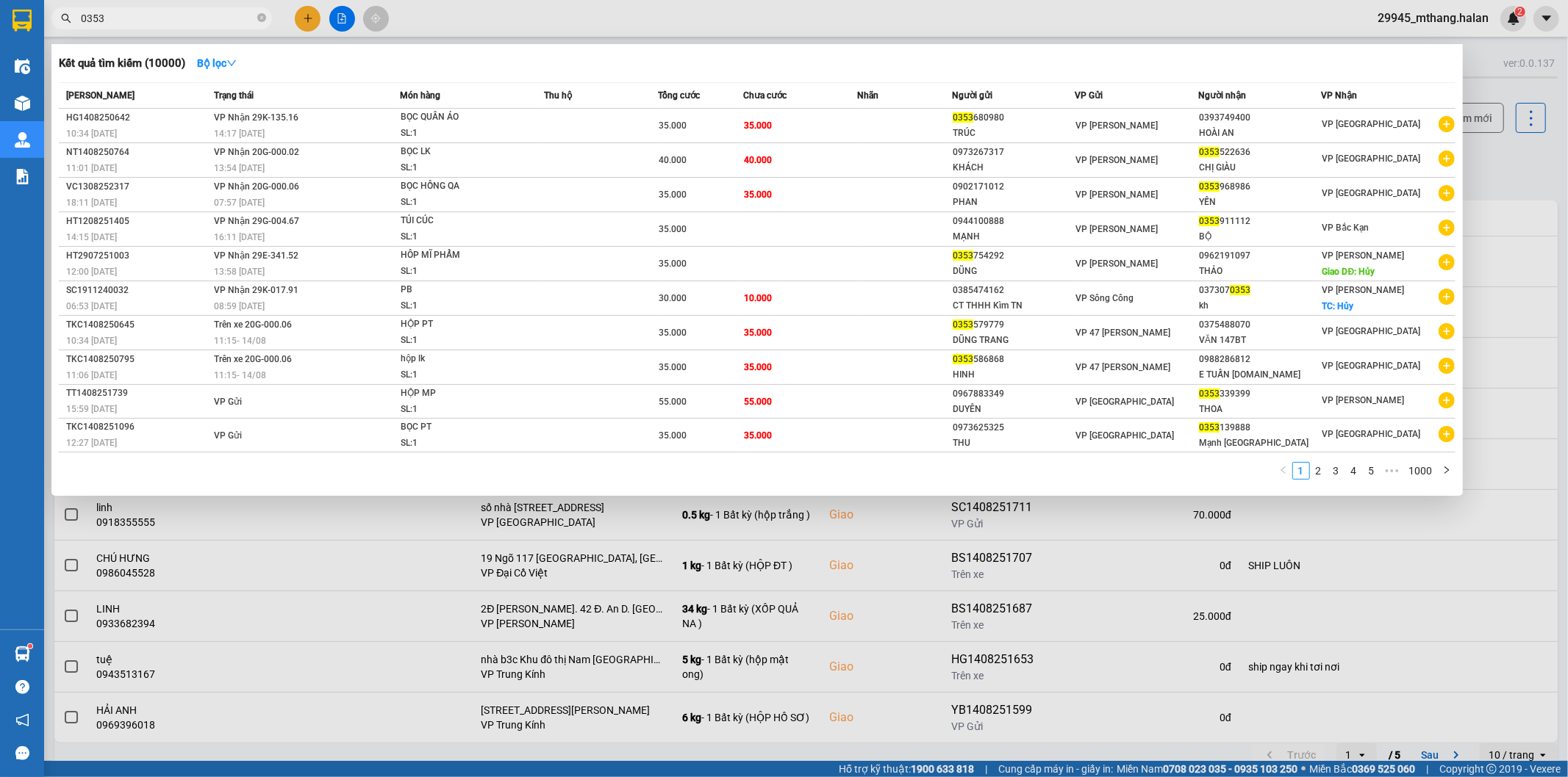
click at [1480, 164] on div at bounding box center [784, 388] width 1568 height 777
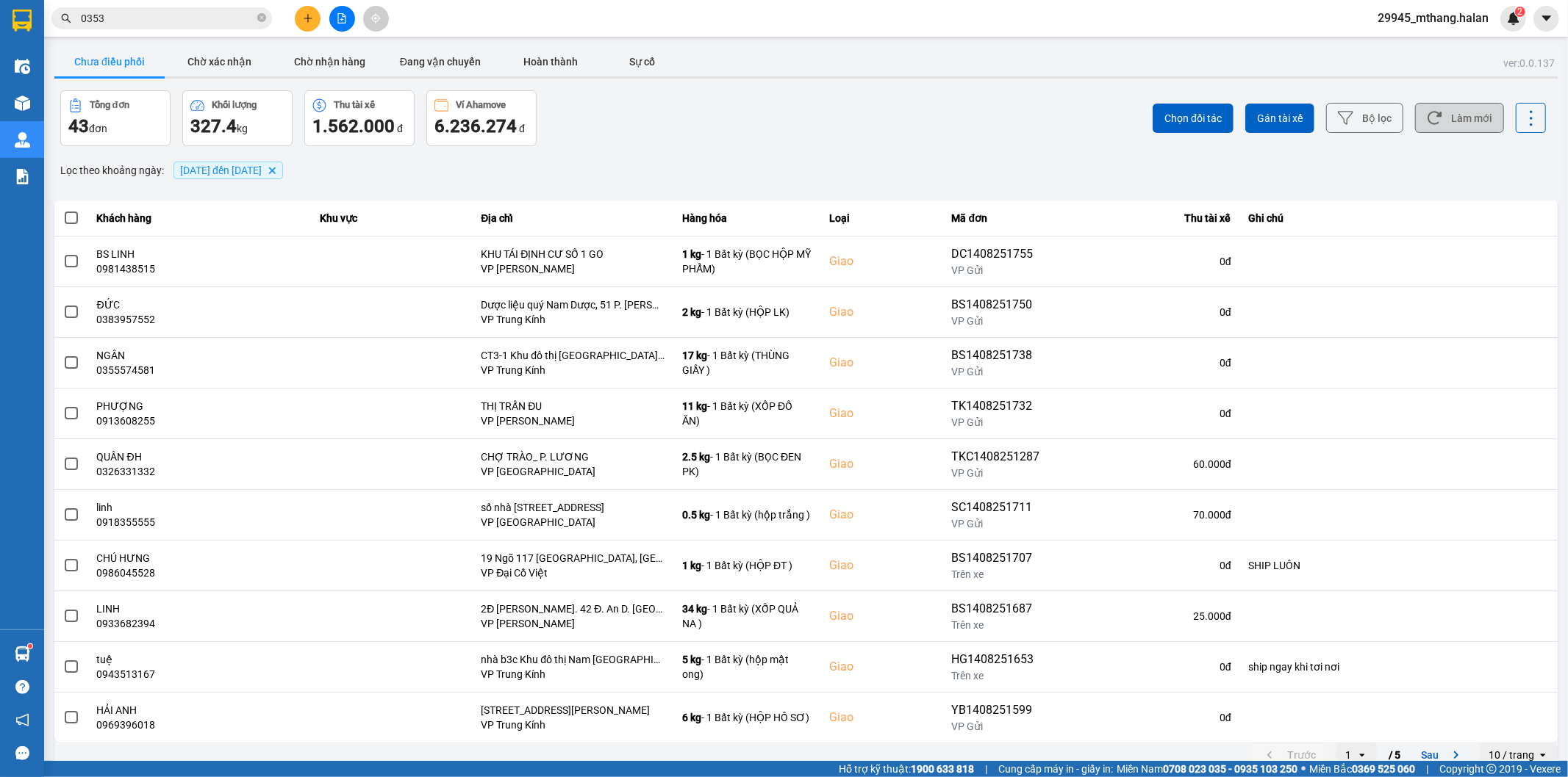
click at [1435, 118] on button "Làm mới" at bounding box center [1459, 118] width 89 height 30
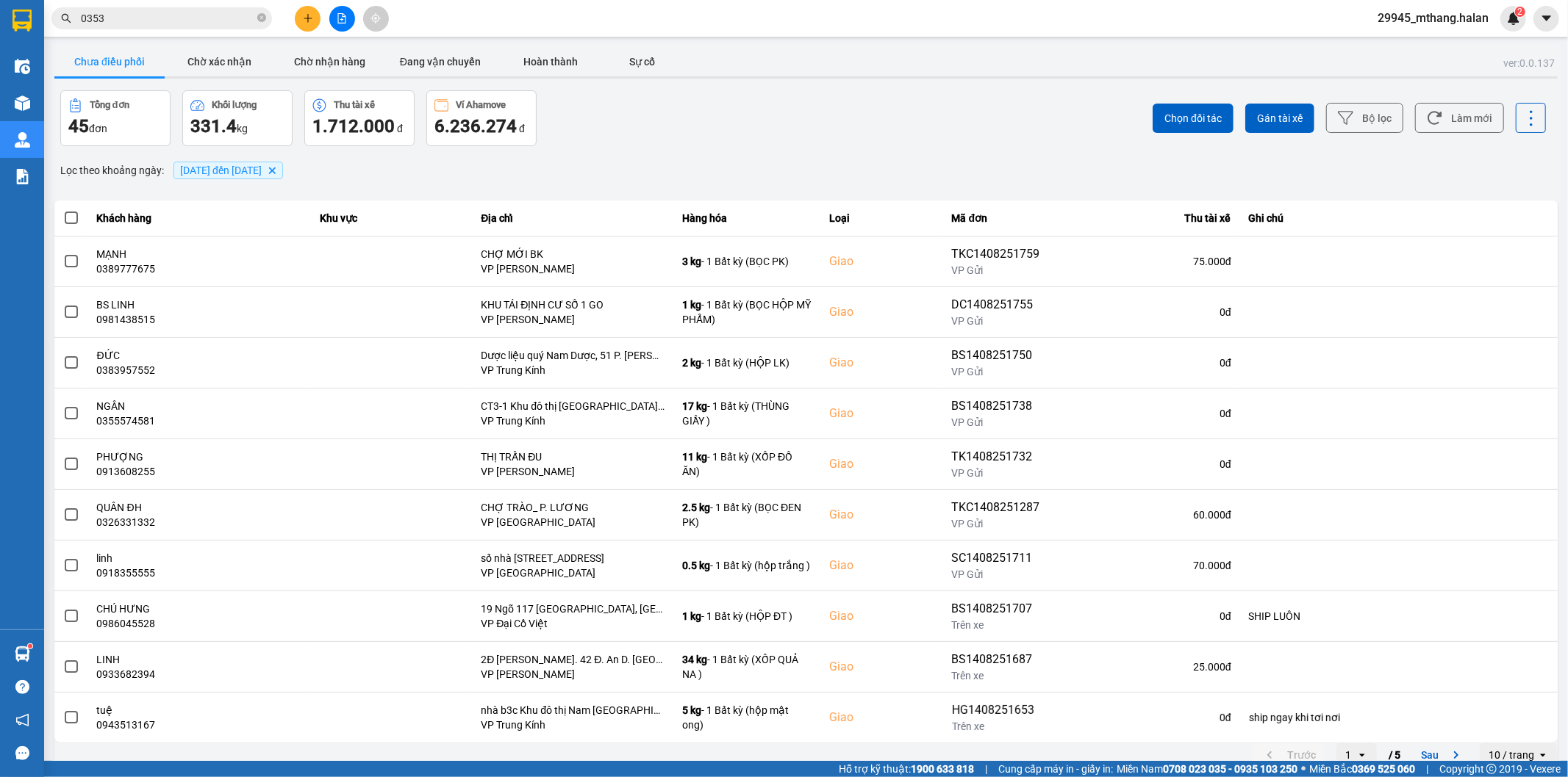
click at [178, 18] on input "0353" at bounding box center [168, 18] width 174 height 16
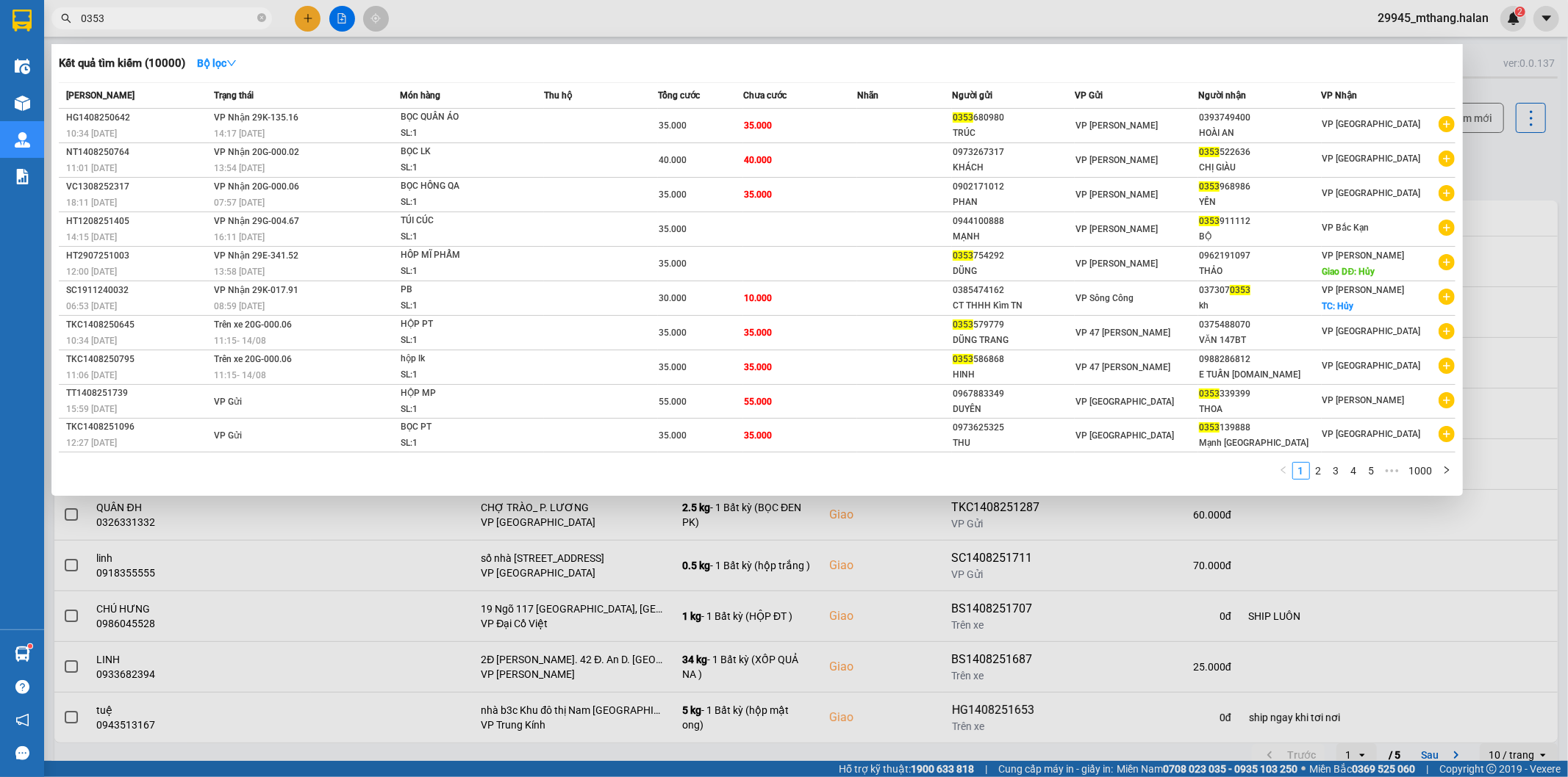
click at [178, 18] on input "0353" at bounding box center [168, 18] width 174 height 16
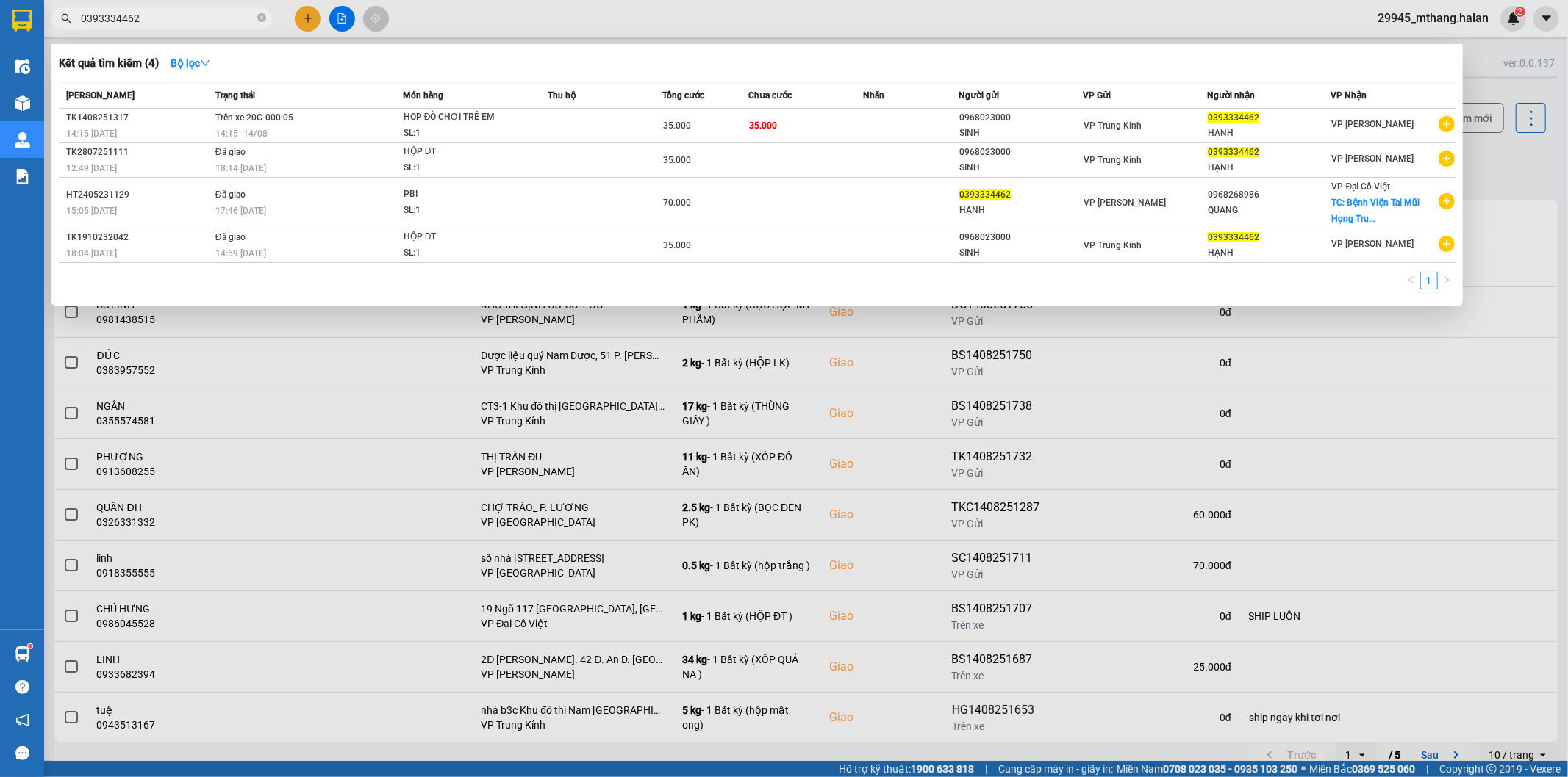
click at [1553, 171] on div at bounding box center [784, 388] width 1568 height 777
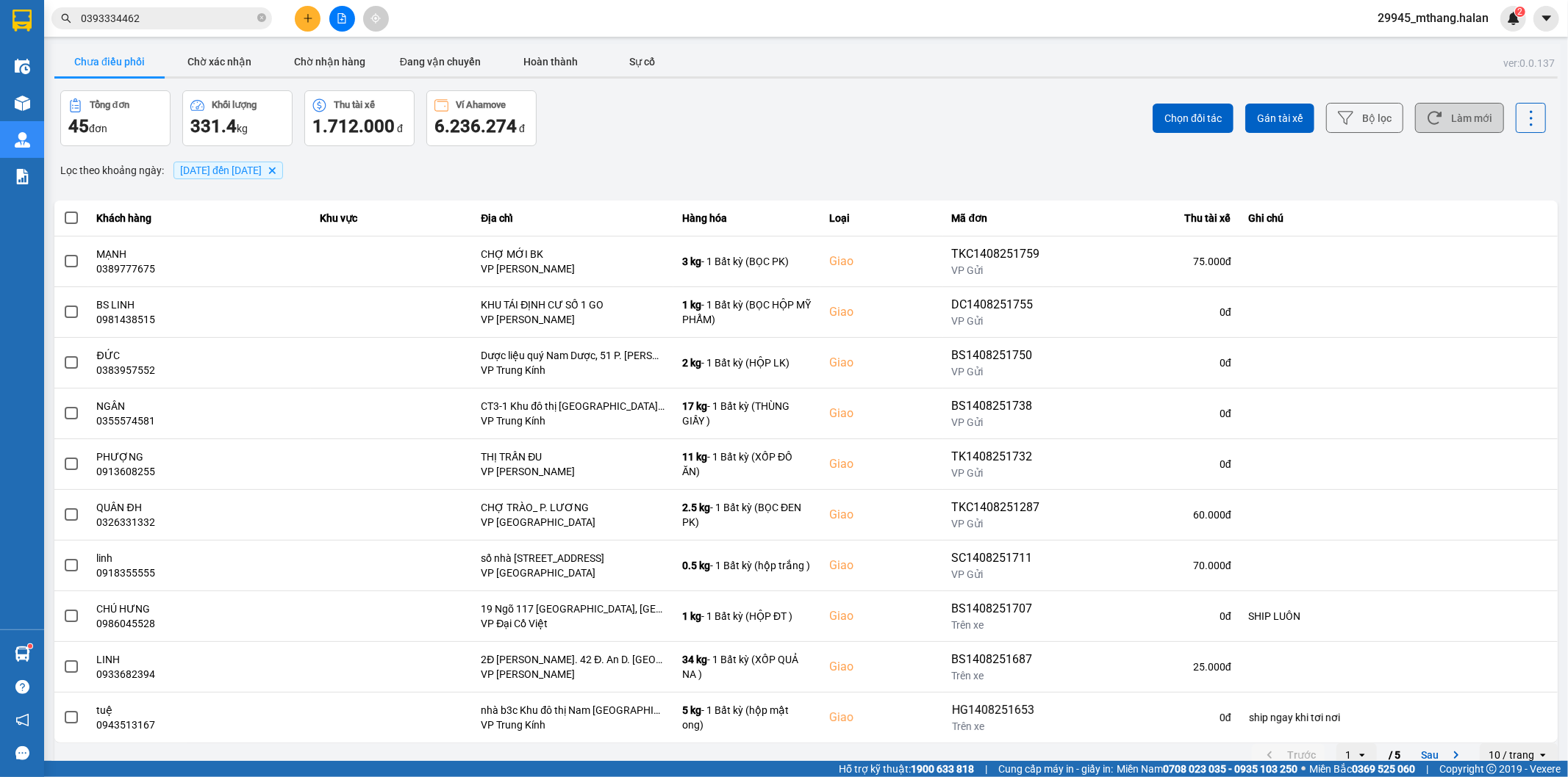
click at [1434, 114] on button "Làm mới" at bounding box center [1459, 118] width 89 height 30
click at [221, 13] on input "0393334462" at bounding box center [168, 18] width 174 height 16
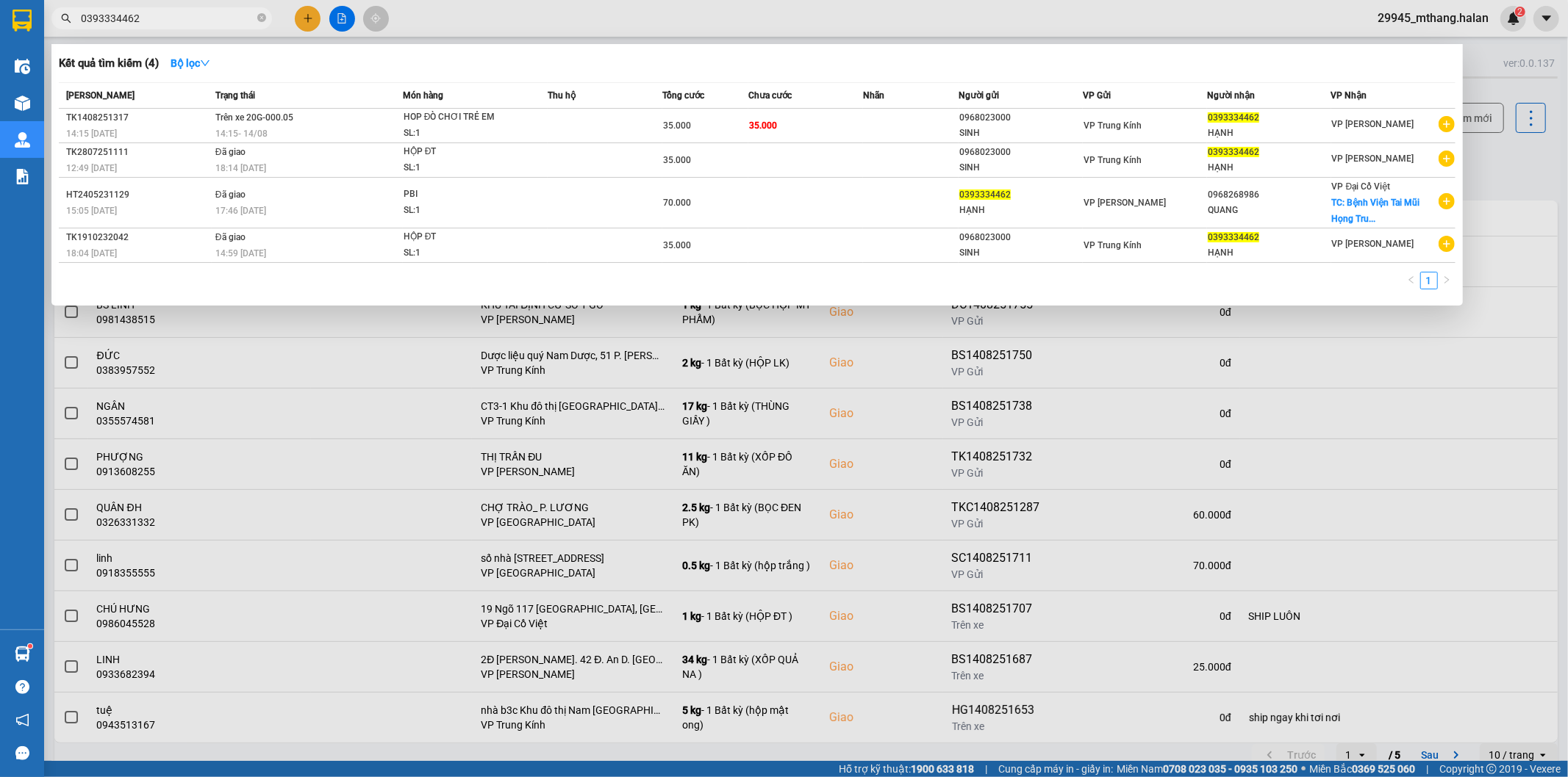
click at [1526, 181] on div at bounding box center [784, 388] width 1568 height 777
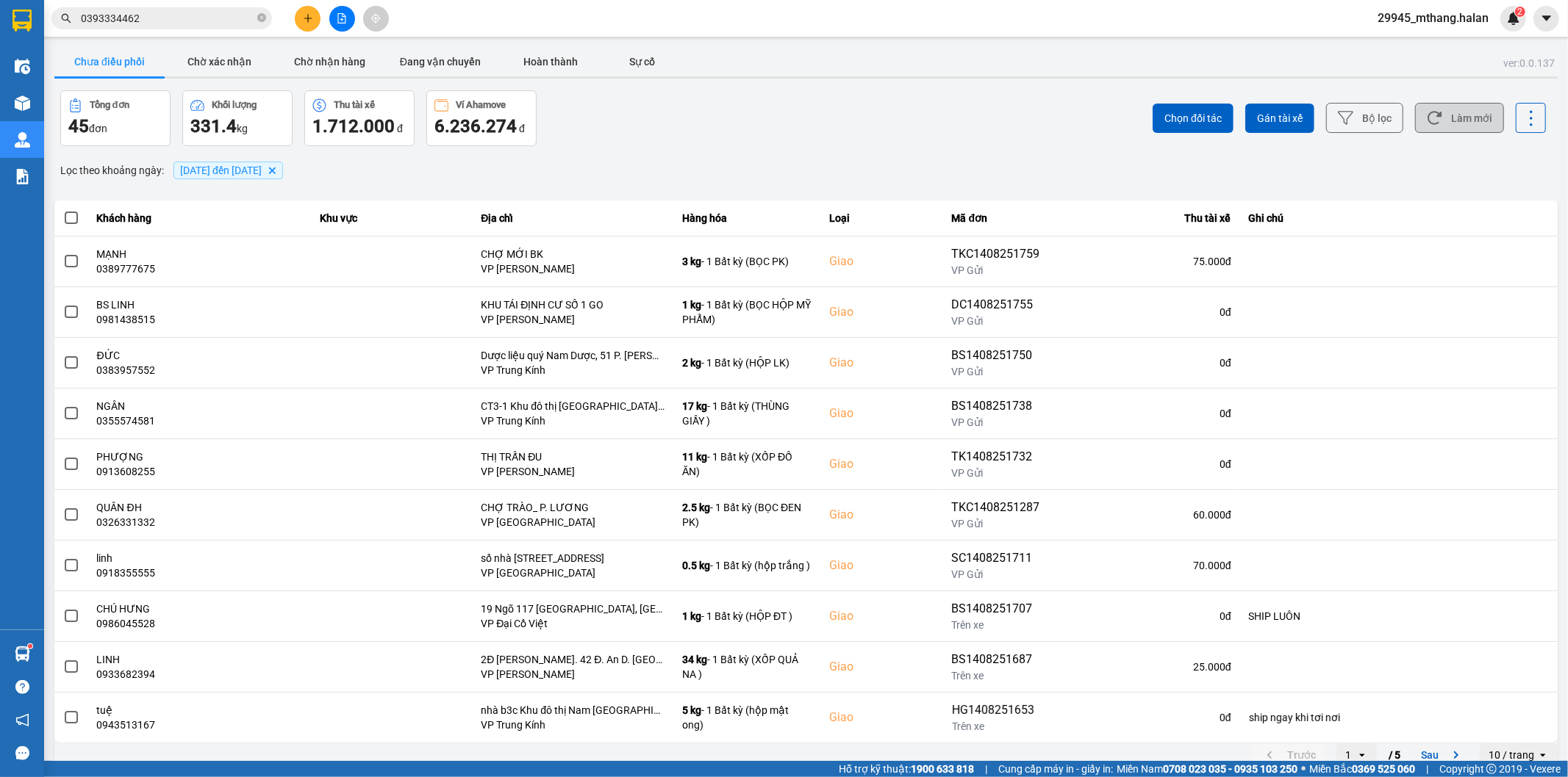
click at [1427, 122] on icon at bounding box center [1434, 118] width 15 height 15
click at [170, 21] on input "0393334462" at bounding box center [168, 18] width 174 height 16
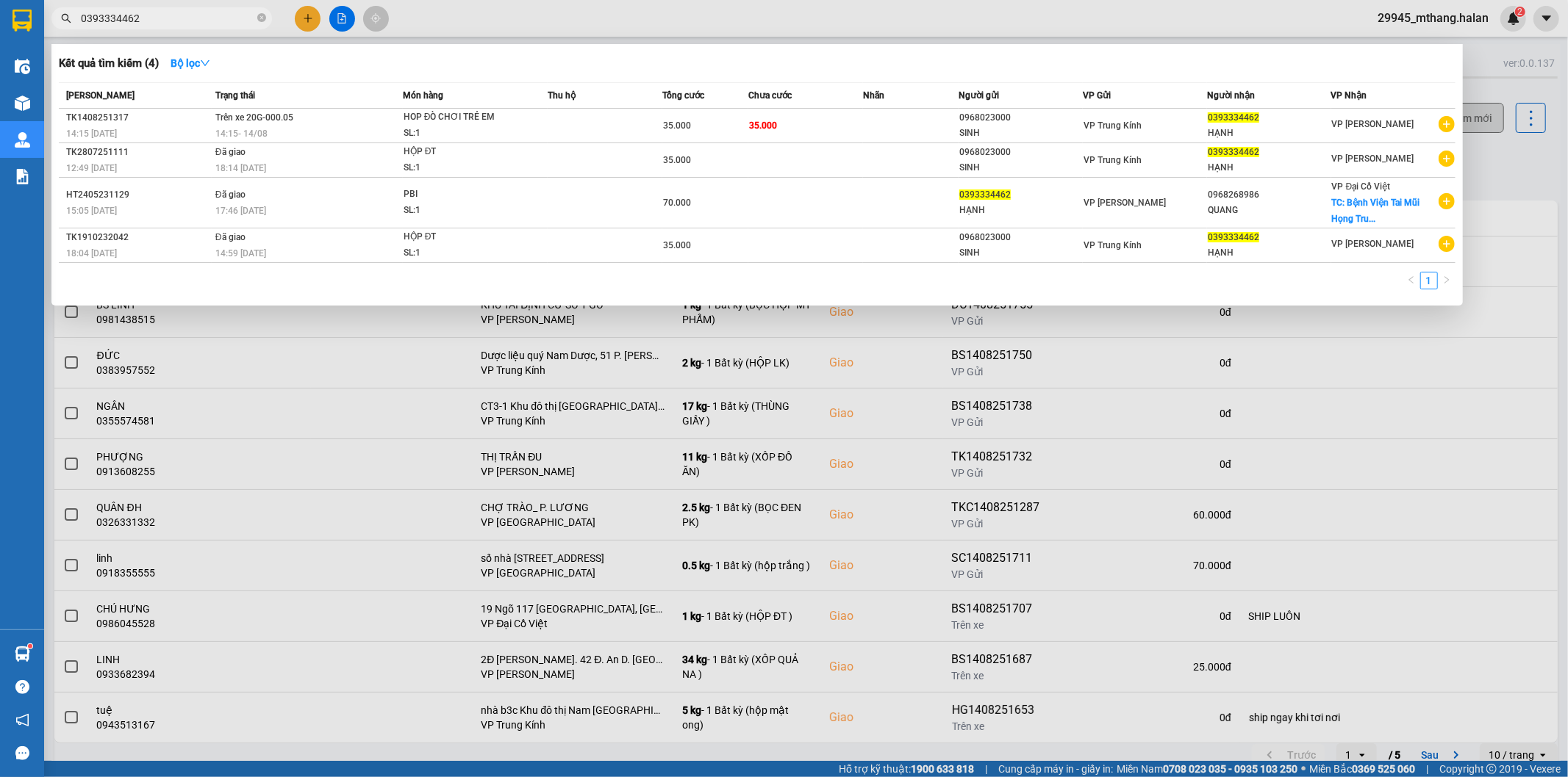
click at [170, 21] on input "0393334462" at bounding box center [168, 18] width 174 height 16
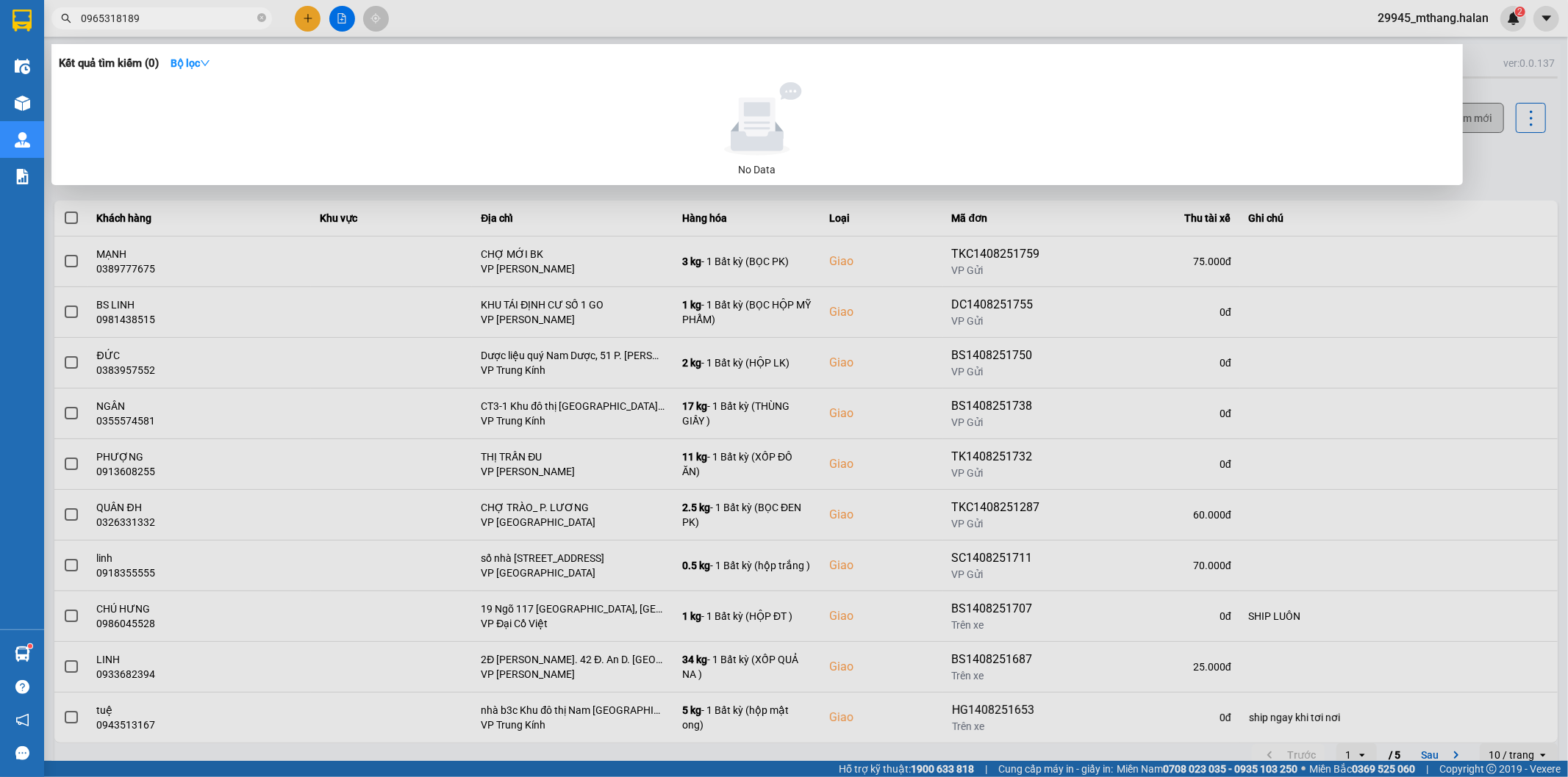
click at [192, 22] on input "0965318189" at bounding box center [168, 18] width 174 height 16
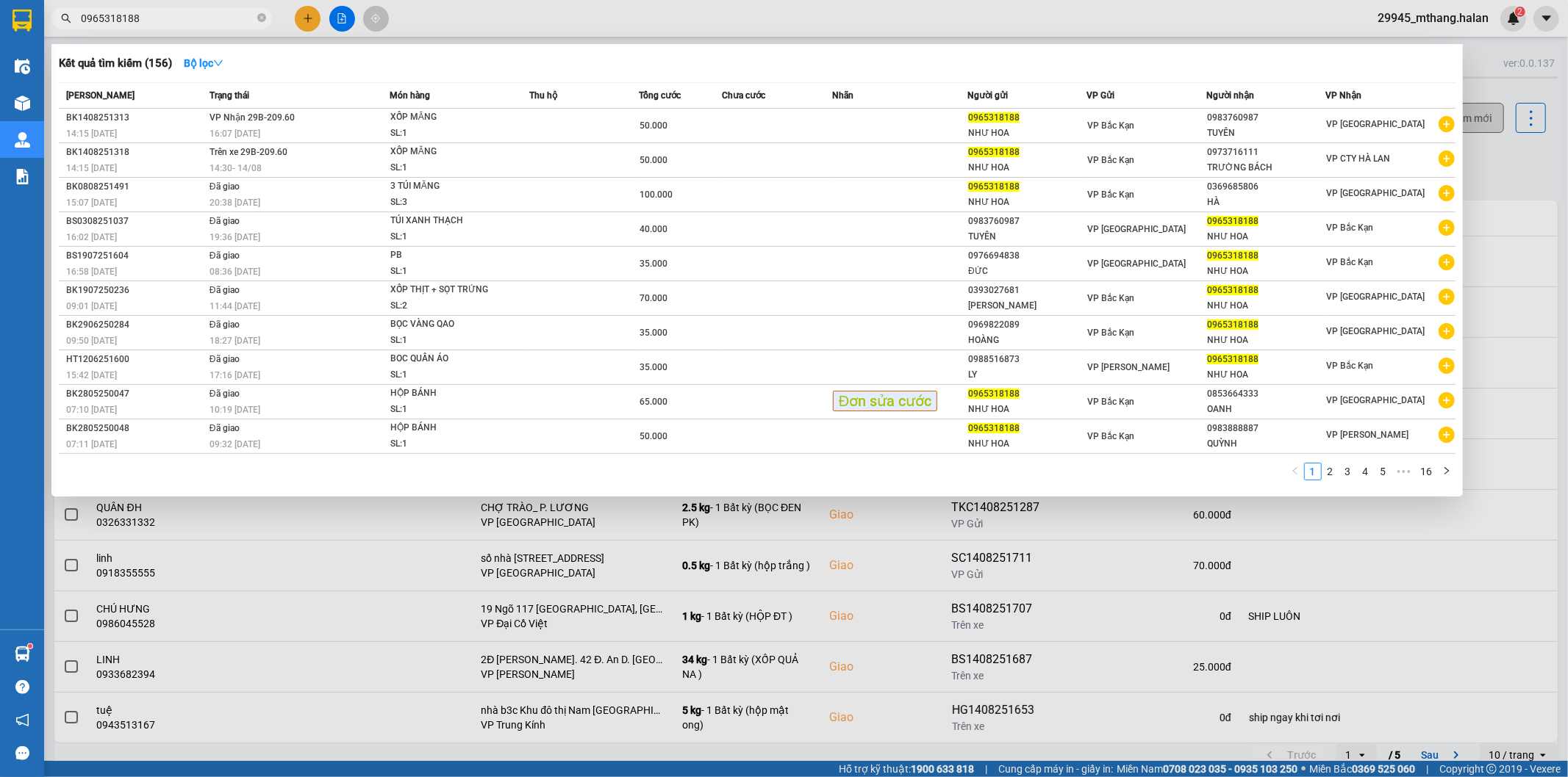
click at [200, 23] on input "0965318188" at bounding box center [168, 18] width 174 height 16
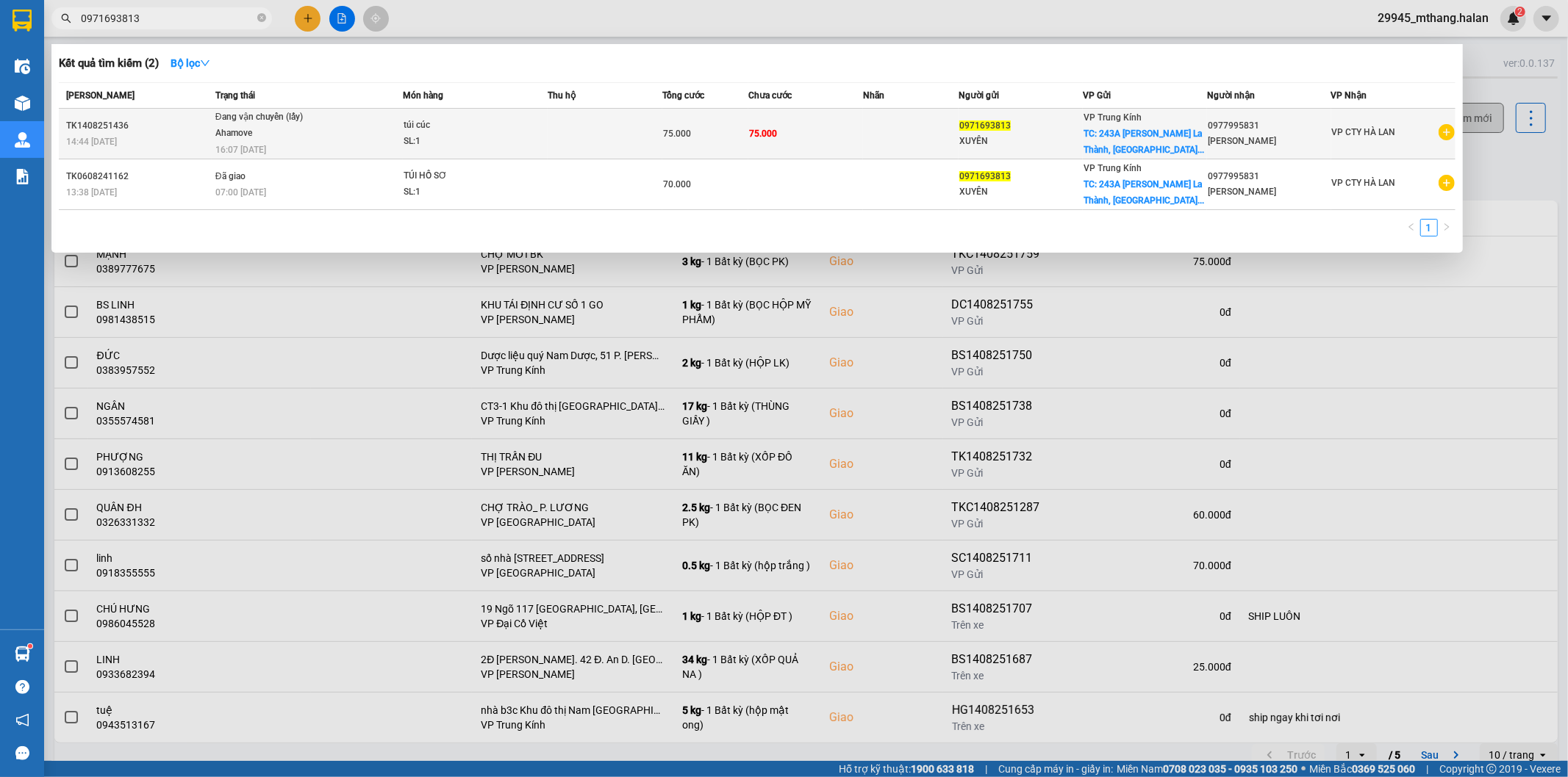
type input "0971693813"
click at [503, 141] on div "SL: 1" at bounding box center [458, 141] width 110 height 16
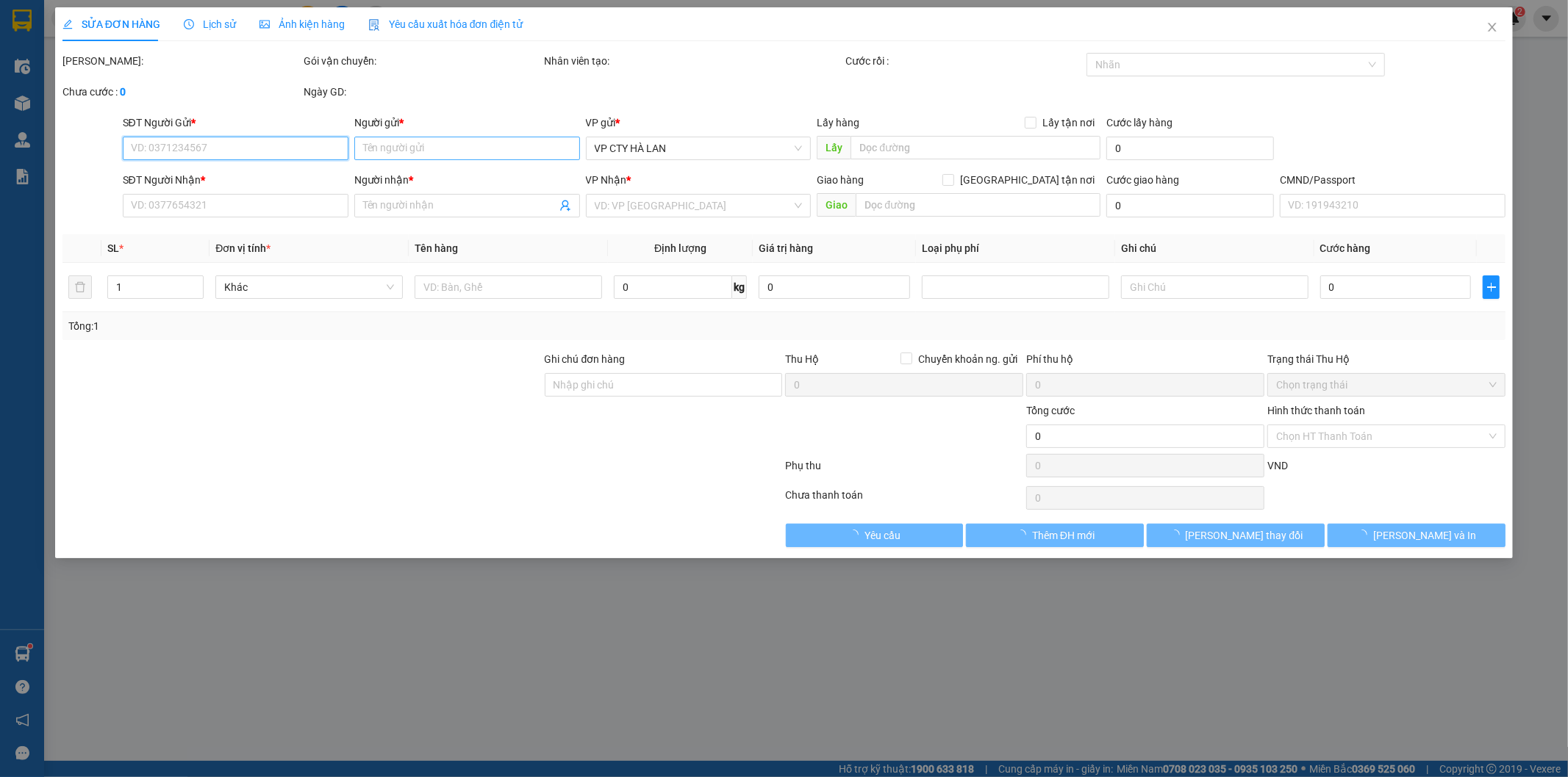
type input "0971693813"
type input "XUYÊN"
checkbox input "true"
type input "243A [PERSON_NAME] [GEOGRAPHIC_DATA], [GEOGRAPHIC_DATA], [GEOGRAPHIC_DATA], [GE…"
type input "0977995831"
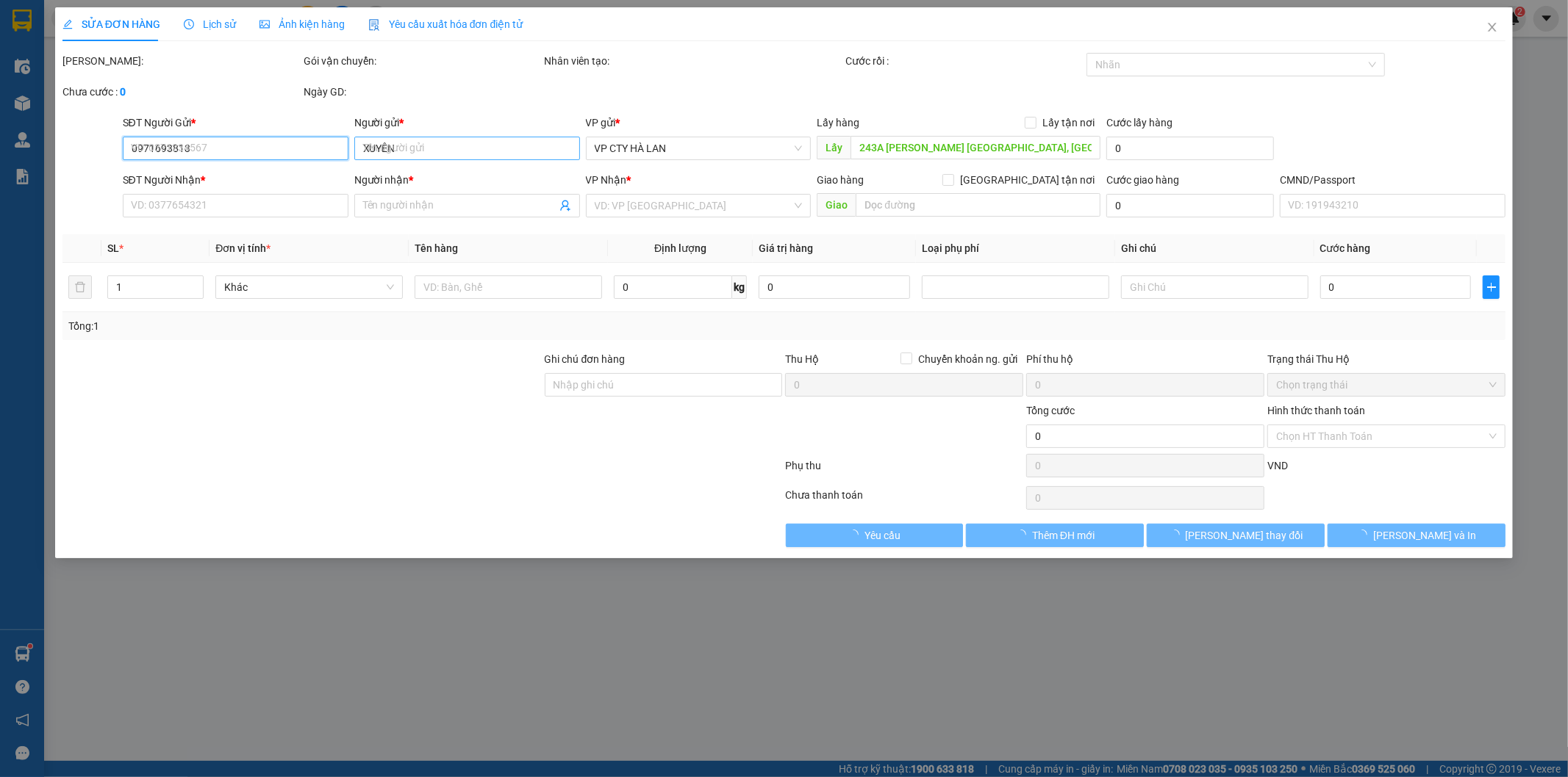
type input "NGUYỄN MINH HẢI"
type input "thu của kh 75k về vp [GEOGRAPHIC_DATA]"
type input "75.000"
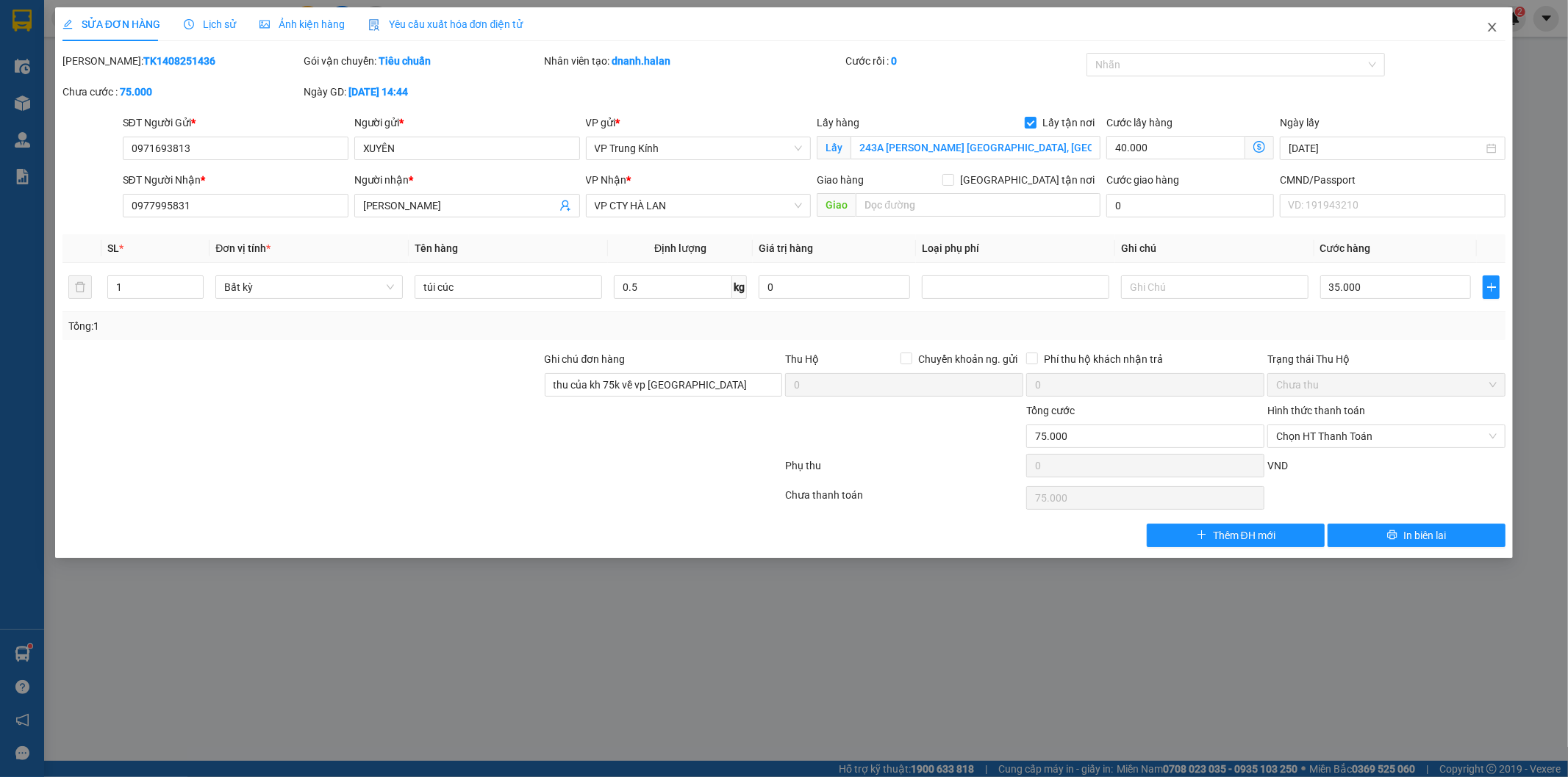
click at [1492, 28] on icon "close" at bounding box center [1493, 27] width 8 height 9
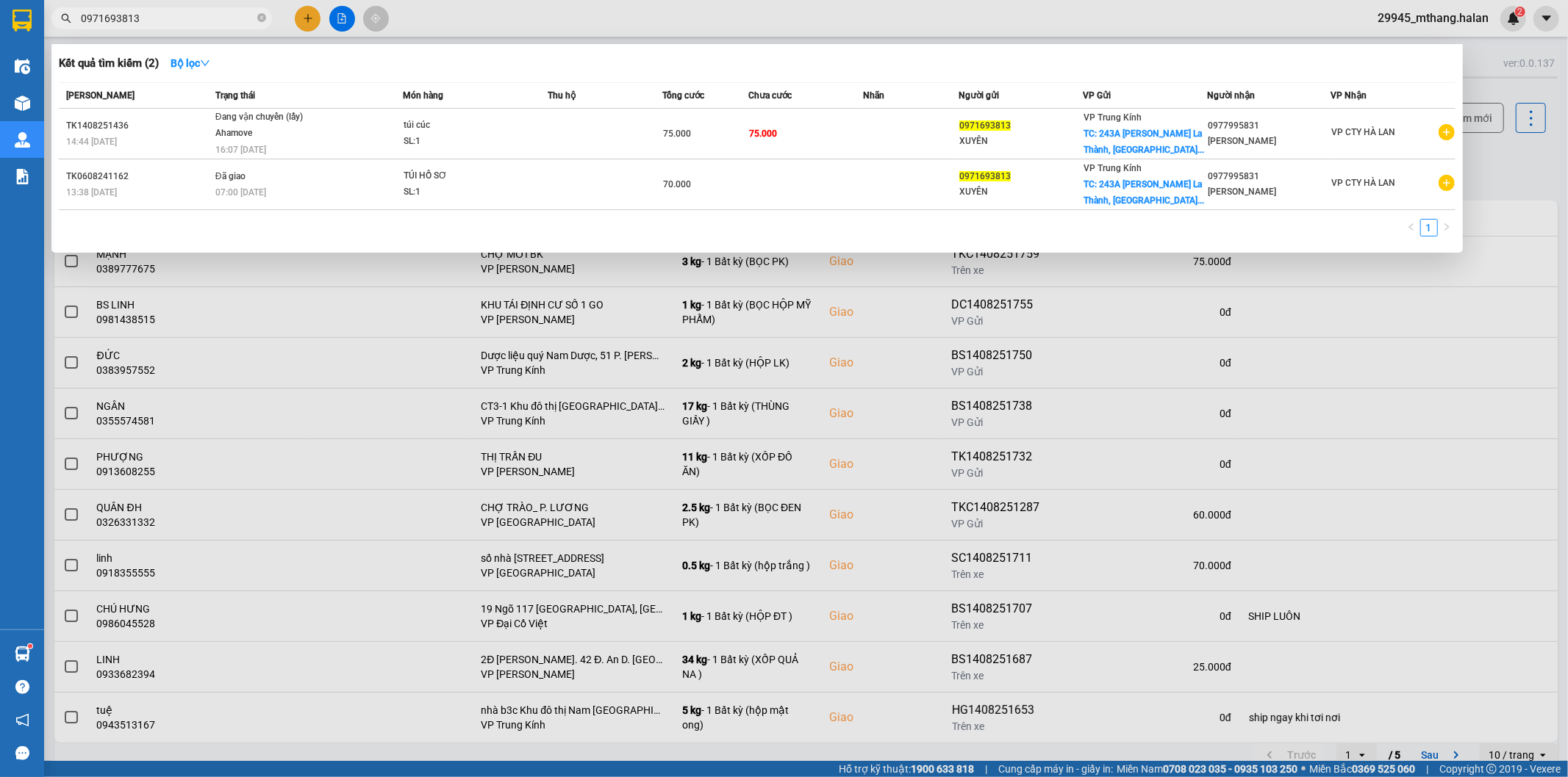
click at [209, 18] on input "0971693813" at bounding box center [168, 18] width 174 height 16
click at [1510, 149] on div at bounding box center [784, 388] width 1568 height 777
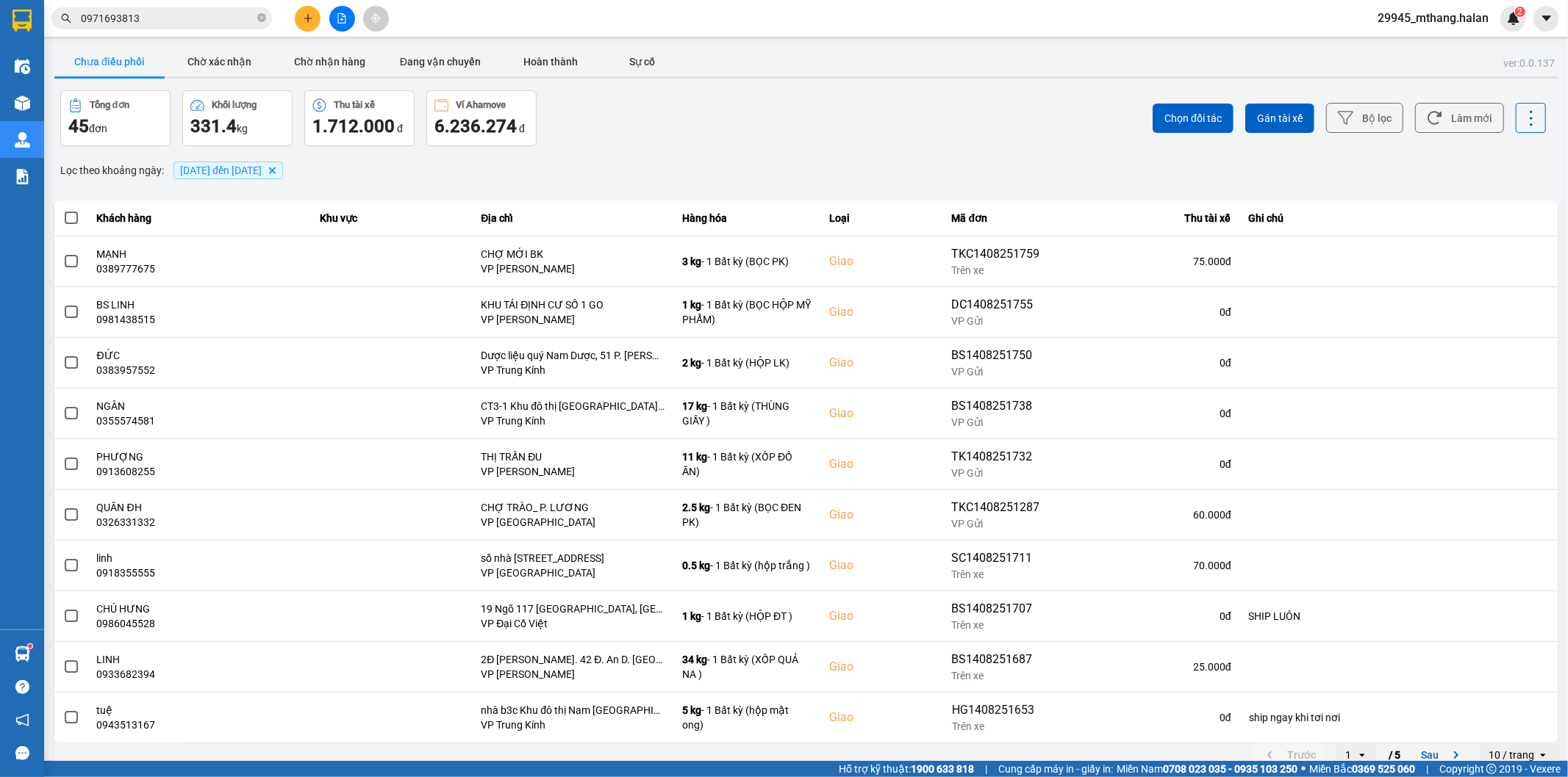
drag, startPoint x: 625, startPoint y: 114, endPoint x: 377, endPoint y: 111, distance: 248.0
click at [625, 114] on div "Tổng đơn 45 đơn Khối lượng 331.4 kg Thu tài xế 1.712.000 đ Ví Ahamove 6.236.274…" at bounding box center [432, 118] width 743 height 56
click at [142, 17] on input "0971693813" at bounding box center [168, 18] width 174 height 16
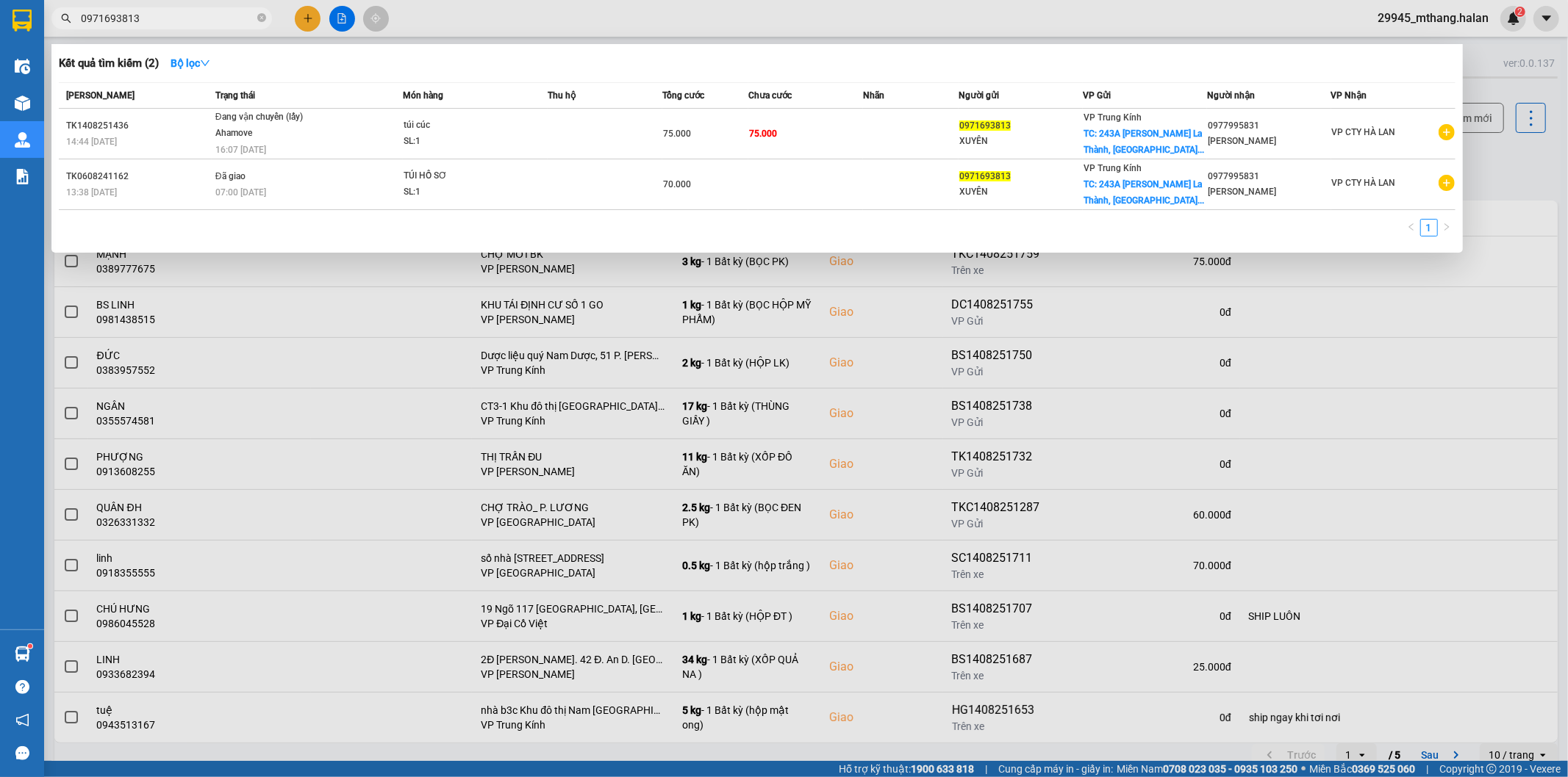
click at [142, 17] on input "0971693813" at bounding box center [168, 18] width 174 height 16
click at [1539, 167] on div at bounding box center [784, 388] width 1568 height 777
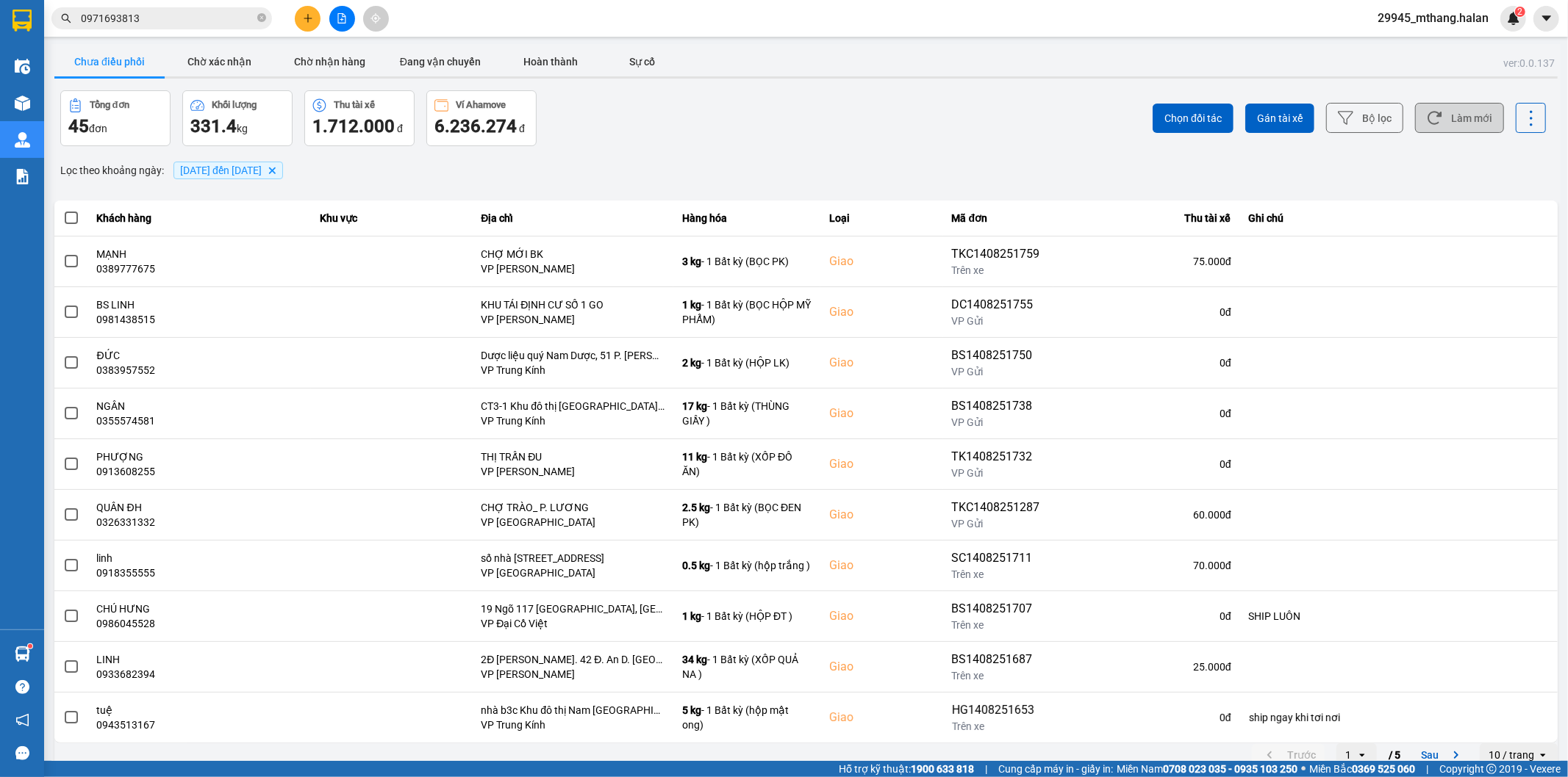
click at [1469, 112] on button "Làm mới" at bounding box center [1459, 118] width 89 height 30
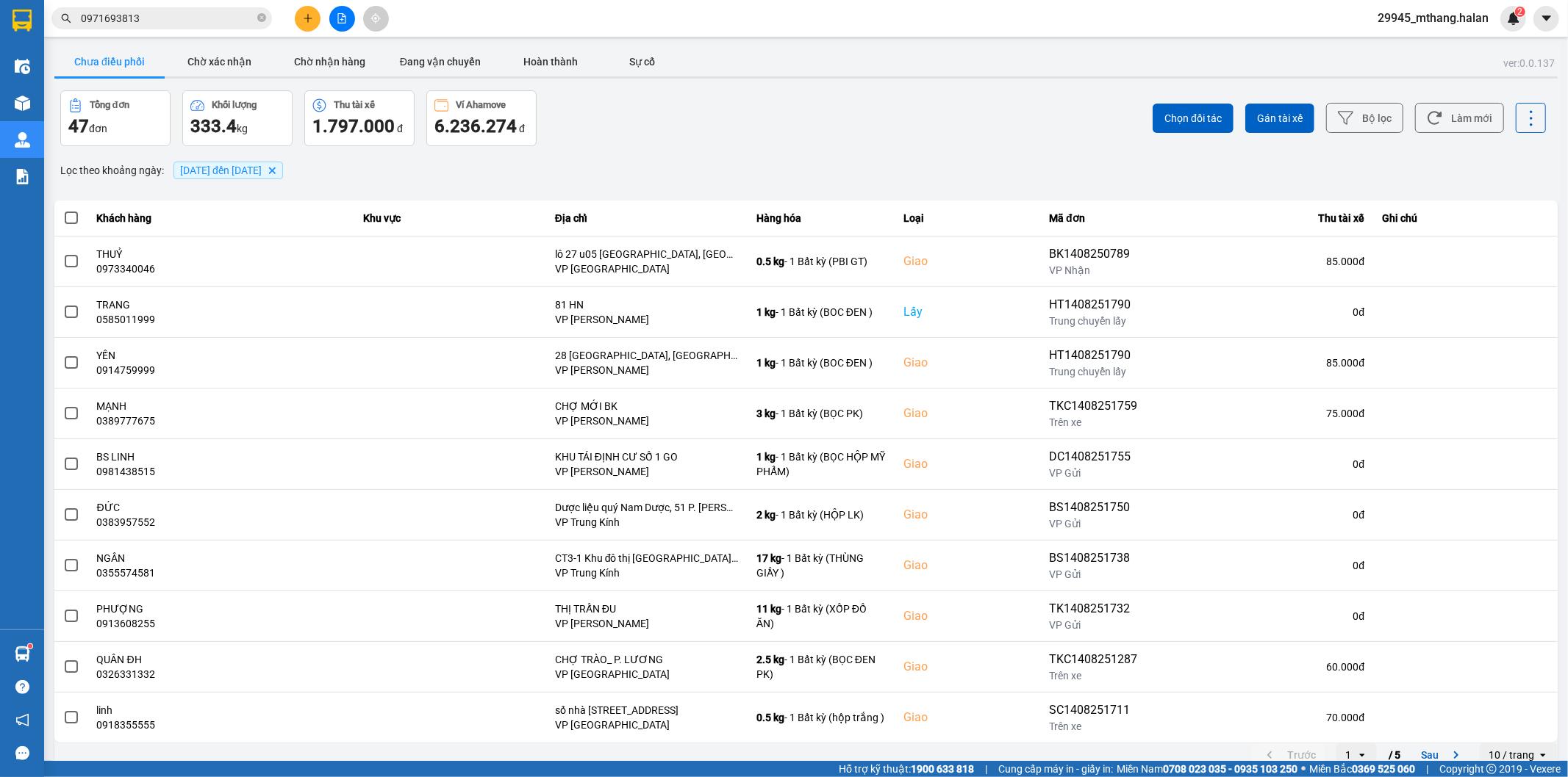
click at [195, 23] on input "0971693813" at bounding box center [168, 18] width 174 height 16
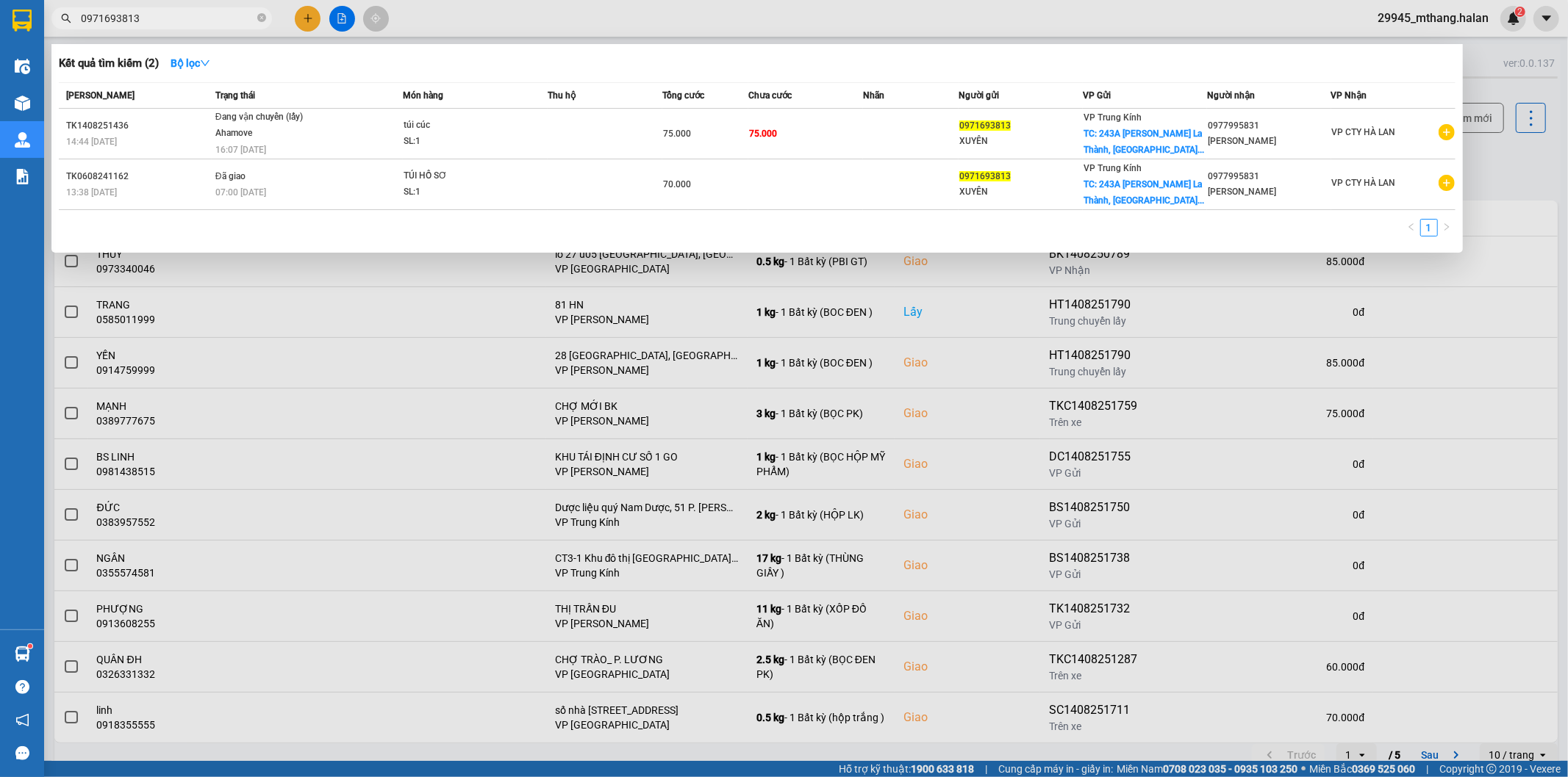
click at [1505, 177] on div at bounding box center [784, 388] width 1568 height 777
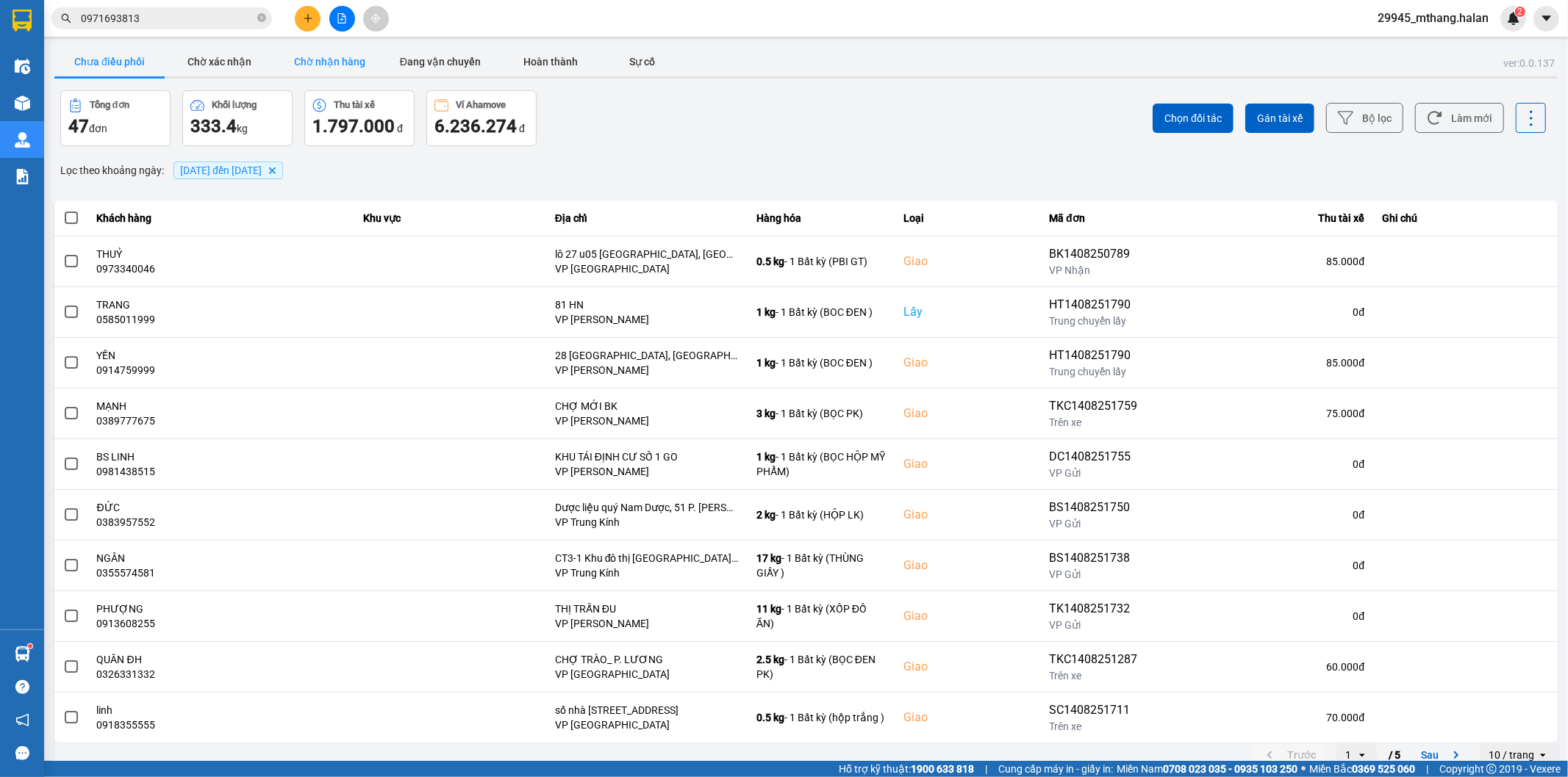
click at [326, 57] on button "Chờ nhận hàng" at bounding box center [330, 61] width 110 height 29
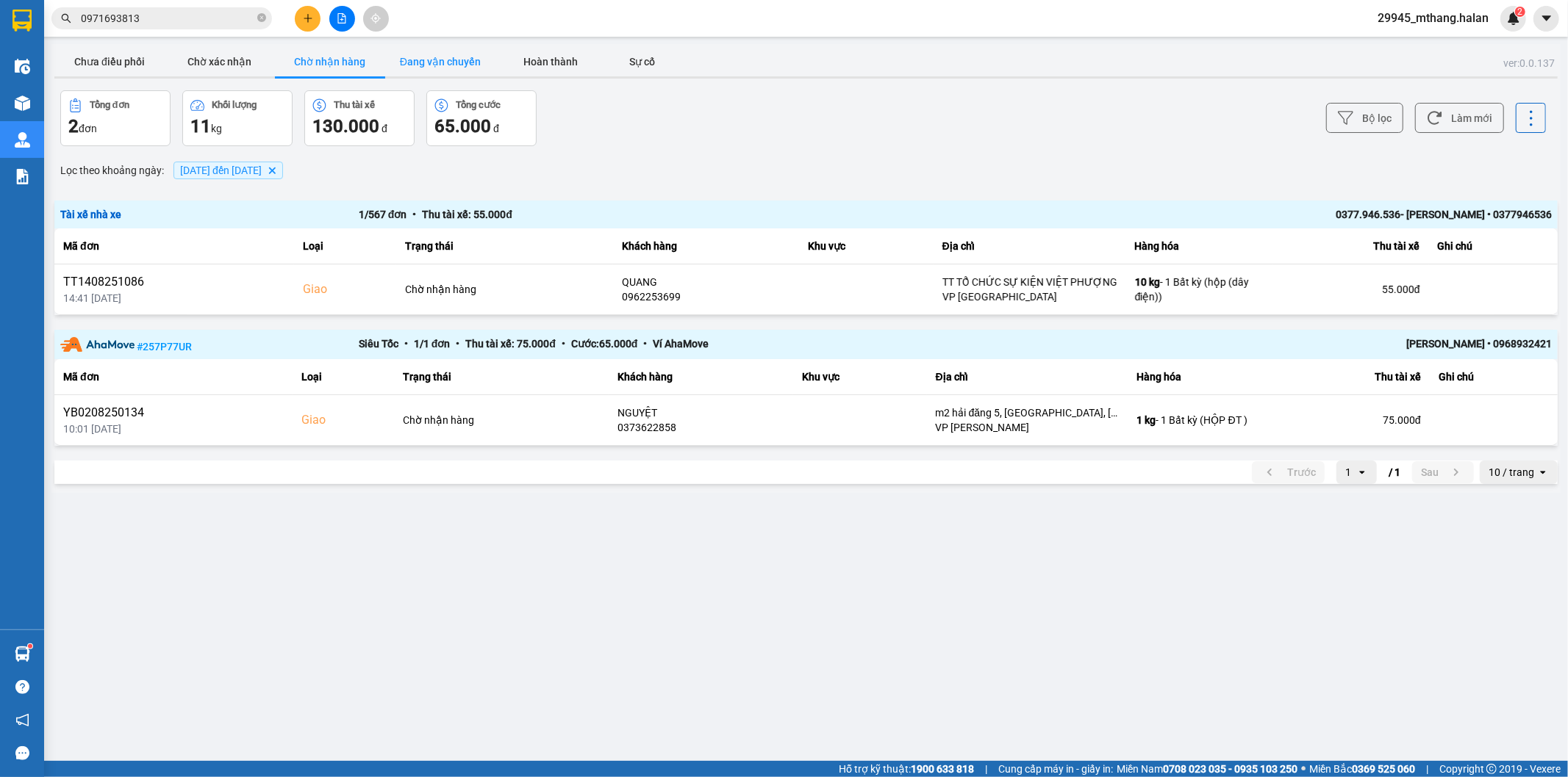
click at [424, 64] on button "Đang vận chuyển" at bounding box center [440, 61] width 110 height 29
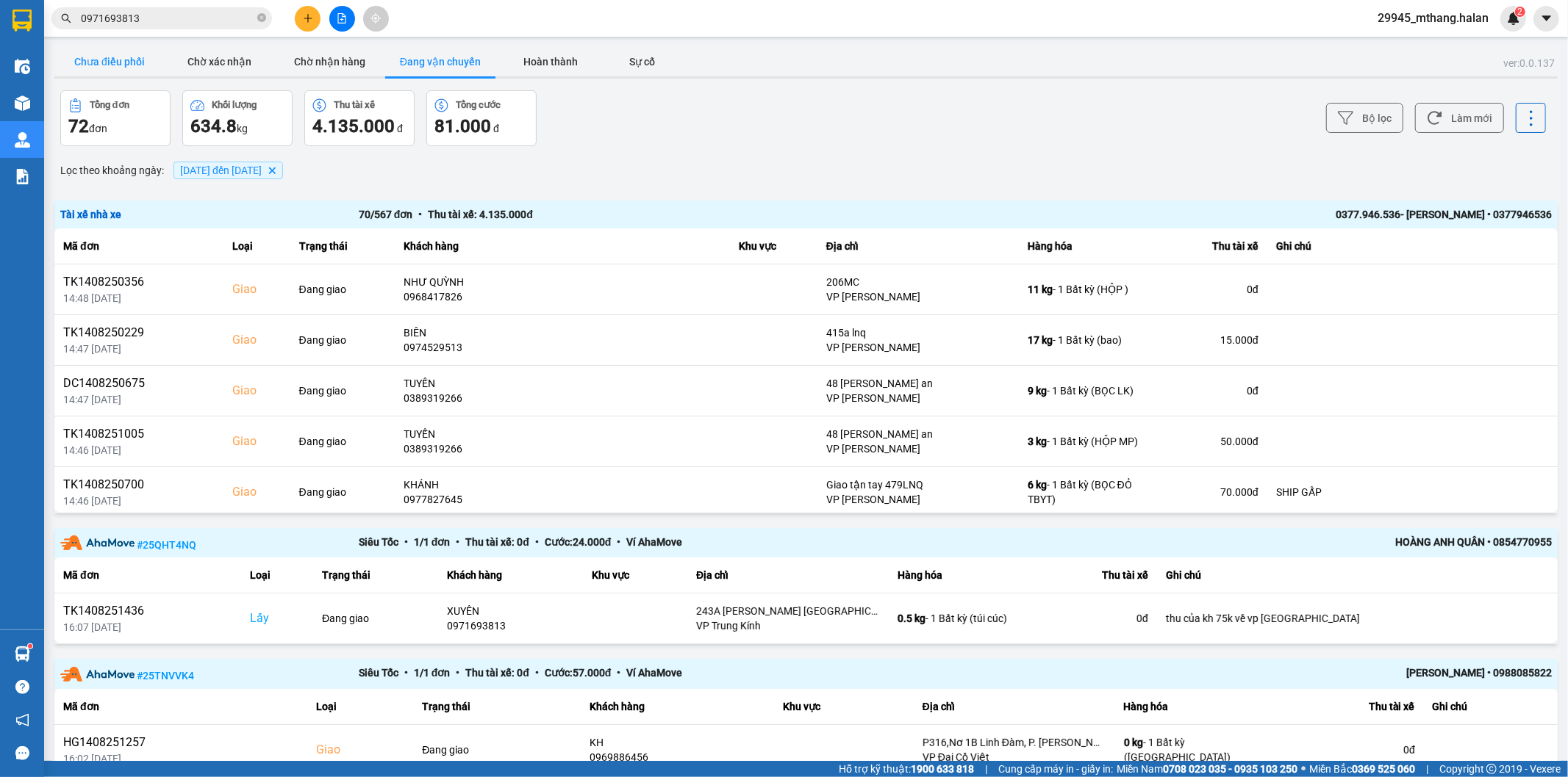
click at [114, 72] on button "Chưa điều phối" at bounding box center [109, 61] width 110 height 29
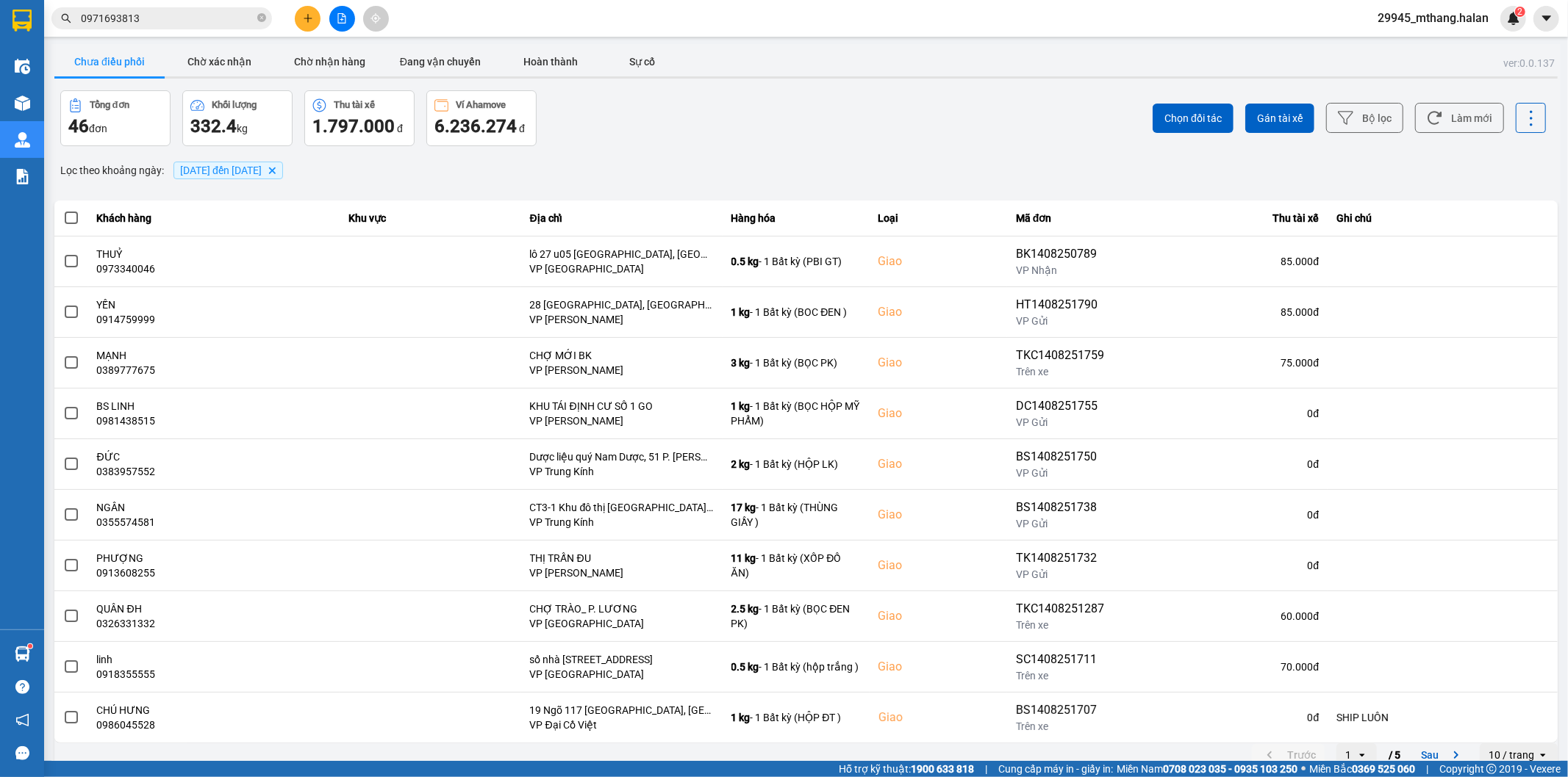
drag, startPoint x: 1441, startPoint y: 122, endPoint x: 1413, endPoint y: 127, distance: 28.4
click at [1437, 126] on button "Làm mới" at bounding box center [1459, 118] width 89 height 30
click at [192, 20] on input "0971693813" at bounding box center [168, 18] width 174 height 16
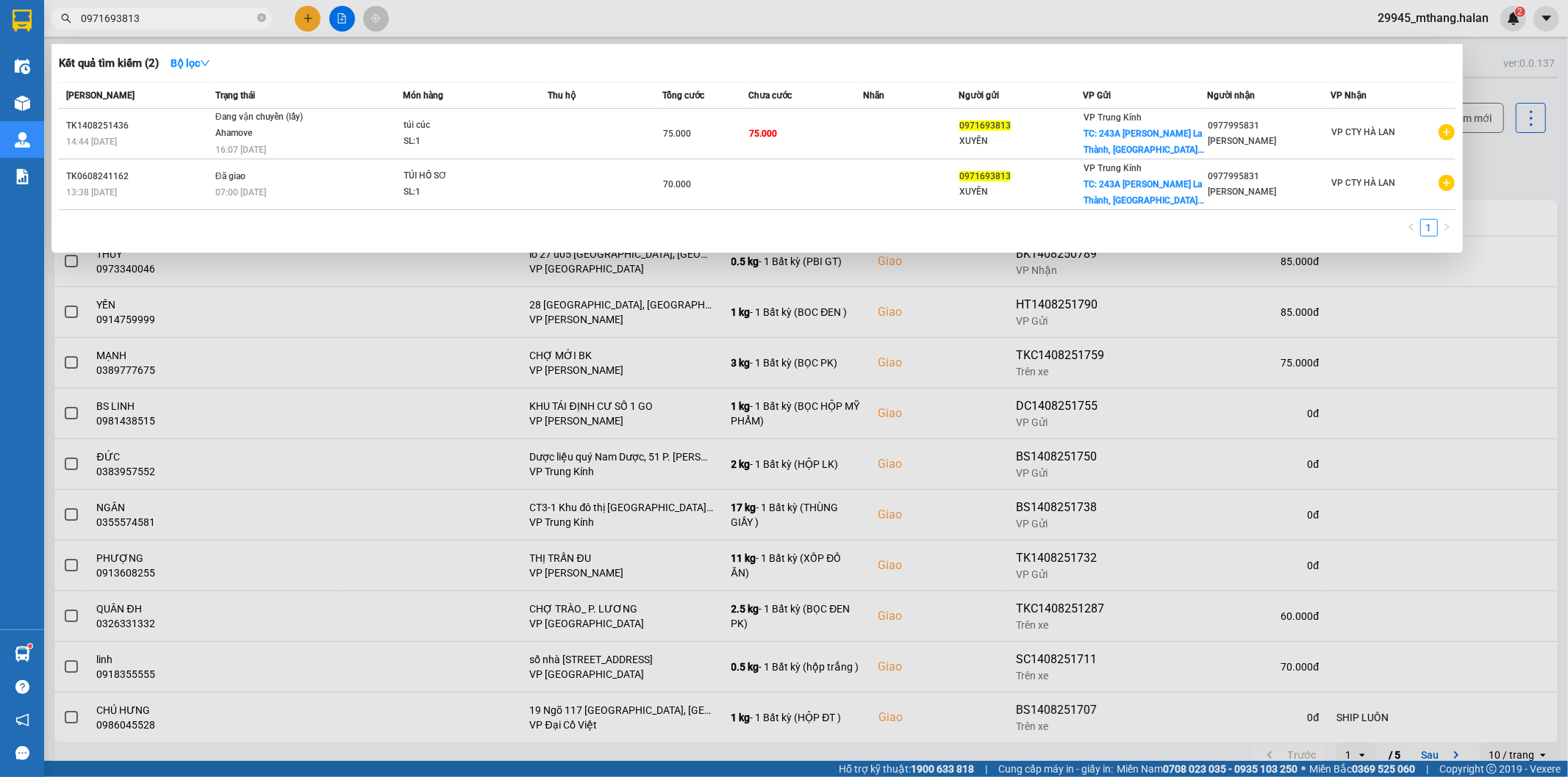
click at [192, 20] on input "0971693813" at bounding box center [168, 18] width 174 height 16
click at [153, 23] on input "0971693813" at bounding box center [168, 18] width 174 height 16
click at [1516, 164] on div at bounding box center [784, 388] width 1568 height 777
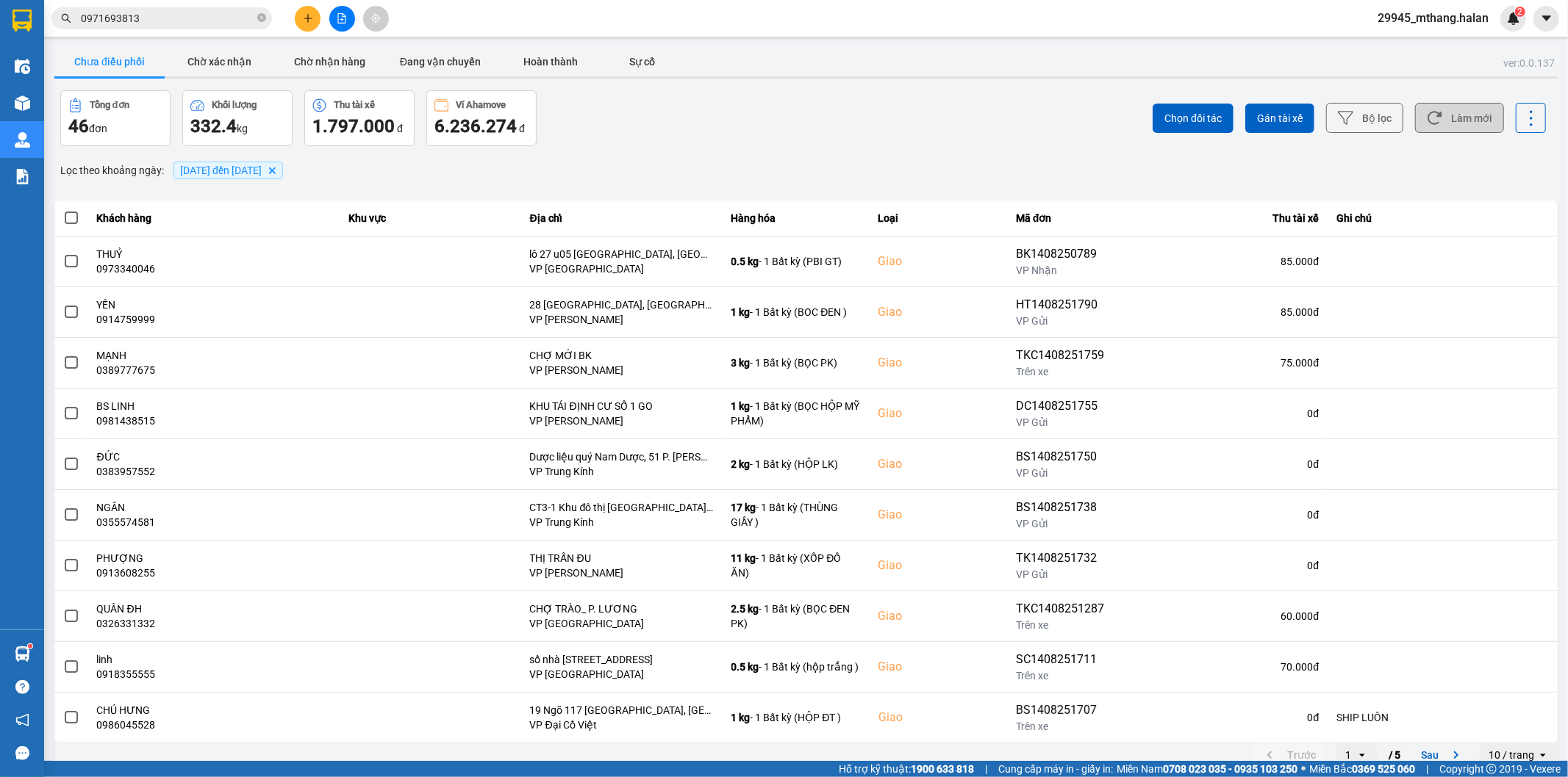
click at [1470, 120] on button "Làm mới" at bounding box center [1459, 118] width 89 height 30
click at [751, 119] on div "Tổng đơn 46 đơn Khối lượng 332.4 kg Thu tài xế 1.797.000 đ Ví Ahamove 6.236.274…" at bounding box center [432, 118] width 743 height 56
click at [1432, 129] on button "Làm mới" at bounding box center [1459, 118] width 89 height 30
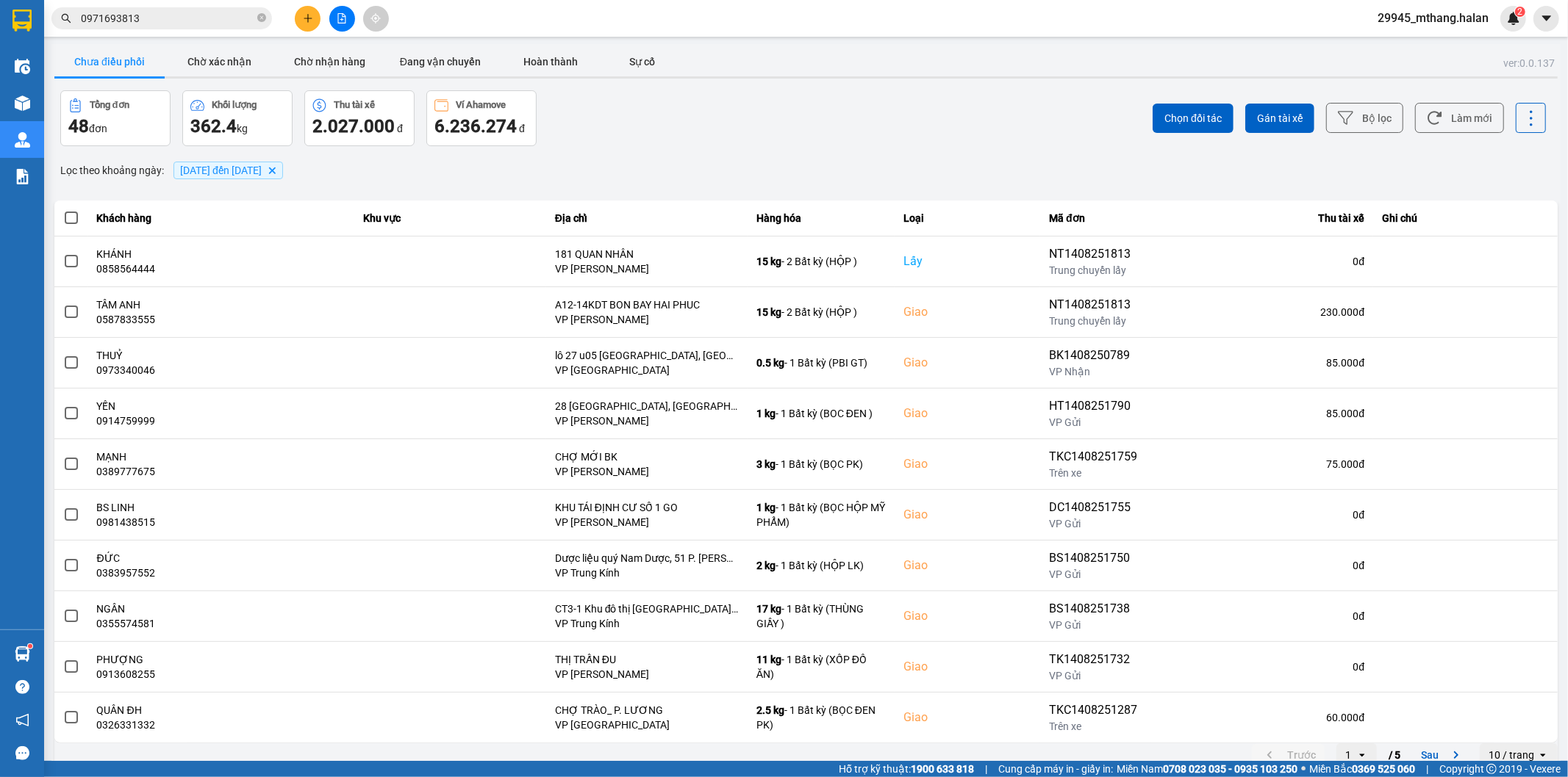
click at [195, 19] on input "0971693813" at bounding box center [168, 18] width 174 height 16
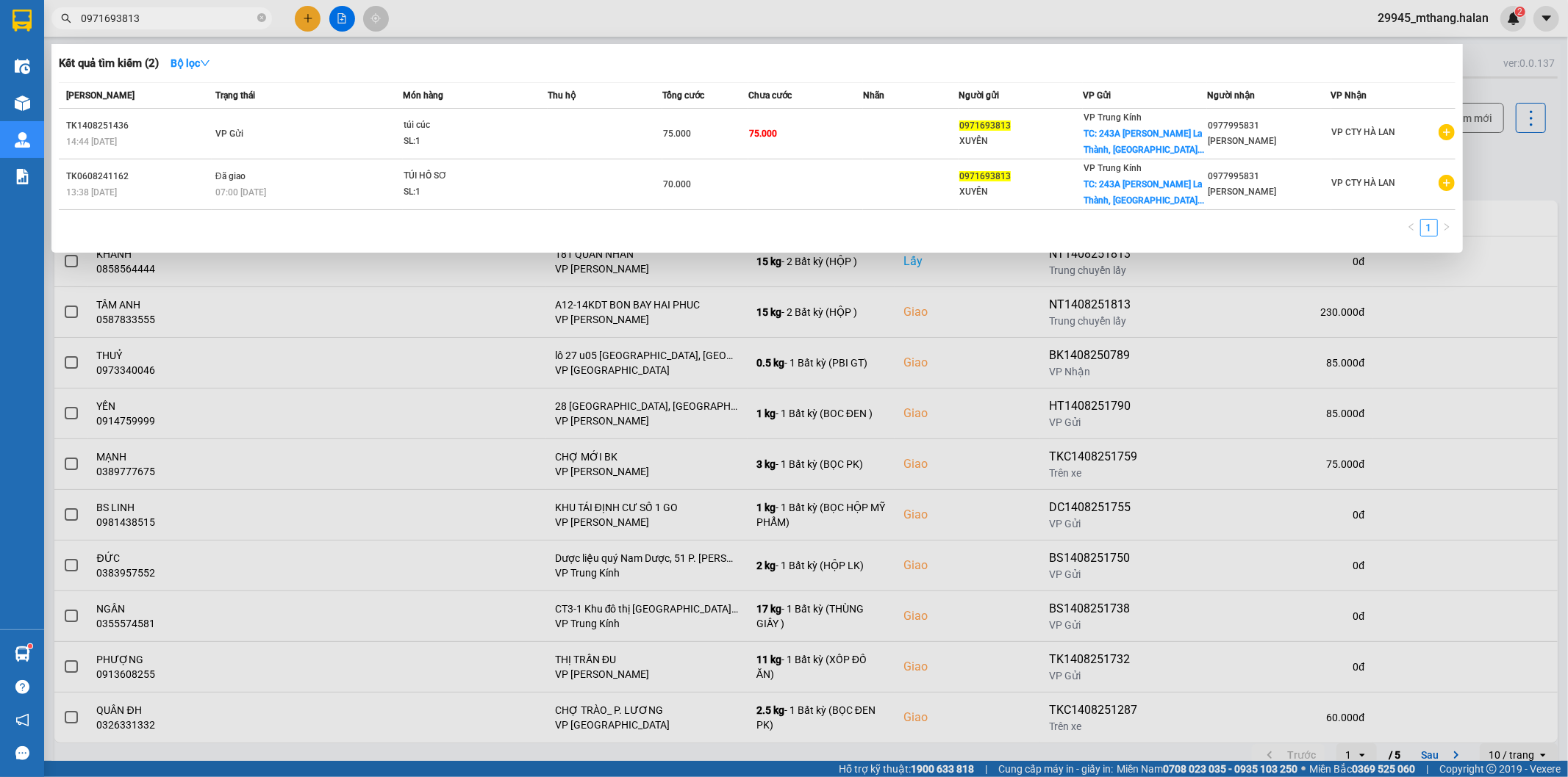
click at [195, 19] on input "0971693813" at bounding box center [168, 18] width 174 height 16
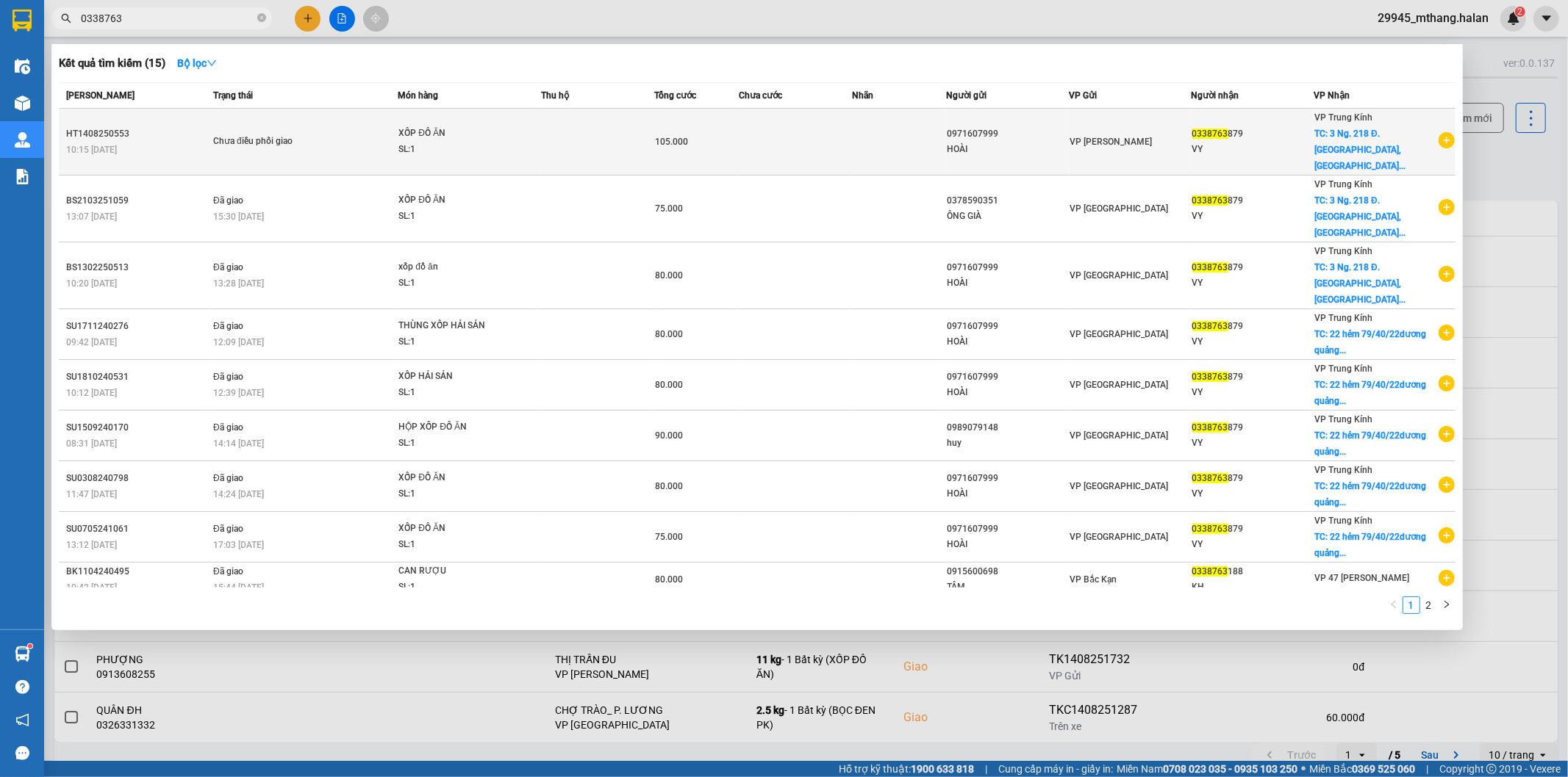
type input "0338763"
click at [746, 130] on td at bounding box center [796, 142] width 114 height 67
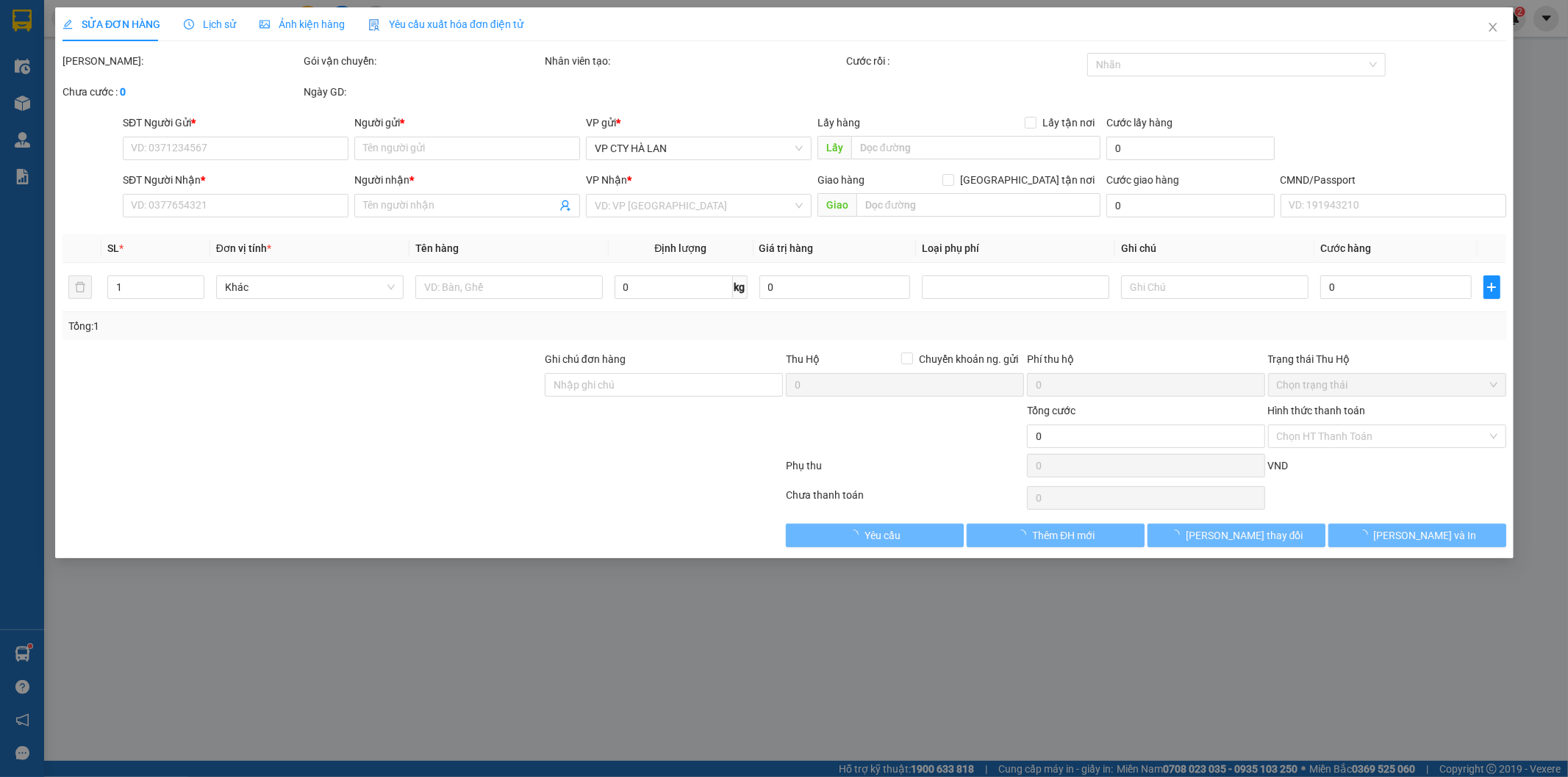
type input "0971607999"
type input "HOÀI"
type input "0338763879"
type input "VY"
checkbox input "true"
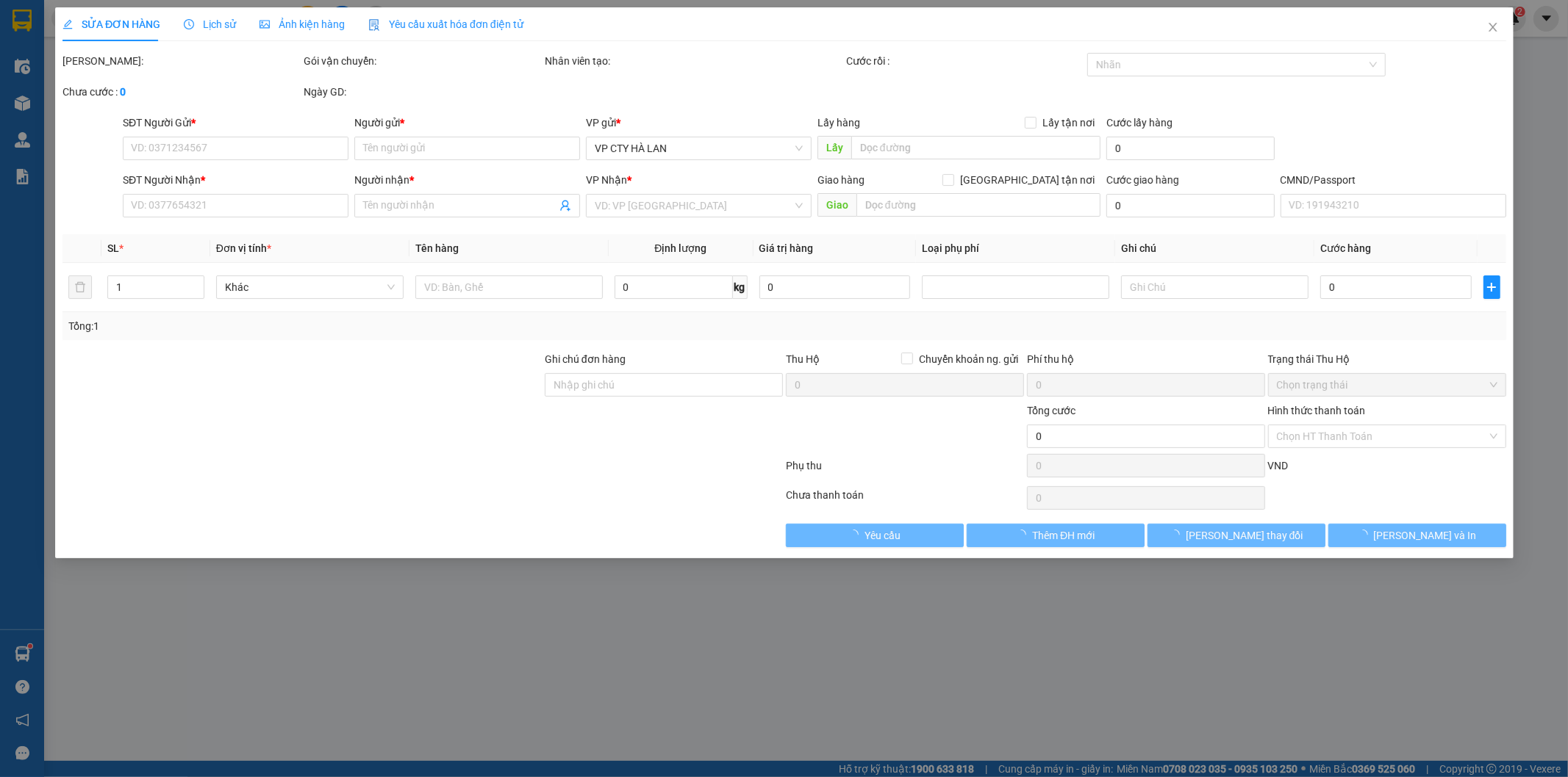
type input "3 Ng. 218 Đ. [GEOGRAPHIC_DATA], [GEOGRAPHIC_DATA], [GEOGRAPHIC_DATA], [GEOGRAPH…"
type input "17H30 SHIP"
type input "105.000"
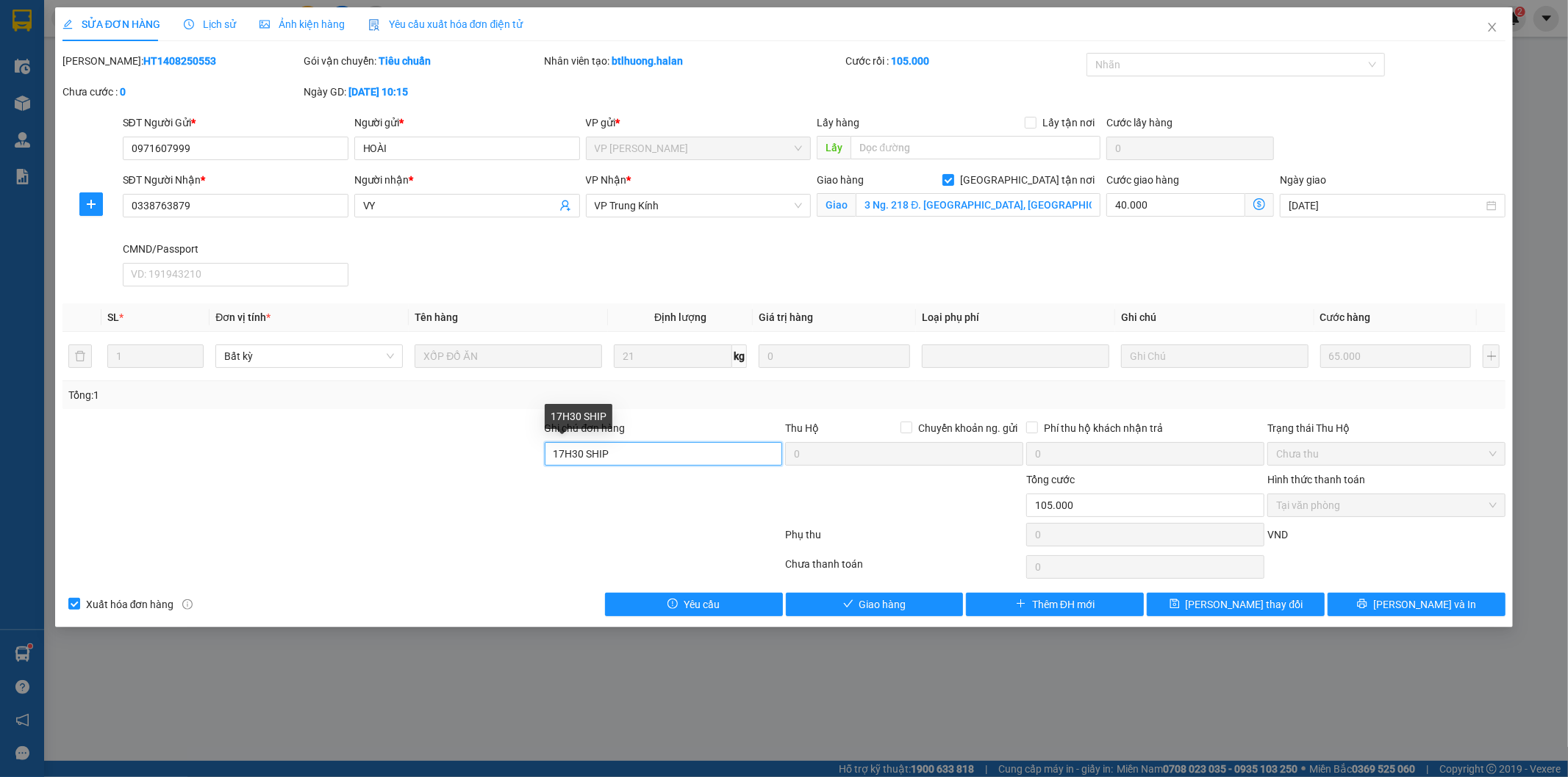
drag, startPoint x: 619, startPoint y: 458, endPoint x: 516, endPoint y: 444, distance: 103.9
click at [516, 444] on div "Ghi chú đơn hàng 17H30 SHIP Thu Hộ Chuyển khoản ng. gửi 0 Phí thu hộ khách nhận…" at bounding box center [784, 447] width 1447 height 52
click at [620, 459] on input "17H30 SHIP" at bounding box center [663, 454] width 238 height 23
drag, startPoint x: 584, startPoint y: 452, endPoint x: 508, endPoint y: 452, distance: 76.0
click at [508, 452] on div "Ghi chú đơn hàng 17H30 SHIP Thu Hộ Chuyển khoản ng. gửi 0 Phí thu hộ khách nhận…" at bounding box center [784, 447] width 1447 height 52
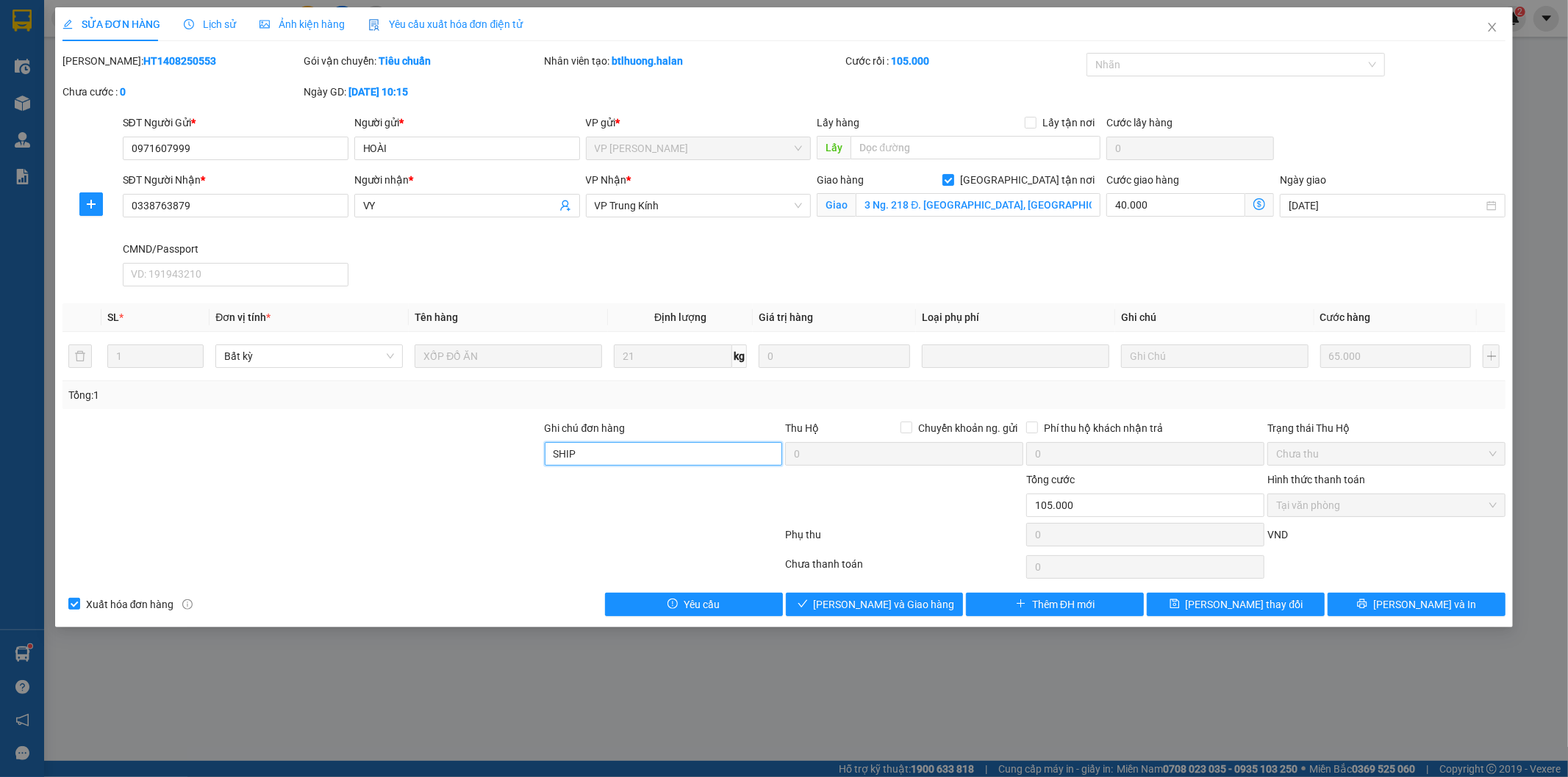
click at [638, 462] on input "SHIP" at bounding box center [663, 454] width 238 height 23
click at [557, 453] on input "SHIP LUÔM" at bounding box center [663, 454] width 238 height 23
click at [642, 461] on input "SHIP LUÔM" at bounding box center [663, 454] width 238 height 23
type input "SHIP LUÔN"
drag, startPoint x: 1216, startPoint y: 610, endPoint x: 1276, endPoint y: 588, distance: 63.9
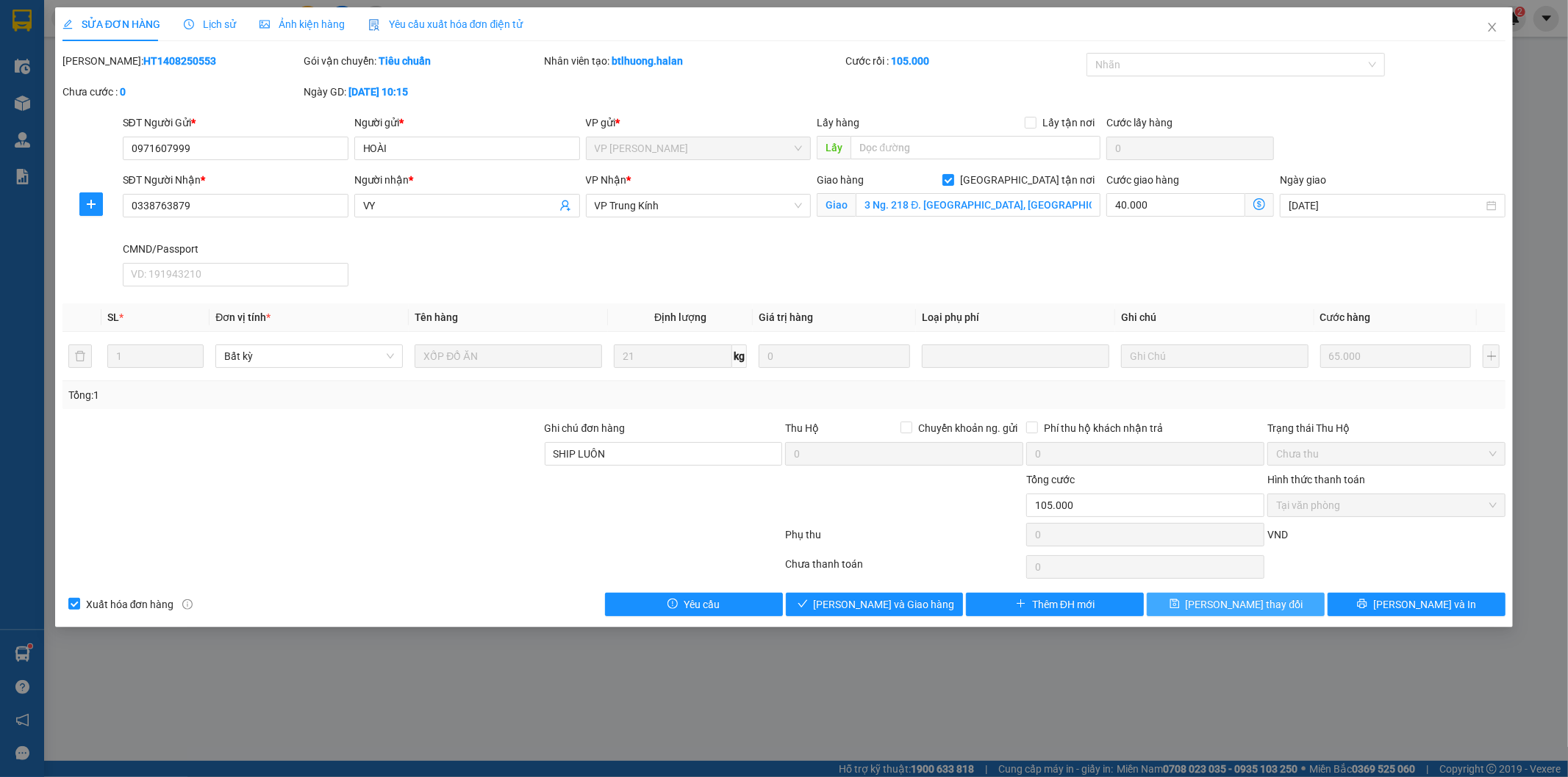
click at [1216, 610] on span "[PERSON_NAME] thay đổi" at bounding box center [1244, 604] width 118 height 16
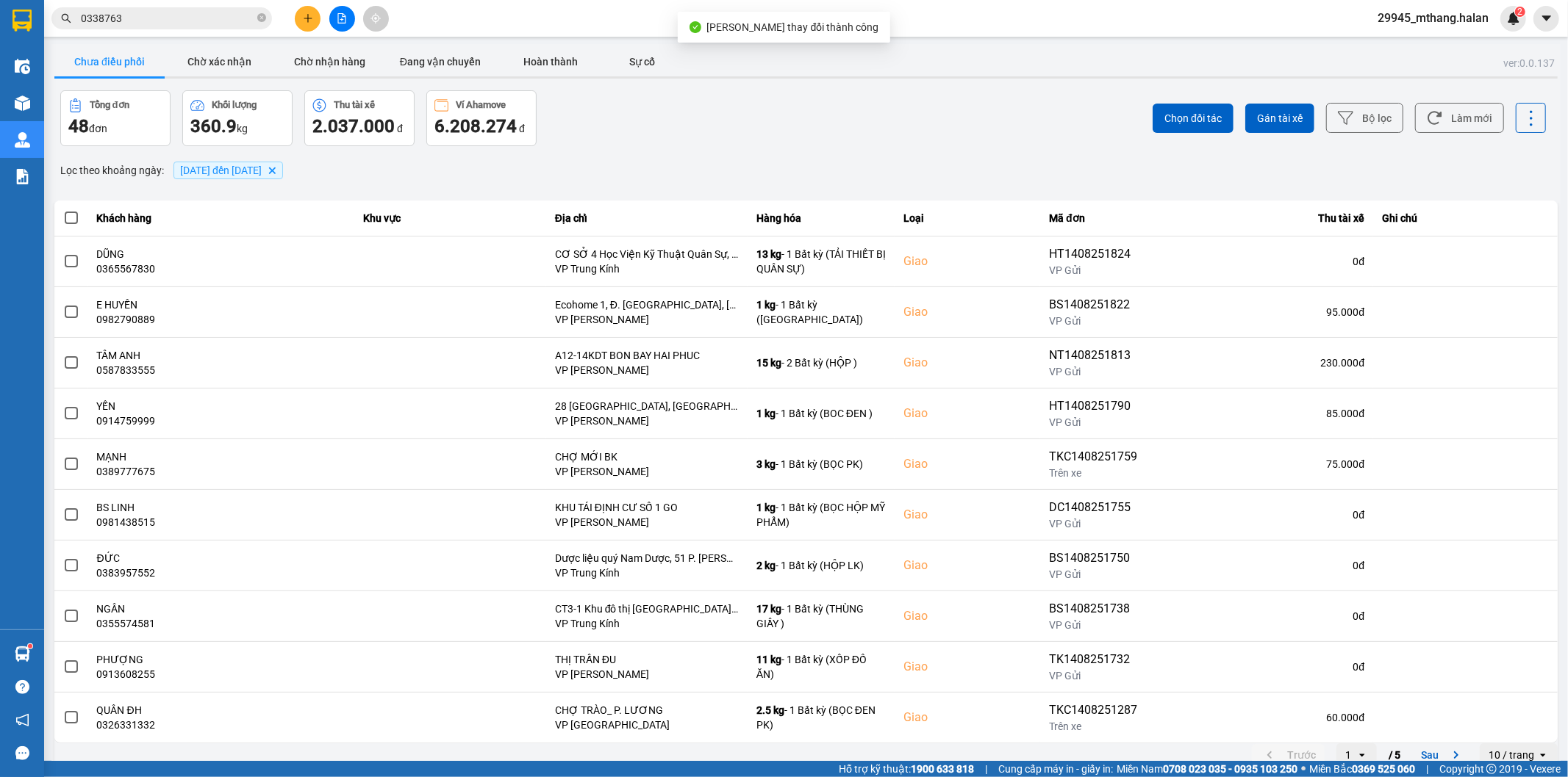
scroll to position [16, 0]
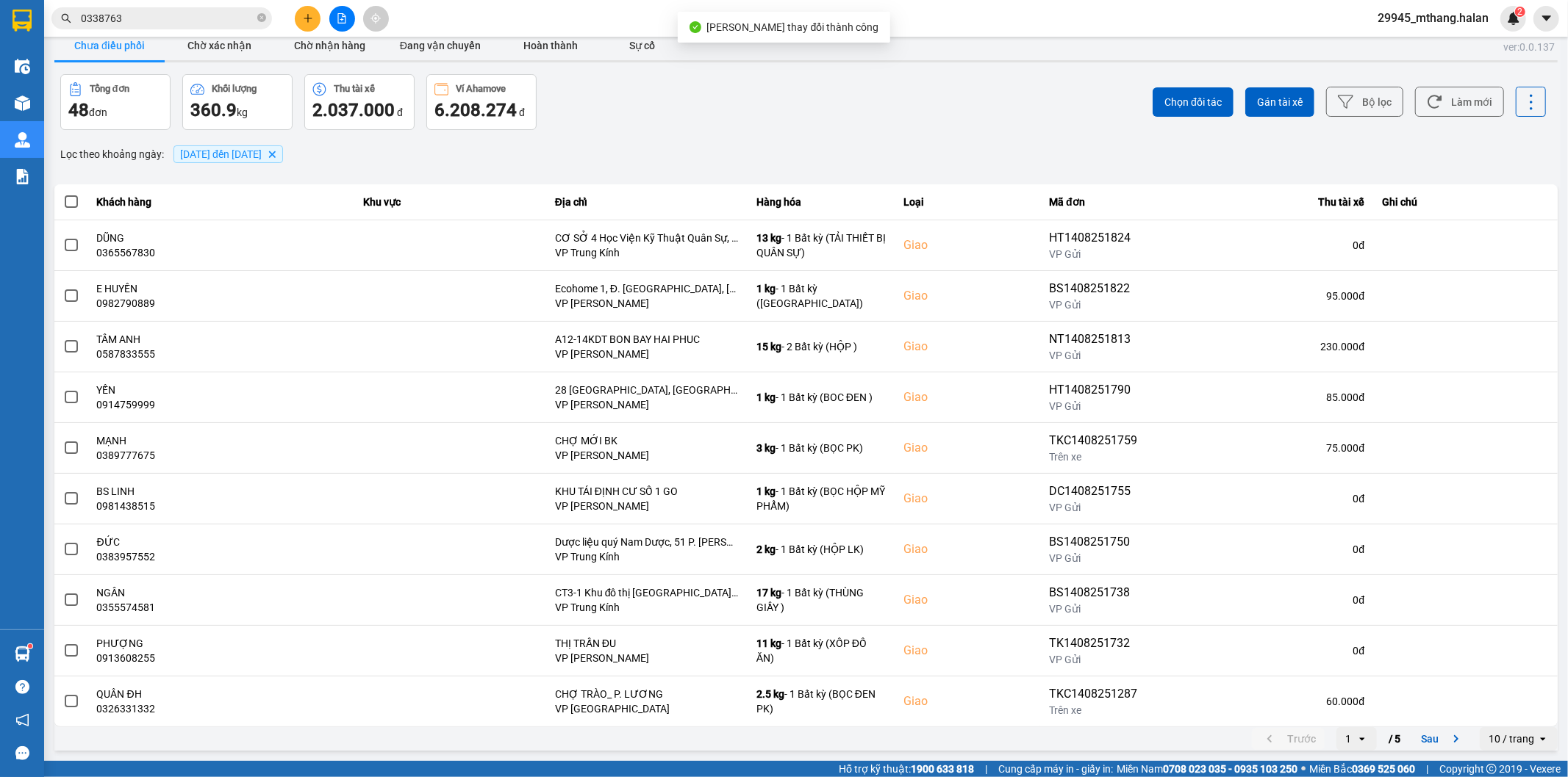
click at [1356, 740] on icon "open" at bounding box center [1362, 739] width 12 height 12
click at [1342, 691] on li "4" at bounding box center [1344, 683] width 40 height 27
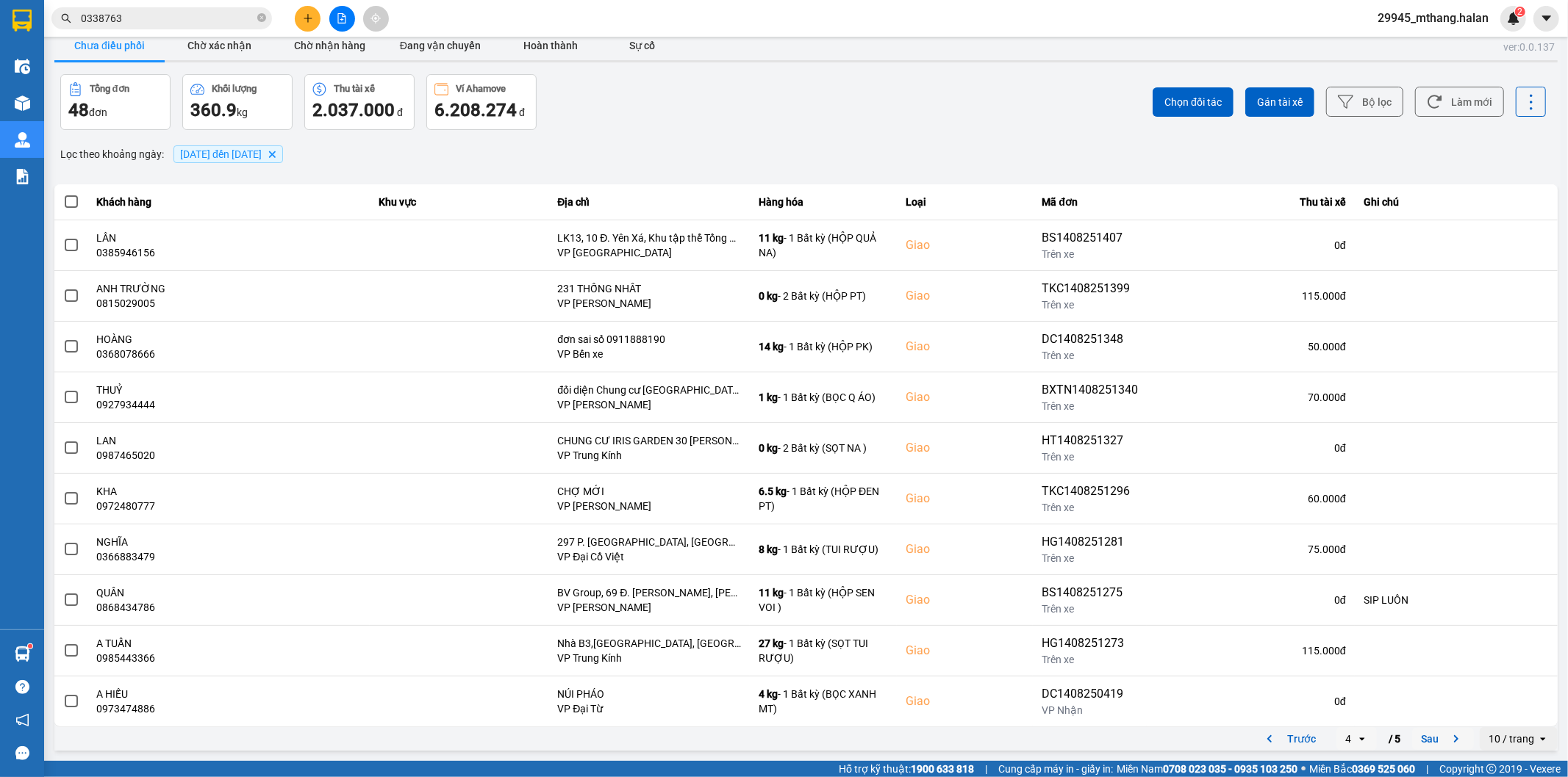
click at [1429, 734] on button "Sau" at bounding box center [1443, 739] width 62 height 22
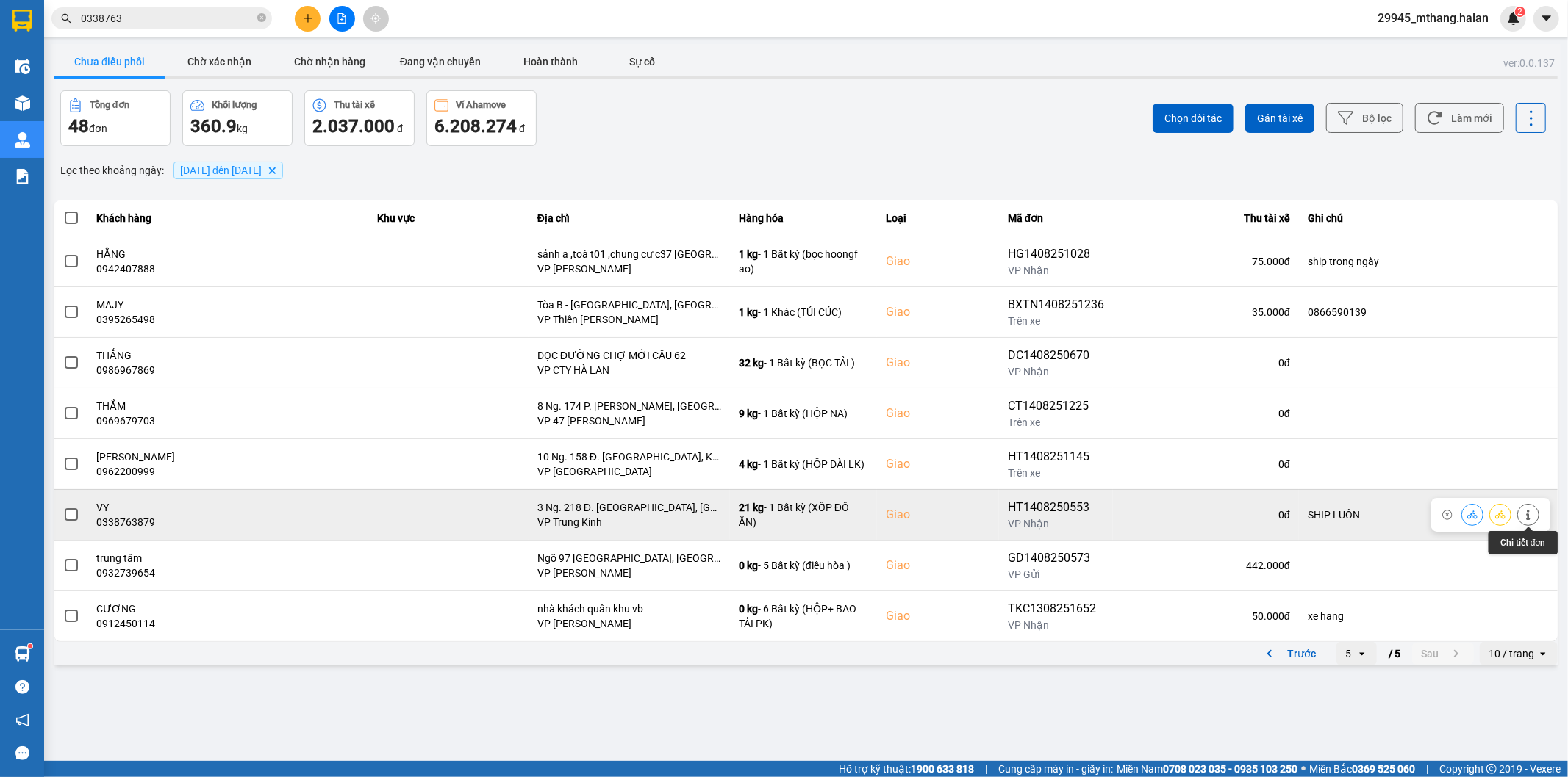
click at [1527, 513] on icon at bounding box center [1528, 515] width 10 height 10
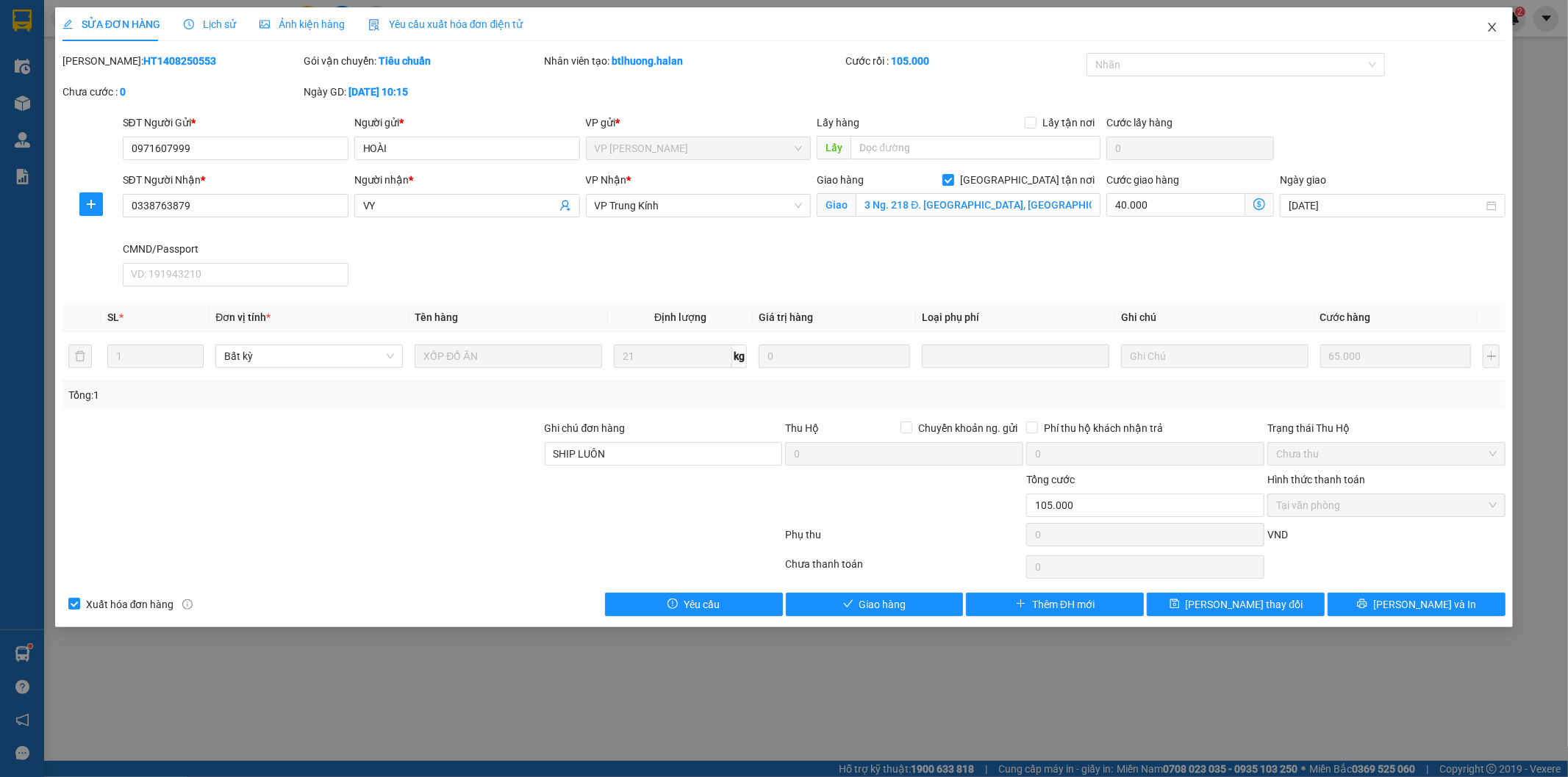
click at [1487, 23] on icon "close" at bounding box center [1492, 28] width 12 height 12
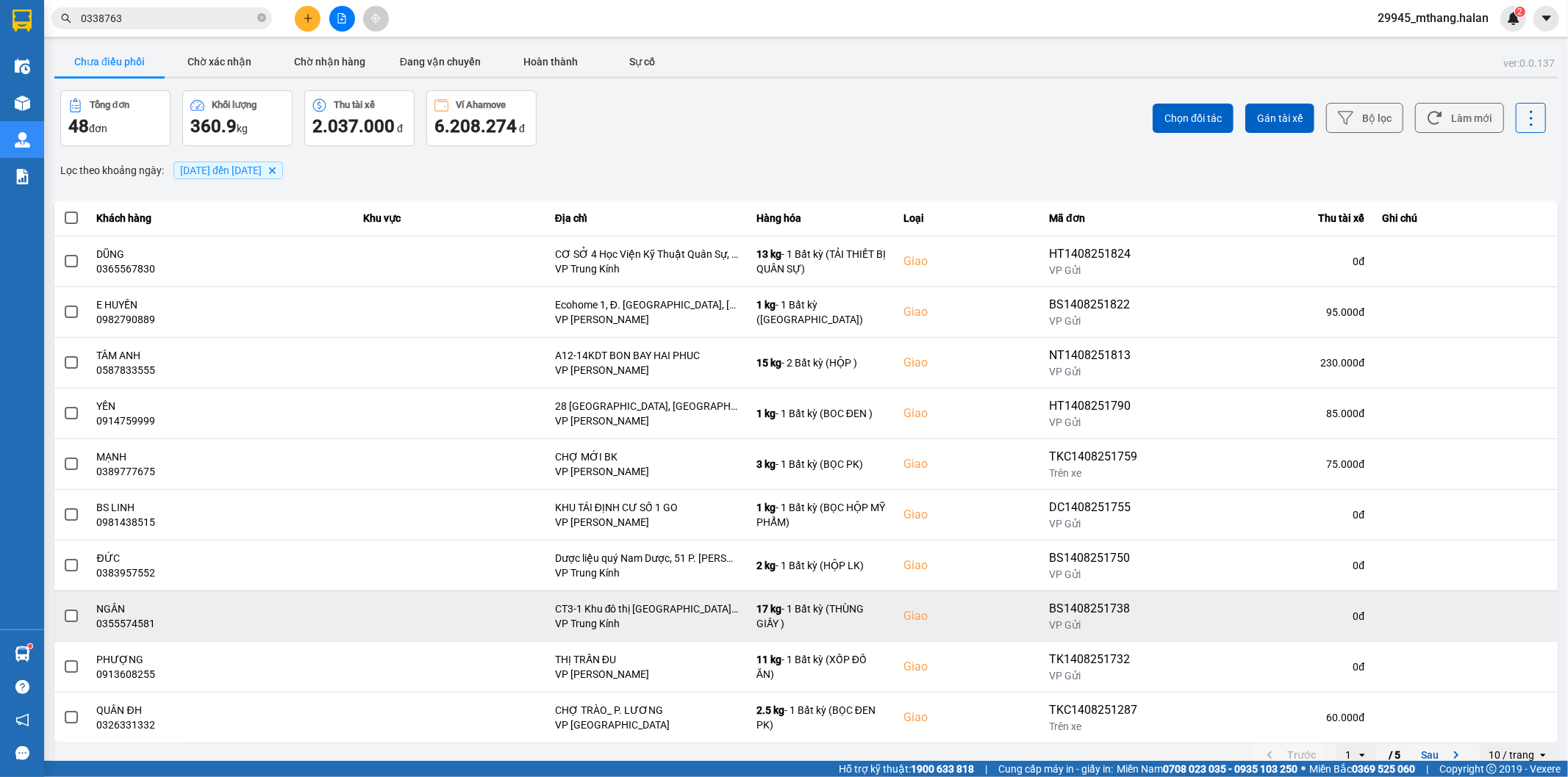
scroll to position [16, 0]
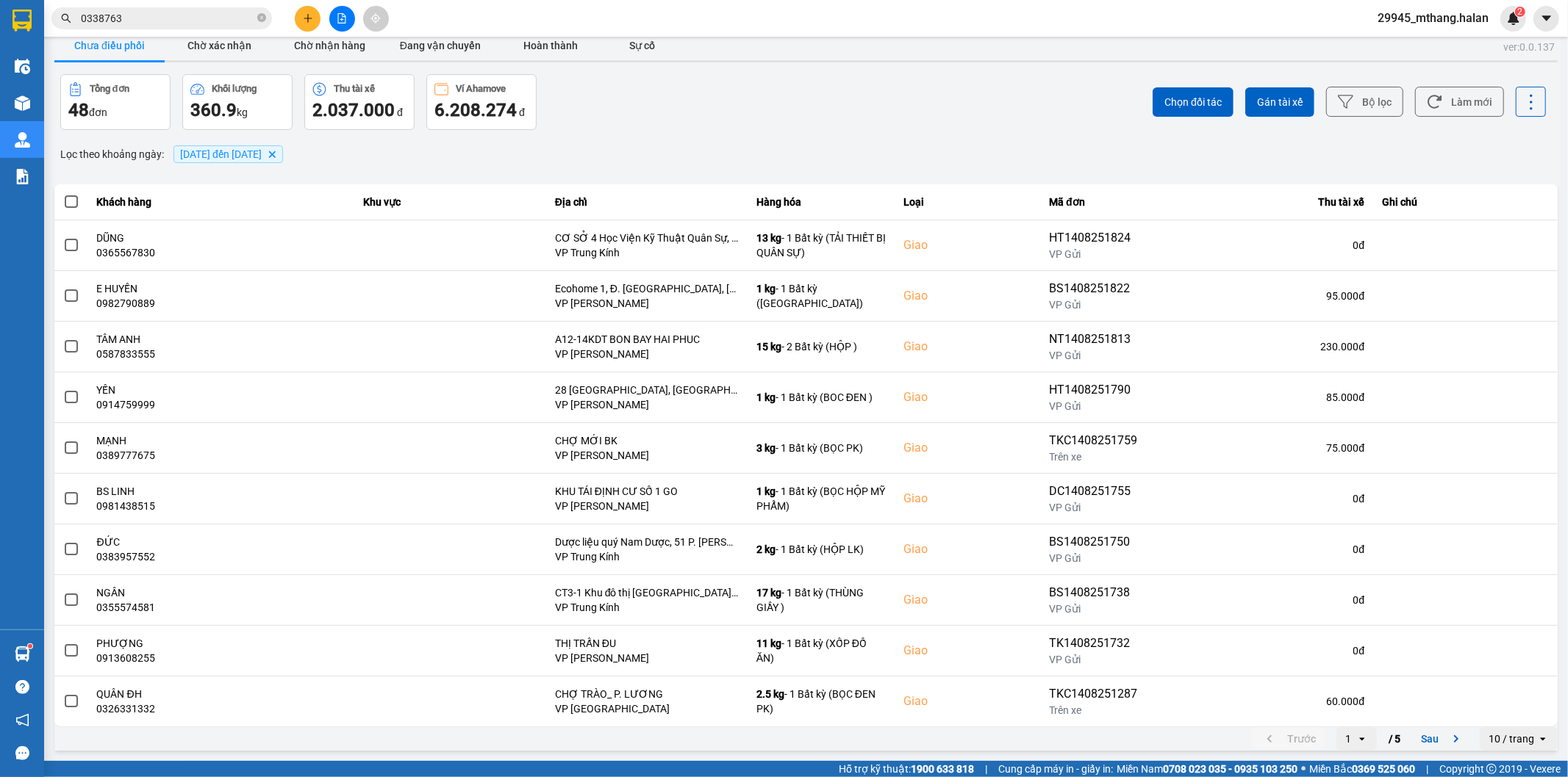
click at [1343, 743] on div "1" at bounding box center [1347, 739] width 20 height 23
click at [1345, 702] on div "5" at bounding box center [1345, 709] width 17 height 15
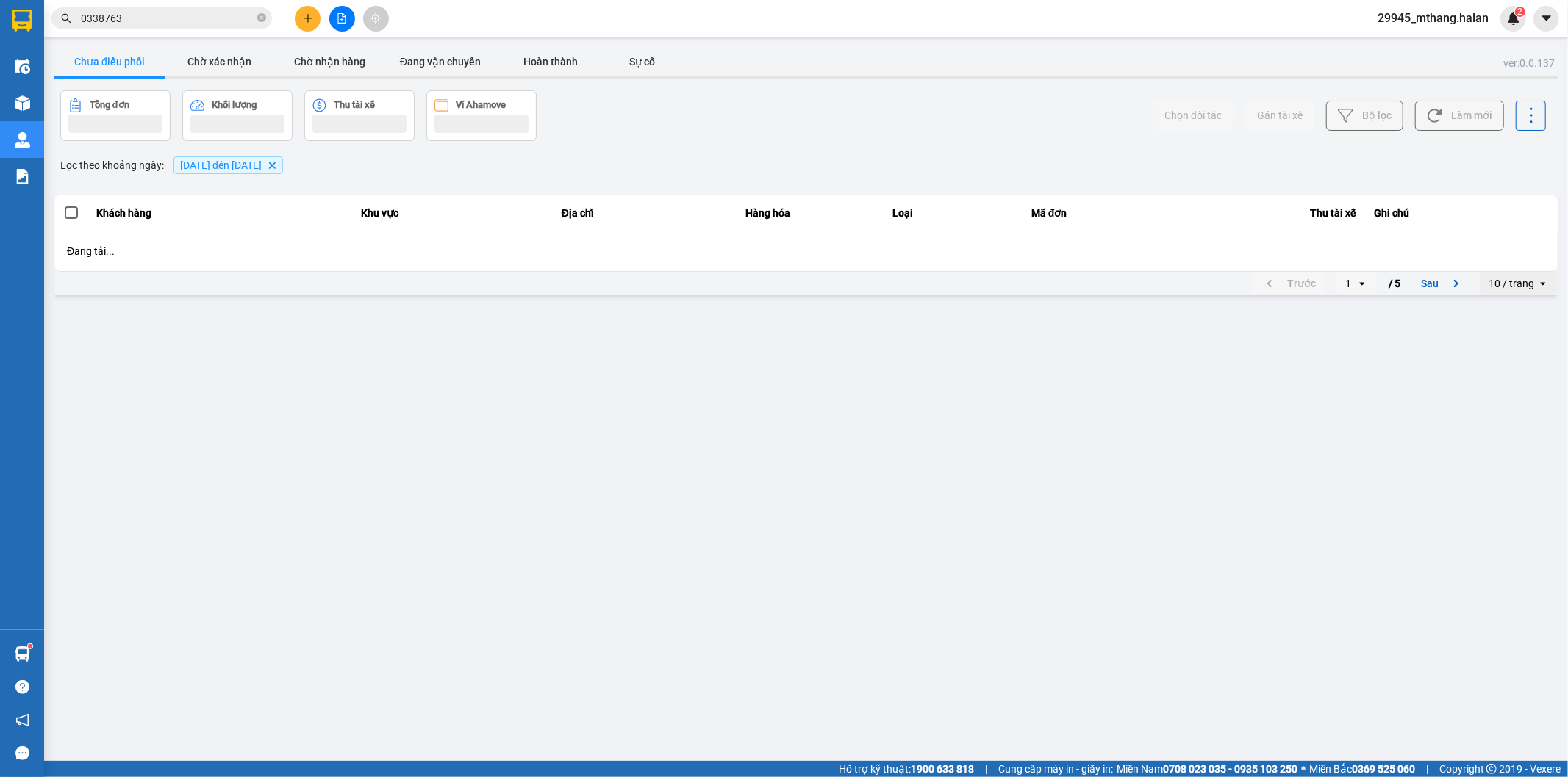
scroll to position [0, 0]
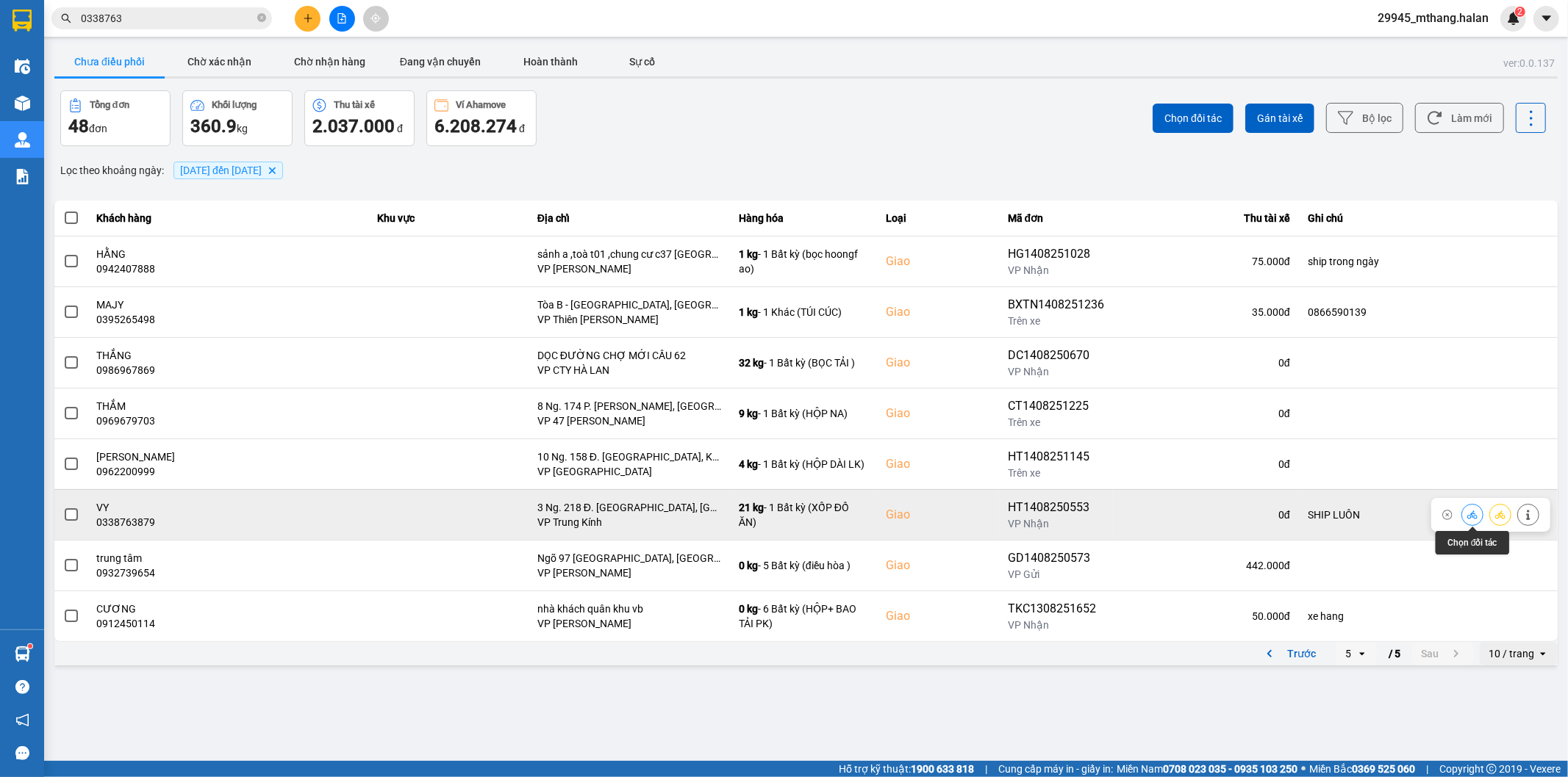
click at [1469, 516] on icon at bounding box center [1472, 515] width 10 height 8
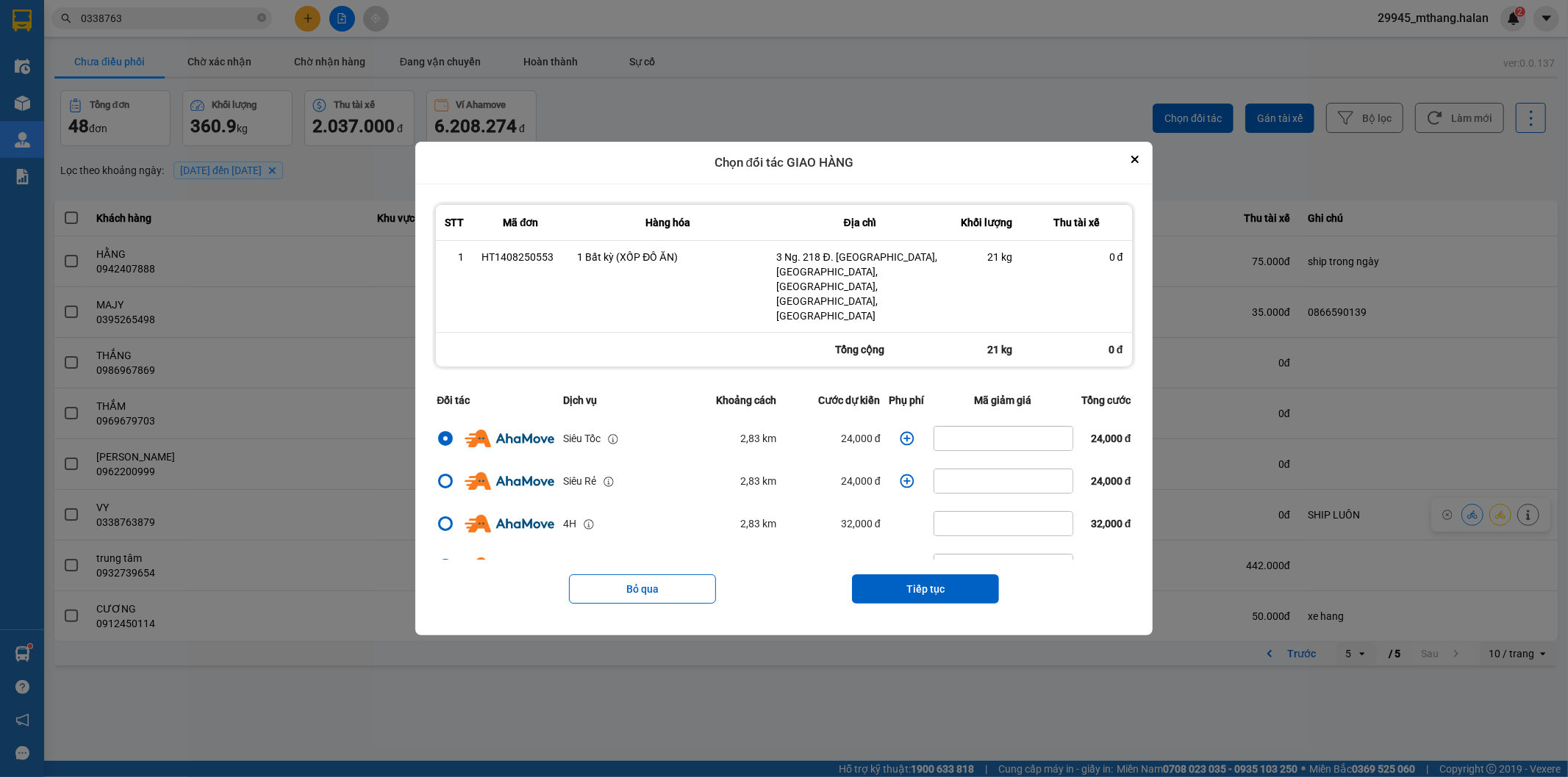
click at [903, 431] on icon "dialog" at bounding box center [907, 438] width 14 height 14
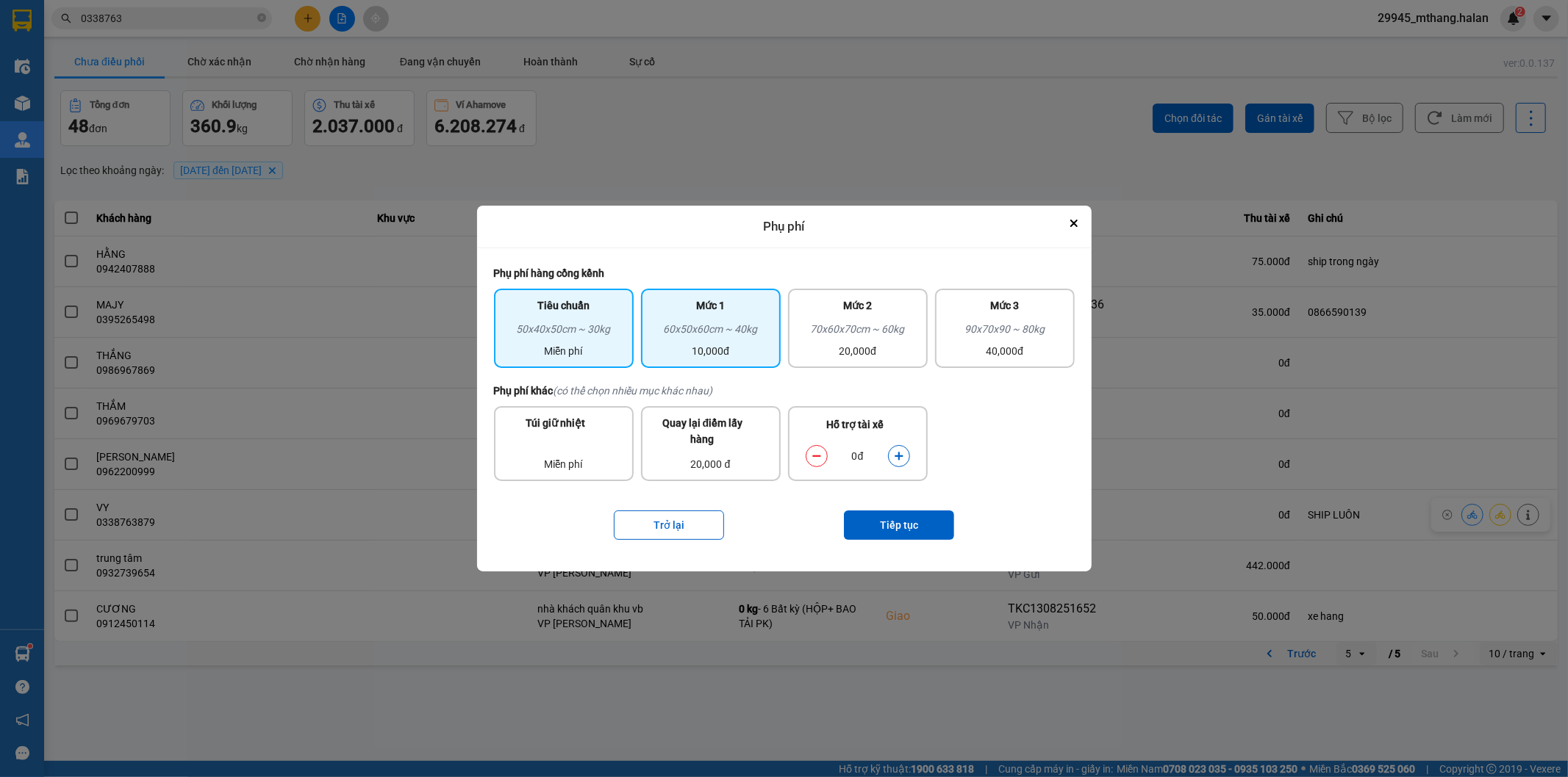
click at [704, 346] on div "10,000đ" at bounding box center [711, 351] width 122 height 16
click at [906, 453] on button "dialog" at bounding box center [898, 456] width 21 height 26
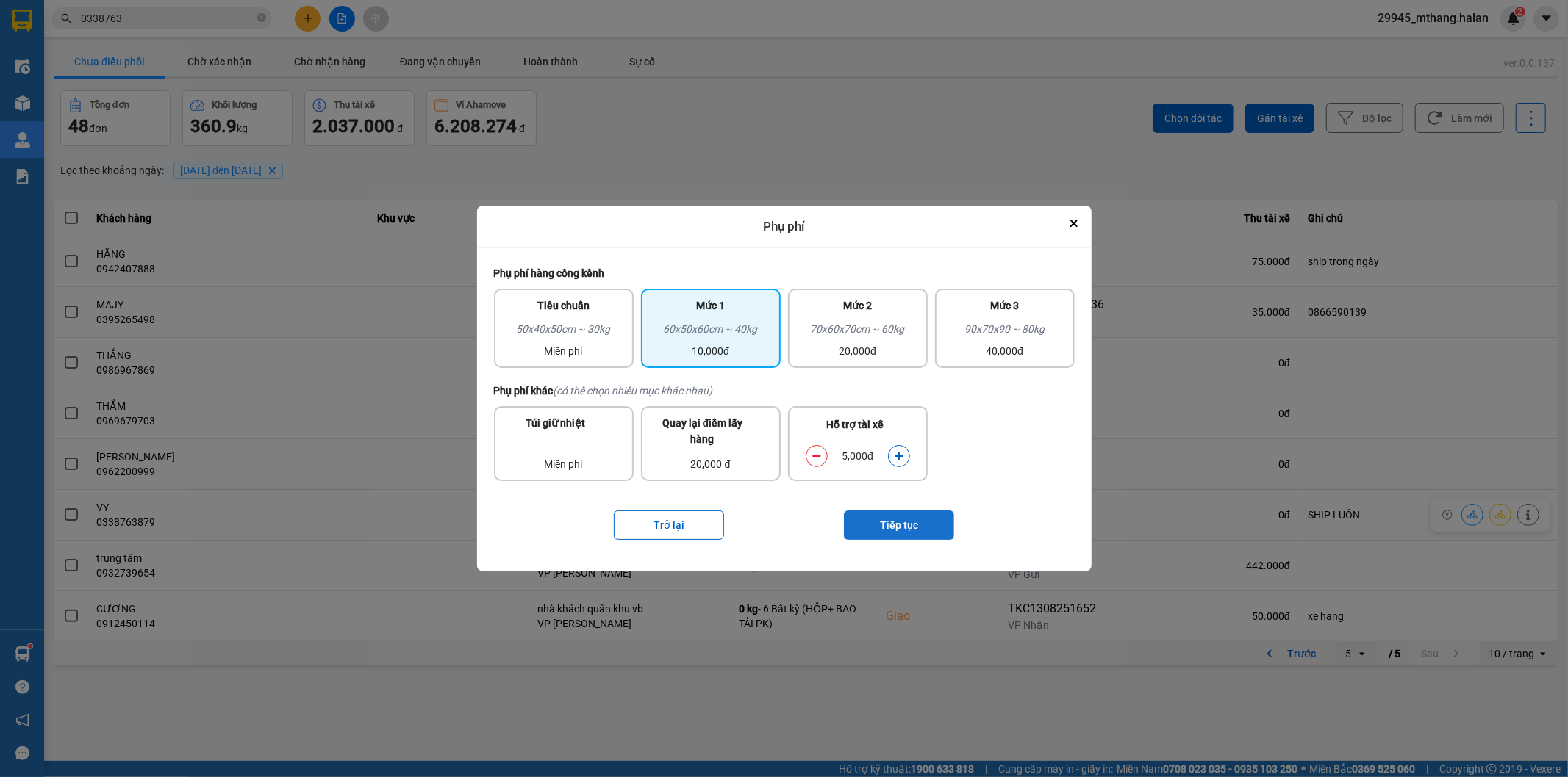
drag, startPoint x: 903, startPoint y: 524, endPoint x: 902, endPoint y: 538, distance: 14.0
click at [902, 538] on button "Tiếp tục" at bounding box center [899, 525] width 110 height 29
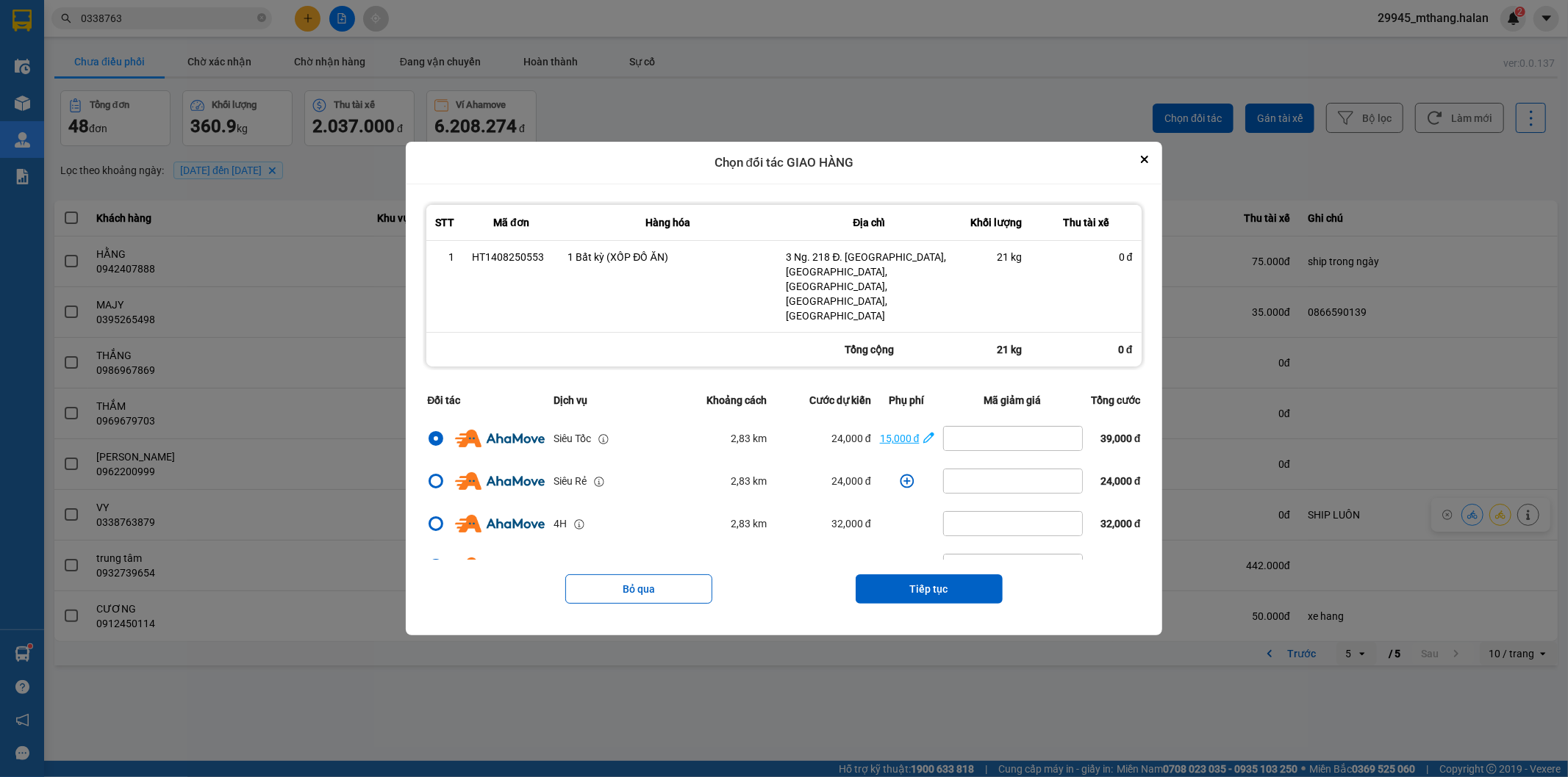
click at [909, 431] on div "15,000 đ" at bounding box center [900, 438] width 40 height 16
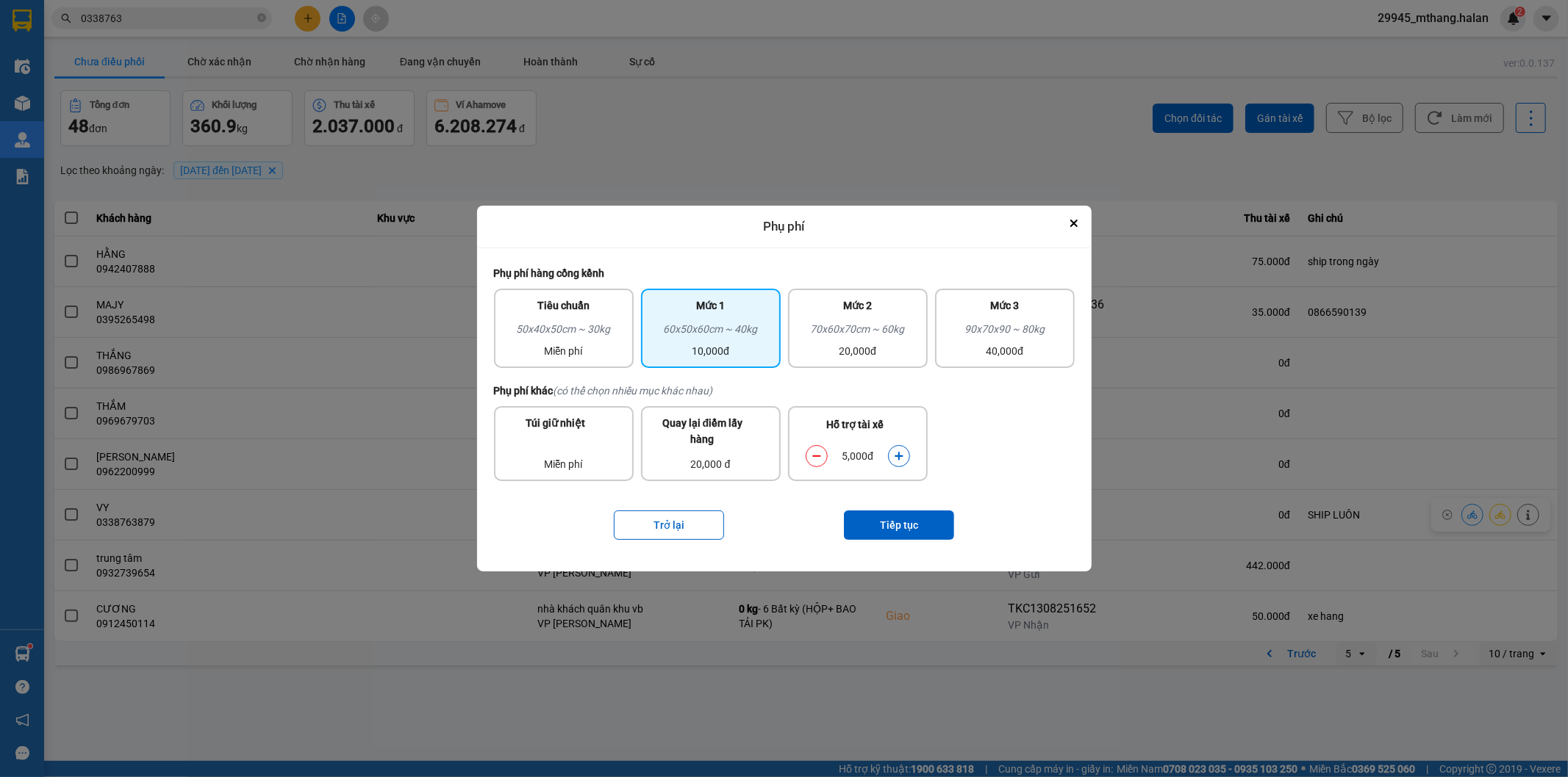
click at [817, 454] on icon "dialog" at bounding box center [817, 457] width 10 height 10
click at [892, 527] on button "Tiếp tục" at bounding box center [899, 525] width 110 height 29
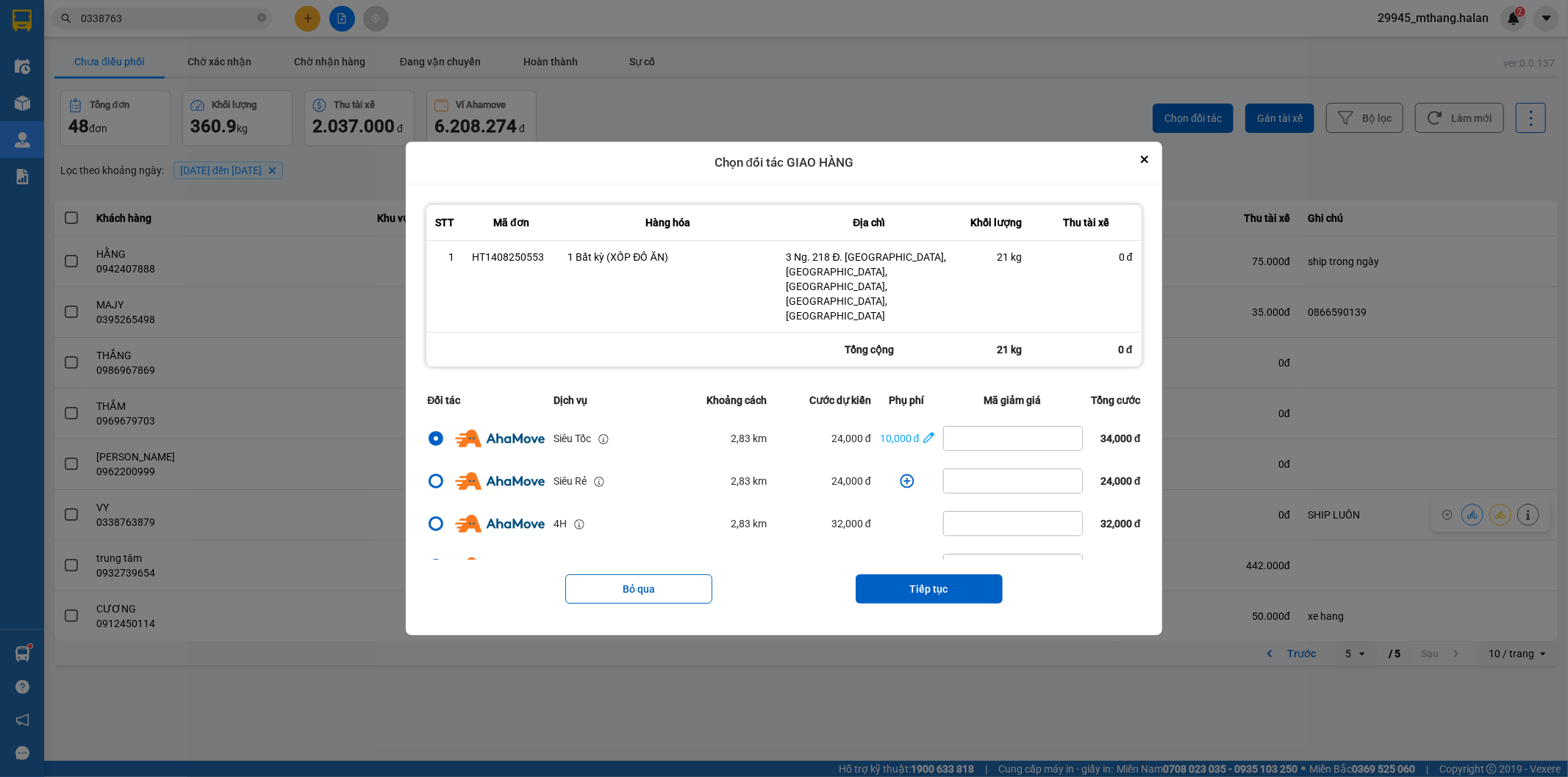
drag, startPoint x: 935, startPoint y: 574, endPoint x: 916, endPoint y: 540, distance: 38.9
click at [935, 575] on button "Tiếp tục" at bounding box center [929, 588] width 147 height 29
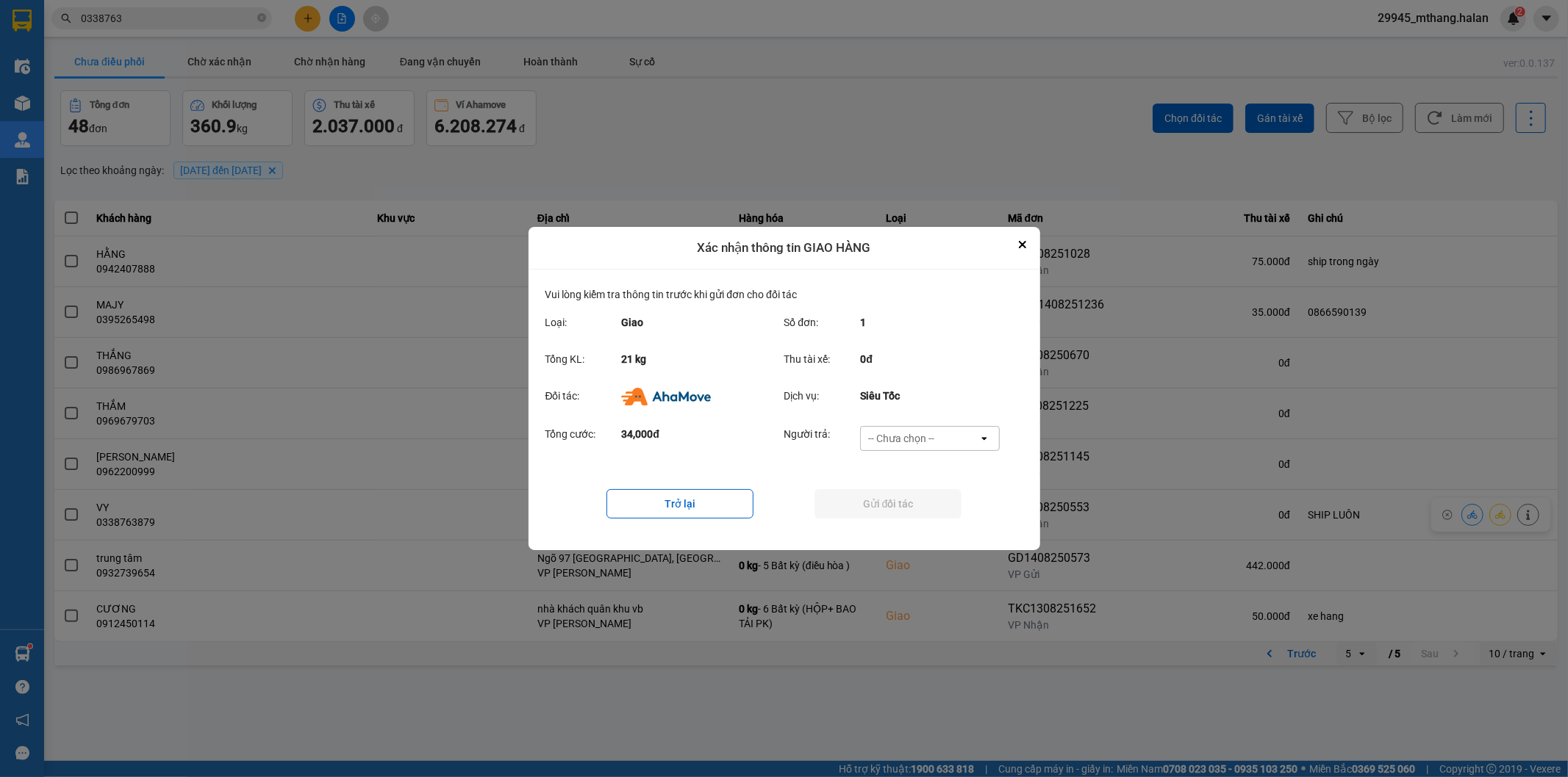
click at [900, 438] on div "-- Chưa chọn --" at bounding box center [901, 439] width 66 height 15
drag, startPoint x: 900, startPoint y: 513, endPoint x: 883, endPoint y: 509, distance: 17.5
click at [901, 513] on div "Ví Ahamove" at bounding box center [929, 523] width 139 height 27
click at [872, 501] on button "Gửi đối tác" at bounding box center [888, 503] width 147 height 29
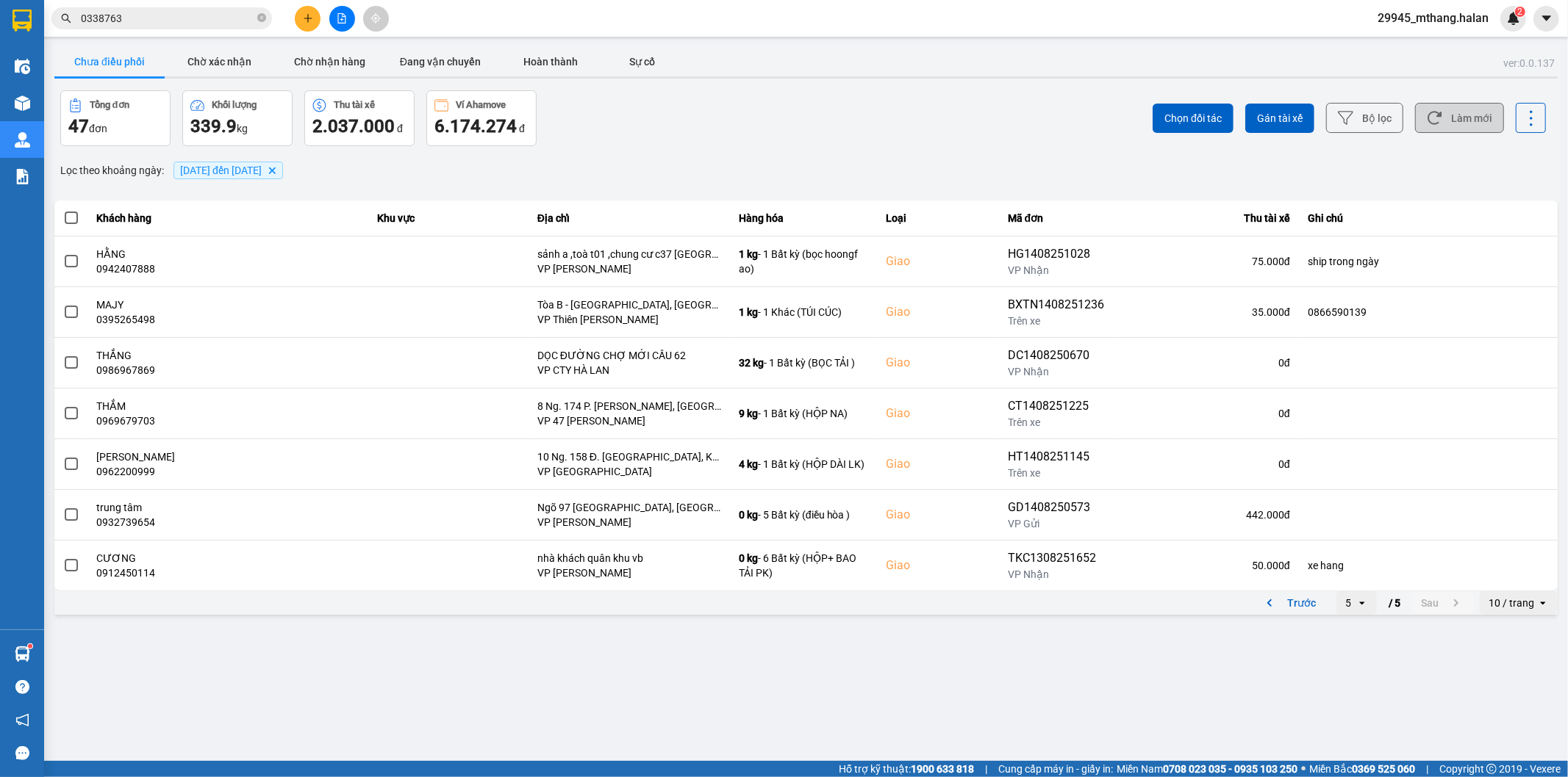
click at [1467, 114] on button "Làm mới" at bounding box center [1459, 118] width 89 height 30
click at [122, 56] on button "Chưa điều phối" at bounding box center [109, 61] width 110 height 29
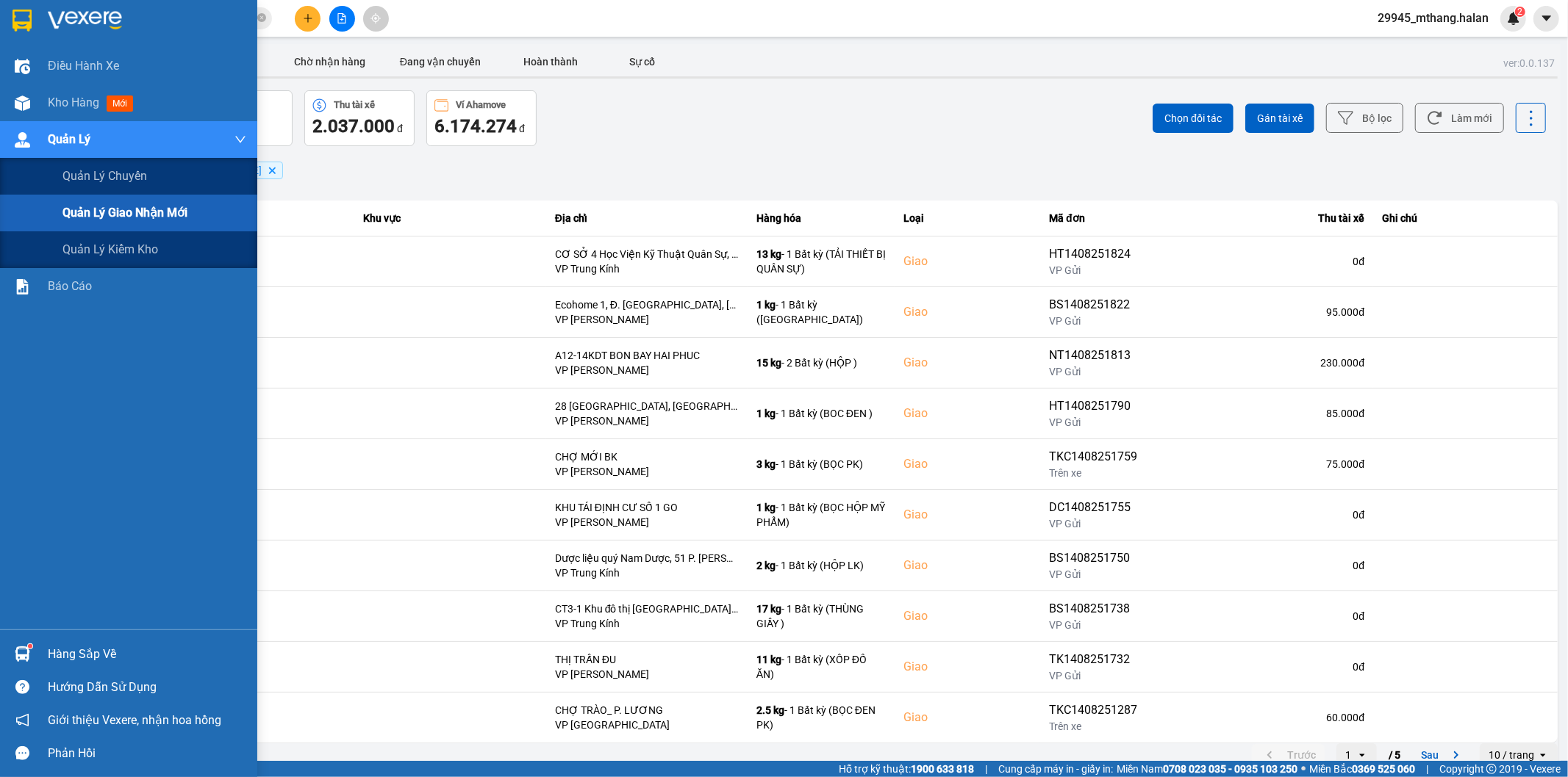
drag, startPoint x: 163, startPoint y: 221, endPoint x: 409, endPoint y: 170, distance: 251.2
click at [164, 219] on span "Quản lý giao nhận mới" at bounding box center [125, 213] width 125 height 18
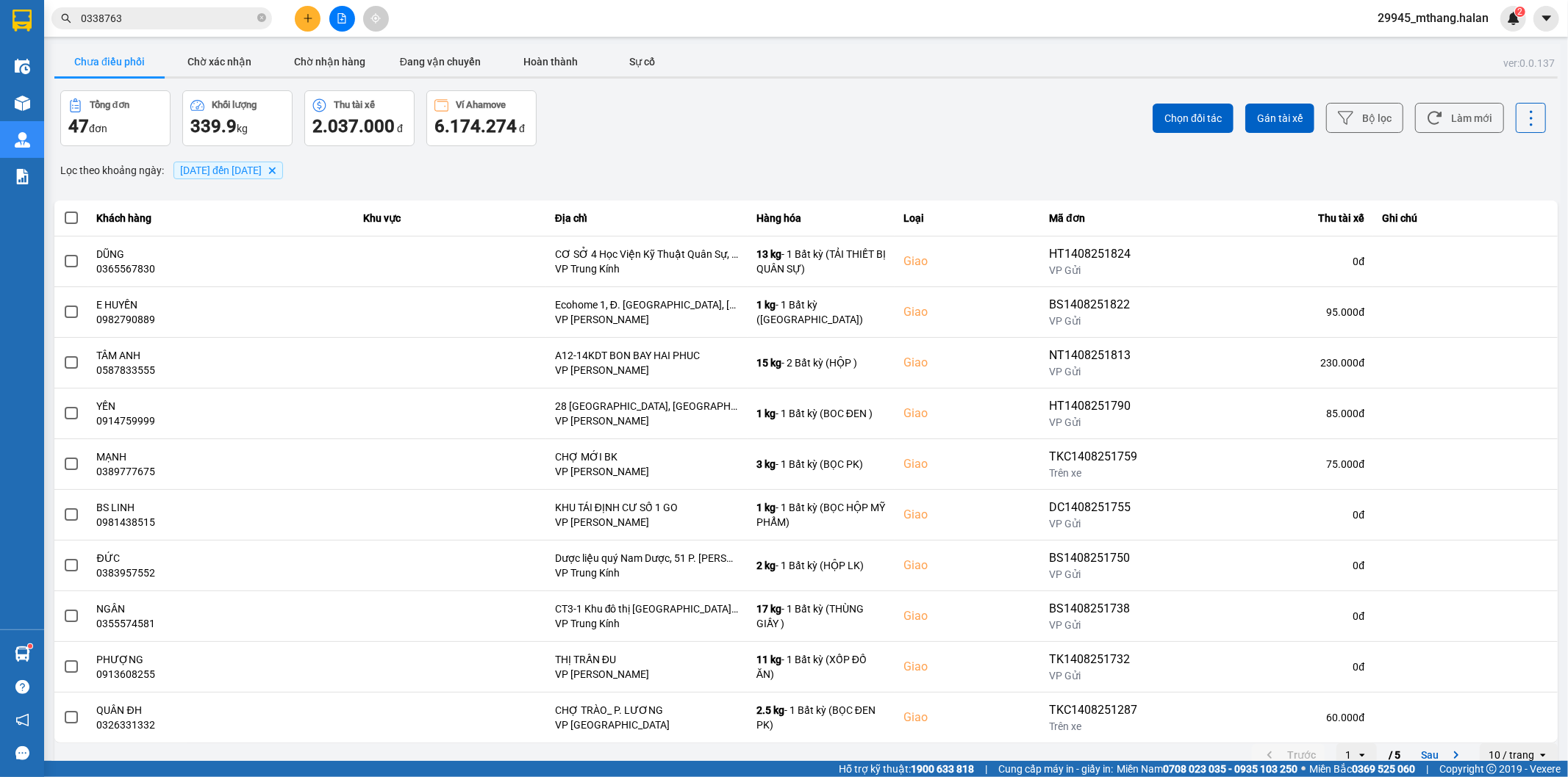
click at [829, 112] on div "Chọn đối tác Gán tài xế Bộ lọc Làm mới" at bounding box center [1175, 118] width 743 height 56
click at [663, 130] on div "Tổng đơn 47 đơn Khối lượng 339.9 kg Thu tài xế 2.037.000 đ Ví Ahamove 6.174.274…" at bounding box center [432, 118] width 743 height 56
click at [191, 33] on div "Kết quả tìm kiếm ( 15 ) Bộ lọc Mã ĐH Trạng thái Món hàng Thu hộ Tổng cước Chưa …" at bounding box center [784, 18] width 1568 height 37
click at [188, 18] on input "0338763" at bounding box center [168, 18] width 174 height 16
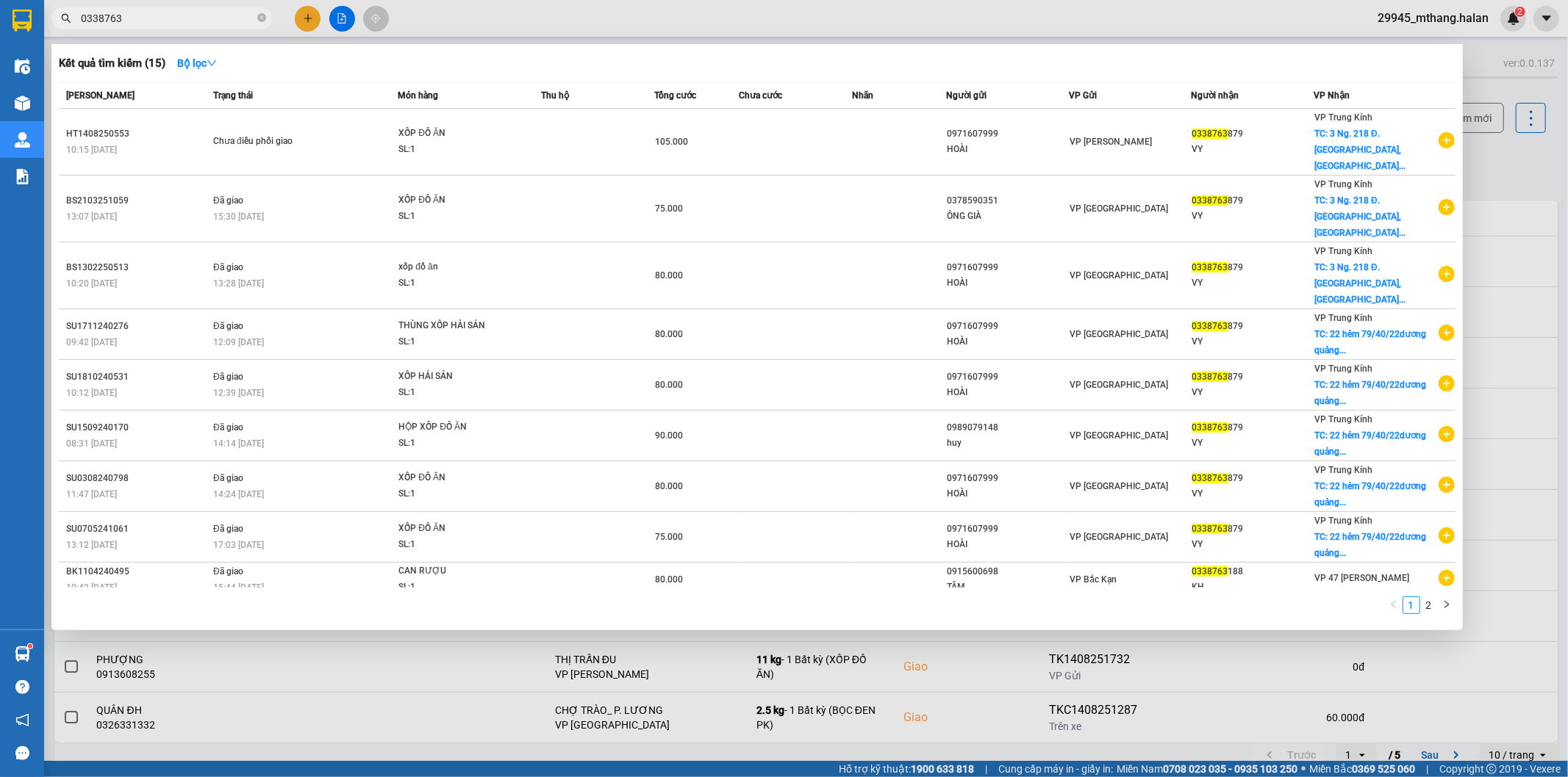
click at [188, 18] on input "0338763" at bounding box center [168, 18] width 174 height 16
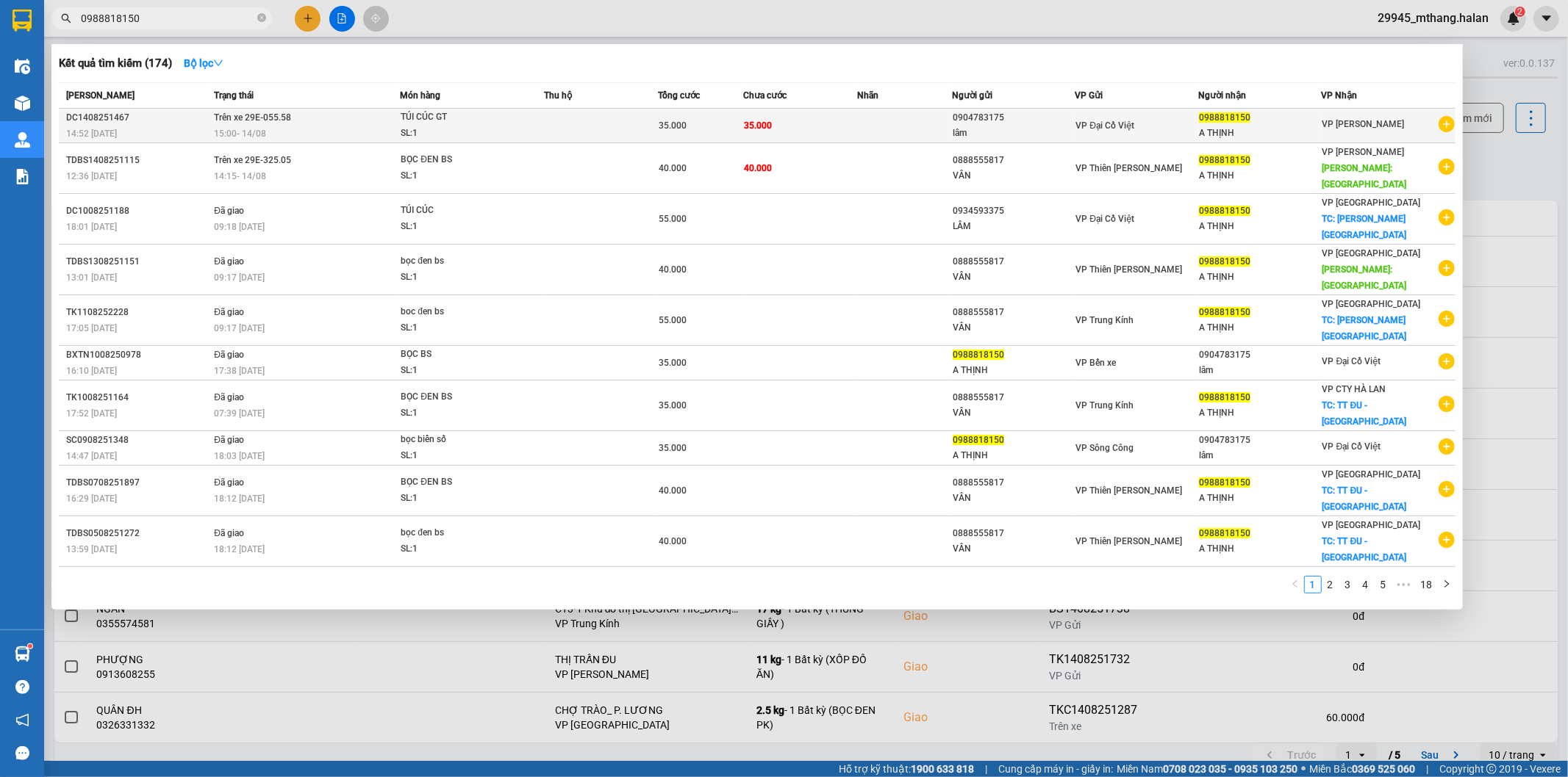
type input "0988818150"
click at [490, 126] on div "SL: 1" at bounding box center [456, 134] width 110 height 16
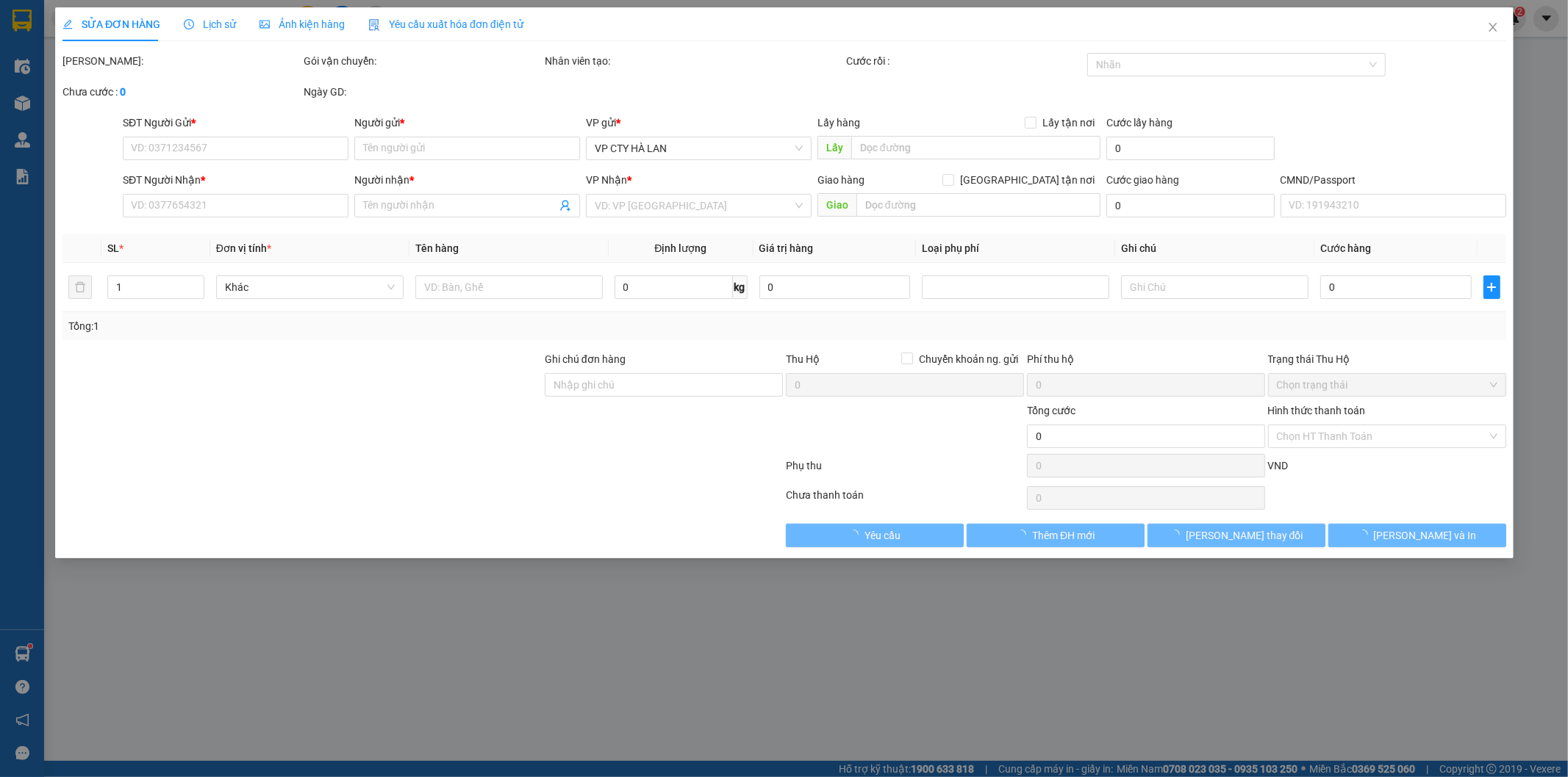
type input "0904783175"
type input "lâm"
type input "0988818150"
type input "A THỊNH"
type input "35.000"
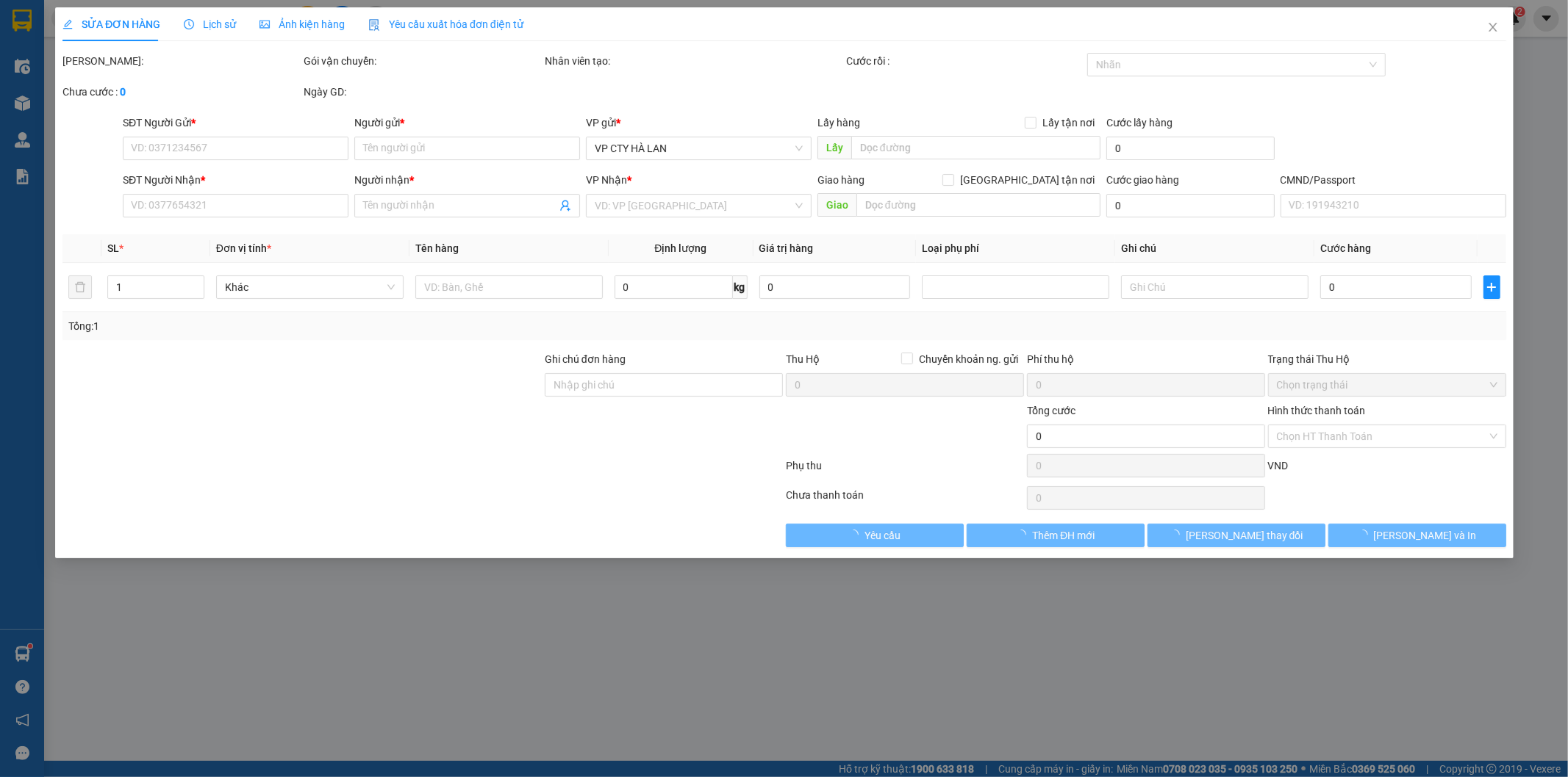
type input "35.000"
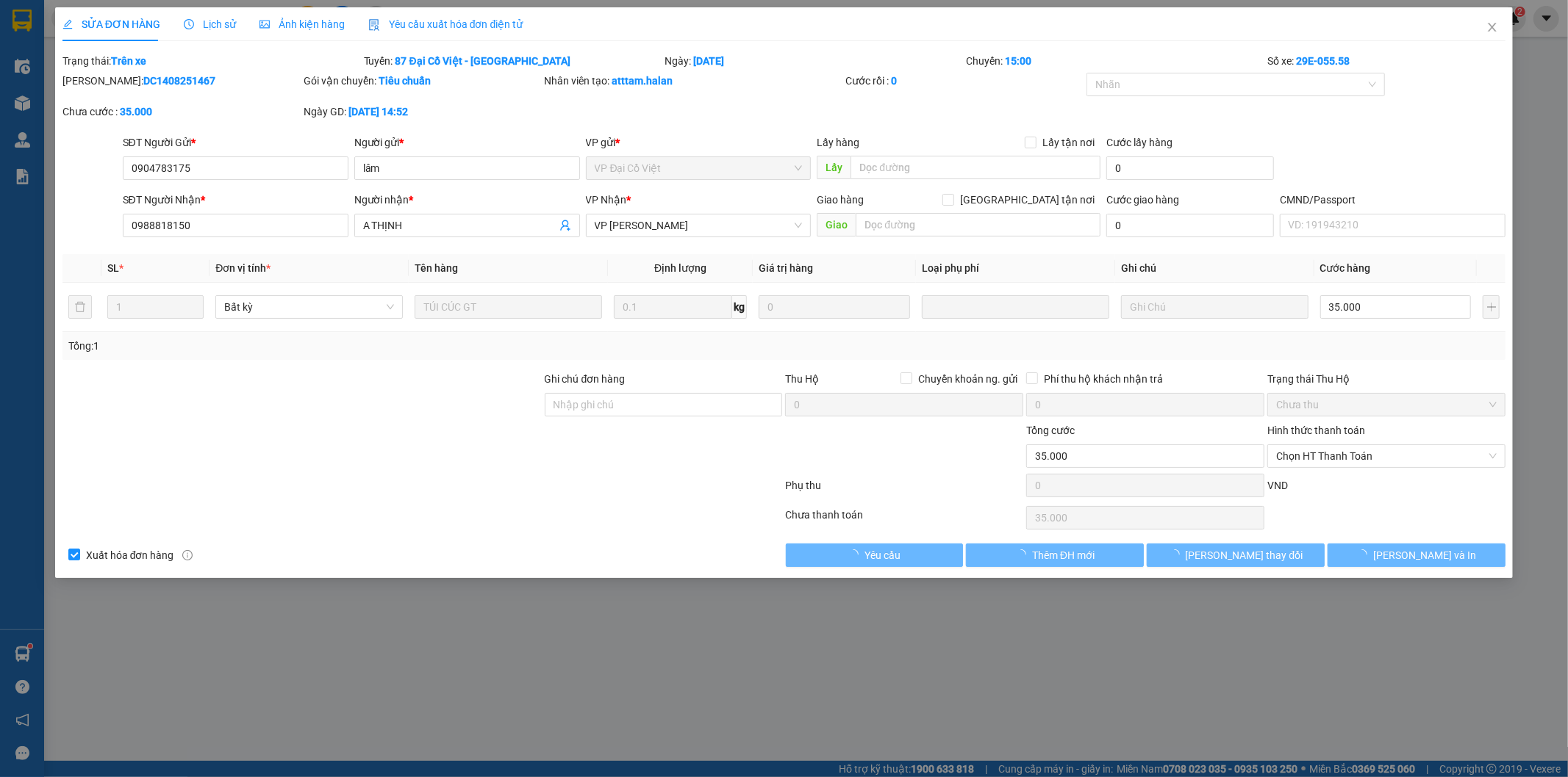
click at [215, 23] on span "Lịch sử" at bounding box center [210, 24] width 53 height 12
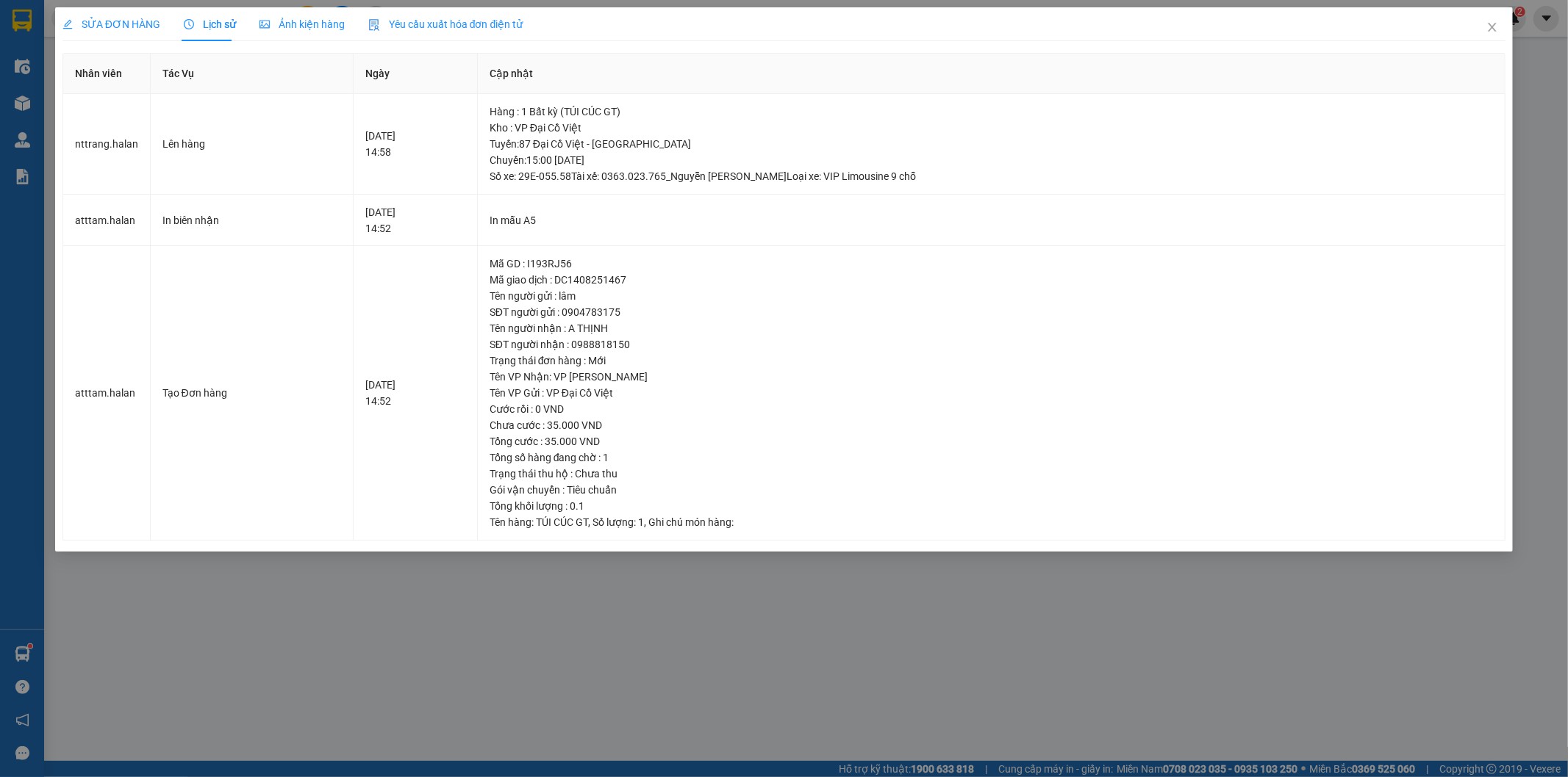
click at [137, 24] on span "SỬA ĐƠN HÀNG" at bounding box center [111, 24] width 98 height 12
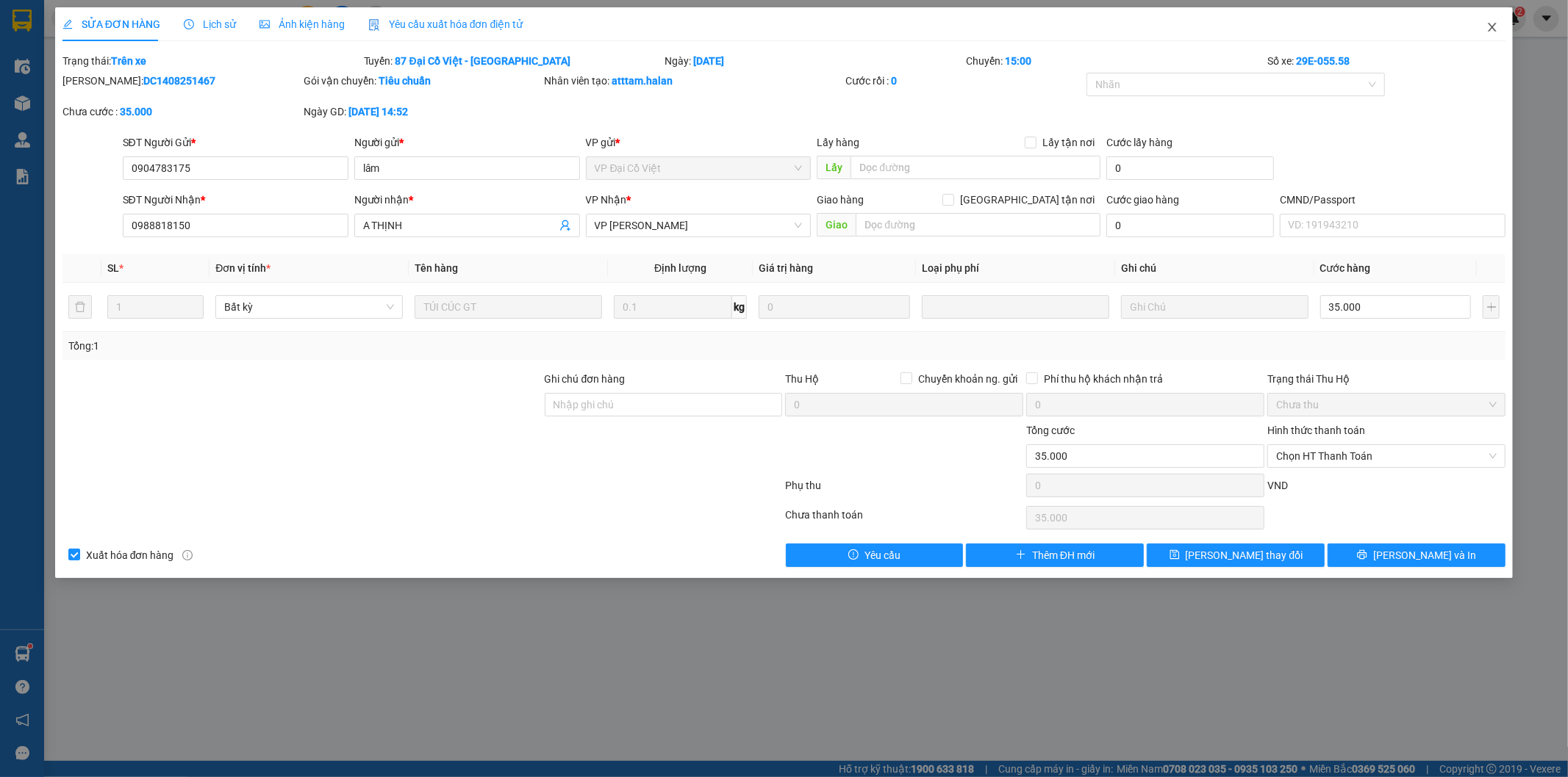
click at [1485, 27] on span "Close" at bounding box center [1492, 28] width 41 height 41
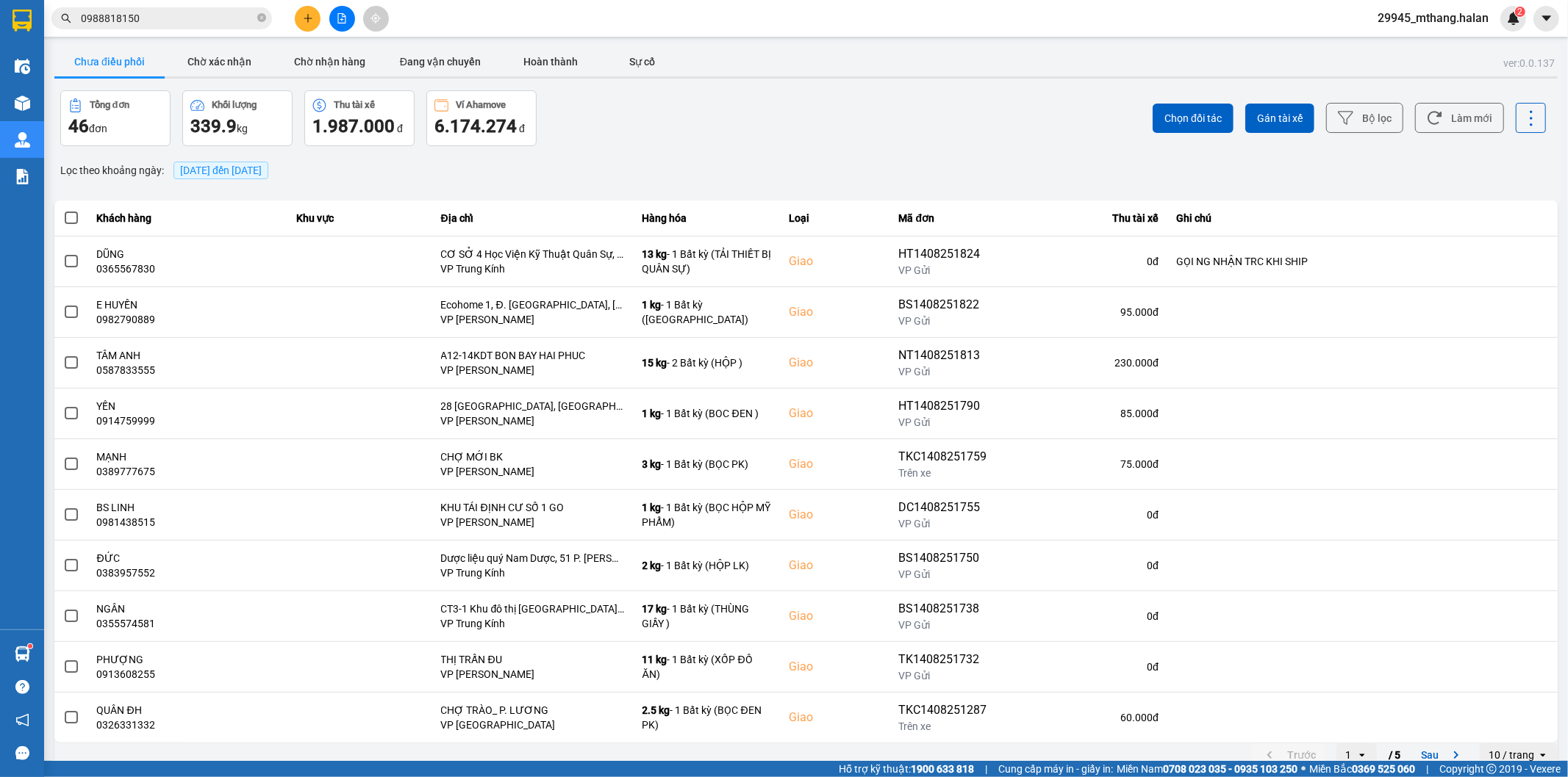
click at [188, 29] on div "Kết quả tìm kiếm ( 174 ) Bộ lọc Mã ĐH Trạng thái Món hàng Thu hộ Tổng cước Chưa…" at bounding box center [143, 18] width 286 height 26
click at [223, 19] on input "0988818150" at bounding box center [168, 18] width 174 height 16
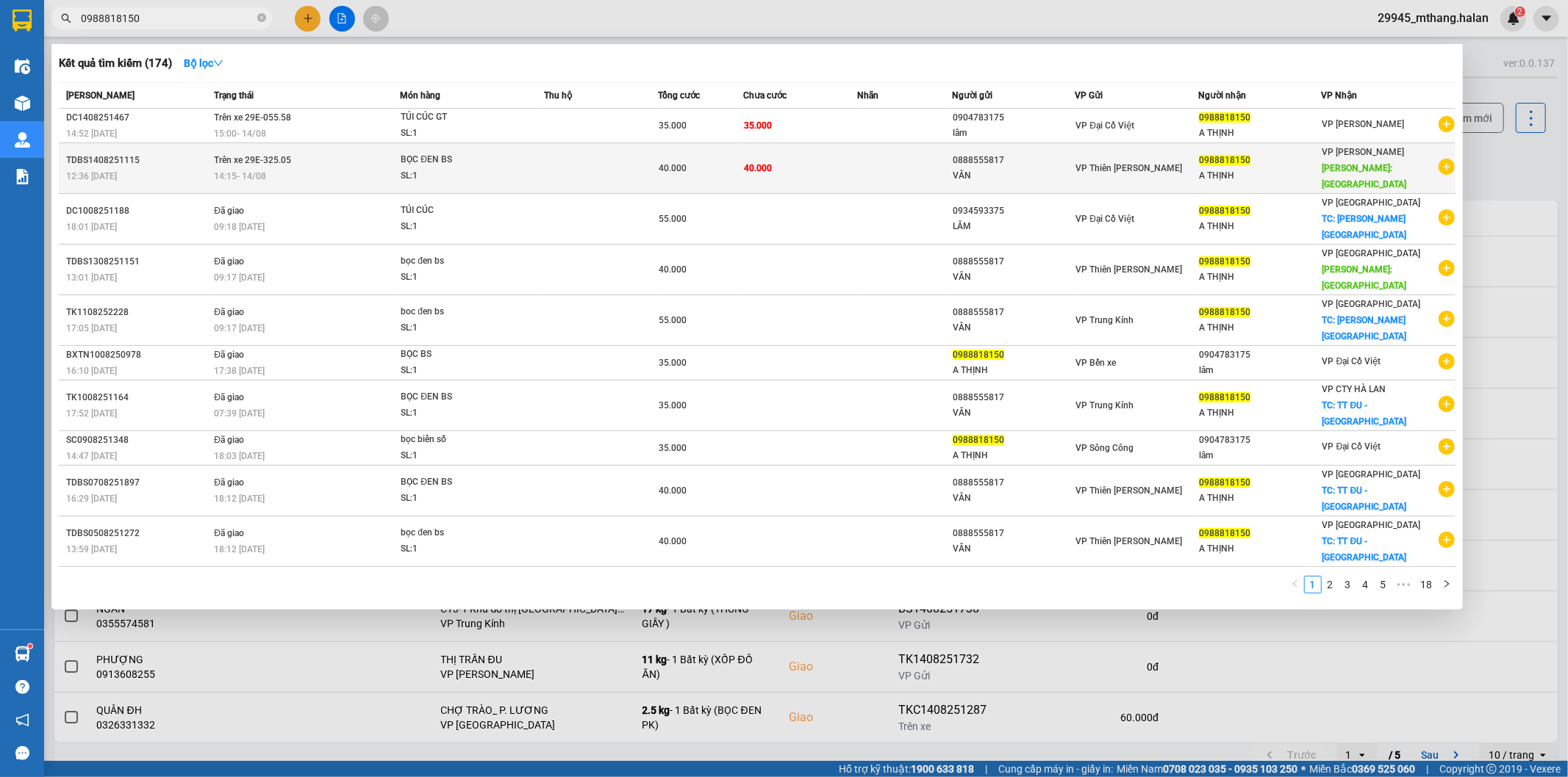
click at [272, 156] on span "Trên xe 29E-325.05" at bounding box center [252, 160] width 77 height 10
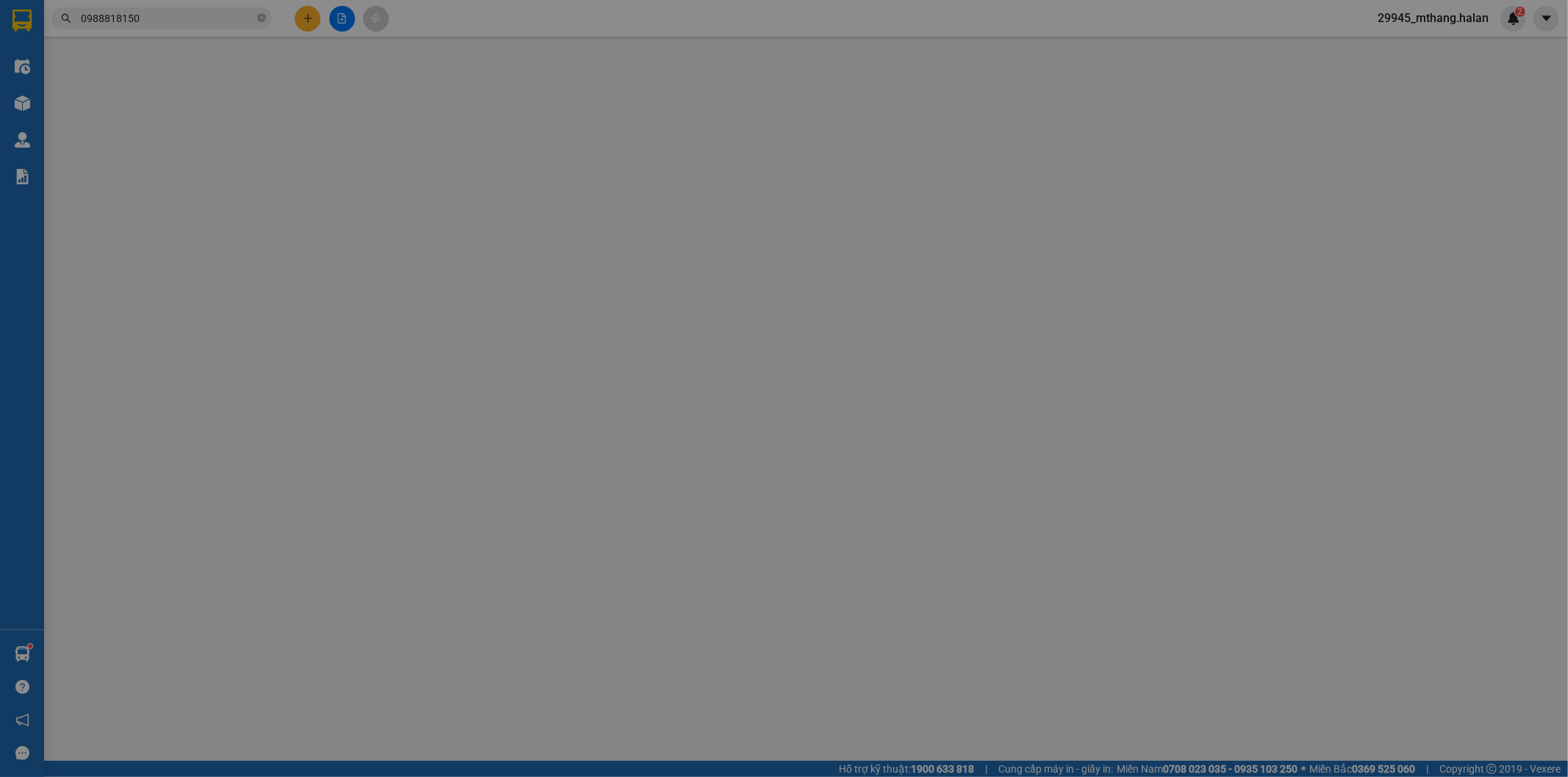
type input "0888555817"
type input "VÂN"
type input "0988818150"
type input "A THỊNH"
type input "ĐU PHÚ LƯƠNG"
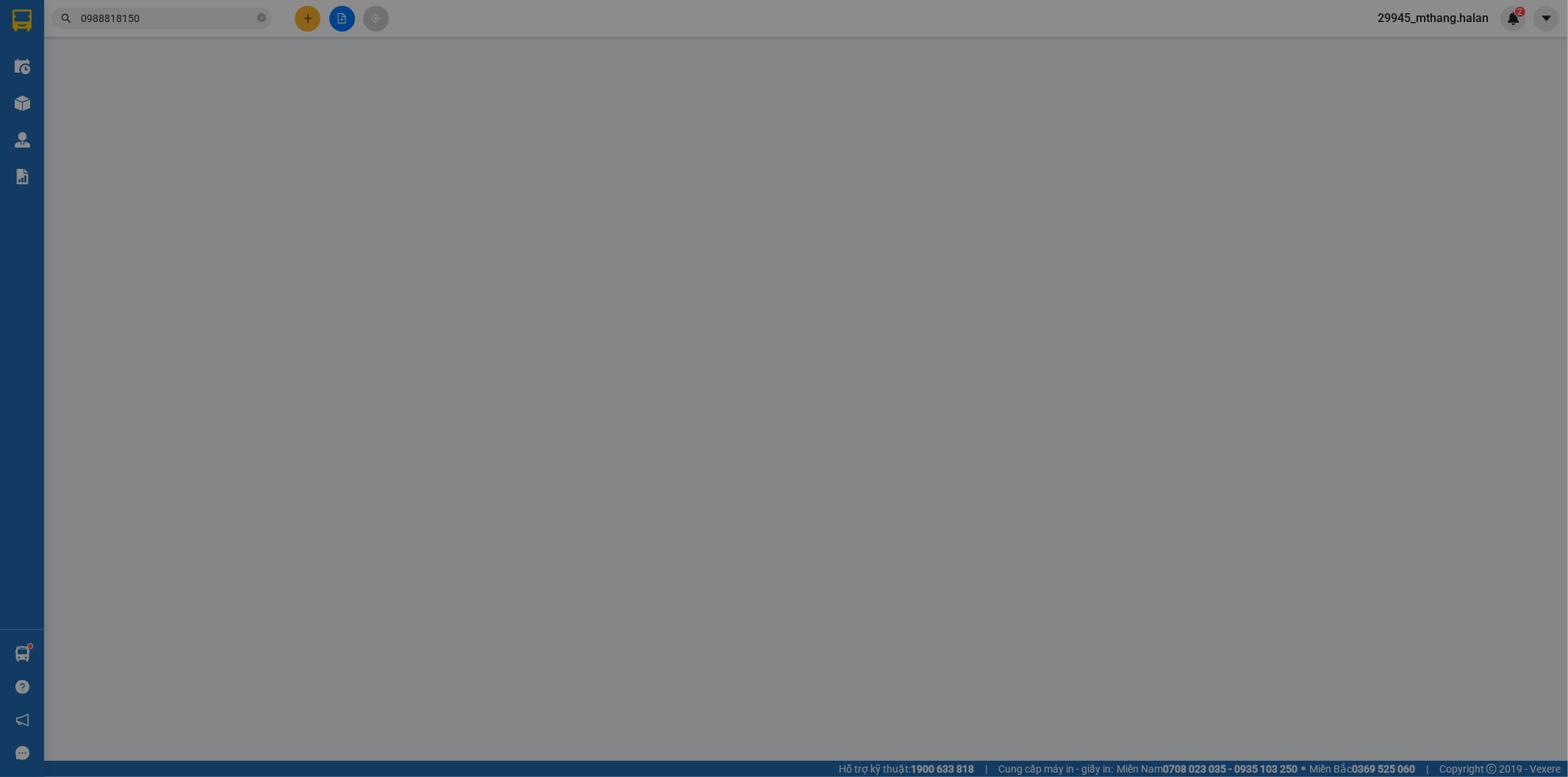
type input "40.000"
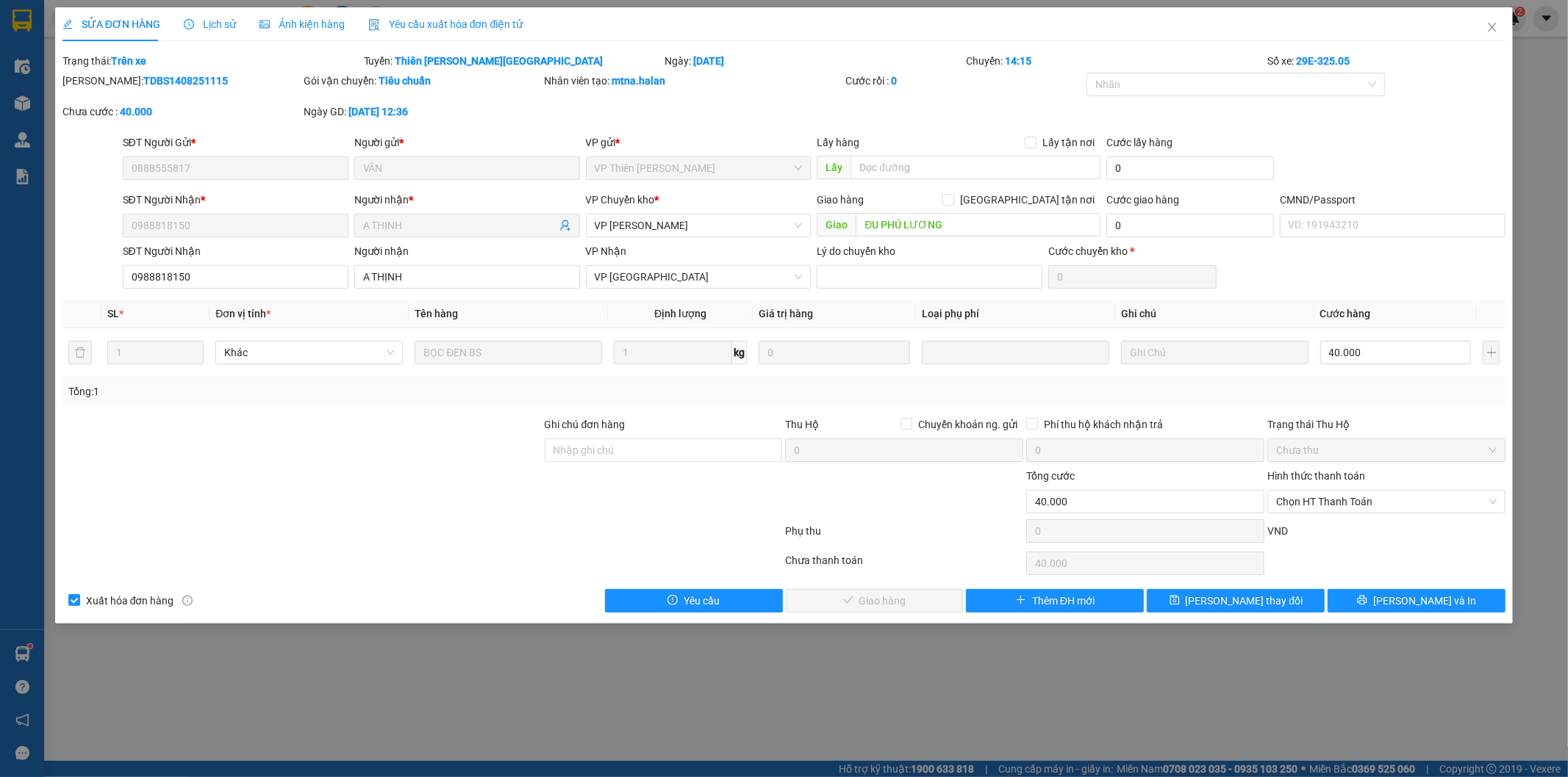
click at [207, 23] on span "Lịch sử" at bounding box center [210, 24] width 53 height 12
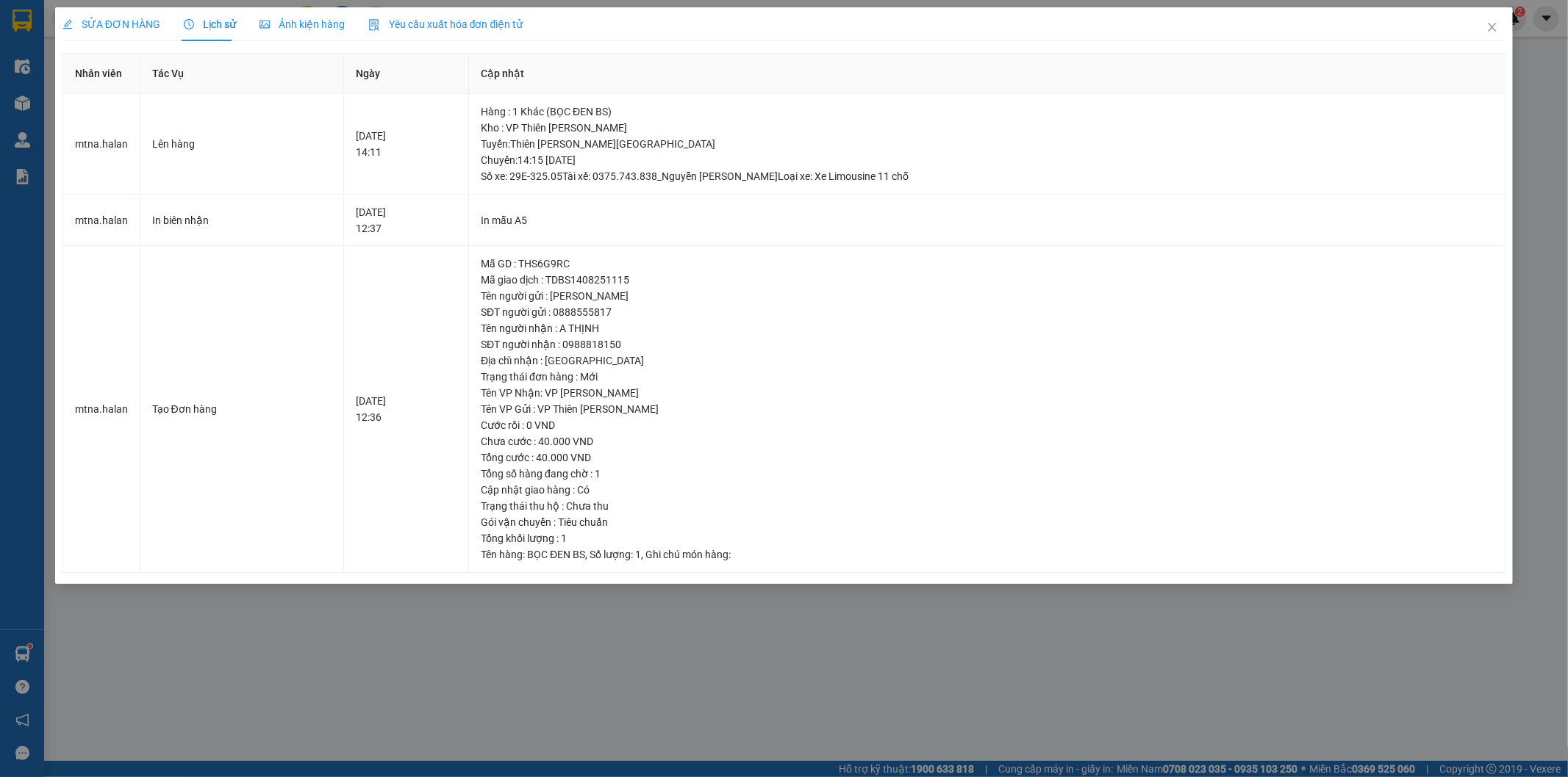
click at [125, 31] on div "SỬA ĐƠN HÀNG" at bounding box center [111, 23] width 98 height 16
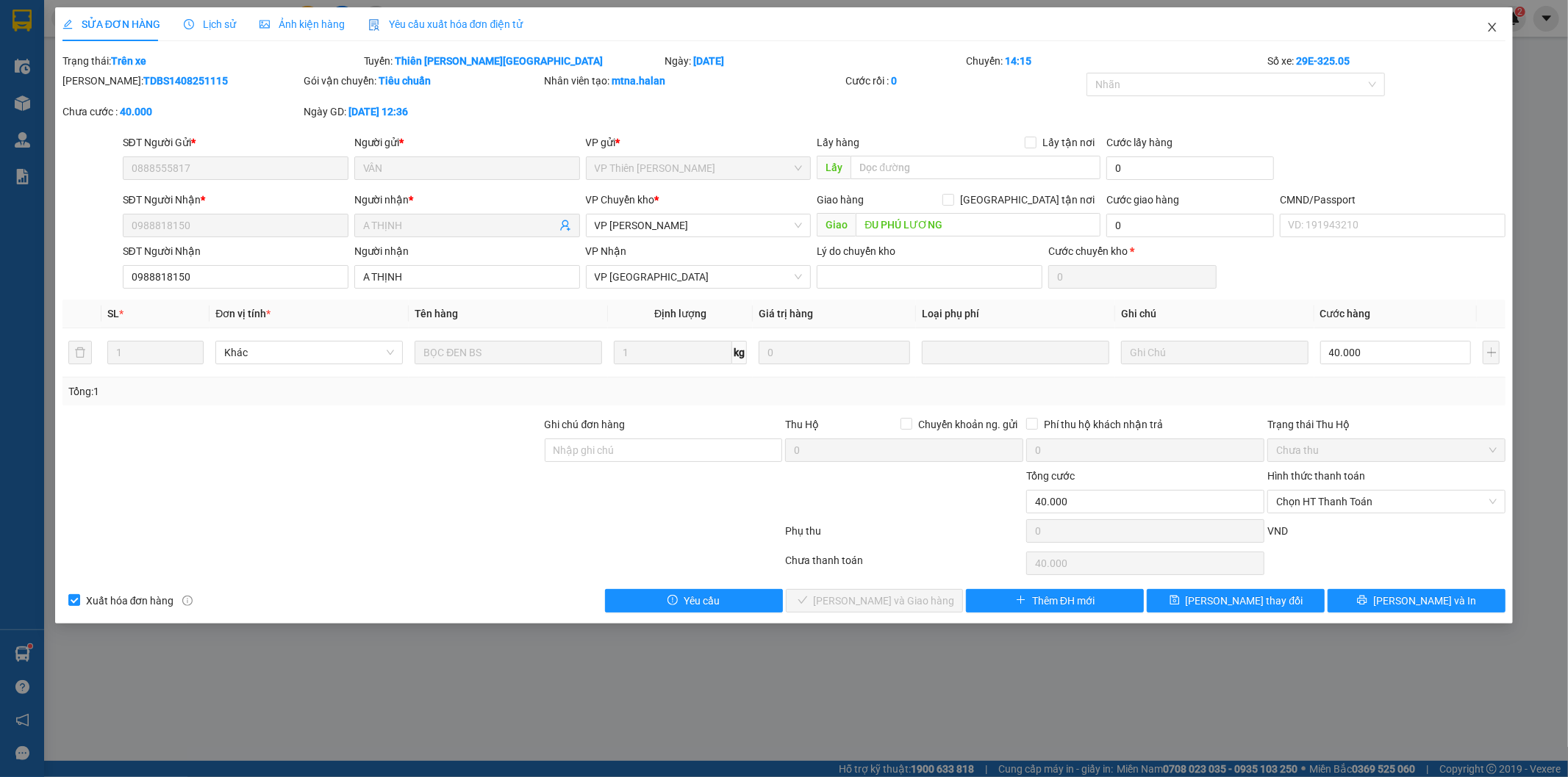
click at [1497, 27] on icon "close" at bounding box center [1492, 28] width 12 height 12
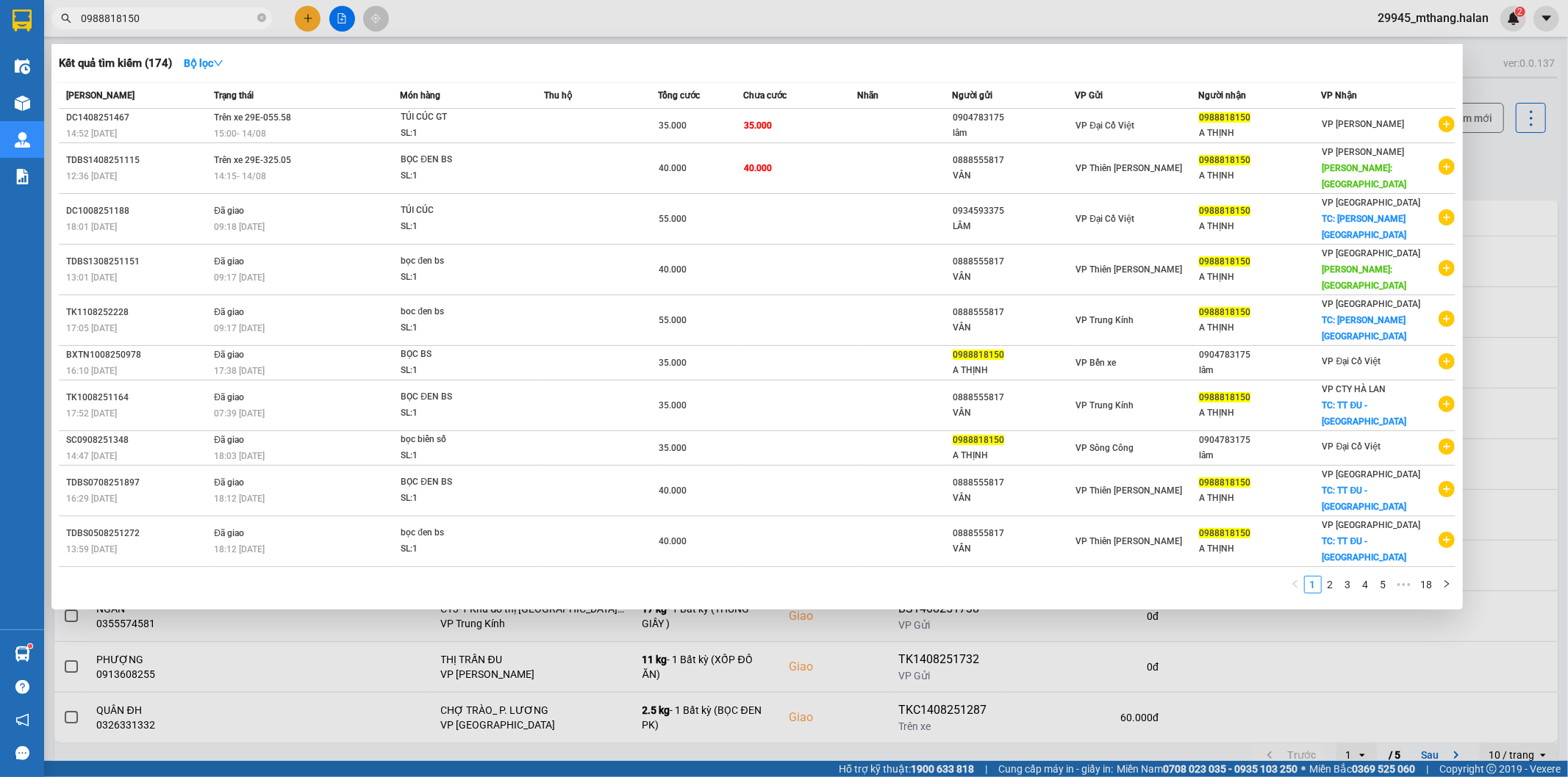
click at [185, 15] on input "0988818150" at bounding box center [168, 18] width 174 height 16
click at [464, 139] on div "SL: 1" at bounding box center [456, 134] width 110 height 16
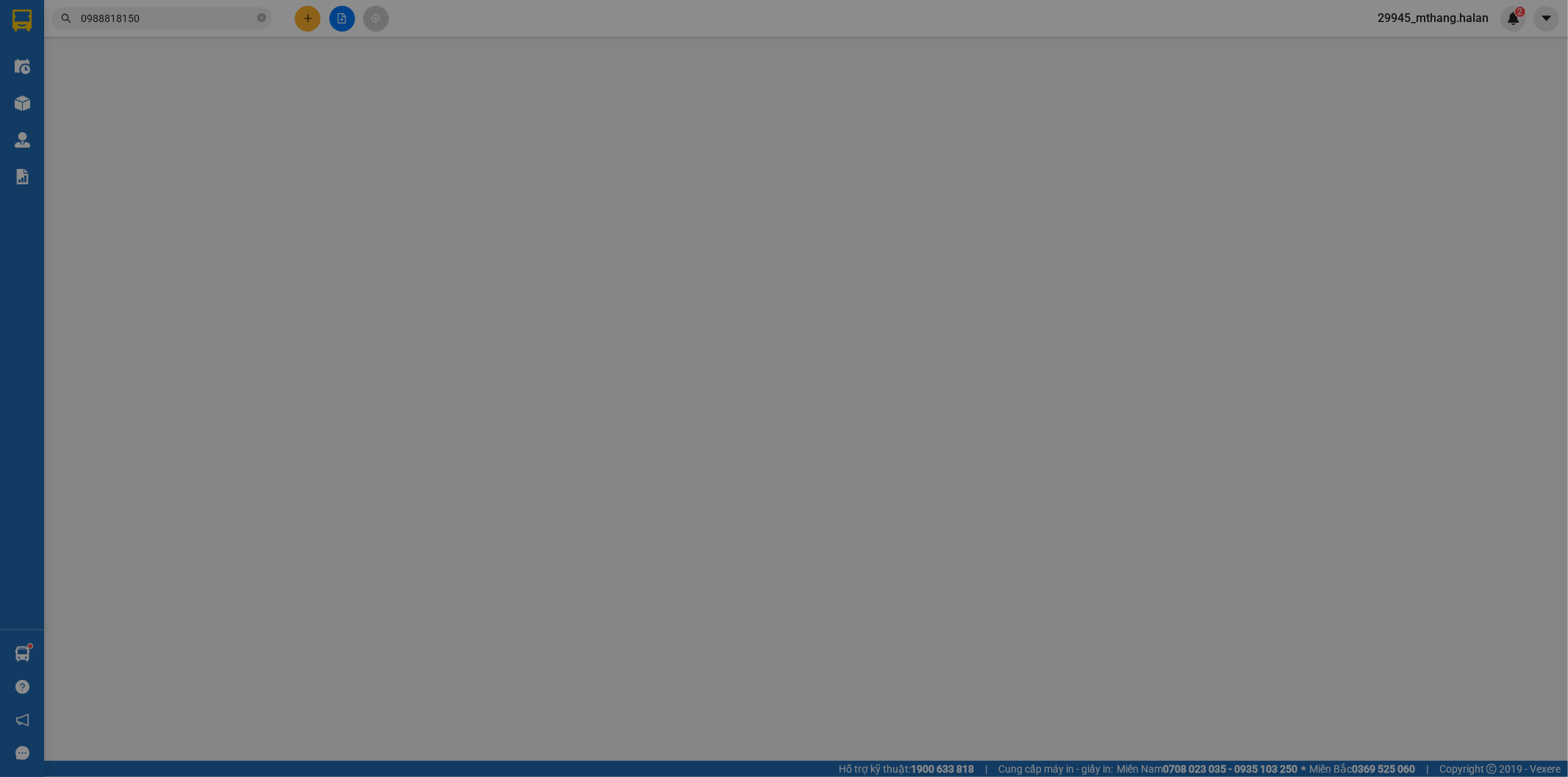
type input "0904783175"
type input "lâm"
type input "0988818150"
type input "A THỊNH"
type input "35.000"
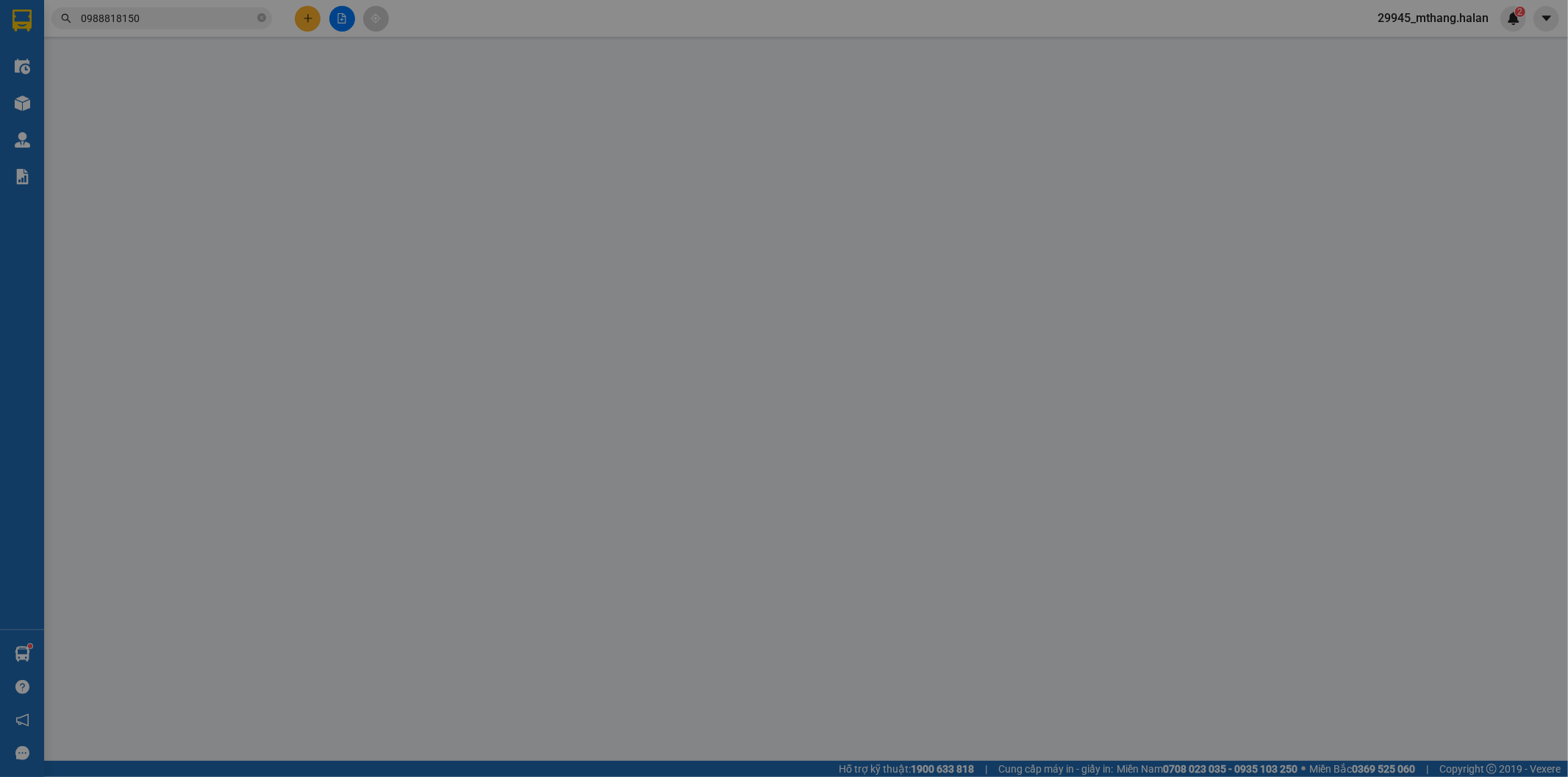
type input "35.000"
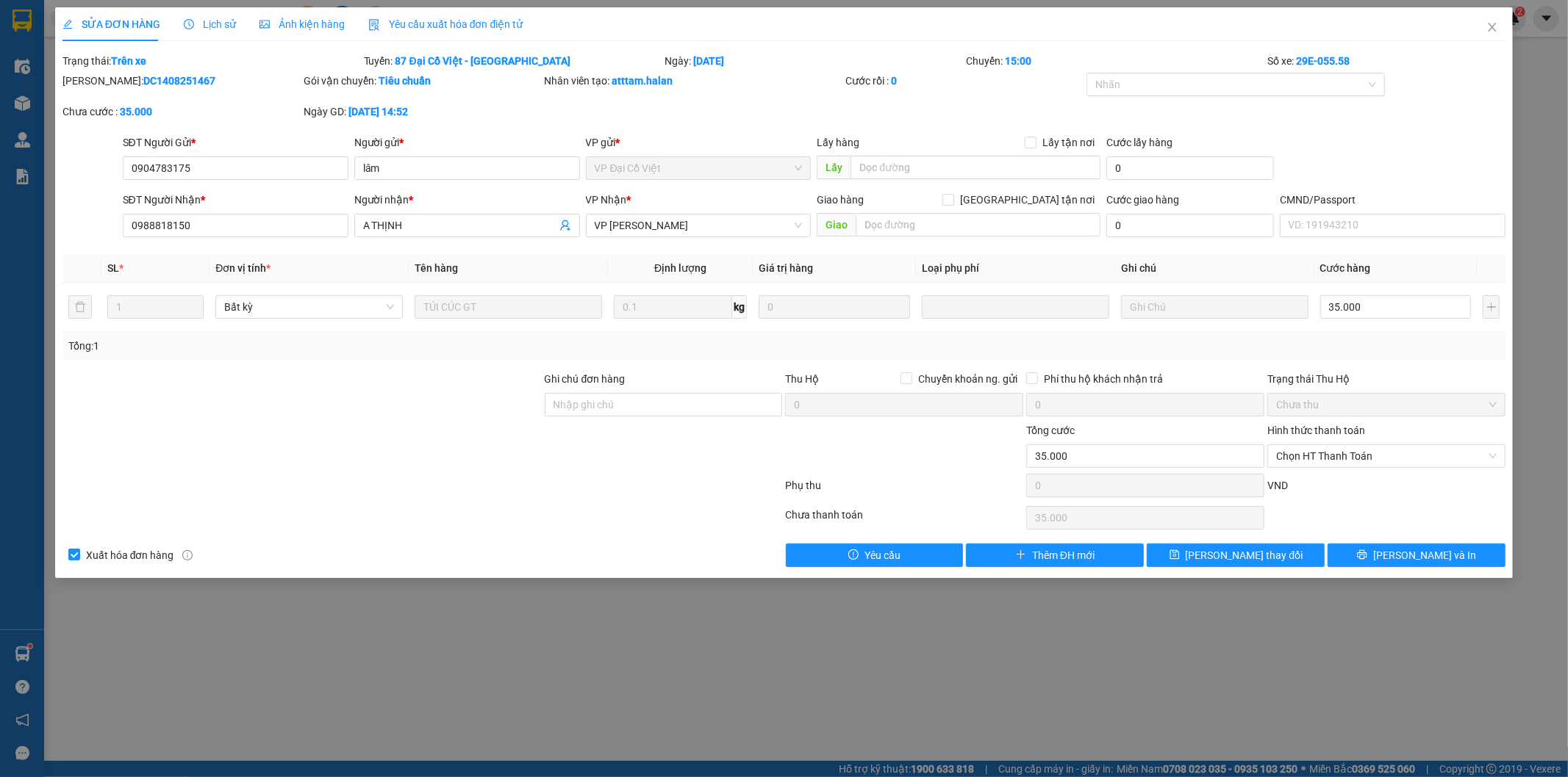
click at [213, 25] on span "Lịch sử" at bounding box center [210, 24] width 53 height 12
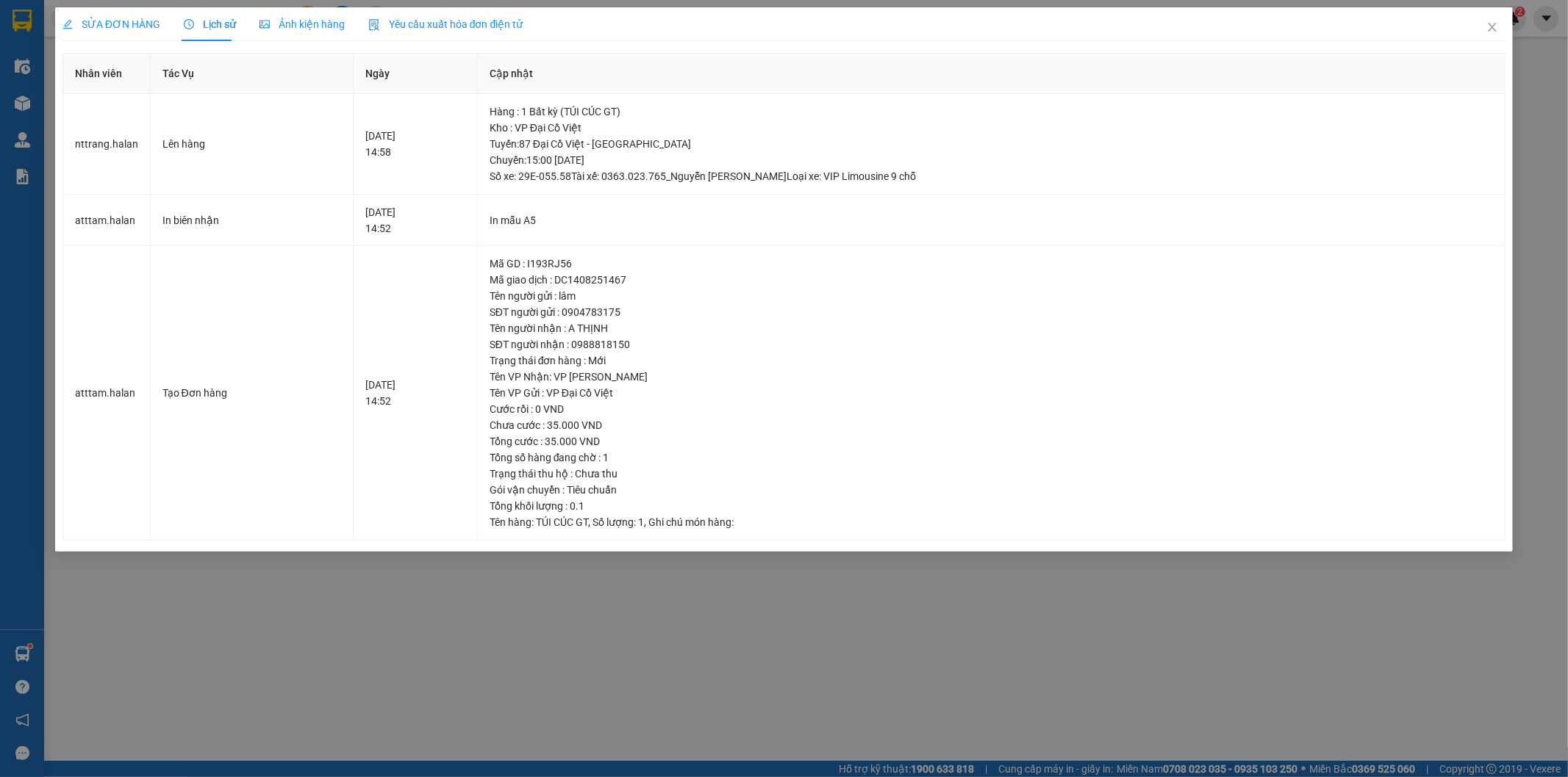
click at [126, 28] on span "SỬA ĐƠN HÀNG" at bounding box center [111, 24] width 98 height 12
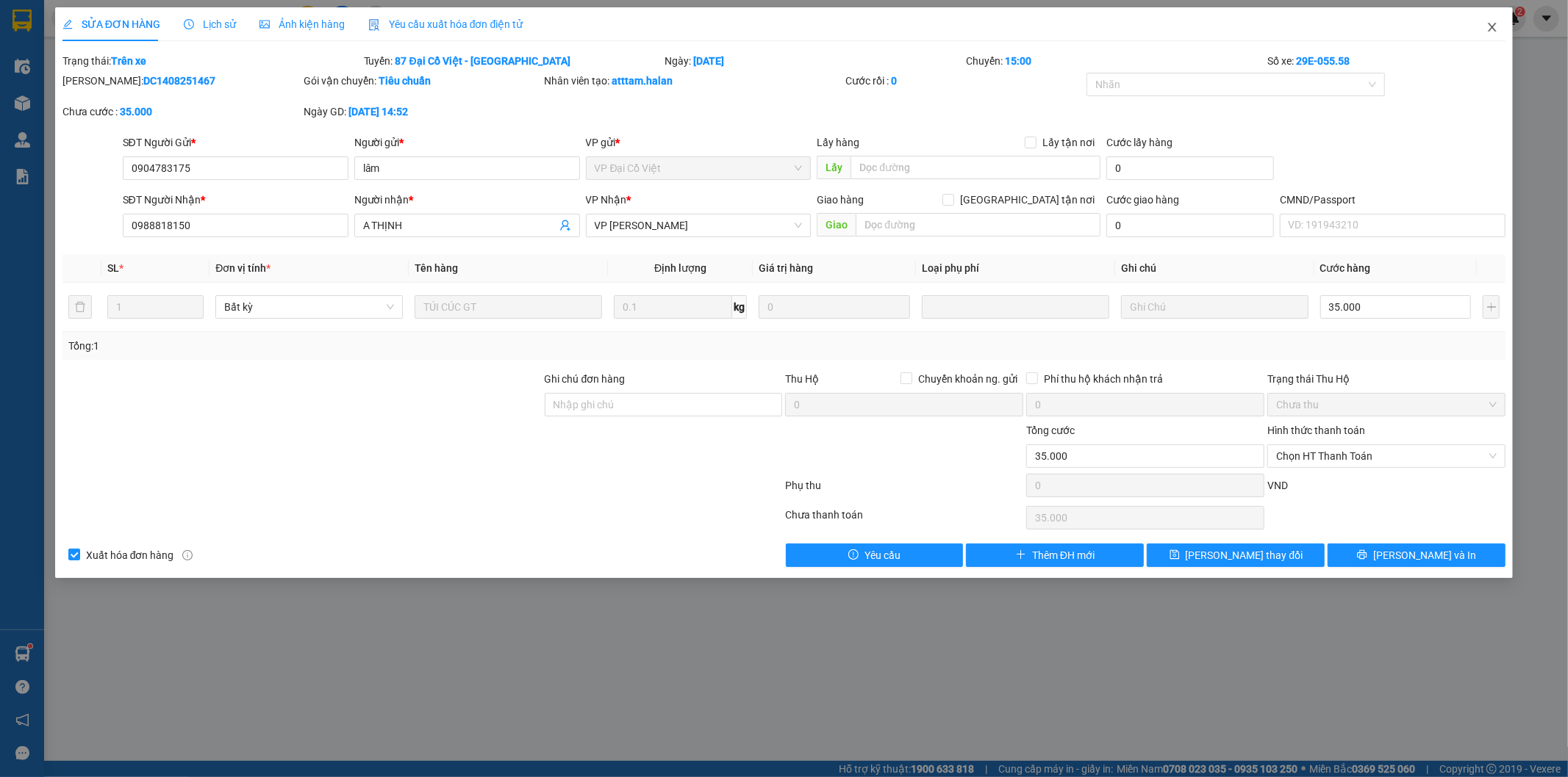
click at [1494, 24] on icon "close" at bounding box center [1492, 28] width 12 height 12
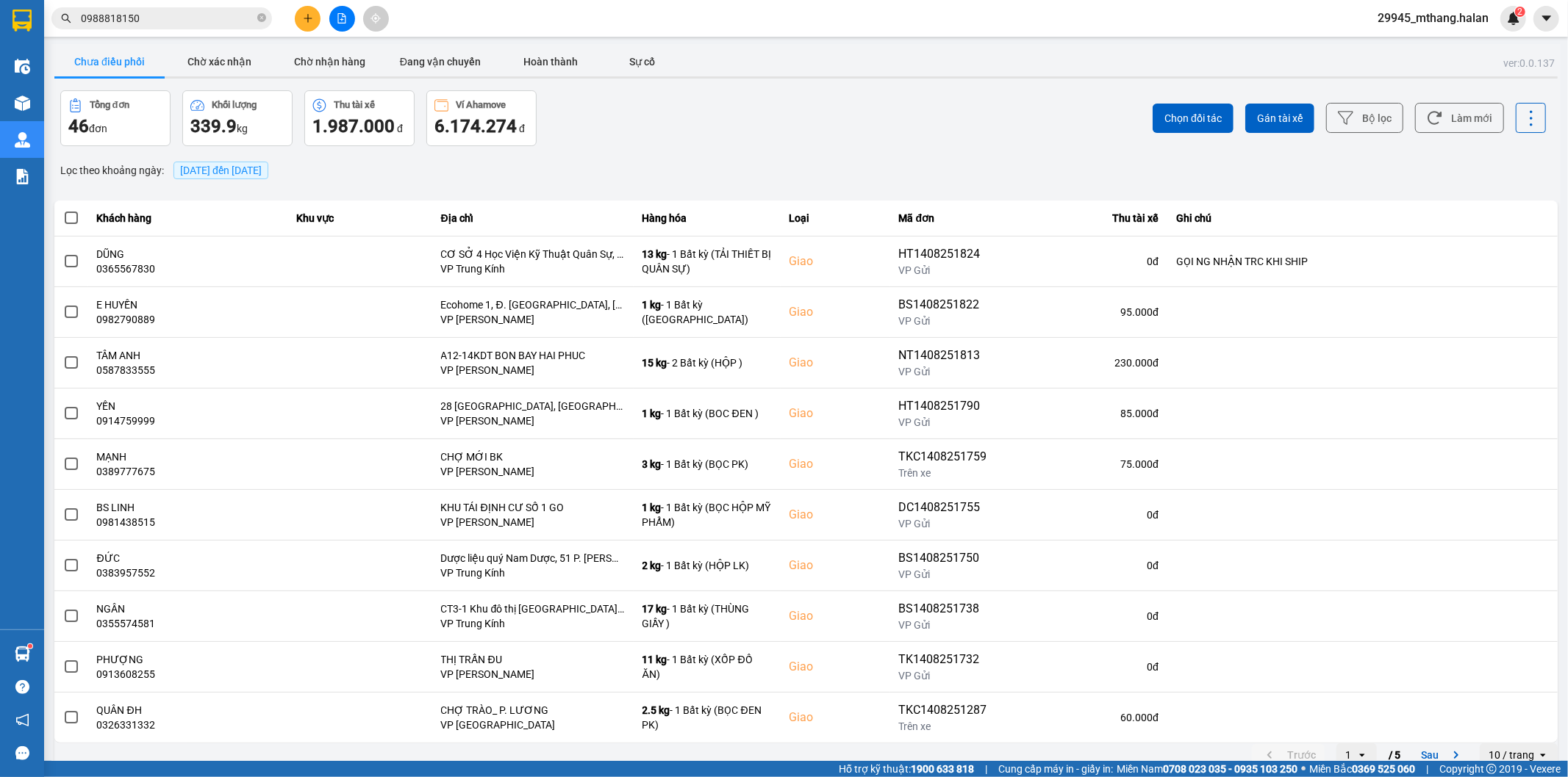
click at [220, 22] on input "0988818150" at bounding box center [168, 18] width 174 height 16
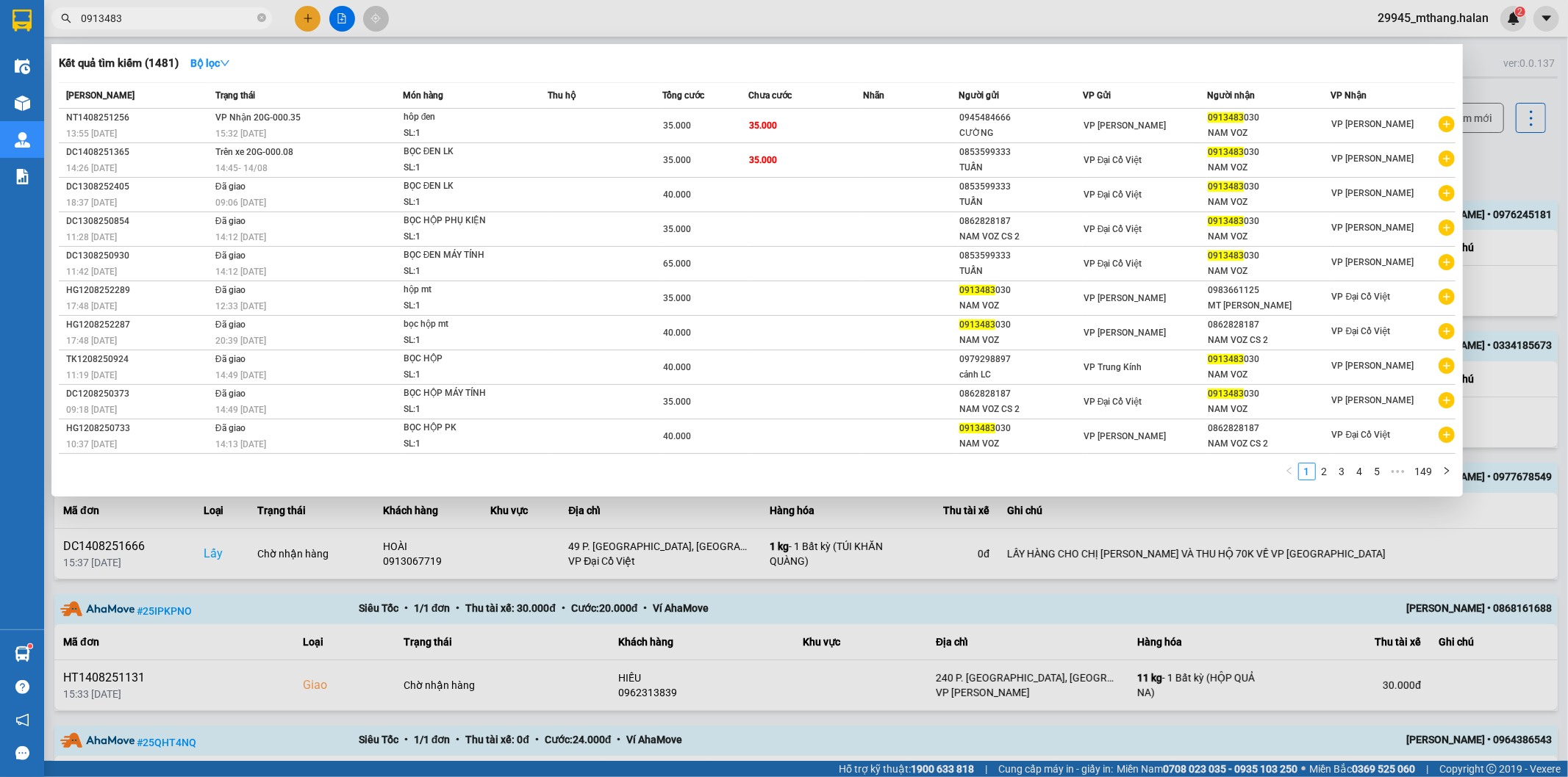
drag, startPoint x: 781, startPoint y: 13, endPoint x: 721, endPoint y: 32, distance: 62.9
click at [782, 15] on div at bounding box center [784, 388] width 1568 height 777
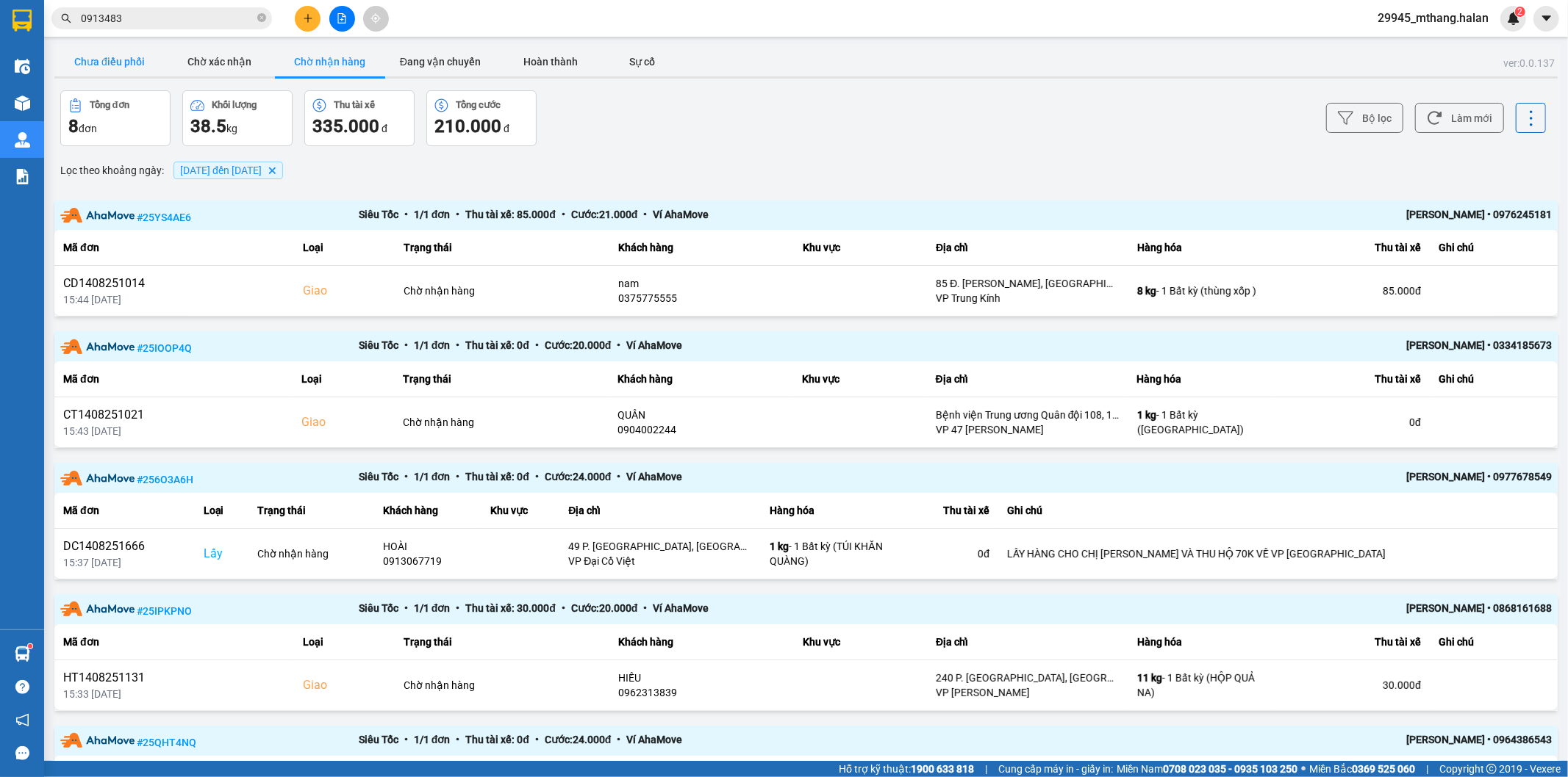
drag, startPoint x: 123, startPoint y: 56, endPoint x: 126, endPoint y: 63, distance: 7.6
click at [122, 56] on button "Chưa điều phối" at bounding box center [109, 61] width 110 height 29
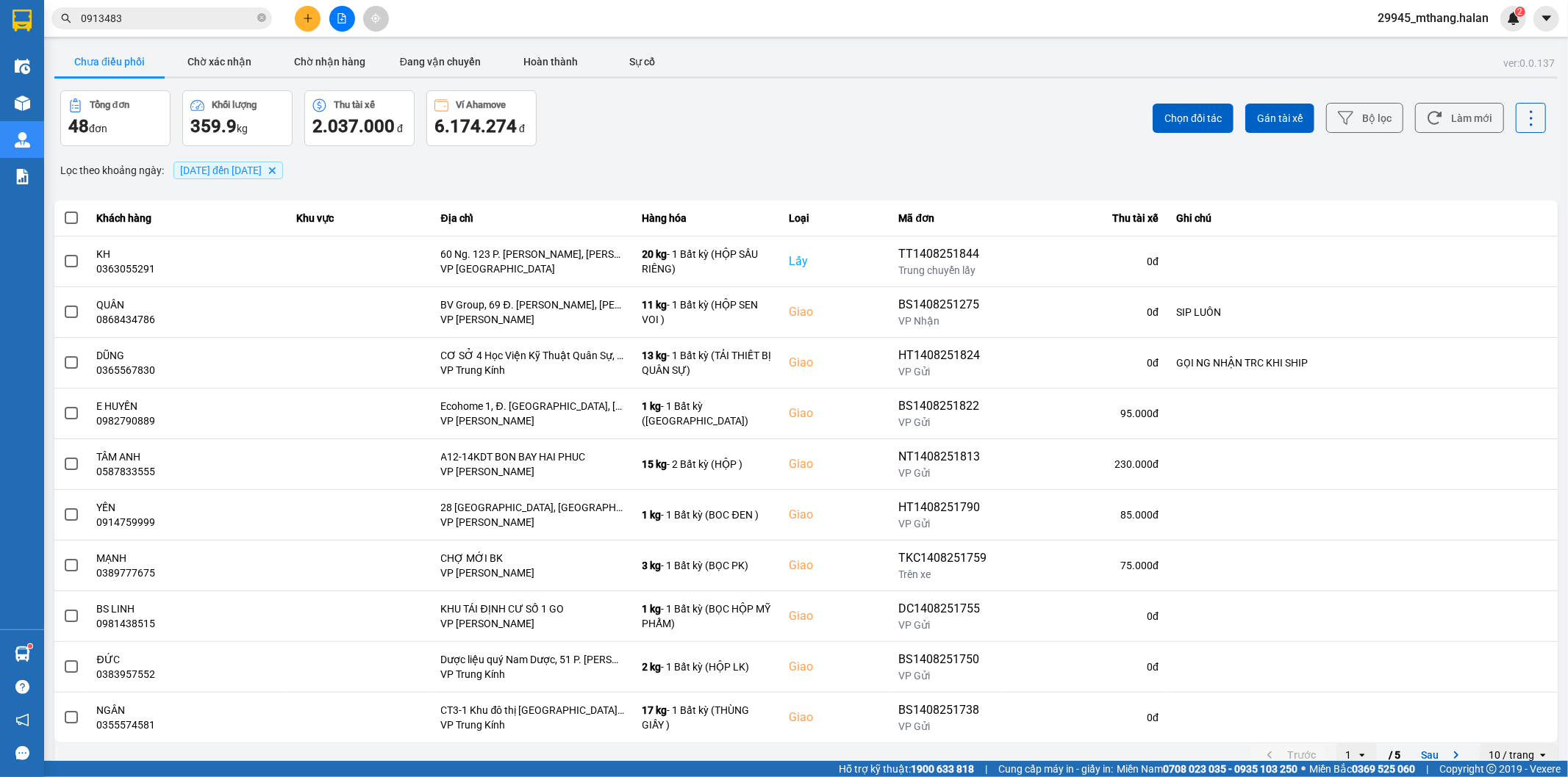
click at [184, 25] on input "0913483" at bounding box center [168, 18] width 174 height 16
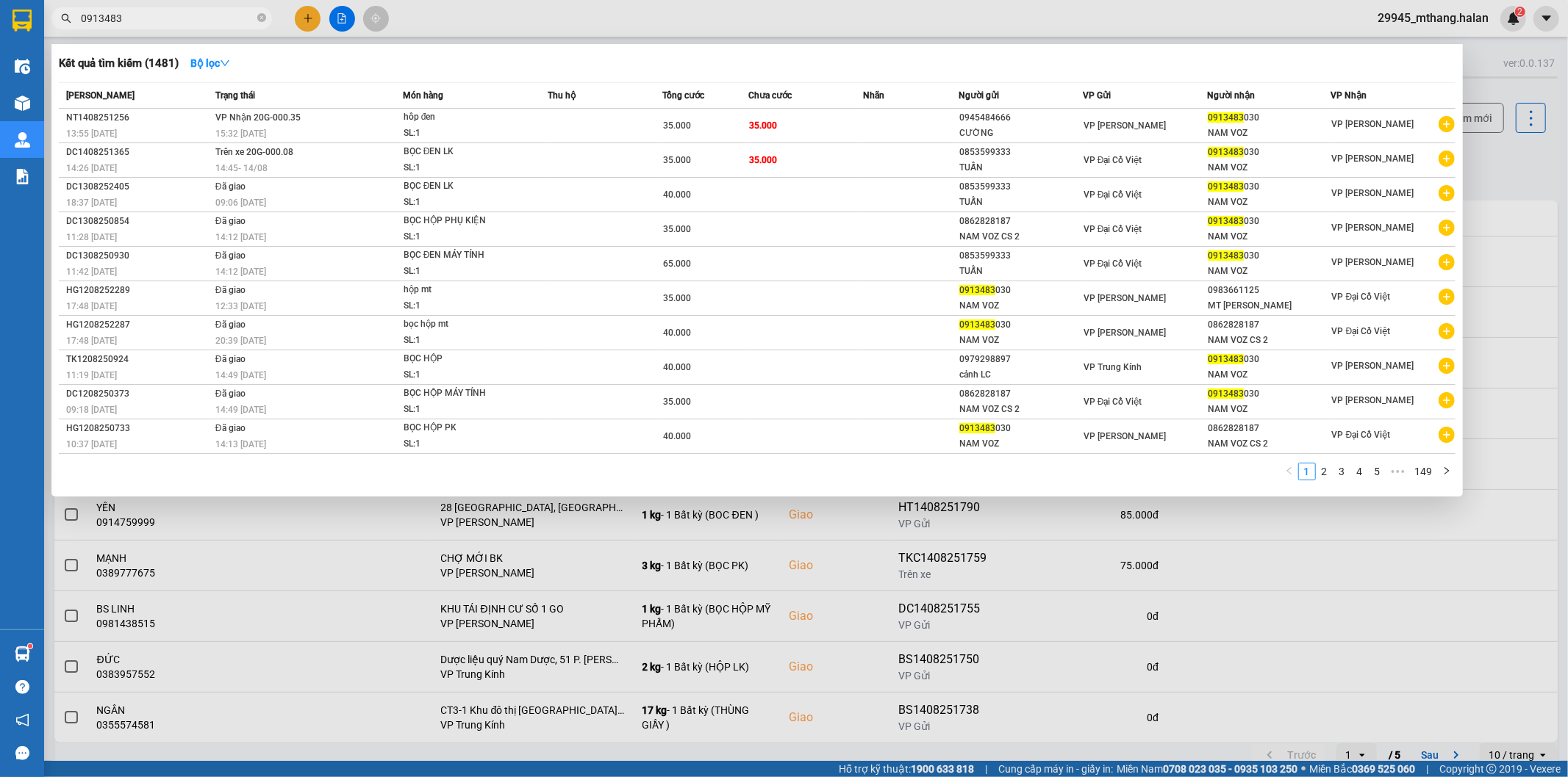
click at [184, 25] on input "0913483" at bounding box center [168, 18] width 174 height 16
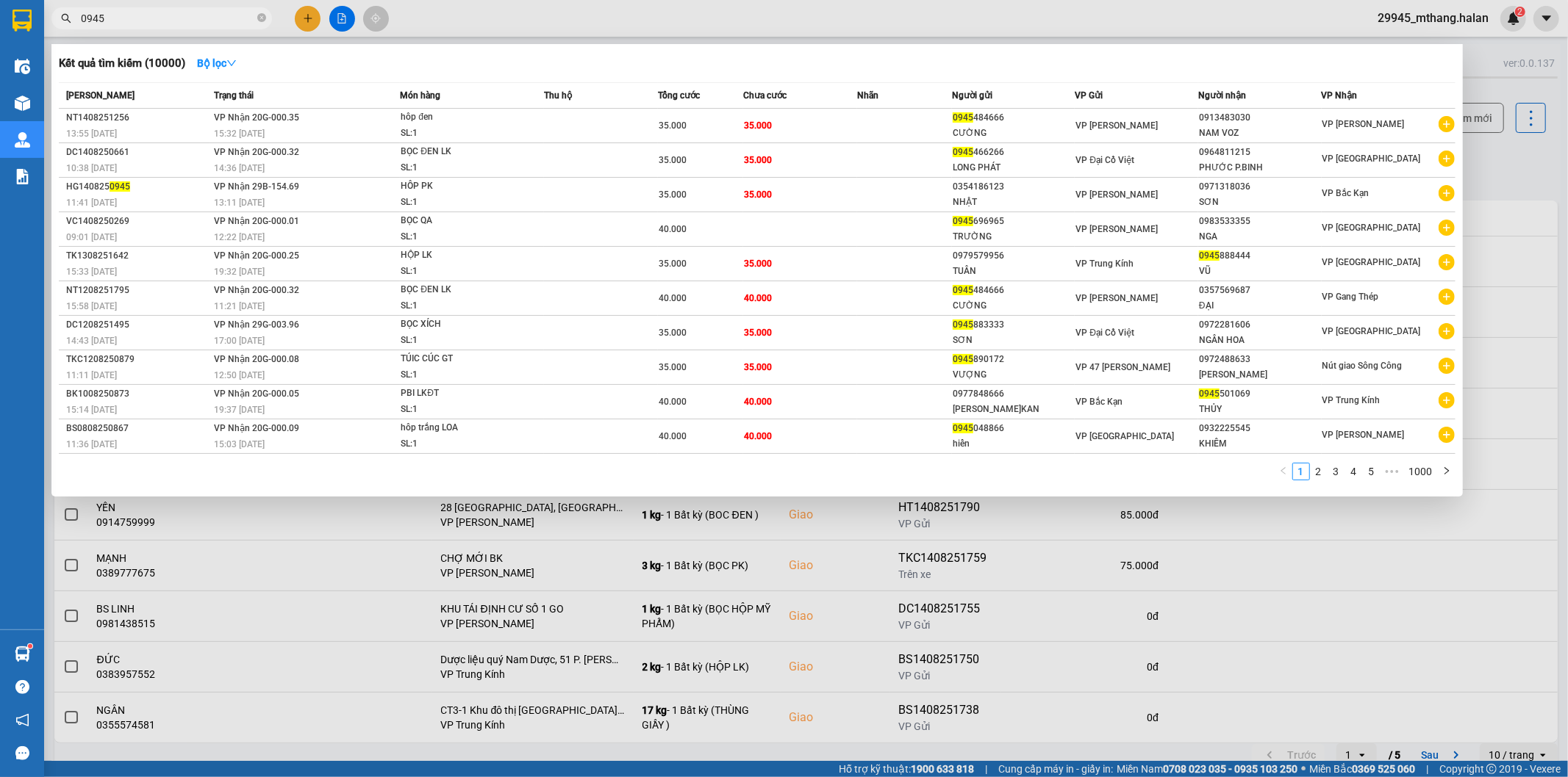
click at [148, 26] on input "0945" at bounding box center [168, 18] width 174 height 16
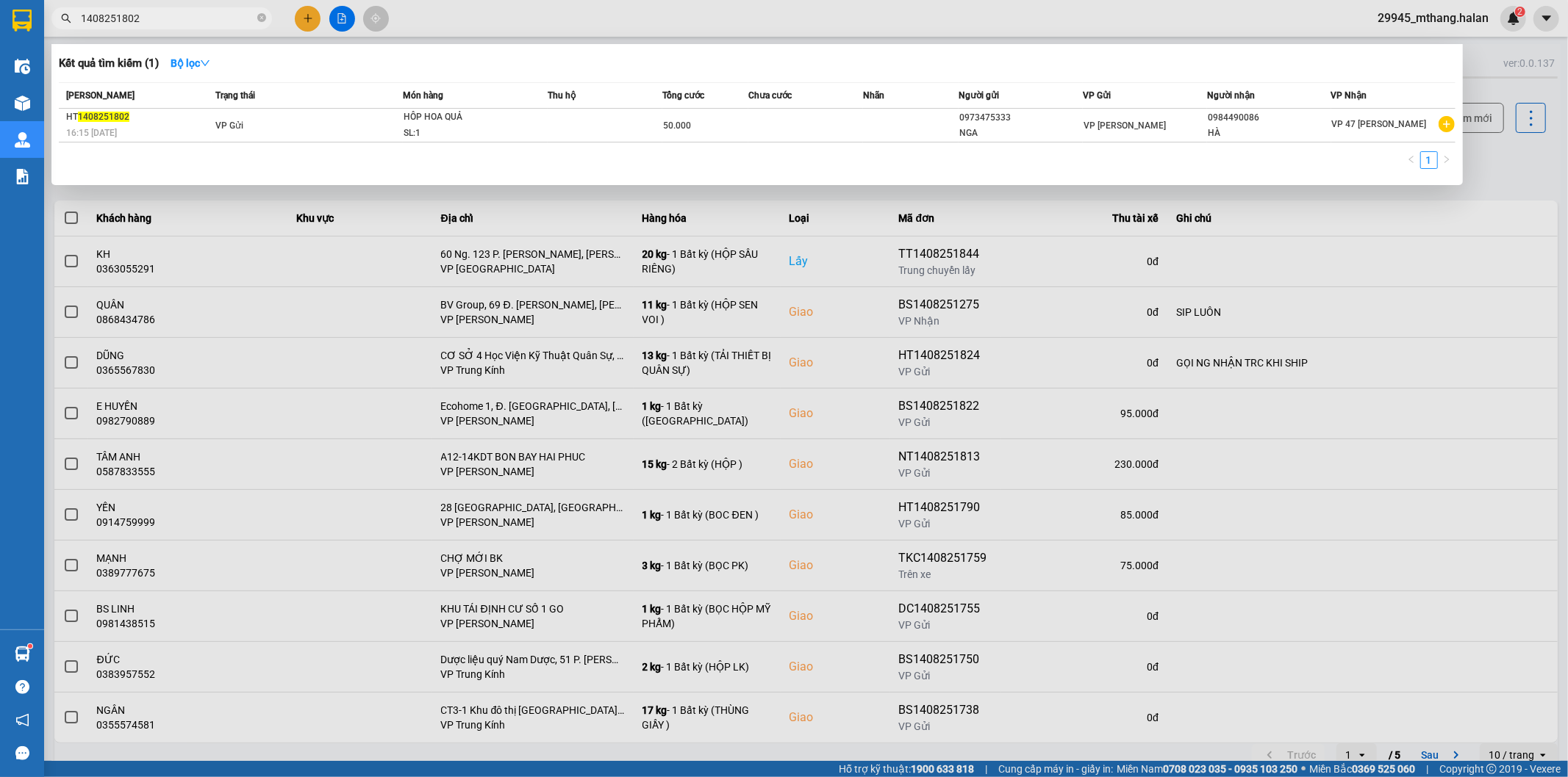
click at [200, 19] on input "1408251802" at bounding box center [168, 18] width 174 height 16
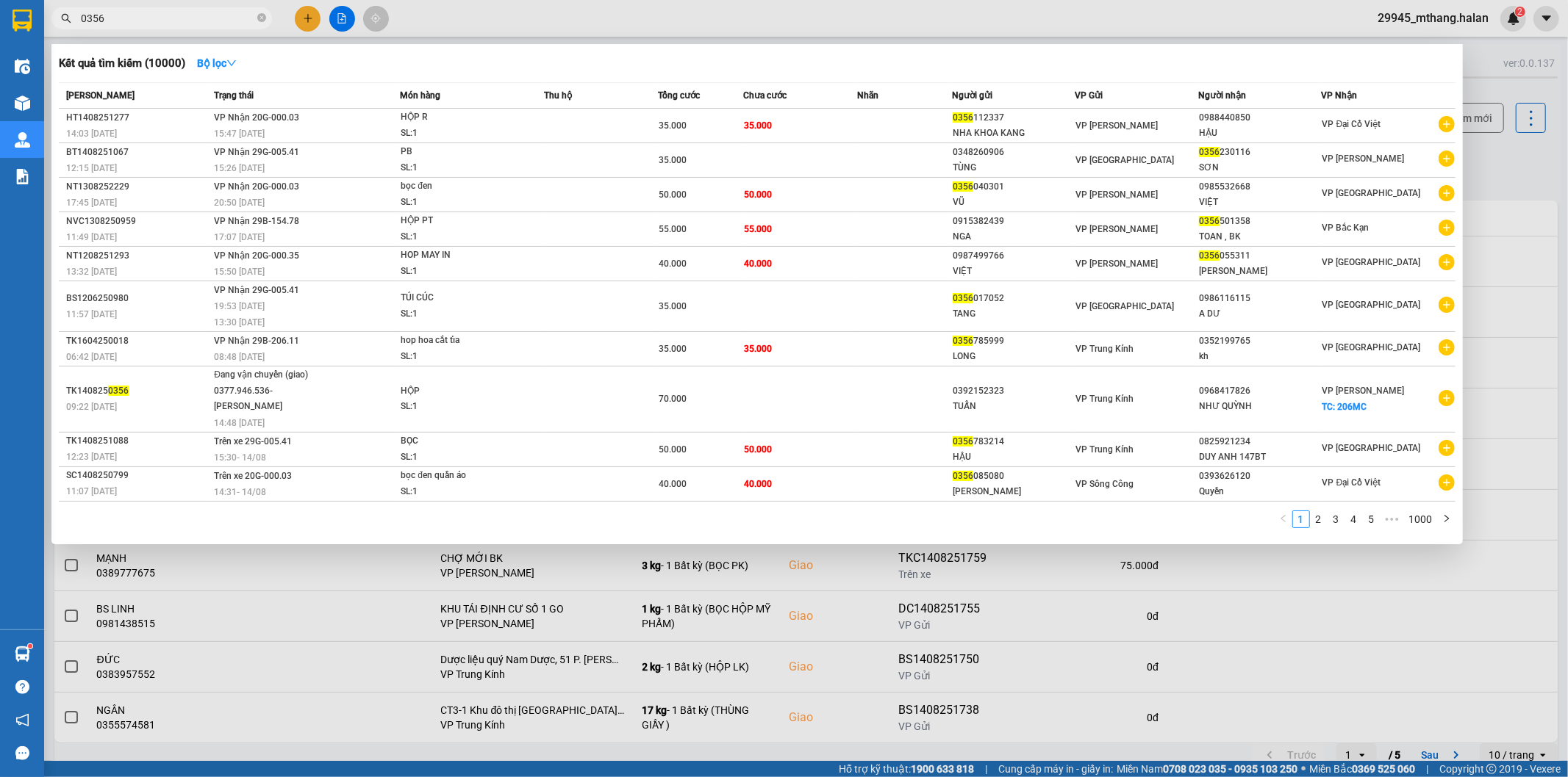
click at [175, 28] on span "0356" at bounding box center [162, 18] width 220 height 22
click at [175, 19] on input "0356" at bounding box center [168, 18] width 174 height 16
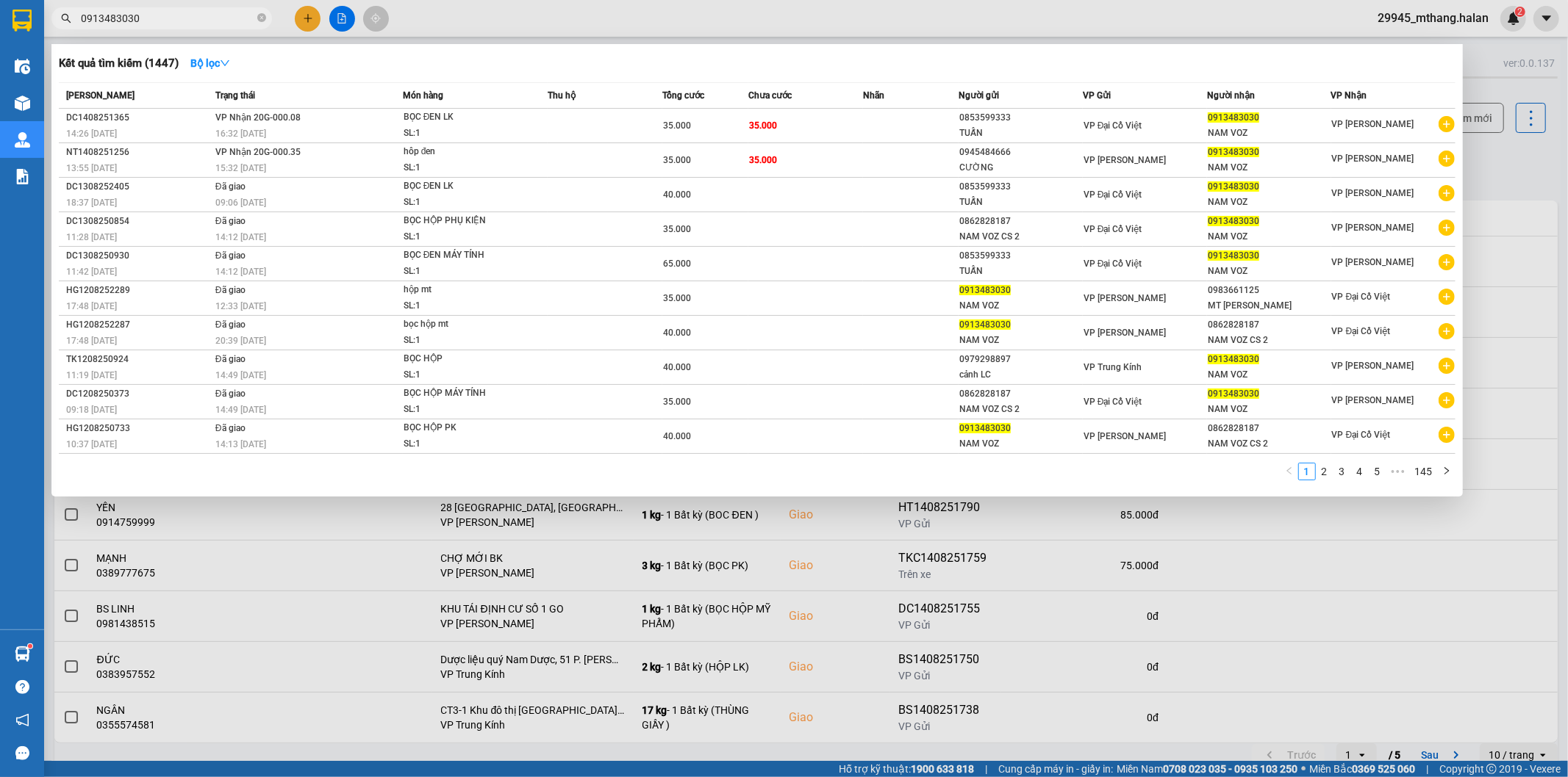
click at [203, 27] on span "0913483030" at bounding box center [162, 18] width 220 height 22
click at [223, 40] on div at bounding box center [784, 388] width 1568 height 777
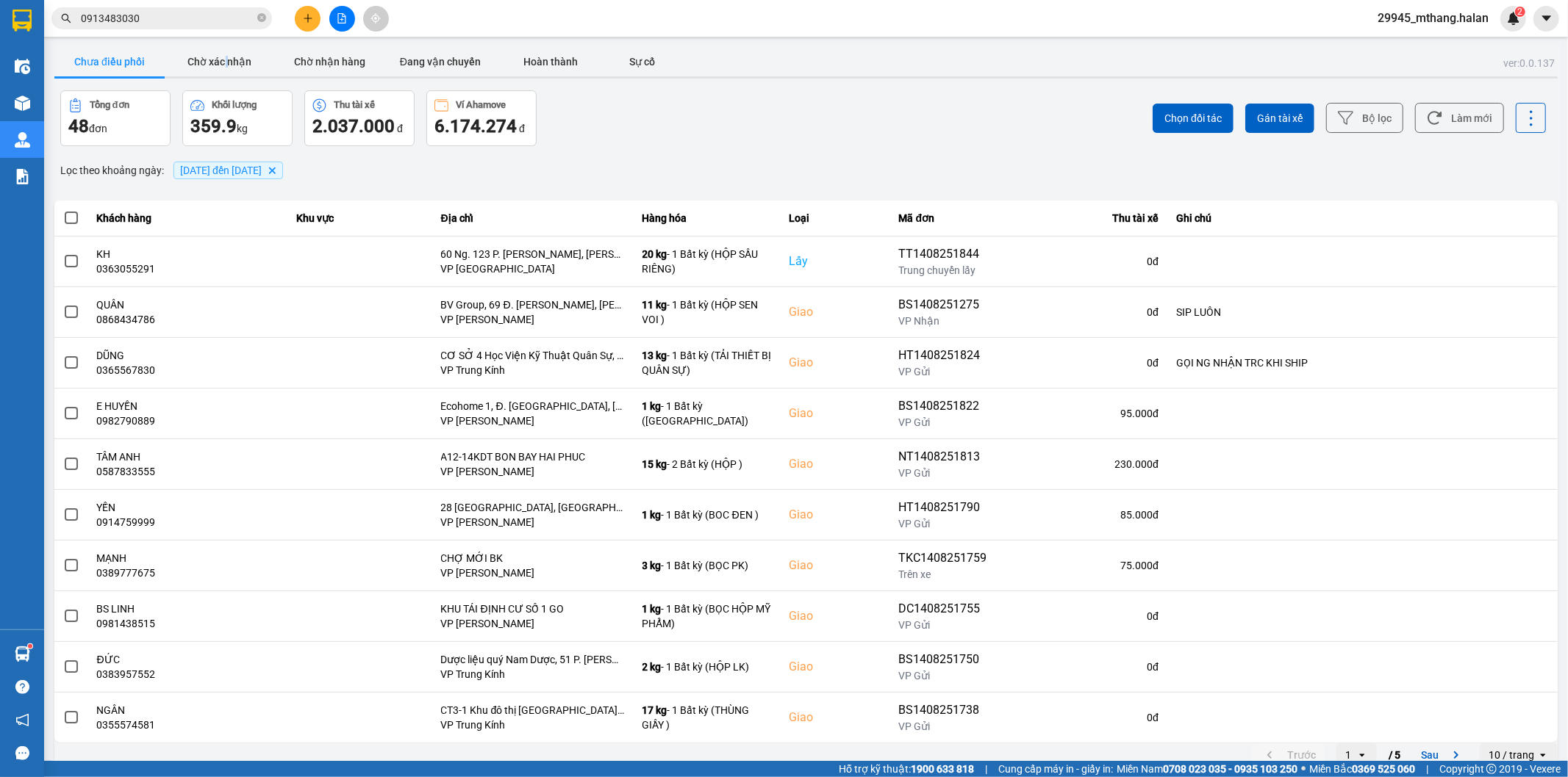
click at [223, 40] on main "ver: 0.0.137 Chưa điều phối Chờ xác nhận Chờ nhận hàng Đang vận chuyển Hoàn thà…" at bounding box center [784, 381] width 1568 height 761
click at [217, 18] on input "0913483030" at bounding box center [168, 18] width 174 height 16
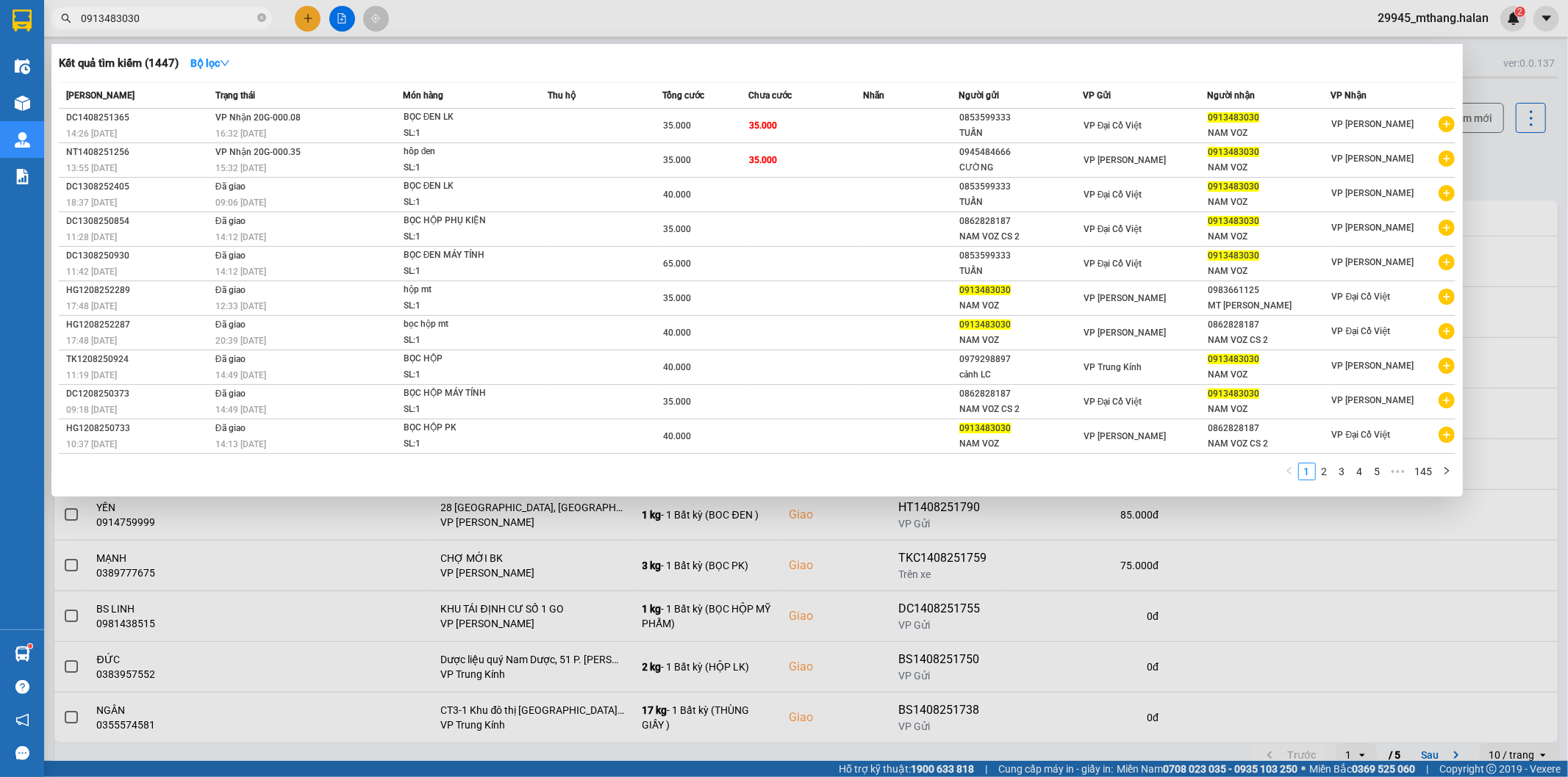
click at [217, 18] on input "0913483030" at bounding box center [168, 18] width 174 height 16
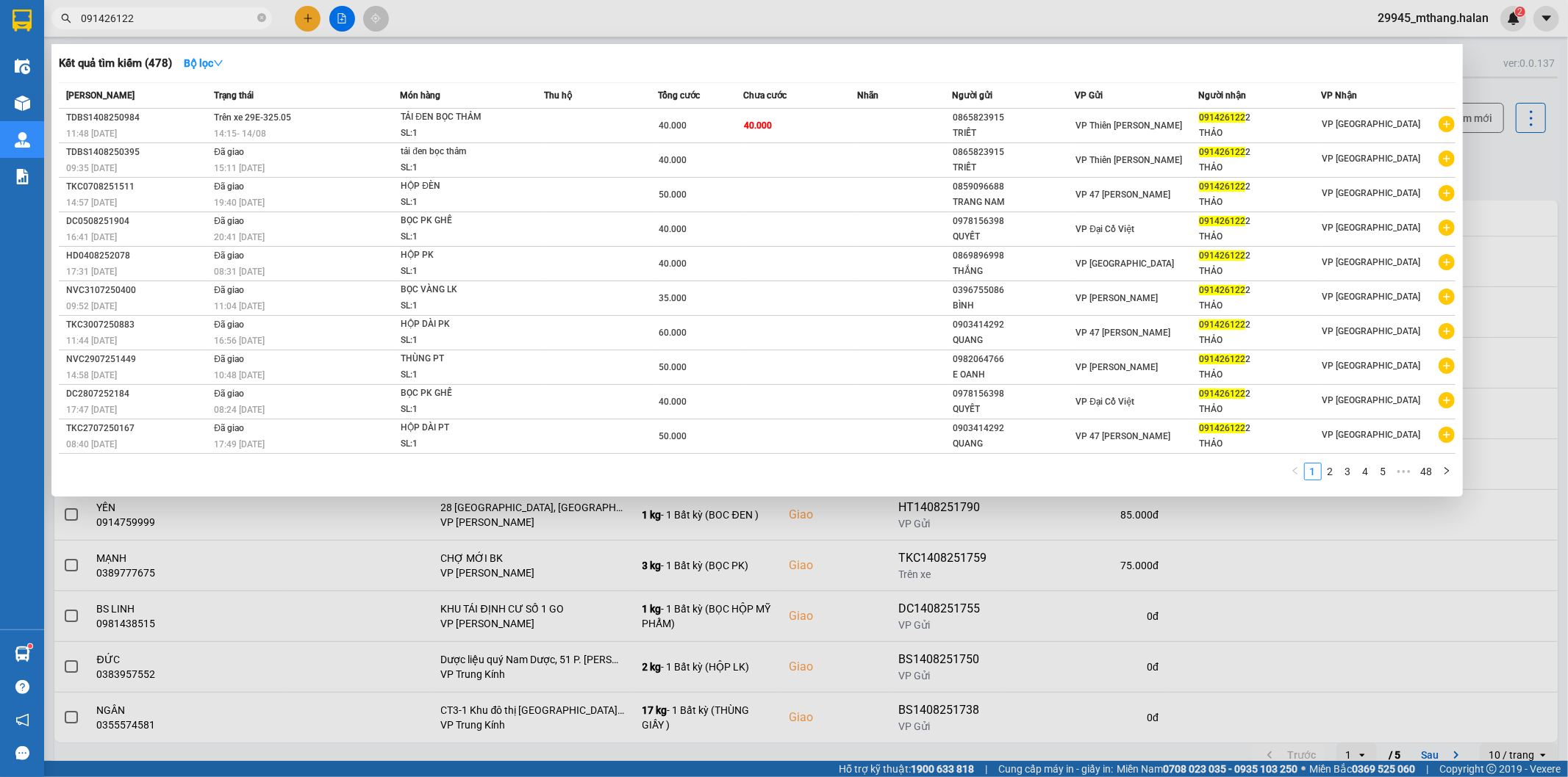
click at [159, 15] on input "091426122" at bounding box center [168, 18] width 174 height 16
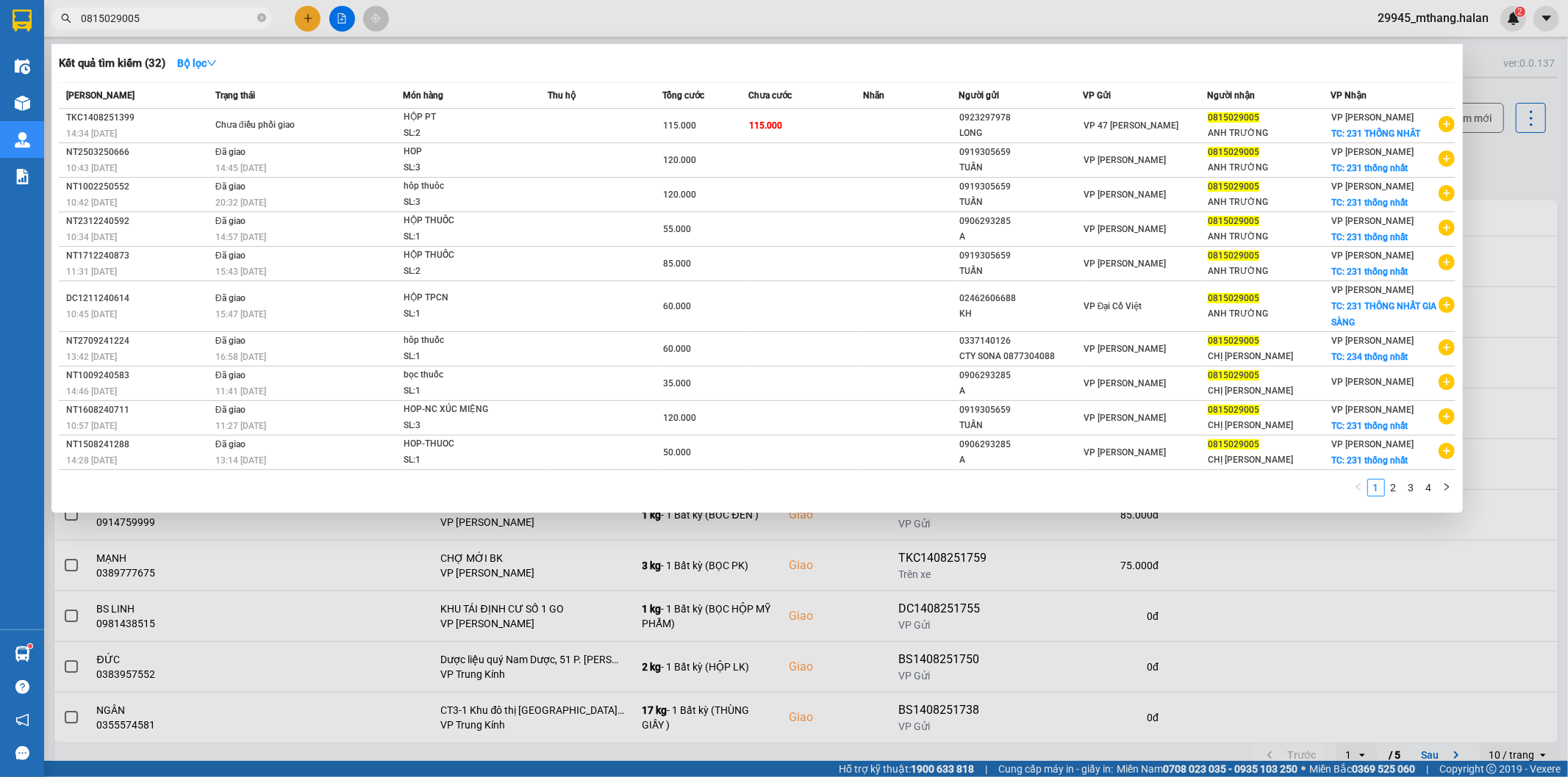
type input "0815029005"
click at [1530, 164] on div at bounding box center [784, 388] width 1568 height 777
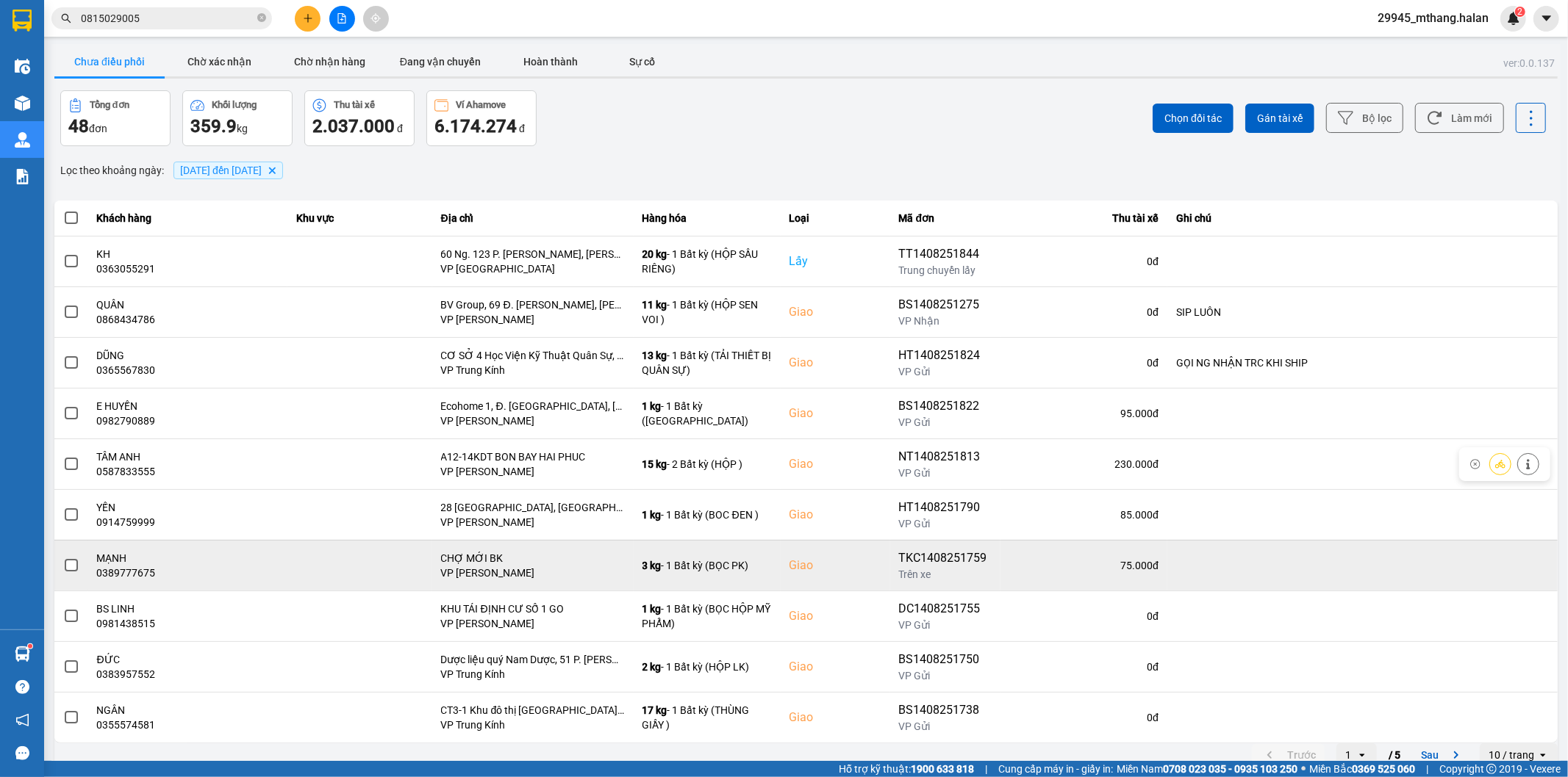
scroll to position [16, 0]
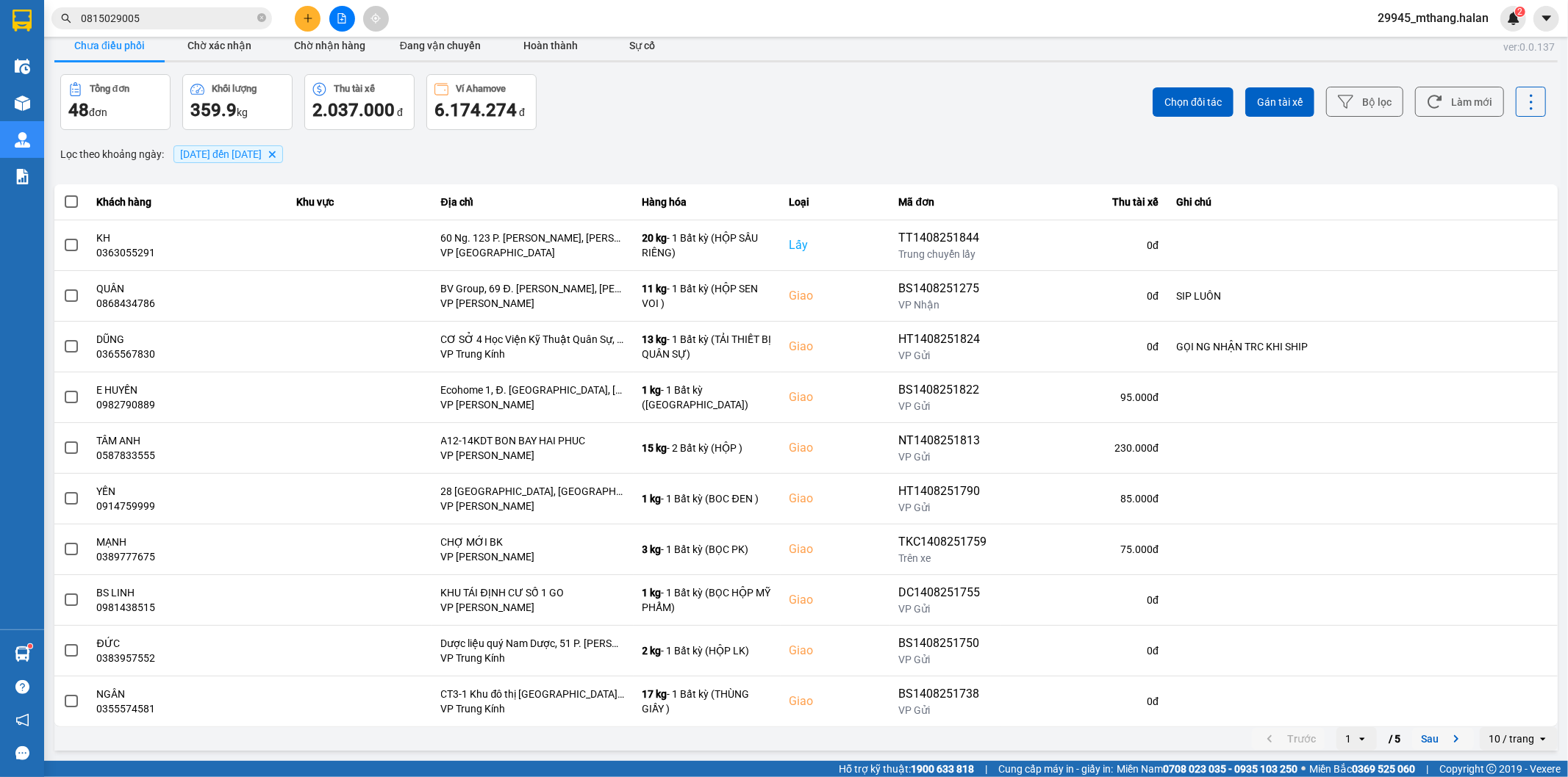
click at [1423, 744] on button "Sau" at bounding box center [1443, 739] width 62 height 22
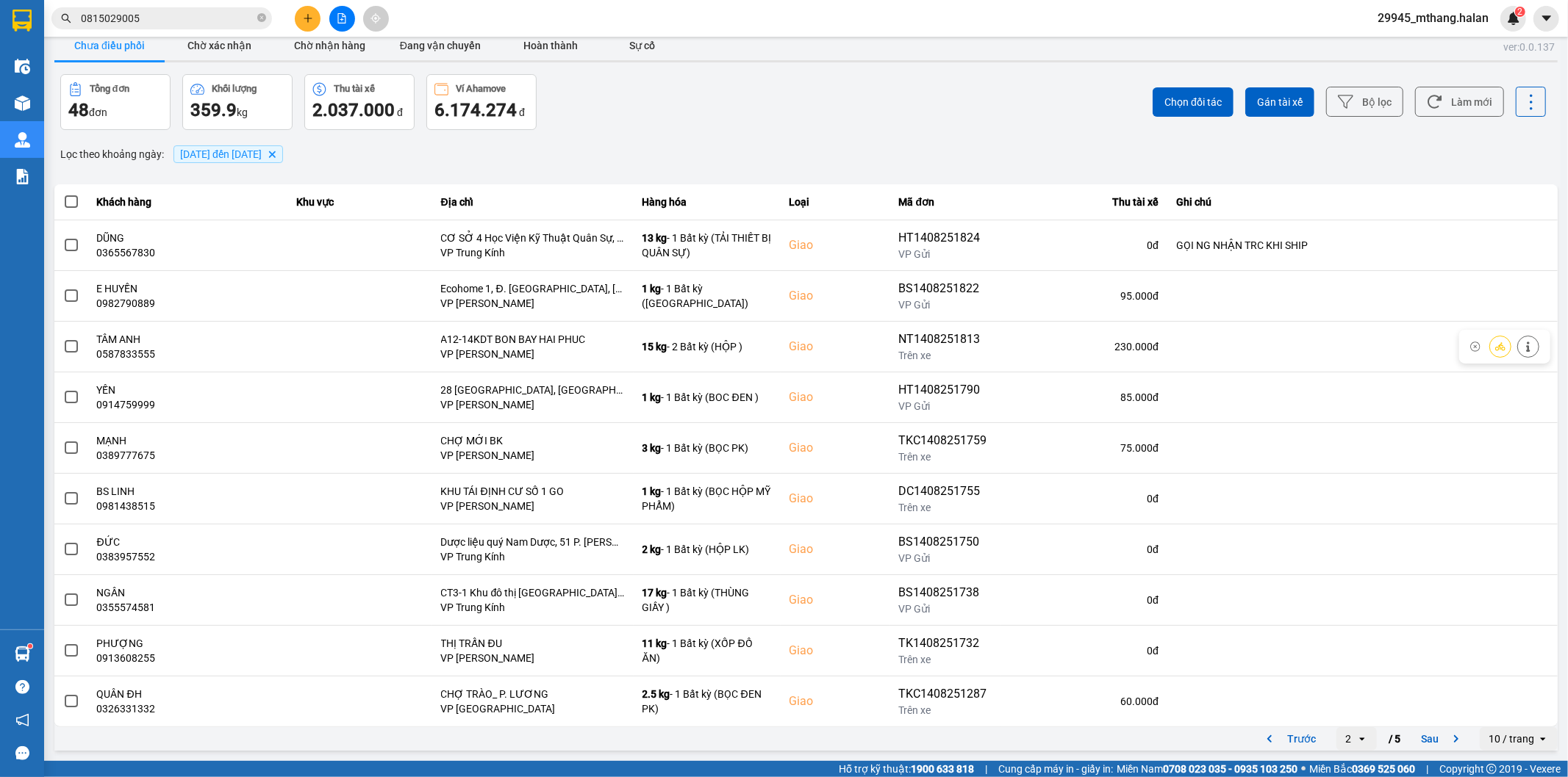
scroll to position [0, 0]
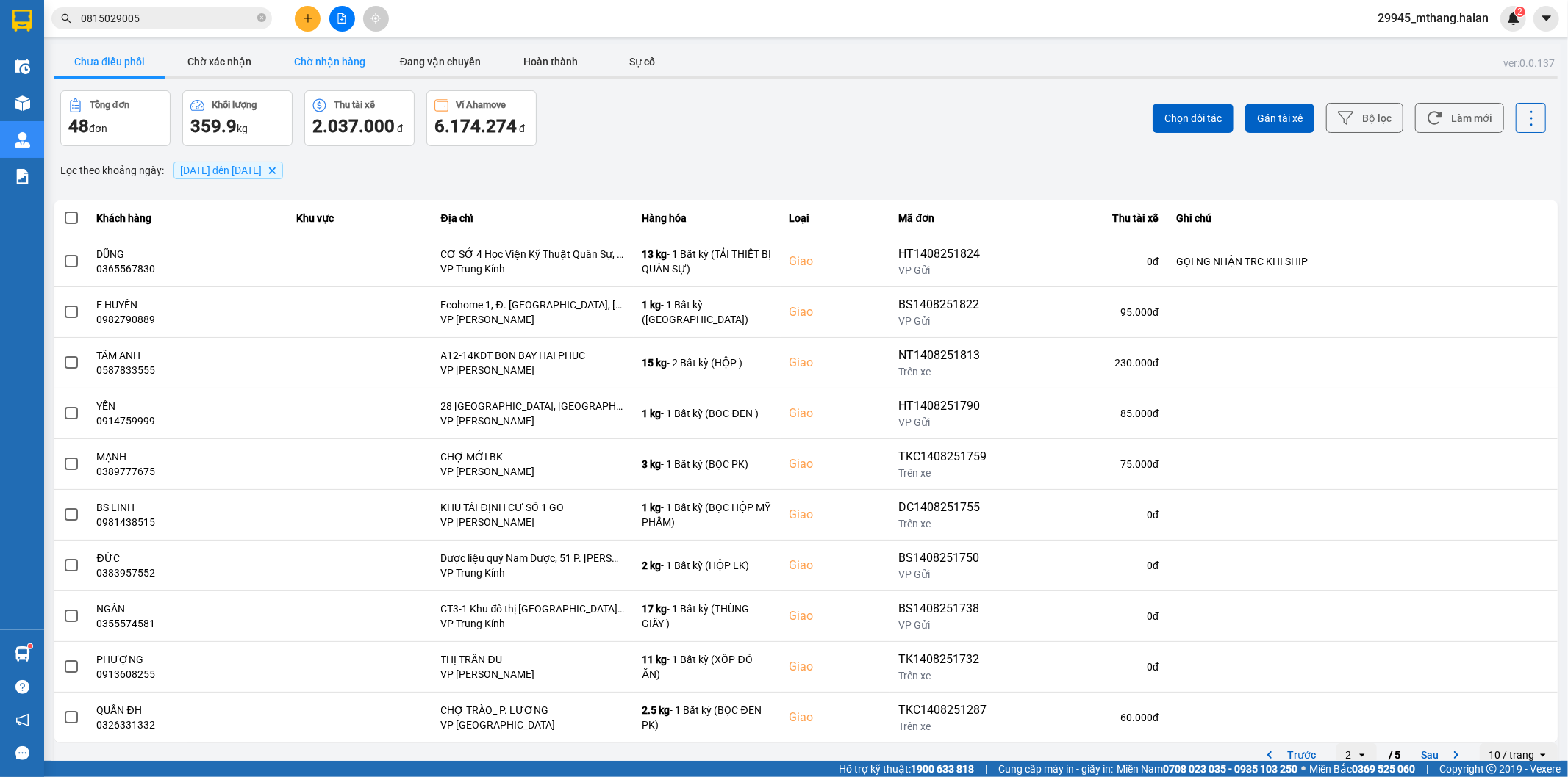
click at [313, 56] on button "Chờ nhận hàng" at bounding box center [330, 61] width 110 height 29
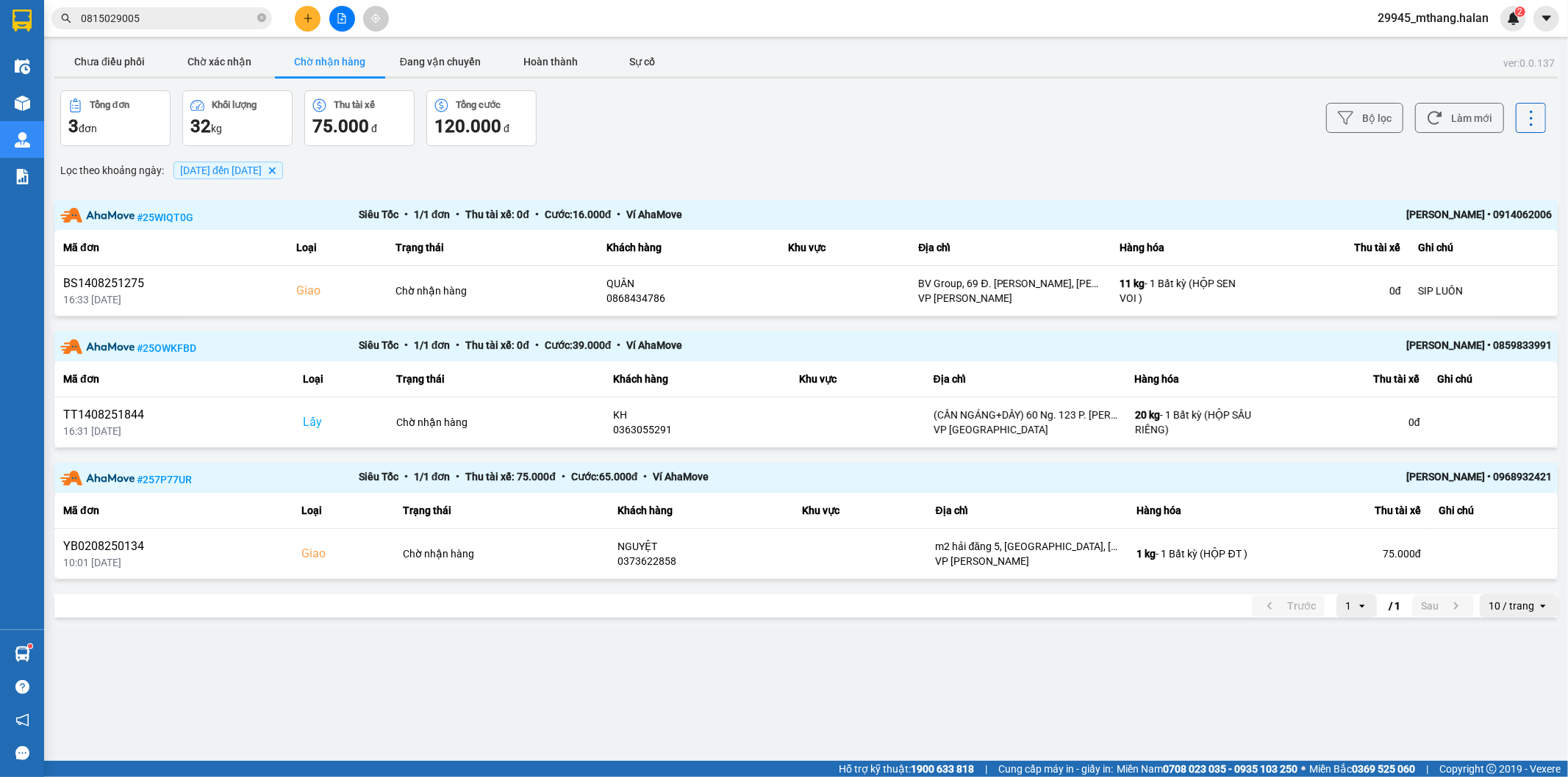
click at [170, 8] on span "0815029005" at bounding box center [162, 18] width 220 height 22
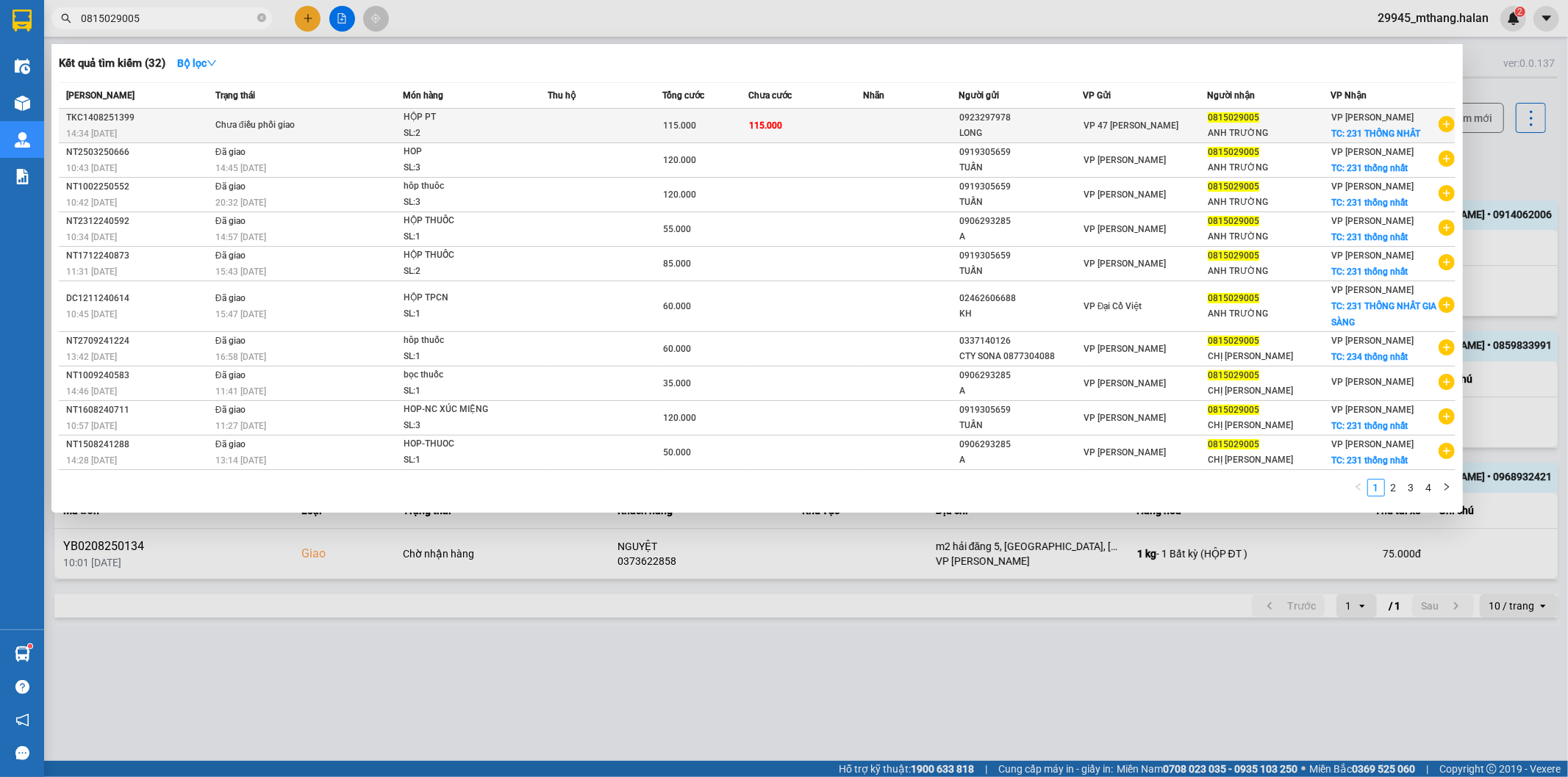
click at [326, 114] on td "Chưa điều phối giao" at bounding box center [307, 125] width 191 height 34
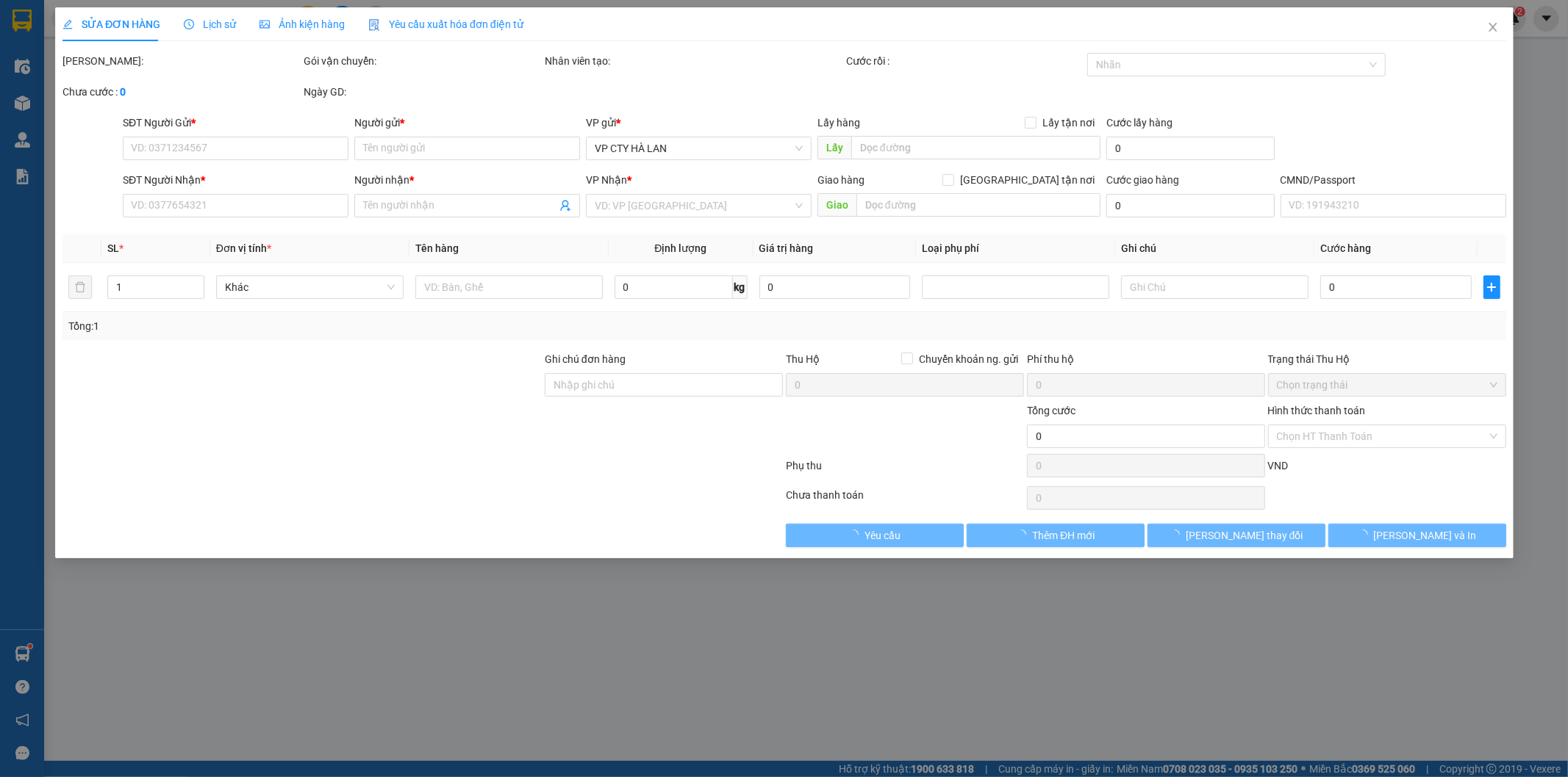
type input "0923297978"
type input "LONG"
type input "0815029005"
type input "ANH TRƯỜNG"
checkbox input "true"
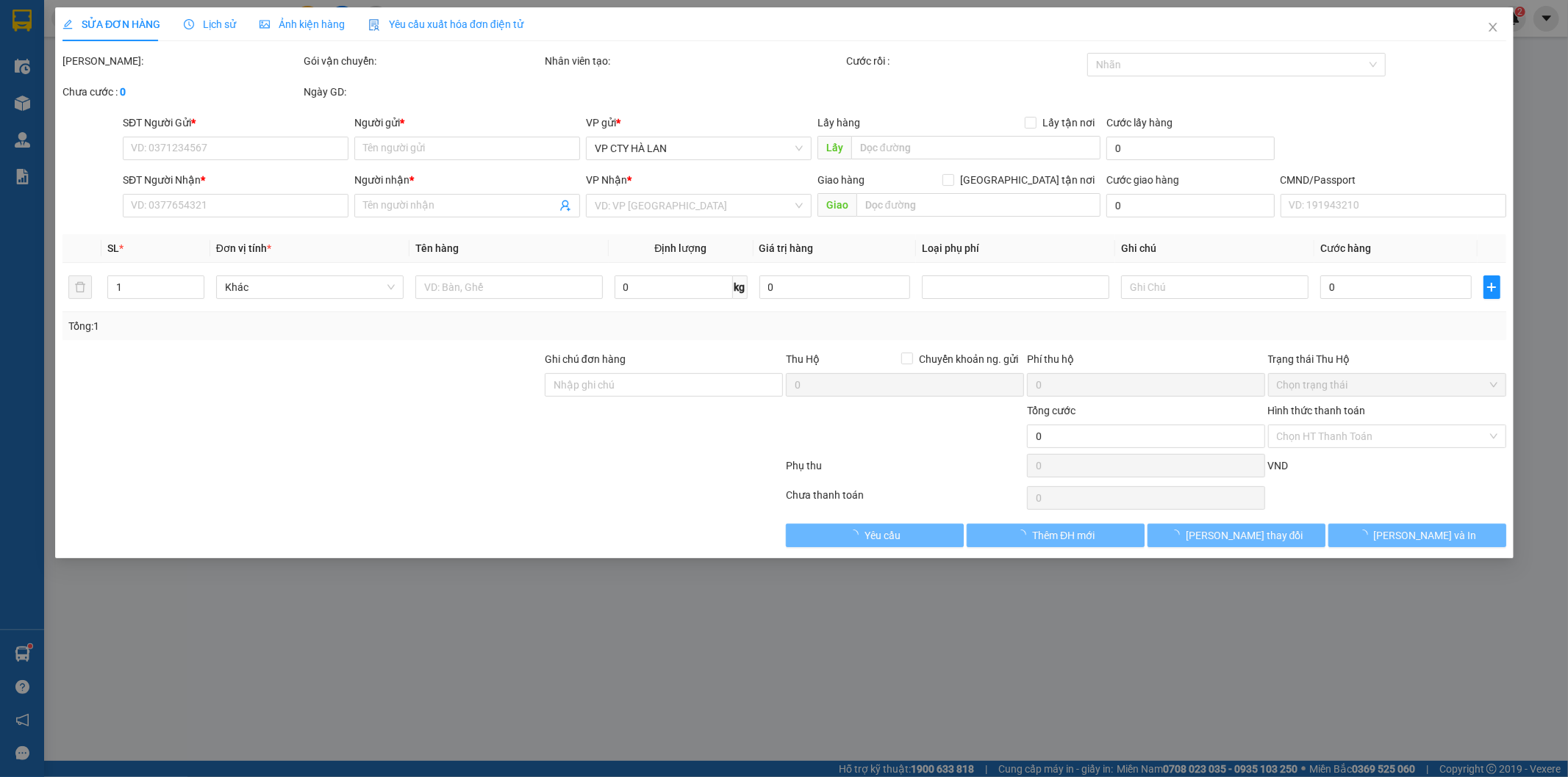
type input "231 THỐNG NHÂT"
type input "115.000"
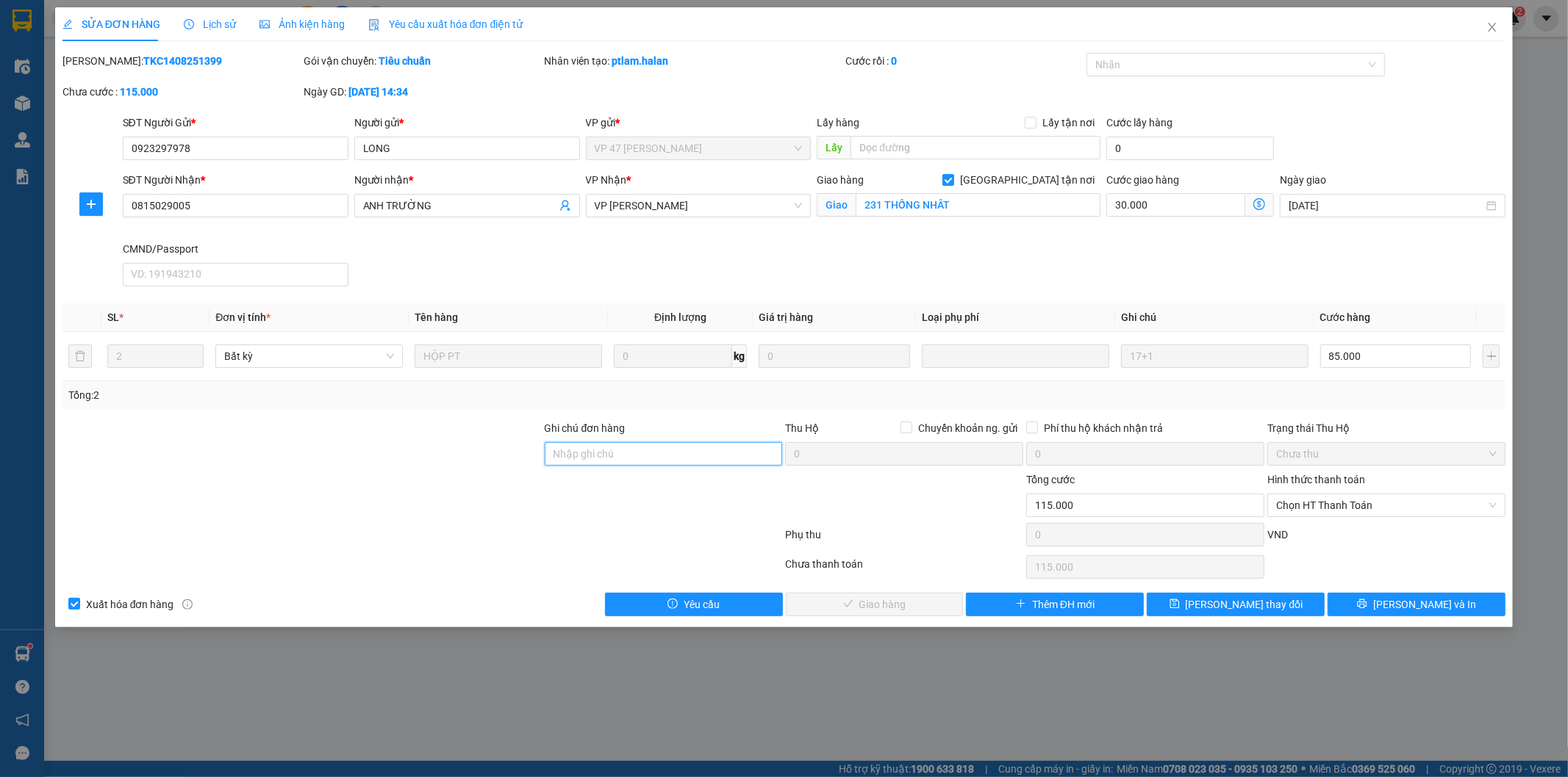
click at [628, 452] on input "Ghi chú đơn hàng" at bounding box center [663, 454] width 238 height 23
click at [666, 457] on input "Ghi chú đơn hàng" at bounding box center [663, 454] width 238 height 23
click at [818, 497] on div at bounding box center [904, 497] width 241 height 52
click at [661, 457] on input "Ghi chú đơn hàng" at bounding box center [663, 454] width 238 height 23
type input "SHIP TRƯỚC 17H"
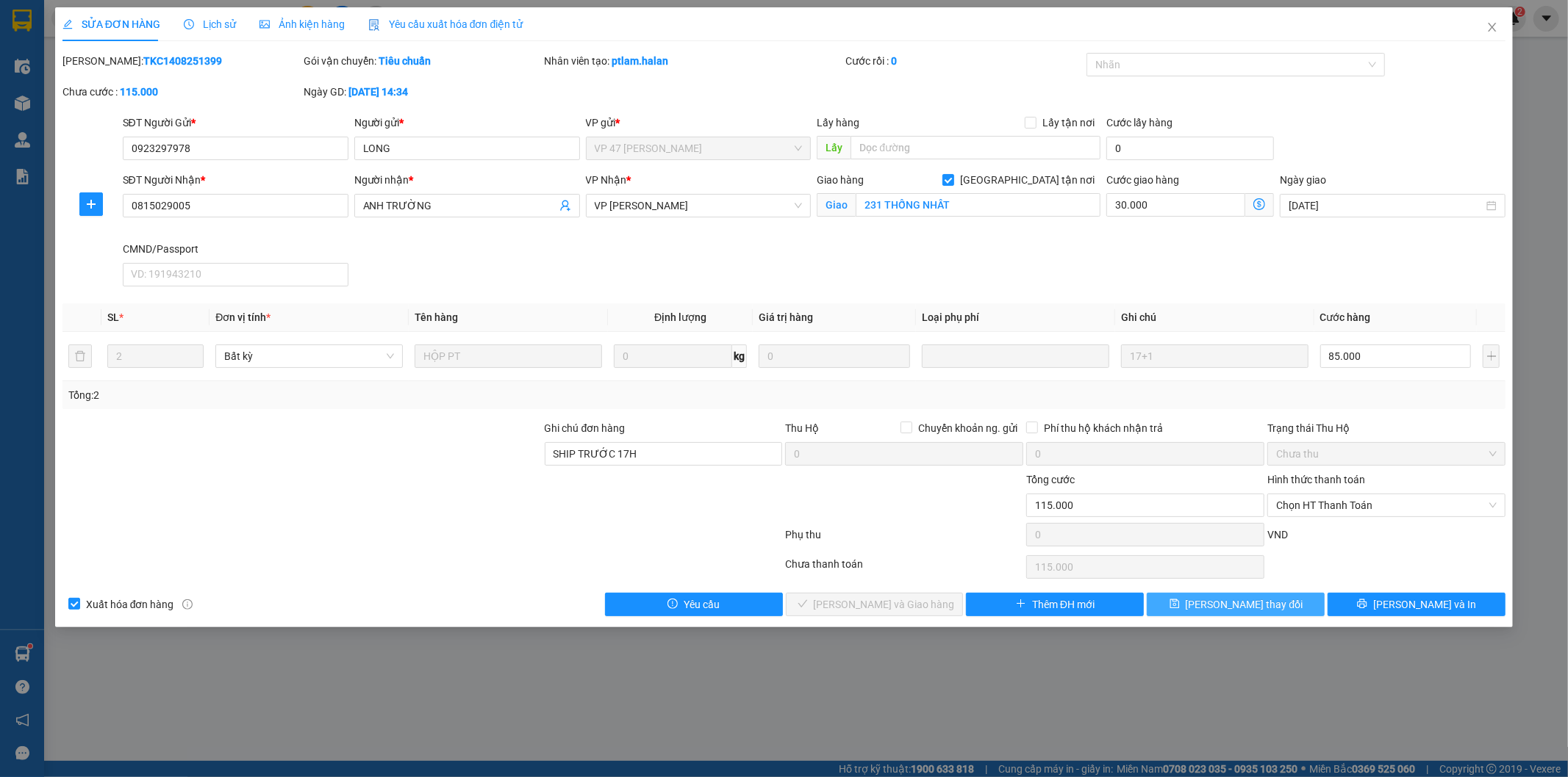
click at [1237, 605] on span "[PERSON_NAME] thay đổi" at bounding box center [1244, 604] width 118 height 16
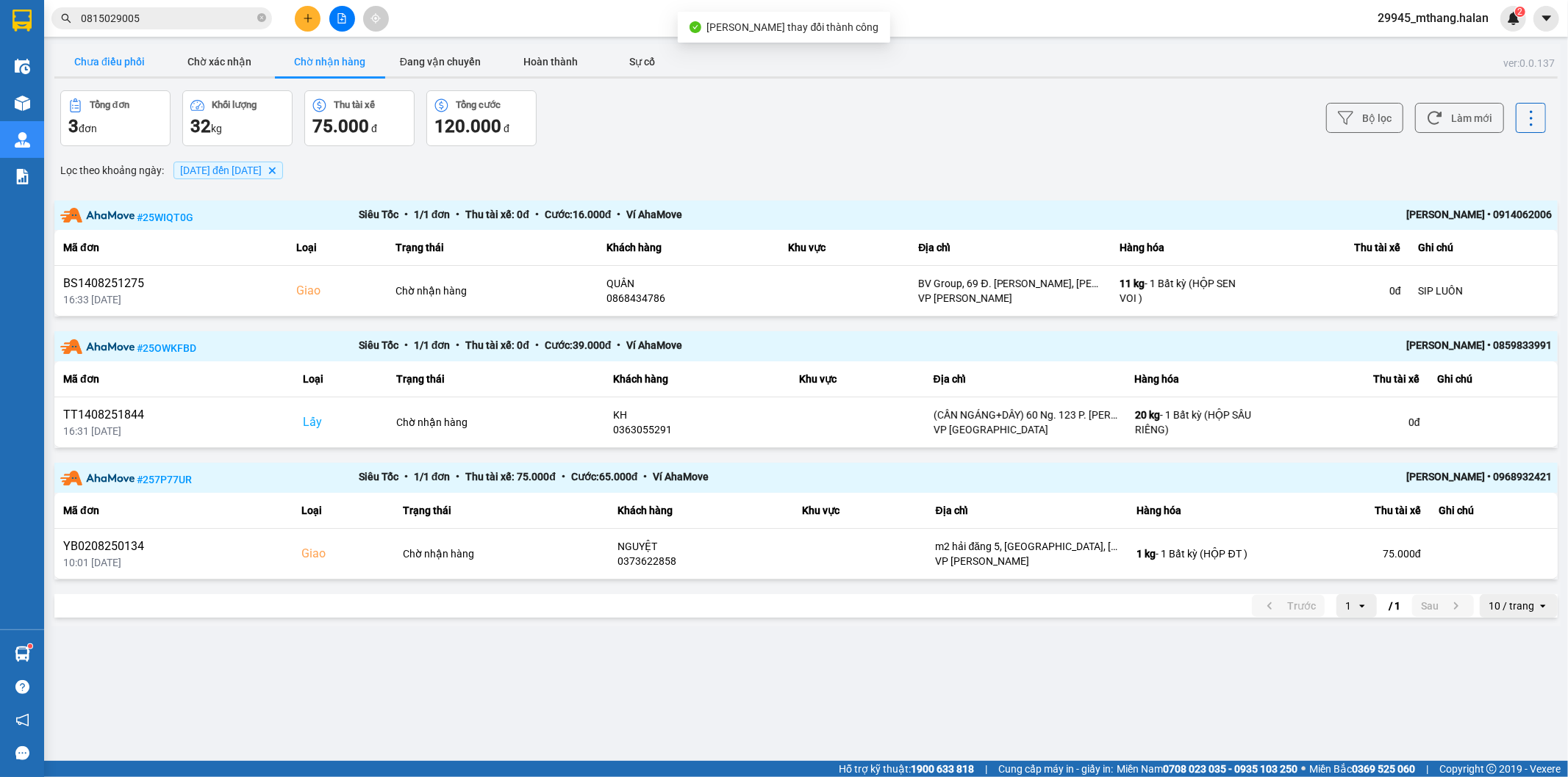
click at [114, 67] on button "Chưa điều phối" at bounding box center [109, 61] width 110 height 29
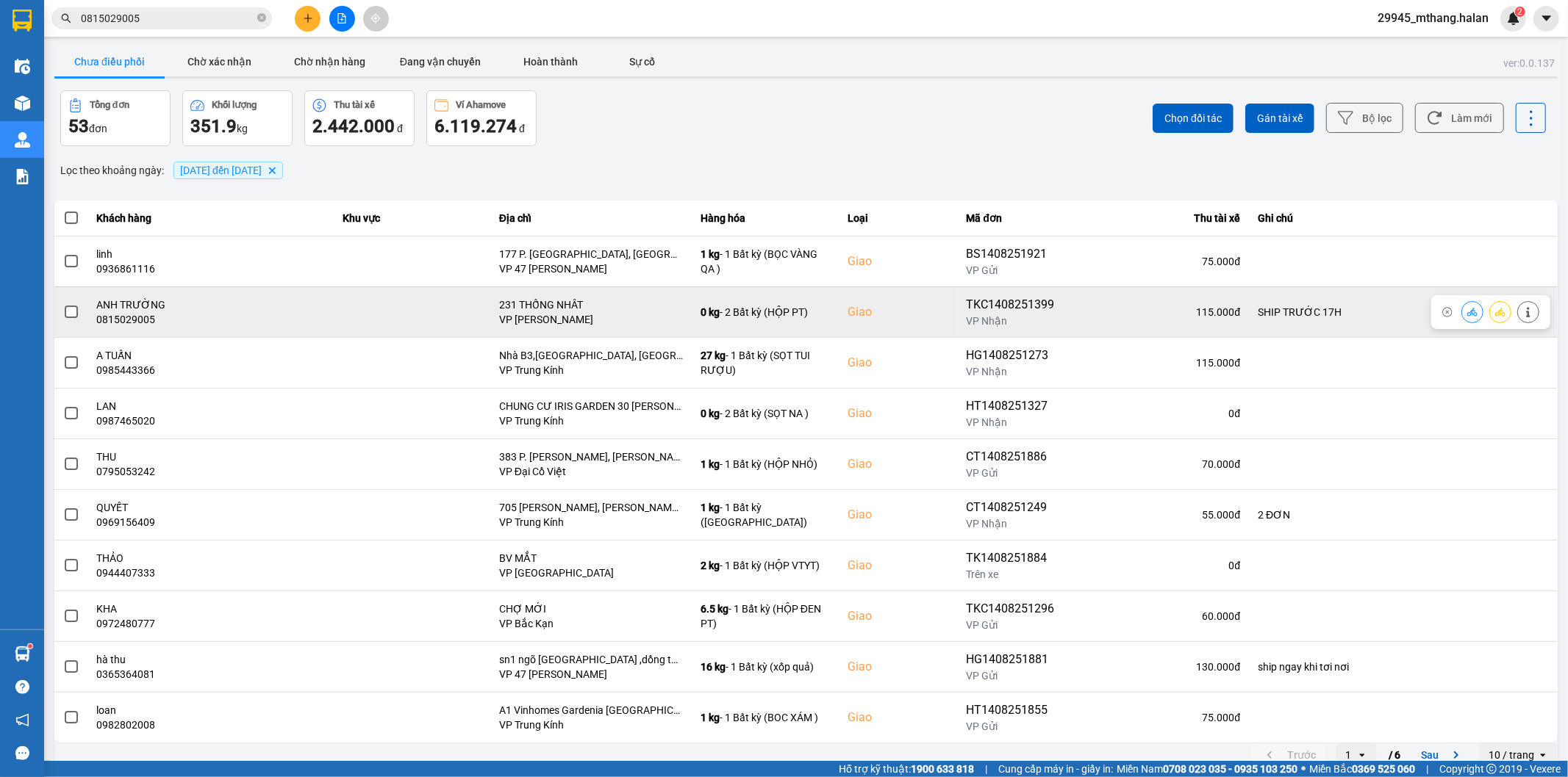
click at [63, 310] on label at bounding box center [71, 311] width 16 height 16
click at [63, 304] on input "checkbox" at bounding box center [63, 304] width 0 height 0
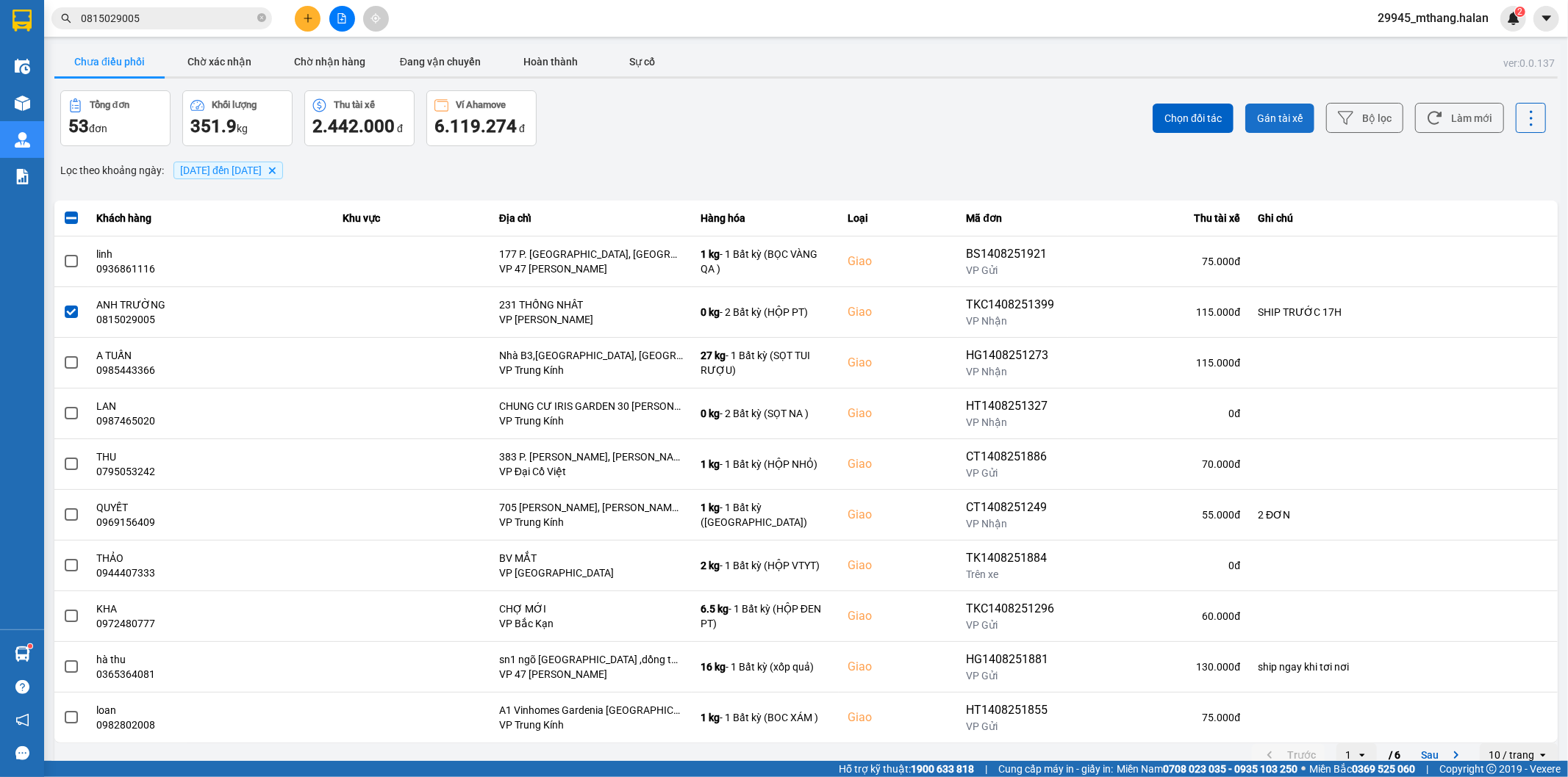
click at [1270, 122] on span "Gán tài xế" at bounding box center [1279, 119] width 46 height 15
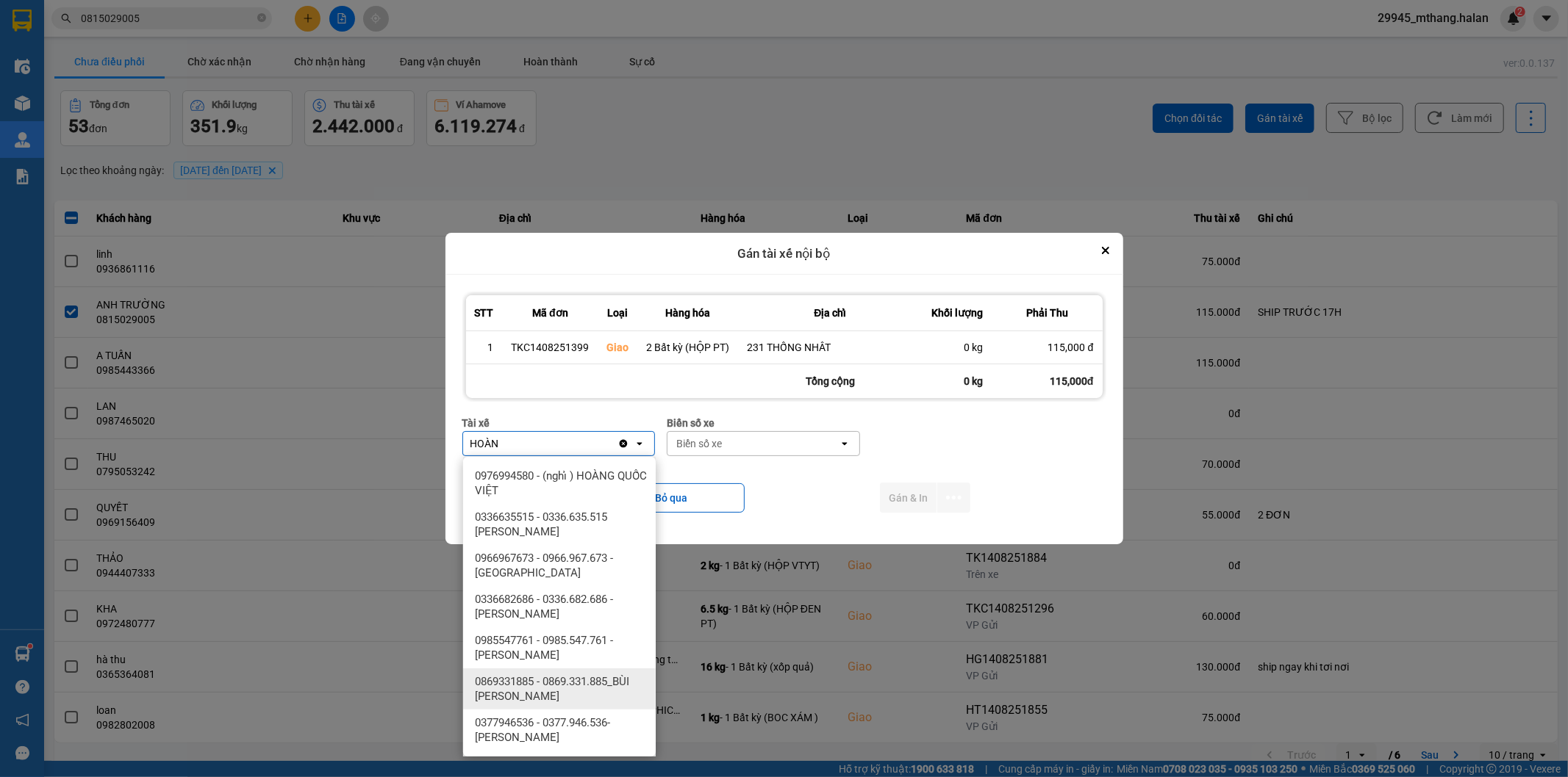
type input "HOÀN"
click at [543, 737] on span "0377946536 - 0377.946.536- Đào Duy Hoàn" at bounding box center [563, 730] width 175 height 29
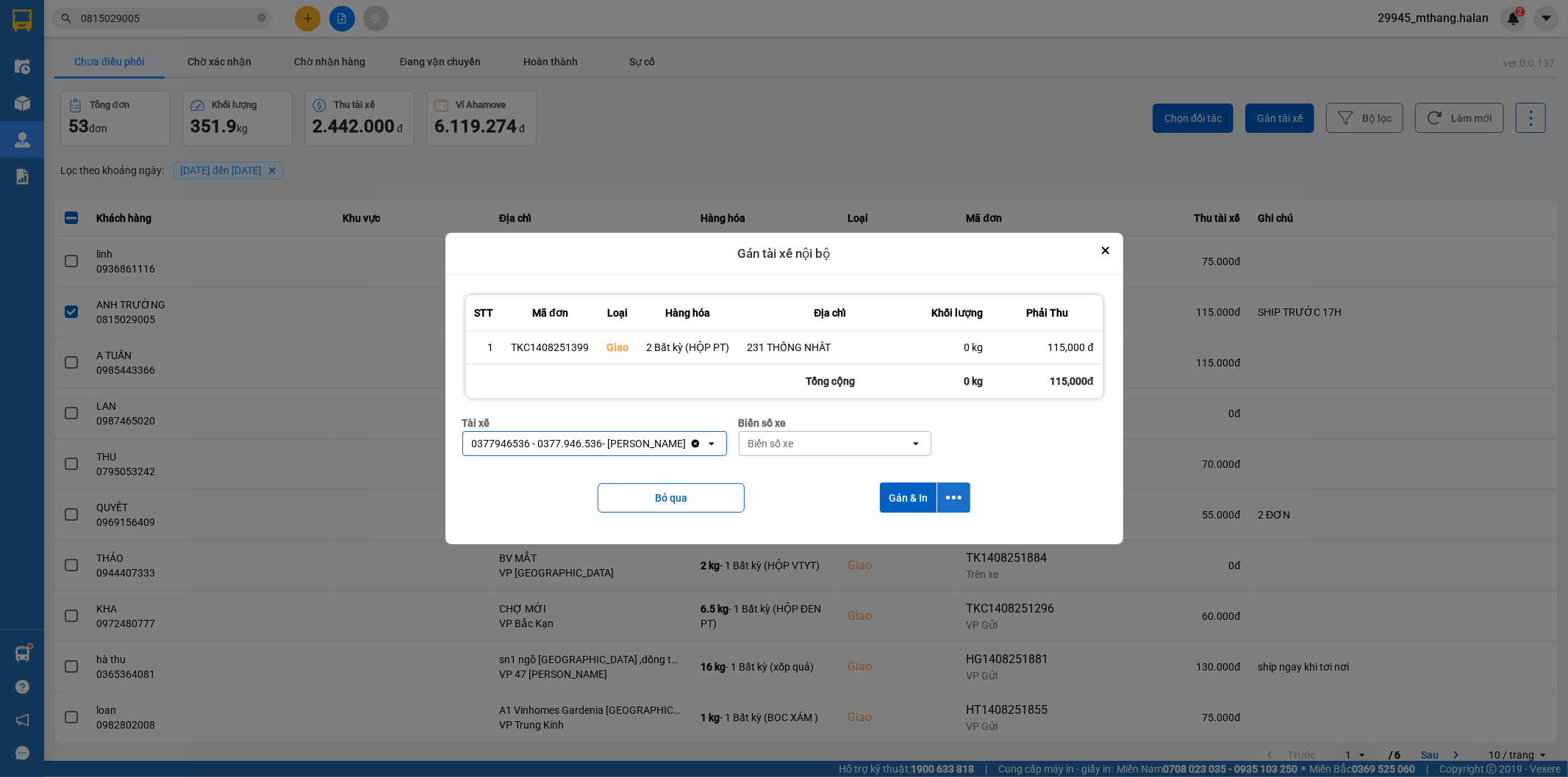
click at [949, 505] on icon "dialog" at bounding box center [953, 497] width 15 height 15
click at [888, 535] on span "Chỉ gán tài" at bounding box center [895, 539] width 48 height 15
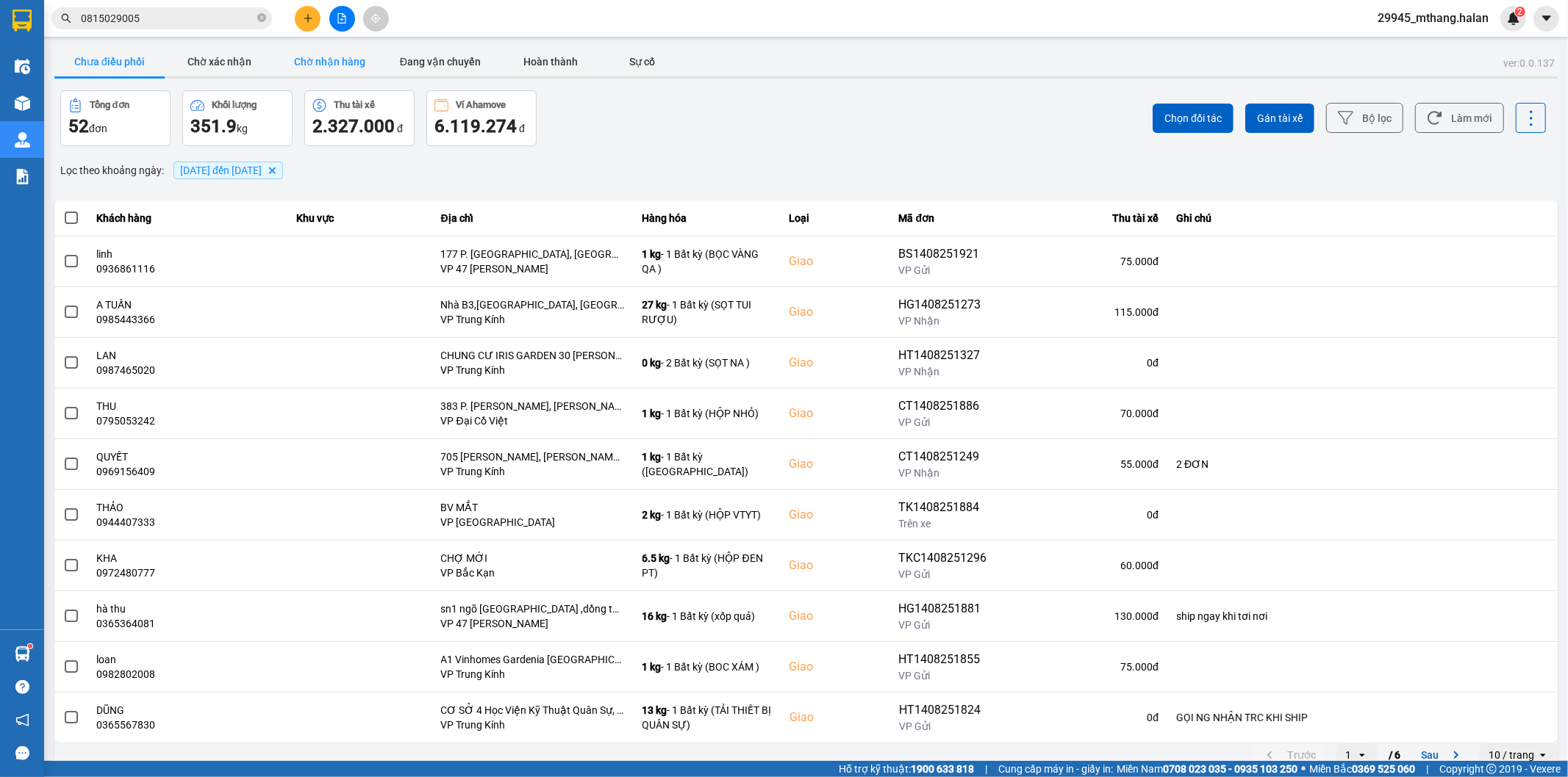
click at [287, 58] on button "Chờ nhận hàng" at bounding box center [330, 61] width 110 height 29
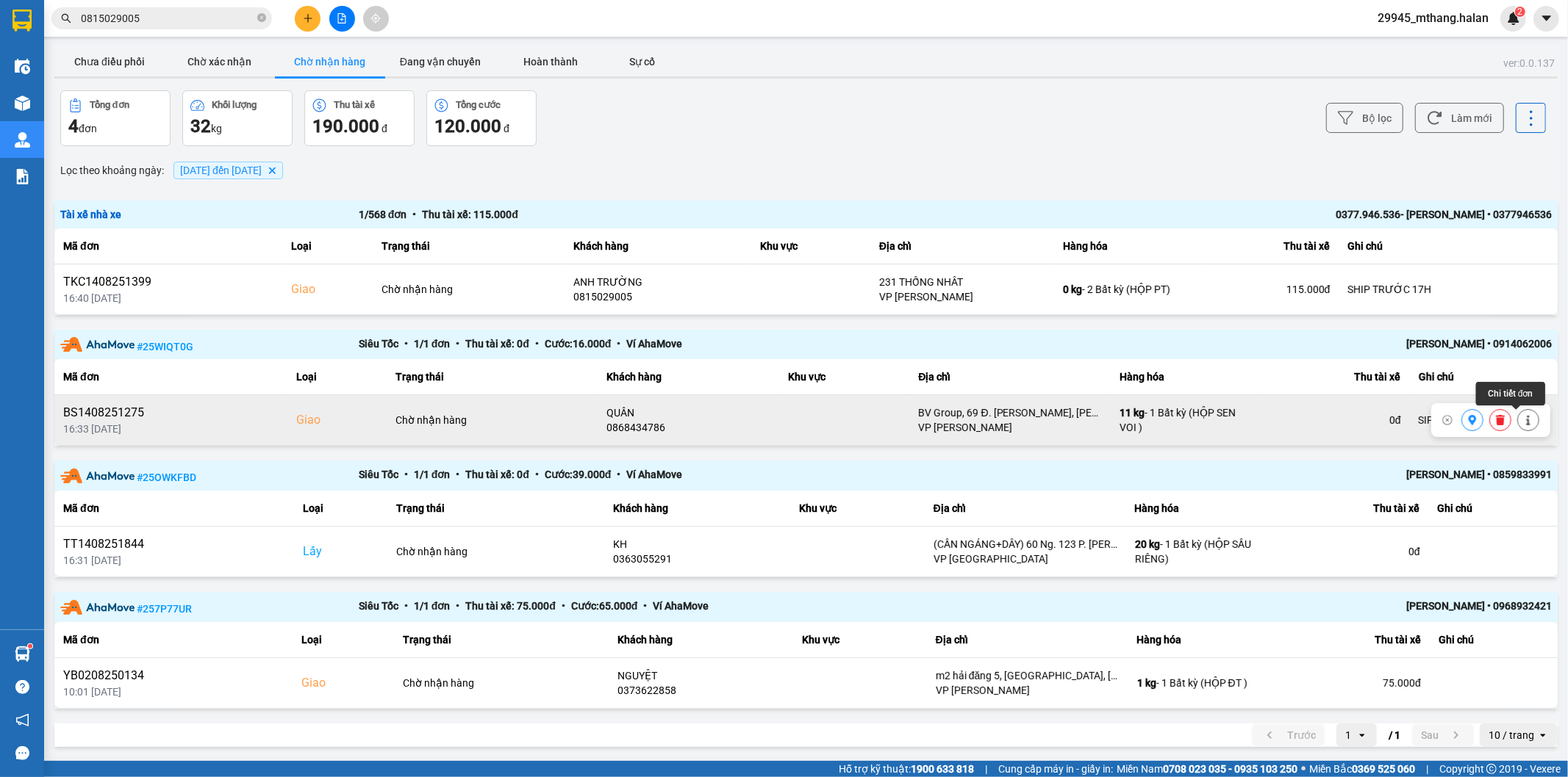
click at [1523, 423] on icon at bounding box center [1528, 420] width 10 height 10
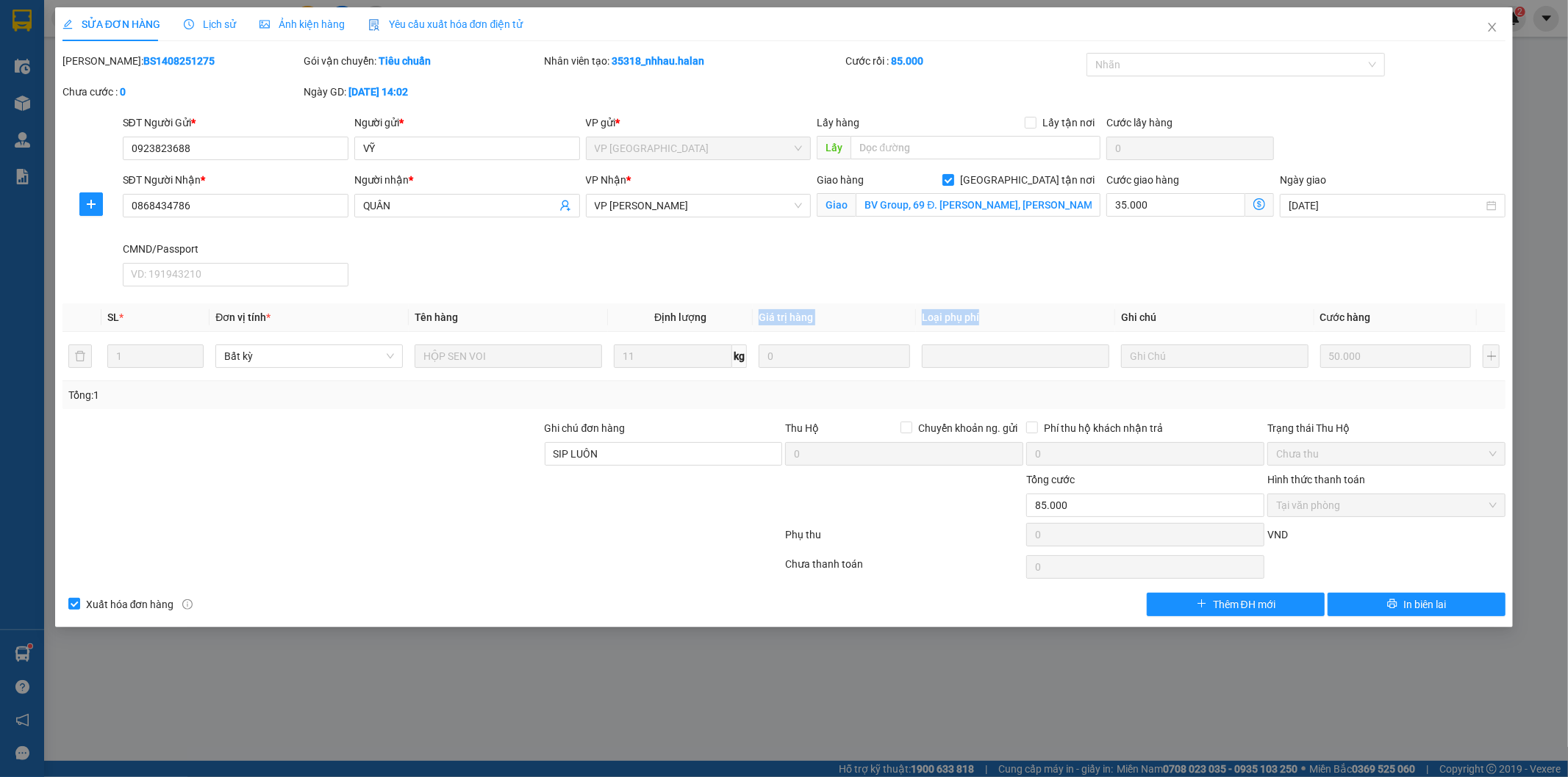
drag, startPoint x: 759, startPoint y: 315, endPoint x: 1024, endPoint y: 310, distance: 265.0
click at [1019, 312] on tr "SL * Đơn vị tính * Tên hàng Định lượng Giá trị hàng Loại phụ phí Ghi chú Cước h…" at bounding box center [784, 318] width 1444 height 28
click at [1489, 31] on icon "close" at bounding box center [1492, 28] width 12 height 12
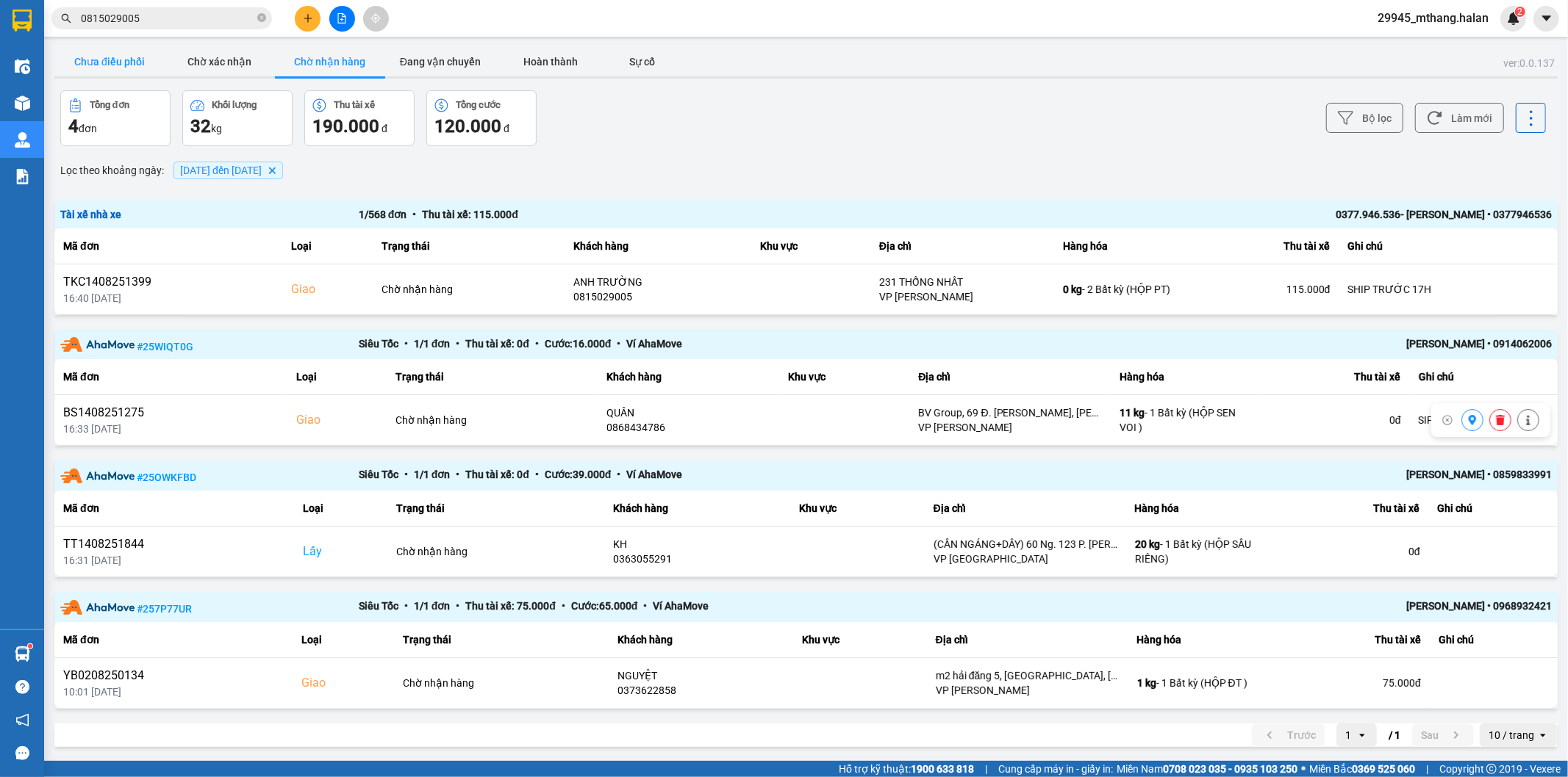
click at [104, 57] on button "Chưa điều phối" at bounding box center [109, 61] width 110 height 29
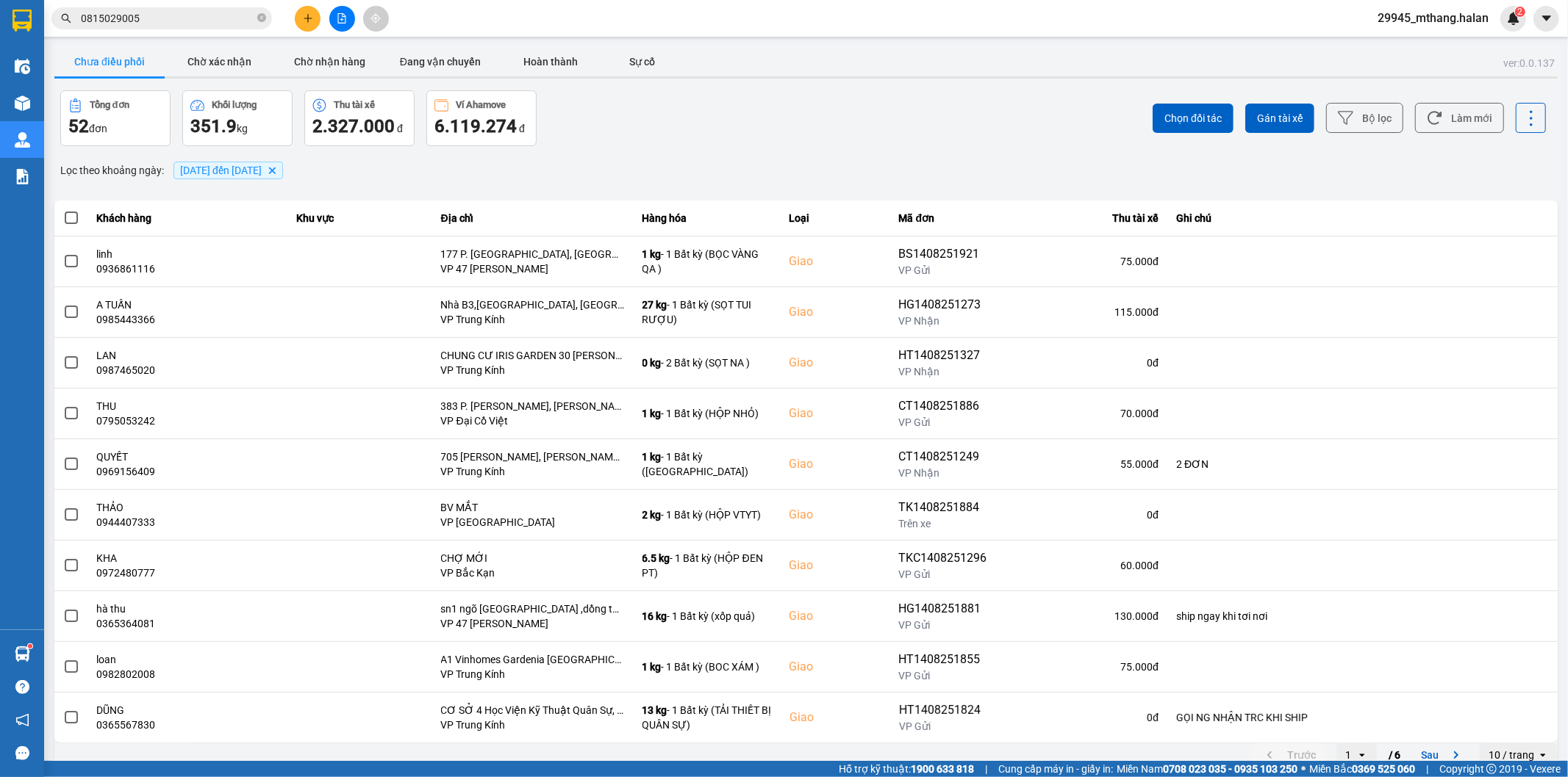
click at [194, 16] on input "0815029005" at bounding box center [168, 18] width 174 height 16
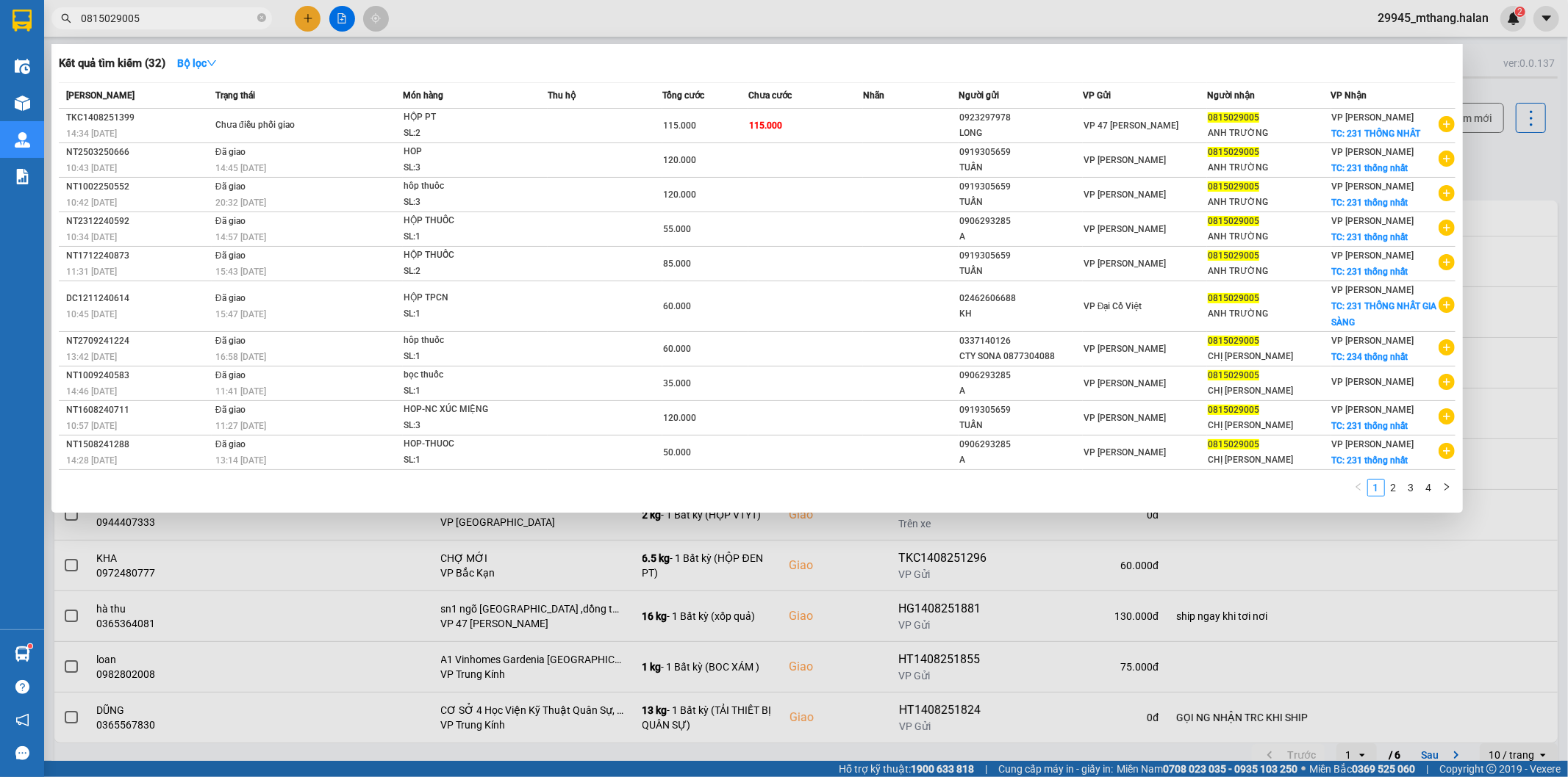
click at [194, 16] on input "0815029005" at bounding box center [168, 18] width 174 height 16
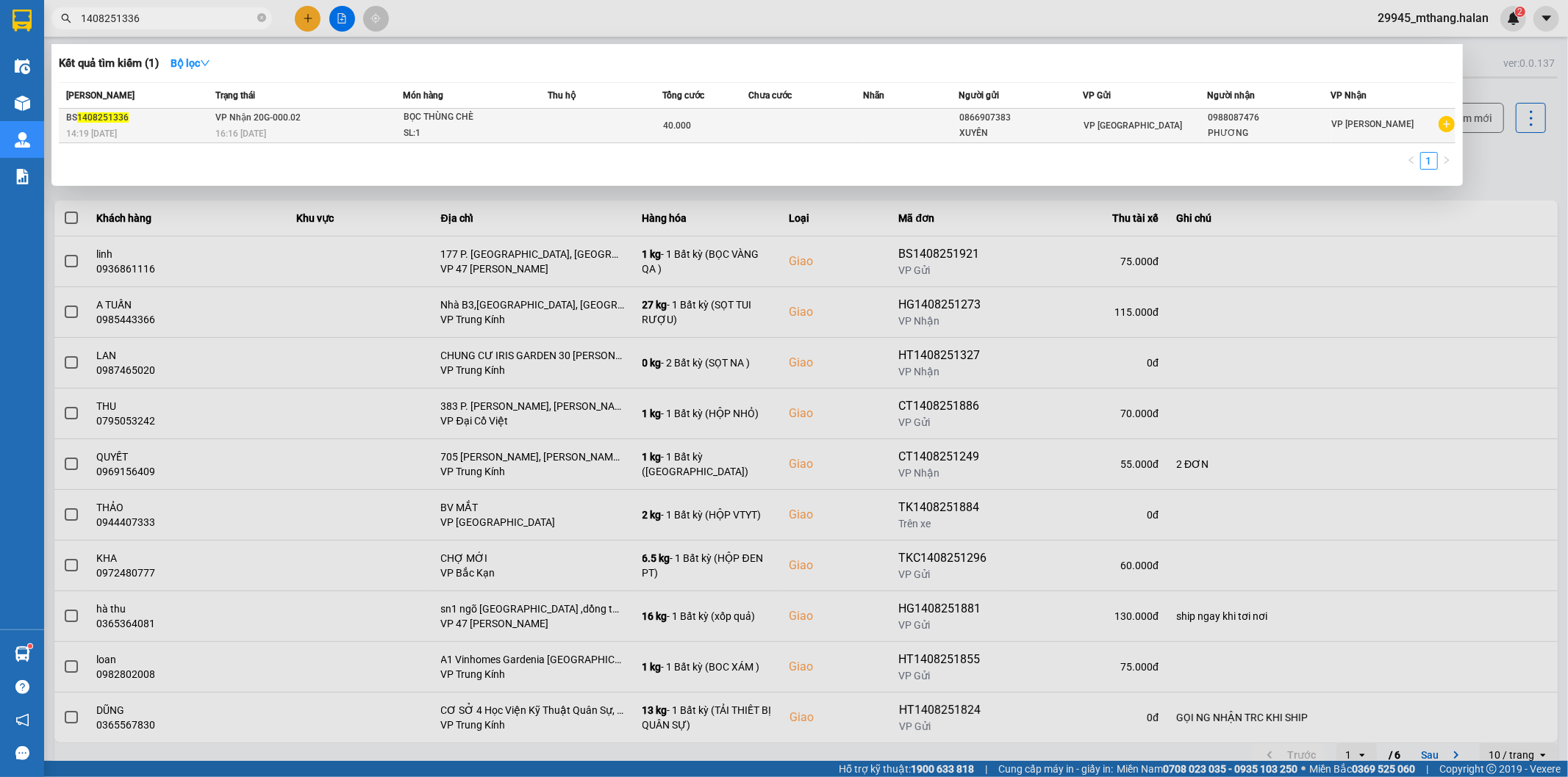
type input "1408251336"
click at [1074, 134] on div "XUYÊN" at bounding box center [1020, 134] width 123 height 15
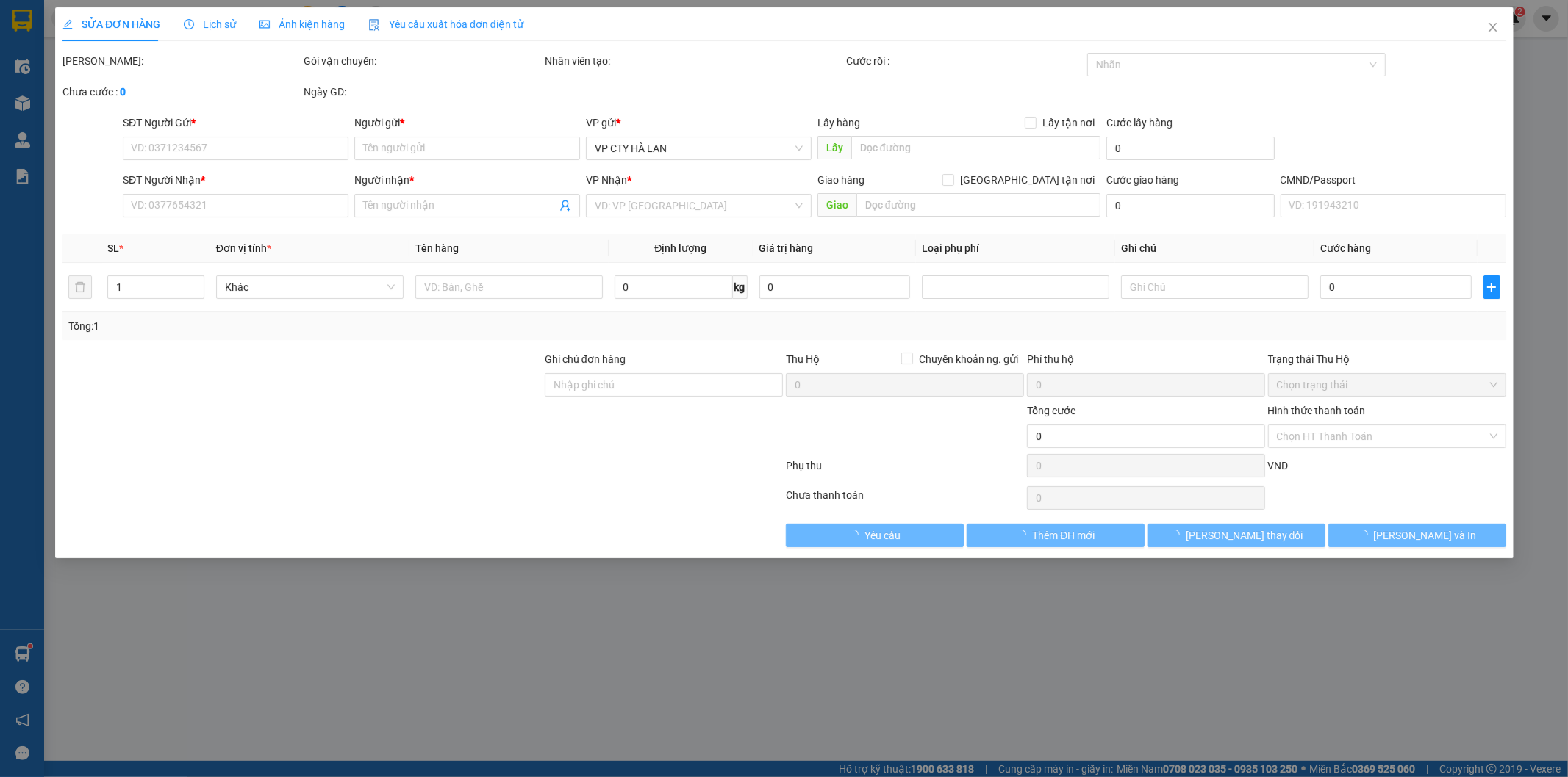
type input "0866907383"
type input "XUYÊN"
type input "0988087476"
type input "PHƯƠNG"
type input "40.000"
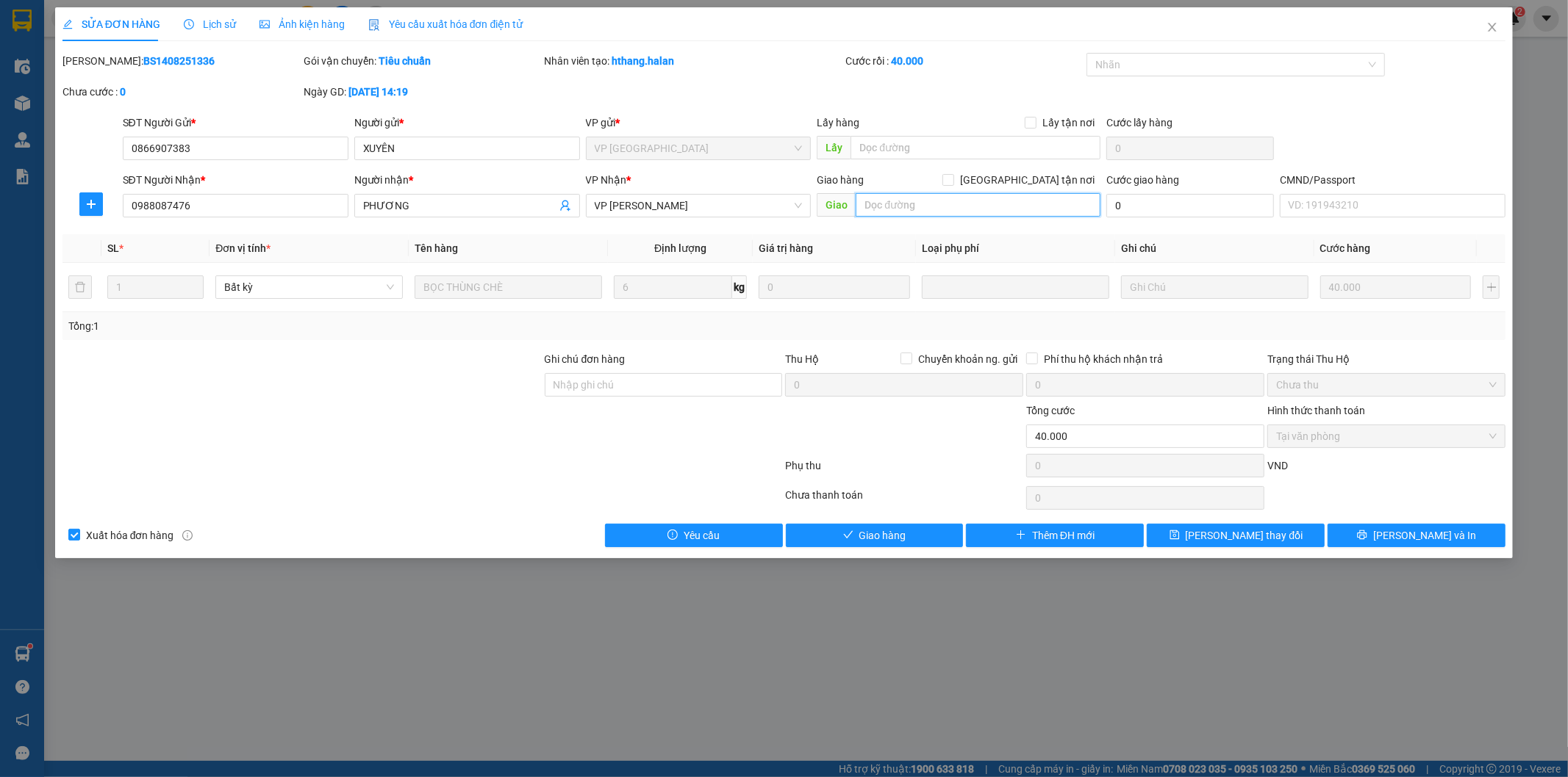
click at [928, 197] on input "text" at bounding box center [978, 205] width 245 height 23
paste input "2RGC+CXV Tòa Nhà D2 Giảng Võ, Phố, Ba Đình, Hà Nội, Việt Nam"
type input "2RGC+CXV Tòa Nhà D2 Giảng Võ, Phố, Ba Đình, Hà Nội, Việt Nam"
click at [953, 178] on input "[GEOGRAPHIC_DATA] tận nơi" at bounding box center [948, 179] width 10 height 10
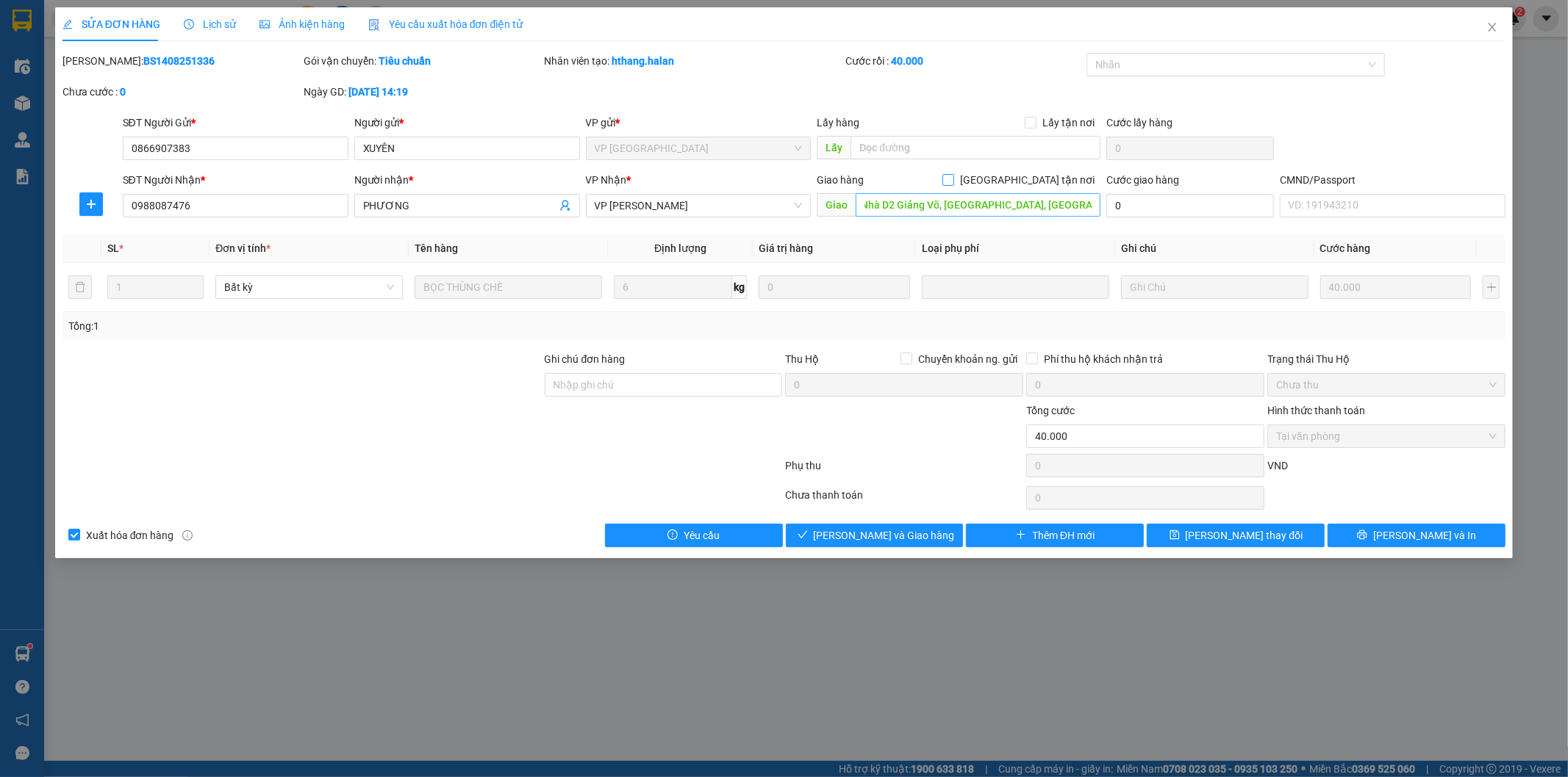
checkbox input "true"
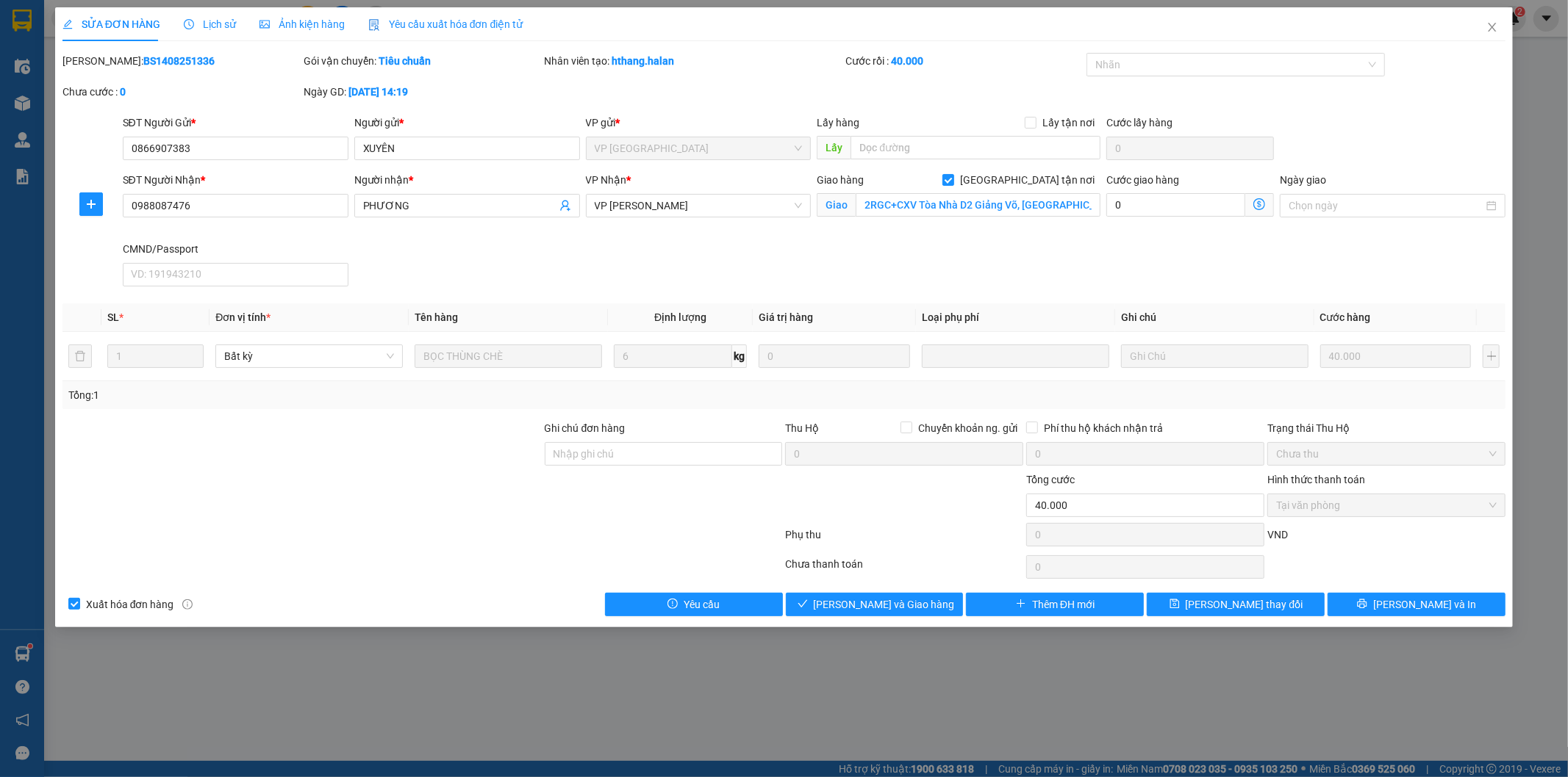
click at [1260, 204] on icon "dollar-circle" at bounding box center [1259, 204] width 12 height 12
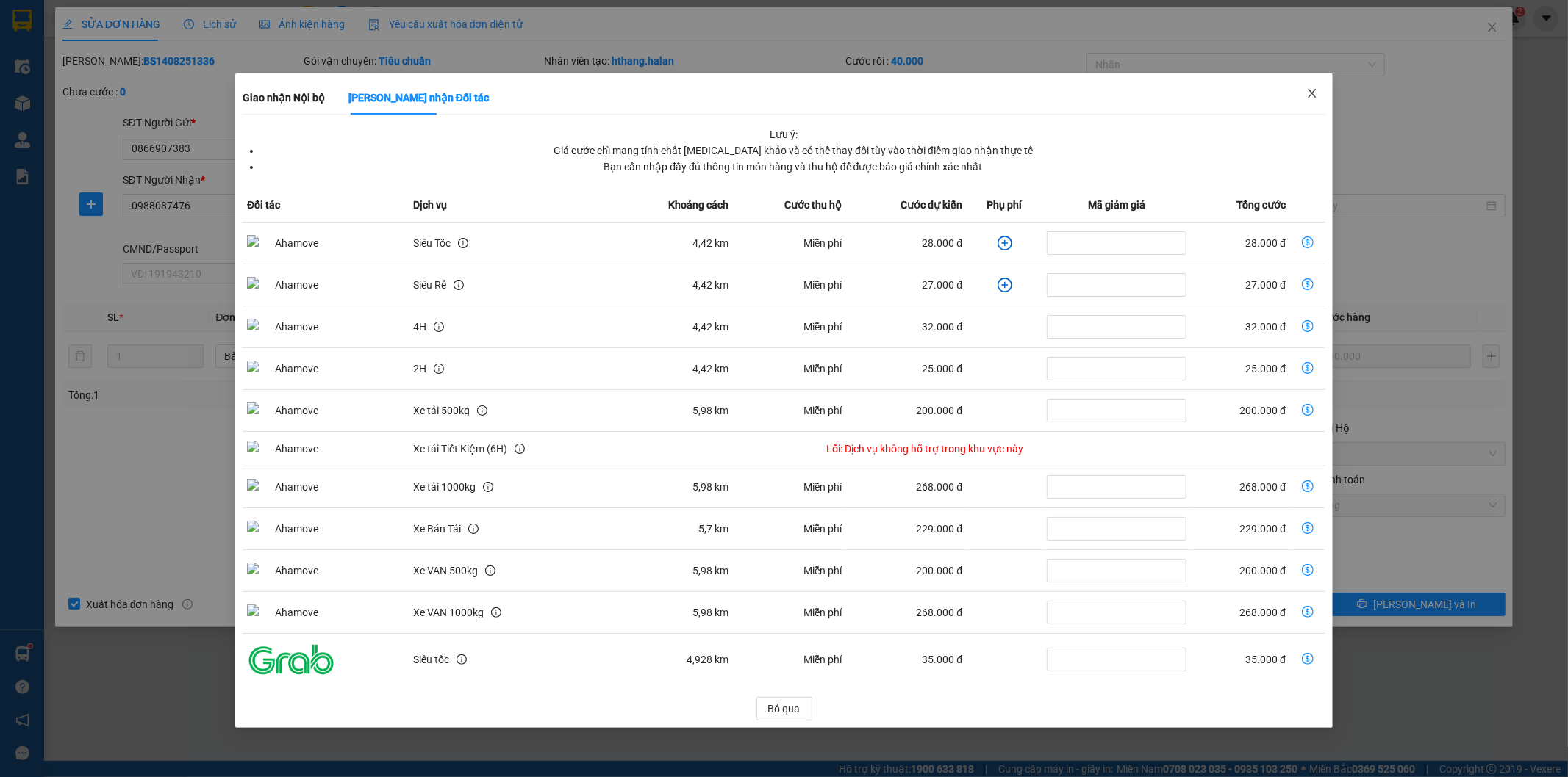
click at [1309, 91] on icon "close" at bounding box center [1312, 93] width 8 height 9
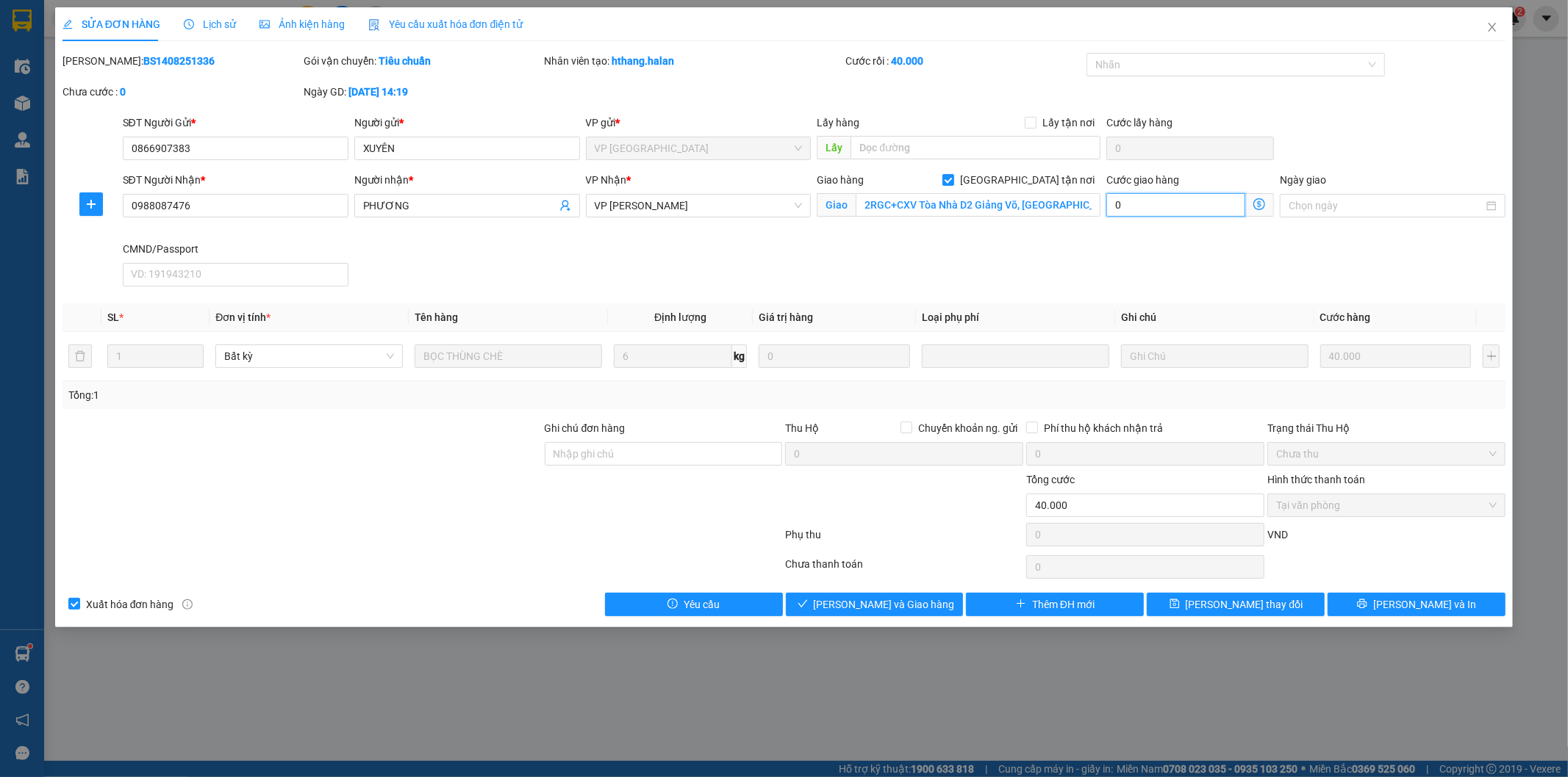
click at [1178, 209] on input "0" at bounding box center [1176, 205] width 139 height 23
type input "40.004"
type input "4"
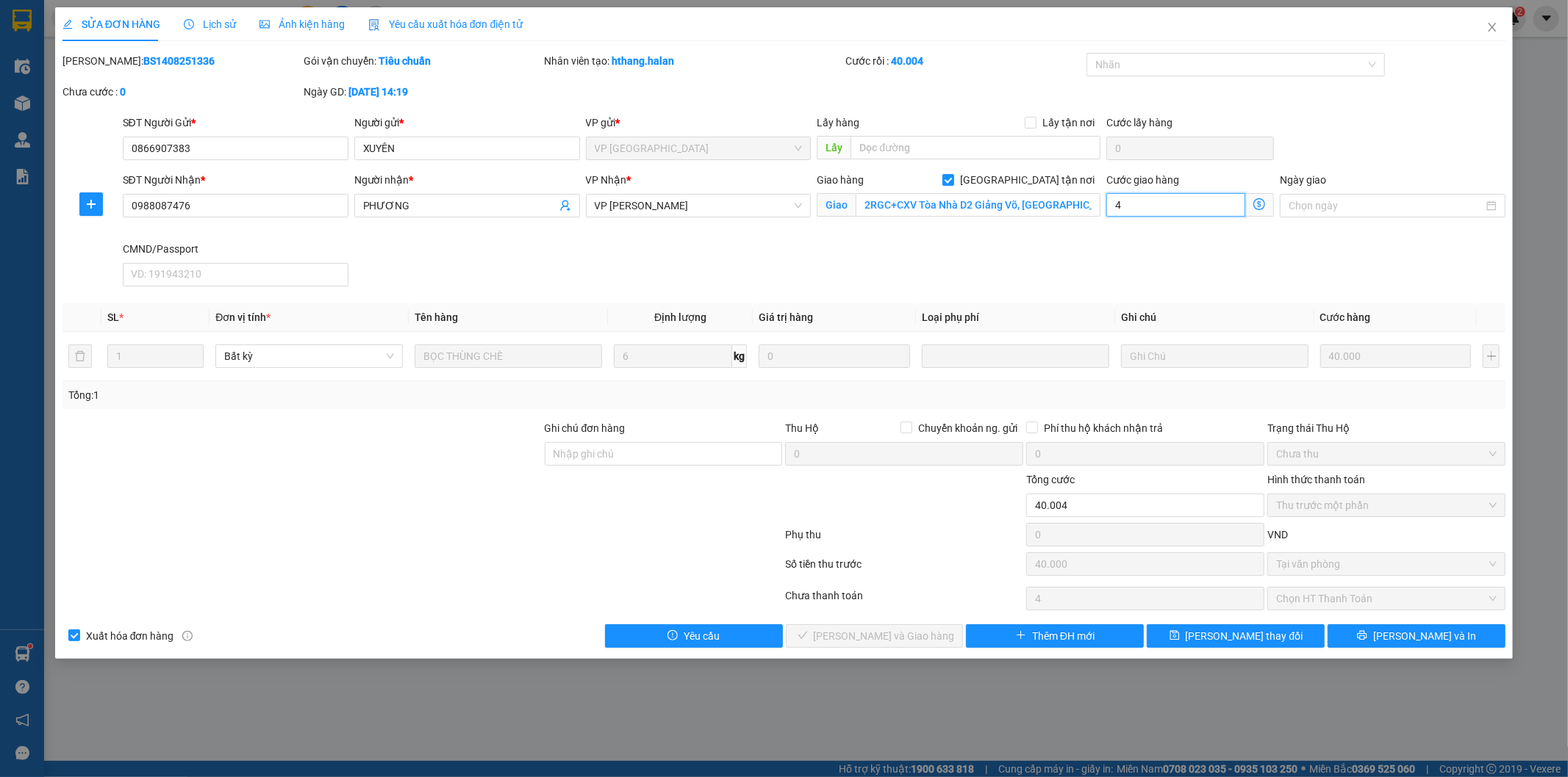
type input "40.040"
type input "40"
type input "80.000"
type input "40.000"
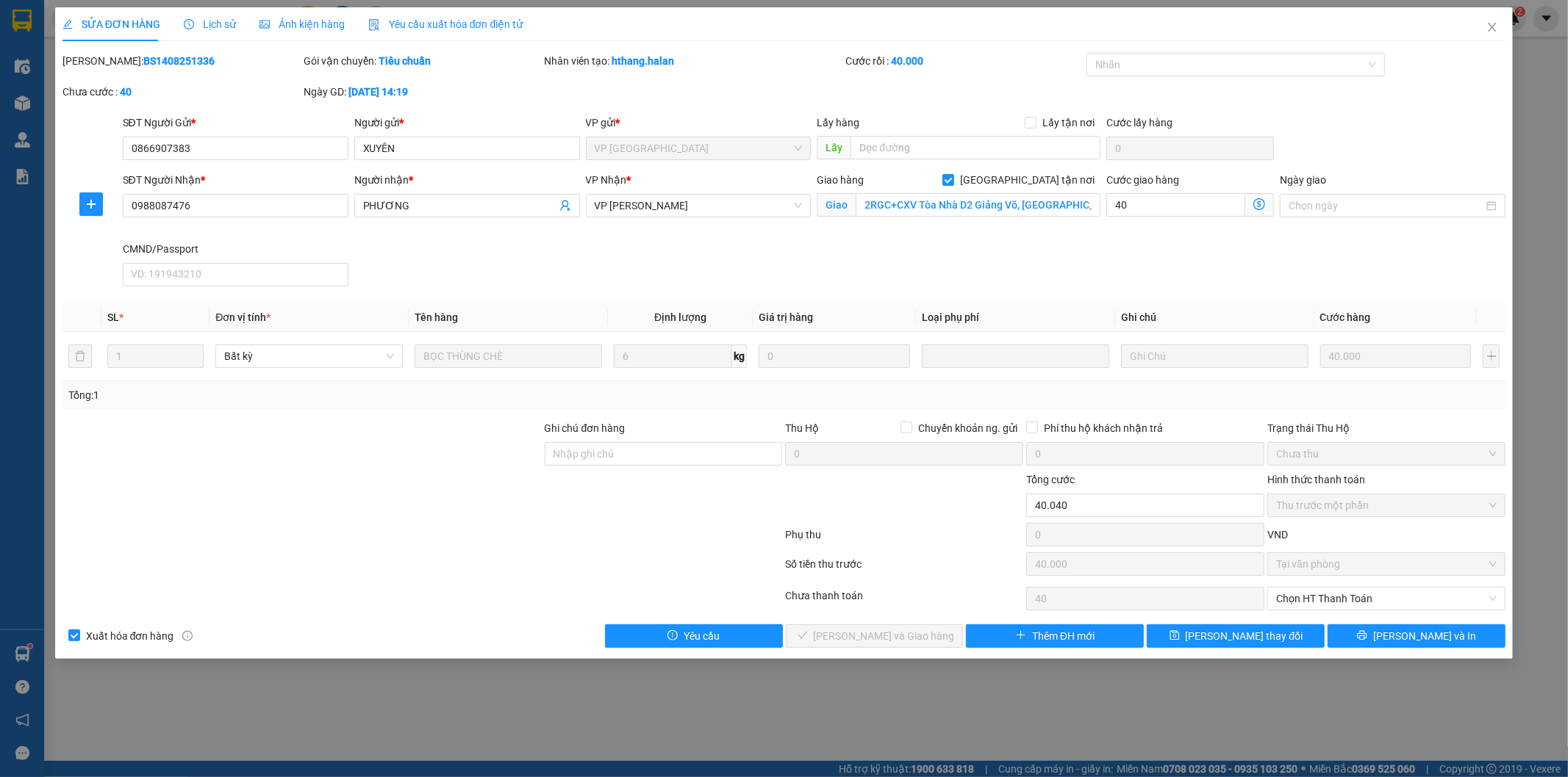
type input "40.000"
click at [976, 272] on div "SĐT Người Nhận * 0988087476 Người nhận * PHƯƠNG VP Nhận * VP Võ Chí Công Giao h…" at bounding box center [815, 232] width 1389 height 120
click at [1228, 630] on span "[PERSON_NAME] thay đổi" at bounding box center [1244, 636] width 118 height 16
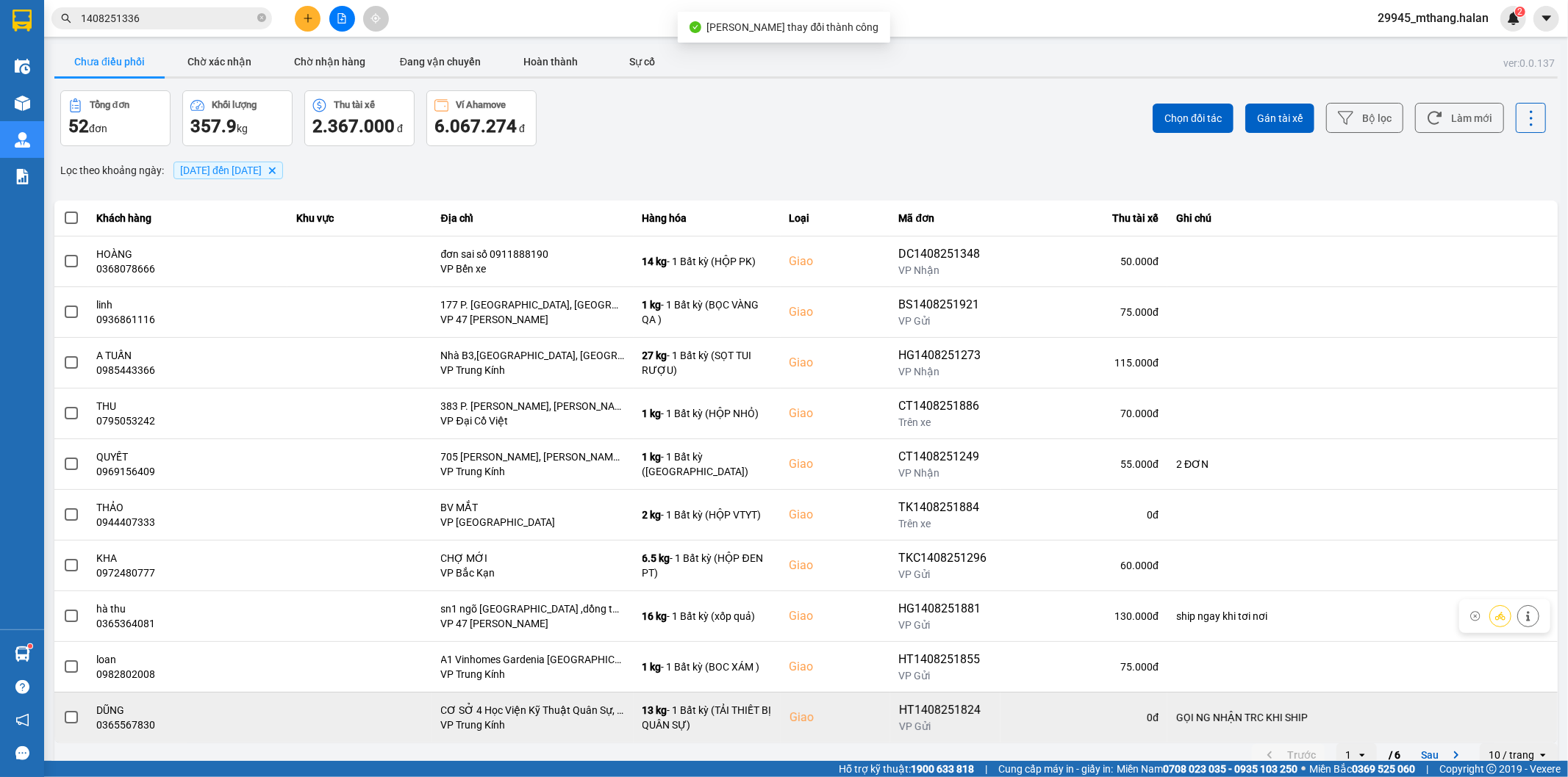
scroll to position [16, 0]
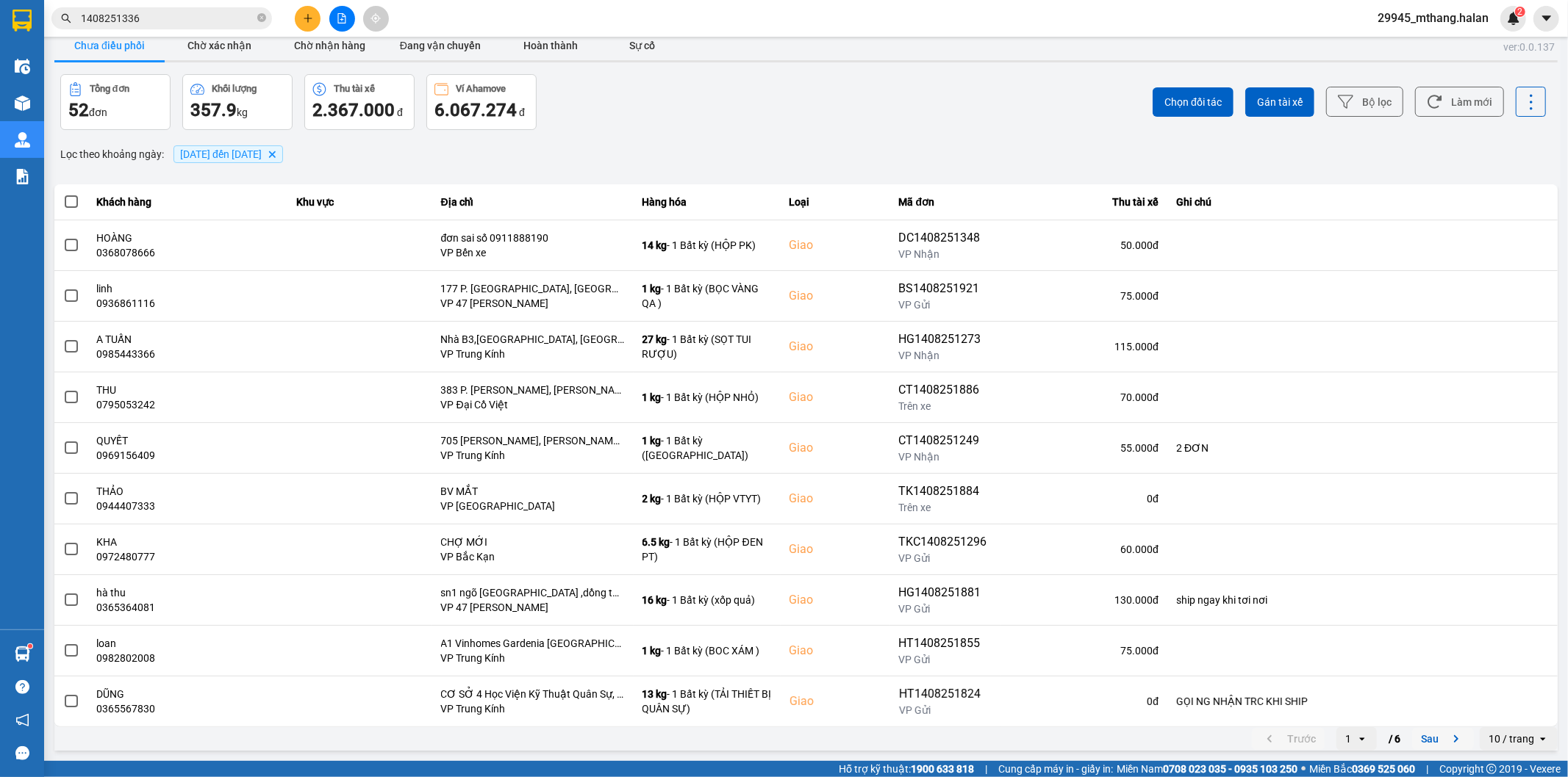
click at [1422, 740] on button "Sau" at bounding box center [1443, 739] width 62 height 22
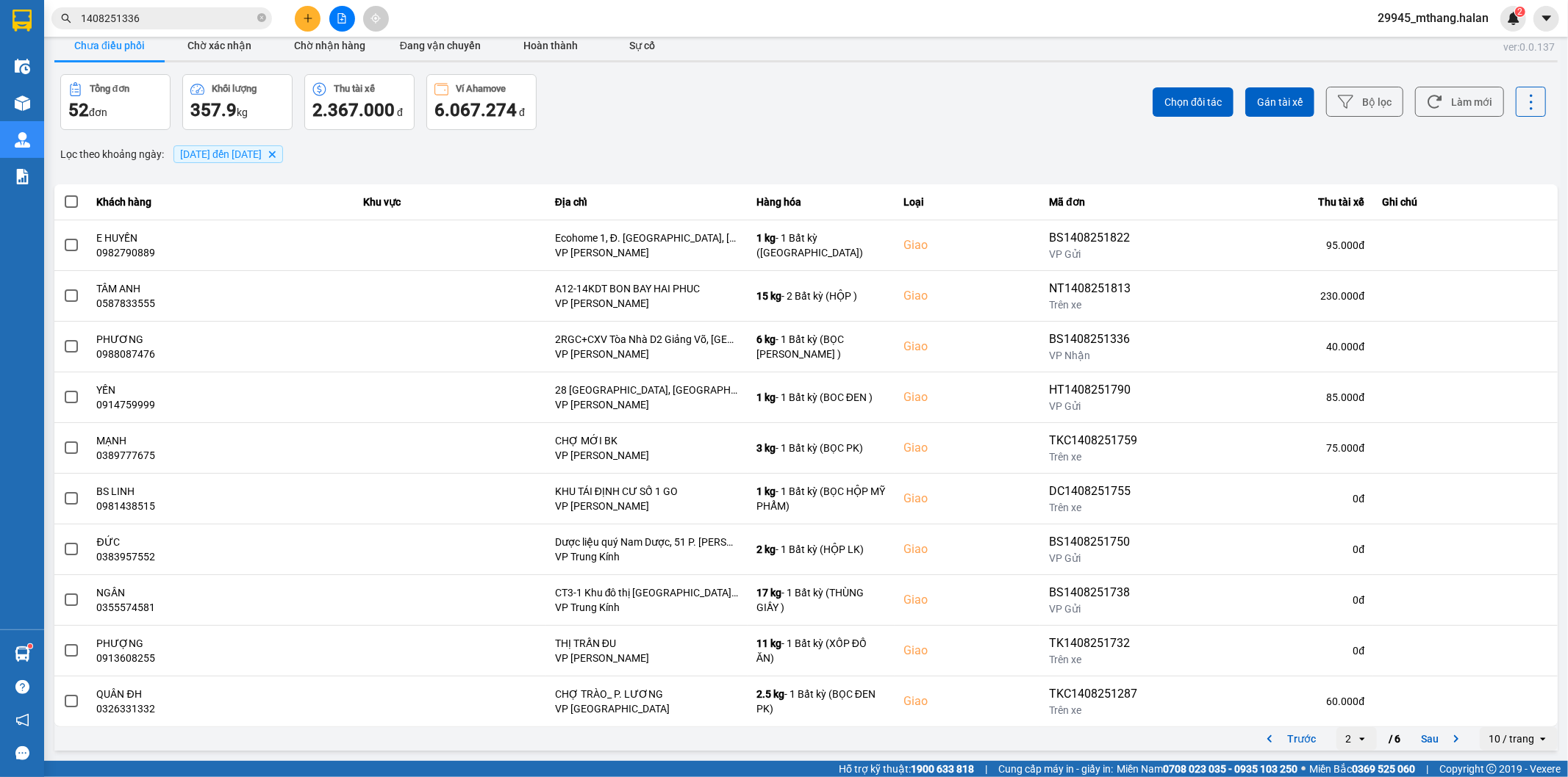
scroll to position [0, 0]
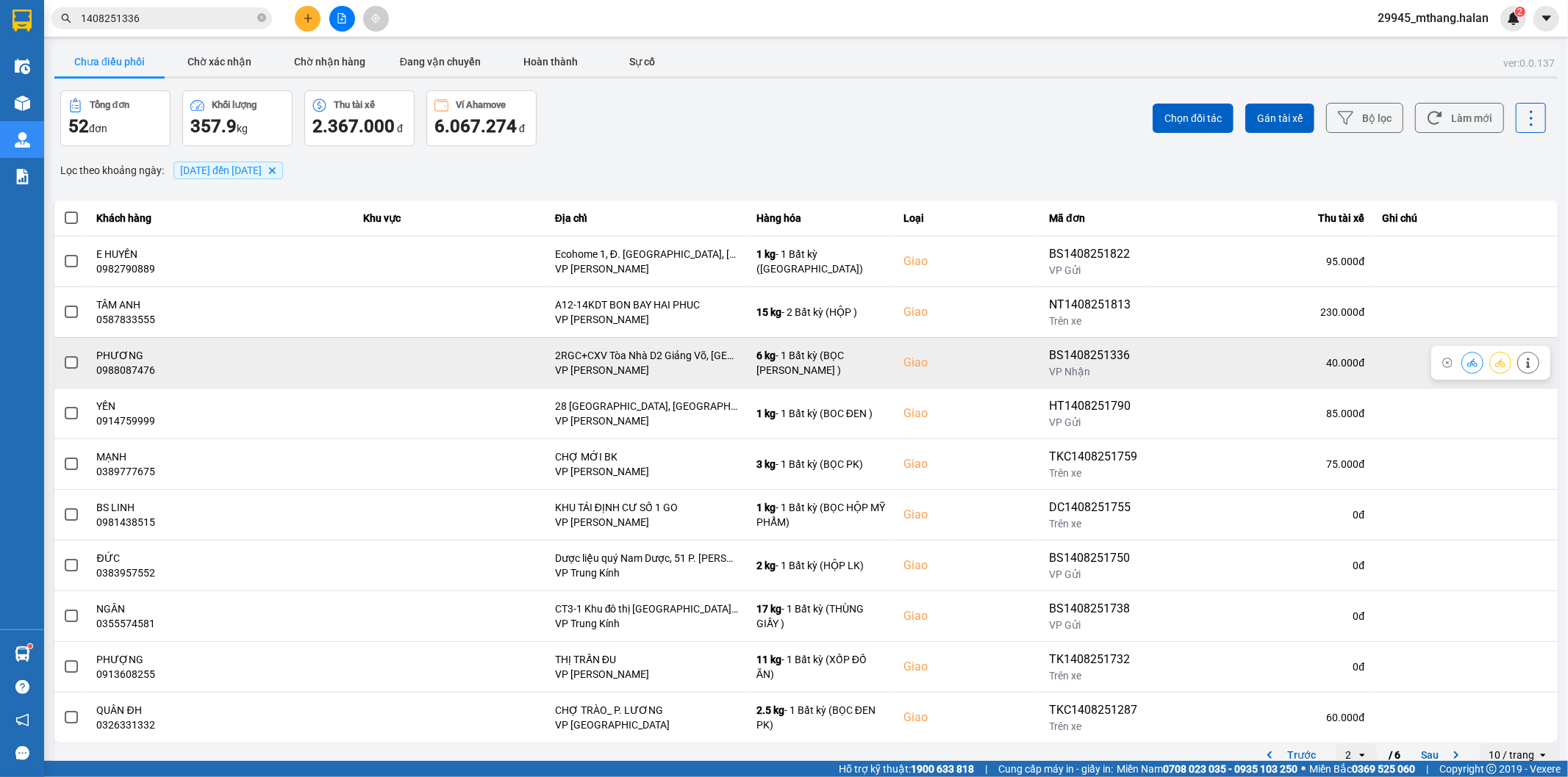
click at [75, 362] on span at bounding box center [71, 363] width 13 height 13
click at [63, 355] on input "checkbox" at bounding box center [63, 355] width 0 height 0
drag, startPoint x: 1466, startPoint y: 362, endPoint x: 1389, endPoint y: 365, distance: 77.1
click at [1465, 362] on button at bounding box center [1472, 362] width 21 height 26
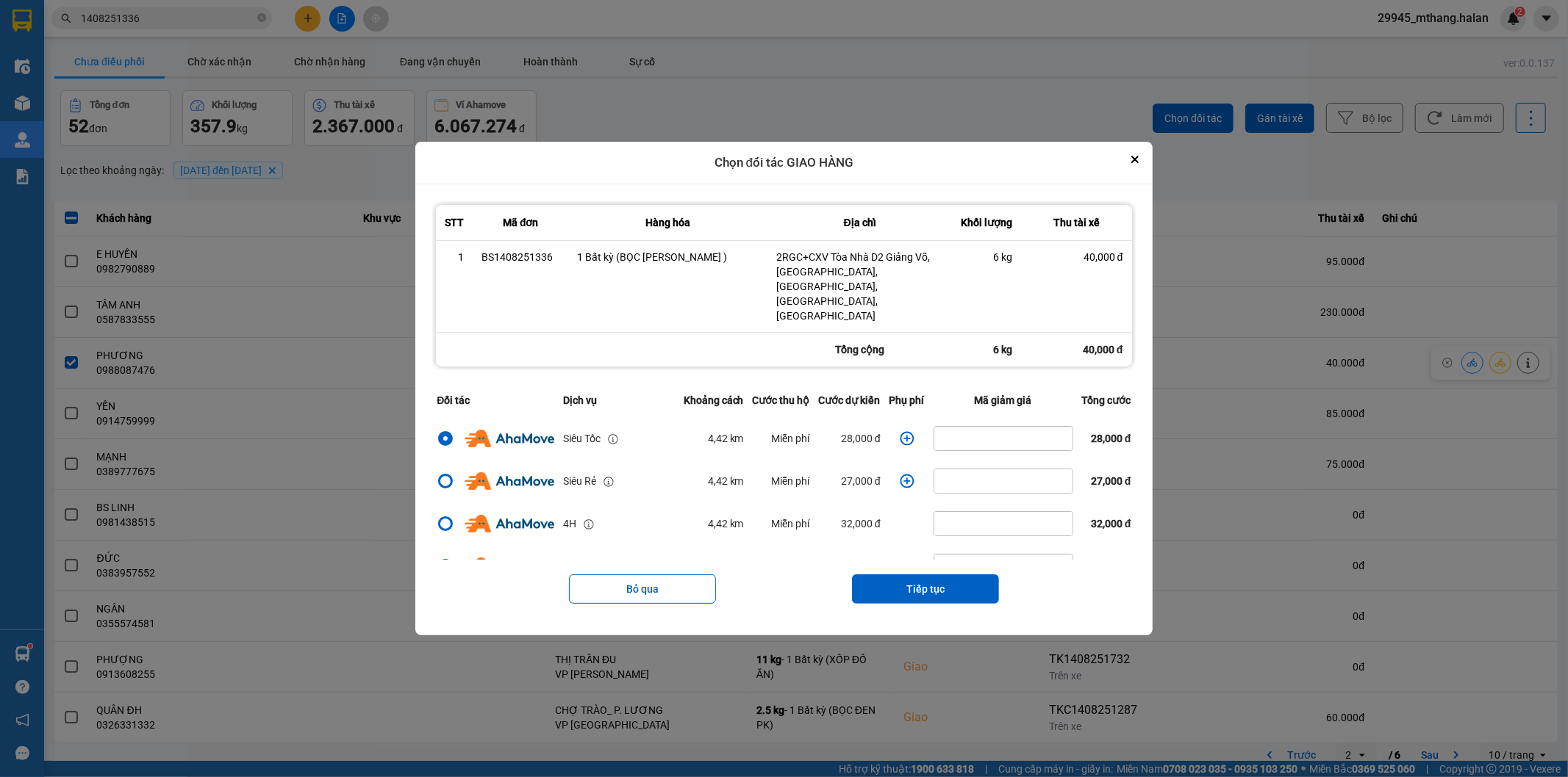
drag, startPoint x: 931, startPoint y: 563, endPoint x: 930, endPoint y: 542, distance: 21.0
click at [930, 574] on button "Tiếp tục" at bounding box center [925, 588] width 147 height 29
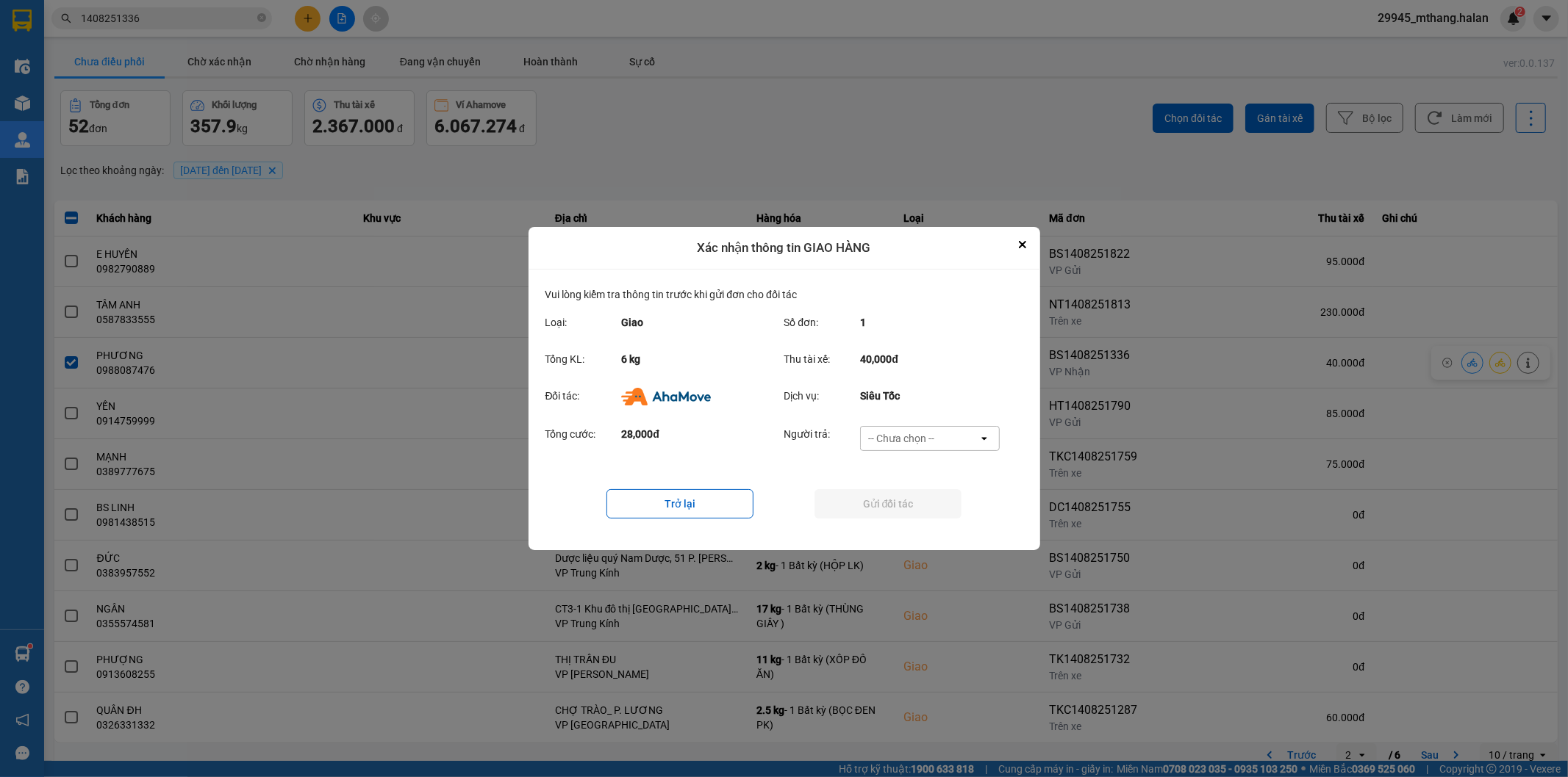
drag, startPoint x: 912, startPoint y: 427, endPoint x: 905, endPoint y: 442, distance: 16.6
click at [909, 427] on div "-- Chưa chọn --" at bounding box center [919, 439] width 118 height 23
click at [883, 510] on div "Ví Ahamove" at bounding box center [929, 523] width 139 height 27
click at [868, 505] on button "Gửi đối tác" at bounding box center [888, 503] width 147 height 29
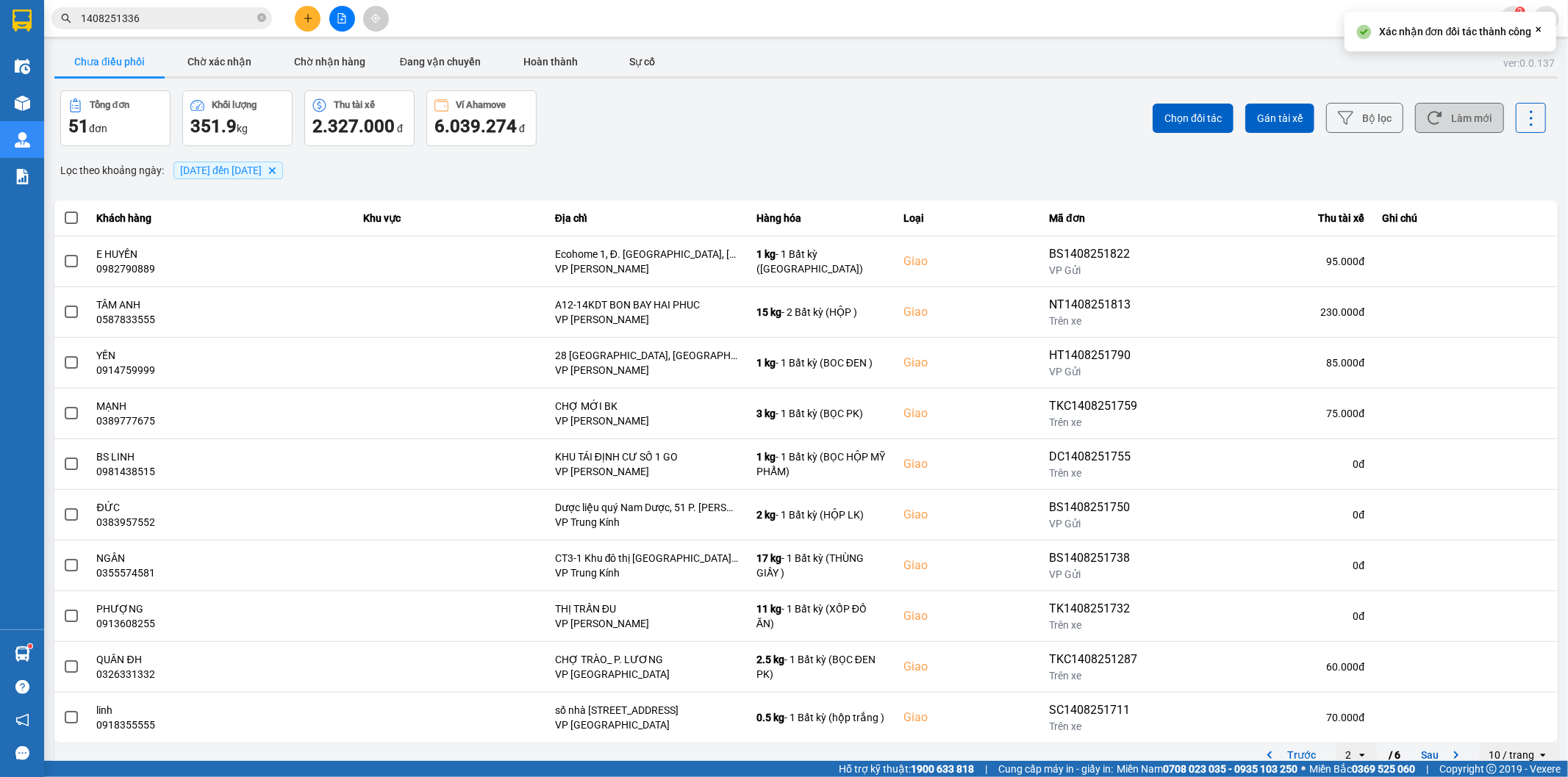
click at [1427, 126] on icon at bounding box center [1434, 118] width 15 height 15
click at [204, 13] on input "1408251336" at bounding box center [168, 18] width 174 height 16
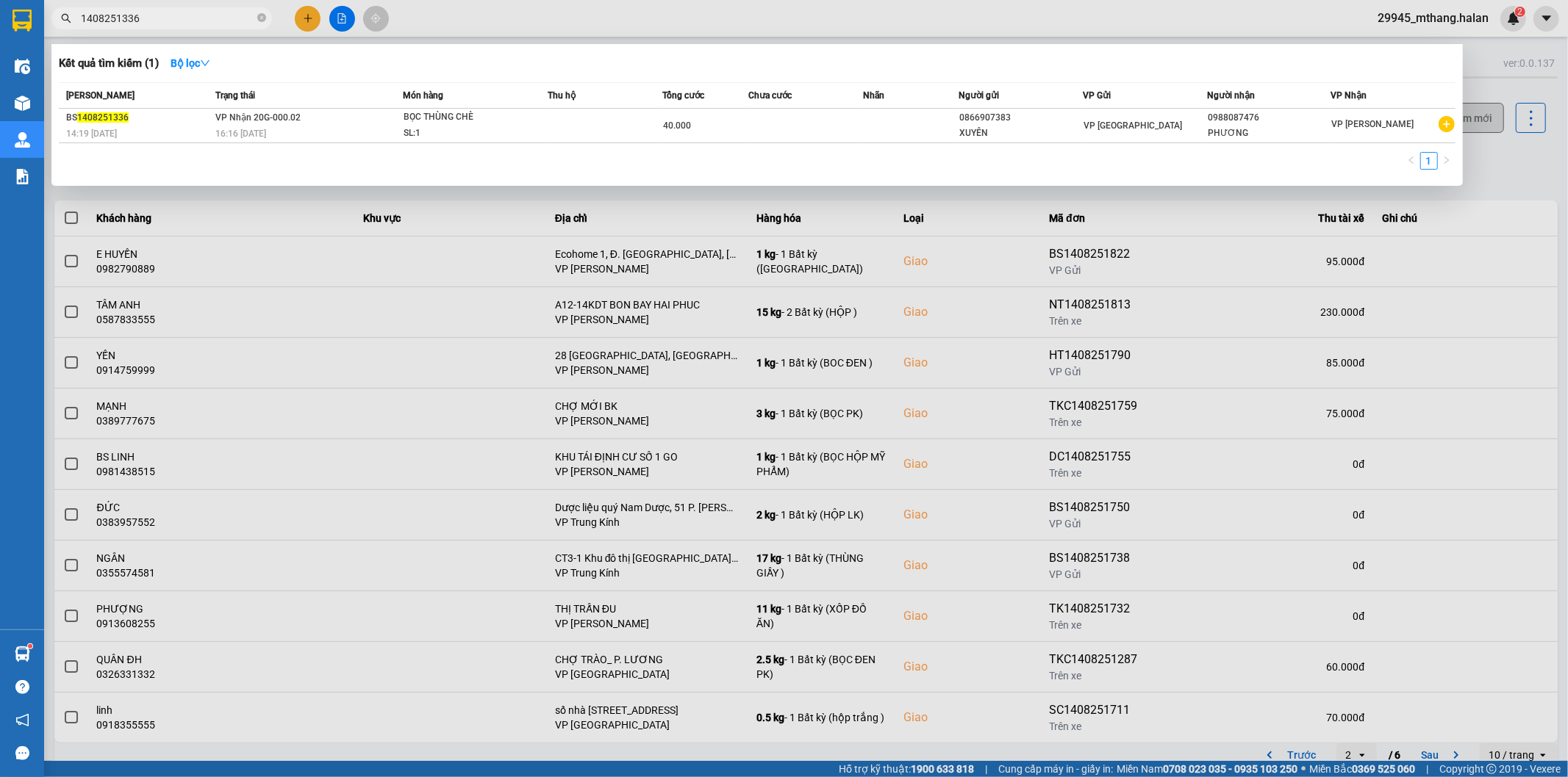
click at [204, 13] on input "1408251336" at bounding box center [168, 18] width 174 height 16
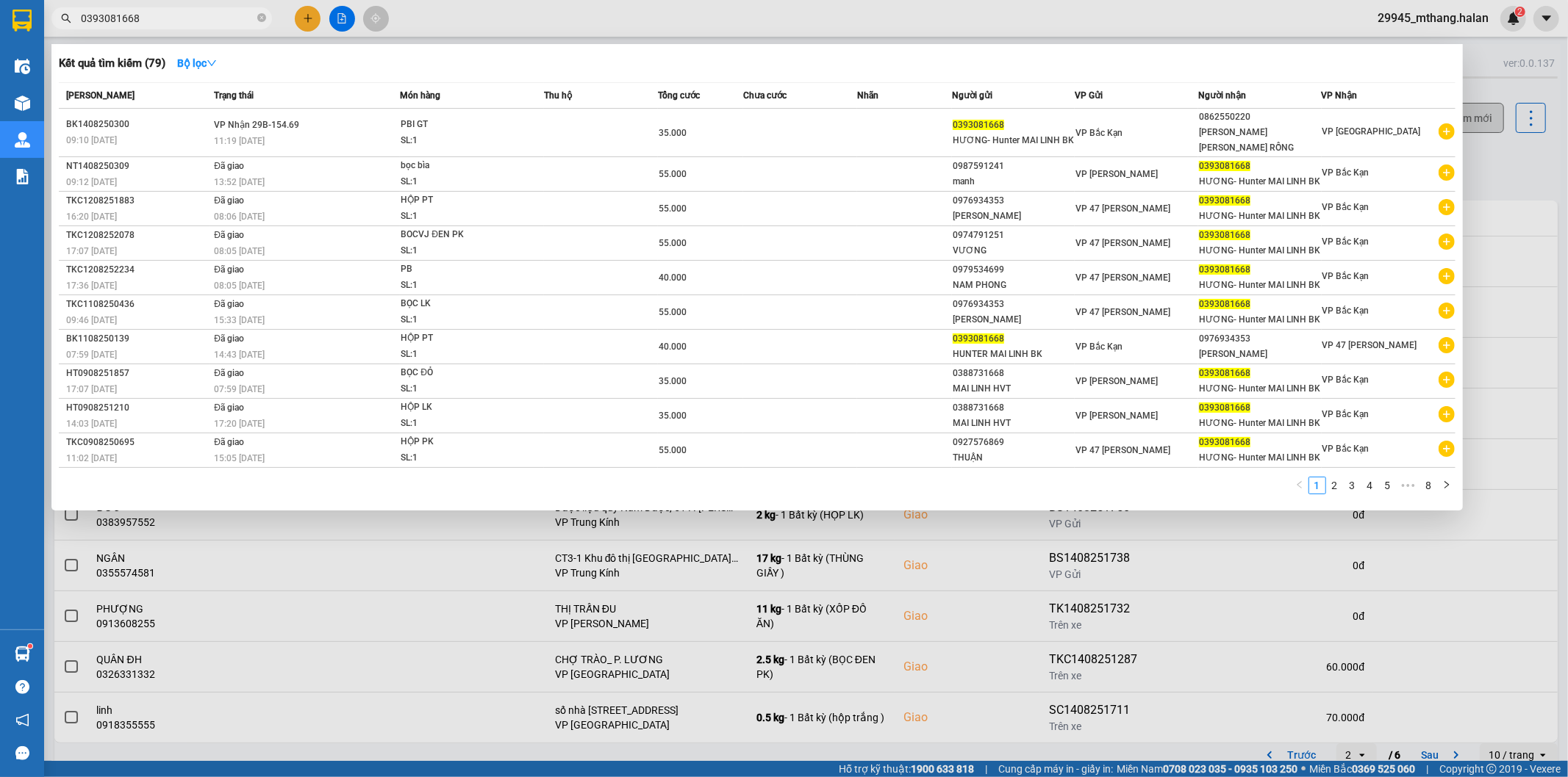
click at [187, 19] on input "0393081668" at bounding box center [168, 18] width 174 height 16
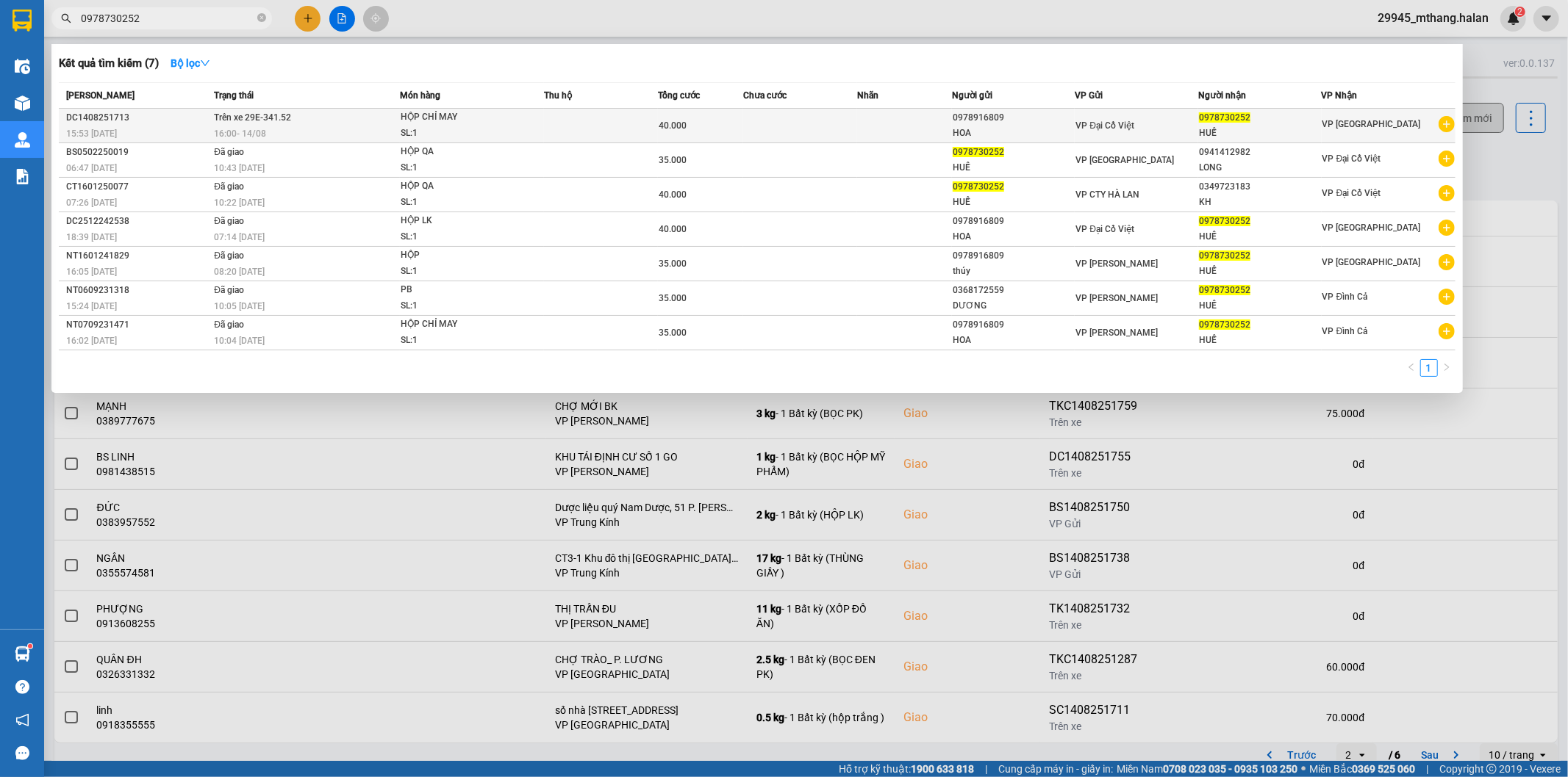
type input "0978730252"
click at [552, 130] on td at bounding box center [601, 125] width 114 height 34
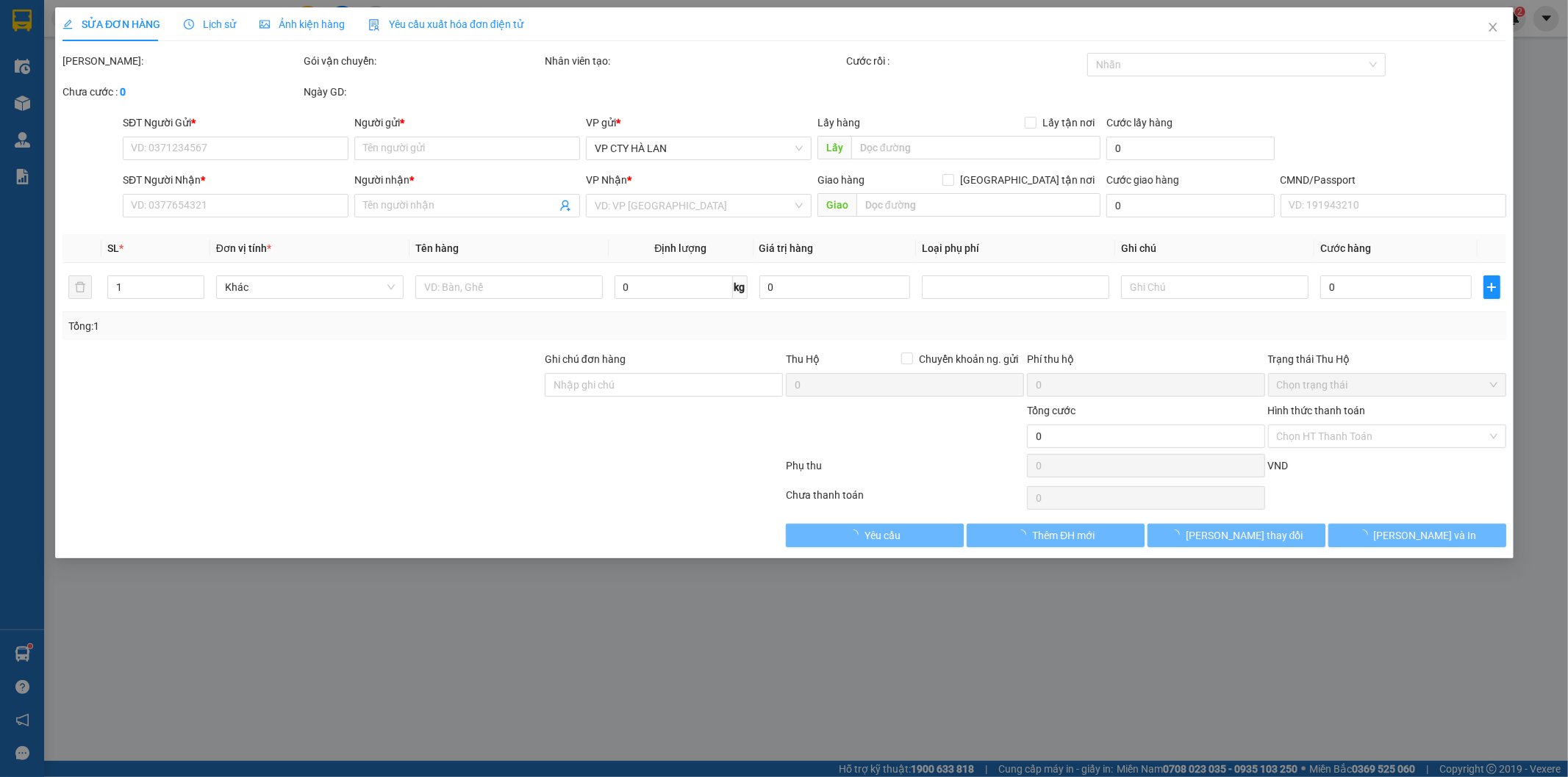
type input "0978916809"
type input "HOA"
type input "0978730252"
type input "HUẾ"
type input "40.000"
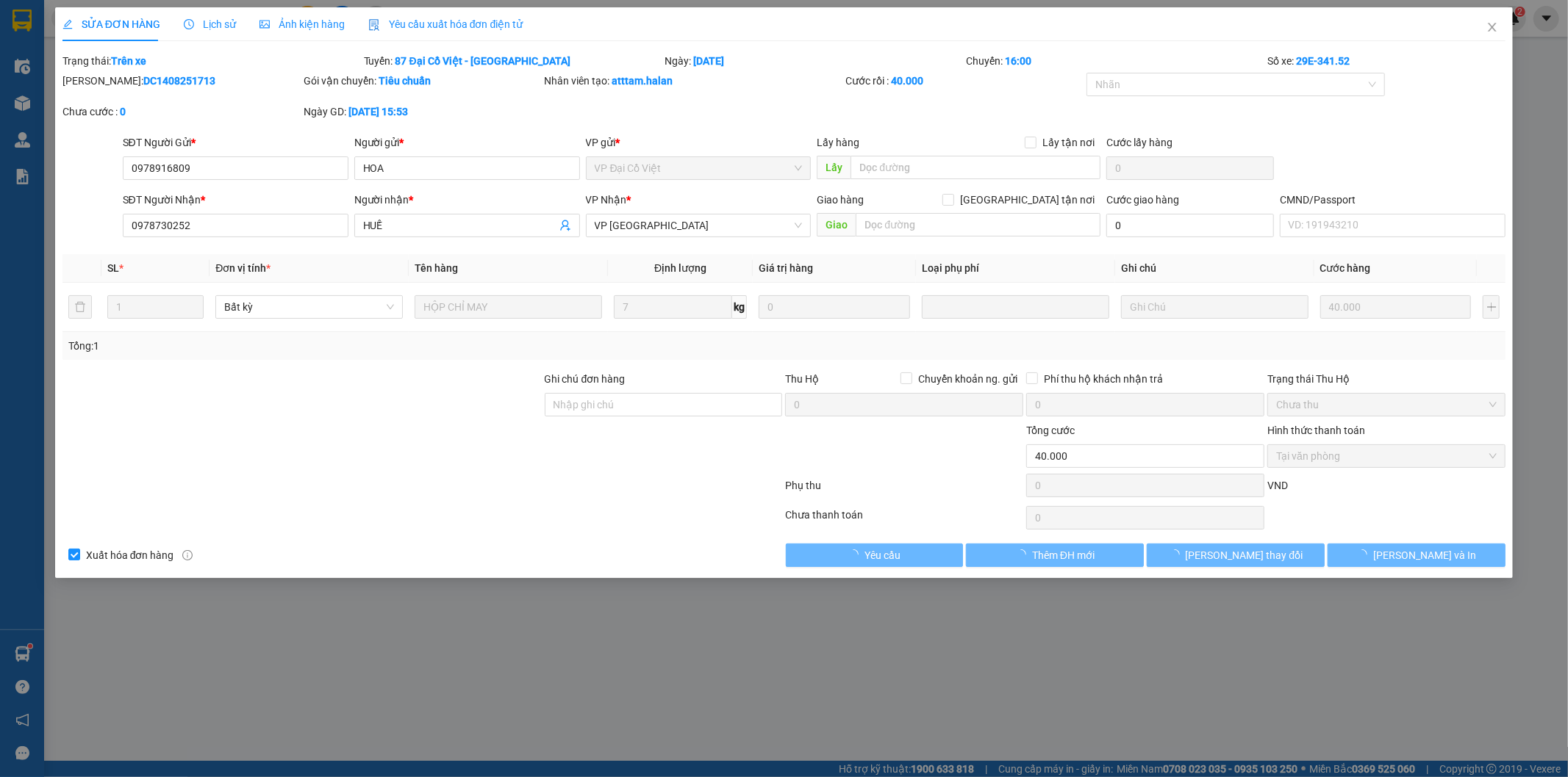
click at [217, 26] on span "Lịch sử" at bounding box center [210, 24] width 53 height 12
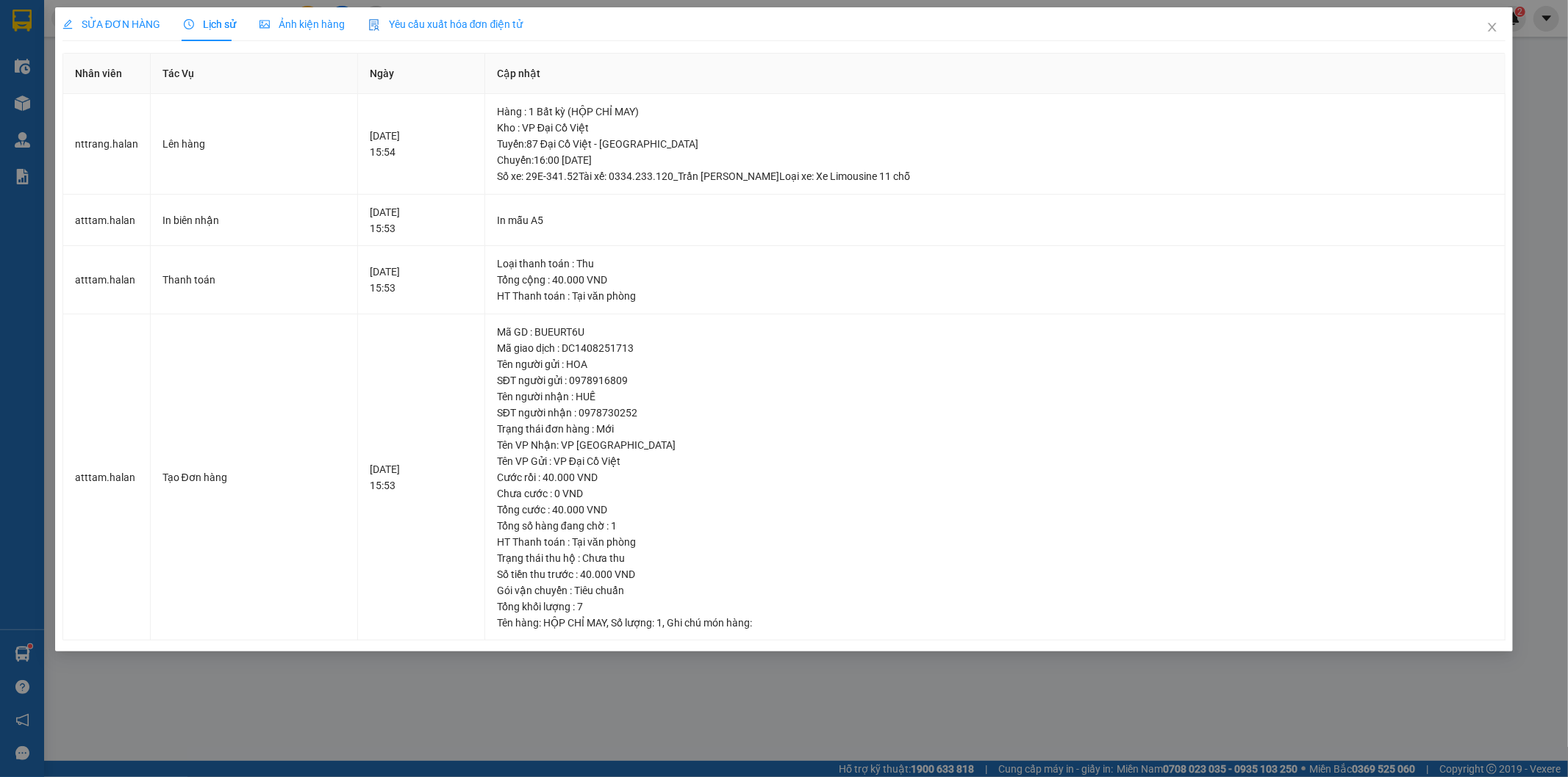
click at [119, 30] on span "SỬA ĐƠN HÀNG" at bounding box center [111, 24] width 98 height 12
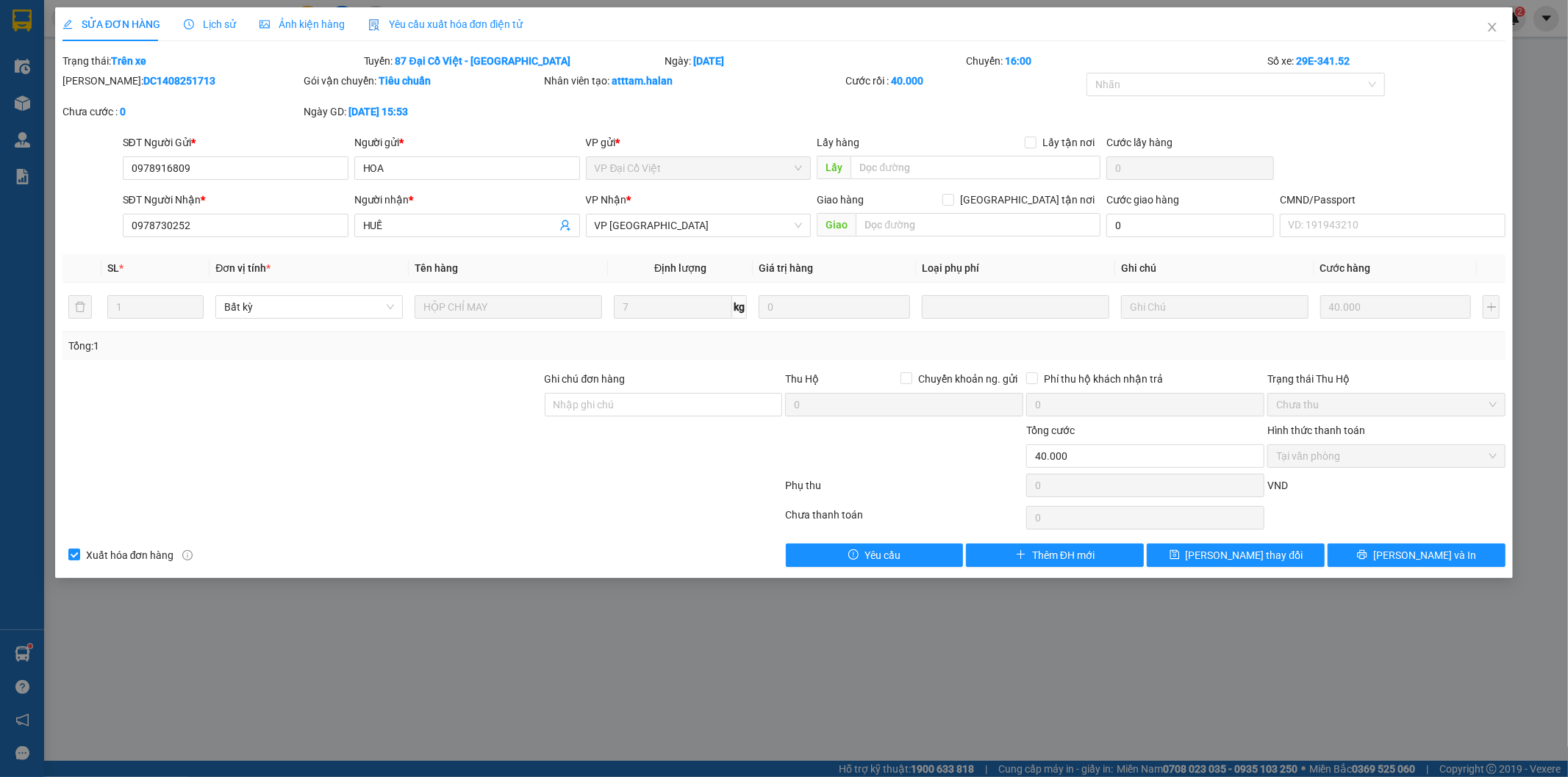
click at [210, 27] on span "Lịch sử" at bounding box center [210, 24] width 53 height 12
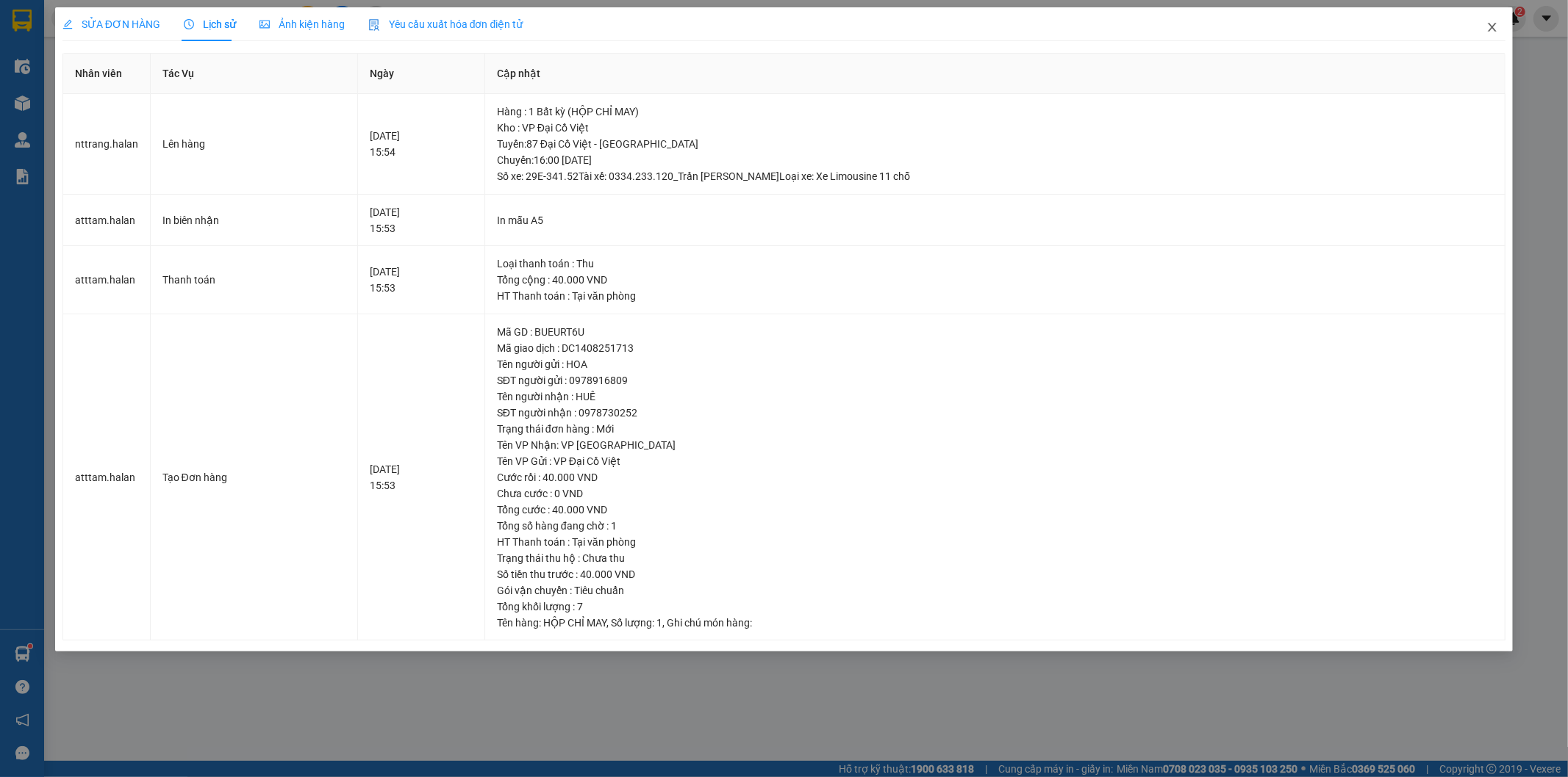
click at [1487, 32] on icon "close" at bounding box center [1492, 28] width 12 height 12
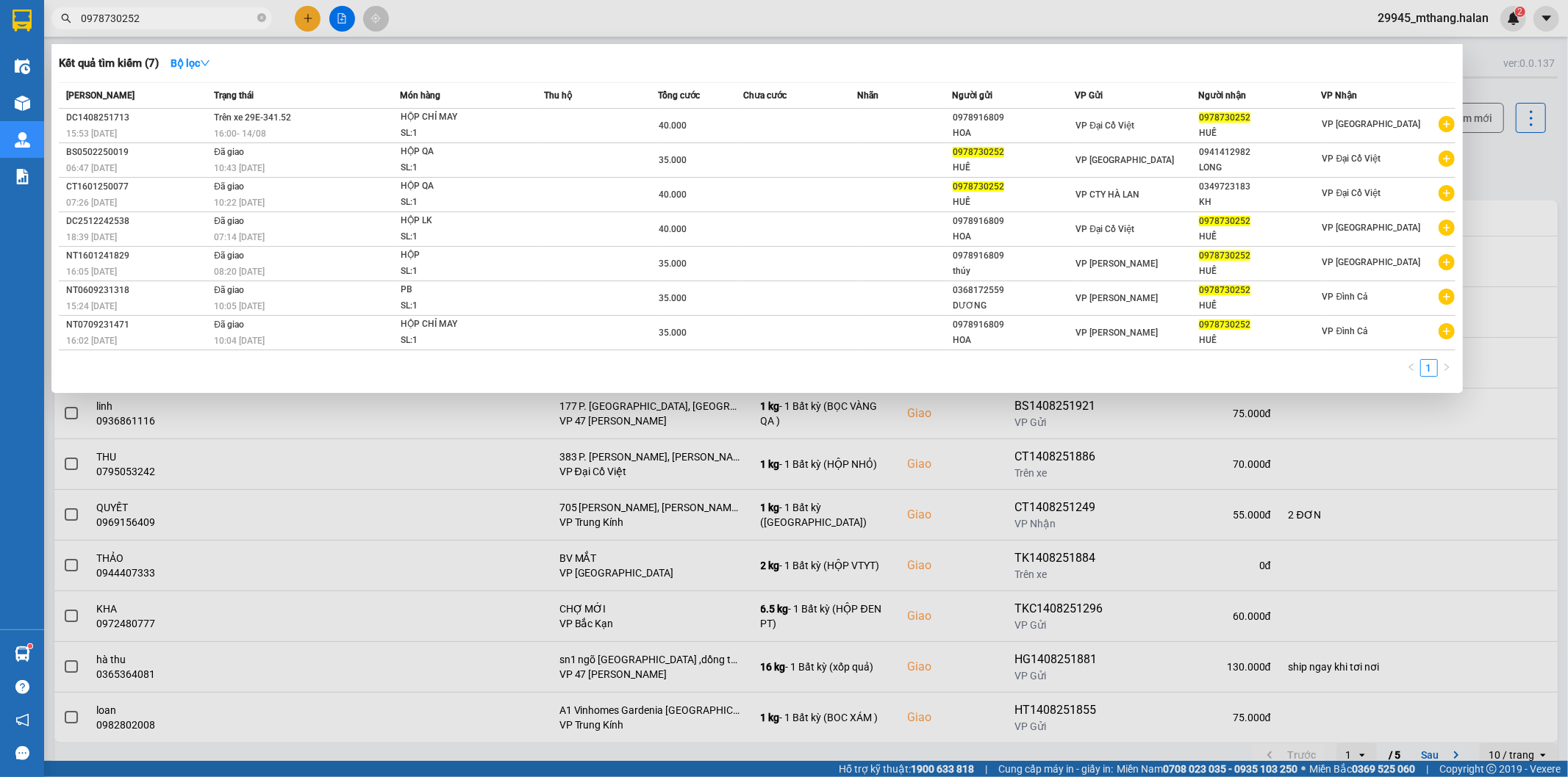
click at [208, 18] on input "0978730252" at bounding box center [168, 18] width 174 height 16
click at [208, 18] on input "0978730252" at bounding box center [168, 18] width 174 height 16
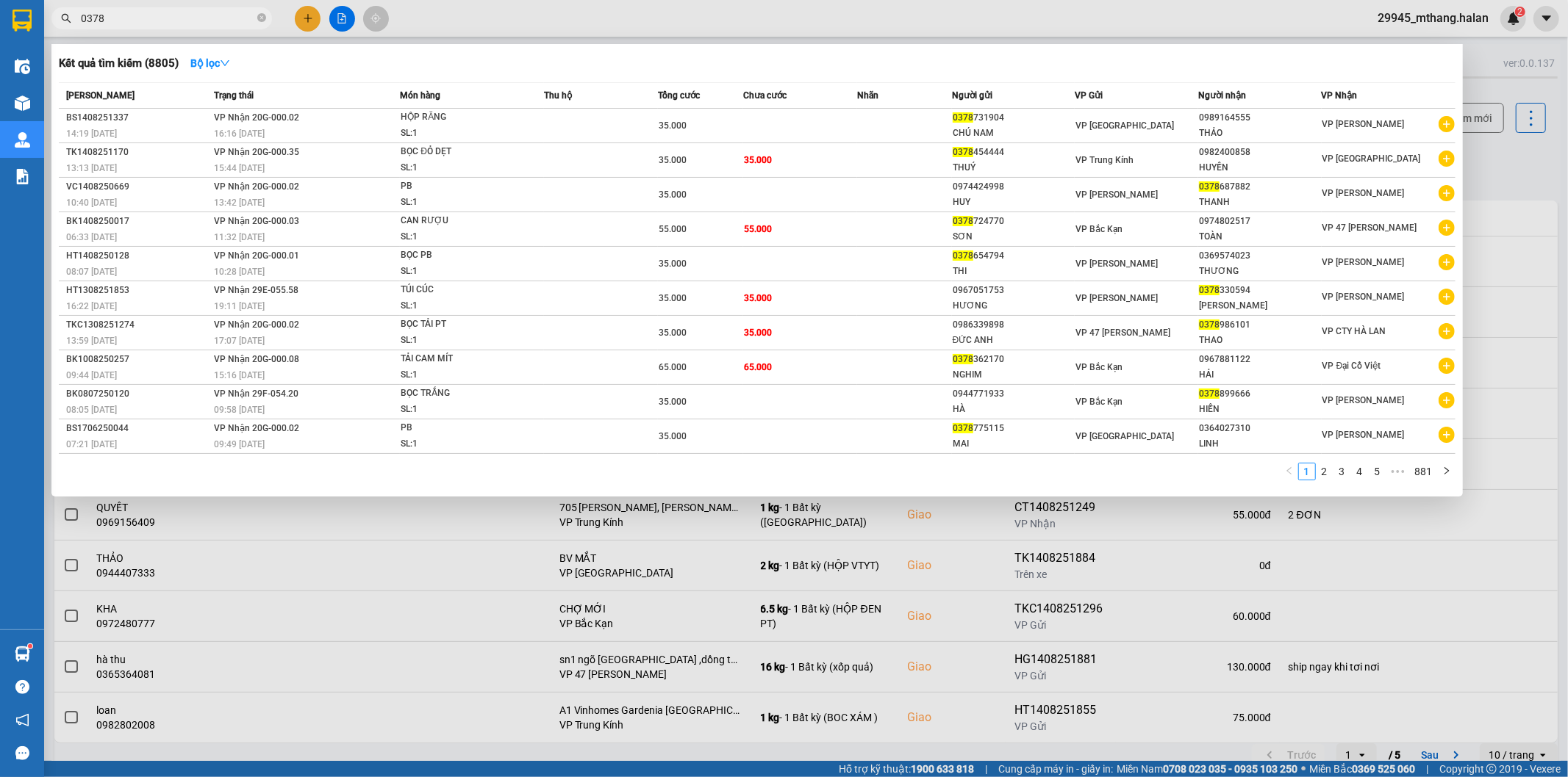
type input "0378"
drag, startPoint x: 1478, startPoint y: 175, endPoint x: 1525, endPoint y: 164, distance: 48.3
click at [1479, 175] on div at bounding box center [784, 388] width 1568 height 777
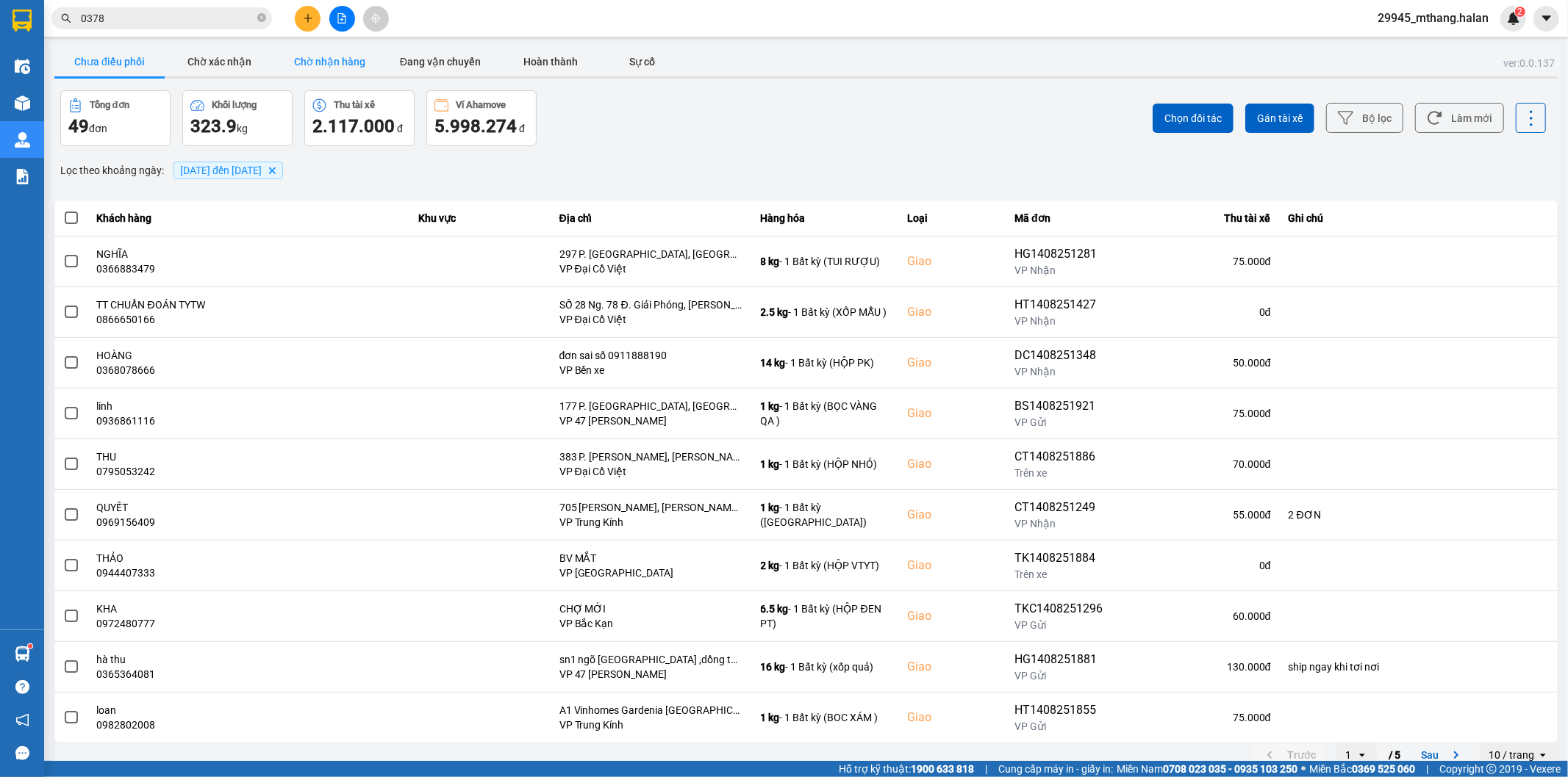
click at [371, 68] on button "Chờ nhận hàng" at bounding box center [330, 61] width 110 height 29
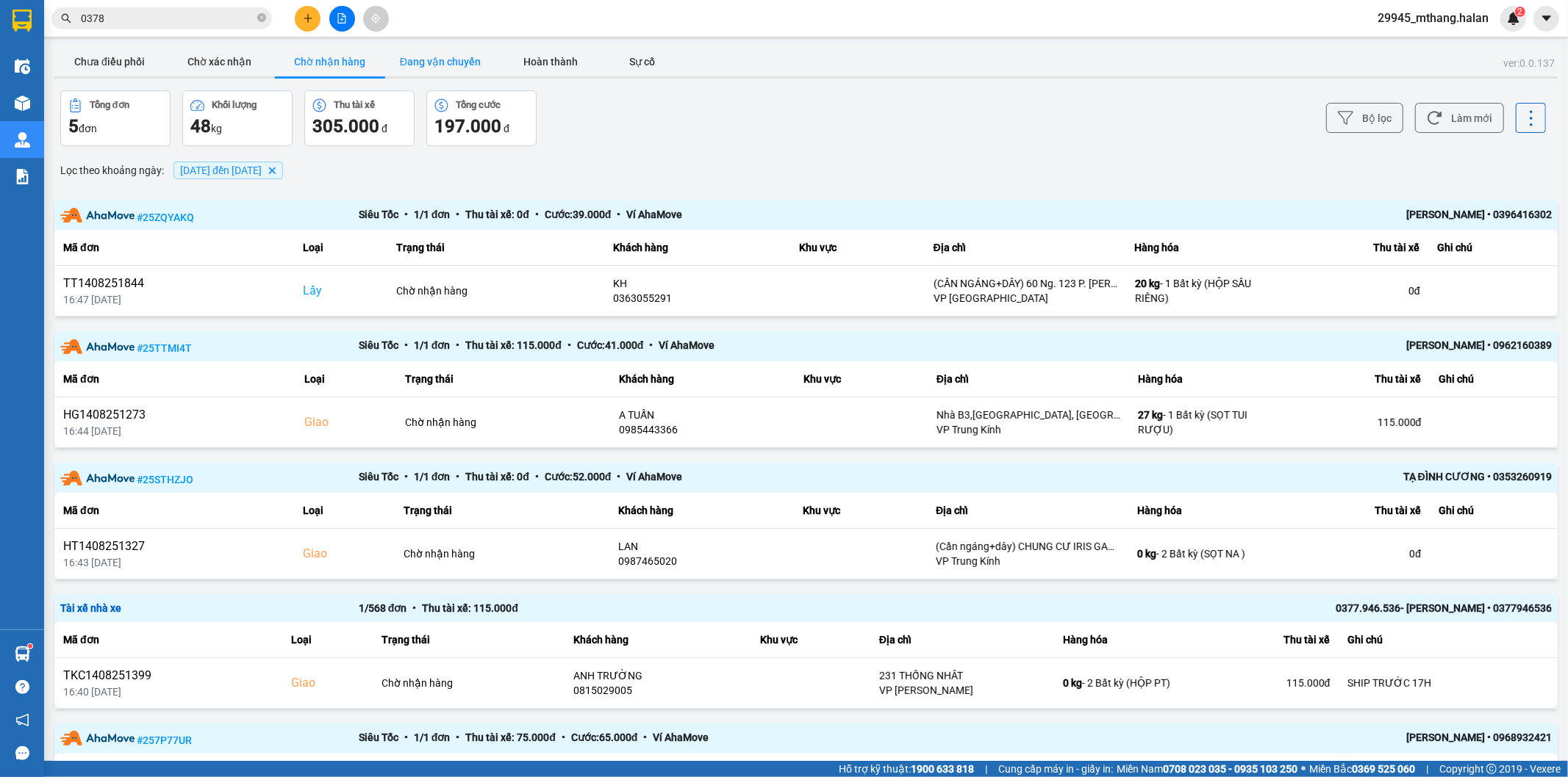
click at [462, 61] on button "Đang vận chuyển" at bounding box center [440, 61] width 110 height 29
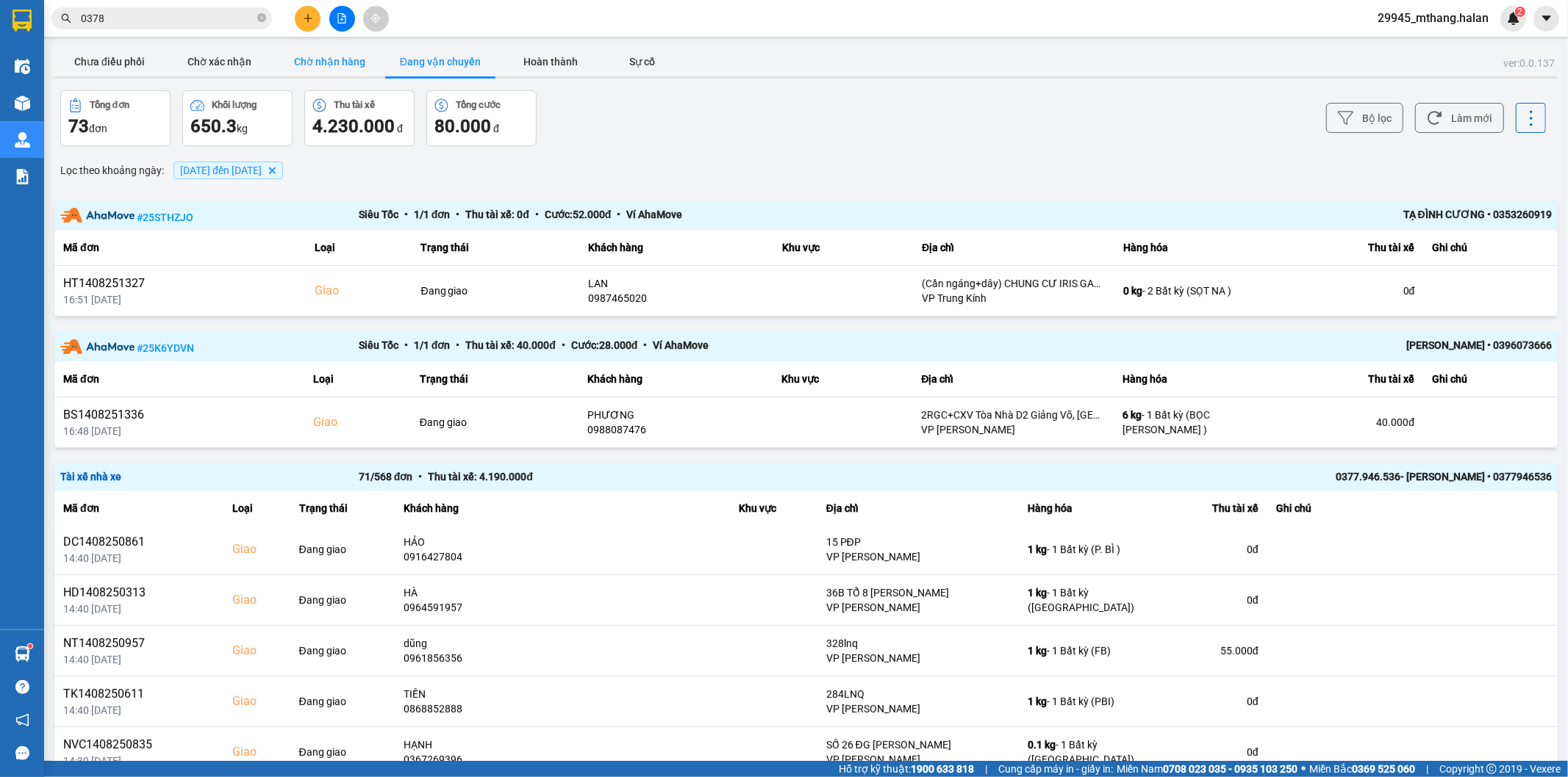
click at [362, 61] on button "Chờ nhận hàng" at bounding box center [330, 61] width 110 height 29
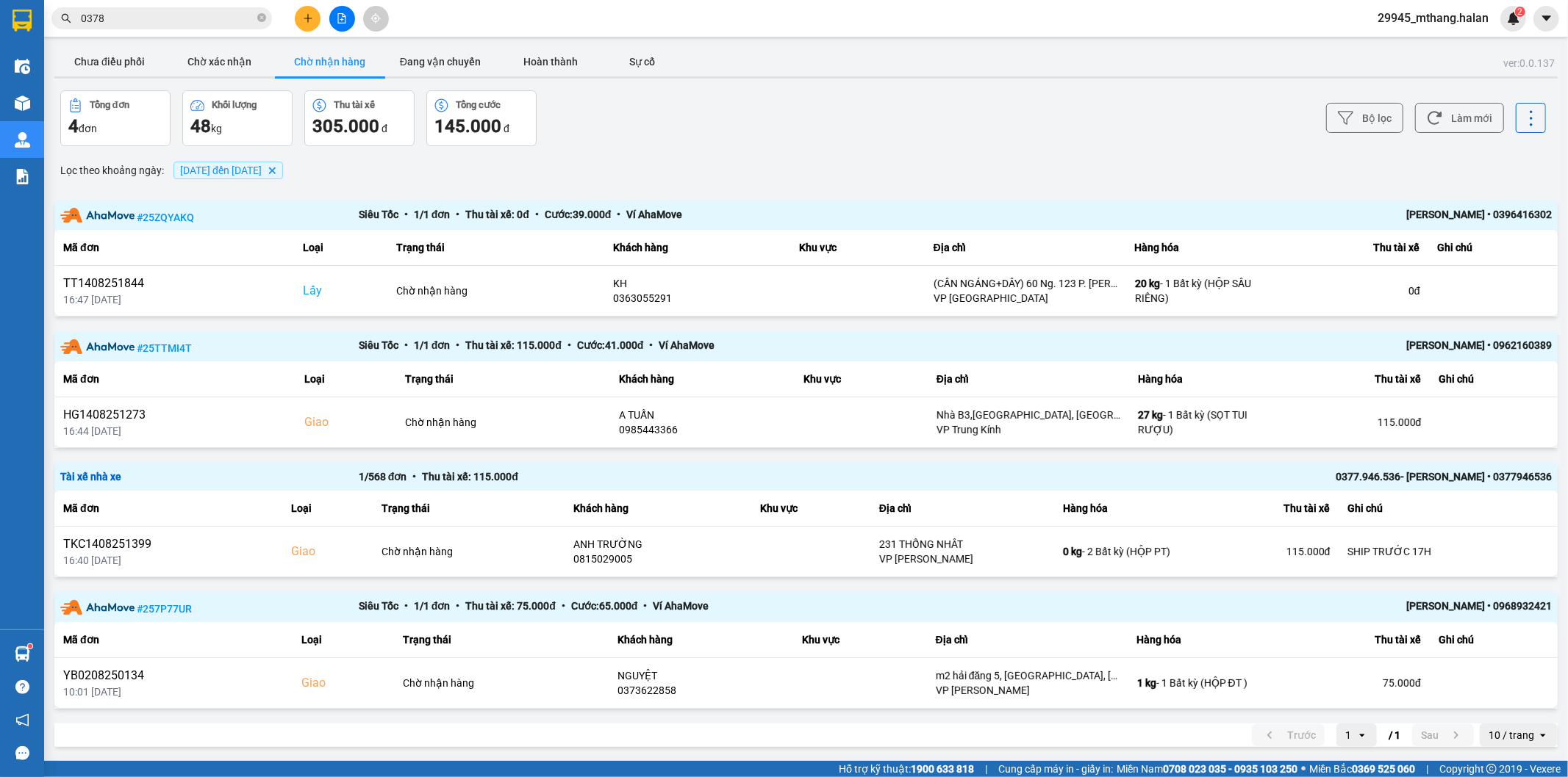
drag, startPoint x: 101, startPoint y: 63, endPoint x: 296, endPoint y: 64, distance: 195.0
click at [101, 64] on button "Chưa điều phối" at bounding box center [109, 61] width 110 height 29
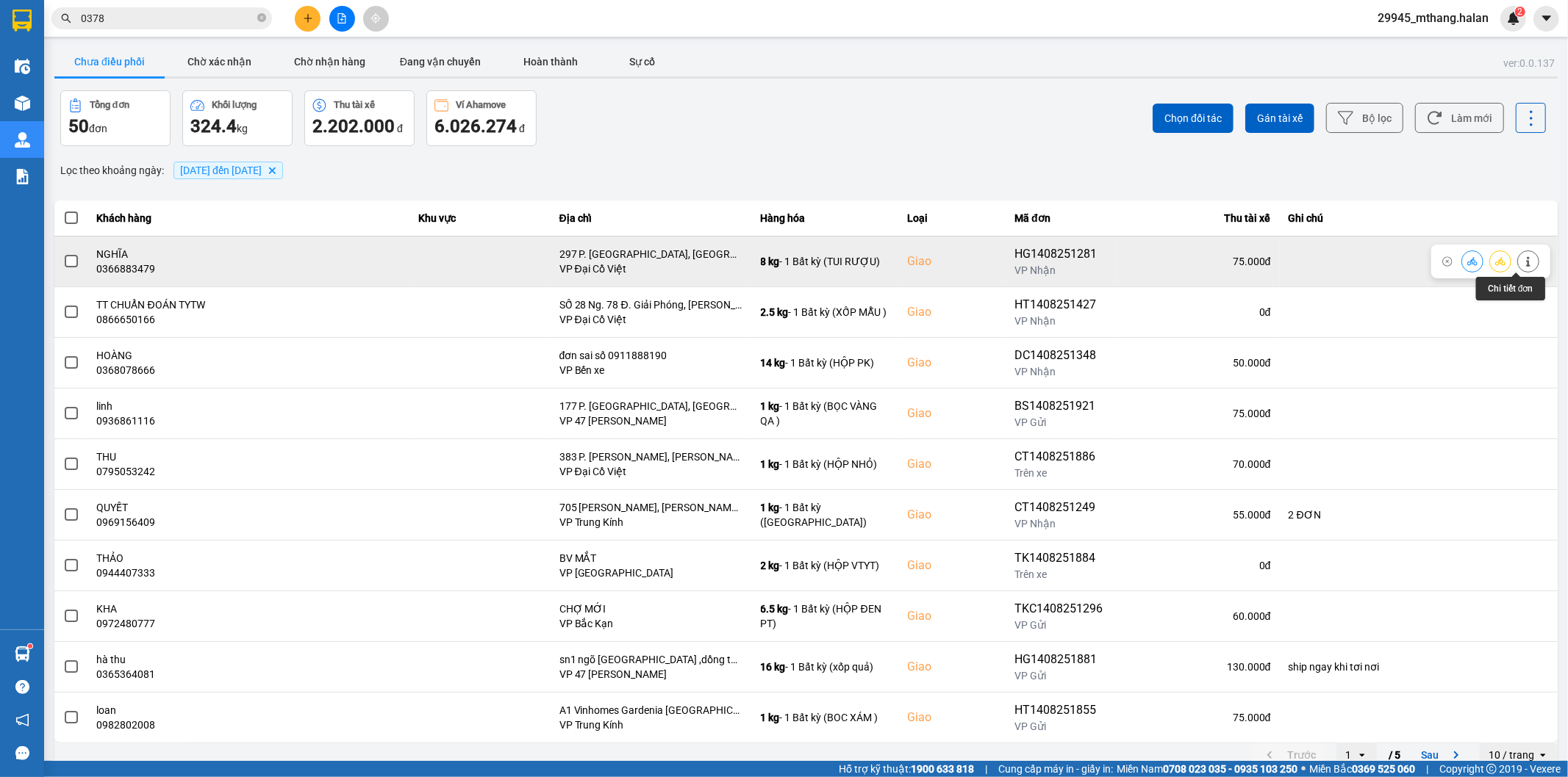
click at [1518, 270] on button at bounding box center [1528, 261] width 21 height 26
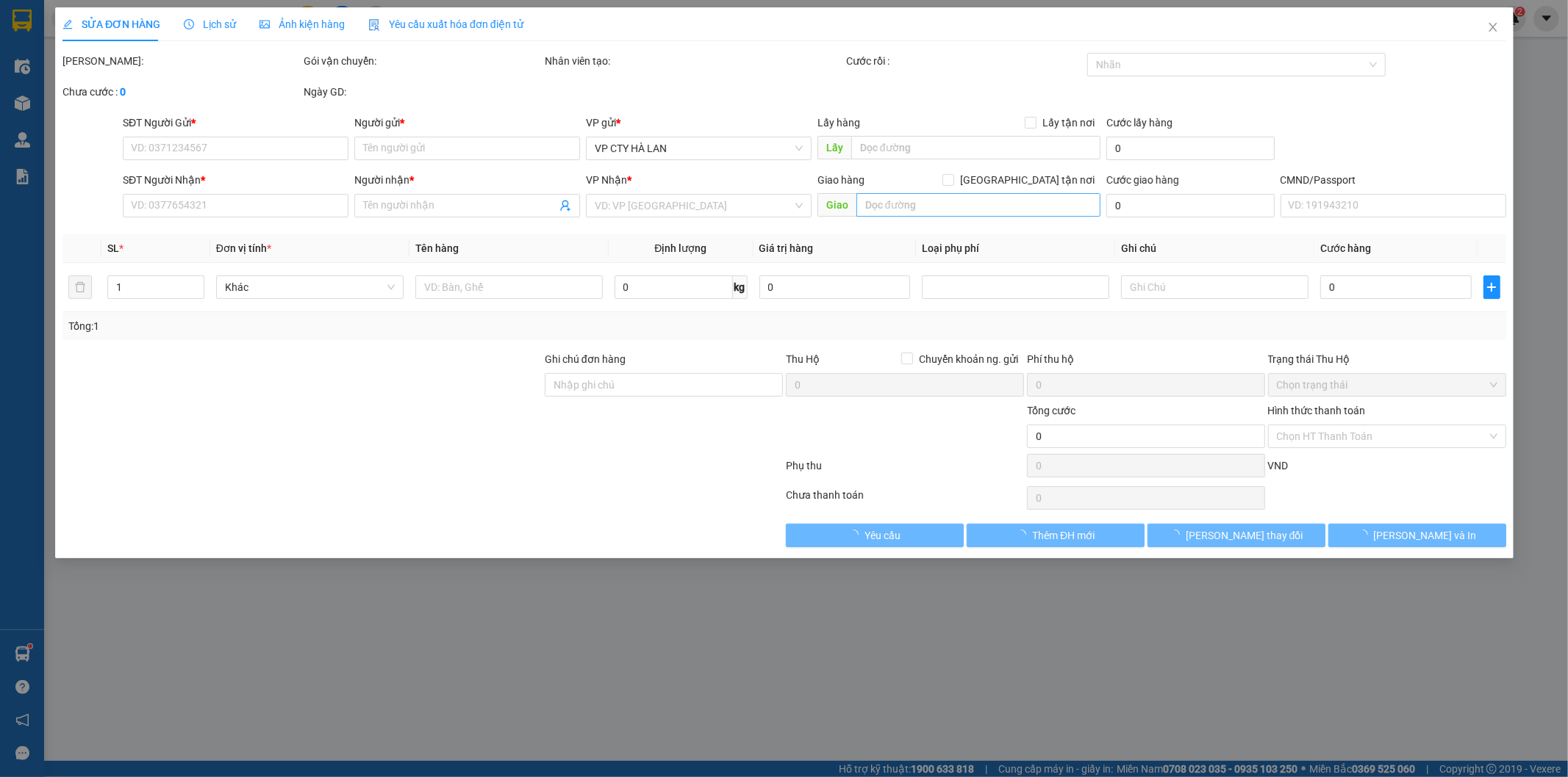
type input "0984668822"
type input "hà văn thái"
type input "0366883479"
type input "NGHĨA"
checkbox input "true"
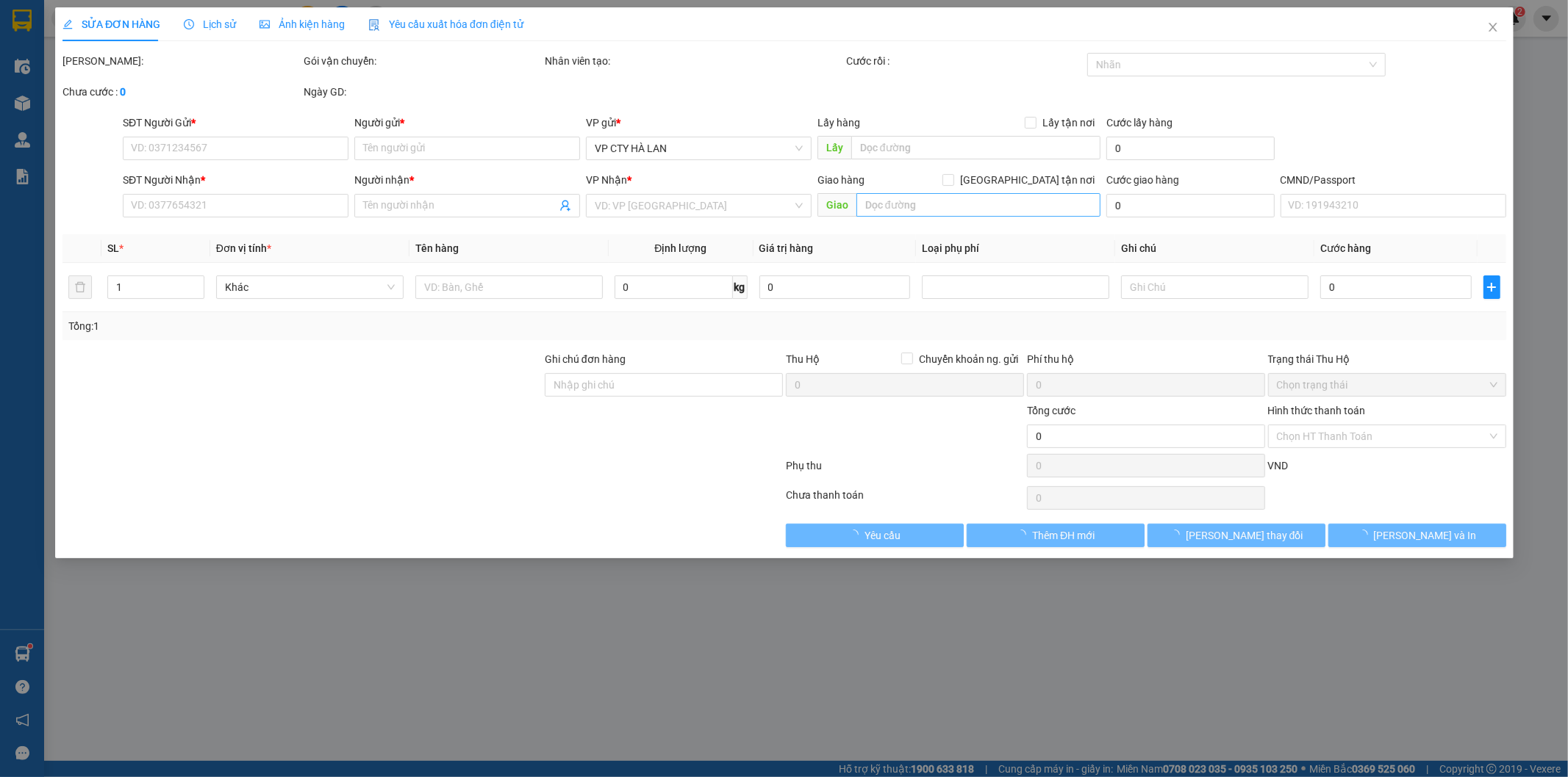
type input "297 P. [GEOGRAPHIC_DATA], [GEOGRAPHIC_DATA], [GEOGRAPHIC_DATA], [GEOGRAPHIC_DAT…"
type input "75.000"
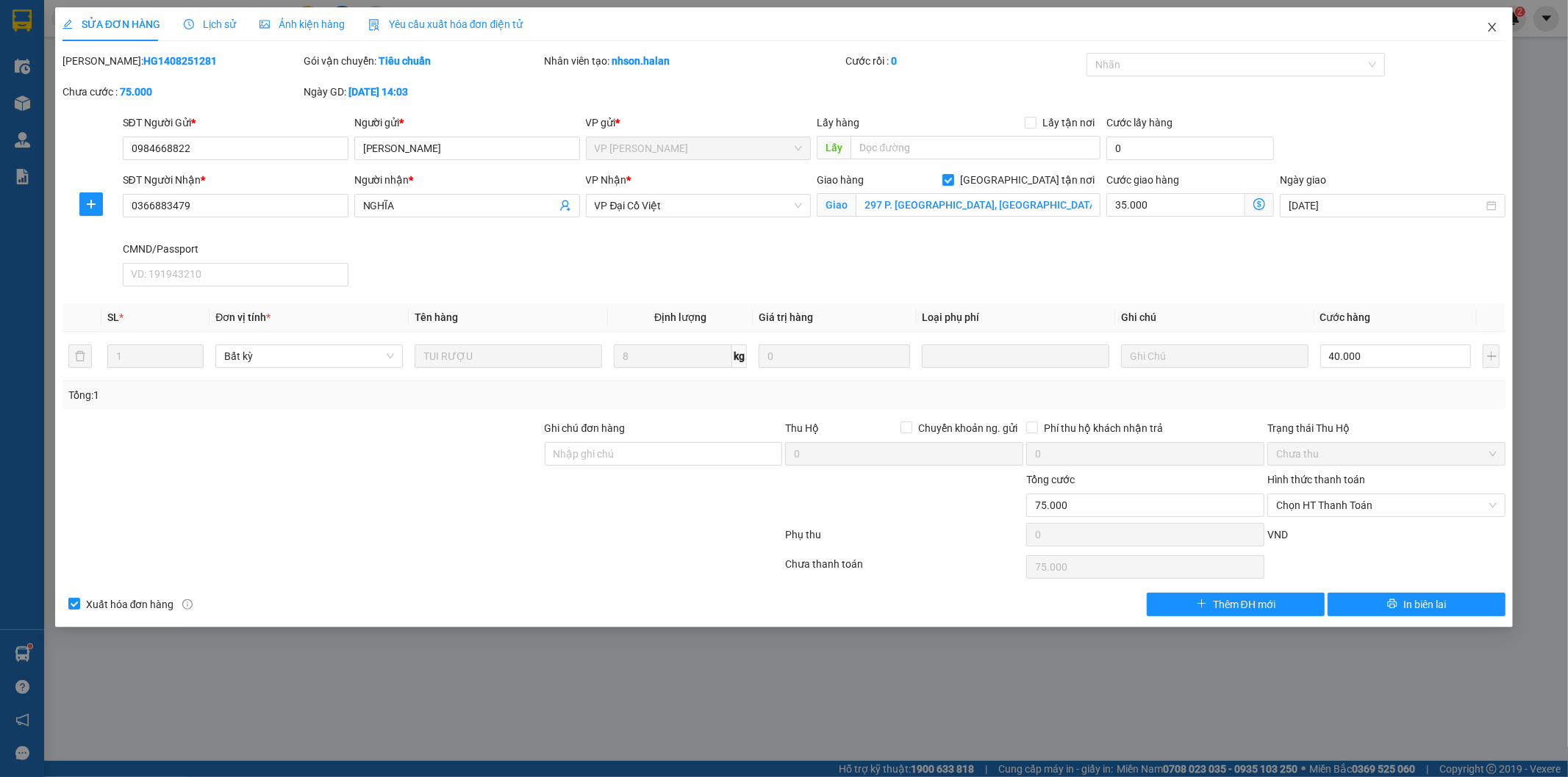
click at [1490, 30] on icon "close" at bounding box center [1492, 28] width 12 height 12
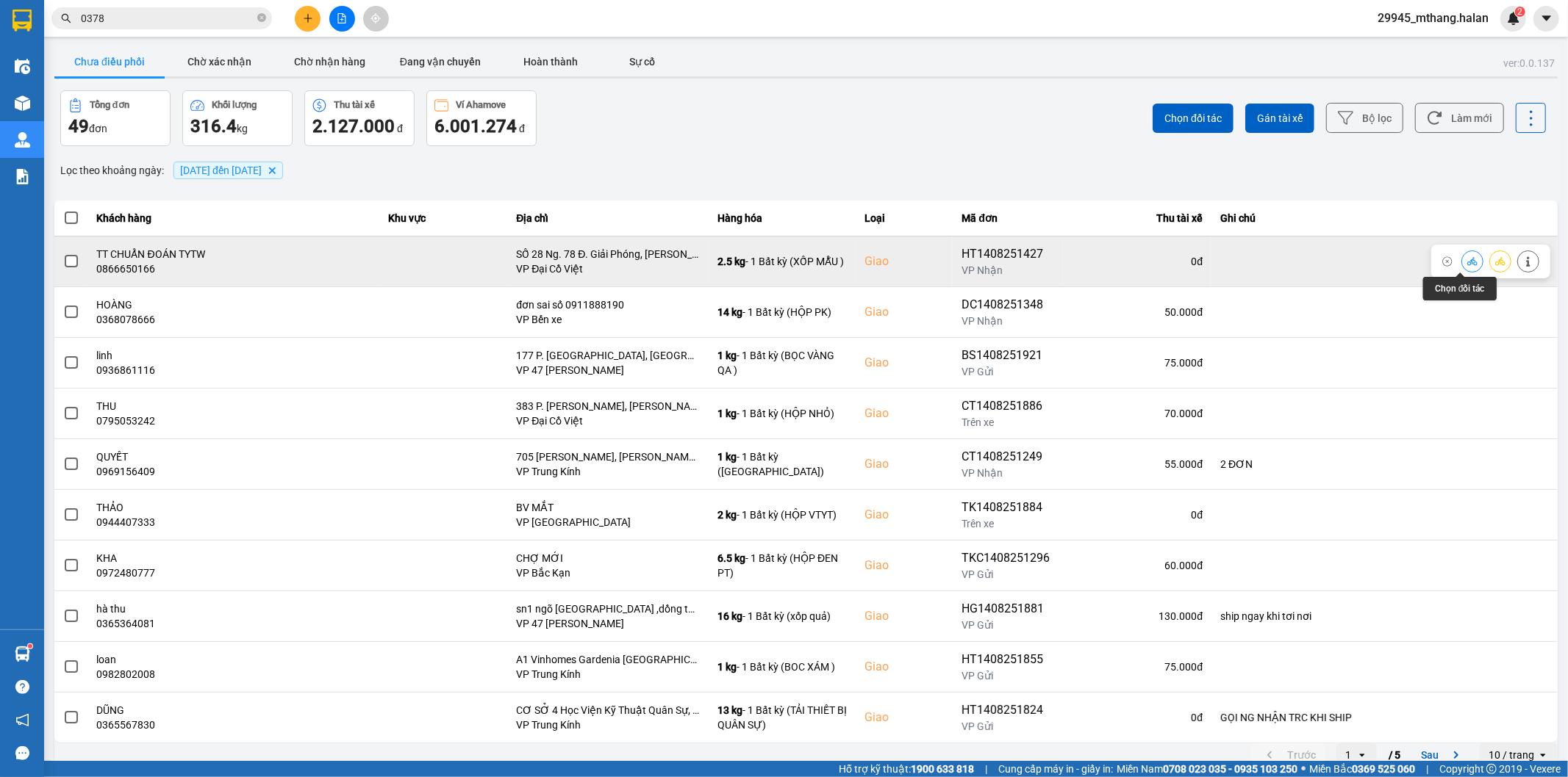
click at [1467, 260] on icon at bounding box center [1472, 261] width 10 height 10
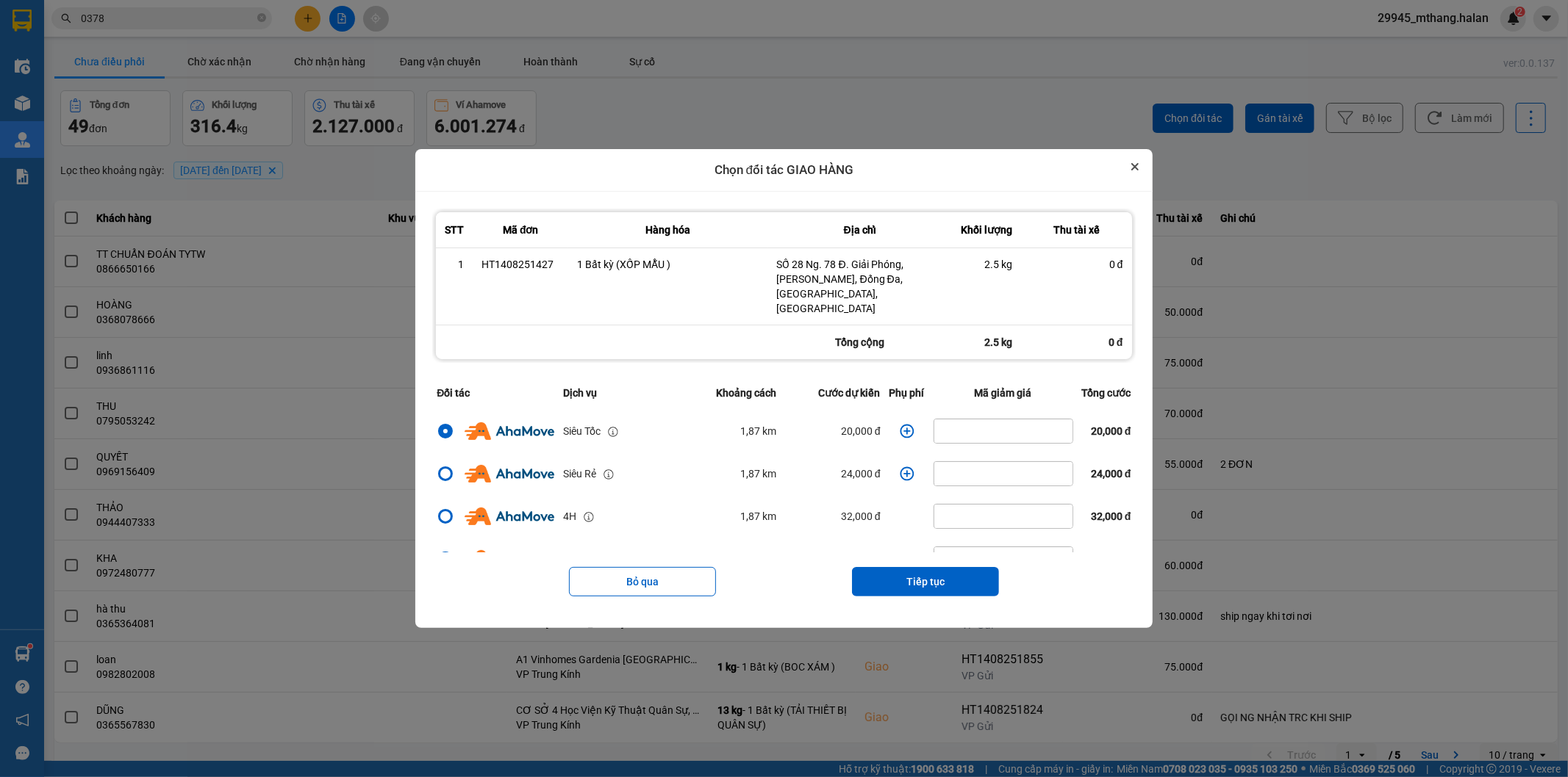
click at [1141, 175] on button "Close" at bounding box center [1135, 166] width 18 height 18
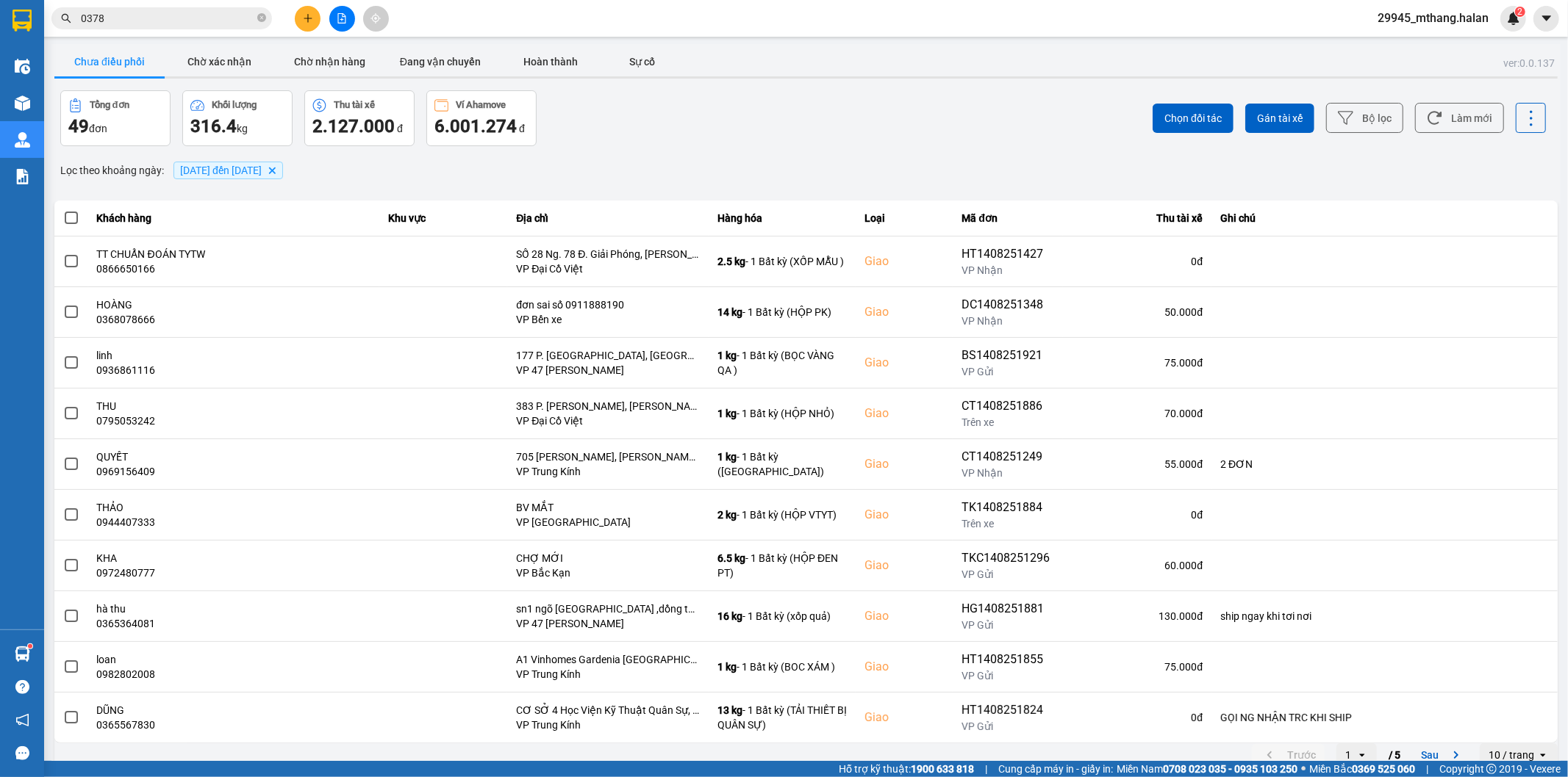
click at [125, 17] on input "0378" at bounding box center [168, 18] width 174 height 16
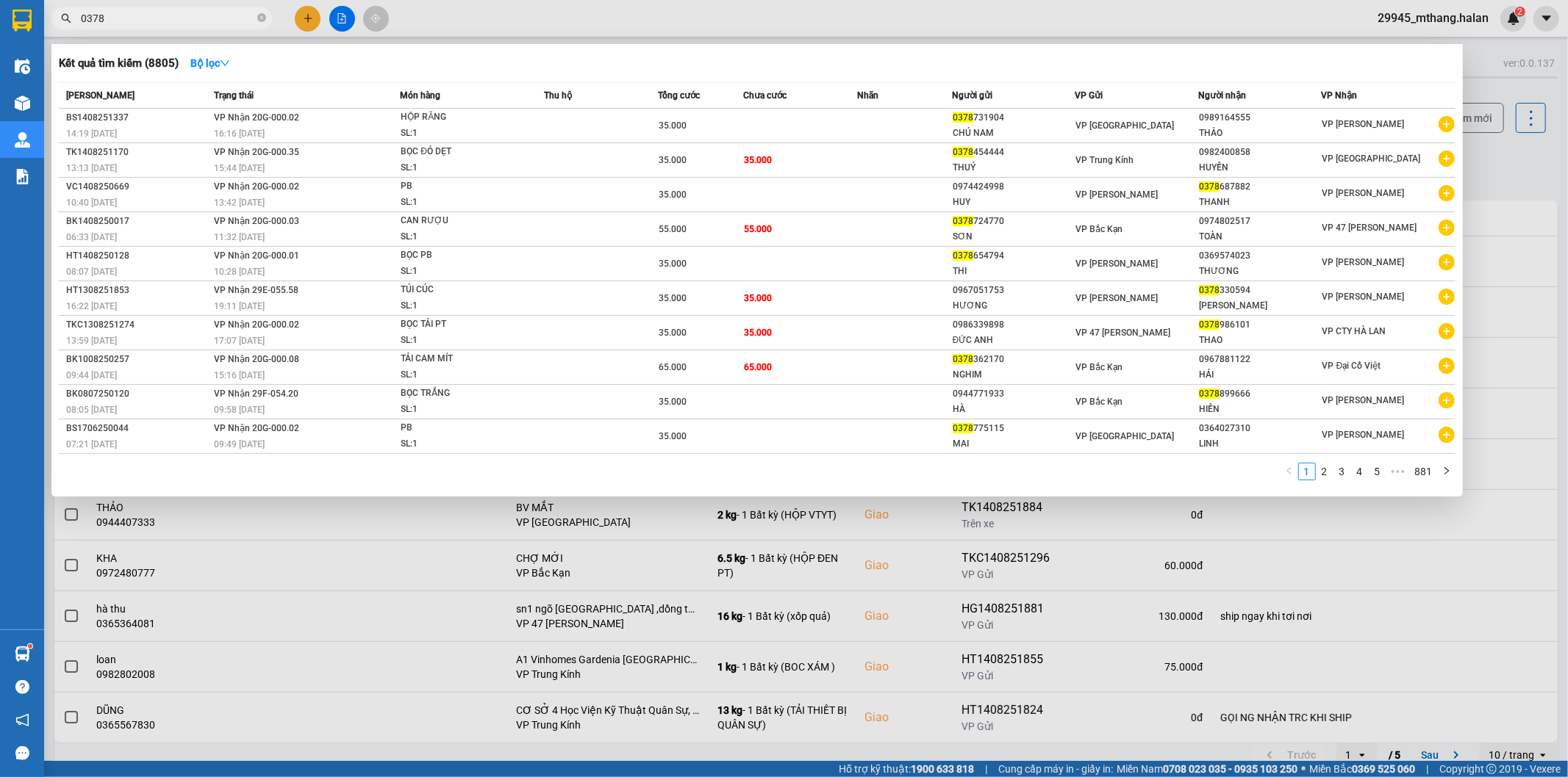
click at [125, 17] on input "0378" at bounding box center [168, 18] width 174 height 16
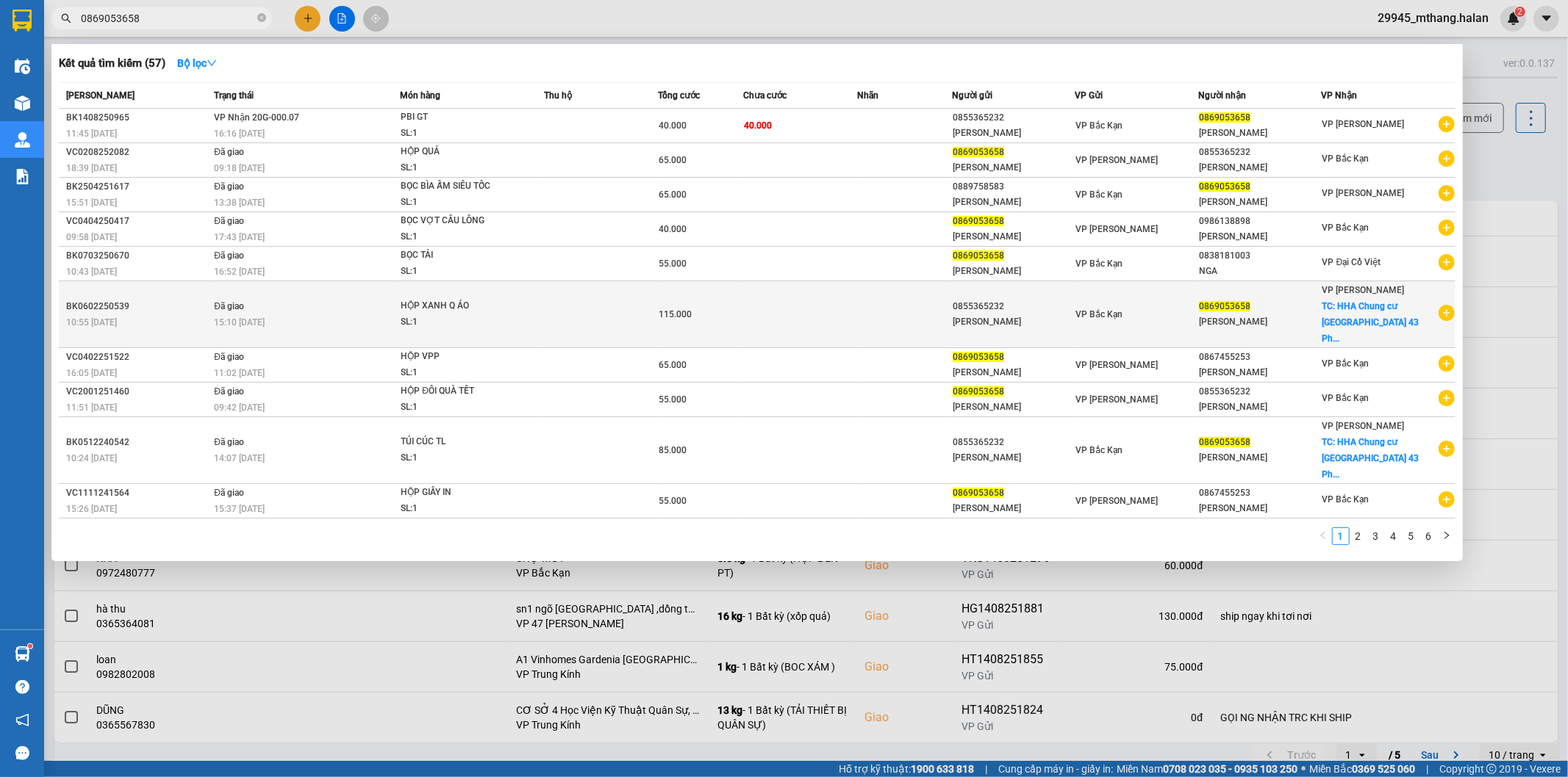
type input "0869053658"
click at [1269, 322] on td "0869053658 NÔNG MẠNH LINH" at bounding box center [1260, 315] width 124 height 67
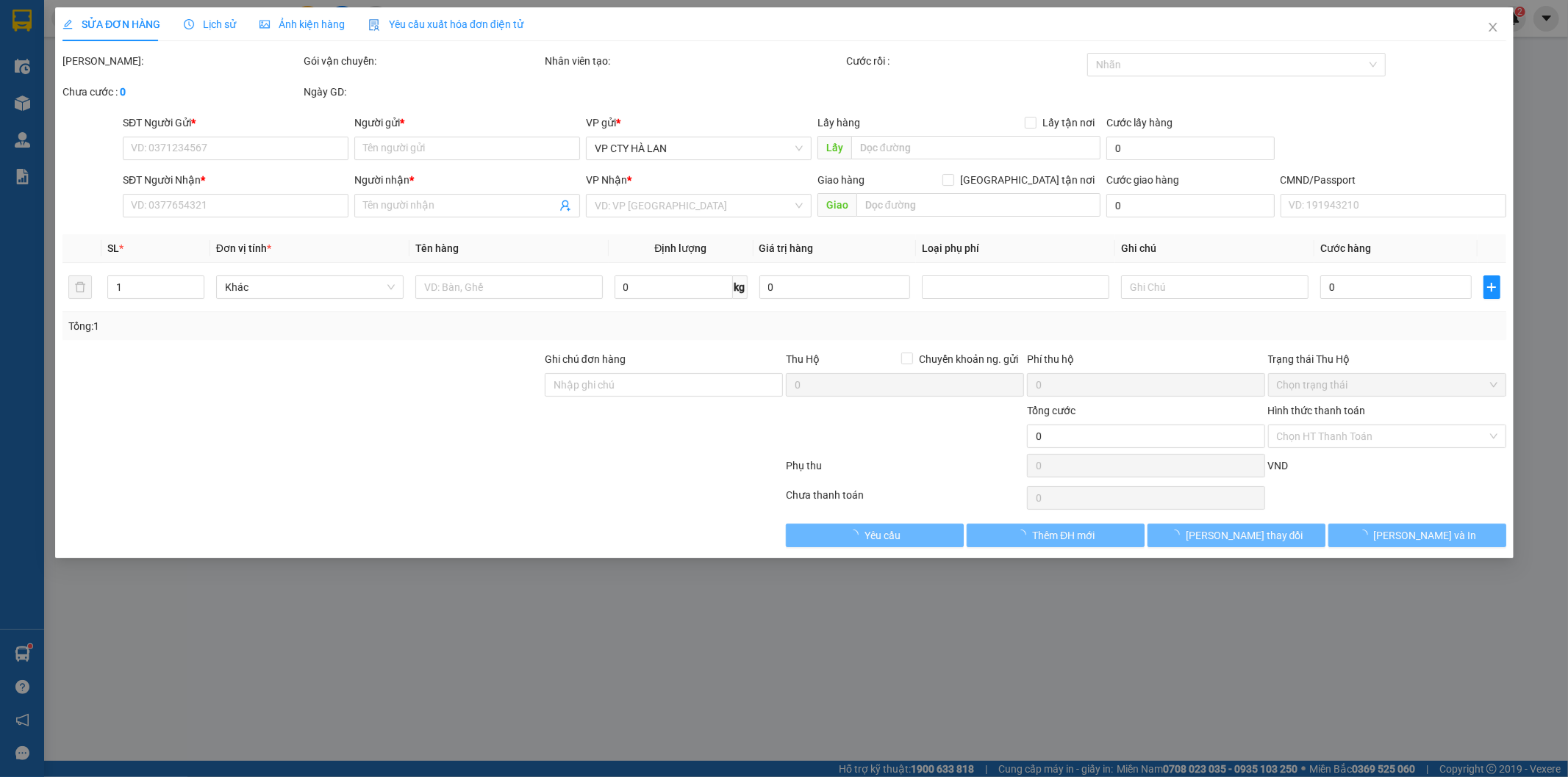
type input "0855365232"
type input "HỒNG VÂN"
type input "0869053658"
type input "NÔNG MẠNH LINH"
checkbox input "true"
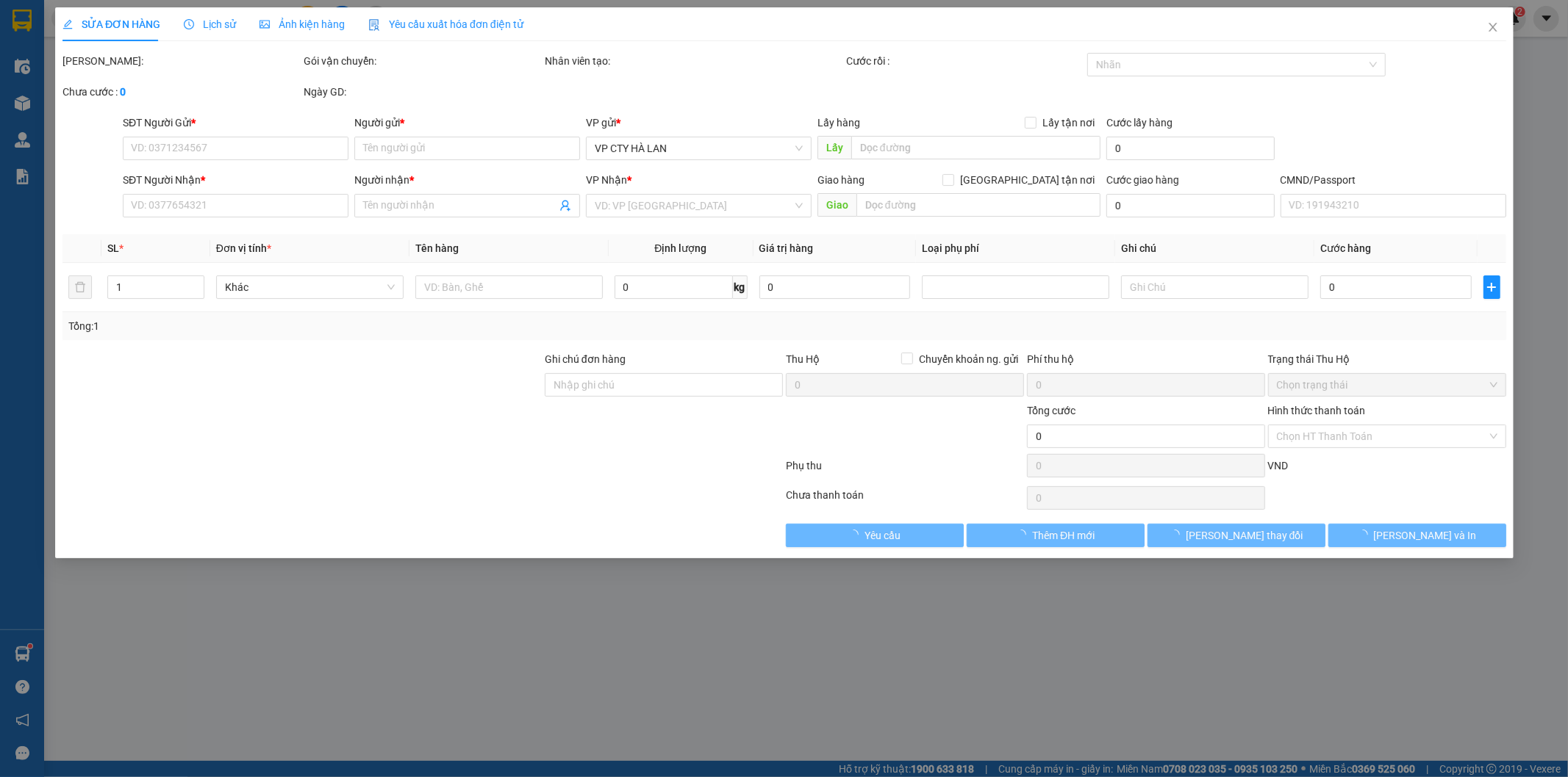
type input "HHA Chung cư Thái Hà 43 Phạm Văn Đồng, Unnamed, Road, Bắc Từ Liêm, Hà Nội, Việt…"
type input "60.000"
type input "115.000"
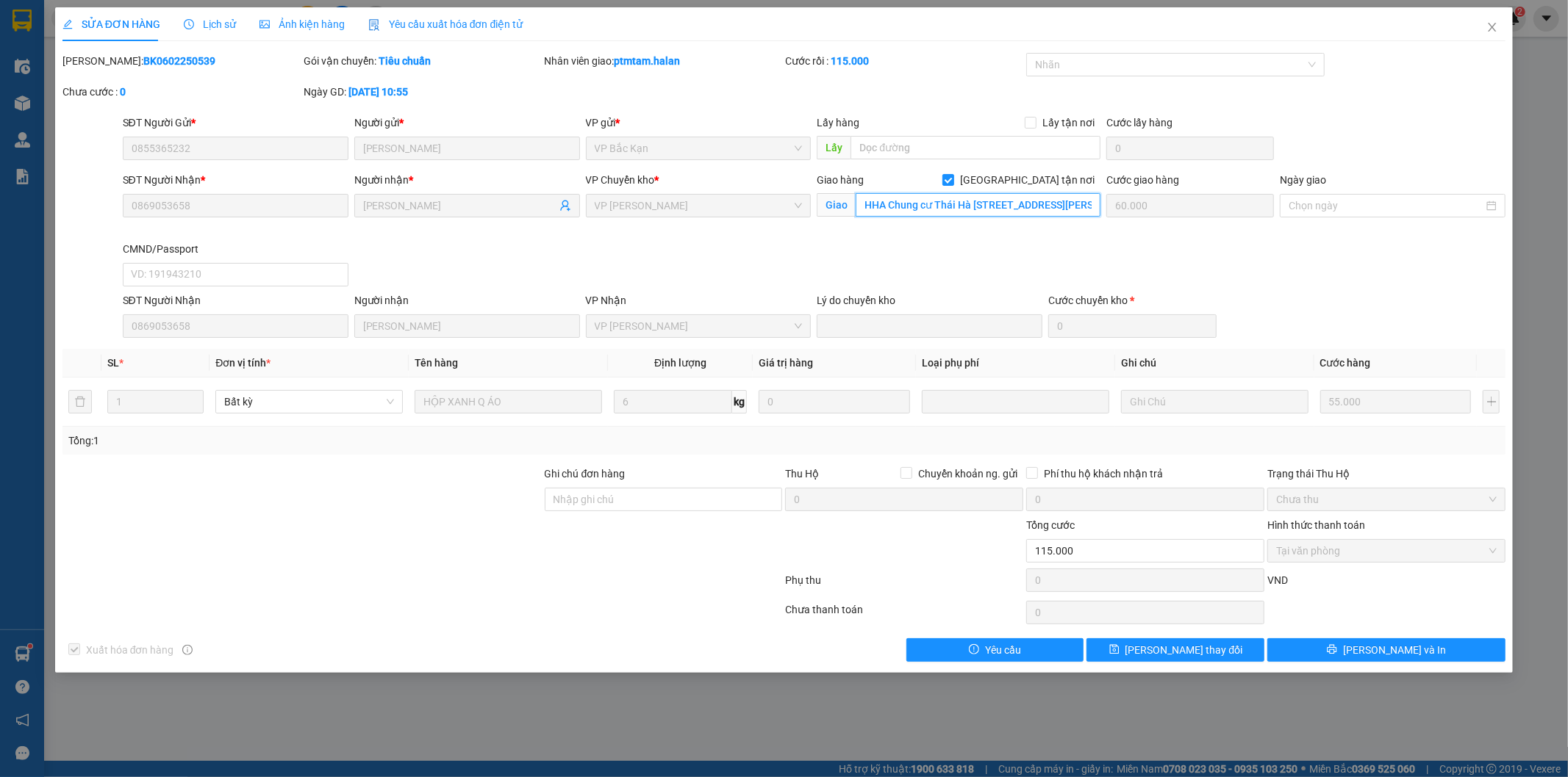
click at [927, 212] on input "HHA Chung cư Thái Hà 43 Phạm Văn Đồng, Unnamed, Road, Bắc Từ Liêm, Hà Nội, Việt…" at bounding box center [978, 205] width 245 height 23
click at [1490, 26] on icon "close" at bounding box center [1492, 28] width 12 height 12
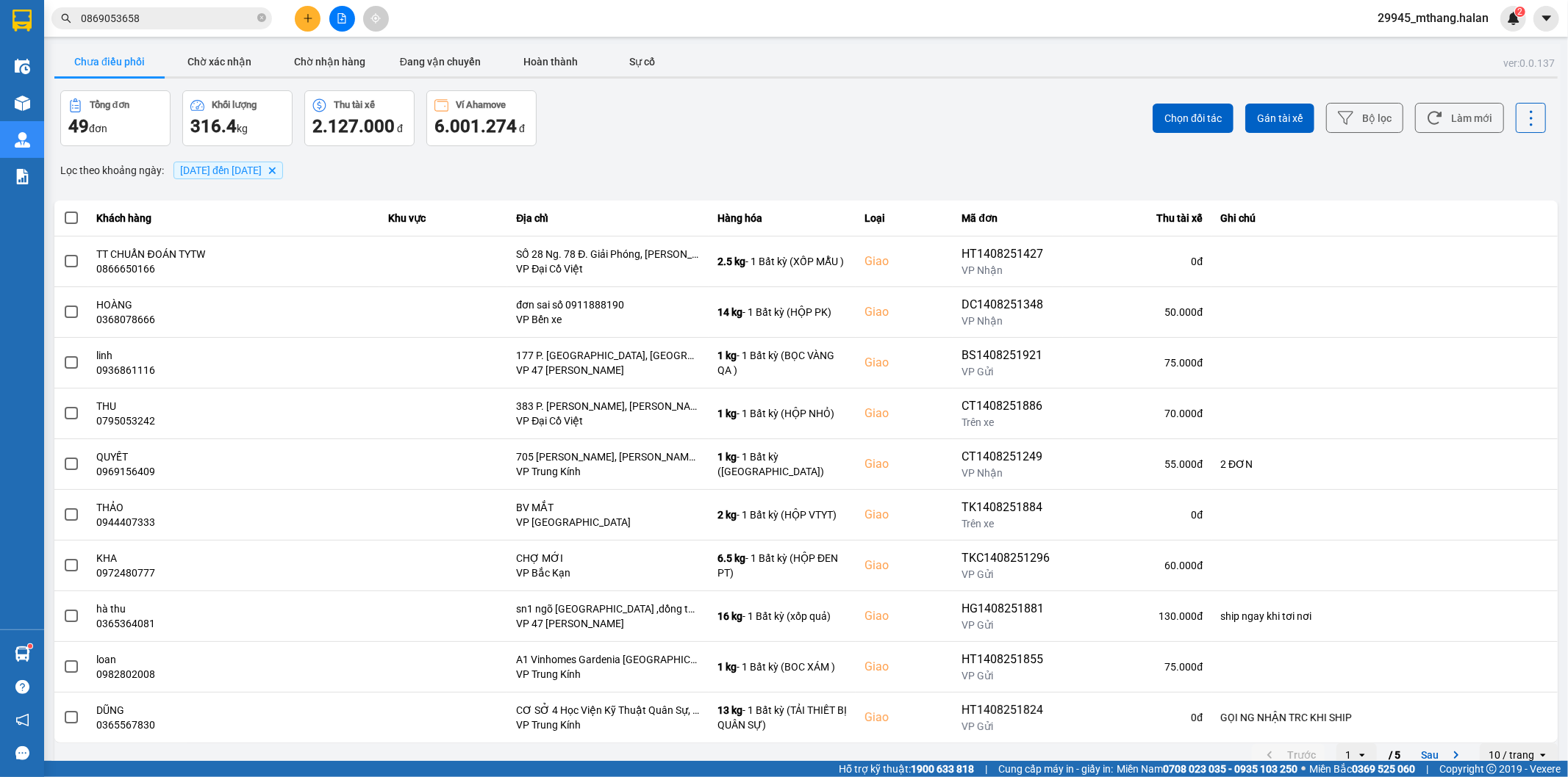
click at [185, 19] on input "0869053658" at bounding box center [168, 18] width 174 height 16
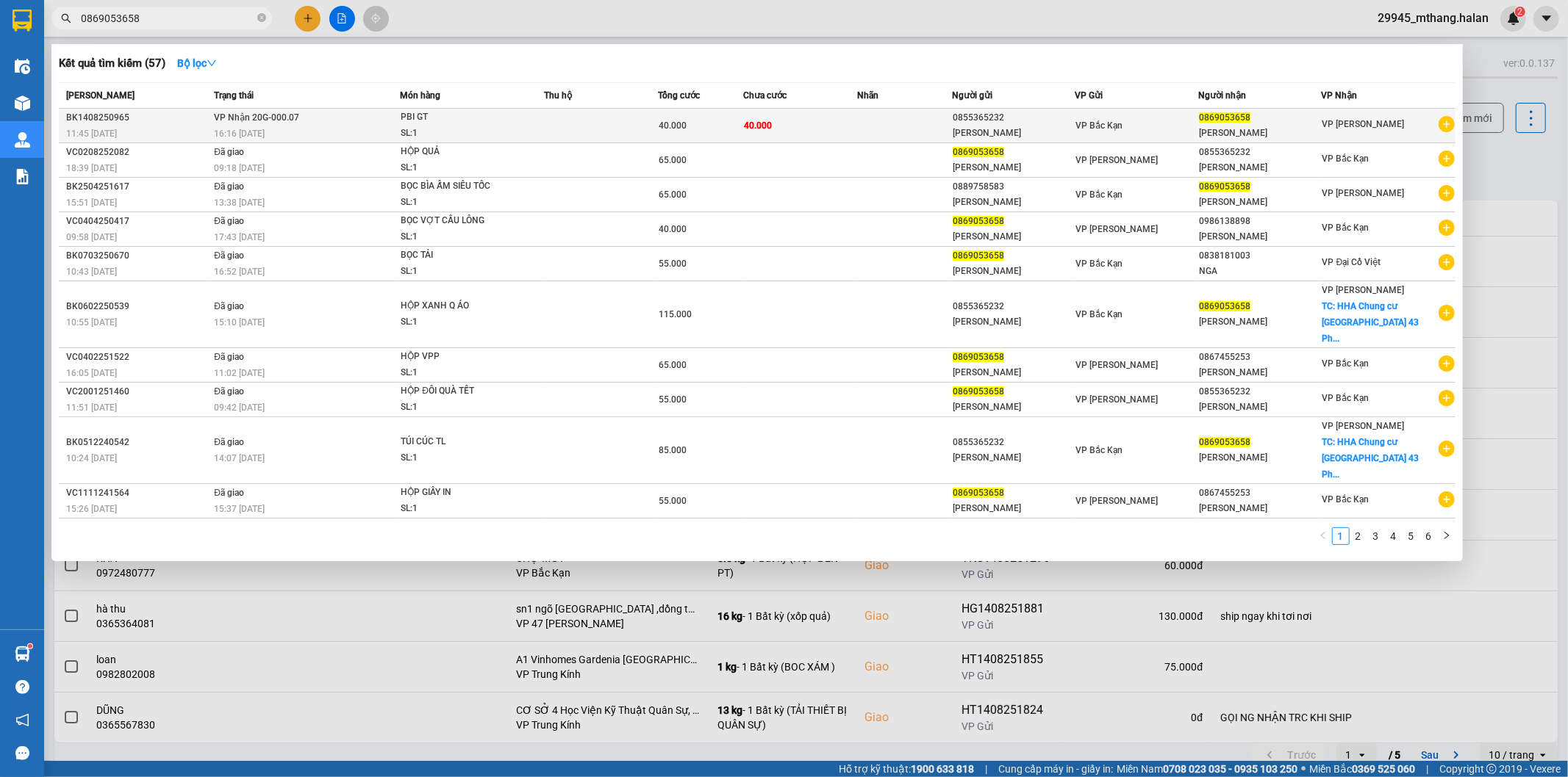
click at [559, 126] on td at bounding box center [601, 125] width 114 height 34
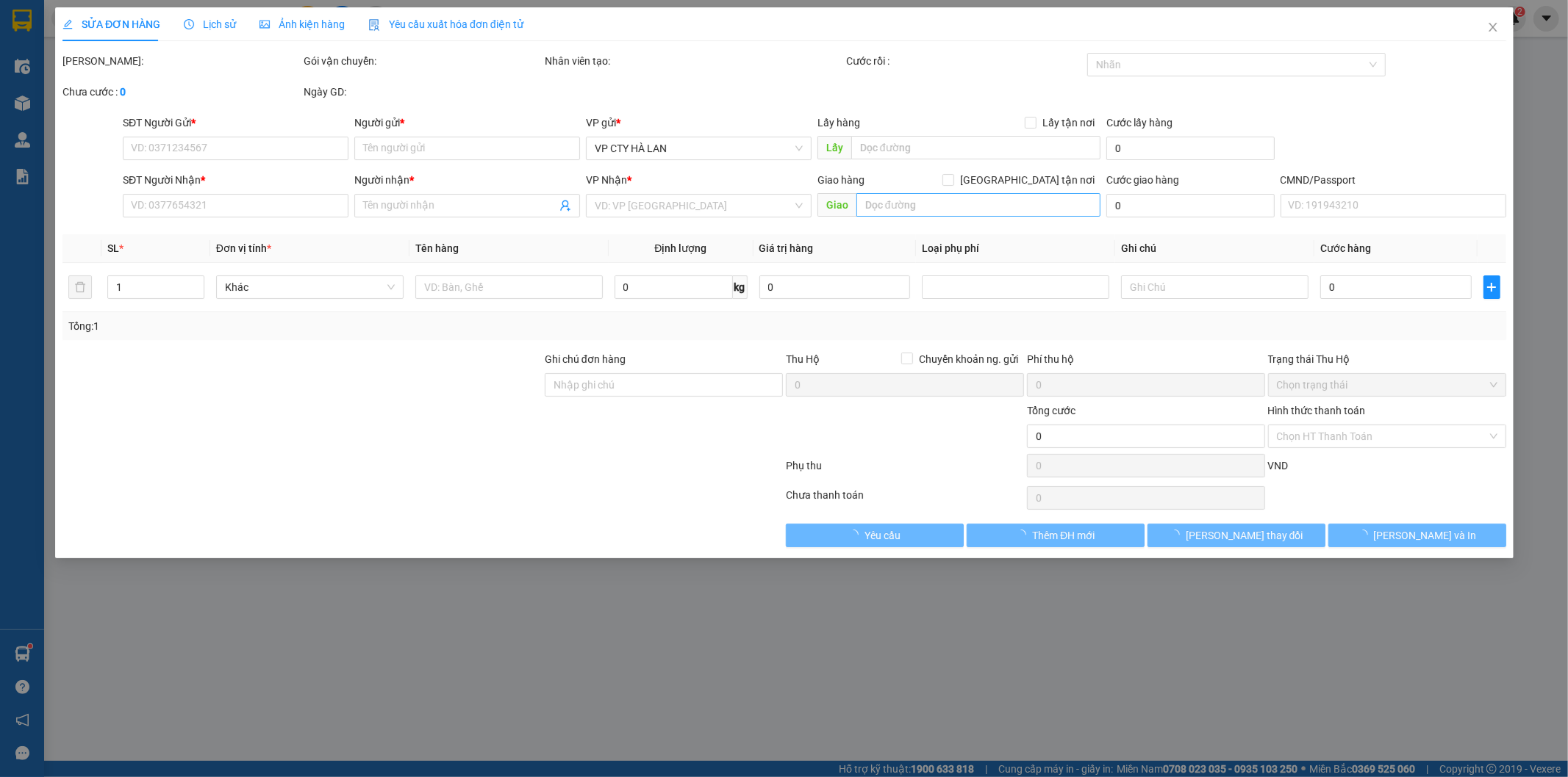
type input "0855365232"
type input "HỒNG VÂN"
type input "0869053658"
type input "NÔNG MẠNH LINH"
type input "40.000"
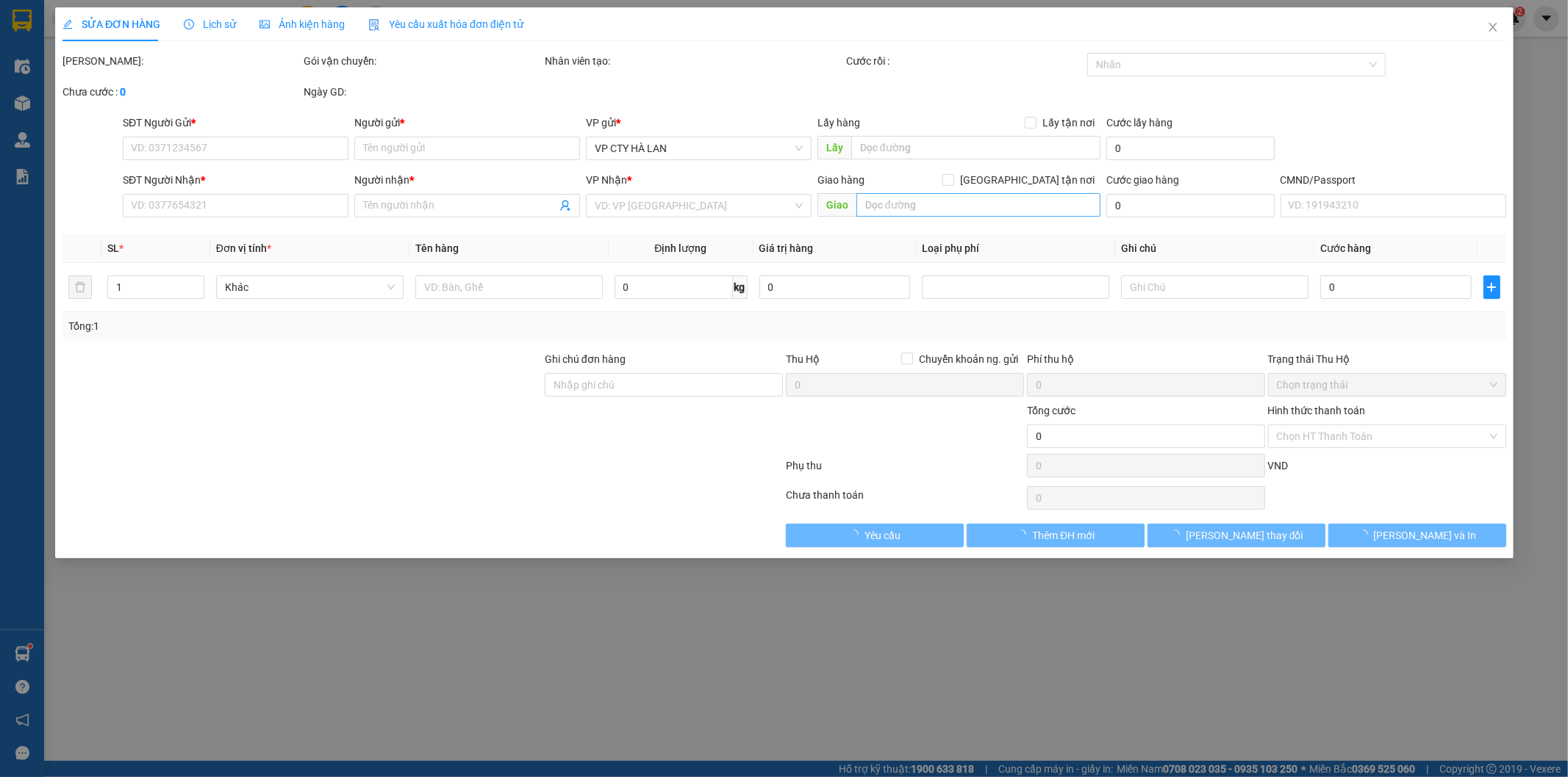
type input "40.000"
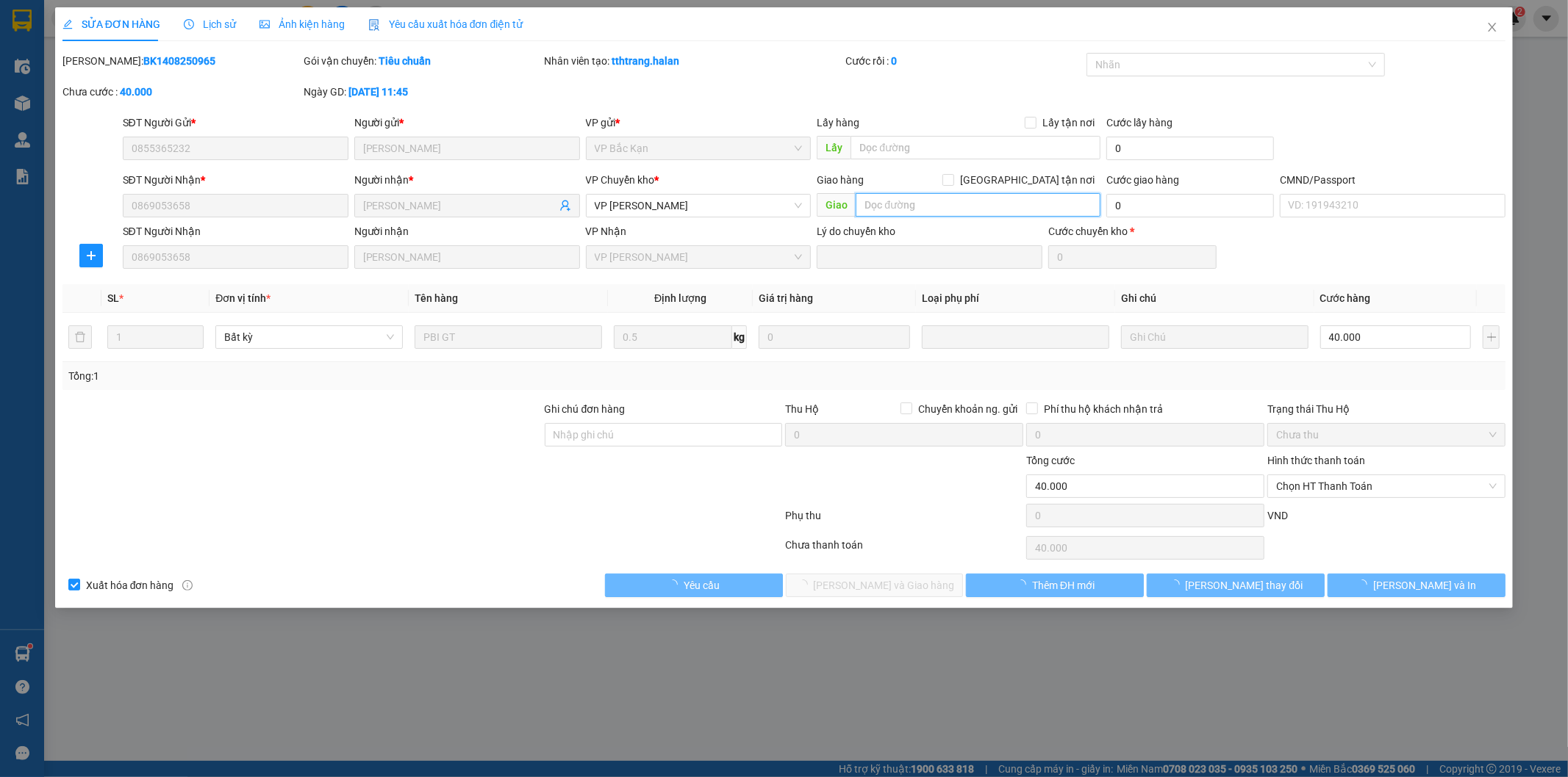
click at [939, 199] on input "text" at bounding box center [978, 205] width 245 height 23
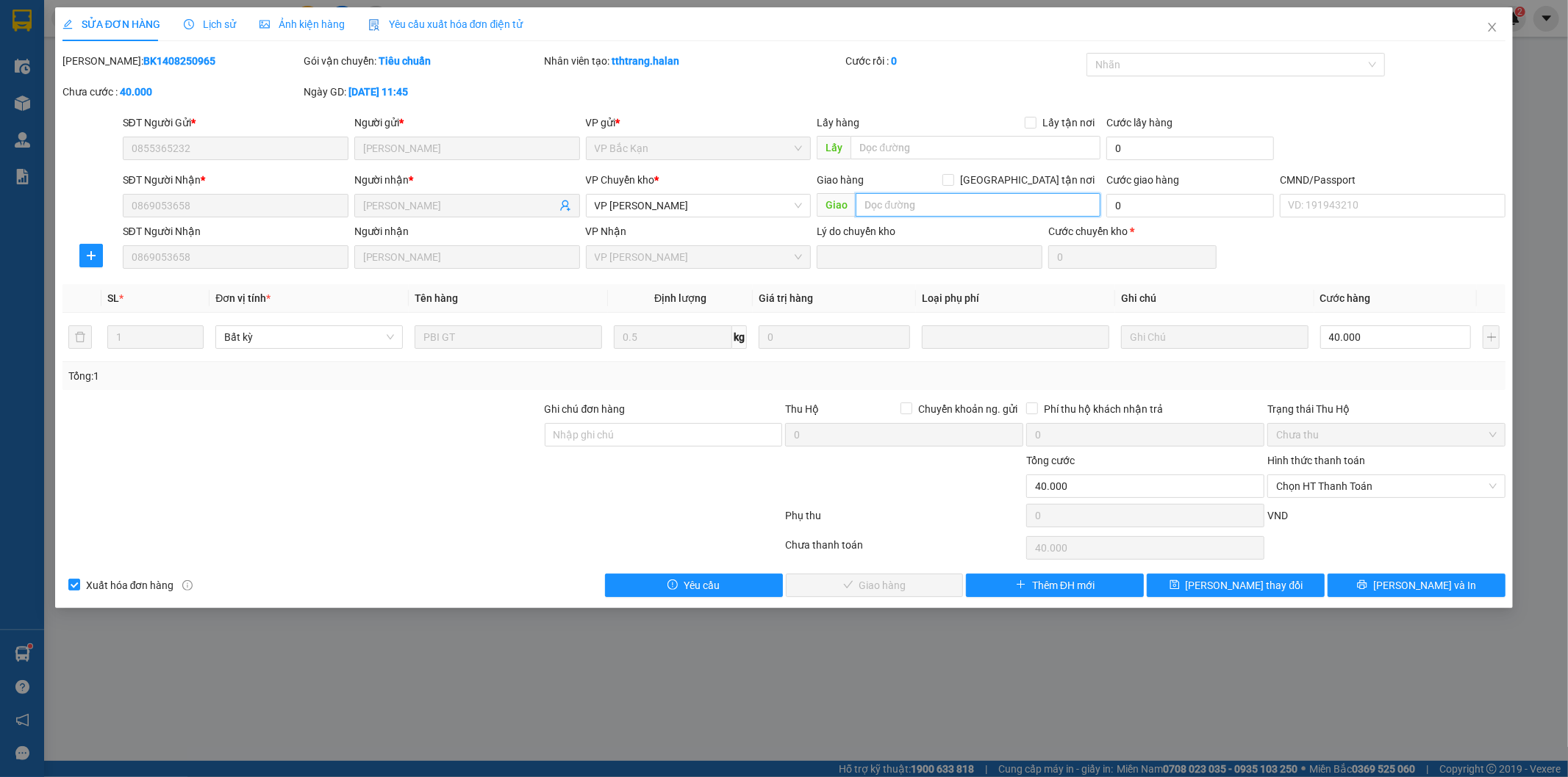
paste input "HHA Chung cư Thái Hà 43 Phạm Văn Đồng, Unnamed, Road, Bắc Từ Liêm, Hà Nội, Việt…"
drag, startPoint x: 985, startPoint y: 211, endPoint x: 870, endPoint y: 207, distance: 115.1
click at [787, 209] on div "SĐT Người Nhận * 0869053658 Người nhận * NÔNG MẠNH LINH VP Chuyển kho * VP Hoàn…" at bounding box center [815, 198] width 1389 height 52
drag, startPoint x: 953, startPoint y: 202, endPoint x: 1016, endPoint y: 199, distance: 63.1
click at [954, 202] on input "HHA Chung cư Thái Hà 43 Phạm Văn Đồng, Unnamed, Road, Bắc Từ Liêm, Hà Nội, Việt…" at bounding box center [978, 205] width 245 height 23
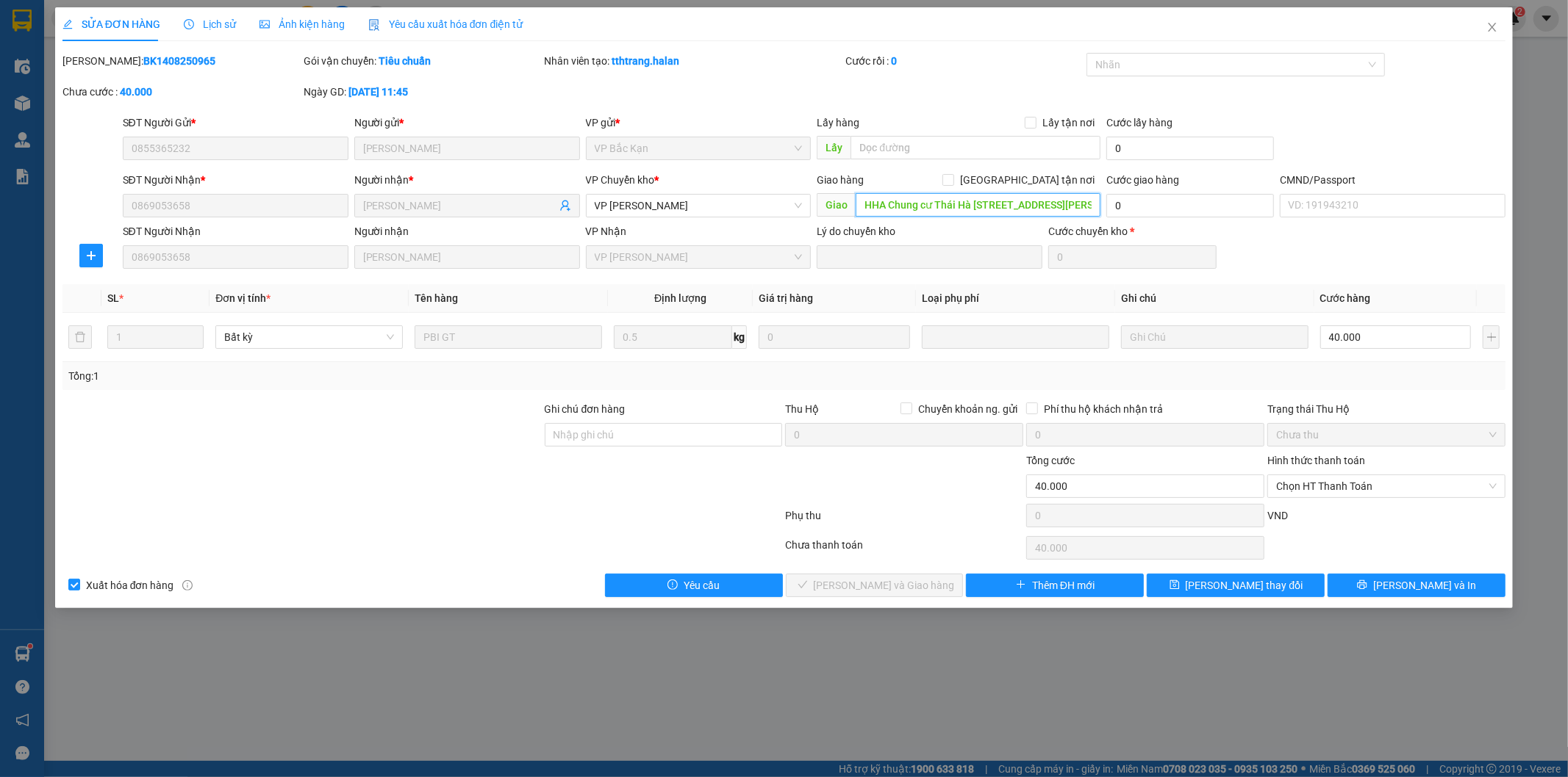
click at [1014, 201] on input "HHA Chung cư Thái Hà 43 Phạm Văn Đồng, Unnamed, Road, Bắc Từ Liêm, Hà Nội, Việt…" at bounding box center [978, 205] width 245 height 23
click at [670, 206] on span "VP [PERSON_NAME]" at bounding box center [698, 205] width 208 height 22
type input "HHA Chung cư Thái Hà 43 Phạm Văn Đồng, Unnamed, Road, Bắc Từ Liêm, Hà Nội, Việt…"
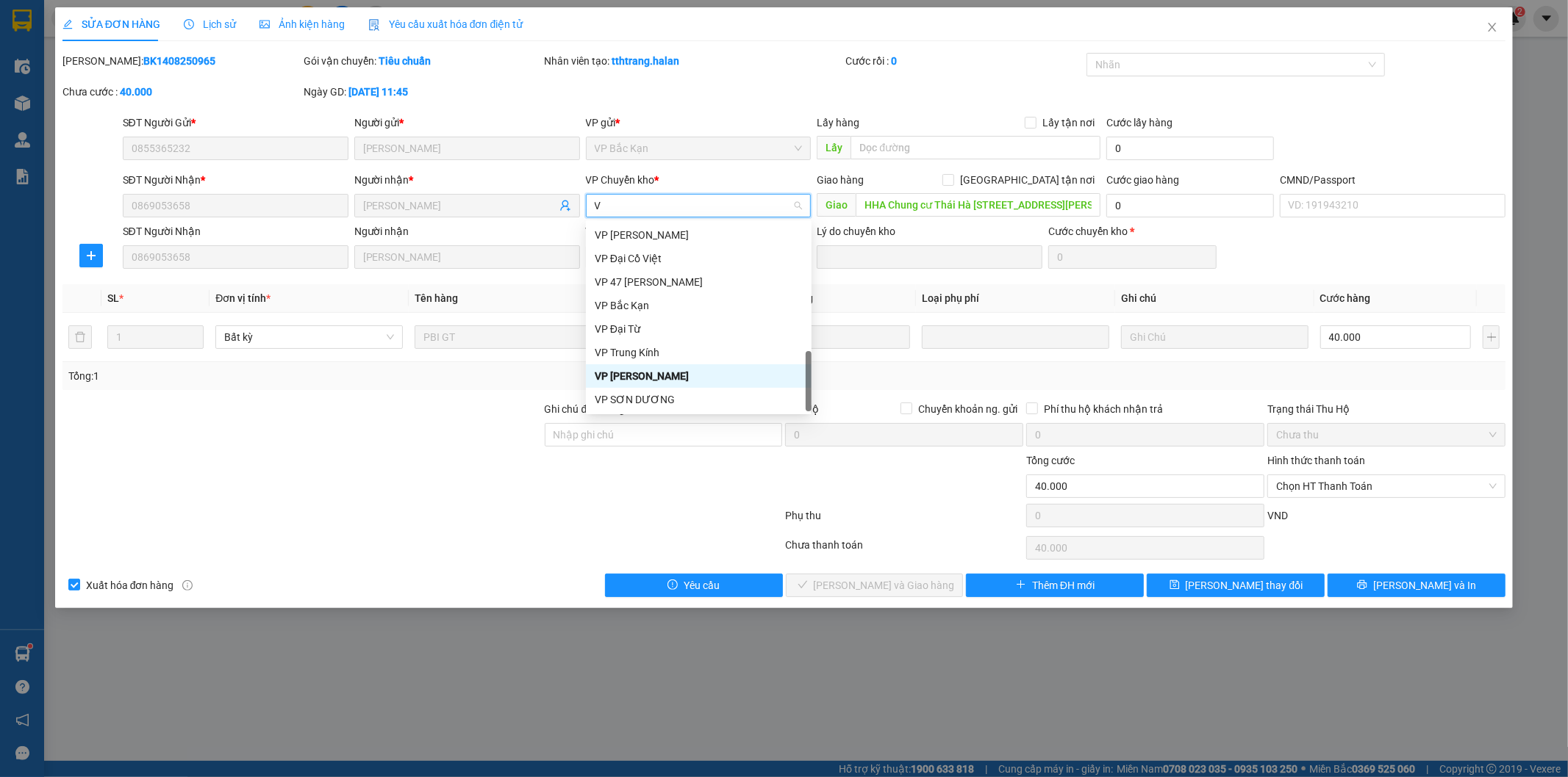
type input "VC"
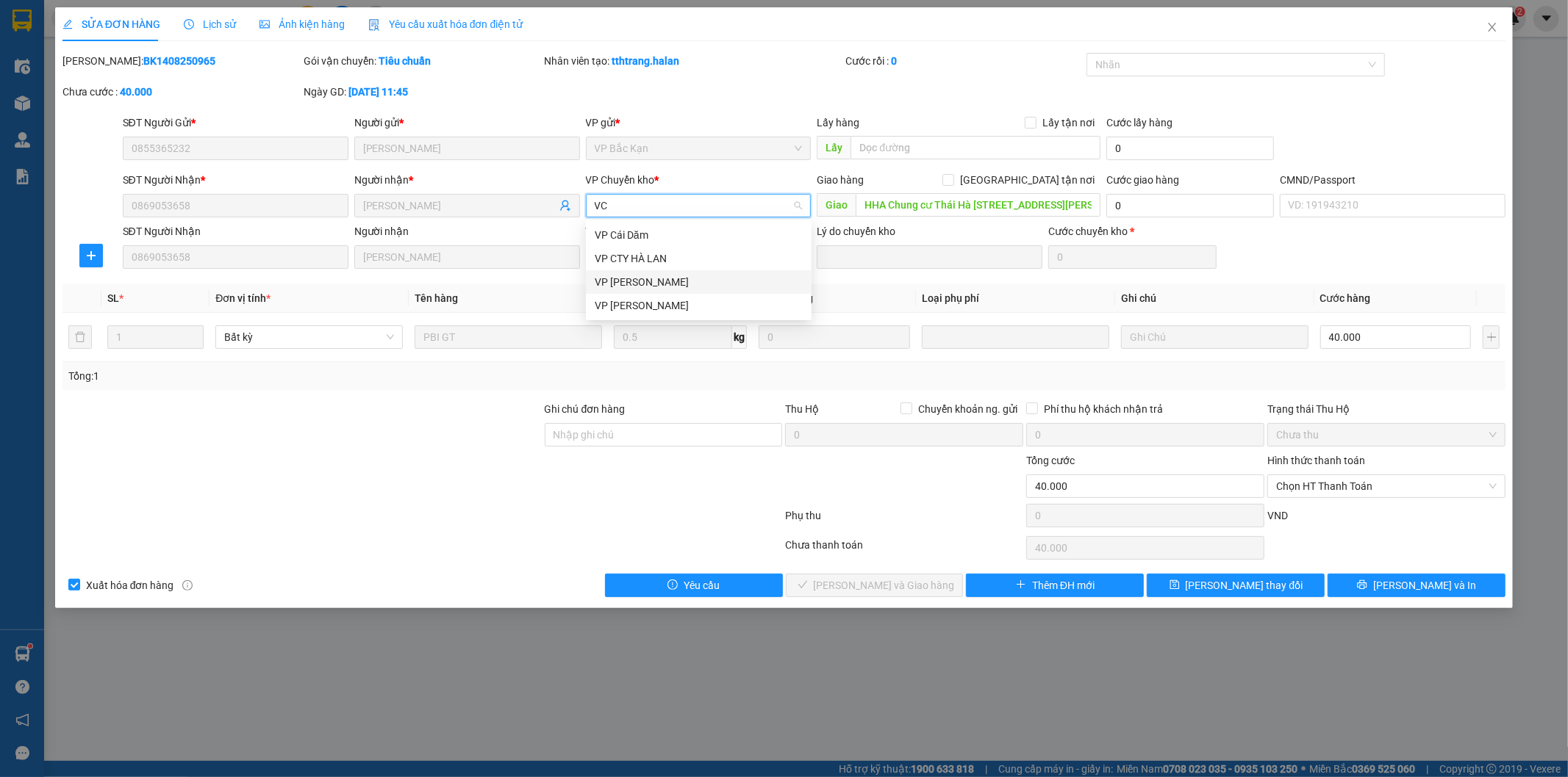
drag, startPoint x: 662, startPoint y: 278, endPoint x: 973, endPoint y: 228, distance: 315.0
click at [670, 275] on div "VP [PERSON_NAME]" at bounding box center [698, 281] width 208 height 16
click at [953, 181] on input "[GEOGRAPHIC_DATA] tận nơi" at bounding box center [948, 179] width 10 height 10
checkbox input "true"
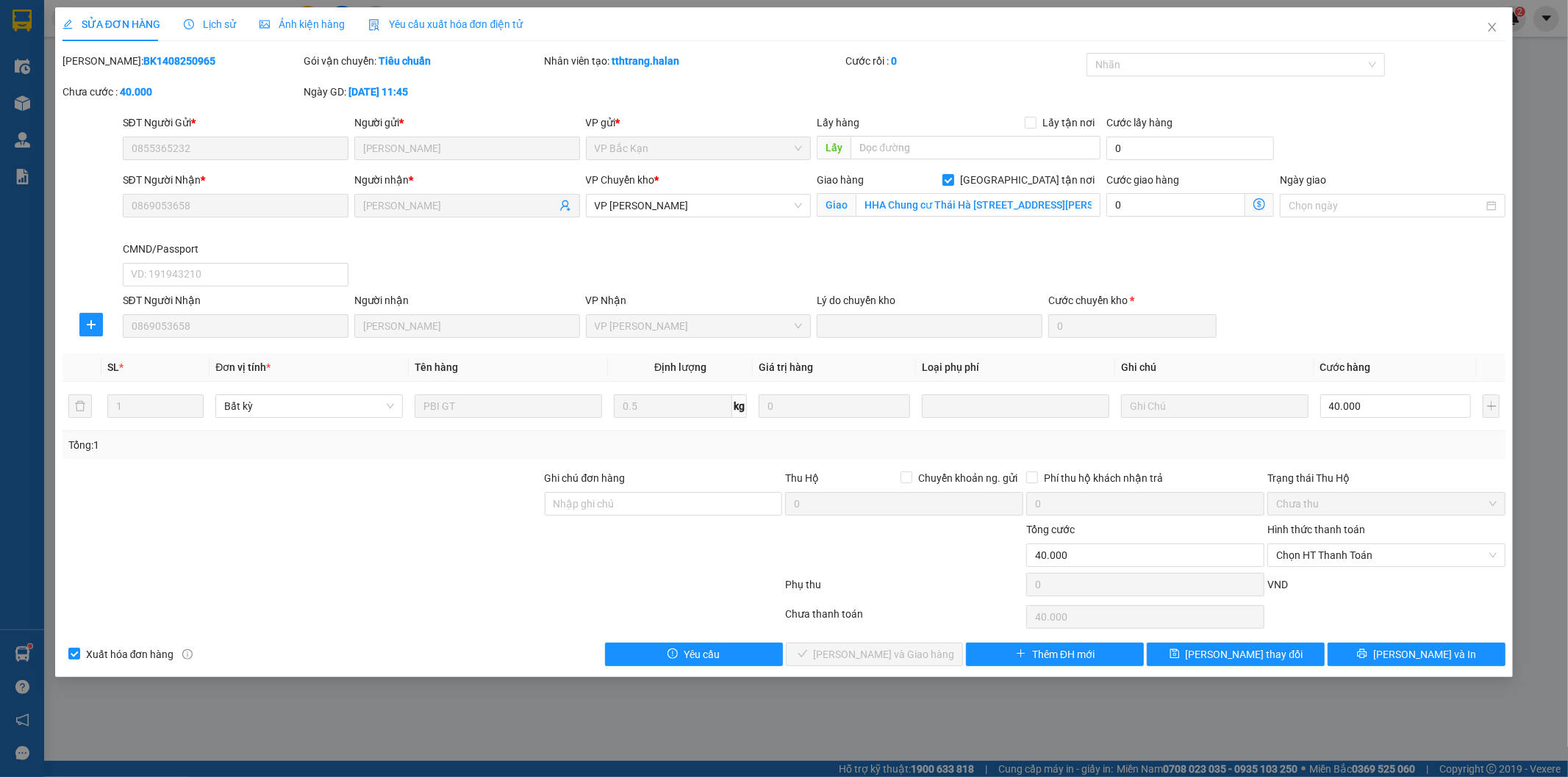
click at [1260, 204] on icon "dollar-circle" at bounding box center [1259, 204] width 12 height 12
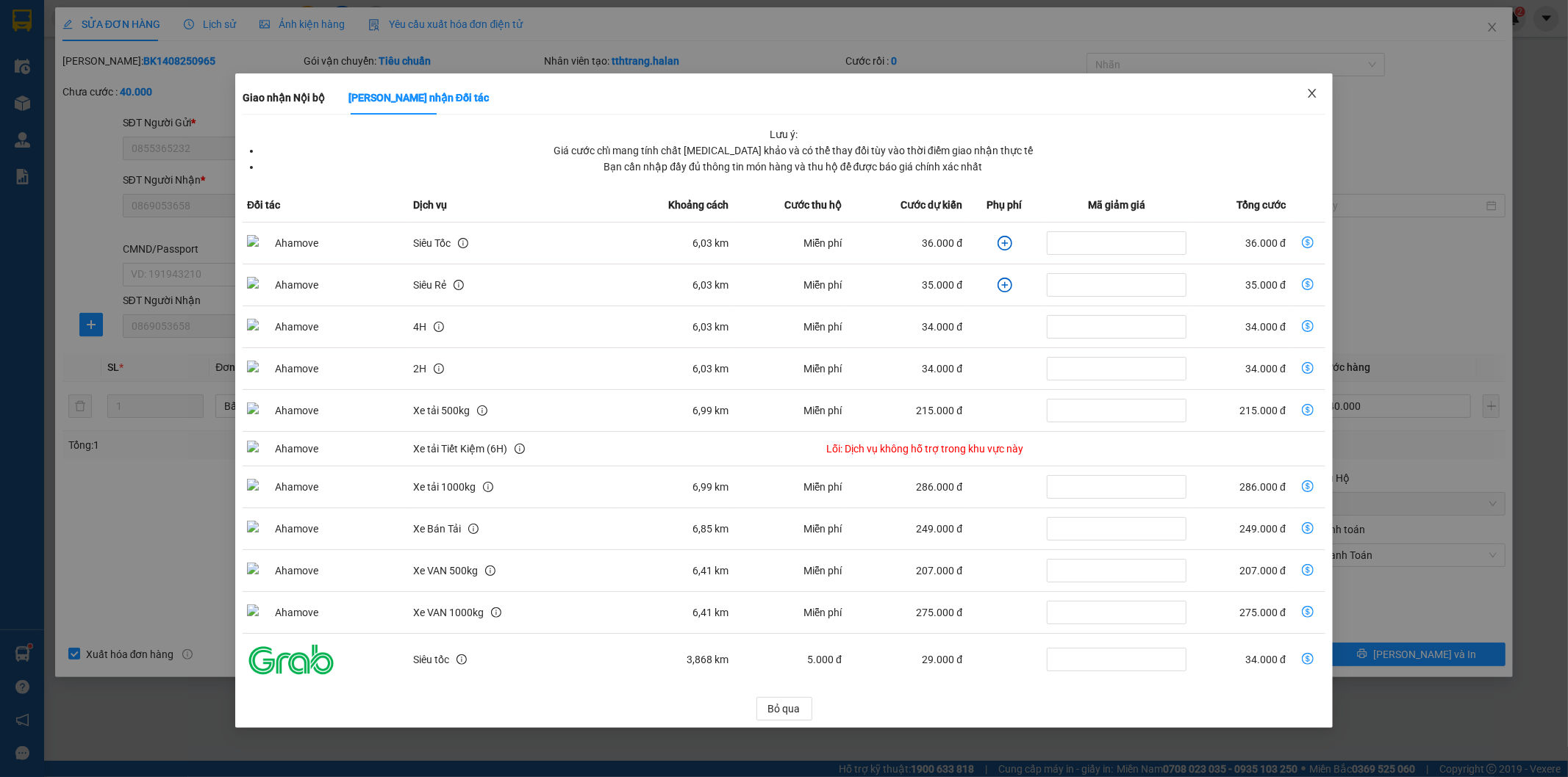
click at [1311, 93] on icon "close" at bounding box center [1312, 93] width 12 height 12
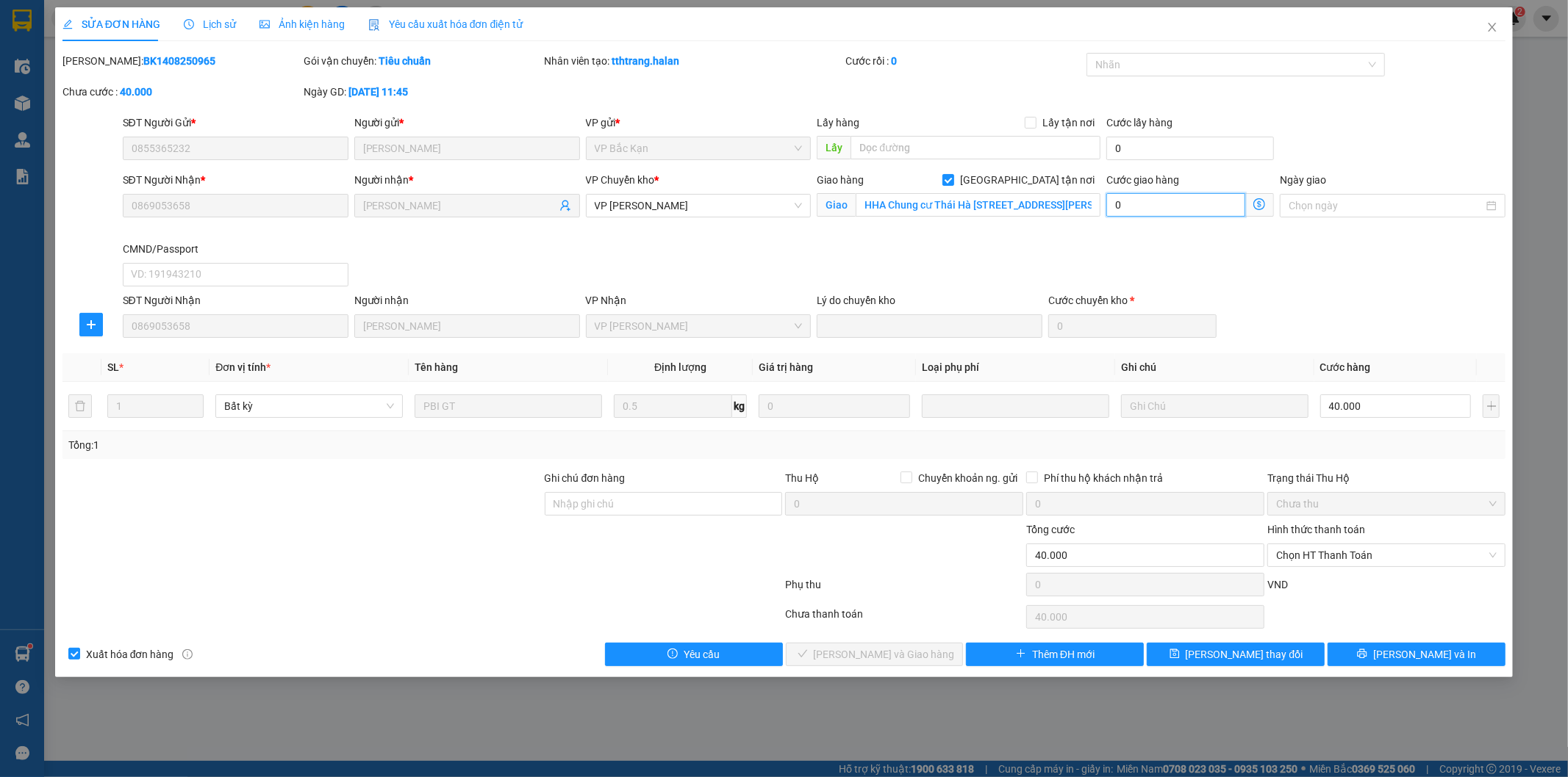
click at [1144, 210] on input "0" at bounding box center [1176, 205] width 139 height 23
type input "40.004"
type input "4"
type input "40.045"
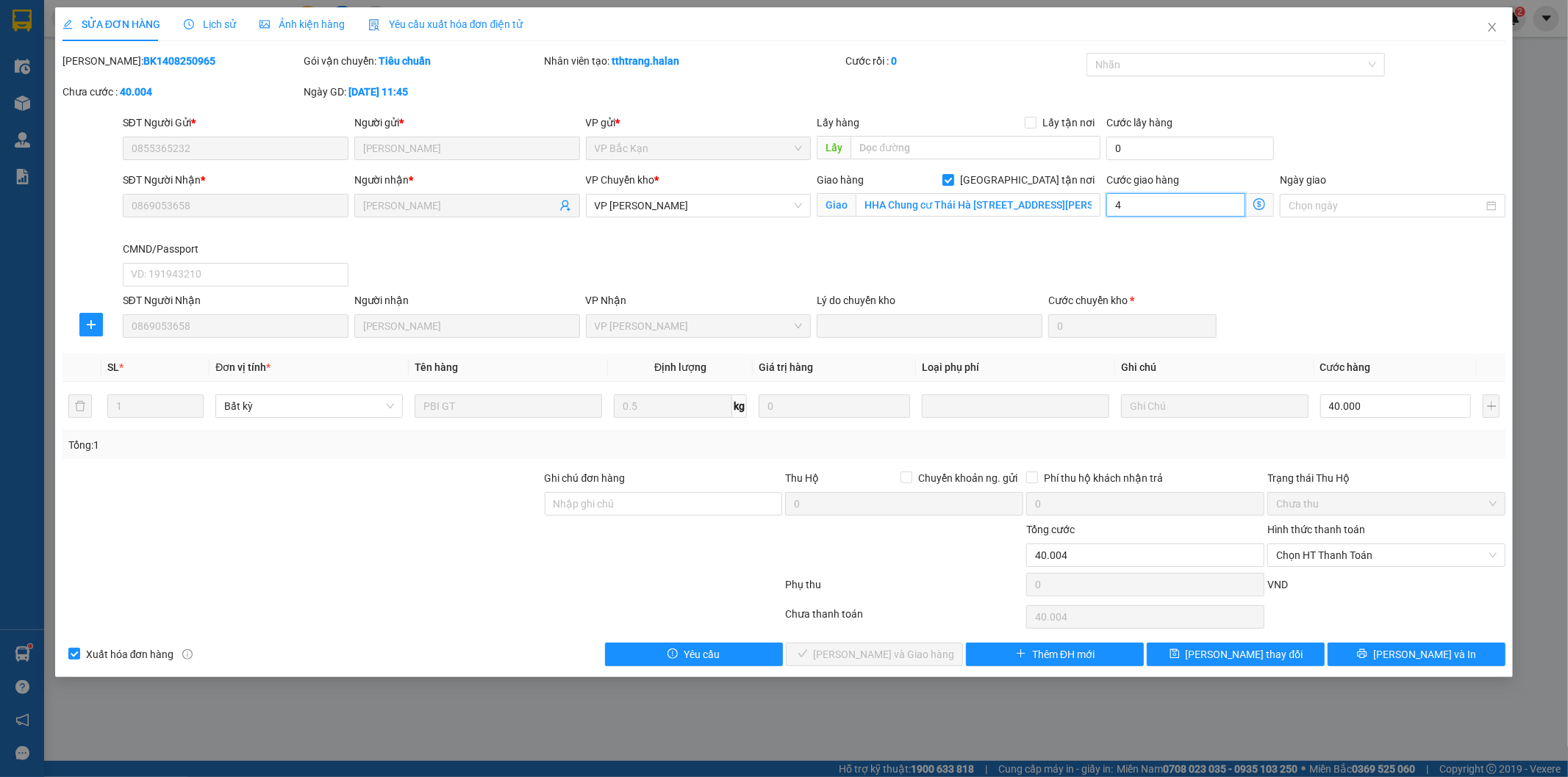
type input "40.045"
type input "45"
type input "85.000"
type input "45.000"
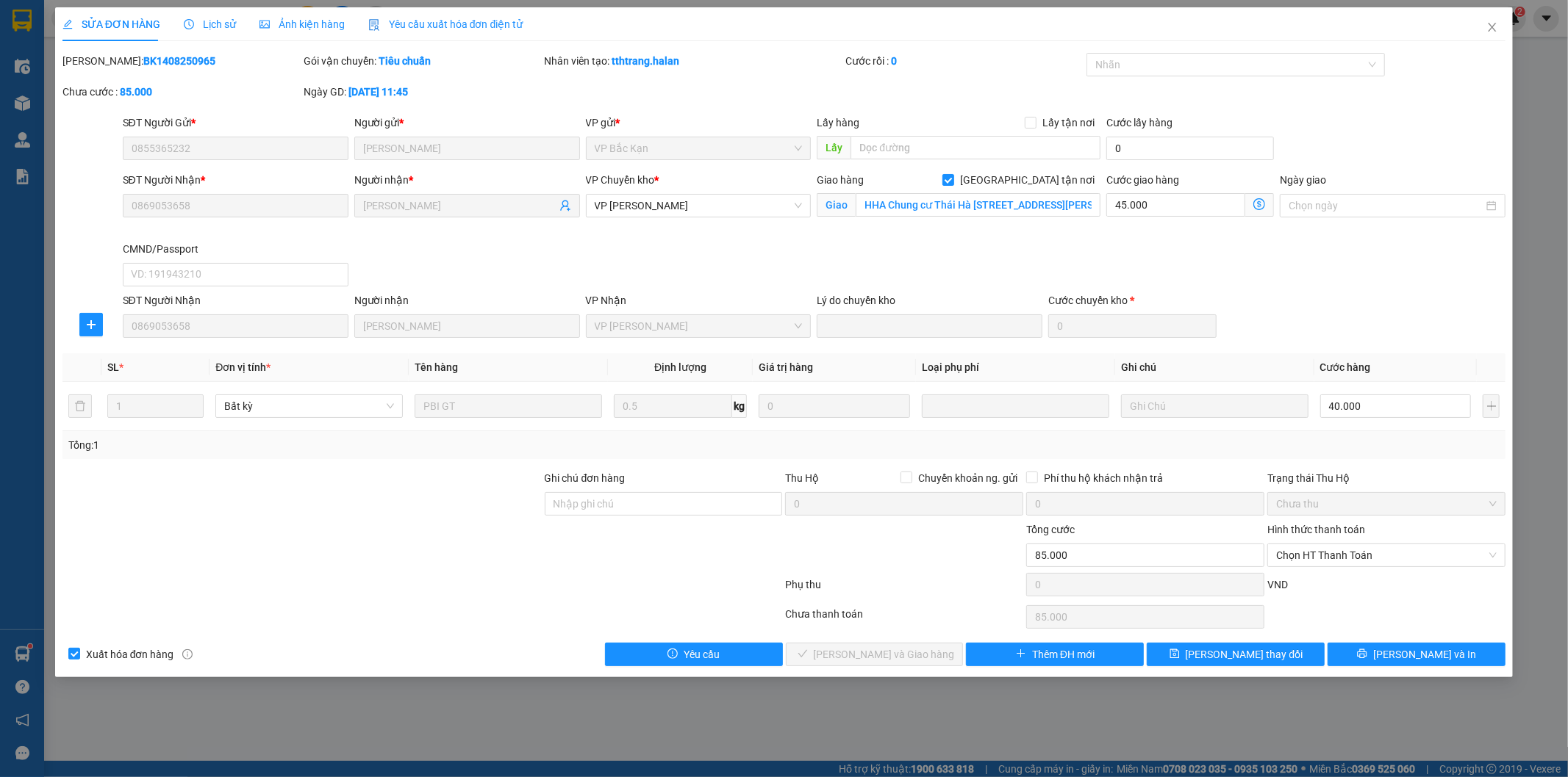
click at [994, 258] on div "SĐT Người Nhận * 0869053658 Người nhận * NÔNG MẠNH LINH VP Chuyển kho * VP Võ C…" at bounding box center [815, 232] width 1389 height 120
drag, startPoint x: 1239, startPoint y: 653, endPoint x: 1380, endPoint y: 618, distance: 145.3
click at [1239, 653] on span "[PERSON_NAME] thay đổi" at bounding box center [1244, 654] width 118 height 16
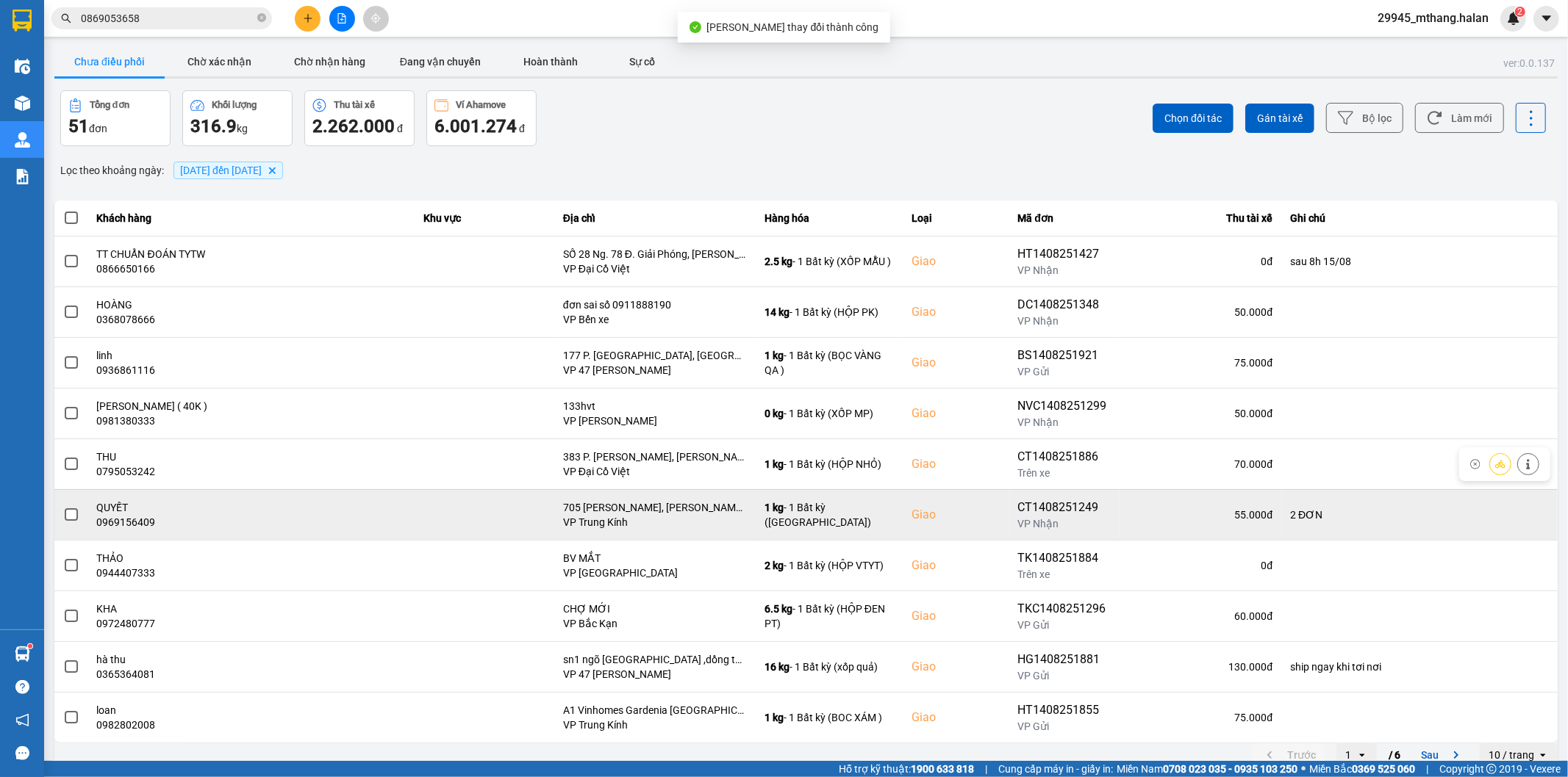
scroll to position [16, 0]
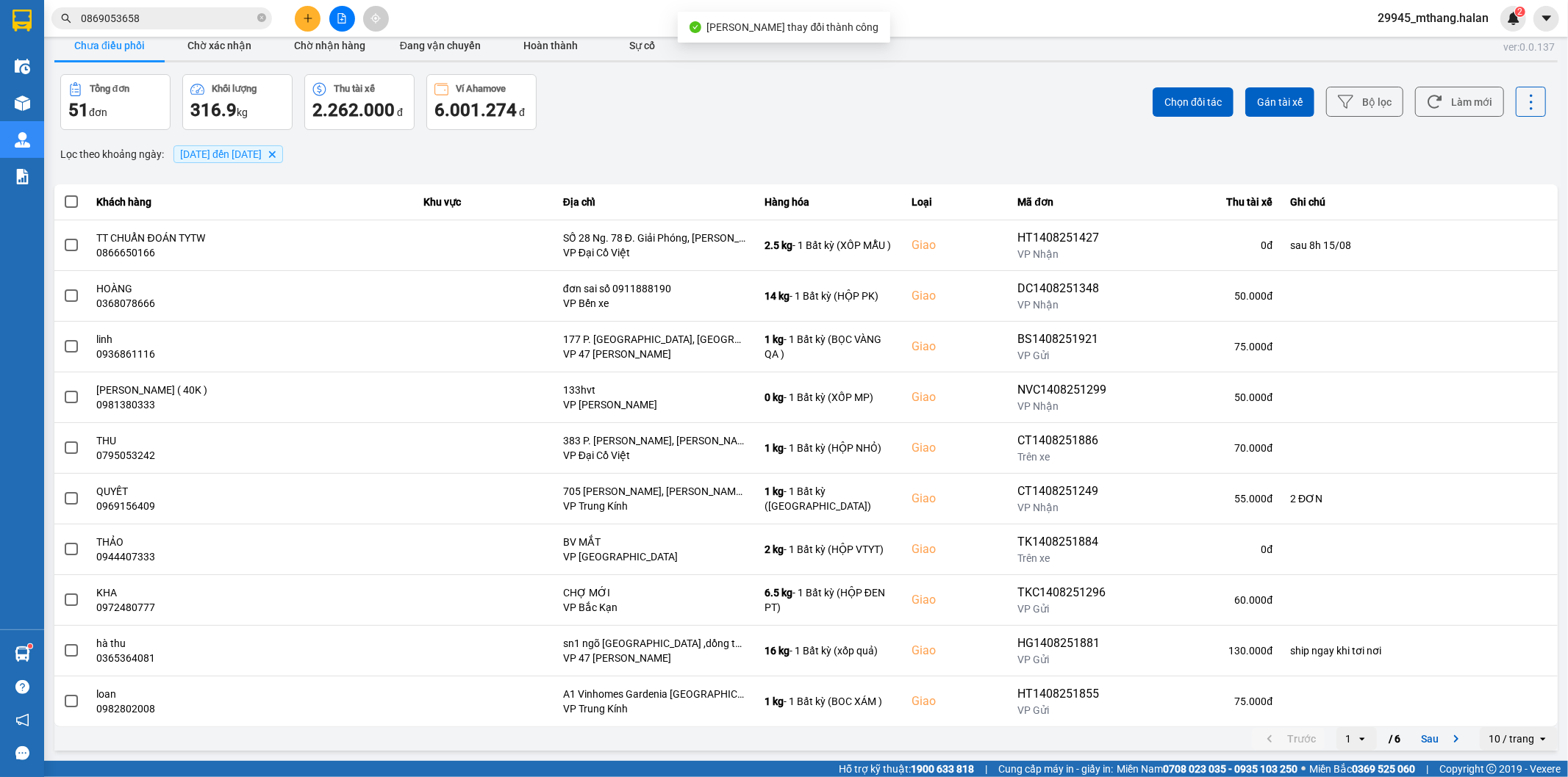
drag, startPoint x: 1447, startPoint y: 101, endPoint x: 1313, endPoint y: 116, distance: 134.8
click at [1447, 100] on button "Làm mới" at bounding box center [1459, 102] width 89 height 30
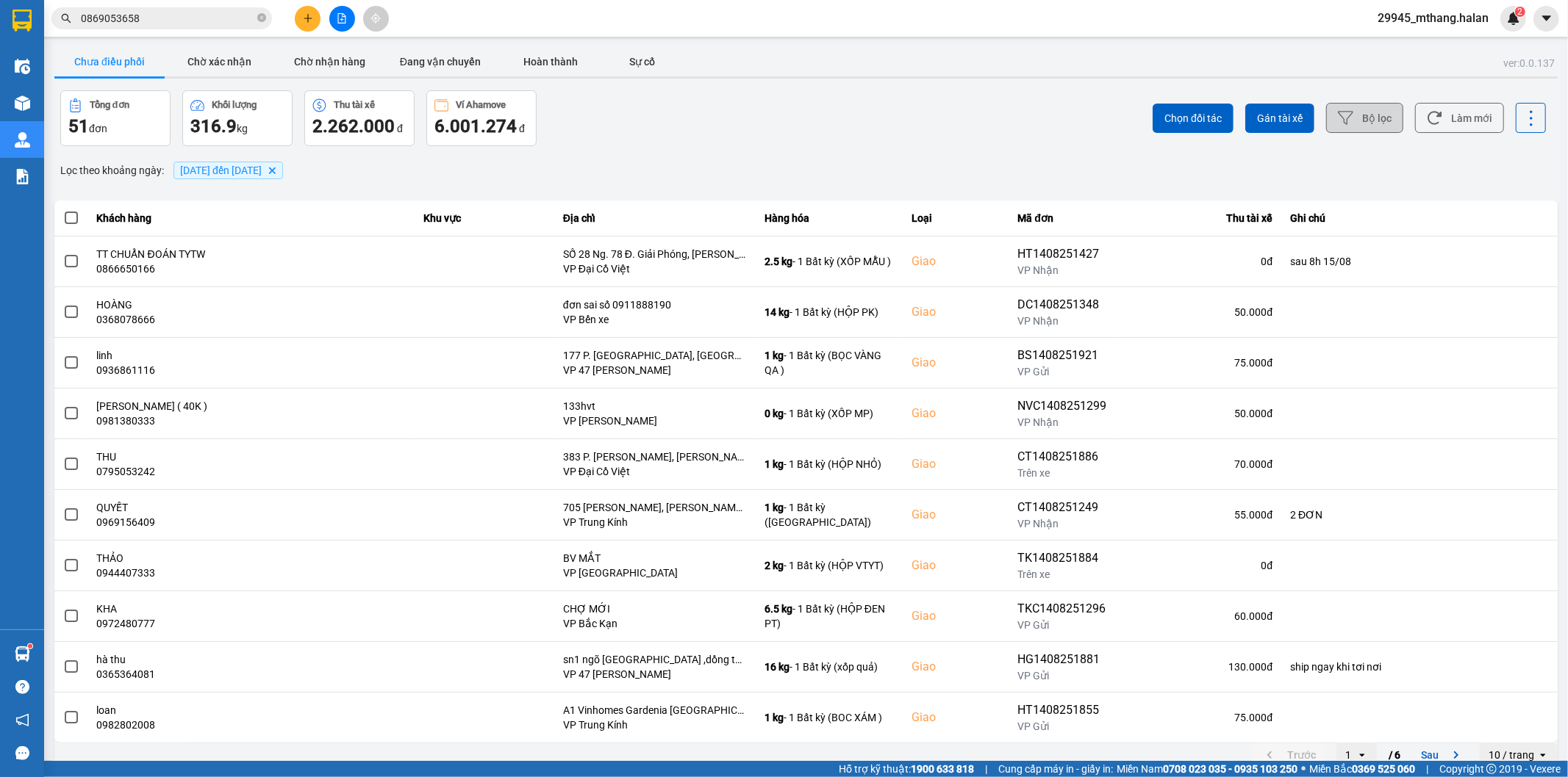
click at [1361, 111] on button "Bộ lọc" at bounding box center [1364, 118] width 77 height 30
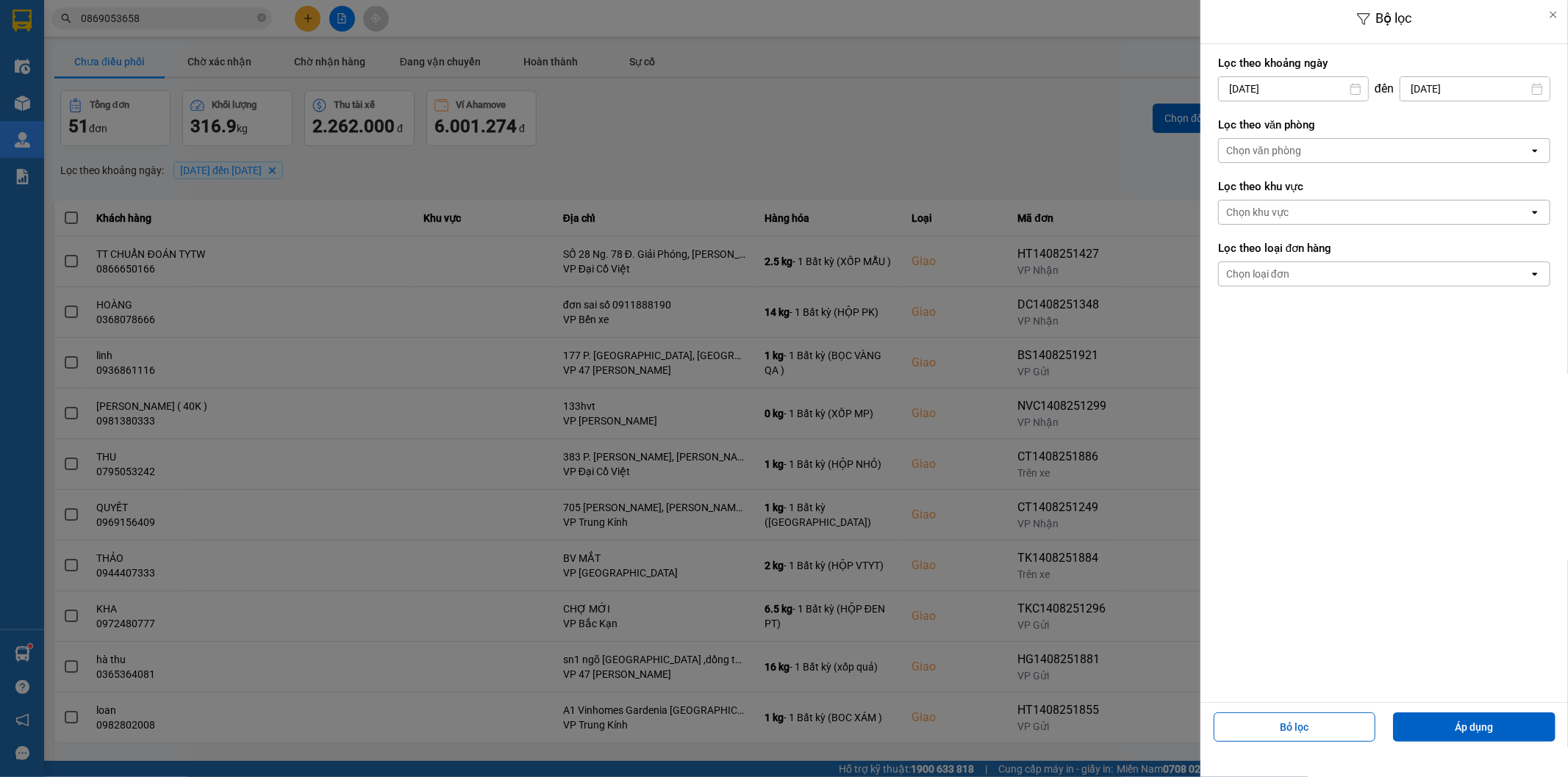
drag, startPoint x: 927, startPoint y: 149, endPoint x: 949, endPoint y: 149, distance: 22.0
click at [936, 149] on div at bounding box center [784, 388] width 1568 height 777
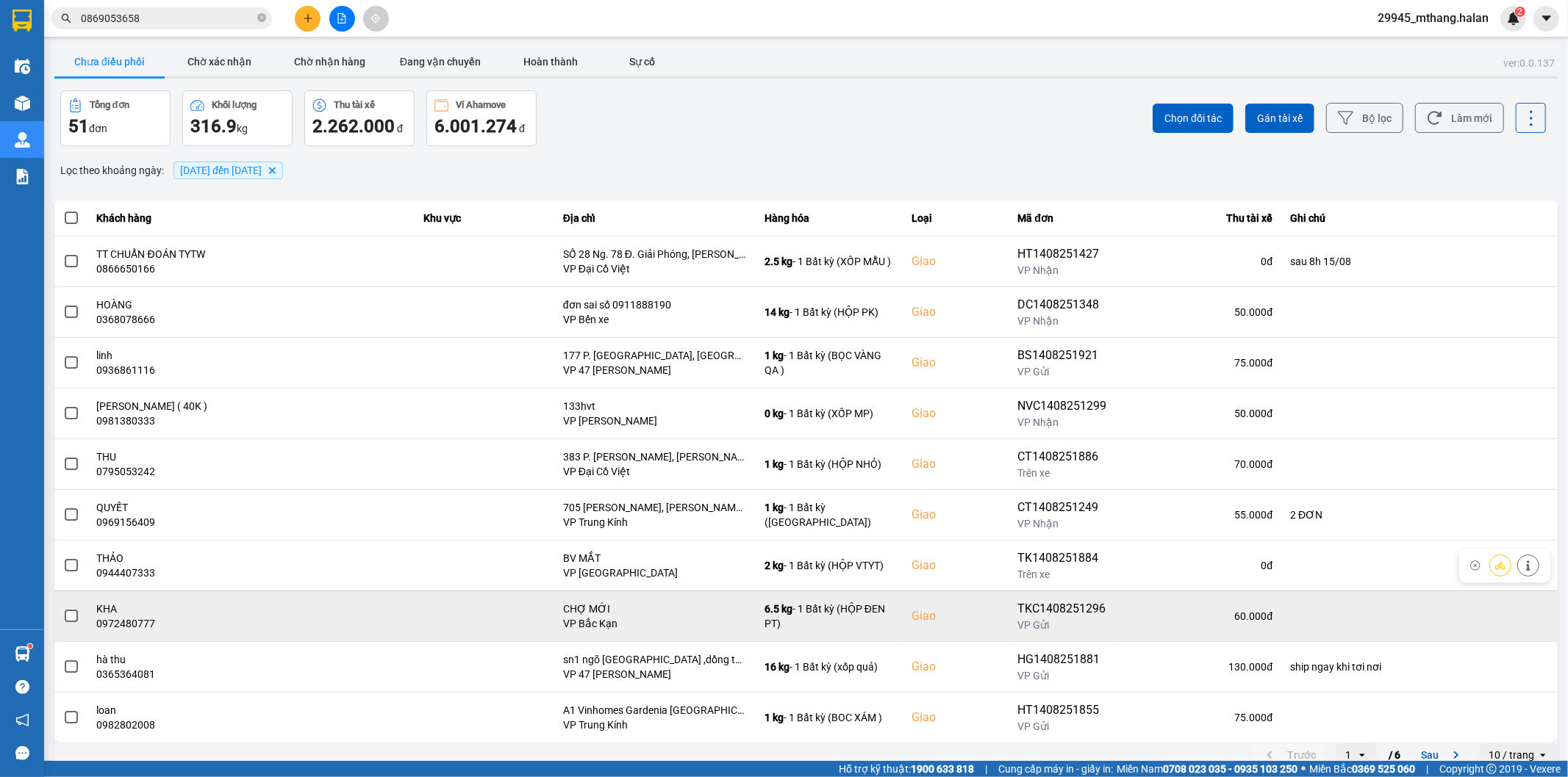
scroll to position [16, 0]
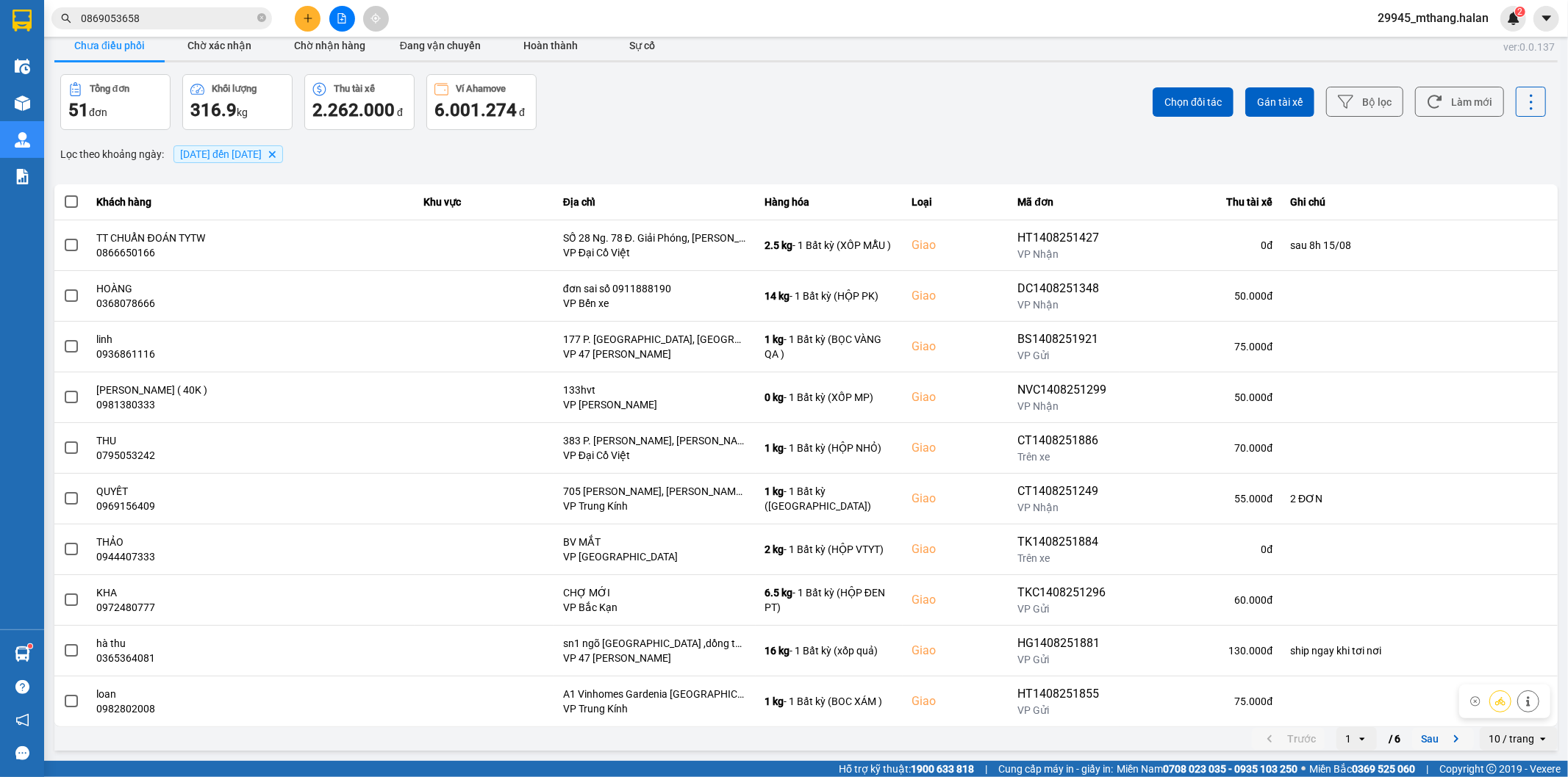
click at [1419, 739] on button "Sau" at bounding box center [1443, 739] width 62 height 22
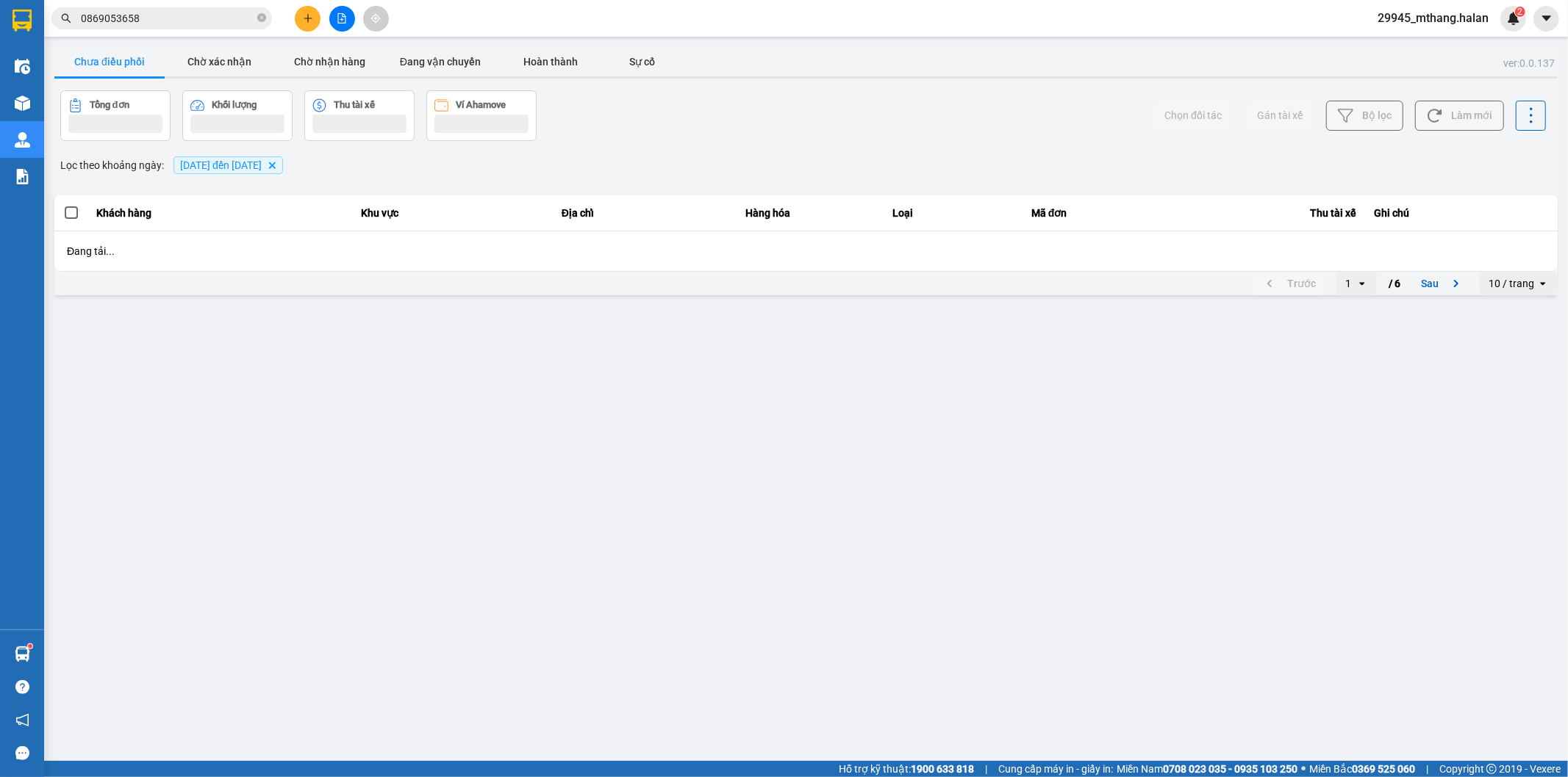
scroll to position [0, 0]
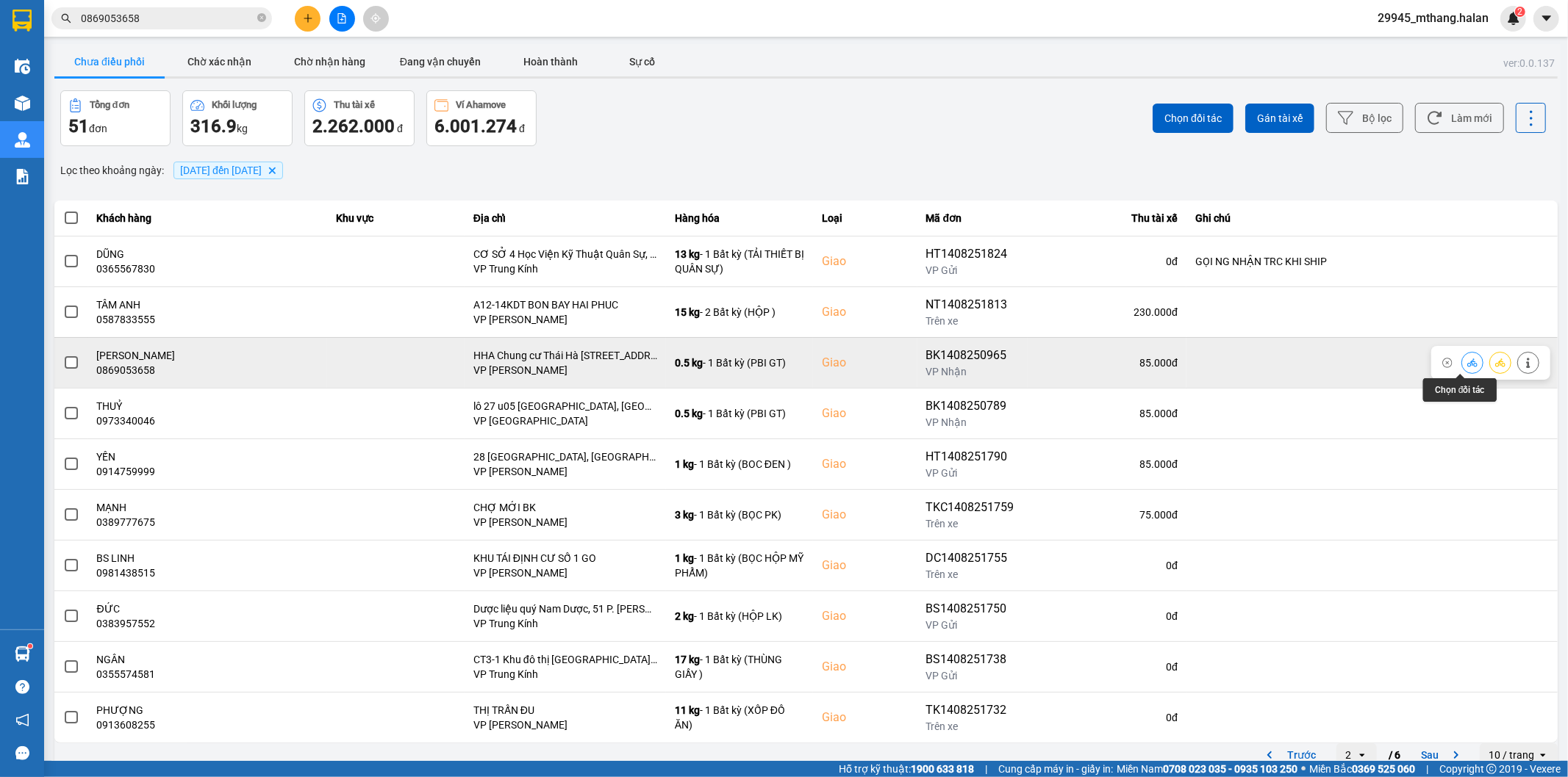
click at [1467, 362] on icon at bounding box center [1472, 363] width 10 height 10
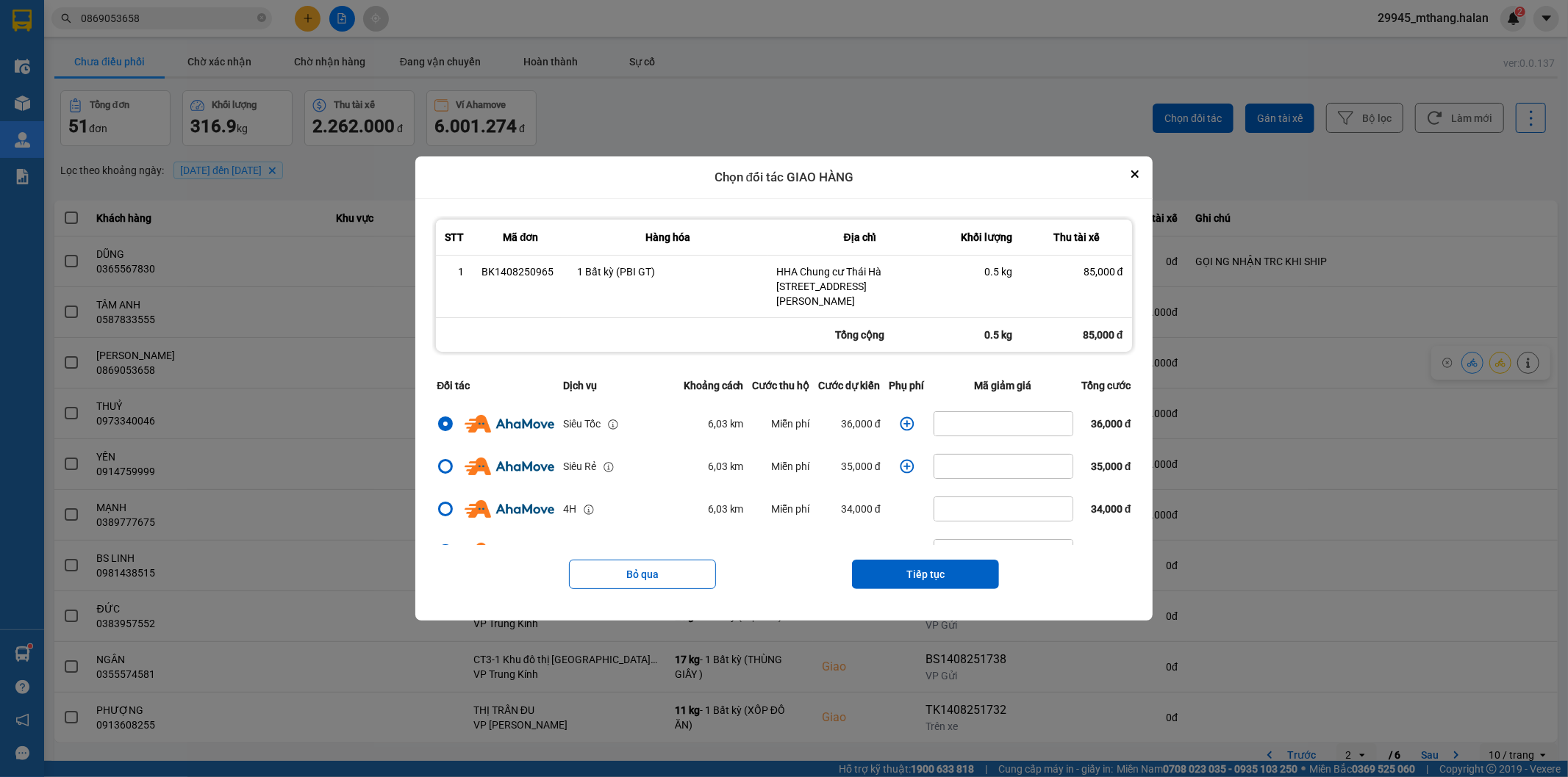
drag, startPoint x: 931, startPoint y: 581, endPoint x: 936, endPoint y: 568, distance: 13.9
click at [933, 578] on button "Tiếp tục" at bounding box center [925, 574] width 147 height 29
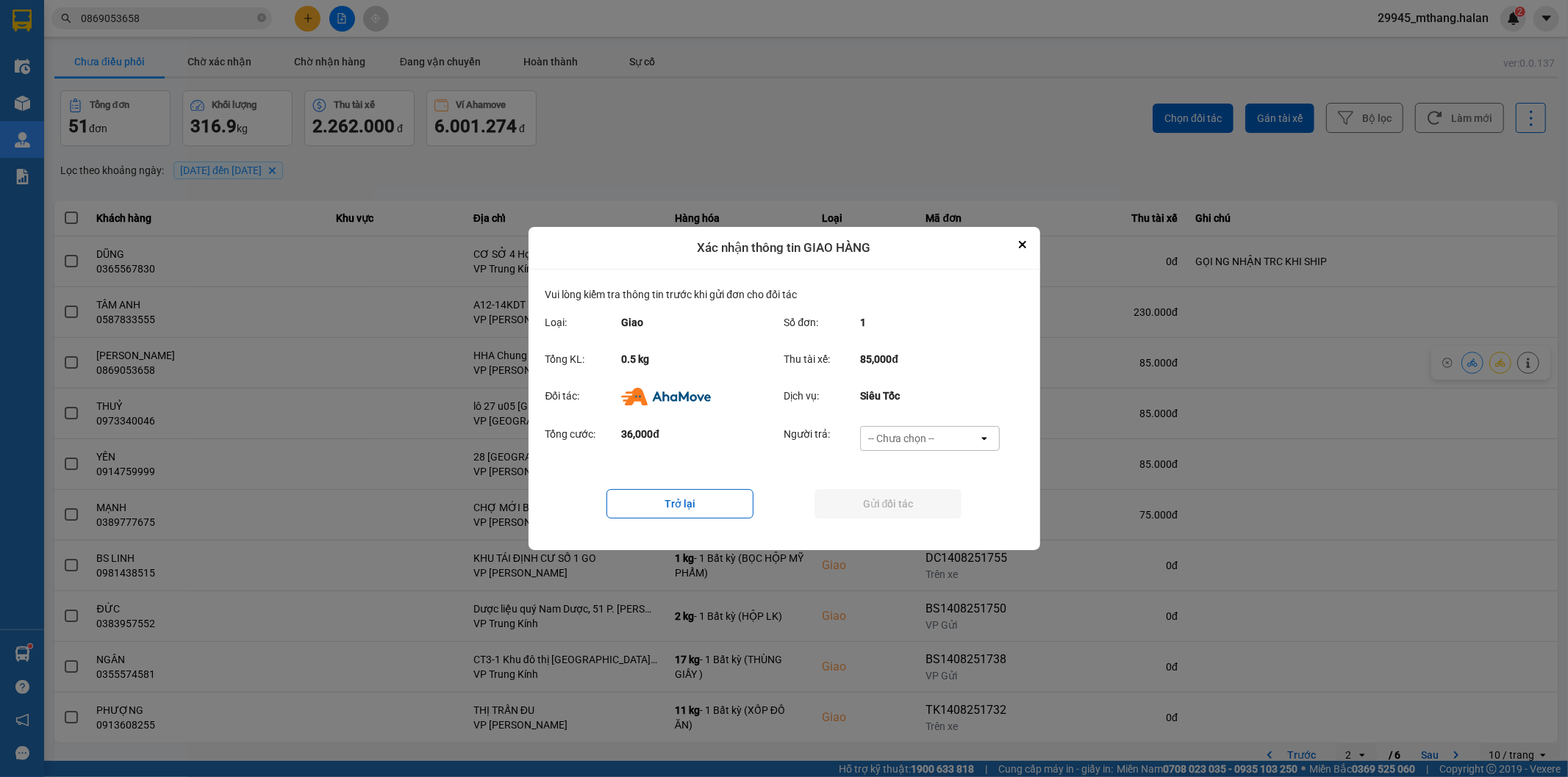
click at [931, 444] on div "-- Chưa chọn --" at bounding box center [901, 439] width 66 height 15
drag, startPoint x: 904, startPoint y: 535, endPoint x: 873, endPoint y: 519, distance: 34.9
click at [903, 535] on div "Ví Ahamove" at bounding box center [929, 523] width 139 height 27
click at [863, 516] on button "Gửi đối tác" at bounding box center [888, 503] width 147 height 29
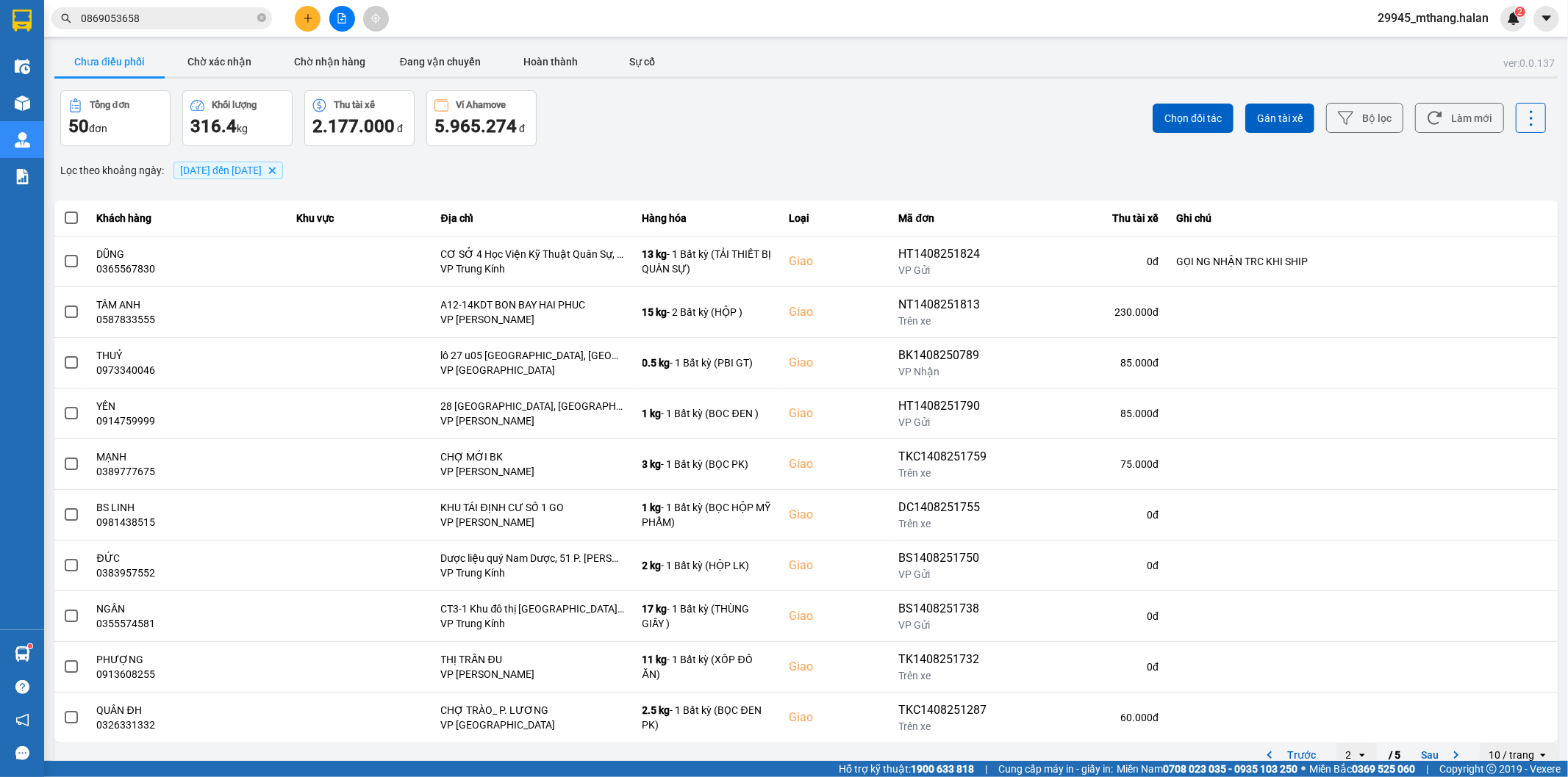
click at [200, 23] on input "0869053658" at bounding box center [168, 18] width 174 height 16
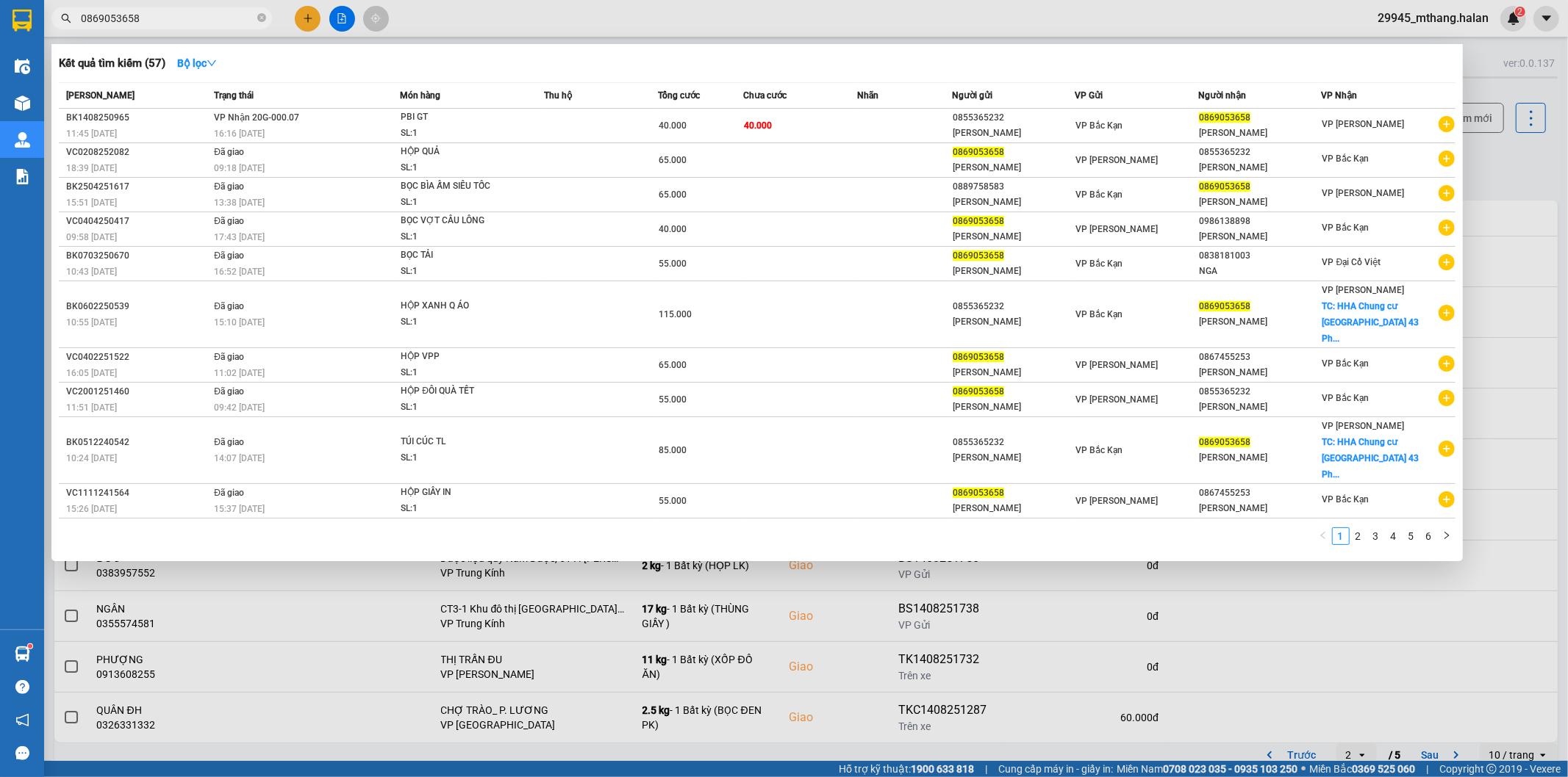
click at [200, 21] on input "0869053658" at bounding box center [168, 18] width 174 height 16
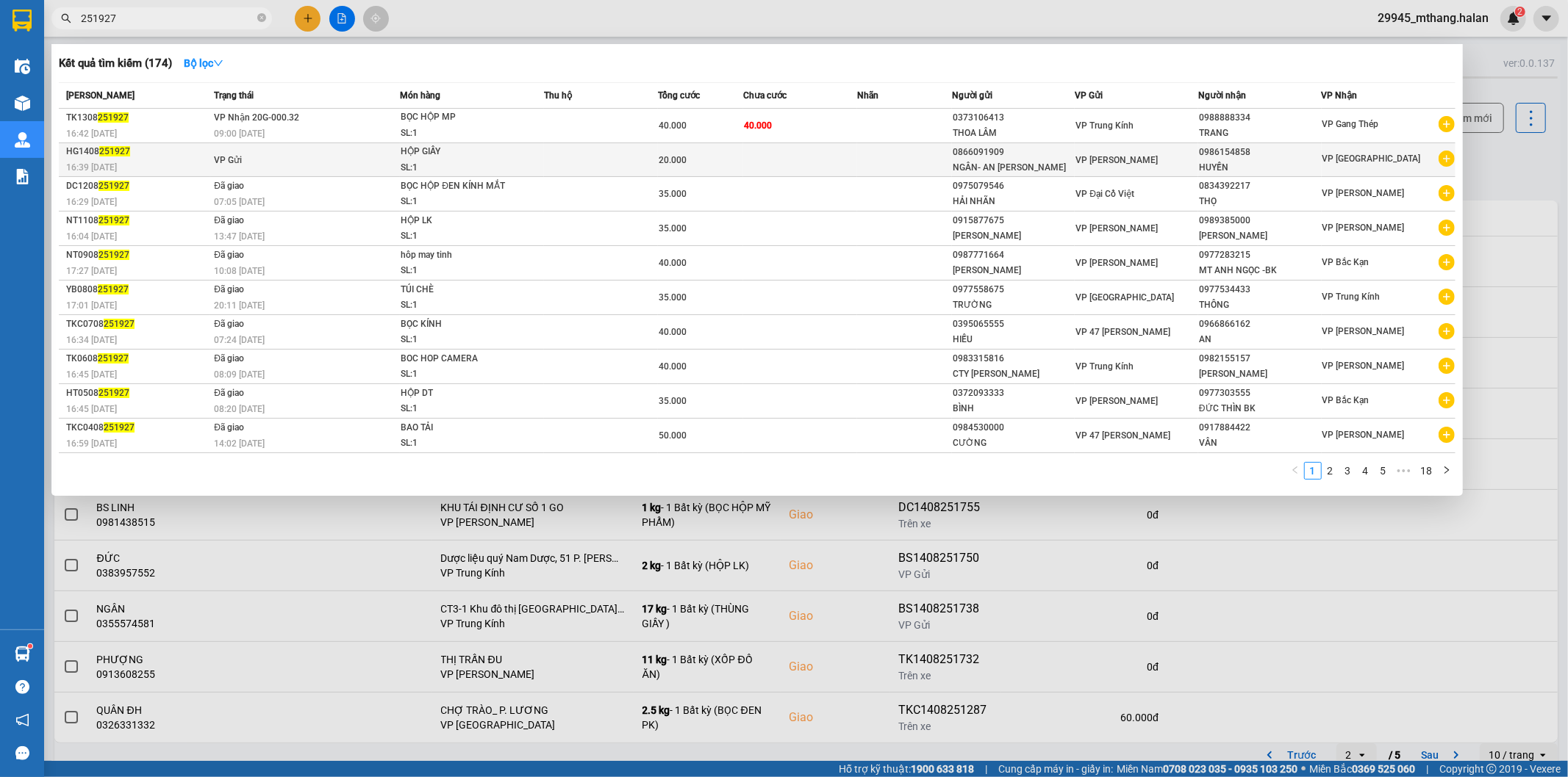
type input "251927"
drag, startPoint x: 1257, startPoint y: 171, endPoint x: 1265, endPoint y: 172, distance: 8.1
click at [1265, 172] on div "HUYỀN" at bounding box center [1260, 168] width 122 height 15
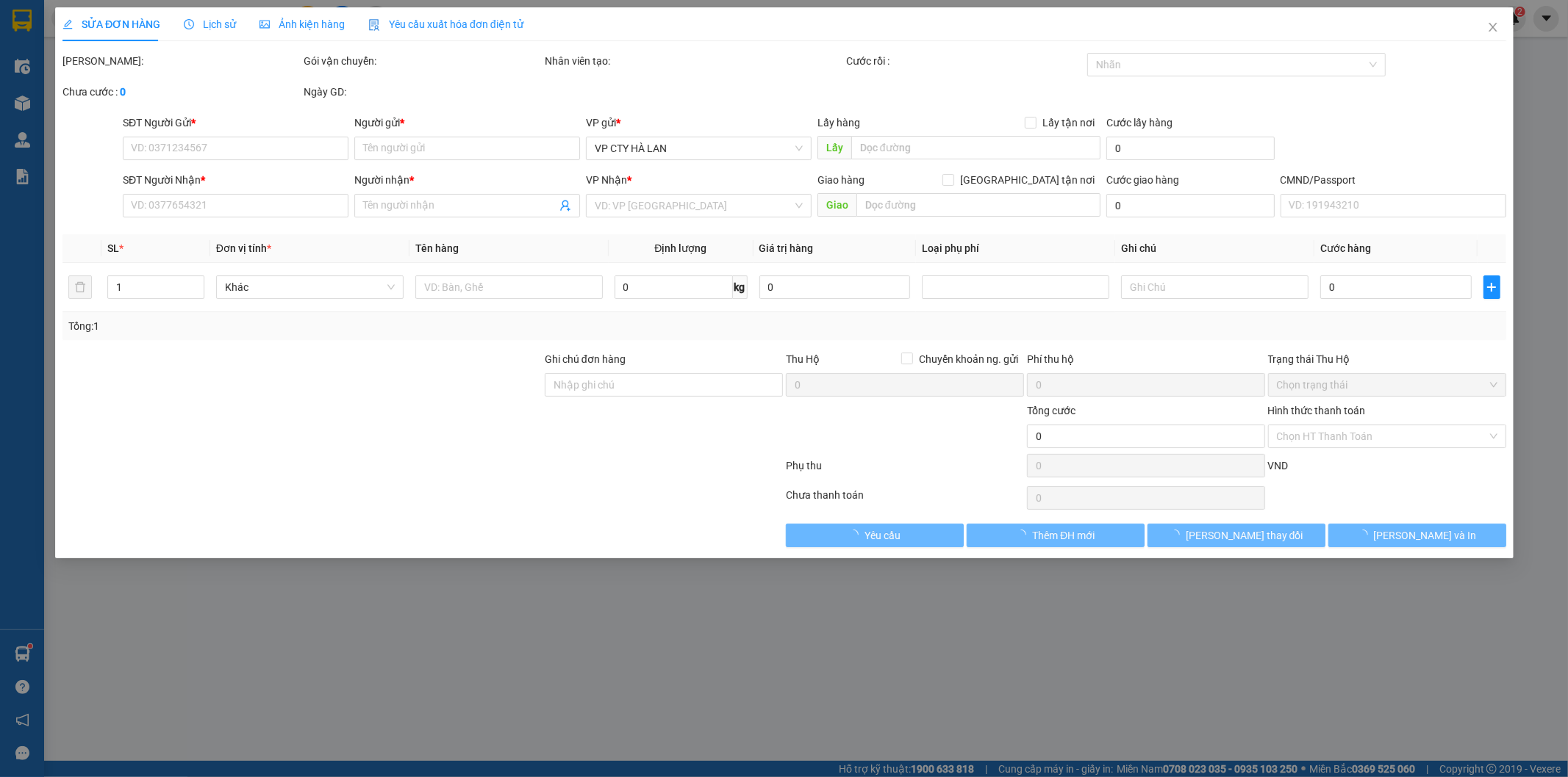
type input "0866091909"
type input "NGÂN- AN HÙNG THỊNH"
type input "0986154858"
type input "HUYỀN"
type input "20.000"
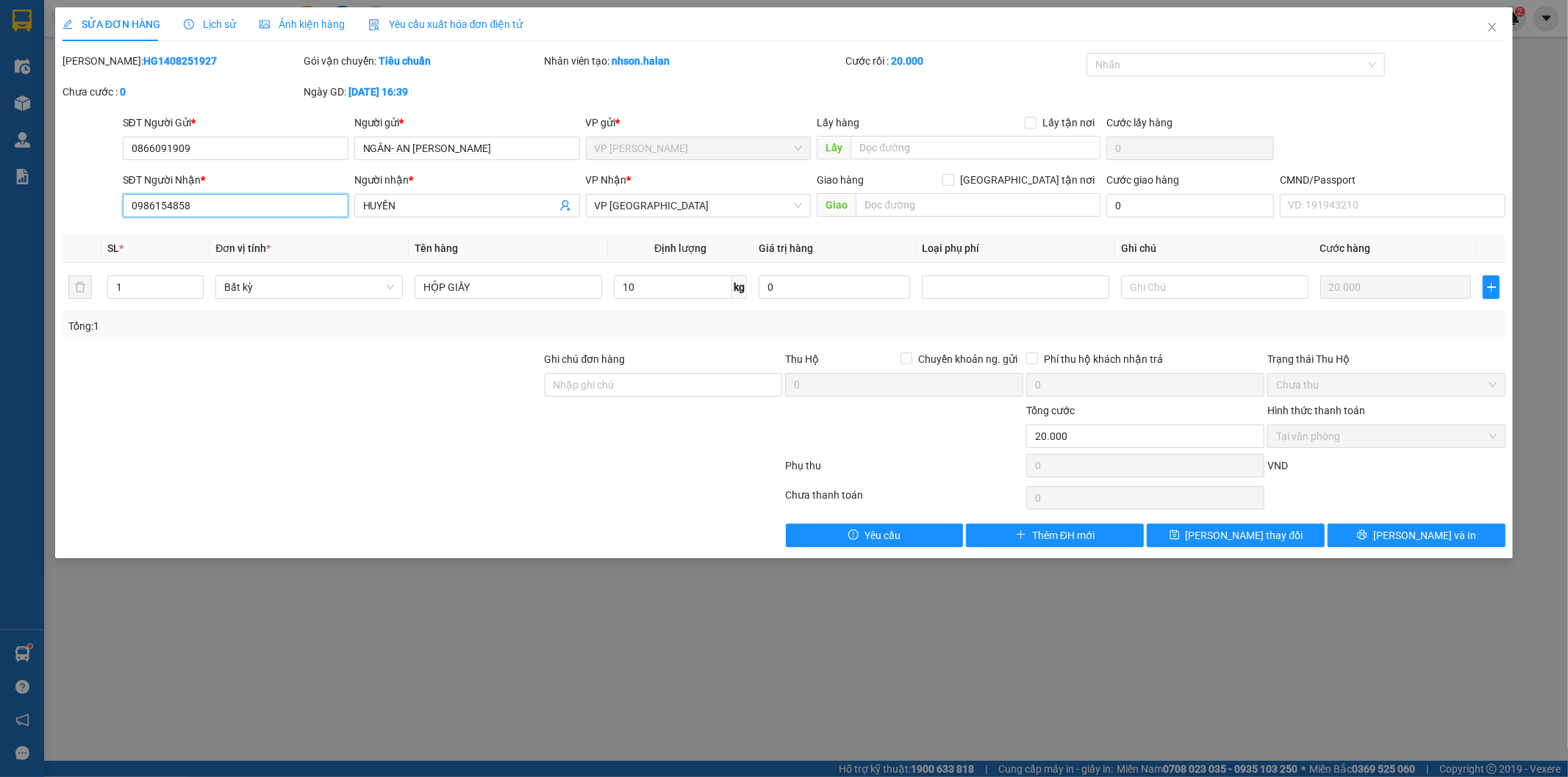
click at [239, 204] on input "0986154858" at bounding box center [235, 205] width 225 height 23
click at [235, 204] on input "0986154858" at bounding box center [235, 205] width 225 height 23
click at [230, 209] on input "0986154858" at bounding box center [235, 205] width 225 height 23
type input "0986145858"
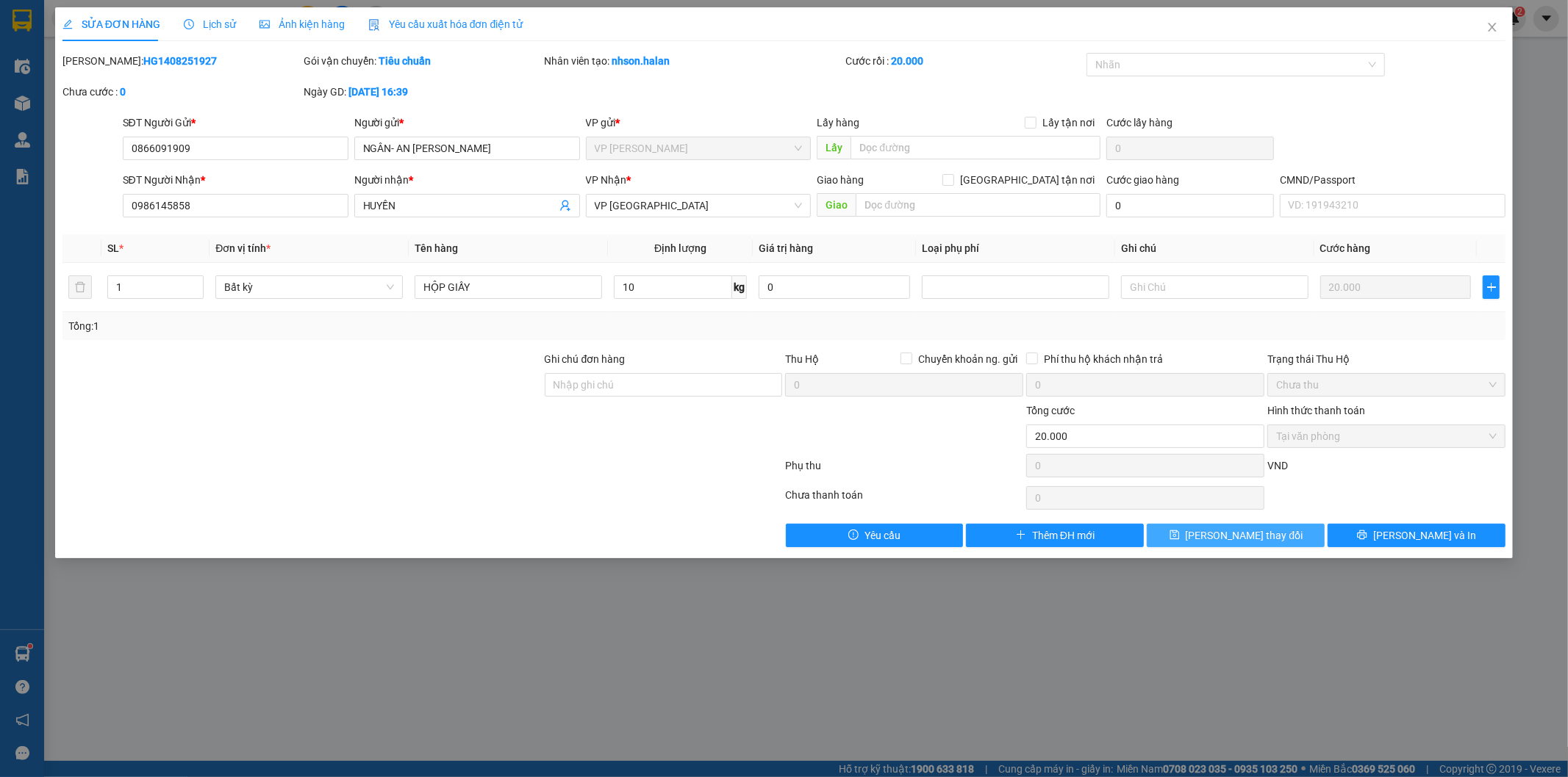
click at [1224, 531] on span "[PERSON_NAME] thay đổi" at bounding box center [1244, 535] width 118 height 16
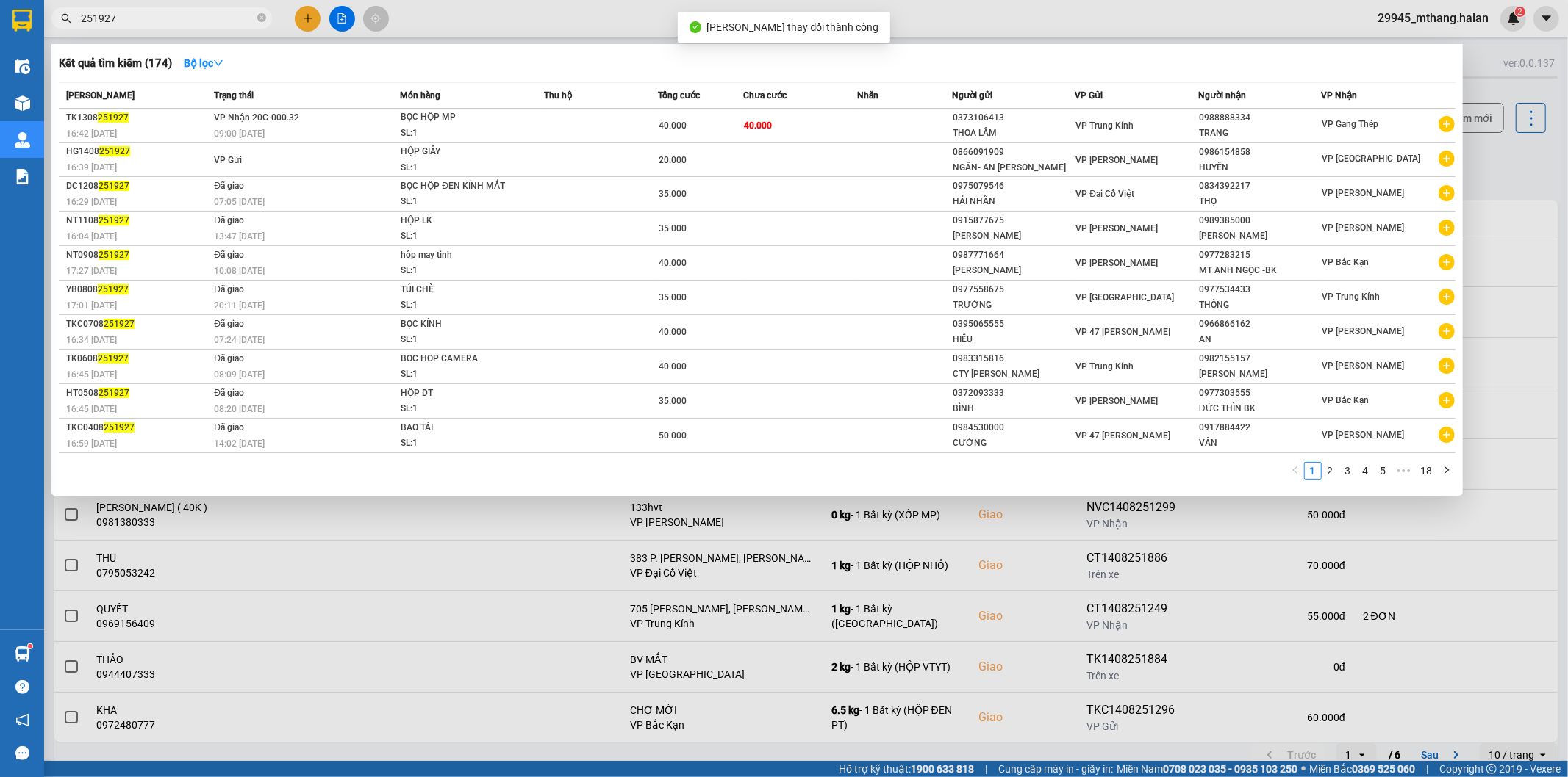
click at [191, 17] on input "251927" at bounding box center [168, 18] width 174 height 16
click at [170, 28] on span "251927" at bounding box center [162, 18] width 220 height 22
click at [170, 23] on input "251927" at bounding box center [168, 18] width 174 height 16
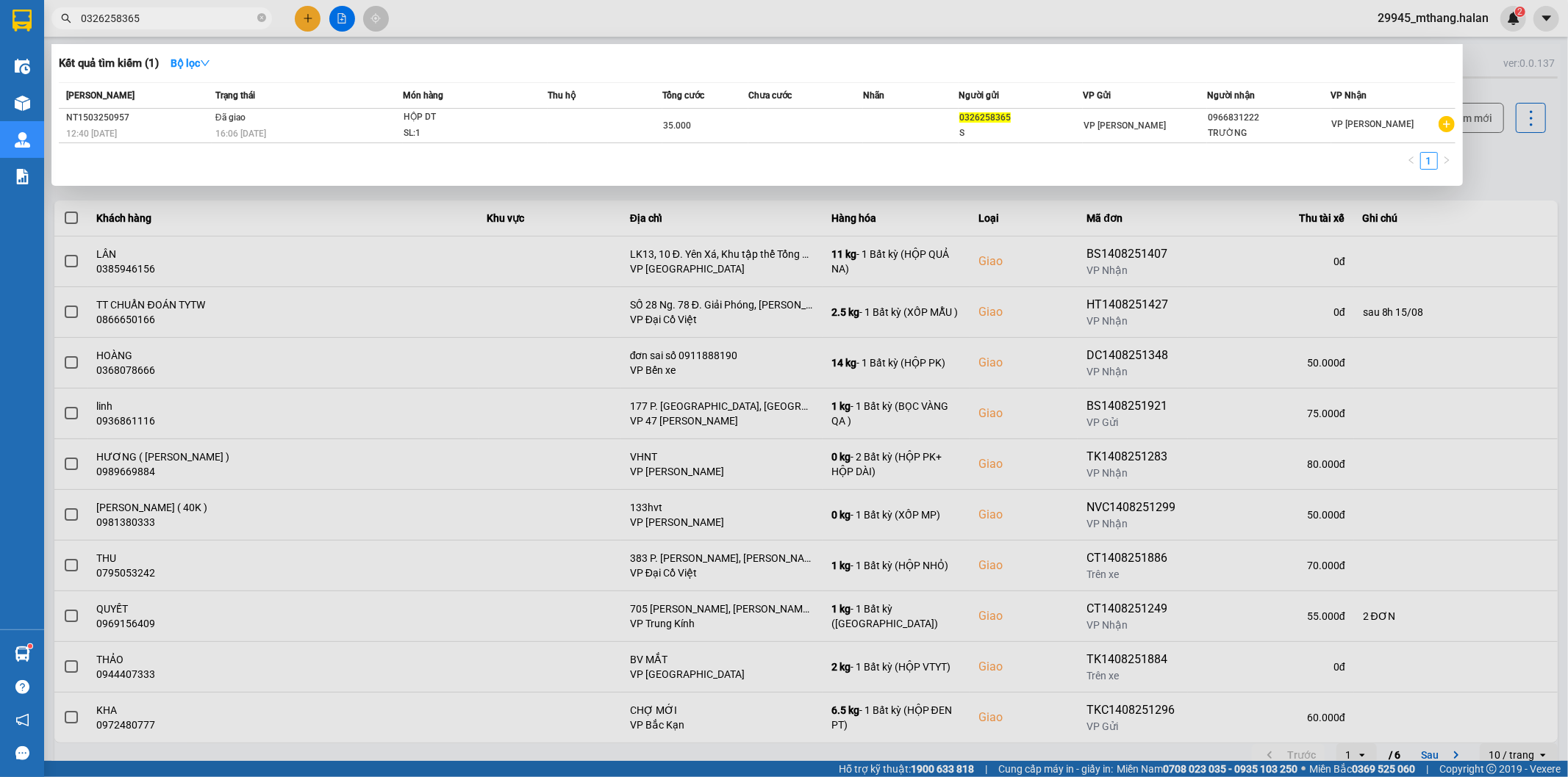
click at [150, 18] on input "0326258365" at bounding box center [168, 18] width 174 height 16
click at [175, 20] on input "1408250155" at bounding box center [168, 18] width 174 height 16
click at [175, 19] on input "1408250155" at bounding box center [168, 18] width 174 height 16
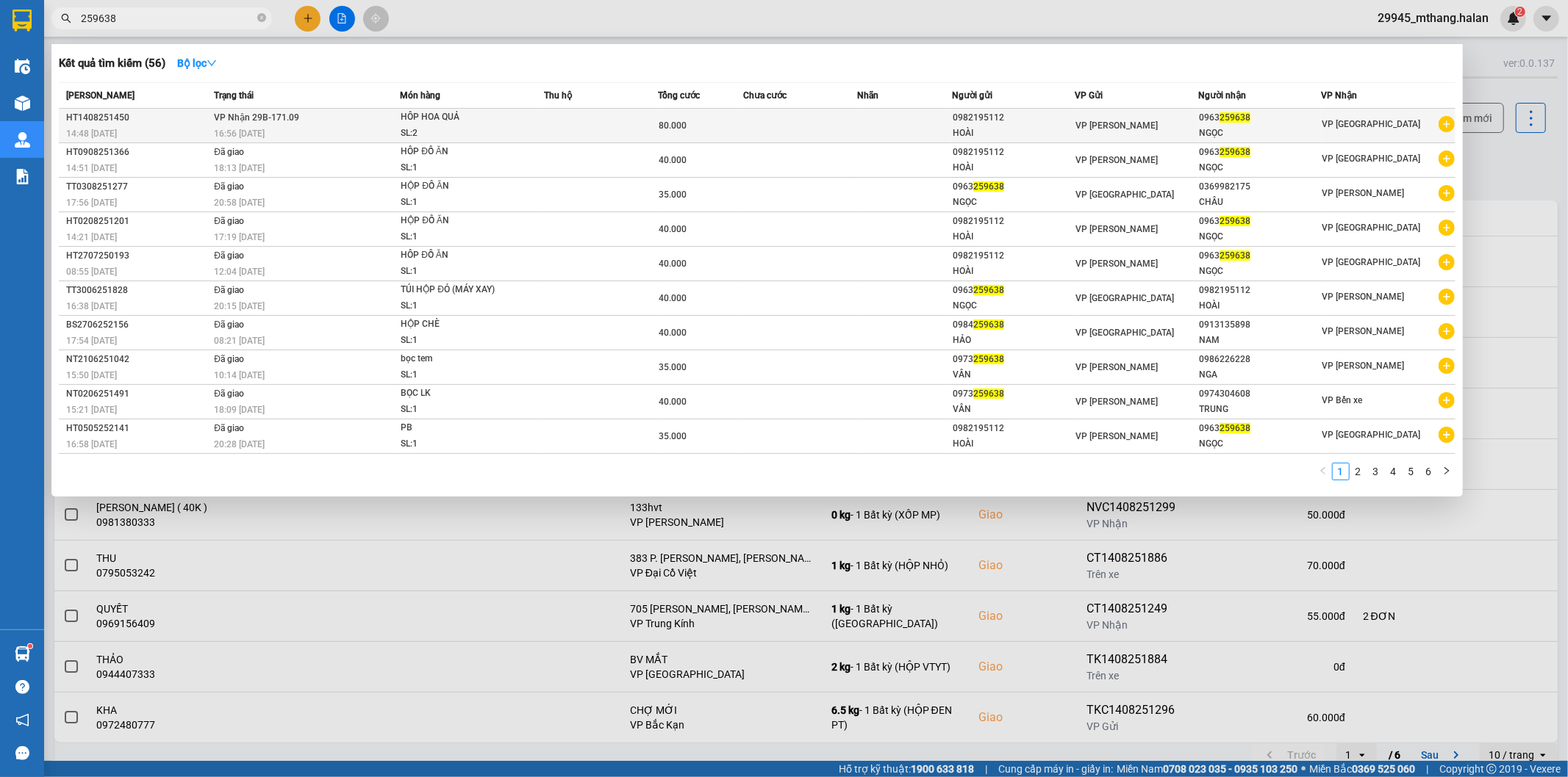
type input "259638"
click at [1312, 122] on div "0963 259638" at bounding box center [1260, 118] width 122 height 15
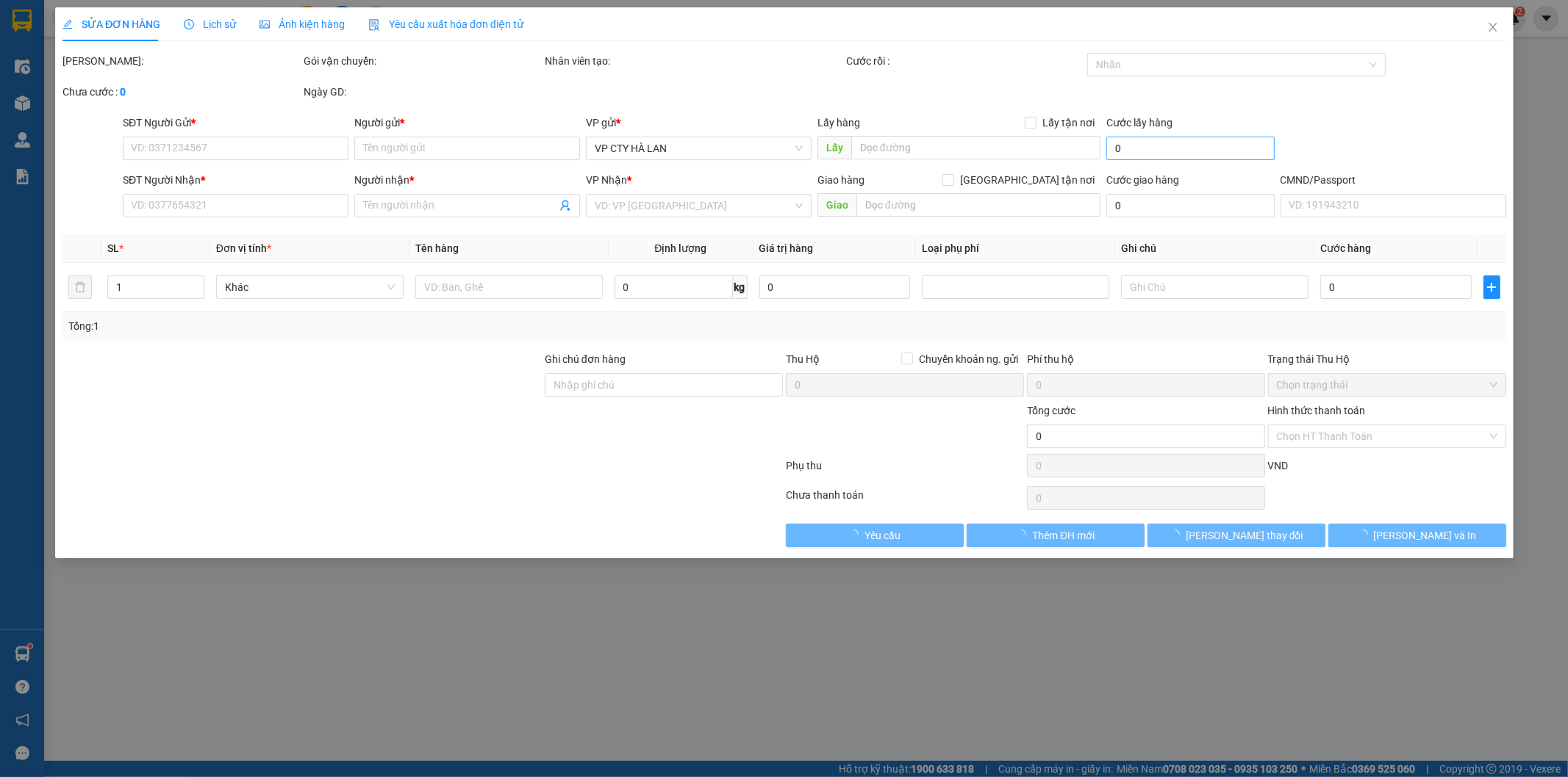
type input "0982195112"
type input "HOÀI"
type input "0963259638"
type input "NGỌC"
type input "80.000"
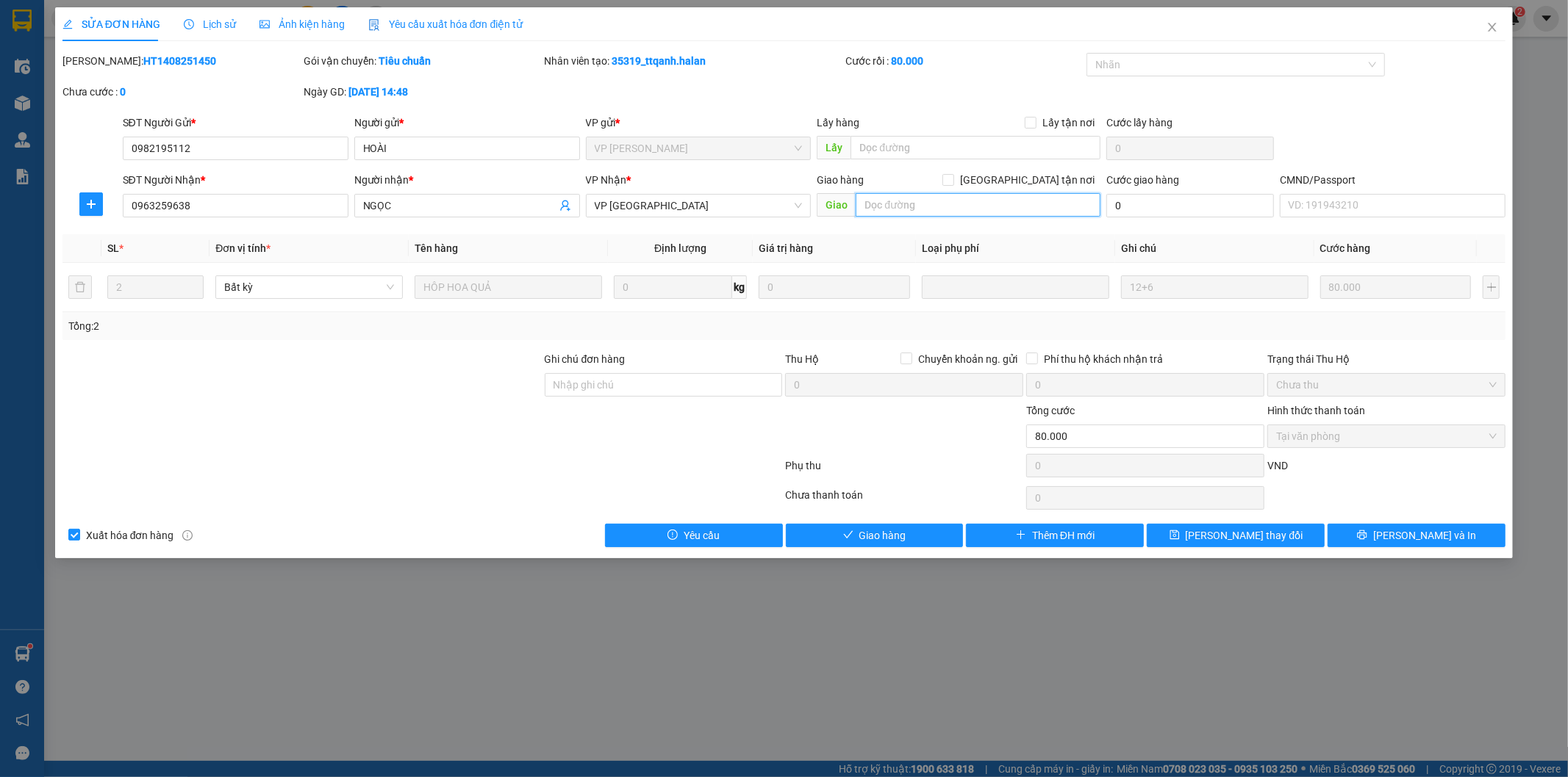
click at [910, 202] on input "text" at bounding box center [978, 205] width 245 height 23
click at [927, 201] on input "VIỆN K, CỔNG SỐ 2" at bounding box center [978, 205] width 245 height 23
click at [926, 201] on input "VIỆN K, CỔNG SỐ 2" at bounding box center [978, 205] width 245 height 23
drag, startPoint x: 964, startPoint y: 209, endPoint x: 797, endPoint y: 209, distance: 167.0
click at [797, 209] on div "SĐT Người Nhận * 0963259638 Người nhận * NGỌC VP Nhận * VP Tân Triều Giao hàng …" at bounding box center [815, 198] width 1389 height 52
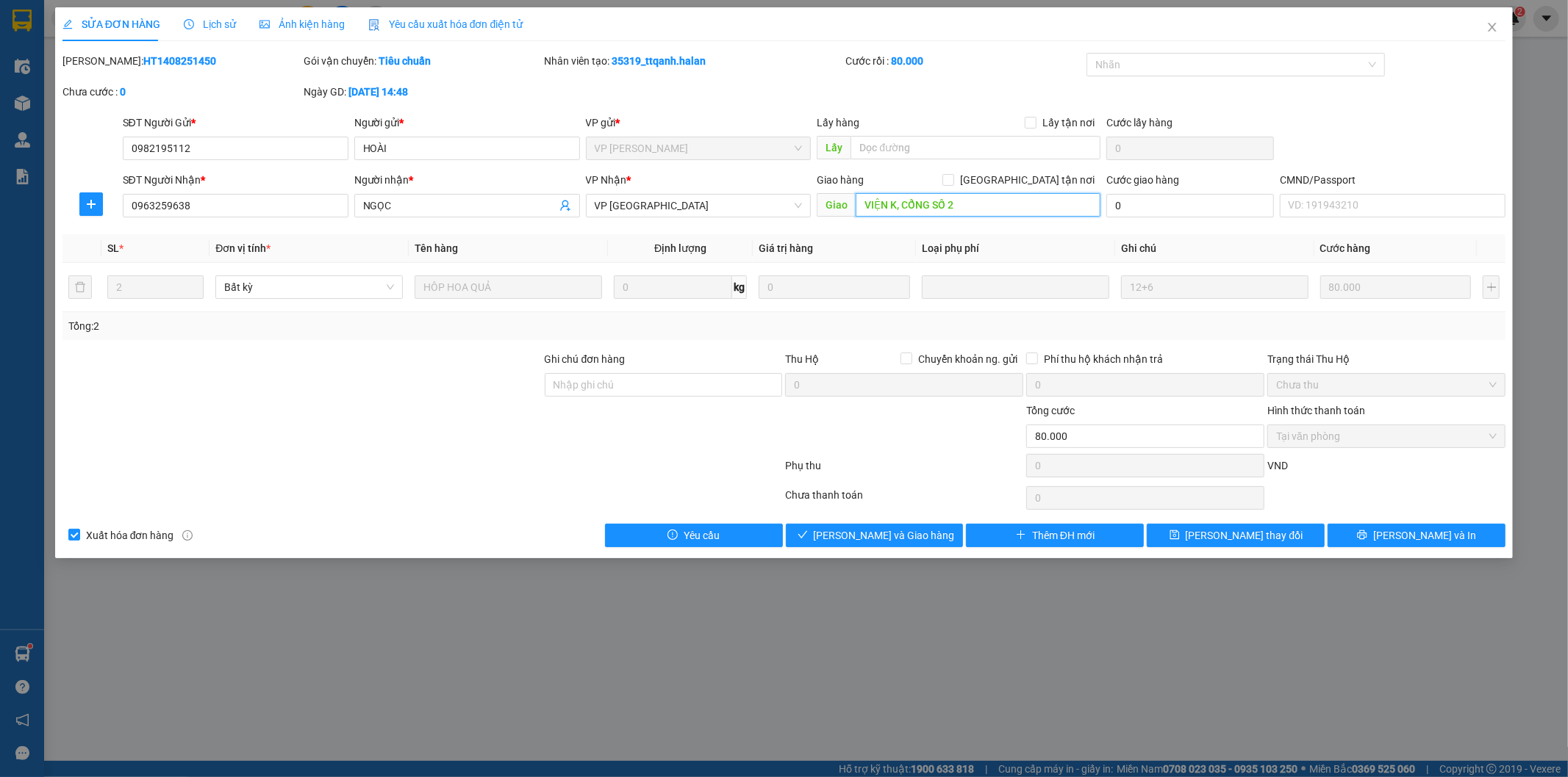
paste input "BỆNH VIỆN K CƠ SỞ TÂN TRIỀU, 30 Đ. Cầu Bươu, Tân Triều, Thanh Trì, Hà Nội, Việt…"
drag, startPoint x: 970, startPoint y: 200, endPoint x: 812, endPoint y: 199, distance: 158.0
click at [812, 199] on div "SĐT Người Nhận * 0963259638 Người nhận * NGỌC VP Nhận * VP Tân Triều Giao hàng …" at bounding box center [815, 198] width 1389 height 52
click at [877, 199] on input "BỆNH VIỆN K CƠ SỞ TÂN TRIỀU, 30 Đ. Cầu Bươu, Tân Triều, Thanh Trì, Hà Nội, Việt…" at bounding box center [978, 205] width 245 height 23
click at [865, 201] on input "BỆNH VIỆN K CƠ SỞ TÂN TRIỀU, 30 Đ. Cầu Bươu, Tân Triều, Thanh Trì, Hà Nội, Việt…" at bounding box center [978, 205] width 245 height 23
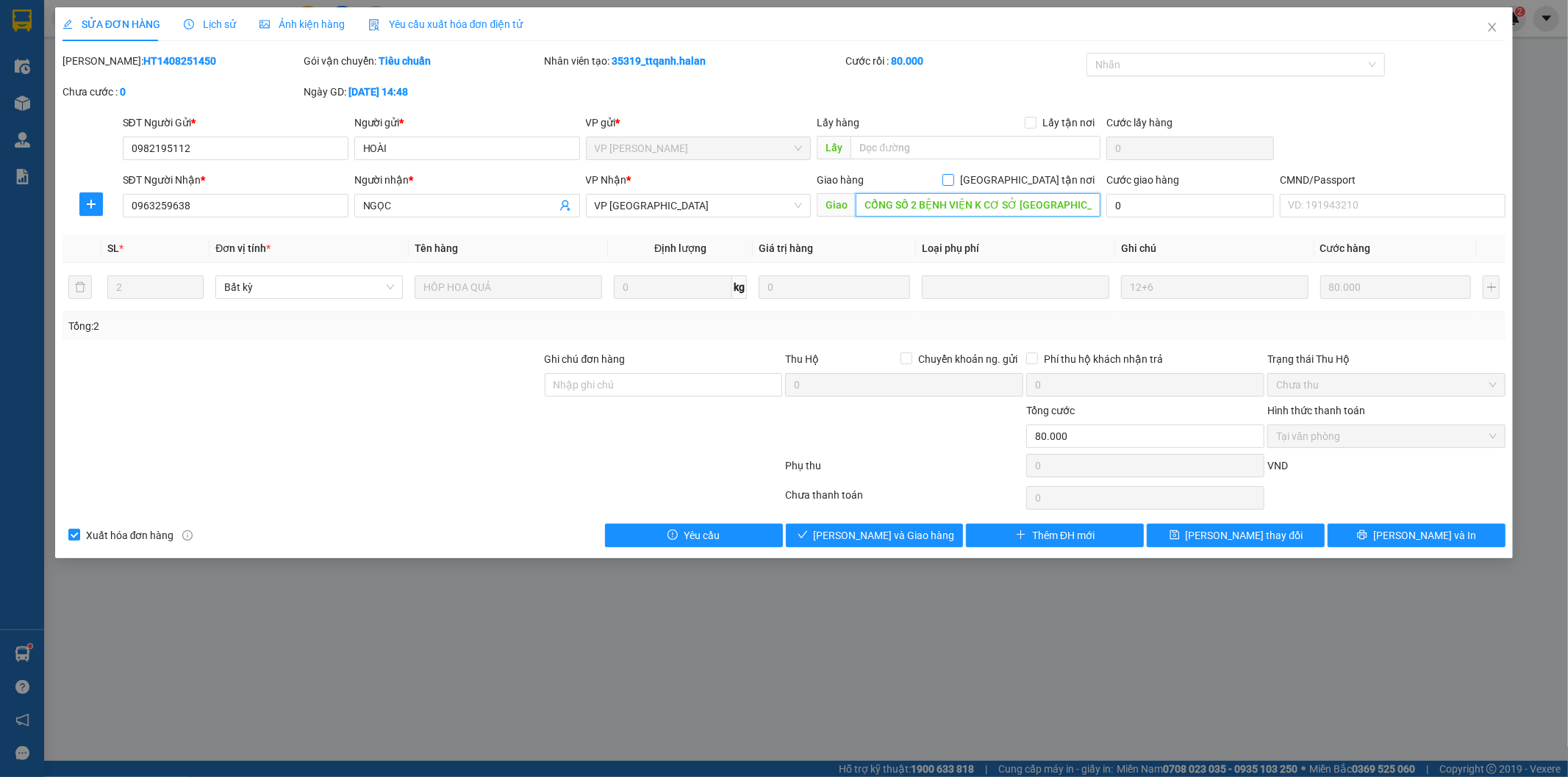
type input "CỔNG SỐ 2 BỆNH VIỆN K CƠ SỞ TÂN TRIỀU, 30 Đ. Cầu Bươu, Tân Triều, Thanh Trì, Hà…"
click at [953, 178] on input "[GEOGRAPHIC_DATA] tận nơi" at bounding box center [948, 179] width 10 height 10
checkbox input "true"
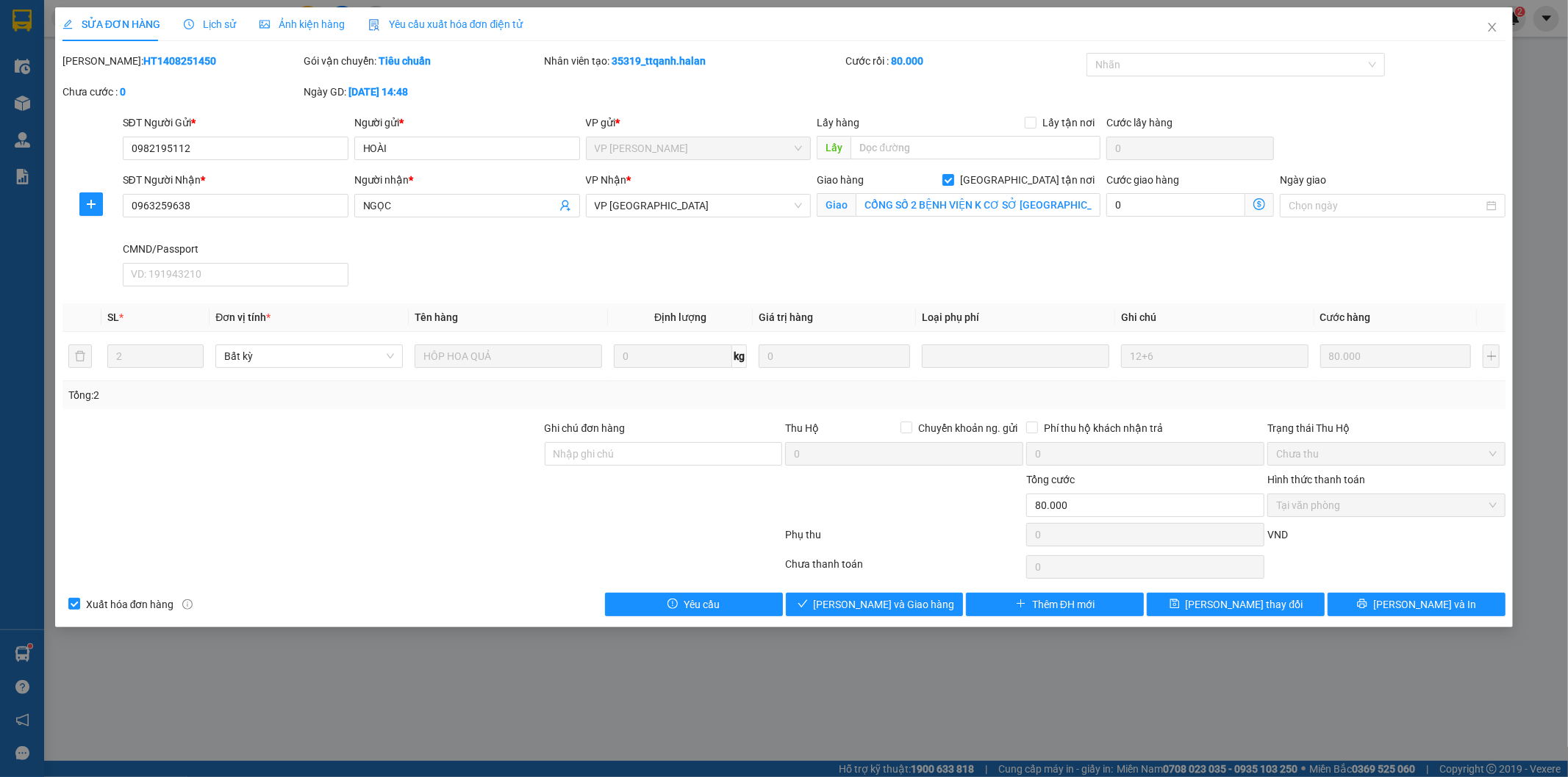
click at [1257, 204] on icon "dollar-circle" at bounding box center [1259, 204] width 12 height 12
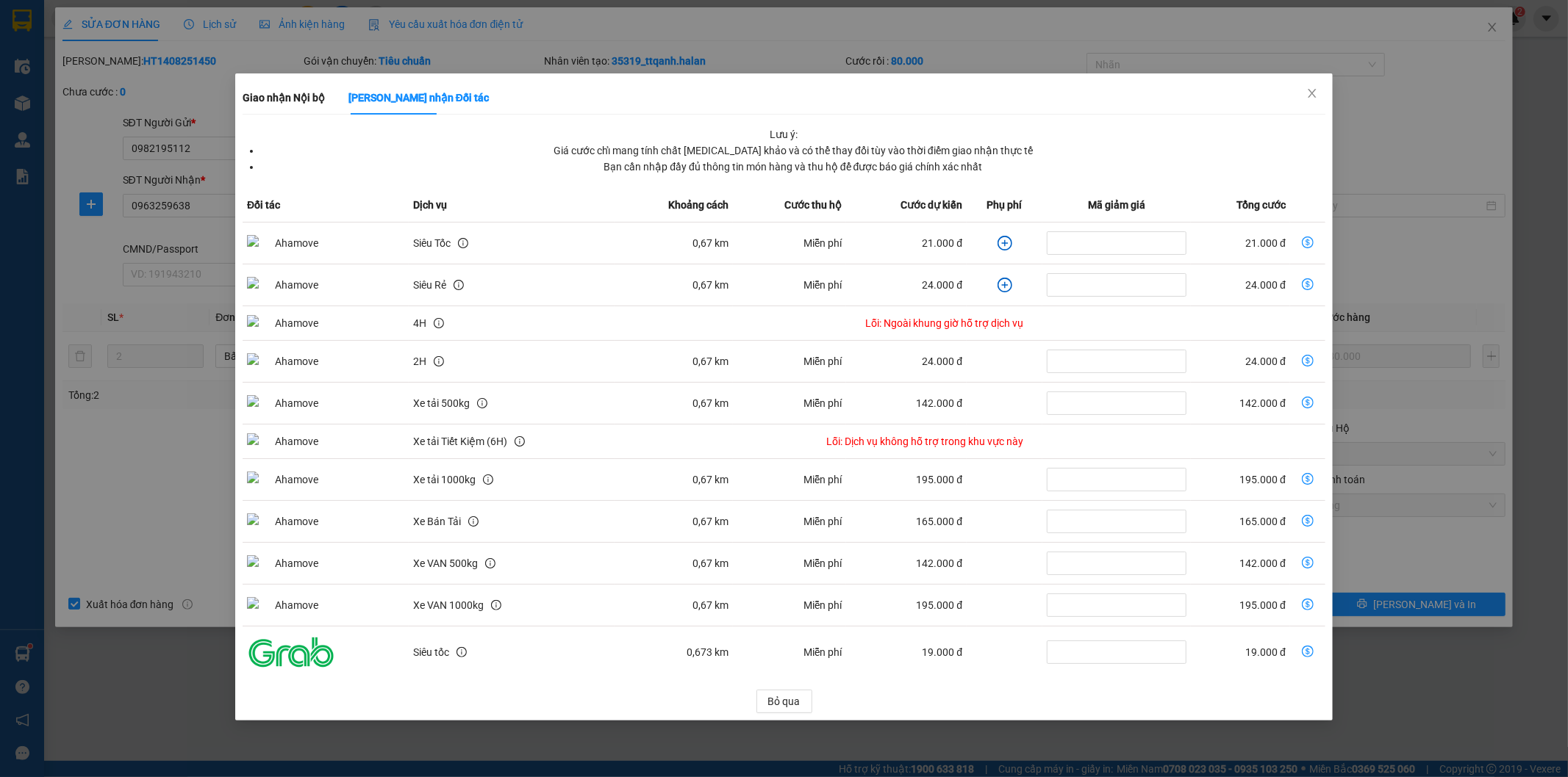
click at [999, 240] on icon "plus-circle" at bounding box center [1005, 244] width 15 height 15
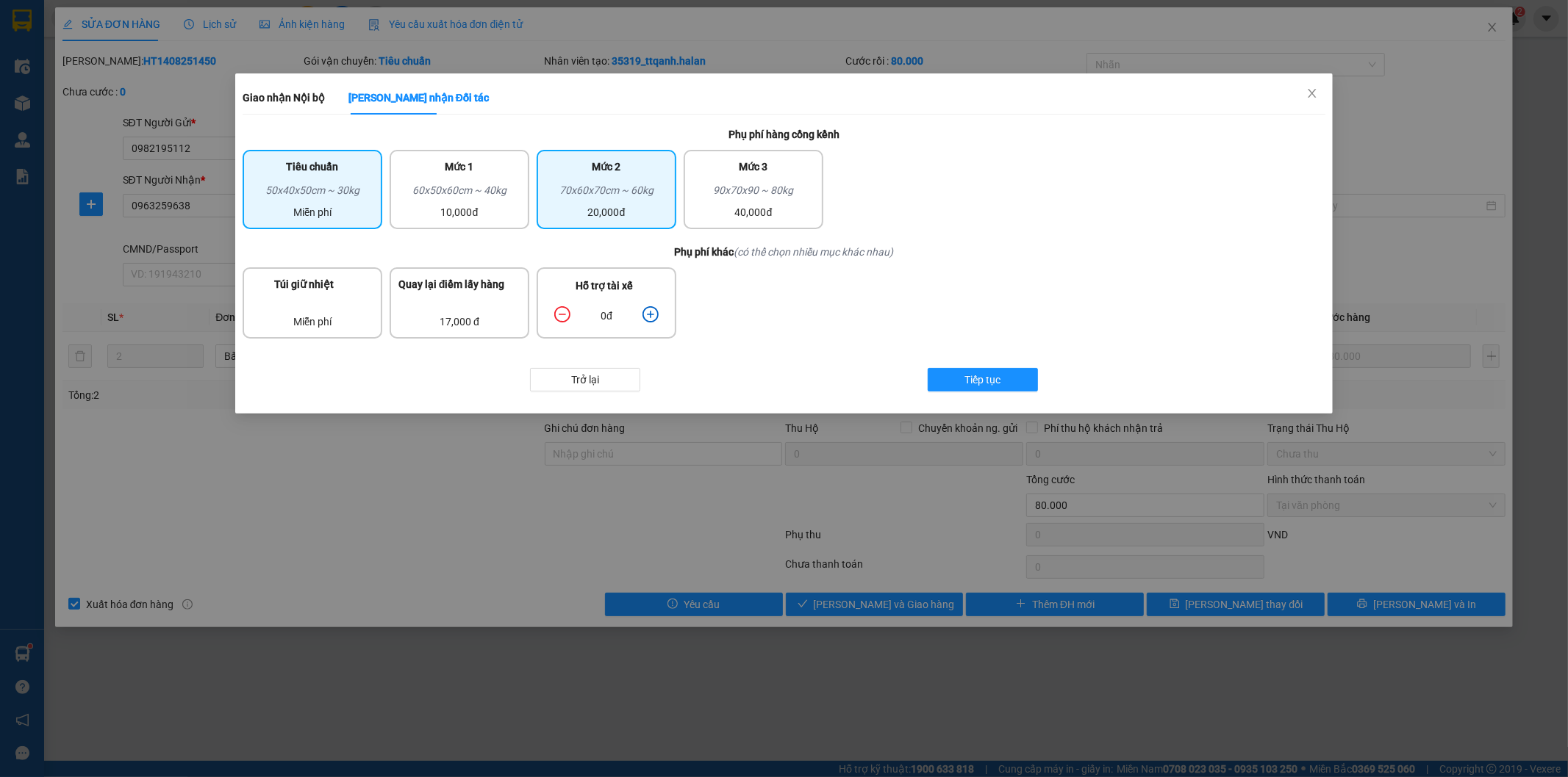
drag, startPoint x: 633, startPoint y: 208, endPoint x: 636, endPoint y: 304, distance: 96.0
click at [632, 213] on div "20,000đ" at bounding box center [606, 212] width 122 height 16
click at [653, 310] on icon "plus-circle" at bounding box center [650, 314] width 16 height 16
click at [655, 310] on icon "plus-circle" at bounding box center [650, 314] width 16 height 16
click at [563, 314] on icon "minus-circle" at bounding box center [562, 315] width 7 height 2
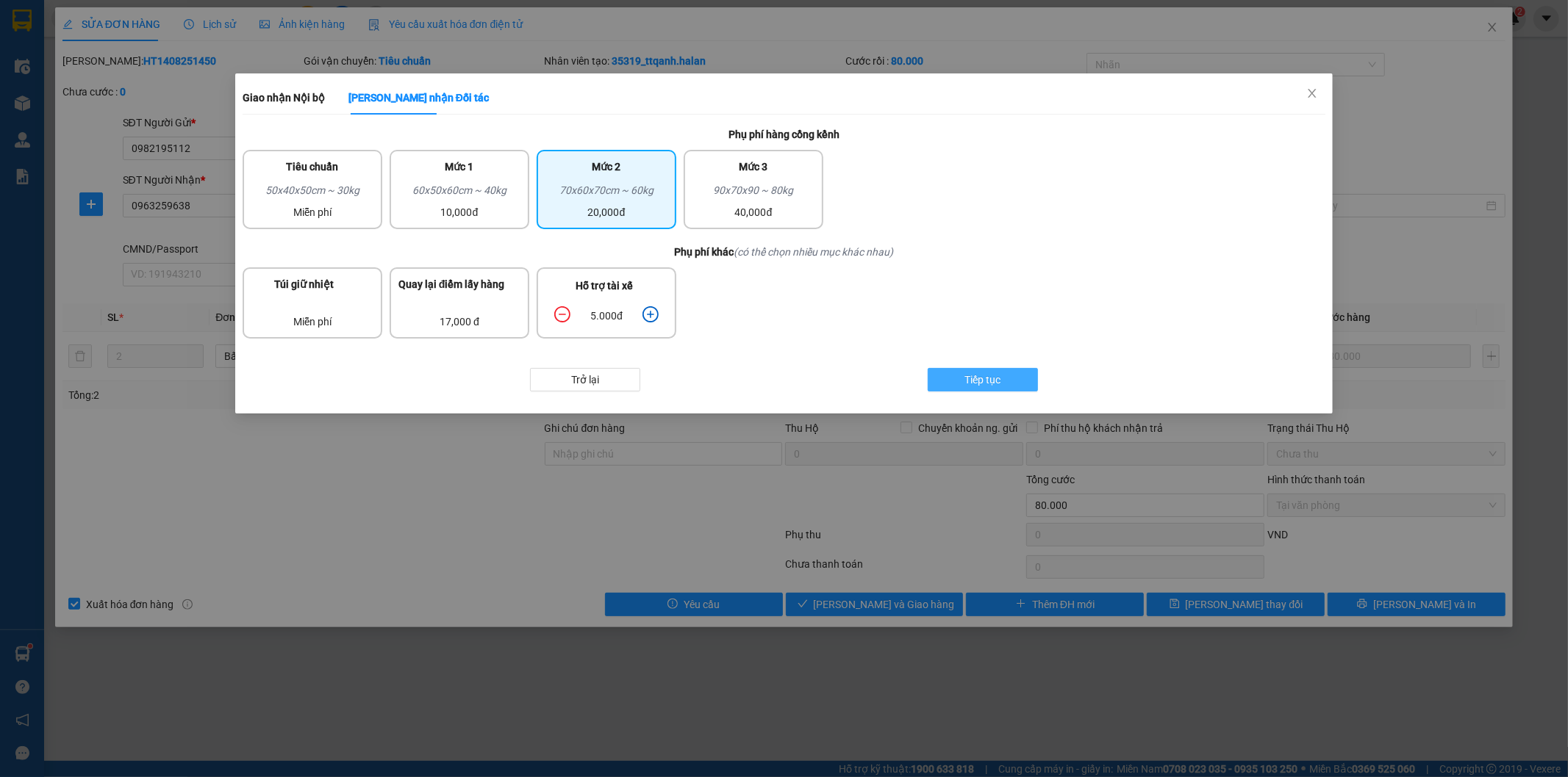
click at [978, 371] on span "Tiếp tục" at bounding box center [983, 379] width 36 height 16
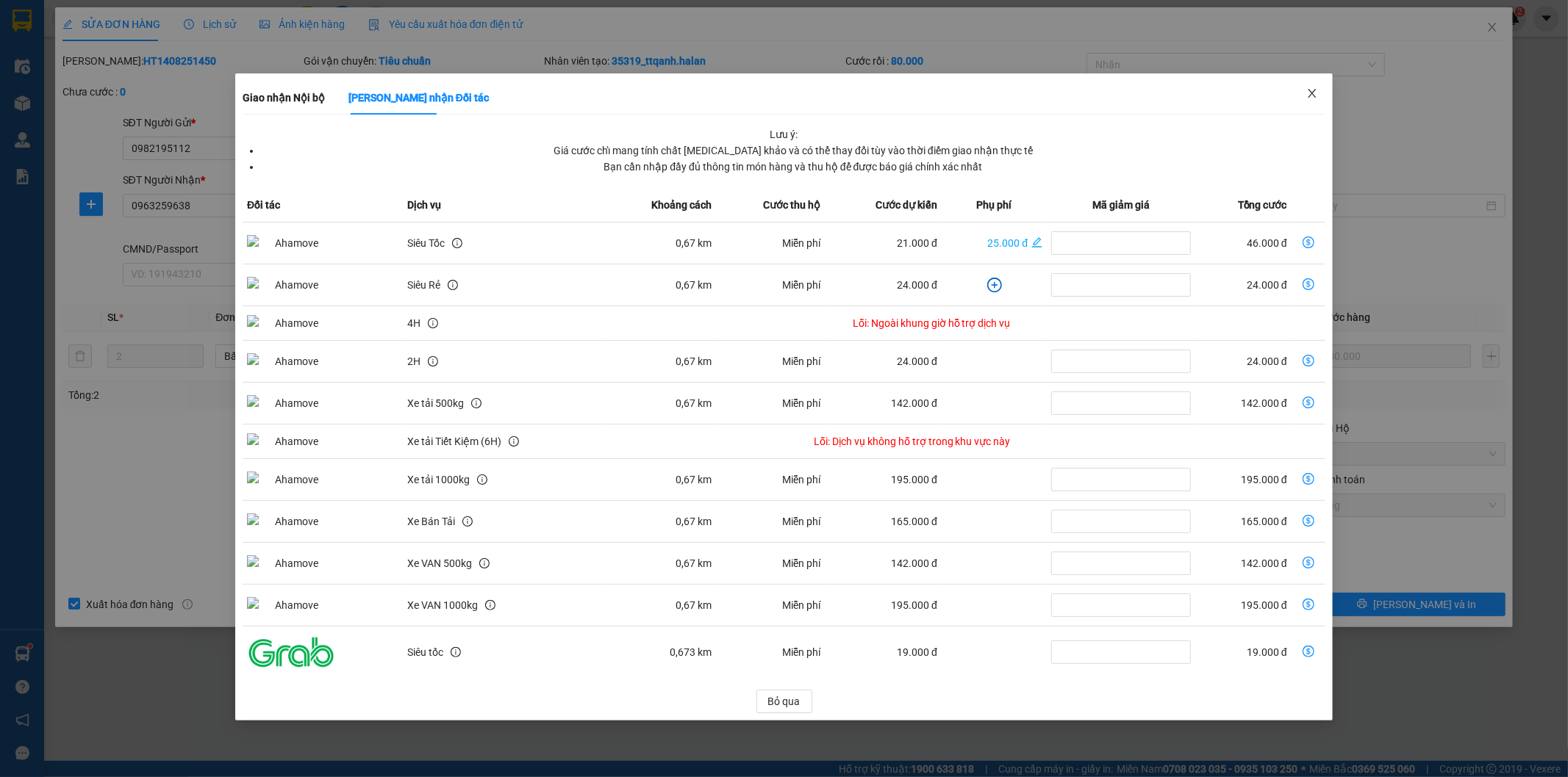
click at [1313, 90] on icon "close" at bounding box center [1312, 93] width 12 height 12
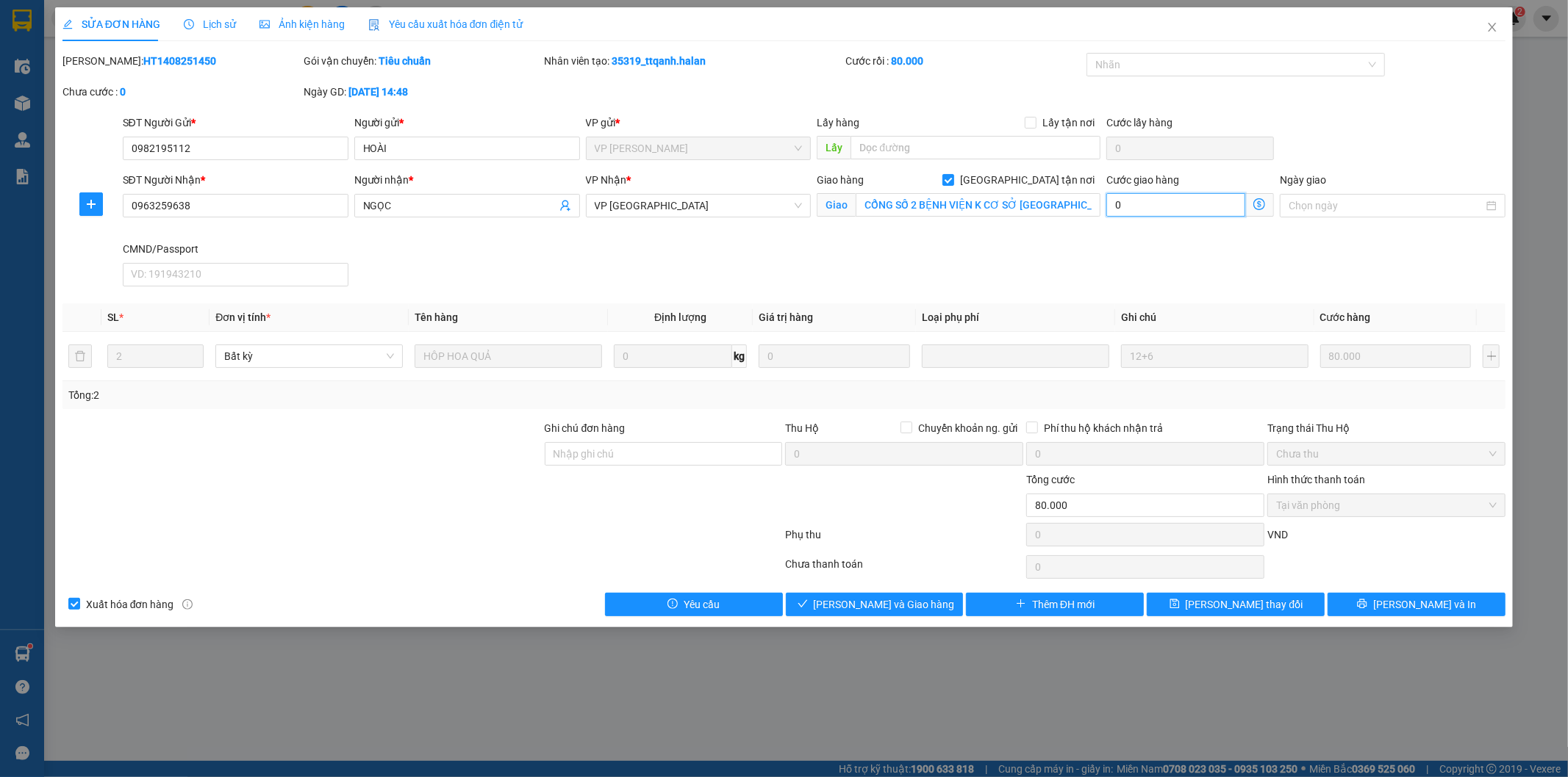
click at [1162, 209] on input "0" at bounding box center [1176, 205] width 139 height 23
type input "5"
type input "80.005"
type input "5"
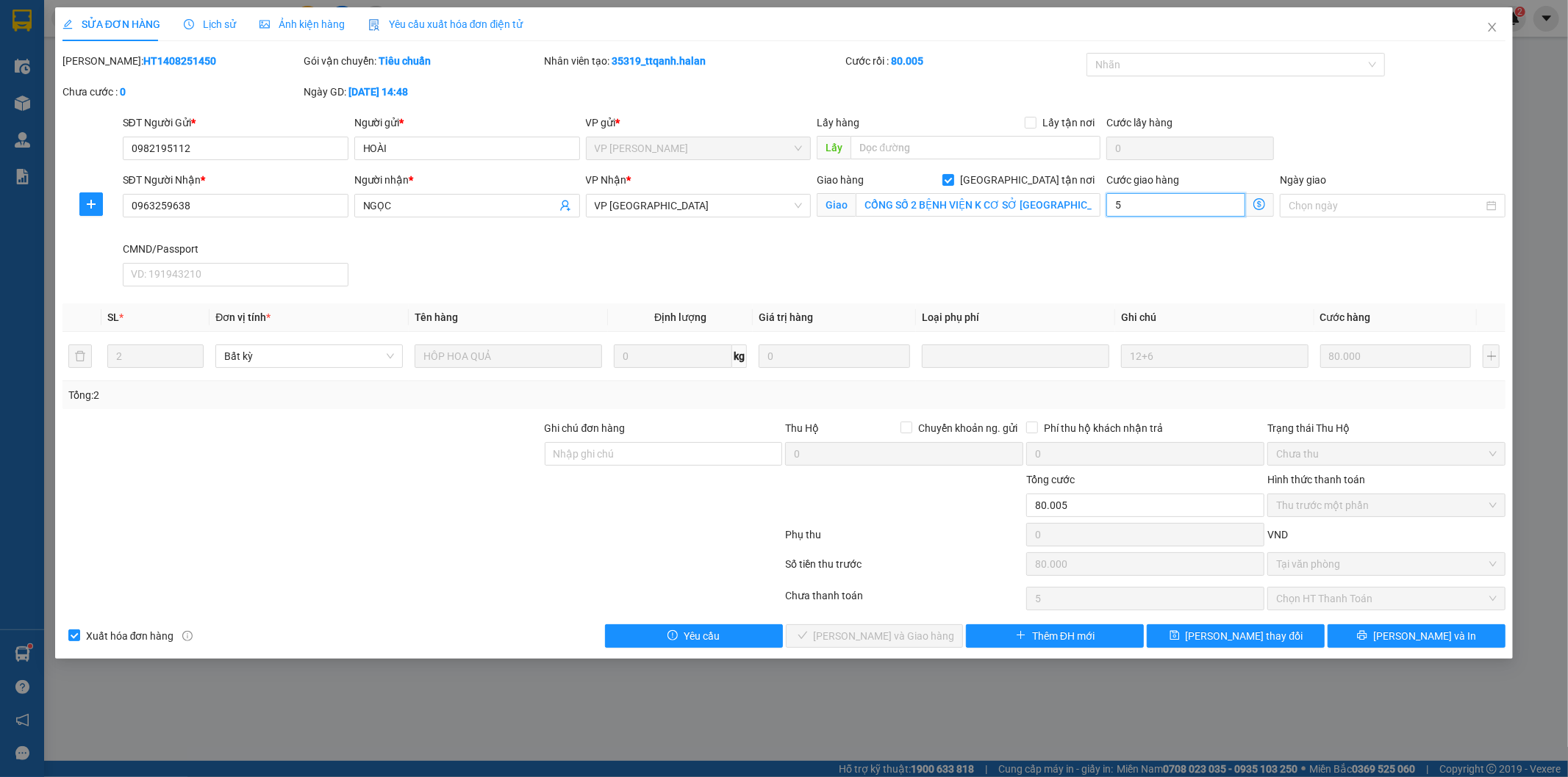
type input "80.055"
type input "55"
click at [1060, 248] on div "SĐT Người Nhận * 0963259638 Người nhận * NGỌC VP Nhận * VP Tân Triều Giao hàng …" at bounding box center [815, 232] width 1389 height 120
type input "135.000"
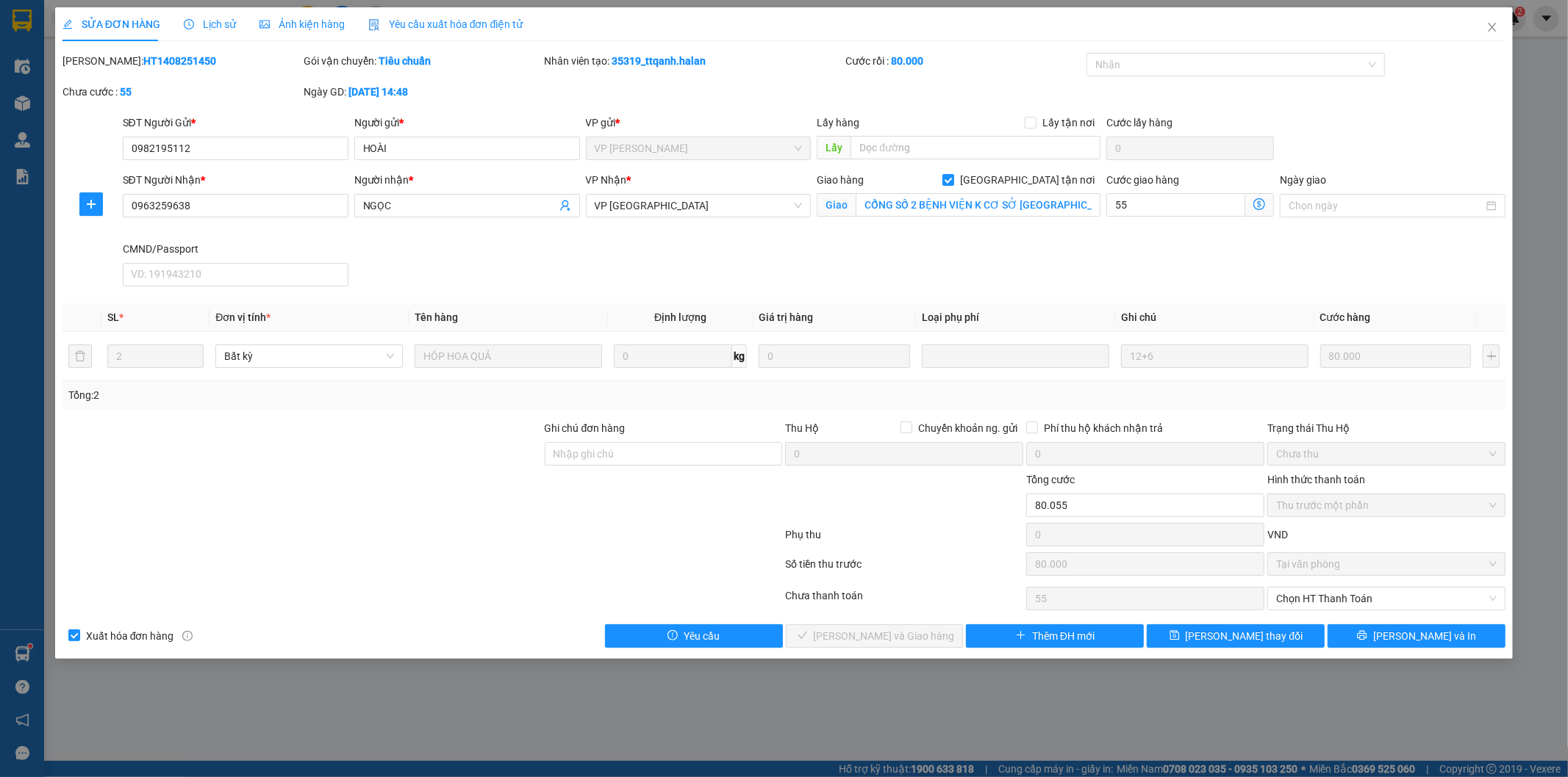
type input "55.000"
click at [1257, 199] on icon "dollar-circle" at bounding box center [1259, 204] width 12 height 12
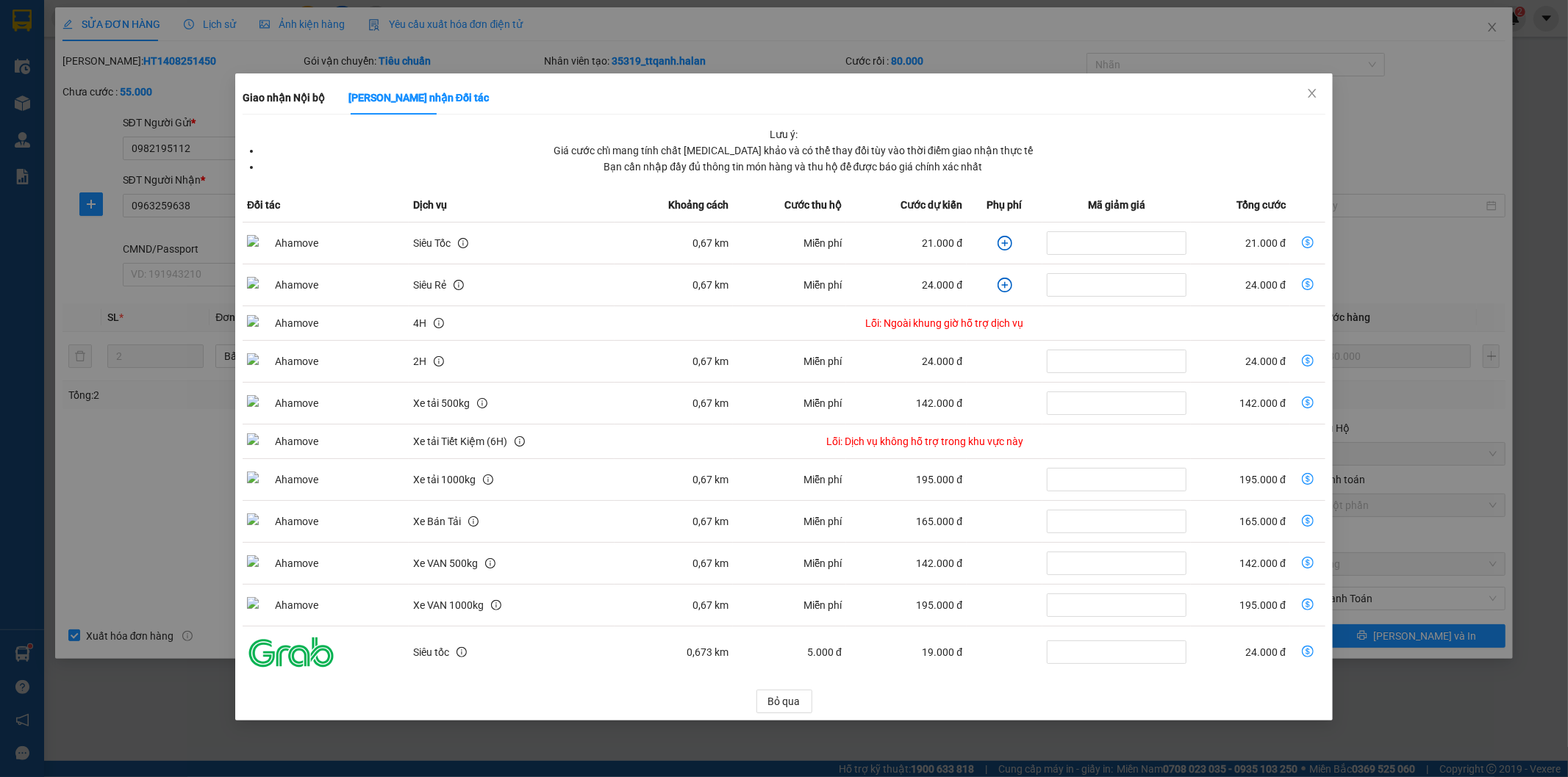
click at [998, 243] on icon "plus-circle" at bounding box center [1005, 244] width 15 height 15
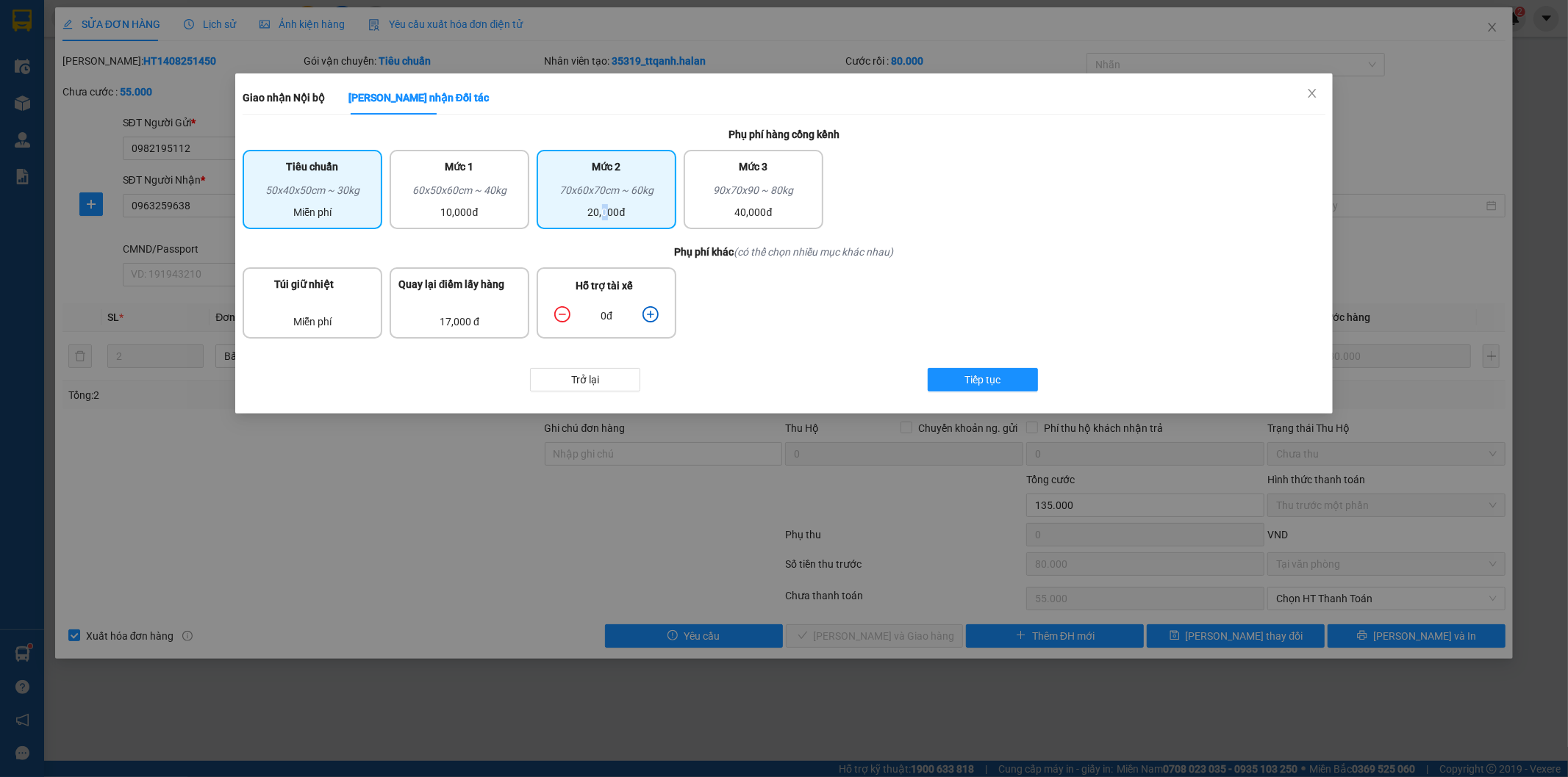
click at [608, 215] on div "20,000đ" at bounding box center [606, 212] width 122 height 16
click at [981, 362] on div "Trở lại Tiếp tục" at bounding box center [784, 379] width 1083 height 53
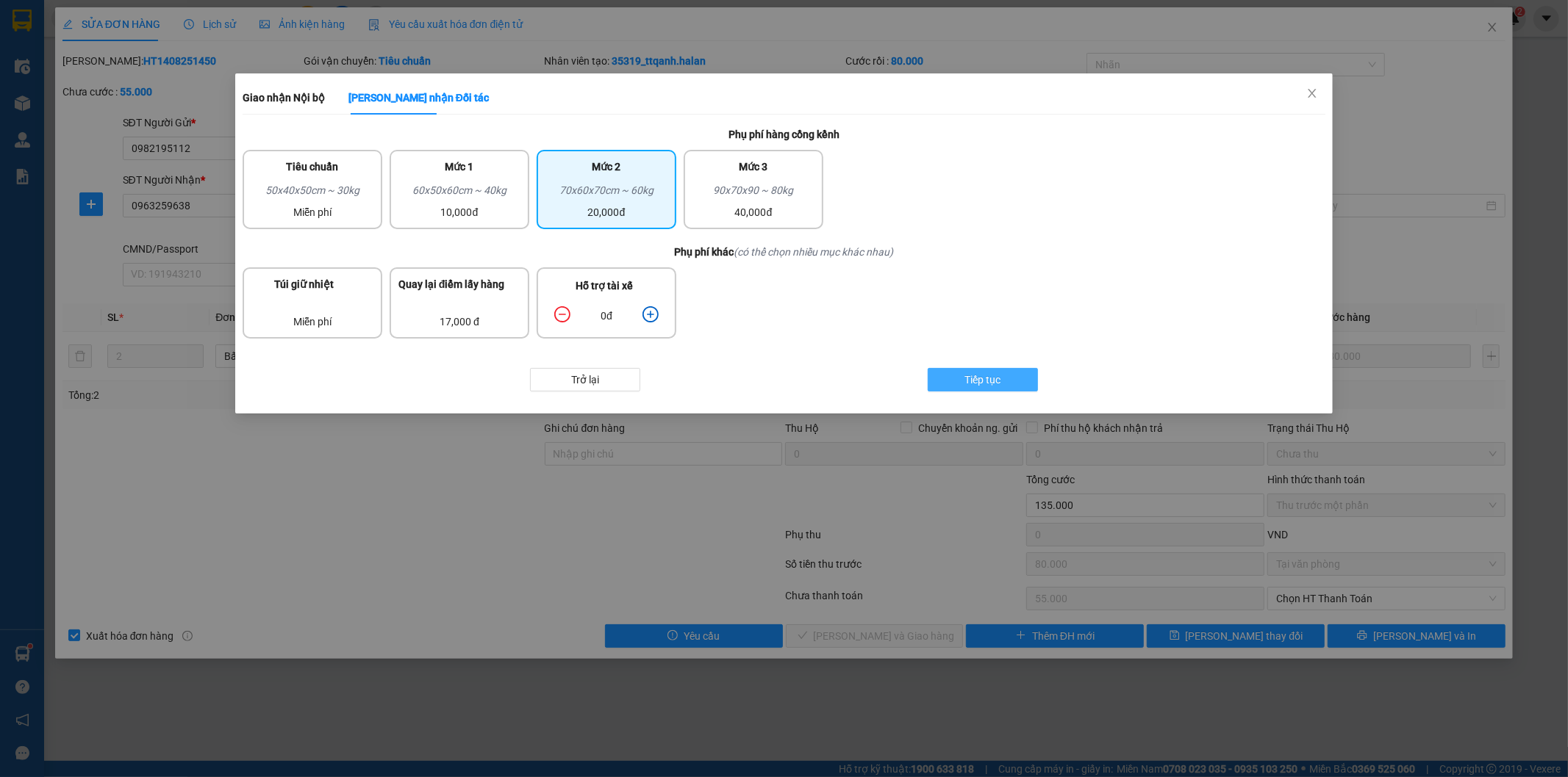
click at [981, 371] on span "Tiếp tục" at bounding box center [983, 379] width 36 height 16
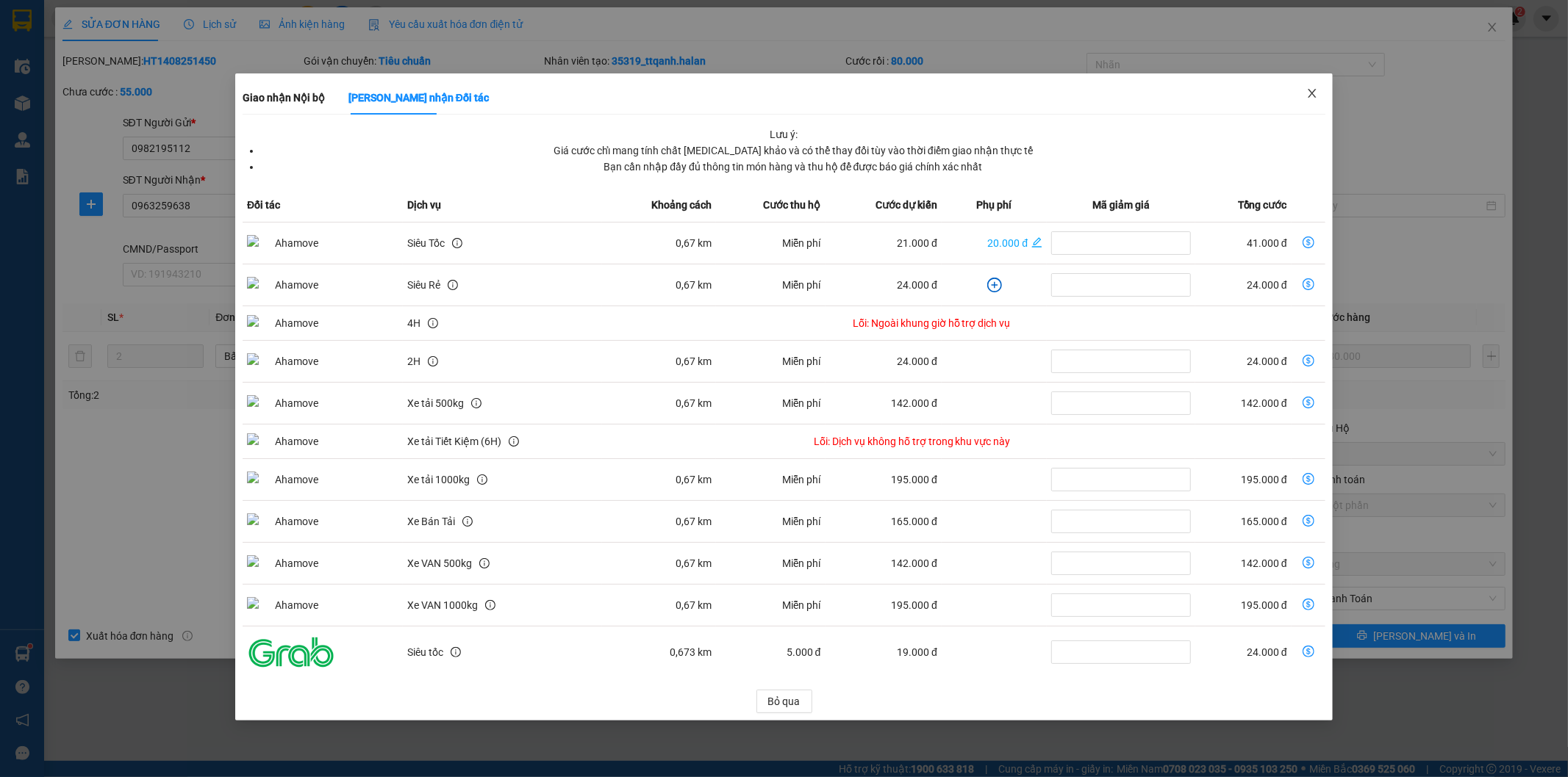
click at [1313, 92] on icon "close" at bounding box center [1312, 93] width 12 height 12
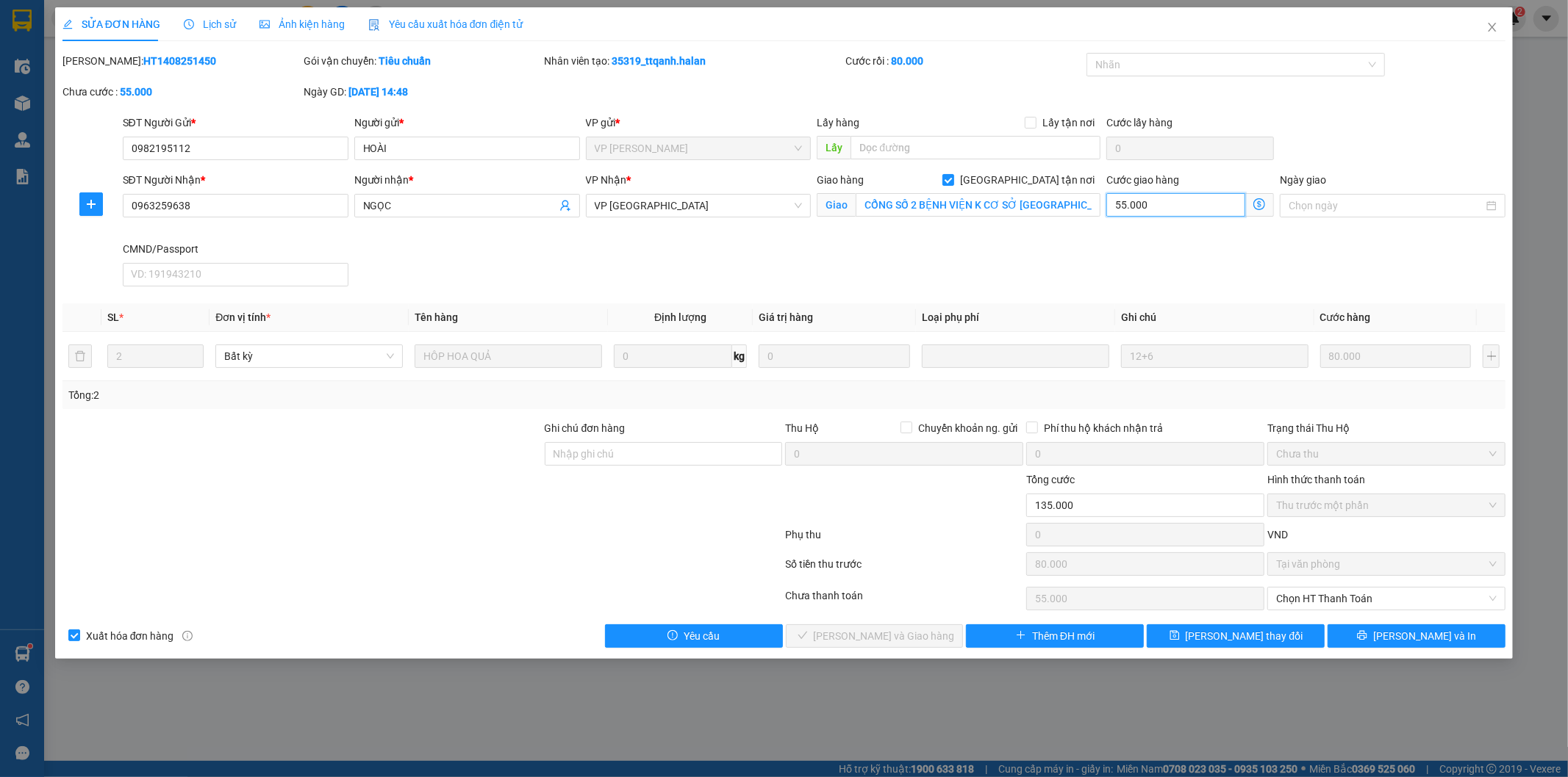
click at [1172, 204] on input "55.000" at bounding box center [1176, 205] width 139 height 23
type input "5"
type input "80.005"
type input "5"
type input "80.050"
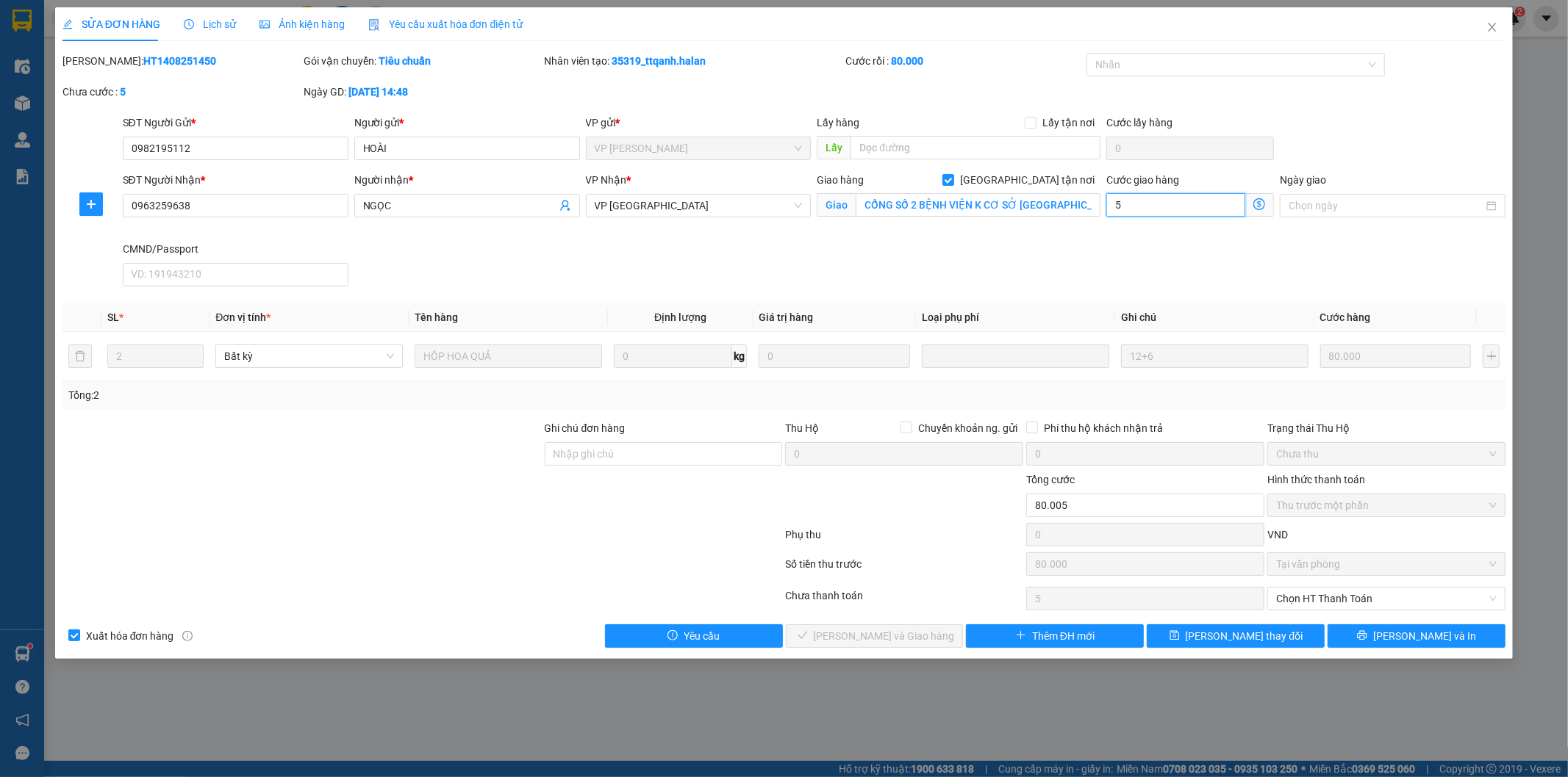
type input "50"
click at [976, 259] on div "SĐT Người Nhận * 0963259638 Người nhận * NGỌC VP Nhận * VP Tân Triều Giao hàng …" at bounding box center [815, 232] width 1389 height 120
type input "130.000"
type input "50.000"
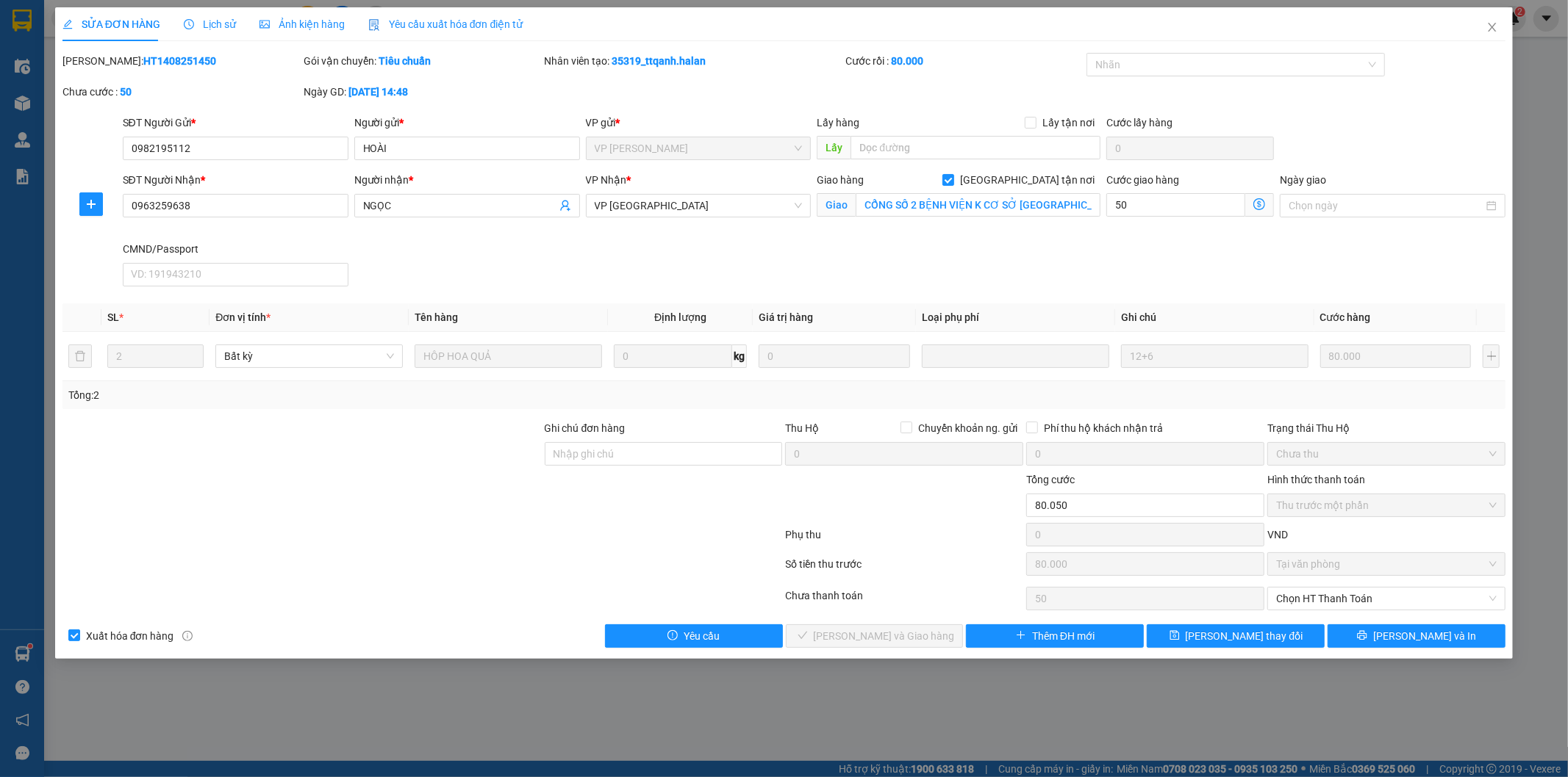
type input "50.000"
click at [913, 199] on input "CỔNG SỐ 2 BỆNH VIỆN K CƠ SỞ TÂN TRIỀU, 30 Đ. Cầu Bươu, Tân Triều, Thanh Trì, Hà…" at bounding box center [978, 205] width 245 height 23
click at [942, 204] on input "CỔNG SỐ 2 BỆNH VIỆN K CƠ SỞ TÂN TRIỀU, 30 Đ. Cầu Bươu, Tân Triều, Thanh Trì, Hà…" at bounding box center [978, 205] width 245 height 23
drag, startPoint x: 916, startPoint y: 202, endPoint x: 1095, endPoint y: 199, distance: 179.0
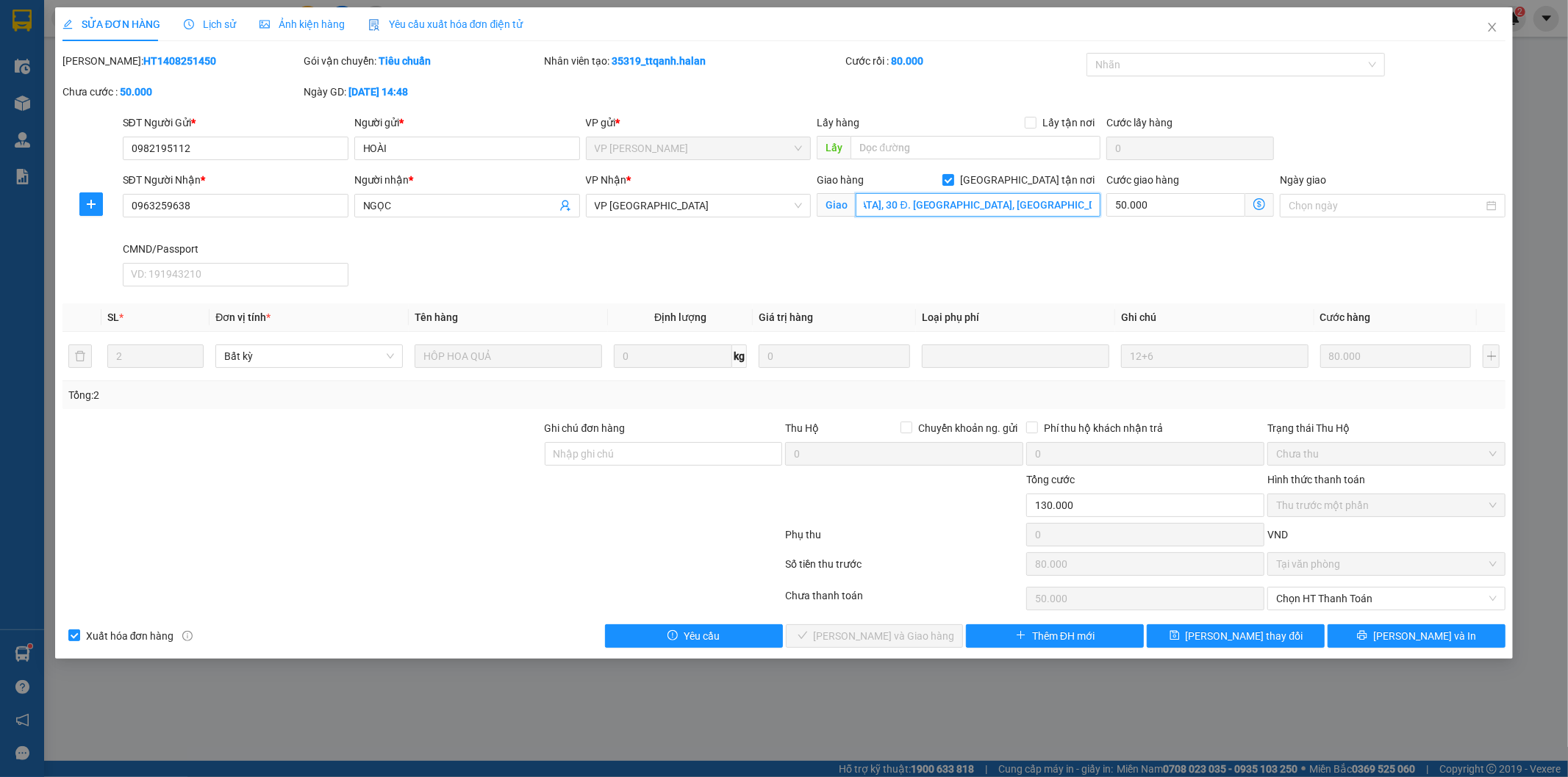
click at [1095, 199] on input "CỔNG SỐ 2 BỆNH VIỆN K CƠ SỞ TÂN TRIỀU, 30 Đ. Cầu Bươu, Tân Triều, Thanh Trì, Hà…" at bounding box center [978, 205] width 245 height 23
click at [943, 206] on input "CỔNG SỐ 2 BỆNH VIỆN K CƠ SỞ TÂN TRIỀU, 30 Đ. Cầu Bươu, Tân Triều, Thanh Trì, Hà…" at bounding box center [978, 205] width 245 height 23
drag, startPoint x: 956, startPoint y: 206, endPoint x: 852, endPoint y: 206, distance: 104.0
click at [822, 206] on span "Giao CỔNG SỐ 2 BỆNH VIỆN K CƠ SỞ TÂN TRIỀU, 30 Đ. Cầu Bươu, Tân Triều, Thanh Tr…" at bounding box center [959, 205] width 284 height 23
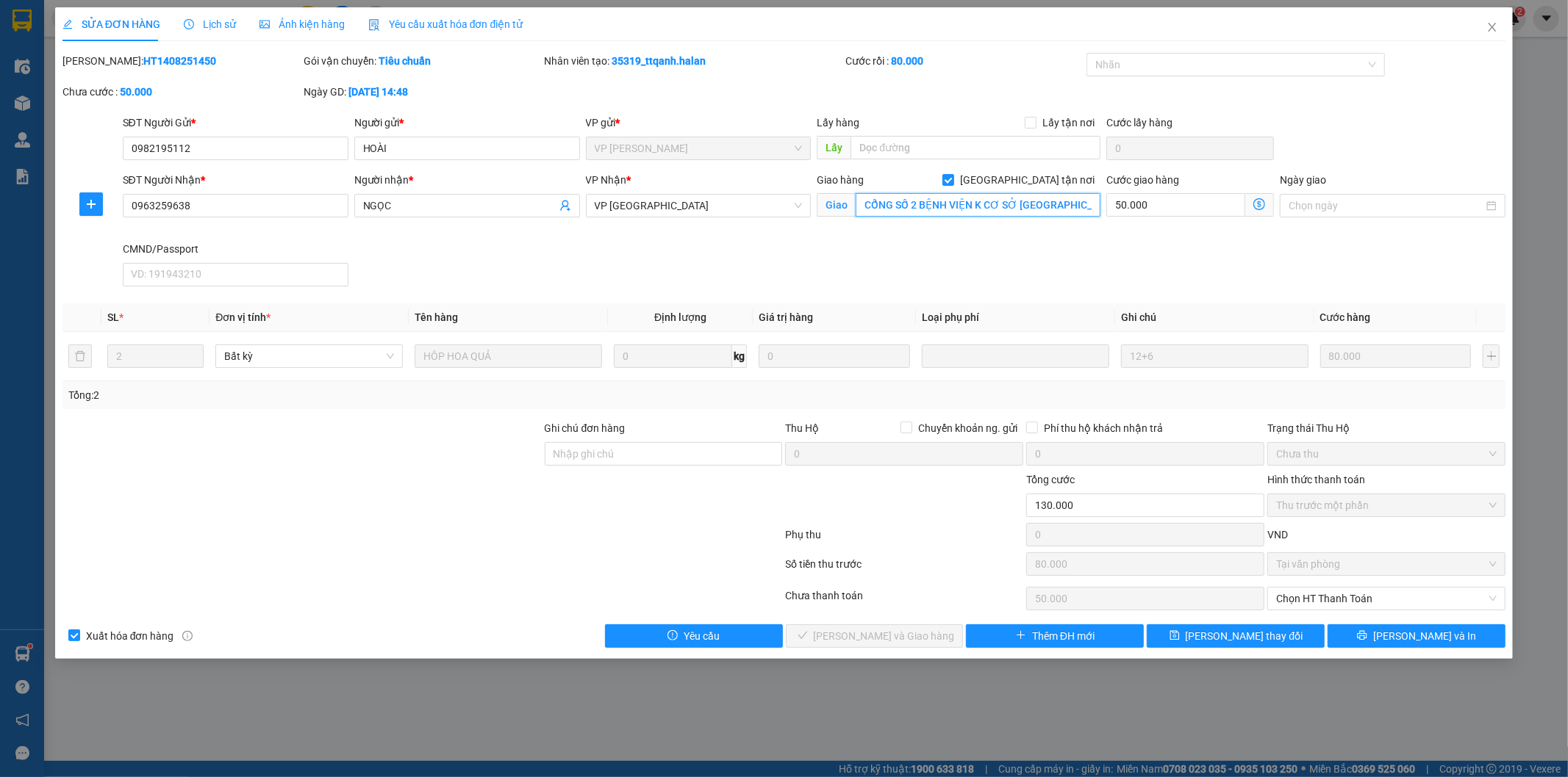
click at [932, 206] on input "CỔNG SỐ 2 BỆNH VIỆN K CƠ SỞ TÂN TRIỀU, 30 Đ. Cầu Bươu, Tân Triều, Thanh Trì, Hà…" at bounding box center [978, 205] width 245 height 23
drag, startPoint x: 932, startPoint y: 201, endPoint x: 962, endPoint y: 200, distance: 30.0
click at [933, 200] on input "CỔNG SỐ 2 BỆNH VIỆN K CƠ SỞ TÂN TRIỀU, 30 Đ. Cầu Bươu, Tân Triều, Thanh Trì, Hà…" at bounding box center [978, 205] width 245 height 23
drag, startPoint x: 922, startPoint y: 207, endPoint x: 942, endPoint y: 204, distance: 20.2
click at [923, 206] on input "CỔNG SỐ 2 BỆNH VIỆN K CƠ SỞ TÂN TRIỀU, 30 Đ. Cầu Bươu, Tân Triều, Thanh Trì, Hà…" at bounding box center [978, 205] width 245 height 23
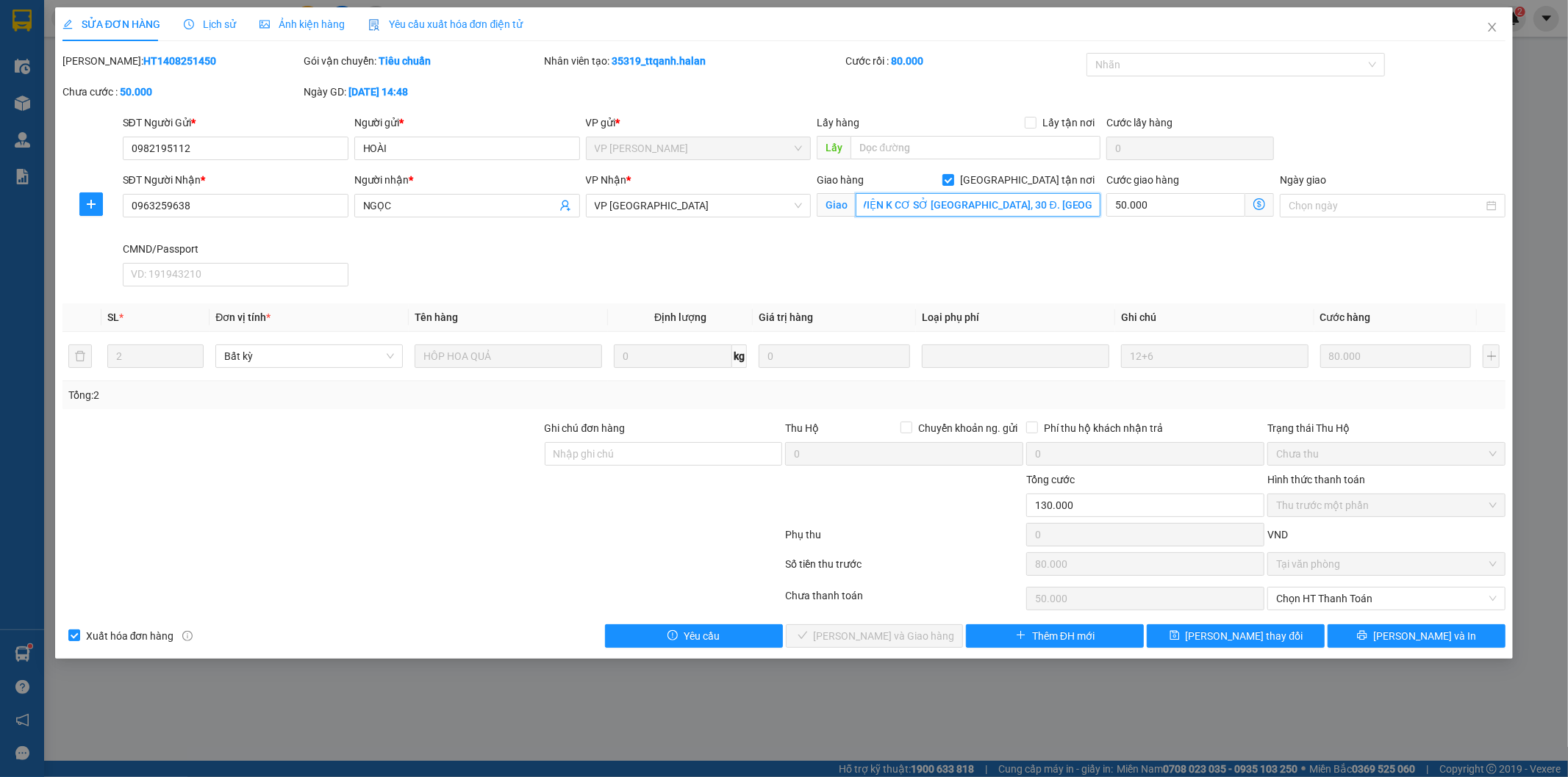
drag, startPoint x: 950, startPoint y: 204, endPoint x: 1036, endPoint y: 203, distance: 86.0
click at [1078, 206] on input "CỔNG SỐ 2 BỆNH VIỆN K CƠ SỞ TÂN TRIỀU, 30 Đ. Cầu Bươu, Tân Triều, Thanh Trì, Hà…" at bounding box center [978, 205] width 245 height 23
click at [1047, 209] on input "CỔNG SỐ 2 BỆNH VIỆN K CƠ SỞ TÂN TRIỀU, 30 Đ. Cầu Bươu, Tân Triều, Thanh Trì, Hà…" at bounding box center [978, 205] width 245 height 23
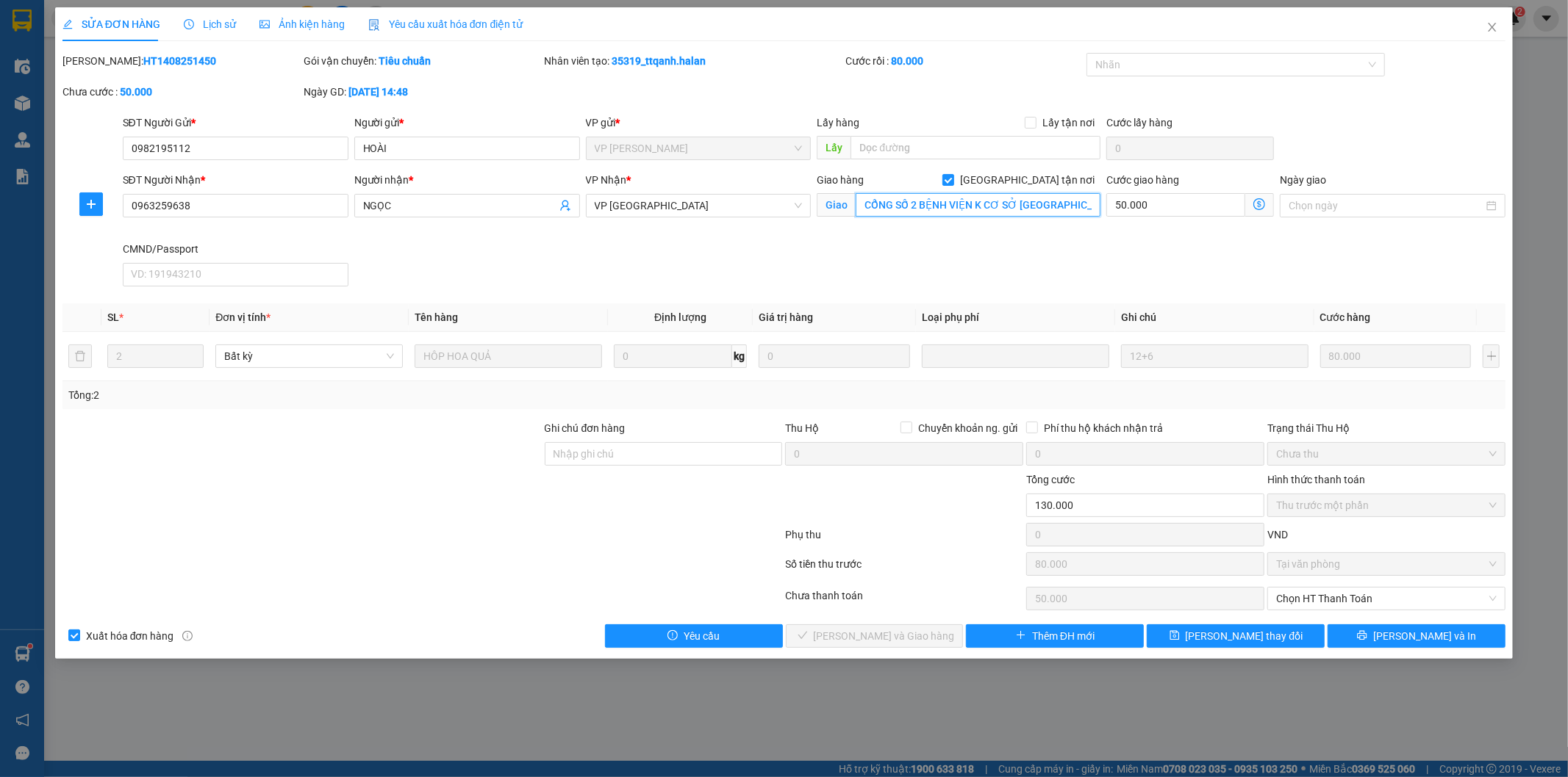
drag, startPoint x: 965, startPoint y: 206, endPoint x: 823, endPoint y: 207, distance: 142.0
click at [823, 207] on span "Giao CỔNG SỐ 2 BỆNH VIỆN K CƠ SỞ TÂN TRIỀU, 30 Đ. Cầu Bươu, Tân Triều, Thanh Tr…" at bounding box center [959, 205] width 284 height 23
click at [953, 206] on input "CỔNG SỐ 2 BỆNH VIỆN K CƠ SỞ TÂN TRIỀU, 30 Đ. Cầu Bươu, Tân Triều, Thanh Trì, Hà…" at bounding box center [978, 205] width 245 height 23
click at [1245, 630] on span "[PERSON_NAME] thay đổi" at bounding box center [1244, 636] width 118 height 16
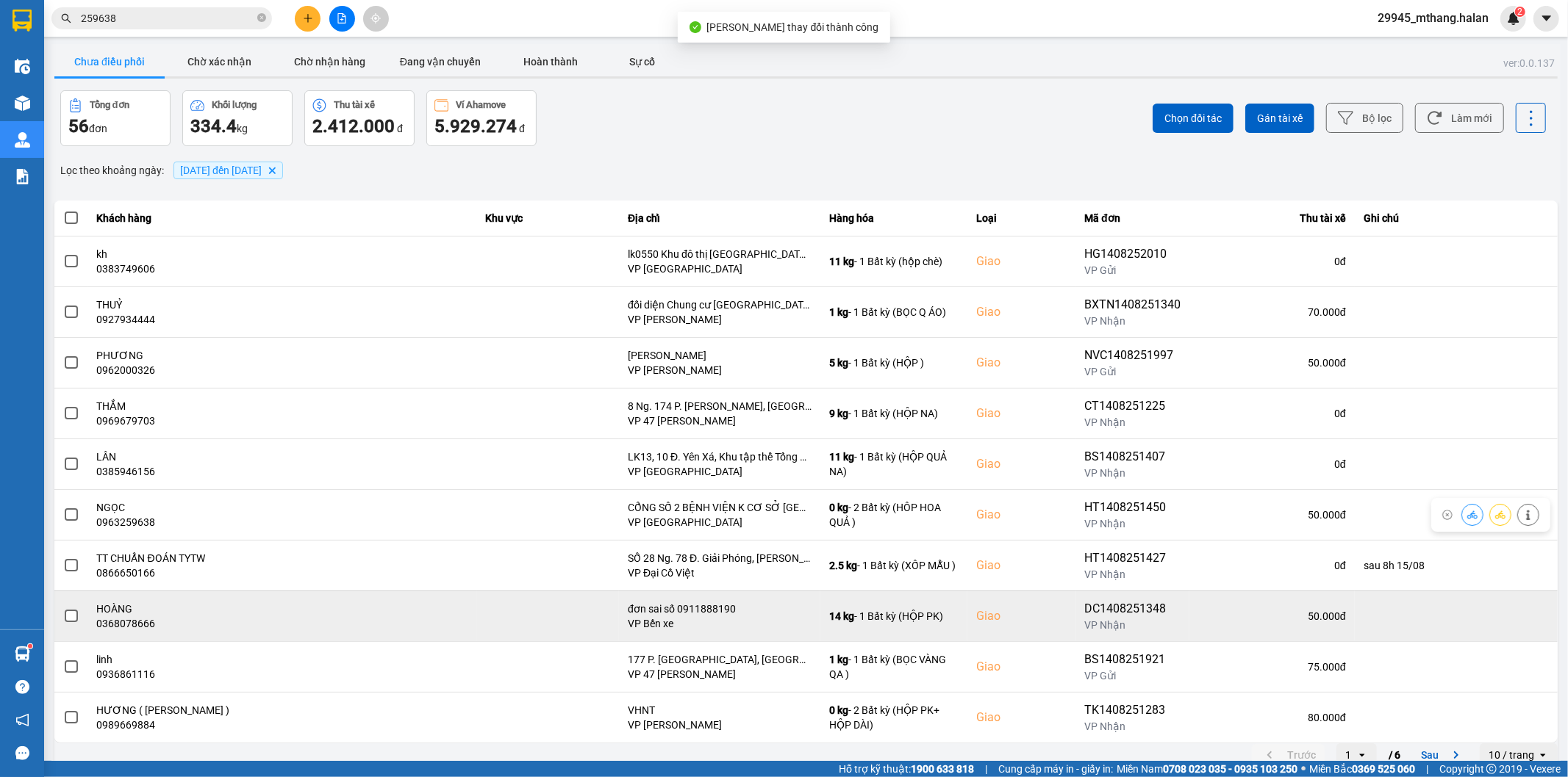
scroll to position [16, 0]
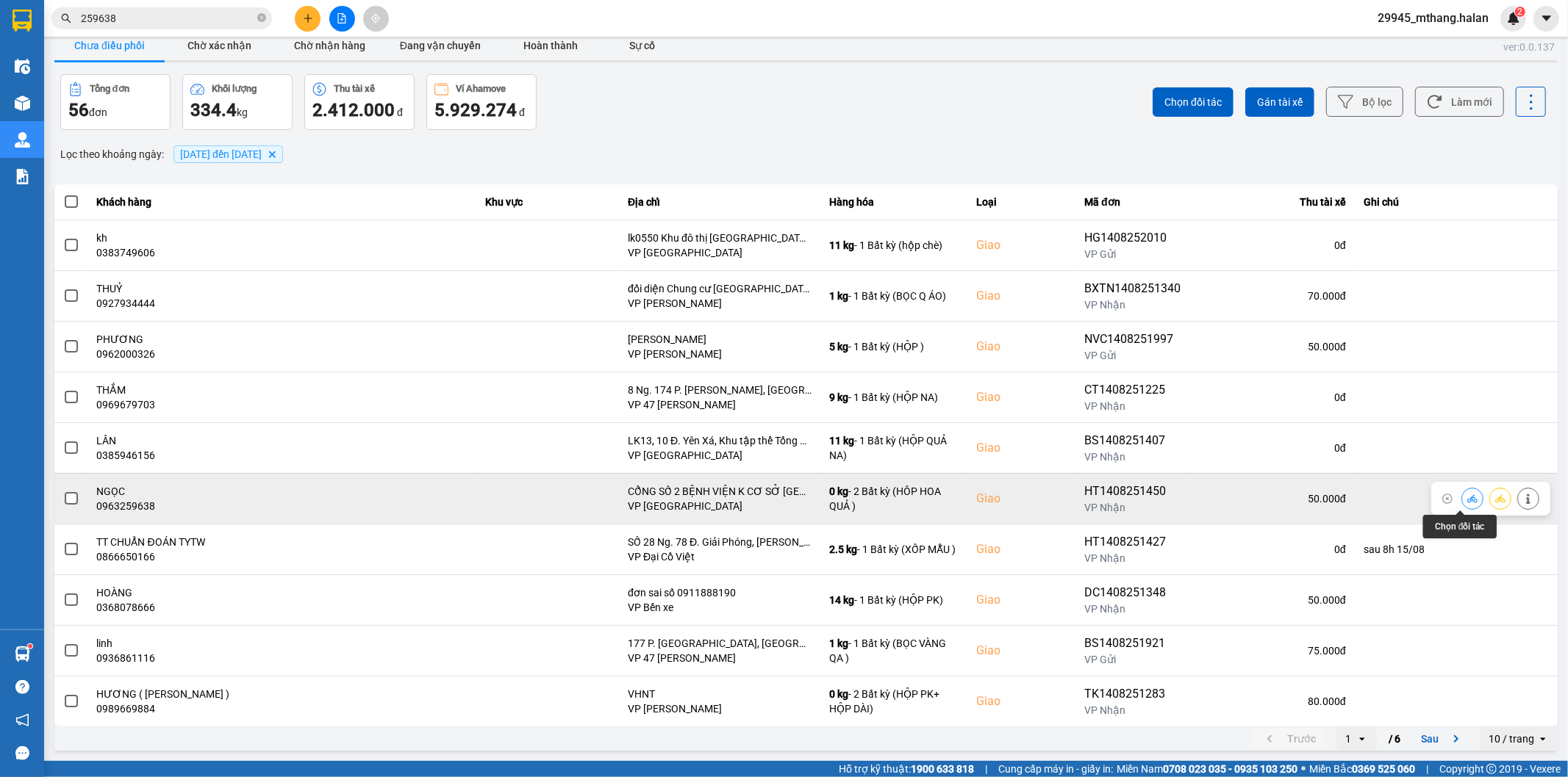
click at [1467, 494] on icon at bounding box center [1472, 499] width 10 height 10
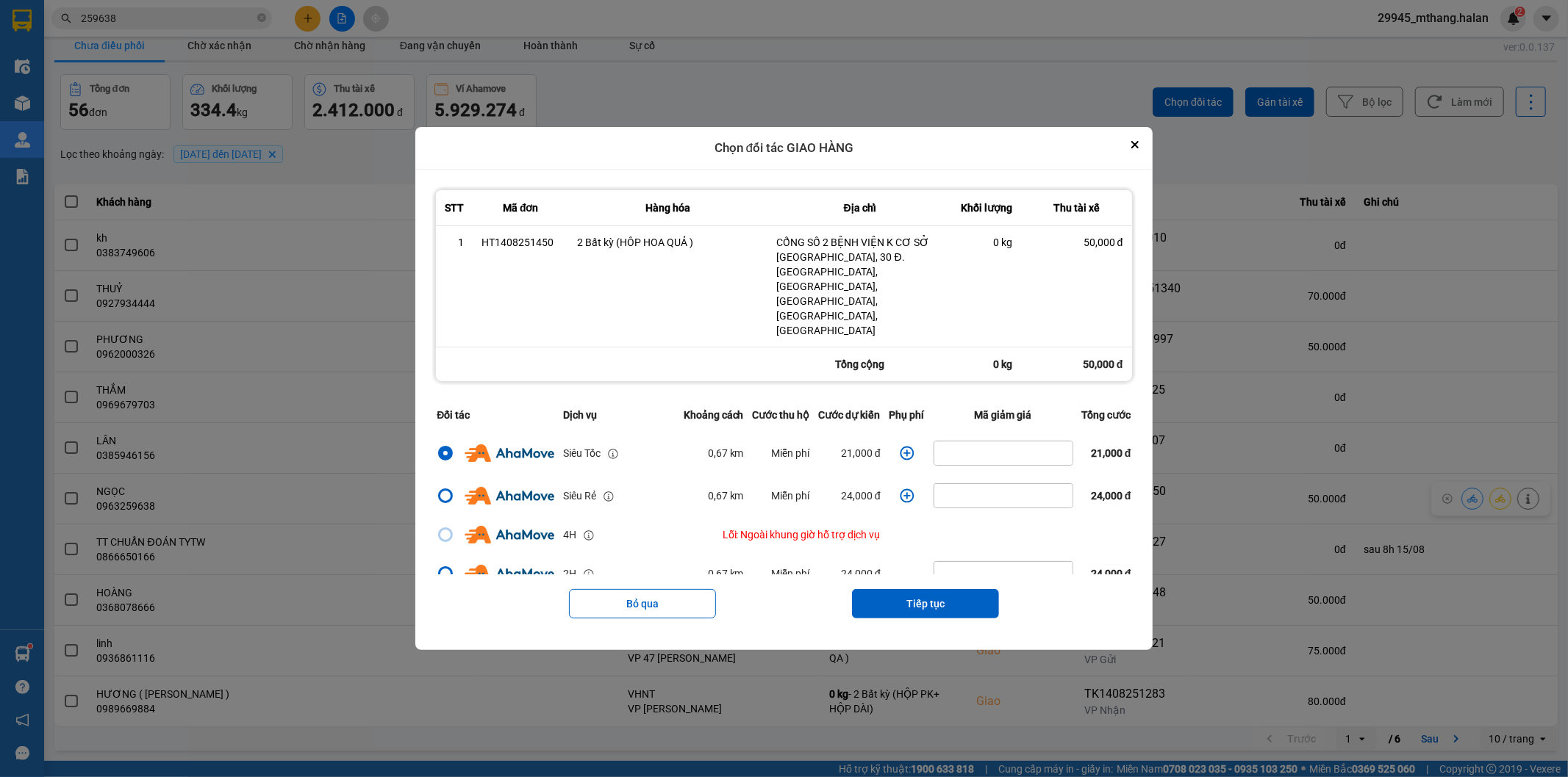
click at [900, 446] on icon "dialog" at bounding box center [908, 453] width 15 height 15
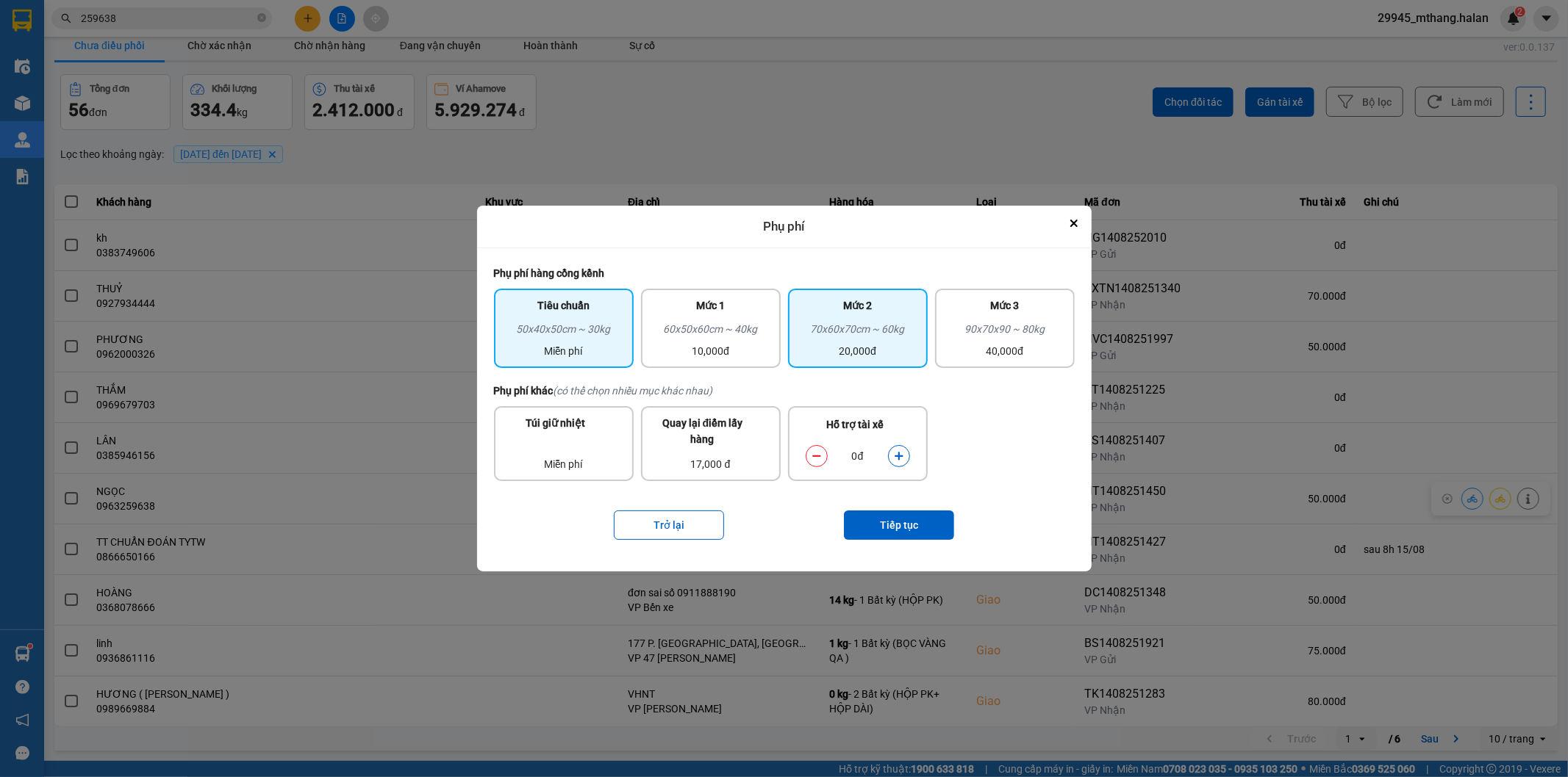
click at [832, 342] on div "70x60x70cm ~ 60kg" at bounding box center [857, 332] width 122 height 22
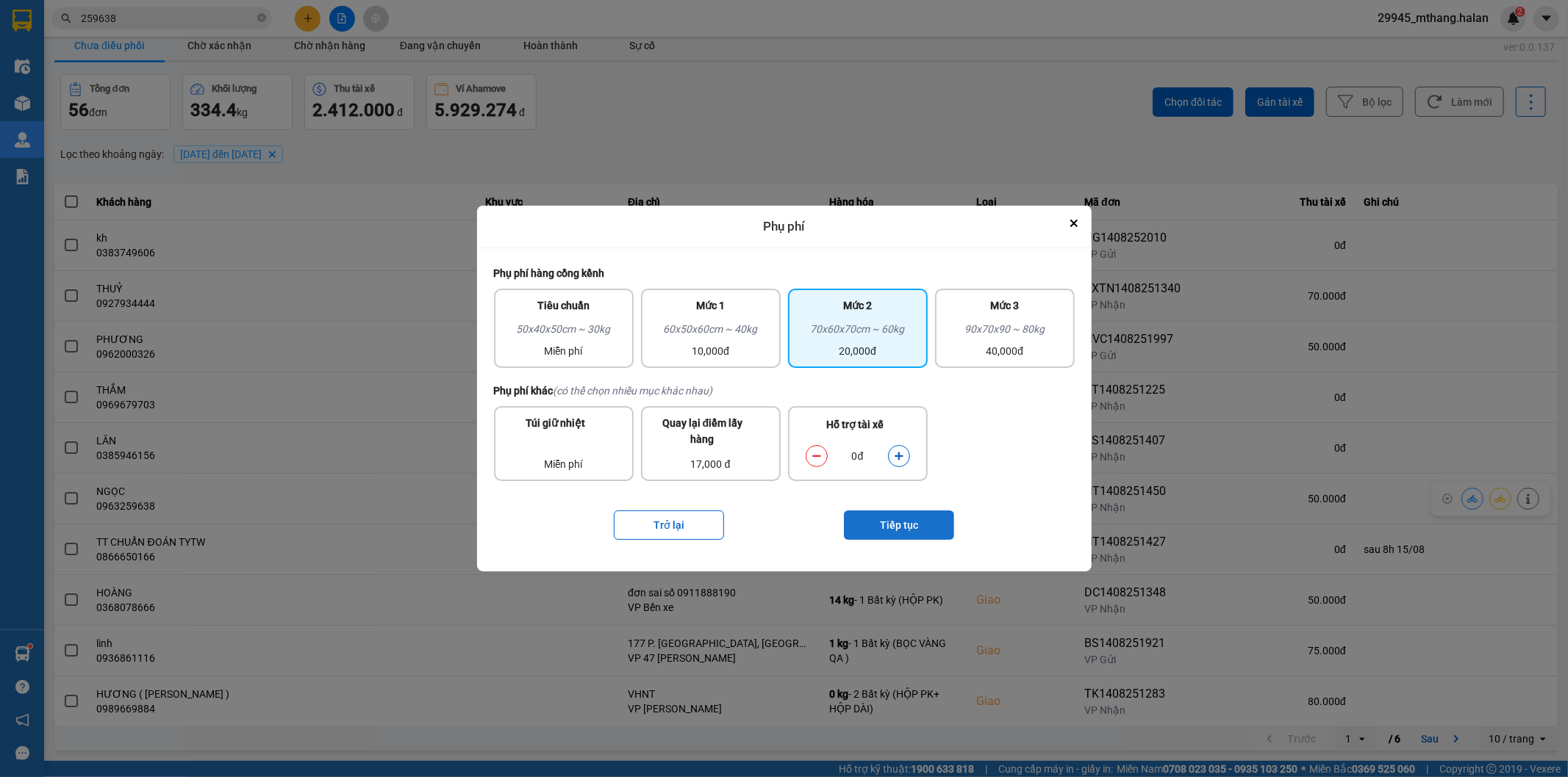
click at [899, 524] on button "Tiếp tục" at bounding box center [899, 525] width 110 height 29
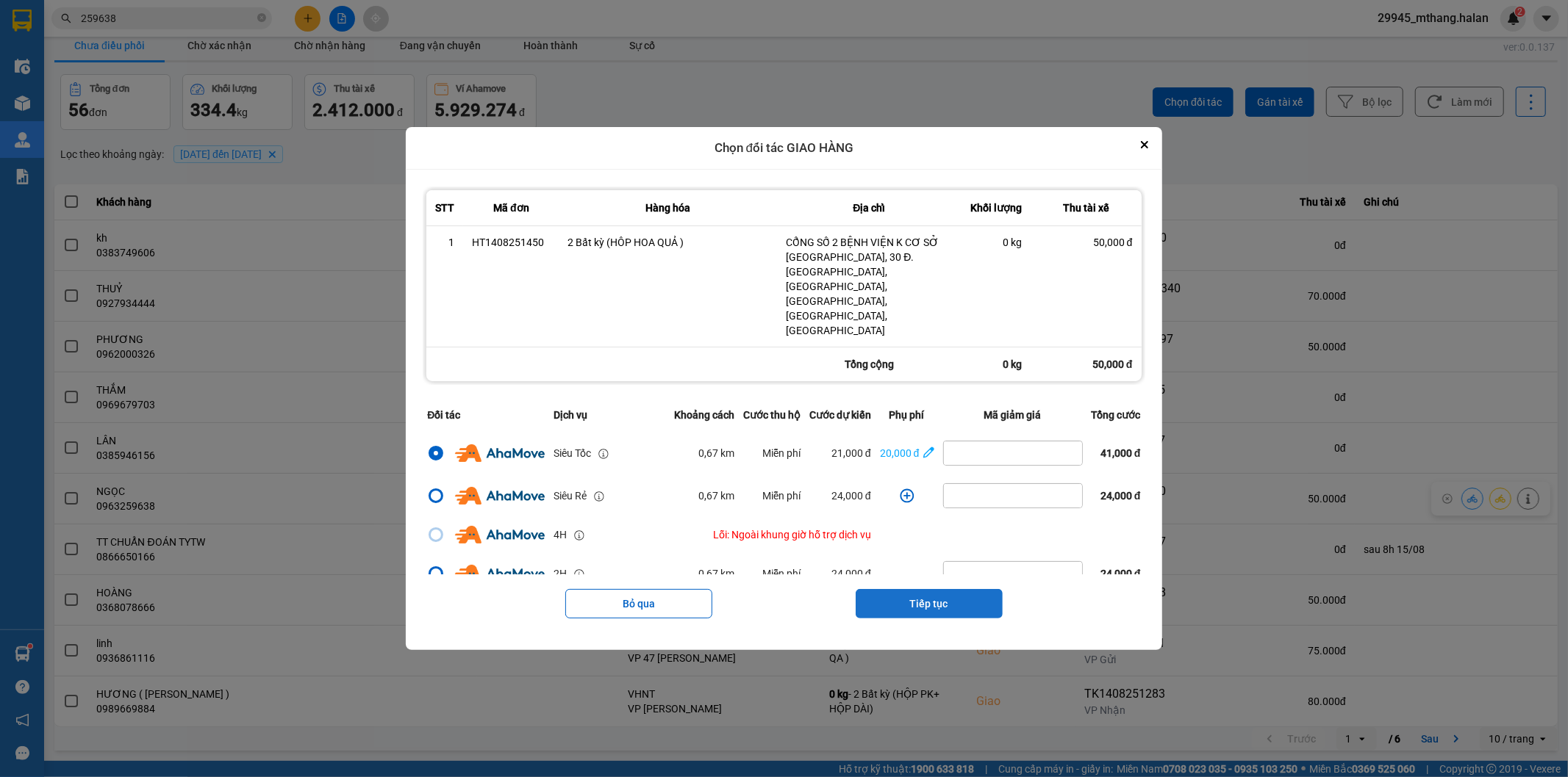
drag, startPoint x: 949, startPoint y: 581, endPoint x: 933, endPoint y: 537, distance: 46.8
click at [949, 589] on button "Tiếp tục" at bounding box center [929, 603] width 147 height 29
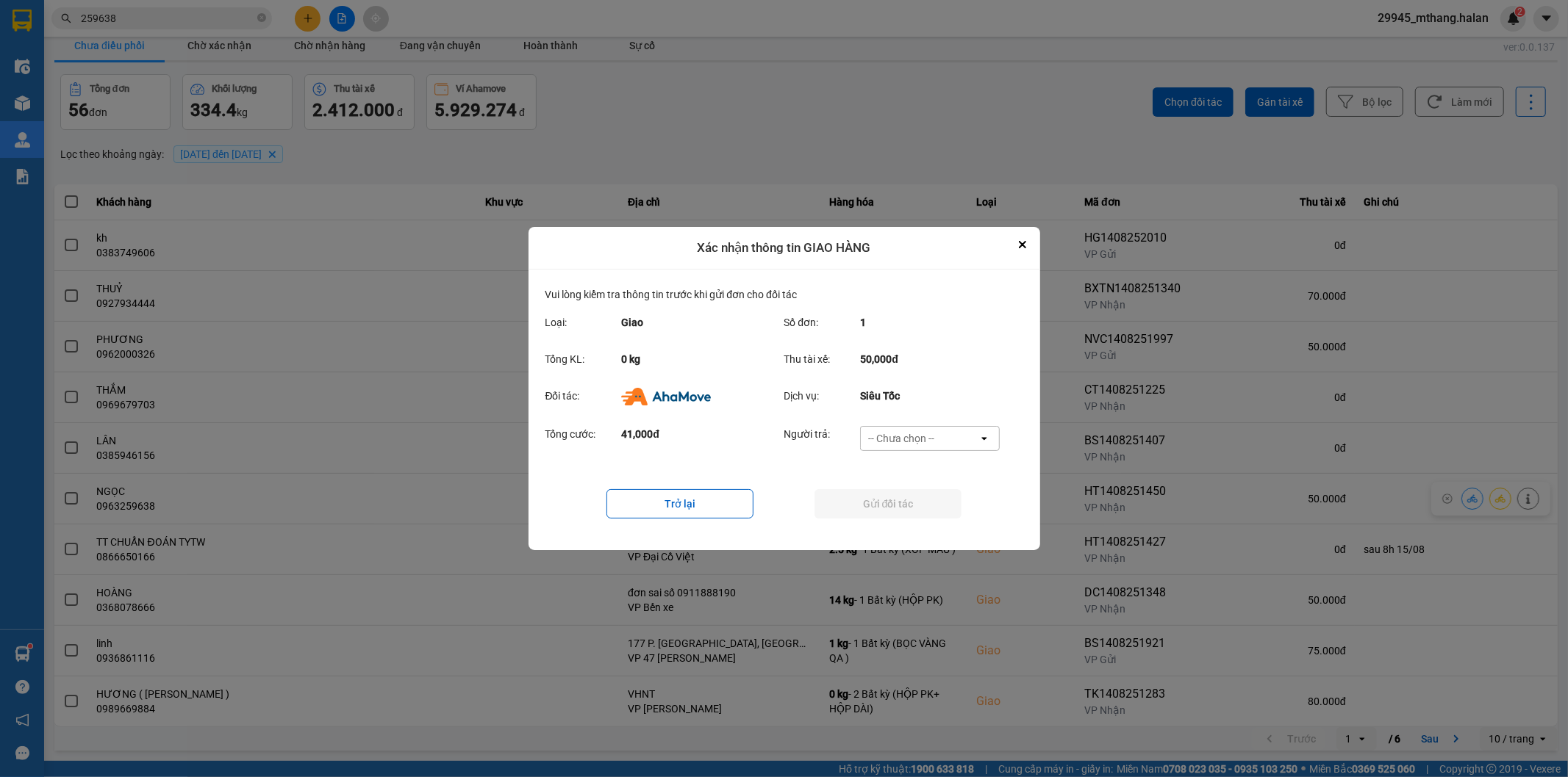
drag, startPoint x: 907, startPoint y: 438, endPoint x: 906, endPoint y: 450, distance: 12.0
click at [906, 444] on div "-- Chưa chọn --" at bounding box center [901, 439] width 66 height 15
drag, startPoint x: 887, startPoint y: 522, endPoint x: 864, endPoint y: 513, distance: 24.7
click at [883, 523] on span "Ví Ahamove" at bounding box center [901, 524] width 59 height 15
click at [842, 501] on button "Gửi đối tác" at bounding box center [888, 503] width 147 height 29
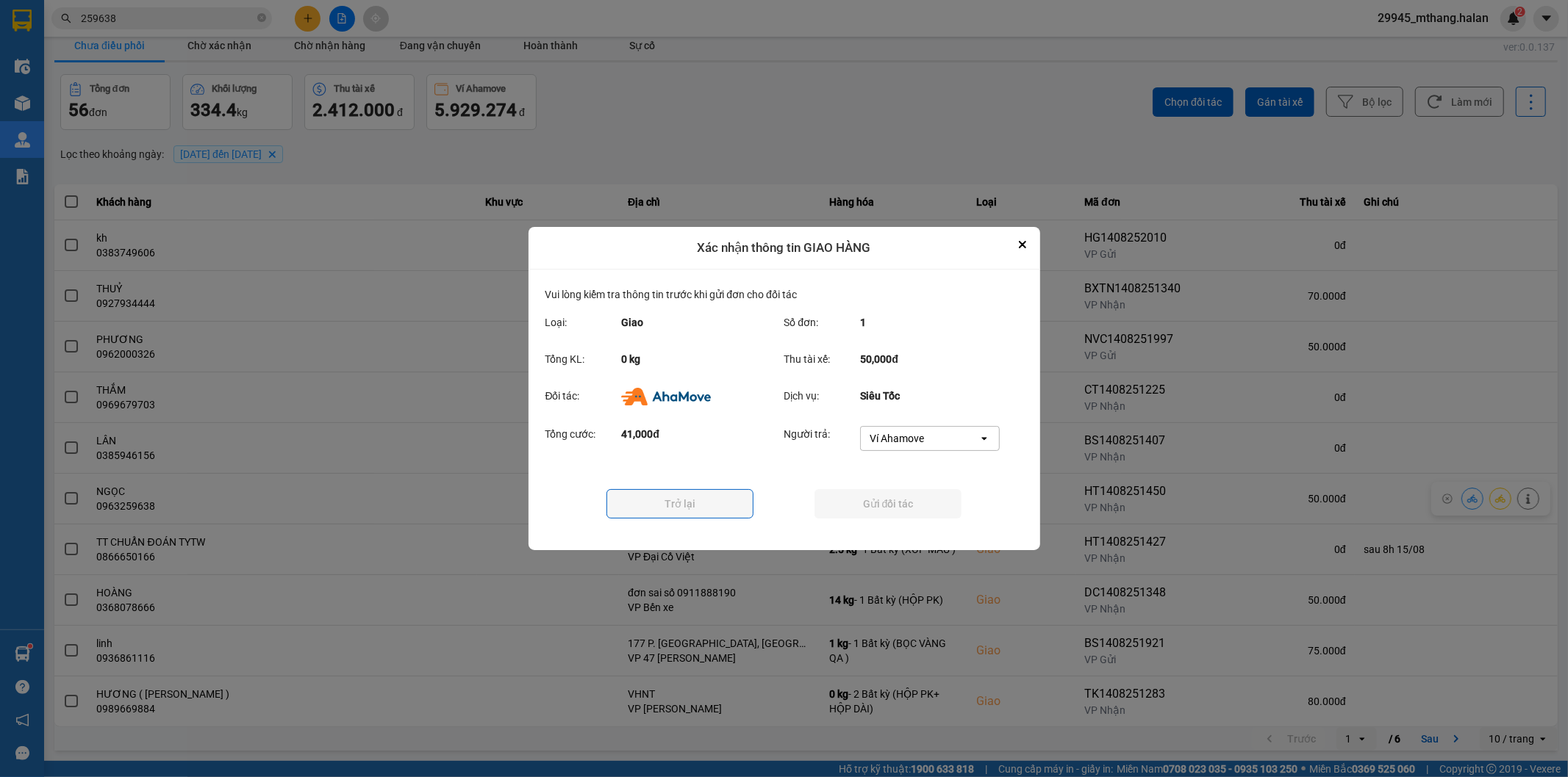
scroll to position [0, 0]
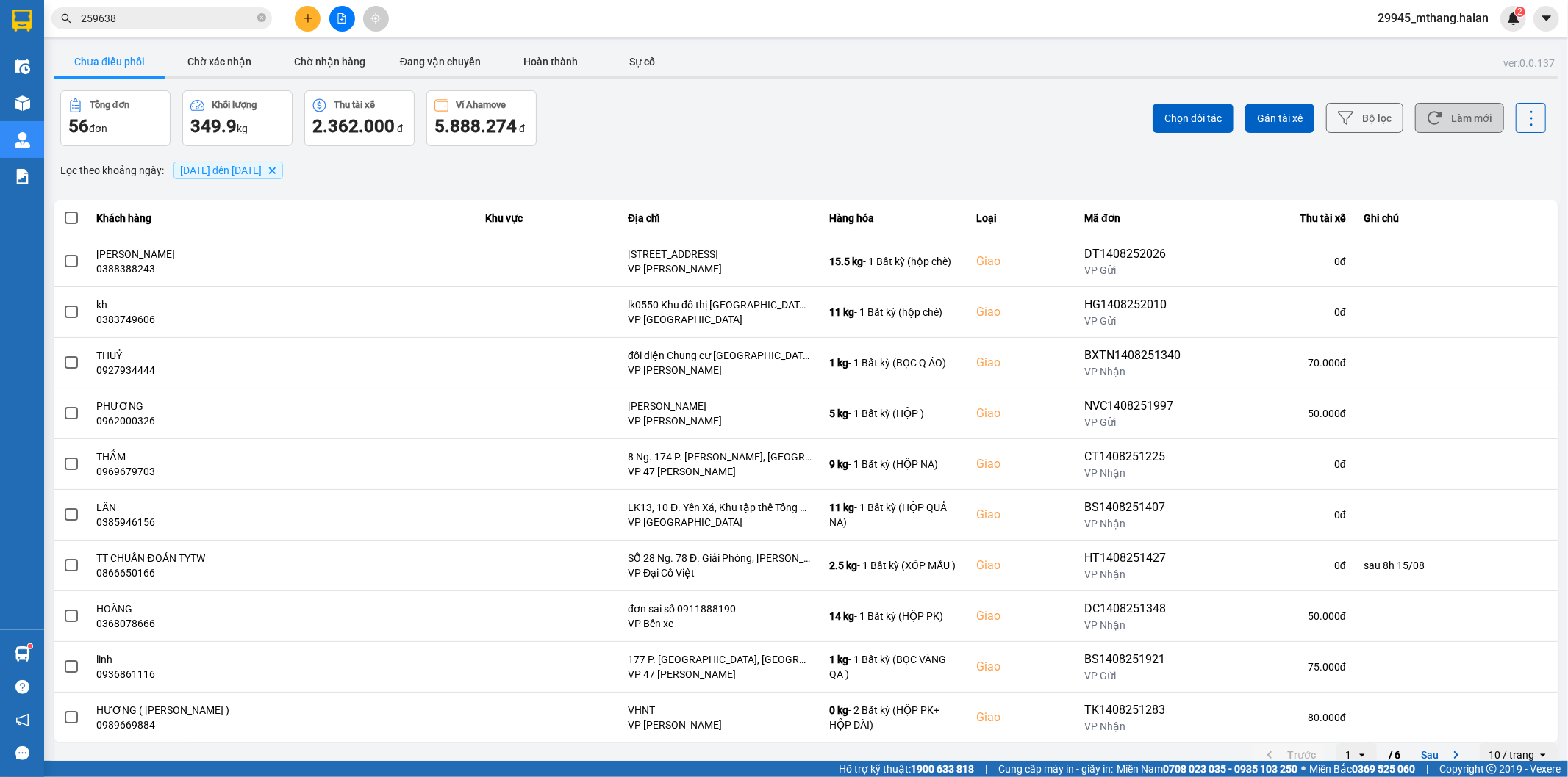
drag, startPoint x: 1438, startPoint y: 115, endPoint x: 1424, endPoint y: 116, distance: 14.0
click at [1435, 115] on button "Làm mới" at bounding box center [1459, 118] width 89 height 30
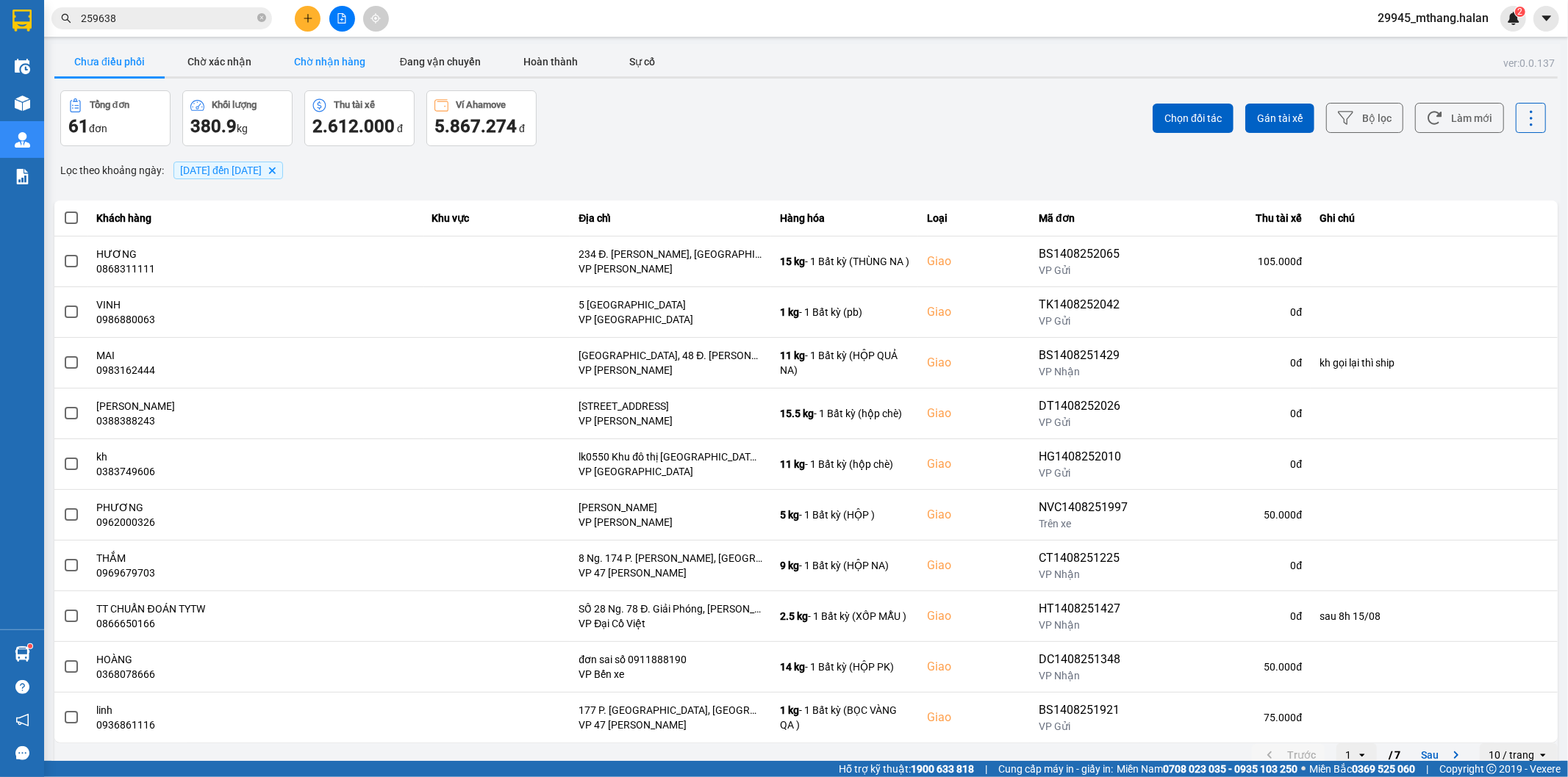
click at [363, 63] on button "Chờ nhận hàng" at bounding box center [330, 61] width 110 height 29
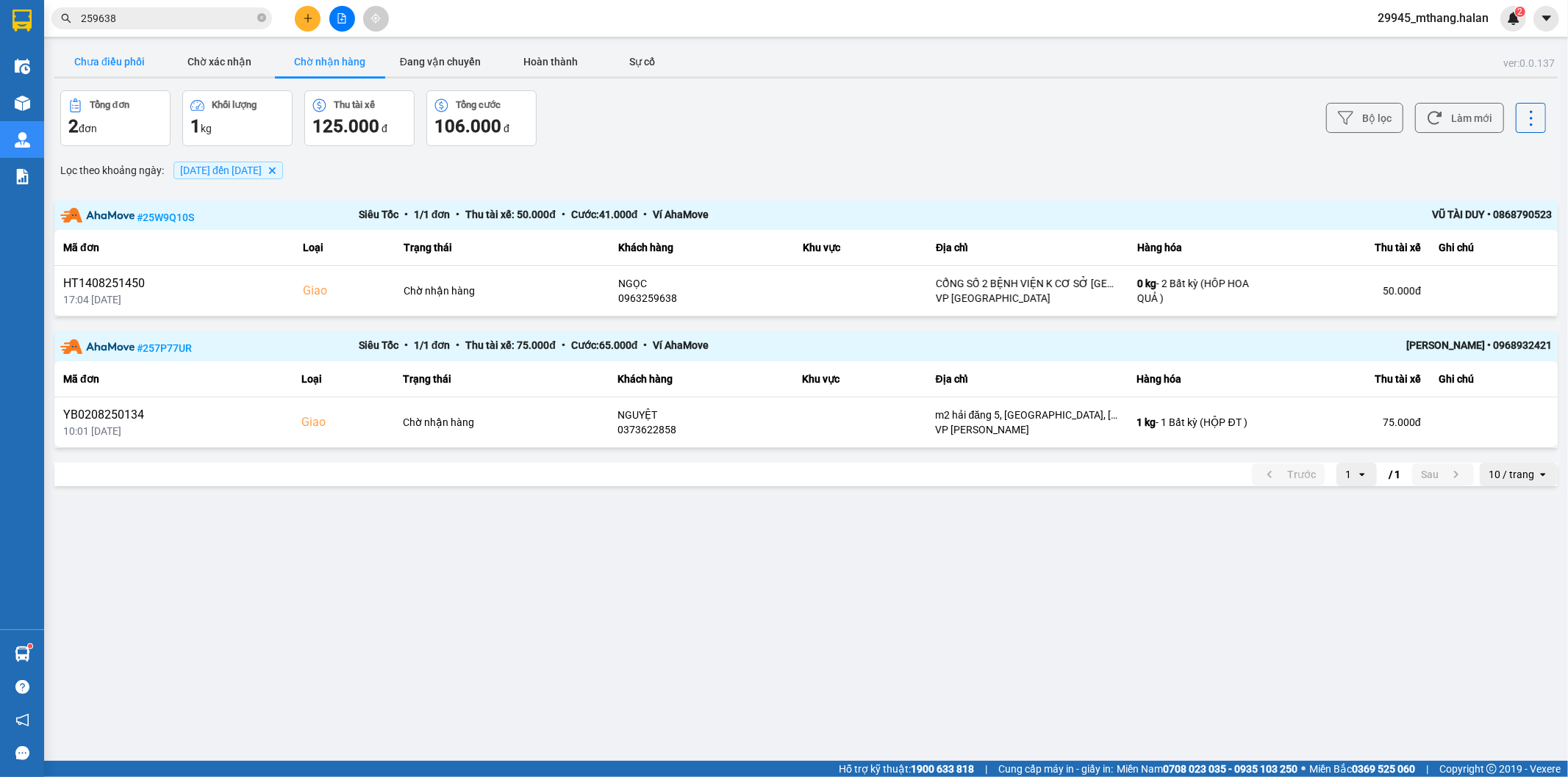
click at [99, 64] on button "Chưa điều phối" at bounding box center [109, 61] width 110 height 29
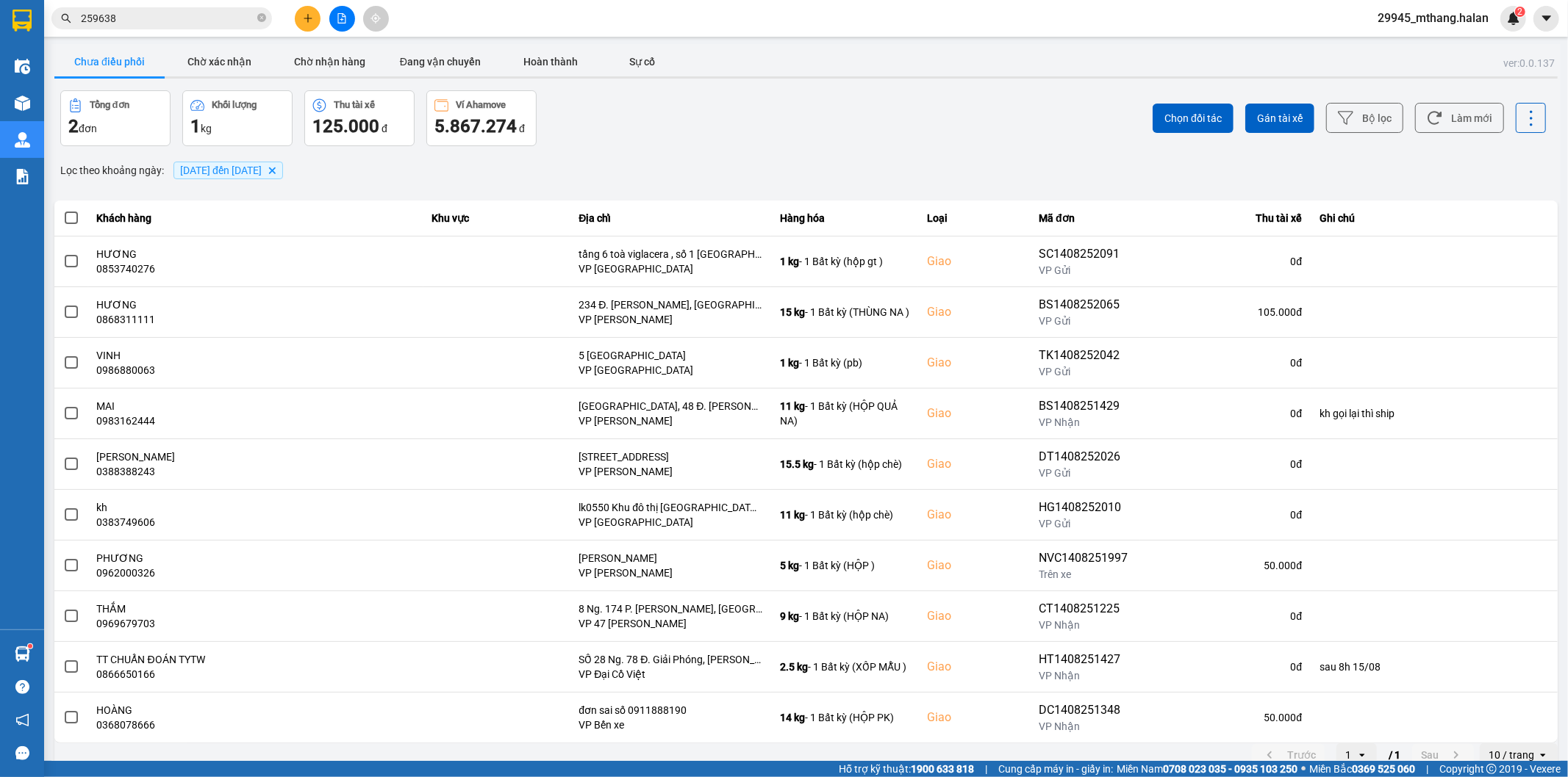
click at [152, 19] on input "259638" at bounding box center [168, 18] width 174 height 16
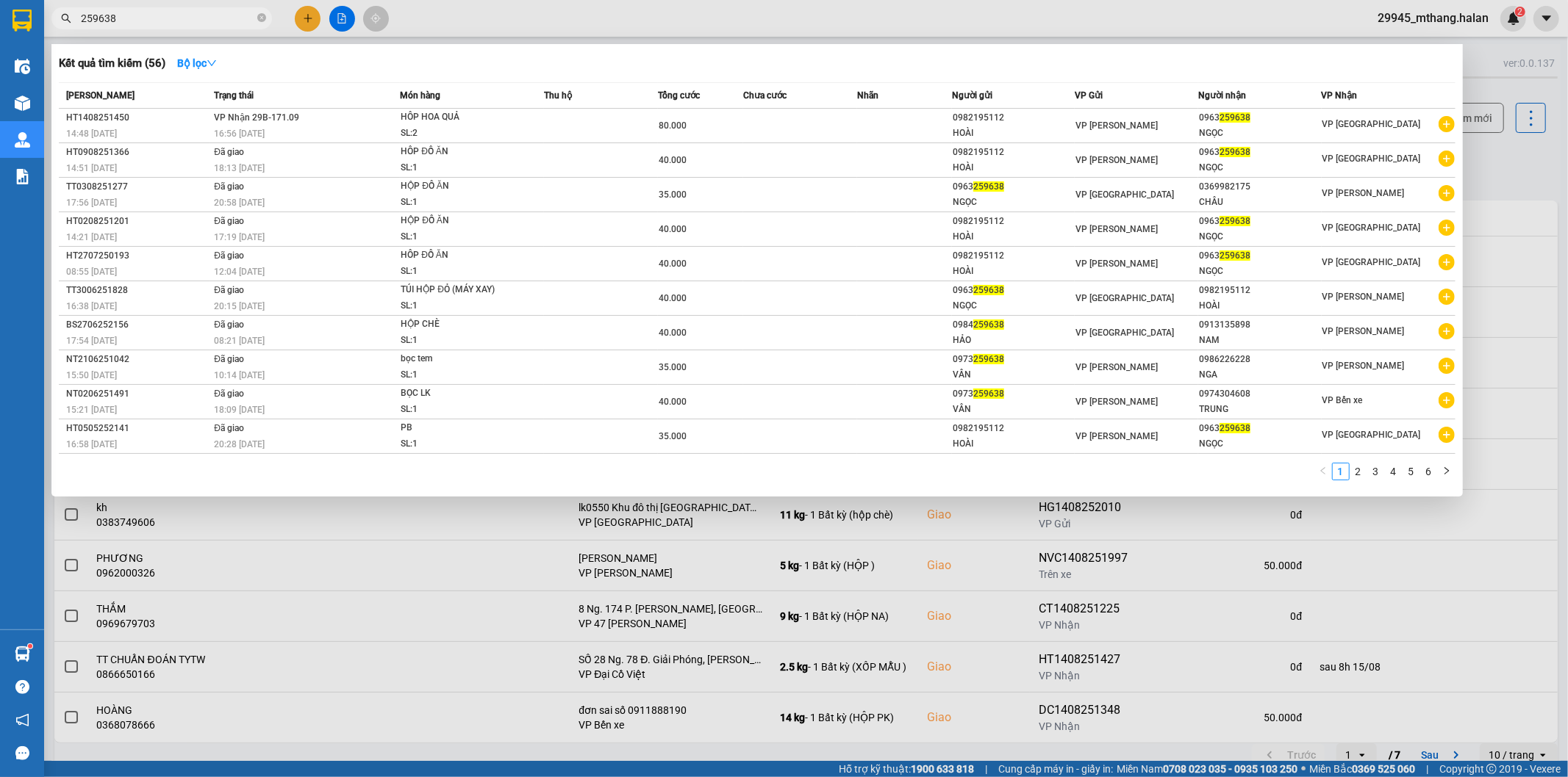
click at [152, 19] on input "259638" at bounding box center [168, 18] width 174 height 16
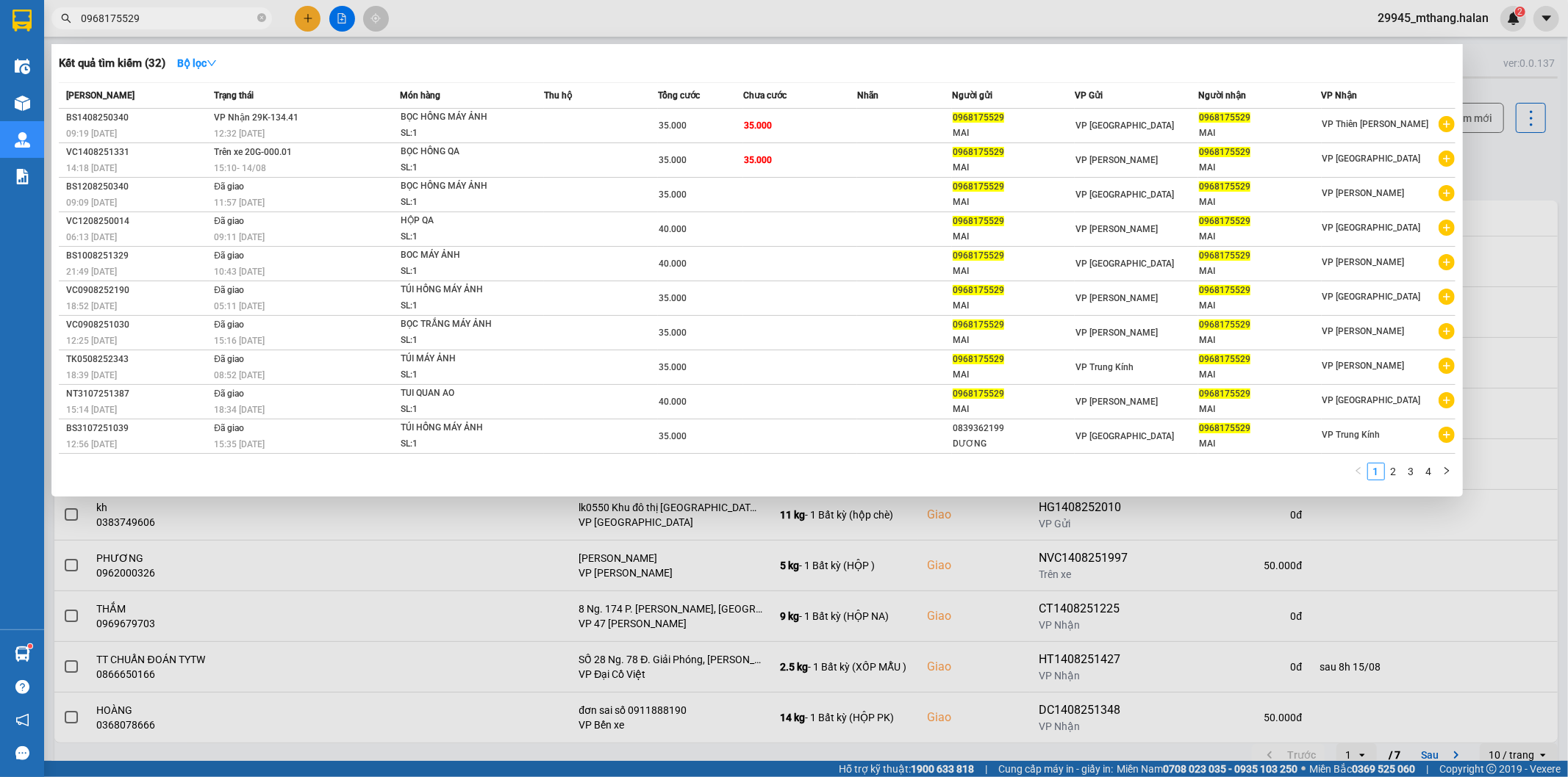
click at [1489, 170] on div at bounding box center [784, 388] width 1568 height 777
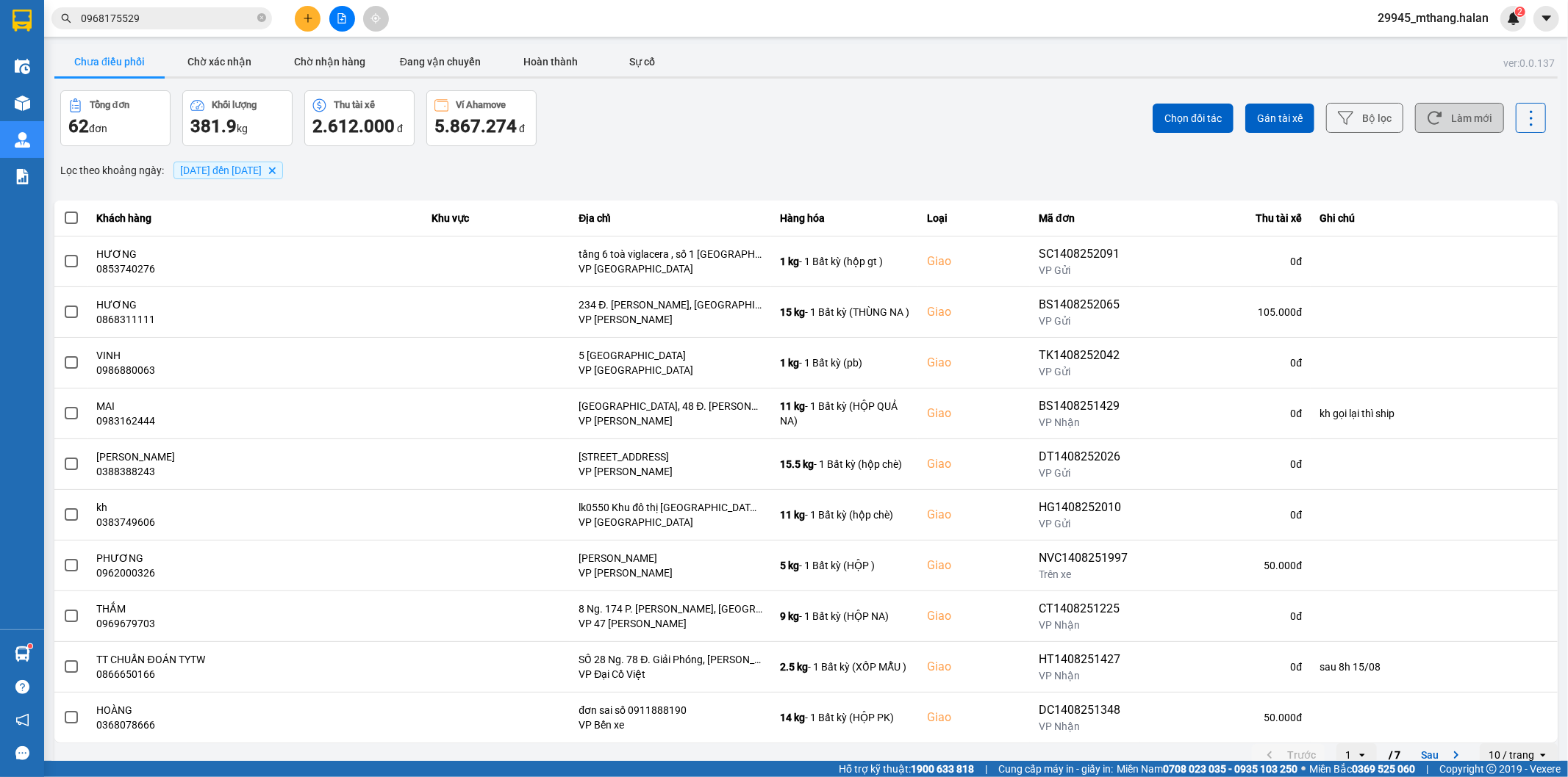
click at [1427, 119] on icon at bounding box center [1434, 118] width 15 height 15
click at [1466, 108] on button "Làm mới" at bounding box center [1459, 118] width 89 height 30
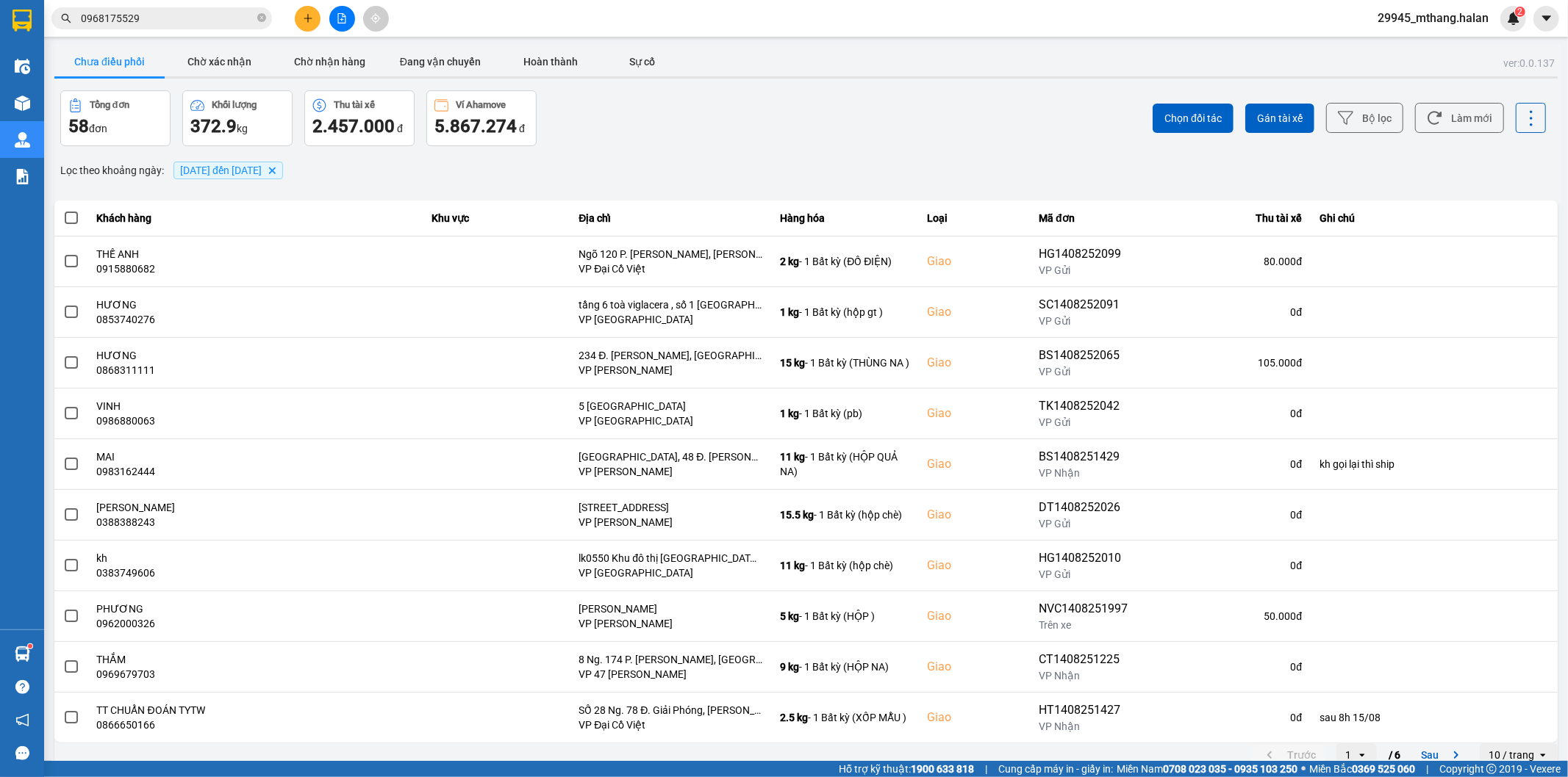
click at [601, 150] on div "ver: 0.0.137 Chưa điều phối Chờ xác nhận Chờ nhận hàng Đang vận chuyển Hoàn thà…" at bounding box center [806, 407] width 1509 height 726
click at [187, 18] on input "0968175529" at bounding box center [168, 18] width 174 height 16
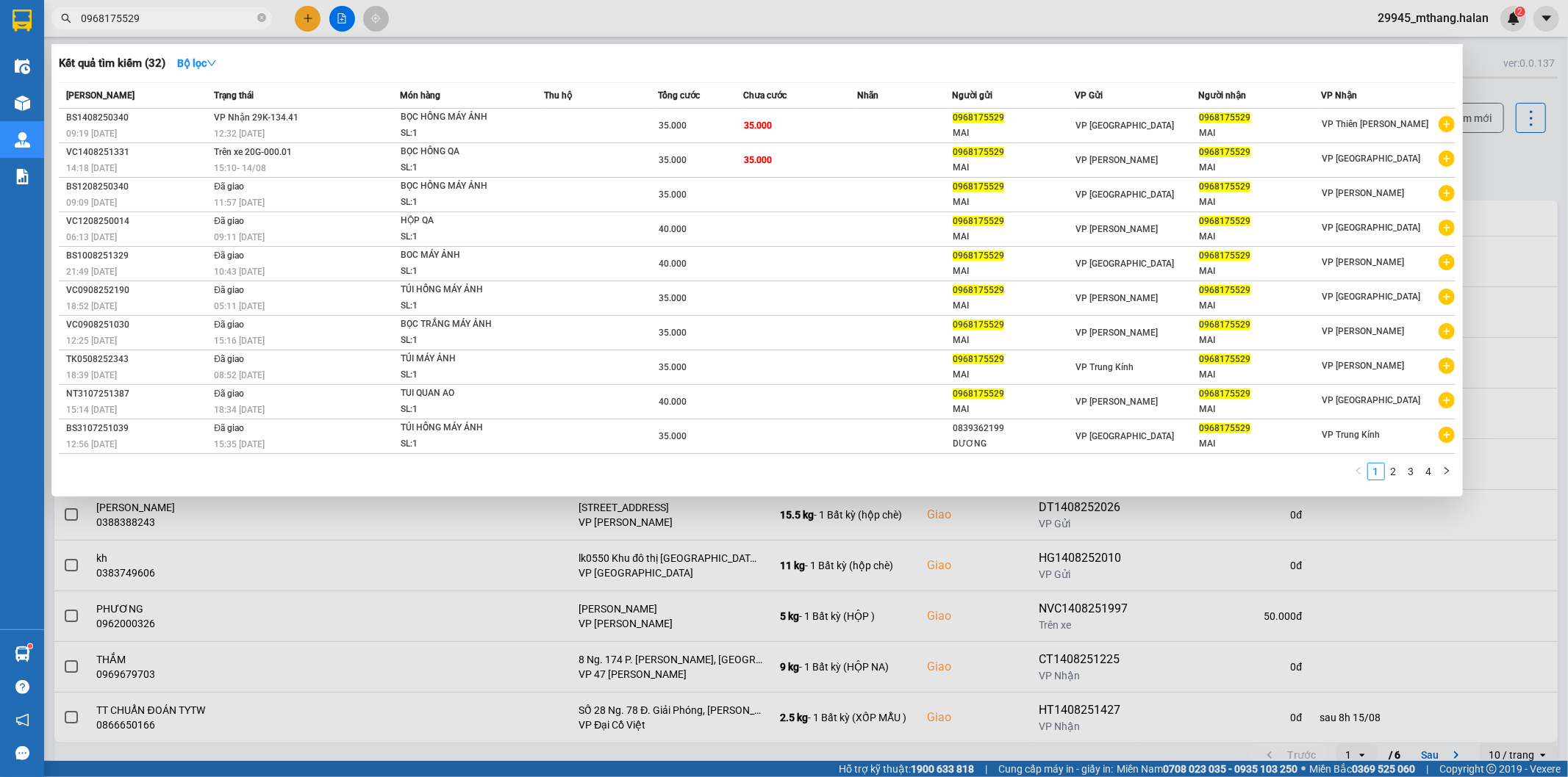
click at [187, 18] on input "0968175529" at bounding box center [168, 18] width 174 height 16
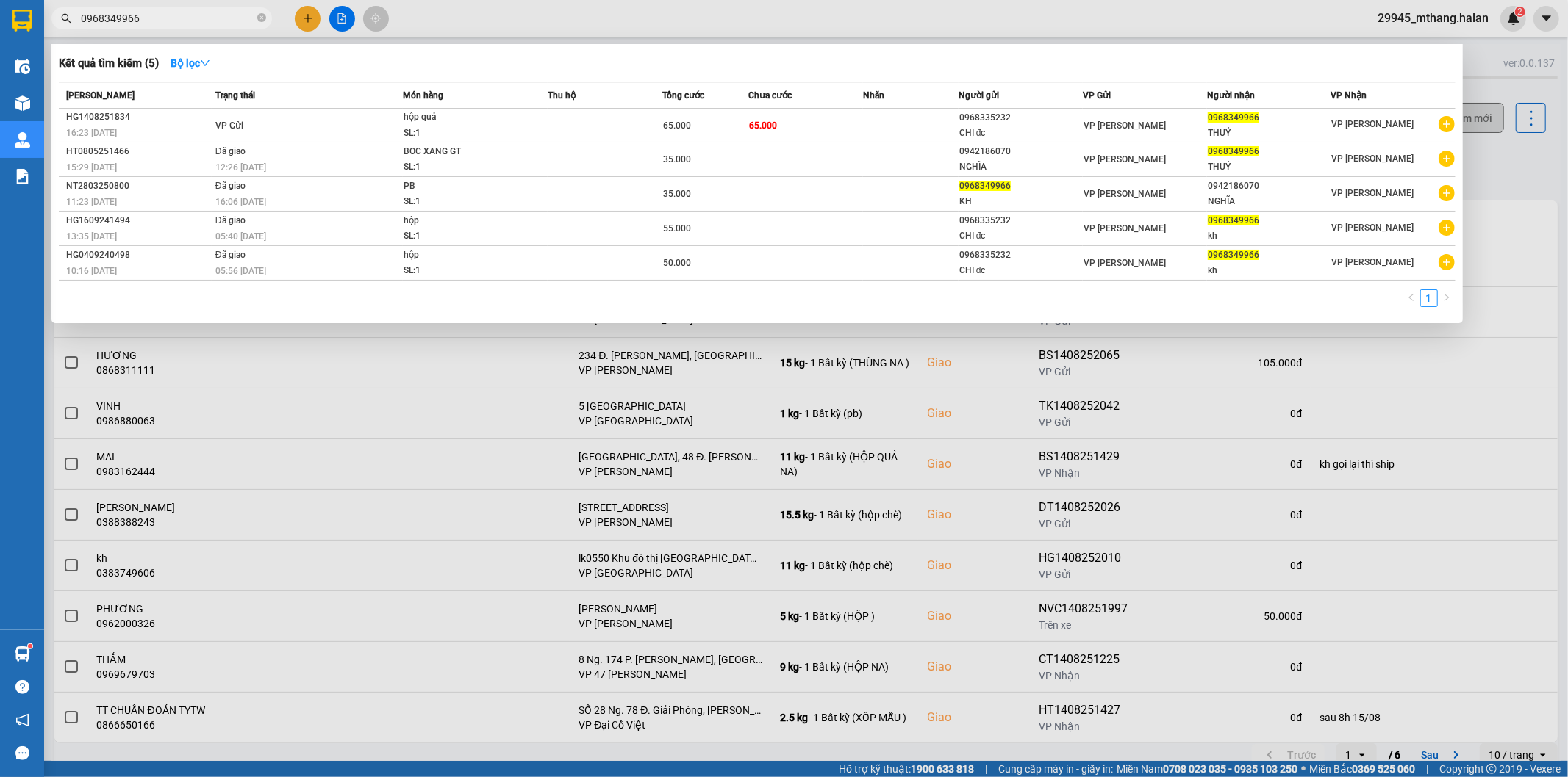
drag, startPoint x: 1527, startPoint y: 169, endPoint x: 1476, endPoint y: 104, distance: 82.6
click at [1523, 149] on div at bounding box center [784, 388] width 1568 height 777
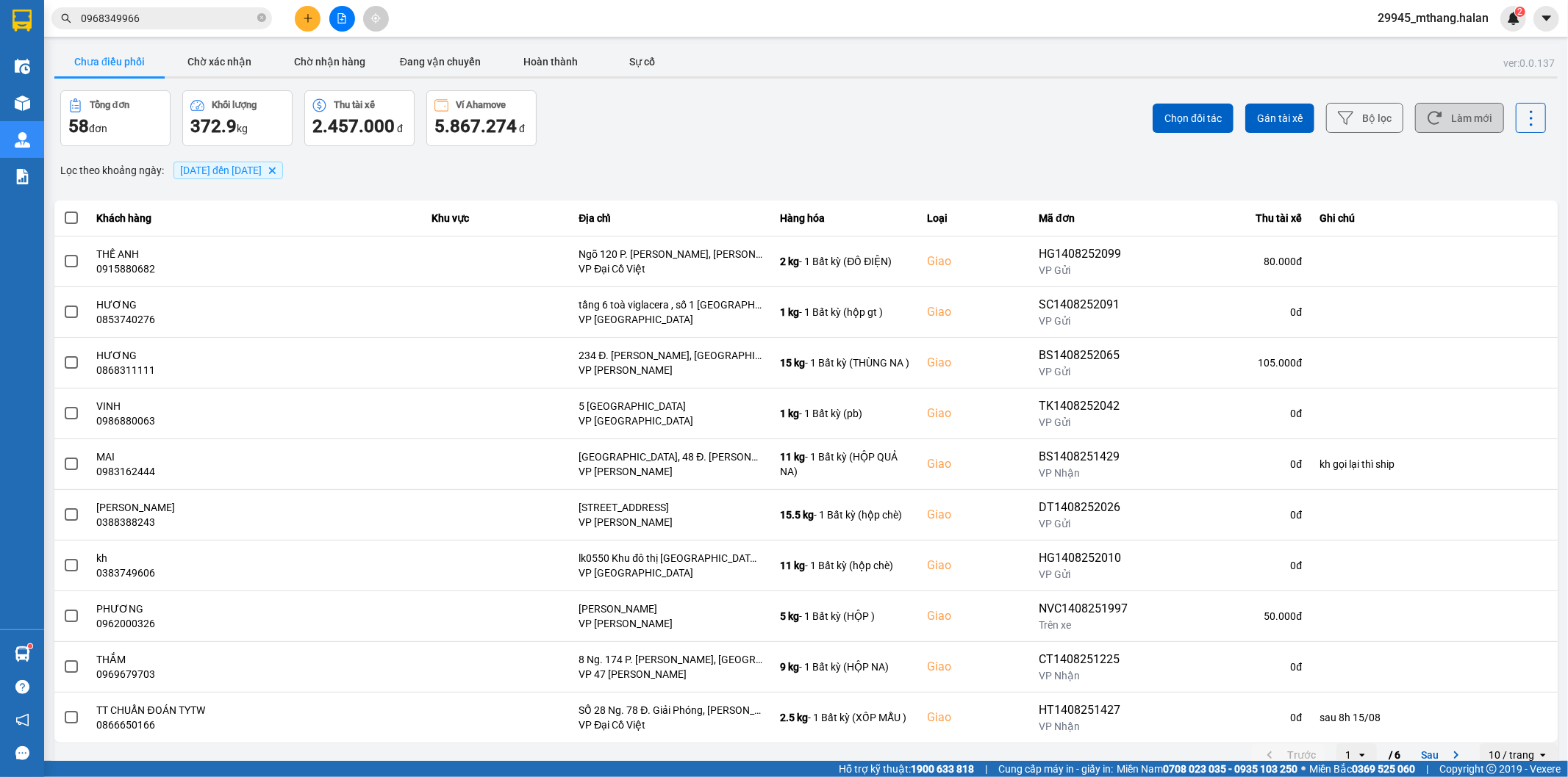
drag, startPoint x: 1466, startPoint y: 93, endPoint x: 1479, endPoint y: 126, distance: 35.5
click at [1466, 101] on div "Chọn đối tác Gán tài xế Bộ lọc Làm mới" at bounding box center [1175, 118] width 743 height 56
click at [1464, 107] on button "Làm mới" at bounding box center [1459, 118] width 89 height 30
click at [327, 53] on button "Chờ nhận hàng" at bounding box center [330, 61] width 110 height 29
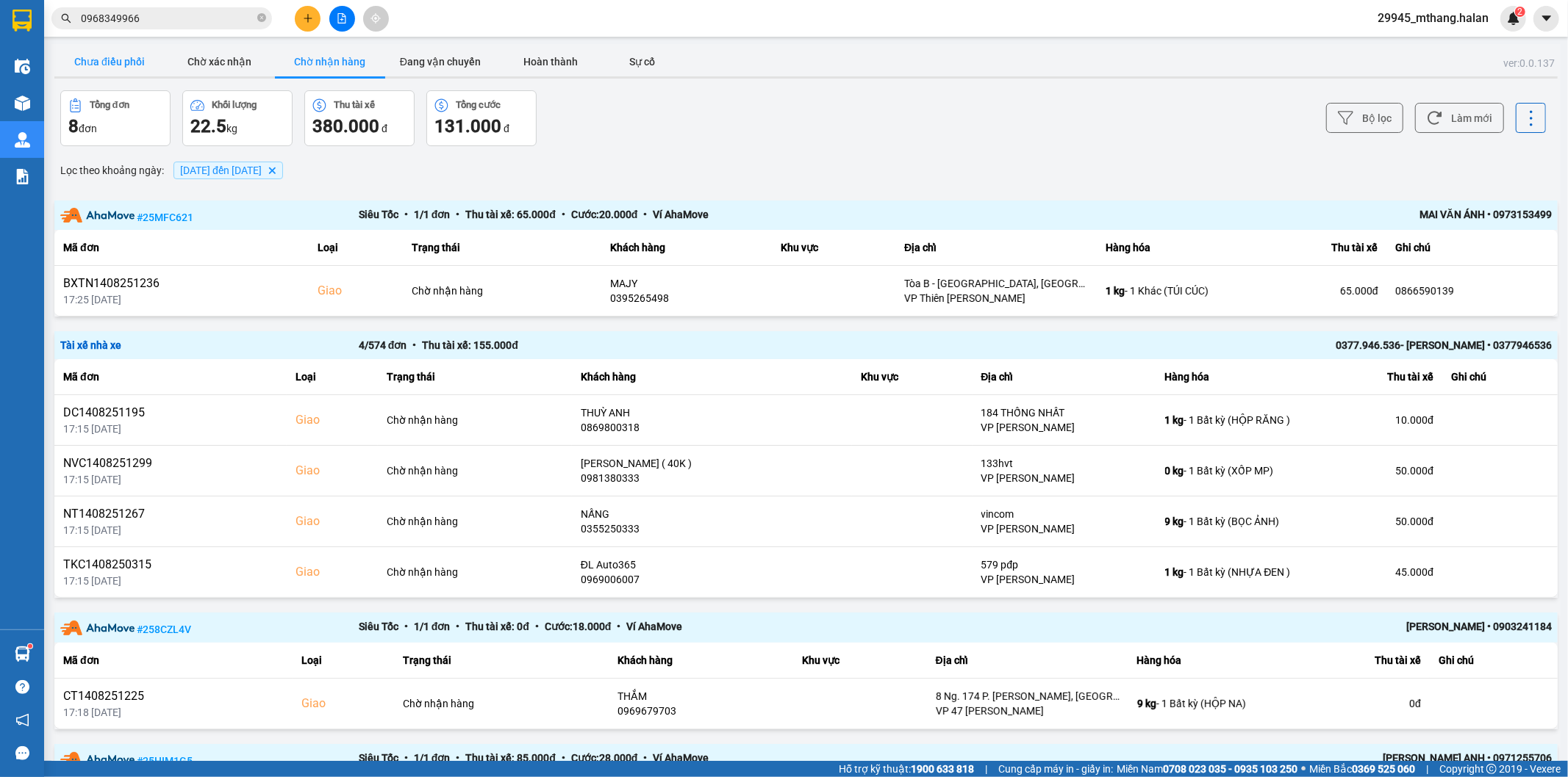
click at [134, 55] on button "Chưa điều phối" at bounding box center [109, 61] width 110 height 29
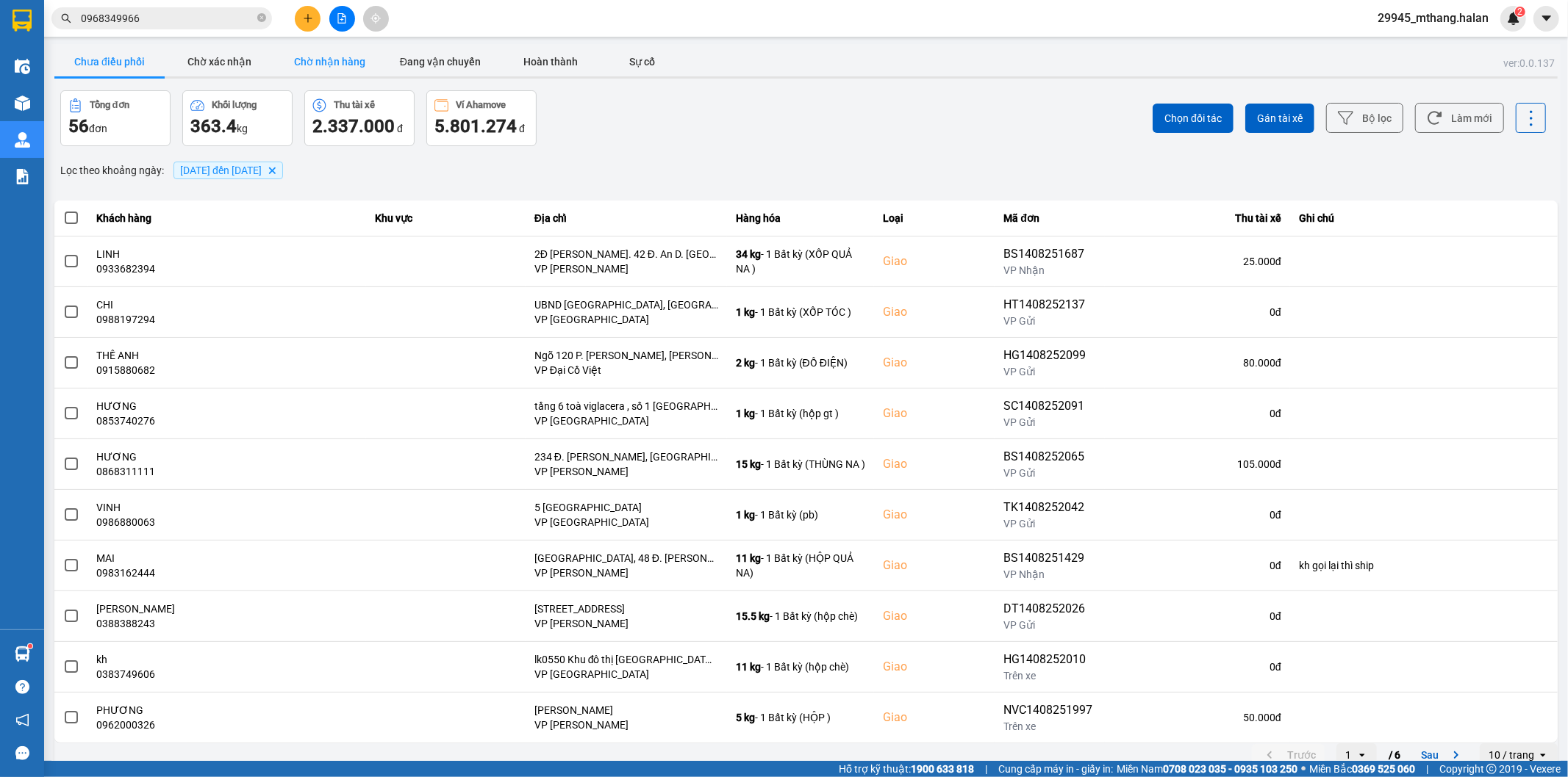
click at [310, 54] on button "Chờ nhận hàng" at bounding box center [330, 61] width 110 height 29
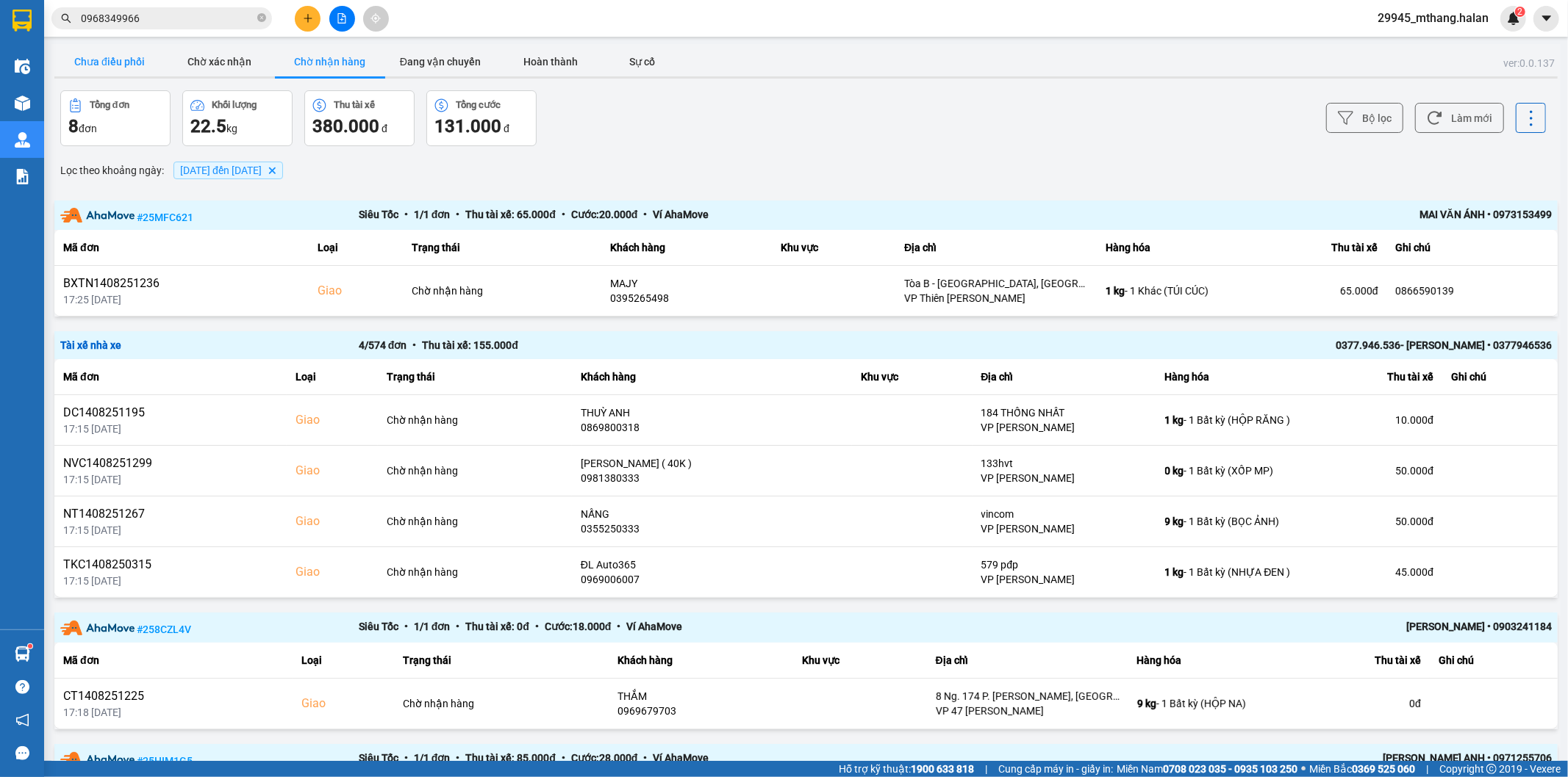
click at [114, 56] on button "Chưa điều phối" at bounding box center [109, 61] width 110 height 29
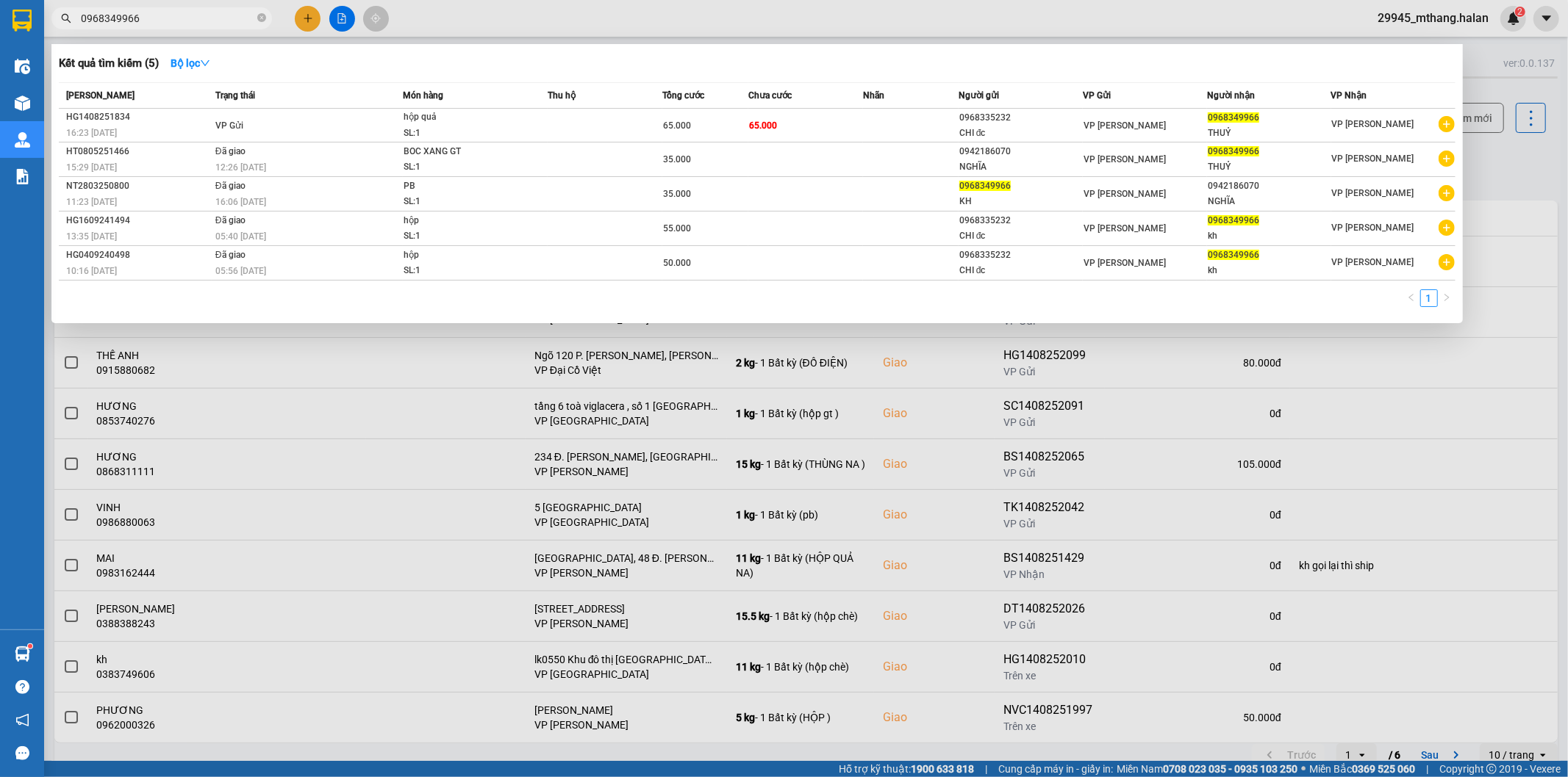
click at [197, 15] on input "0968349966" at bounding box center [168, 18] width 174 height 16
click at [192, 16] on input "0968349966" at bounding box center [168, 18] width 174 height 16
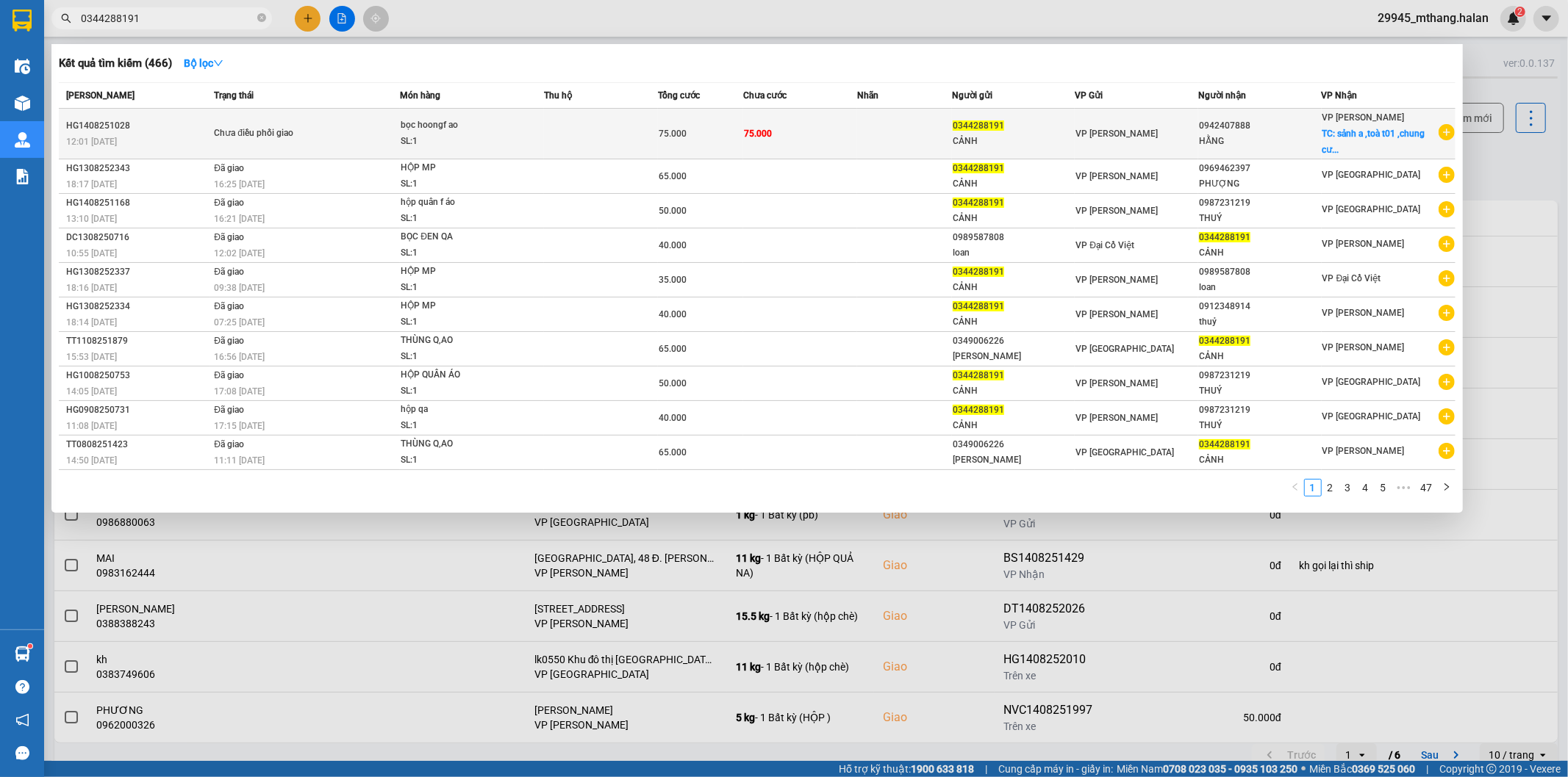
type input "0344288191"
click at [1155, 137] on div "VP [PERSON_NAME]" at bounding box center [1136, 134] width 122 height 16
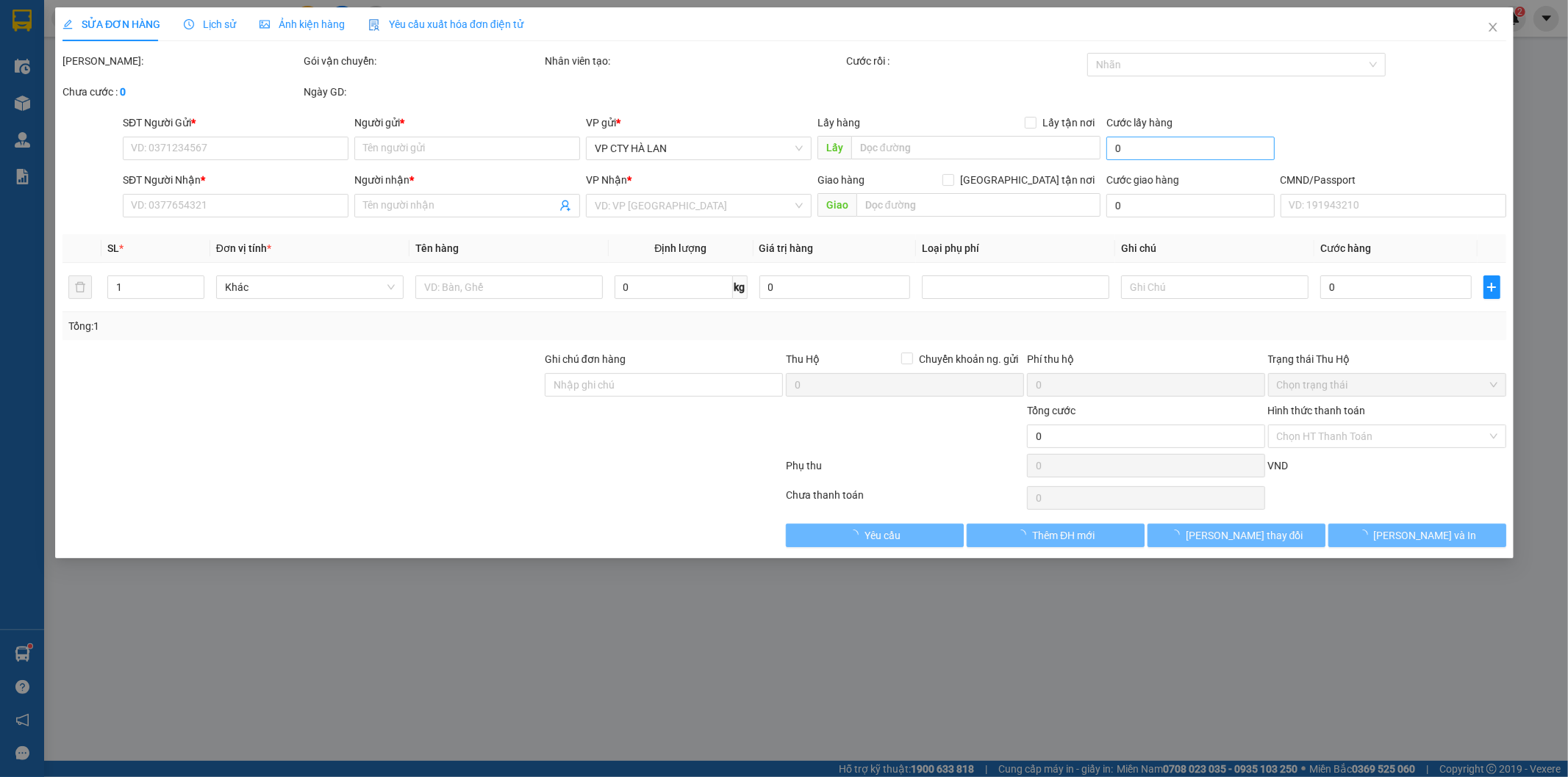
type input "0344288191"
type input "CẢNH"
type input "0942407888"
type input "HẰNG"
checkbox input "true"
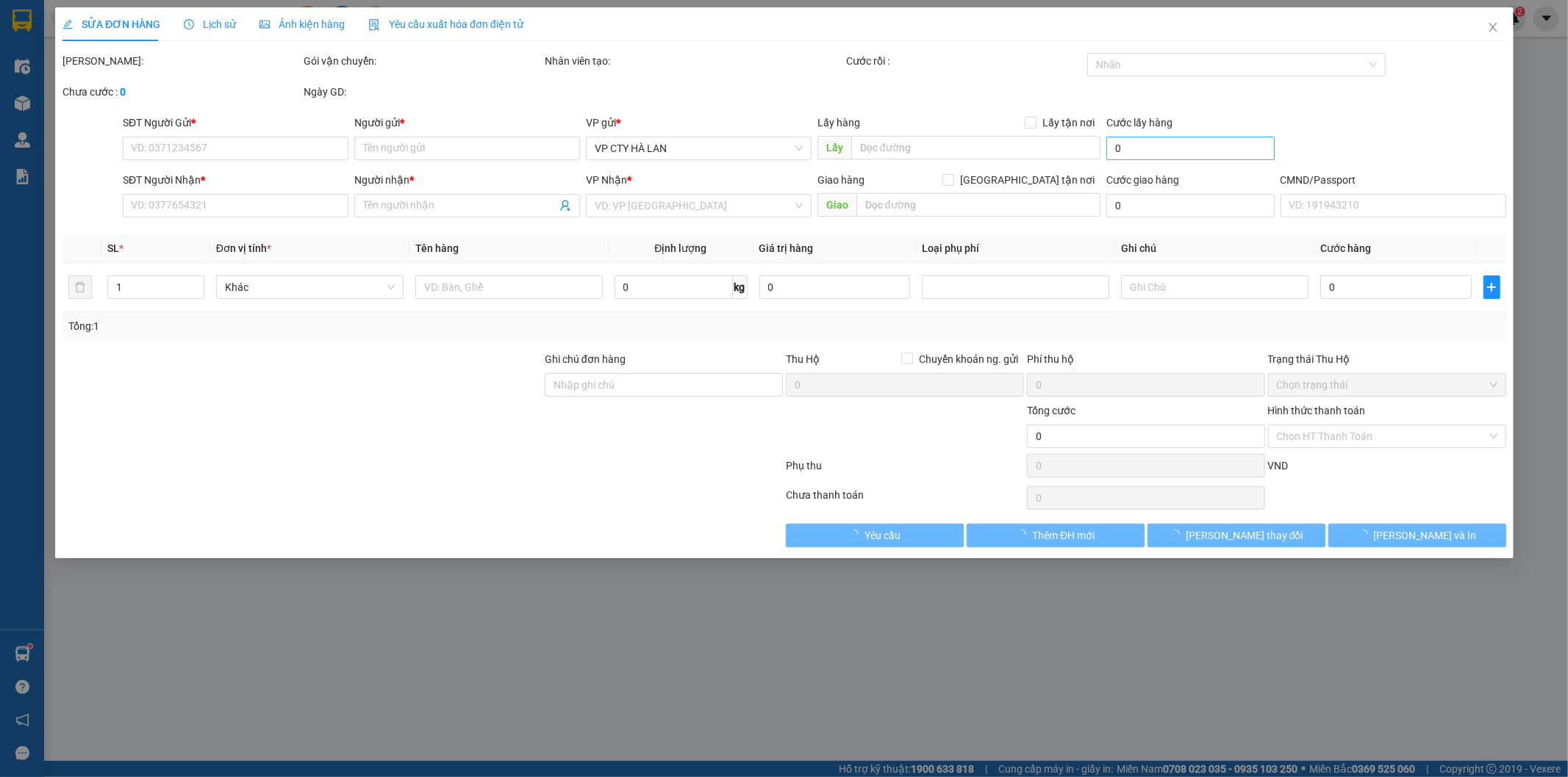
type input "sảnh a ,toà t01 ,chung cư c37 [GEOGRAPHIC_DATA] ,17 P. [GEOGRAPHIC_DATA], [GEOG…"
type input "ĐÃ SHIP 1 LẦN, NG NHẬN KO NGHE MÁY, ĐÃ BÁO NG GỬI"
type input "75.000"
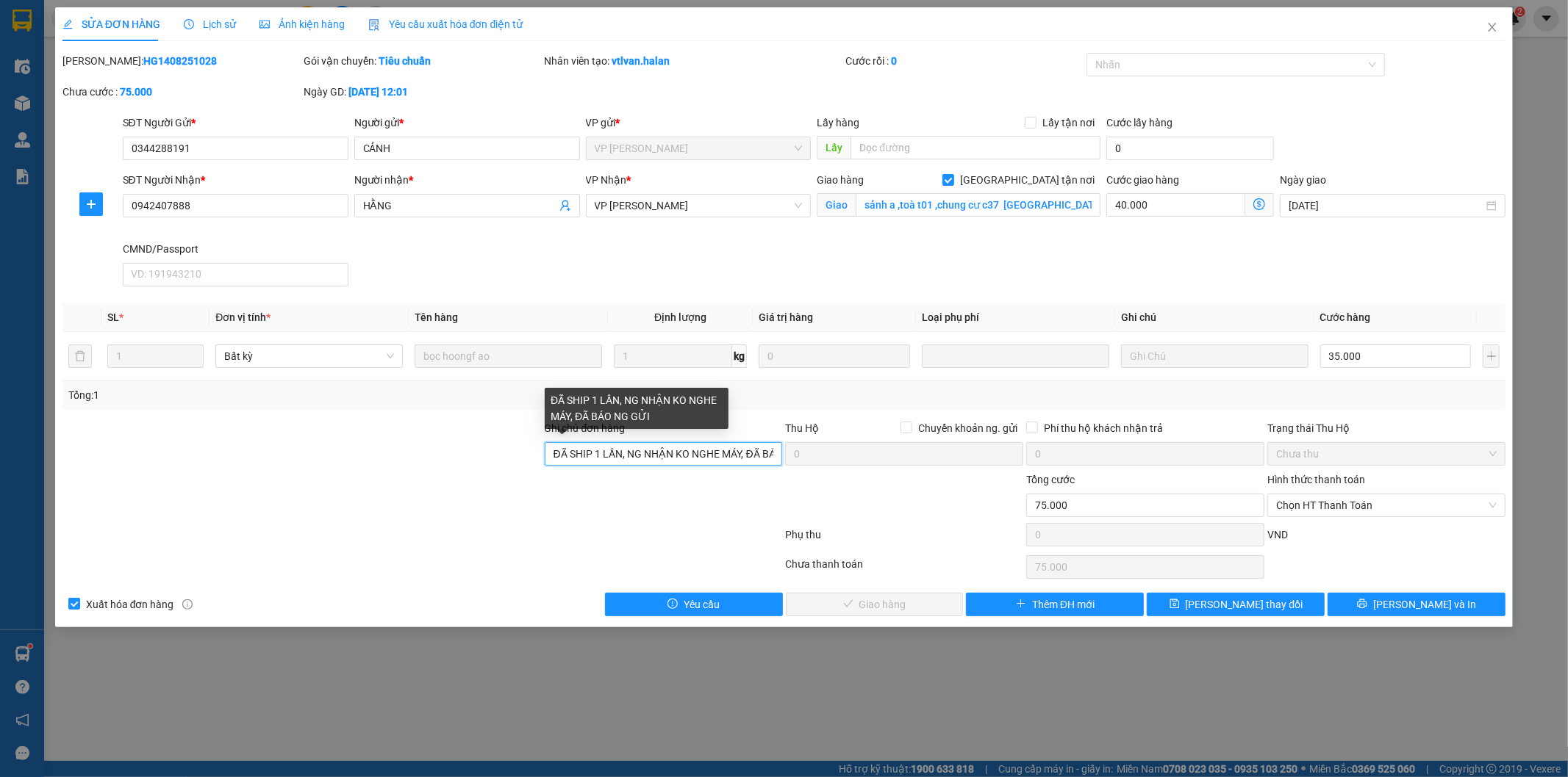
drag, startPoint x: 645, startPoint y: 442, endPoint x: 661, endPoint y: 450, distance: 17.9
click at [648, 442] on input "ĐÃ SHIP 1 LẦN, NG NHẬN KO NGHE MÁY, ĐÃ BÁO NG GỬI" at bounding box center [663, 454] width 238 height 23
drag, startPoint x: 667, startPoint y: 452, endPoint x: 677, endPoint y: 452, distance: 10.0
click at [670, 452] on input "ĐÃ SHIP 1 LẦN, NG NHẬN KO NGHE MÁY, ĐÃ BÁO NG GỬI" at bounding box center [663, 454] width 238 height 23
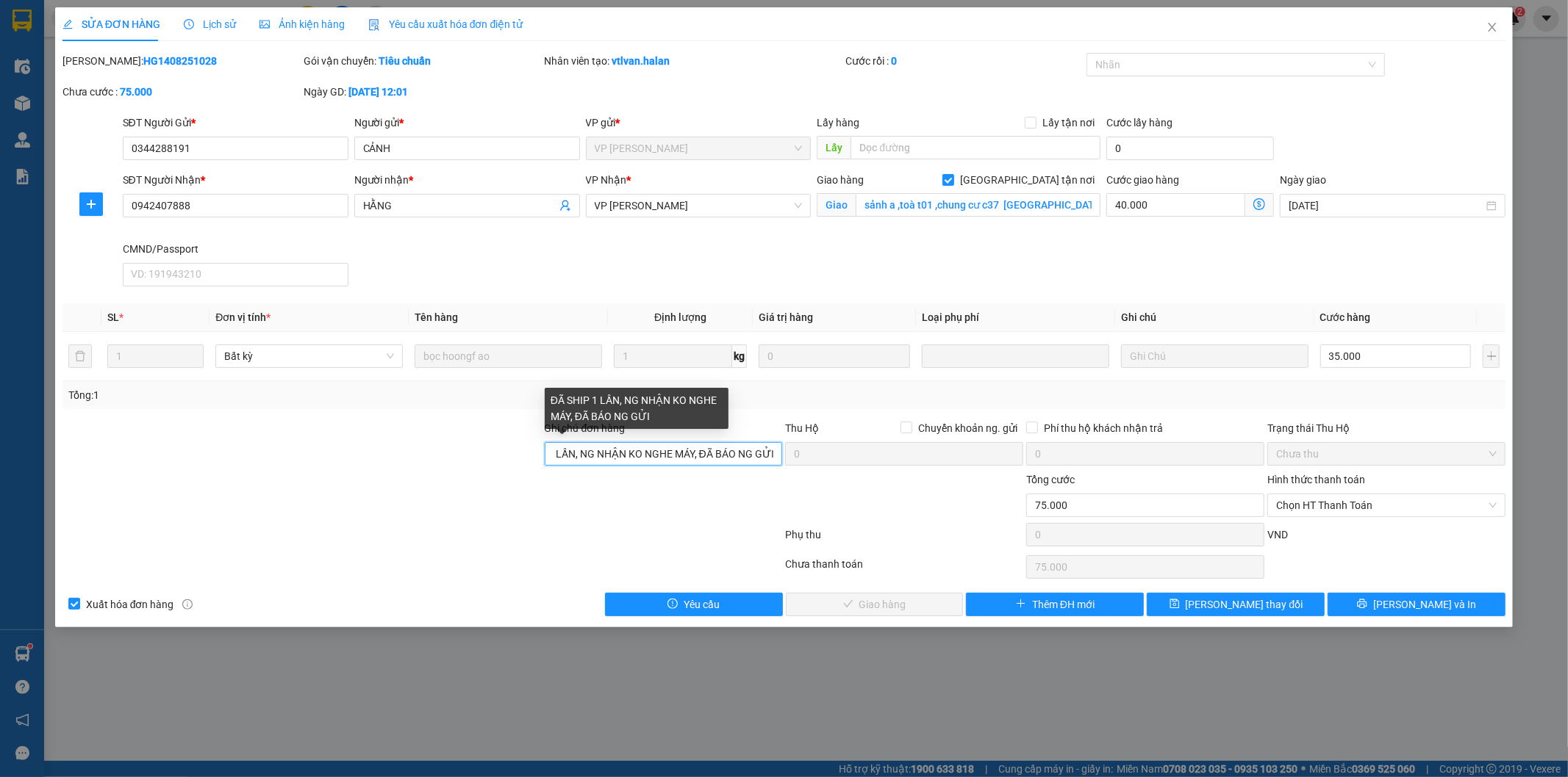
click at [816, 451] on div "Ghi chú đơn hàng ĐÃ SHIP 1 LẦN, NG NHẬN KO NGHE MÁY, ĐÃ BÁO NG GỬI Thu Hộ Chuyể…" at bounding box center [784, 447] width 1447 height 52
click at [696, 452] on input "ĐÃ SHIP 1 LẦN, NG NHẬN KO NGHE MÁY, ĐÃ BÁO NG GỬI" at bounding box center [663, 454] width 238 height 23
drag, startPoint x: 719, startPoint y: 454, endPoint x: 539, endPoint y: 446, distance: 180.2
click at [539, 446] on div "Ghi chú đơn hàng ĐÃ SHIP 1 LẦN, NG NHẬN KO NGHE MÁY, ĐÃ BÁO NG GỬI Thu Hộ Chuyể…" at bounding box center [784, 447] width 1447 height 52
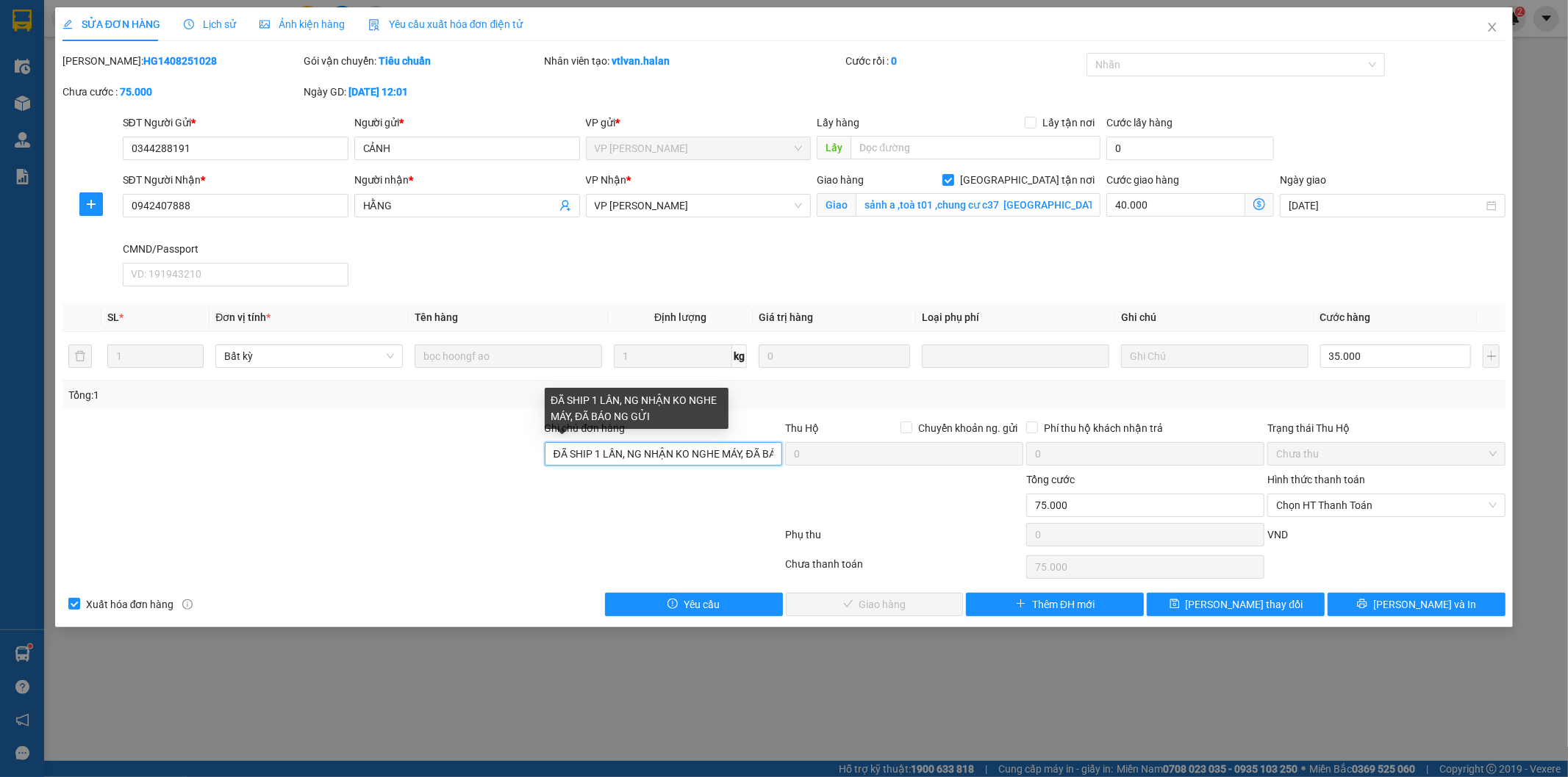
drag, startPoint x: 649, startPoint y: 446, endPoint x: 662, endPoint y: 445, distance: 13.0
click at [651, 446] on input "ĐÃ SHIP 1 LẦN, NG NHẬN KO NGHE MÁY, ĐÃ BÁO NG GỬI" at bounding box center [663, 454] width 238 height 23
click at [645, 457] on input "ĐÃ SHIP 1 LẦN, NG NHẬN KO NGHE MÁY, ĐÃ BÁO NG GỬI" at bounding box center [663, 454] width 238 height 23
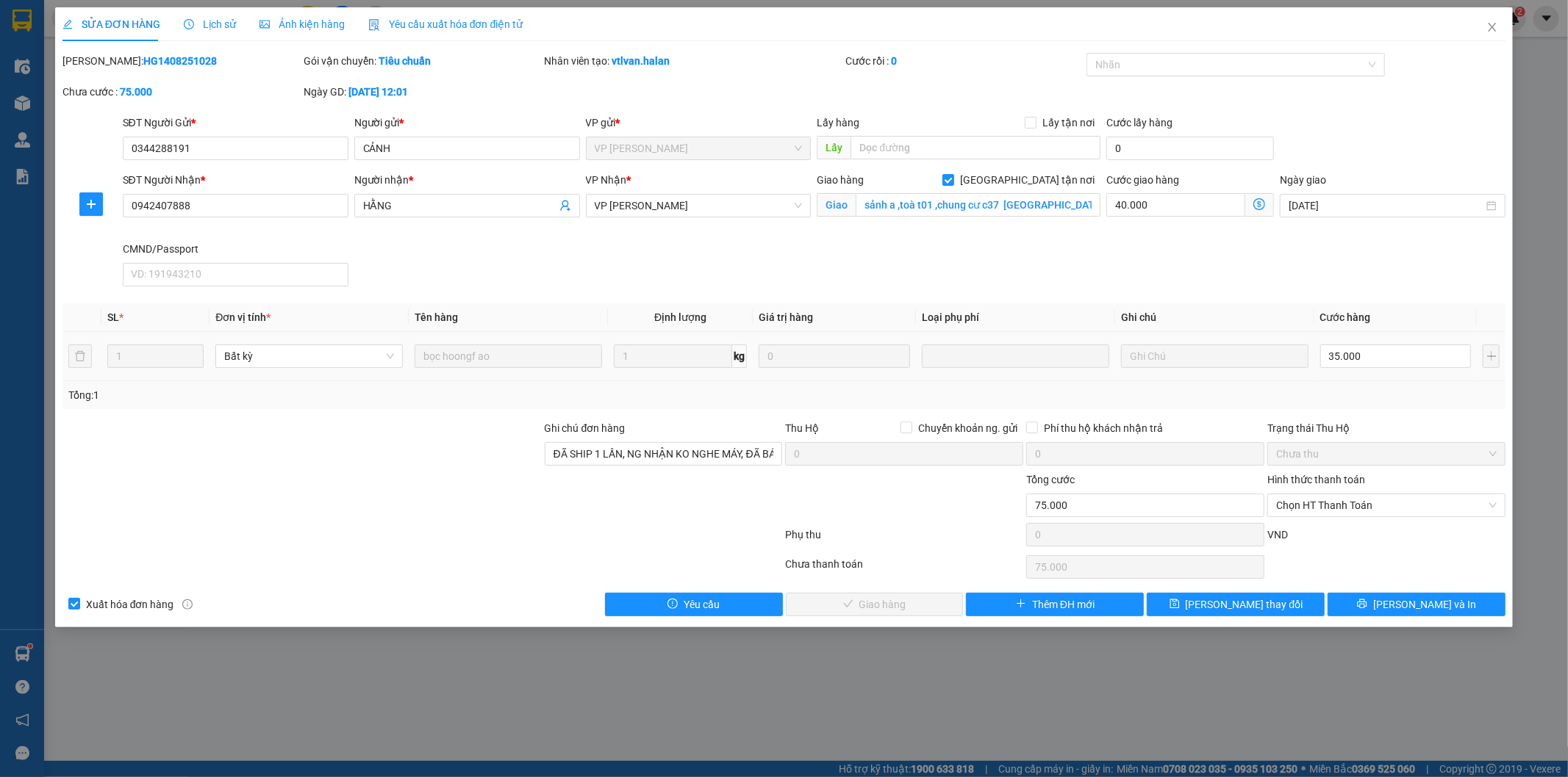
drag, startPoint x: 570, startPoint y: 501, endPoint x: 891, endPoint y: 360, distance: 350.6
click at [588, 491] on div at bounding box center [664, 497] width 241 height 52
click at [1262, 206] on icon "dollar-circle" at bounding box center [1259, 204] width 12 height 12
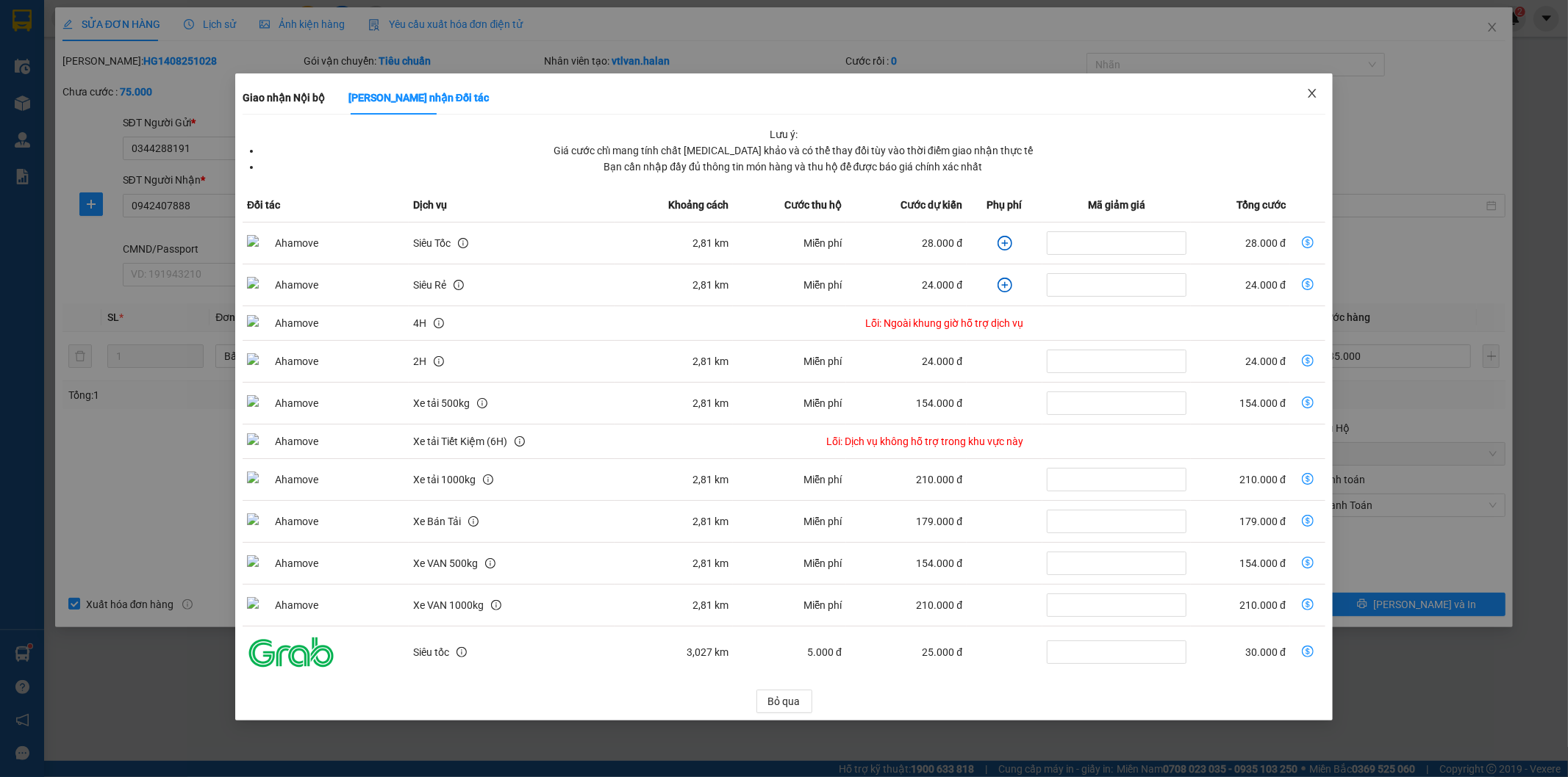
click at [1313, 93] on icon "close" at bounding box center [1312, 93] width 12 height 12
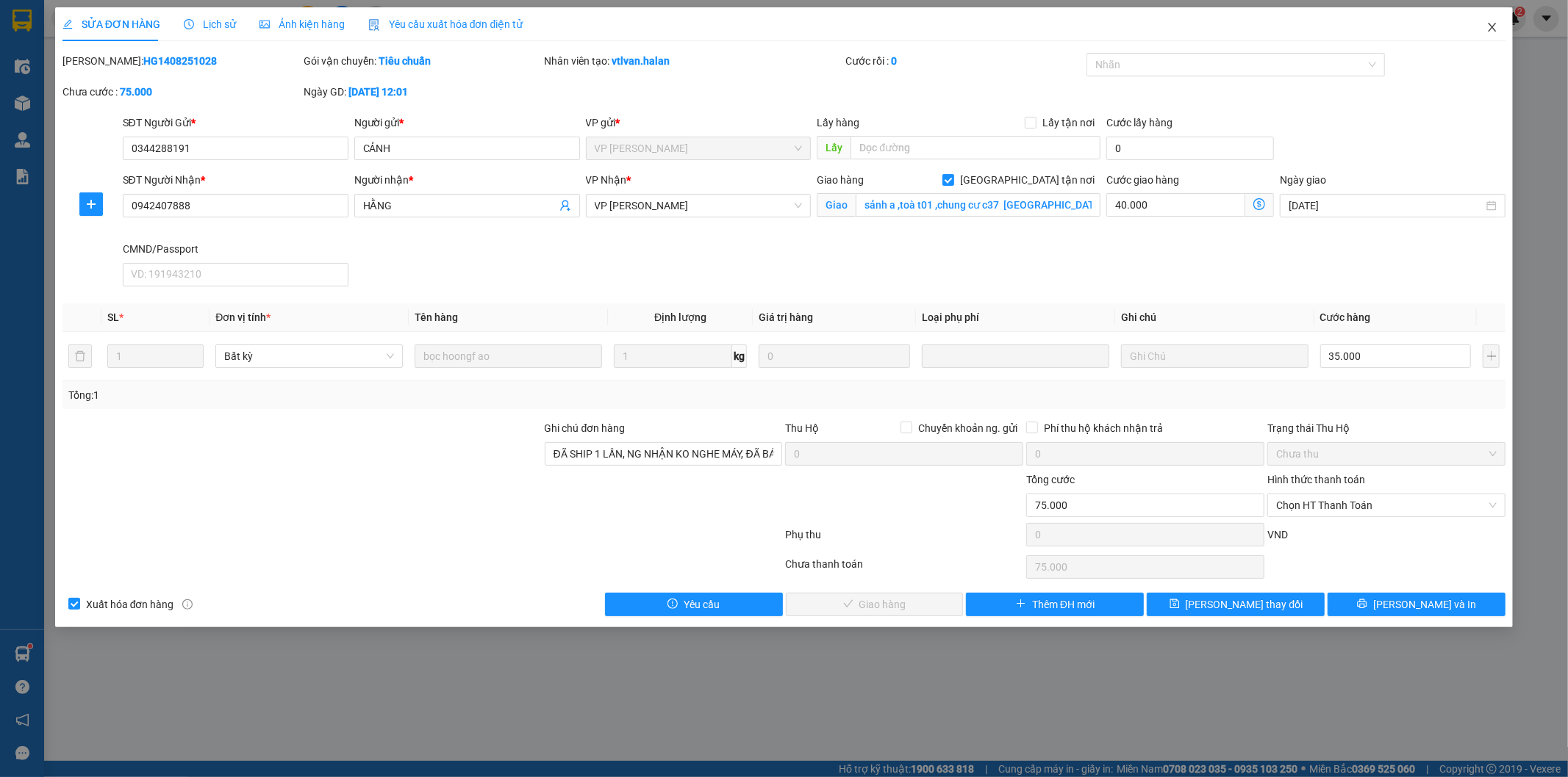
click at [1494, 20] on span "Close" at bounding box center [1492, 28] width 41 height 41
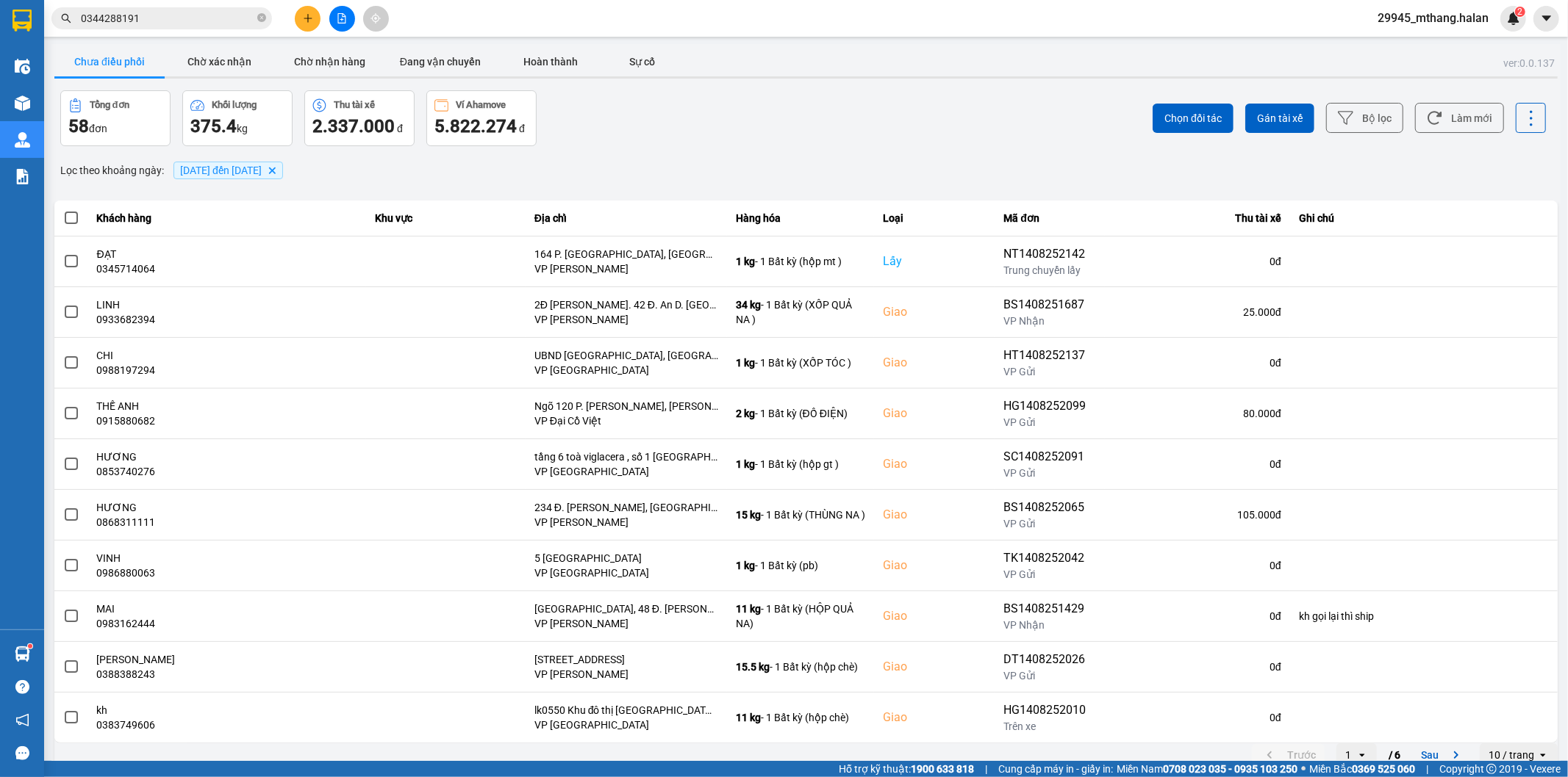
click at [1567, 0] on div "Kết quả tìm kiếm ( 466 ) Bộ lọc Mã ĐH Trạng thái Món hàng Thu hộ Tổng cước Chưa…" at bounding box center [784, 18] width 1568 height 37
